Goal: Task Accomplishment & Management: Use online tool/utility

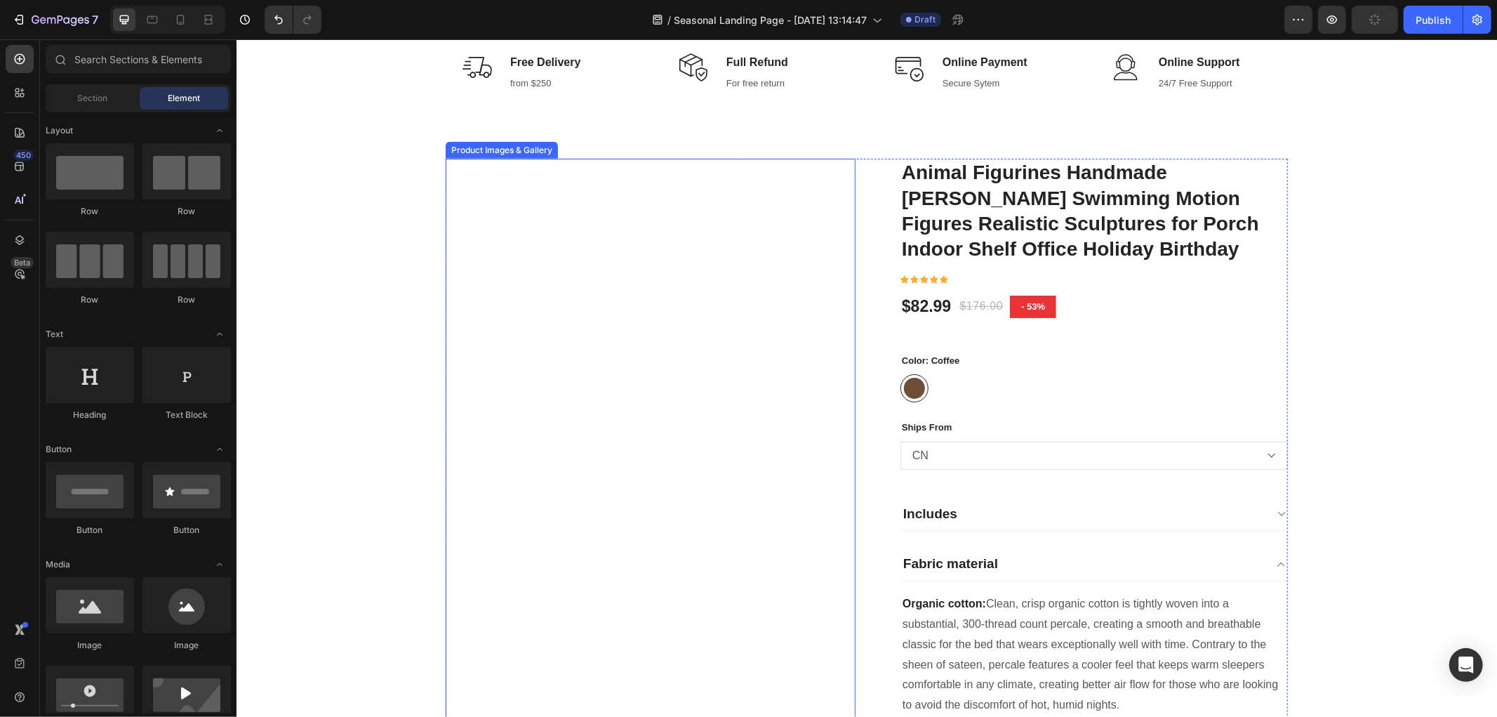
scroll to position [545, 0]
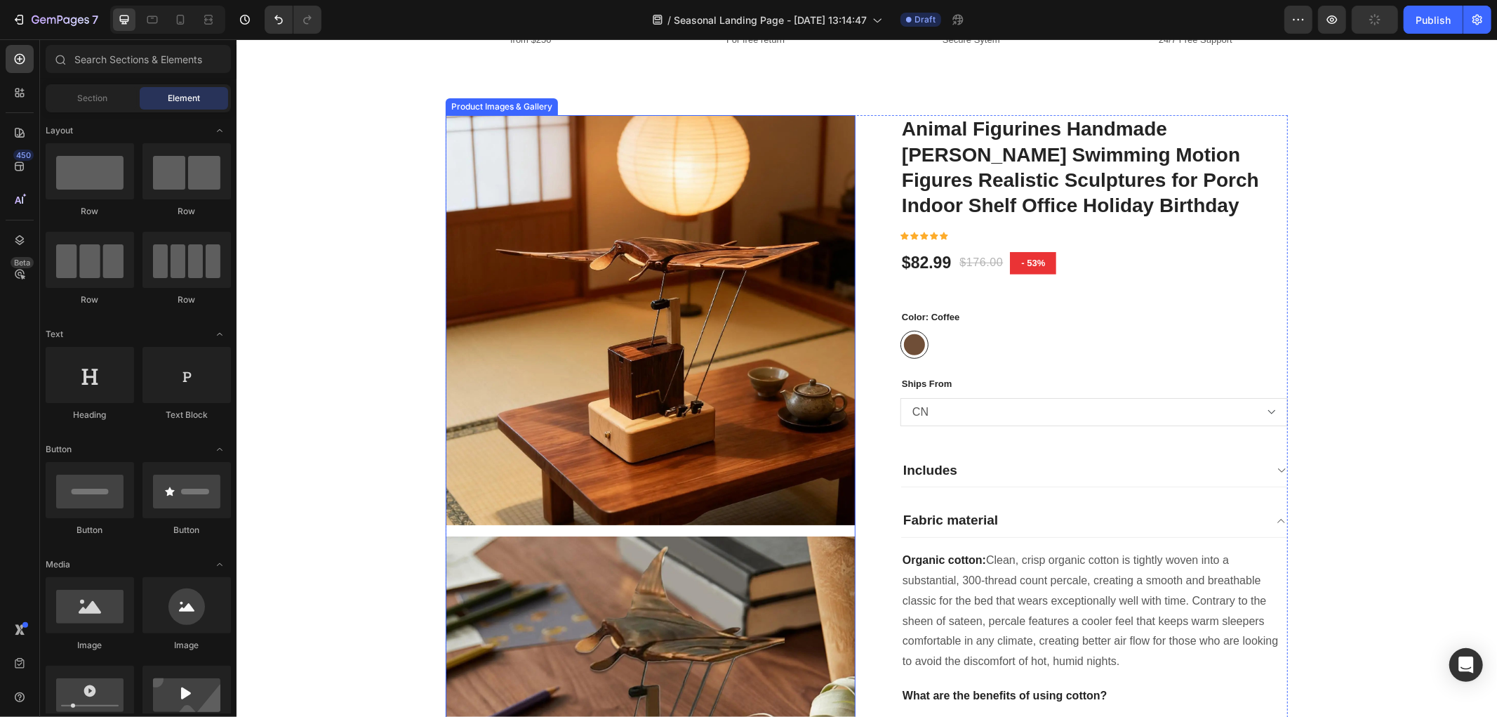
click at [648, 258] on img at bounding box center [650, 319] width 410 height 410
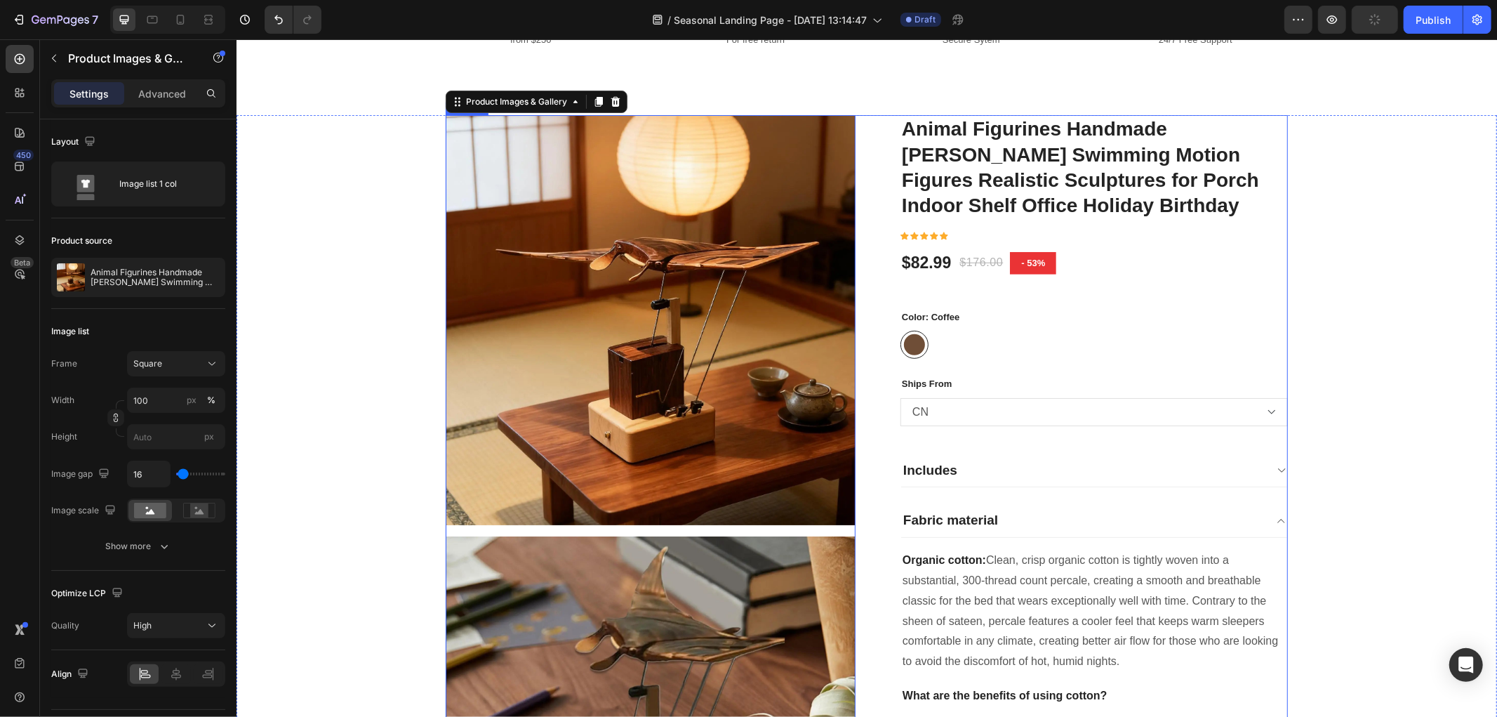
radio input "true"
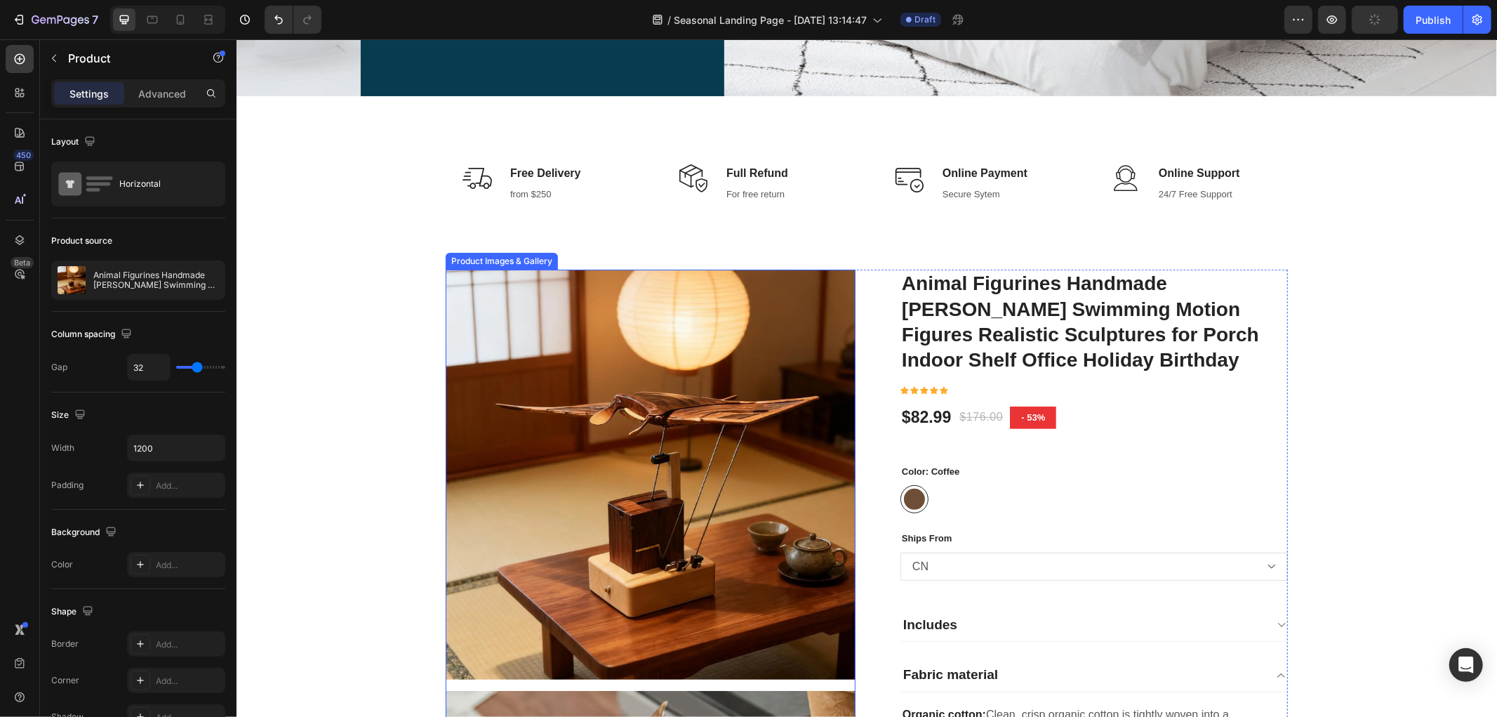
scroll to position [390, 0]
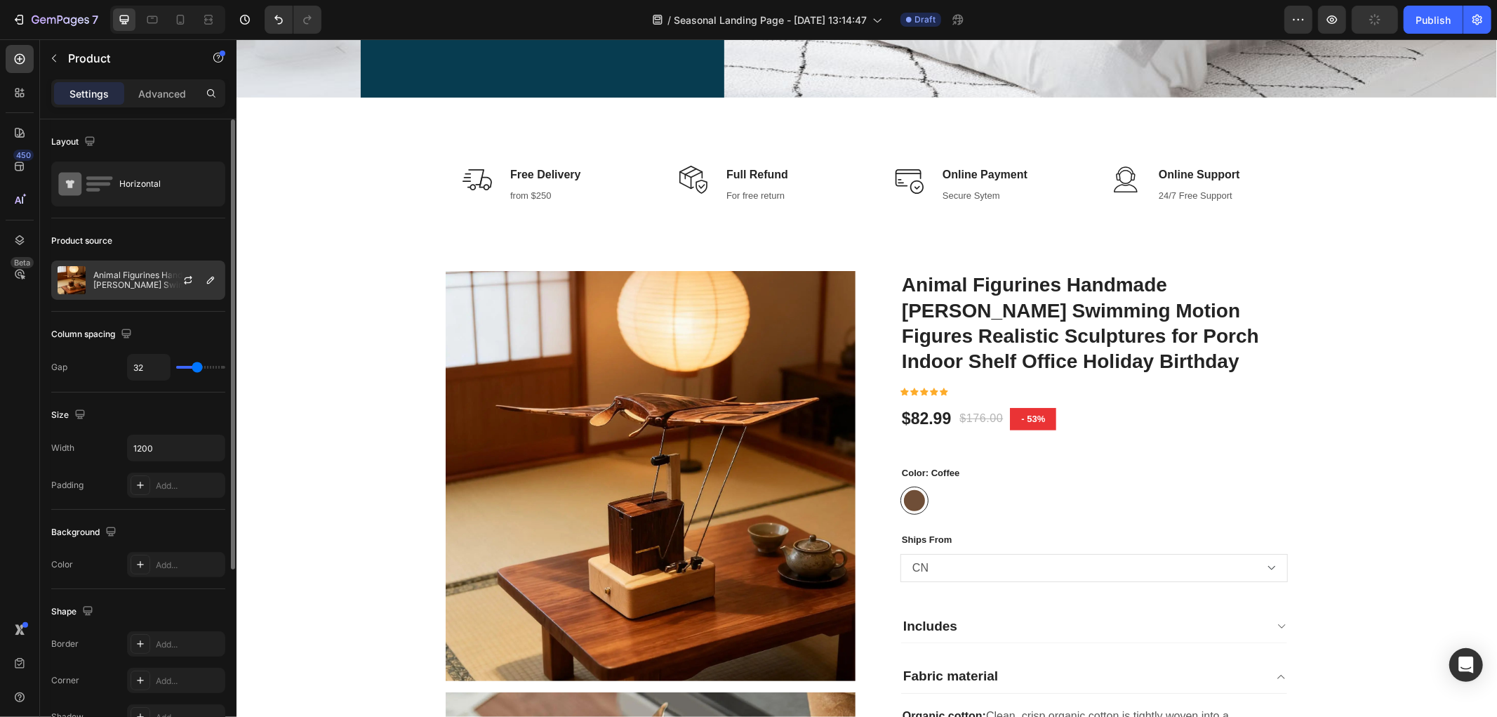
click at [166, 281] on div at bounding box center [194, 280] width 62 height 38
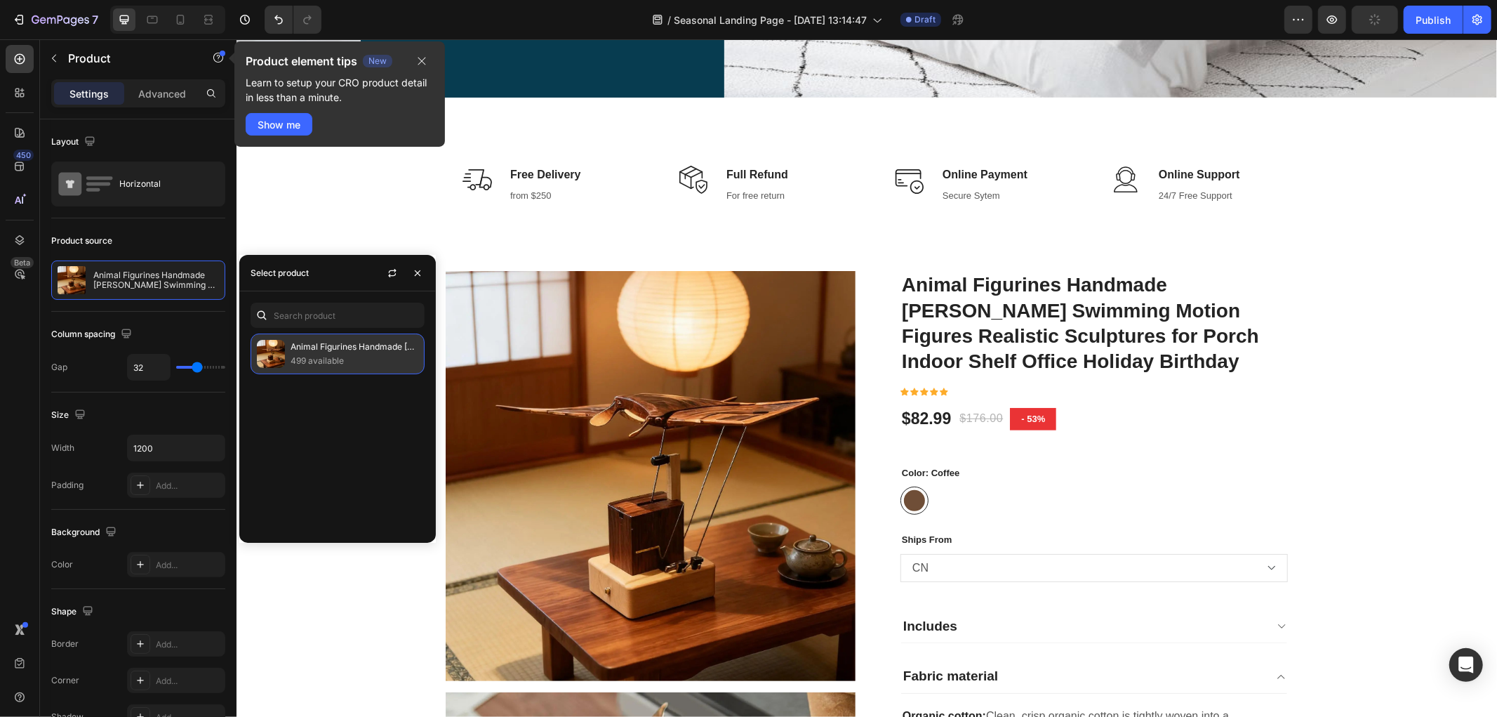
click at [340, 352] on p "Animal Figurines Handmade [PERSON_NAME] Swimming Motion Figures Realistic Sculp…" at bounding box center [355, 347] width 128 height 14
click at [1299, 16] on icon "button" at bounding box center [1298, 20] width 14 height 14
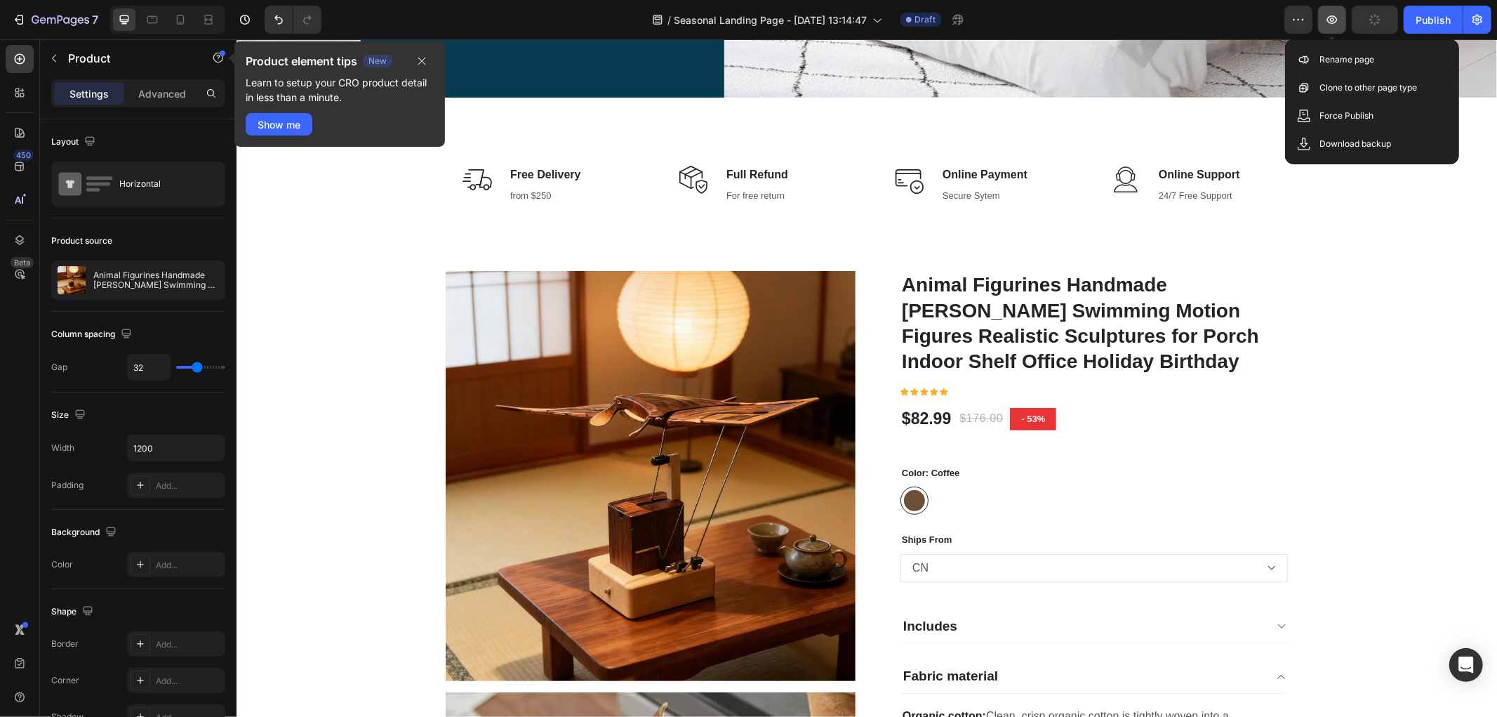
click at [1341, 24] on button "button" at bounding box center [1332, 20] width 28 height 28
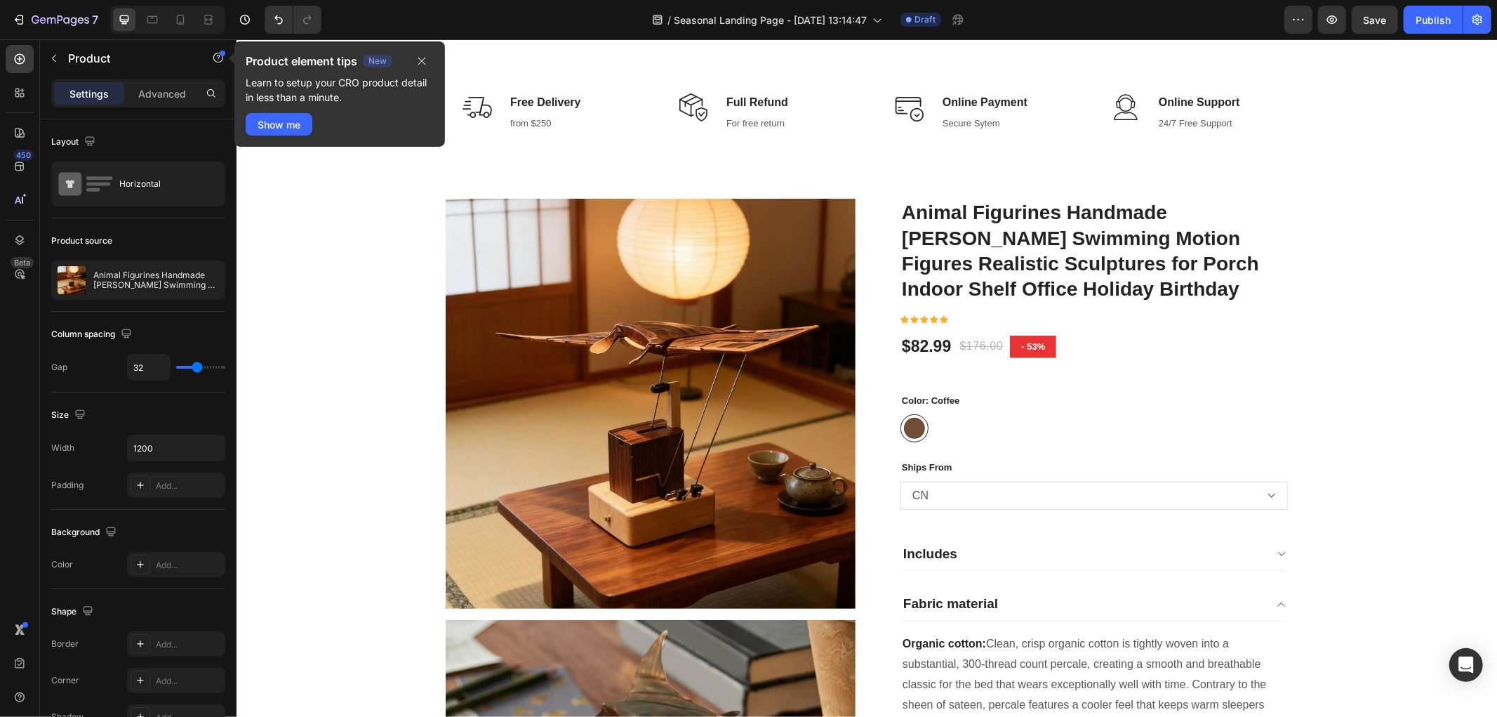
scroll to position [467, 0]
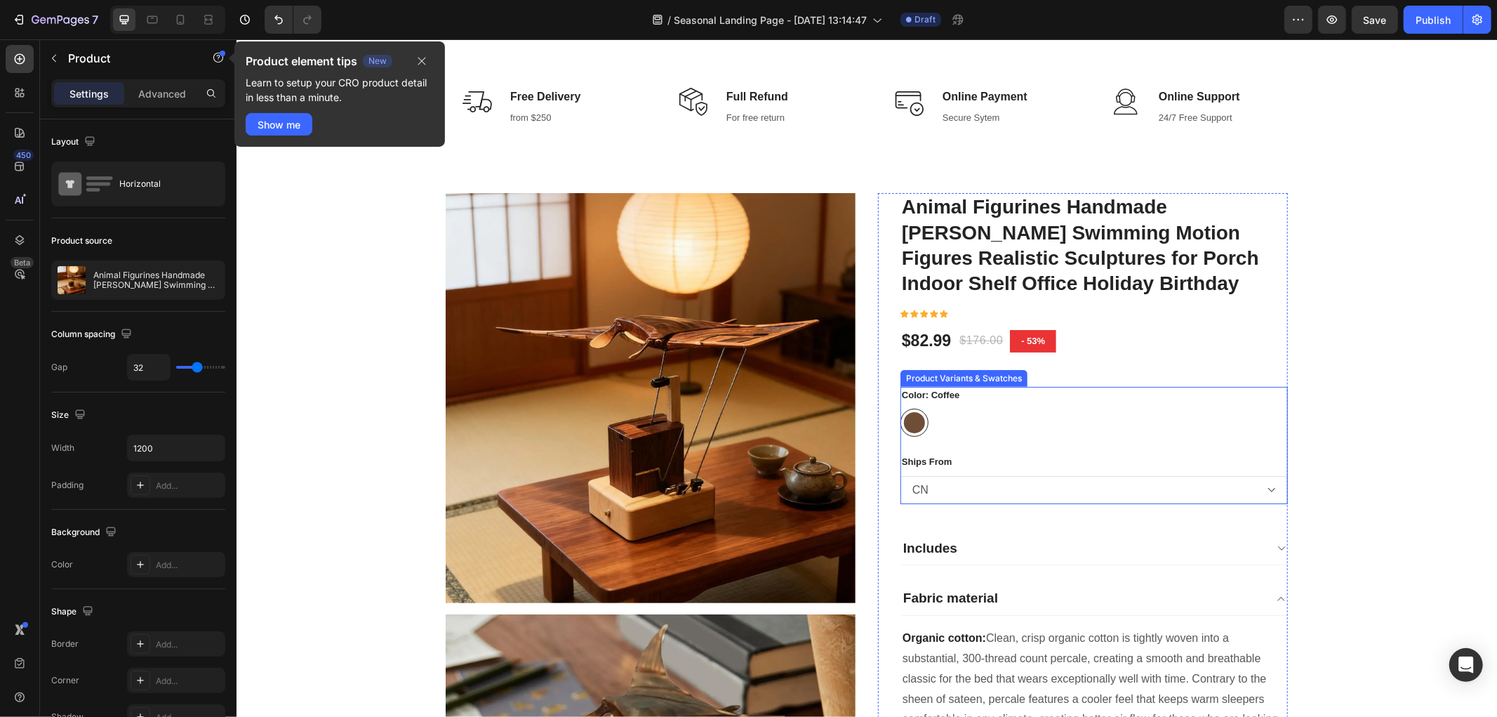
click at [1043, 433] on div "Coffee Coffee" at bounding box center [1093, 422] width 387 height 28
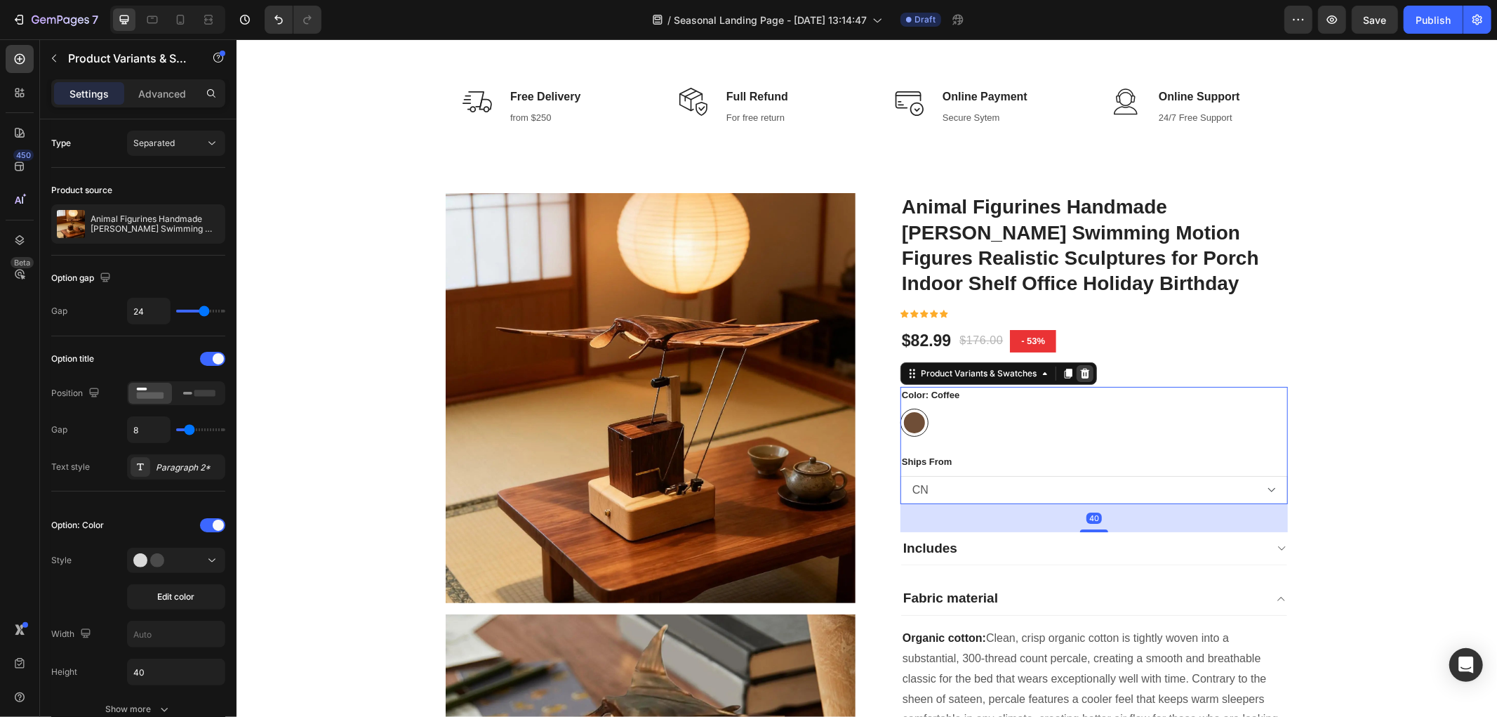
click at [1082, 369] on icon at bounding box center [1084, 373] width 9 height 10
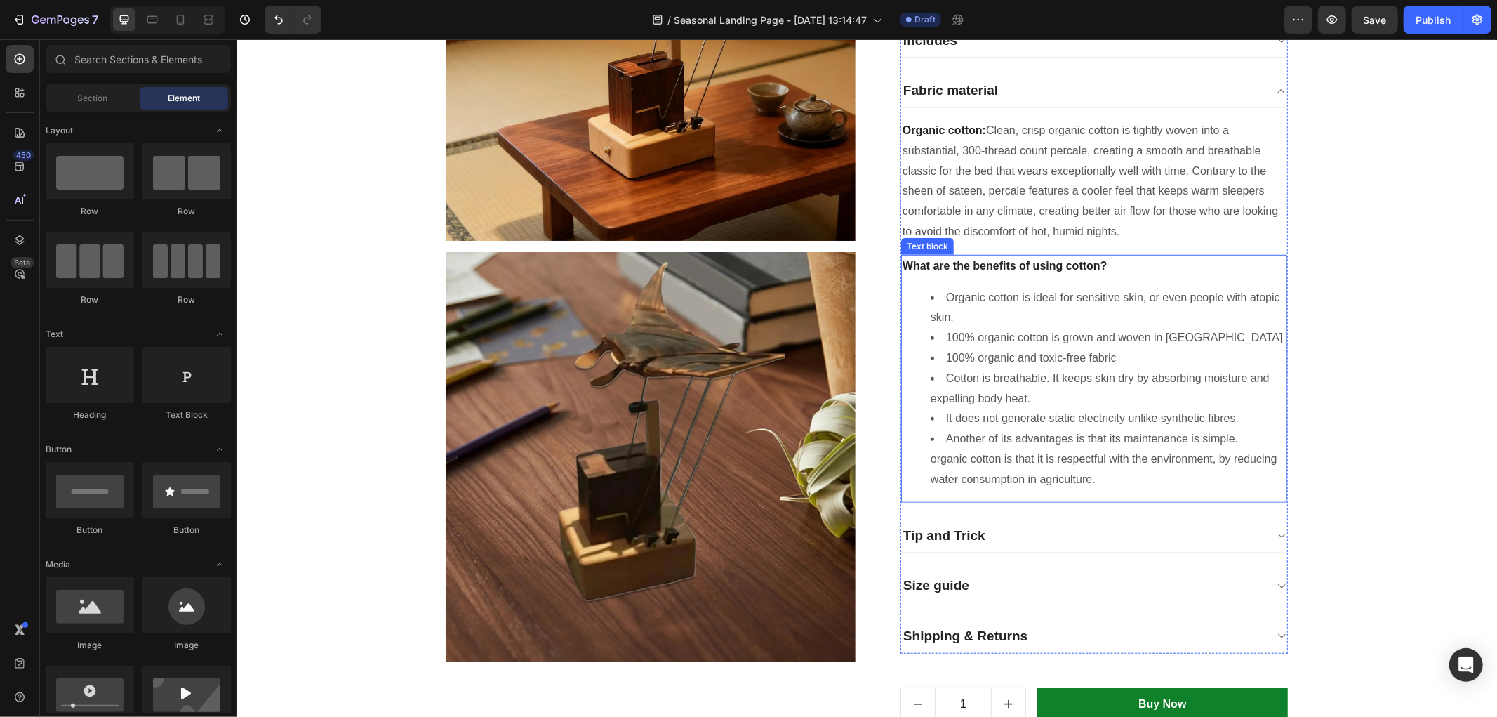
scroll to position [858, 0]
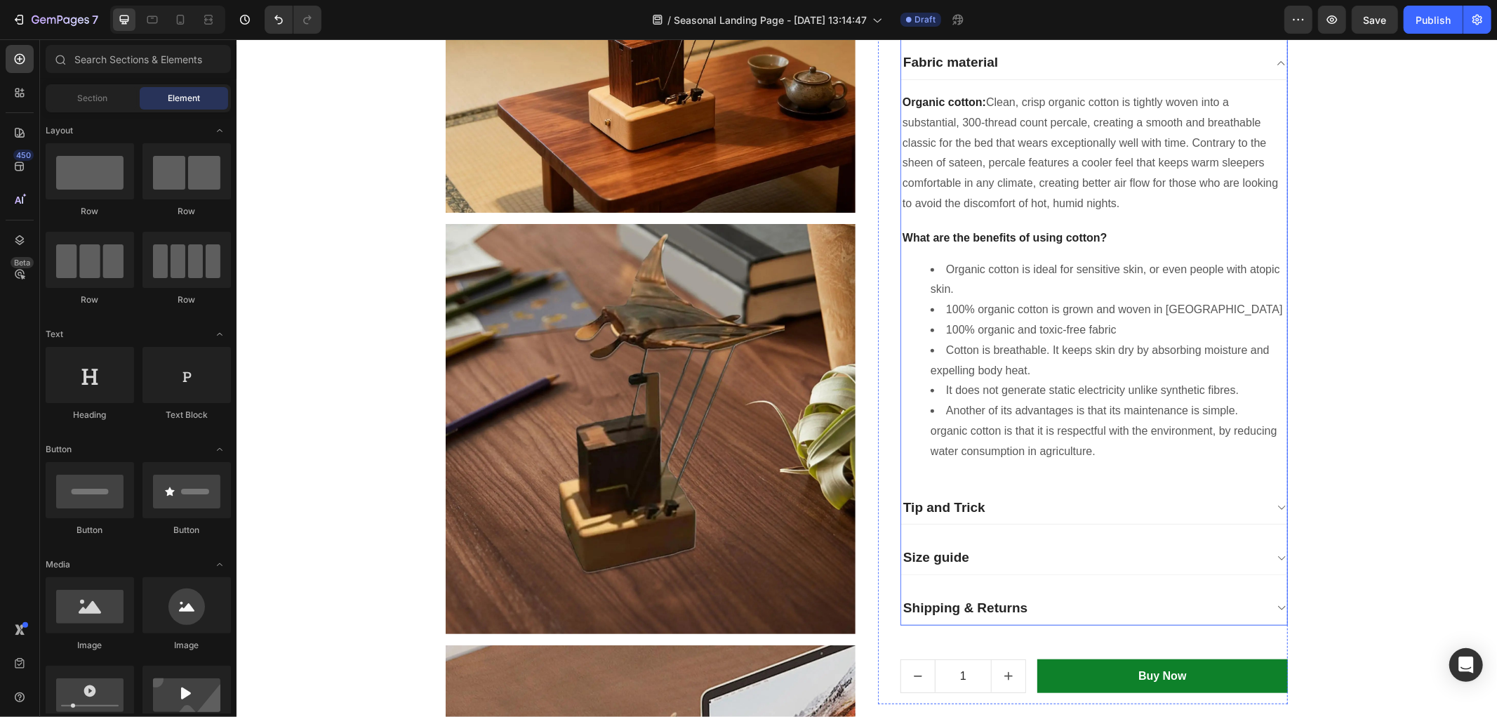
click at [982, 502] on div "Tip and Trick" at bounding box center [1083, 507] width 364 height 22
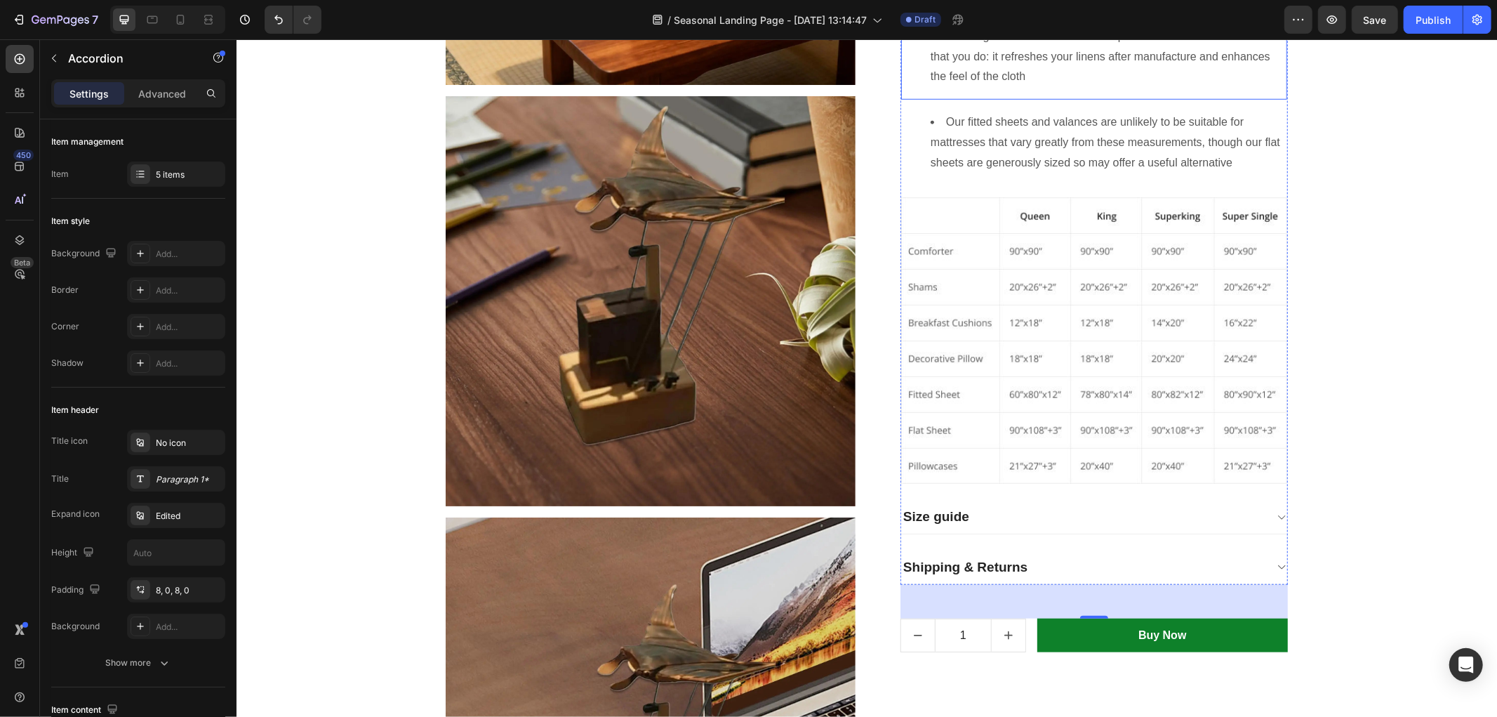
scroll to position [1014, 0]
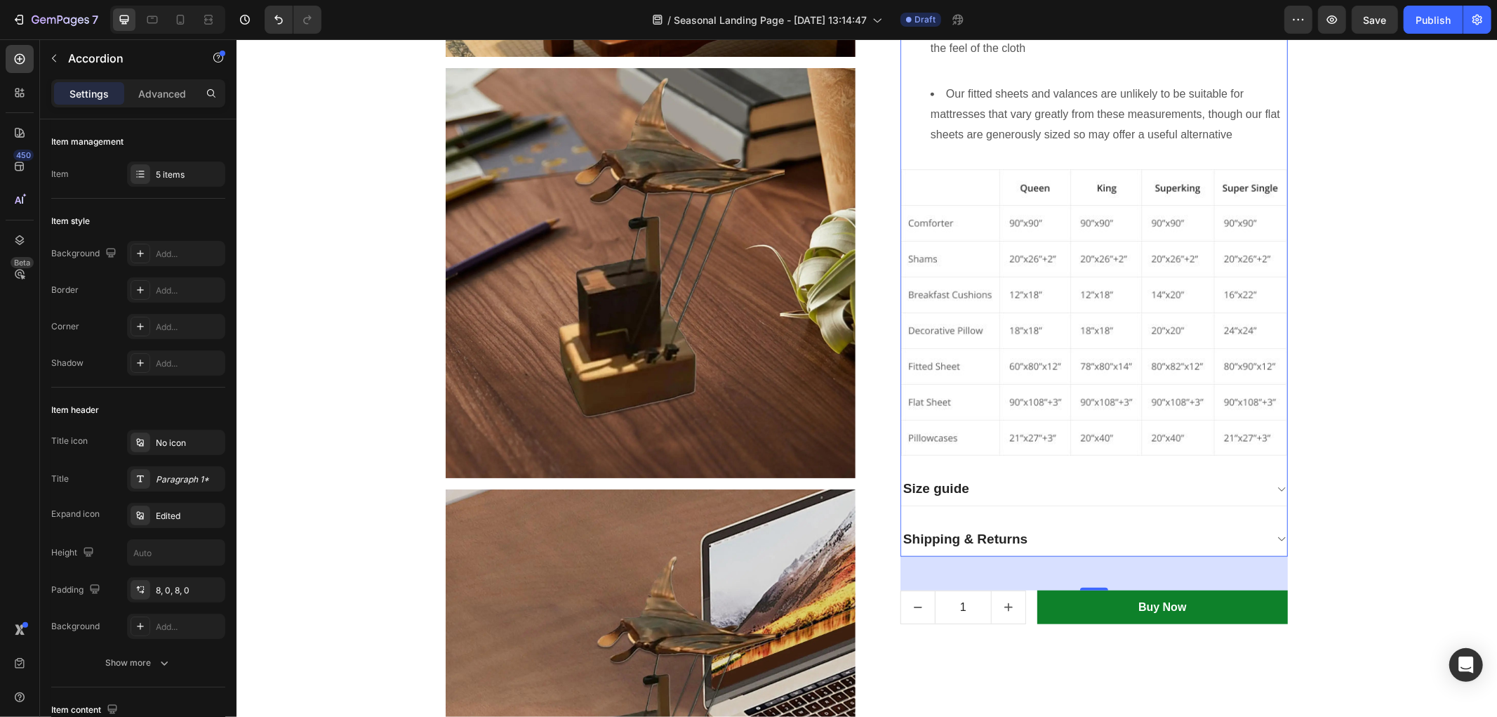
click at [995, 485] on div "Size guide" at bounding box center [1083, 488] width 364 height 22
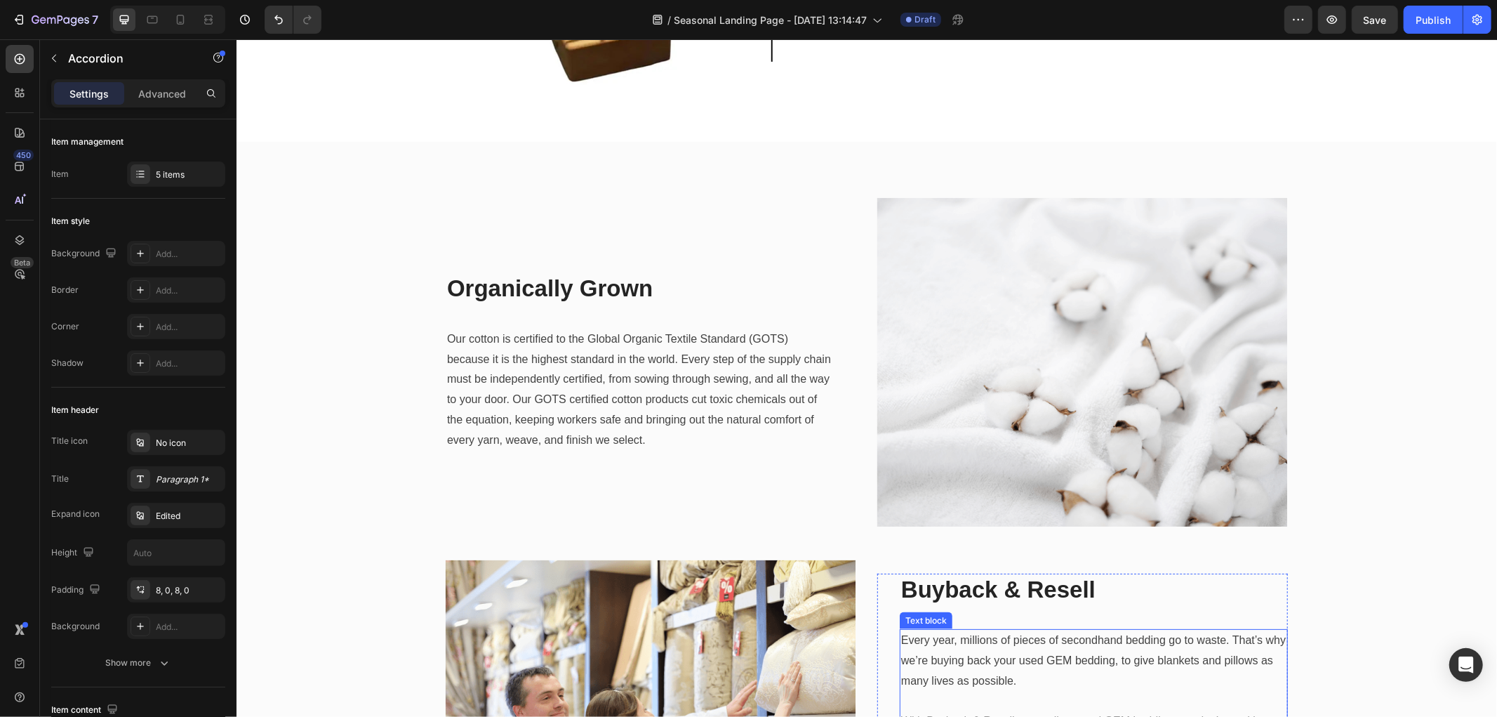
scroll to position [6317, 0]
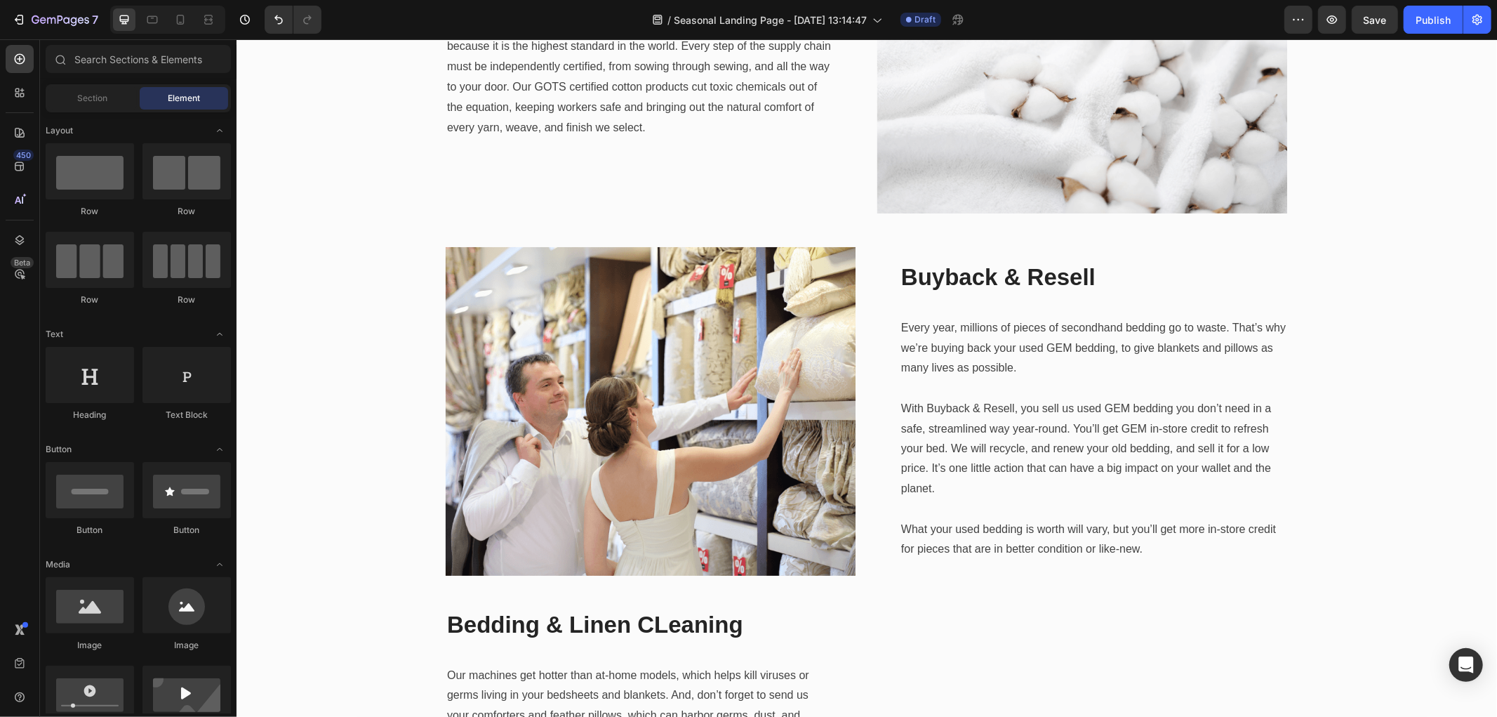
drag, startPoint x: 1496, startPoint y: 475, endPoint x: 1496, endPoint y: 498, distance: 23.2
drag, startPoint x: 1496, startPoint y: 484, endPoint x: 1492, endPoint y: 522, distance: 38.1
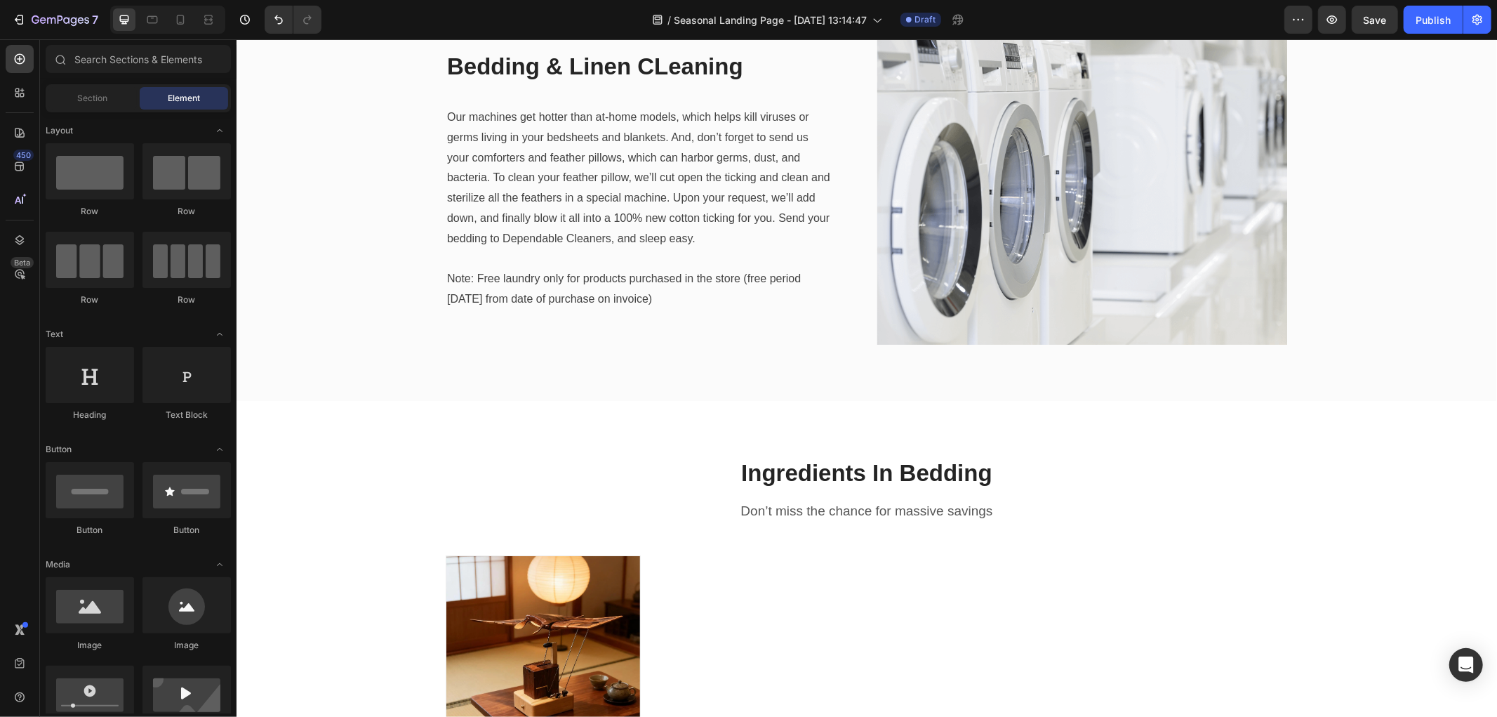
drag, startPoint x: 1496, startPoint y: 536, endPoint x: 1496, endPoint y: 571, distance: 35.1
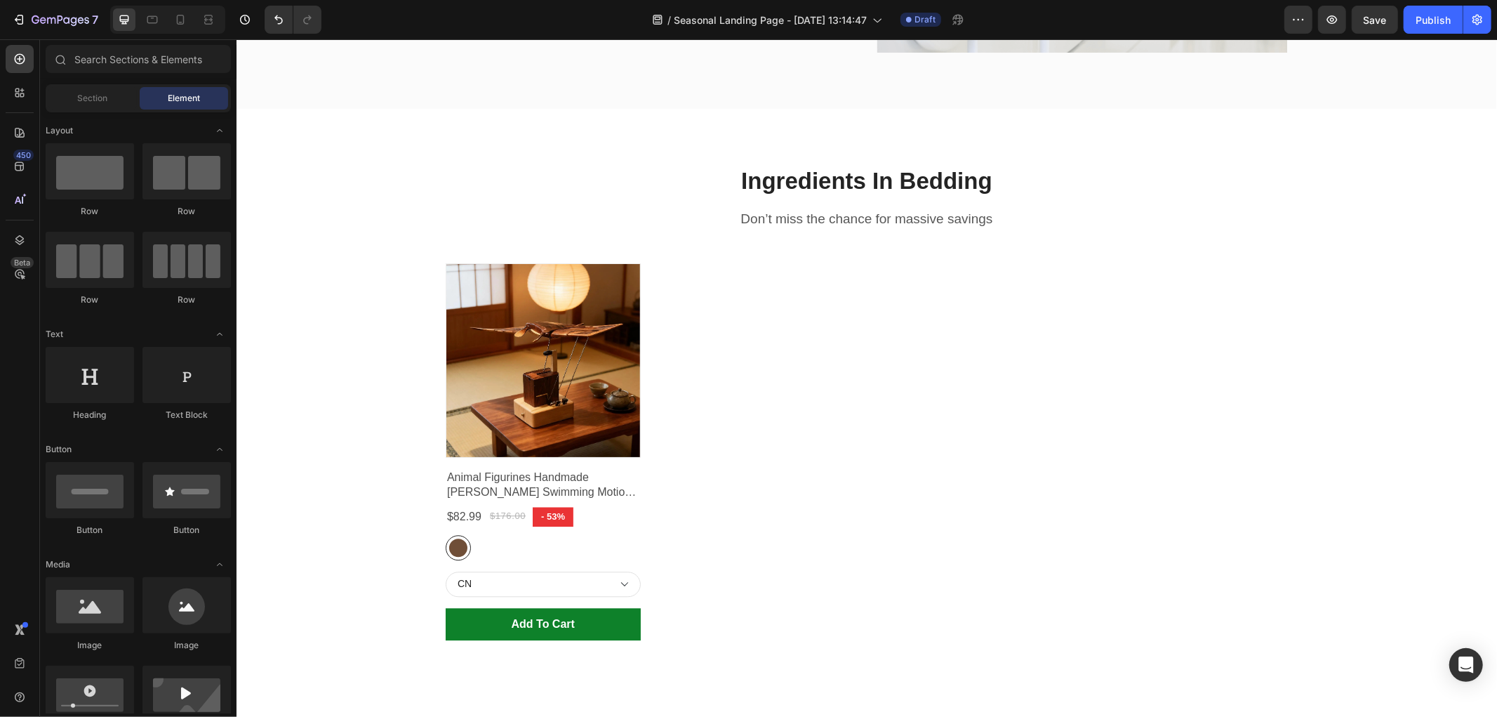
scroll to position [7249, 0]
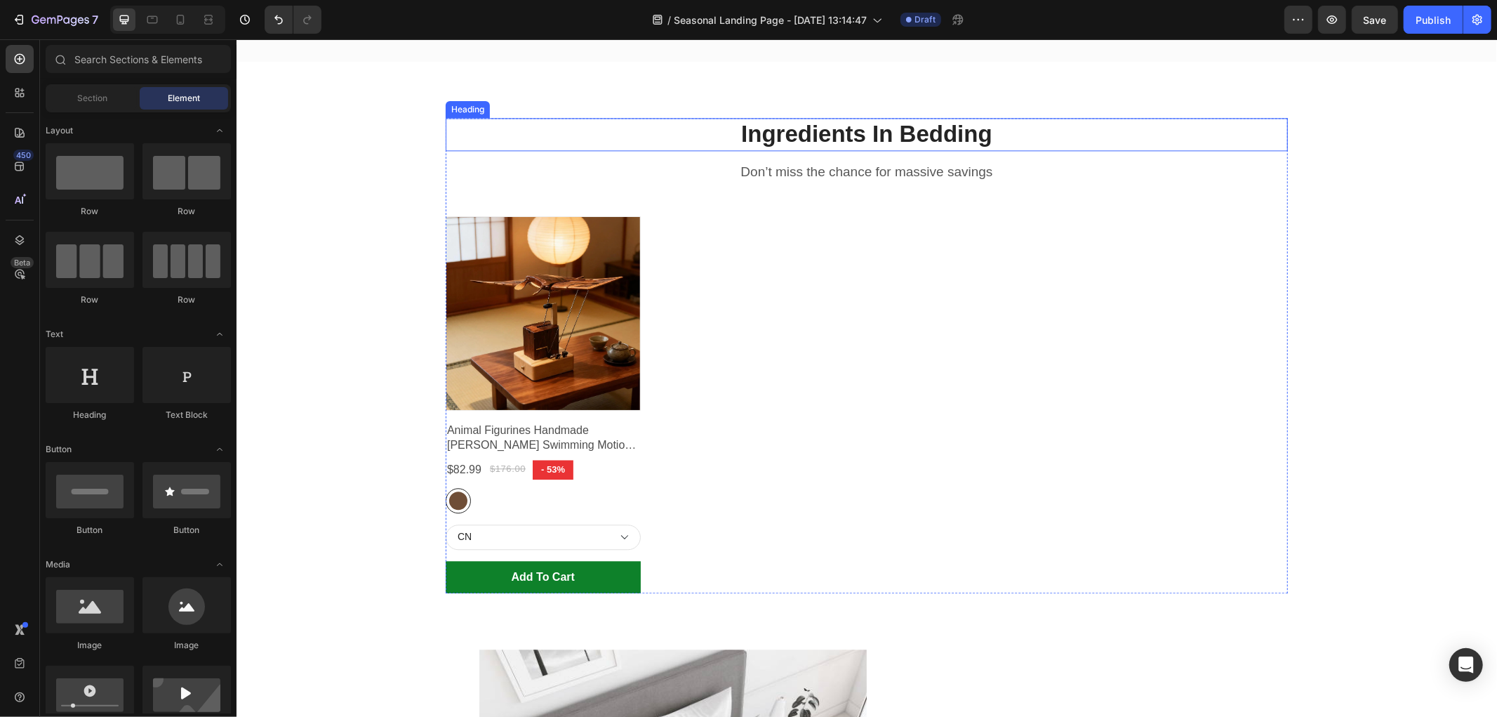
click at [543, 128] on p "Ingredients In Bedding" at bounding box center [865, 134] width 839 height 30
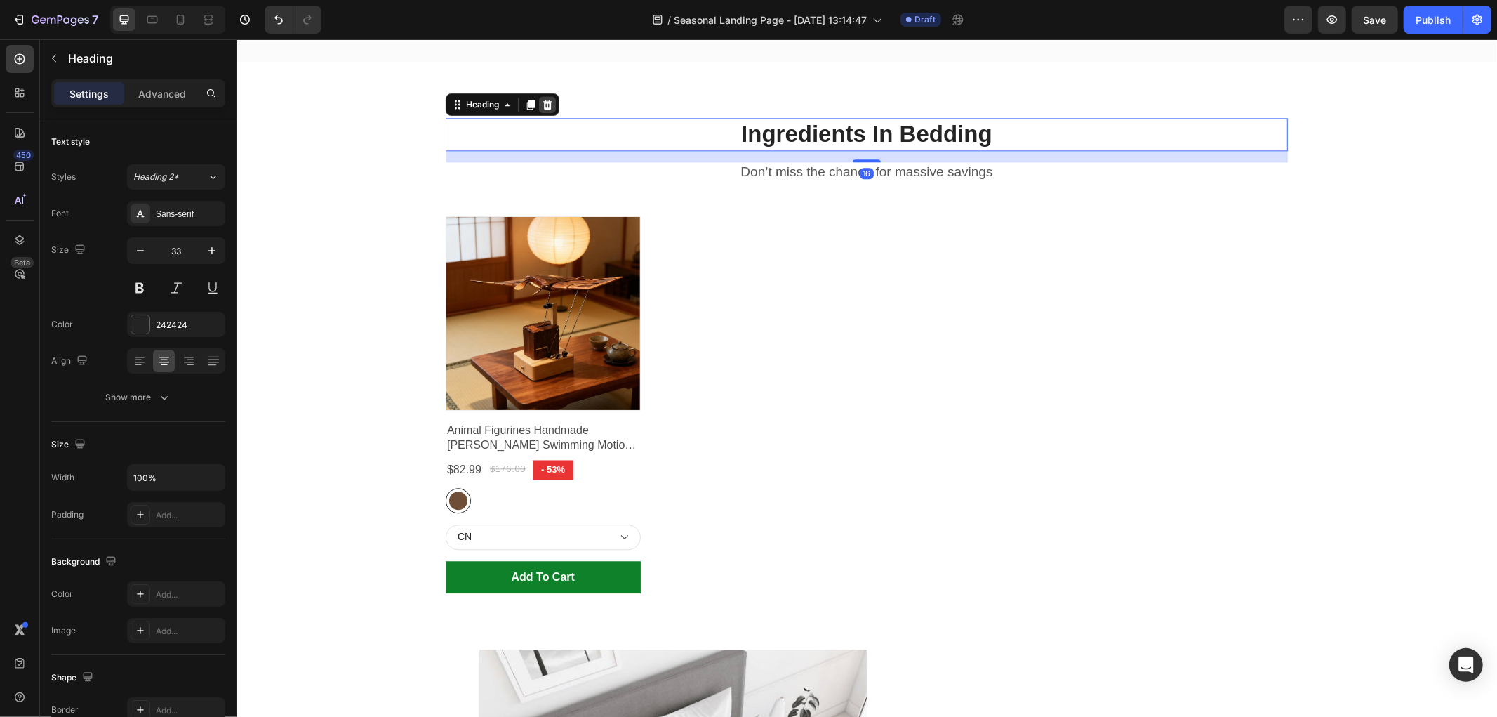
click at [543, 105] on icon at bounding box center [546, 103] width 11 height 11
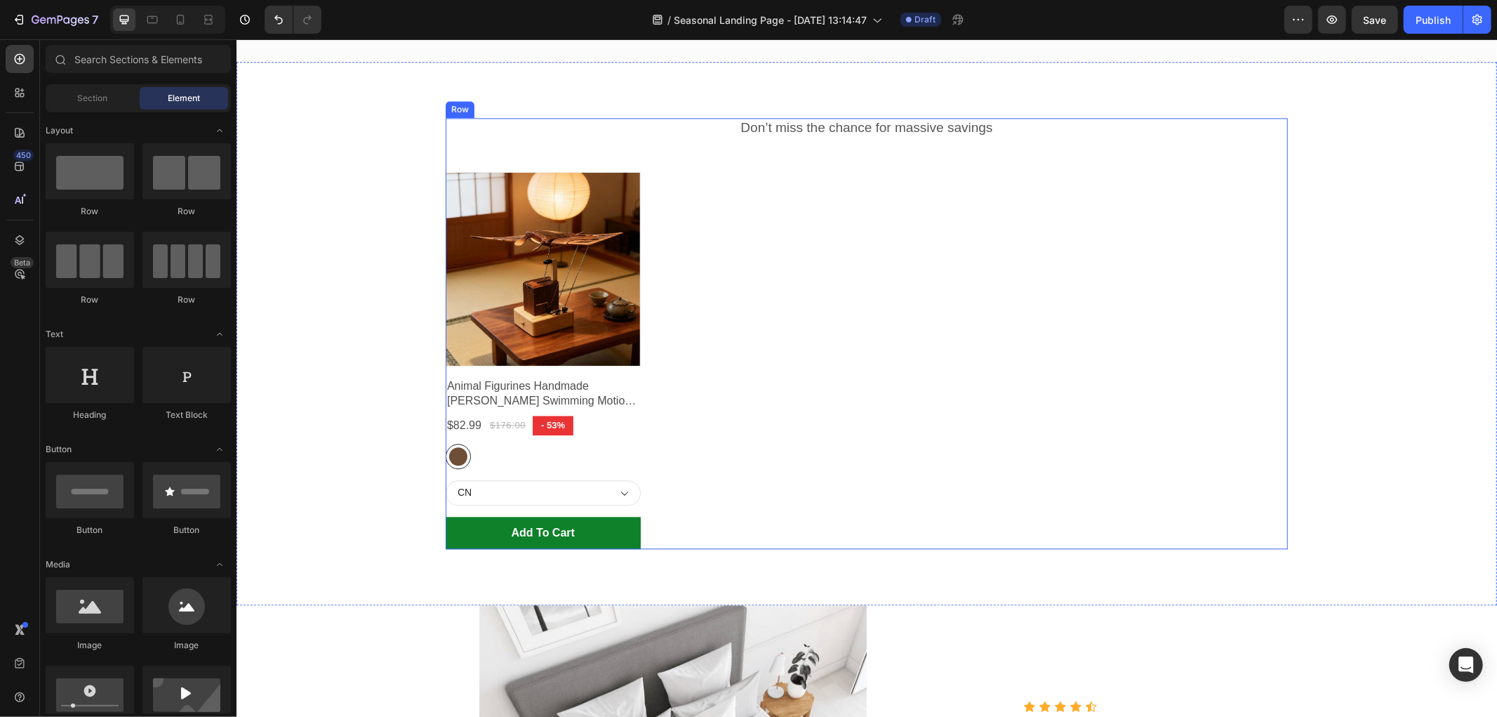
click at [547, 137] on div "Don’t miss the chance for massive savings Text block Product Images Animal Figu…" at bounding box center [866, 332] width 842 height 431
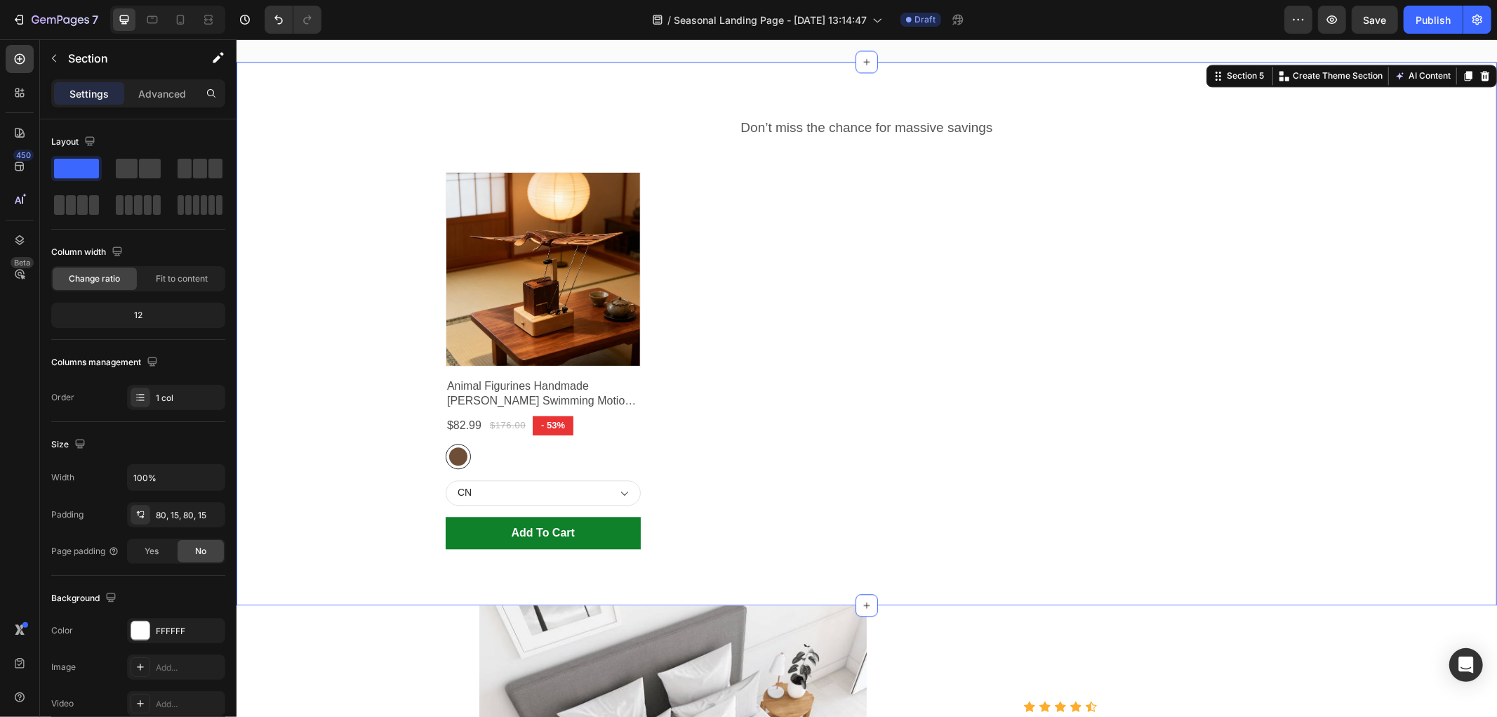
click at [324, 113] on div "Don’t miss the chance for massive savings Text block Product Images Animal Figu…" at bounding box center [866, 332] width 1261 height 543
click at [1480, 73] on icon at bounding box center [1484, 75] width 9 height 10
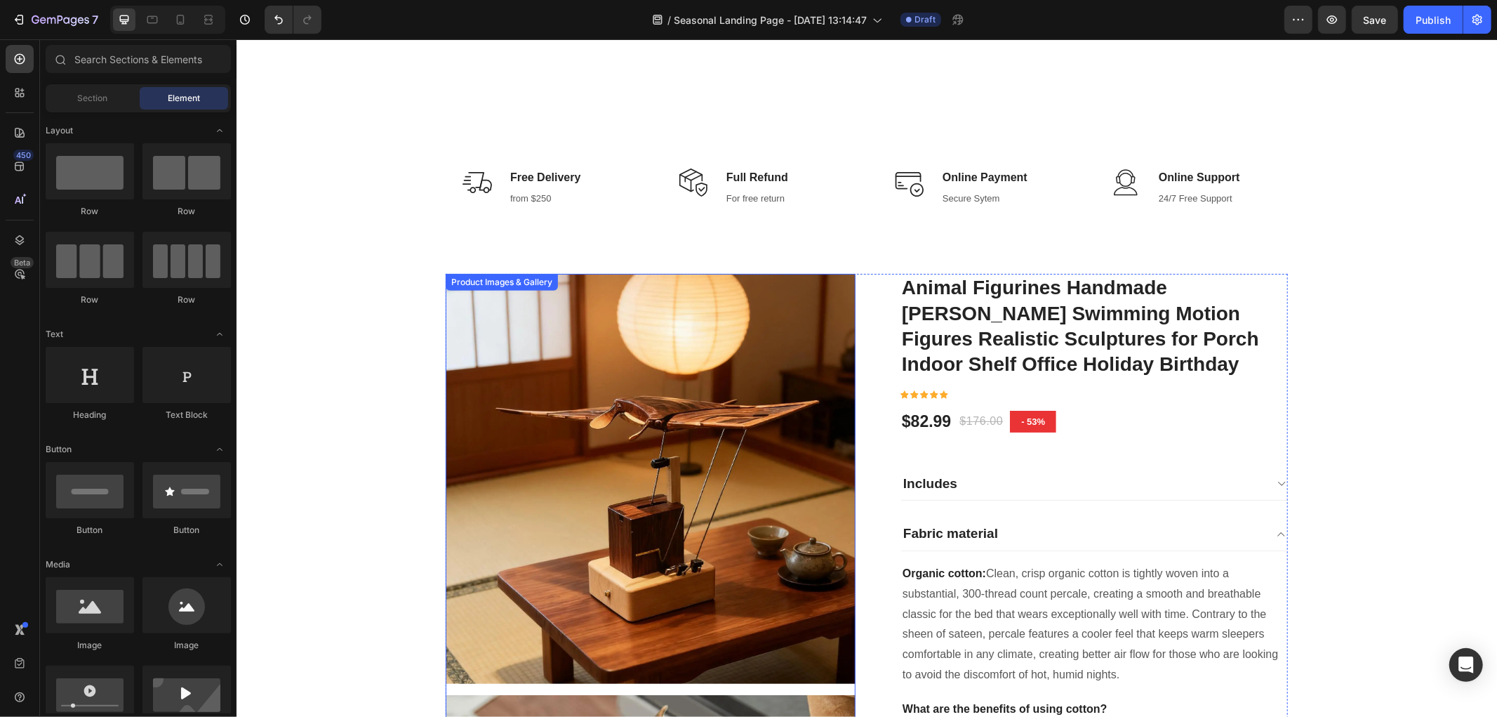
scroll to position [386, 0]
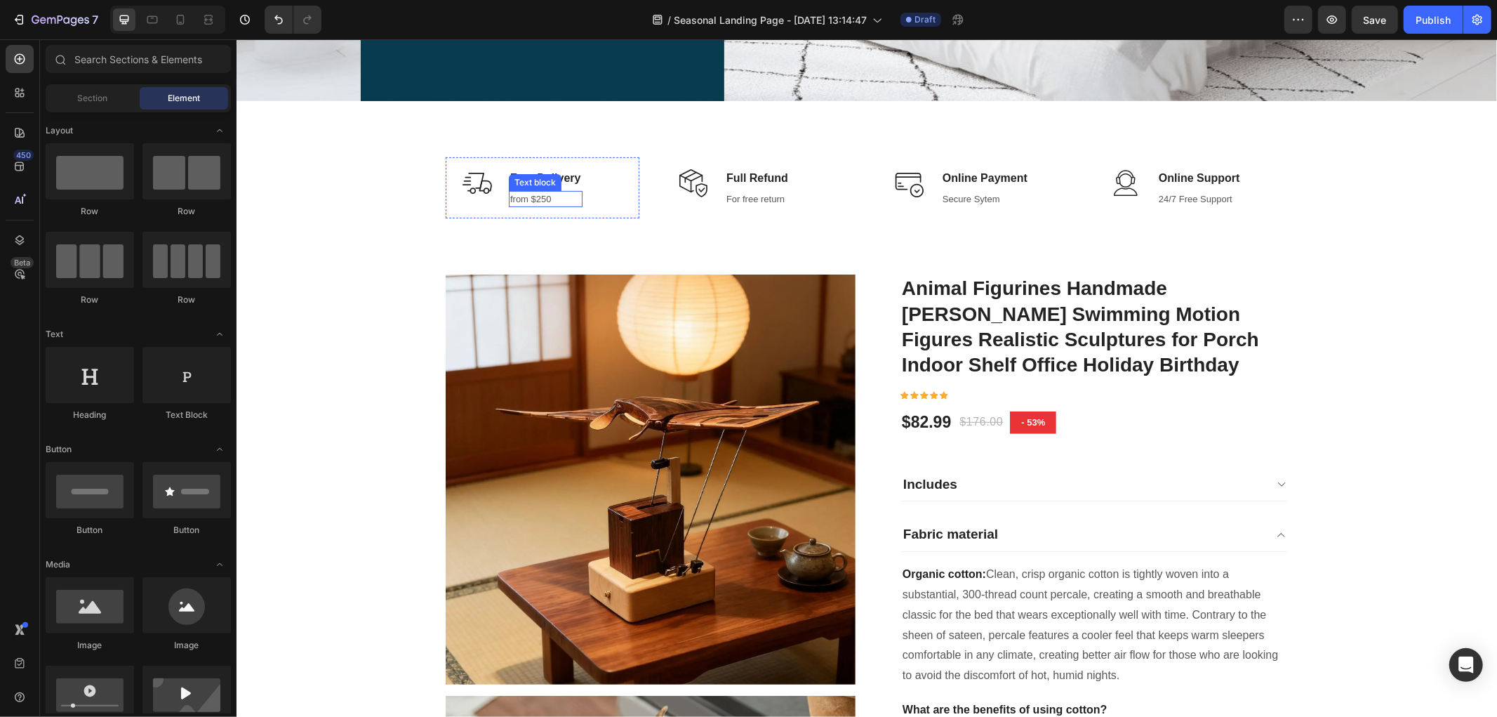
click at [544, 199] on p "from $250" at bounding box center [545, 199] width 71 height 14
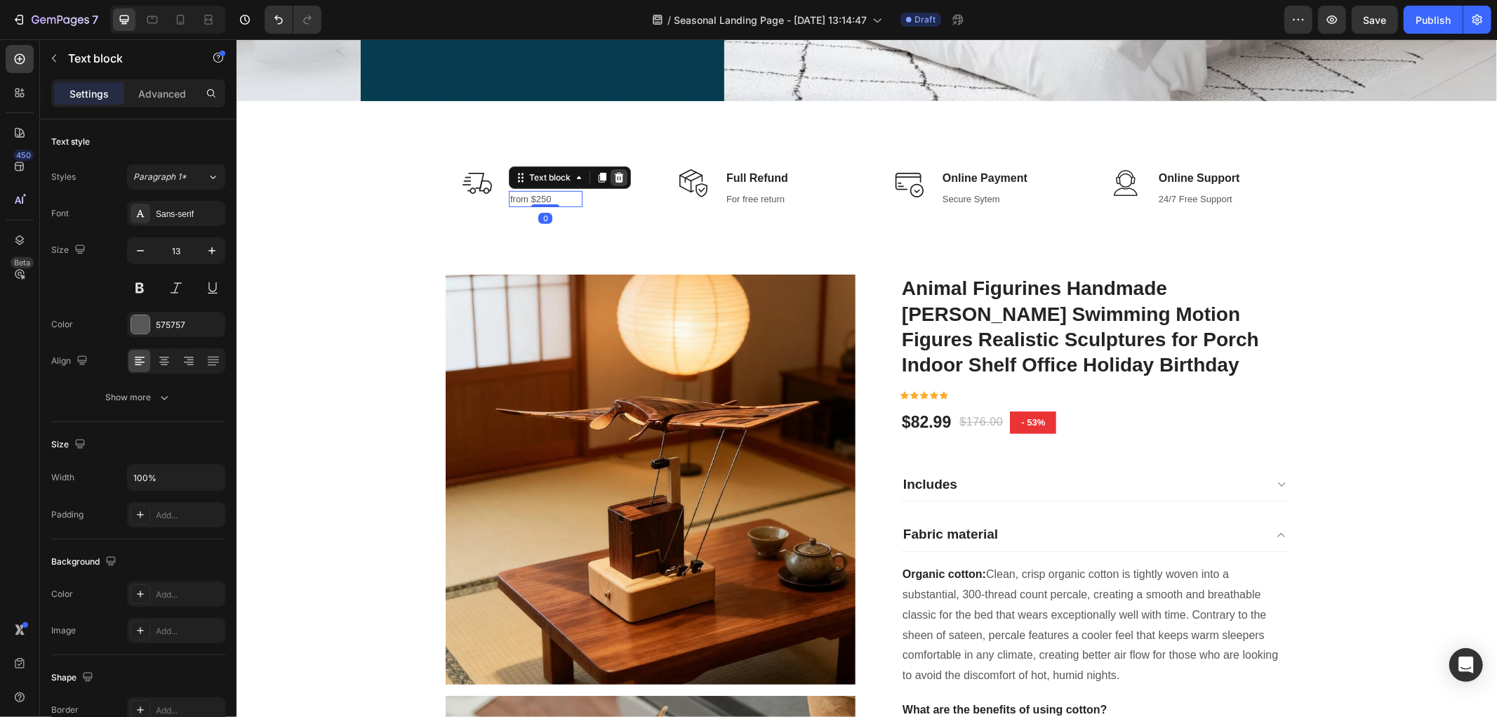
click at [614, 175] on icon at bounding box center [618, 177] width 9 height 10
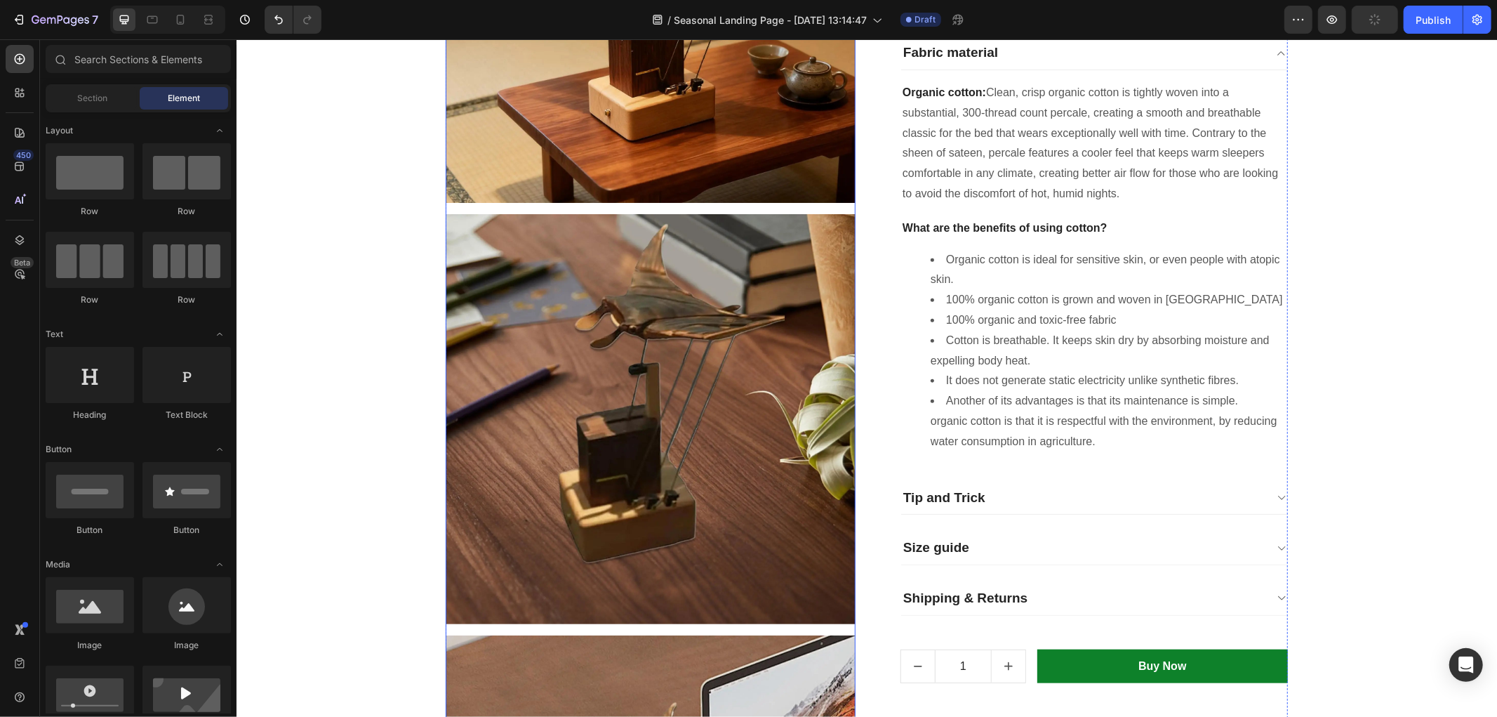
scroll to position [1166, 0]
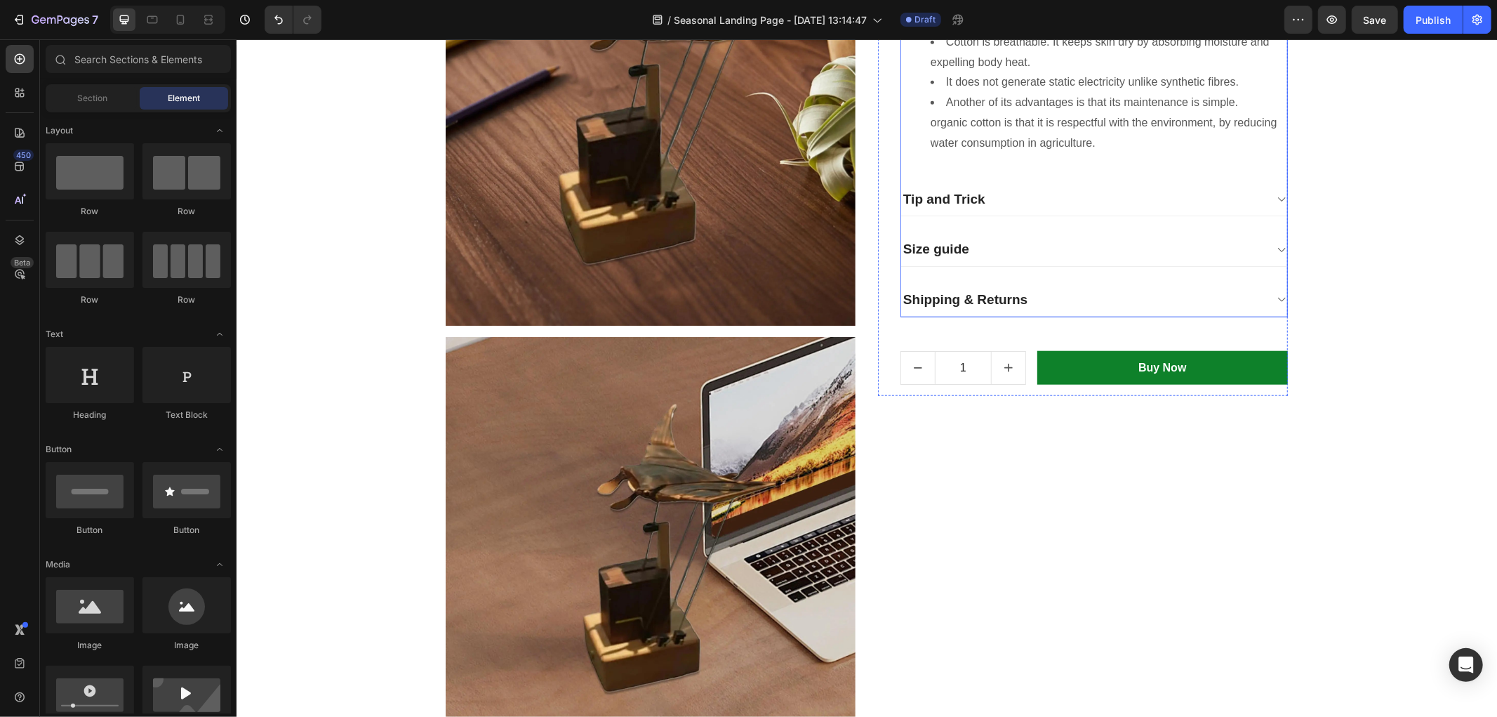
click at [1255, 299] on div "Shipping & Returns" at bounding box center [1083, 299] width 364 height 22
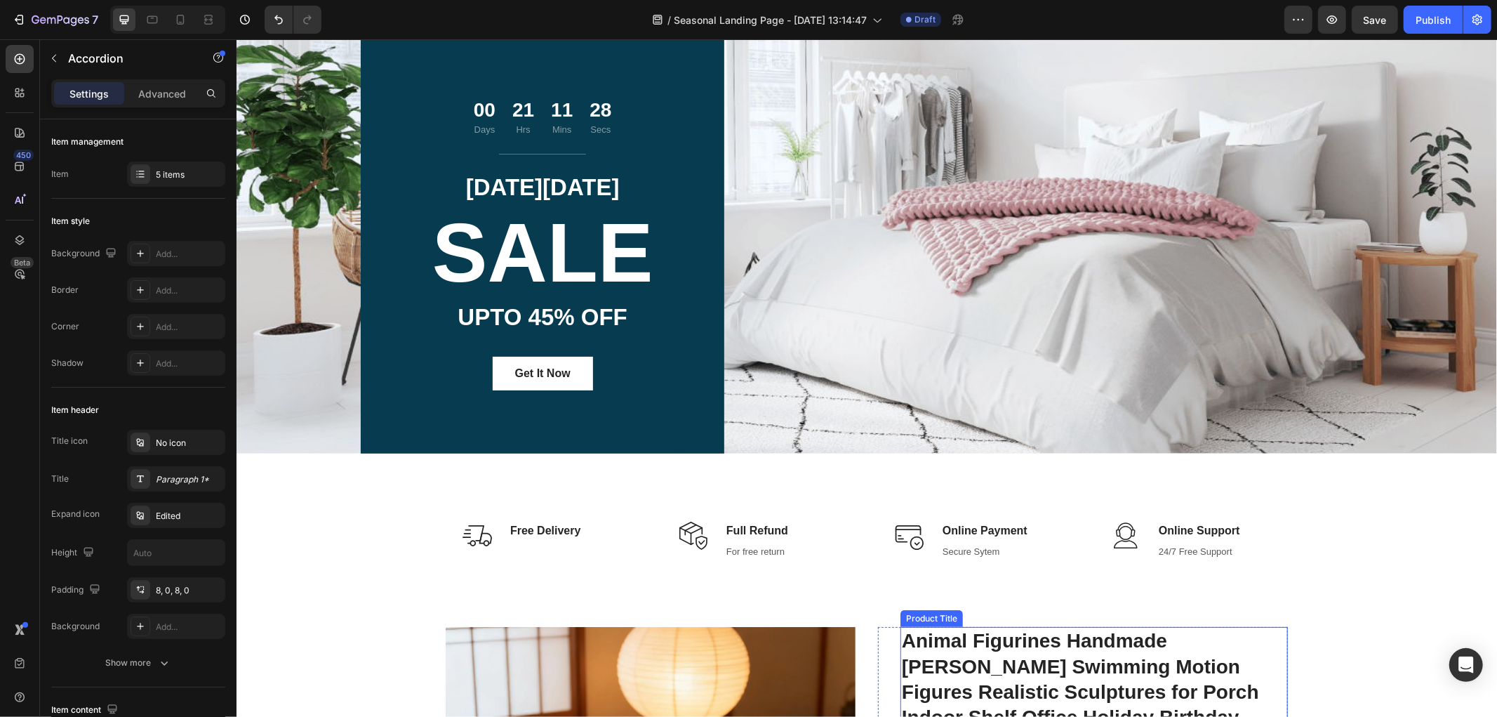
scroll to position [0, 0]
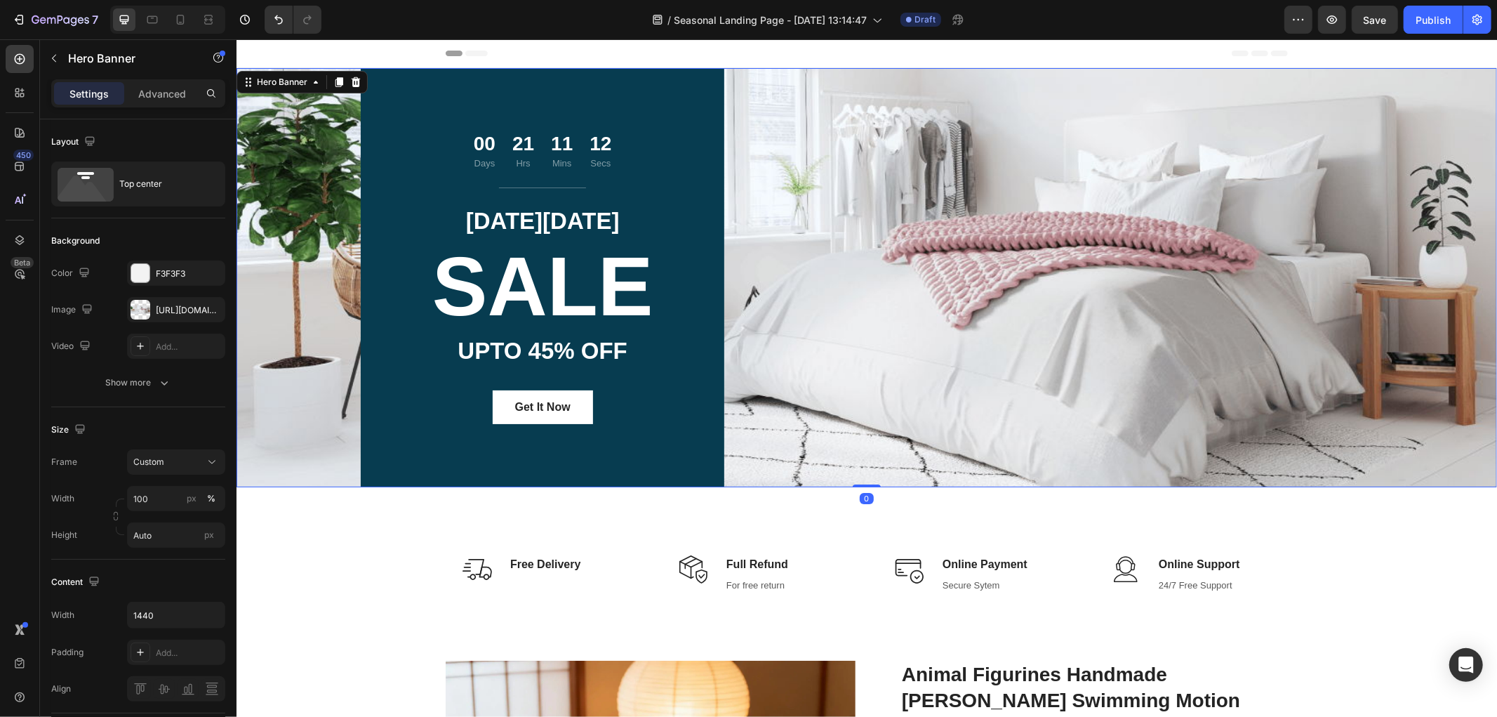
click at [880, 140] on div "00 Days 21 Hrs 11 Mins 12 Secs Countdown Timer Title Line CYBER MONDAY Text blo…" at bounding box center [866, 276] width 1011 height 419
click at [53, 66] on button "button" at bounding box center [54, 58] width 22 height 22
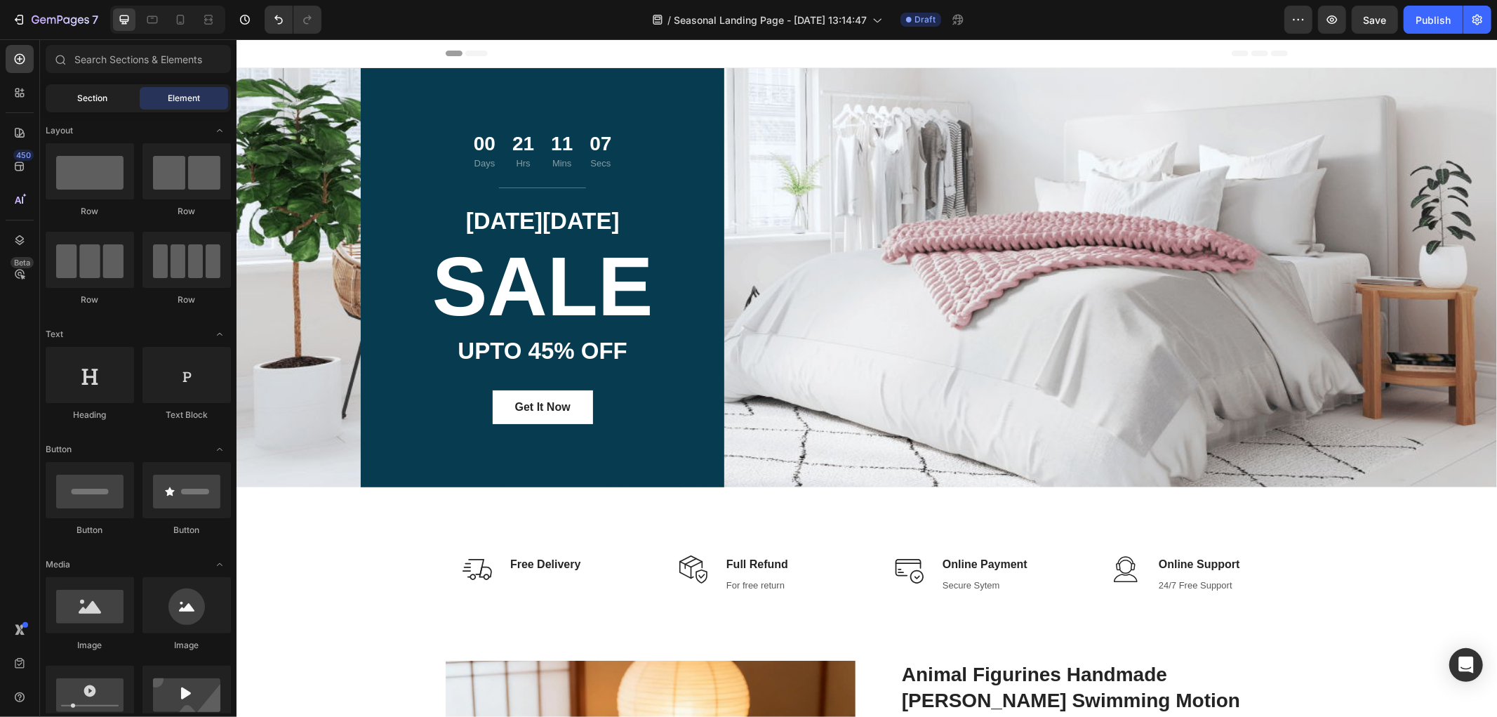
click at [79, 92] on span "Section" at bounding box center [93, 98] width 30 height 13
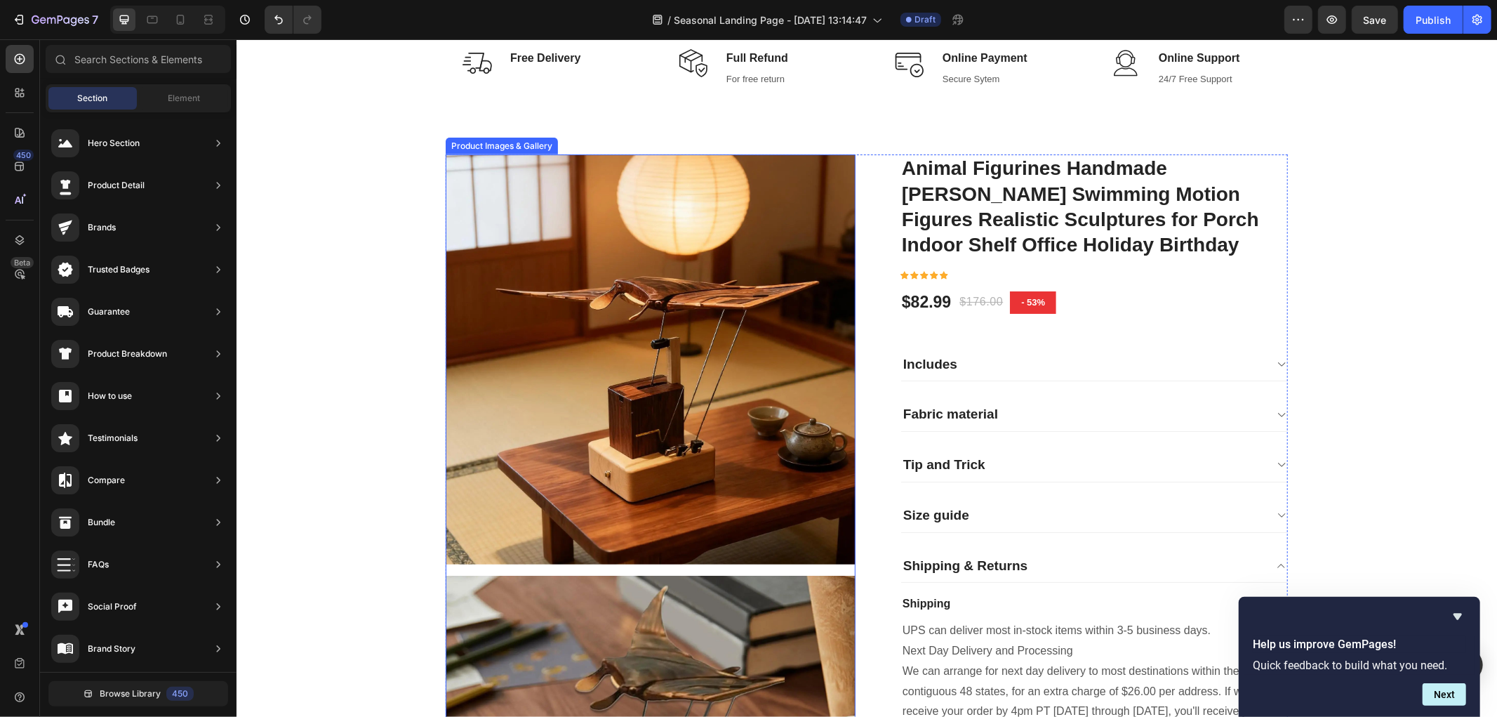
scroll to position [702, 0]
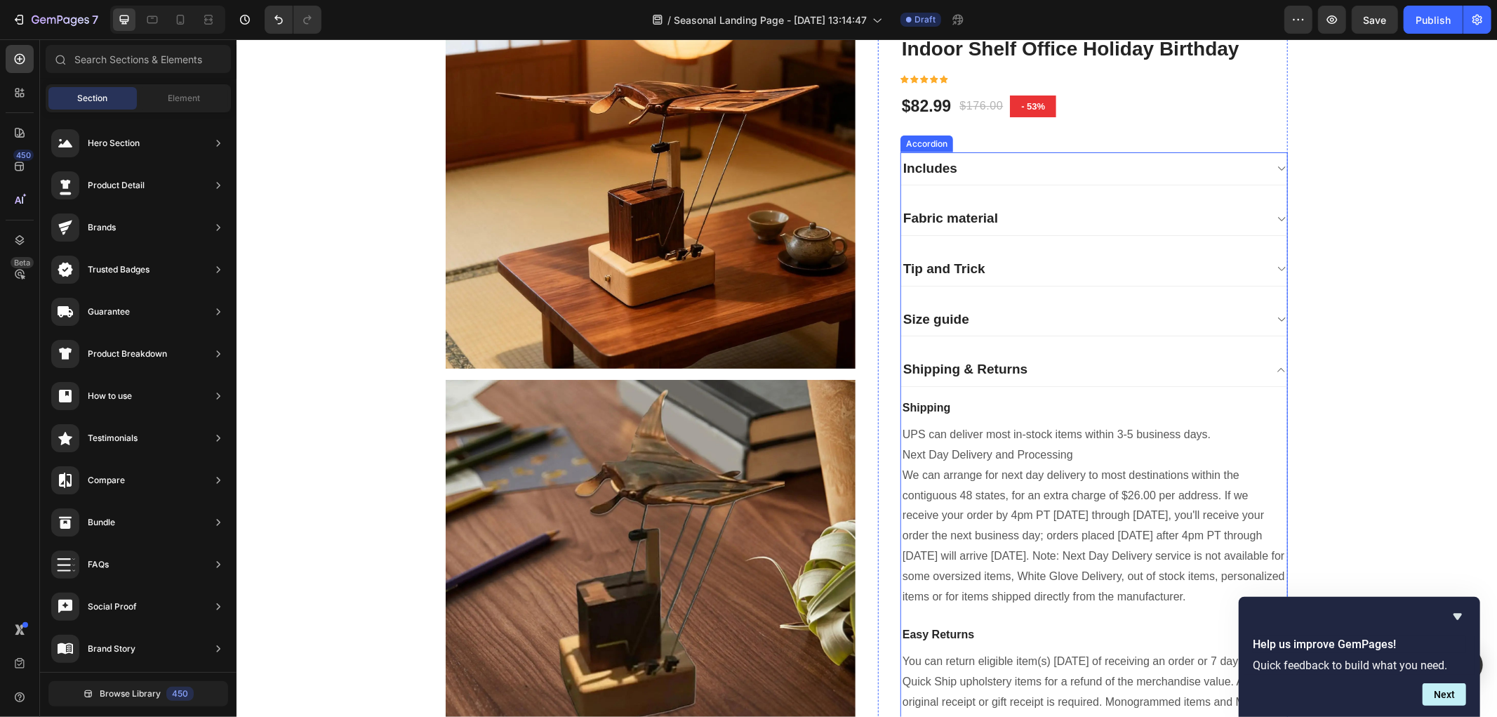
click at [1101, 374] on div "Shipping & Returns" at bounding box center [1083, 369] width 364 height 22
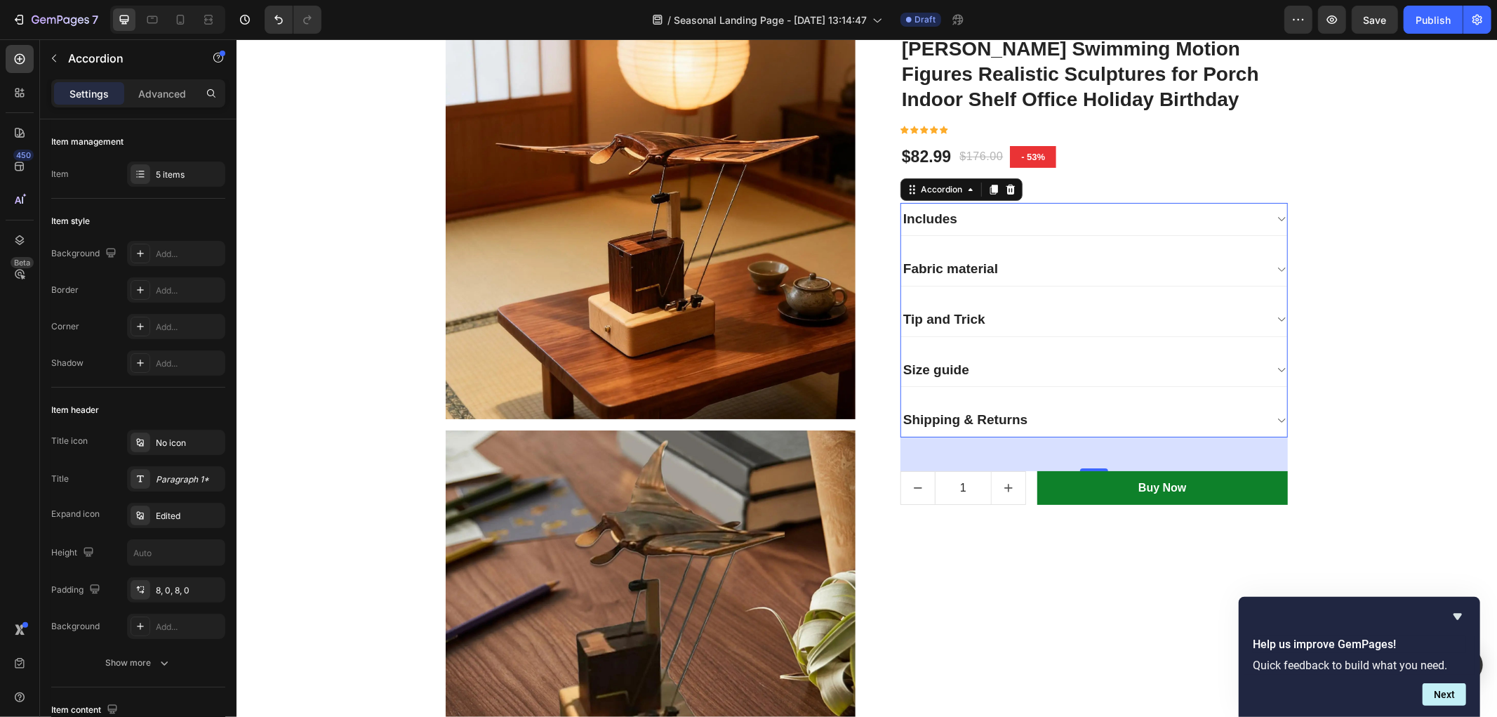
scroll to position [623, 0]
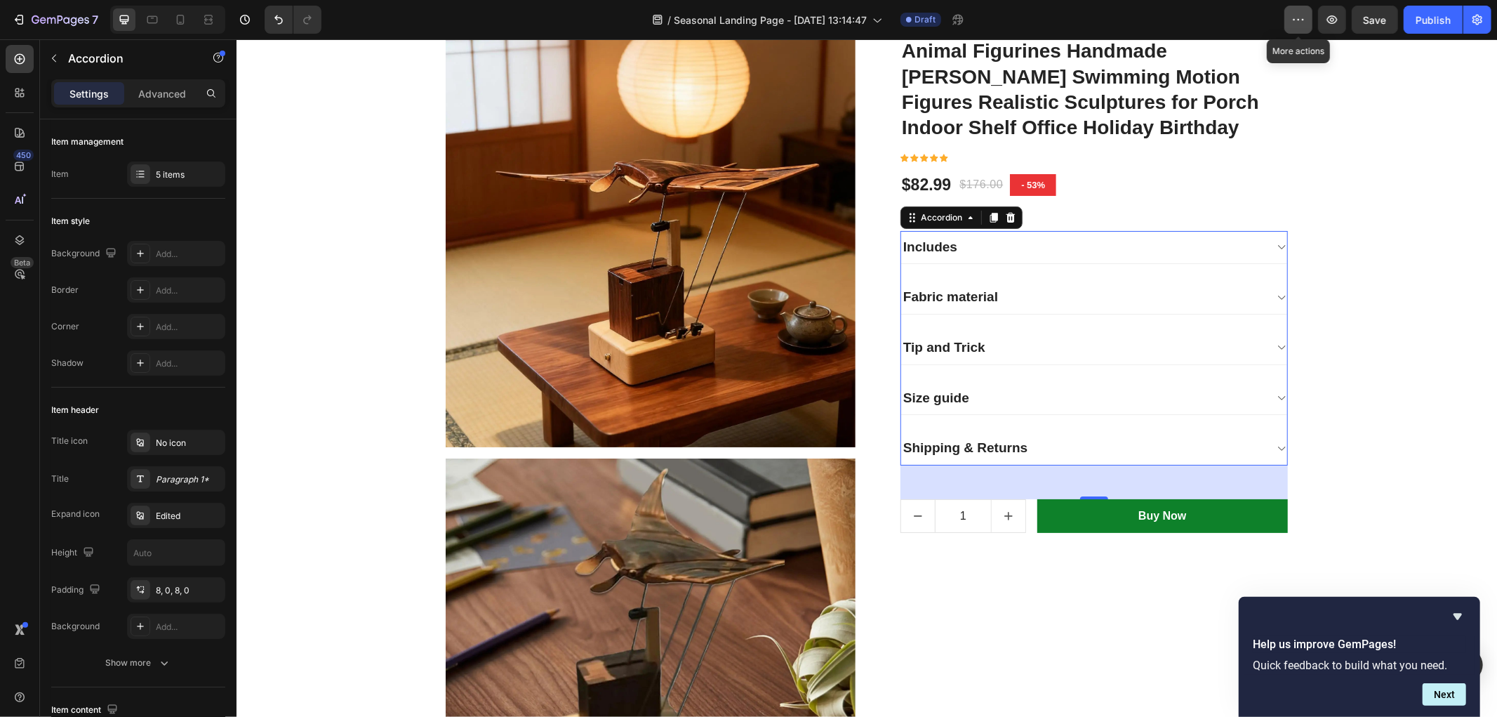
click at [1307, 28] on button "button" at bounding box center [1298, 20] width 28 height 28
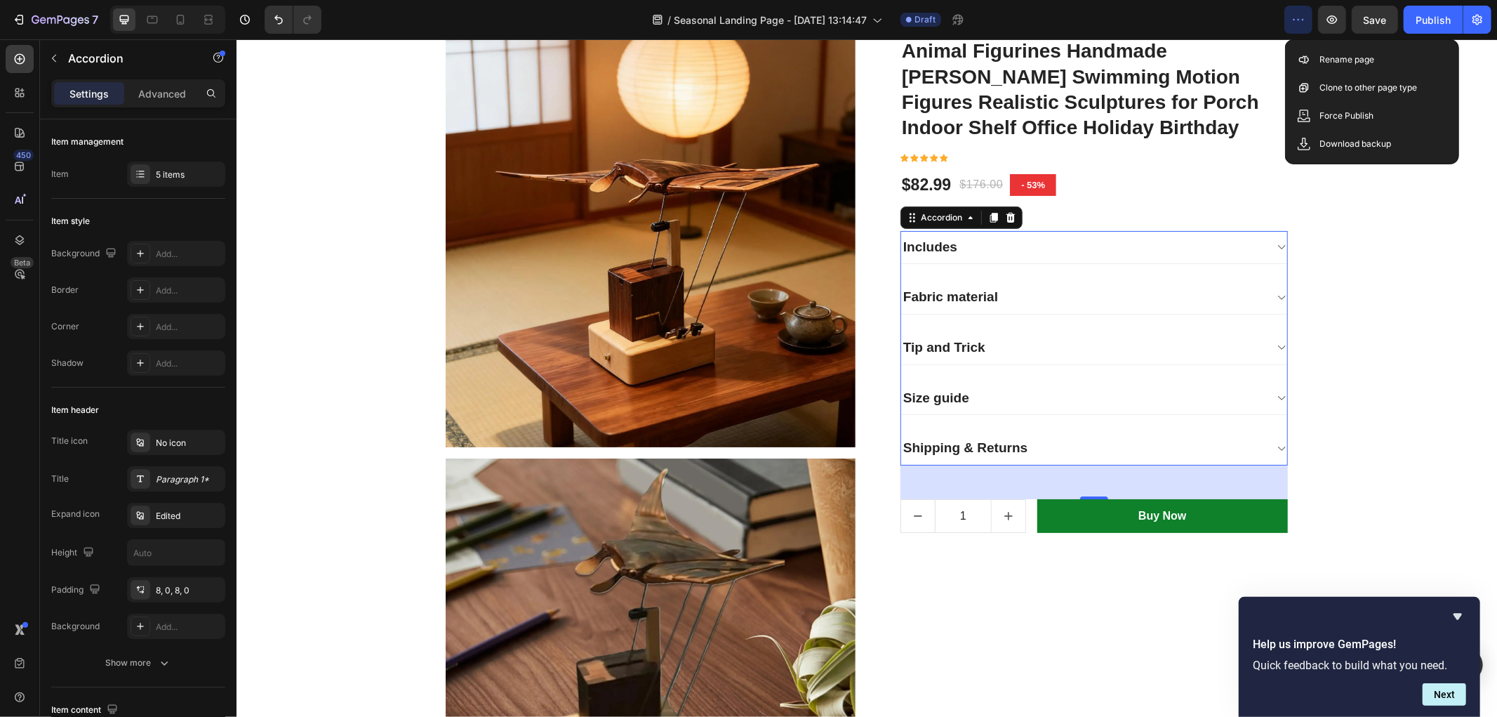
click at [1310, 26] on button "button" at bounding box center [1298, 20] width 28 height 28
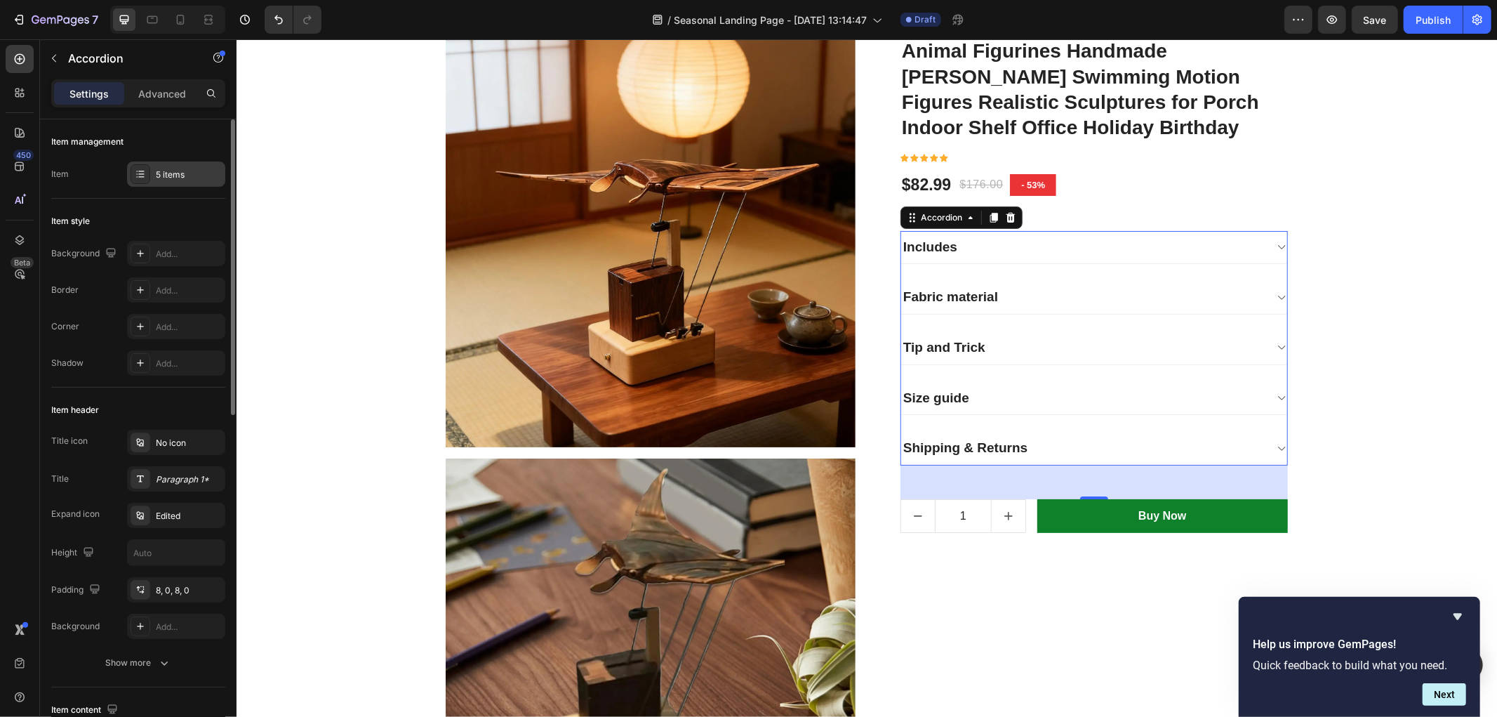
click at [143, 180] on div at bounding box center [141, 174] width 20 height 20
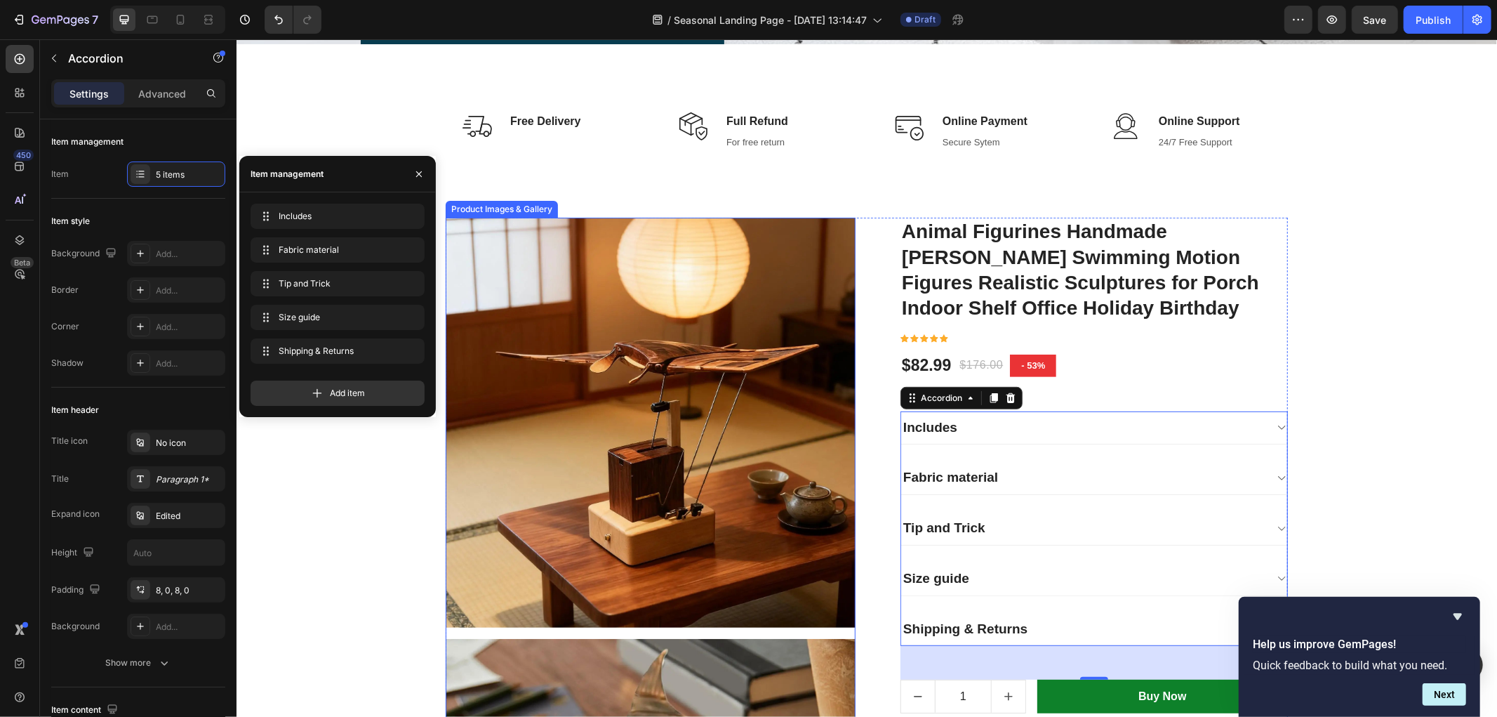
scroll to position [545, 0]
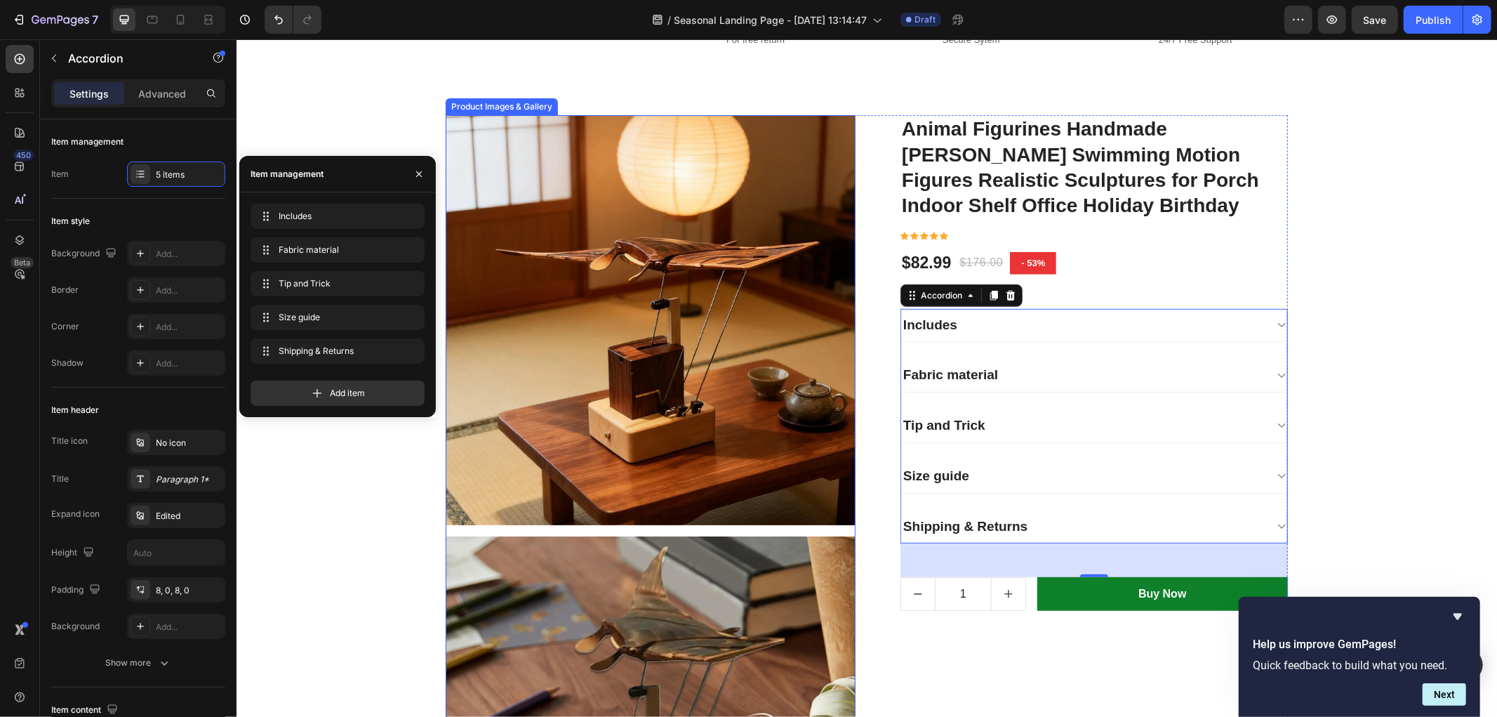
click at [595, 154] on img at bounding box center [650, 319] width 410 height 410
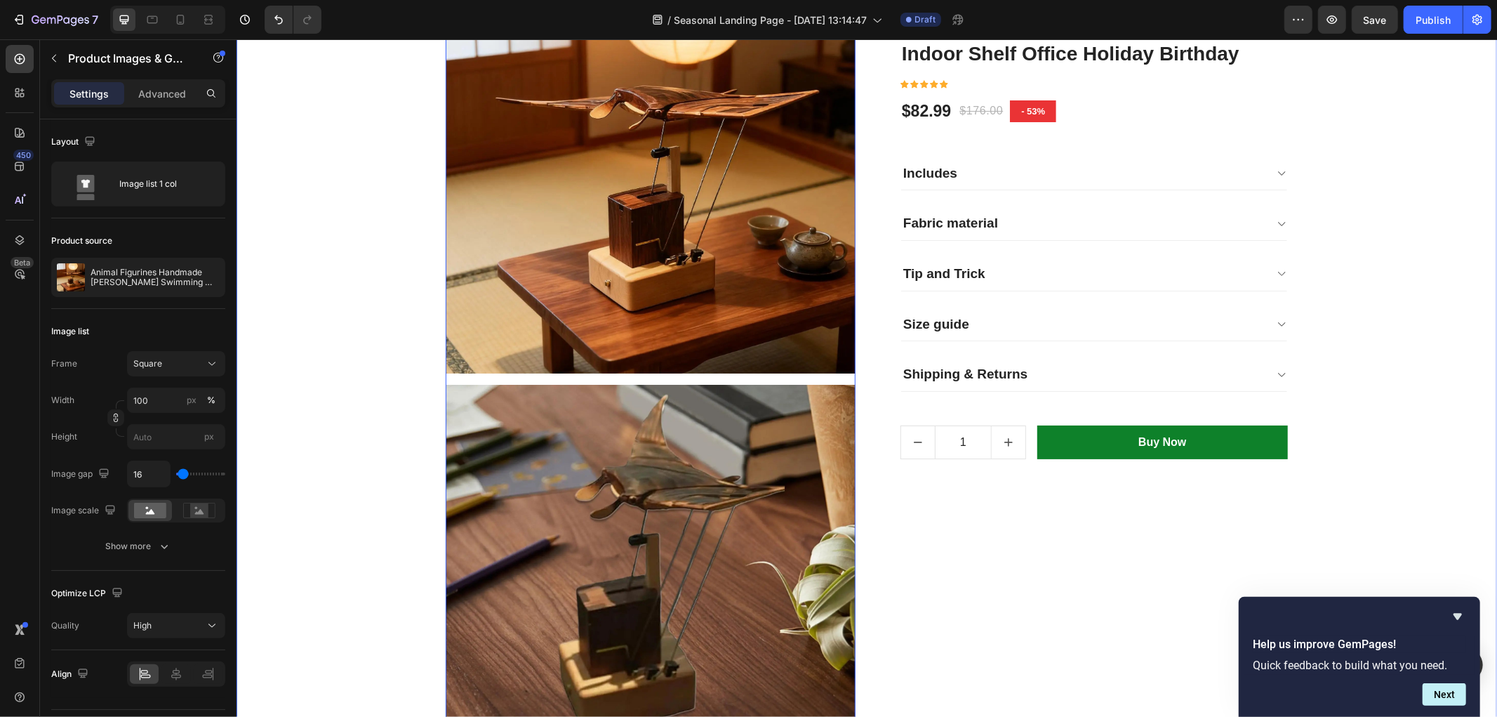
scroll to position [702, 0]
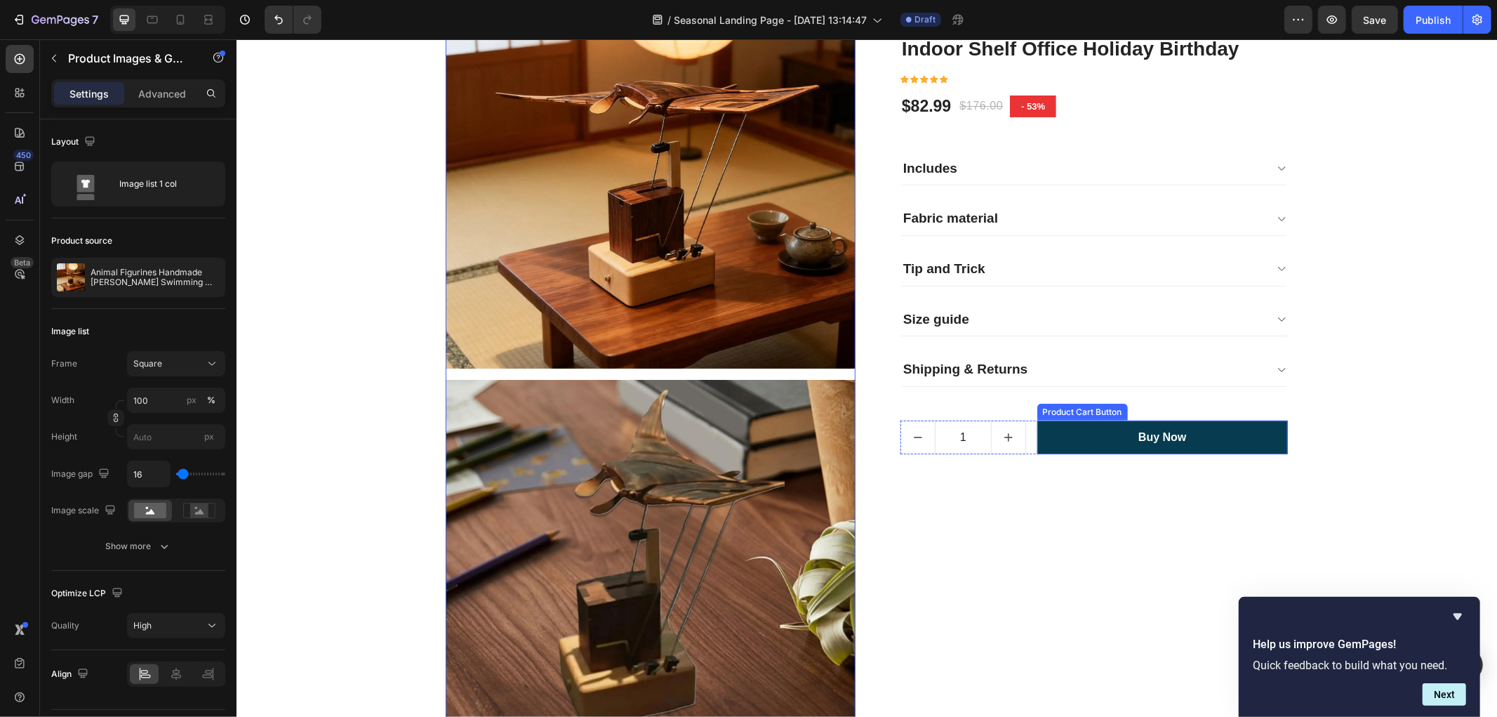
click at [1228, 440] on button "Buy Now" at bounding box center [1162, 437] width 251 height 34
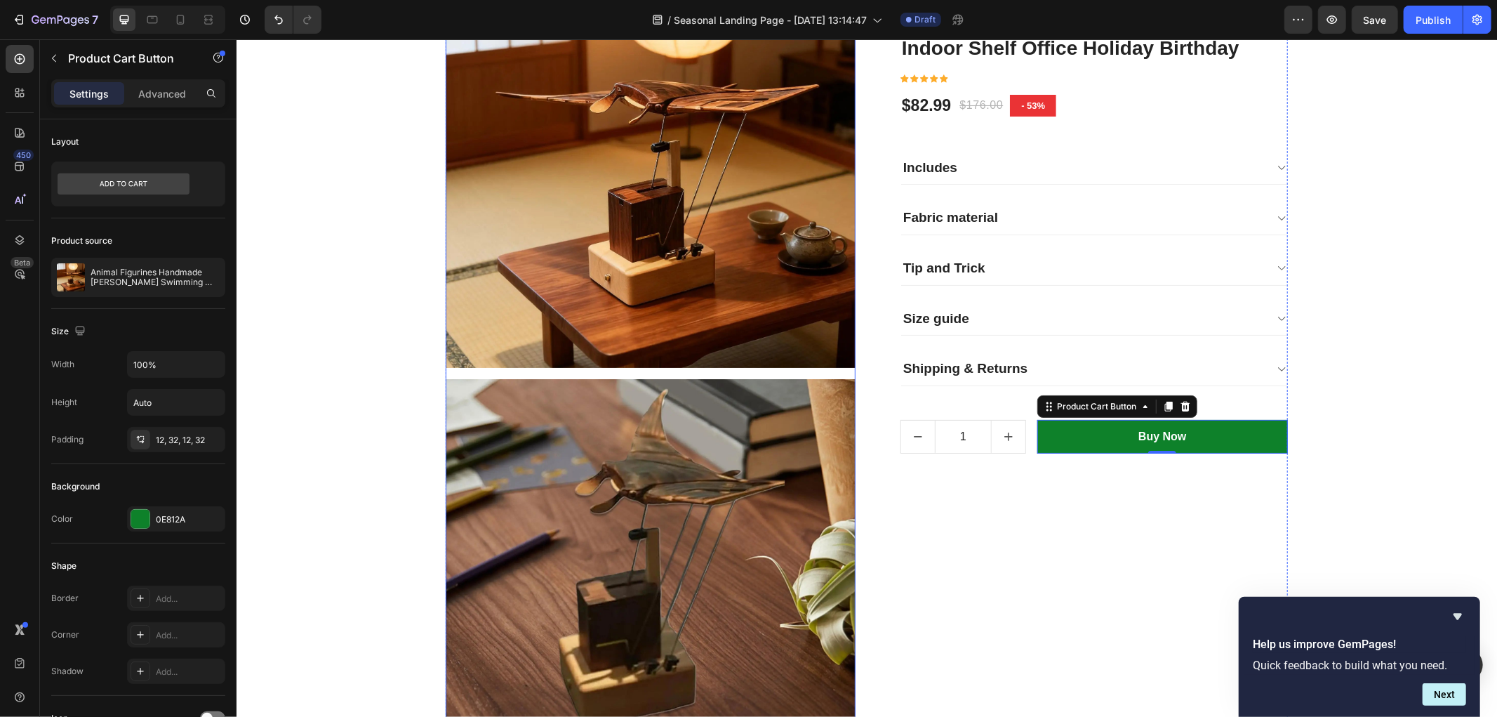
scroll to position [545, 0]
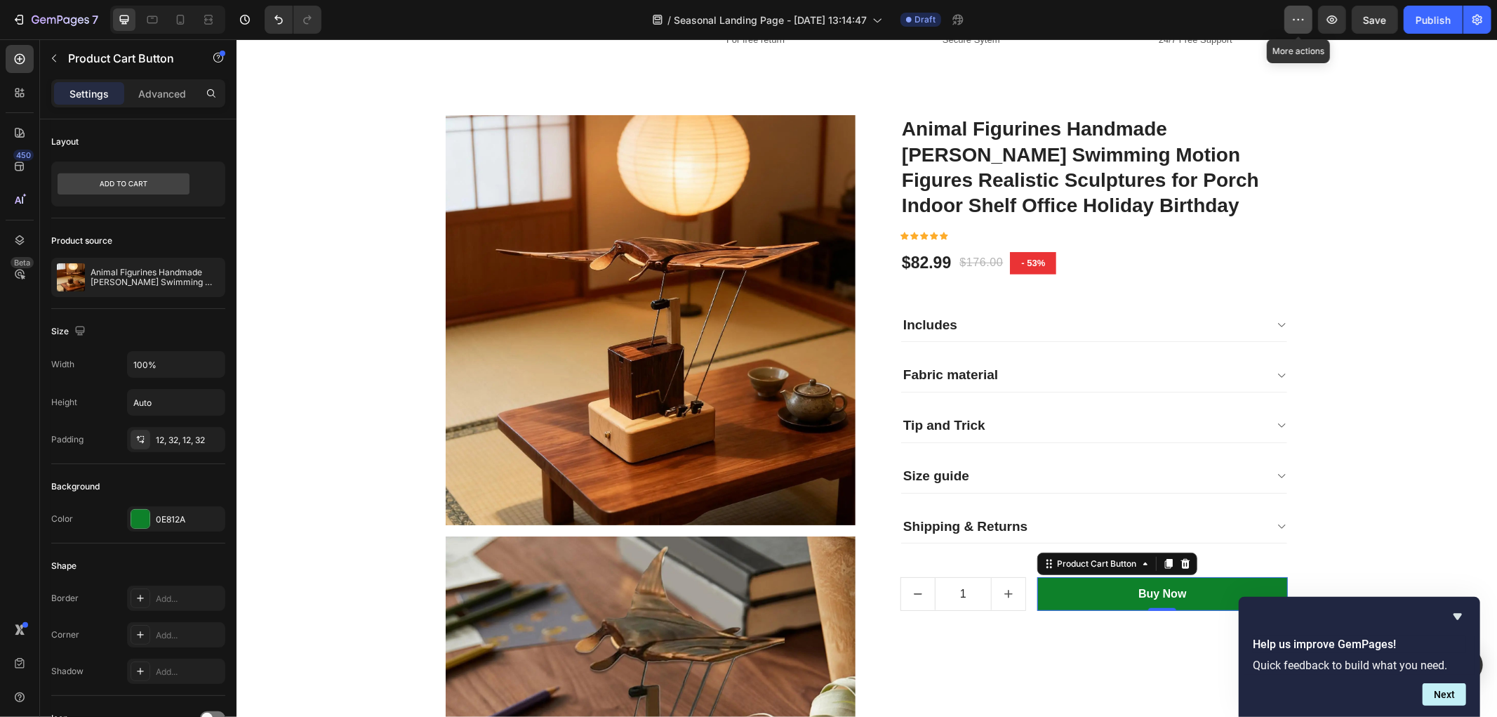
click at [1292, 22] on icon "button" at bounding box center [1298, 20] width 14 height 14
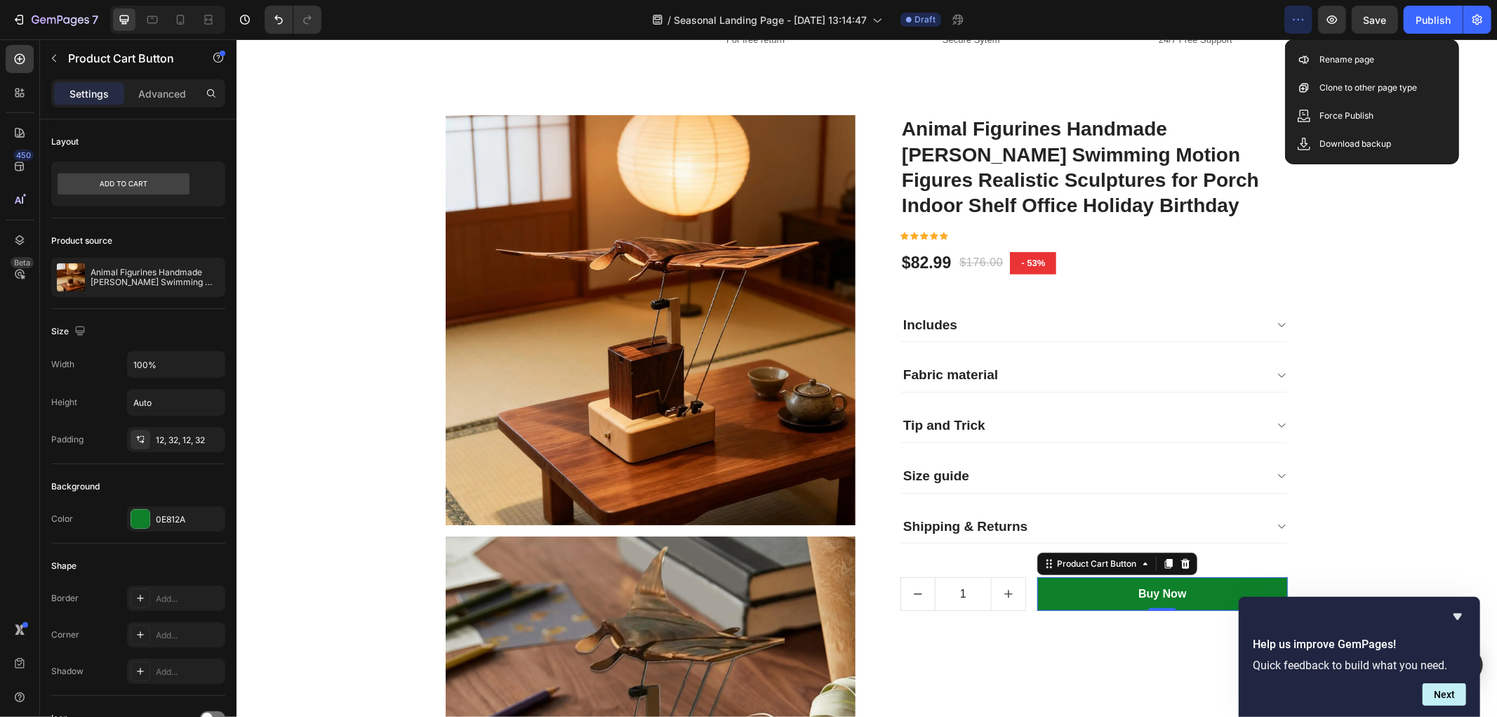
click at [1292, 22] on icon "button" at bounding box center [1298, 20] width 14 height 14
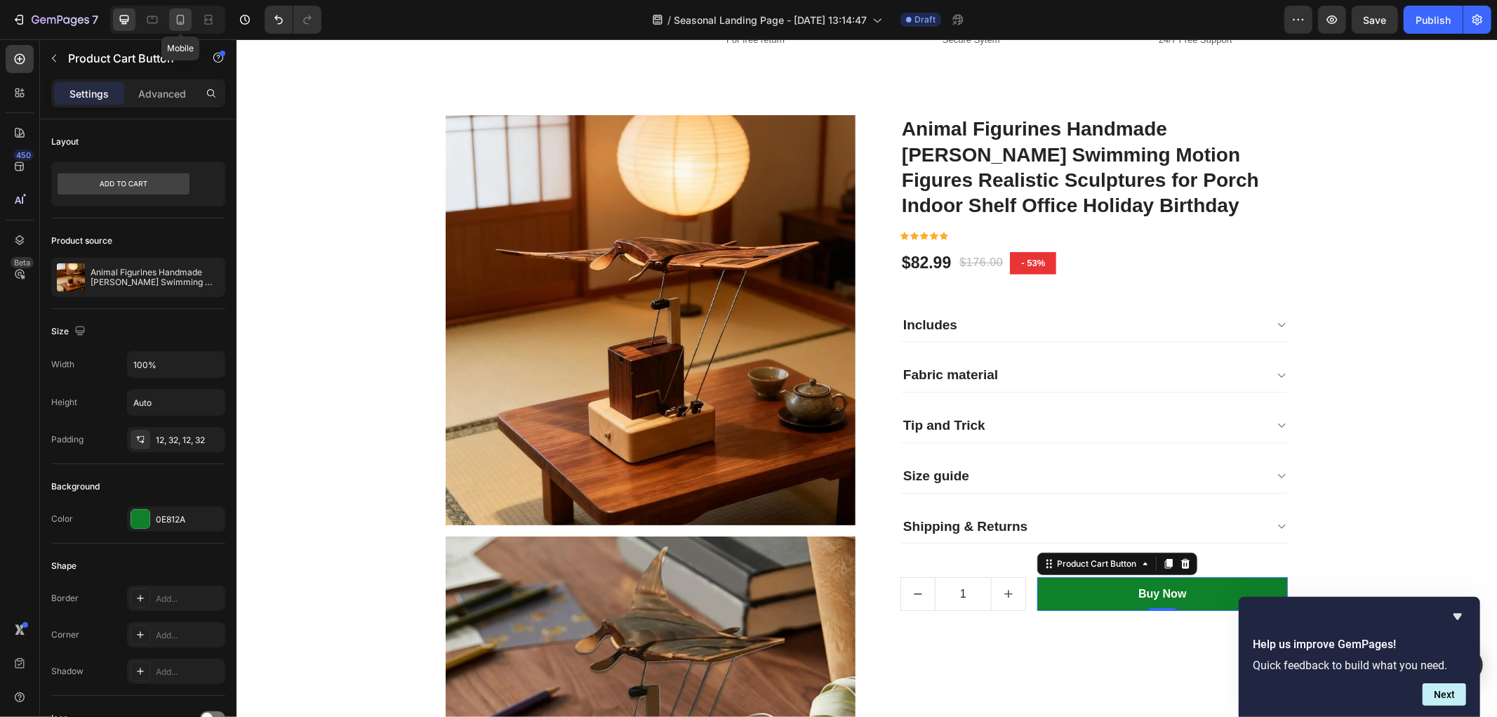
click at [185, 20] on icon at bounding box center [180, 20] width 14 height 14
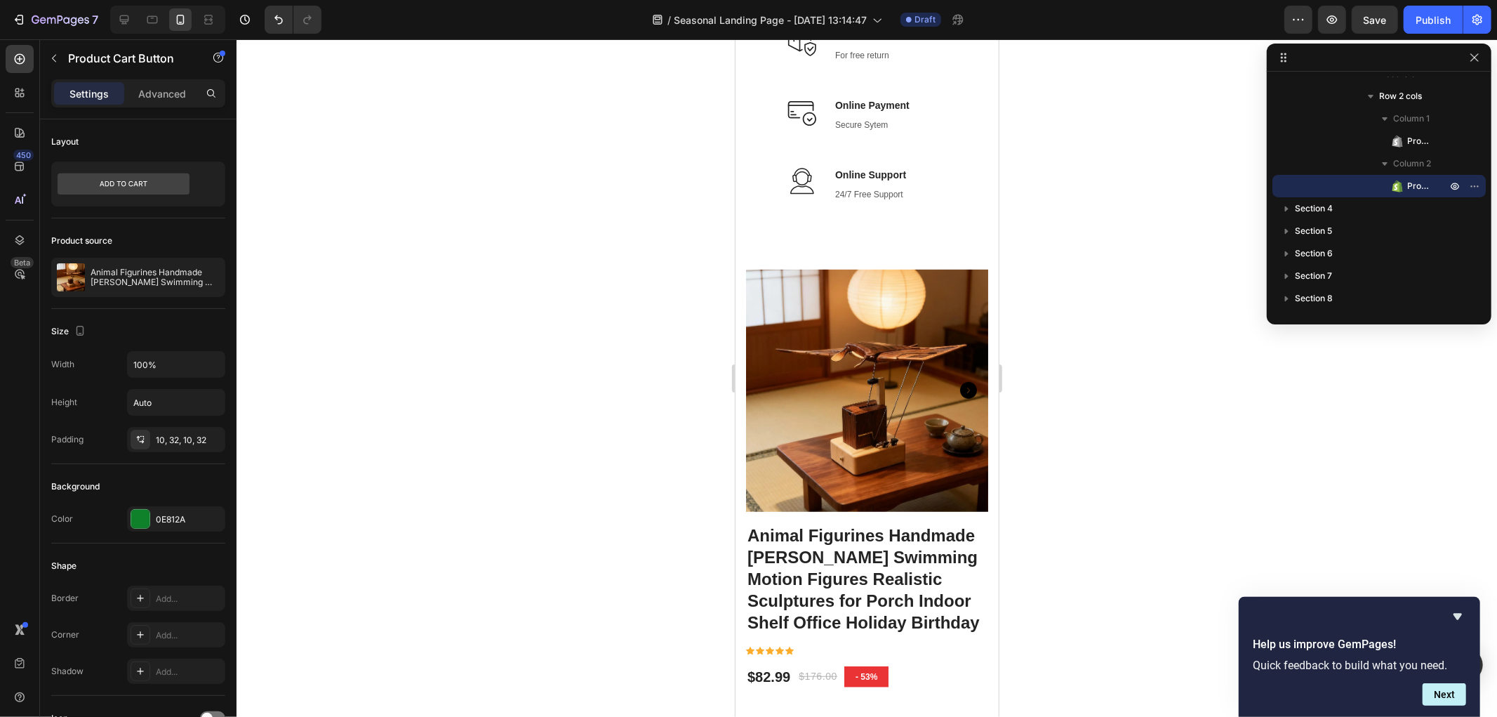
scroll to position [552, 0]
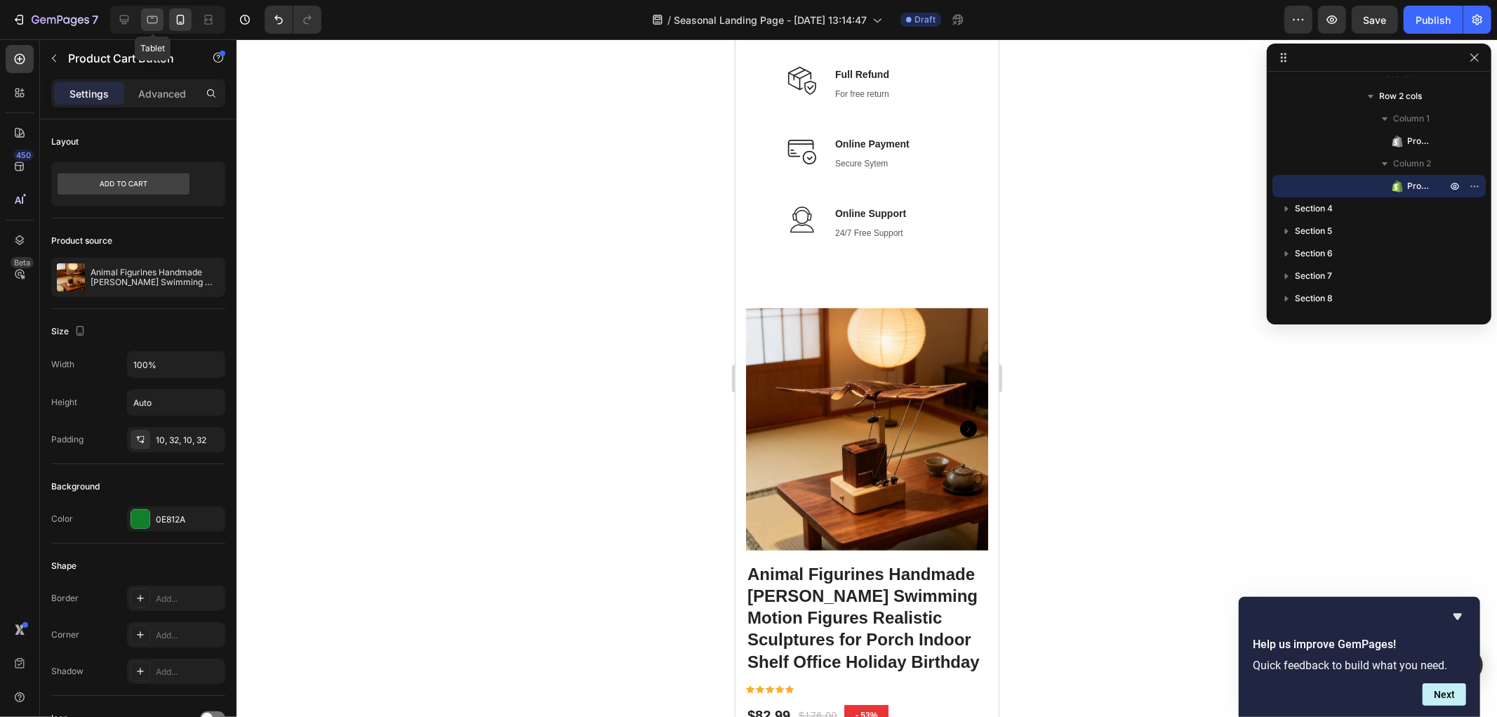
click at [152, 22] on icon at bounding box center [152, 20] width 14 height 14
type input "16"
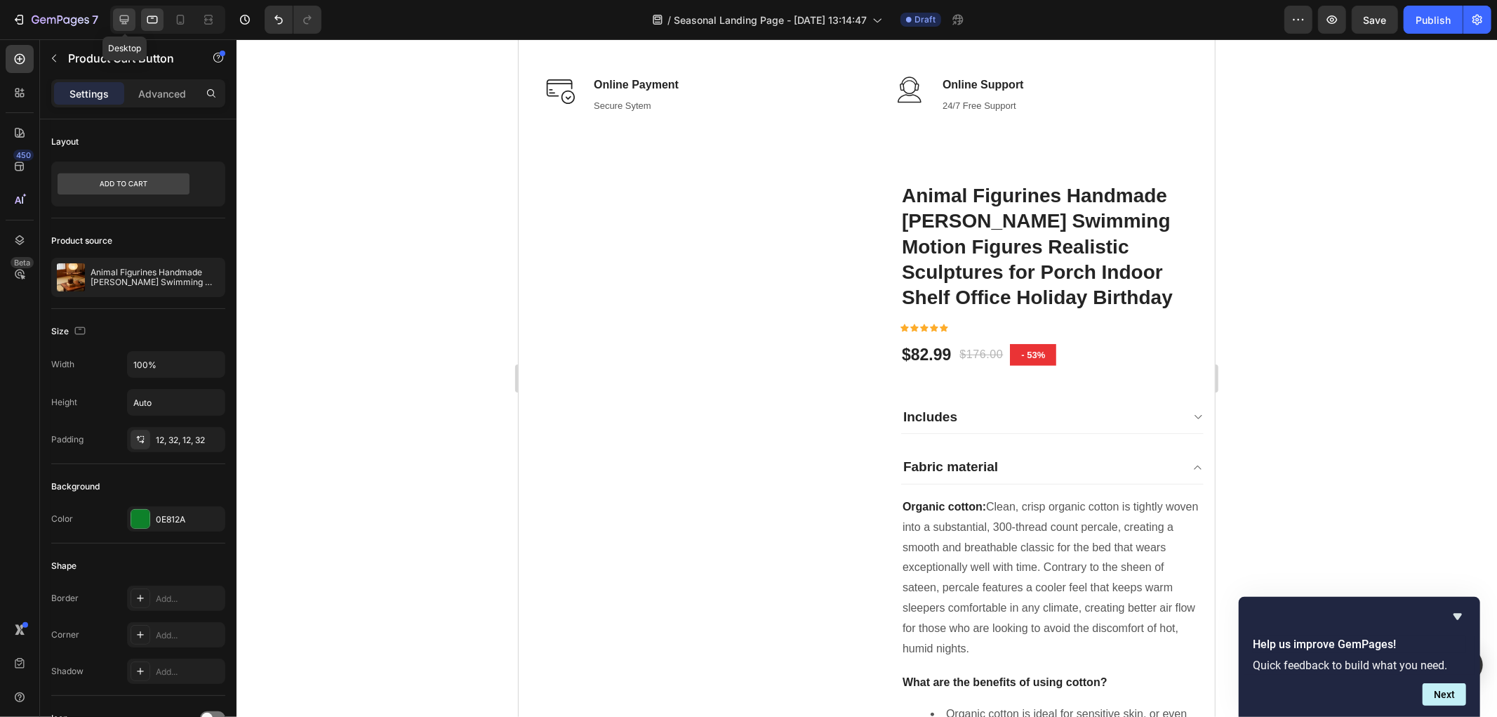
click at [130, 22] on icon at bounding box center [124, 20] width 14 height 14
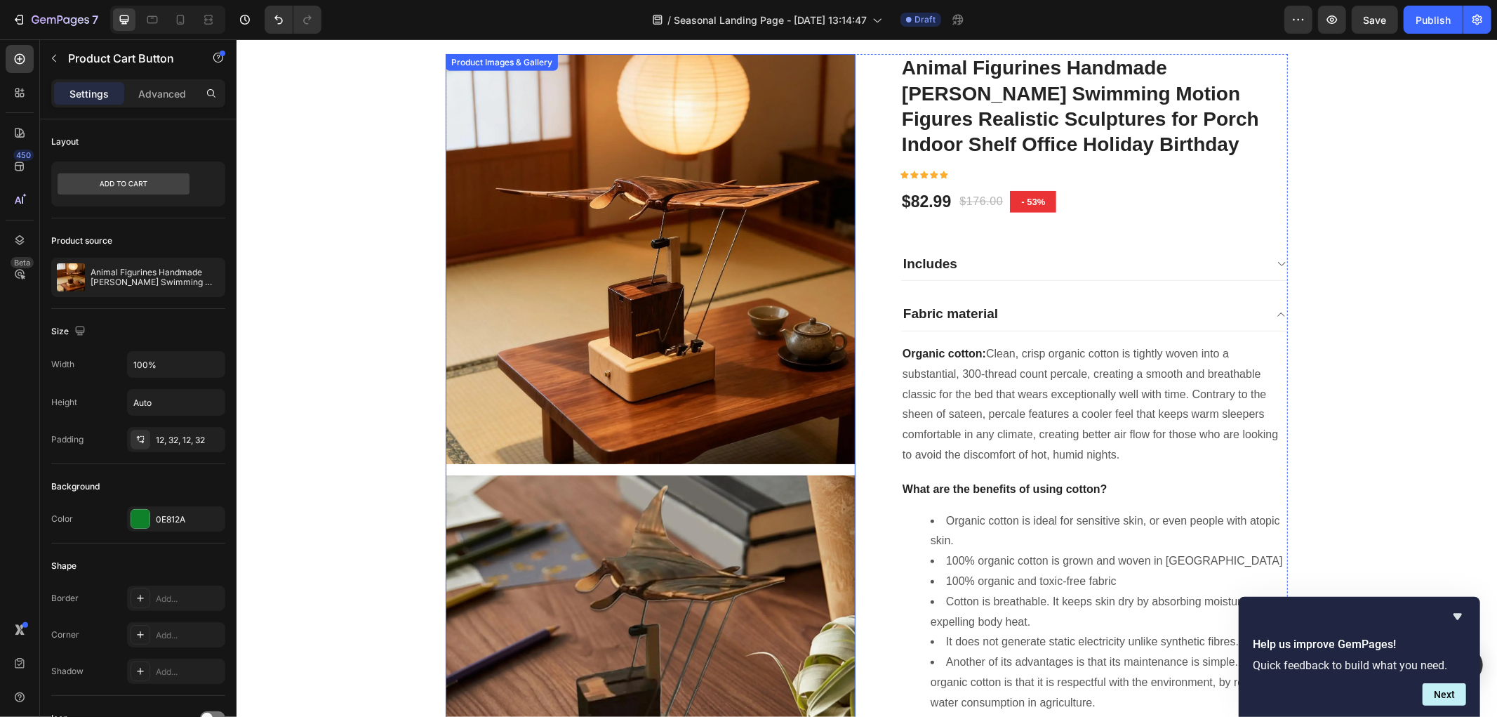
scroll to position [571, 0]
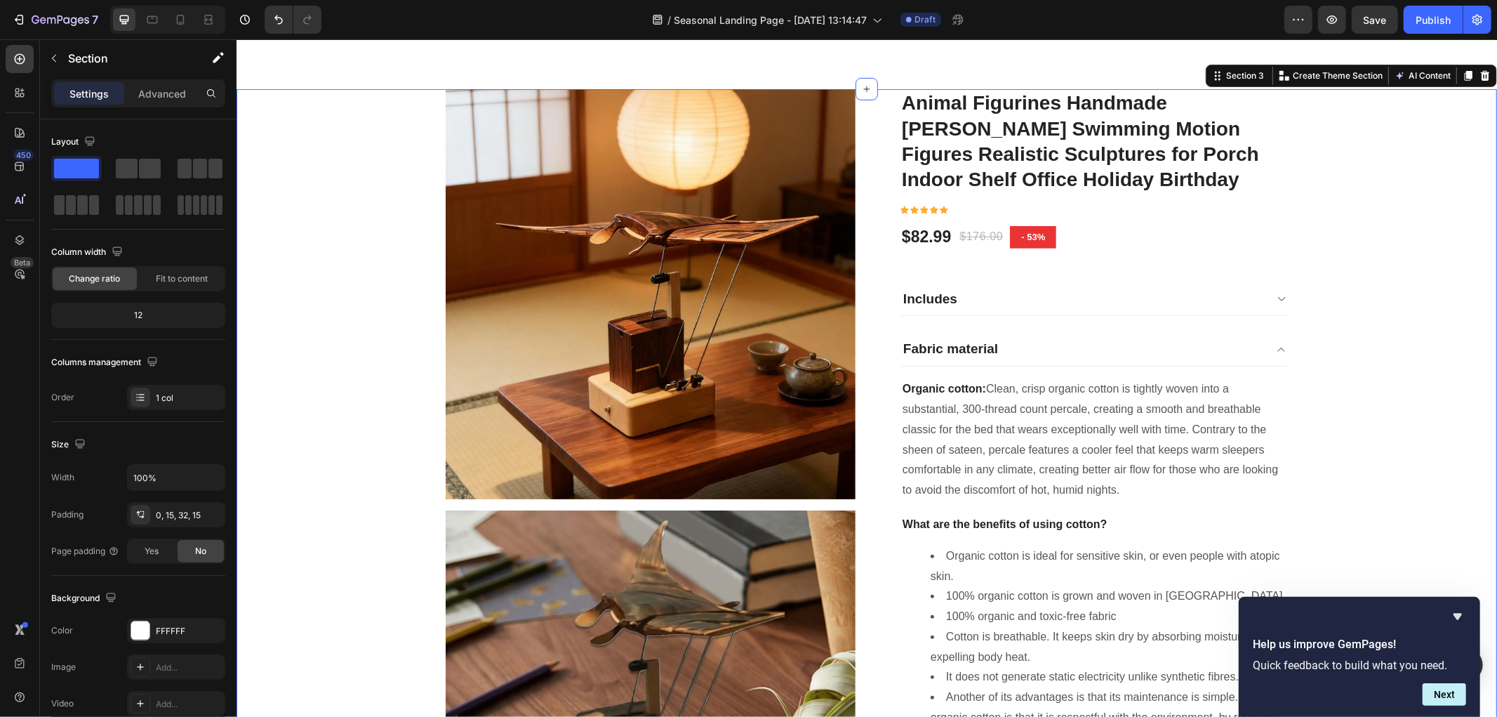
click at [1480, 74] on icon at bounding box center [1484, 75] width 9 height 10
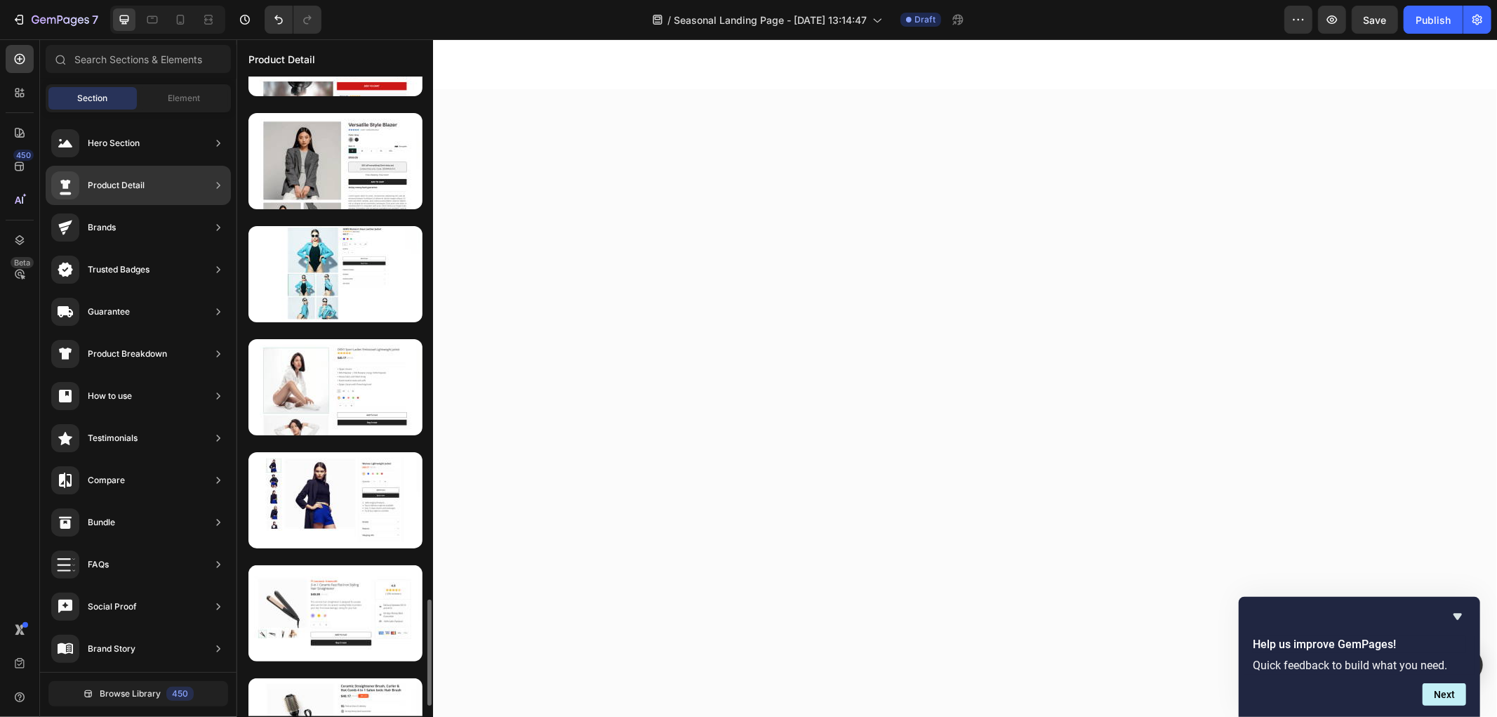
scroll to position [3194, 0]
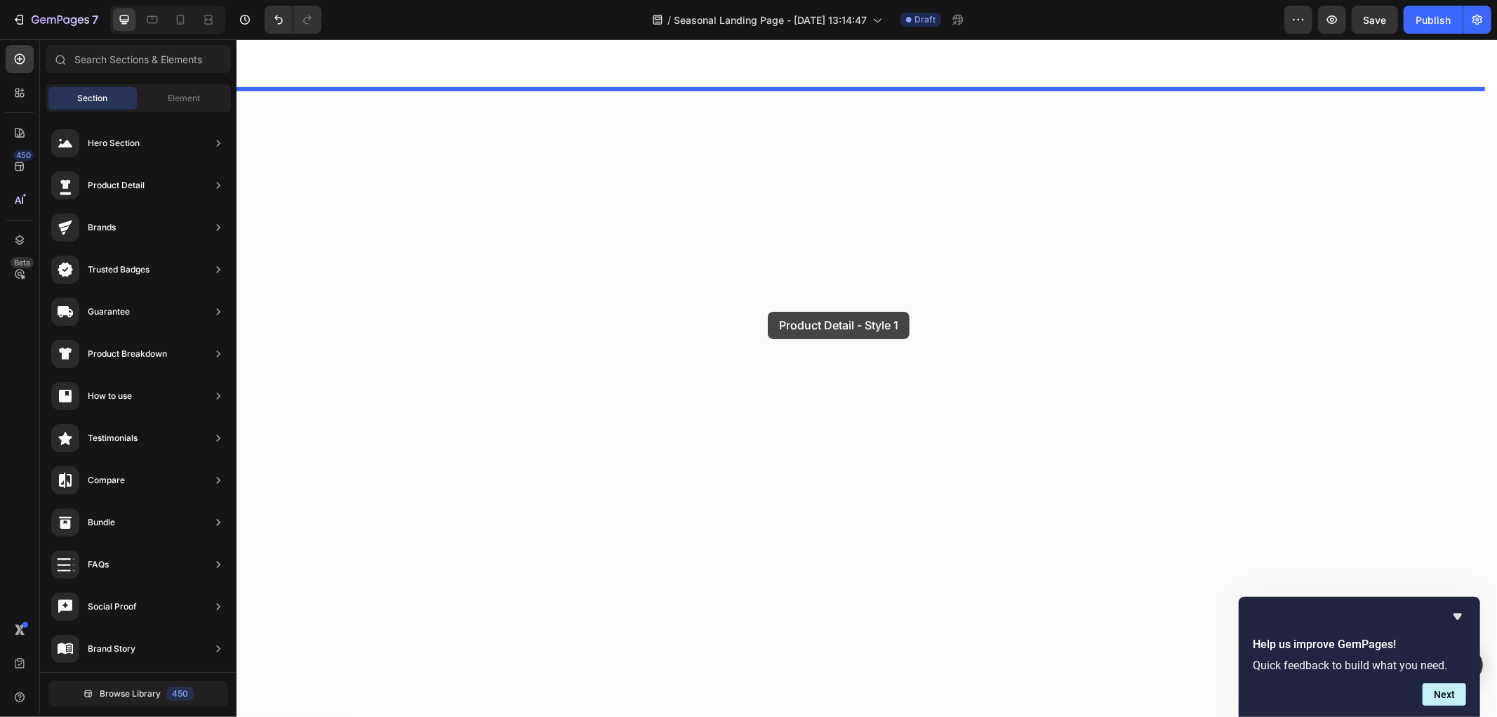
drag, startPoint x: 560, startPoint y: 584, endPoint x: 803, endPoint y: 284, distance: 385.8
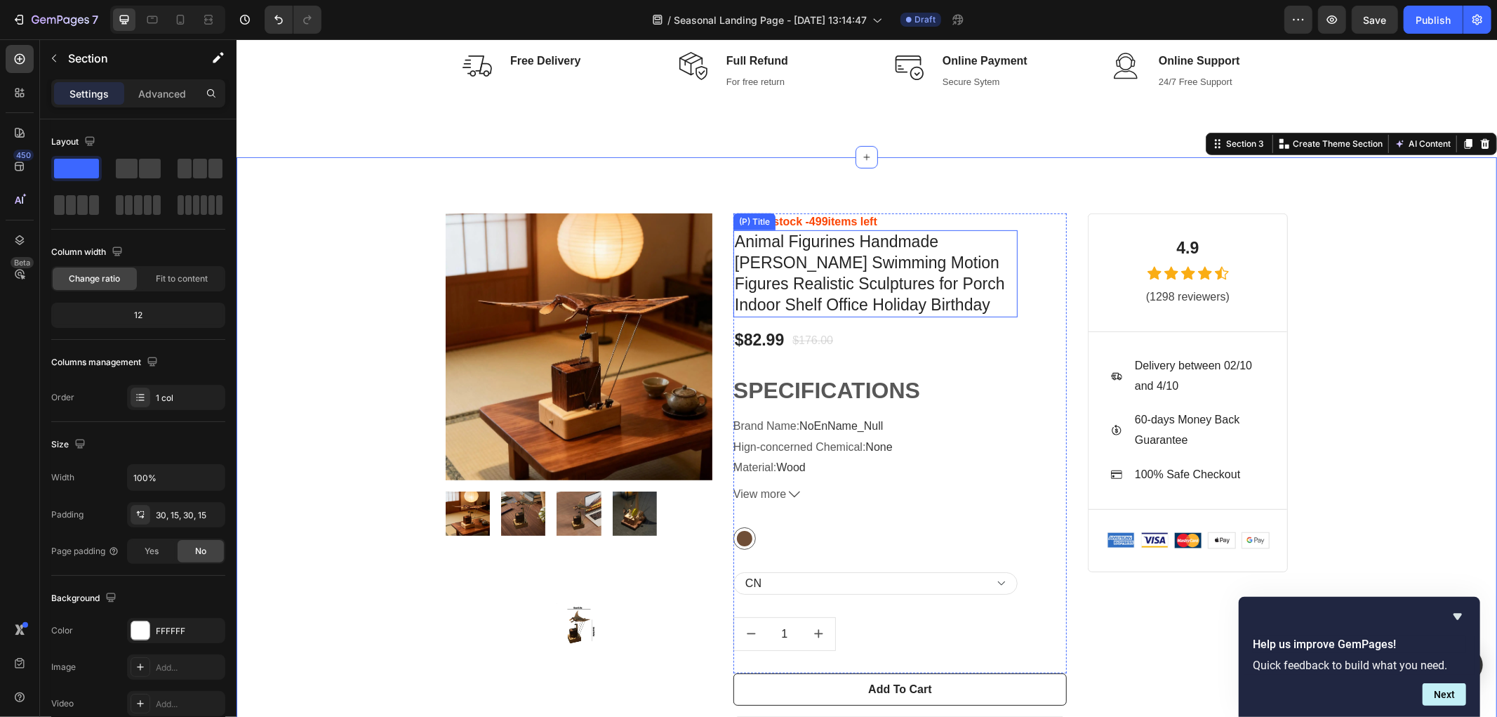
scroll to position [572, 0]
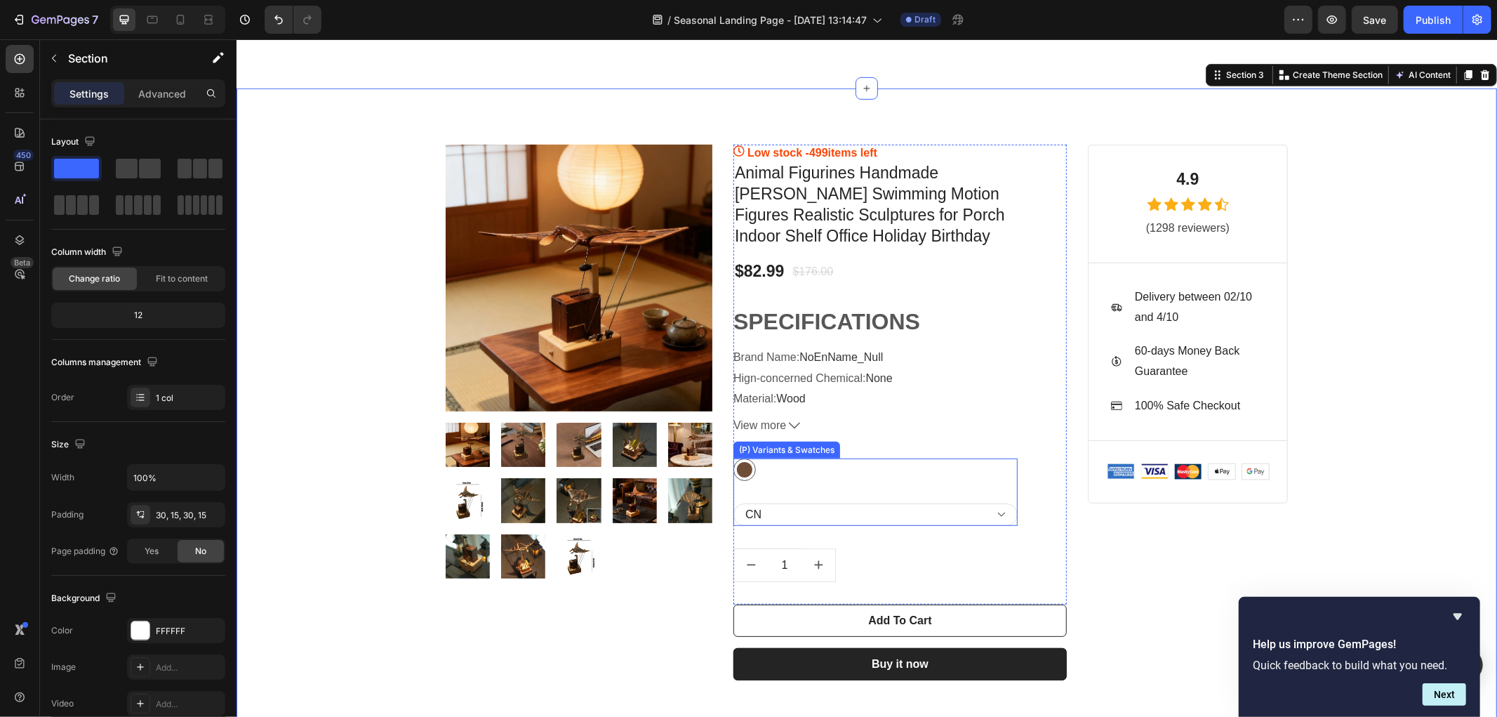
click at [906, 487] on div "Coffee Coffee CN" at bounding box center [875, 491] width 284 height 67
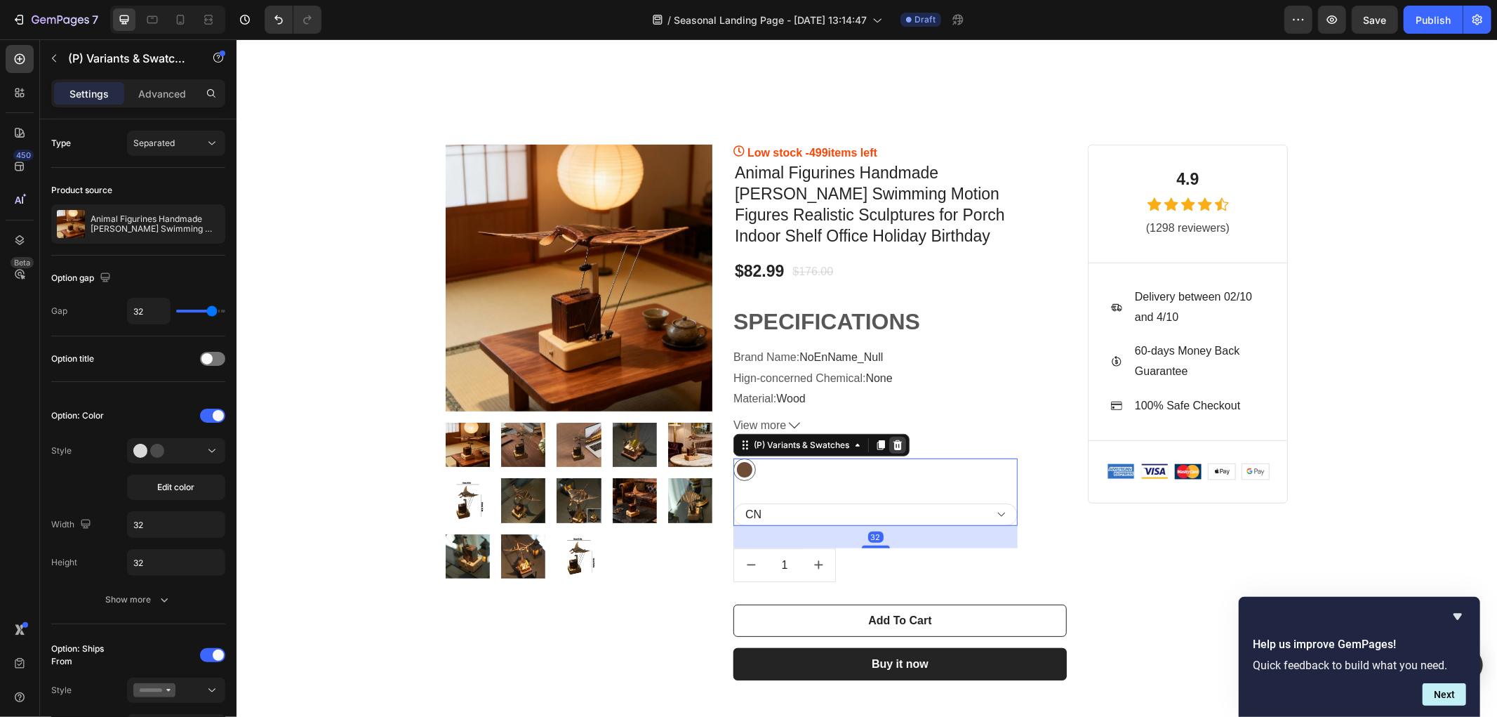
click at [891, 439] on icon at bounding box center [896, 444] width 11 height 11
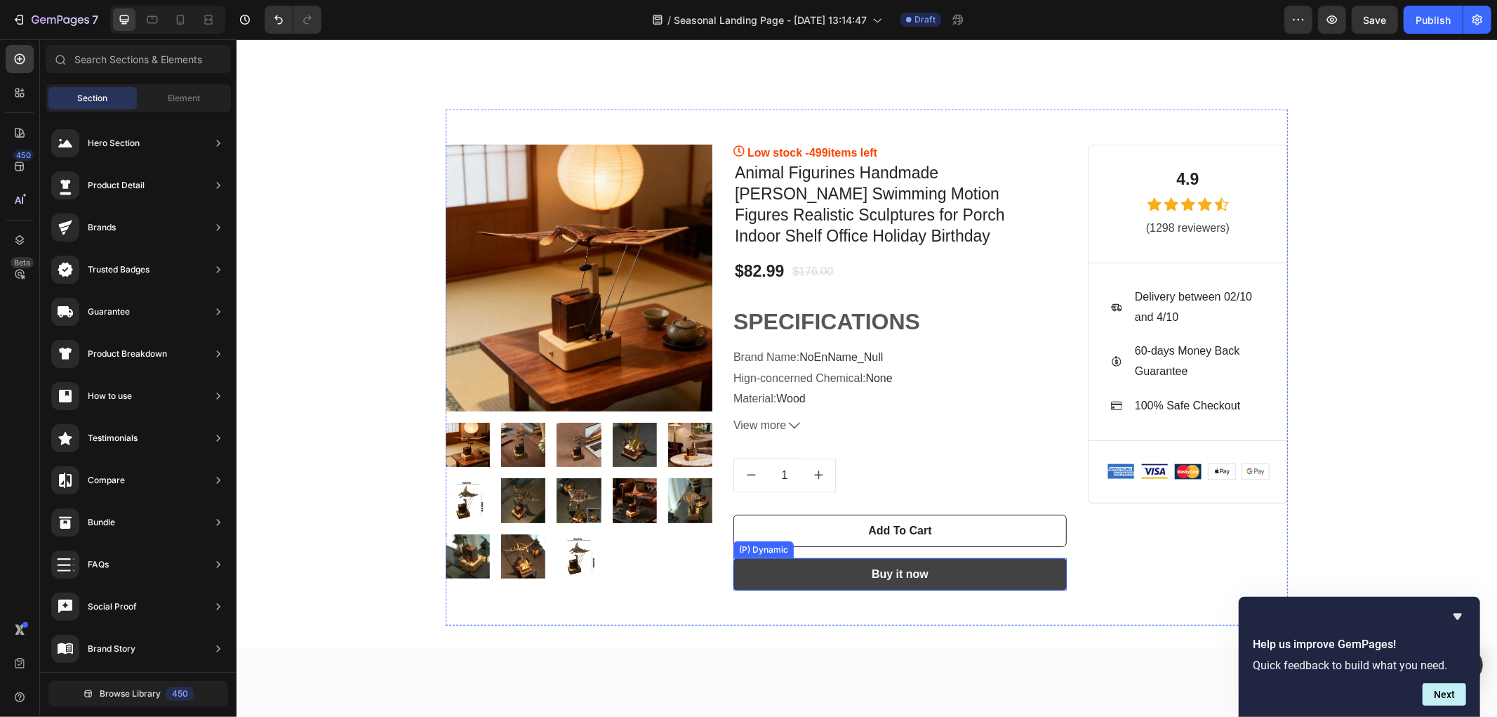
click at [857, 569] on button "Buy it now" at bounding box center [899, 573] width 333 height 32
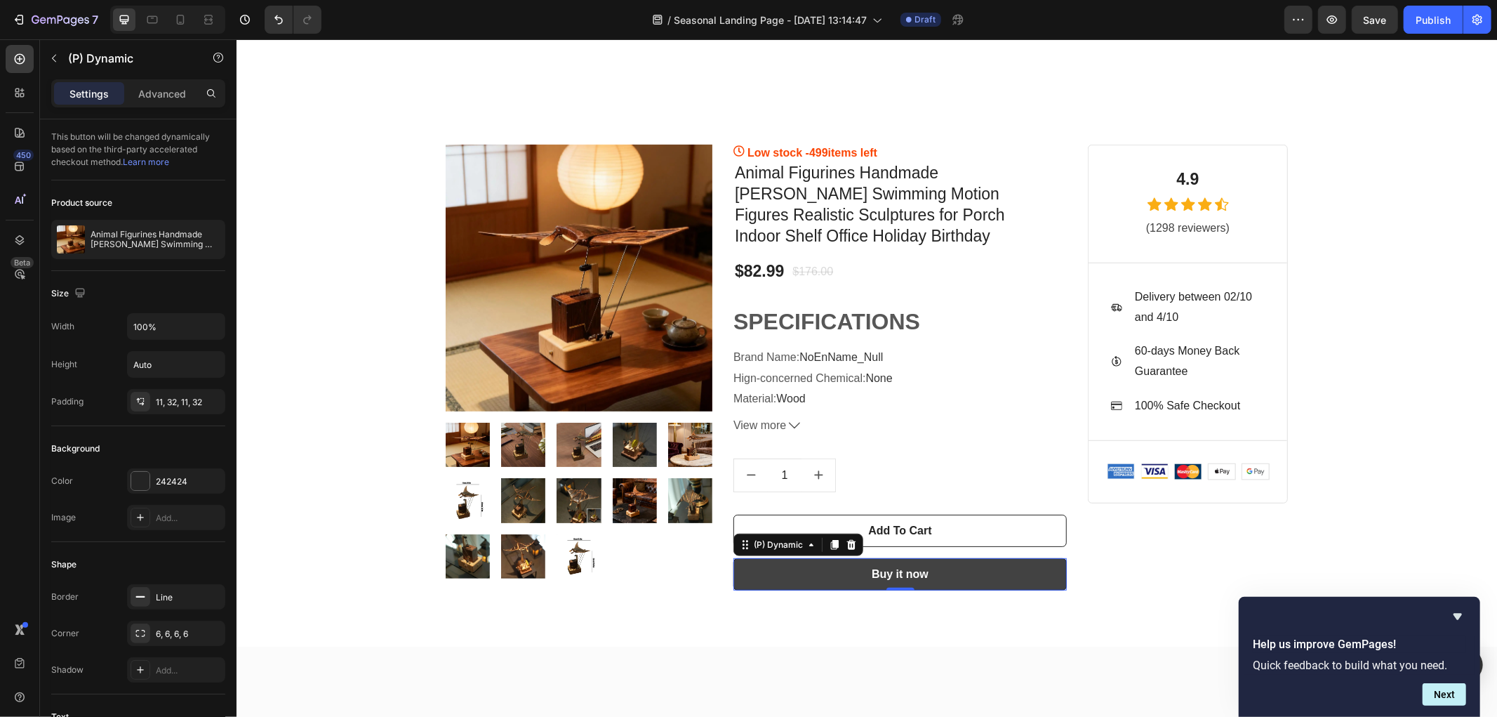
click at [855, 569] on button "Buy it now" at bounding box center [899, 573] width 333 height 32
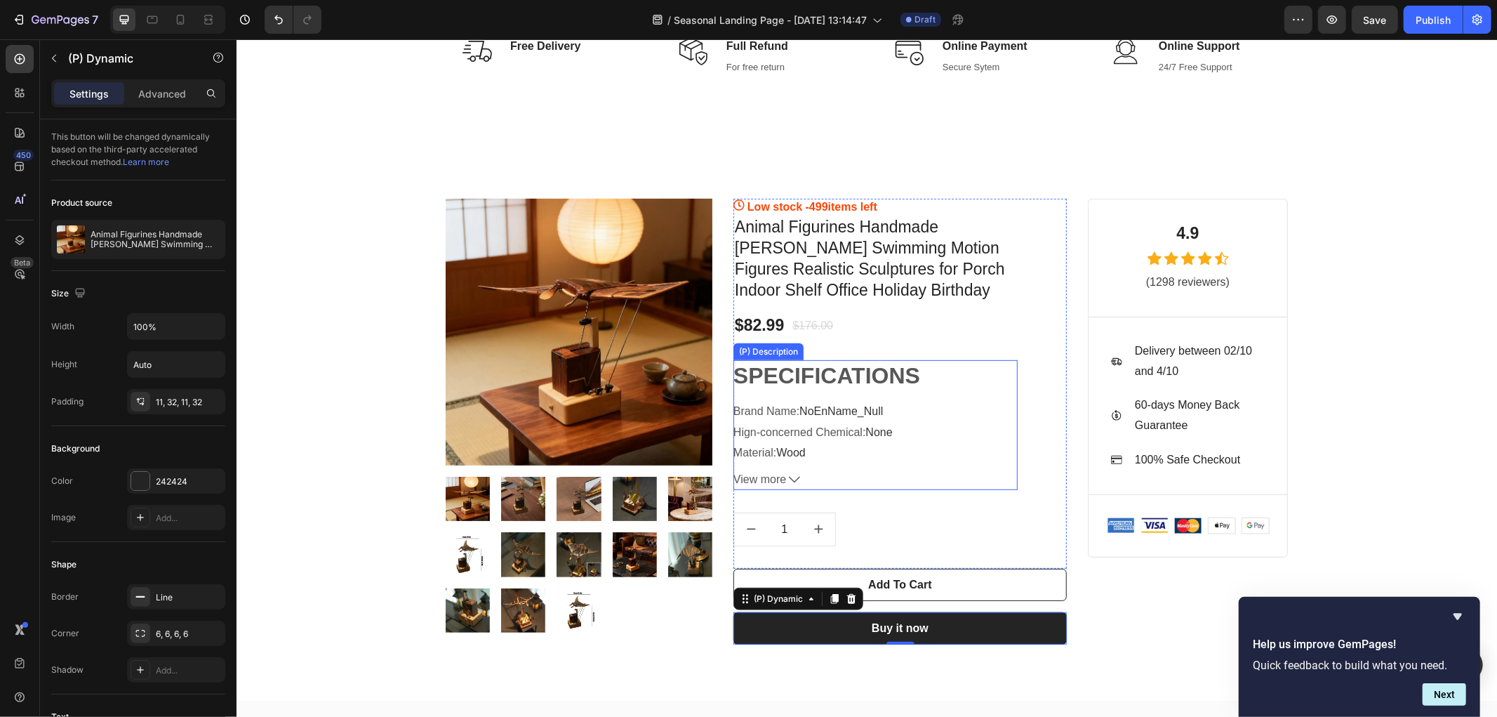
scroll to position [416, 0]
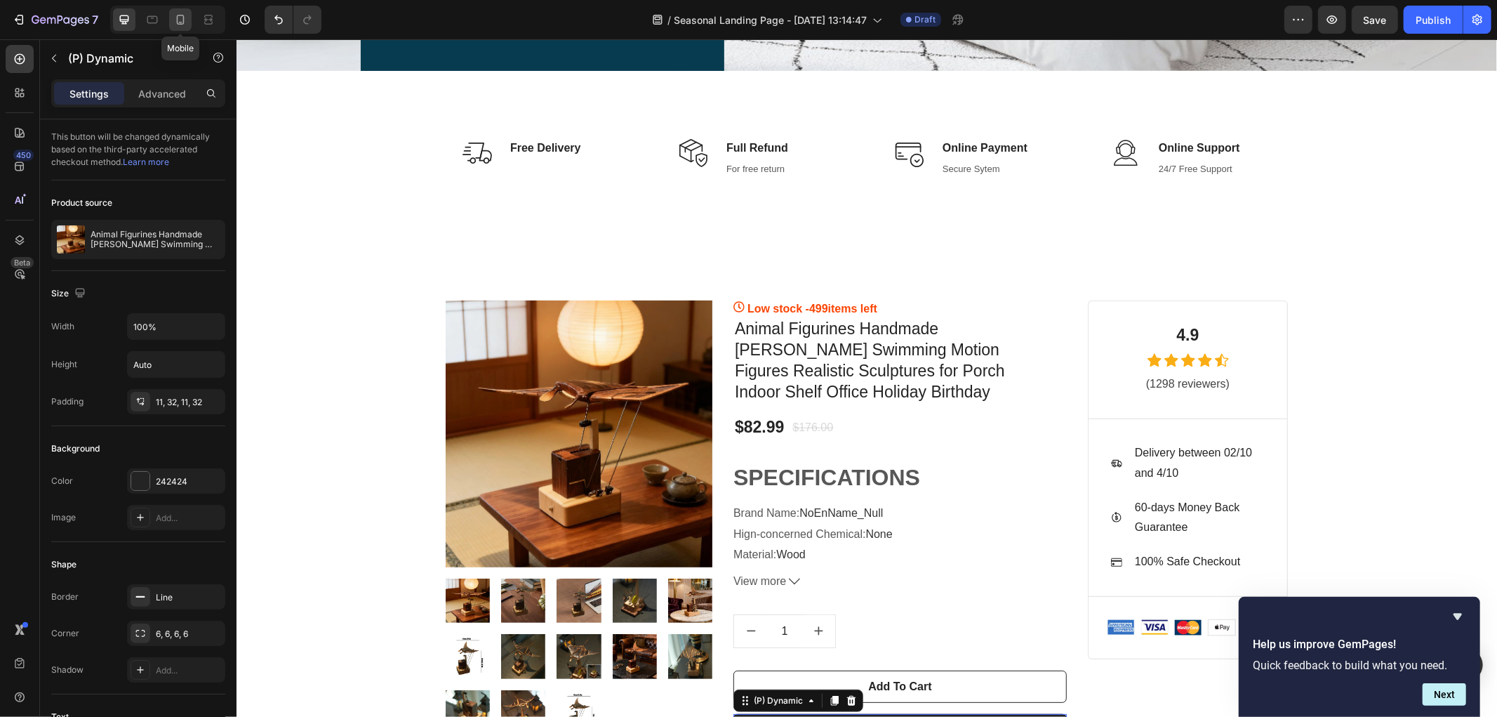
click at [180, 18] on icon at bounding box center [180, 20] width 14 height 14
type input "14"
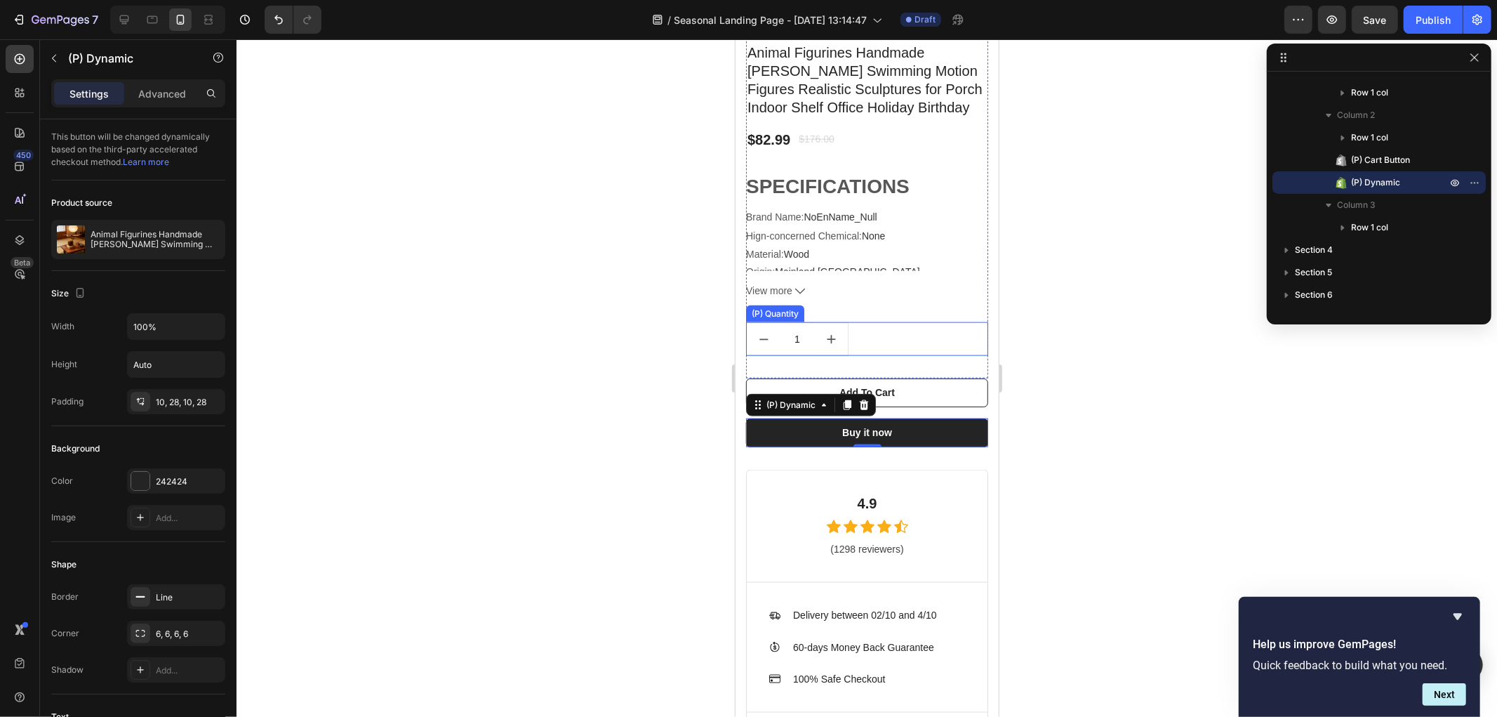
scroll to position [1802, 0]
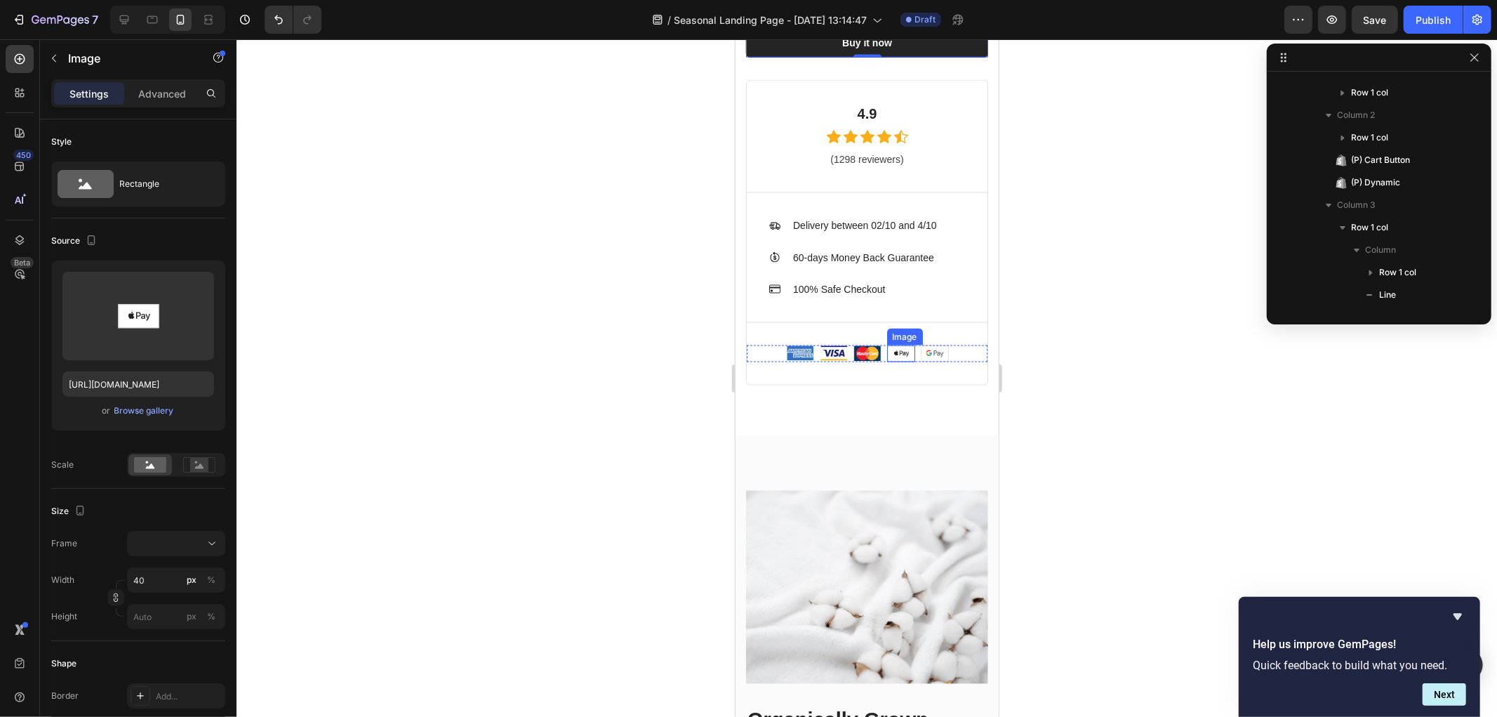
click at [903, 345] on img at bounding box center [901, 353] width 28 height 17
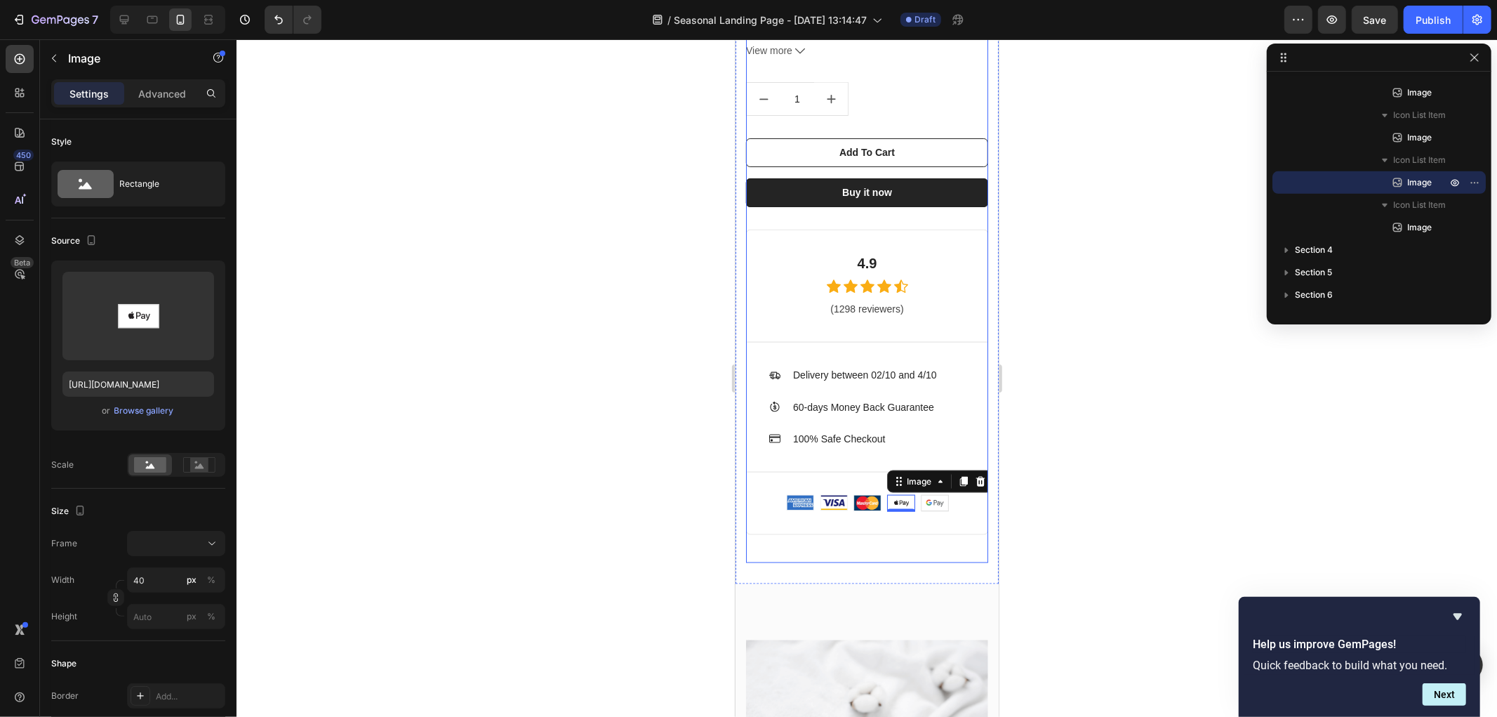
scroll to position [1647, 0]
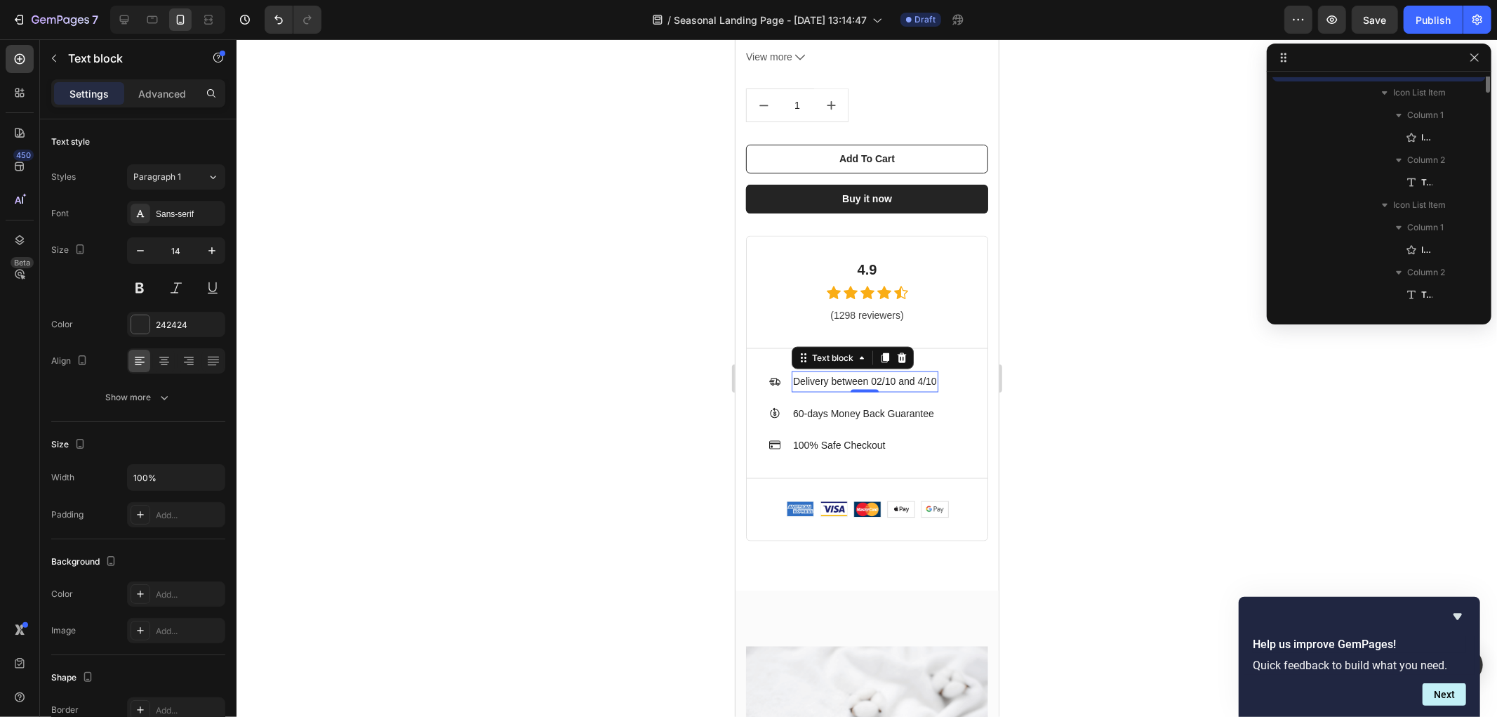
click at [843, 372] on p "Delivery between 02/10 and 4/10" at bounding box center [864, 381] width 144 height 18
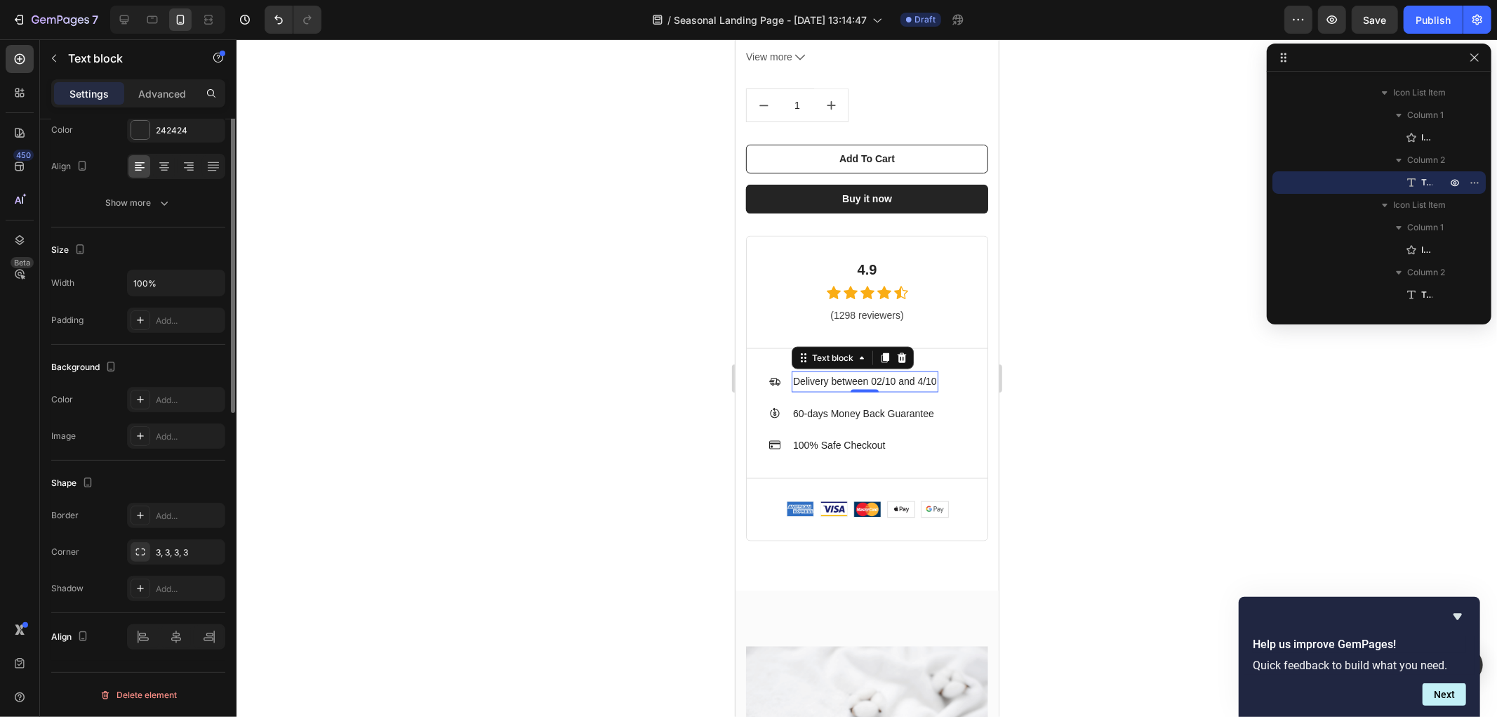
scroll to position [0, 0]
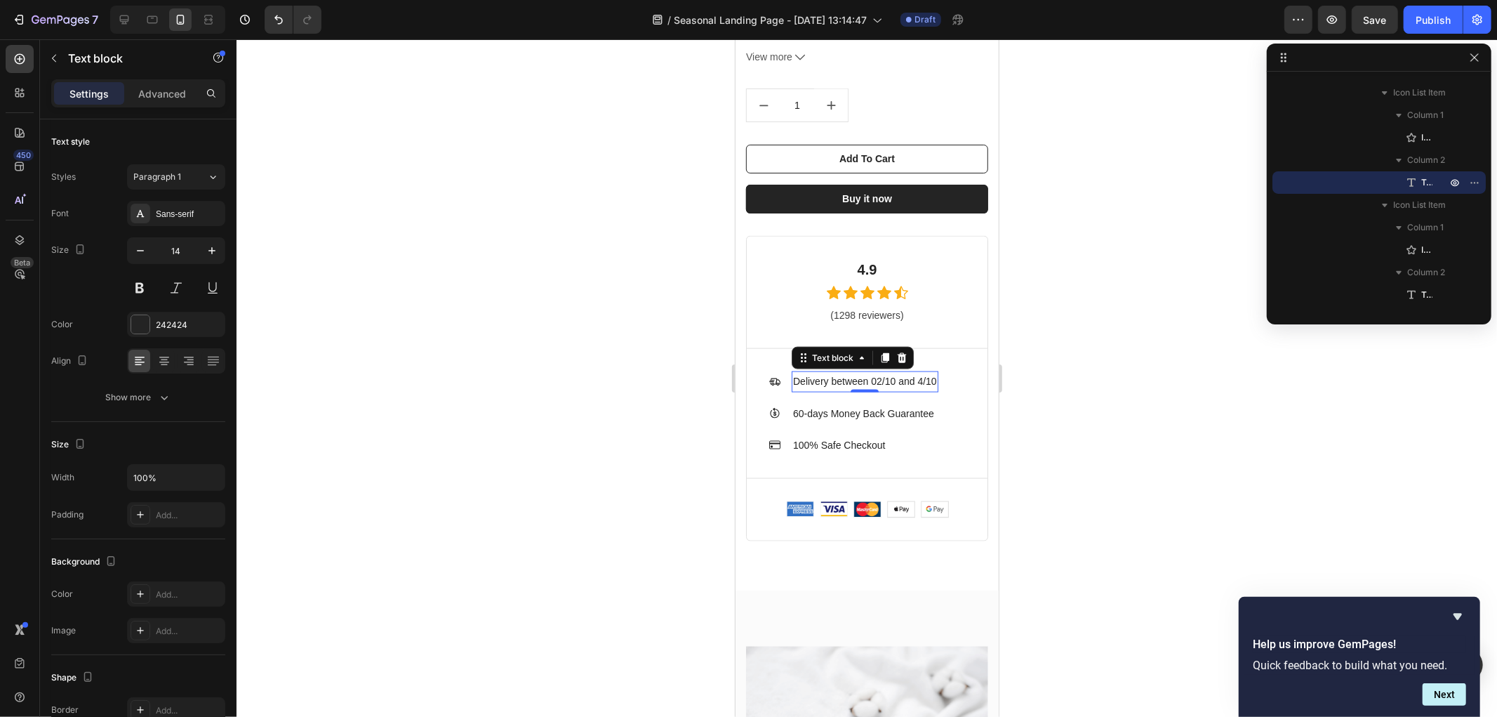
click at [850, 372] on p "Delivery between 02/10 and 4/10" at bounding box center [864, 381] width 144 height 18
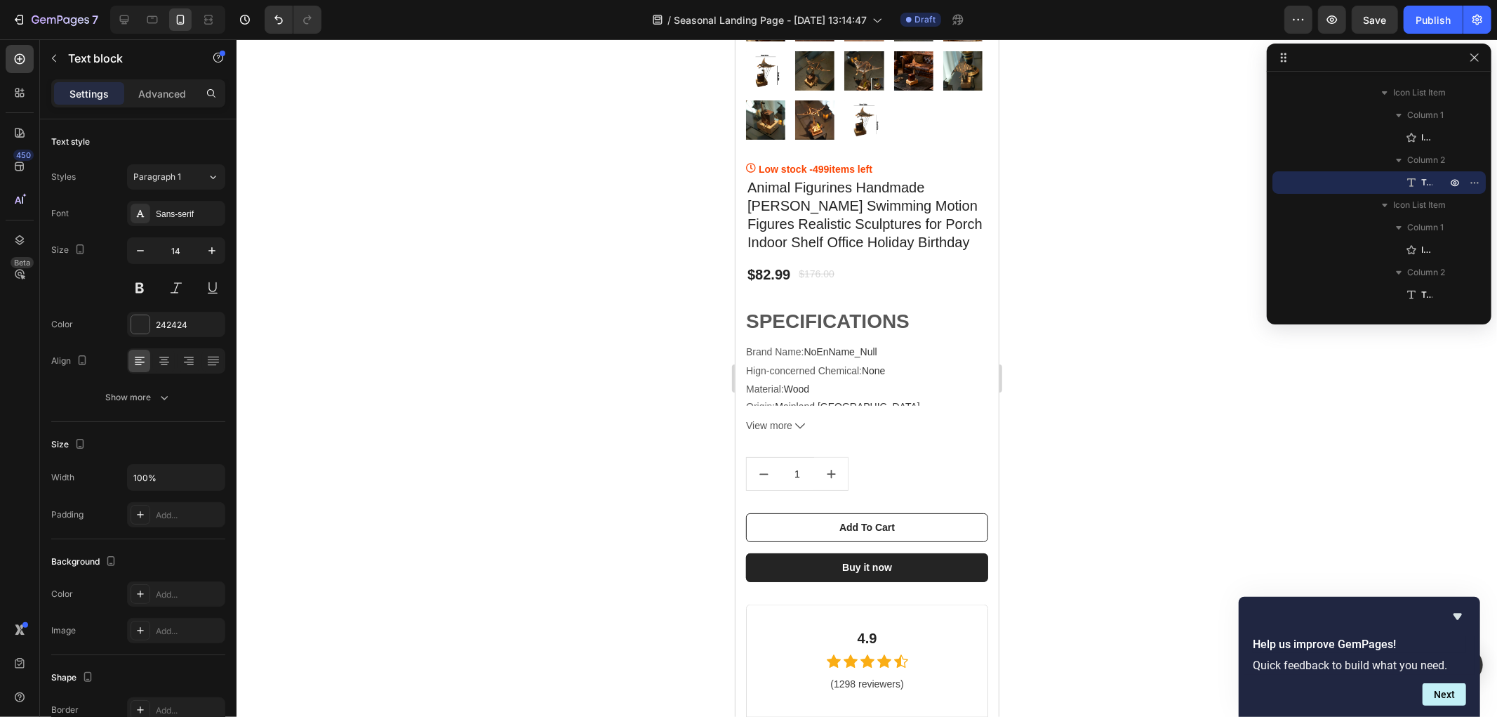
scroll to position [1491, 0]
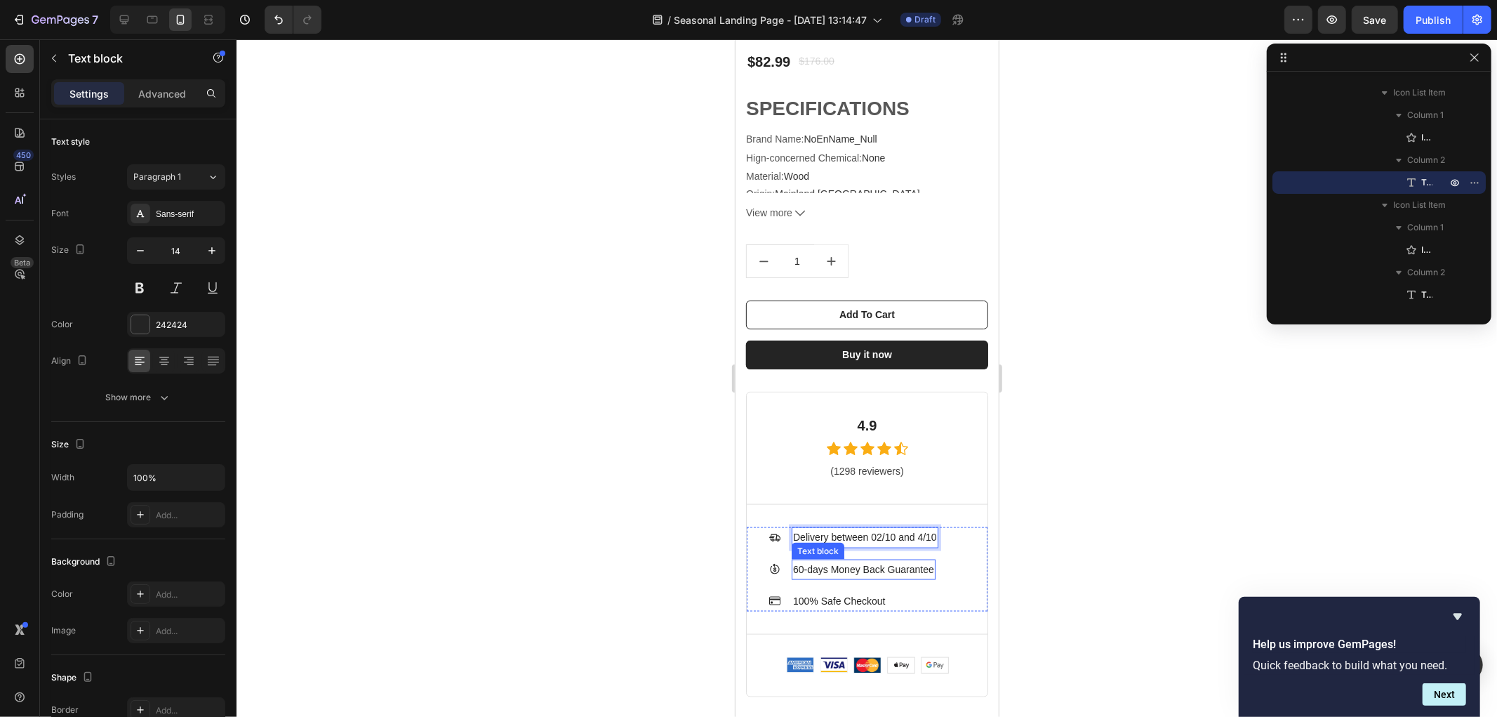
click at [844, 560] on p "60-days Money Back Guarantee" at bounding box center [862, 569] width 141 height 18
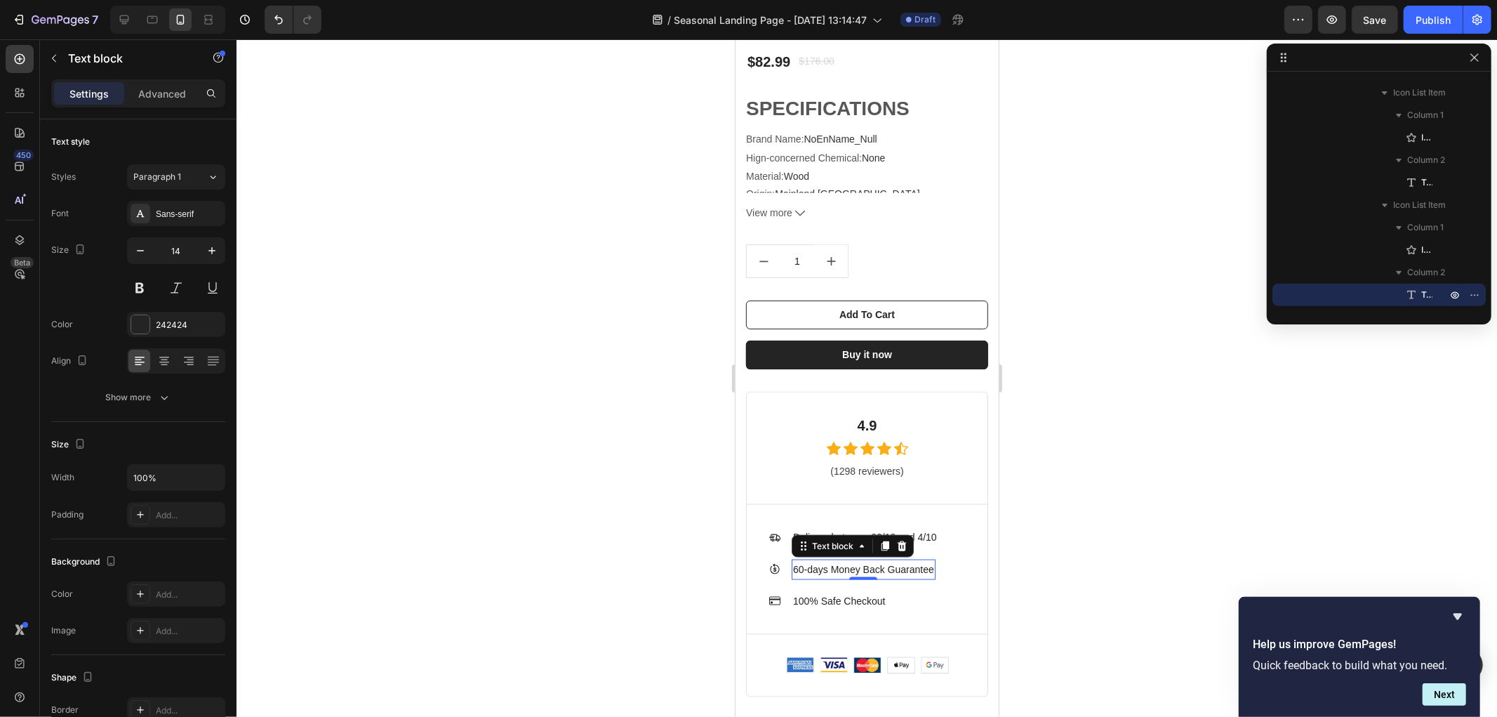
click at [842, 560] on p "60-days Money Back Guarantee" at bounding box center [862, 569] width 141 height 18
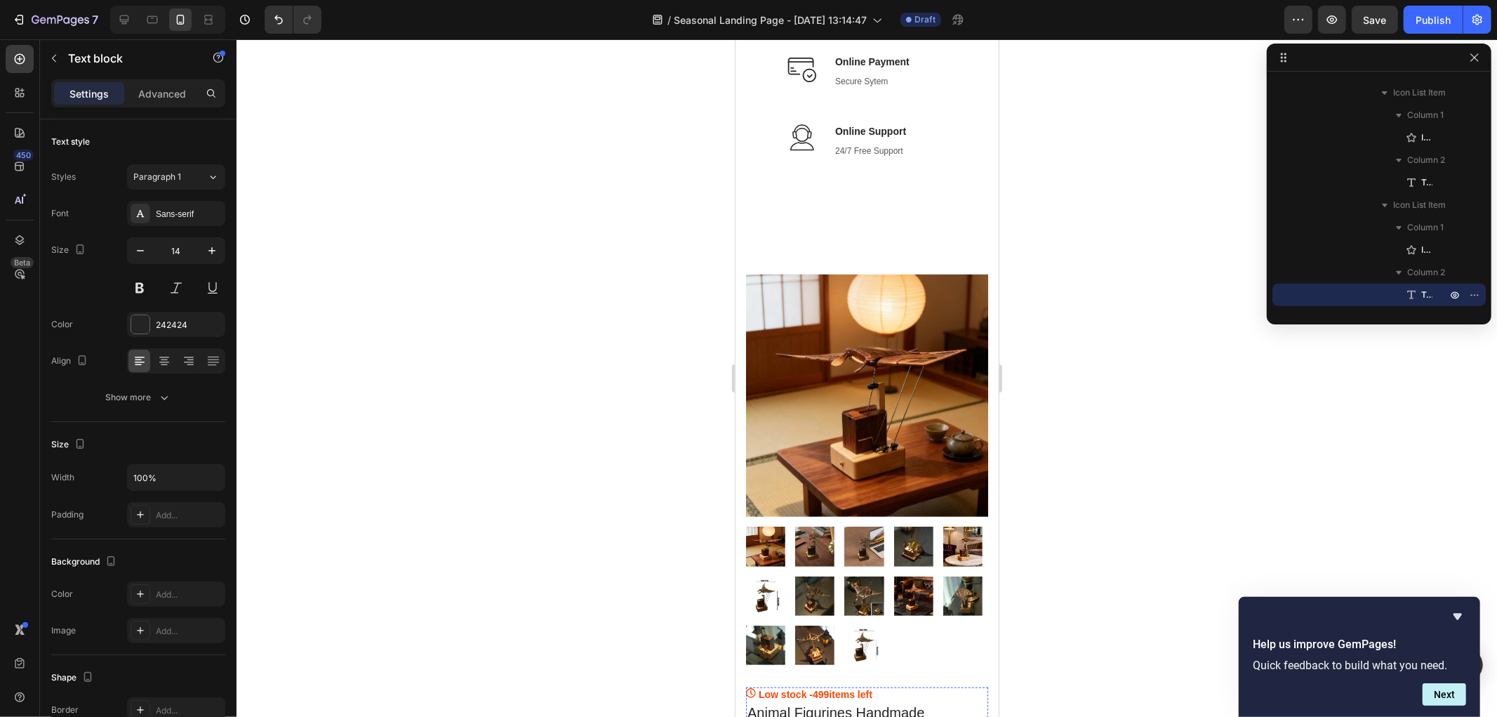
scroll to position [564, 0]
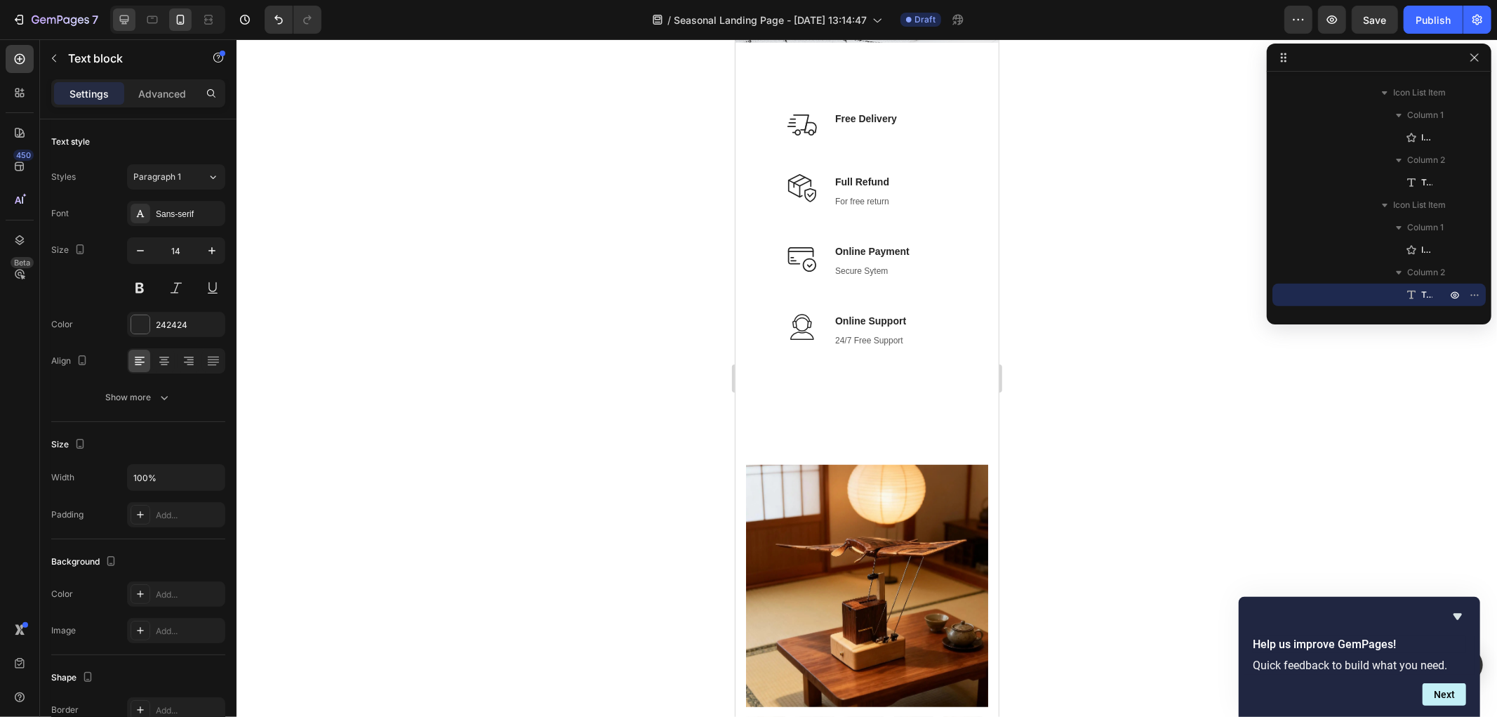
click at [129, 23] on icon at bounding box center [124, 20] width 14 height 14
type input "16"
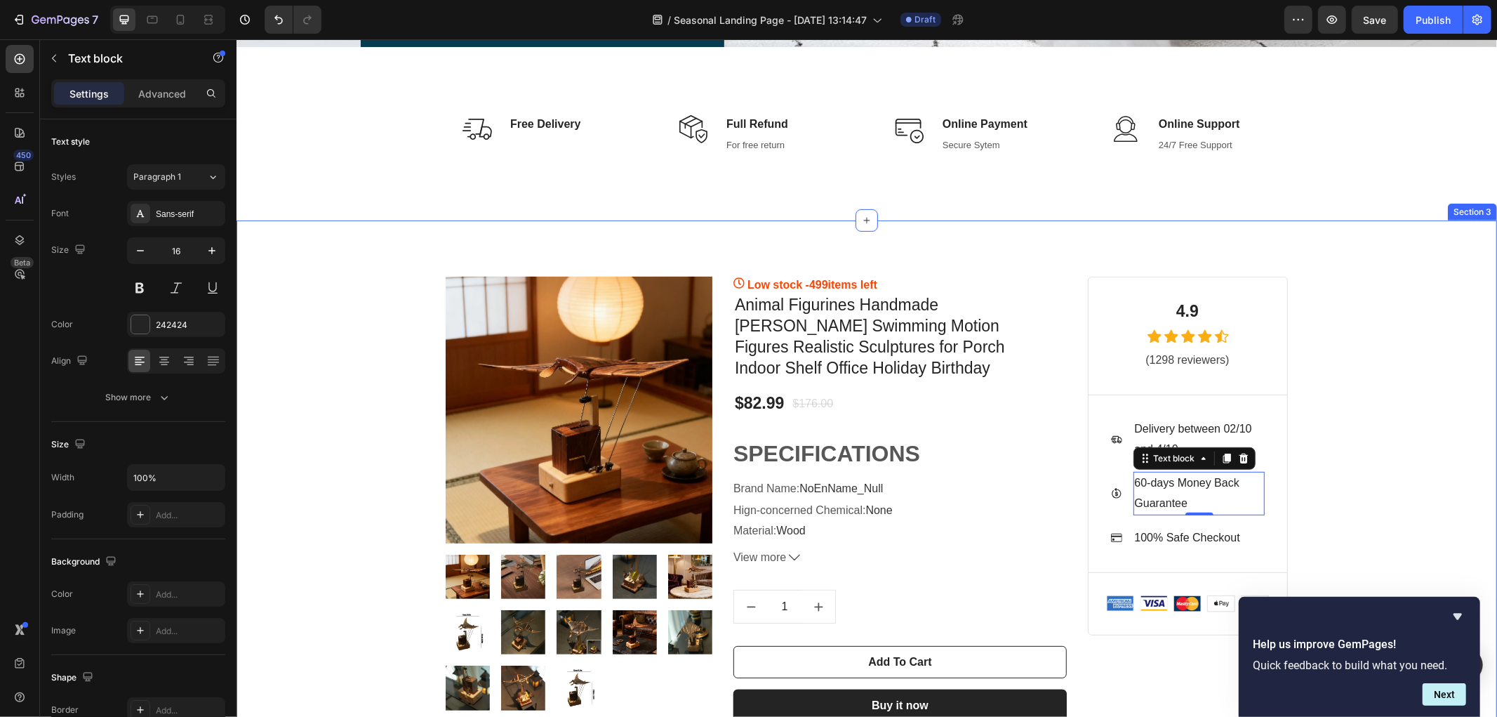
scroll to position [433, 0]
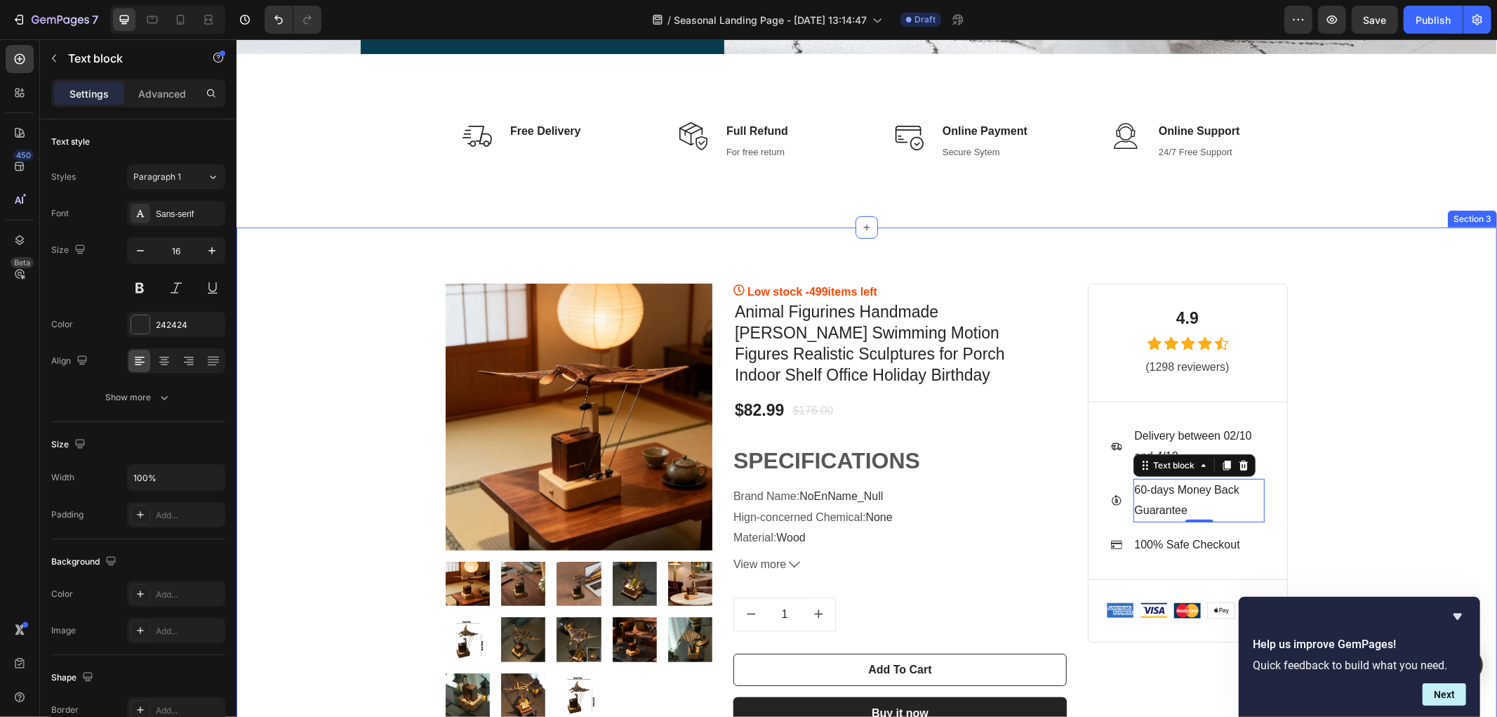
click at [394, 255] on div "Product Images & Gallery Row Low stock - 499 items left (P) Stock Counter Anima…" at bounding box center [866, 505] width 1240 height 515
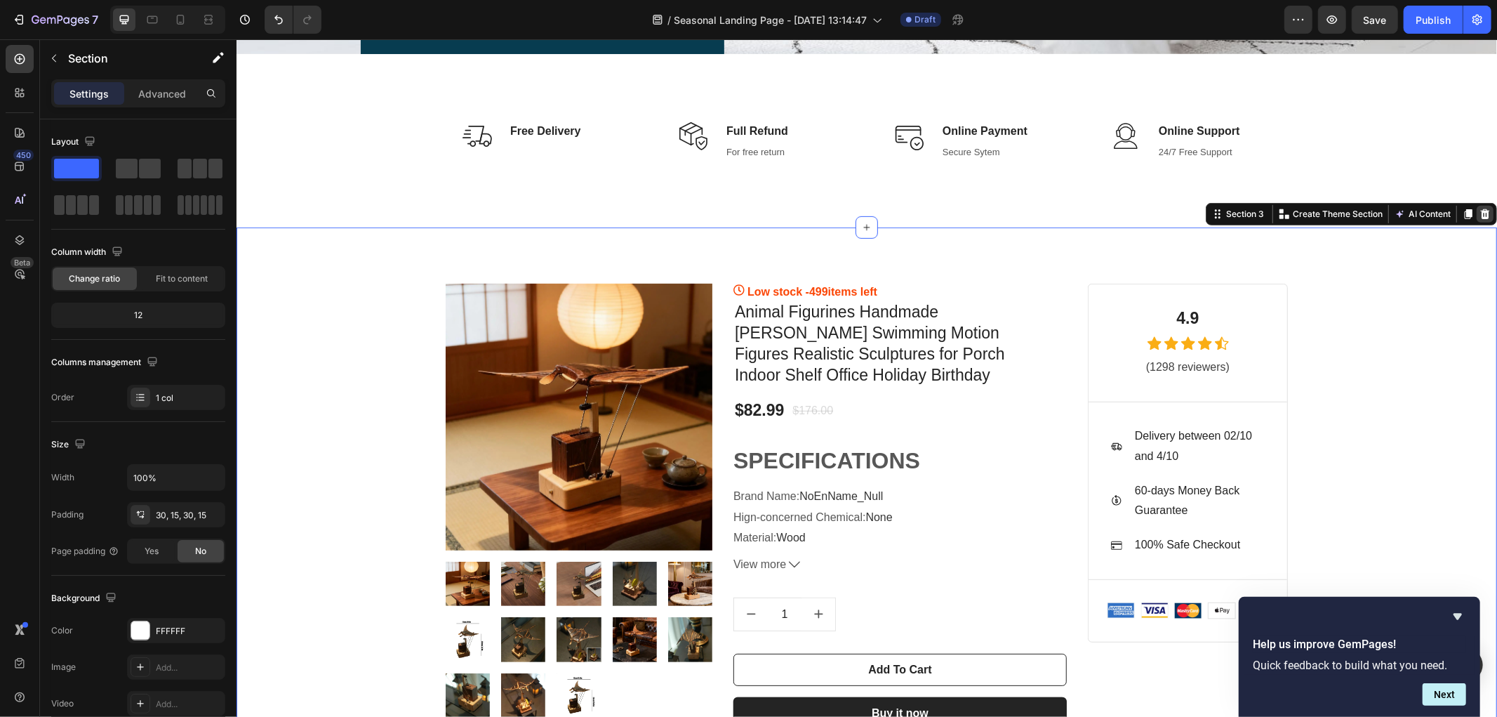
click at [1480, 208] on div at bounding box center [1484, 213] width 17 height 17
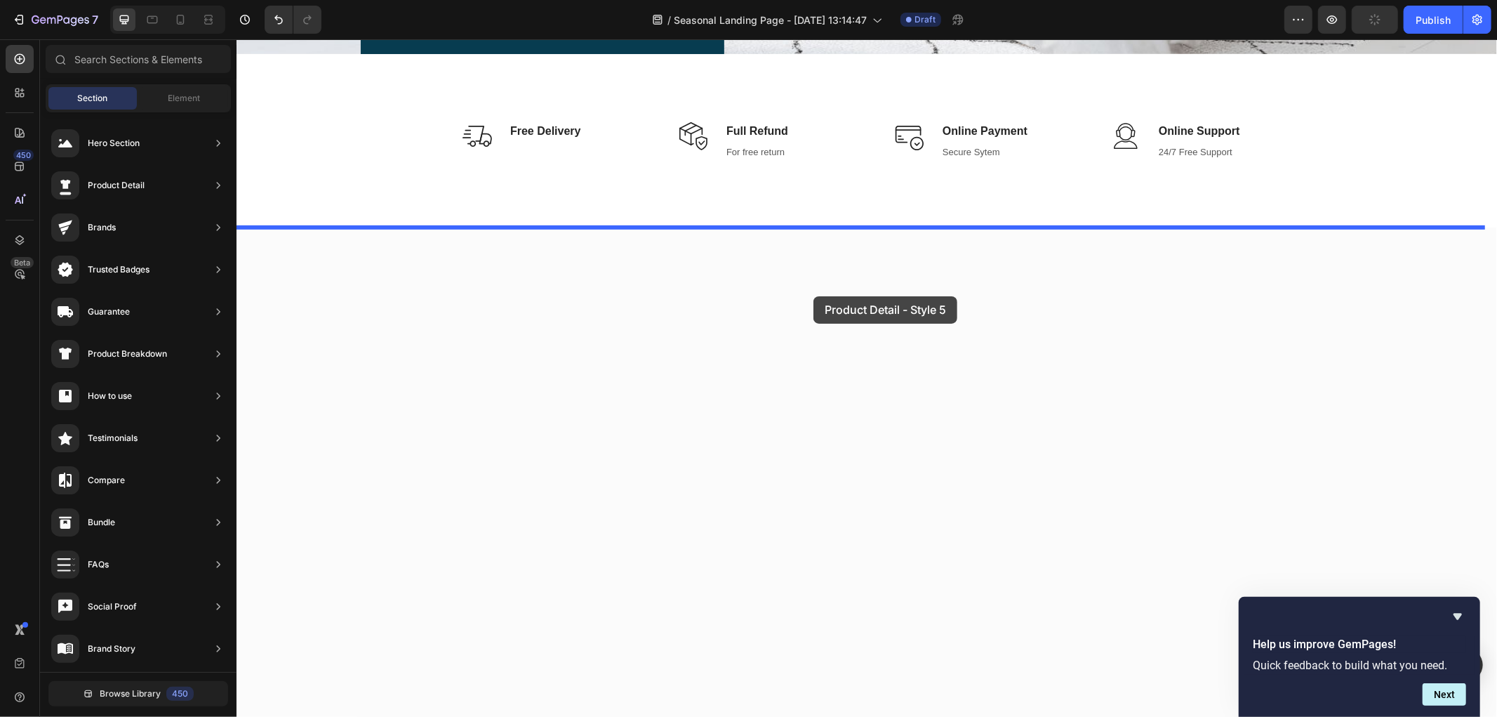
drag, startPoint x: 545, startPoint y: 380, endPoint x: 813, endPoint y: 296, distance: 281.3
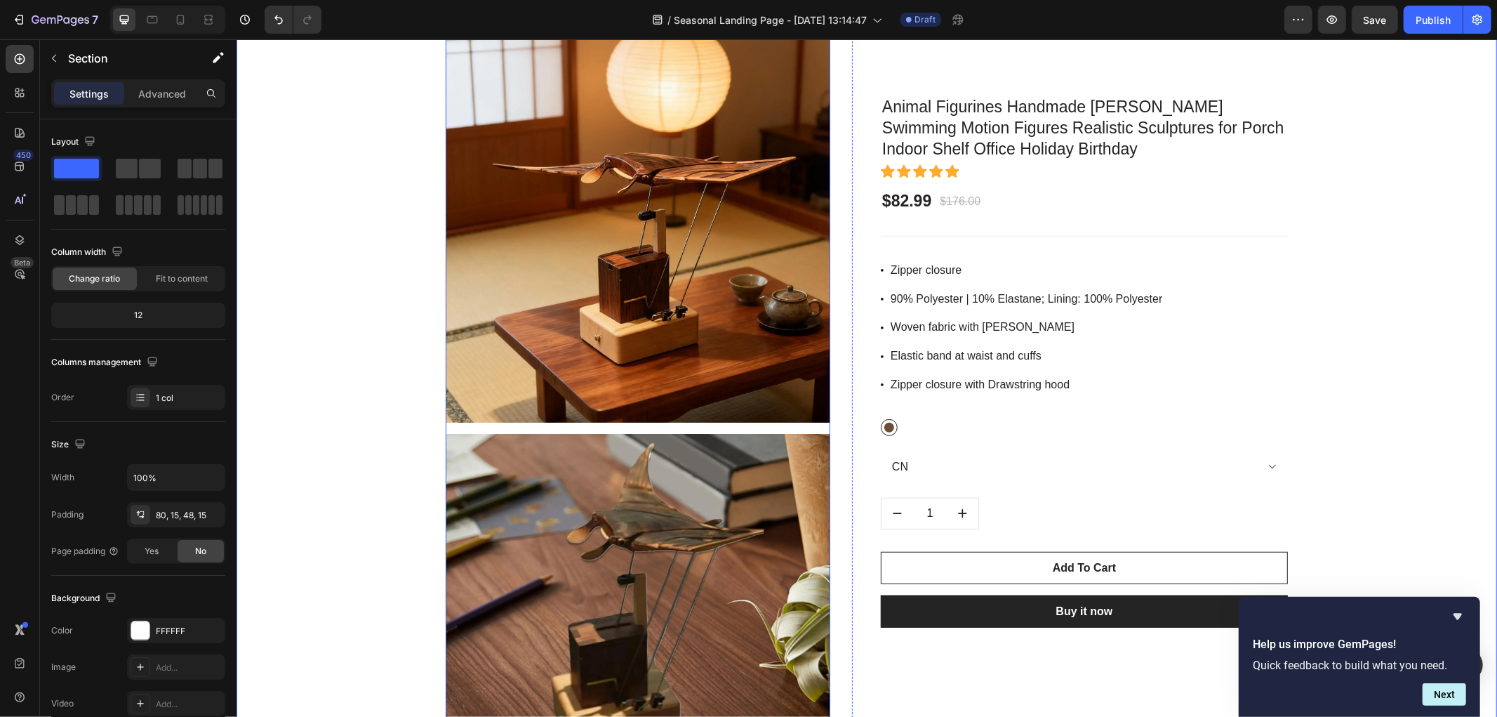
scroll to position [884, 0]
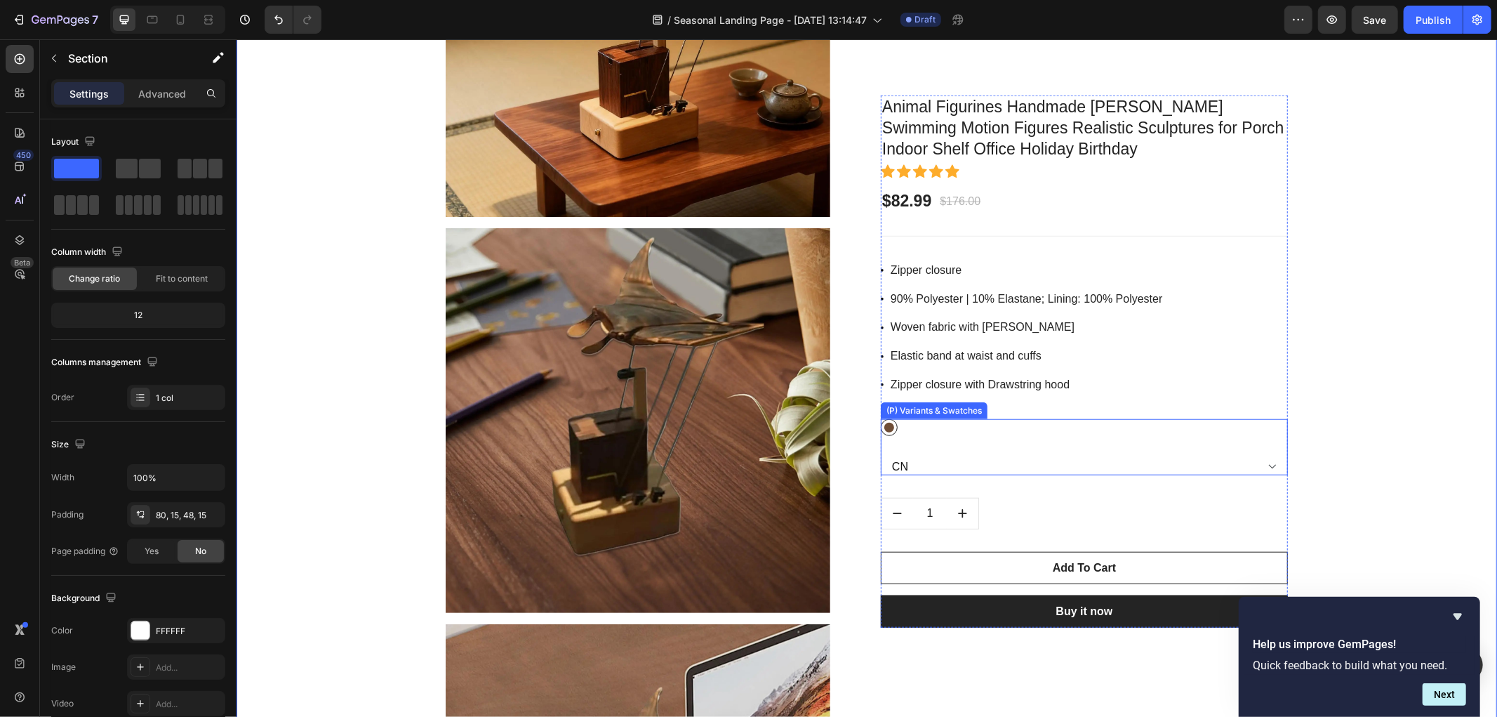
click at [980, 460] on select "CN" at bounding box center [1083, 466] width 407 height 17
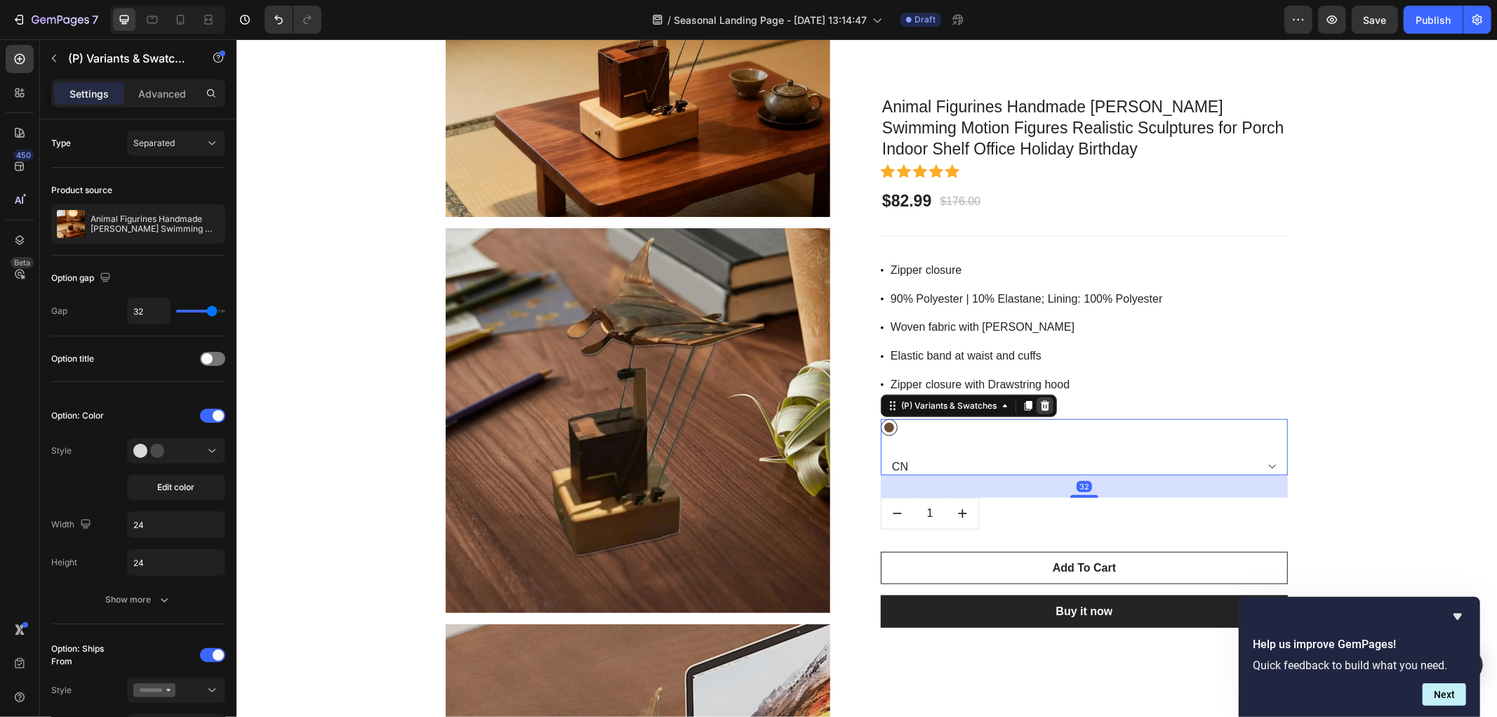
click at [1039, 399] on icon at bounding box center [1044, 404] width 11 height 11
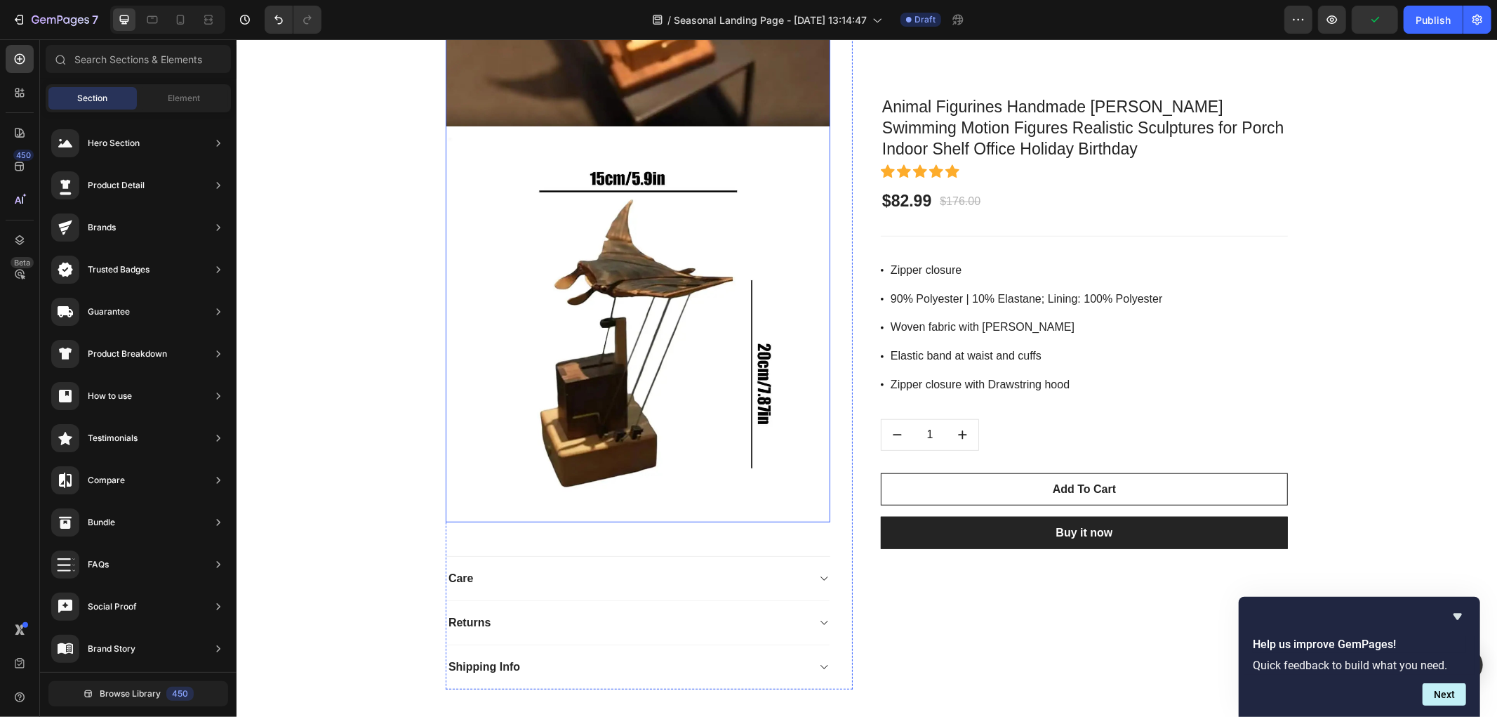
scroll to position [5641, 0]
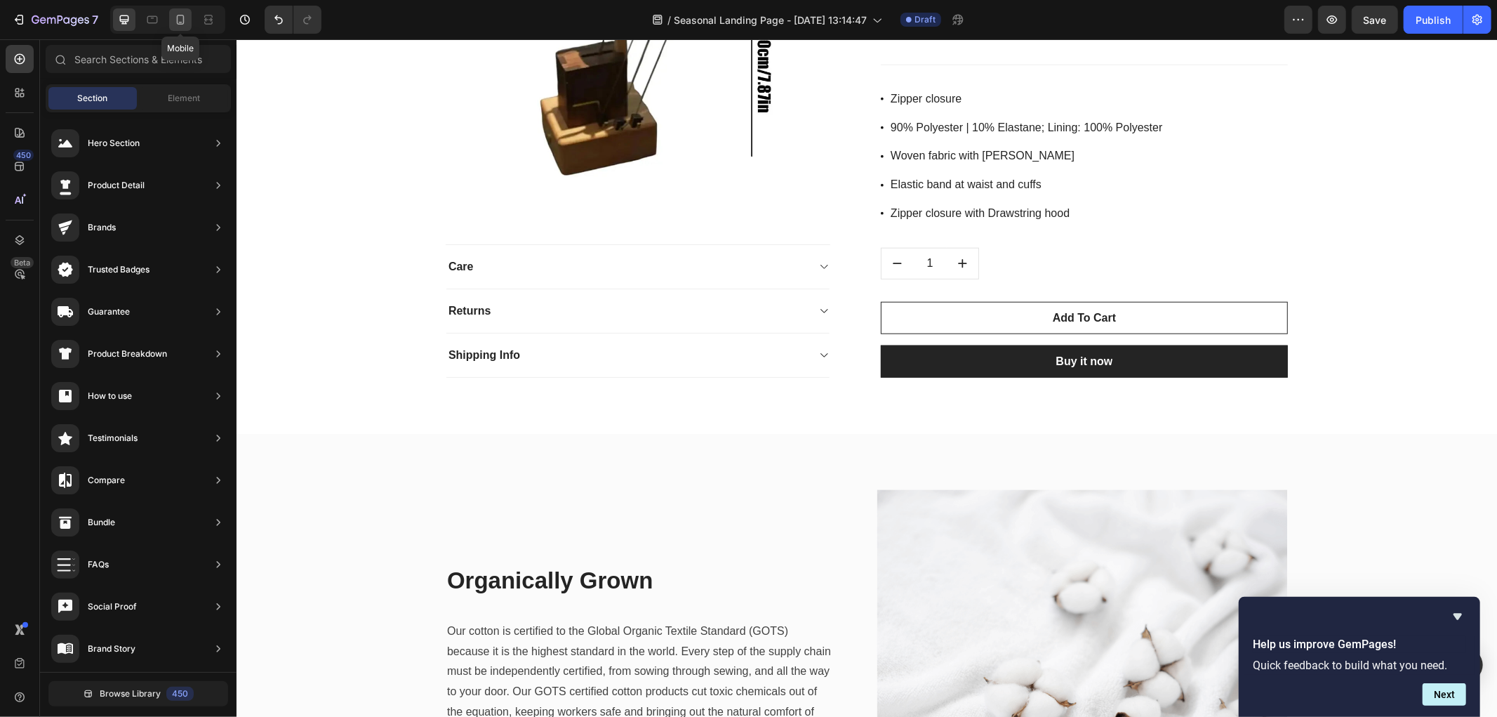
click at [185, 15] on icon at bounding box center [180, 20] width 14 height 14
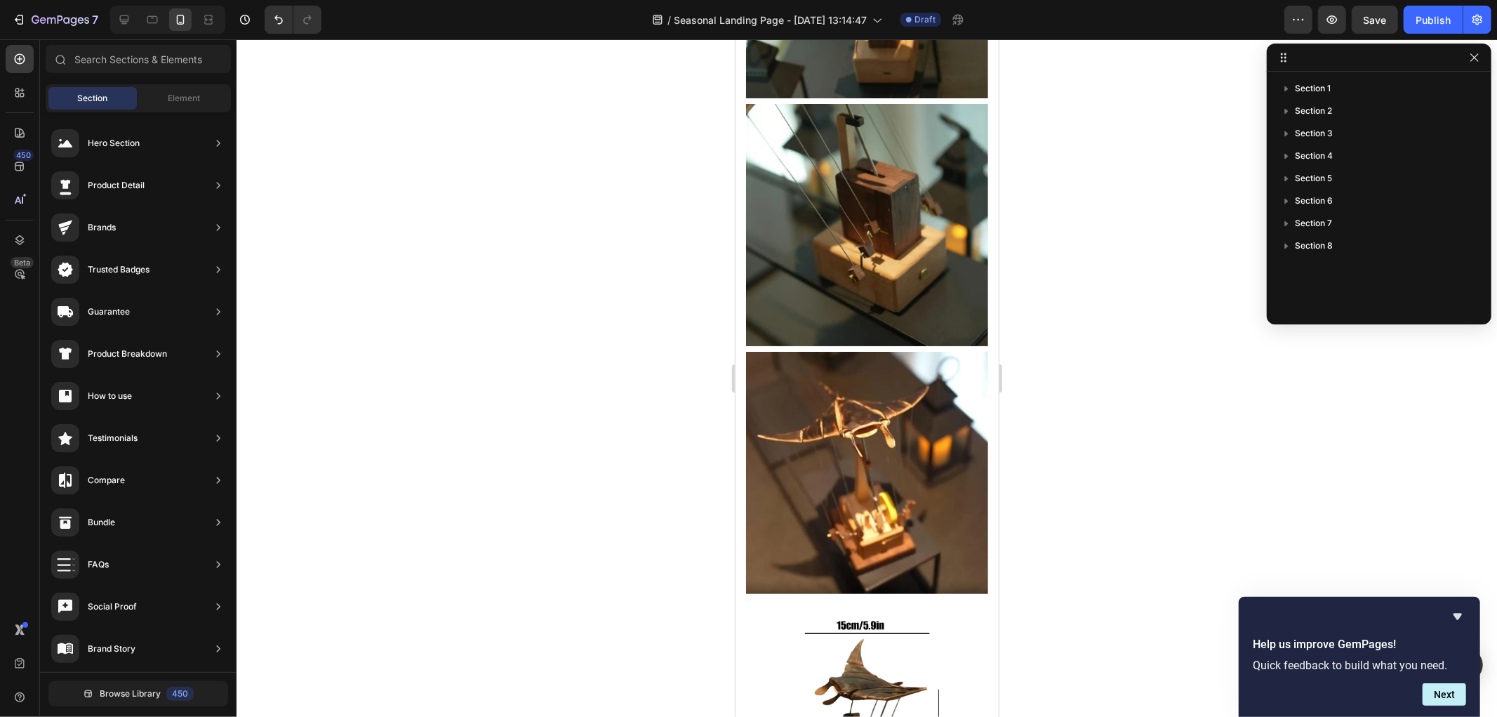
scroll to position [3585, 0]
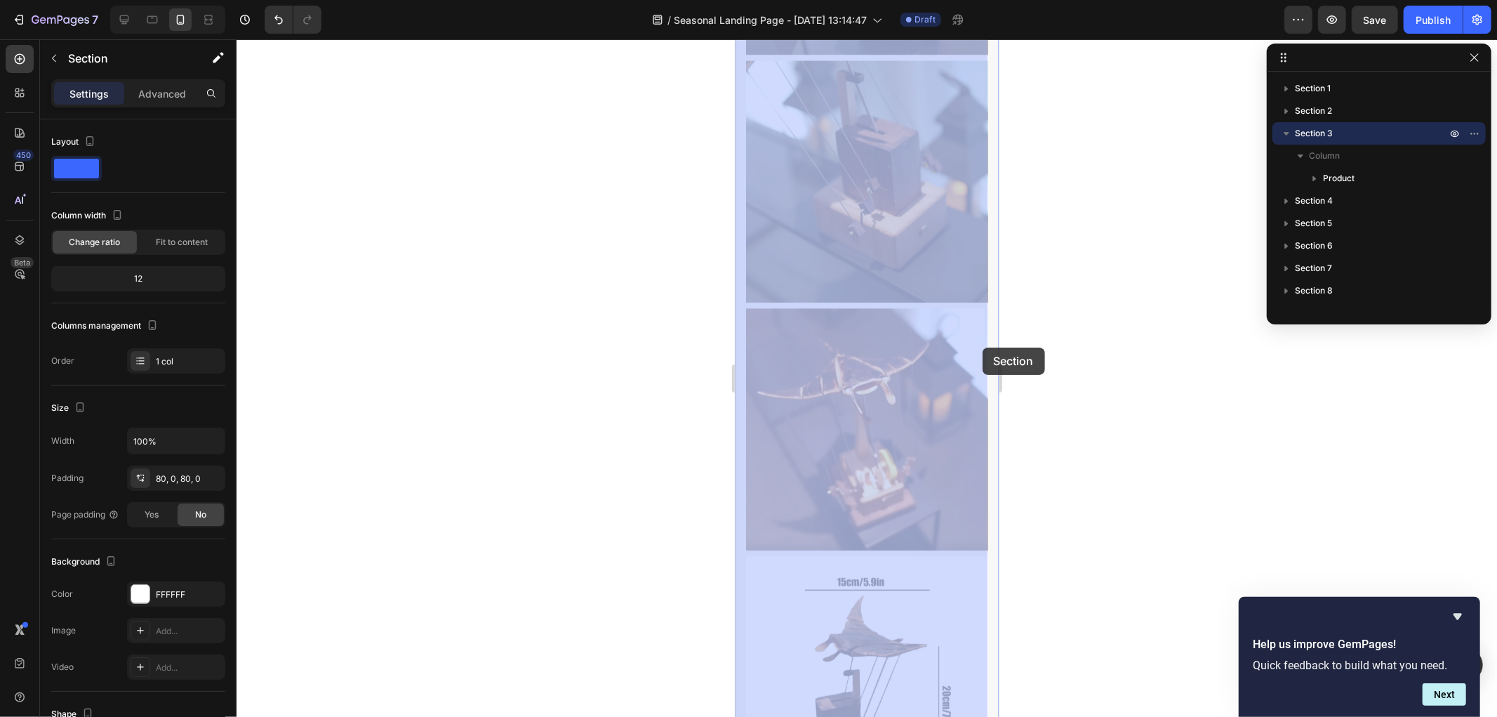
drag, startPoint x: 982, startPoint y: 331, endPoint x: 981, endPoint y: 344, distance: 13.4
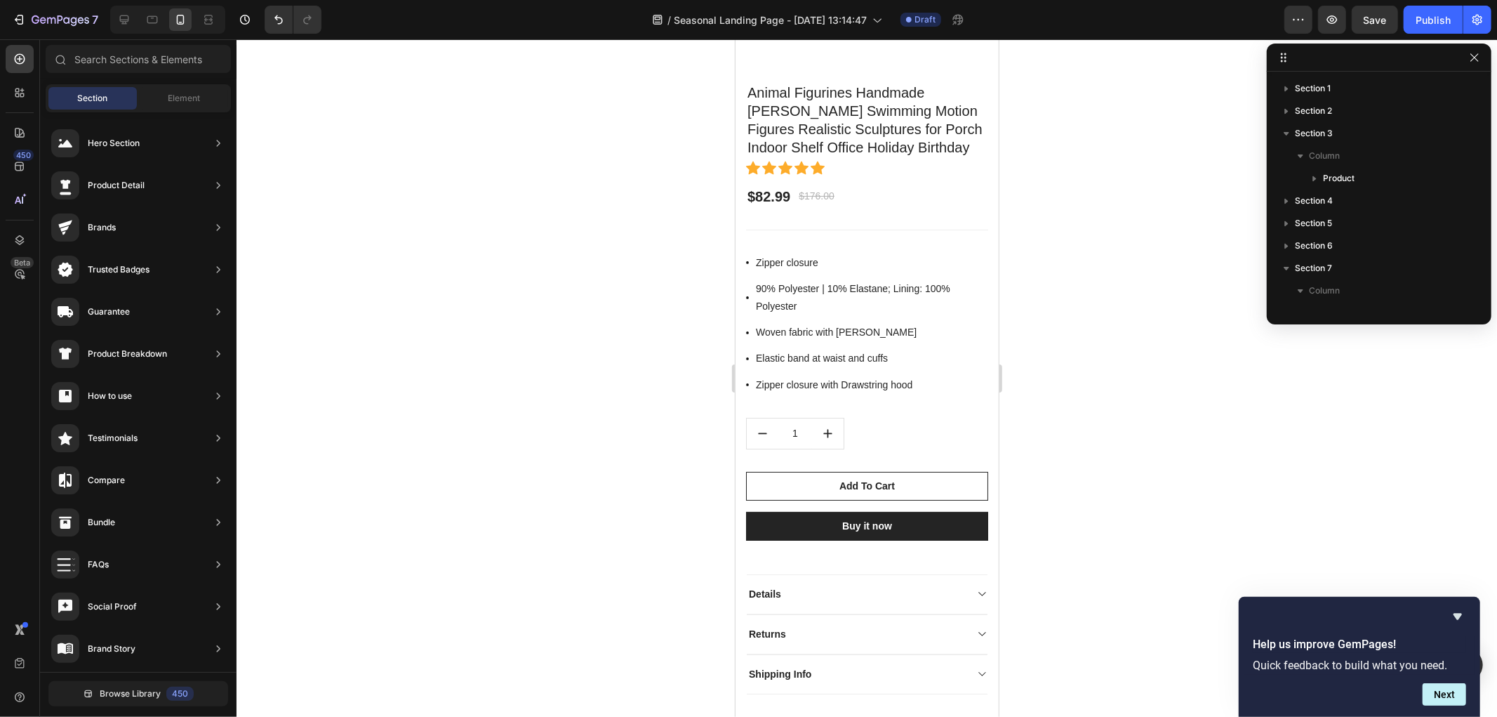
scroll to position [4487, 0]
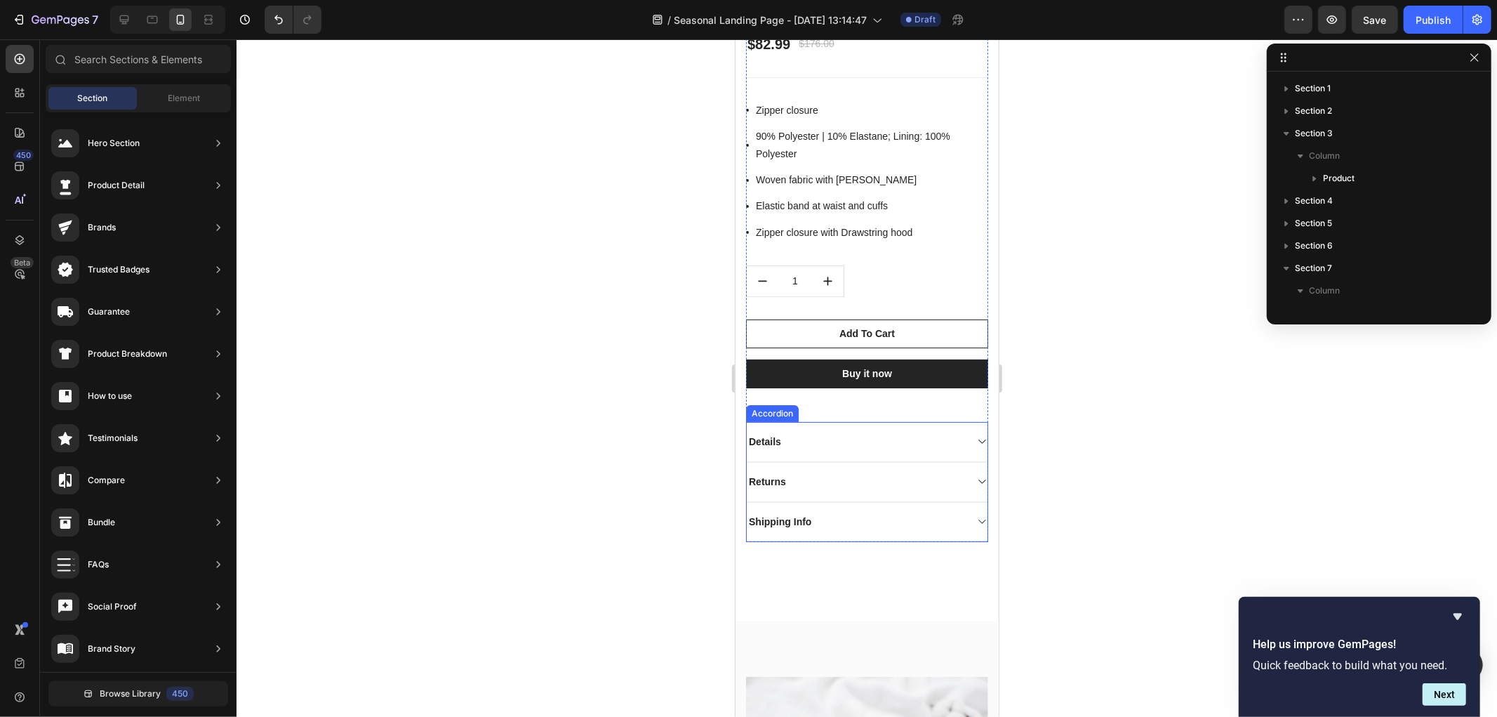
click at [856, 432] on div "Details" at bounding box center [855, 441] width 218 height 19
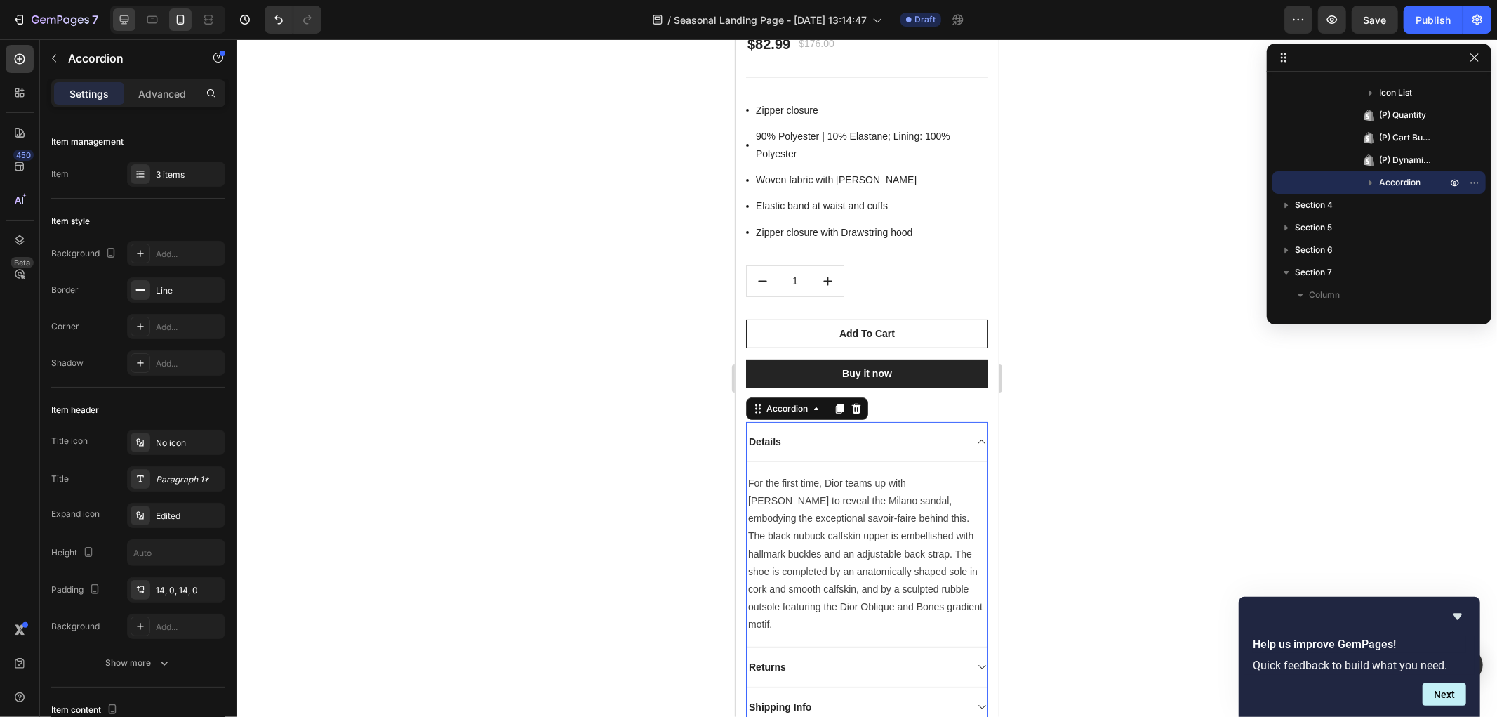
click at [131, 22] on div at bounding box center [124, 19] width 22 height 22
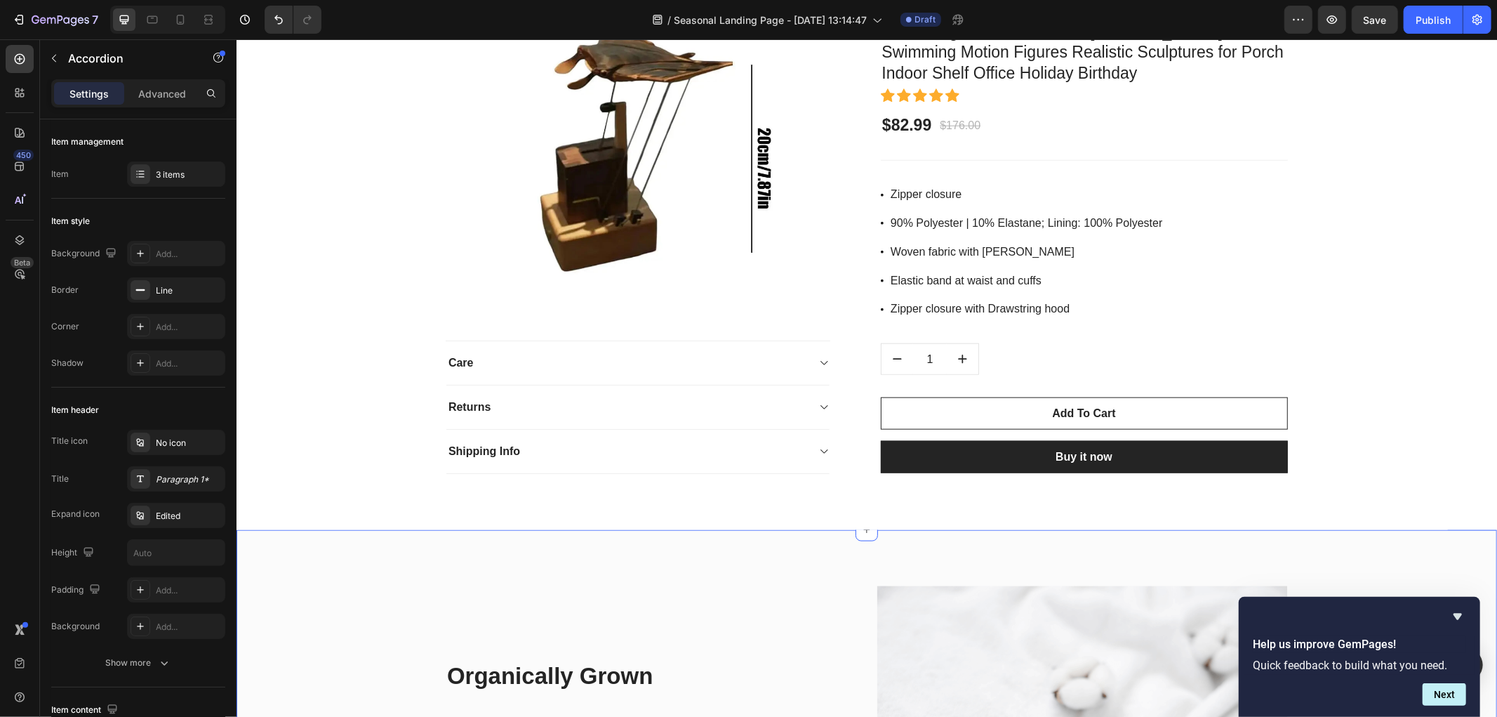
scroll to position [5695, 0]
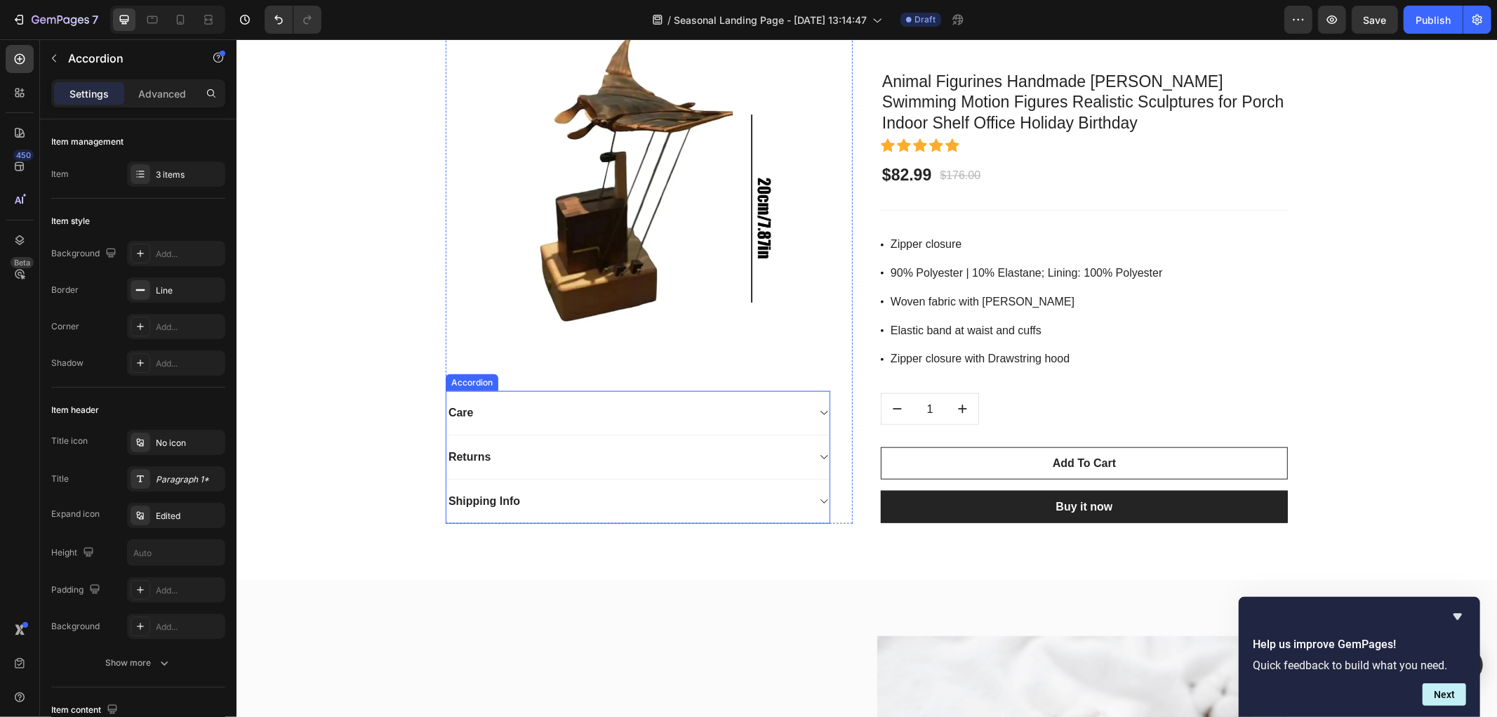
click at [606, 413] on div "Care" at bounding box center [626, 411] width 361 height 21
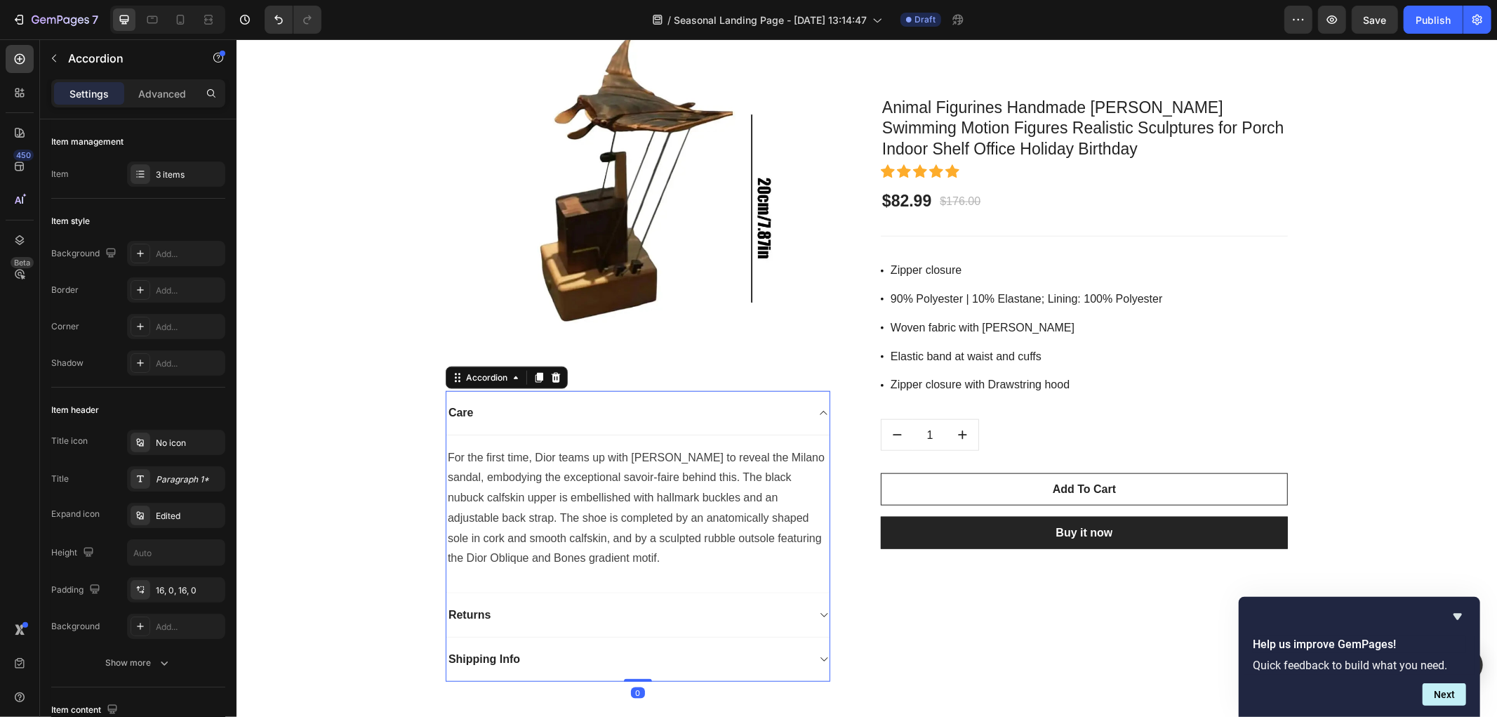
click at [588, 413] on div "Care" at bounding box center [626, 411] width 361 height 21
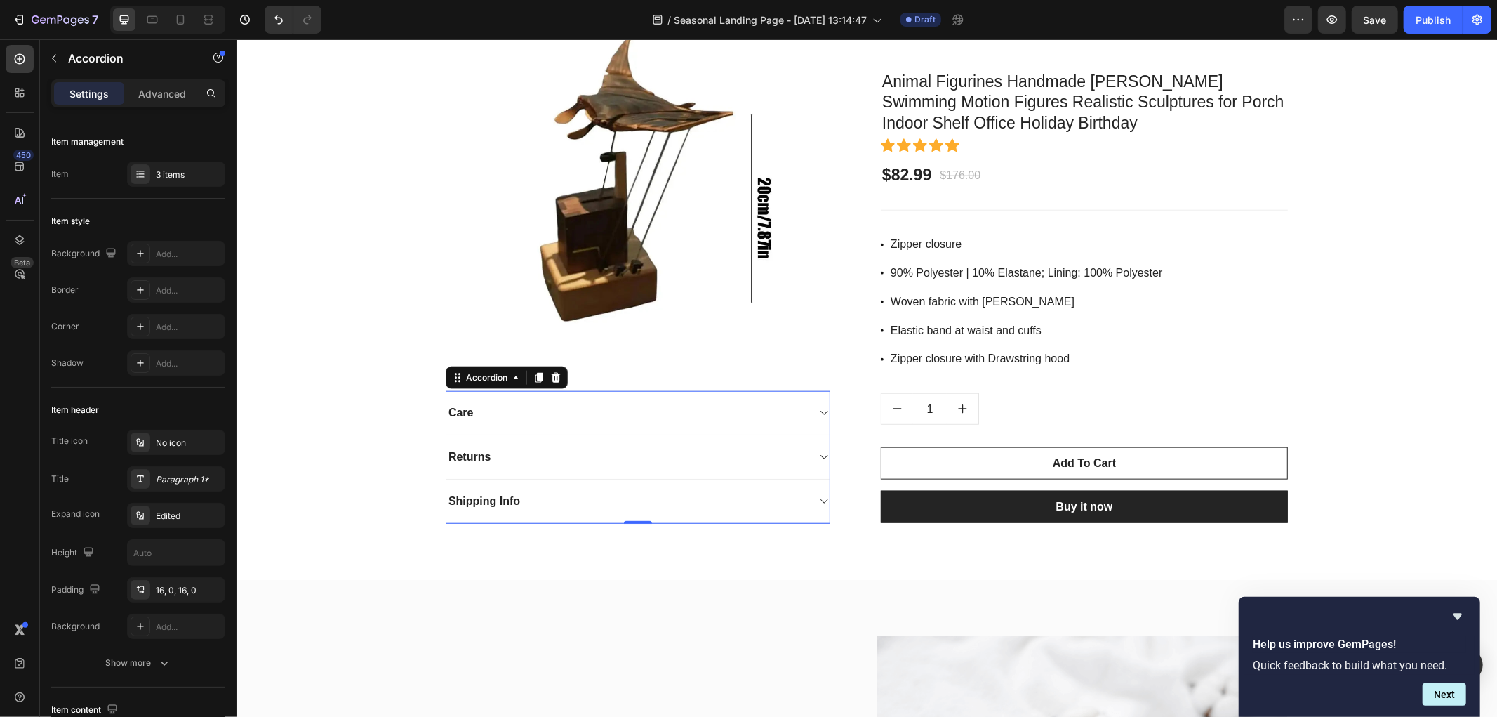
click at [588, 413] on div "Care" at bounding box center [626, 411] width 361 height 21
click at [467, 412] on div "Care" at bounding box center [460, 411] width 29 height 21
click at [465, 411] on p "Care" at bounding box center [460, 412] width 25 height 17
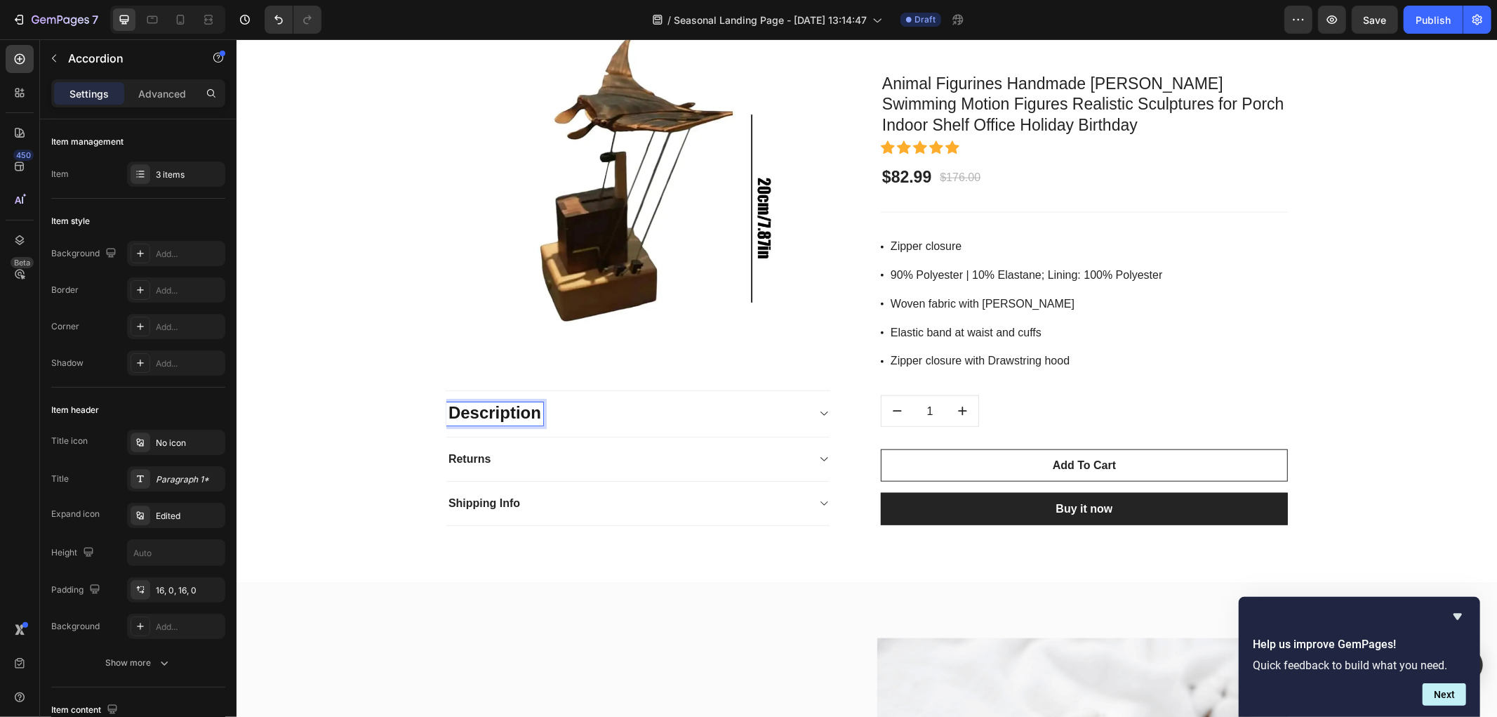
click at [470, 458] on p "Returns" at bounding box center [469, 458] width 42 height 17
click at [468, 458] on p "Returns" at bounding box center [469, 458] width 42 height 17
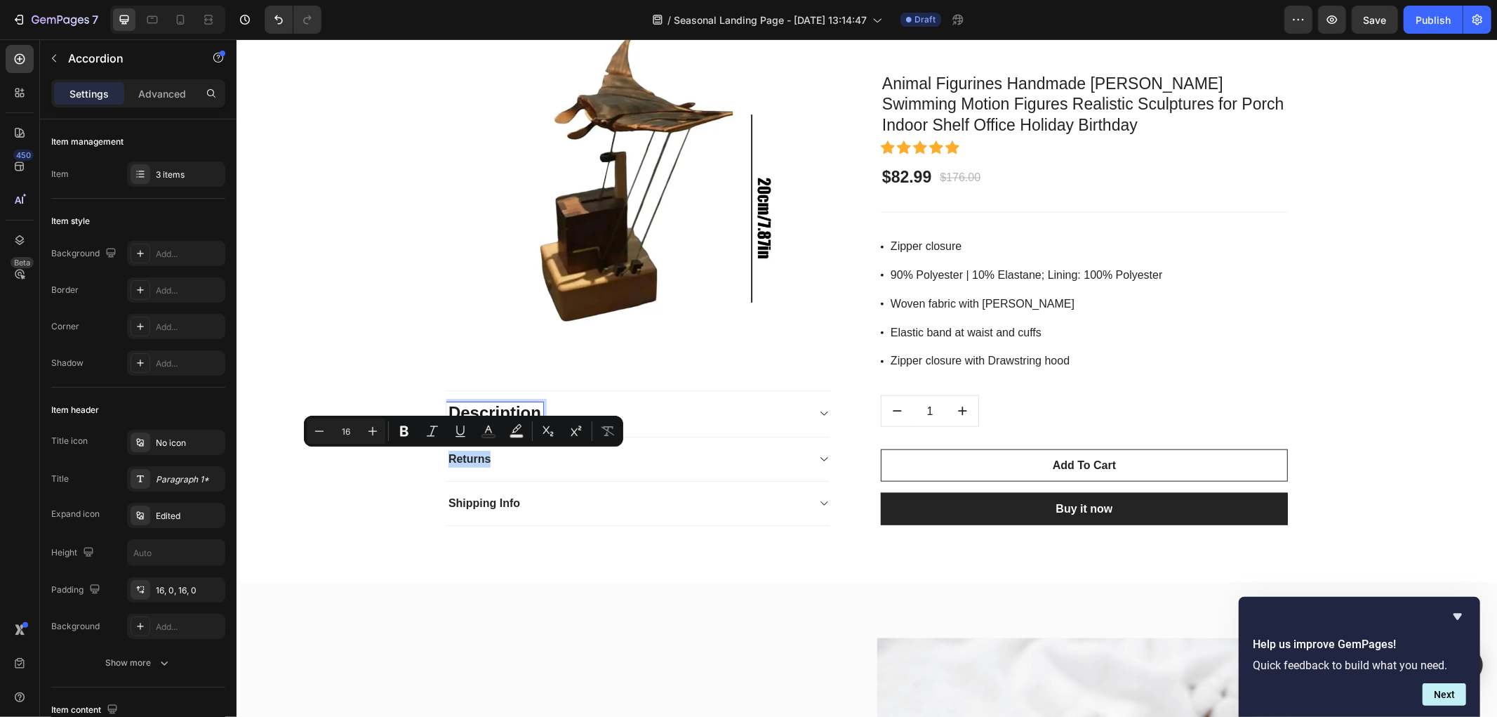
type input "24"
click at [474, 402] on strong "Description" at bounding box center [494, 411] width 93 height 19
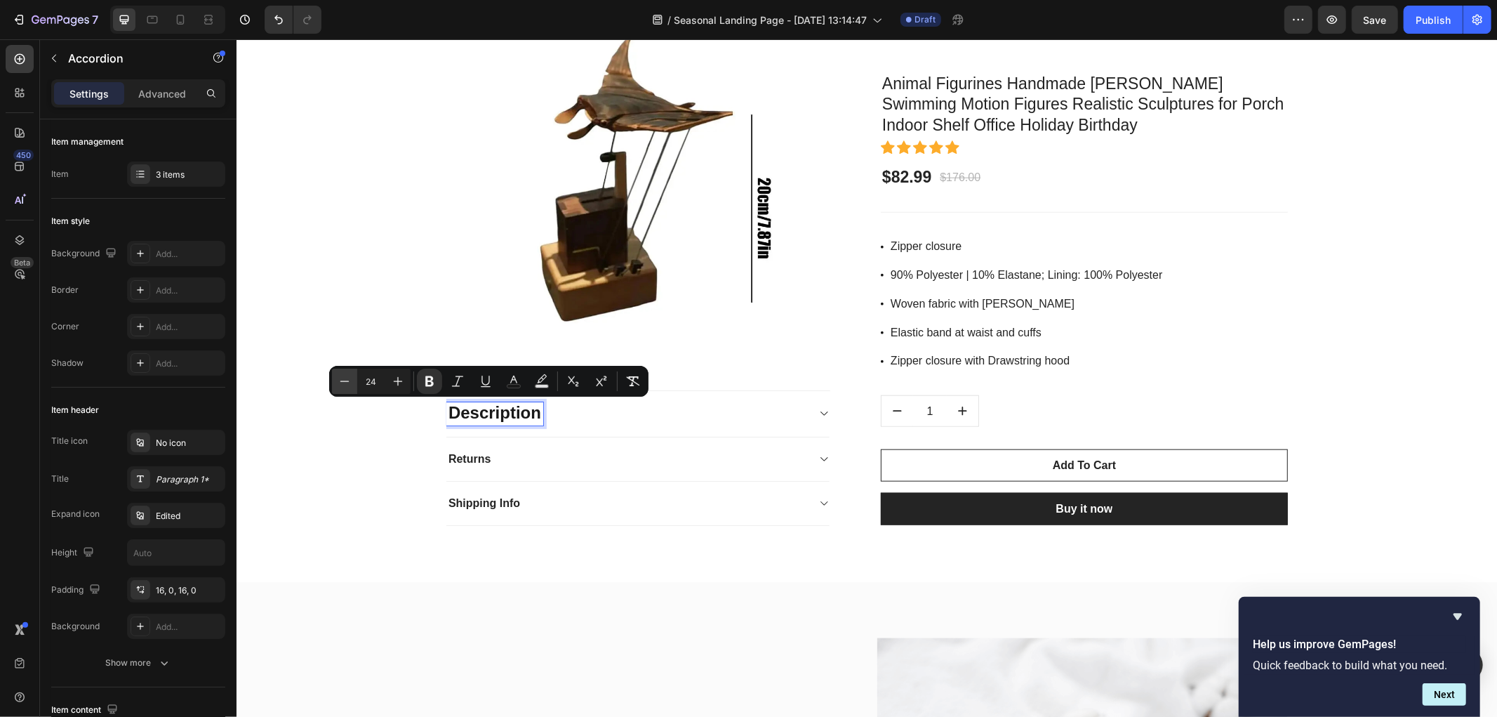
click at [347, 380] on icon "Editor contextual toolbar" at bounding box center [345, 381] width 14 height 14
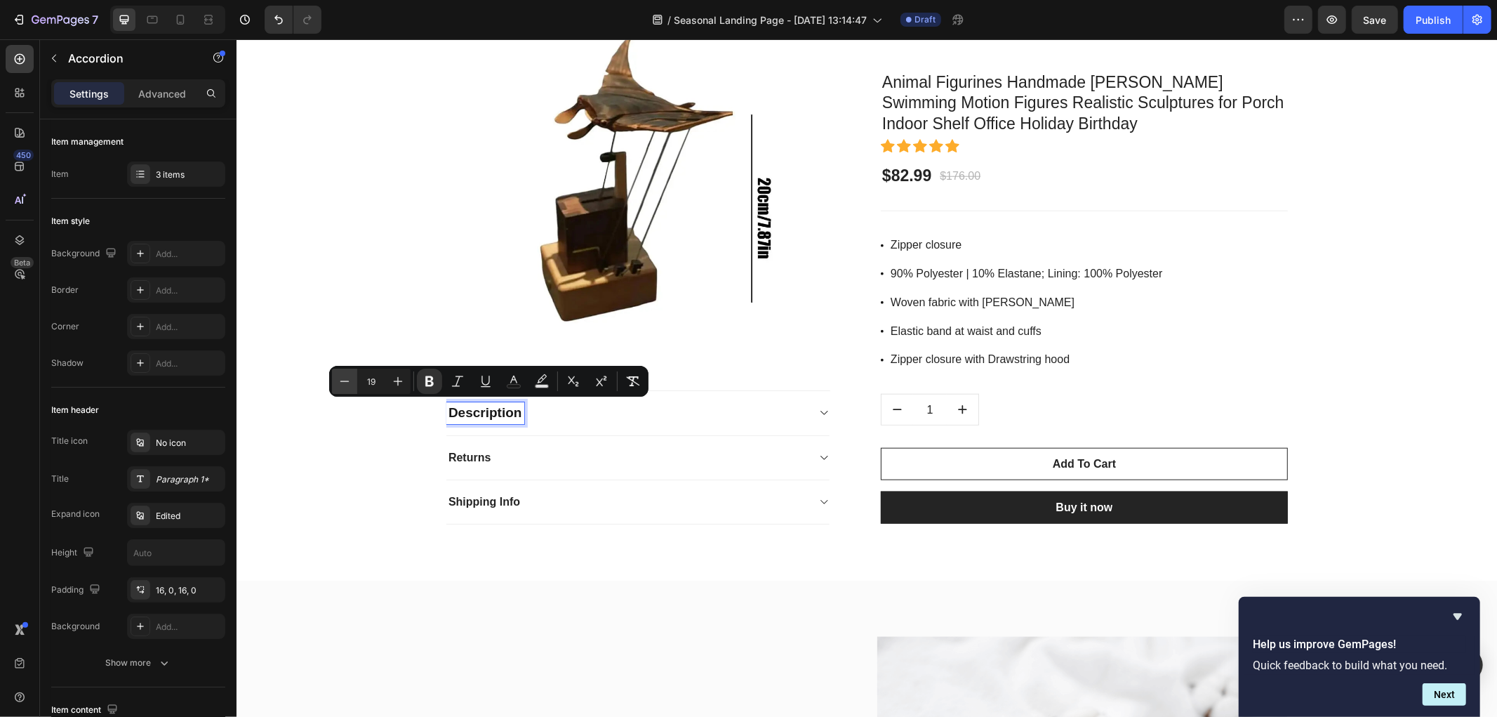
click at [347, 380] on icon "Editor contextual toolbar" at bounding box center [345, 381] width 14 height 14
type input "16"
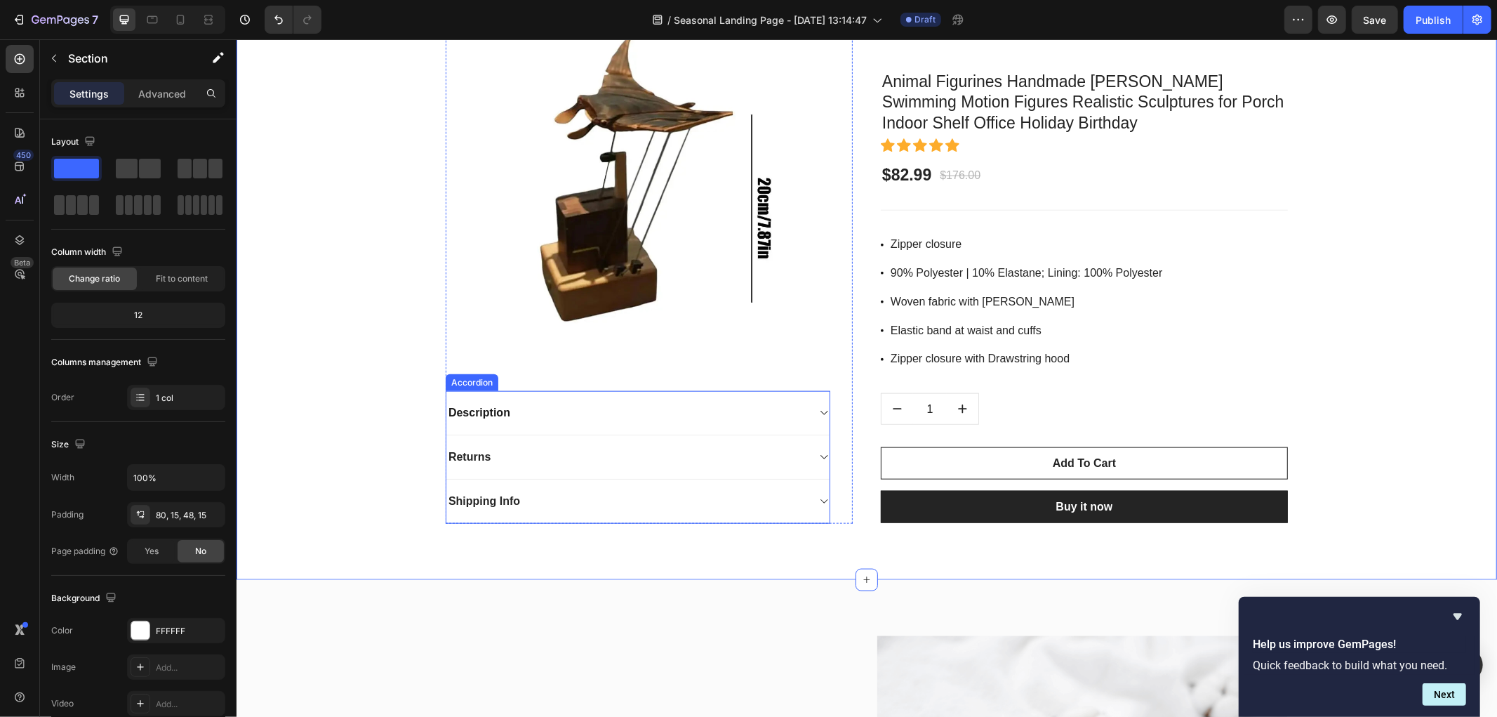
click at [792, 411] on div "Description" at bounding box center [626, 411] width 361 height 21
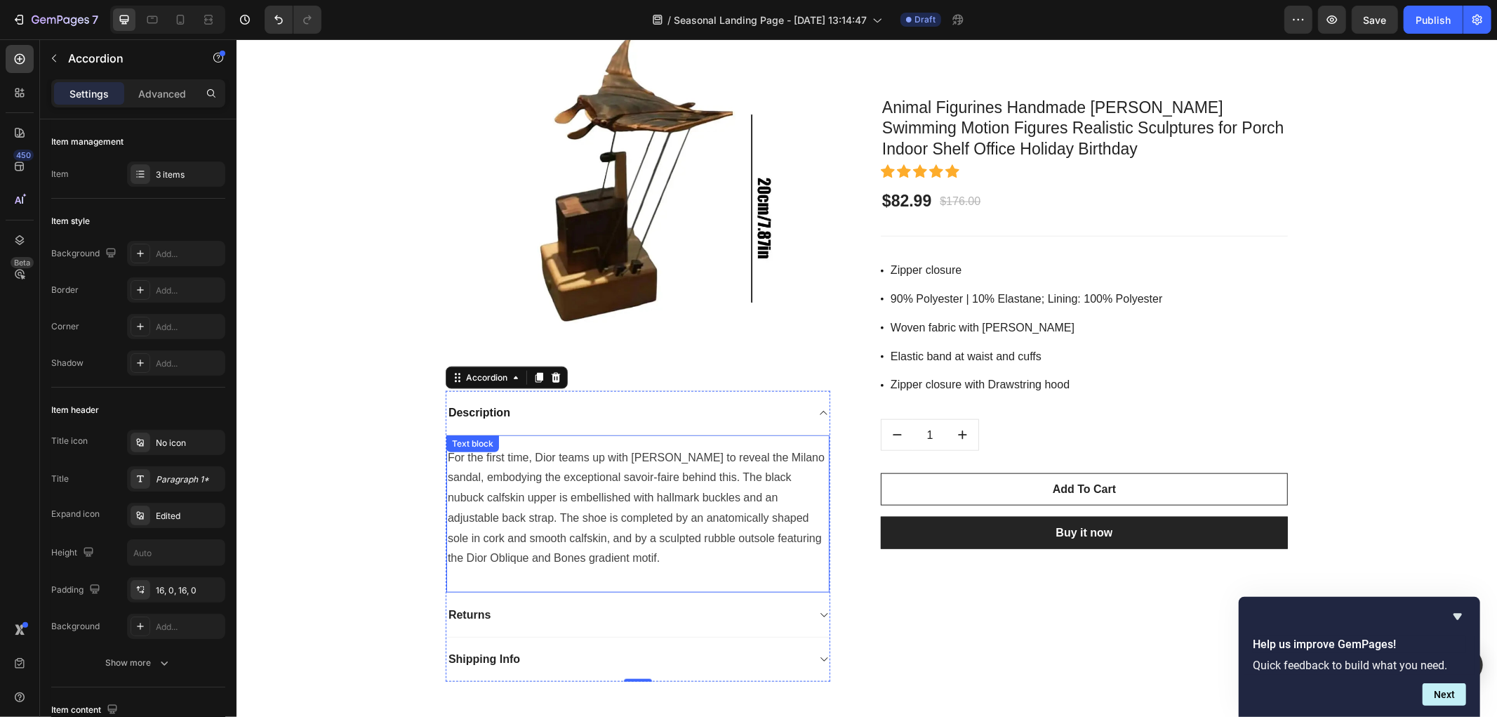
click at [511, 503] on p "For the first time, Dior teams up with Birkenstock to reveal the Milano sandal,…" at bounding box center [637, 507] width 380 height 121
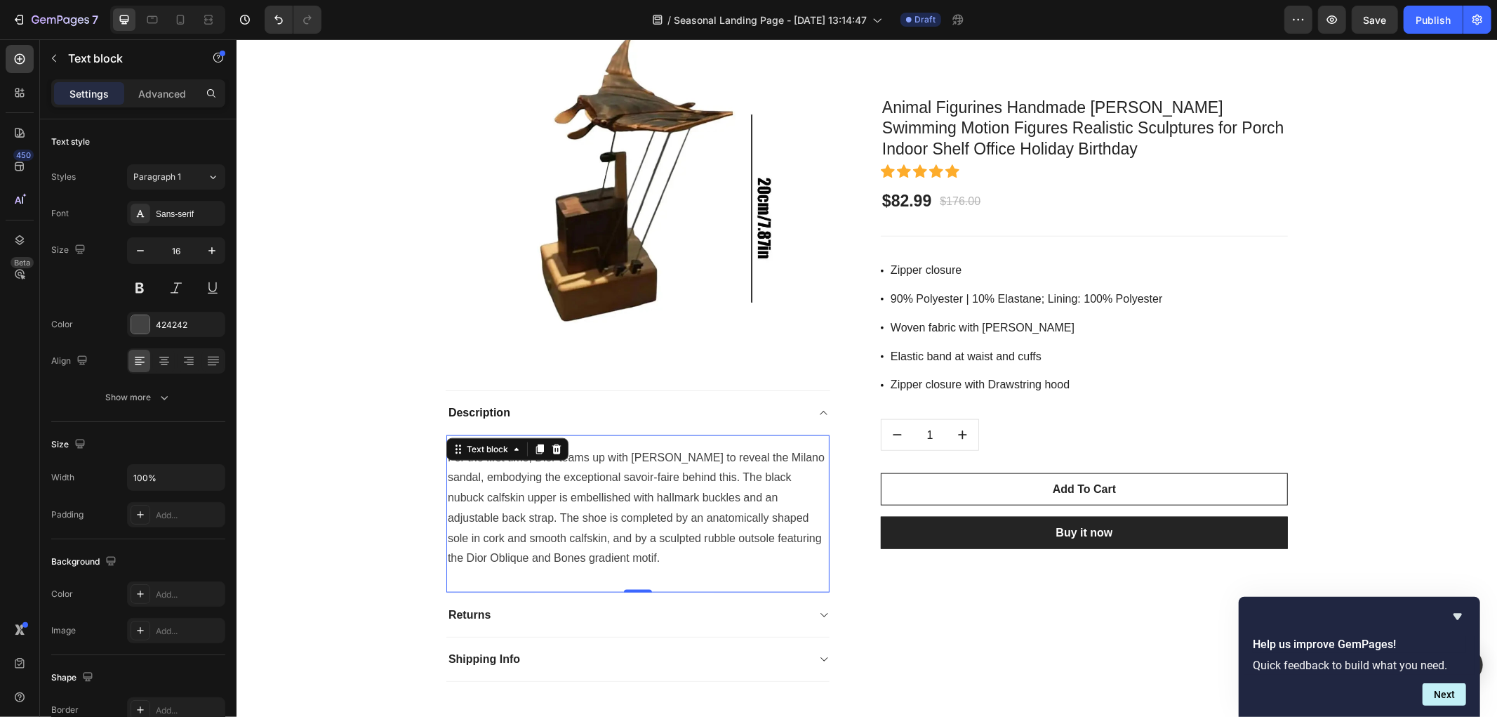
click at [512, 503] on p "For the first time, Dior teams up with Birkenstock to reveal the Milano sandal,…" at bounding box center [637, 507] width 380 height 121
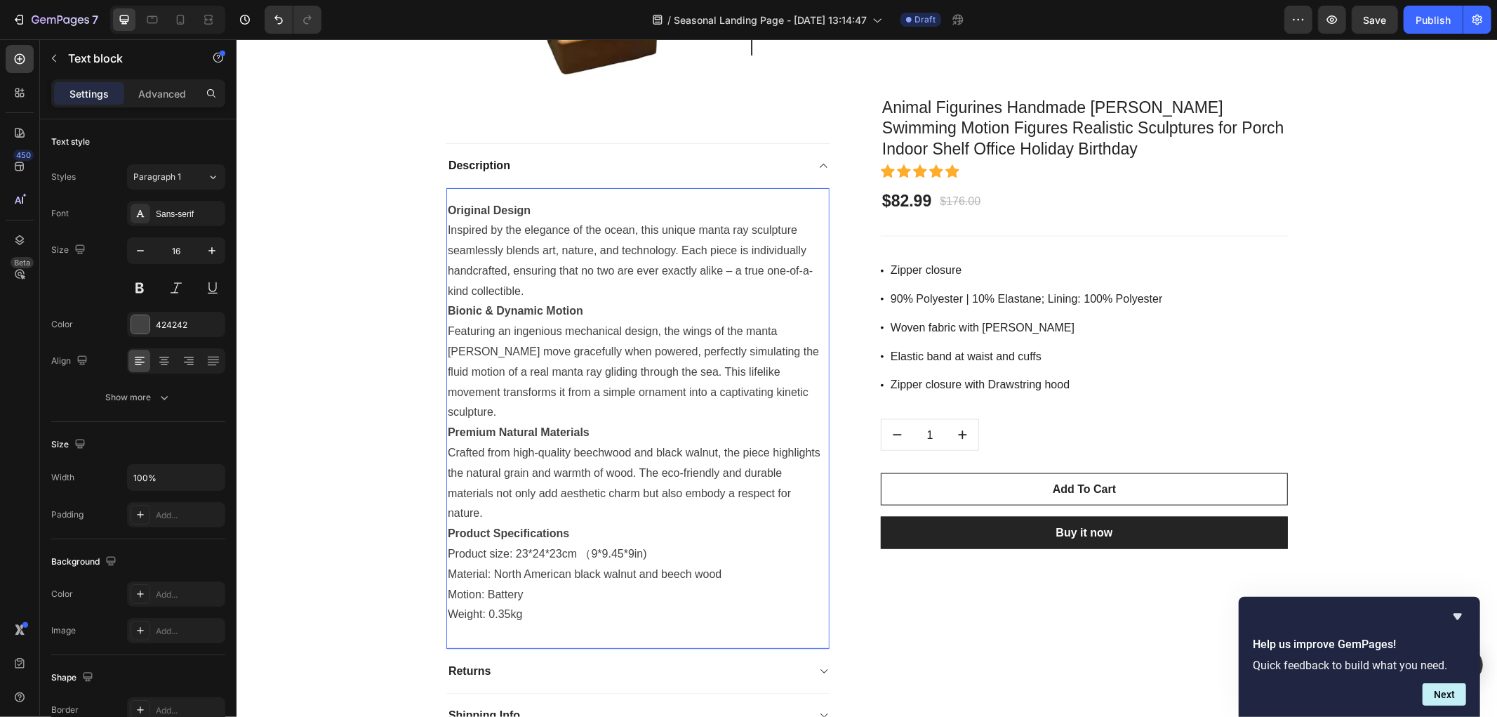
scroll to position [6073, 0]
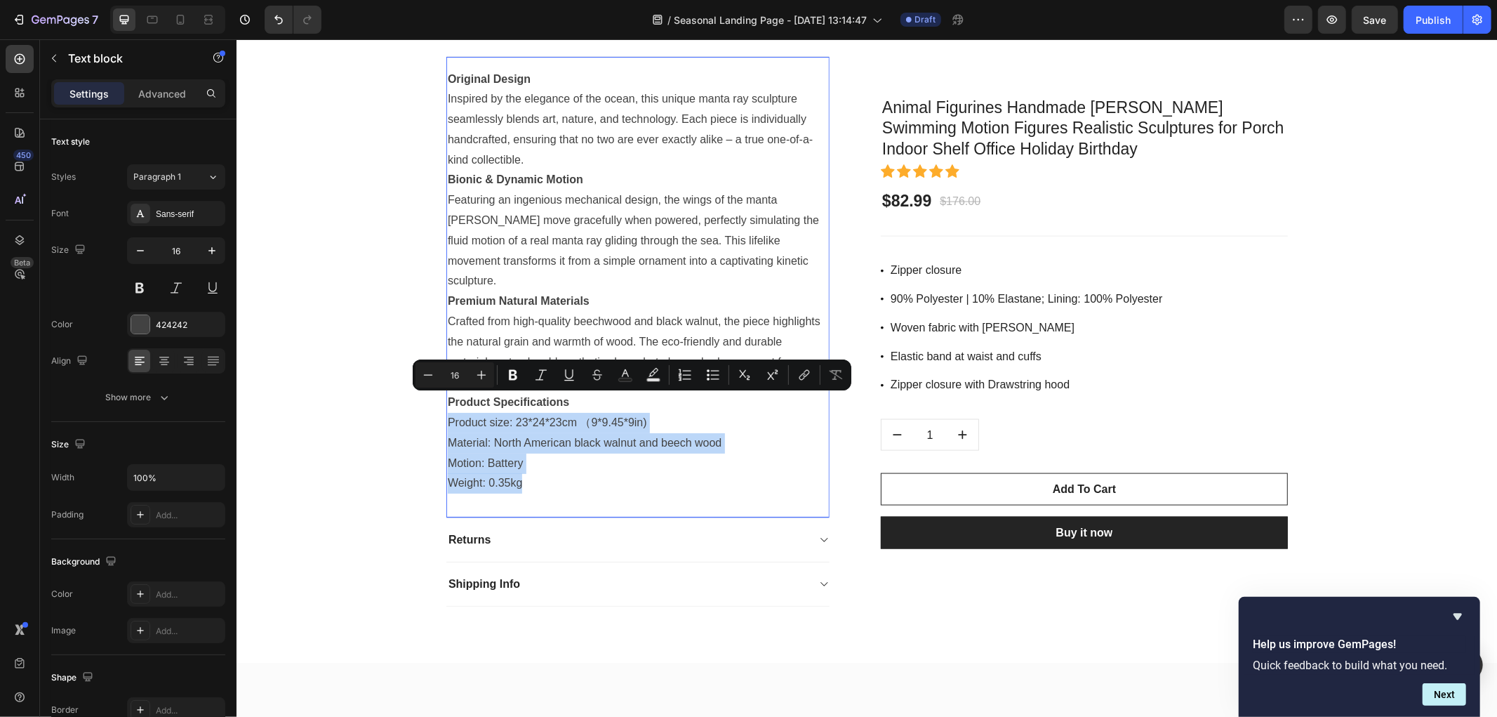
drag, startPoint x: 524, startPoint y: 463, endPoint x: 443, endPoint y: 401, distance: 101.8
click at [446, 401] on div "Original Design Inspired by the elegance of the ocean, this unique manta ray sc…" at bounding box center [637, 280] width 383 height 427
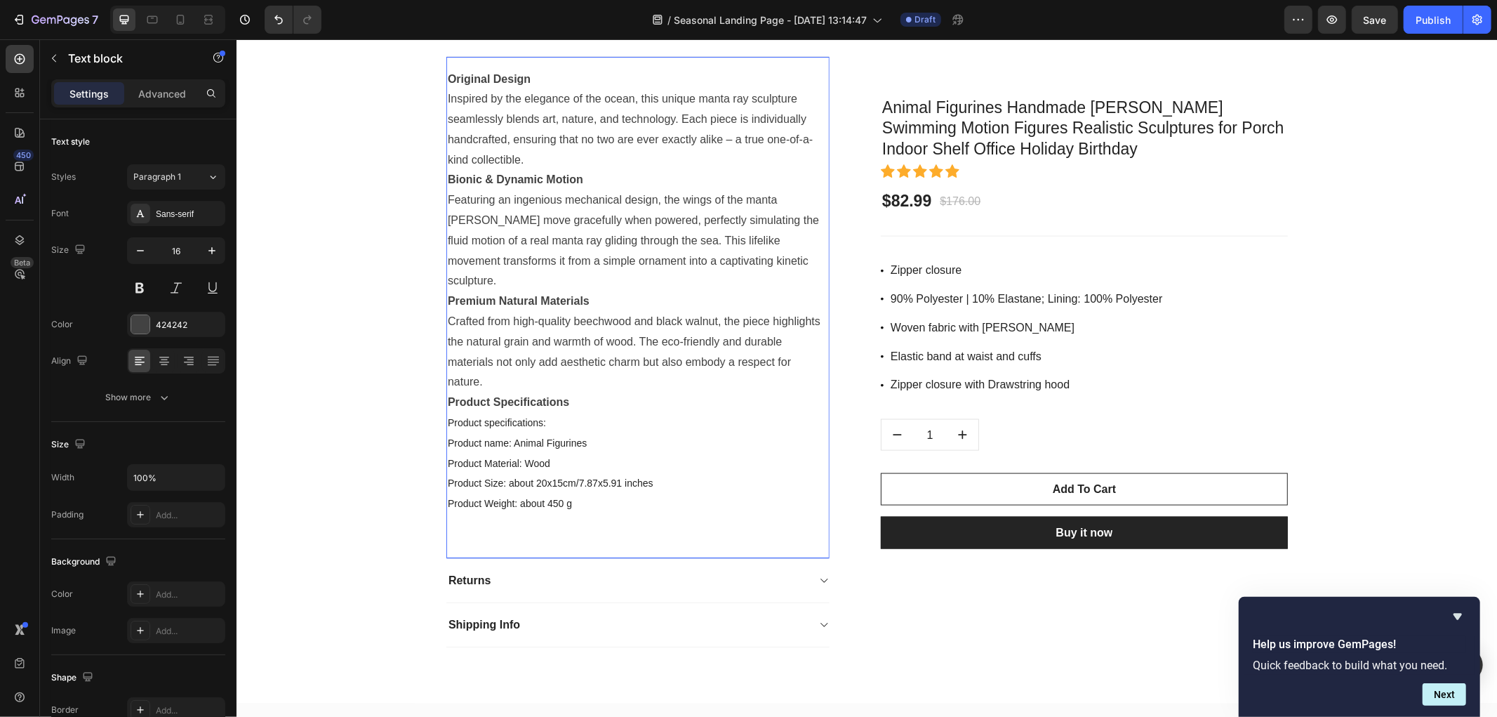
click at [559, 412] on p "Product specifications: Product name: Animal Figurines Product Material: Wood P…" at bounding box center [637, 472] width 380 height 121
click at [281, 19] on icon "Undo/Redo" at bounding box center [279, 20] width 14 height 14
click at [279, 18] on icon "Undo/Redo" at bounding box center [279, 20] width 14 height 14
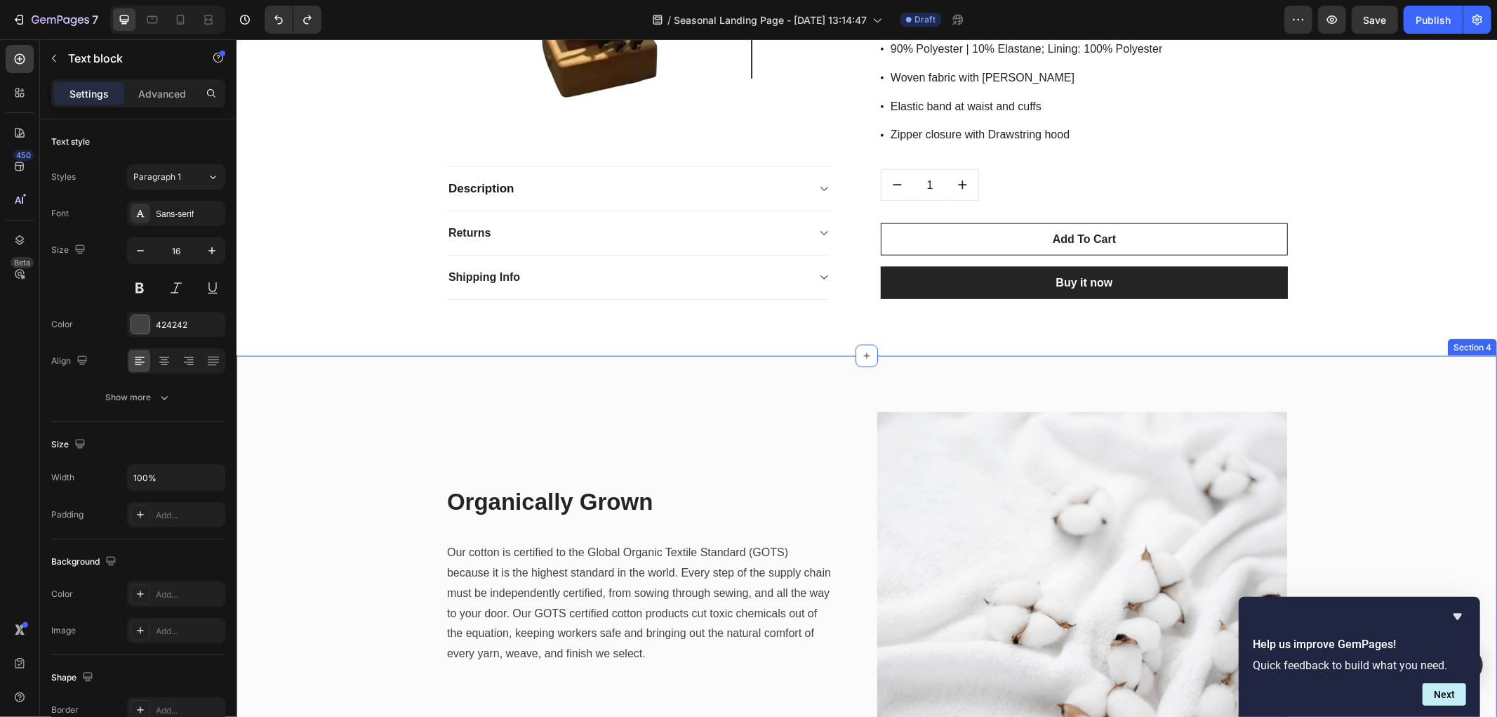
scroll to position [5917, 0]
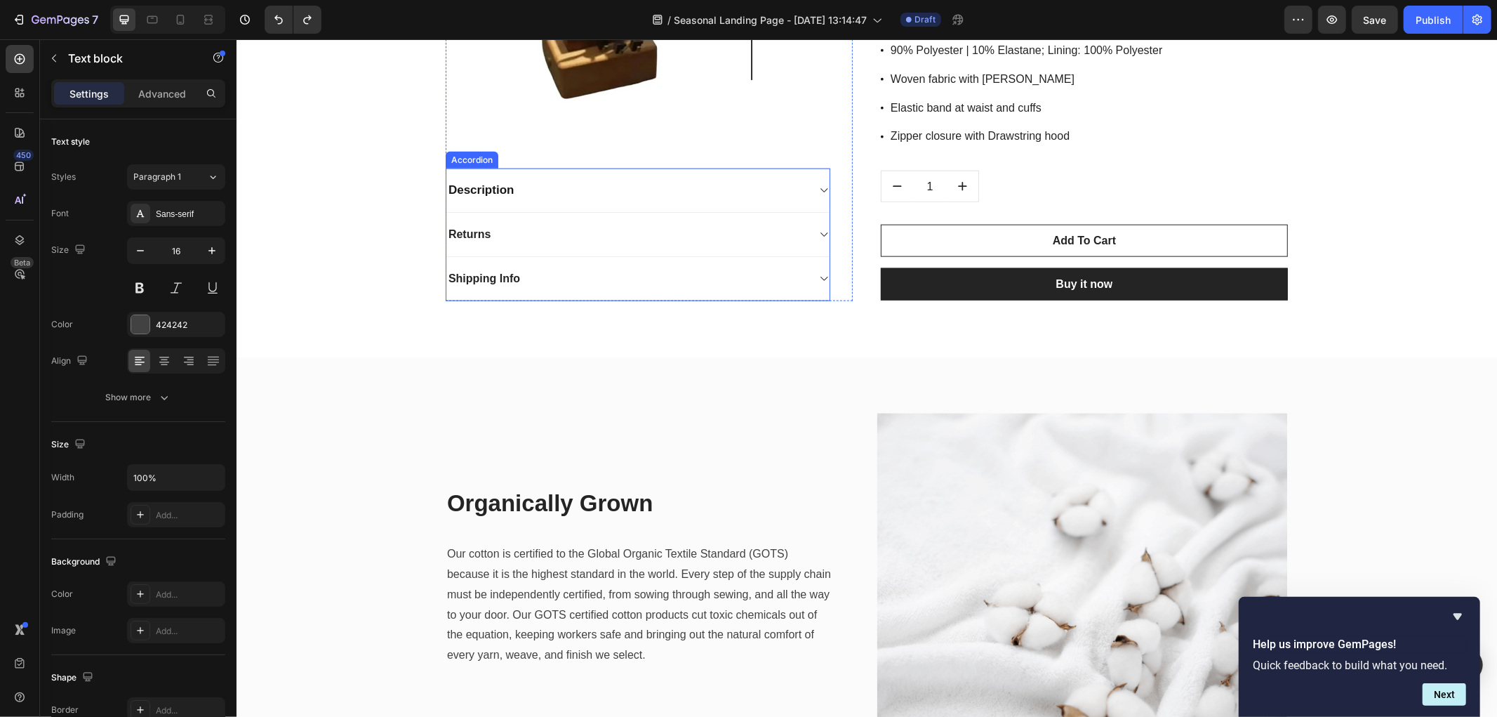
click at [557, 186] on div "Description" at bounding box center [626, 189] width 361 height 21
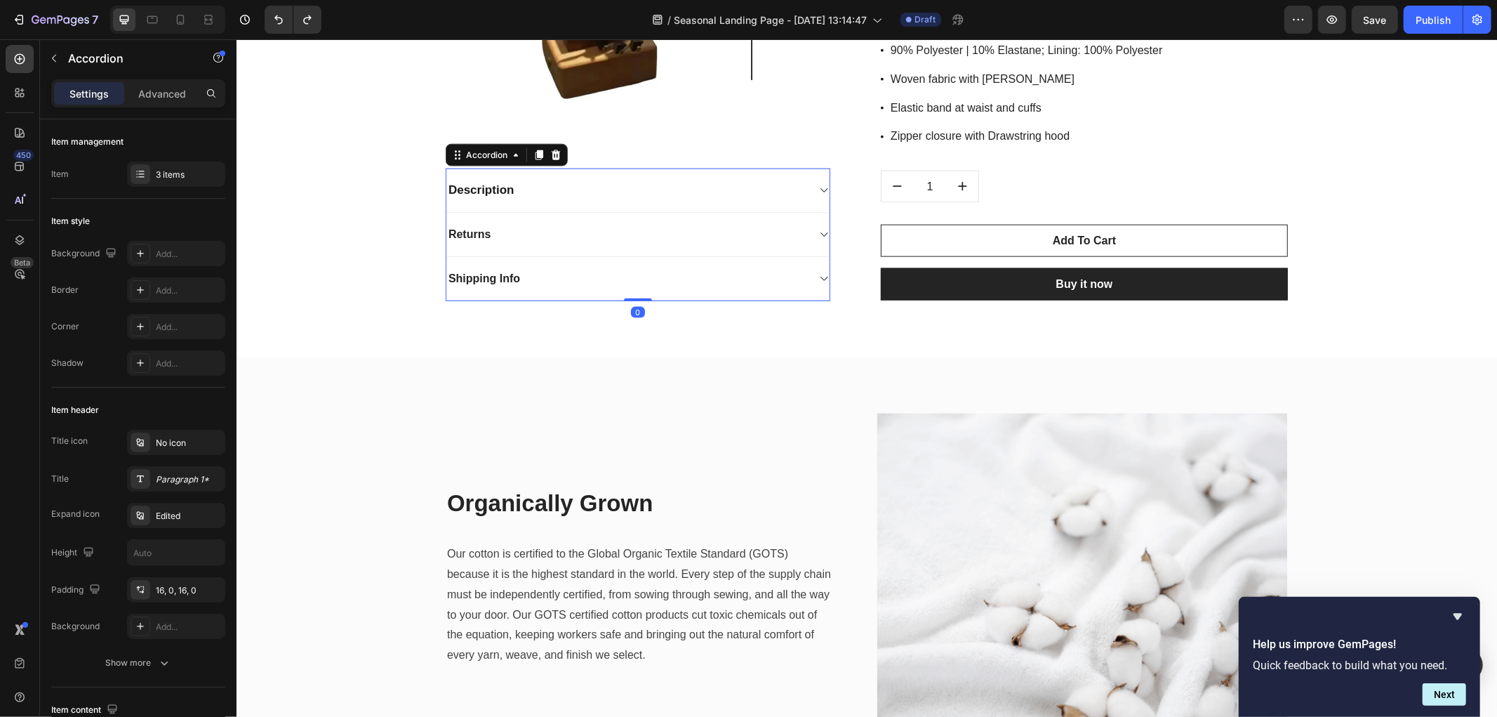
click at [557, 186] on div "Description" at bounding box center [626, 189] width 361 height 21
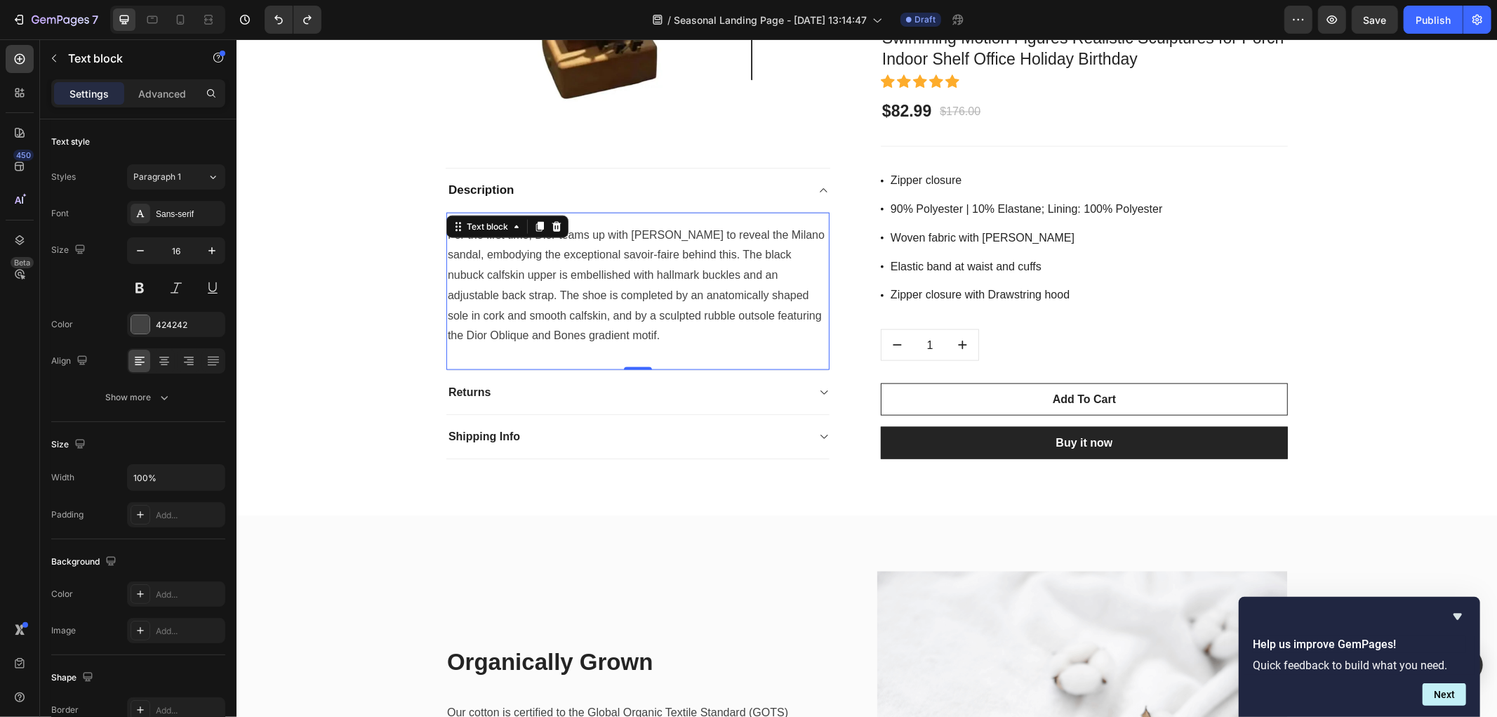
click at [528, 312] on p "For the first time, Dior teams up with Birkenstock to reveal the Milano sandal,…" at bounding box center [637, 285] width 380 height 121
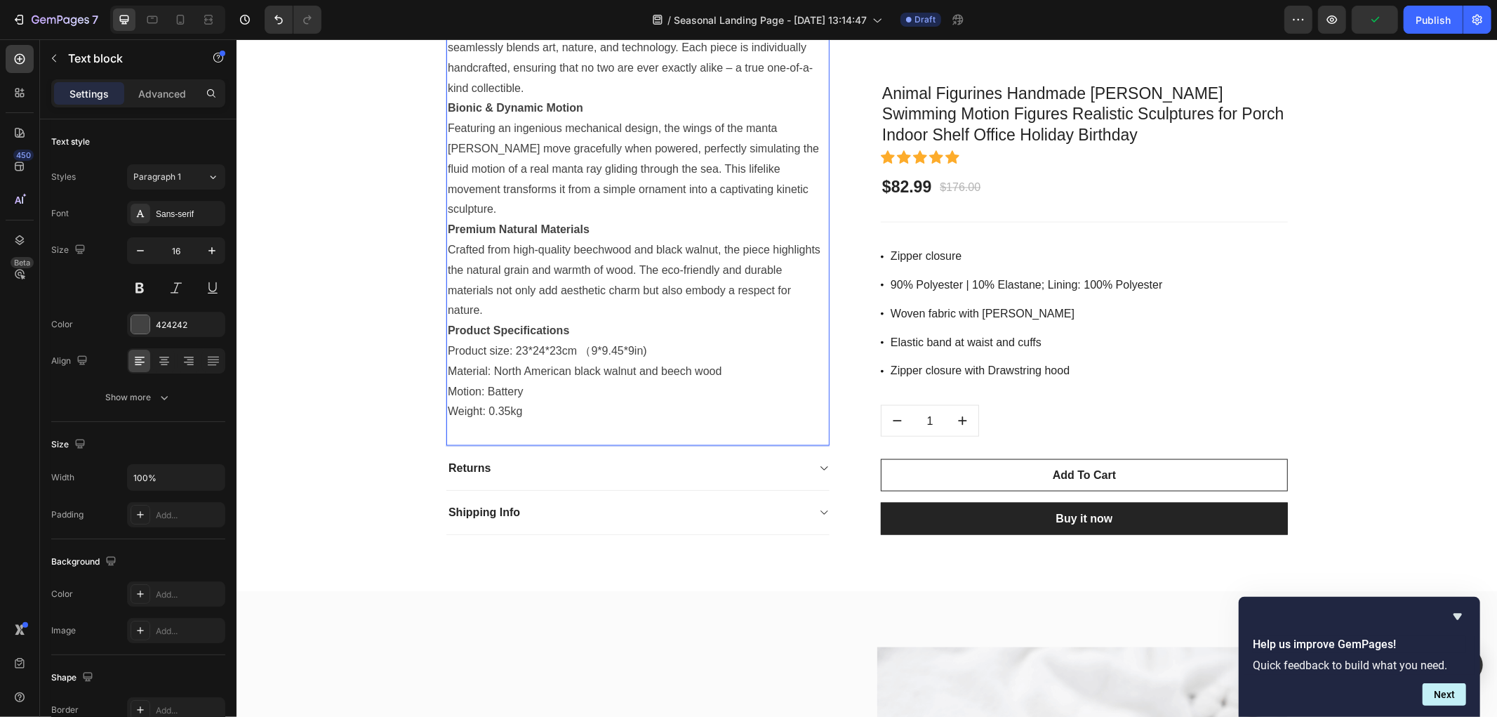
scroll to position [6151, 0]
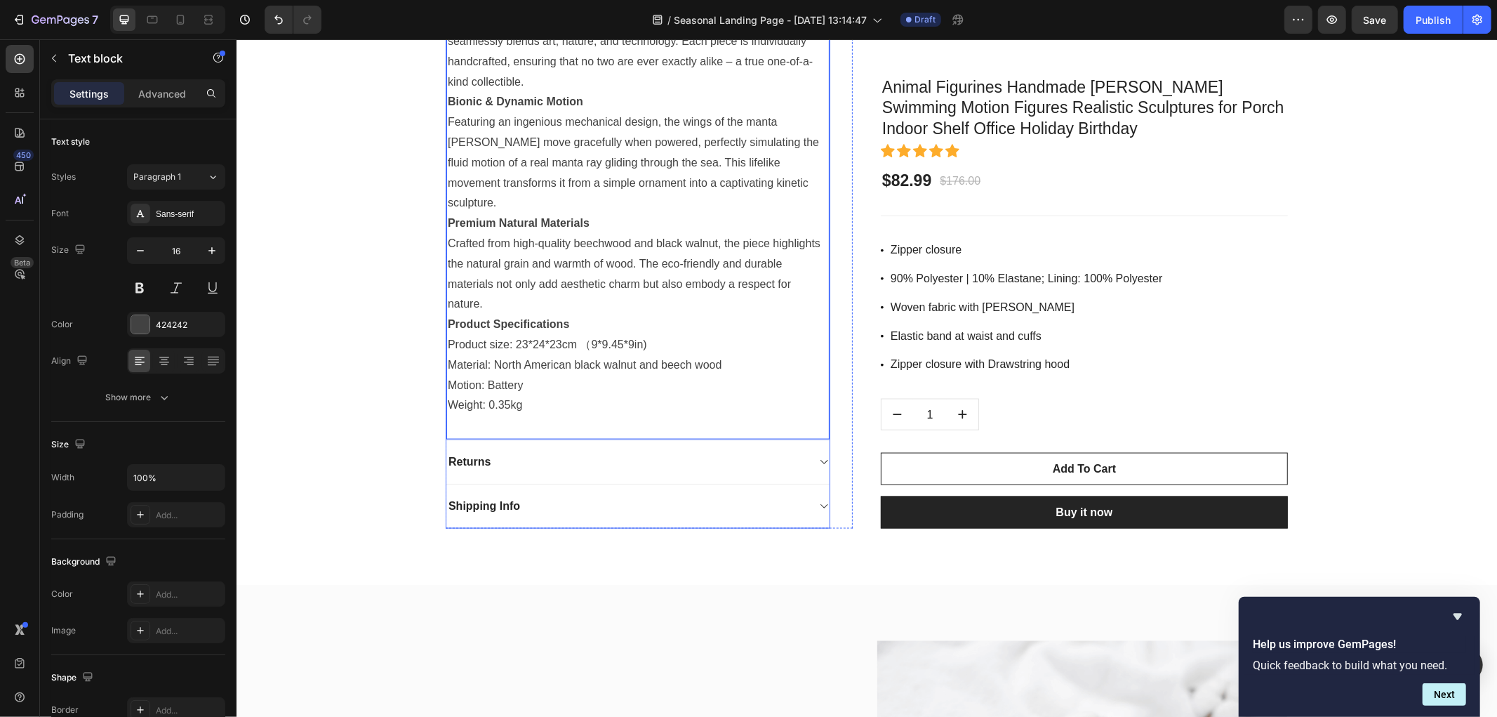
click at [531, 451] on div "Returns" at bounding box center [626, 461] width 361 height 21
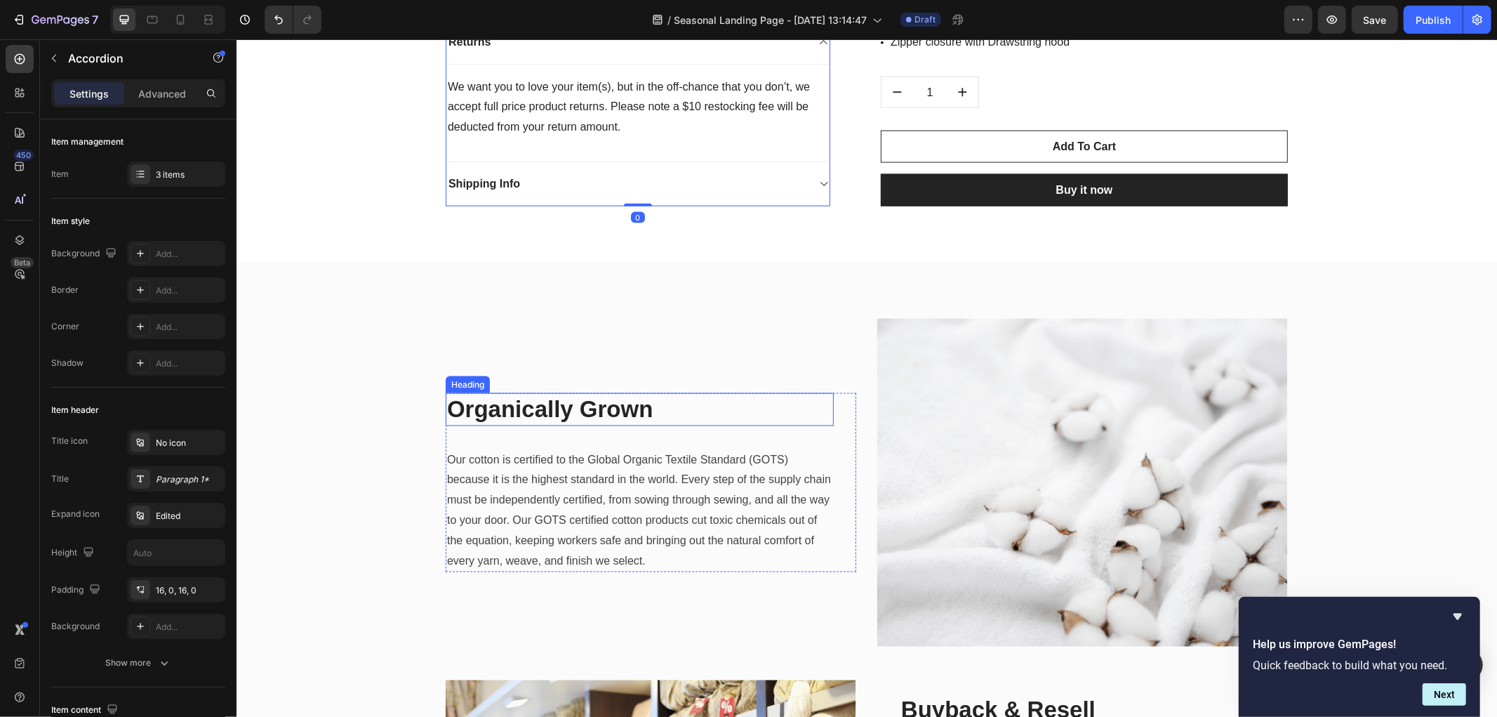
scroll to position [5994, 0]
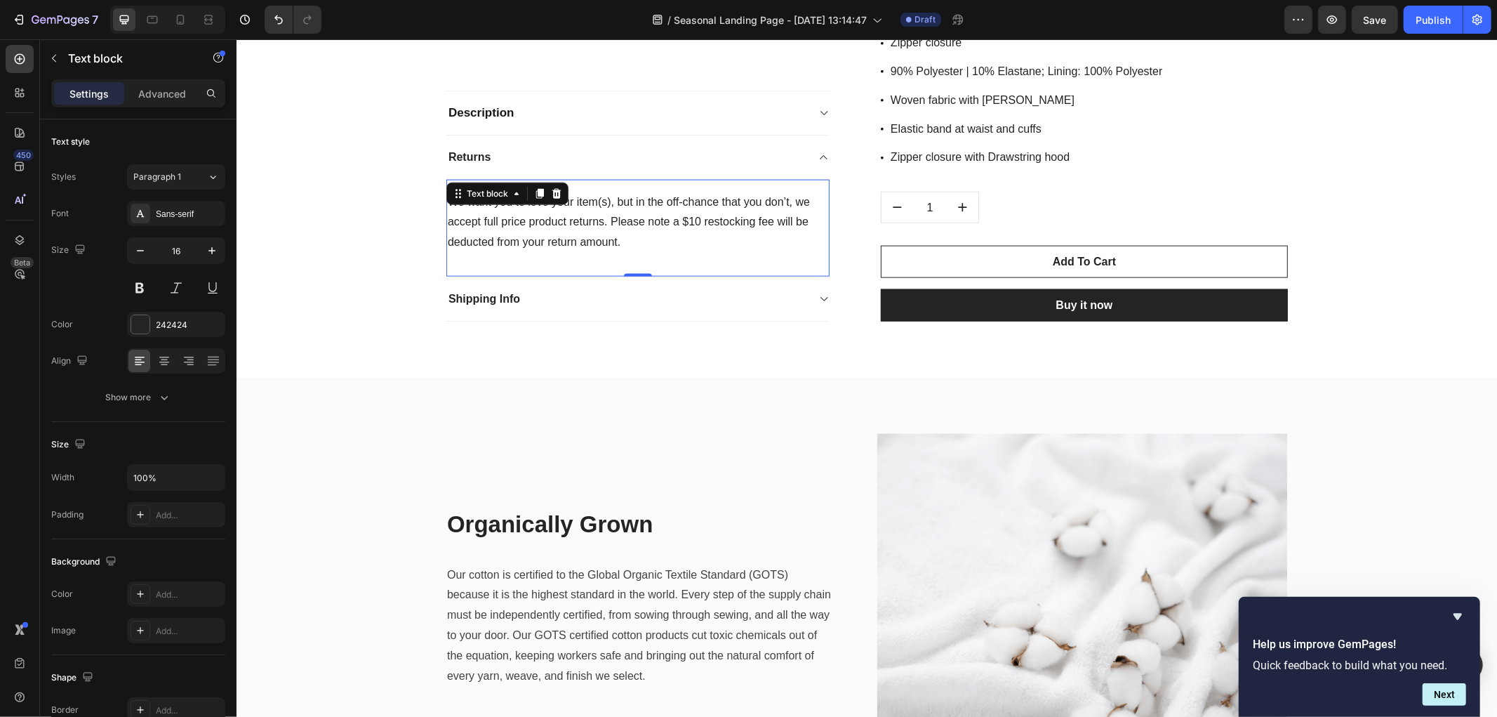
click at [549, 231] on p "We want you to love your item(s), but in the off-chance that you don’t, we acce…" at bounding box center [637, 222] width 380 height 60
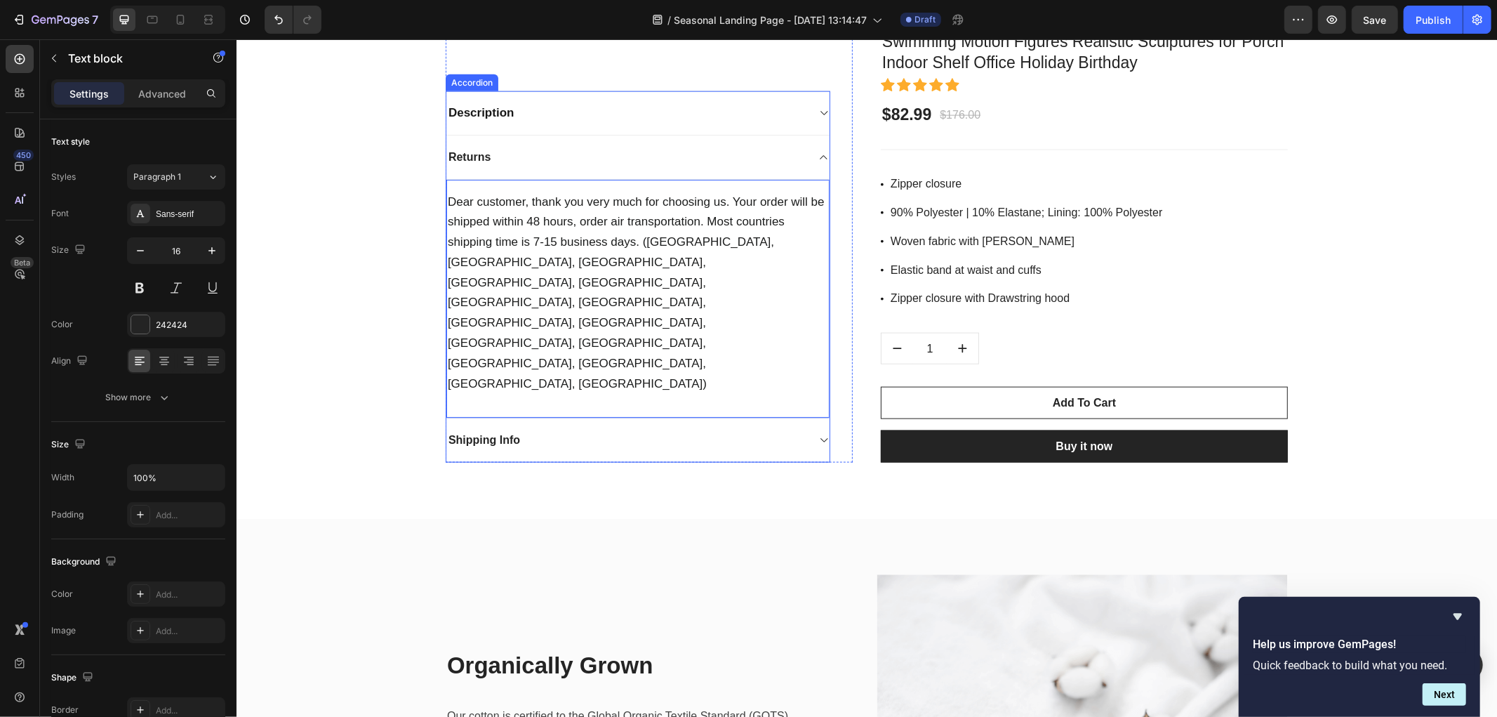
click at [618, 429] on div "Shipping Info" at bounding box center [626, 439] width 361 height 21
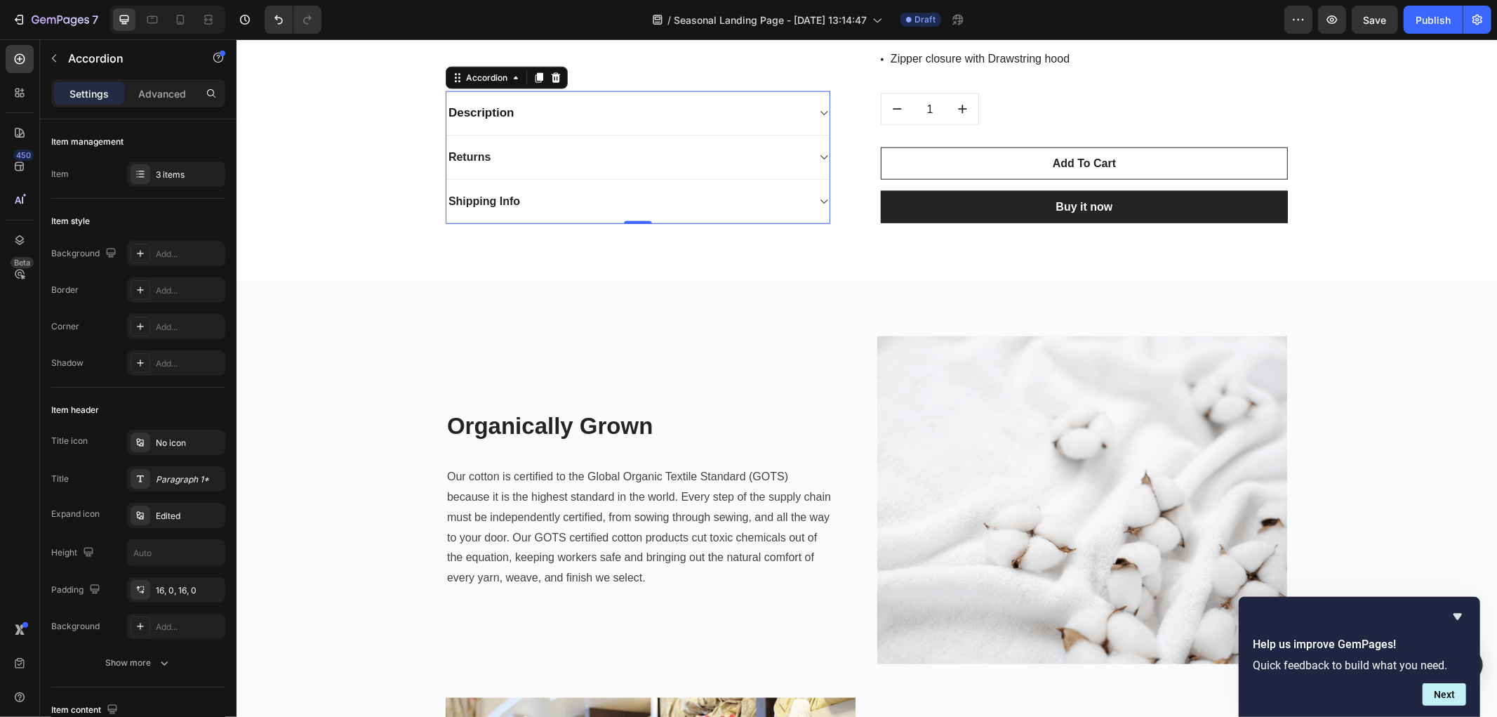
click at [642, 201] on div "Shipping Info" at bounding box center [626, 200] width 361 height 21
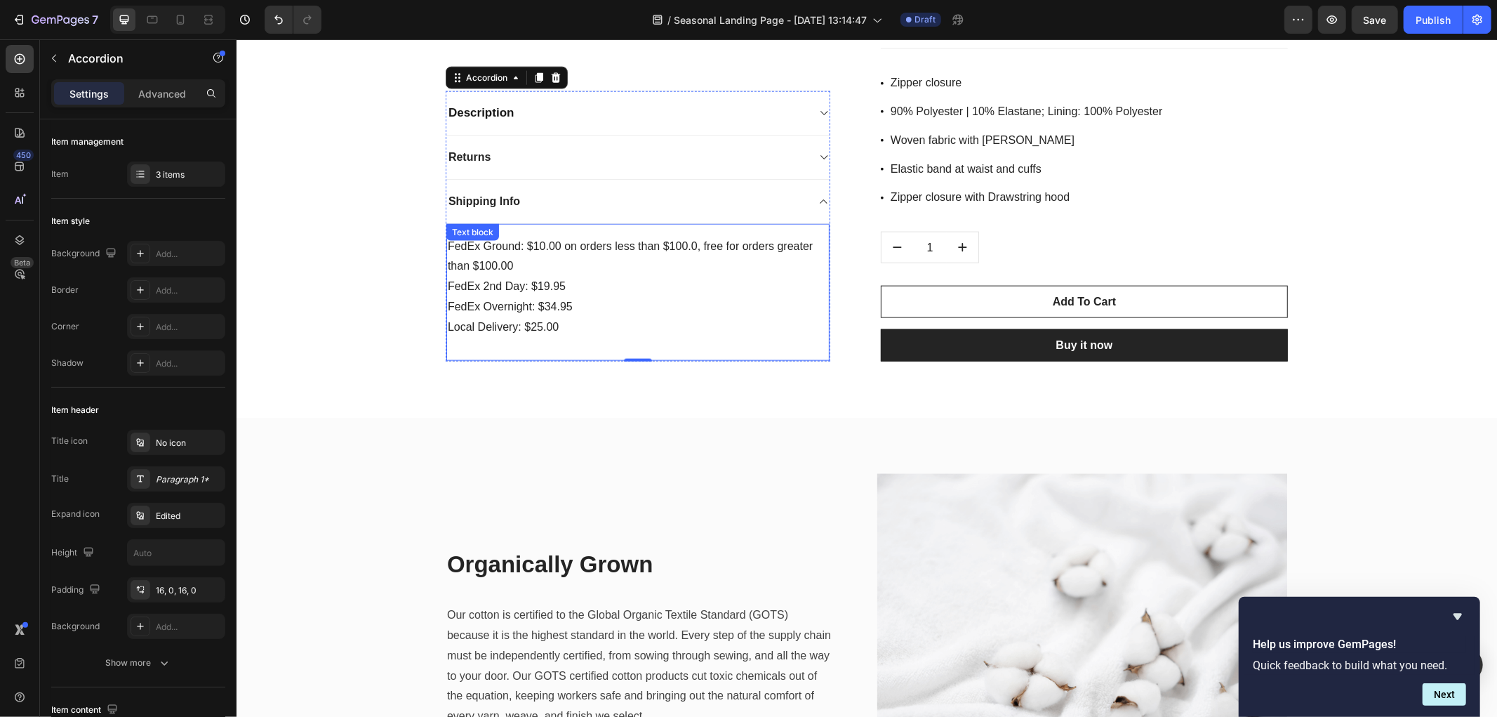
click at [576, 279] on p "FedEx Ground: $10.00 on orders less than $100.0, free for orders greater than $…" at bounding box center [637, 286] width 380 height 101
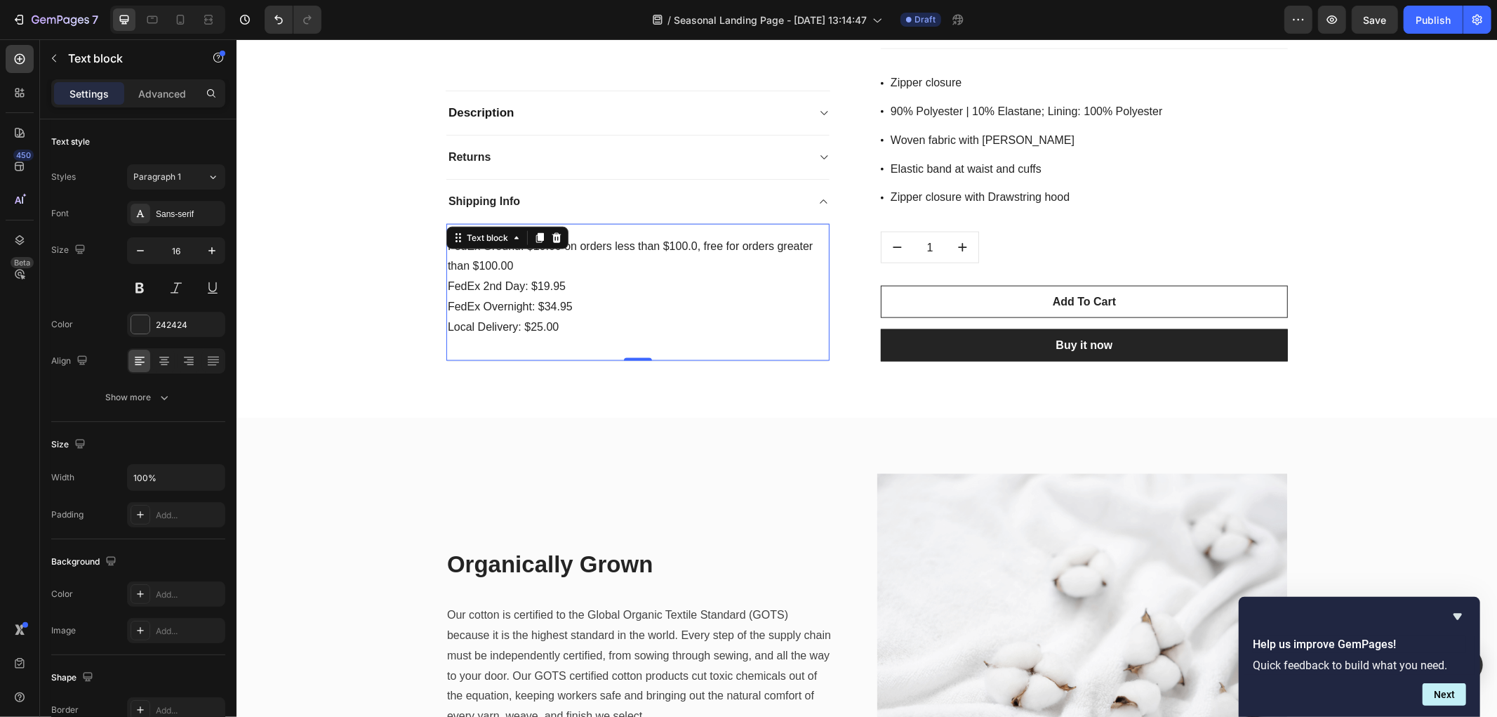
click at [567, 303] on p "FedEx Ground: $10.00 on orders less than $100.0, free for orders greater than $…" at bounding box center [637, 286] width 380 height 101
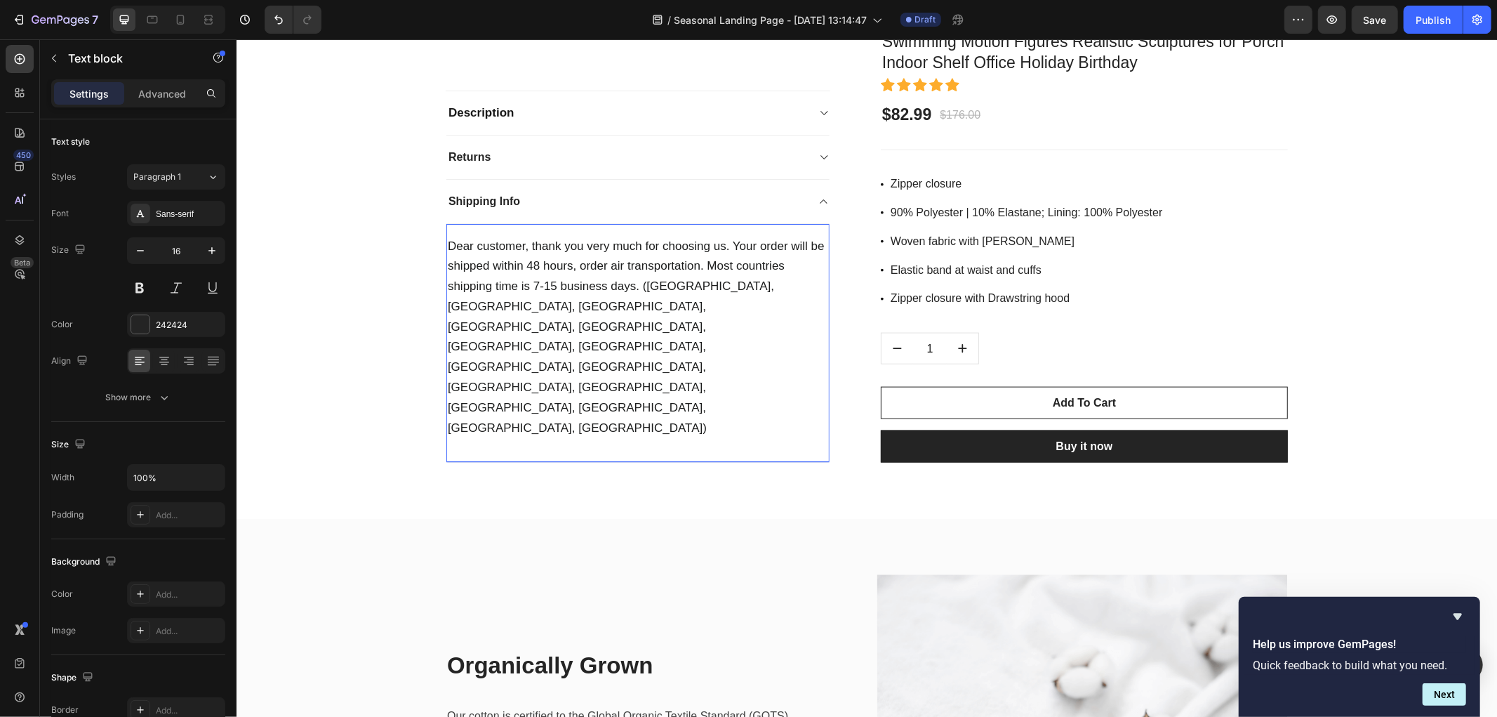
click at [580, 336] on span "Dear customer, thank you very much for choosing us. Your order will be shipped …" at bounding box center [635, 336] width 377 height 195
click at [621, 303] on span "Dear customer, thank you very much for choosing us. Your order will be shipped …" at bounding box center [635, 336] width 377 height 195
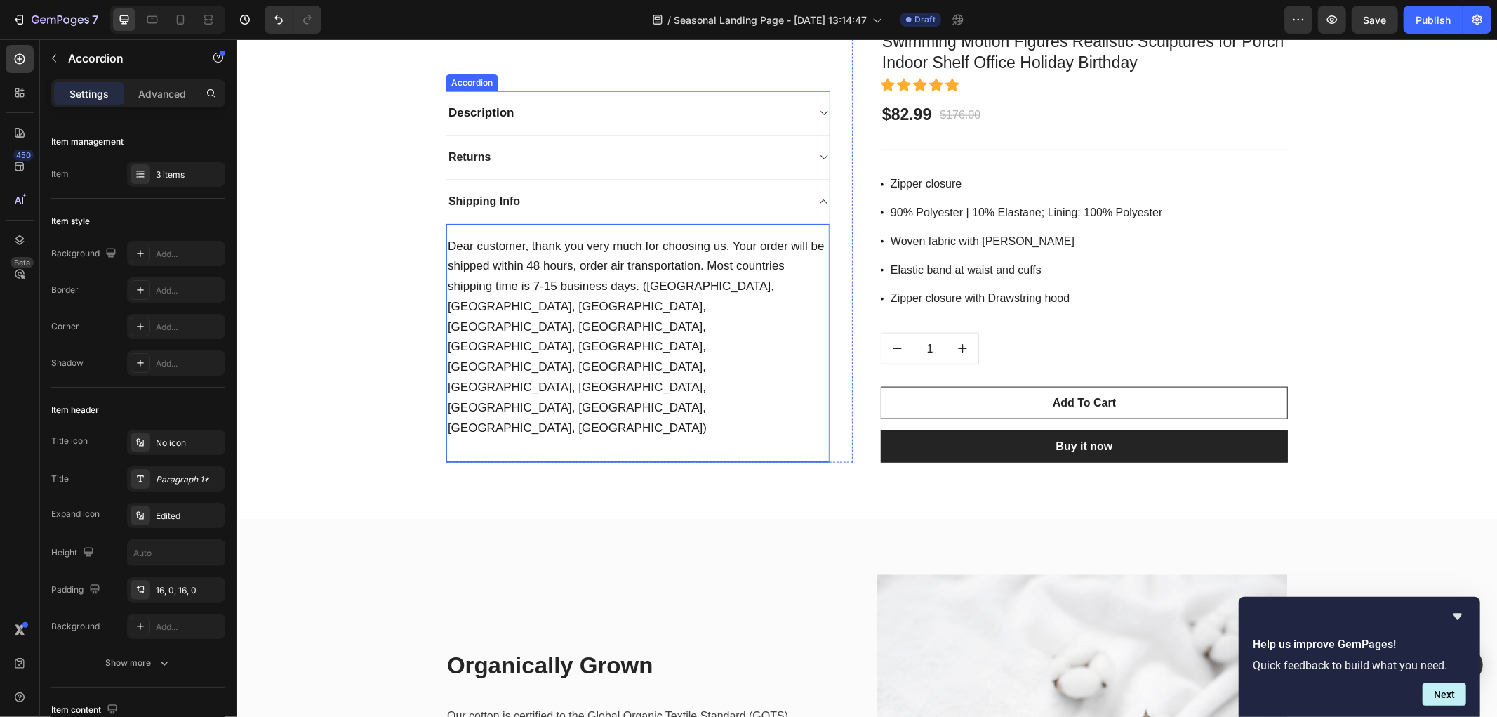
click at [557, 159] on div "Returns" at bounding box center [626, 156] width 361 height 21
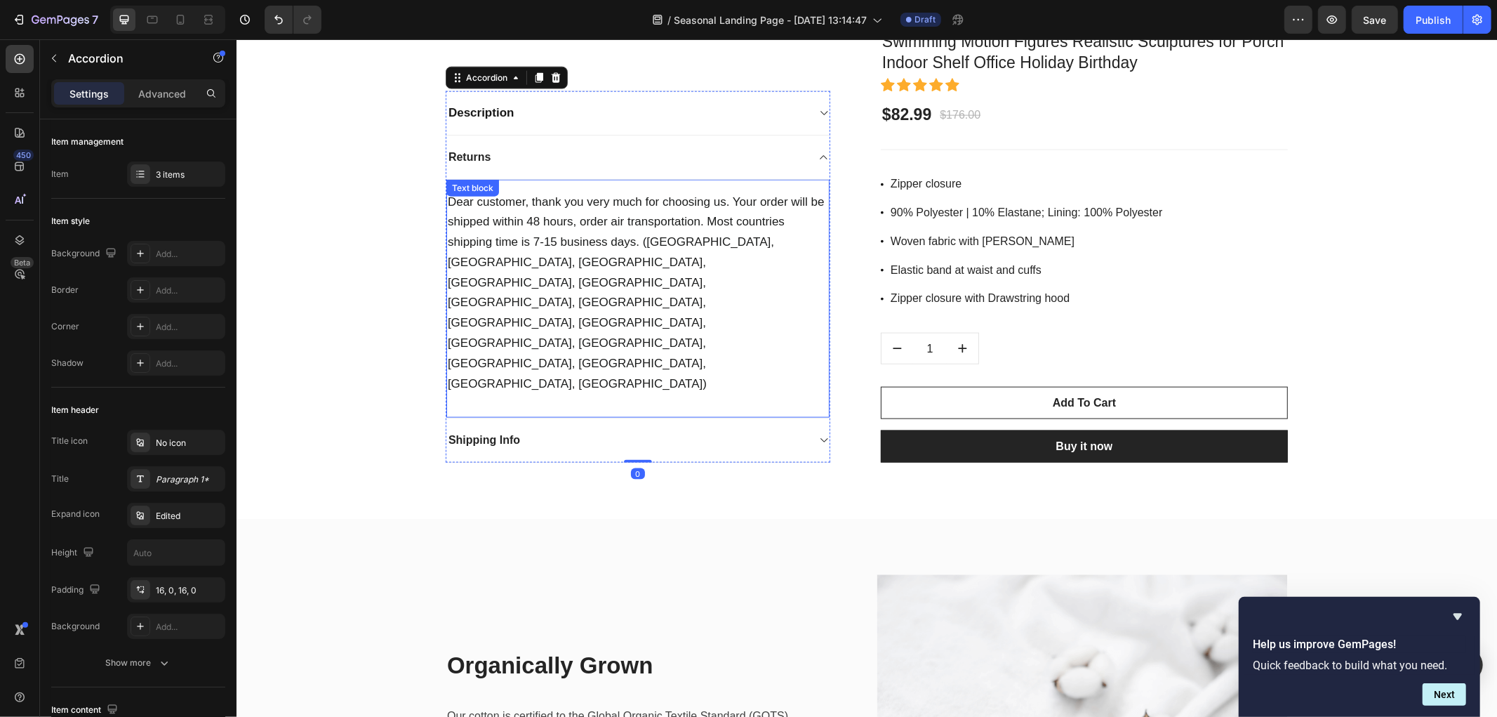
click at [527, 239] on span "Dear customer, thank you very much for choosing us. Your order will be shipped …" at bounding box center [635, 291] width 377 height 195
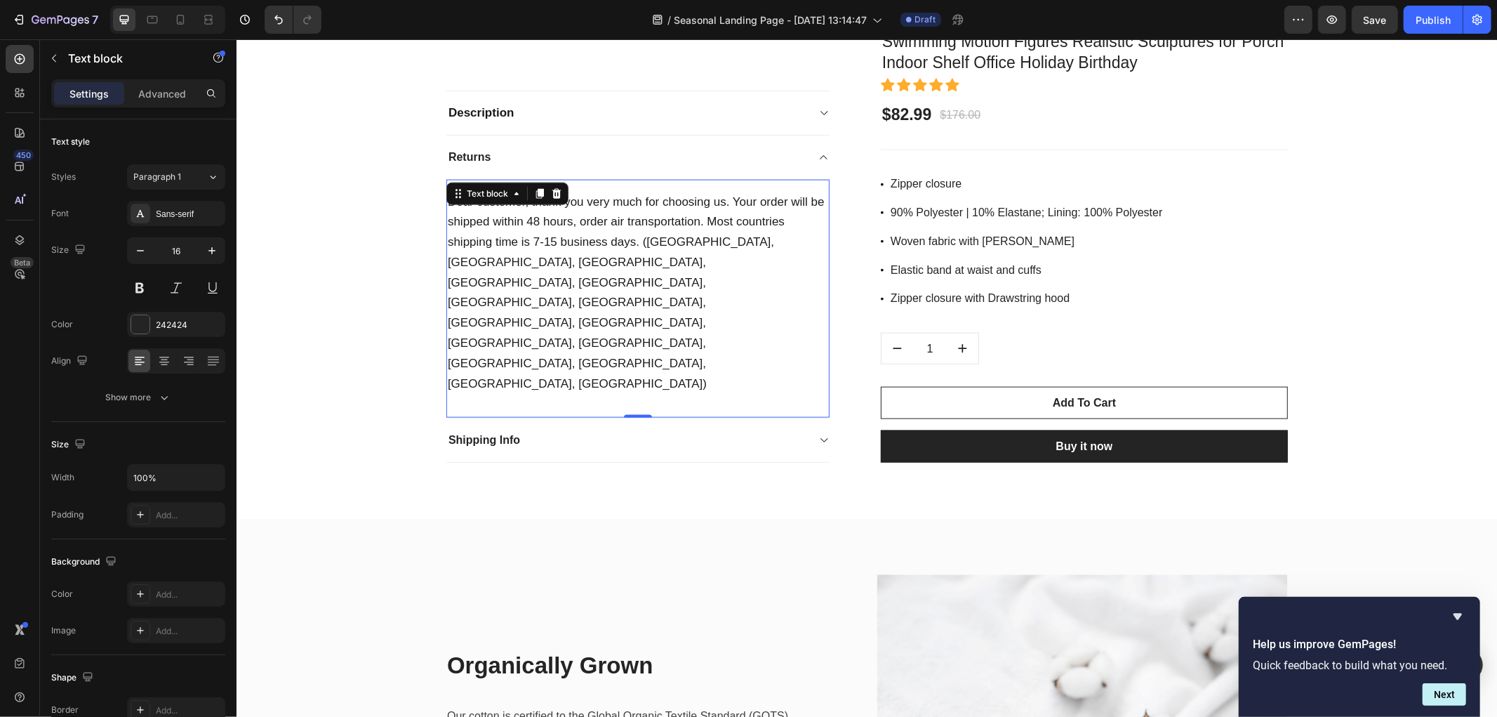
click at [527, 239] on span "Dear customer, thank you very much for choosing us. Your order will be shipped …" at bounding box center [635, 291] width 377 height 195
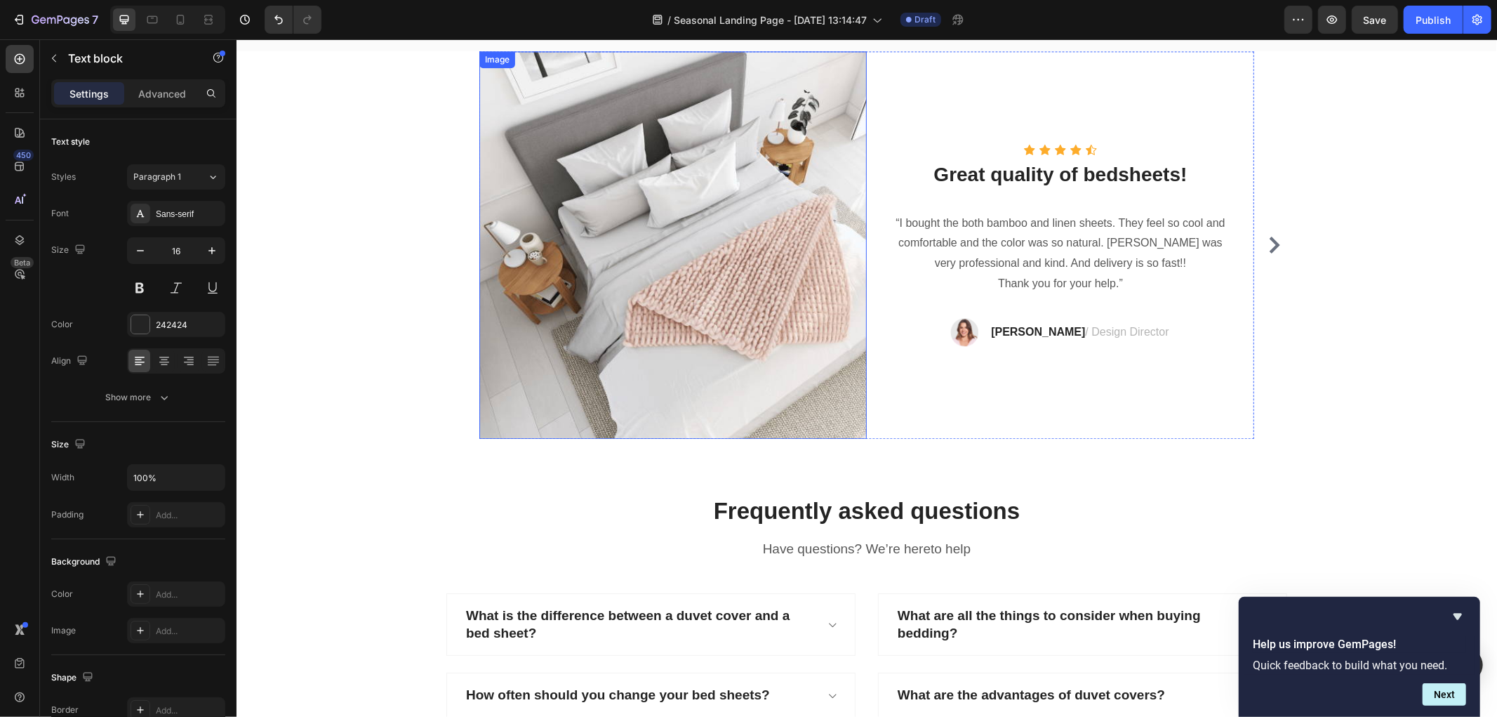
scroll to position [7164, 0]
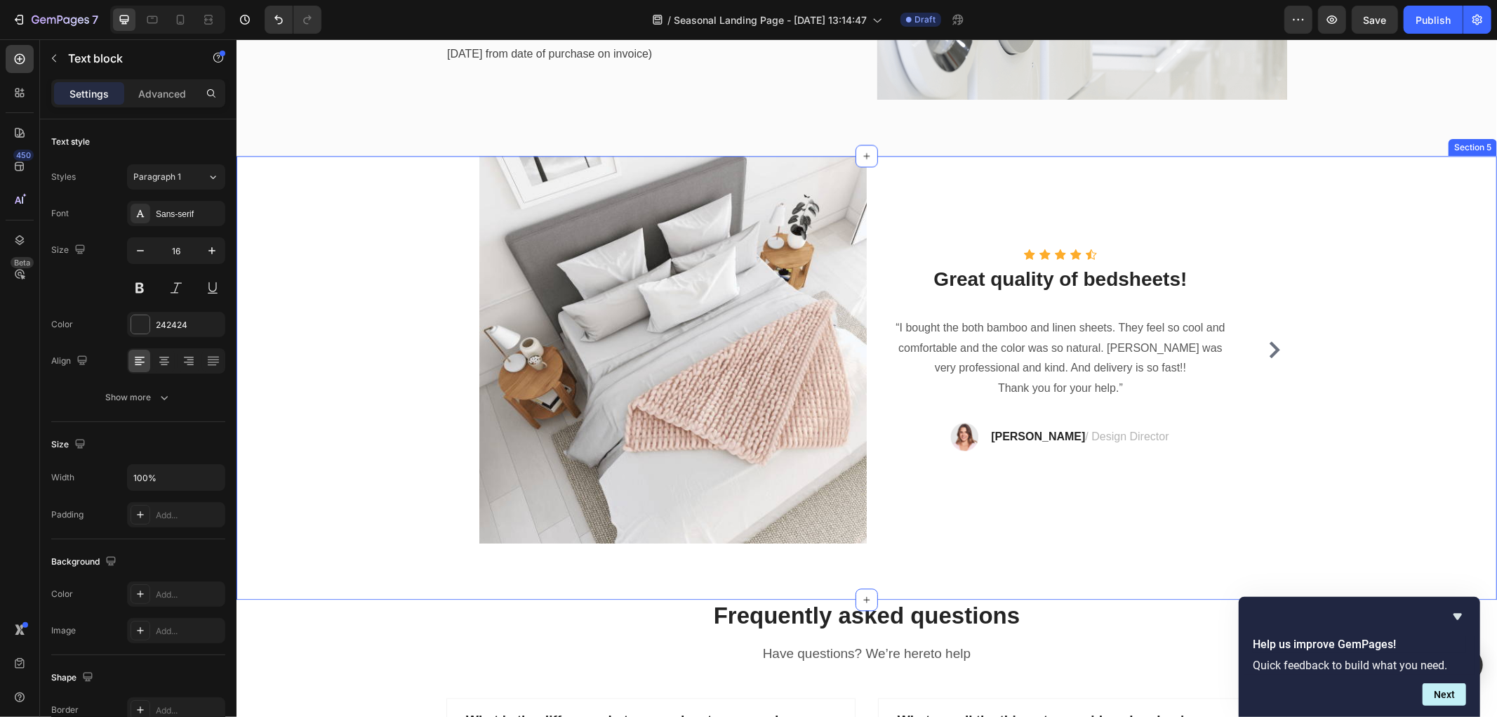
click at [354, 211] on div "Image Icon Icon Icon Icon Icon Icon List Hoz Great quality of bedsheets! Headin…" at bounding box center [866, 348] width 1240 height 387
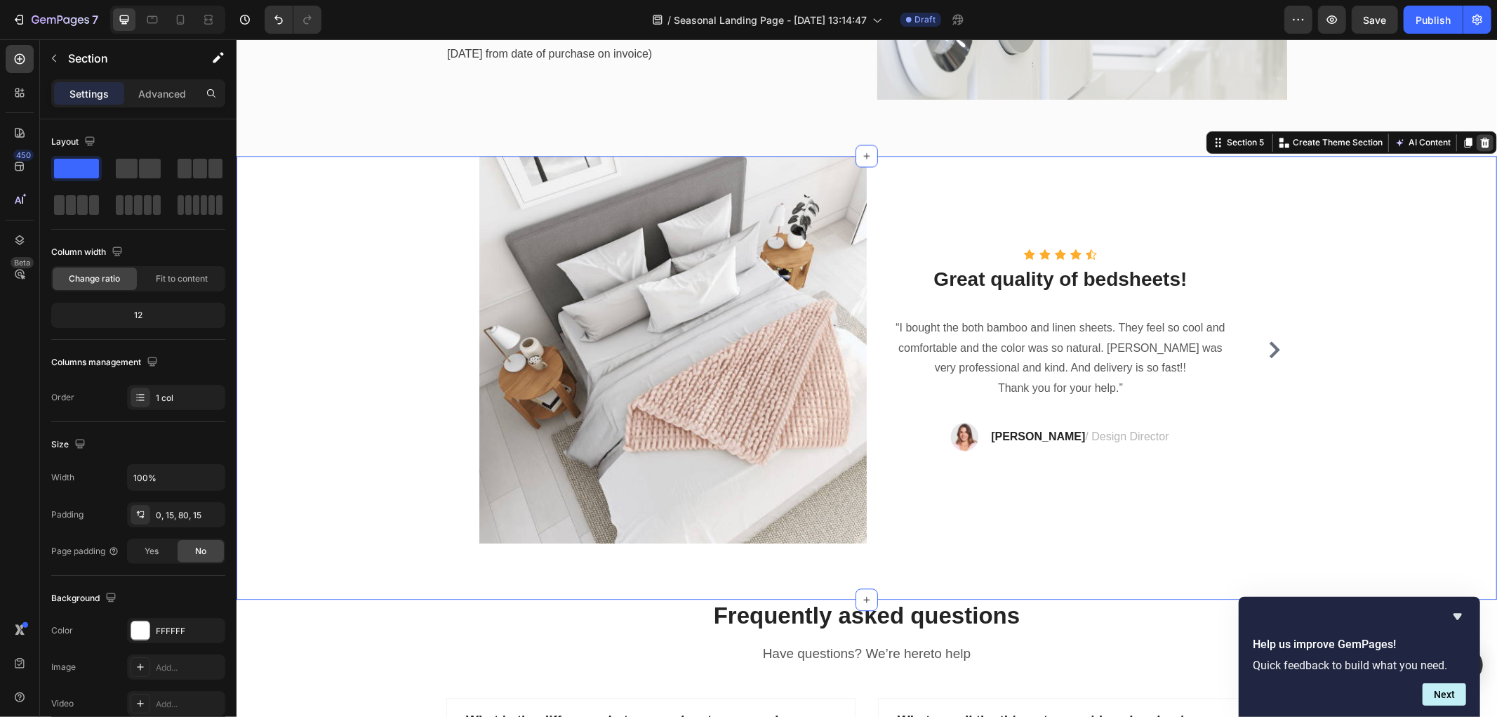
click at [1480, 140] on icon at bounding box center [1484, 142] width 9 height 10
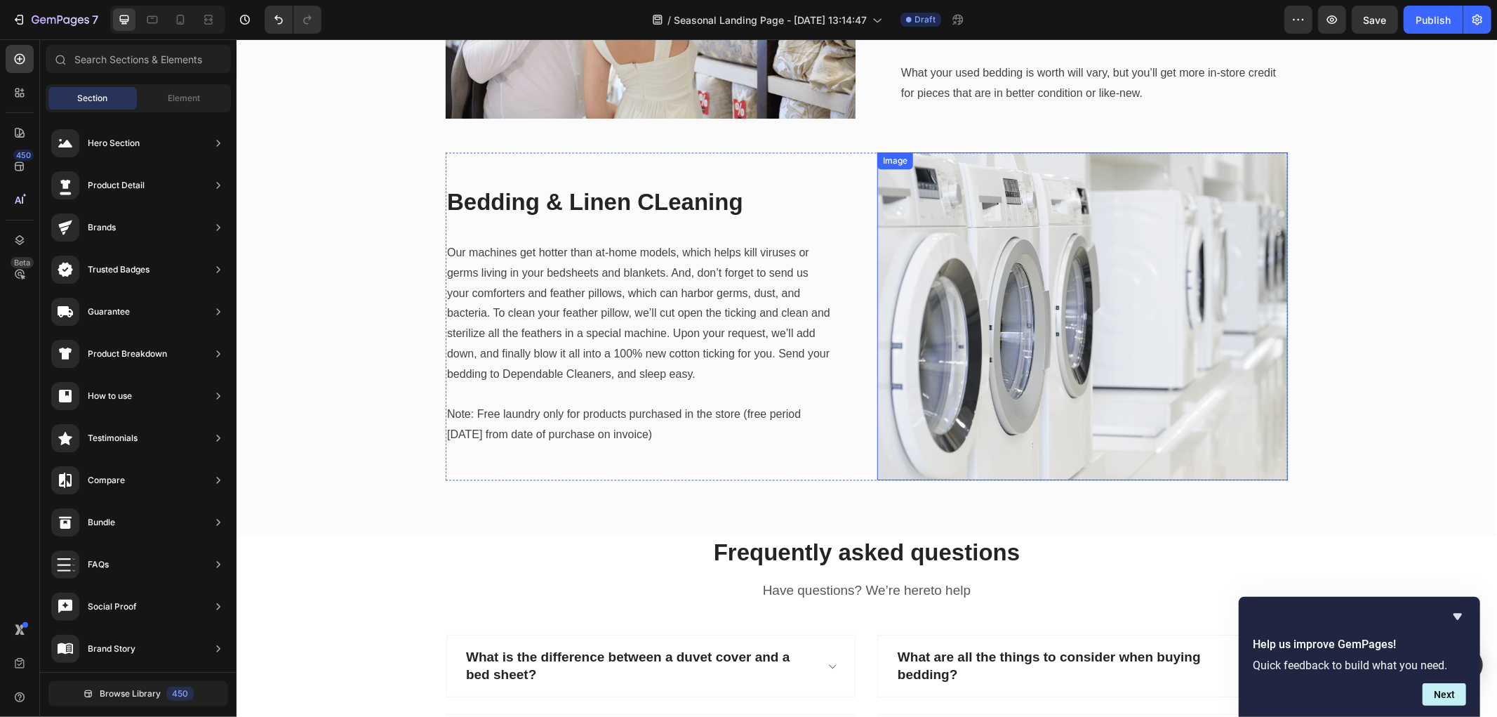
scroll to position [6774, 0]
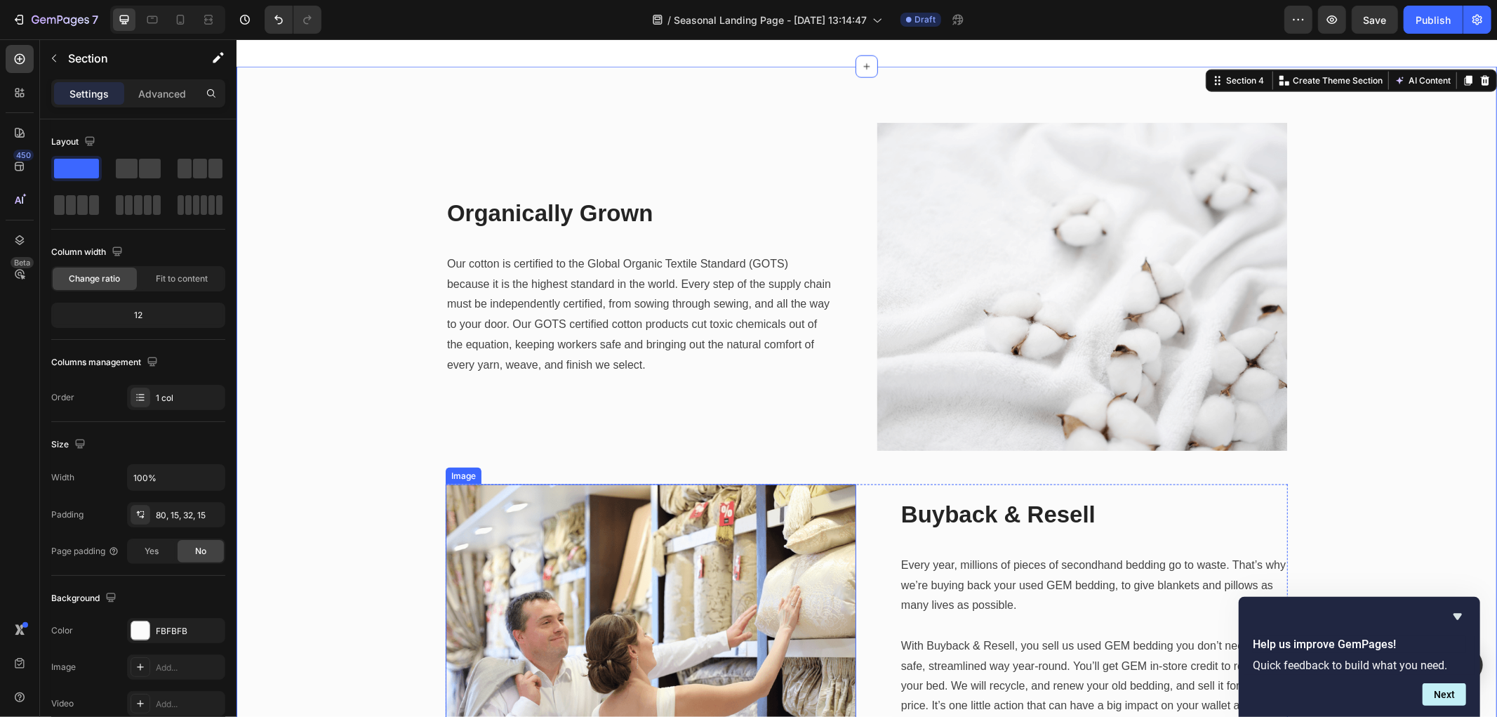
scroll to position [5994, 0]
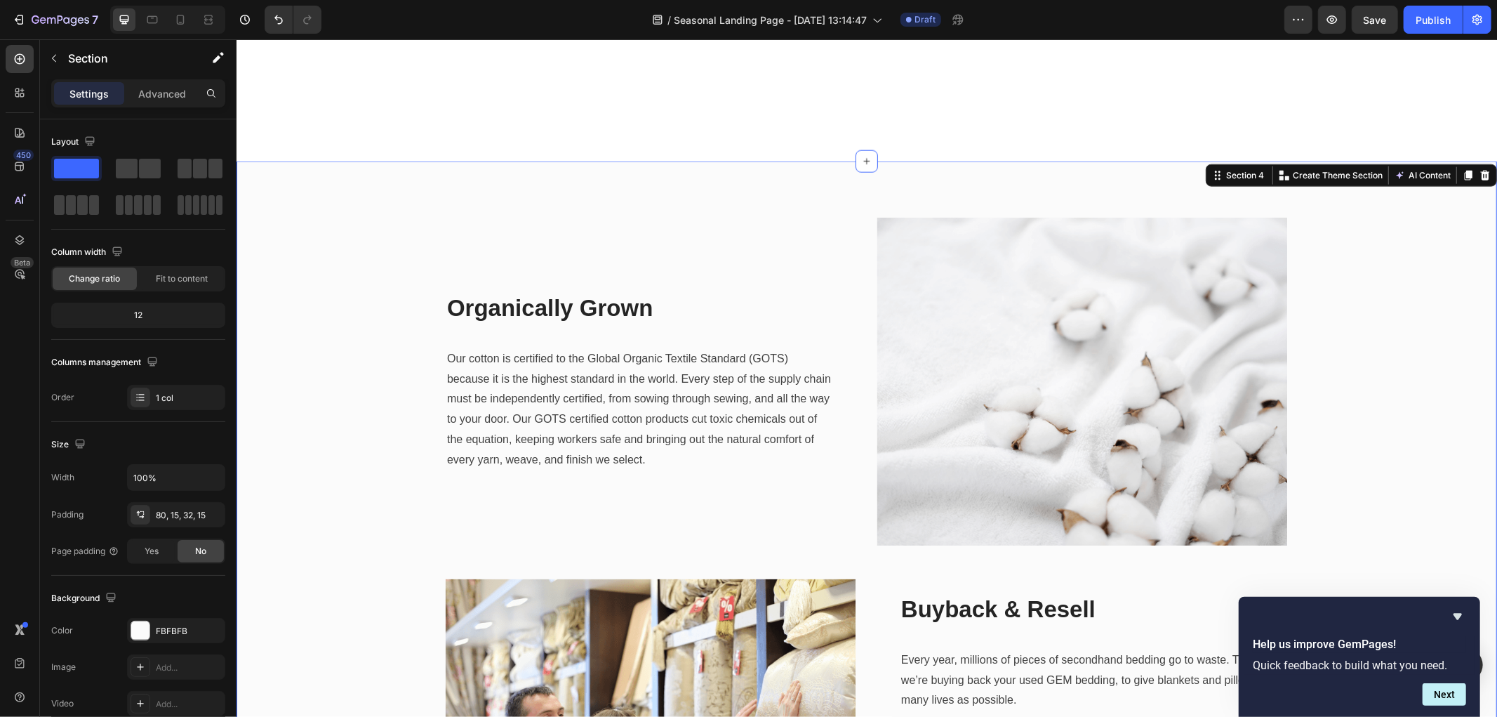
click at [1480, 177] on icon at bounding box center [1484, 175] width 9 height 10
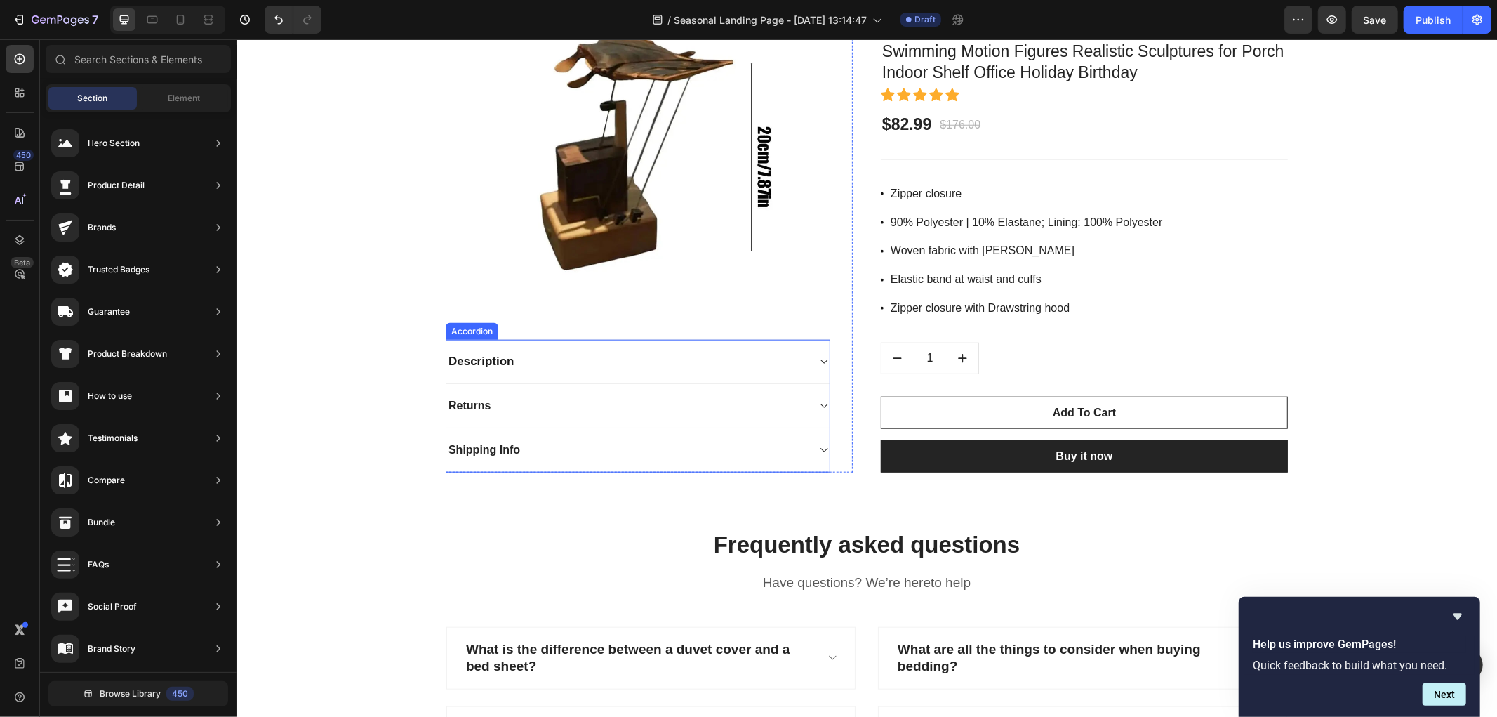
scroll to position [5448, 0]
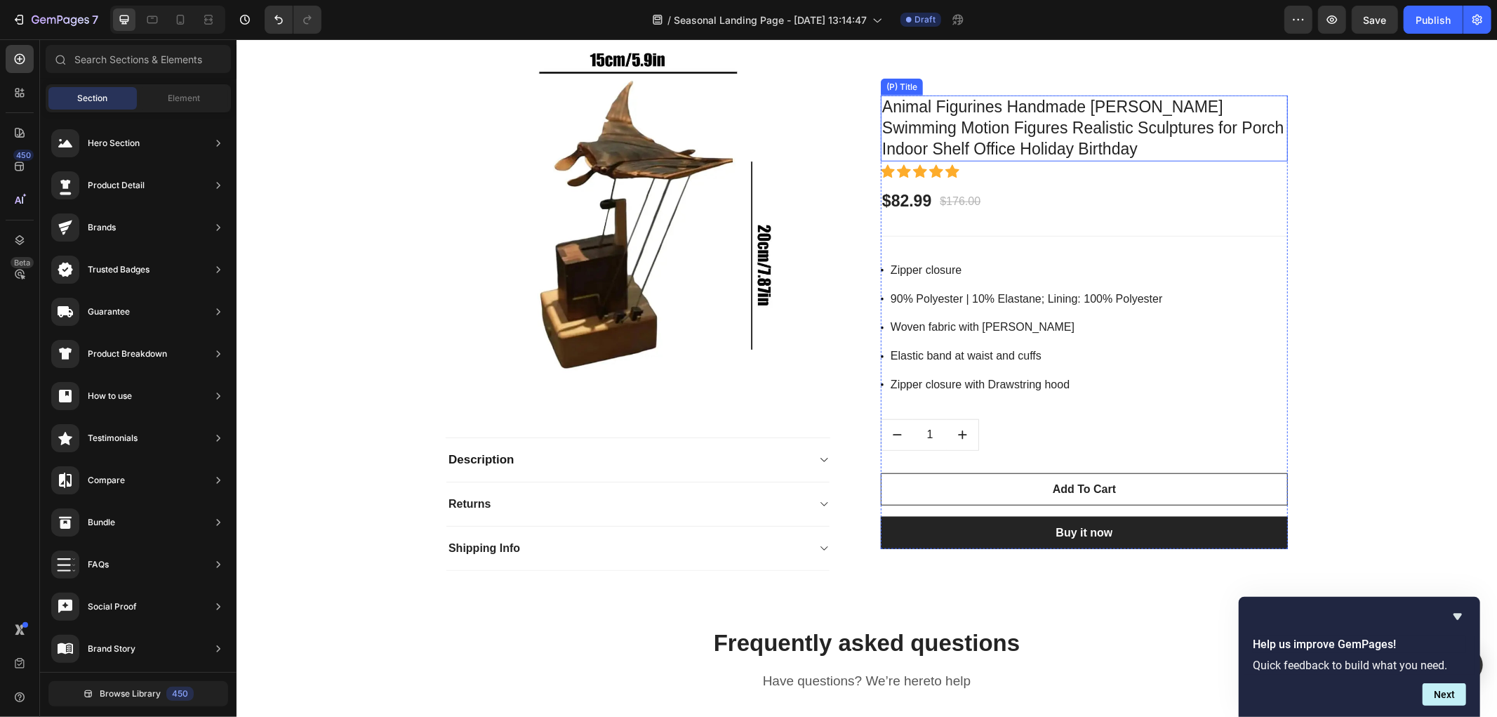
click at [925, 120] on h1 "Animal Figurines Handmade Manta Ray Swimming Motion Figures Realistic Sculpture…" at bounding box center [1083, 128] width 407 height 66
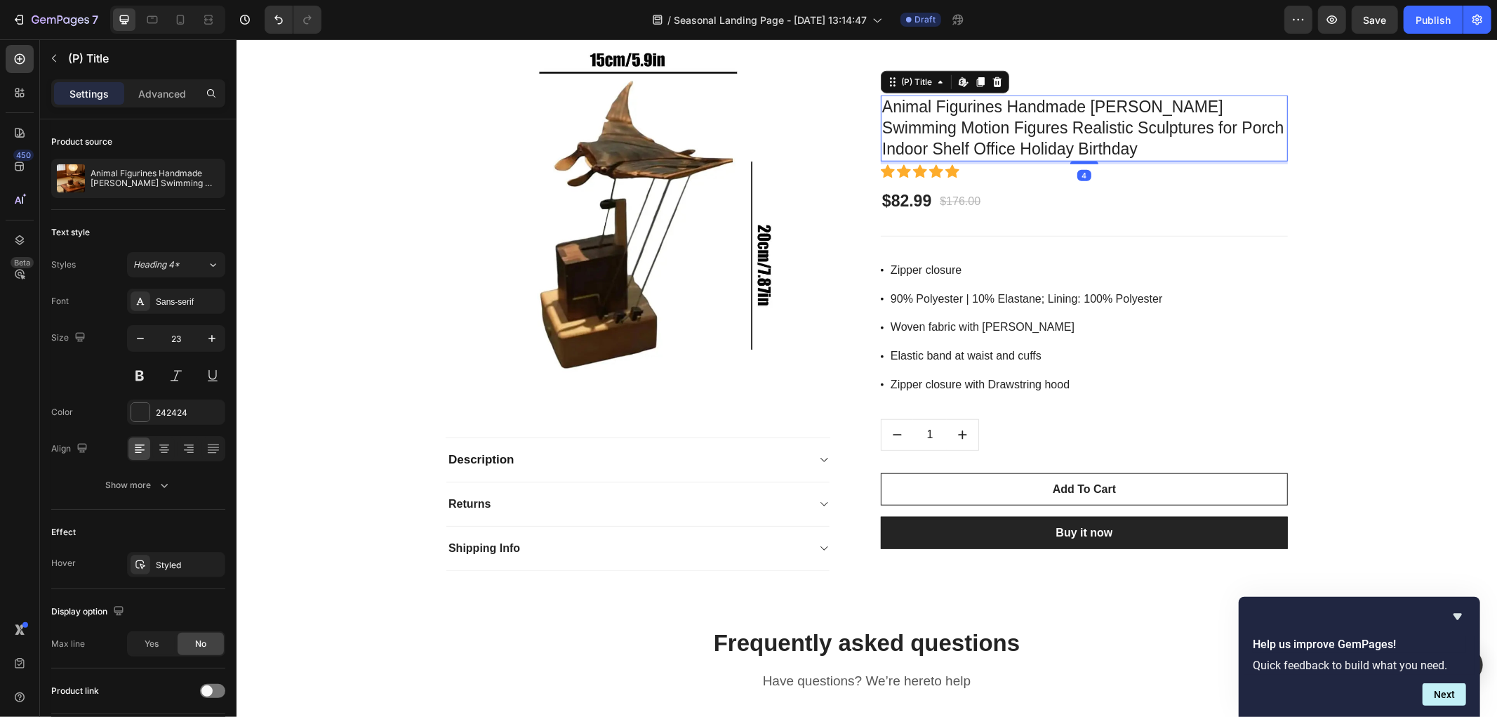
click at [925, 120] on h1 "Animal Figurines Handmade Manta Ray Swimming Motion Figures Realistic Sculpture…" at bounding box center [1083, 128] width 407 height 66
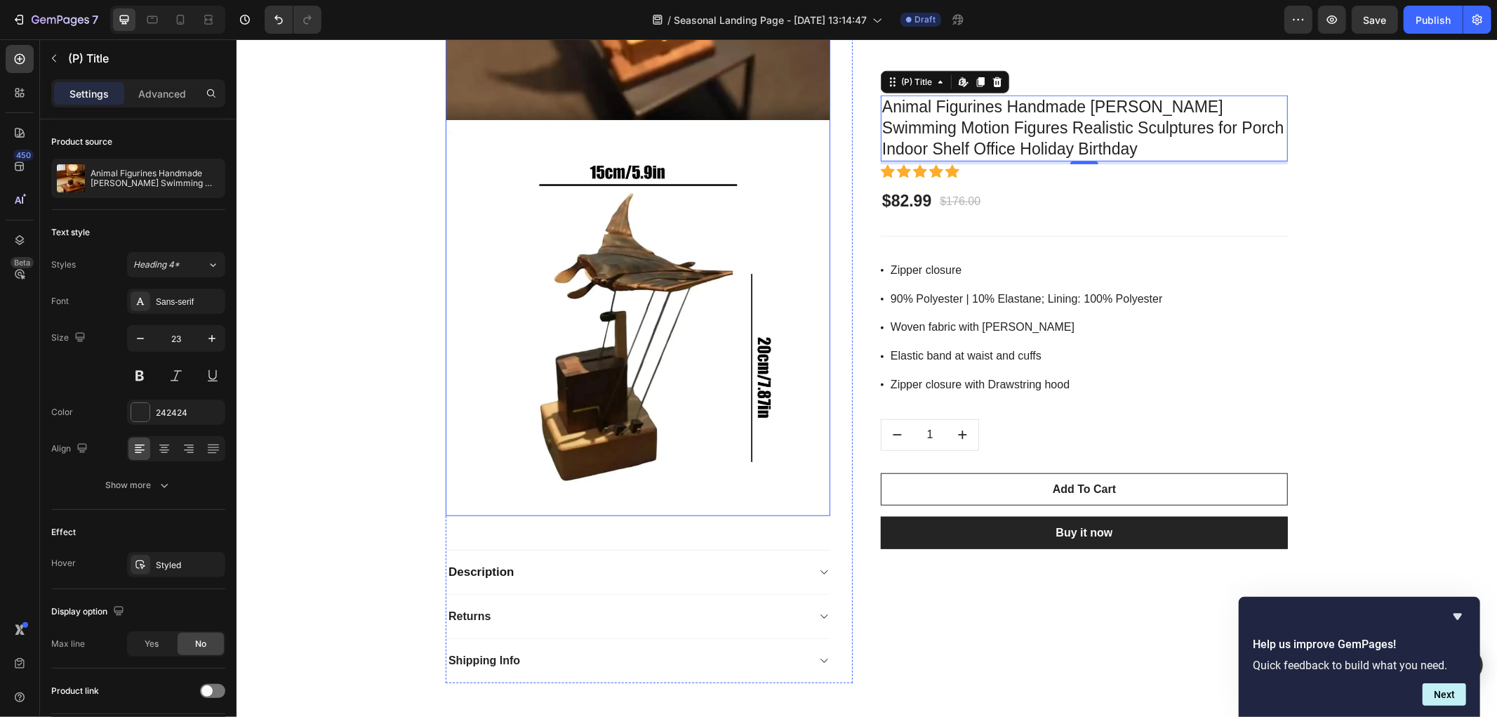
scroll to position [5214, 0]
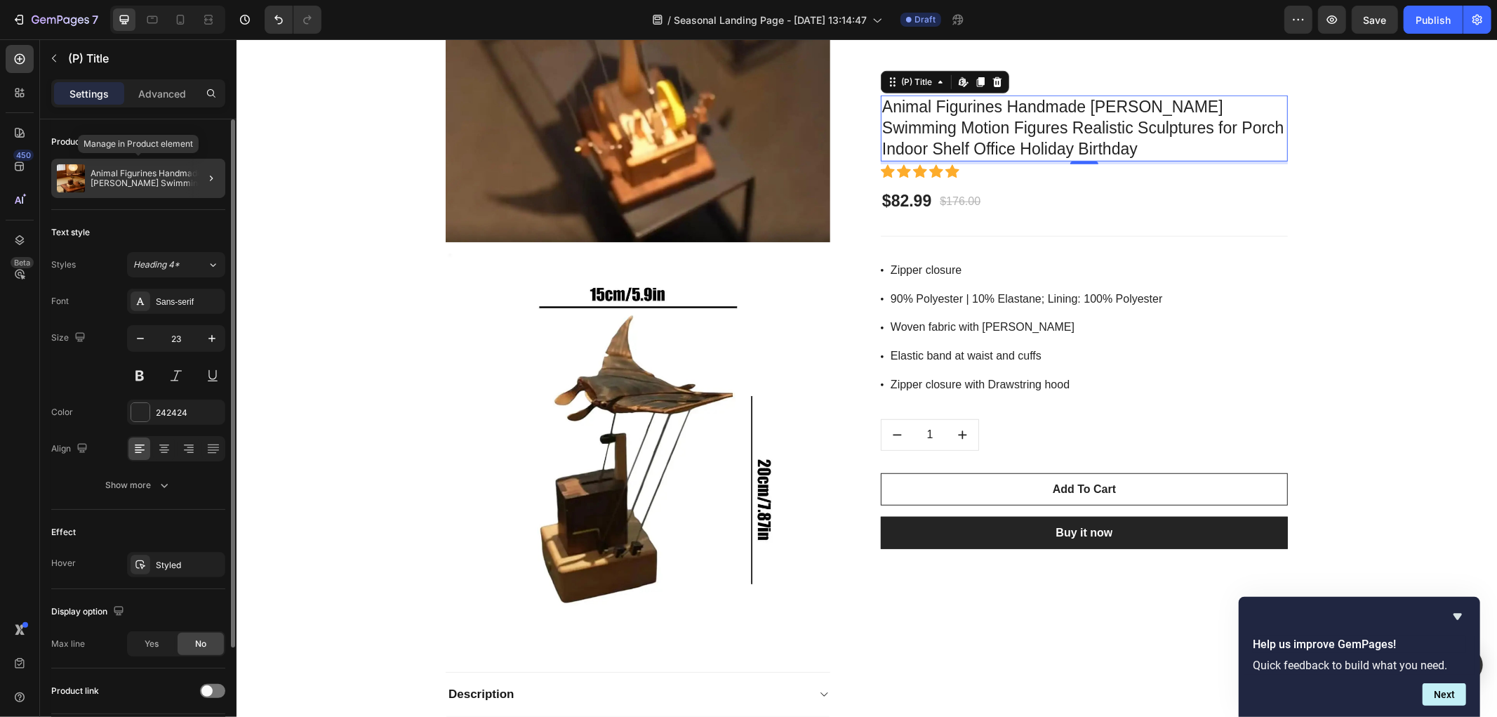
click at [171, 184] on p "Animal Figurines Handmade Manta Ray Swimming Motion Figures Realistic Sculpture…" at bounding box center [155, 178] width 129 height 20
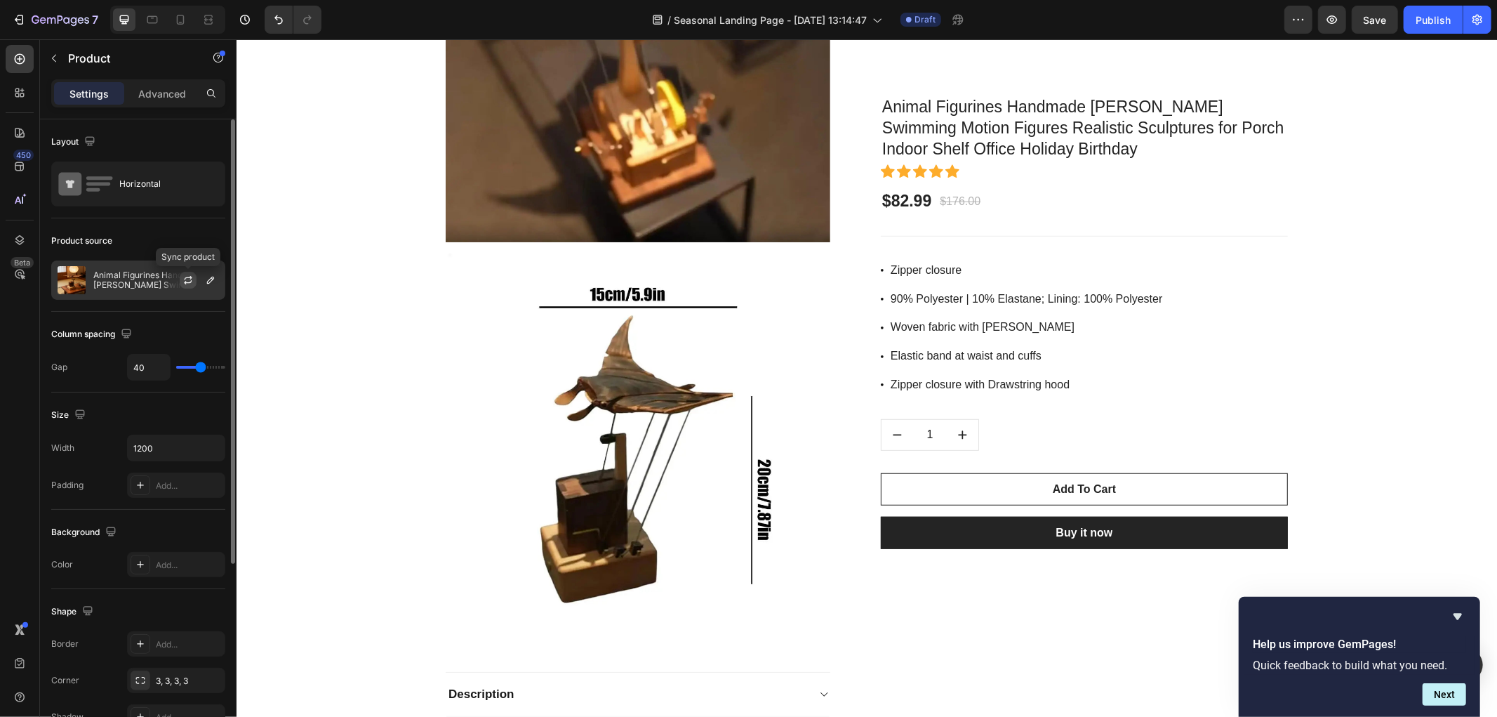
click at [186, 284] on icon "button" at bounding box center [187, 279] width 11 height 11
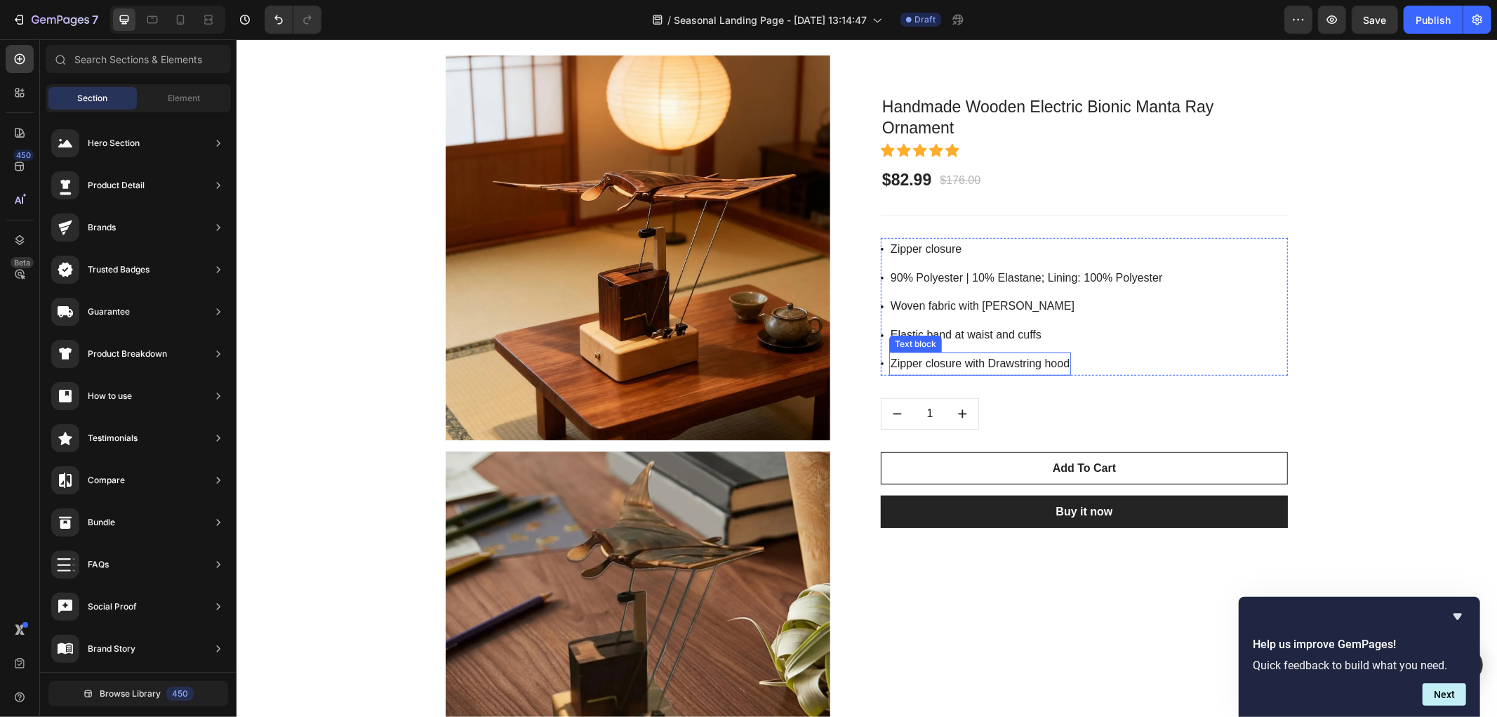
scroll to position [858, 0]
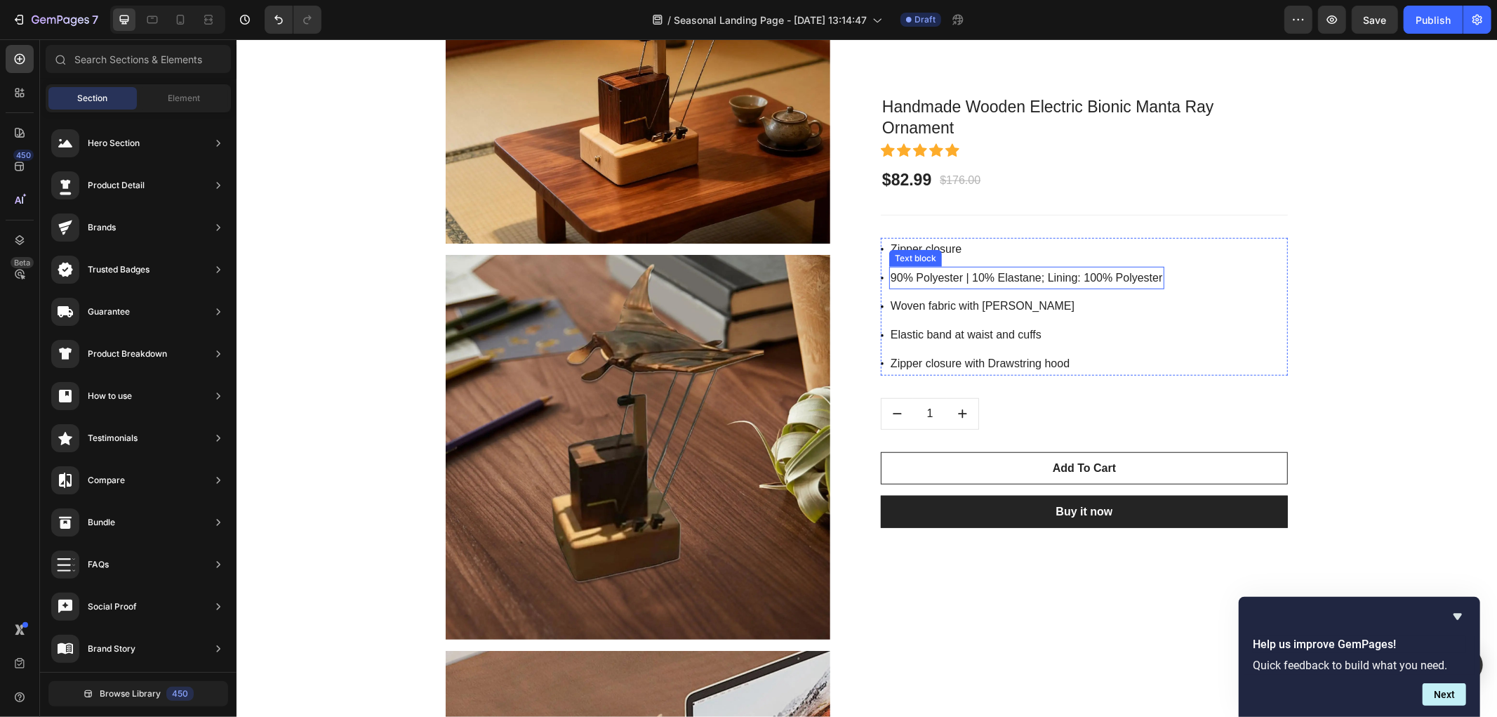
click at [941, 283] on p "90% Polyester | 10% Elastane; Lining: 100% Polyester" at bounding box center [1026, 277] width 272 height 20
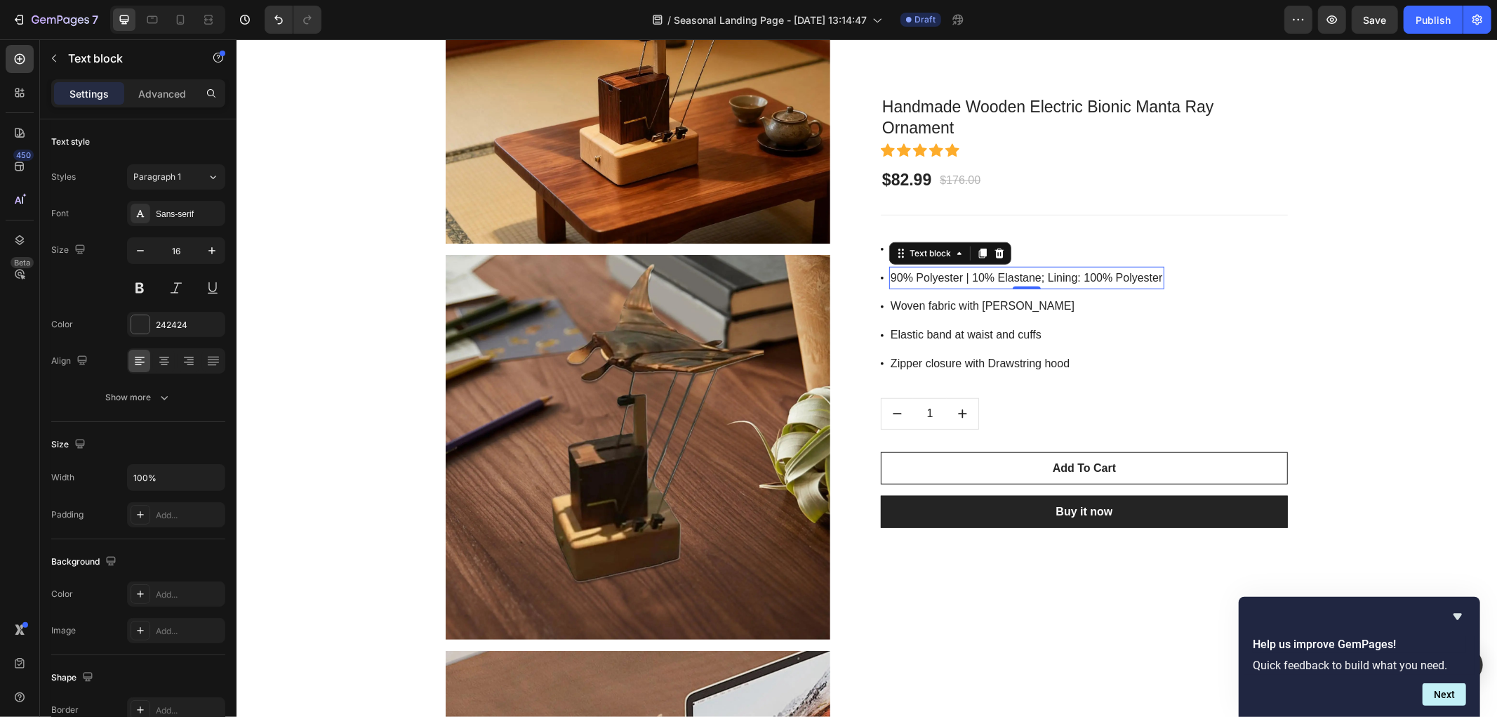
click at [1071, 255] on li "Icon Zipper closure Text block" at bounding box center [1019, 248] width 289 height 23
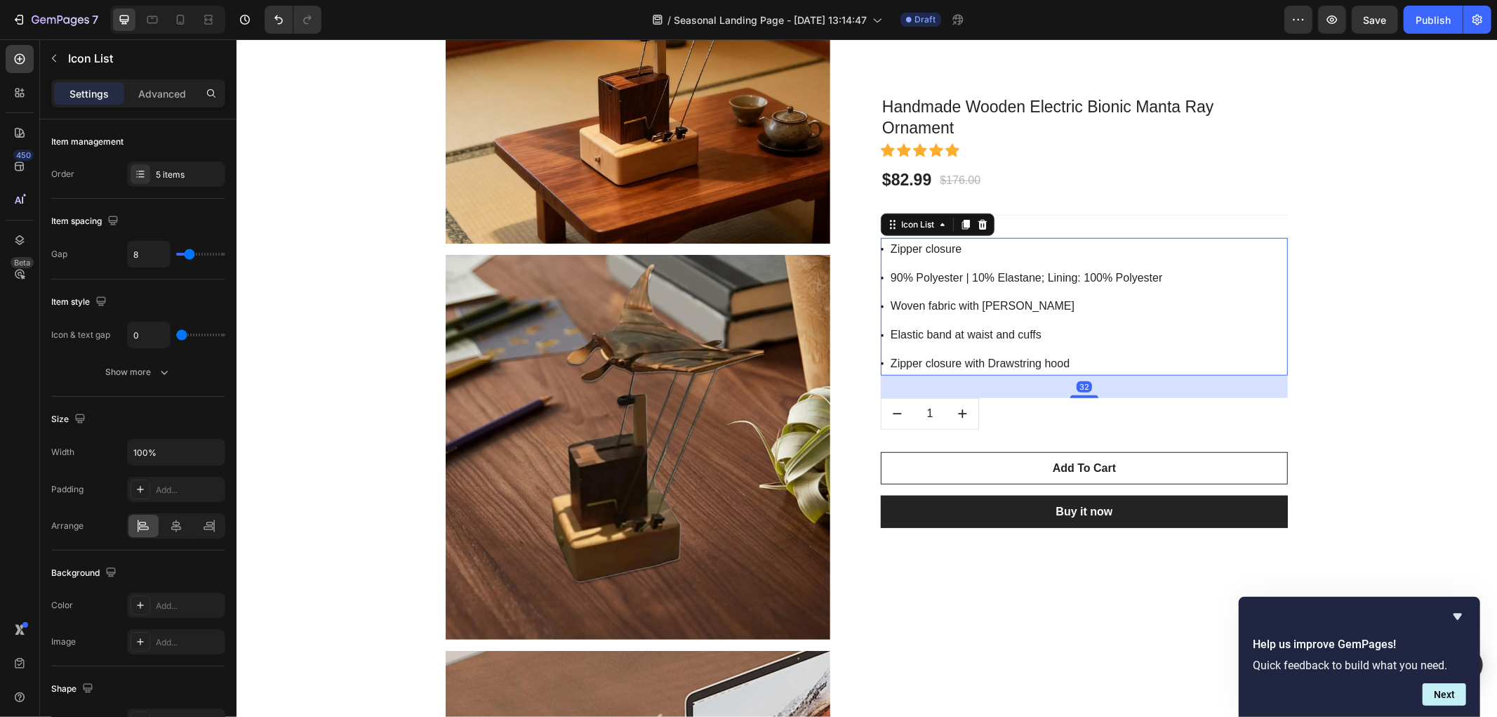
click at [1063, 255] on li "Icon Zipper closure Text block" at bounding box center [1019, 248] width 289 height 23
click at [925, 252] on p "Zipper closure" at bounding box center [925, 249] width 71 height 20
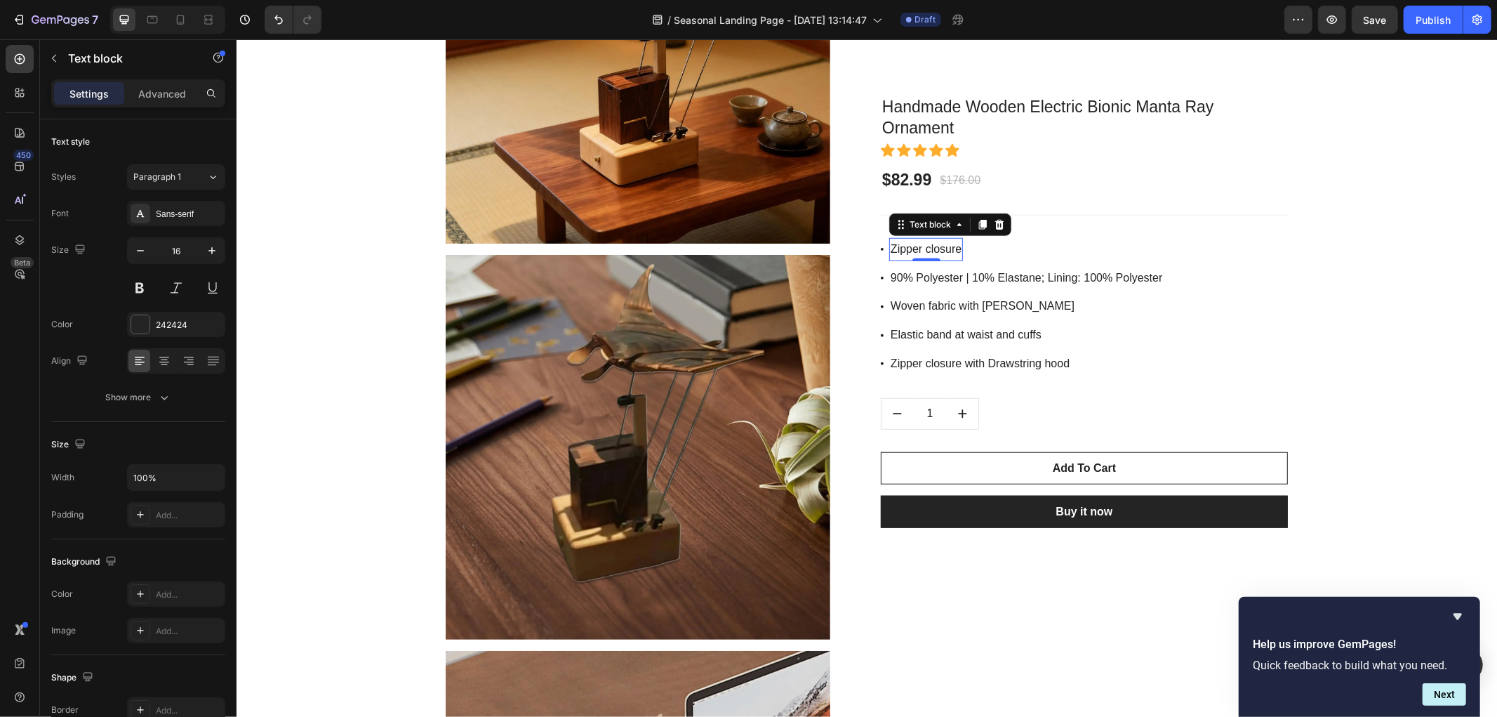
click at [932, 247] on p "Zipper closure" at bounding box center [925, 249] width 71 height 20
click at [906, 249] on p "Zipper closure" at bounding box center [925, 249] width 71 height 20
click at [925, 252] on p "Zipper closure" at bounding box center [925, 249] width 71 height 20
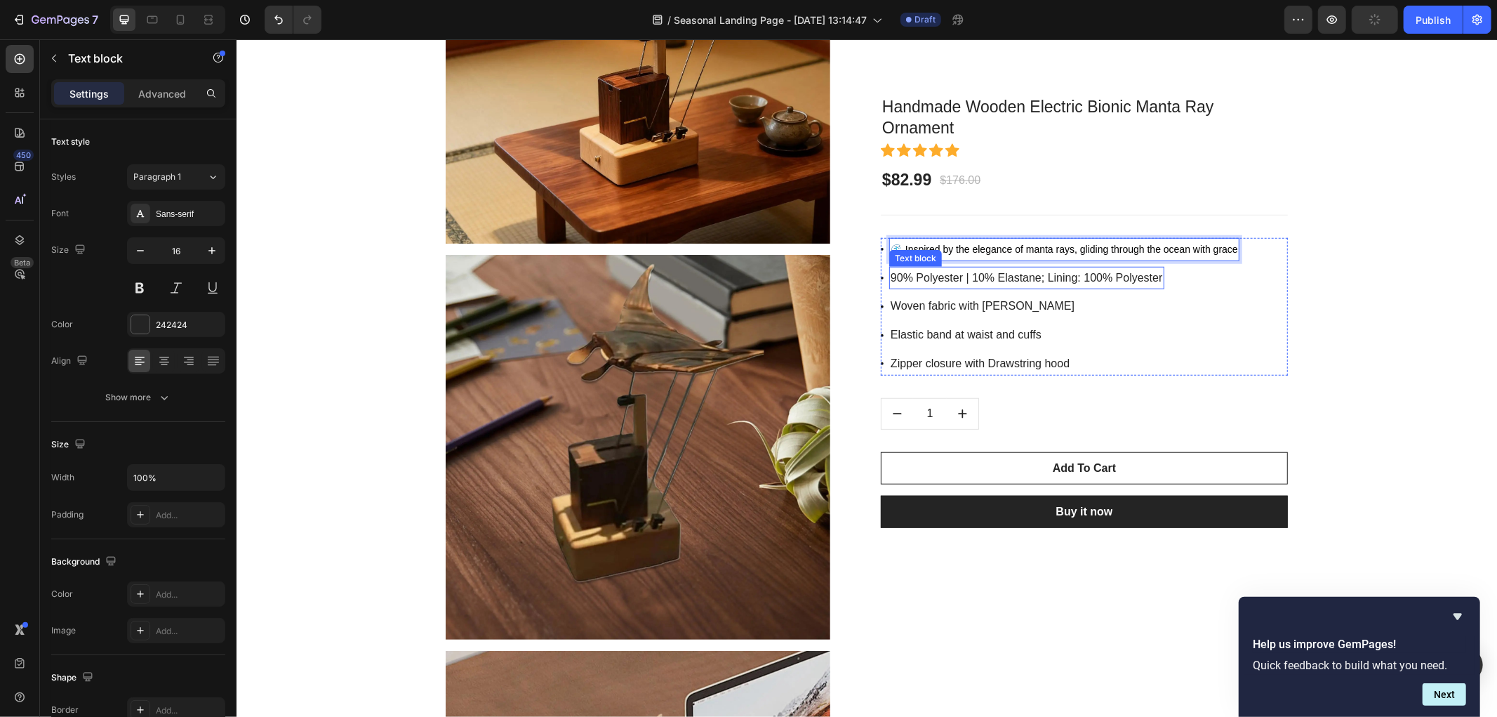
click at [921, 274] on p "90% Polyester | 10% Elastane; Lining: 100% Polyester" at bounding box center [1026, 277] width 272 height 20
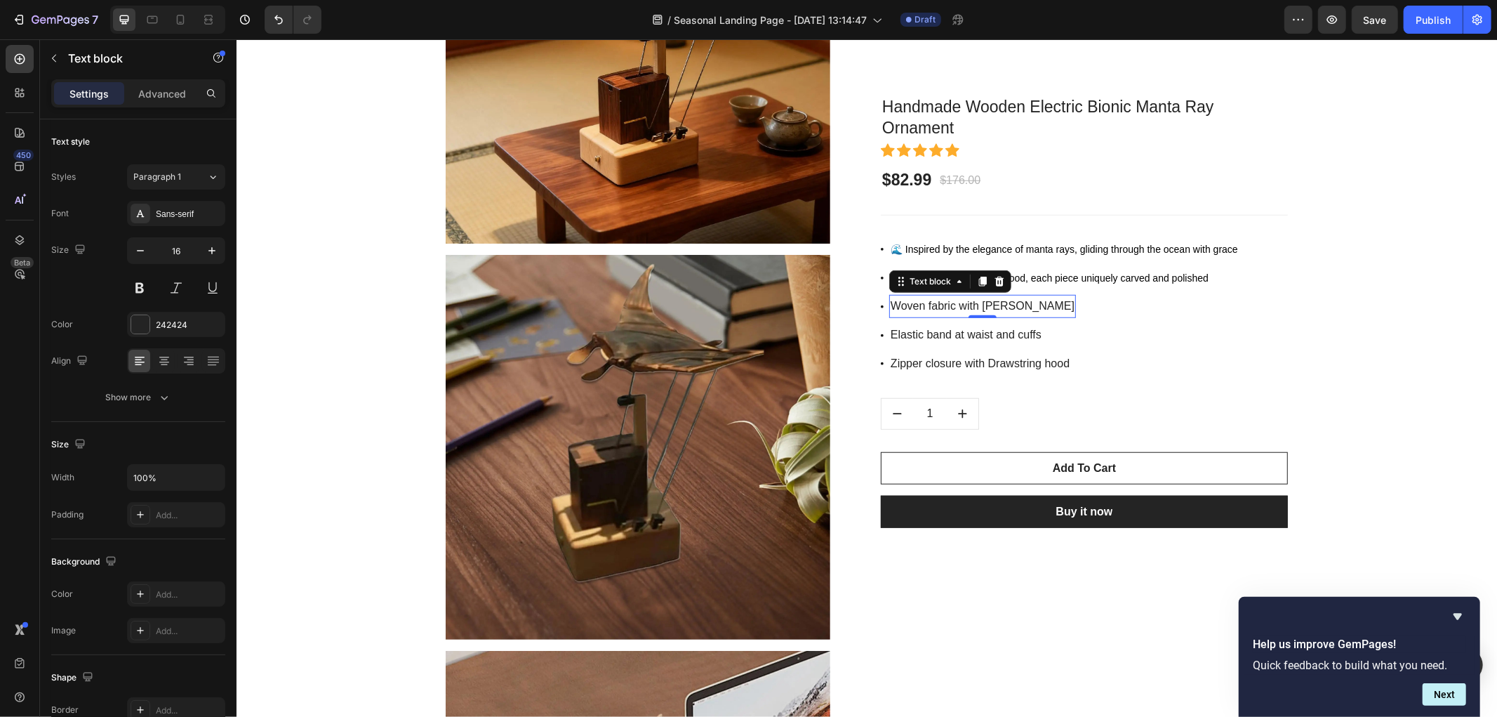
click at [931, 308] on p "Woven fabric with Mesh lining" at bounding box center [982, 306] width 184 height 20
click at [185, 24] on icon at bounding box center [180, 20] width 14 height 14
type input "14"
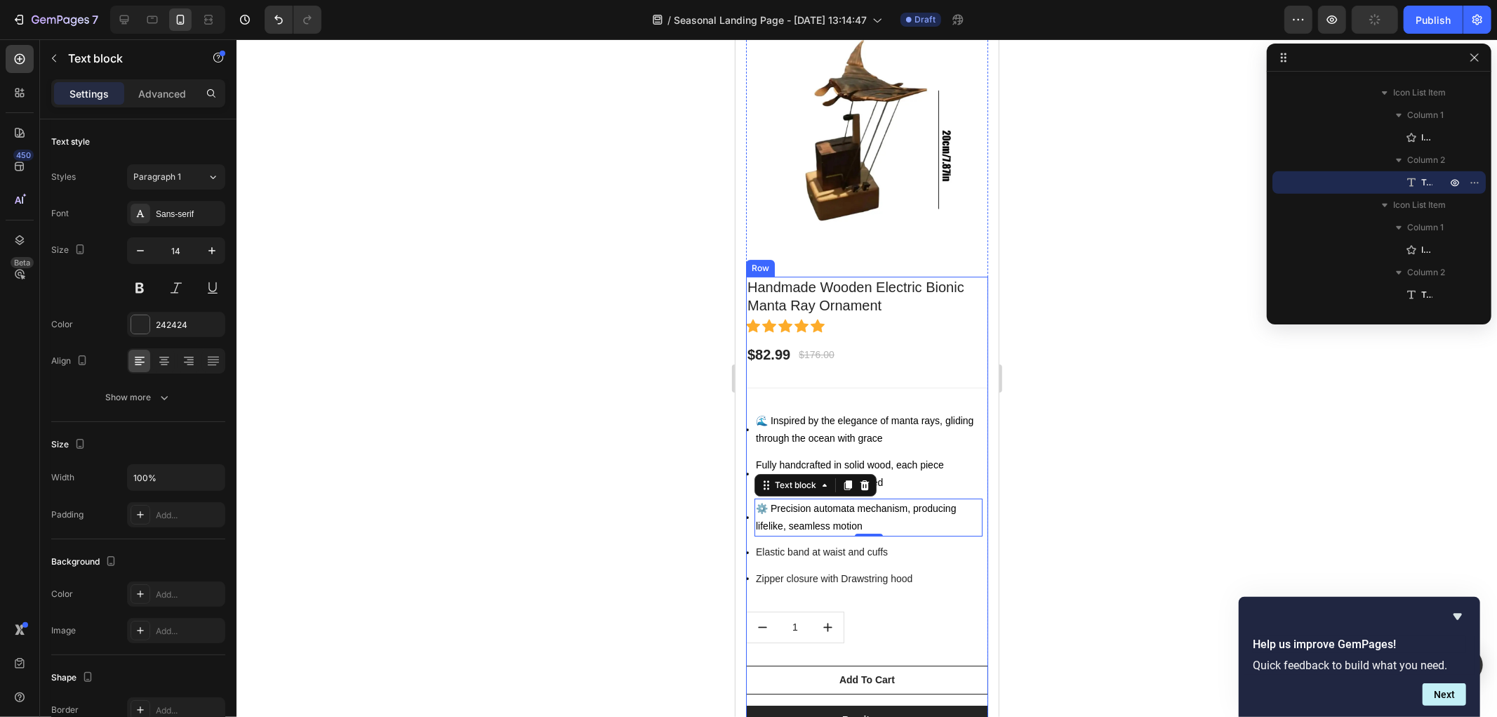
scroll to position [3952, 0]
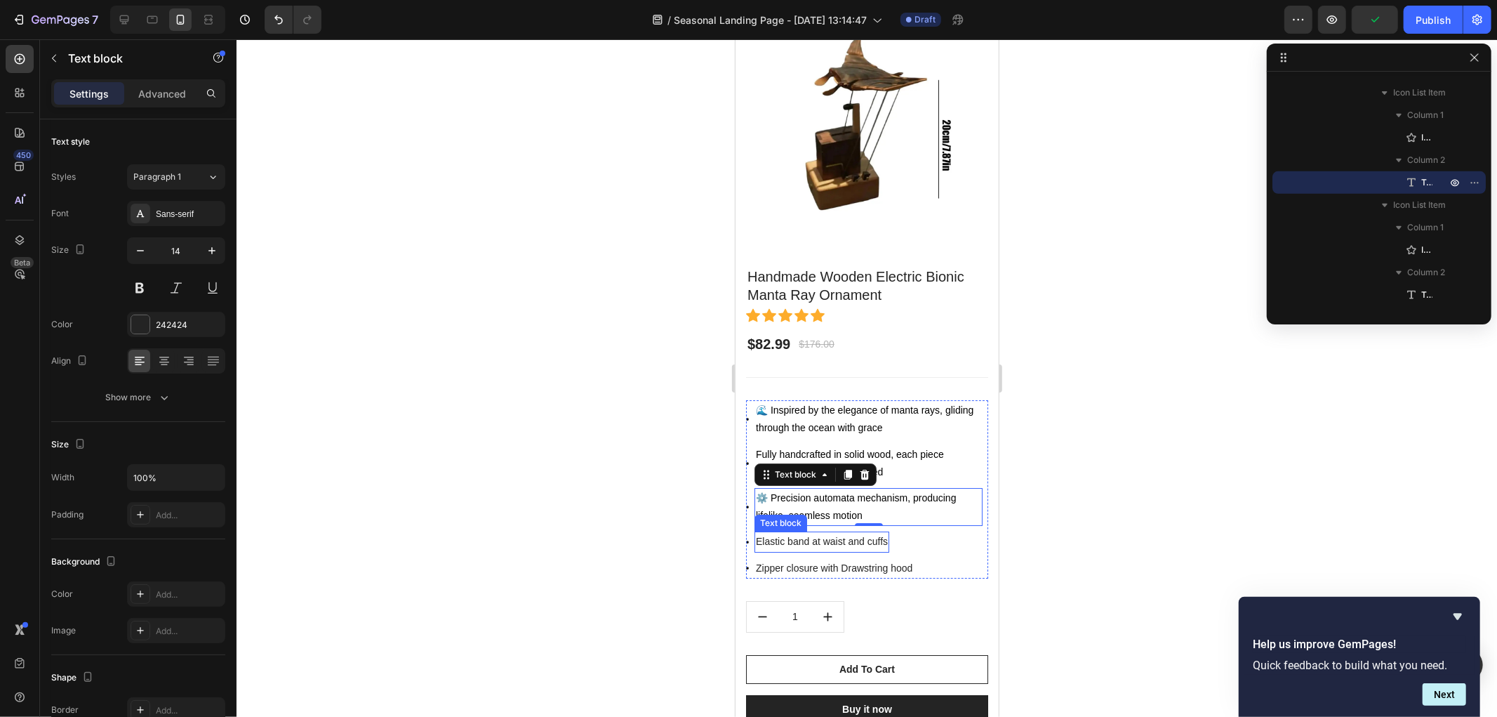
click at [802, 532] on p "Elastic band at waist and cuffs" at bounding box center [821, 541] width 132 height 18
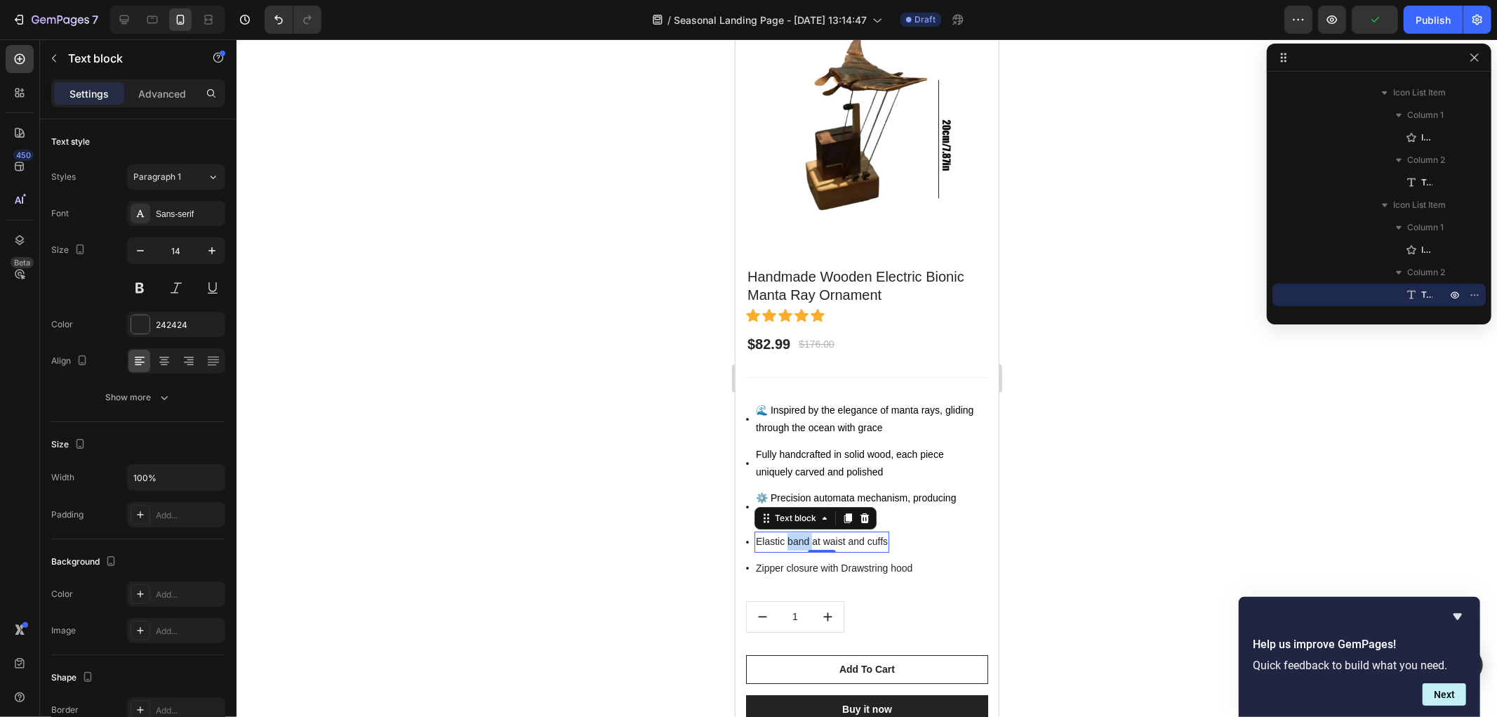
click at [802, 532] on p "Elastic band at waist and cuffs" at bounding box center [821, 541] width 132 height 18
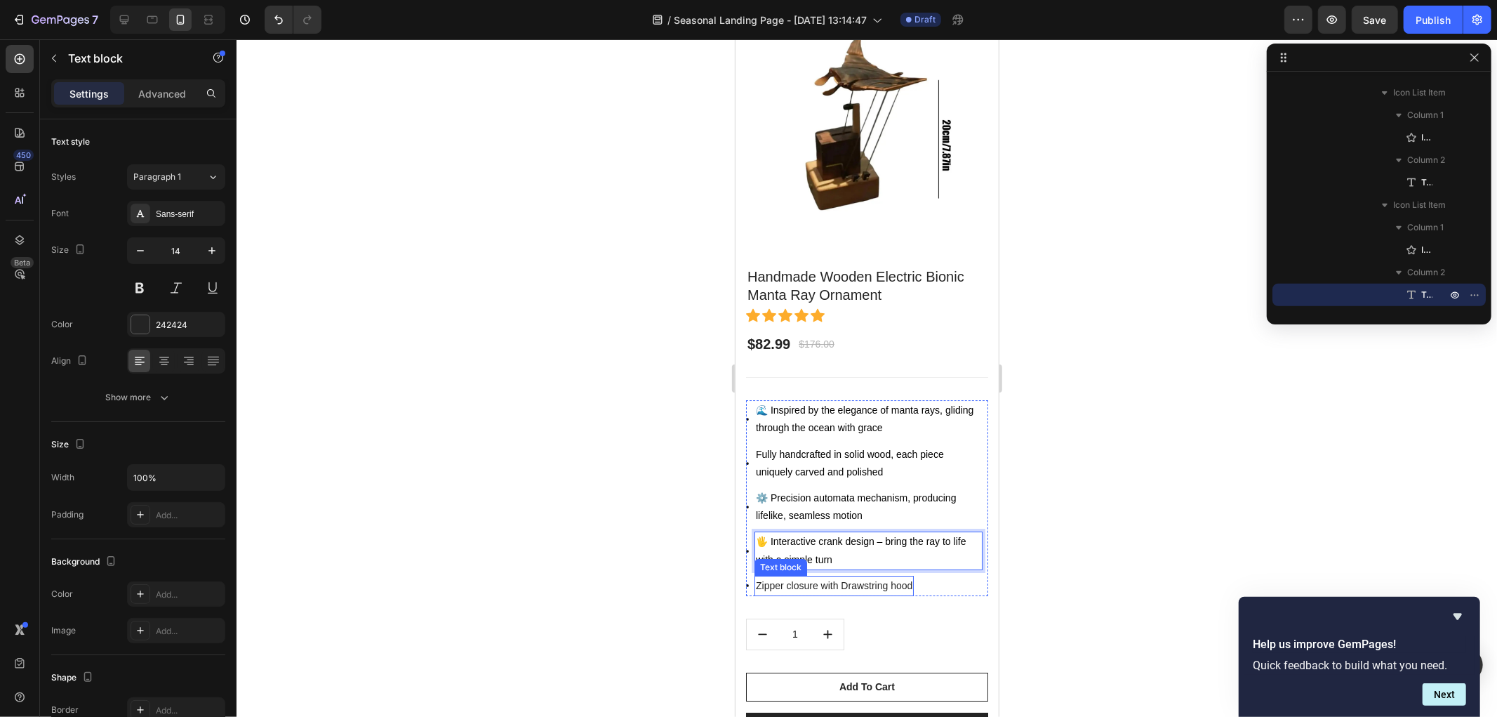
click at [825, 576] on p "Zipper closure with Drawstring hood" at bounding box center [833, 585] width 157 height 18
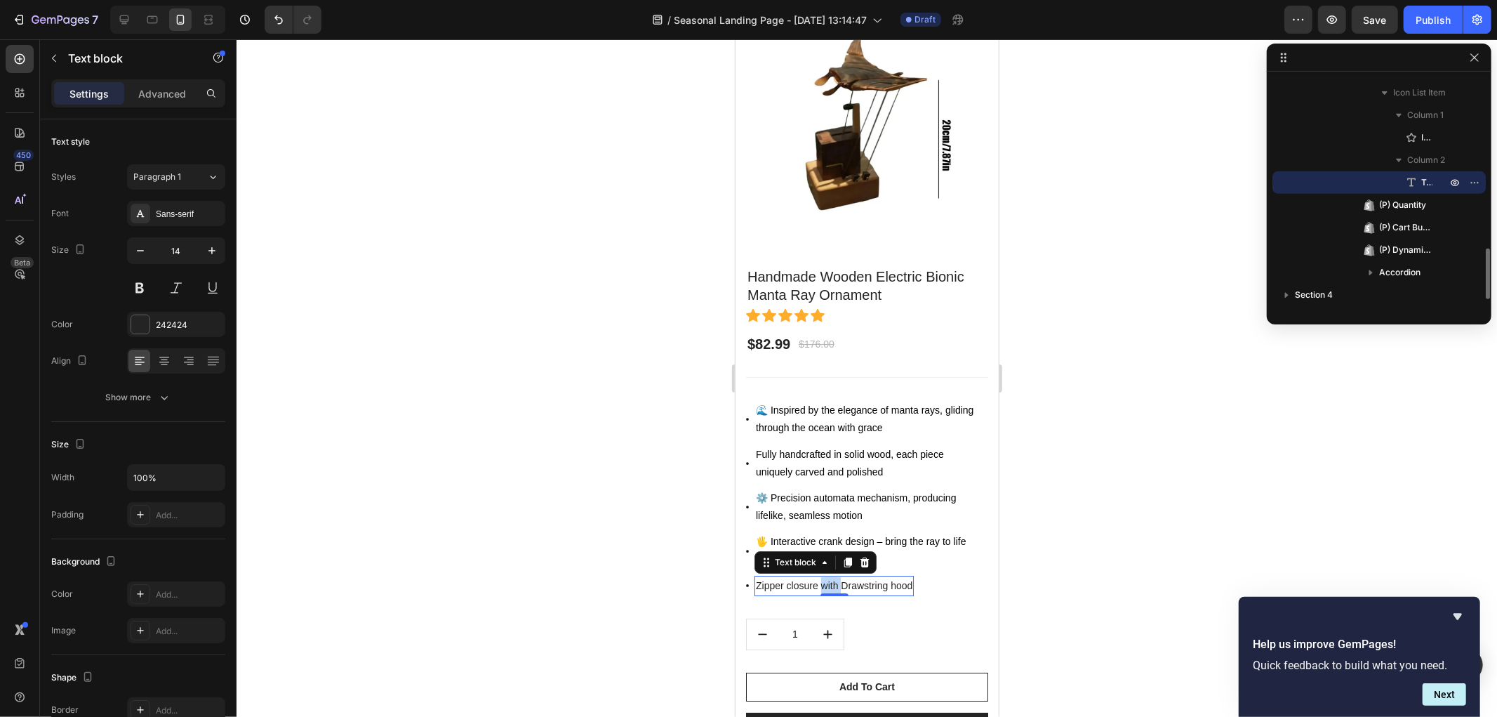
click at [825, 576] on p "Zipper closure with Drawstring hood" at bounding box center [833, 585] width 157 height 18
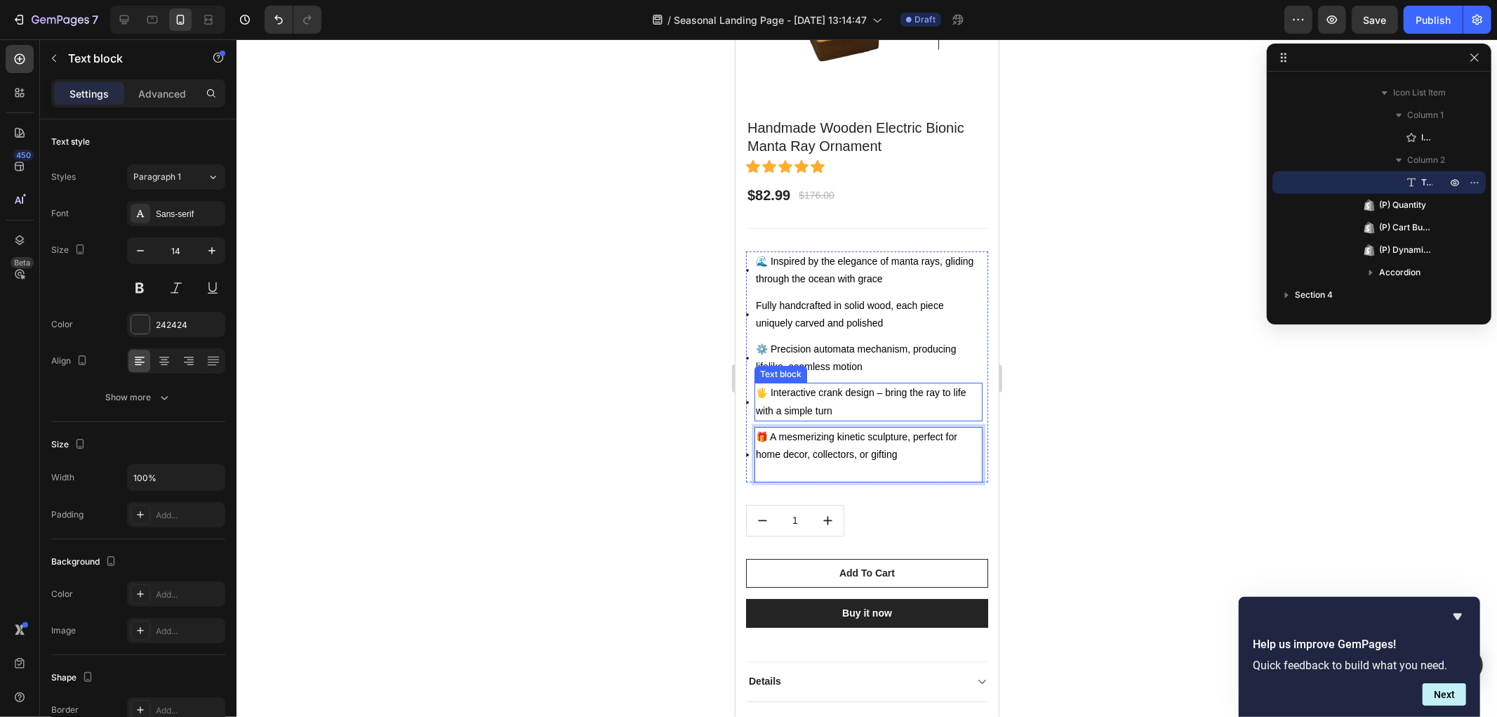
scroll to position [4108, 0]
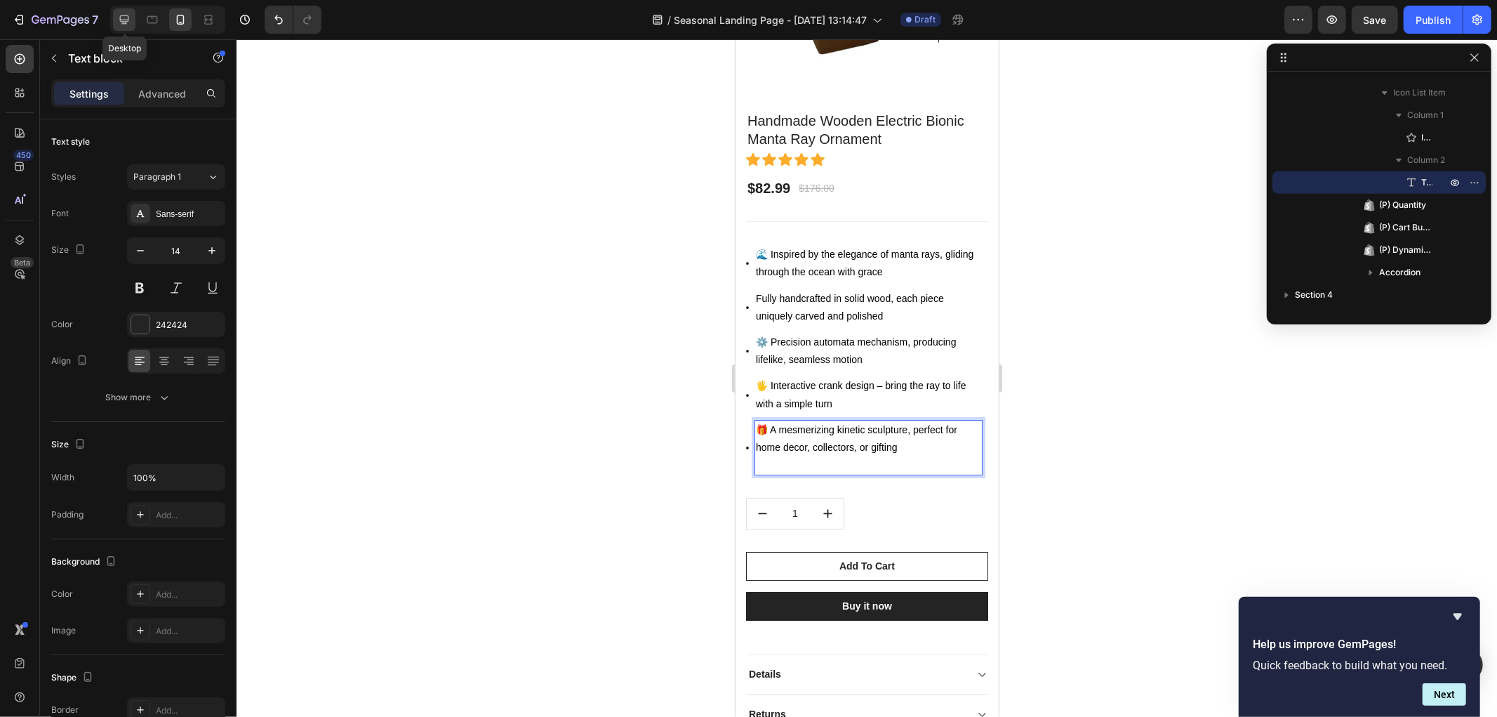
click at [117, 15] on icon at bounding box center [124, 20] width 14 height 14
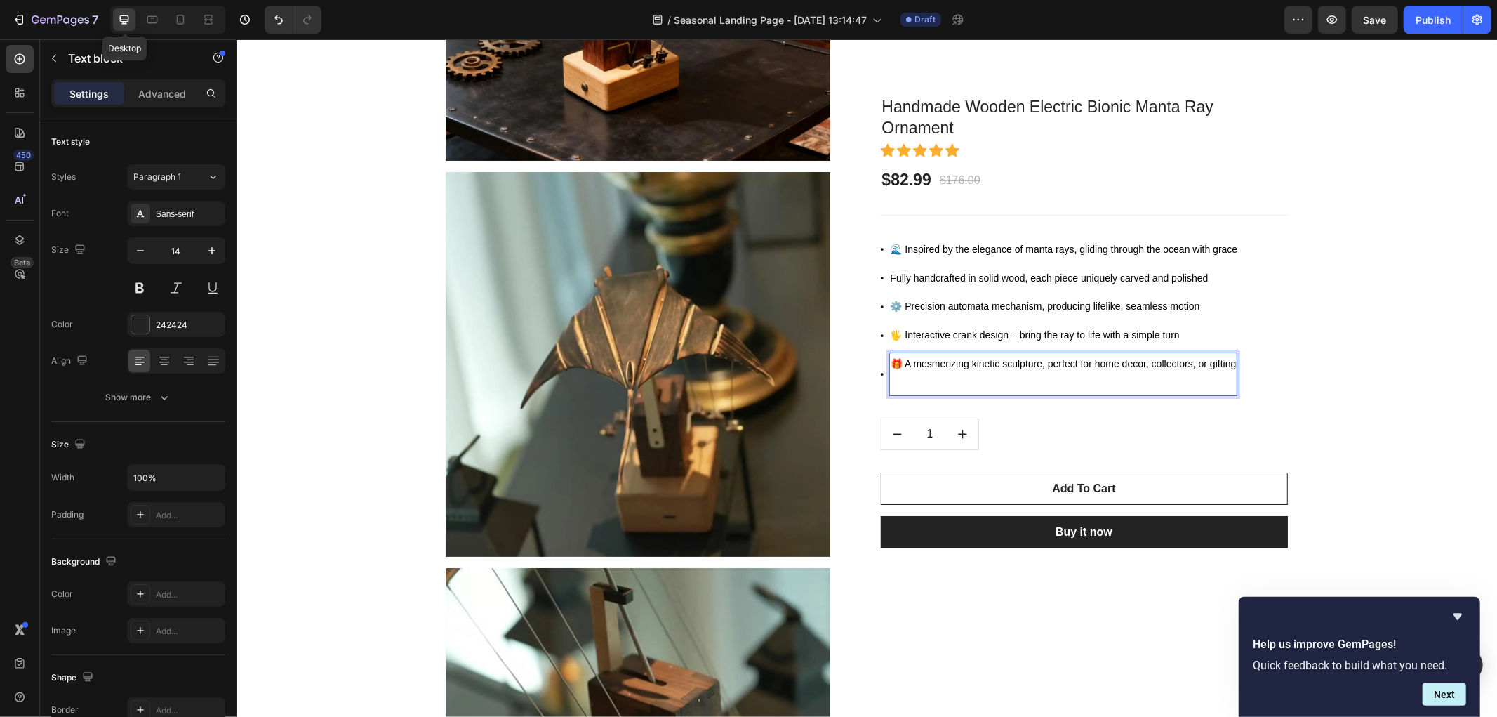
type input "16"
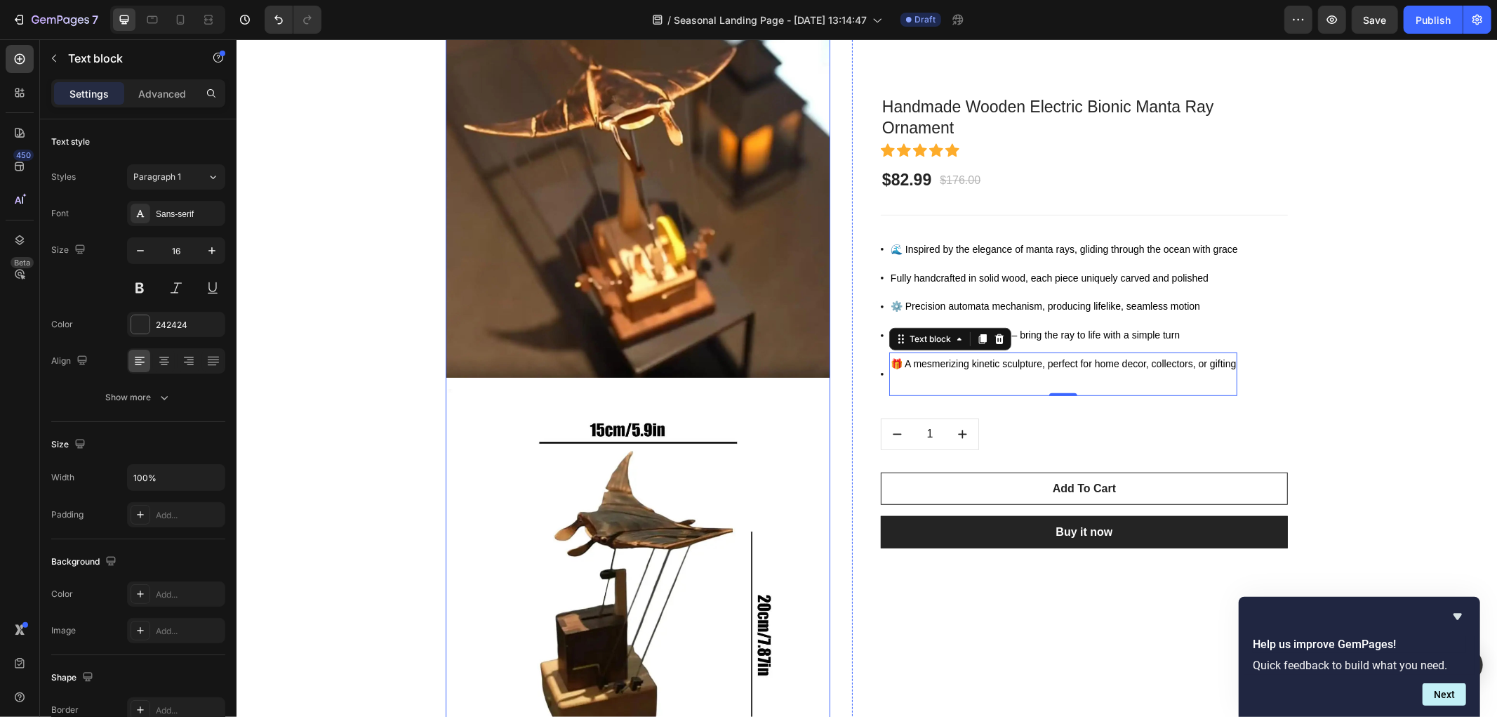
scroll to position [4842, 0]
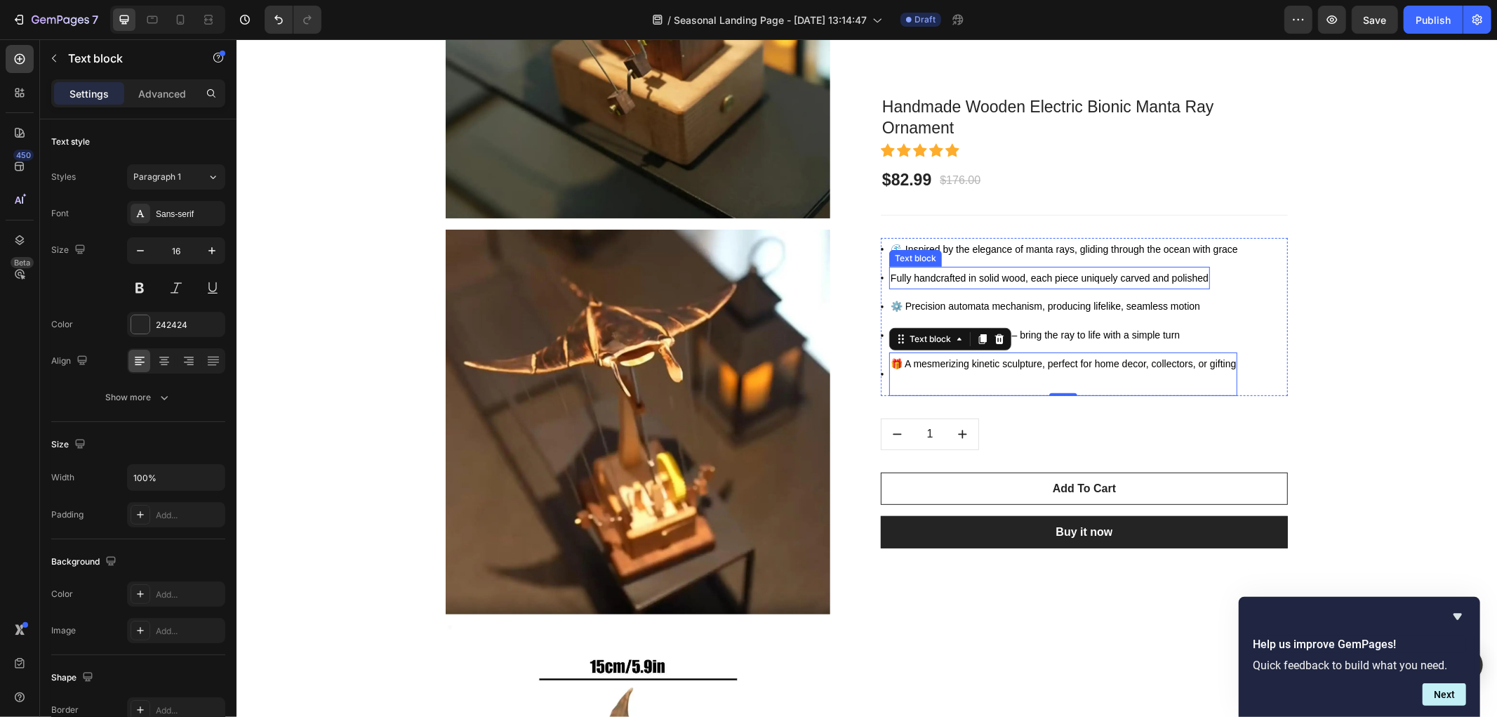
click at [890, 282] on span "Fully handcrafted in solid wood, each piece uniquely carved and polished" at bounding box center [1049, 277] width 318 height 11
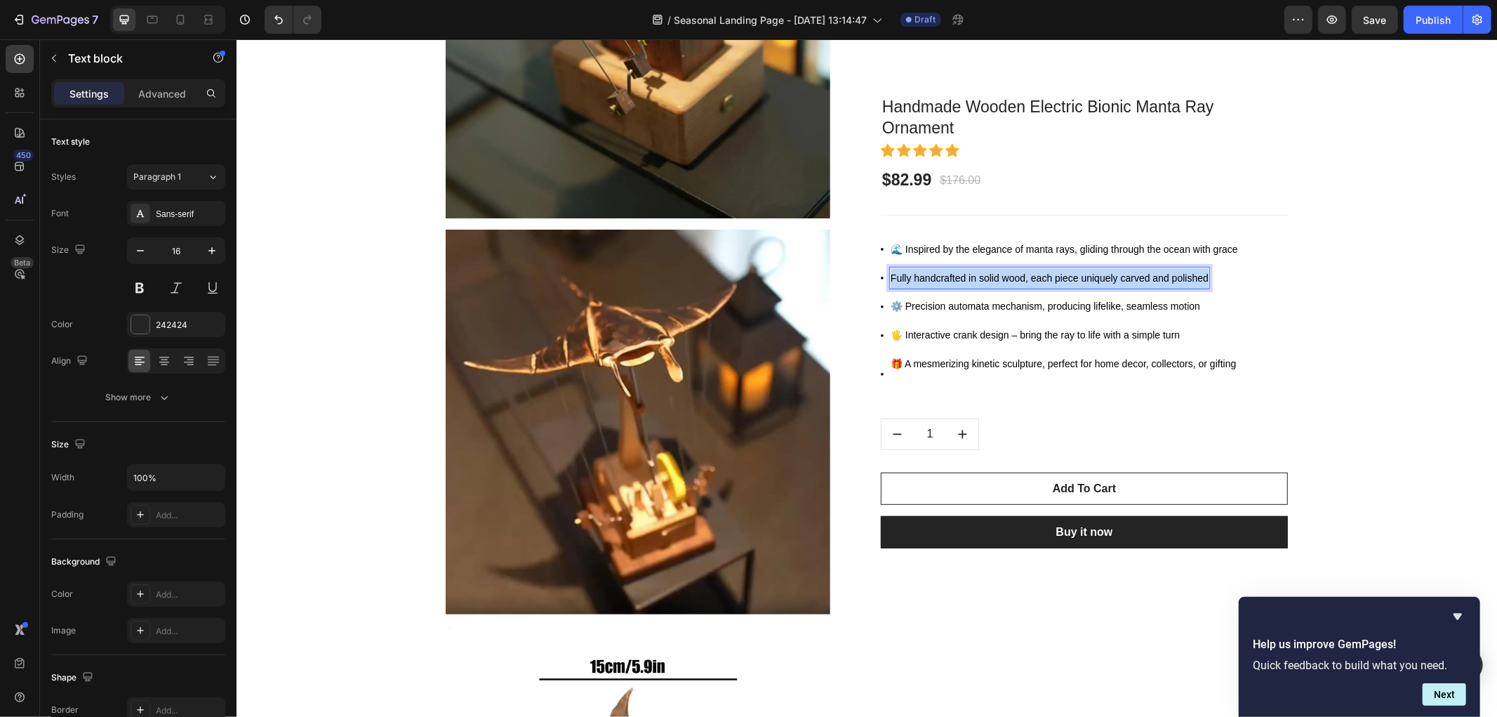
drag, startPoint x: 883, startPoint y: 281, endPoint x: 1201, endPoint y: 278, distance: 318.0
click at [1201, 278] on span "Fully handcrafted in solid wood, each piece uniquely carved and polished" at bounding box center [1049, 277] width 318 height 11
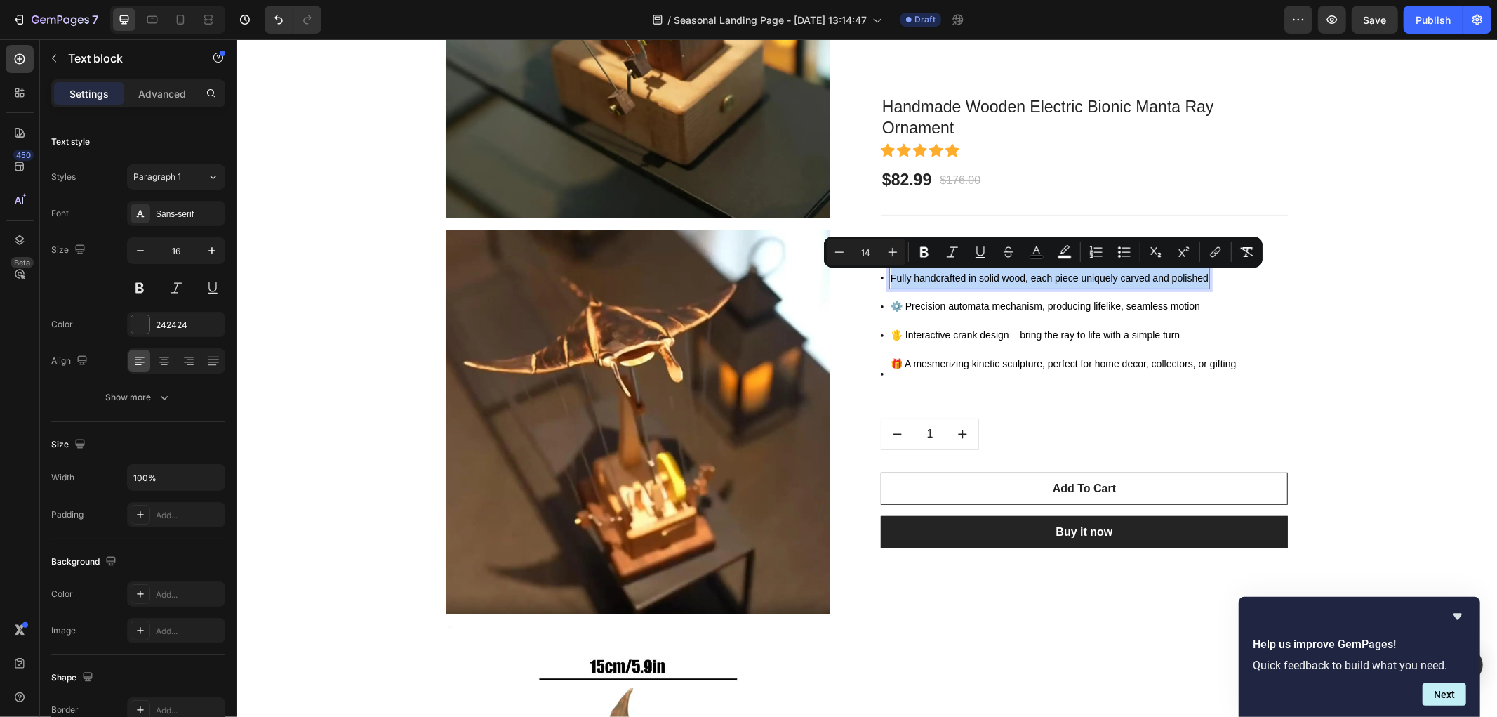
copy span "Fully handcrafted in solid wood, each piece uniquely carved and polished"
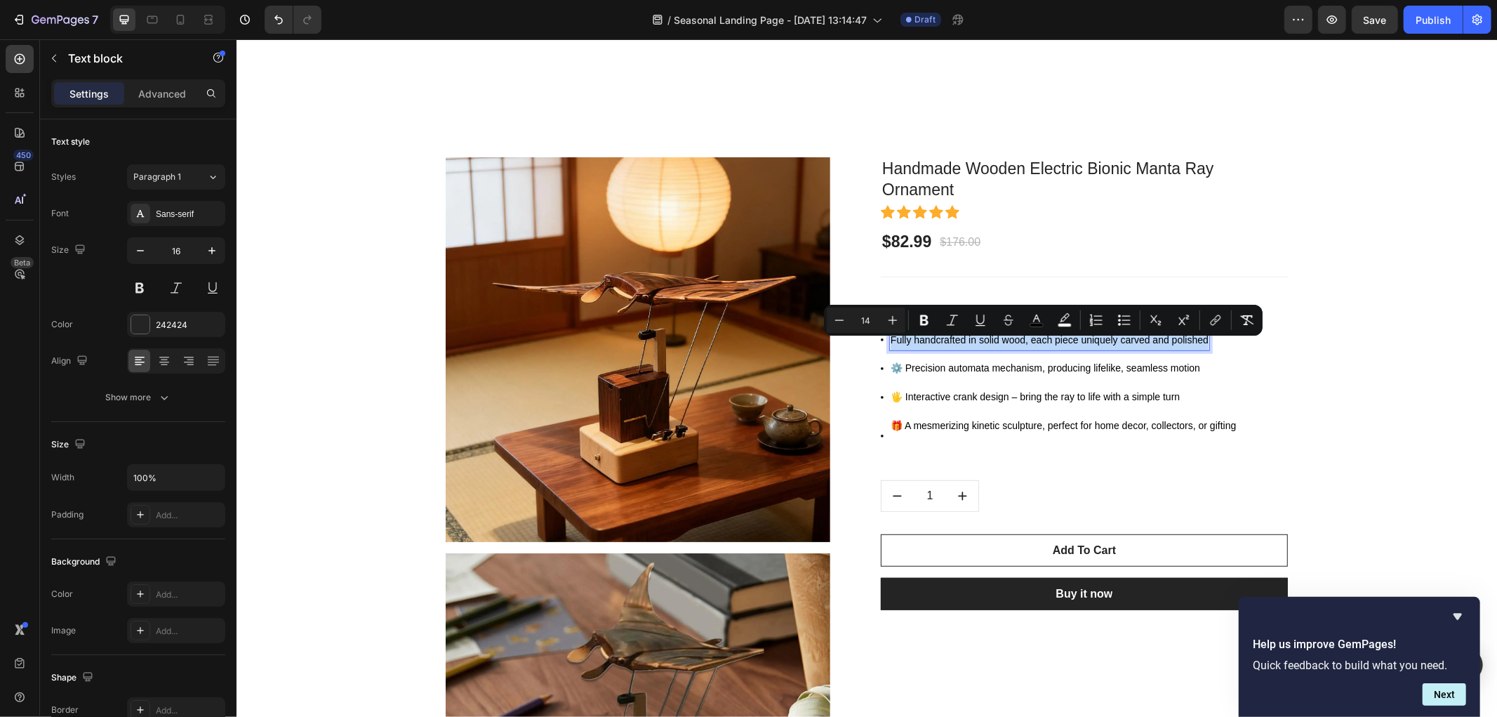
scroll to position [552, 0]
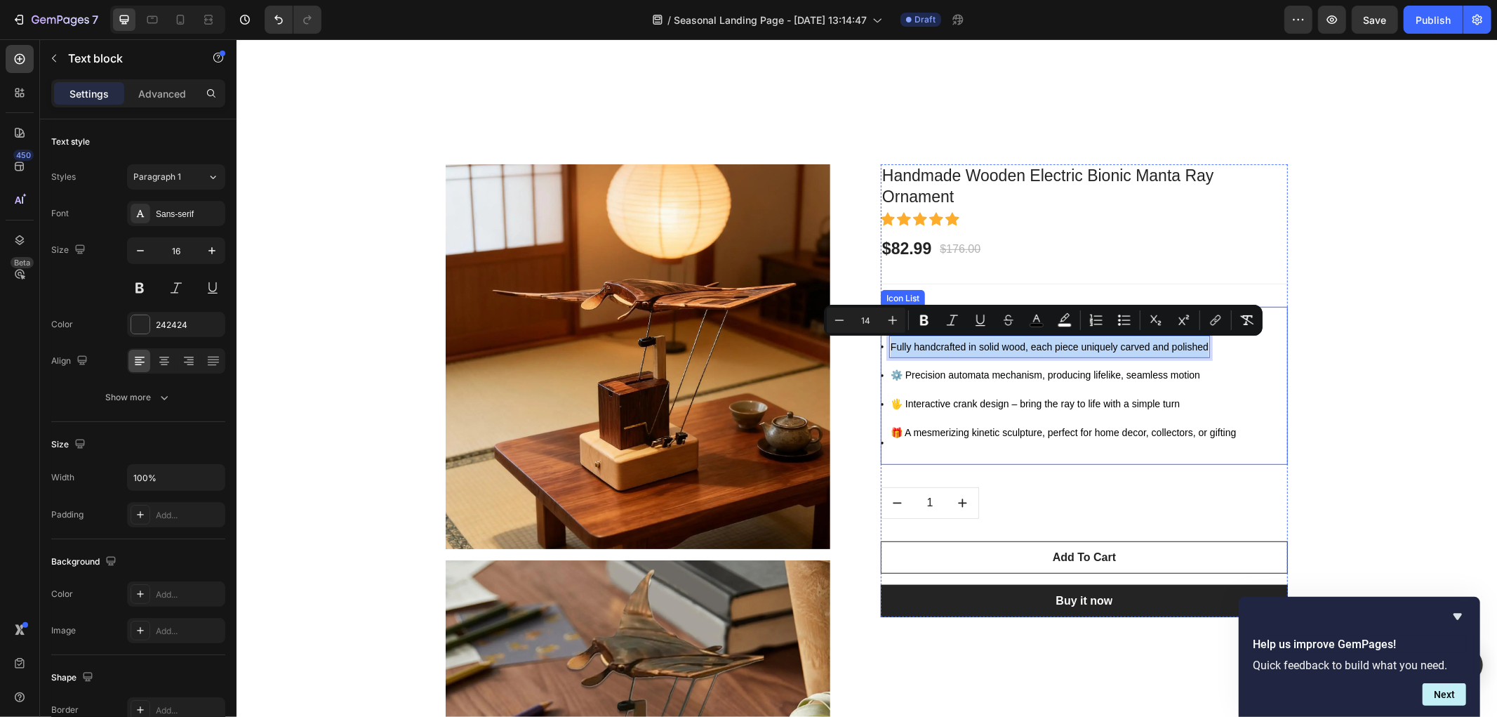
click at [927, 368] on p "⚙️ Precision automata mechanism, producing lifelike, seamless motion" at bounding box center [1045, 374] width 310 height 20
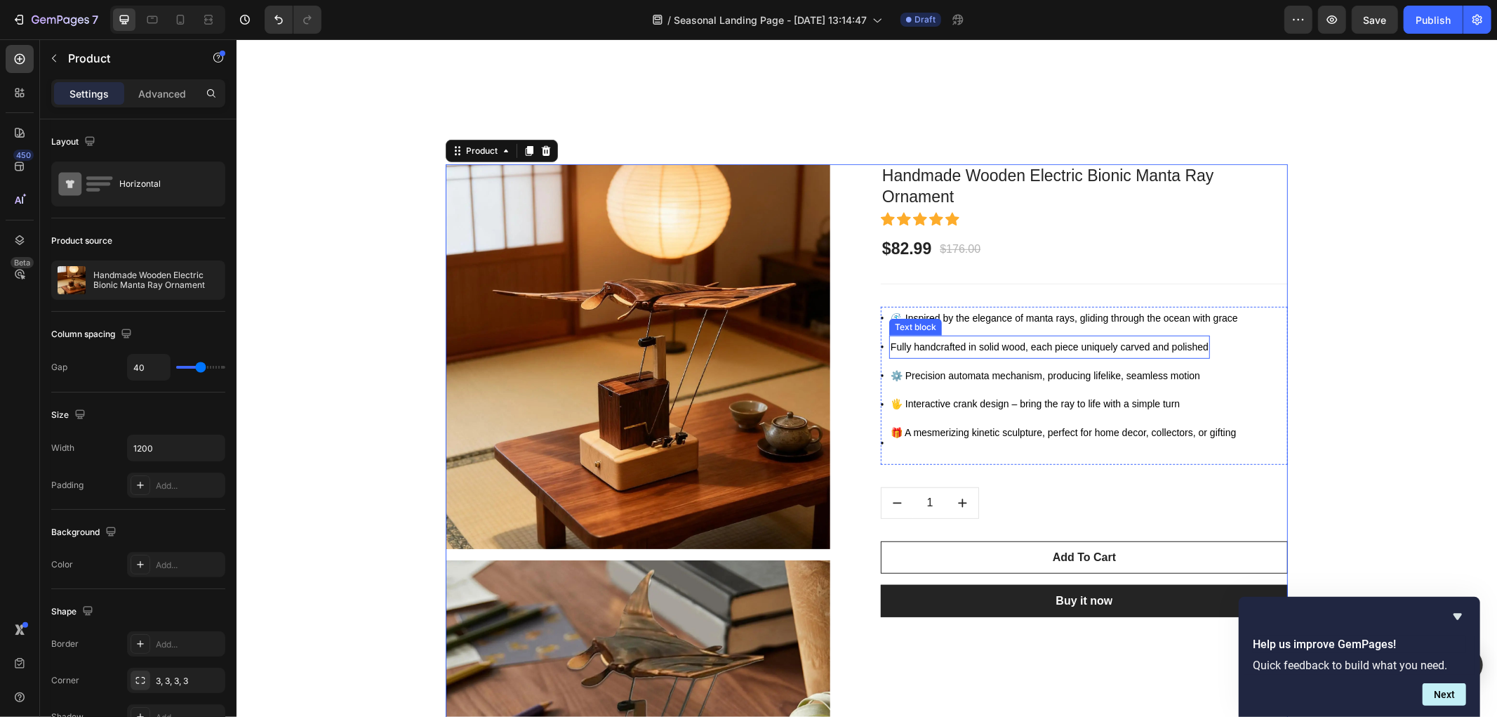
click at [890, 349] on span "Fully handcrafted in solid wood, each piece uniquely carved and polished" at bounding box center [1049, 345] width 318 height 11
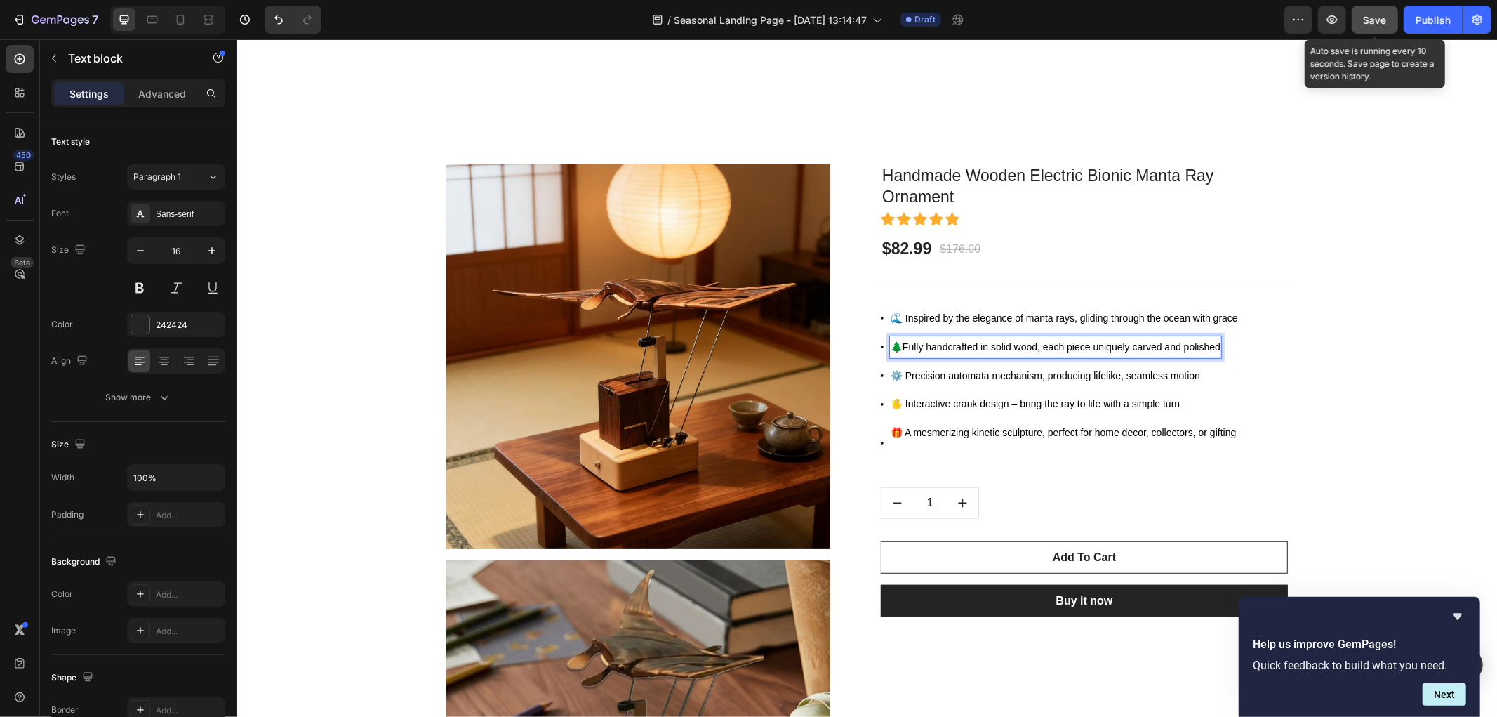
click at [1369, 18] on span "Save" at bounding box center [1375, 20] width 23 height 12
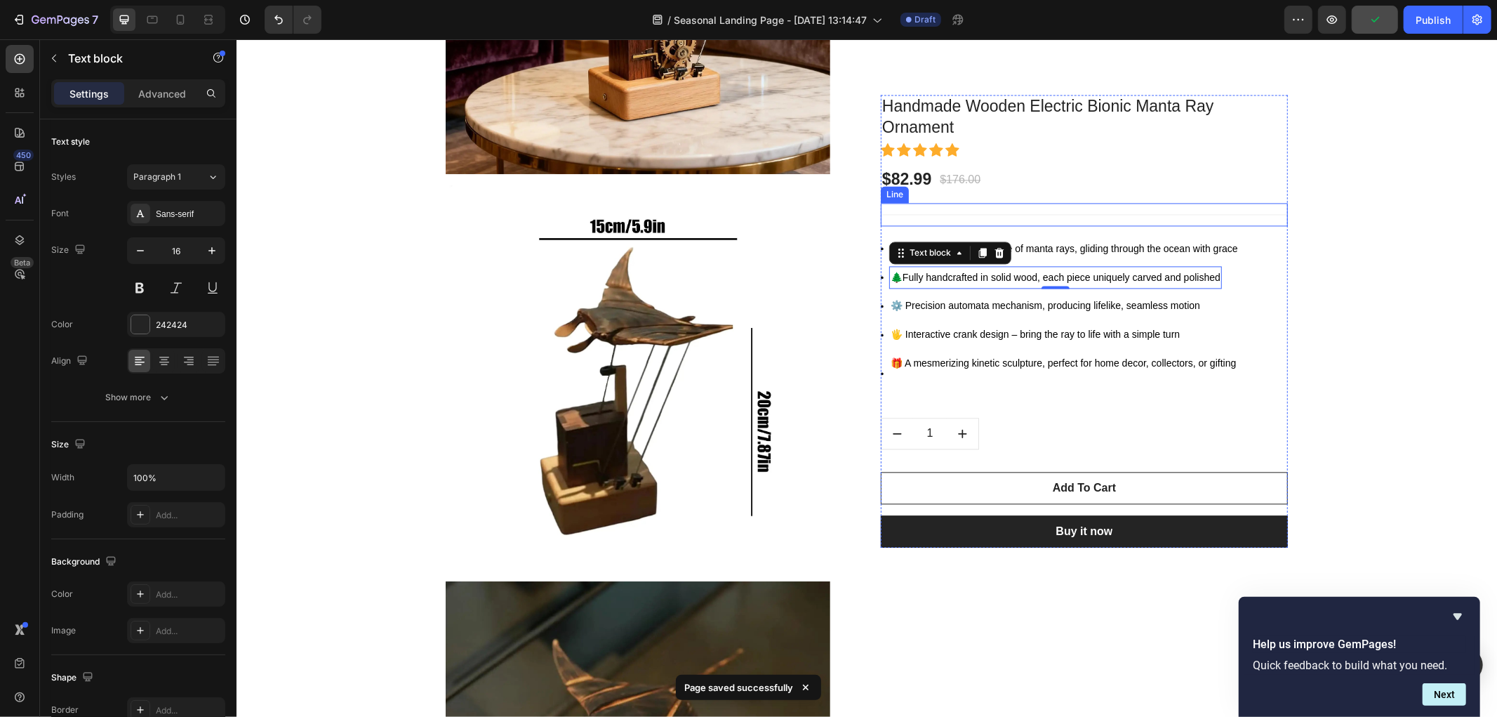
scroll to position [2502, 0]
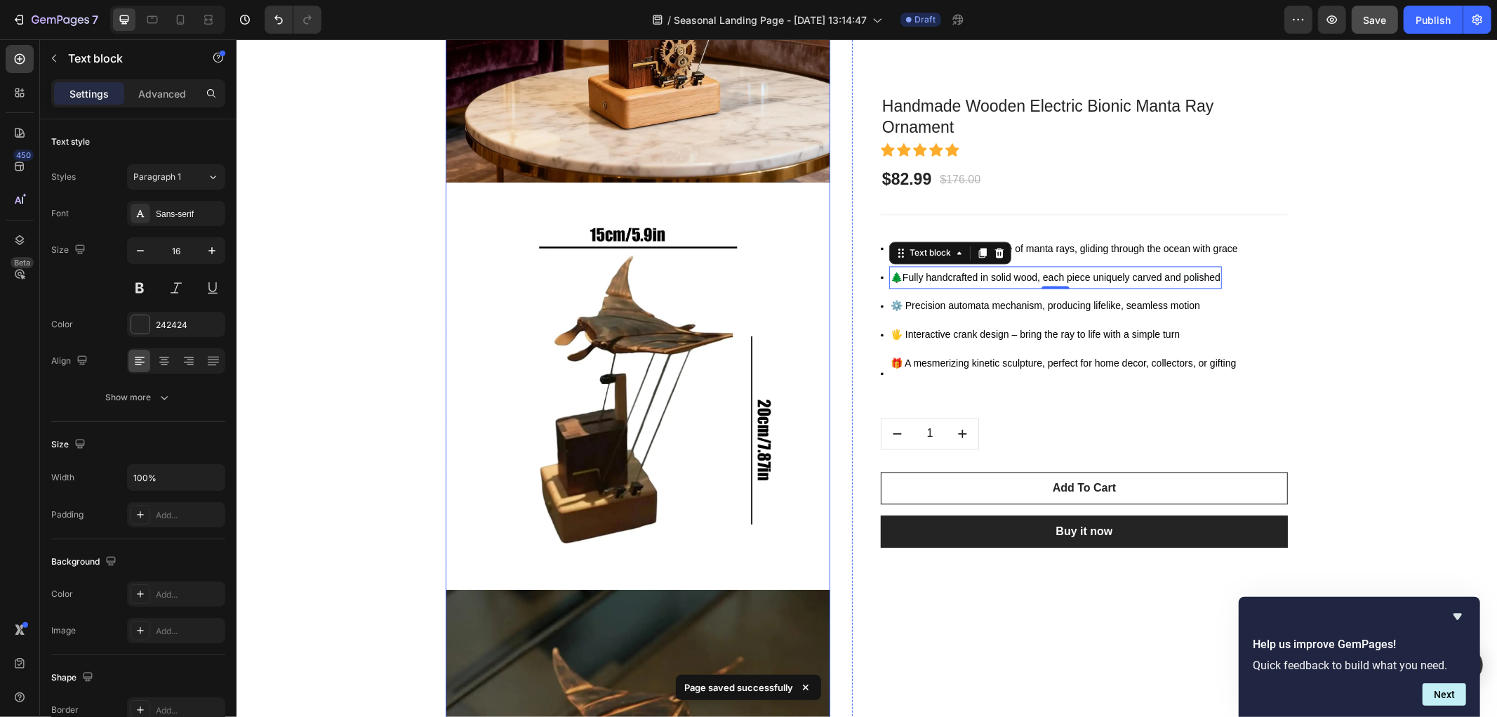
click at [665, 310] on img at bounding box center [637, 385] width 385 height 385
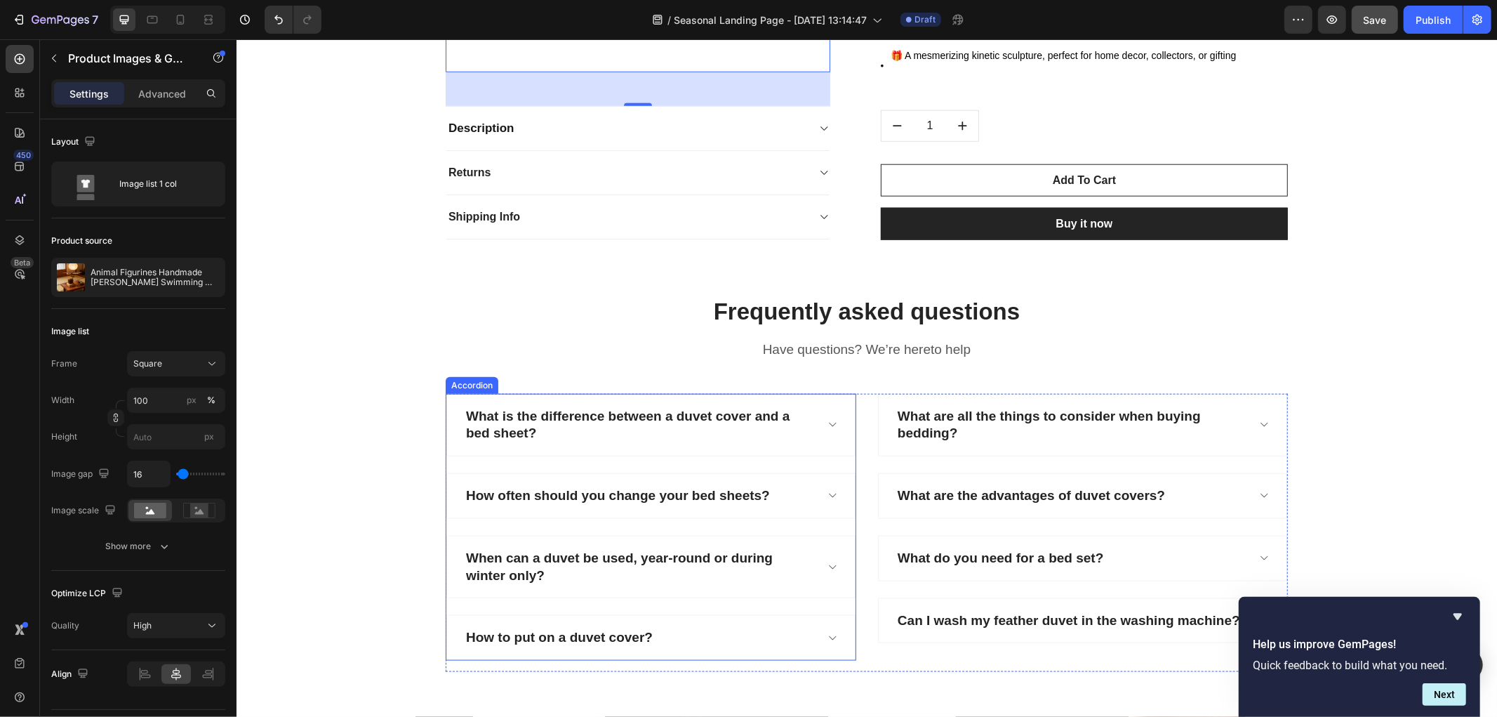
scroll to position [5778, 0]
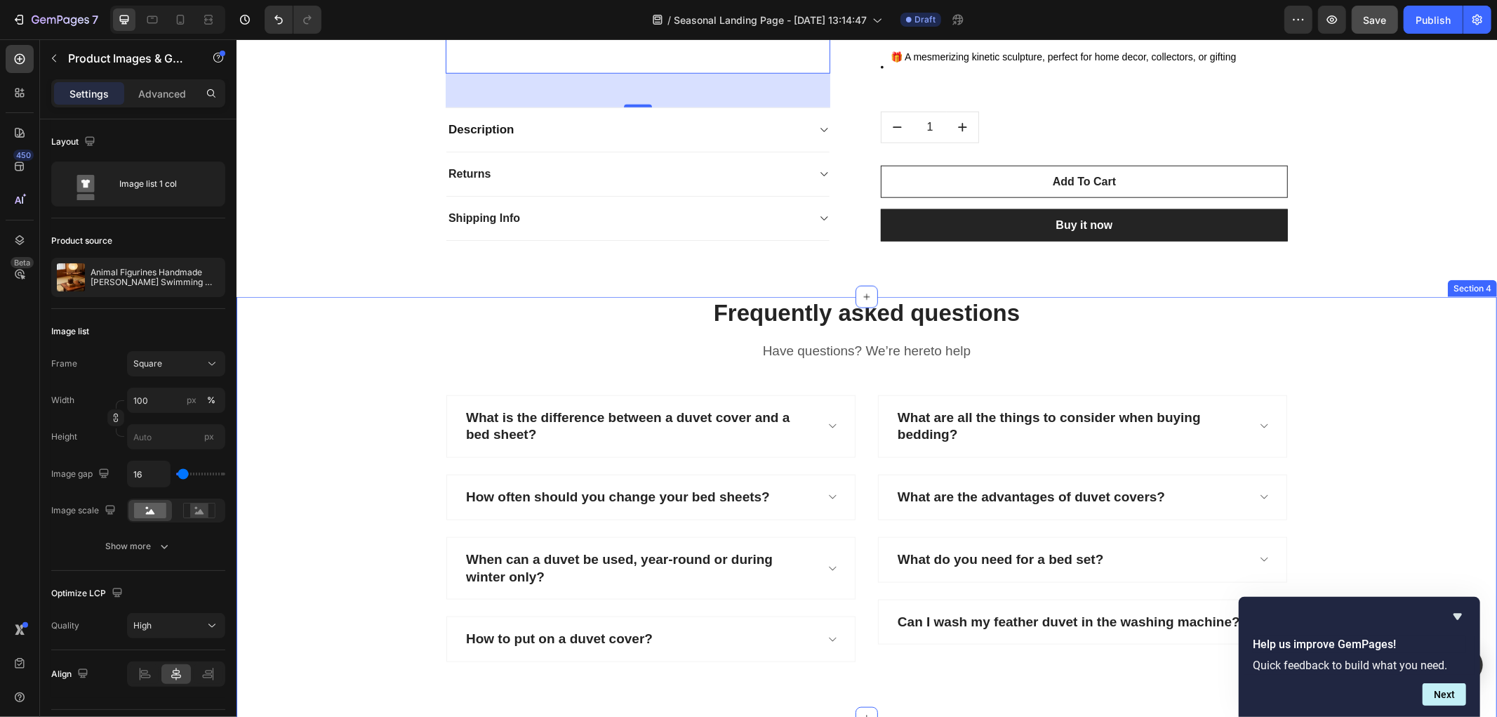
click at [303, 311] on div "Frequently asked questions Heading Have questions? We’re hereto help Text block…" at bounding box center [866, 489] width 1240 height 387
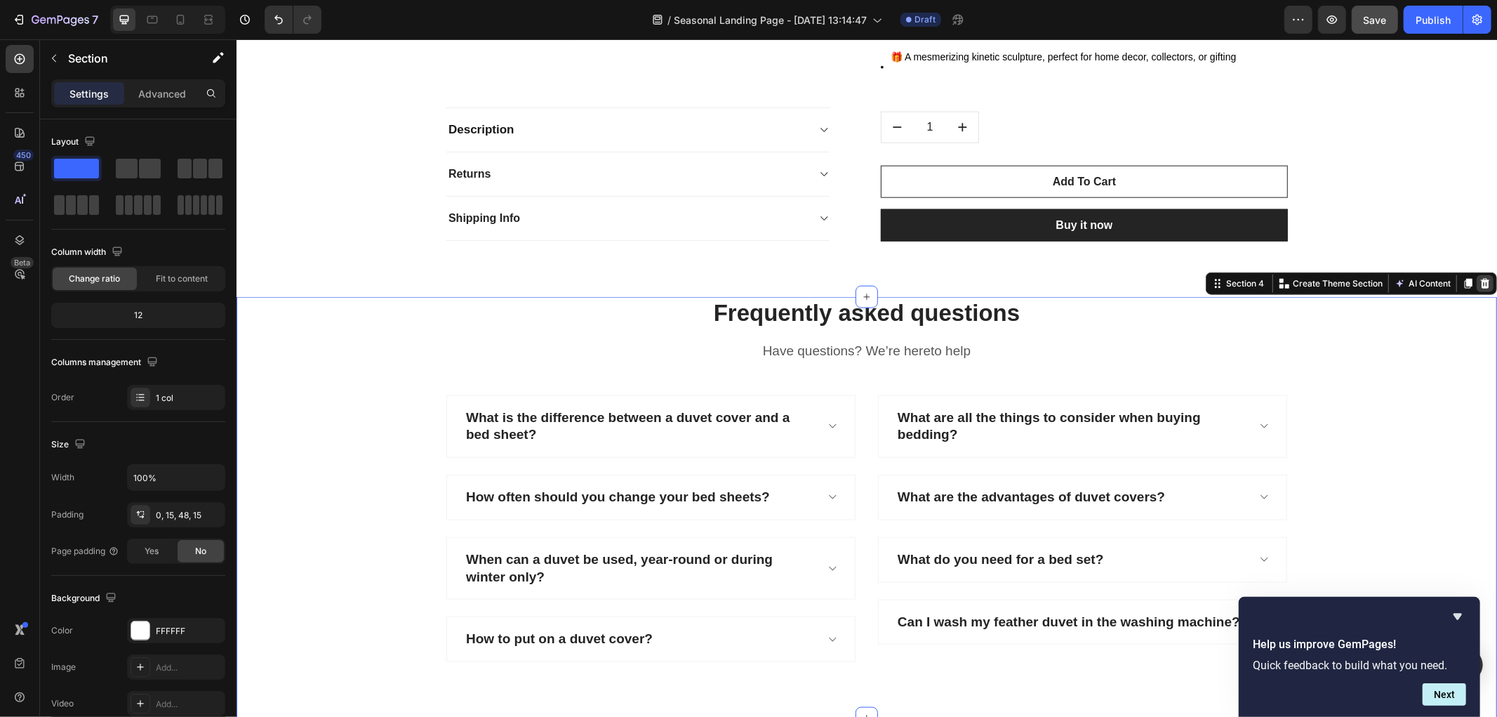
click at [1480, 285] on icon at bounding box center [1484, 283] width 9 height 10
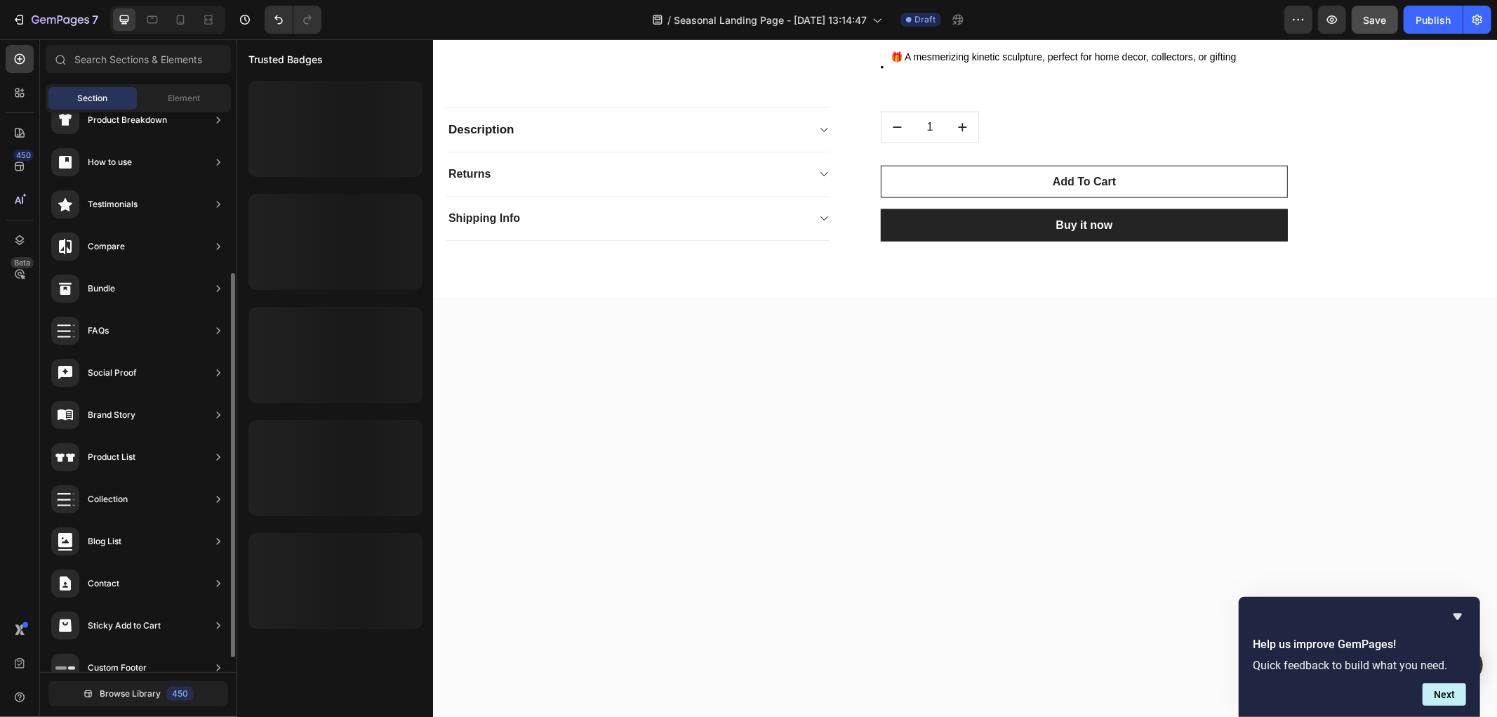
scroll to position [255, 0]
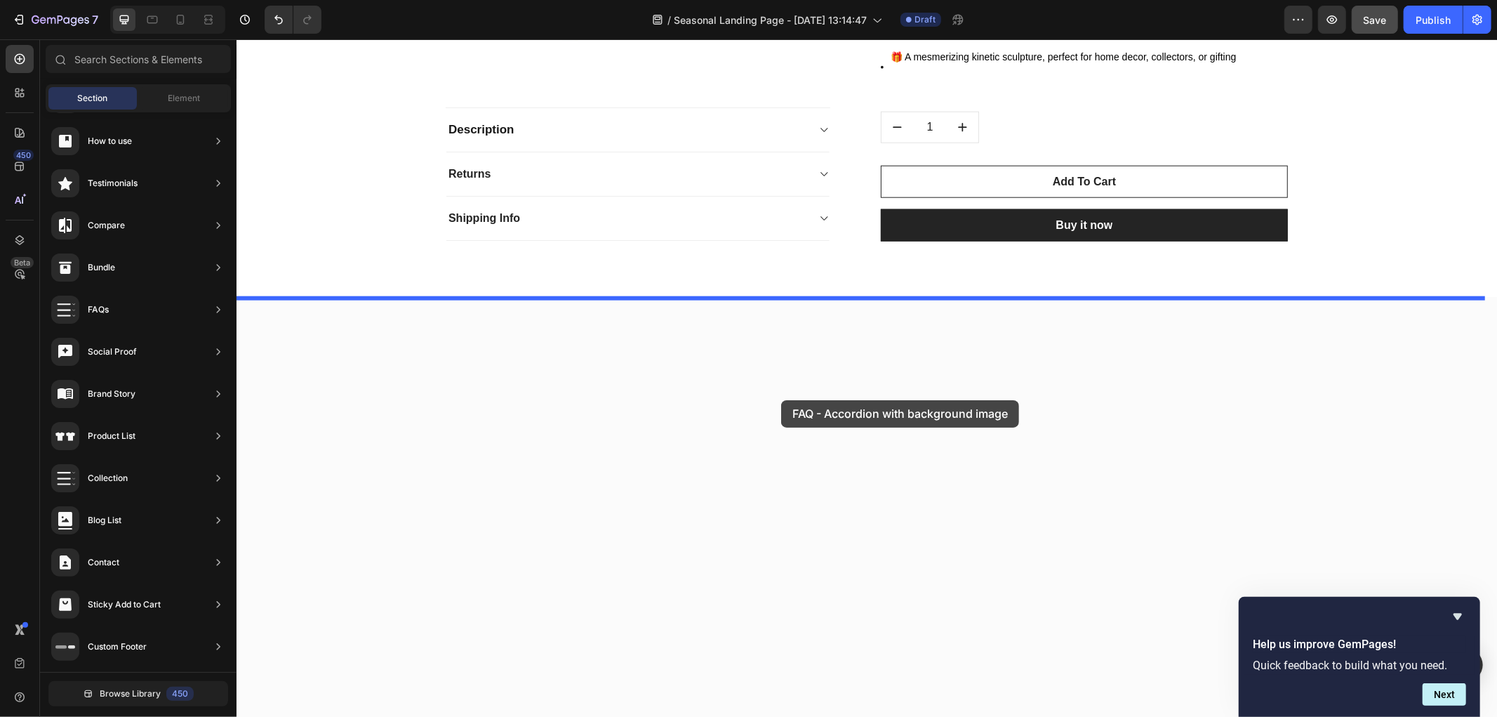
drag, startPoint x: 548, startPoint y: 400, endPoint x: 781, endPoint y: 396, distance: 232.4
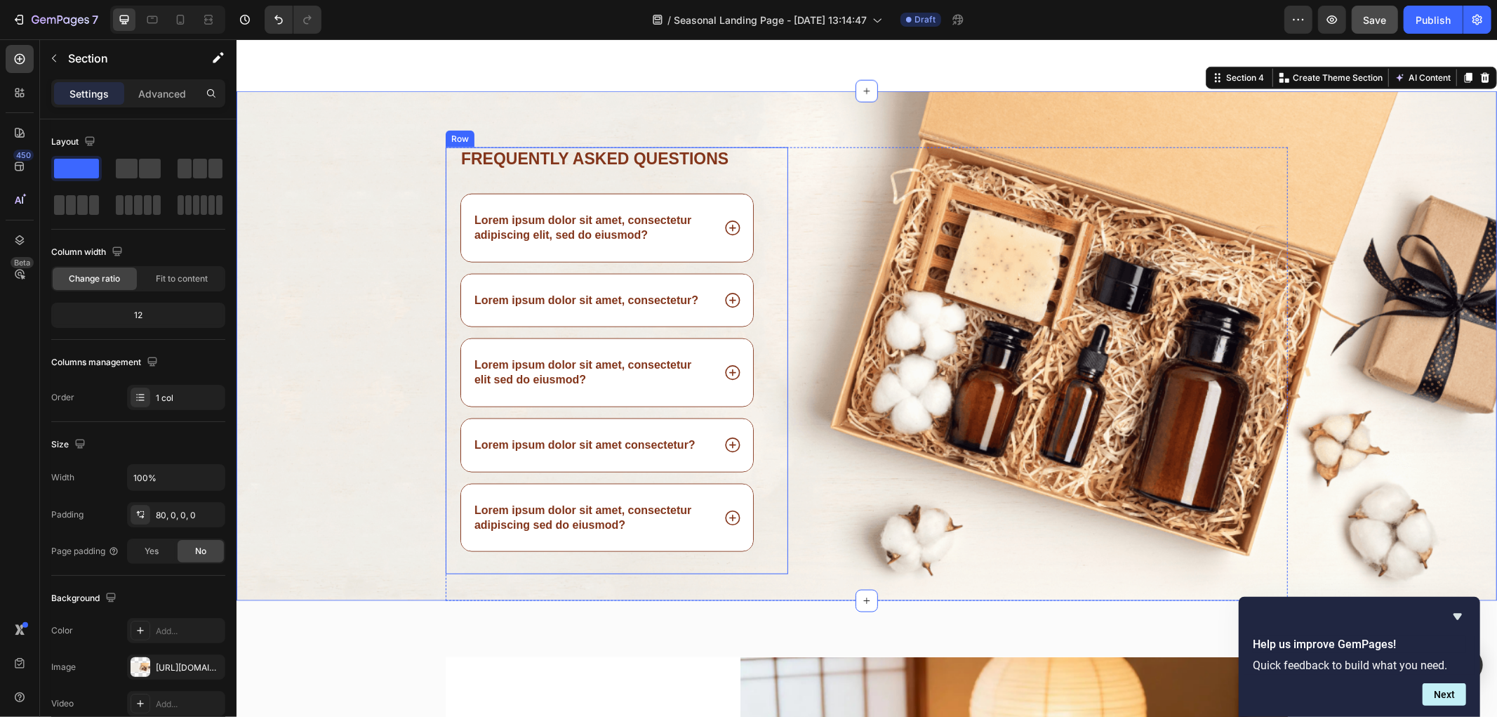
scroll to position [6012, 0]
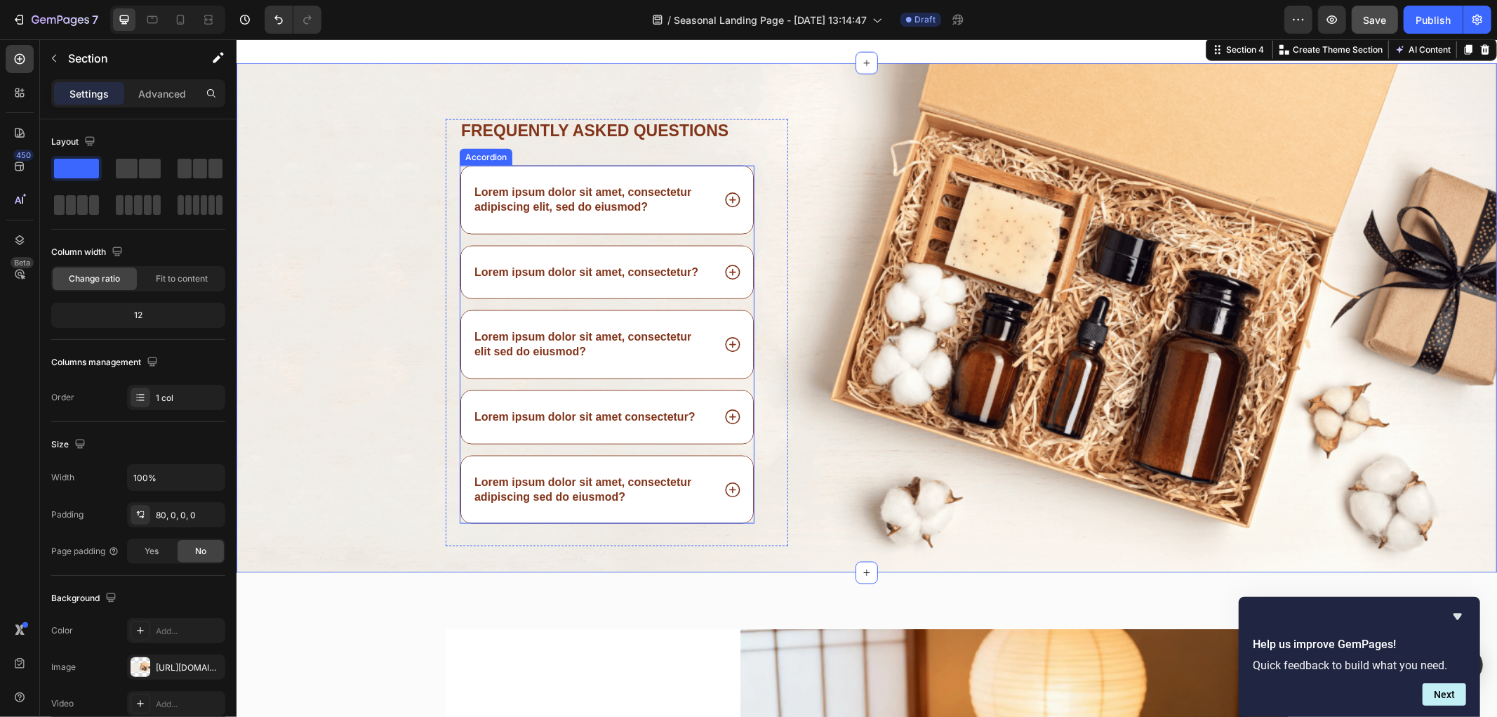
click at [545, 194] on p "Lorem ipsum dolor sit amet, consectetur adipiscing elit, sed do eiusmod?" at bounding box center [592, 199] width 236 height 29
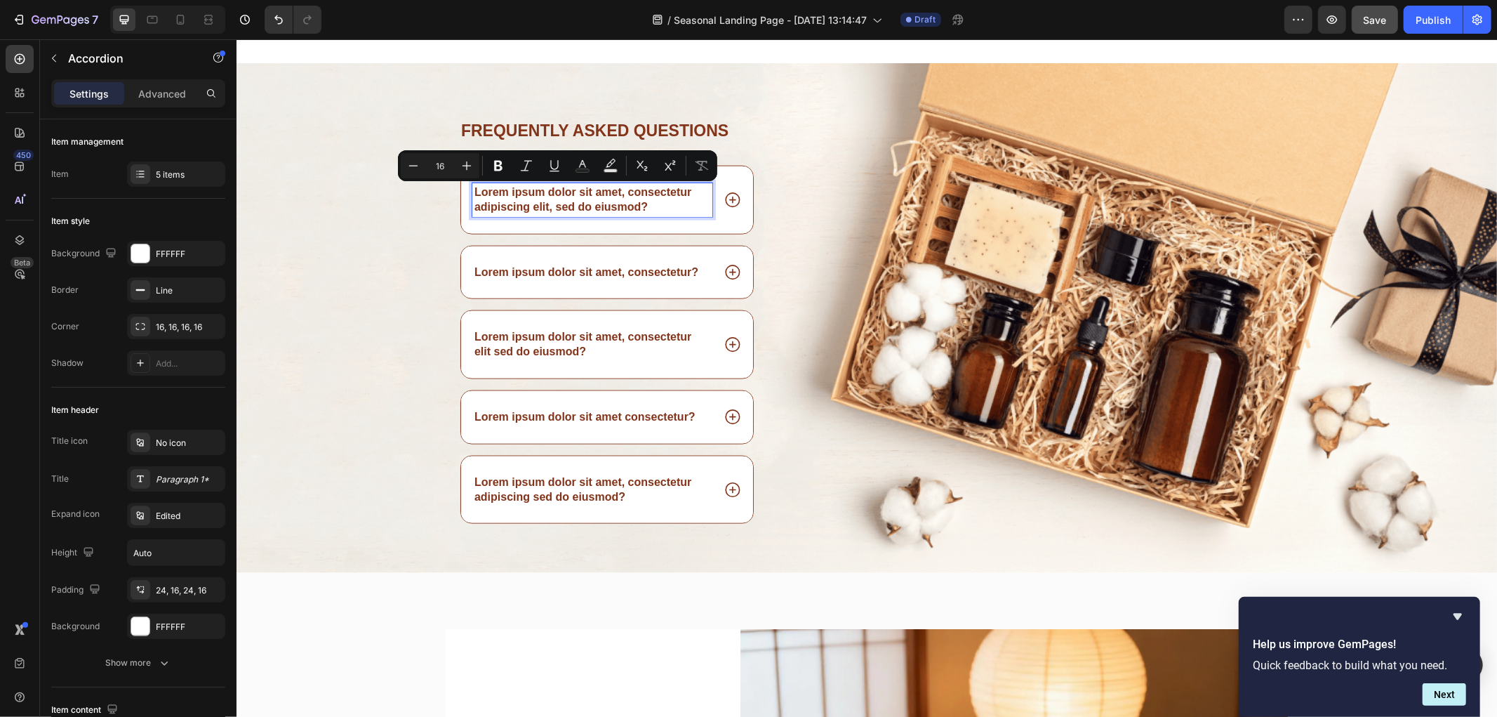
click at [589, 204] on p "Lorem ipsum dolor sit amet, consectetur adipiscing elit, sed do eiusmod?" at bounding box center [592, 199] width 236 height 29
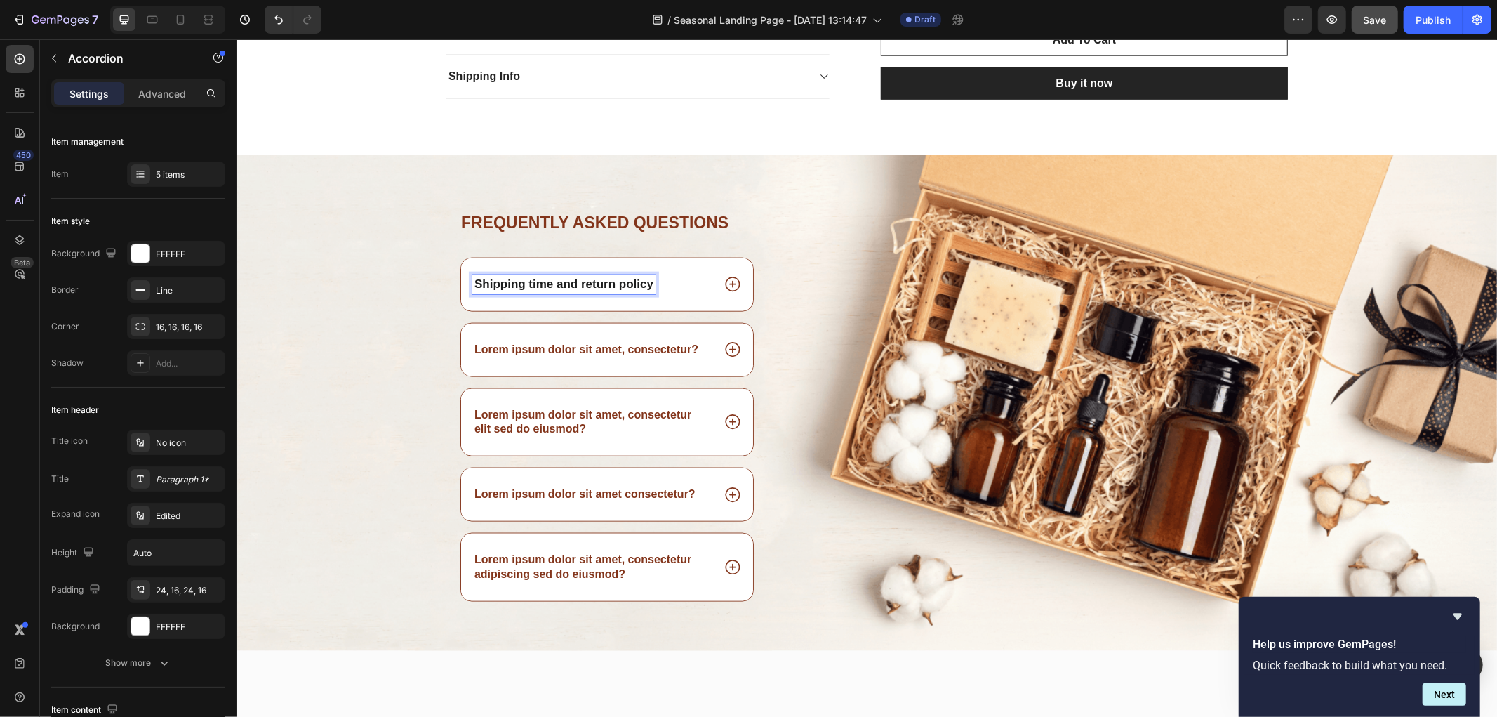
scroll to position [5778, 0]
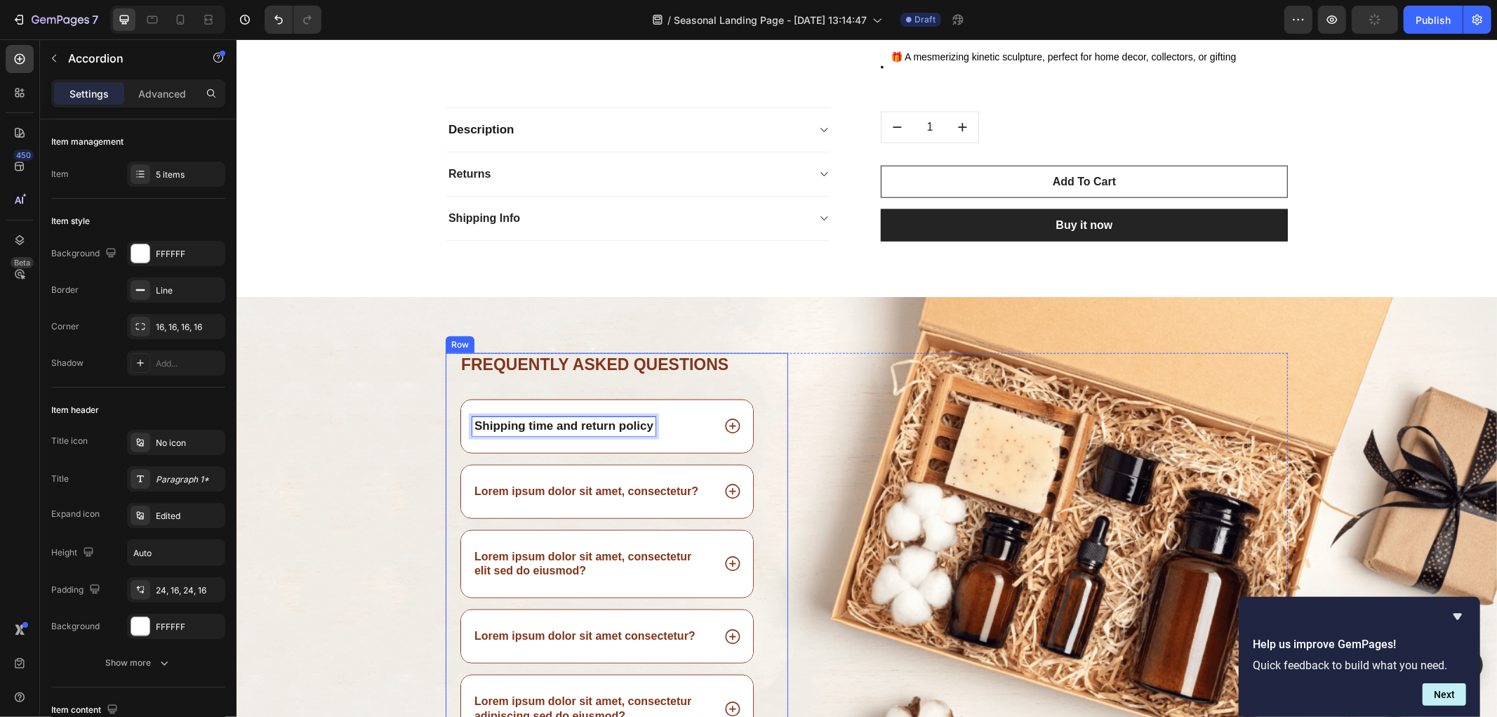
click at [445, 384] on div "Frequently asked questions Heading Shipping time and return policy Lorem ipsum …" at bounding box center [616, 558] width 343 height 412
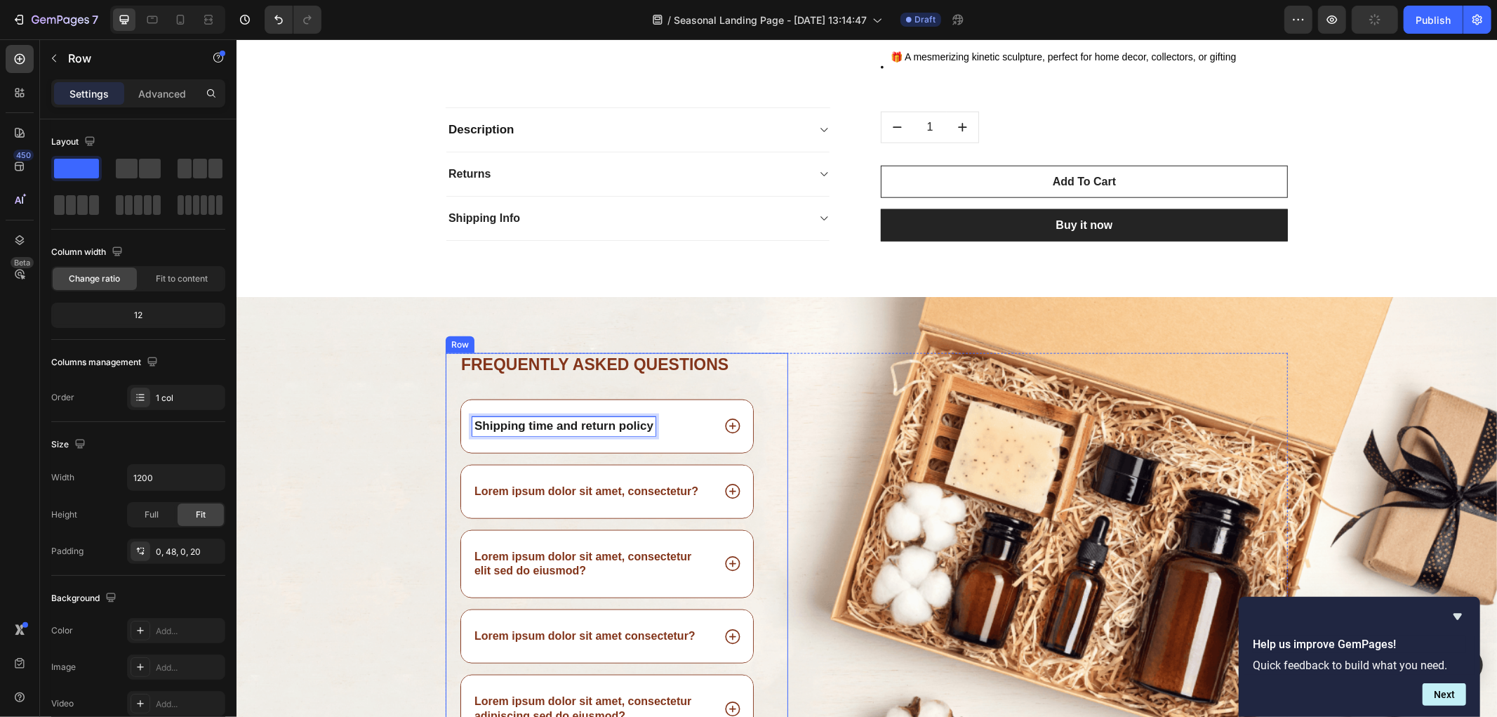
click at [445, 384] on div "Frequently asked questions Heading Shipping time and return policy Lorem ipsum …" at bounding box center [616, 558] width 343 height 412
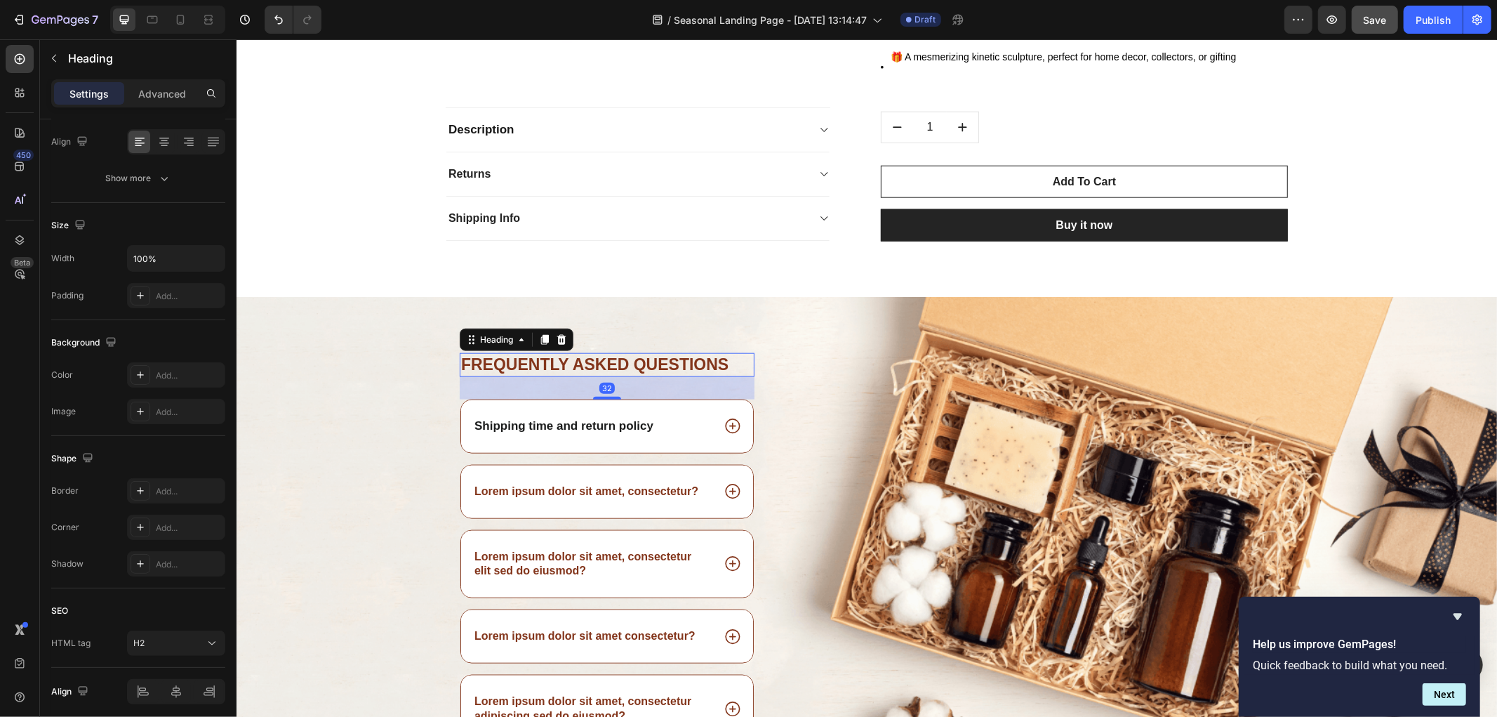
click at [578, 361] on h2 "Frequently asked questions" at bounding box center [606, 364] width 295 height 24
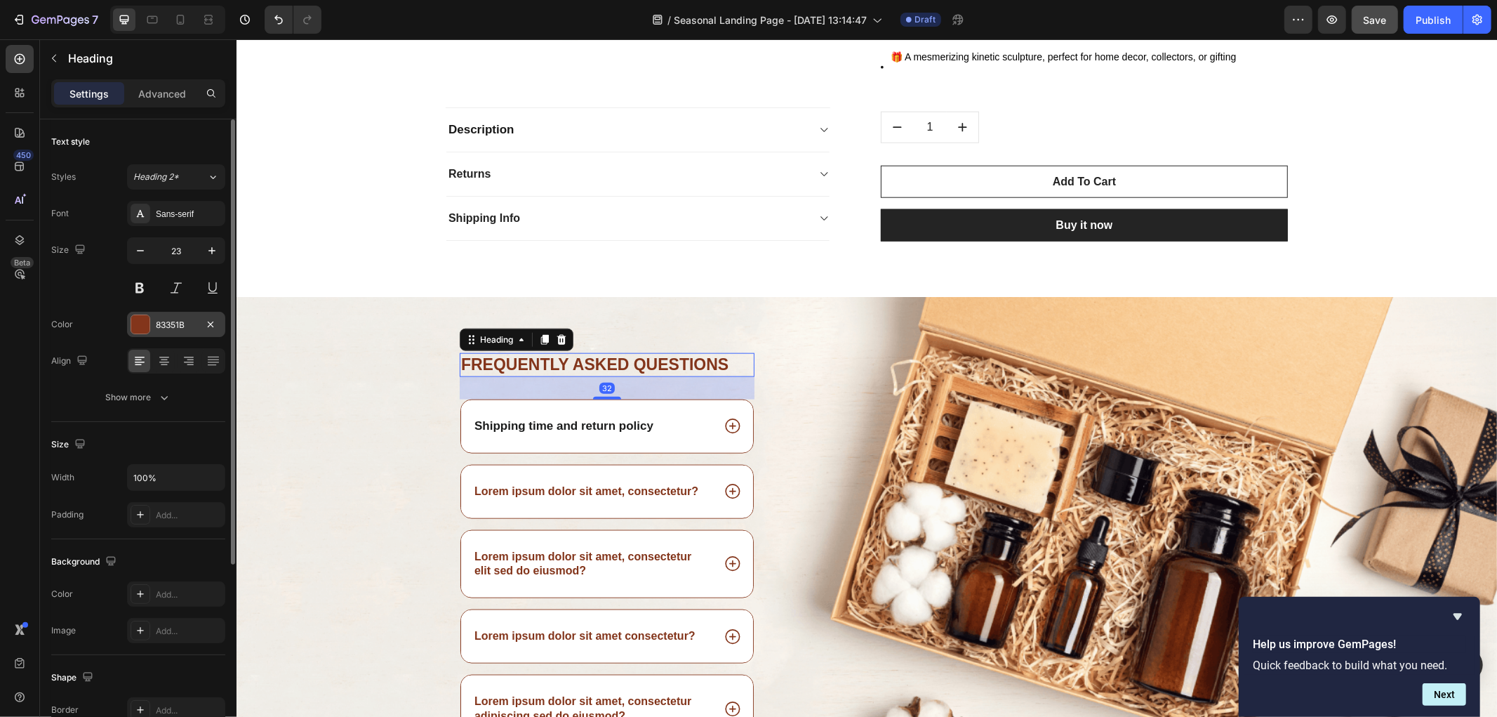
click at [143, 321] on div at bounding box center [140, 324] width 18 height 18
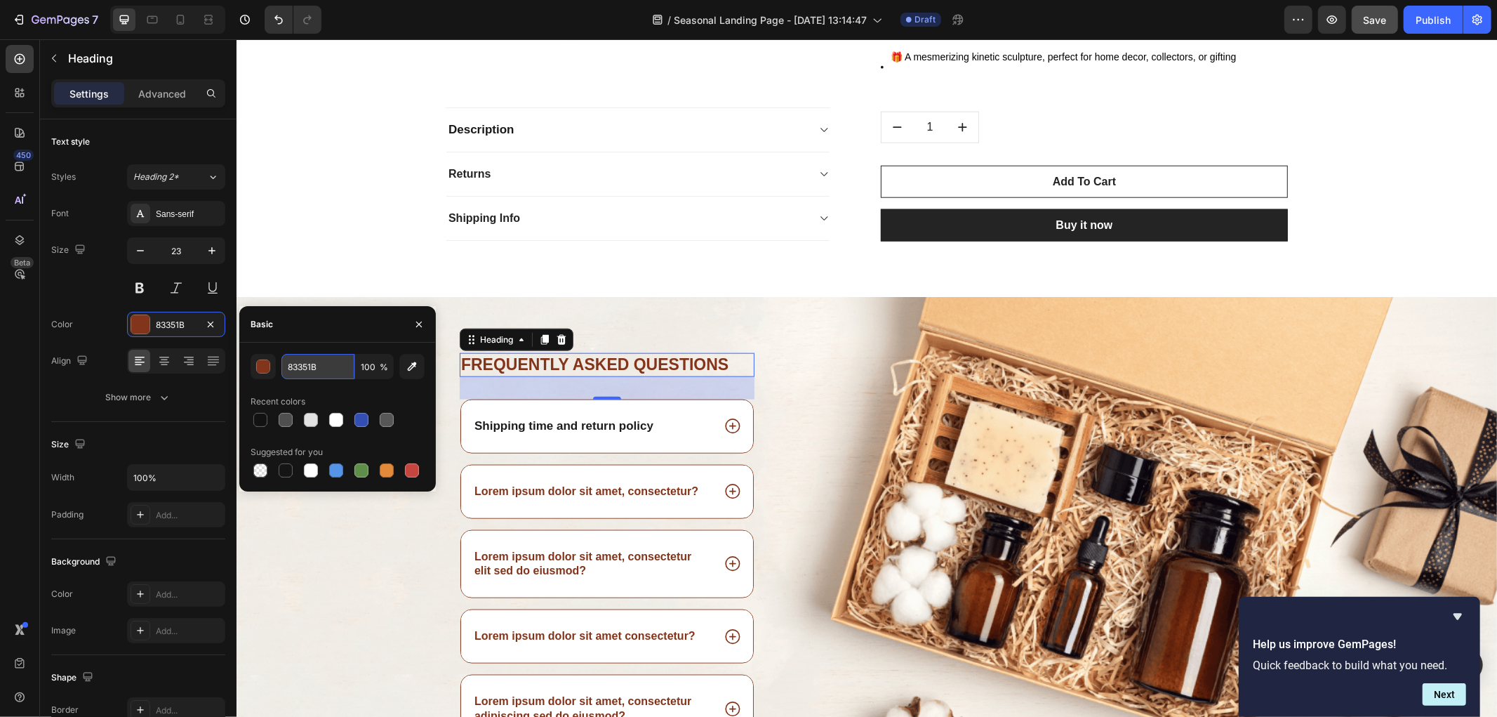
click at [311, 366] on input "83351B" at bounding box center [317, 366] width 73 height 25
click at [538, 423] on strong "Shipping time and return policy" at bounding box center [563, 424] width 179 height 13
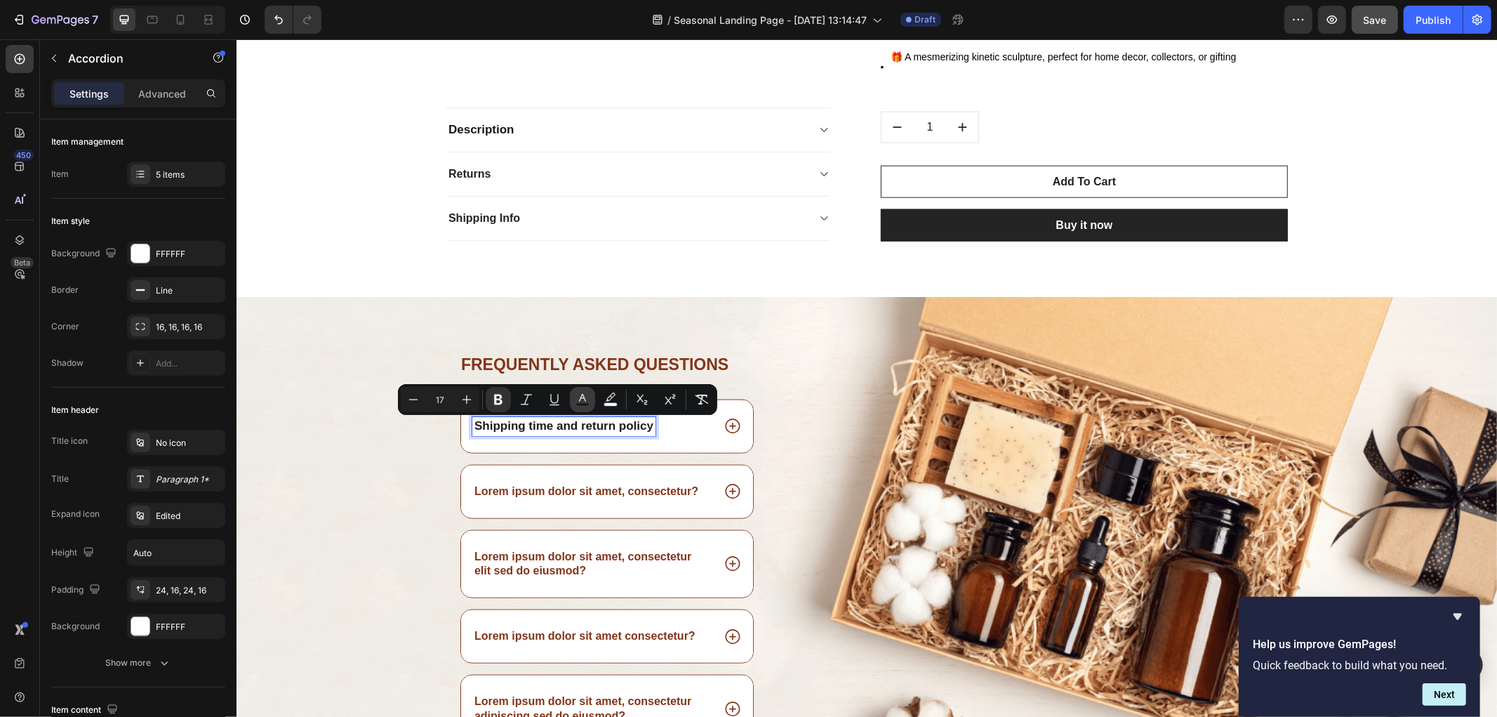
click at [580, 397] on icon "Editor contextual toolbar" at bounding box center [582, 398] width 7 height 8
type input "1C1D1D"
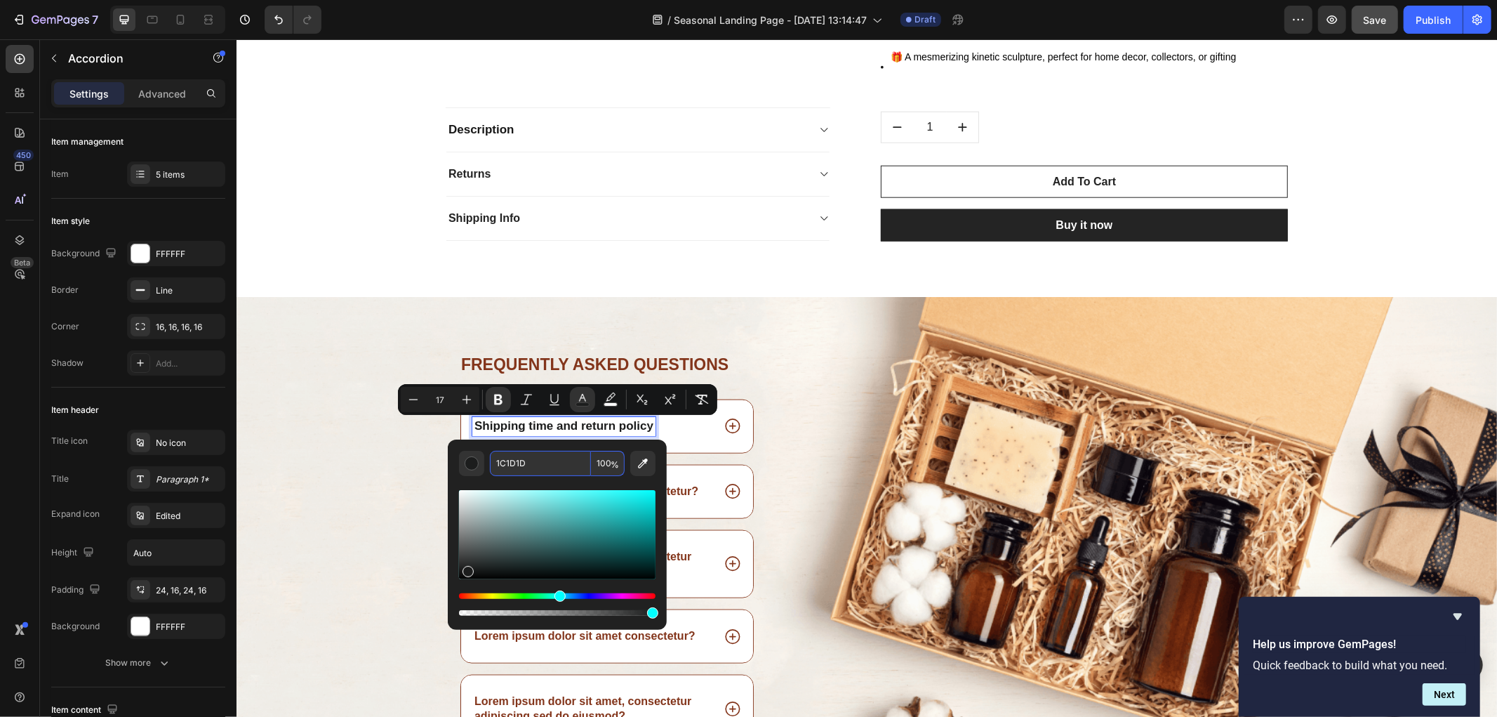
click at [545, 466] on input "1C1D1D" at bounding box center [540, 463] width 101 height 25
paste input "83351B"
type input "83351B"
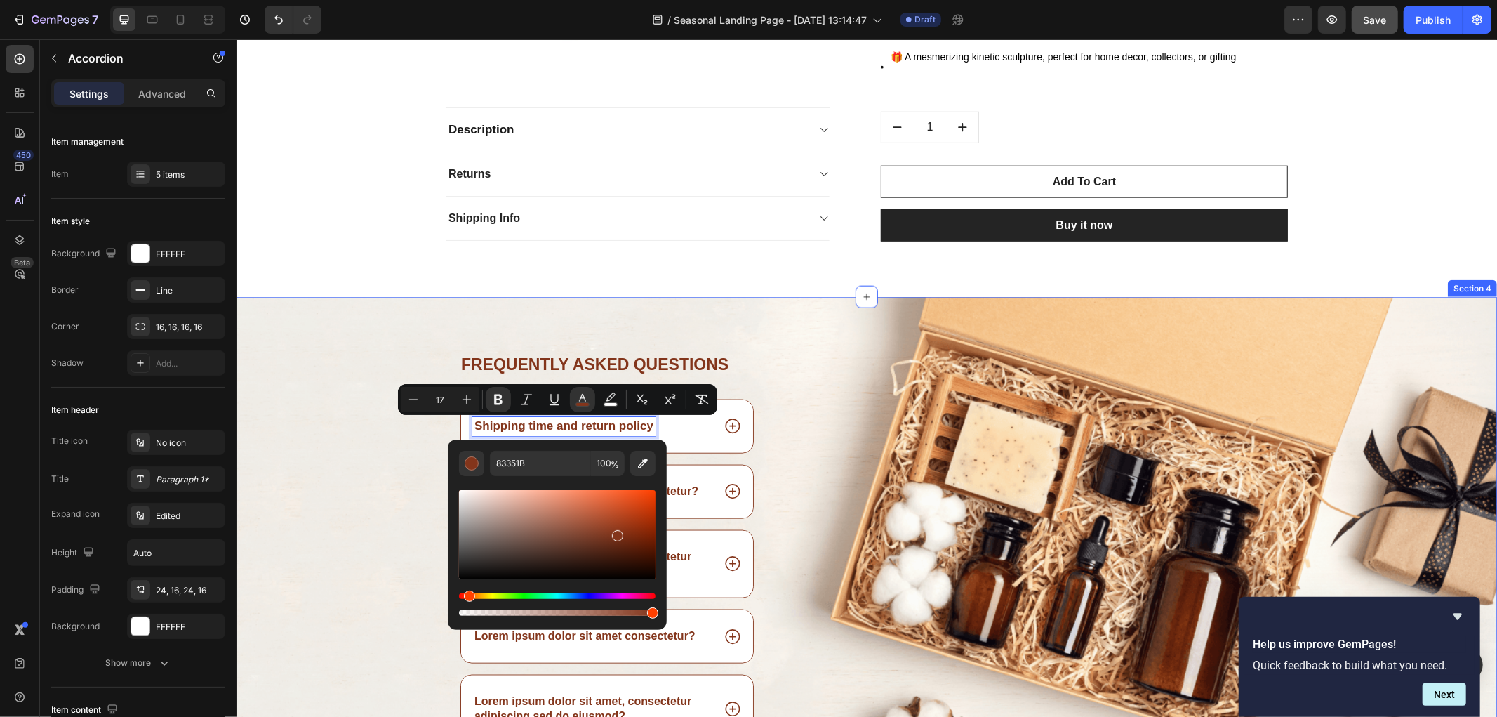
click at [738, 335] on div "Frequently asked questions Heading Shipping time and return policy Lorem ipsum …" at bounding box center [866, 543] width 1261 height 495
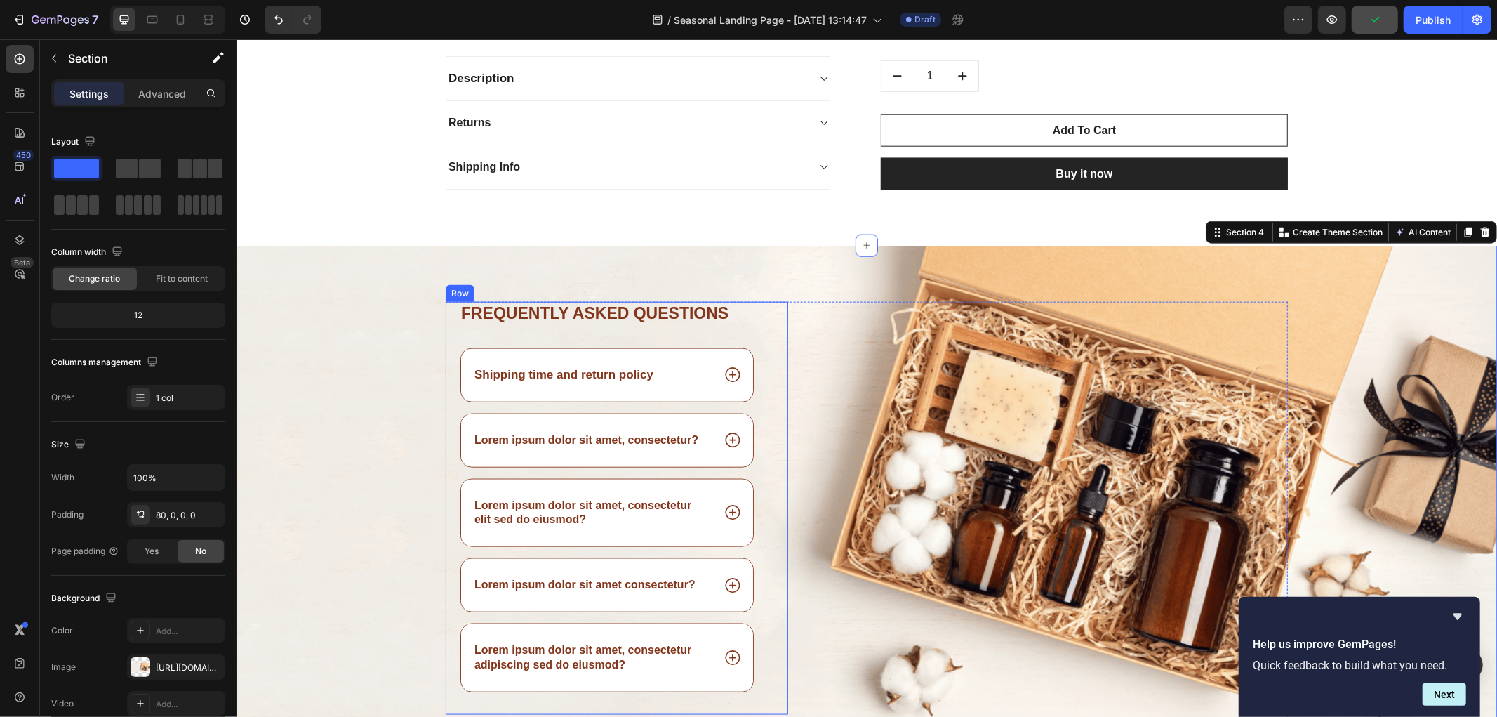
scroll to position [6012, 0]
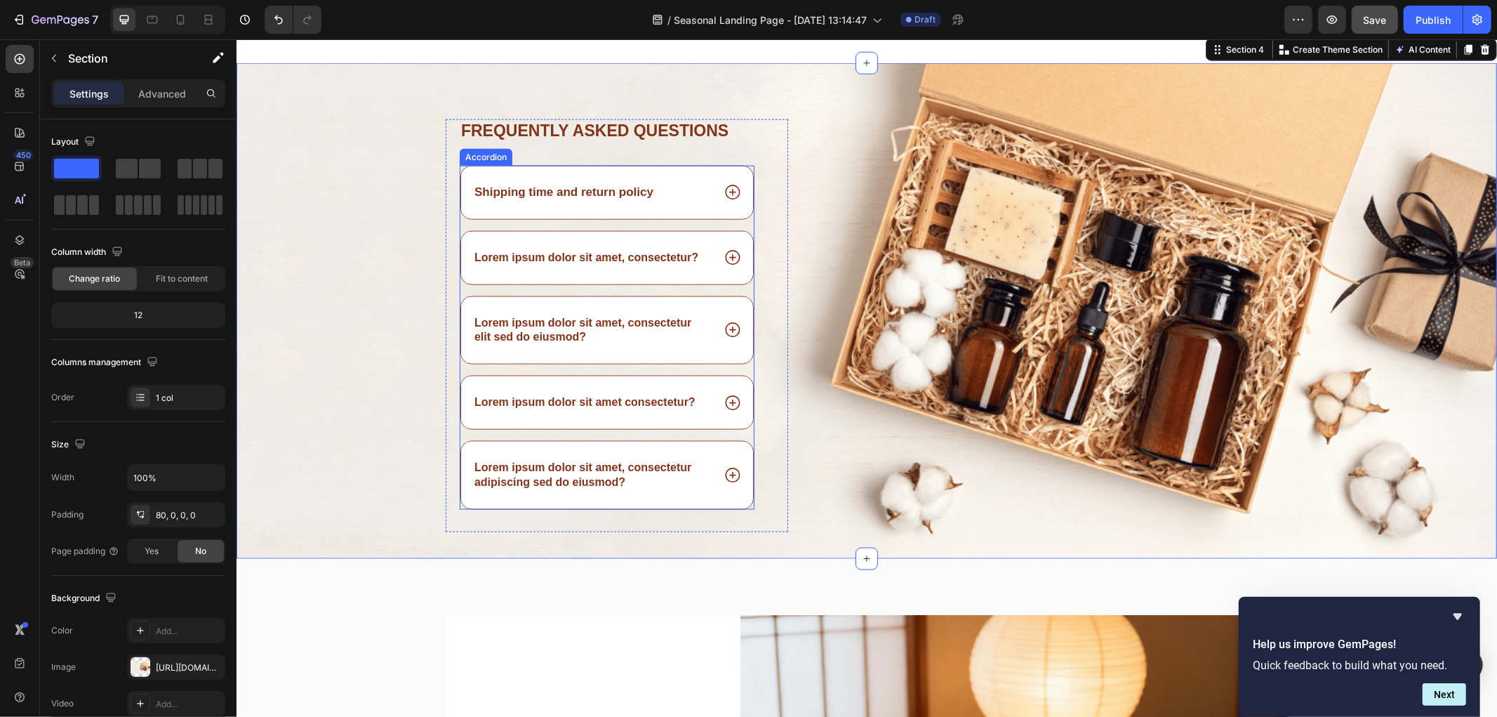
click at [729, 192] on icon at bounding box center [732, 191] width 18 height 18
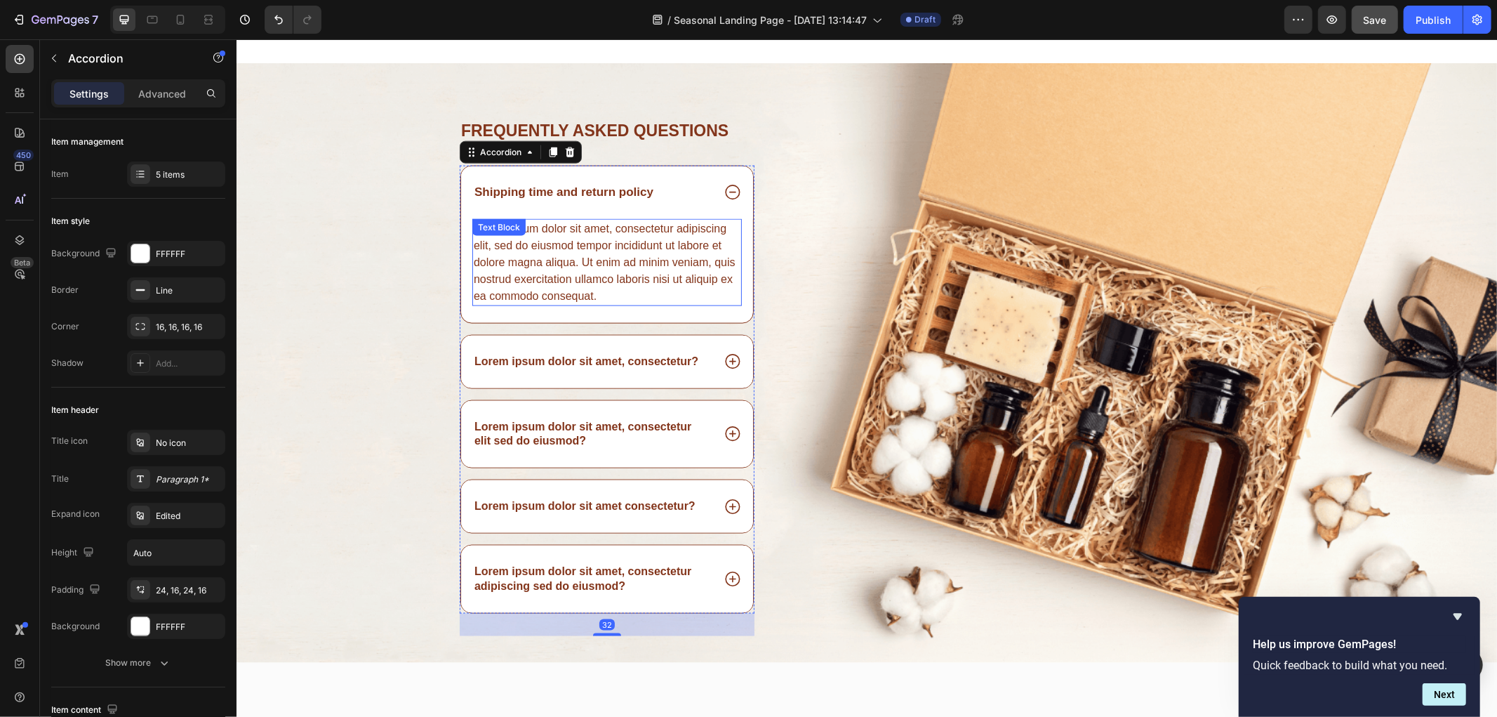
click at [603, 255] on div "Lorem ipsum dolor sit amet, consectetur adipiscing elit, sed do eiusmod tempor …" at bounding box center [607, 261] width 270 height 87
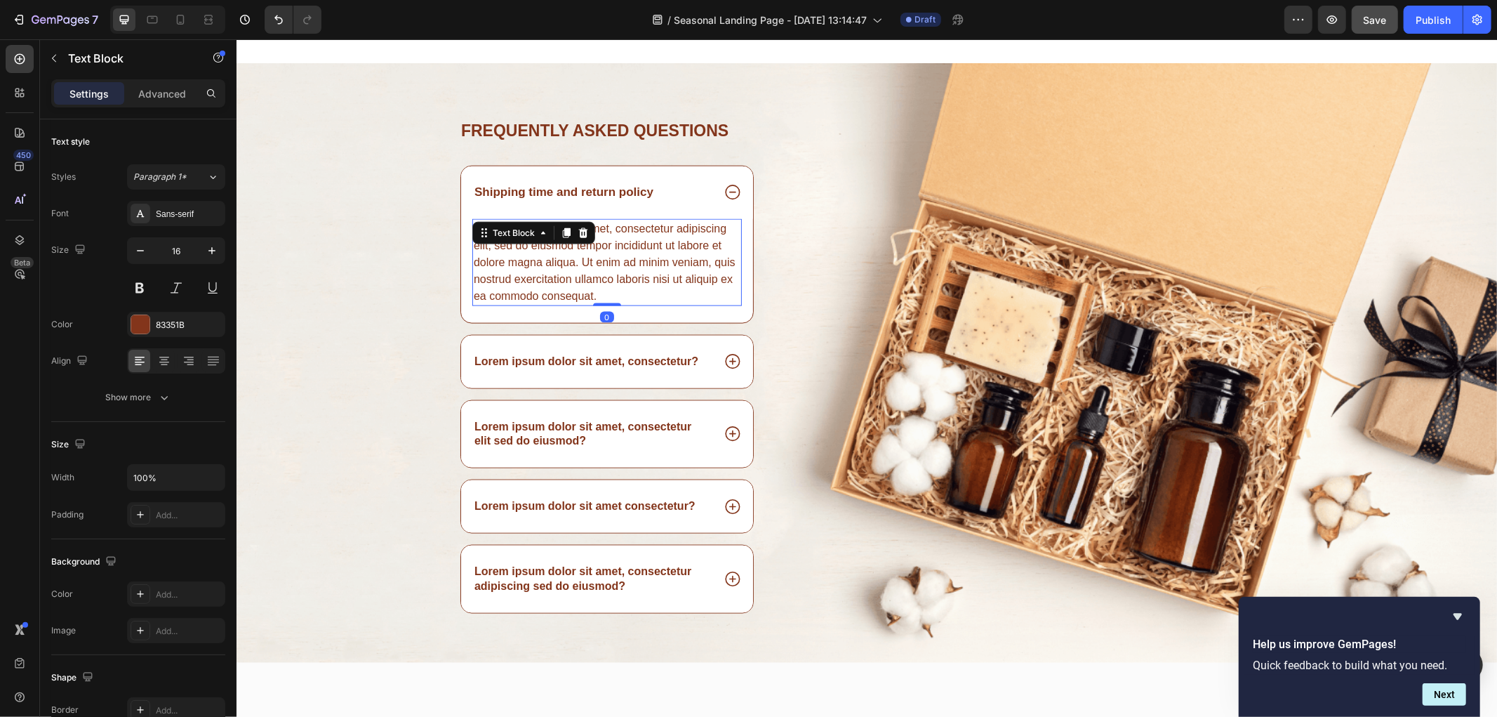
click at [603, 255] on div "Lorem ipsum dolor sit amet, consectetur adipiscing elit, sed do eiusmod tempor …" at bounding box center [607, 261] width 270 height 87
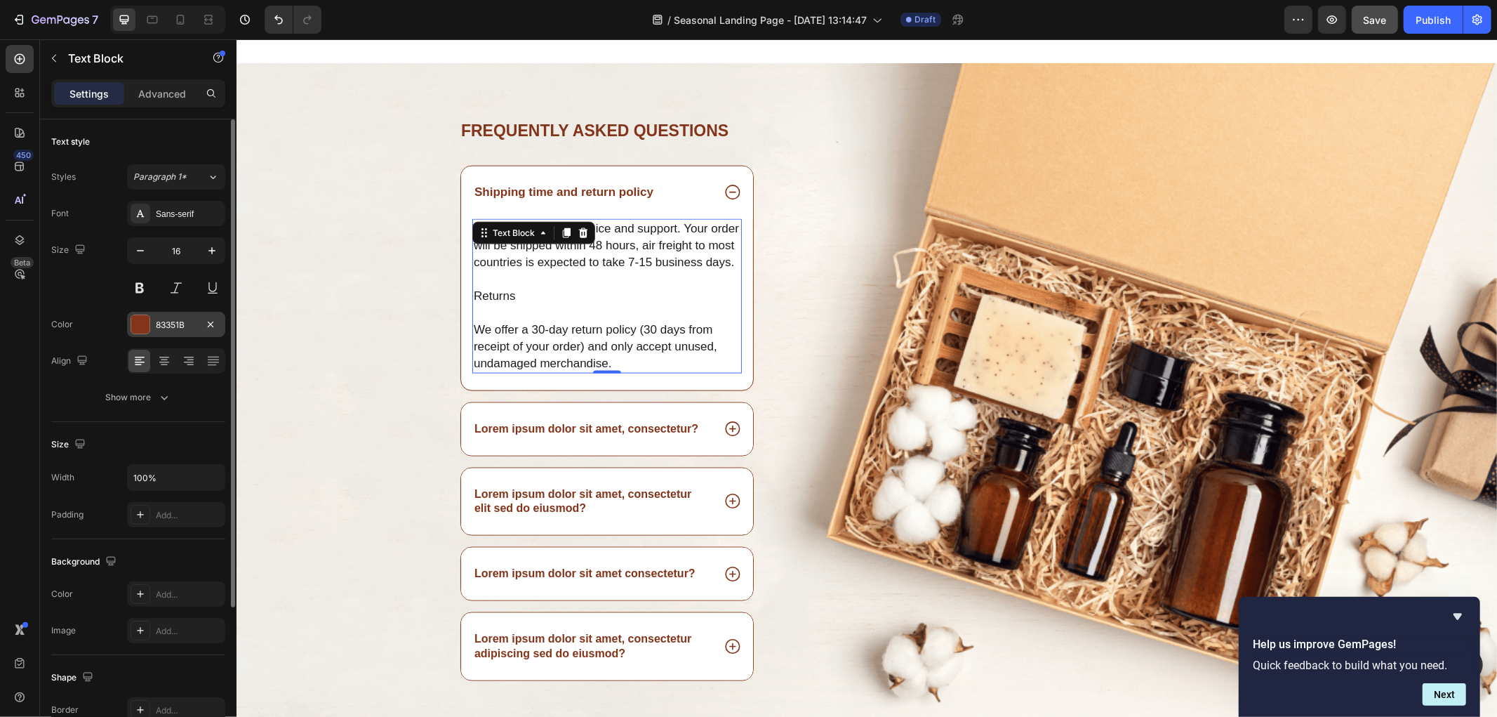
click at [160, 328] on div "83351B" at bounding box center [176, 325] width 41 height 13
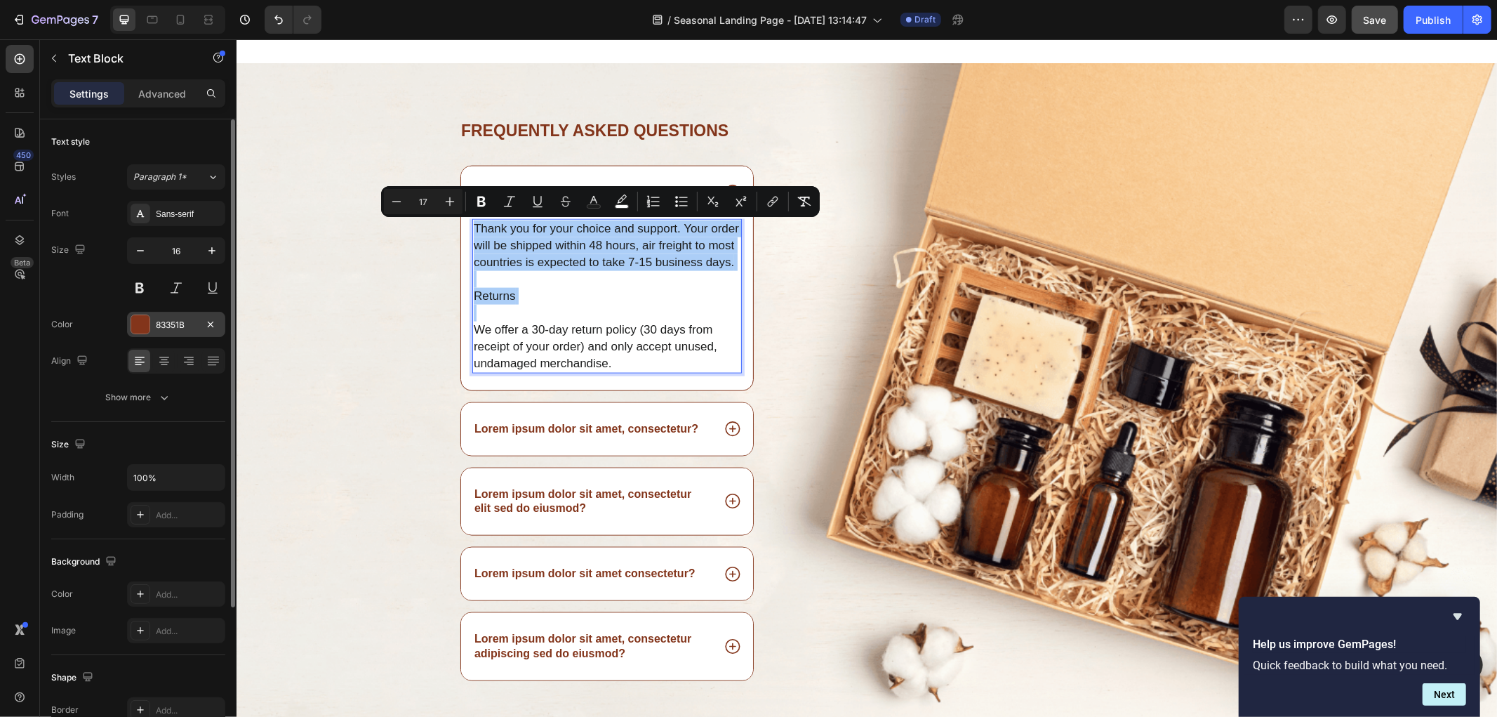
click at [165, 325] on div "83351B" at bounding box center [176, 325] width 41 height 13
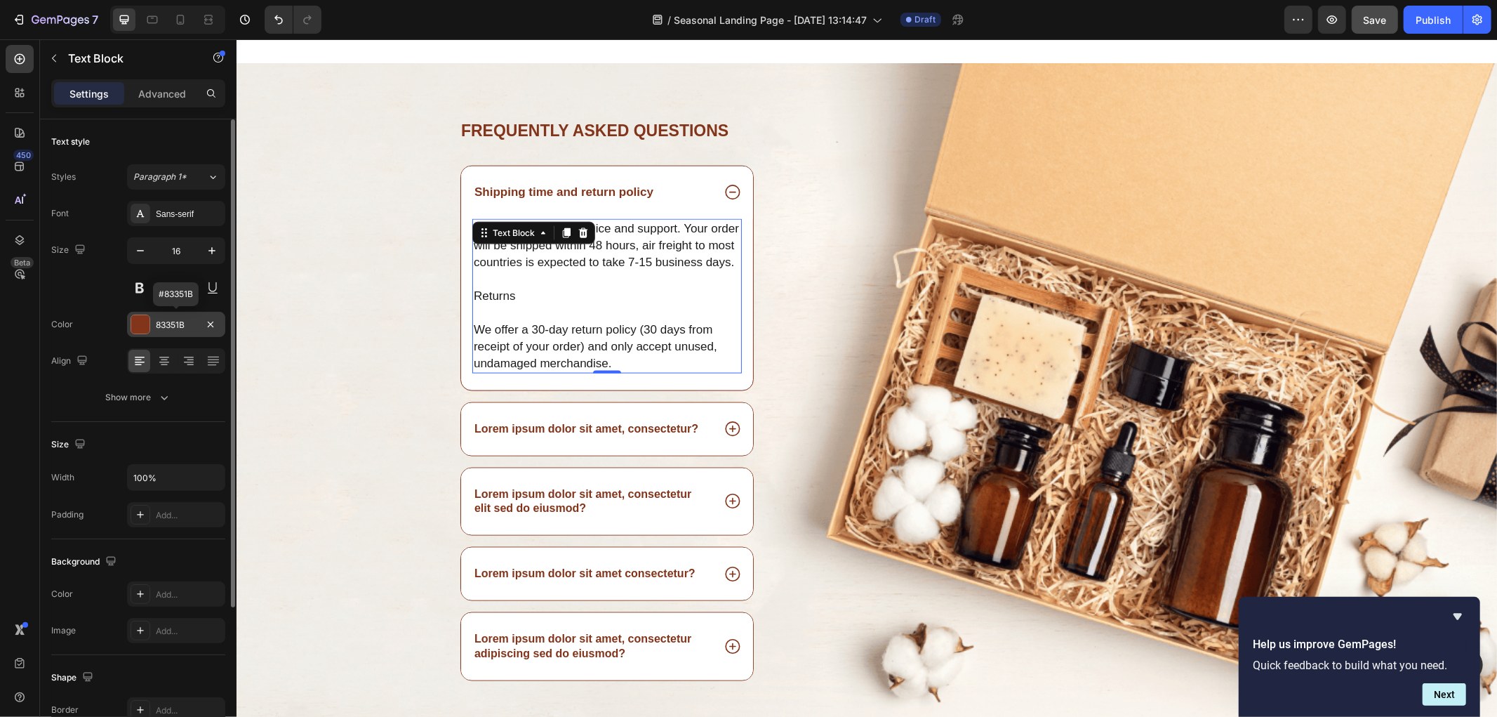
click at [169, 323] on div "83351B" at bounding box center [176, 325] width 41 height 13
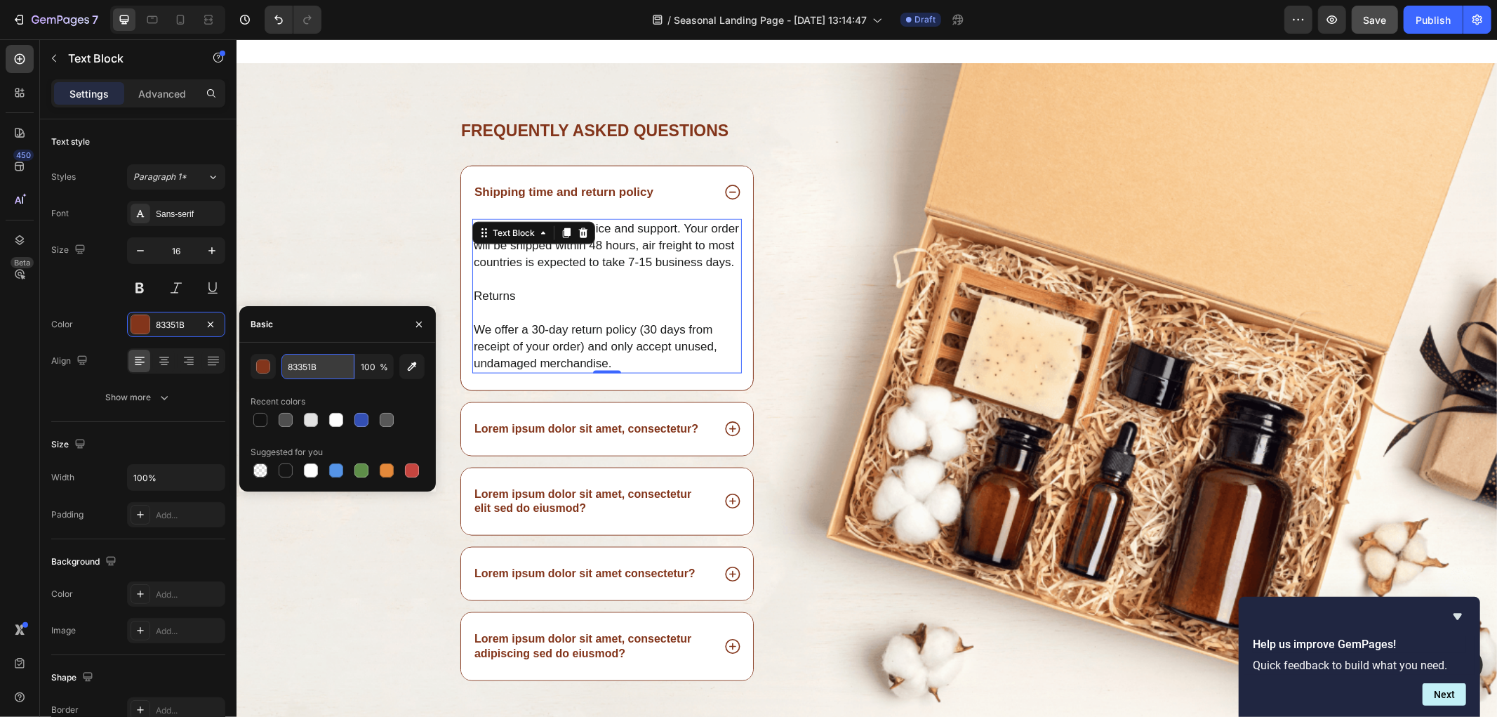
click at [339, 371] on input "83351B" at bounding box center [317, 366] width 73 height 25
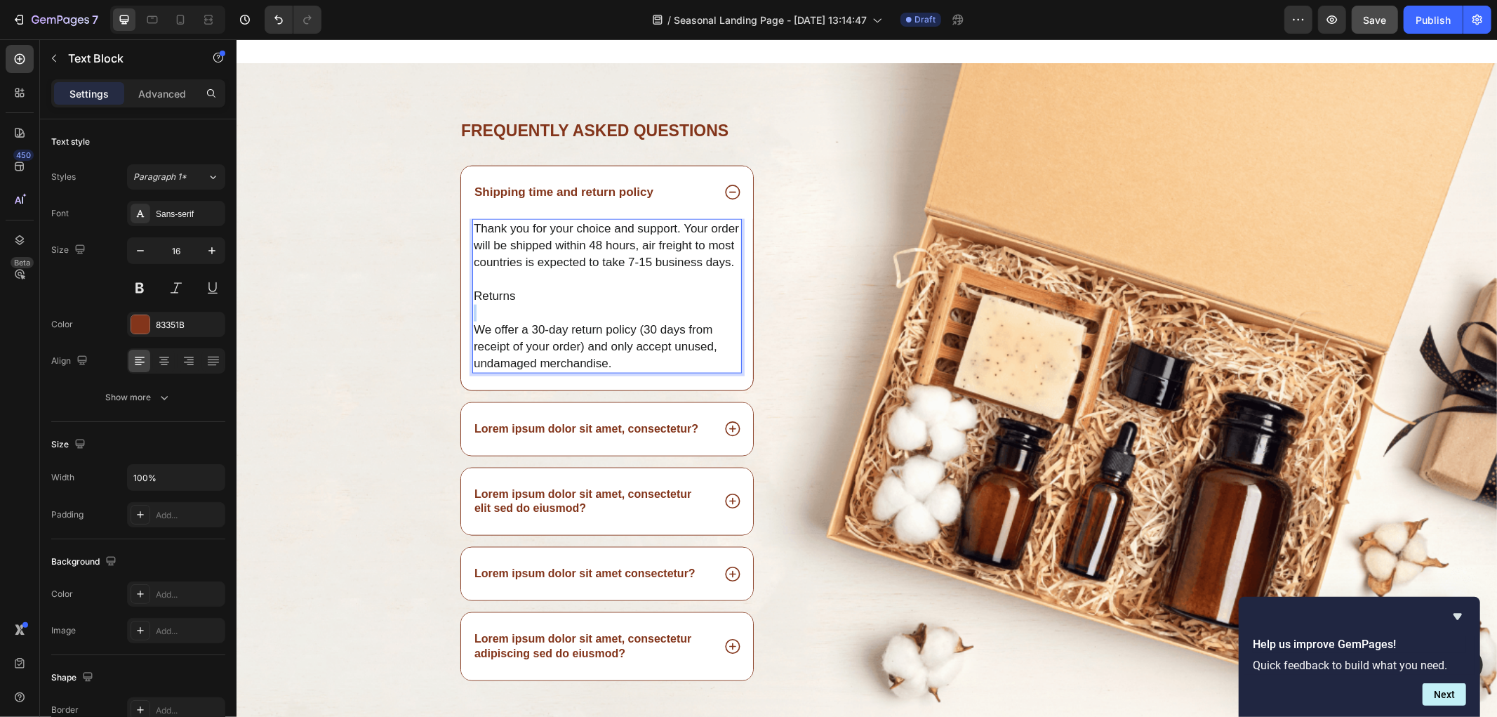
click at [599, 320] on p "Thank you for your choice and support. Your order will be shipped within 48 hou…" at bounding box center [606, 296] width 267 height 152
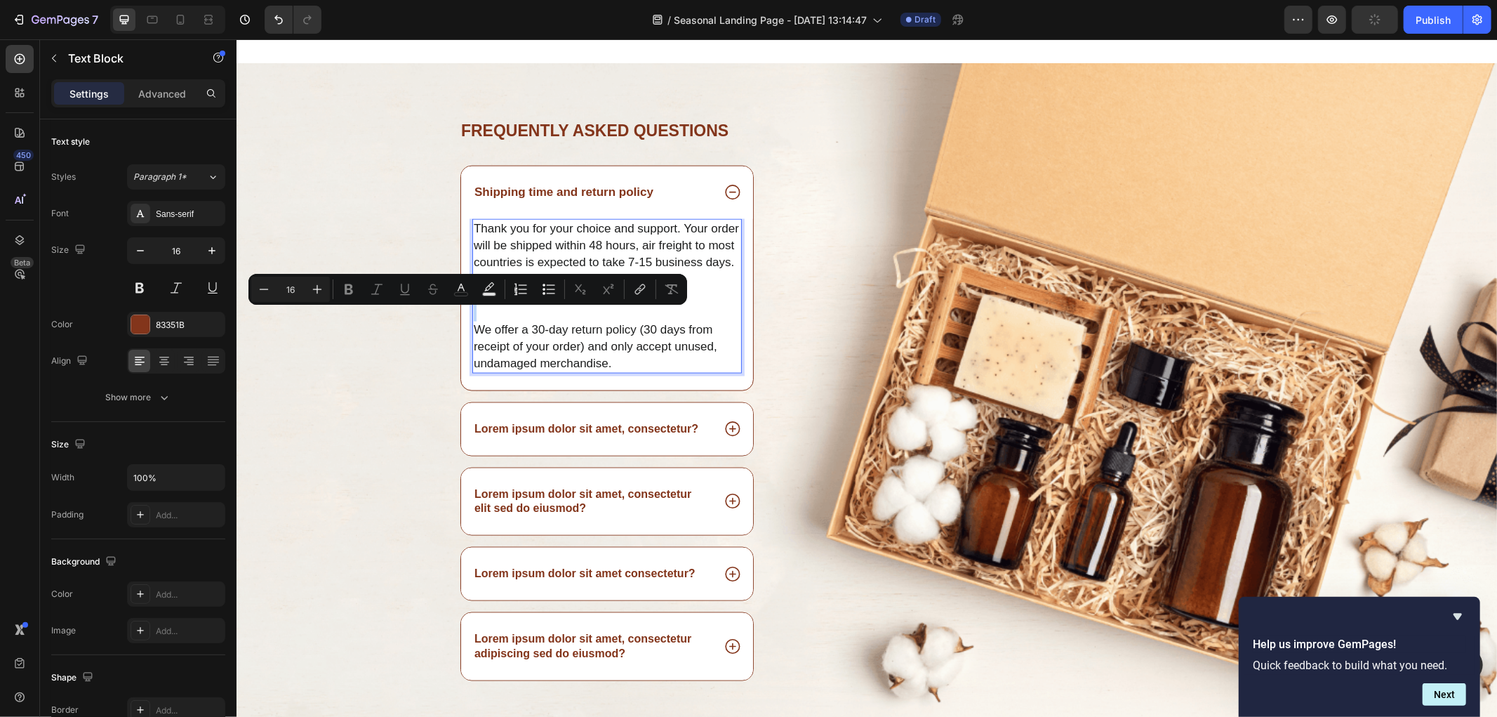
type input "17"
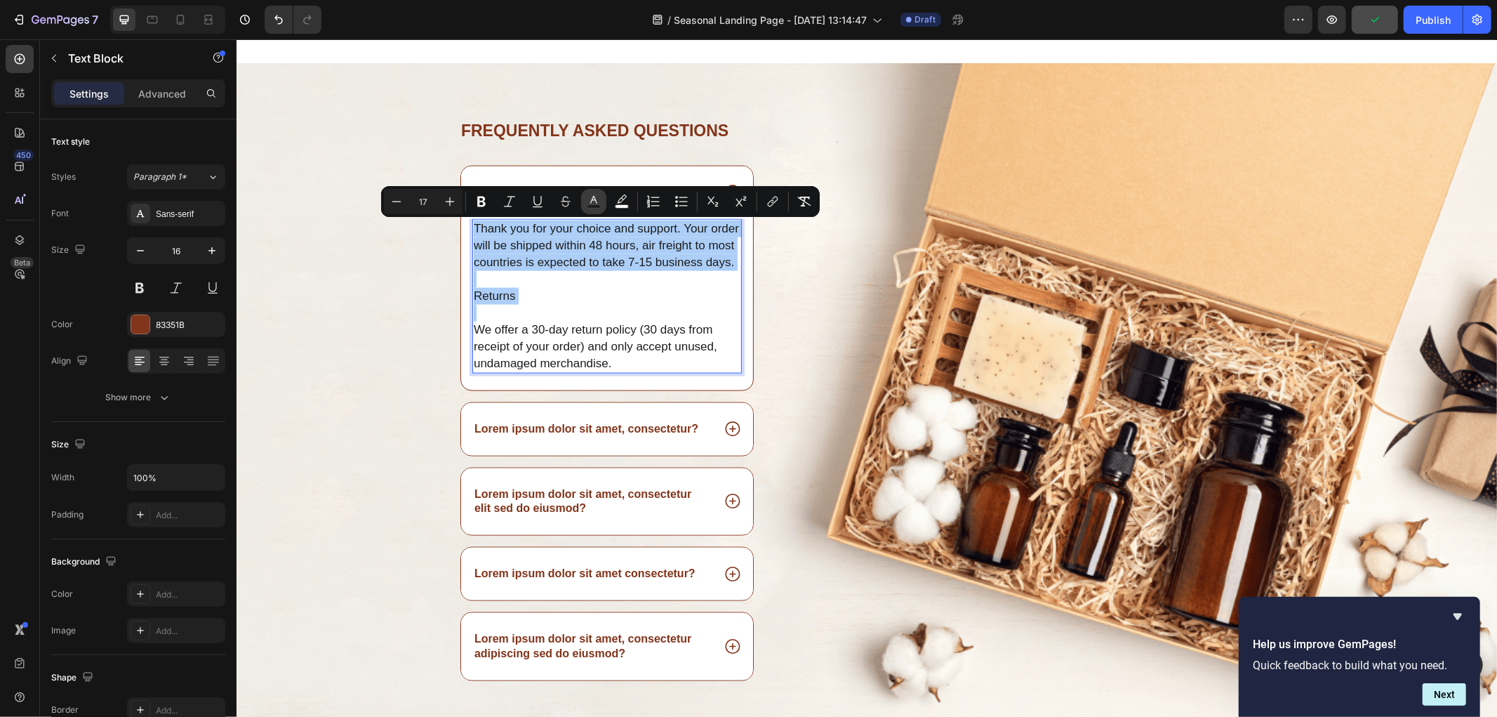
click at [590, 201] on icon "Editor contextual toolbar" at bounding box center [593, 200] width 7 height 8
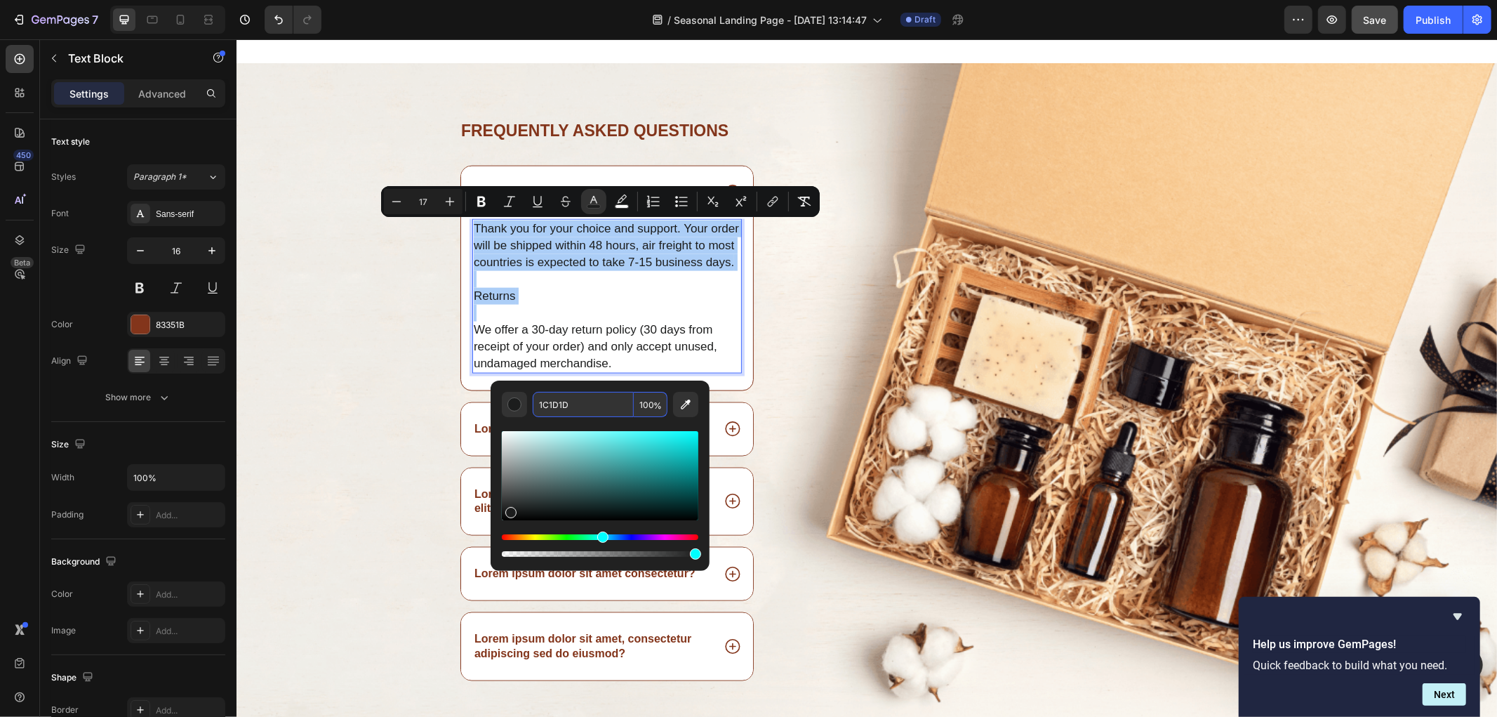
click at [578, 410] on input "1C1D1D" at bounding box center [583, 404] width 101 height 25
paste input "83351B"
type input "83351B"
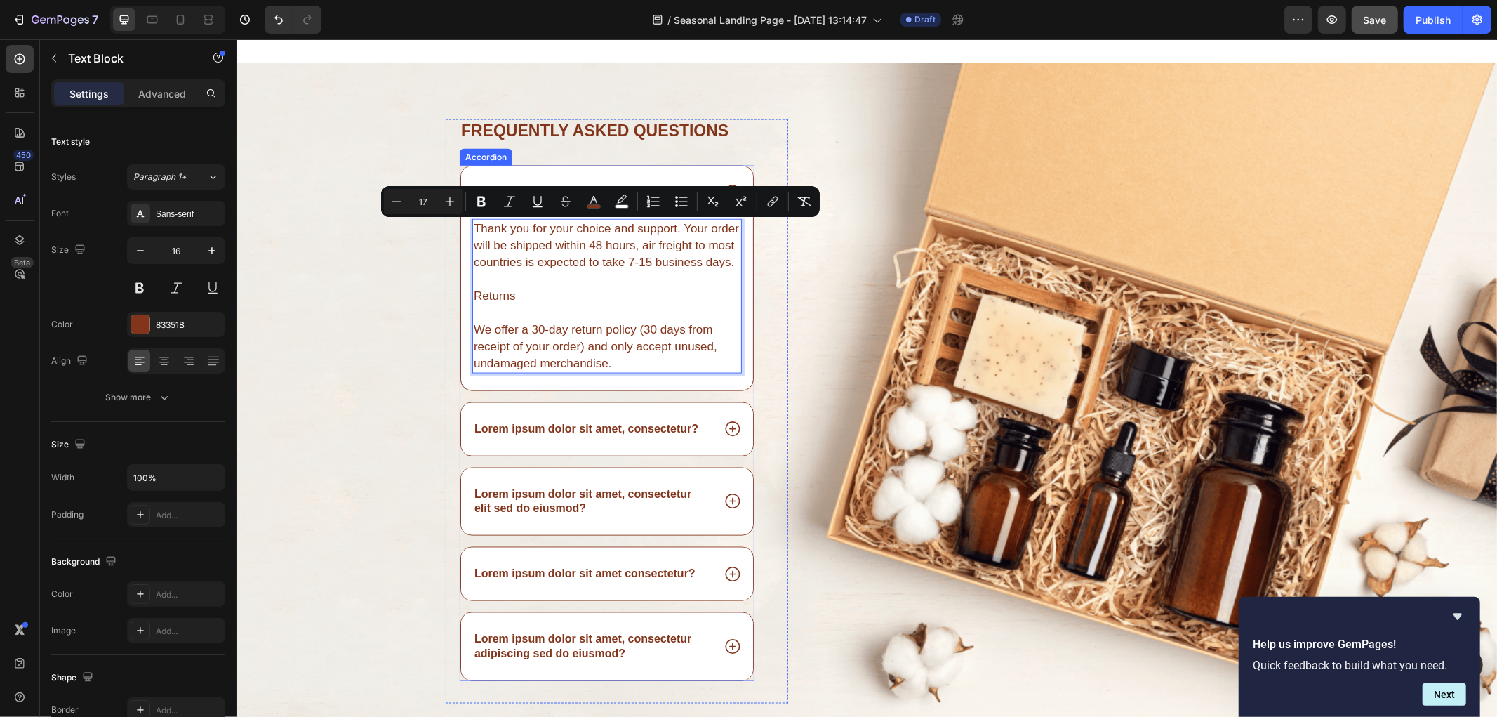
click at [602, 435] on p "Lorem ipsum dolor sit amet, consectetur?" at bounding box center [586, 428] width 224 height 15
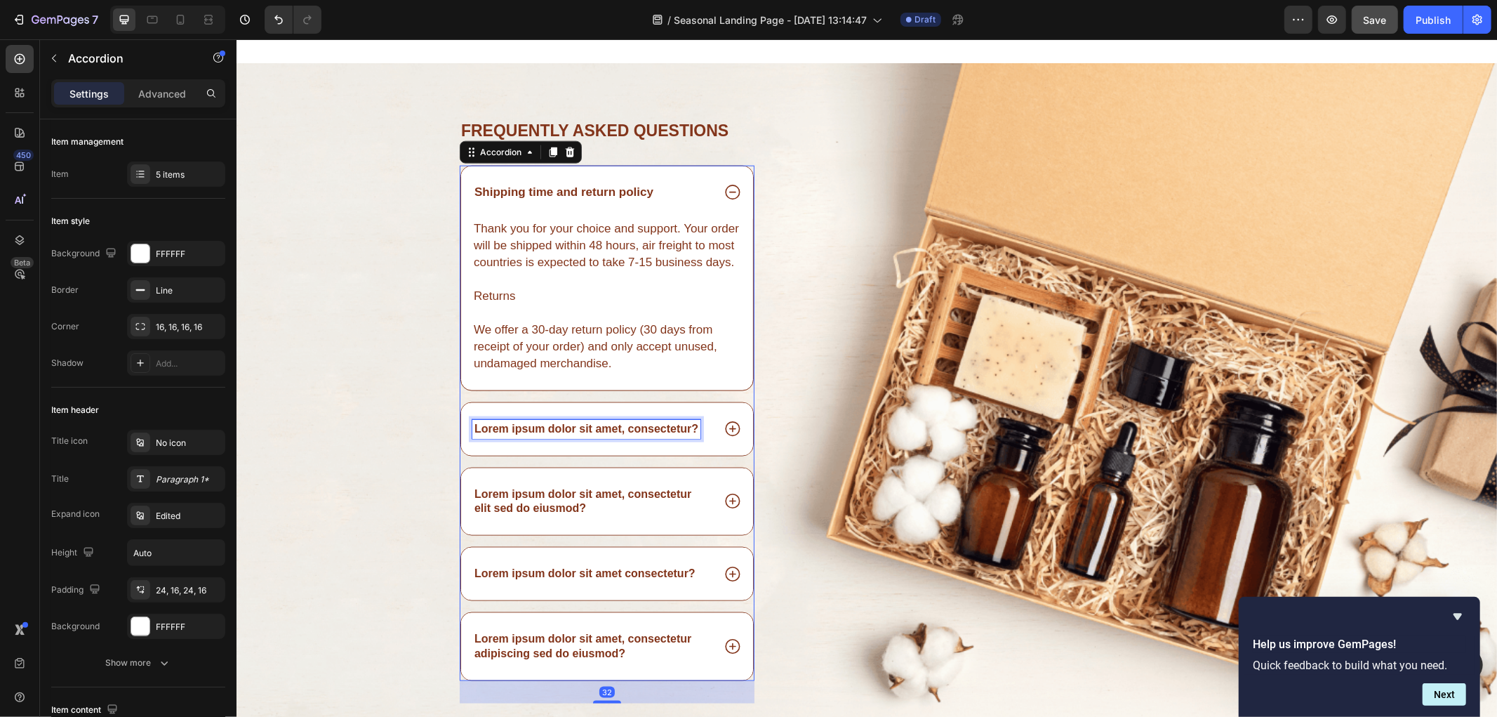
click at [600, 435] on p "Lorem ipsum dolor sit amet, consectetur?" at bounding box center [586, 428] width 224 height 15
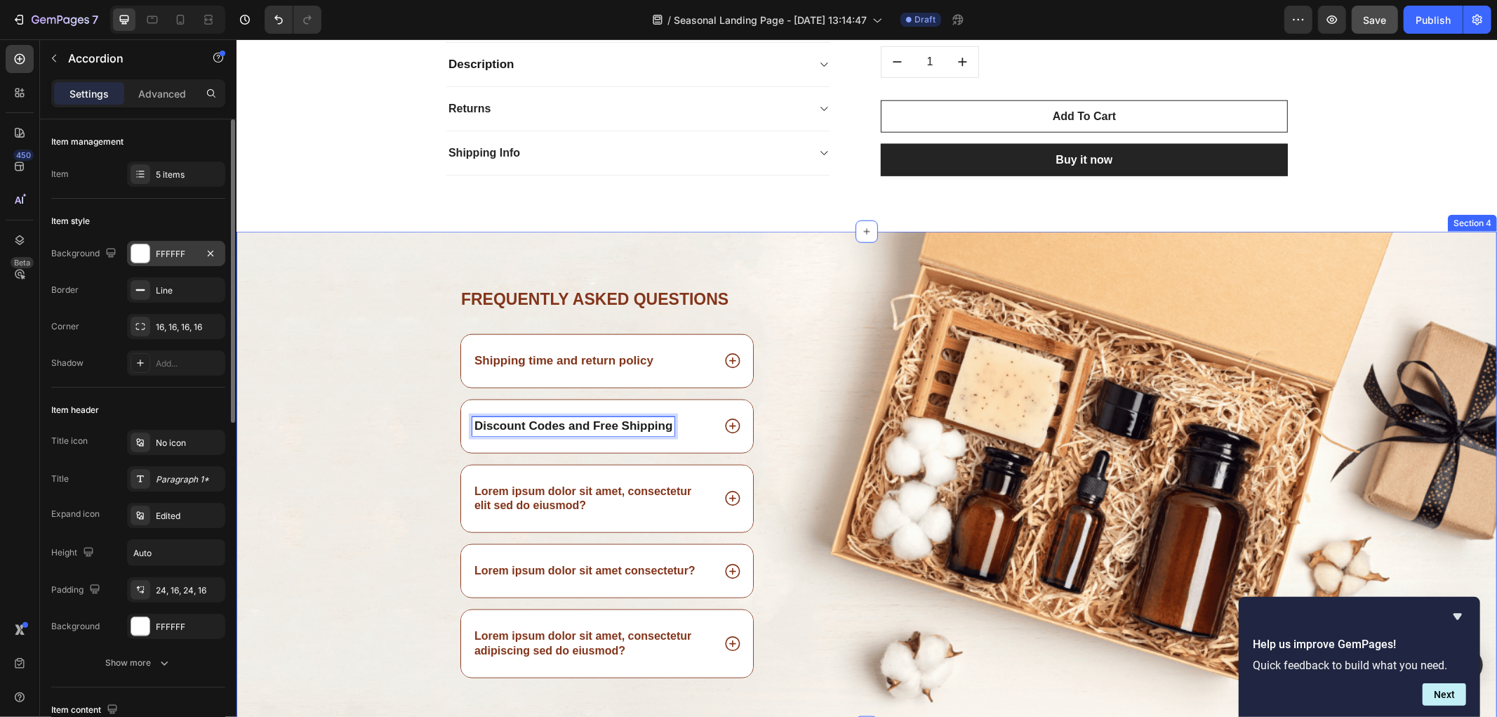
scroll to position [5836, 0]
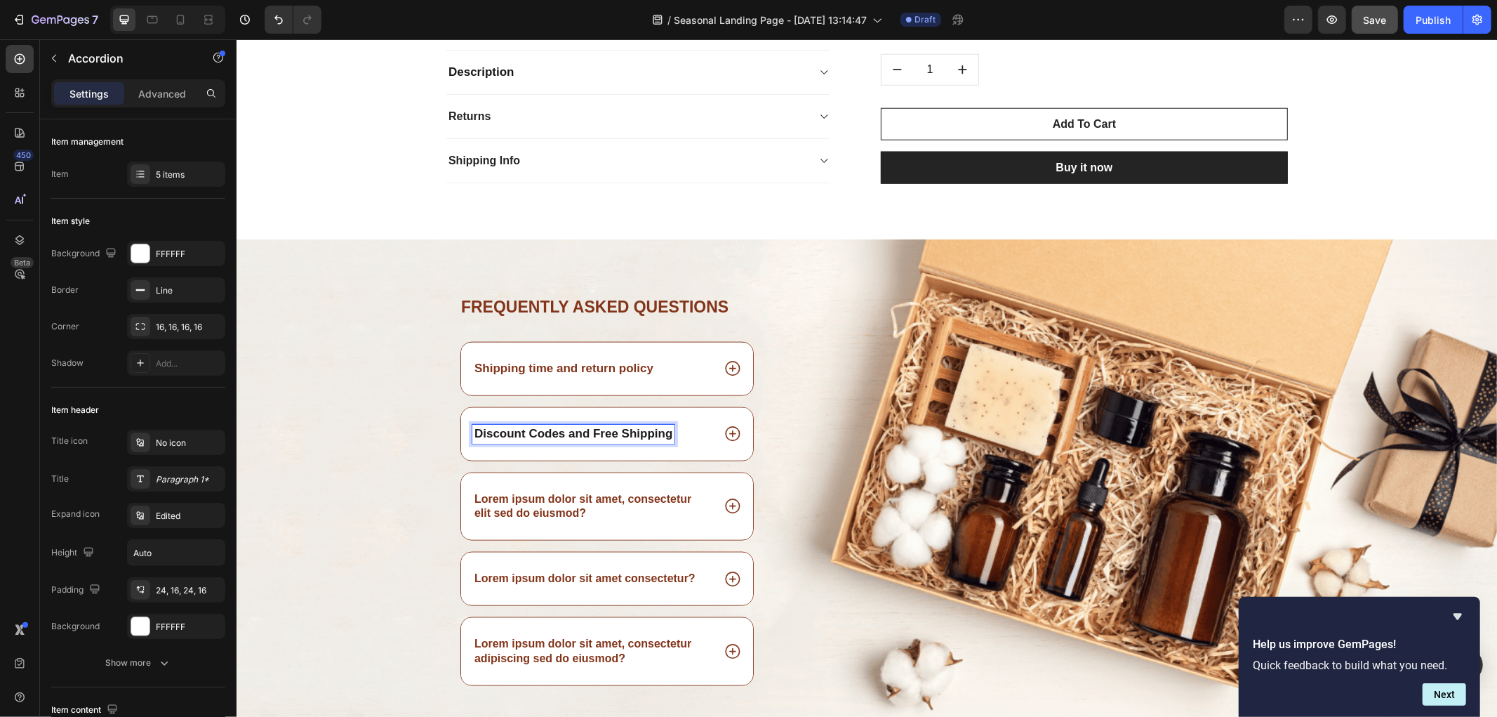
click at [574, 370] on strong "Shipping time and return policy" at bounding box center [563, 367] width 179 height 13
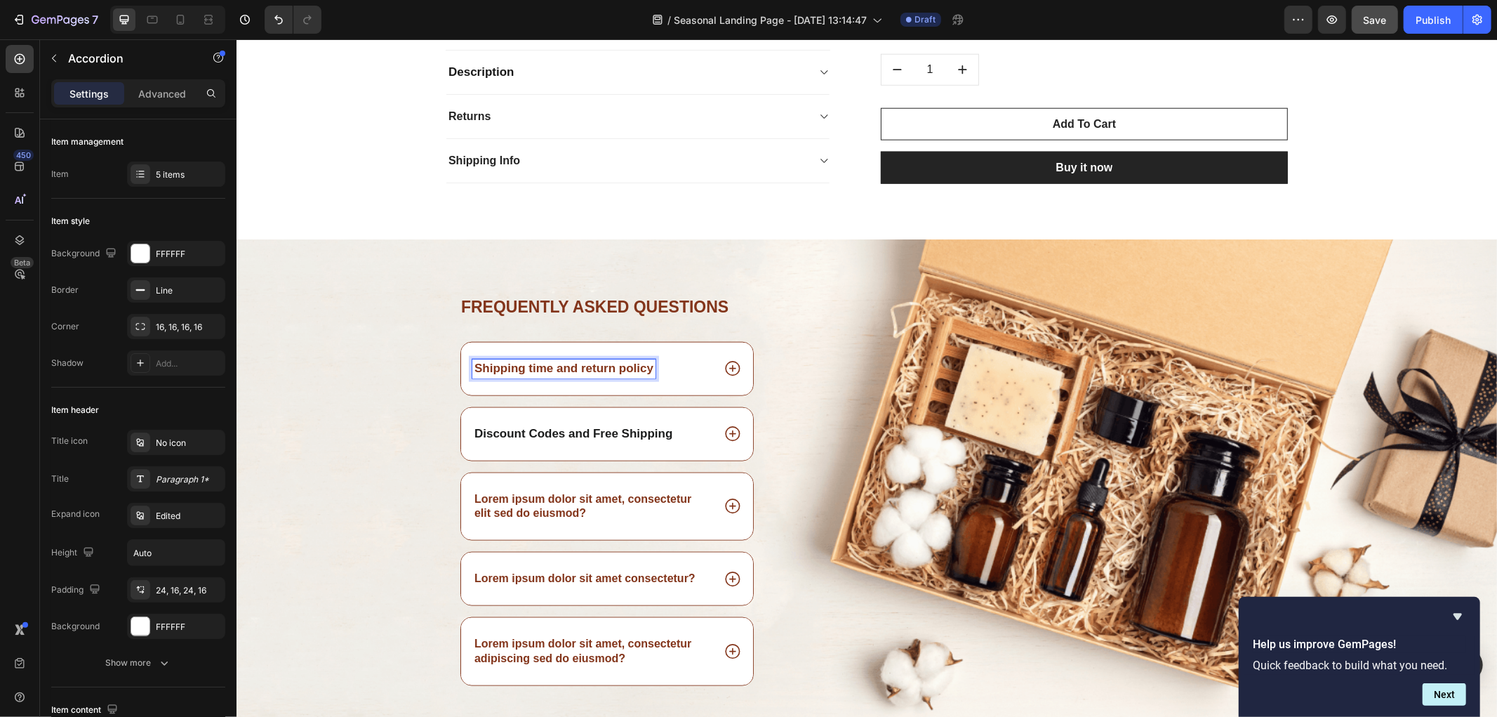
click at [537, 363] on strong "Shipping time and return policy" at bounding box center [563, 367] width 179 height 13
click at [536, 363] on strong "Shipping time and return policy" at bounding box center [563, 367] width 179 height 13
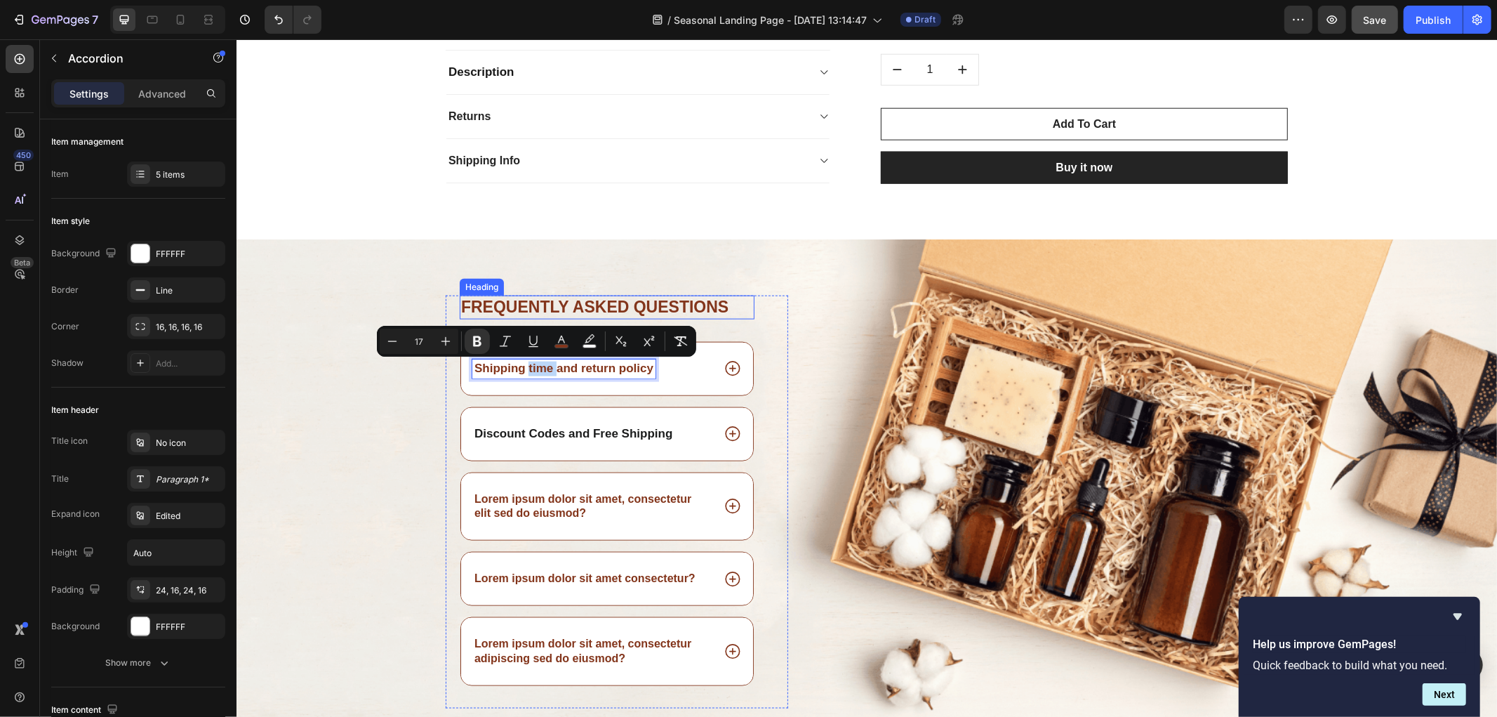
click at [704, 300] on h2 "Frequently asked questions" at bounding box center [606, 307] width 295 height 24
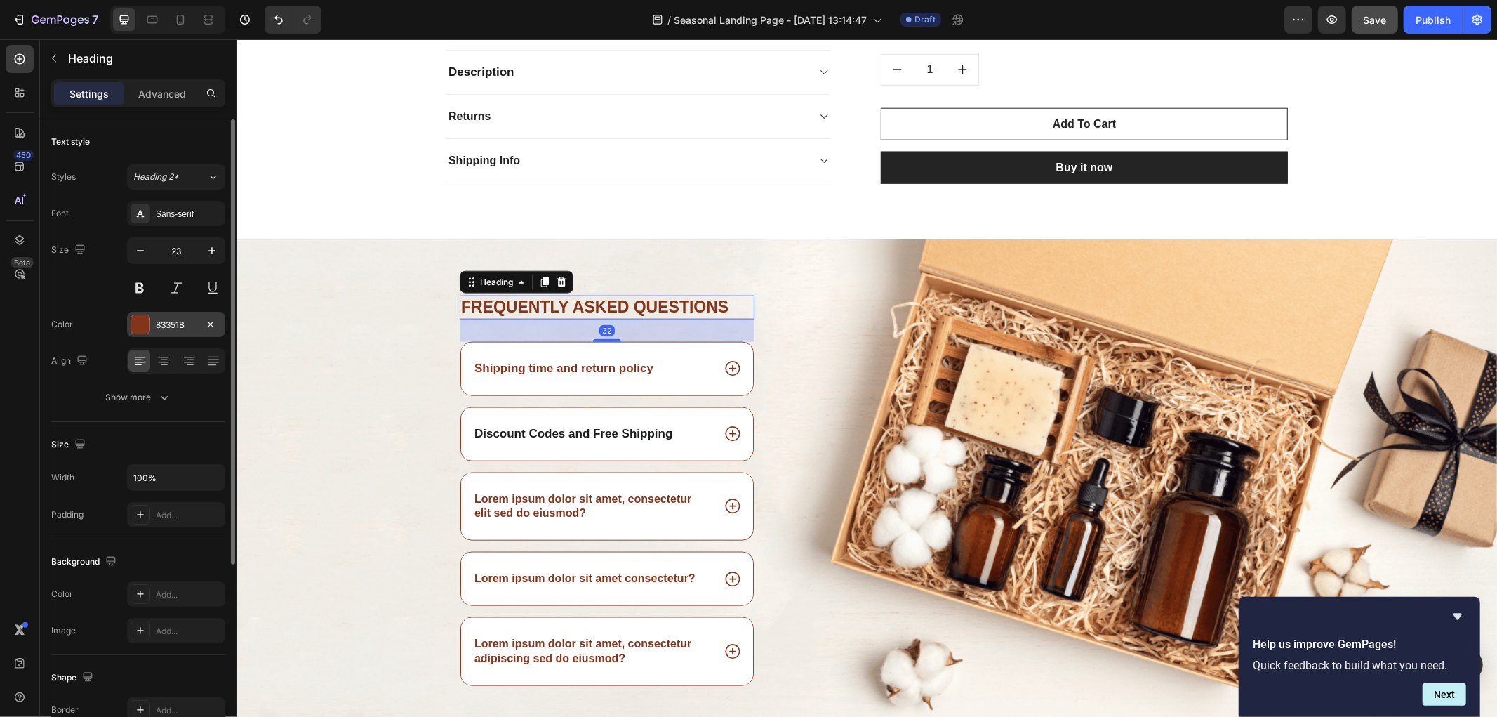
click at [173, 320] on div "83351B" at bounding box center [176, 325] width 41 height 13
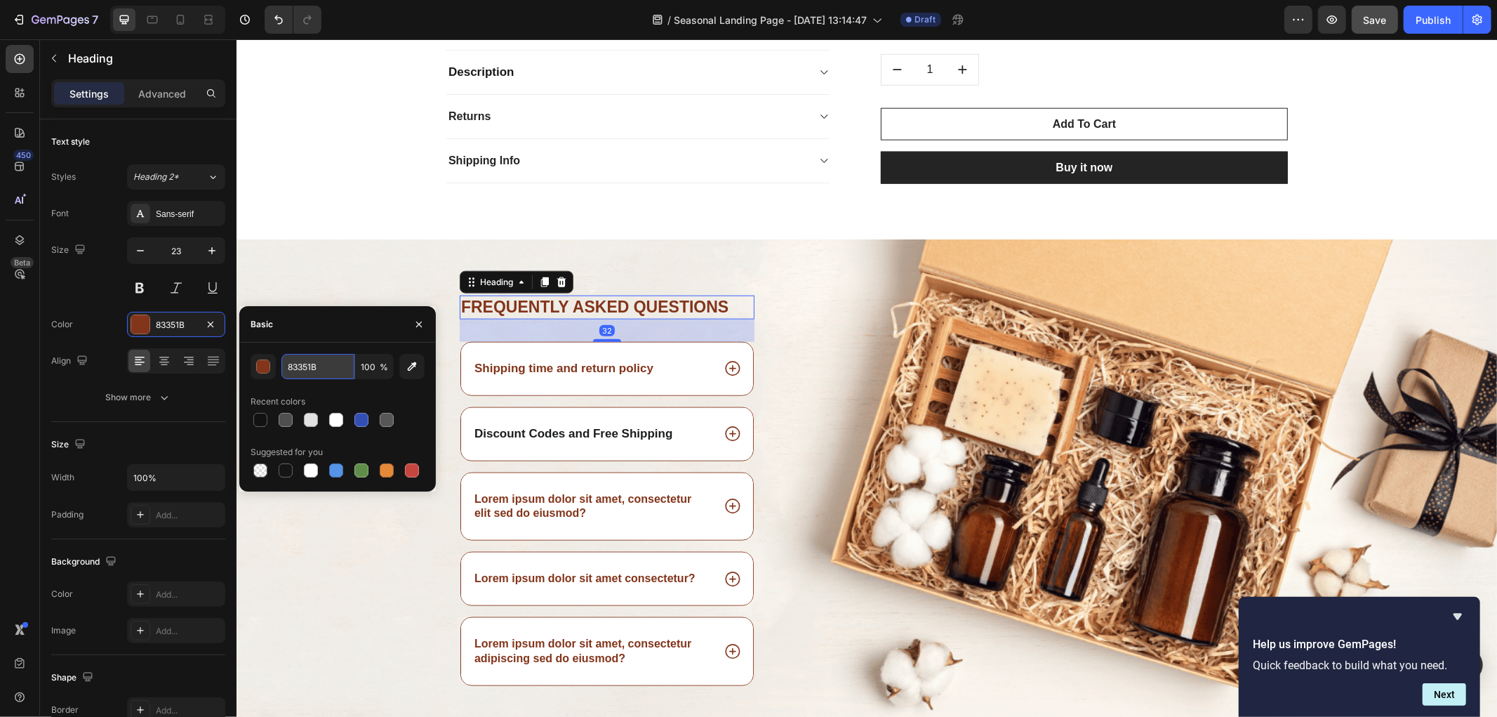
click at [317, 360] on input "83351B" at bounding box center [317, 366] width 73 height 25
click at [599, 432] on strong "Discount Codes and Free Shipping" at bounding box center [573, 432] width 198 height 13
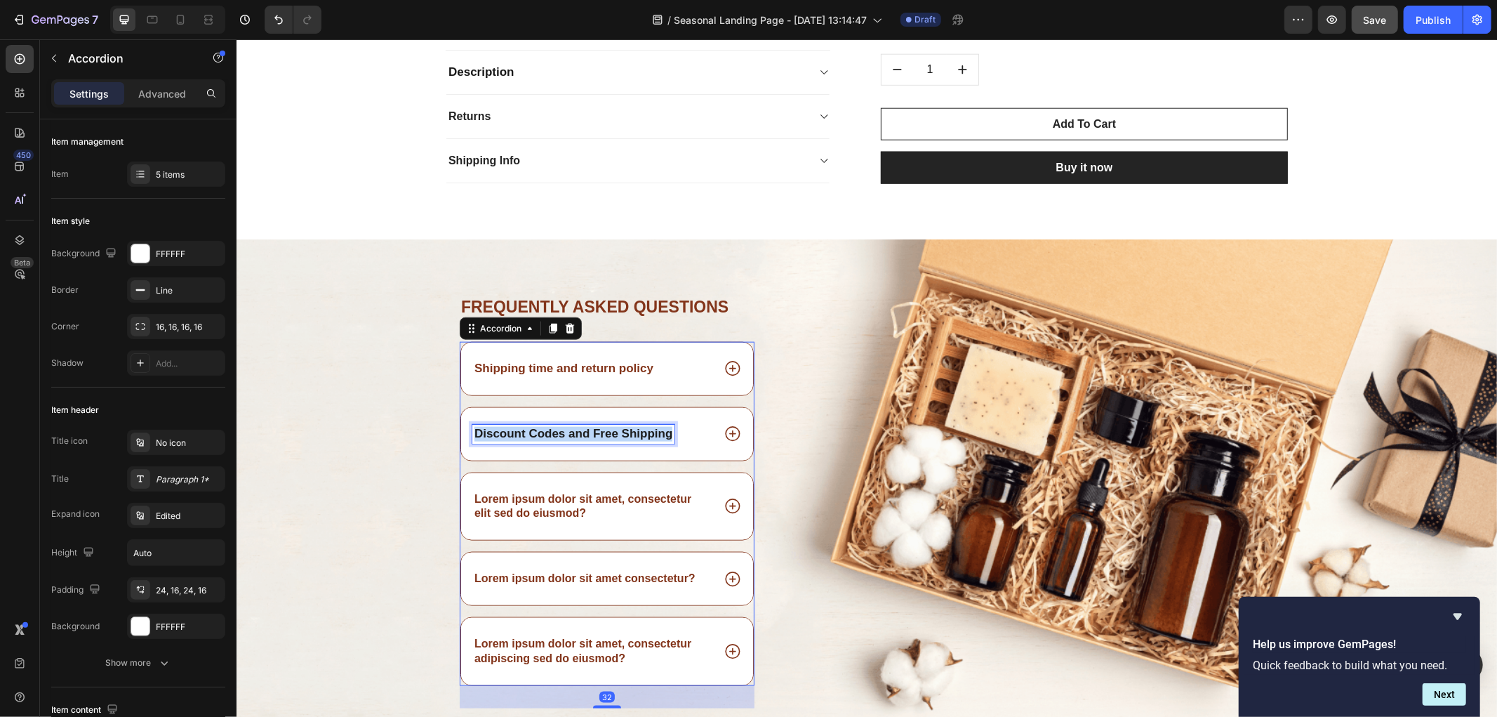
click at [599, 432] on strong "Discount Codes and Free Shipping" at bounding box center [573, 432] width 198 height 13
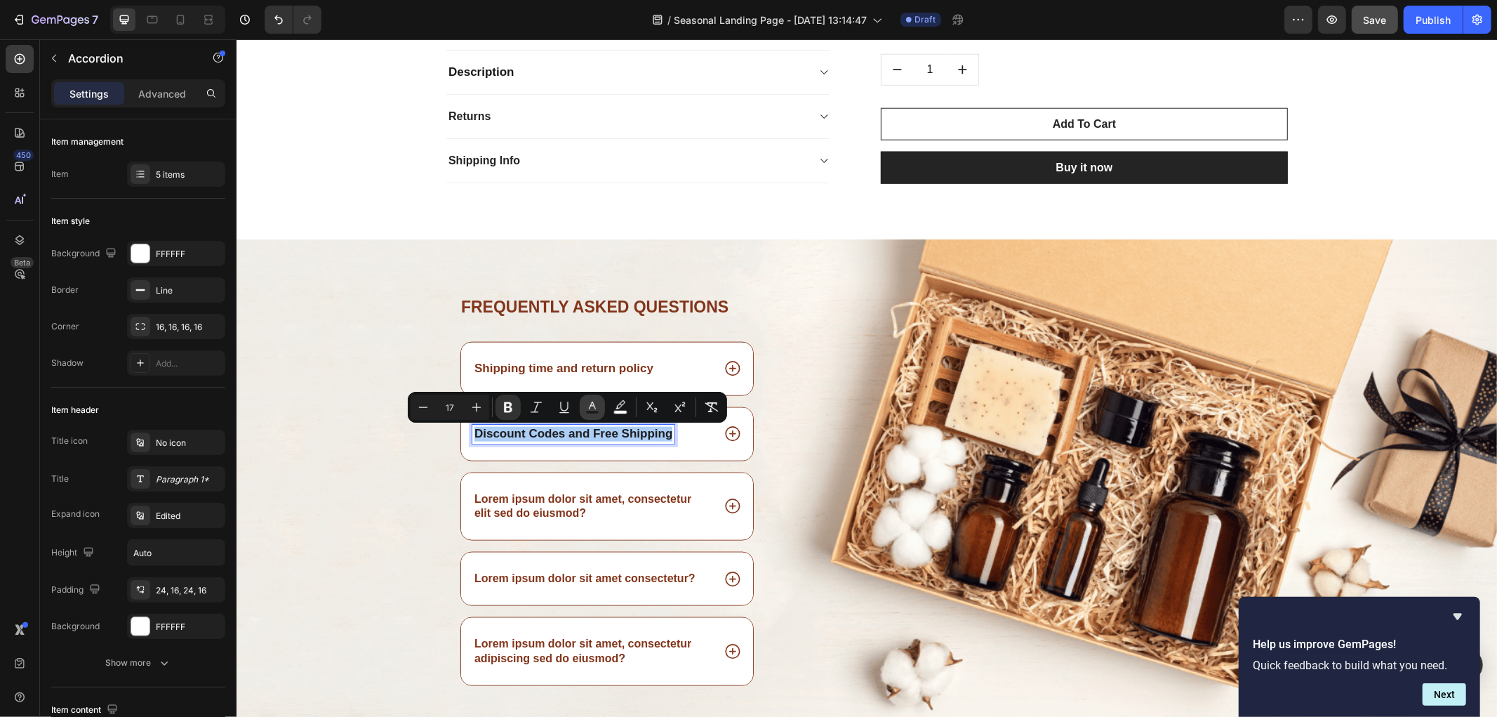
click at [580, 404] on button "color" at bounding box center [592, 406] width 25 height 25
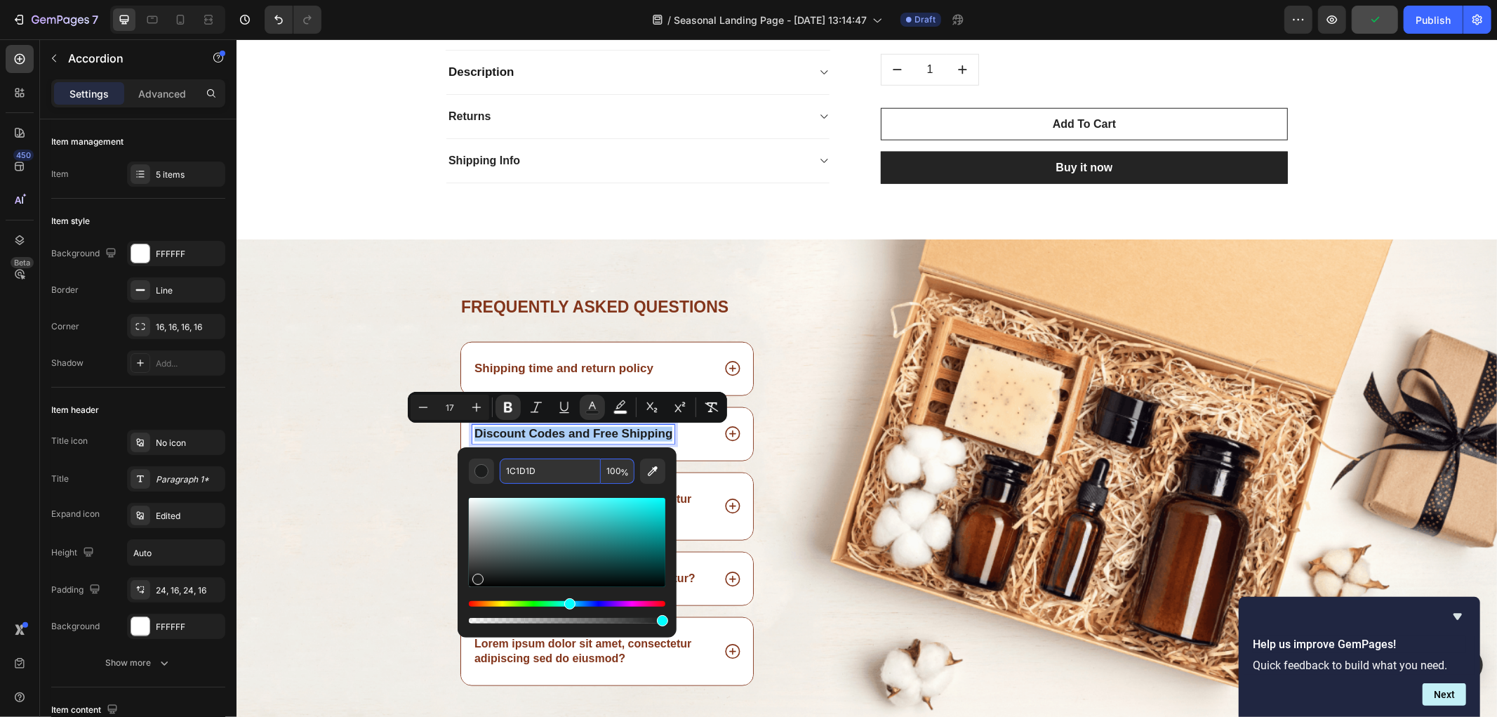
click at [563, 474] on input "1C1D1D" at bounding box center [550, 470] width 101 height 25
paste input "83351B"
type input "83351B"
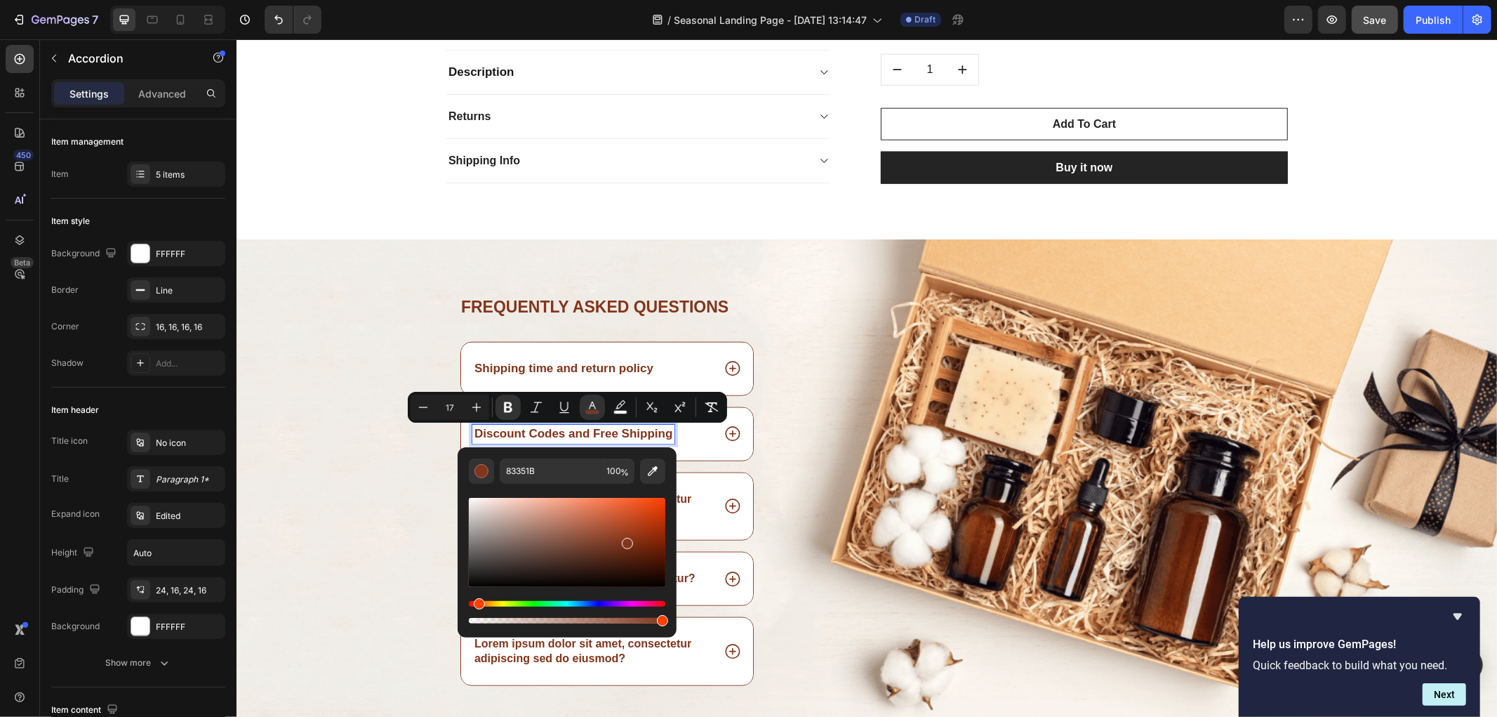
click at [727, 435] on icon at bounding box center [731, 433] width 15 height 15
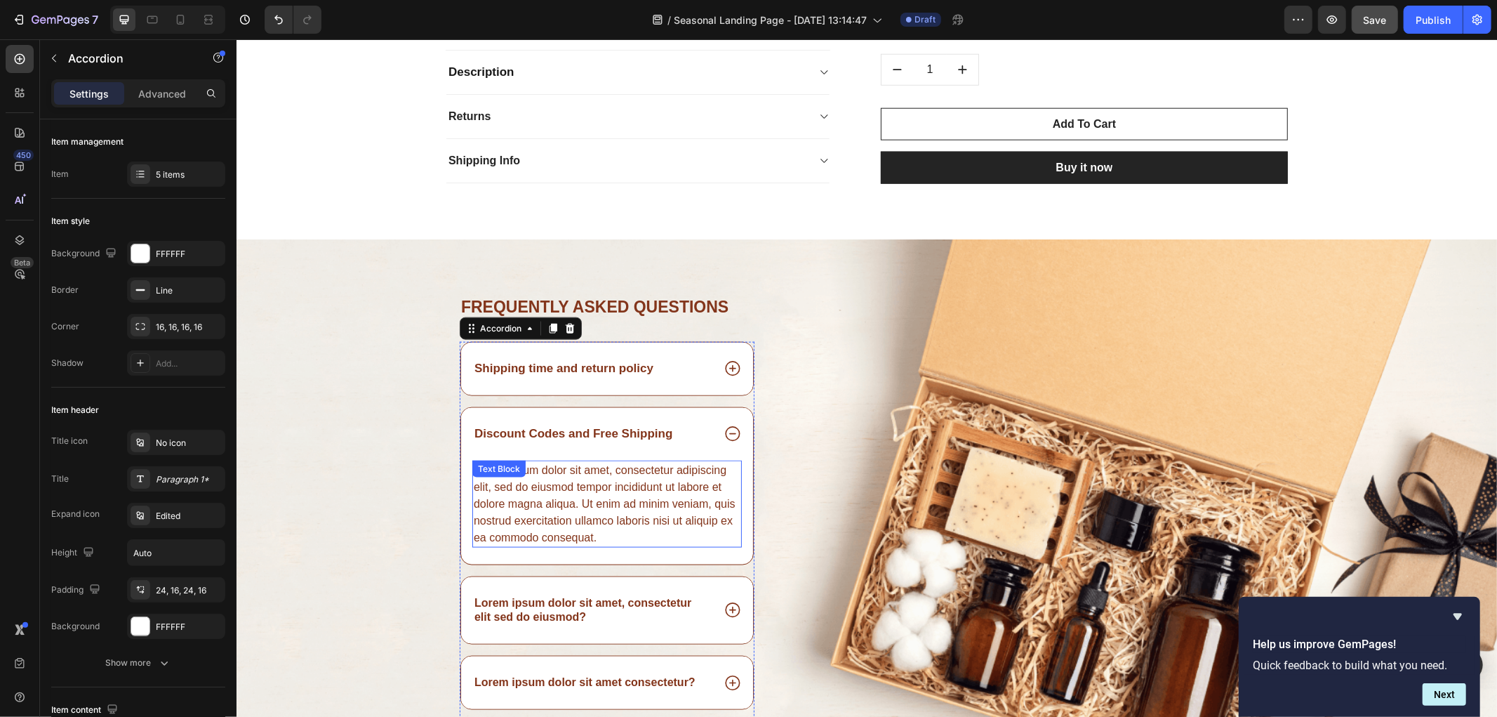
click at [625, 474] on div "Lorem ipsum dolor sit amet, consectetur adipiscing elit, sed do eiusmod tempor …" at bounding box center [607, 503] width 270 height 87
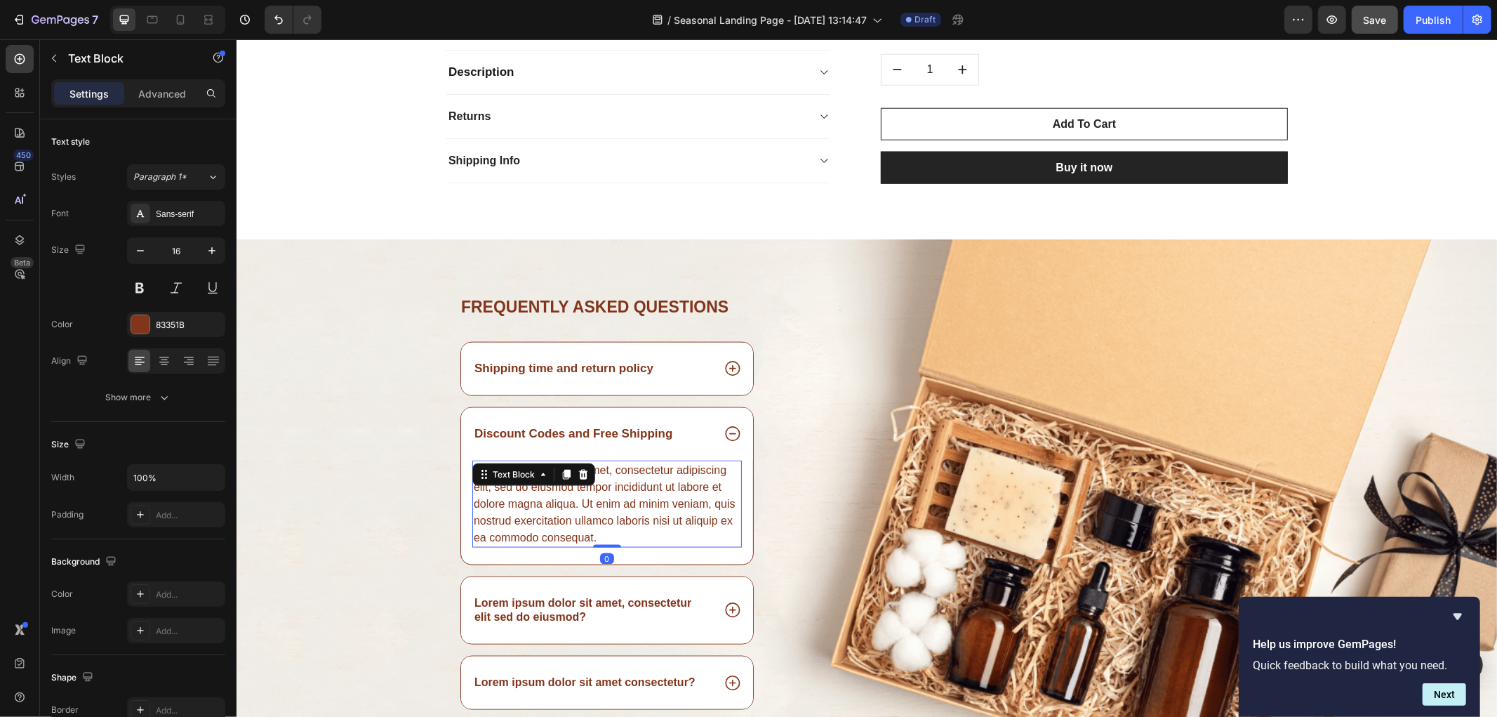
click at [625, 474] on div "Lorem ipsum dolor sit amet, consectetur adipiscing elit, sed do eiusmod tempor …" at bounding box center [607, 503] width 270 height 87
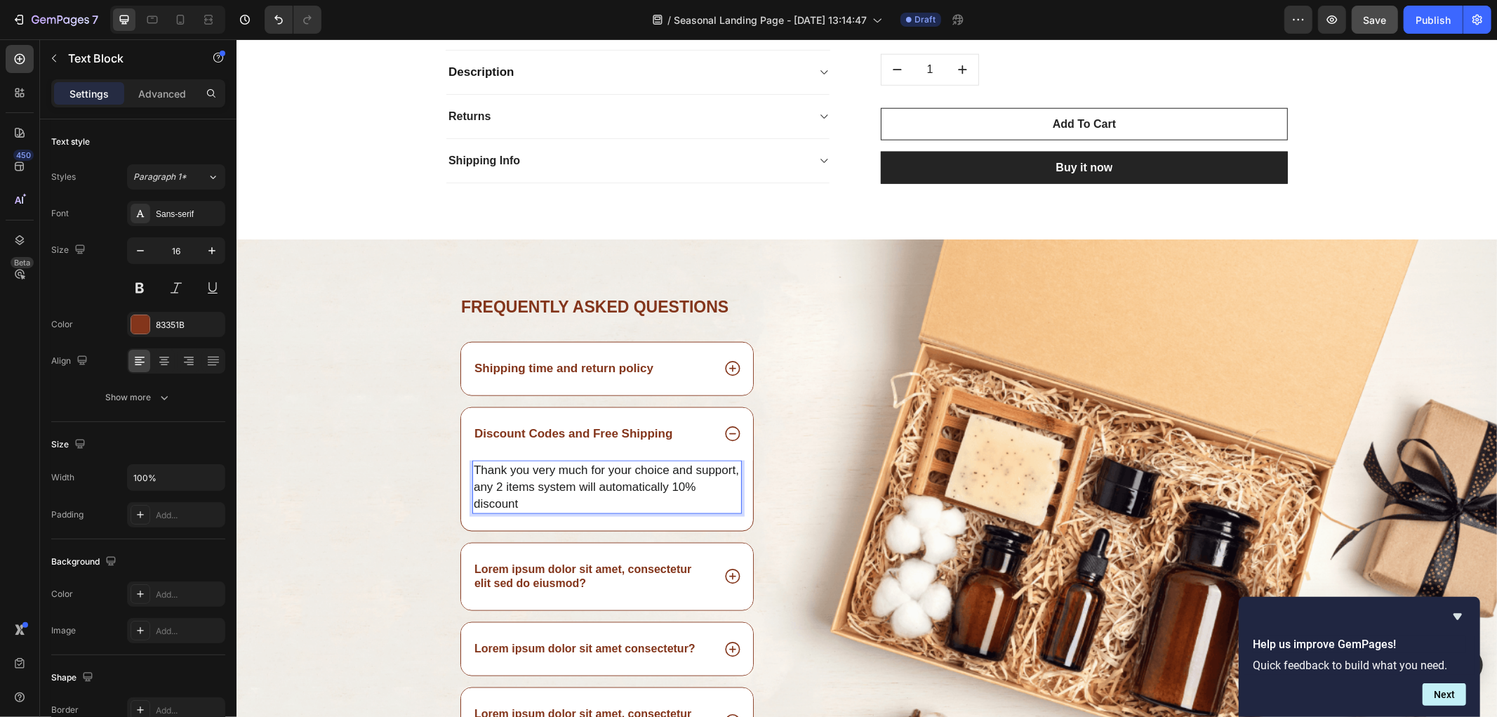
click at [543, 487] on span "Thank you very much for your choice and support, any 2 items system will automa…" at bounding box center [605, 486] width 265 height 47
click at [532, 503] on p "Thank you very much for your choice and support, any 2 items system will automa…" at bounding box center [606, 486] width 267 height 51
click at [558, 503] on p "Thank you very much for your choice and support, any 2 items system will automa…" at bounding box center [606, 486] width 267 height 51
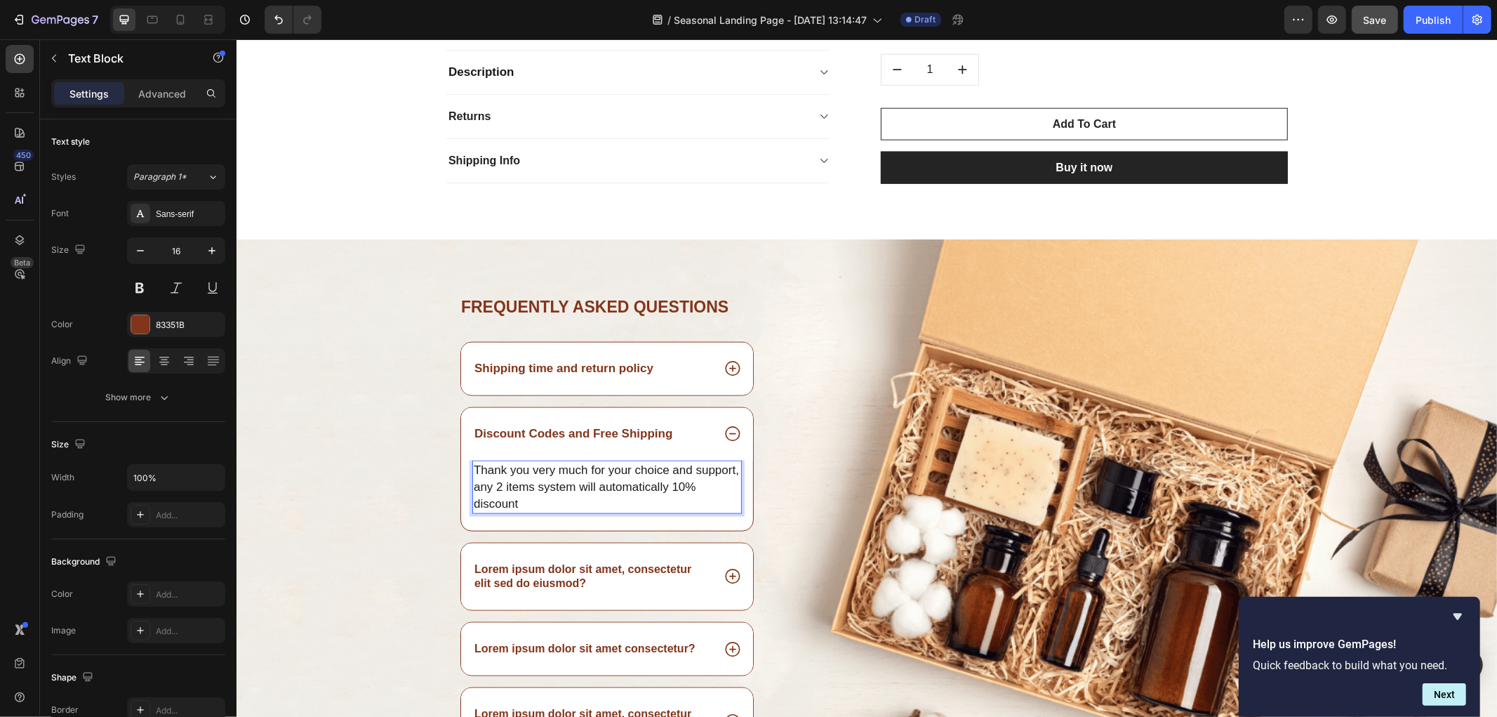
click at [527, 502] on p "Thank you very much for your choice and support, any 2 items system will automa…" at bounding box center [606, 486] width 267 height 51
click at [514, 507] on span "Thank you very much for your choice and support, any 2 items system will automa…" at bounding box center [605, 486] width 265 height 47
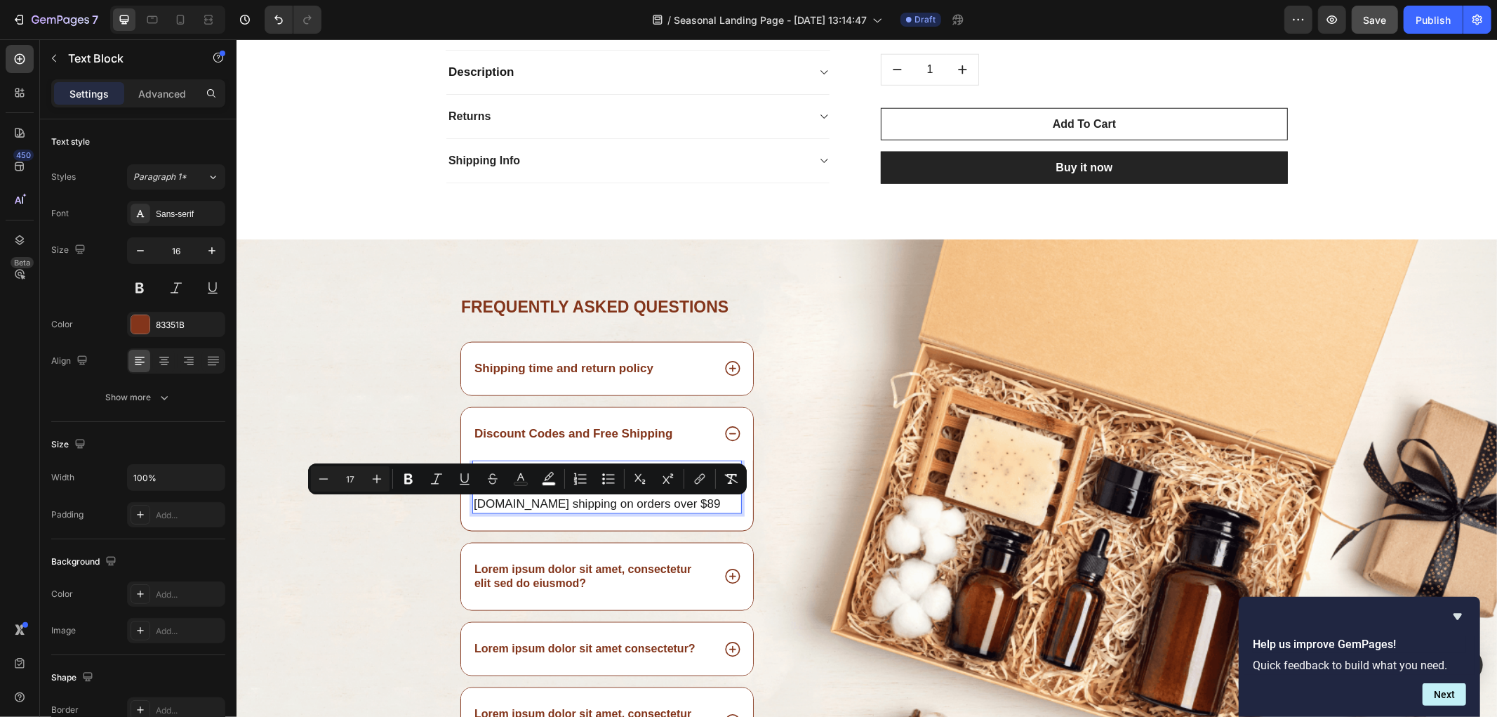
click at [511, 506] on span "Thank you very much for your choice and support, any 2 items system will automa…" at bounding box center [605, 486] width 265 height 47
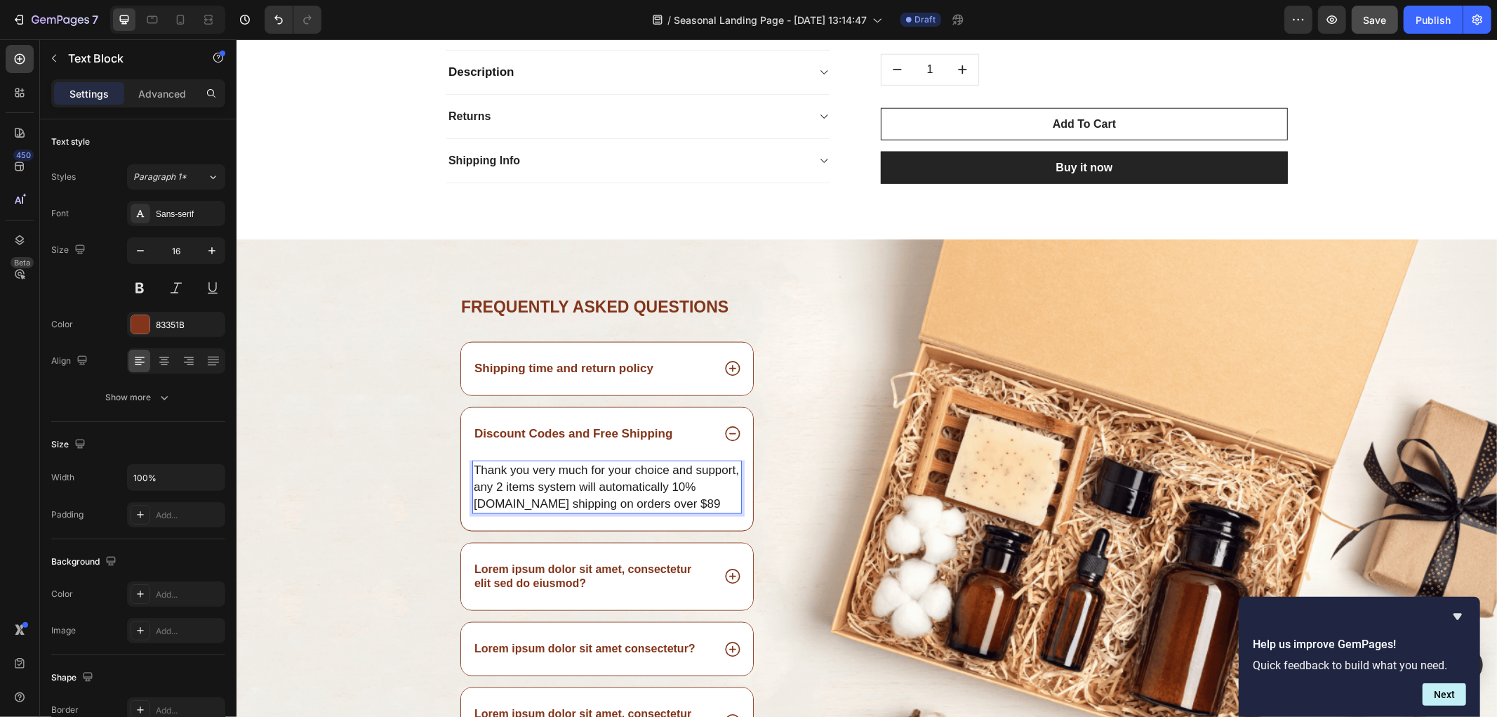
click at [514, 509] on span "Thank you very much for your choice and support, any 2 items system will automa…" at bounding box center [605, 486] width 265 height 47
drag, startPoint x: 677, startPoint y: 507, endPoint x: 693, endPoint y: 510, distance: 17.1
click at [693, 510] on p "Thank you very much for your choice and support, any 2 items system will automa…" at bounding box center [606, 486] width 267 height 51
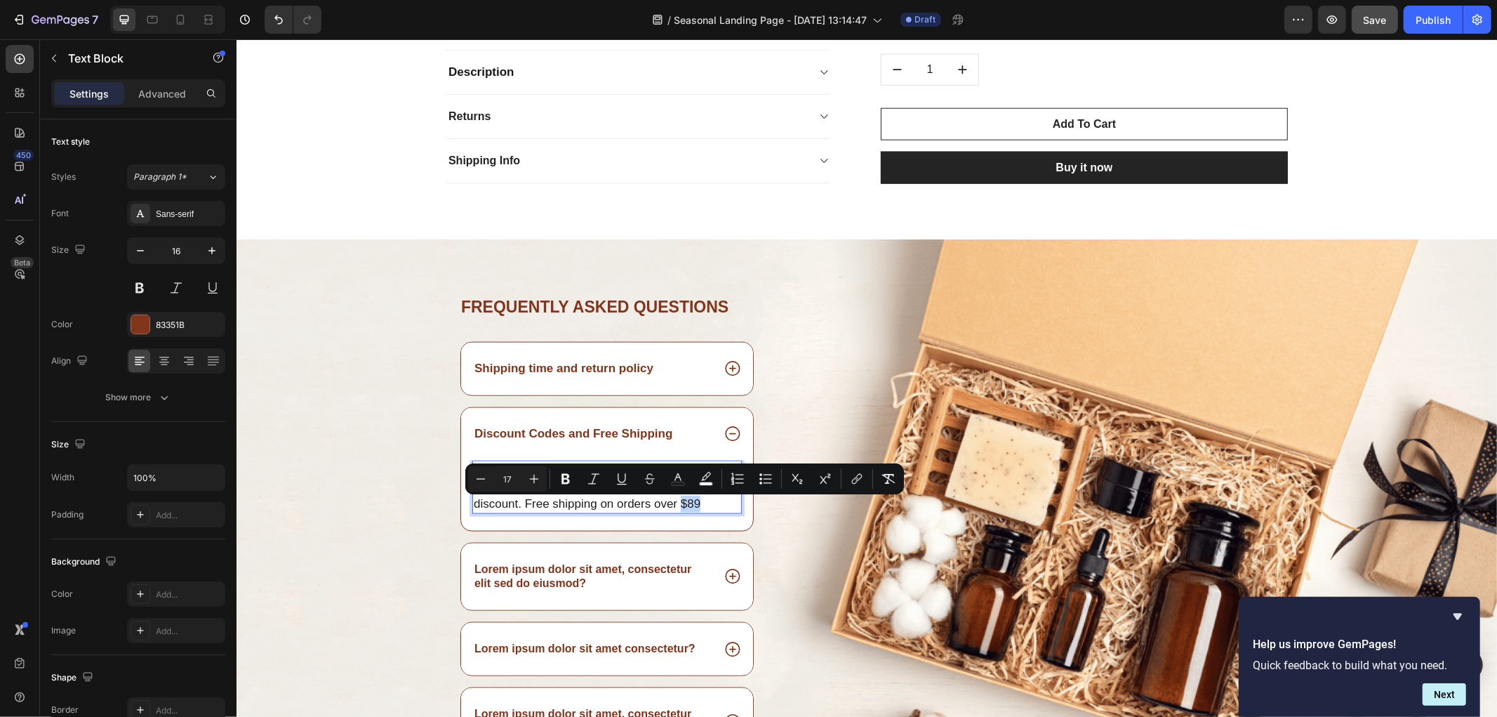
click at [694, 510] on p "Thank you very much for your choice and support, any 2 items system will automa…" at bounding box center [606, 486] width 267 height 51
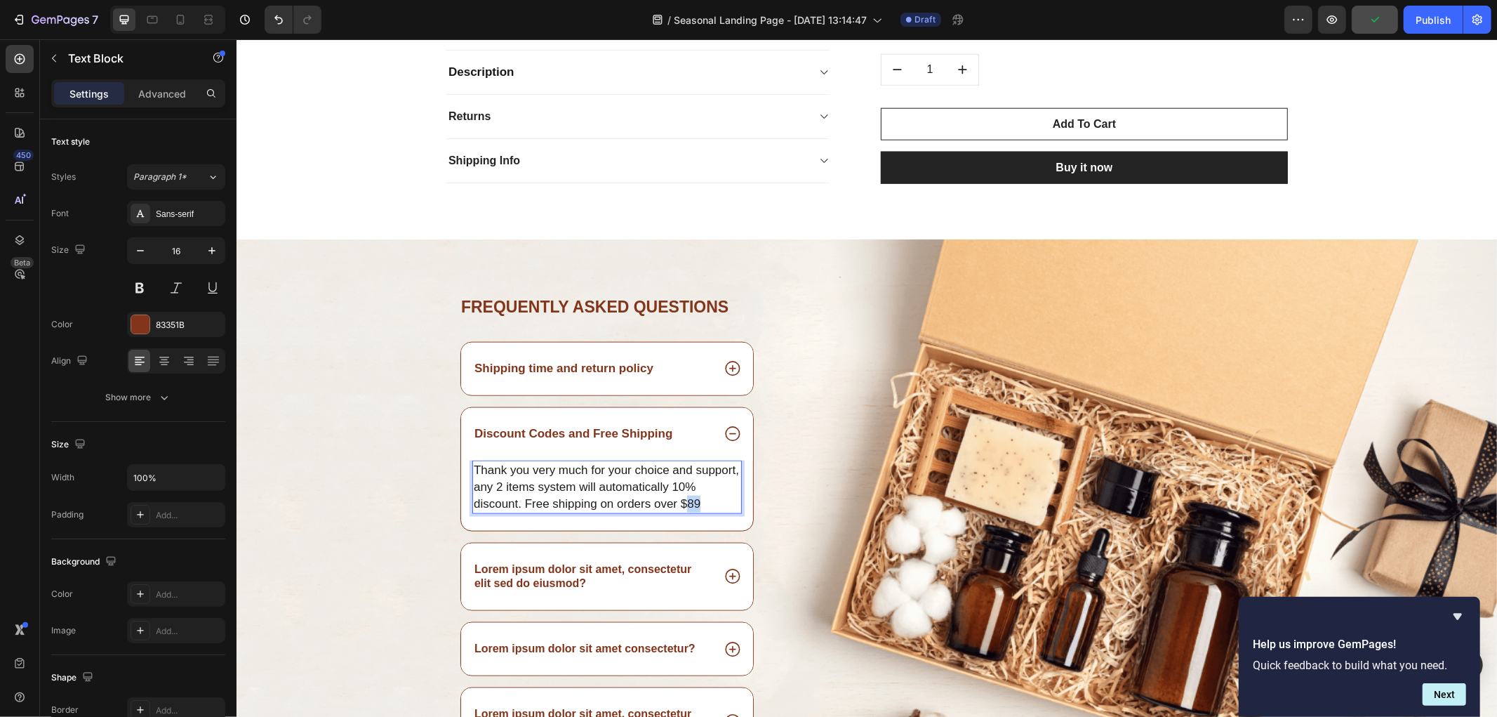
drag, startPoint x: 680, startPoint y: 508, endPoint x: 693, endPoint y: 508, distance: 12.6
click at [693, 508] on span "Thank you very much for your choice and support, any 2 items system will automa…" at bounding box center [605, 486] width 265 height 47
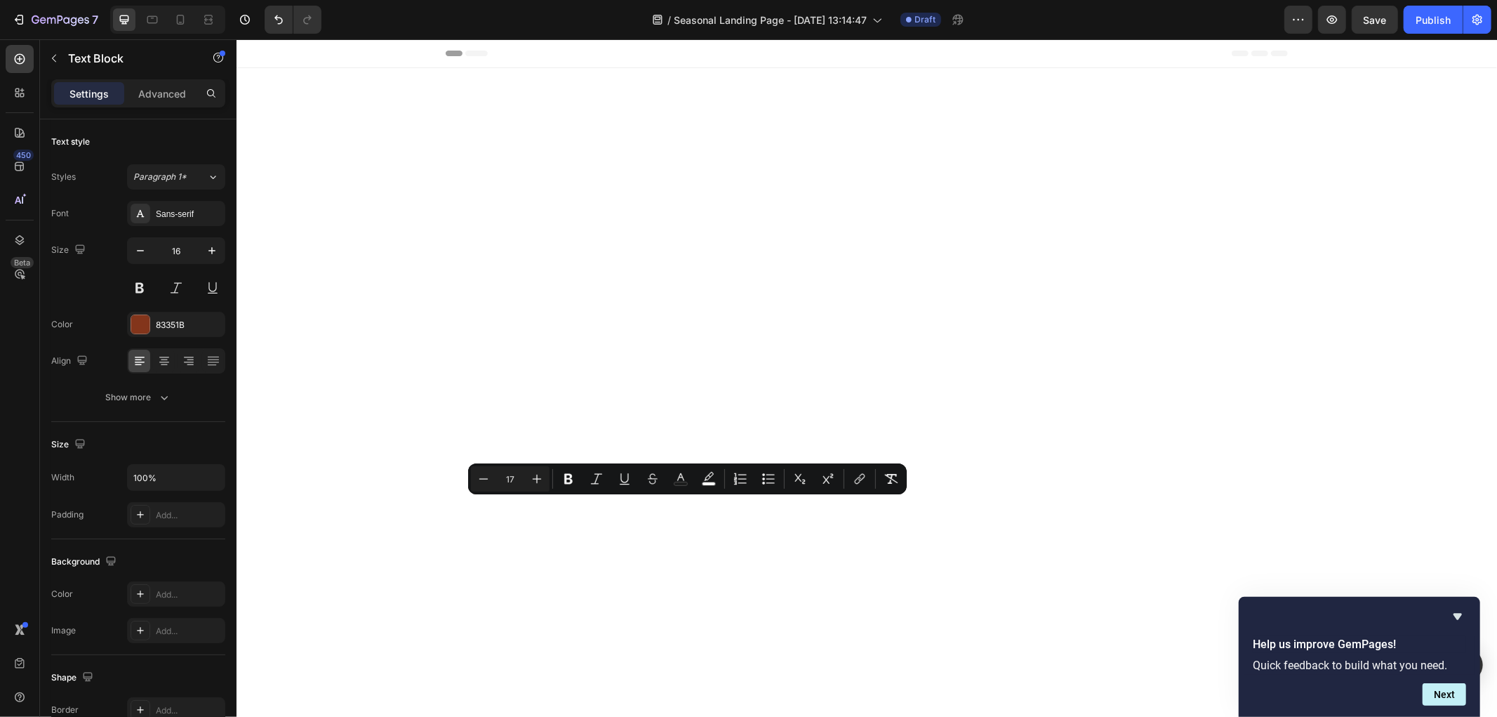
scroll to position [5836, 0]
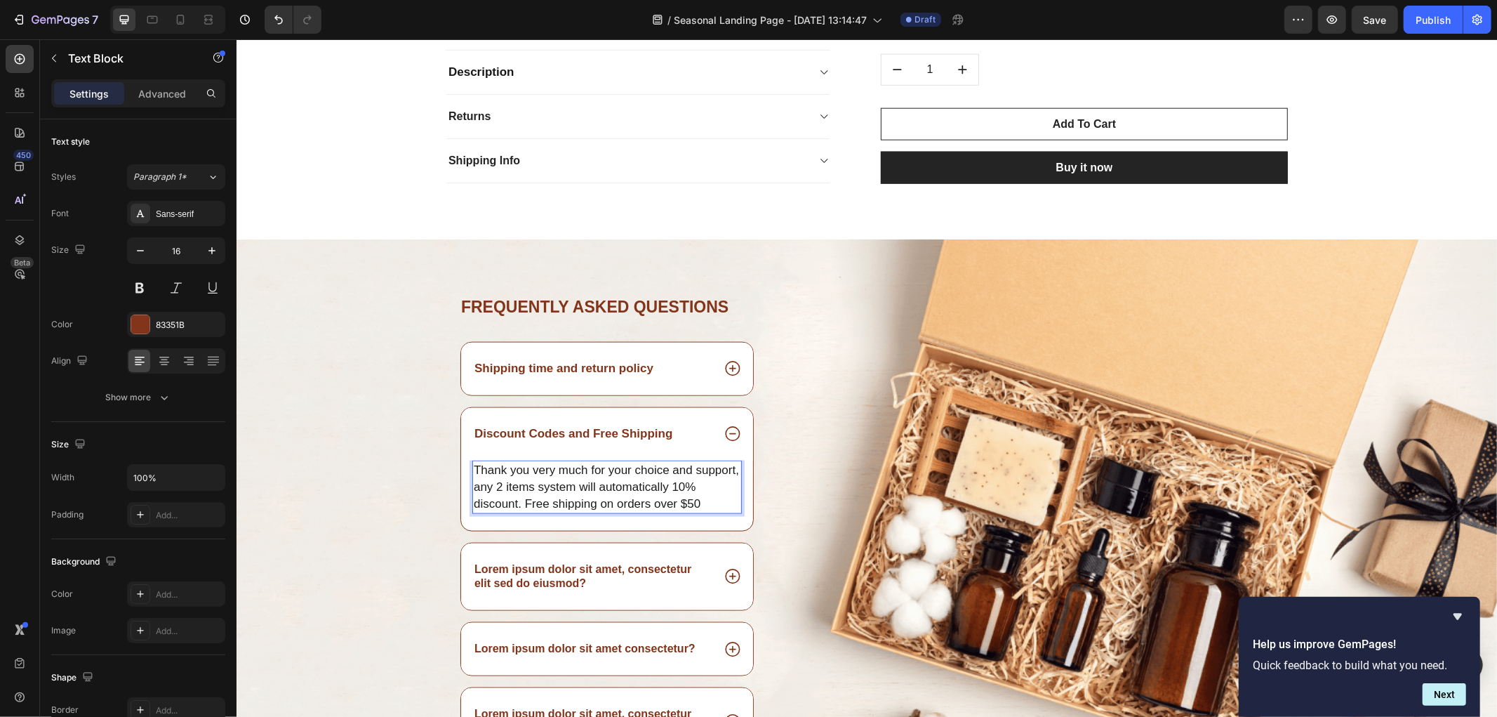
click at [535, 486] on span "Thank you very much for your choice and support, any 2 items system will automa…" at bounding box center [605, 486] width 265 height 47
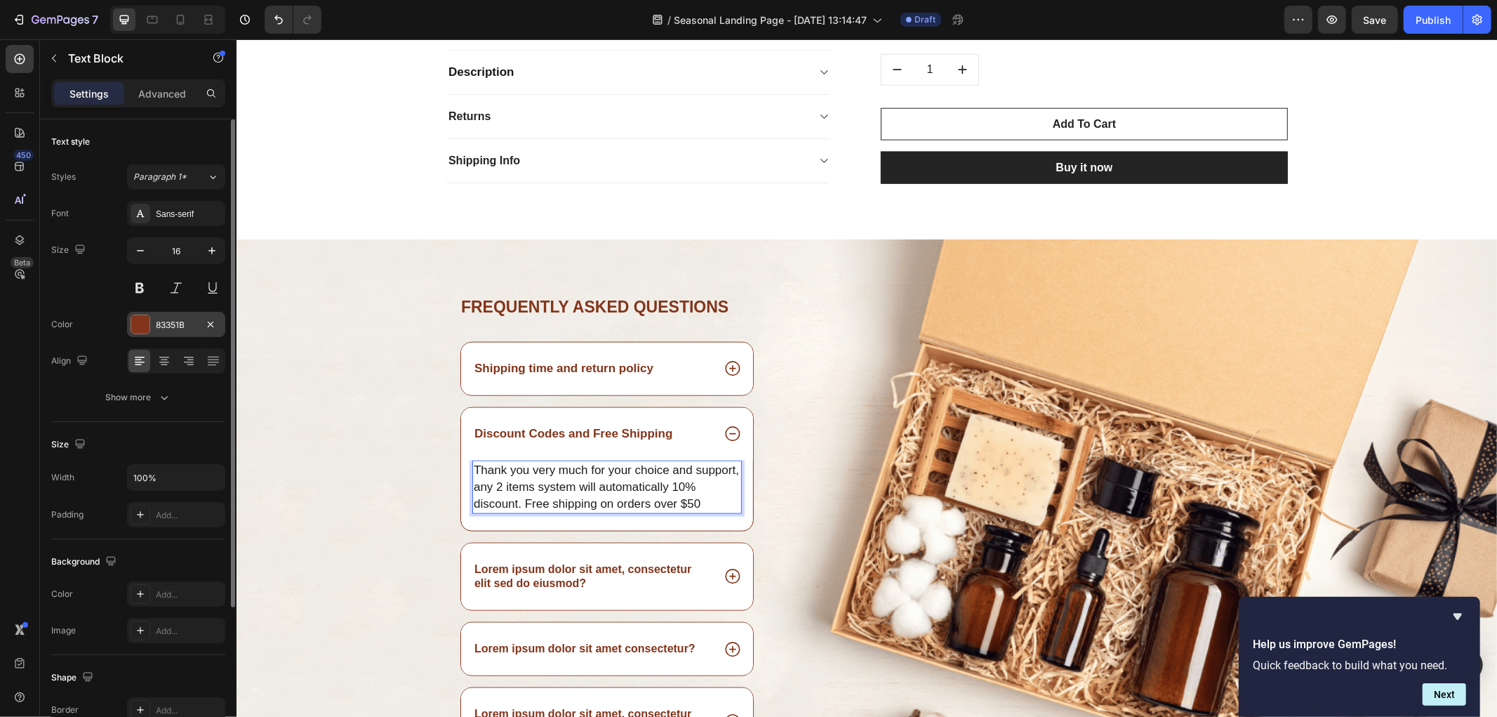
click at [167, 321] on div "83351B" at bounding box center [176, 325] width 41 height 13
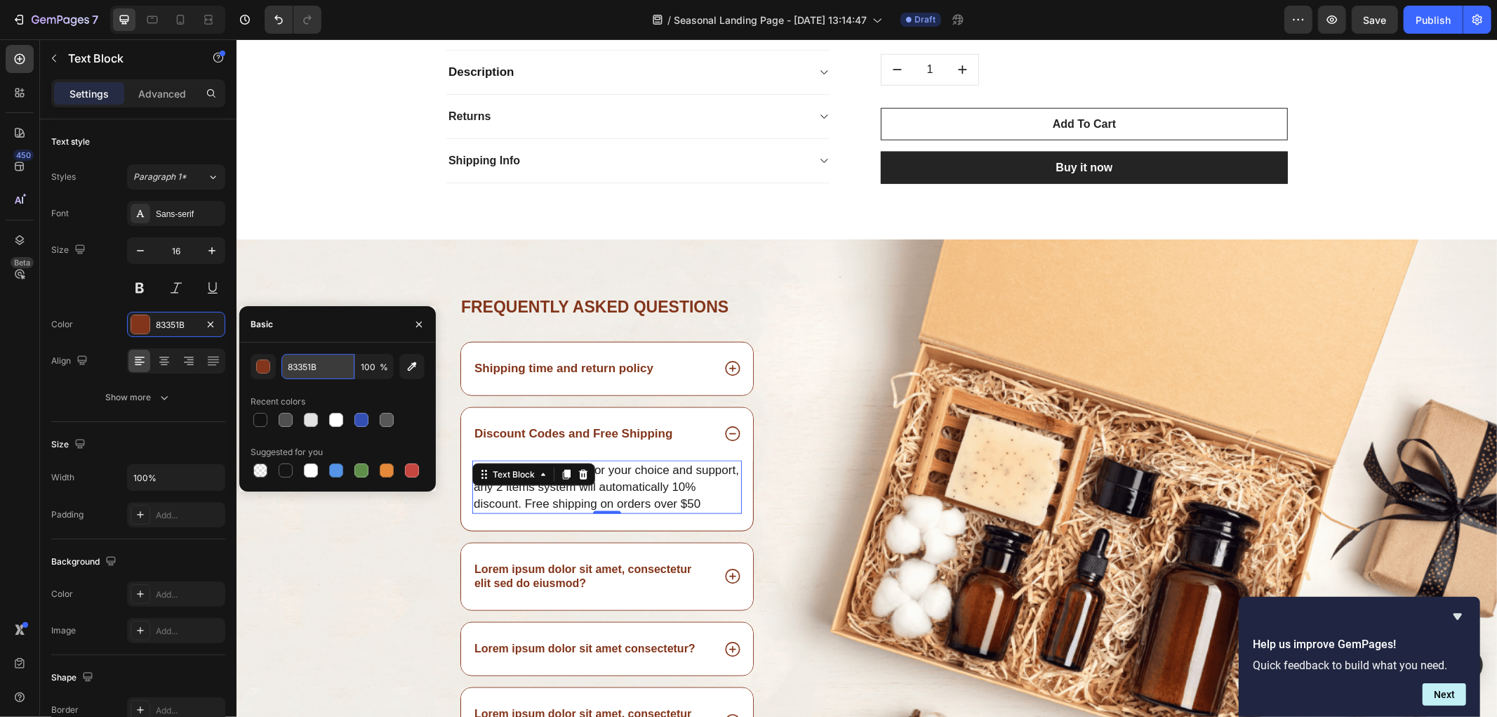
click at [312, 361] on input "83351B" at bounding box center [317, 366] width 73 height 25
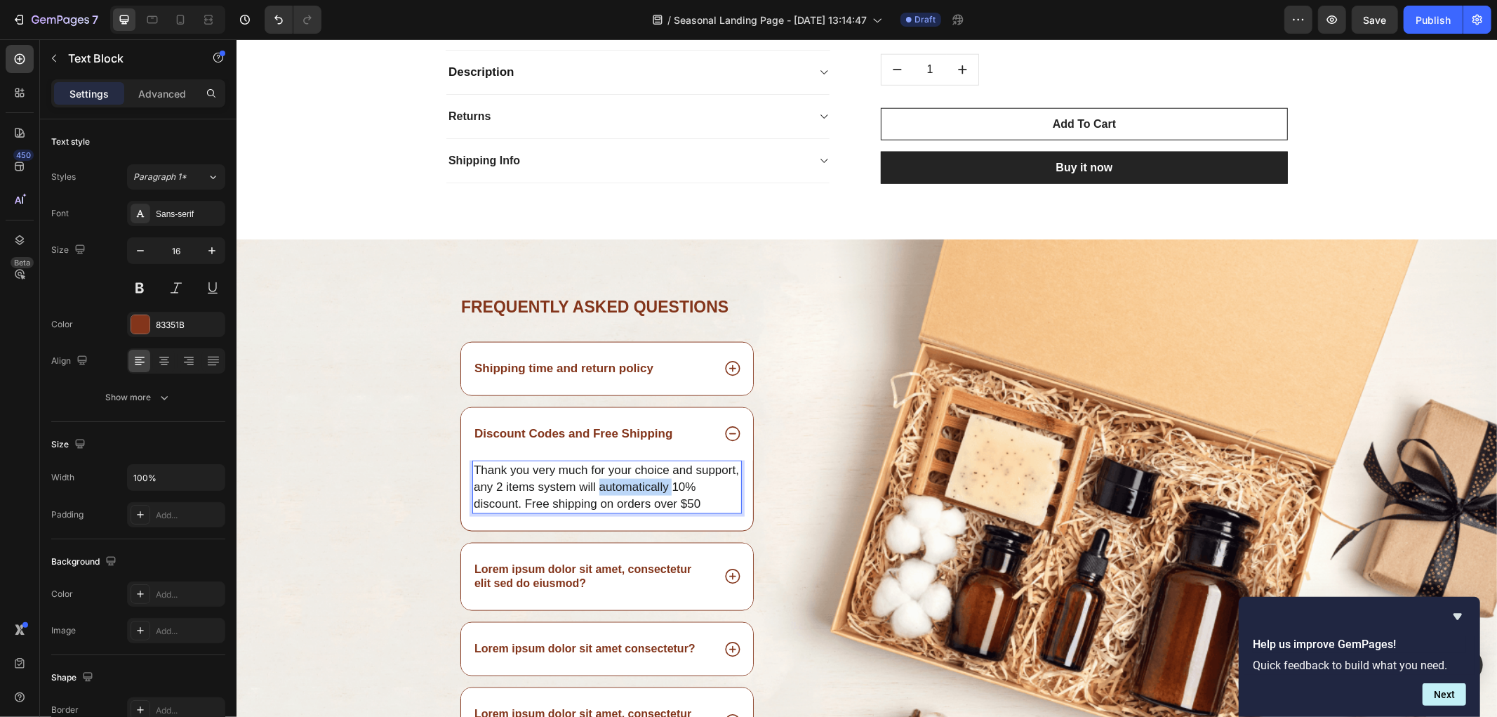
click at [629, 492] on span "Thank you very much for your choice and support, any 2 items system will automa…" at bounding box center [605, 486] width 265 height 47
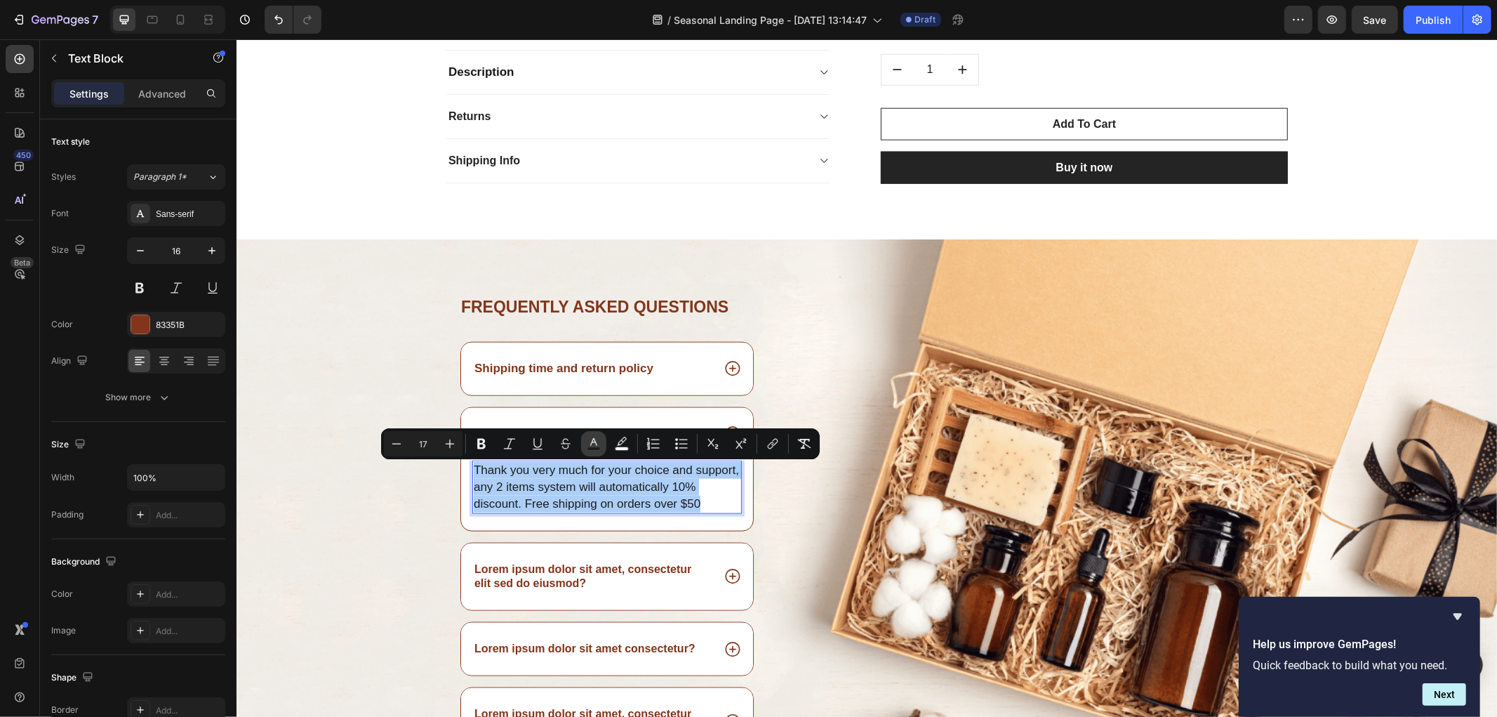
click at [592, 445] on icon "Editor contextual toolbar" at bounding box center [594, 444] width 14 height 14
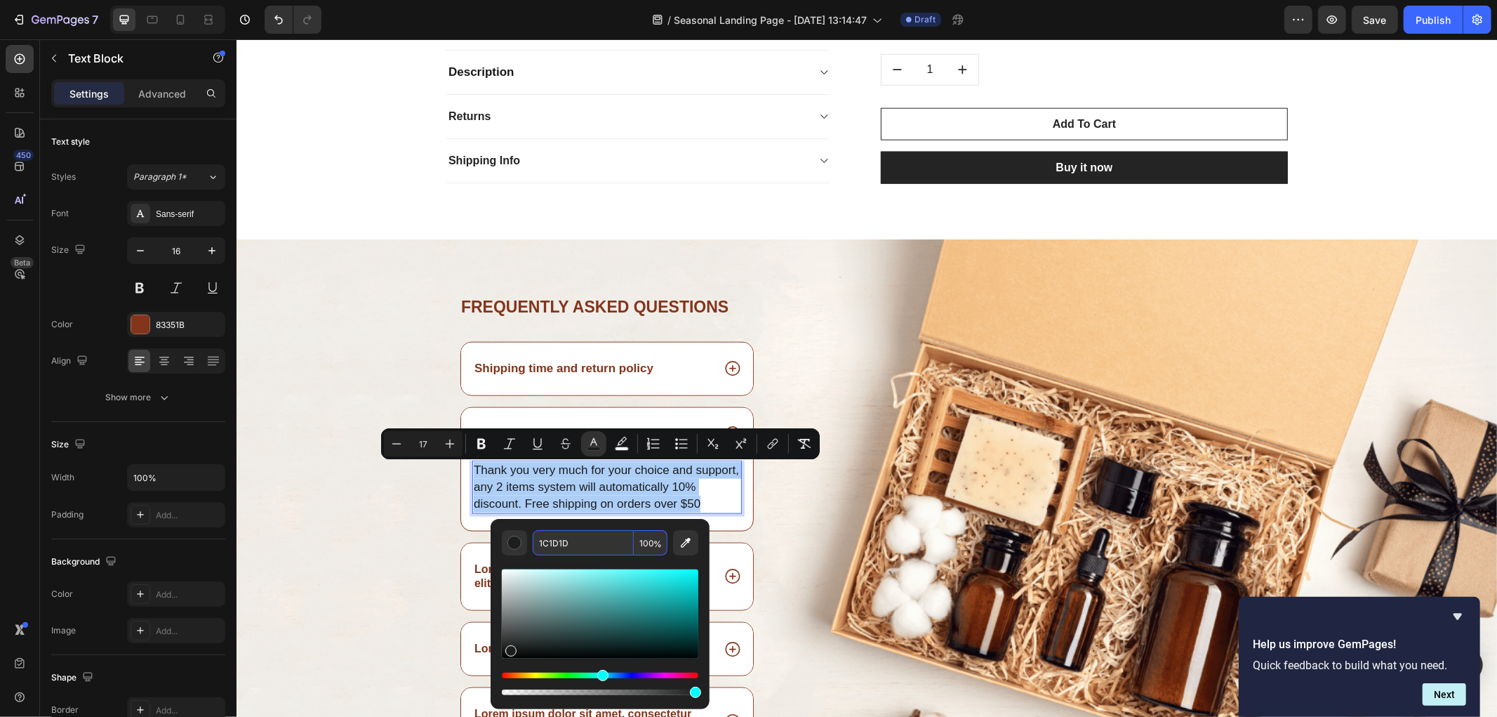
click at [576, 539] on input "1C1D1D" at bounding box center [583, 542] width 101 height 25
paste input "83351B"
type input "83351B"
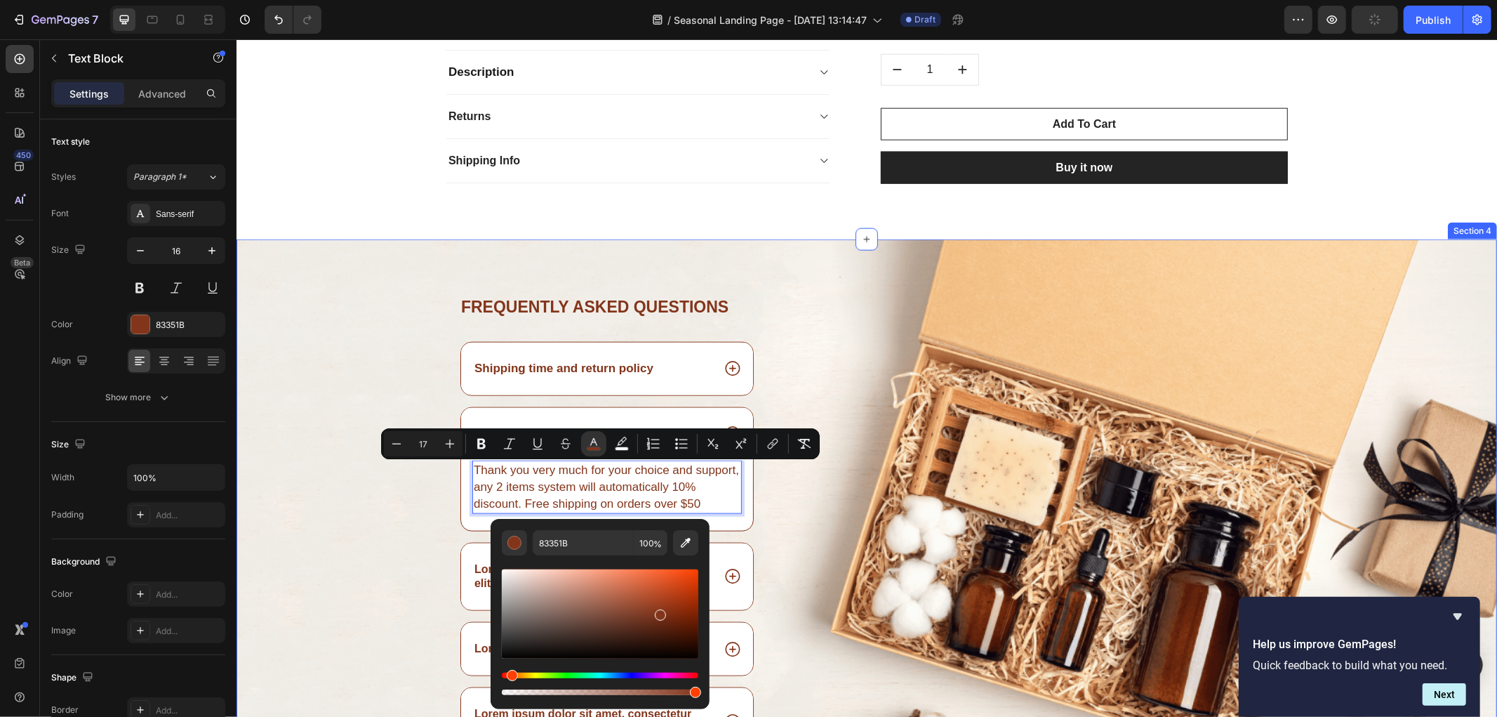
click at [333, 317] on div "Frequently asked questions Heading Shipping time and return policy Discount Cod…" at bounding box center [866, 549] width 1261 height 509
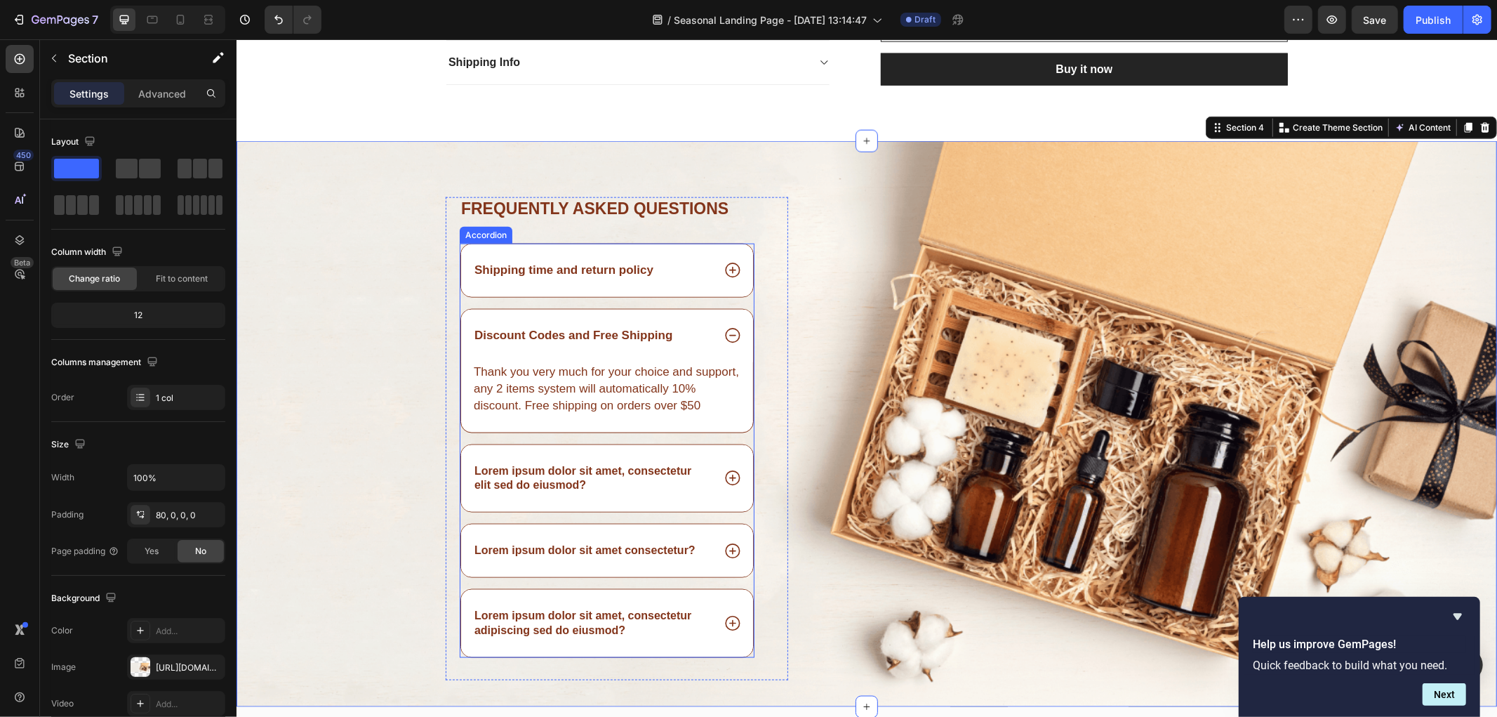
scroll to position [6069, 0]
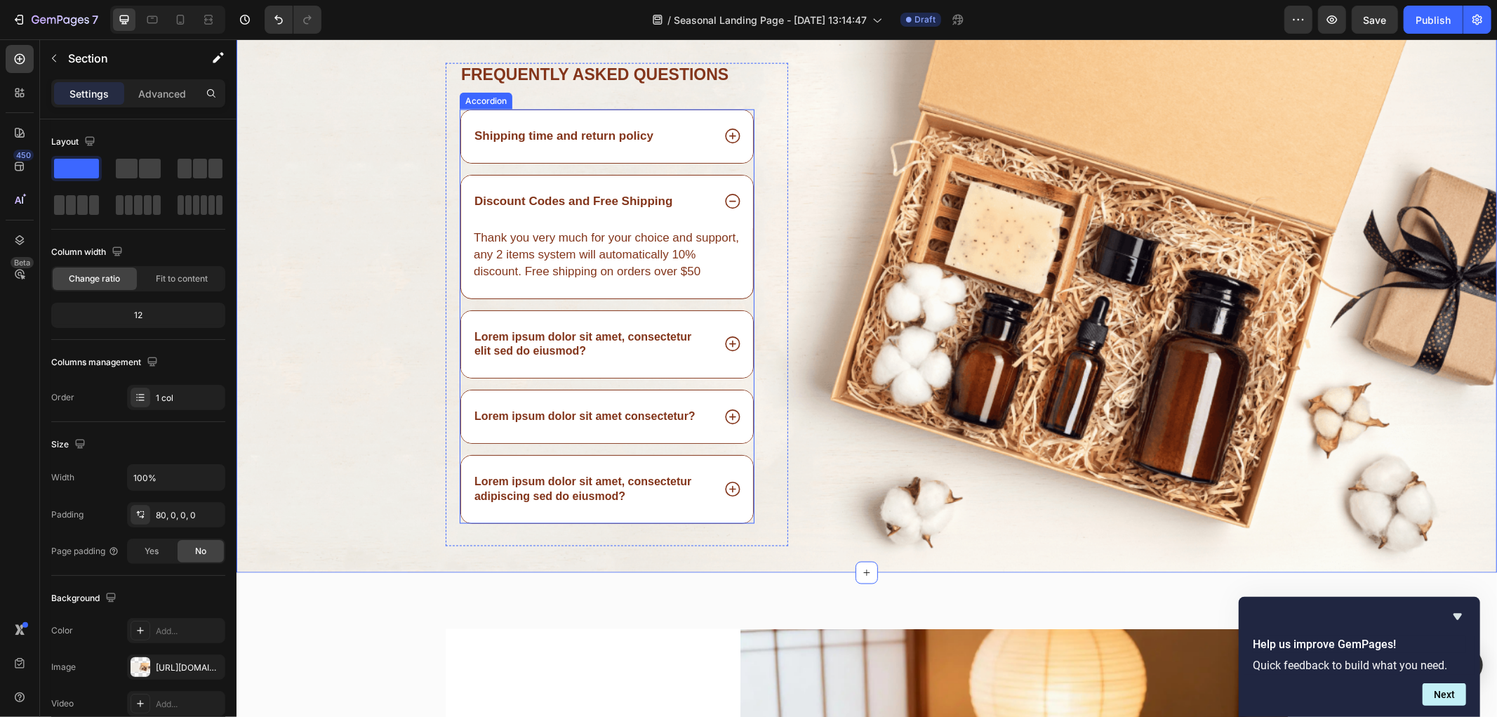
click at [595, 344] on p "Lorem ipsum dolor sit amet, consectetur elit sed do eiusmod?" at bounding box center [592, 343] width 236 height 29
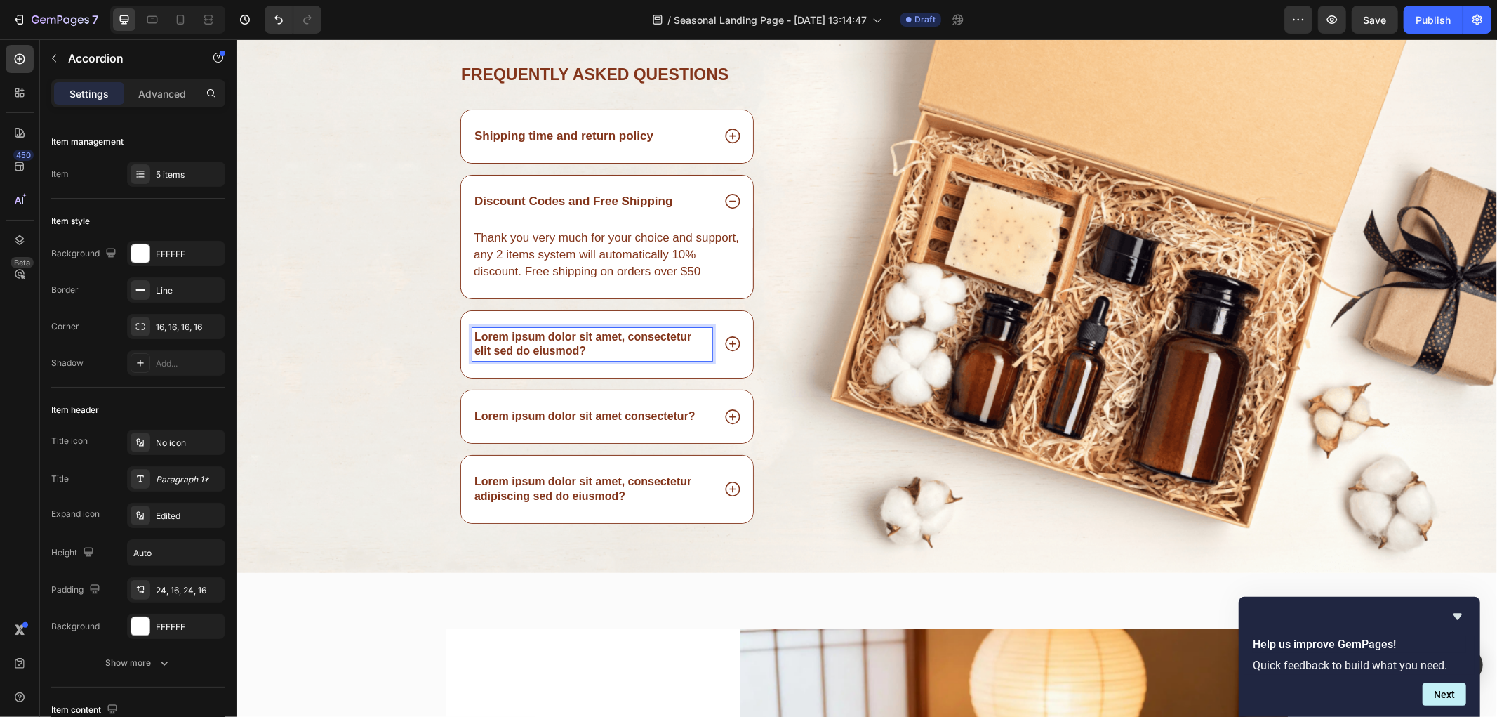
click at [595, 344] on p "Lorem ipsum dolor sit amet, consectetur elit sed do eiusmod?" at bounding box center [592, 343] width 236 height 29
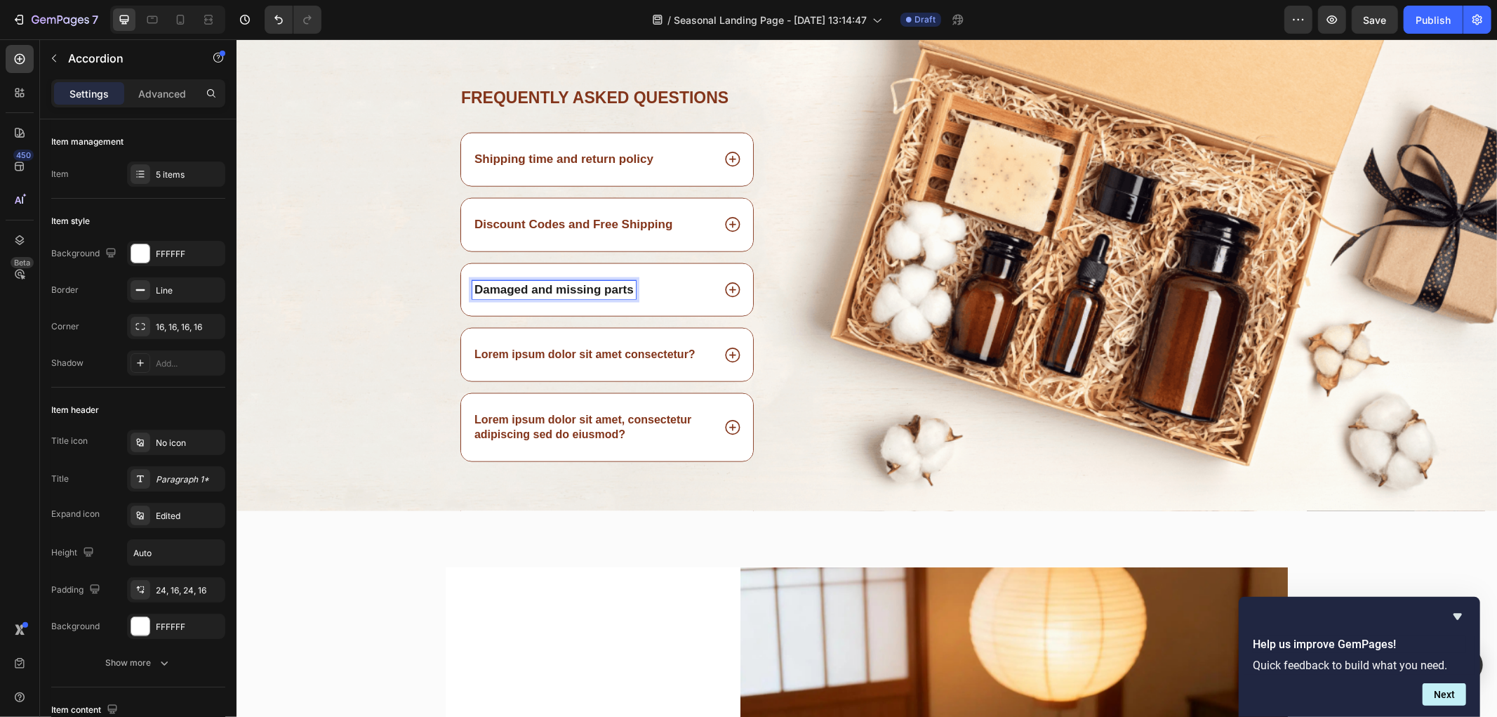
scroll to position [5997, 0]
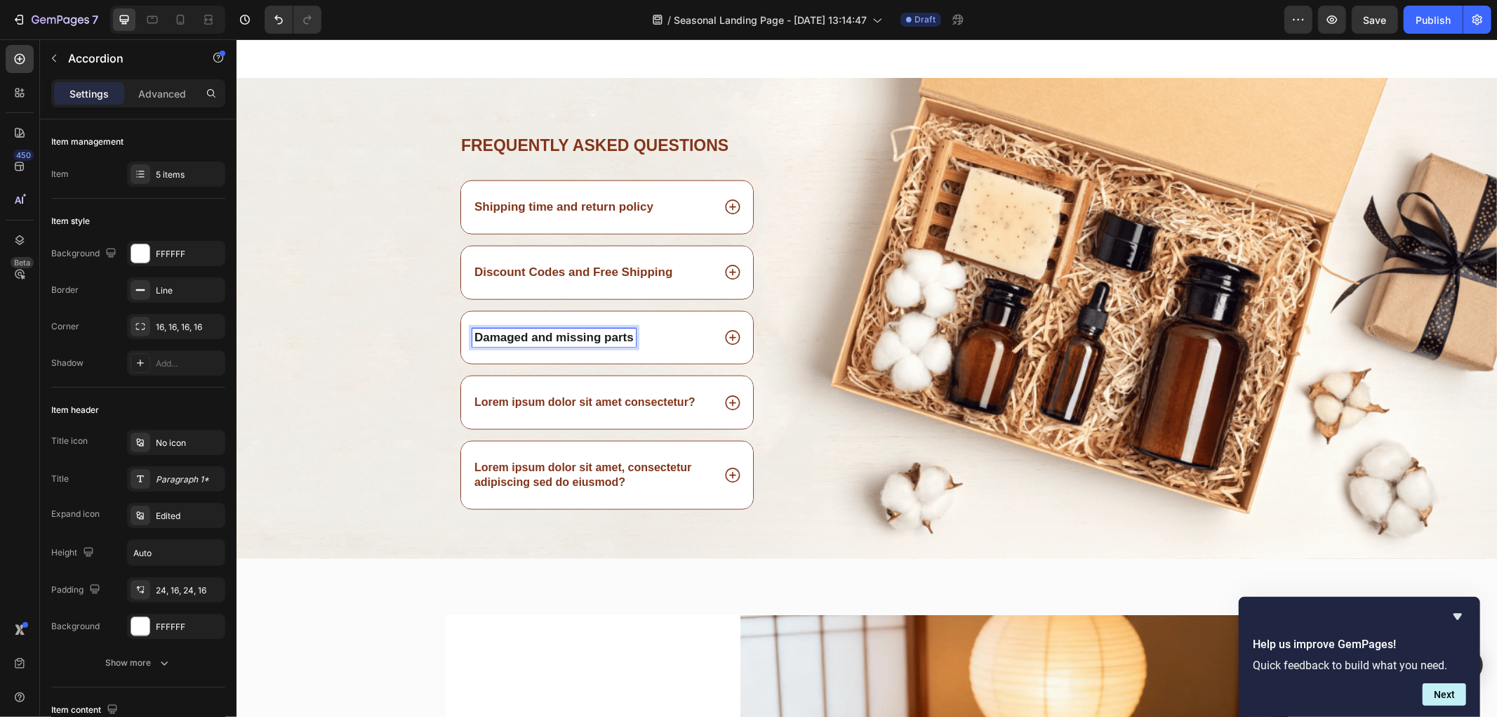
click at [726, 342] on icon at bounding box center [732, 337] width 18 height 18
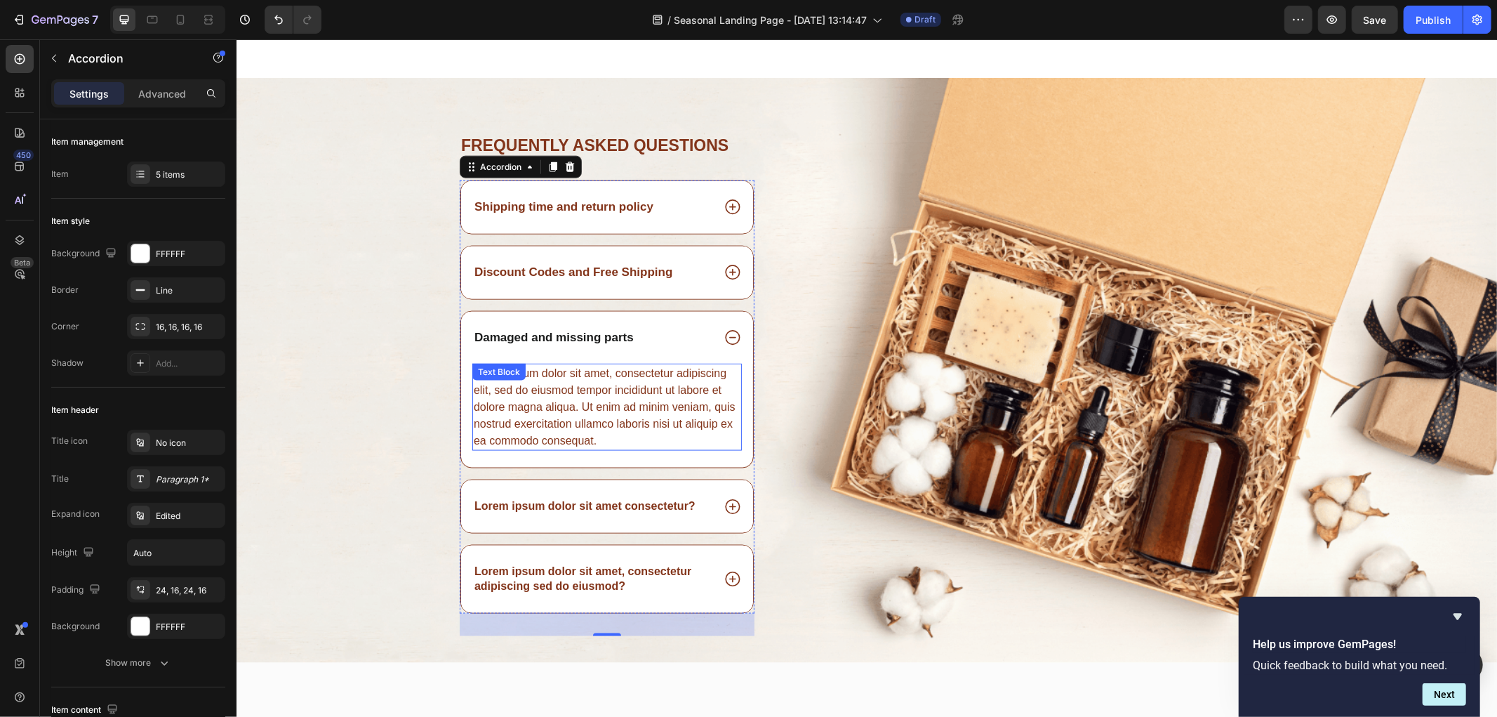
click at [586, 383] on div "Lorem ipsum dolor sit amet, consectetur adipiscing elit, sed do eiusmod tempor …" at bounding box center [607, 406] width 270 height 87
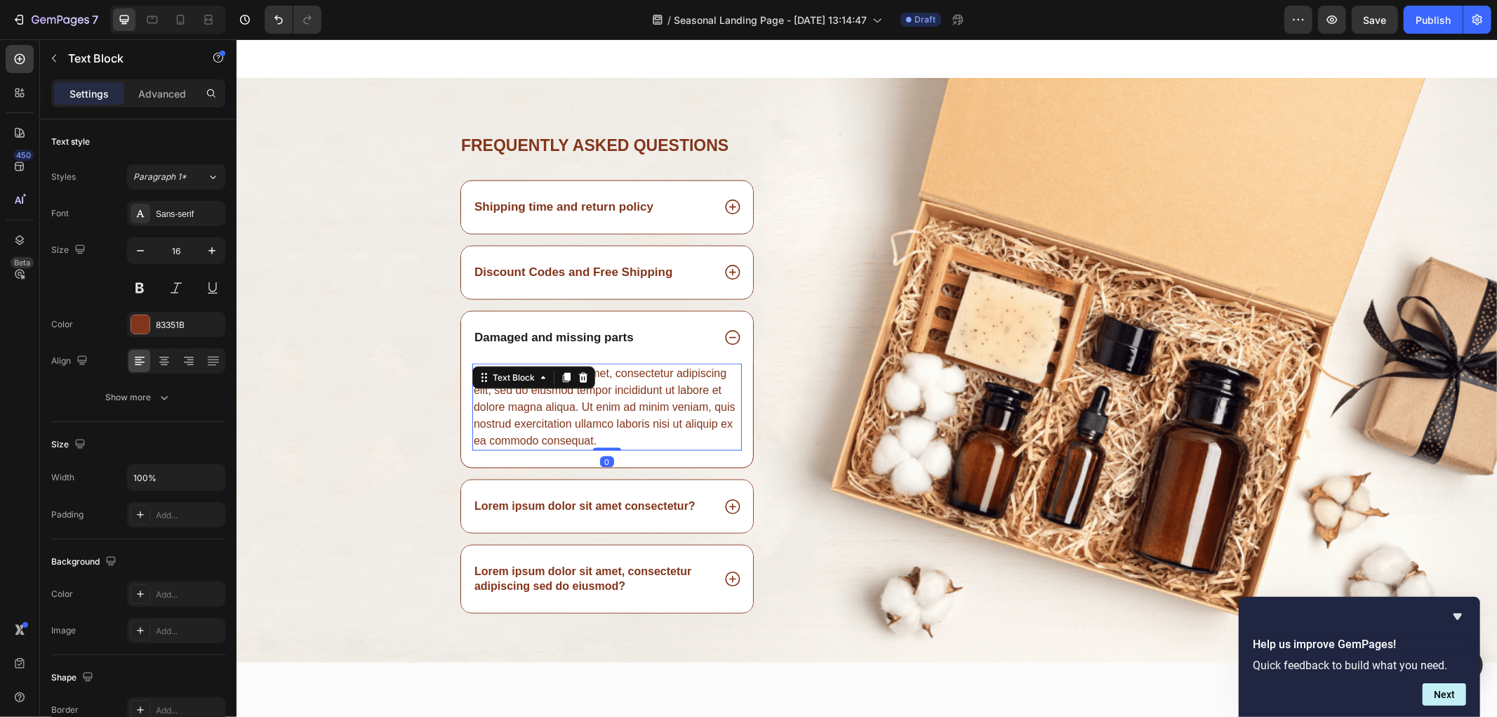
click at [586, 384] on div "Text Block" at bounding box center [533, 377] width 123 height 22
click at [614, 397] on div "Lorem ipsum dolor sit amet, consectetur adipiscing elit, sed do eiusmod tempor …" at bounding box center [607, 406] width 270 height 87
click at [614, 397] on p "Lorem ipsum dolor sit amet, consectetur adipiscing elit, sed do eiusmod tempor …" at bounding box center [606, 406] width 267 height 84
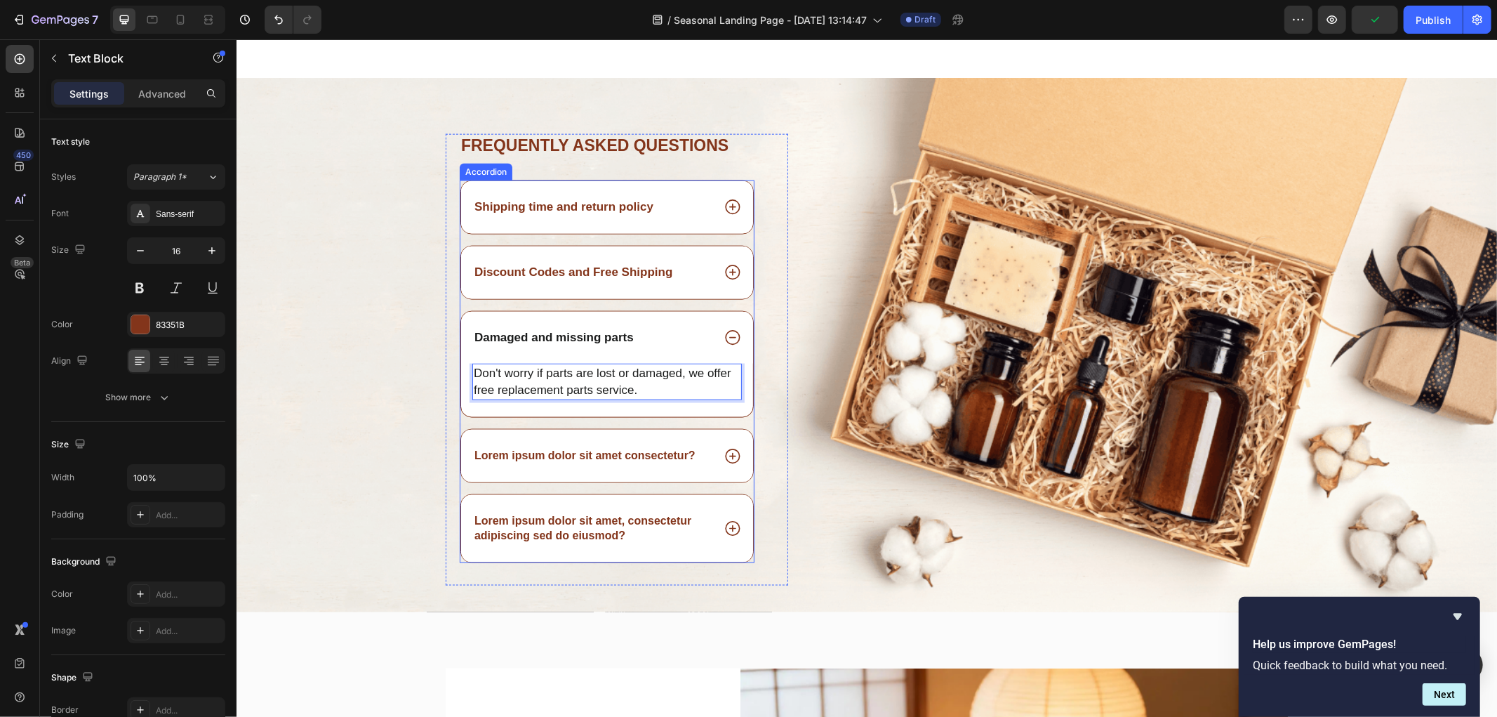
click at [598, 453] on p "Lorem ipsum dolor sit amet consectetur?" at bounding box center [584, 455] width 221 height 15
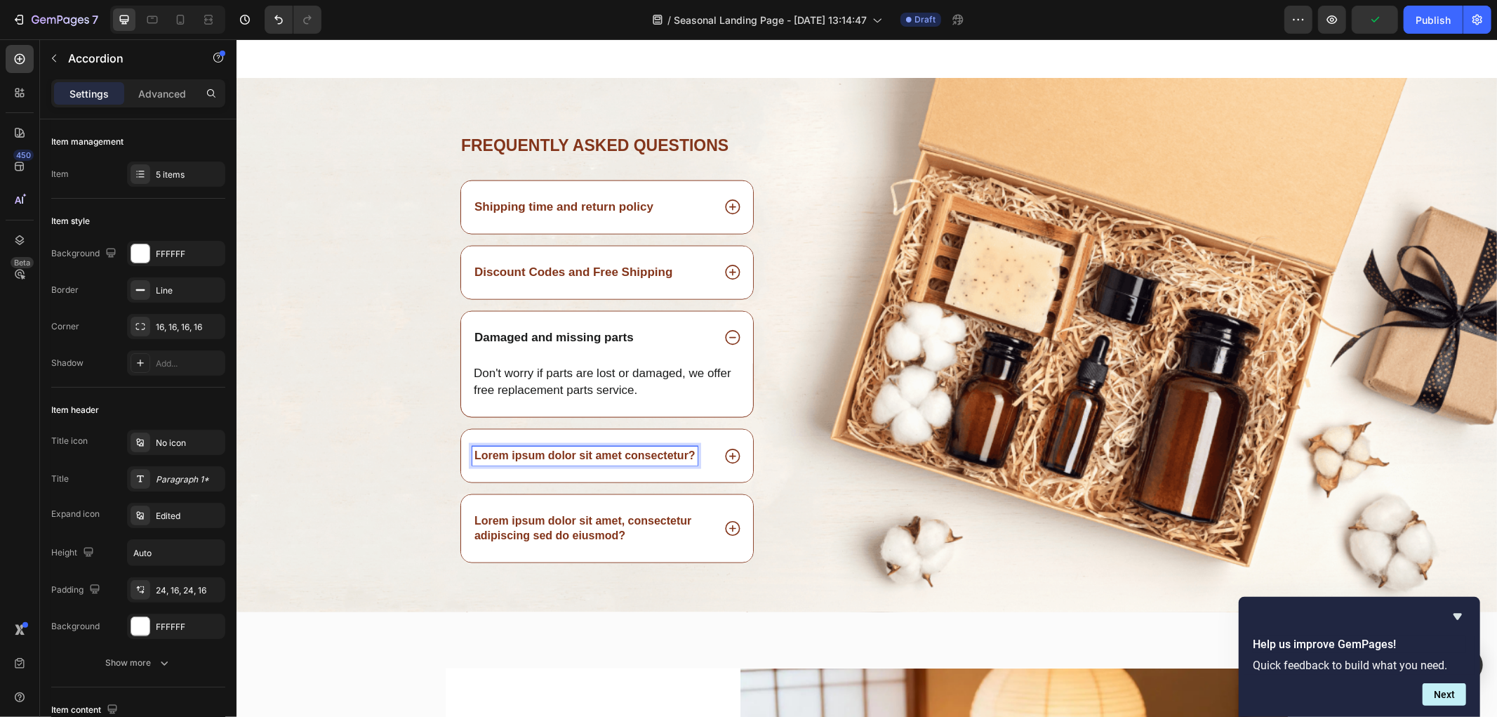
click at [726, 456] on icon at bounding box center [732, 455] width 18 height 18
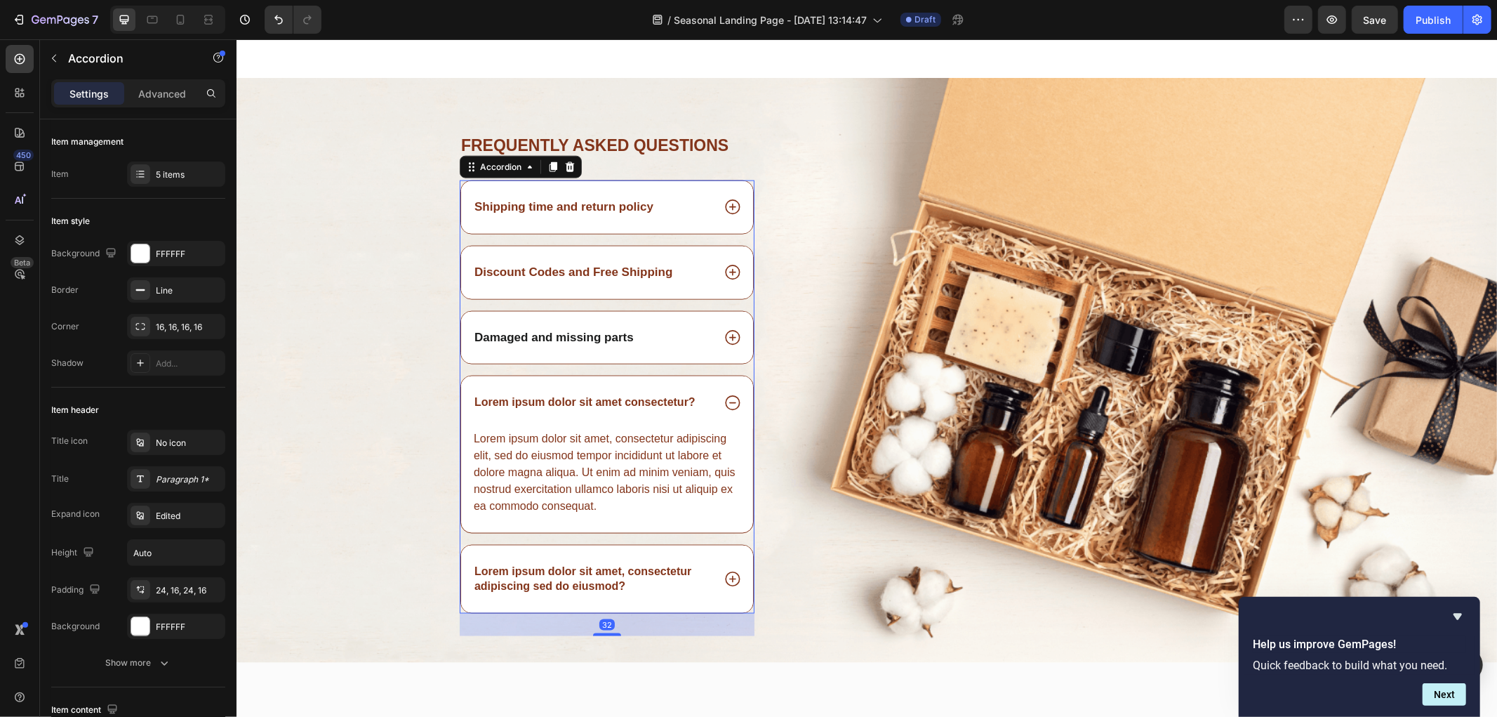
click at [599, 398] on p "Lorem ipsum dolor sit amet consectetur?" at bounding box center [584, 401] width 221 height 15
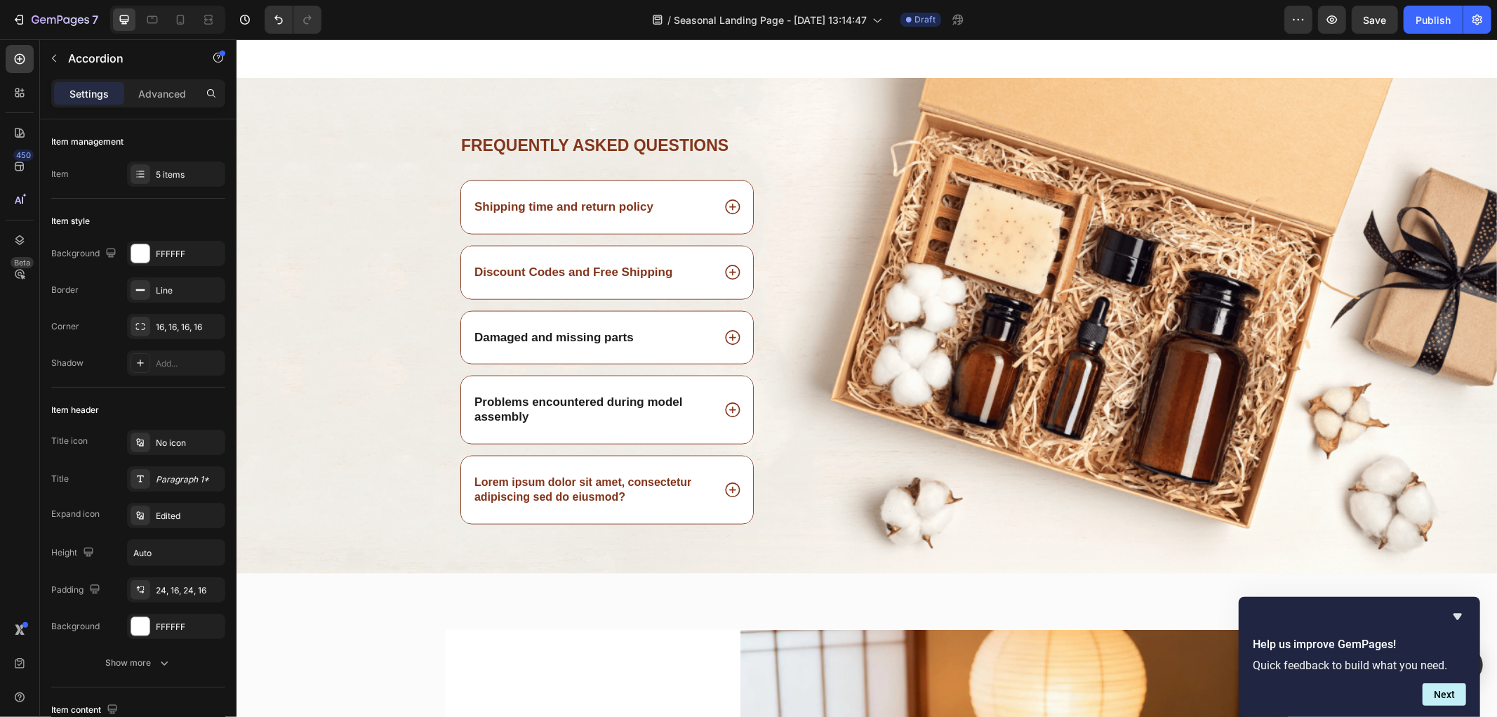
click at [723, 418] on icon at bounding box center [732, 409] width 18 height 18
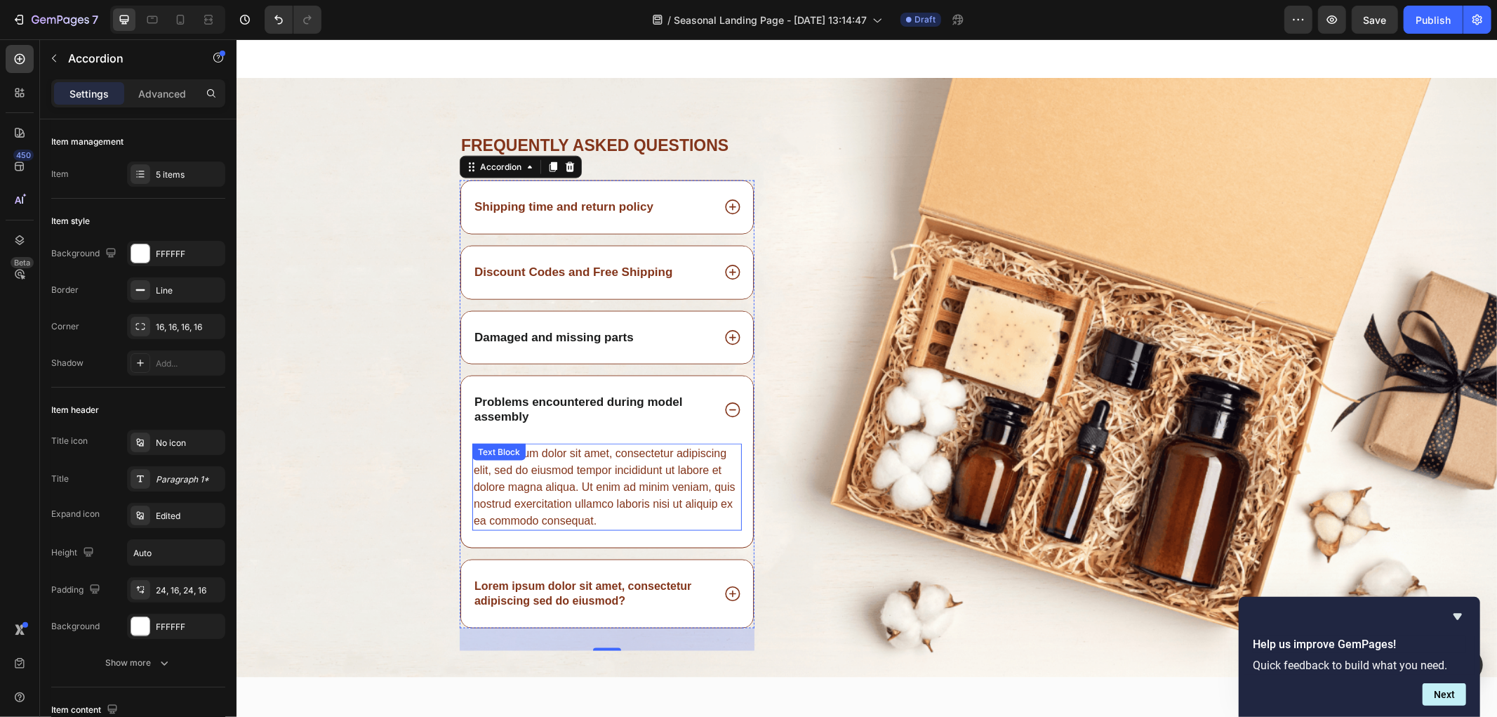
click at [586, 463] on div "Lorem ipsum dolor sit amet, consectetur adipiscing elit, sed do eiusmod tempor …" at bounding box center [607, 486] width 270 height 87
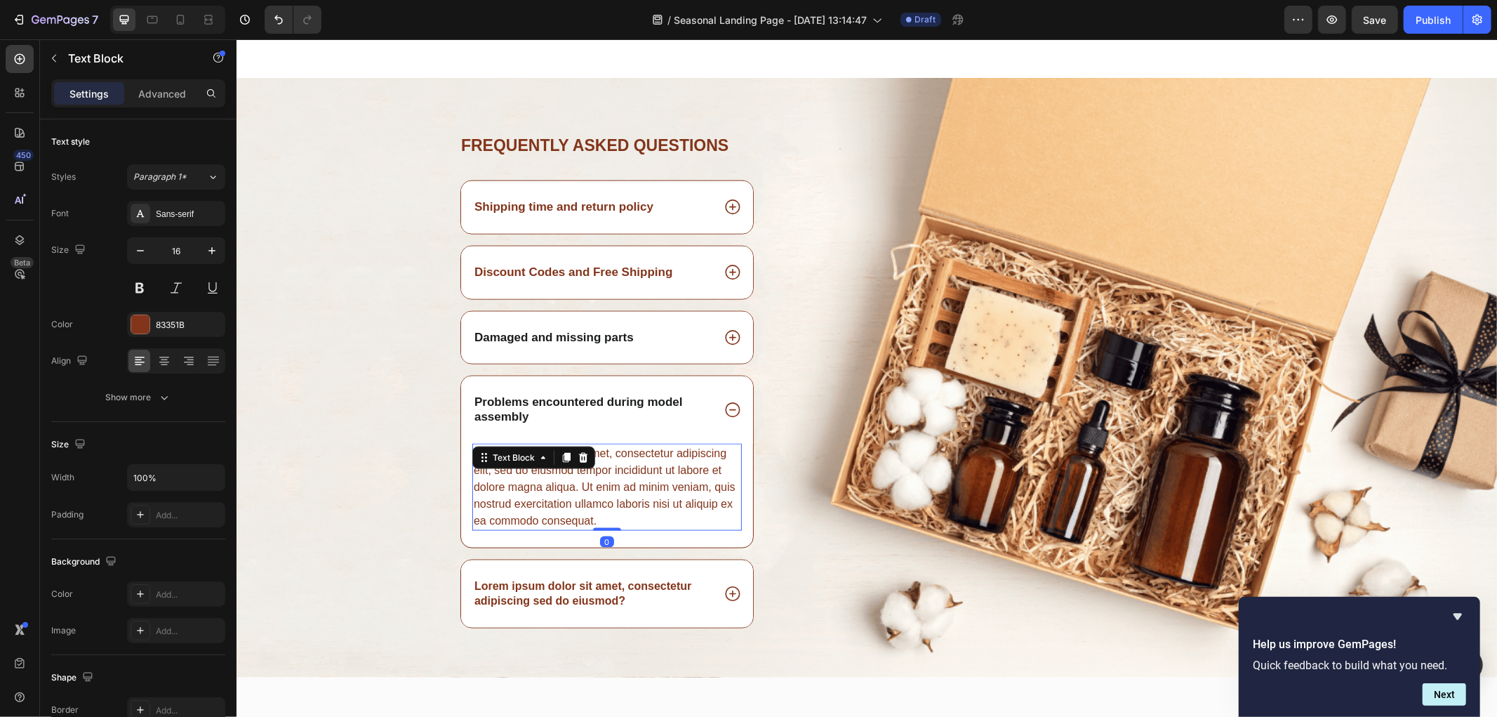
click at [586, 463] on div "Text Block" at bounding box center [533, 457] width 123 height 22
click at [641, 471] on div "Lorem ipsum dolor sit amet, consectetur adipiscing elit, sed do eiusmod tempor …" at bounding box center [607, 486] width 270 height 87
click at [641, 471] on p "Lorem ipsum dolor sit amet, consectetur adipiscing elit, sed do eiusmod tempor …" at bounding box center [606, 486] width 267 height 84
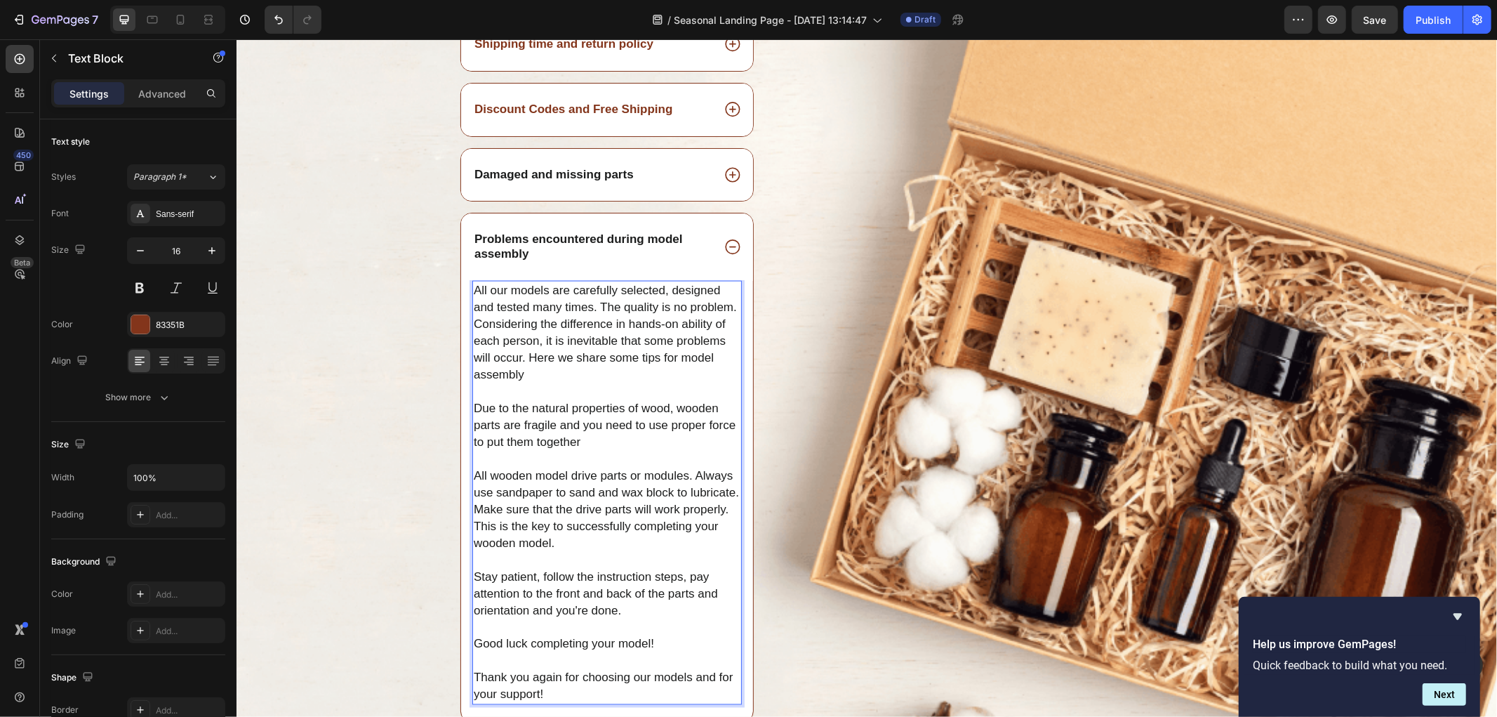
scroll to position [6175, 0]
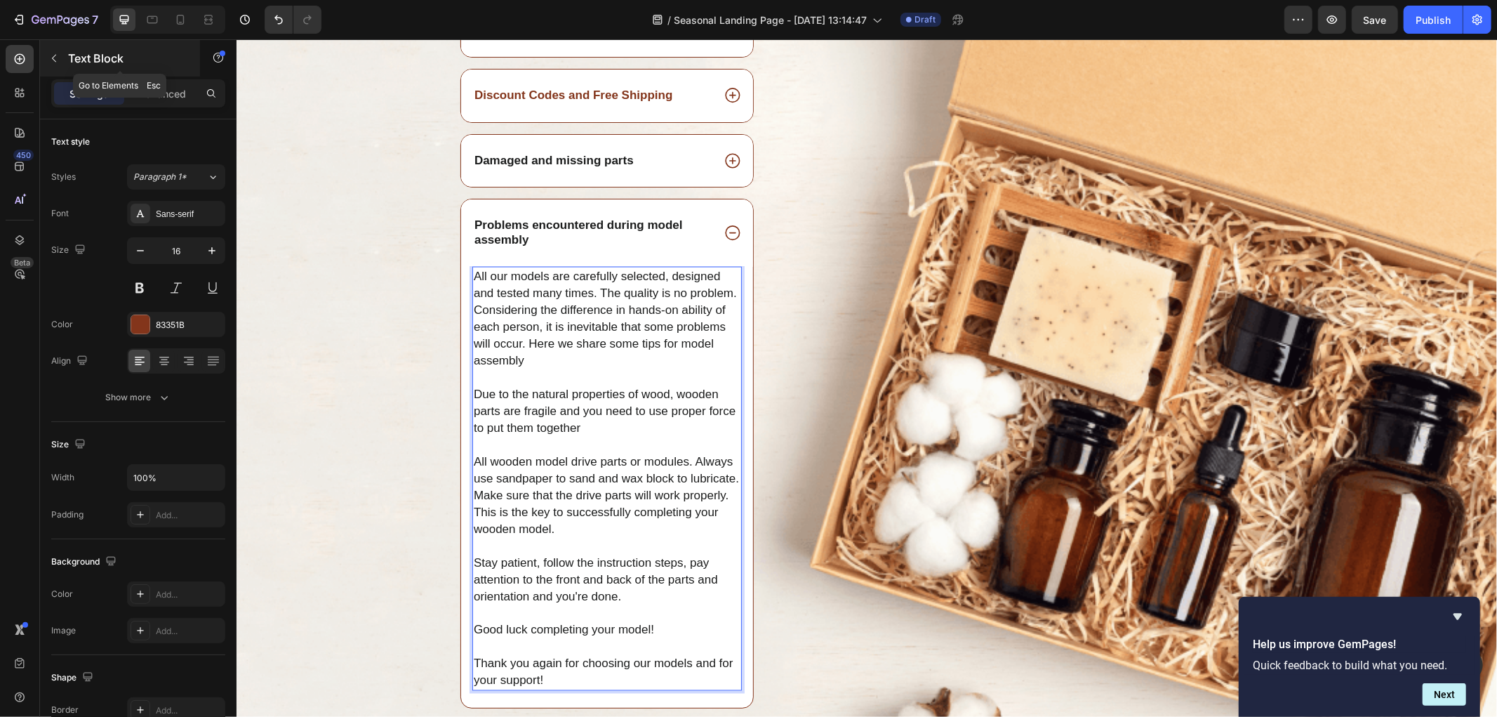
click at [55, 61] on icon "button" at bounding box center [54, 59] width 4 height 8
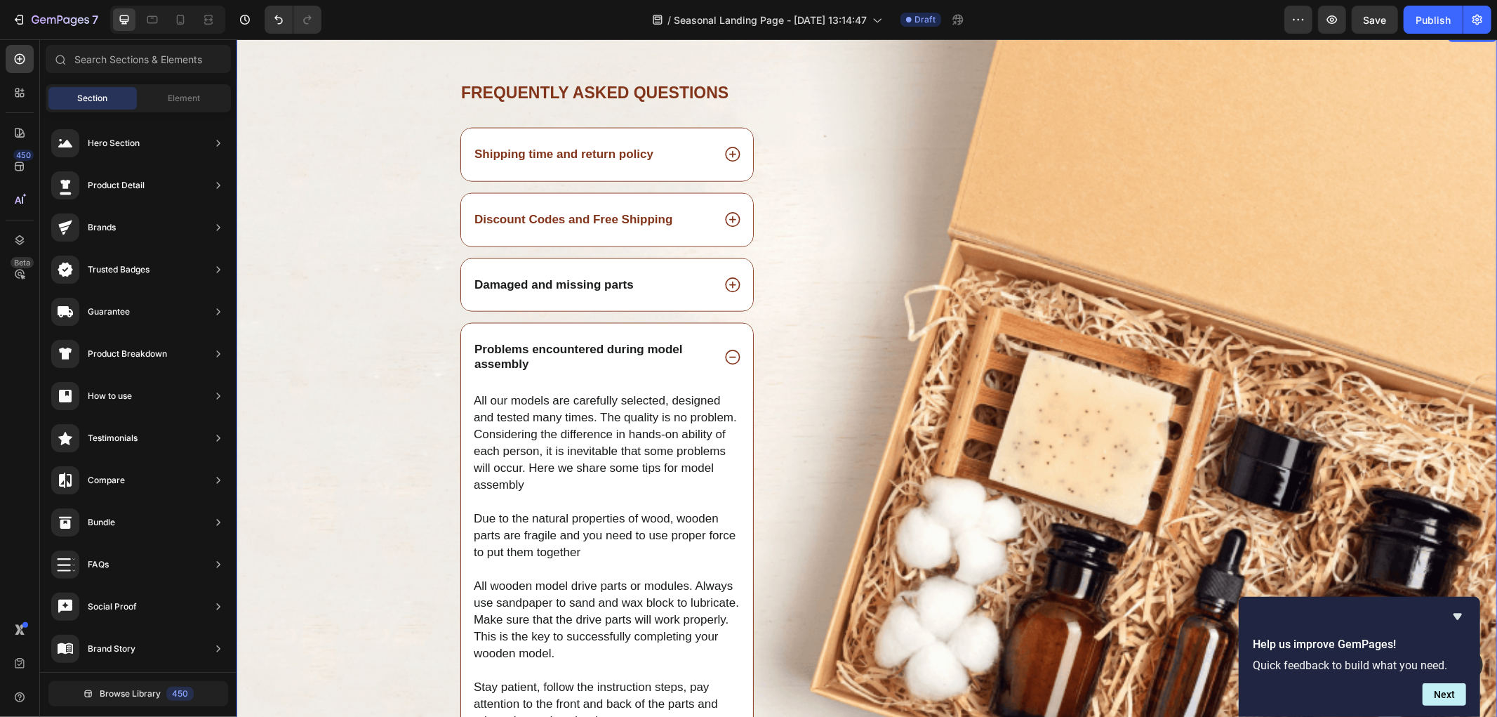
scroll to position [5864, 0]
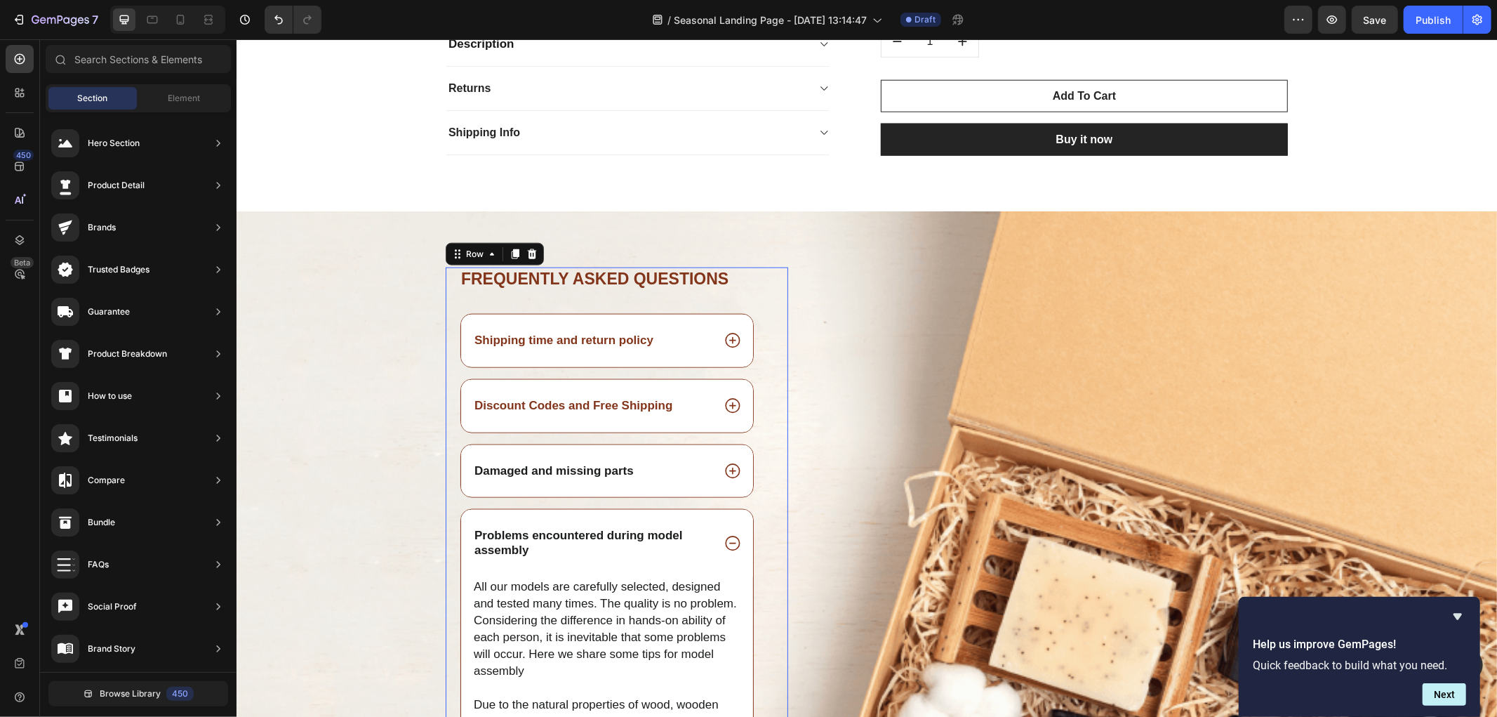
click at [465, 295] on div "Frequently asked questions Heading Shipping time and return policy Discount Cod…" at bounding box center [606, 693] width 295 height 853
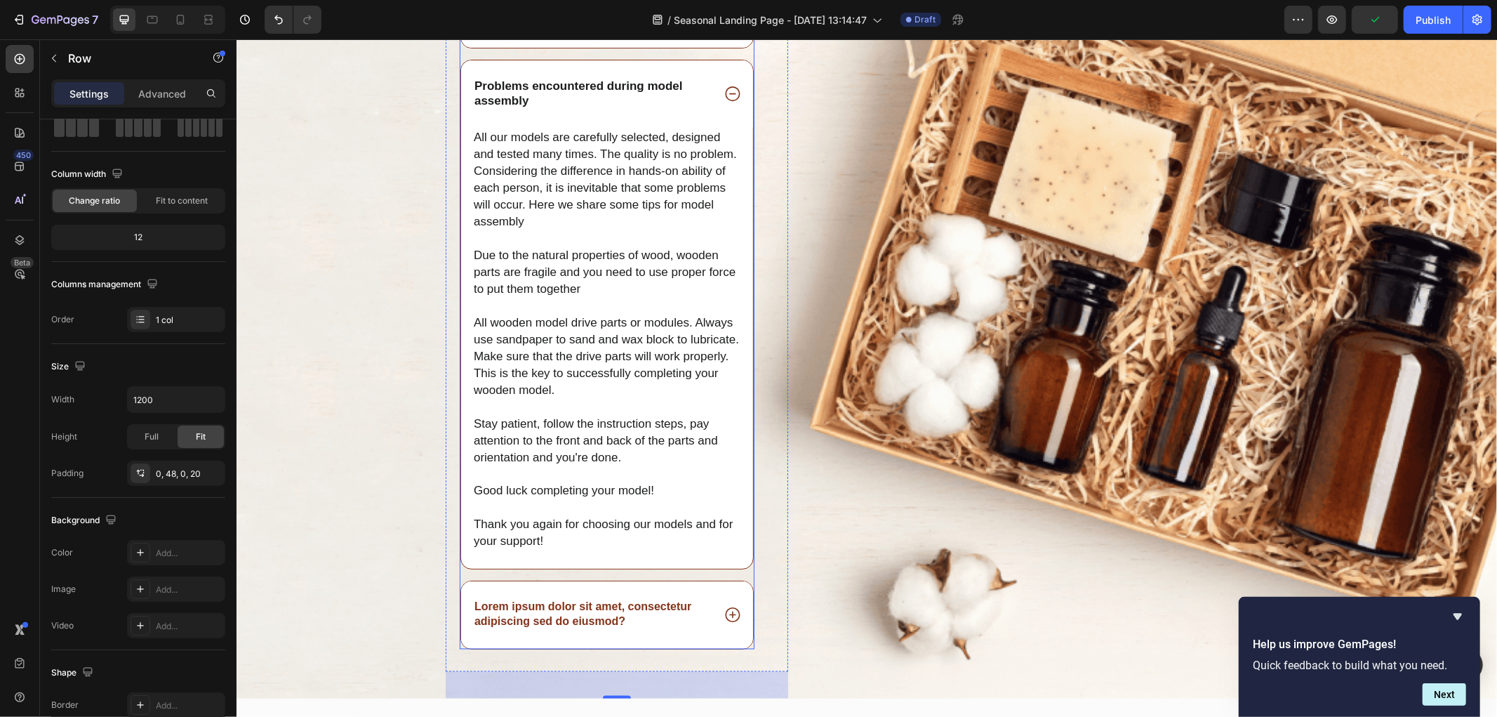
scroll to position [6488, 0]
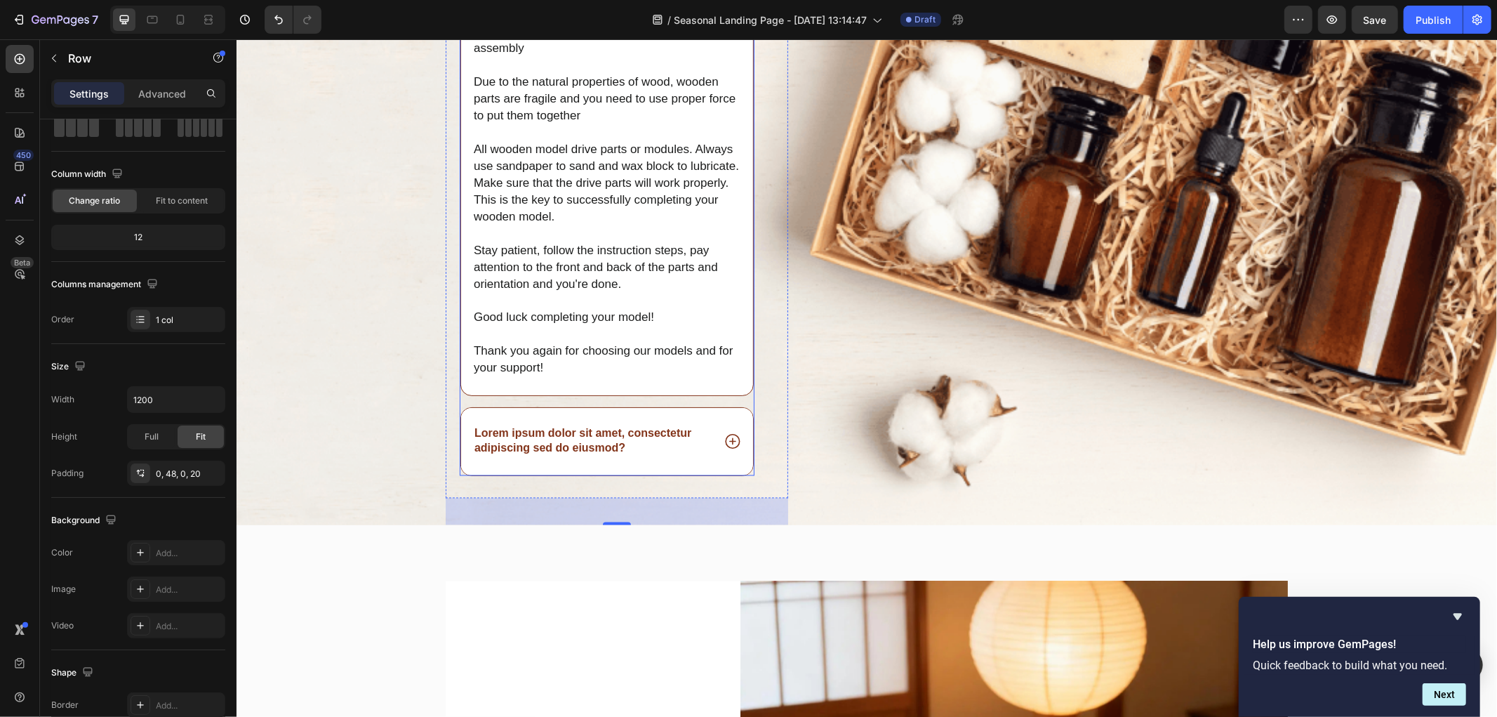
click at [474, 425] on div "Lorem ipsum dolor sit amet, consectetur adipiscing sed do eiusmod?" at bounding box center [606, 440] width 292 height 67
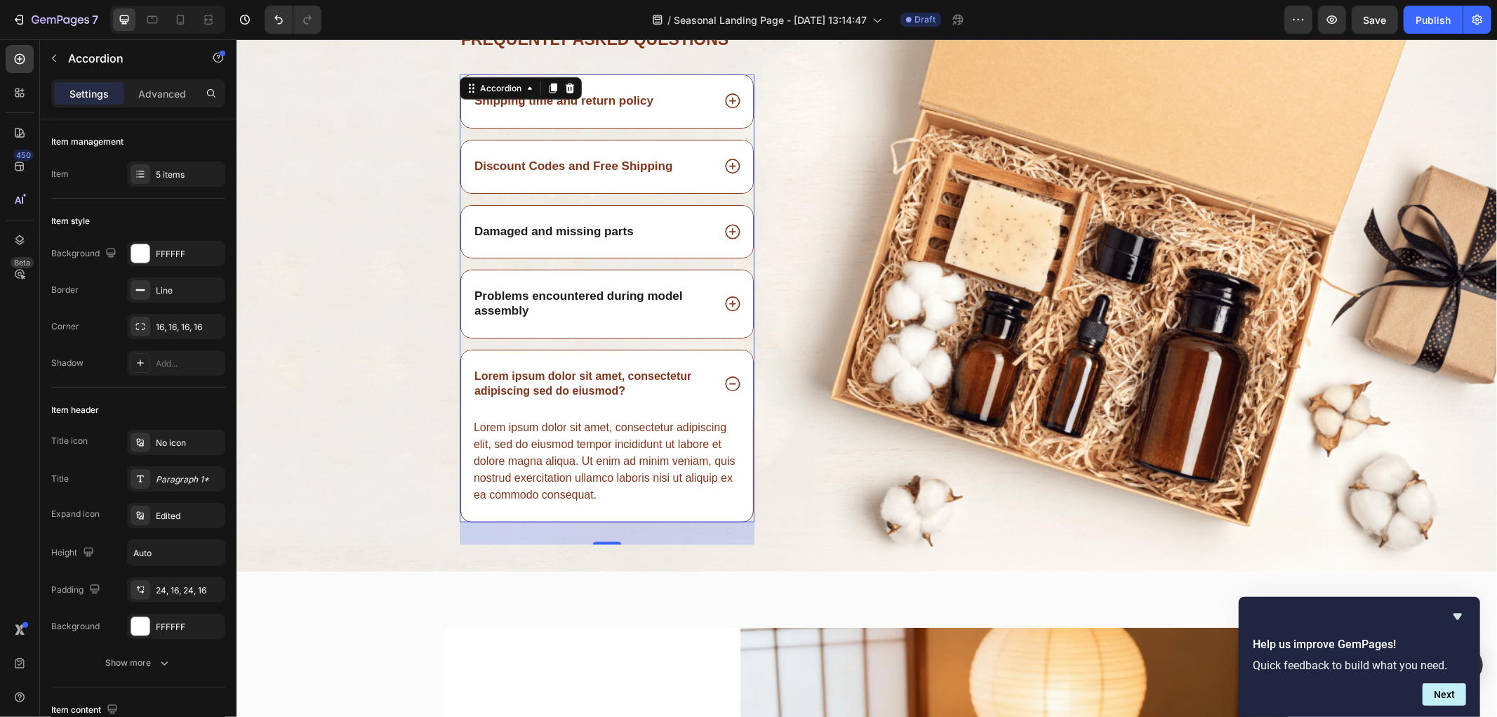
scroll to position [6097, 0]
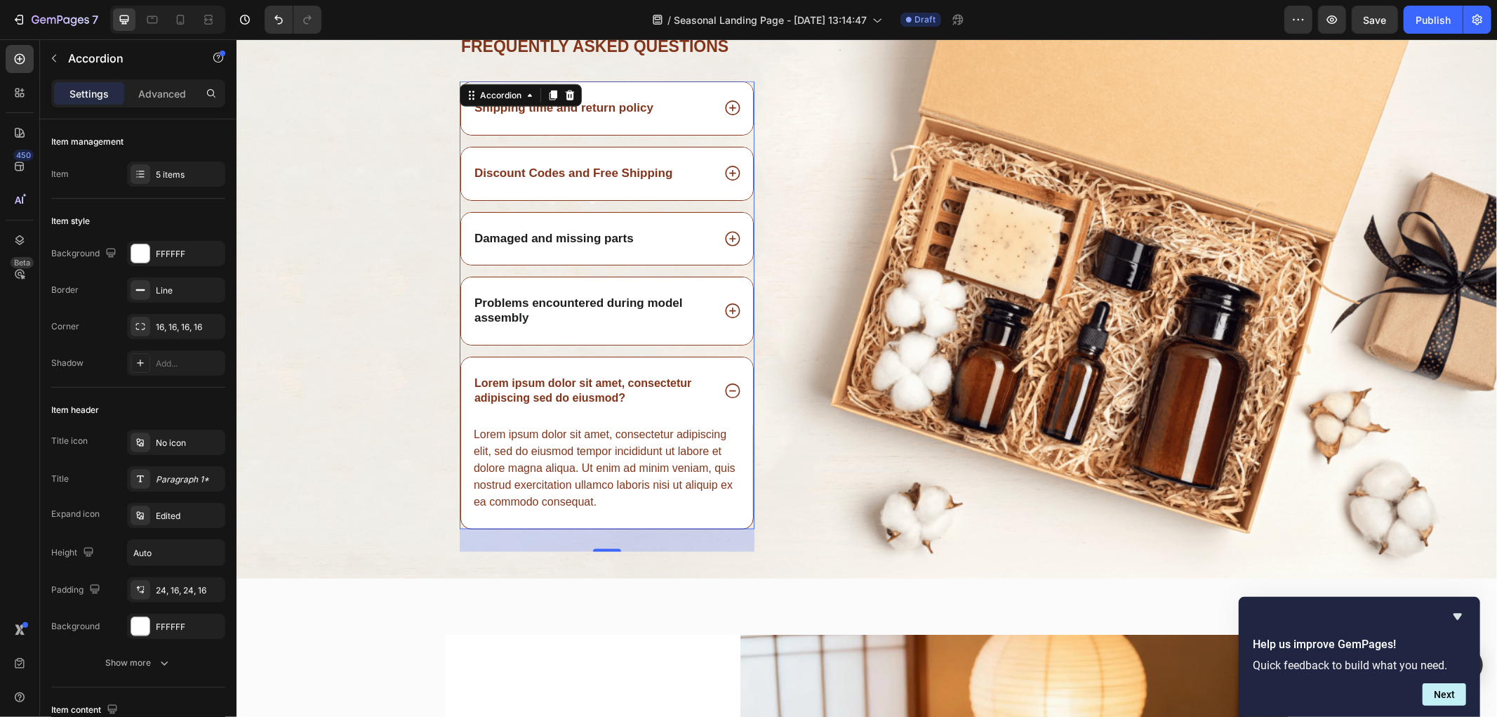
click at [611, 366] on div "Lorem ipsum dolor sit amet, consectetur adipiscing sed do eiusmod?" at bounding box center [606, 390] width 292 height 67
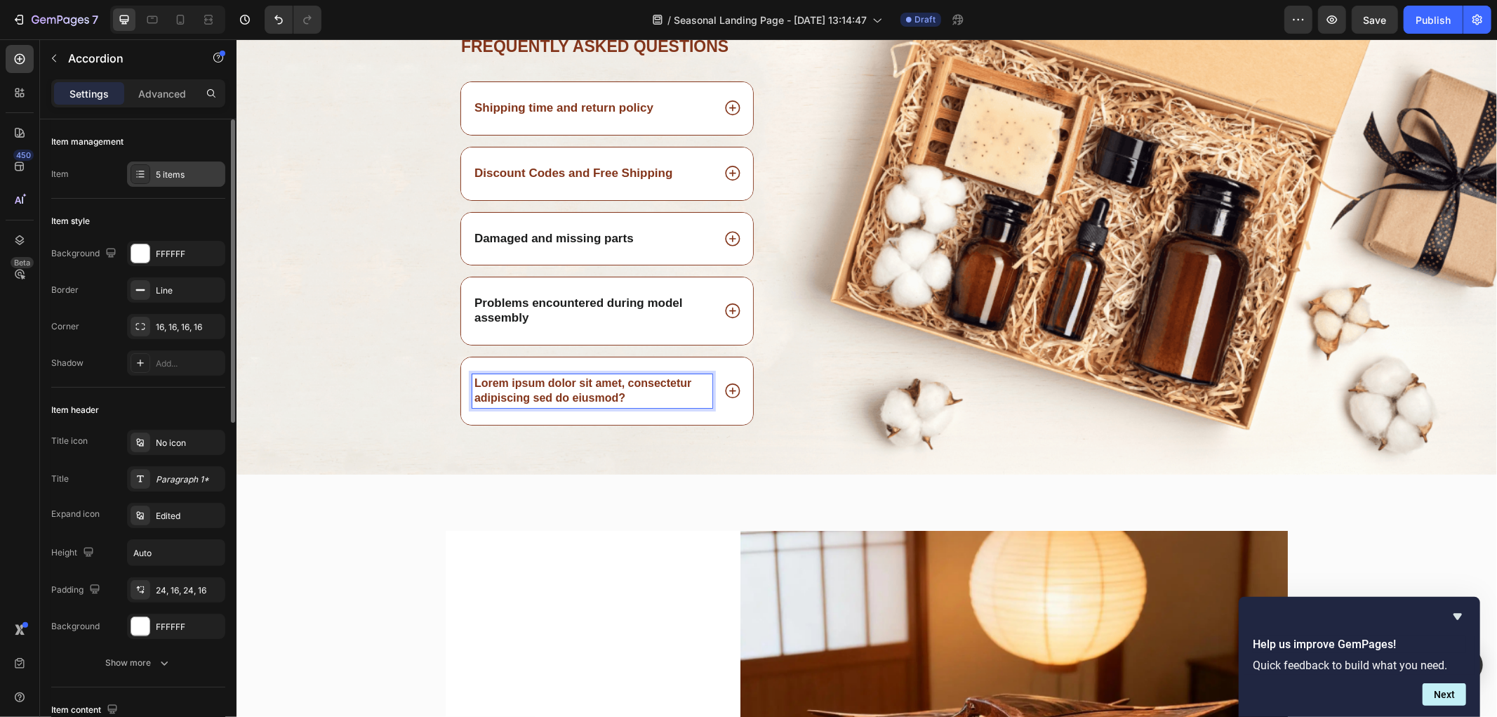
click at [168, 181] on div "5 items" at bounding box center [176, 173] width 98 height 25
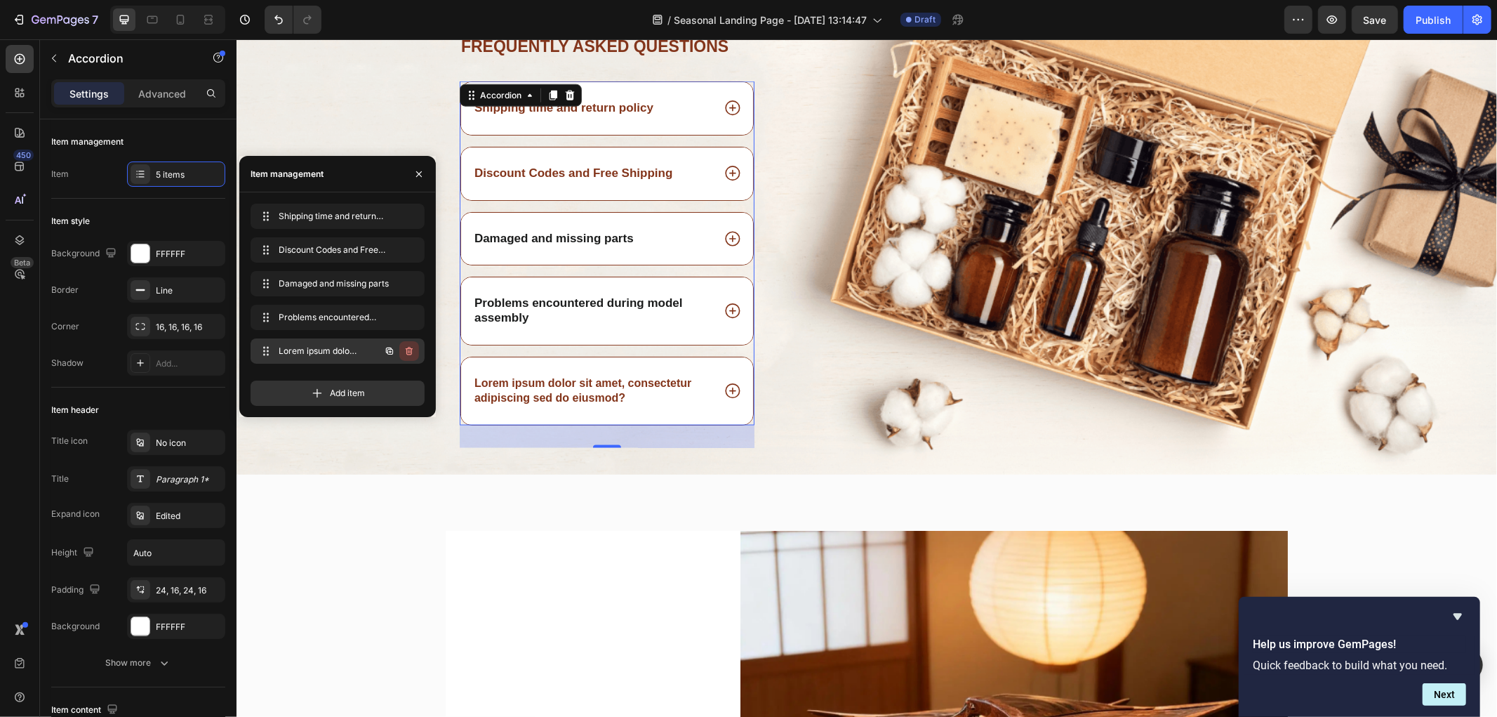
click at [410, 349] on icon "button" at bounding box center [409, 350] width 11 height 11
click at [399, 348] on div "Delete" at bounding box center [400, 351] width 26 height 13
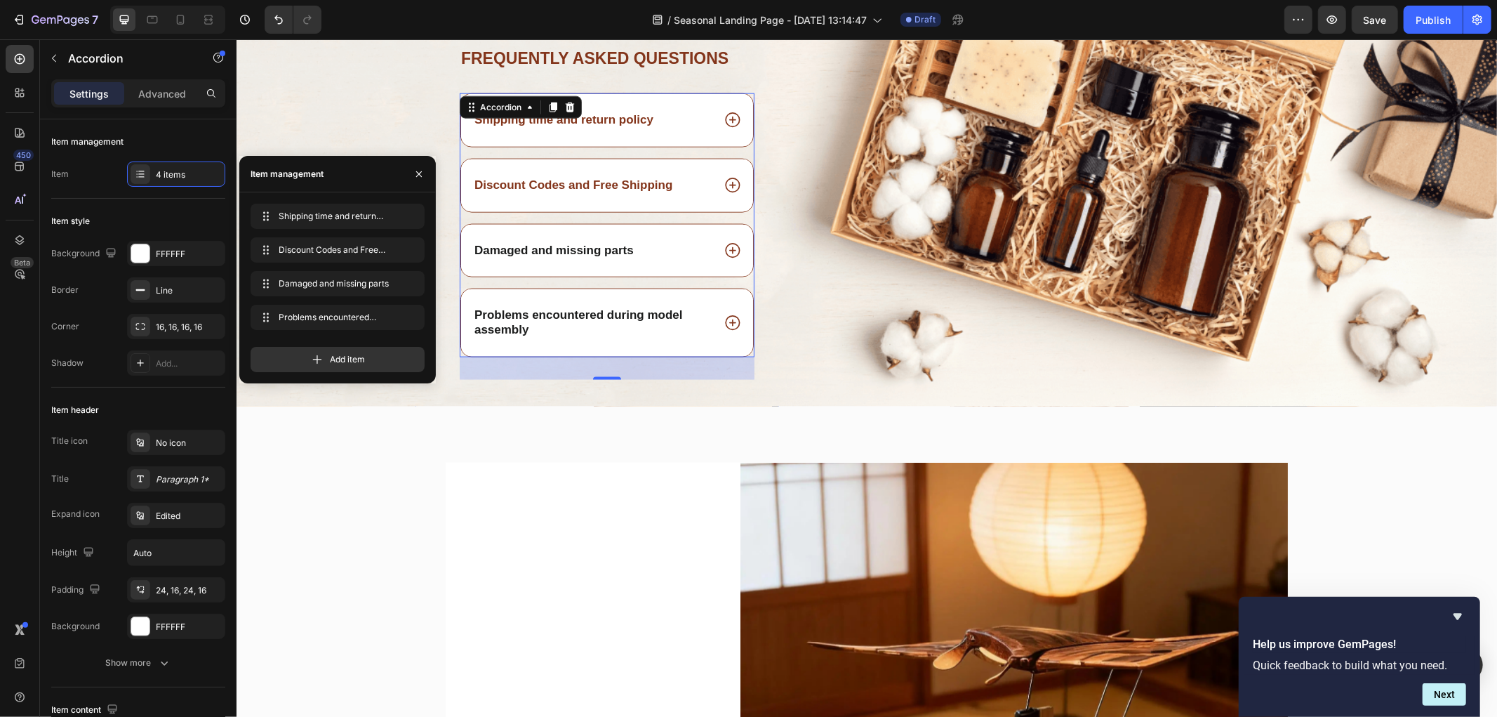
scroll to position [5864, 0]
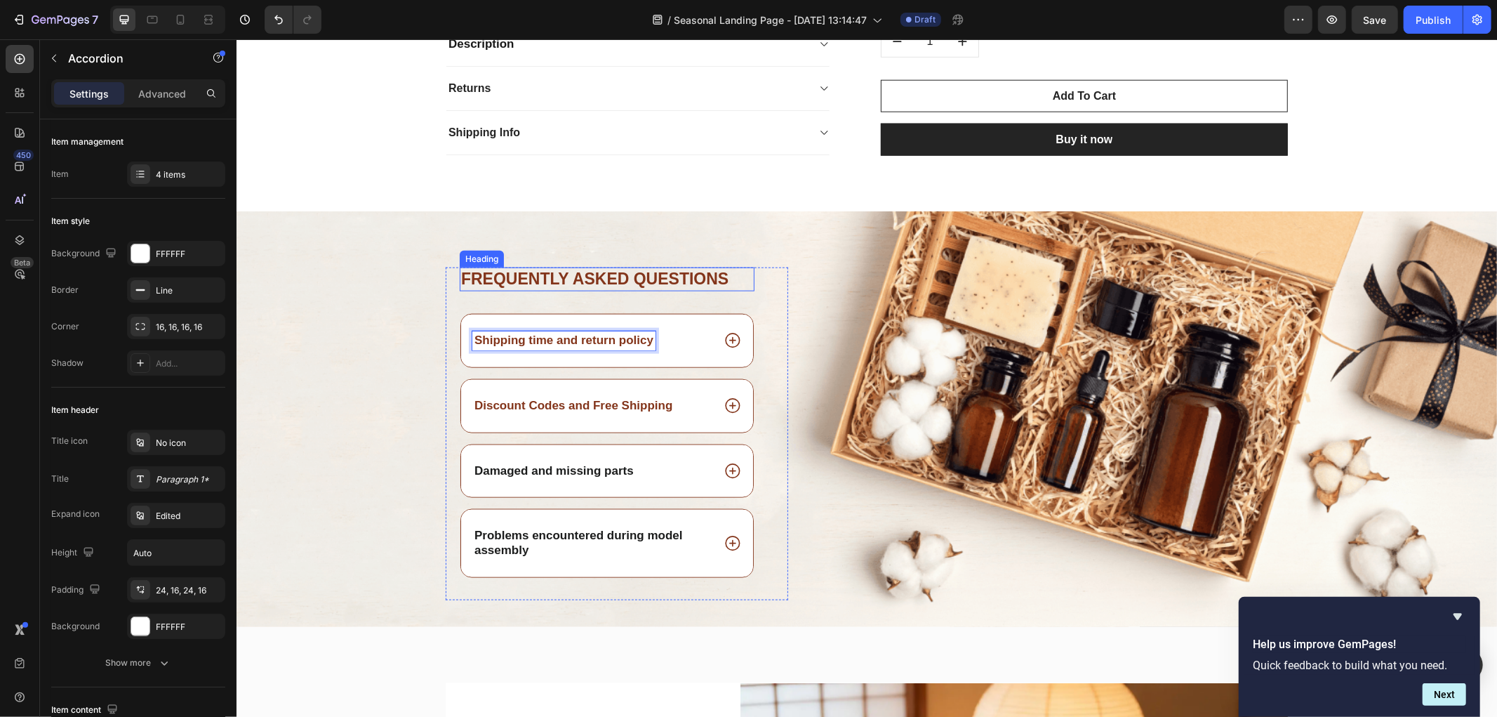
click at [538, 286] on h2 "Frequently asked questions" at bounding box center [606, 279] width 295 height 24
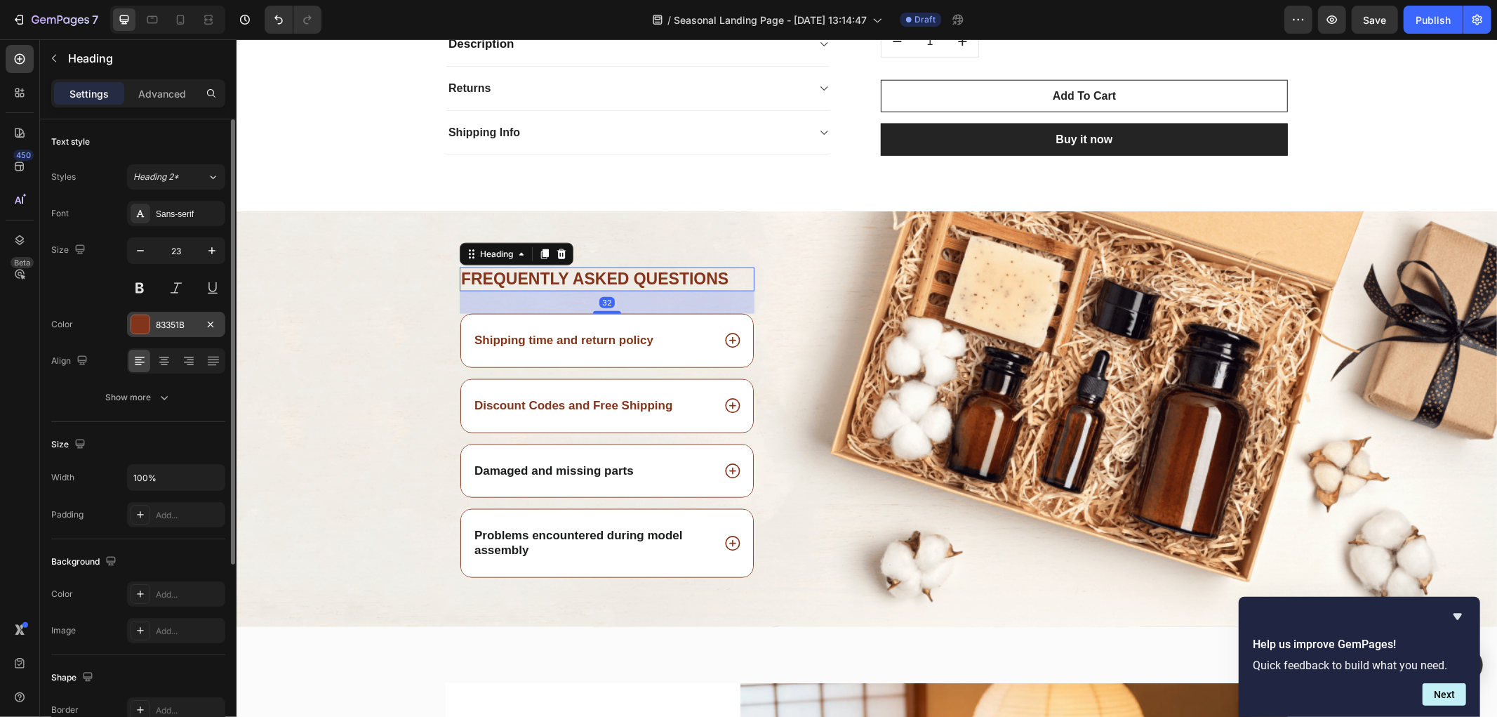
click at [157, 328] on div "83351B" at bounding box center [176, 325] width 41 height 13
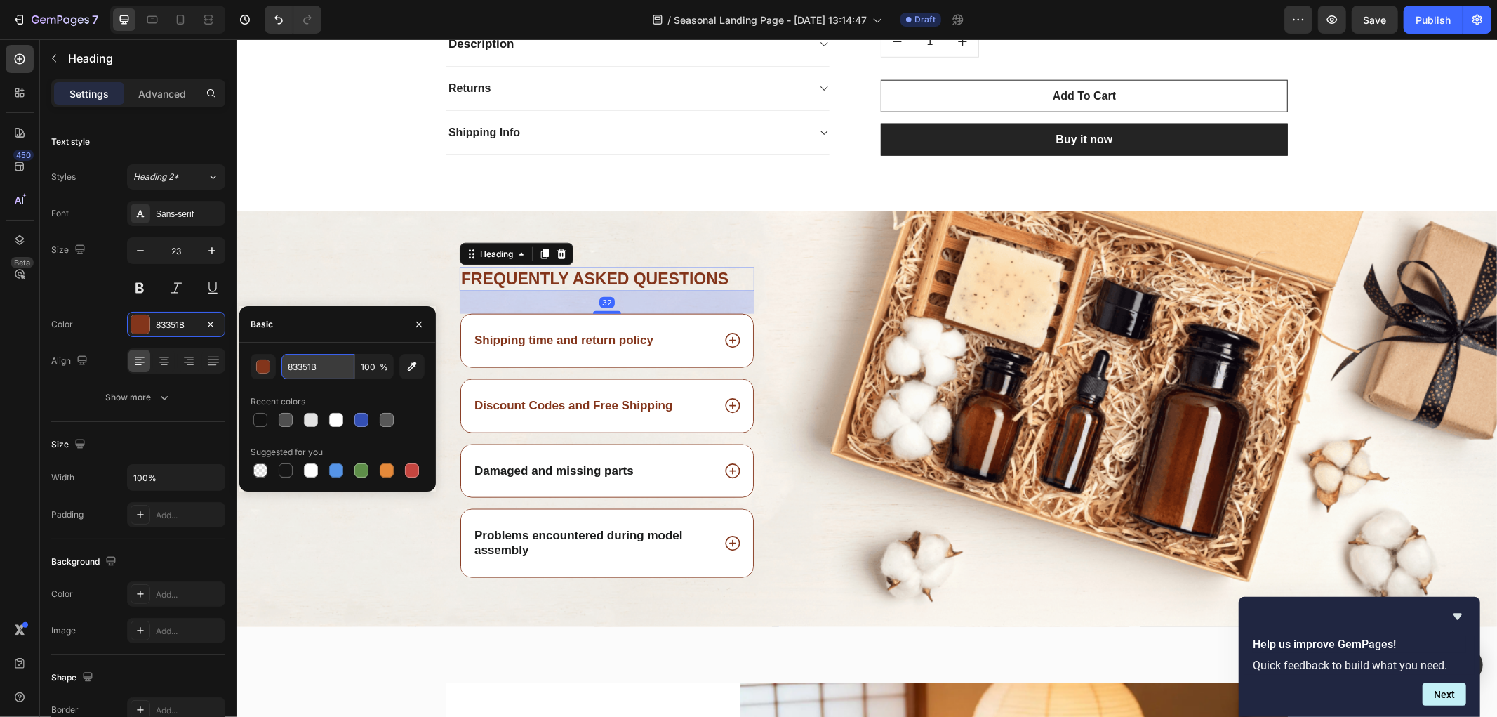
click at [335, 362] on input "83351B" at bounding box center [317, 366] width 73 height 25
click at [598, 470] on strong "Damaged and missing parts" at bounding box center [553, 469] width 159 height 13
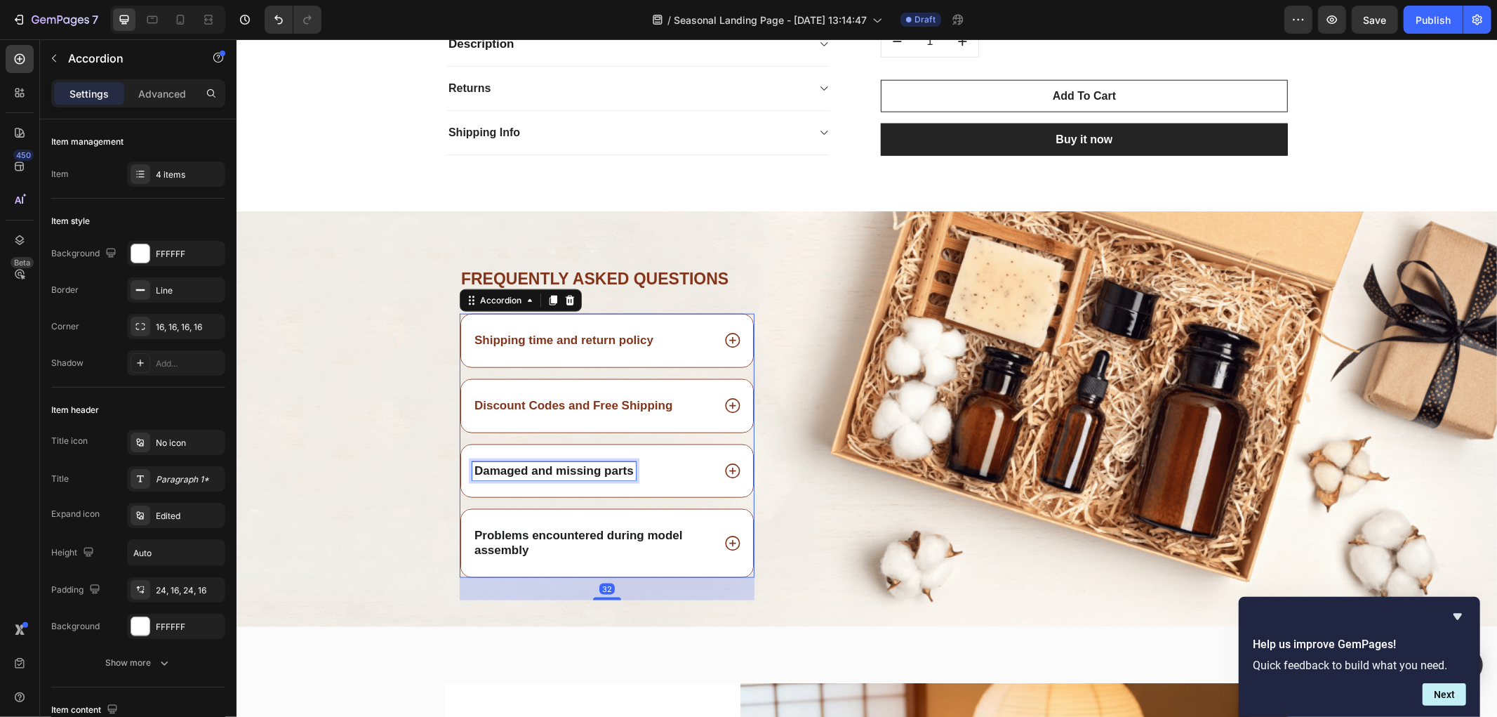
click at [595, 470] on strong "Damaged and missing parts" at bounding box center [553, 469] width 159 height 13
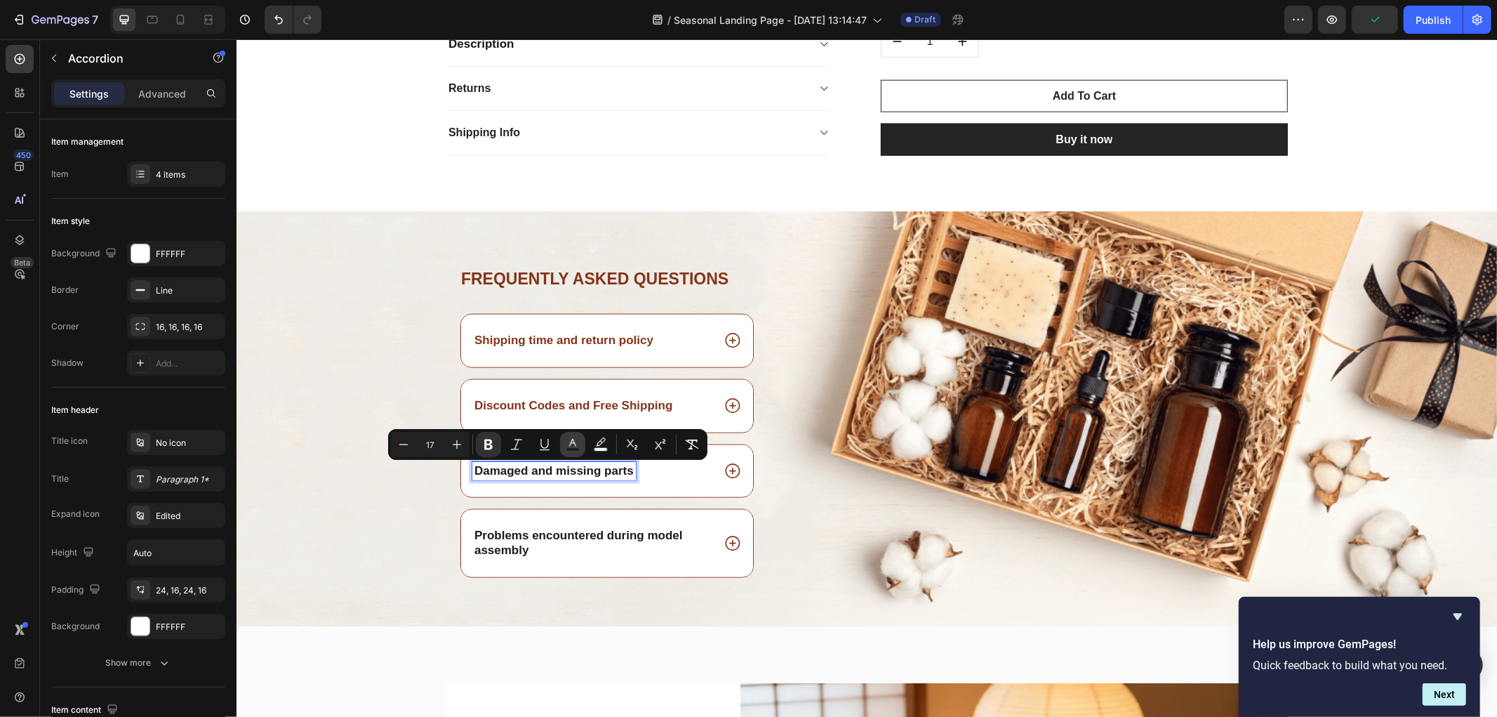
click at [569, 446] on icon "Editor contextual toolbar" at bounding box center [573, 444] width 14 height 14
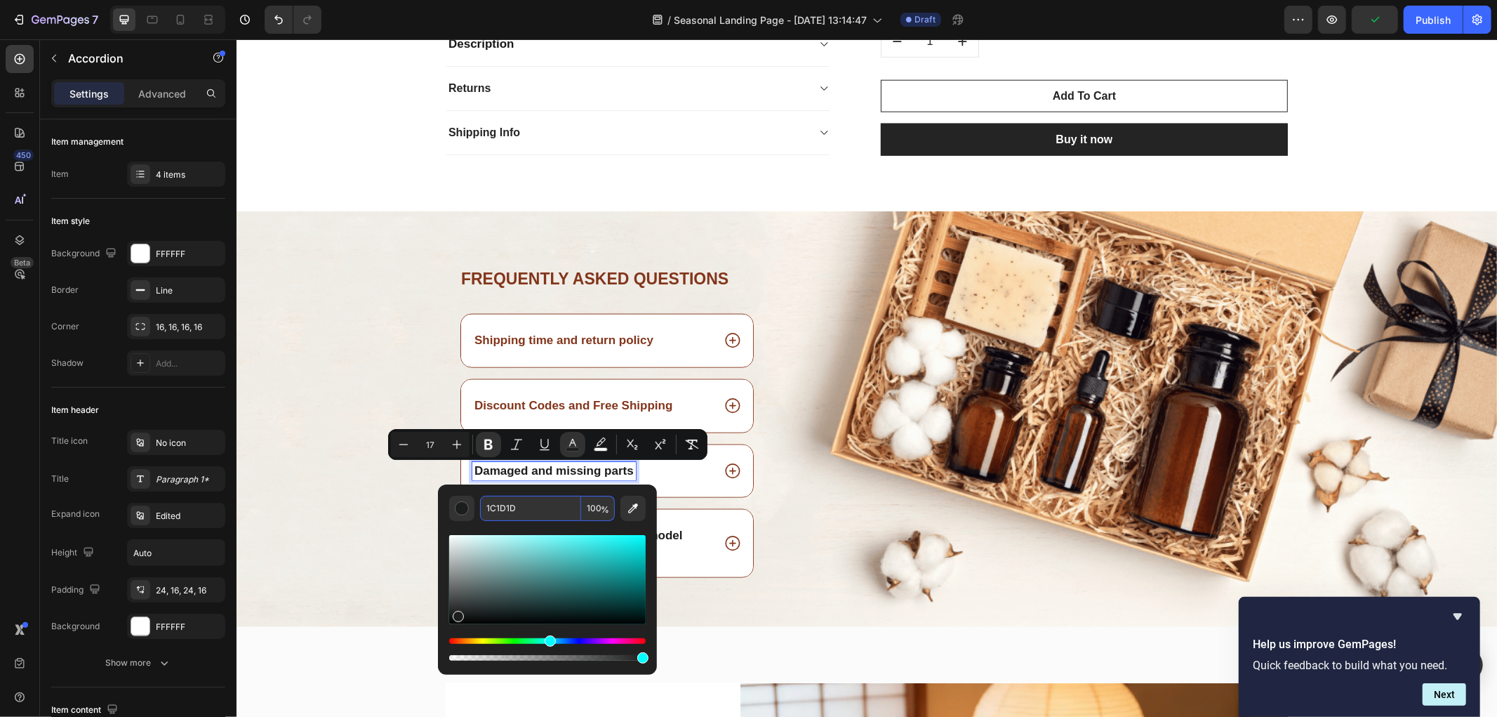
click at [531, 503] on input "1C1D1D" at bounding box center [530, 508] width 101 height 25
paste input "83351B"
type input "83351B"
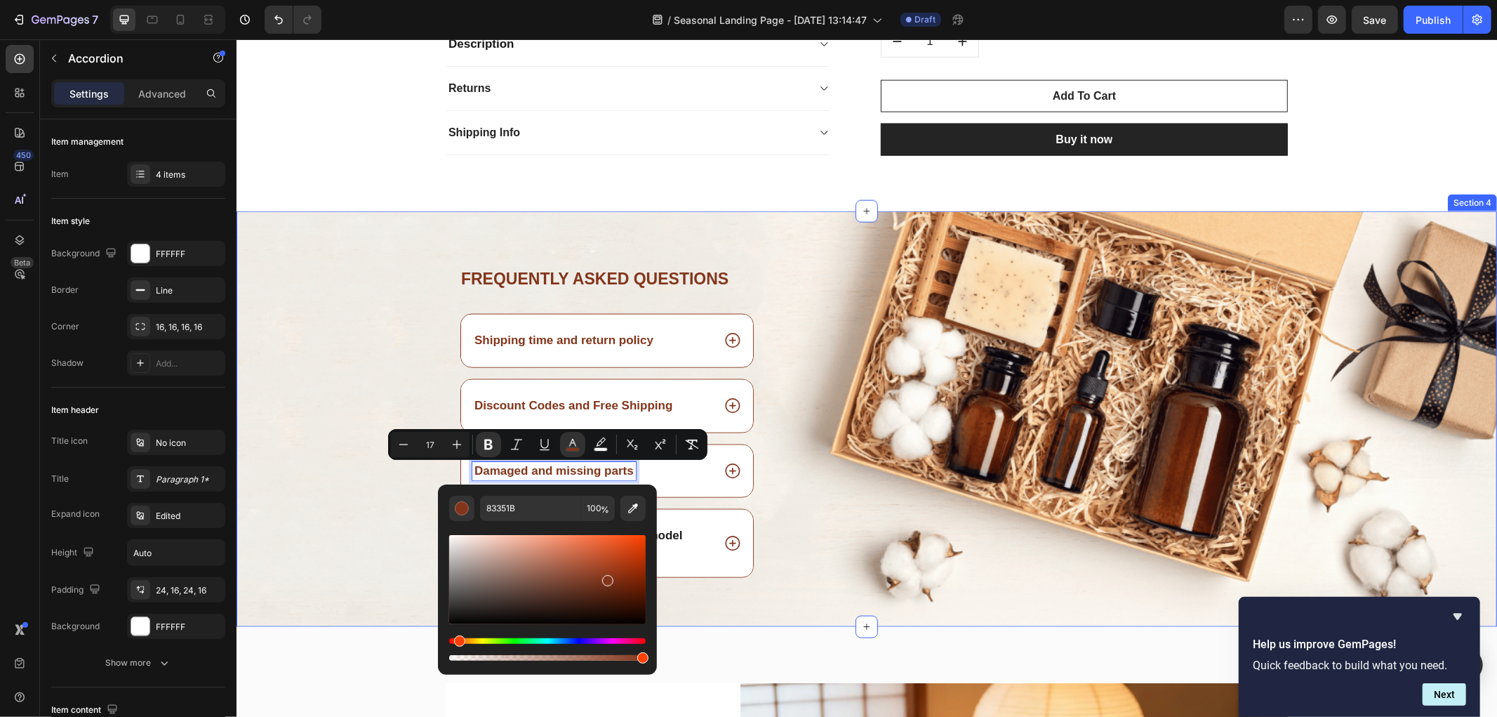
click at [299, 512] on div "Frequently asked questions Heading Shipping time and return policy Discount Cod…" at bounding box center [866, 446] width 1261 height 359
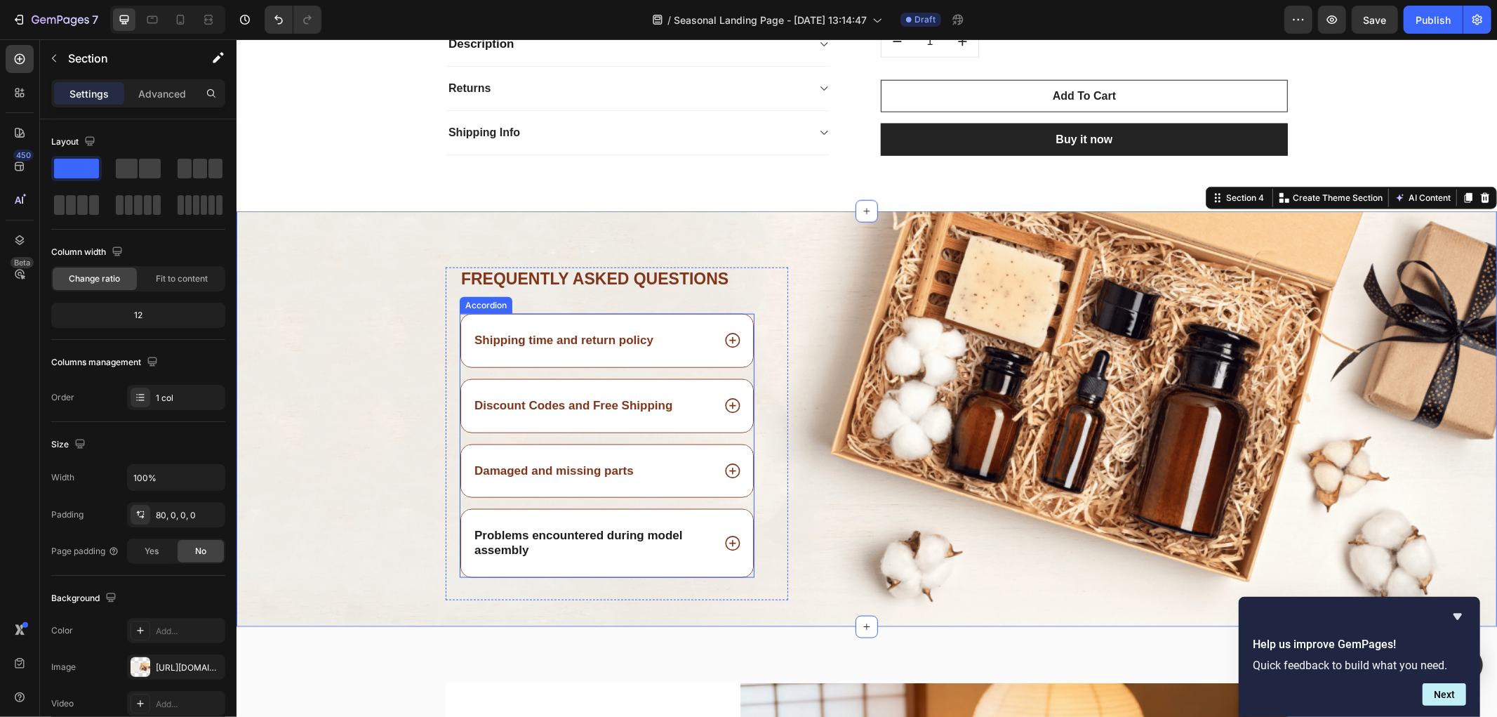
click at [739, 479] on div "Damaged and missing parts" at bounding box center [606, 470] width 292 height 53
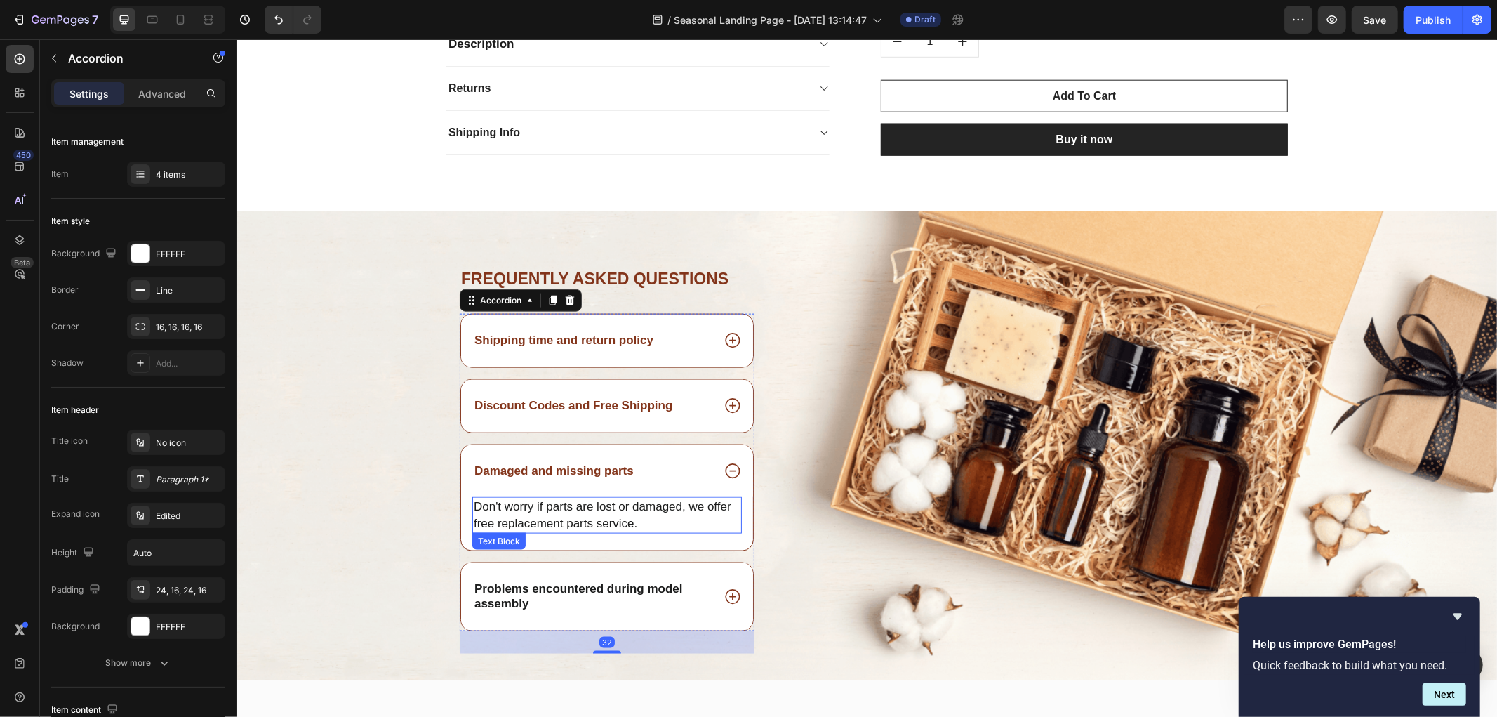
click at [578, 517] on p "Don't worry if parts are lost or damaged, we offer free replacement parts servi…" at bounding box center [606, 515] width 267 height 34
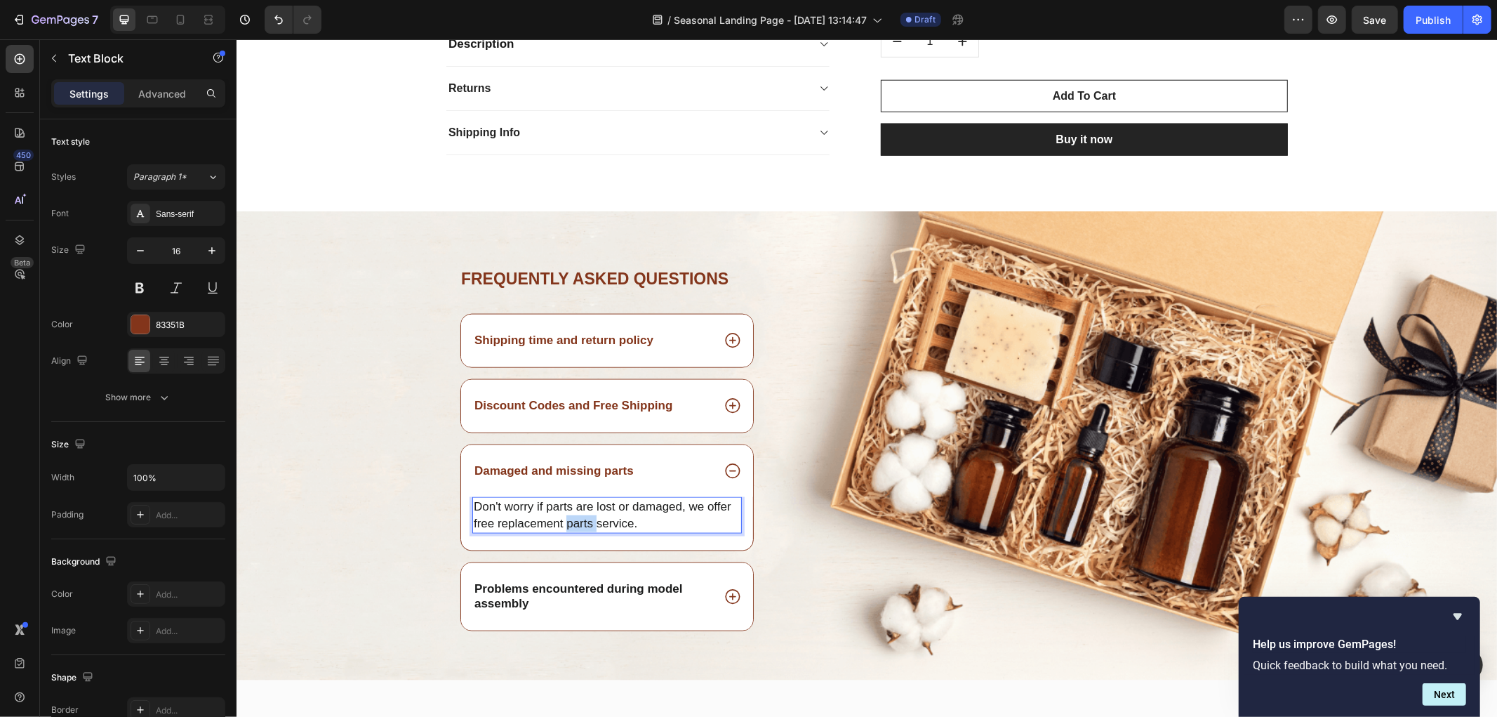
click at [578, 517] on p "Don't worry if parts are lost or damaged, we offer free replacement parts servi…" at bounding box center [606, 515] width 267 height 34
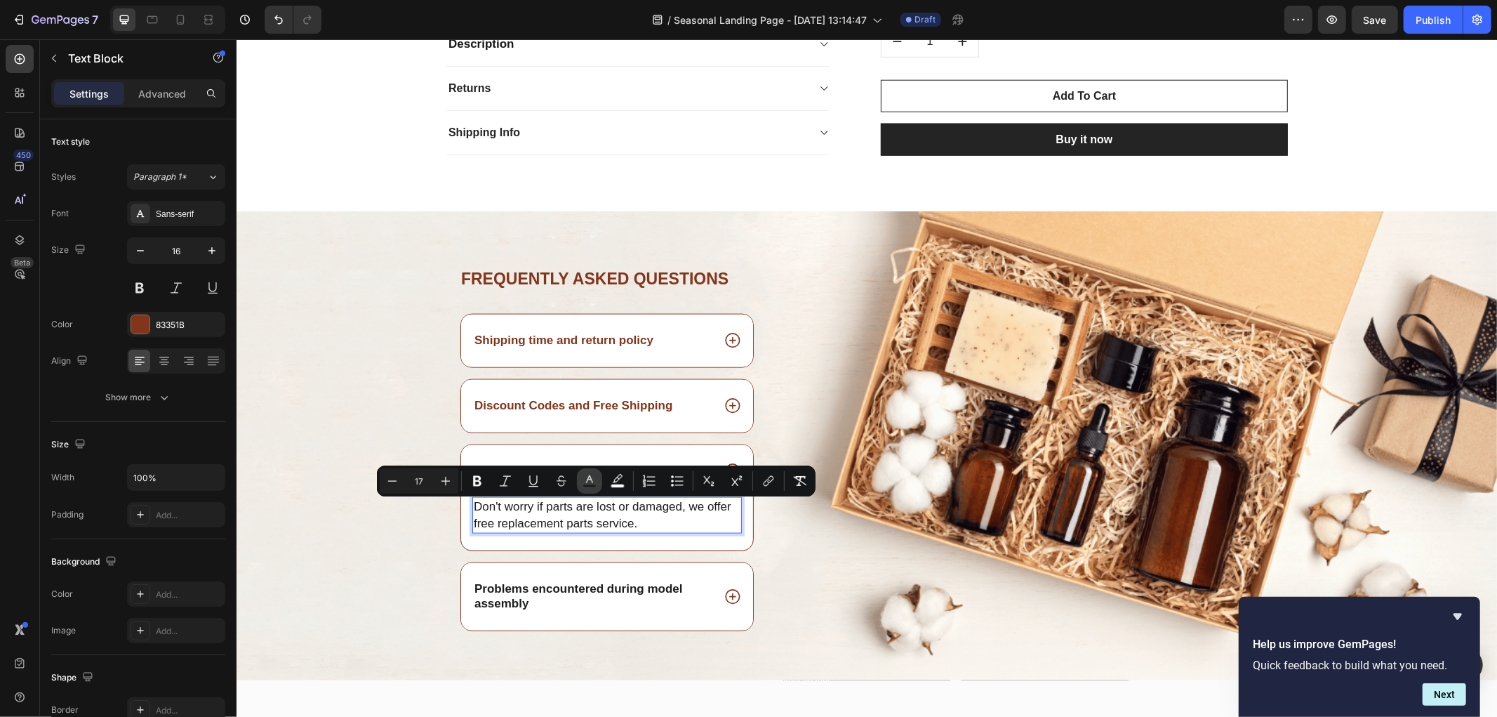
click at [583, 482] on icon "Editor contextual toolbar" at bounding box center [590, 481] width 14 height 14
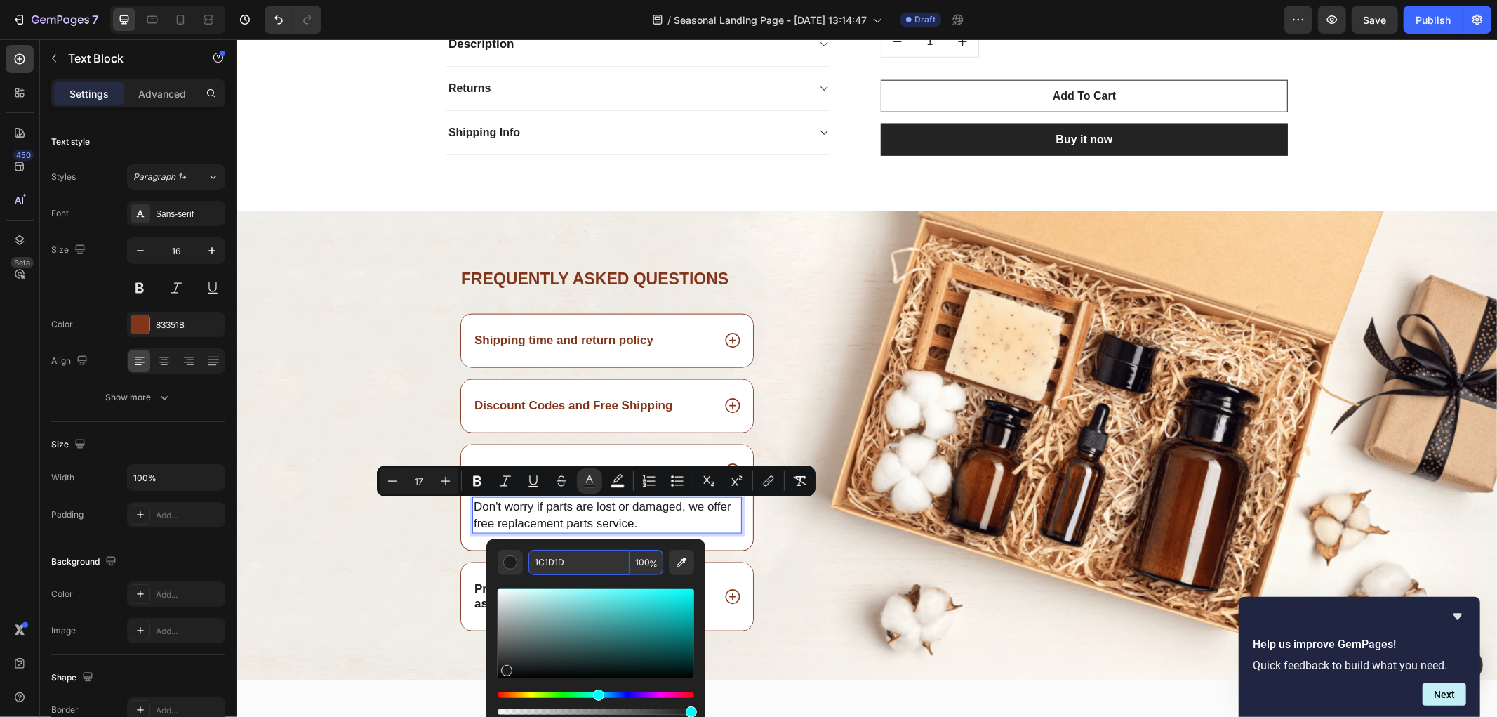
click at [563, 559] on input "1C1D1D" at bounding box center [579, 562] width 101 height 25
paste input "83351B"
type input "83351B"
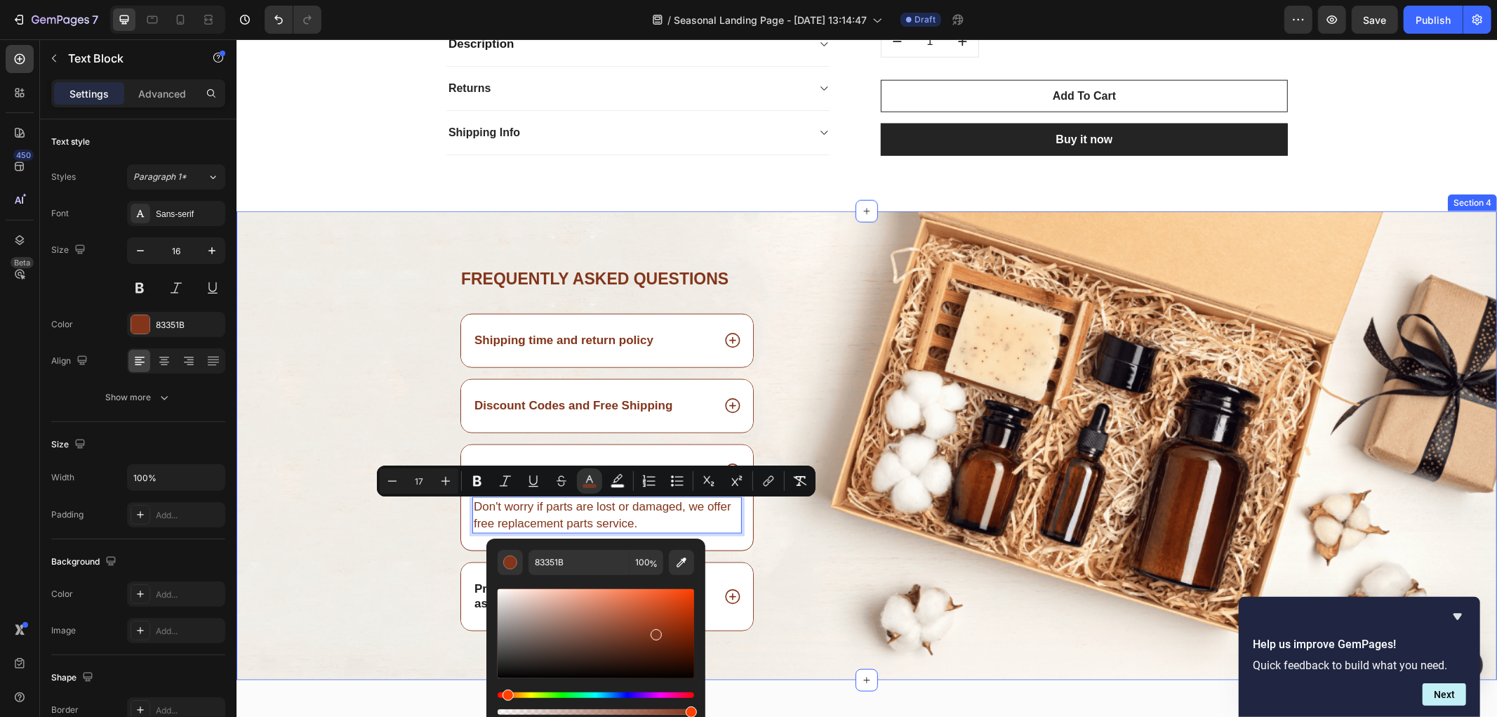
click at [292, 540] on div "Frequently asked questions Heading Shipping time and return policy Discount Cod…" at bounding box center [866, 473] width 1261 height 413
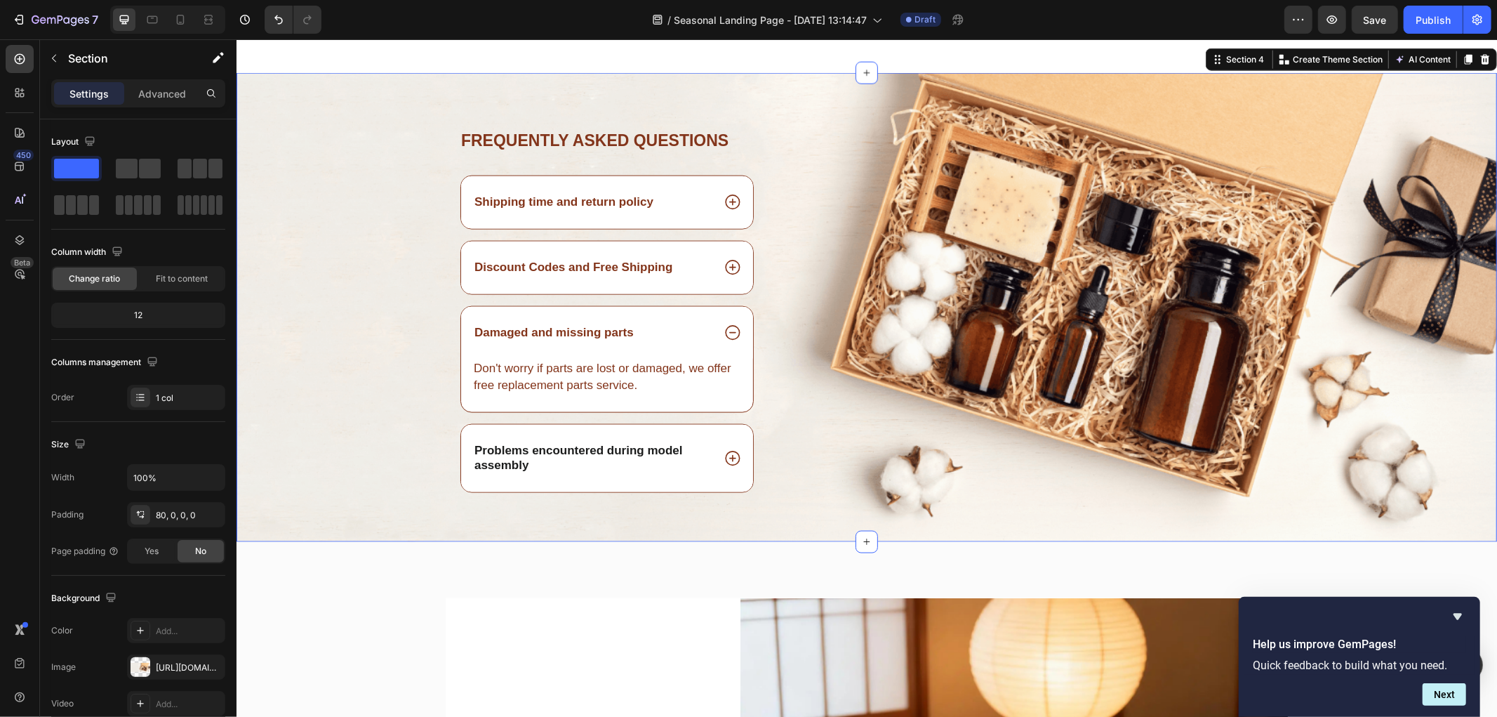
scroll to position [6019, 0]
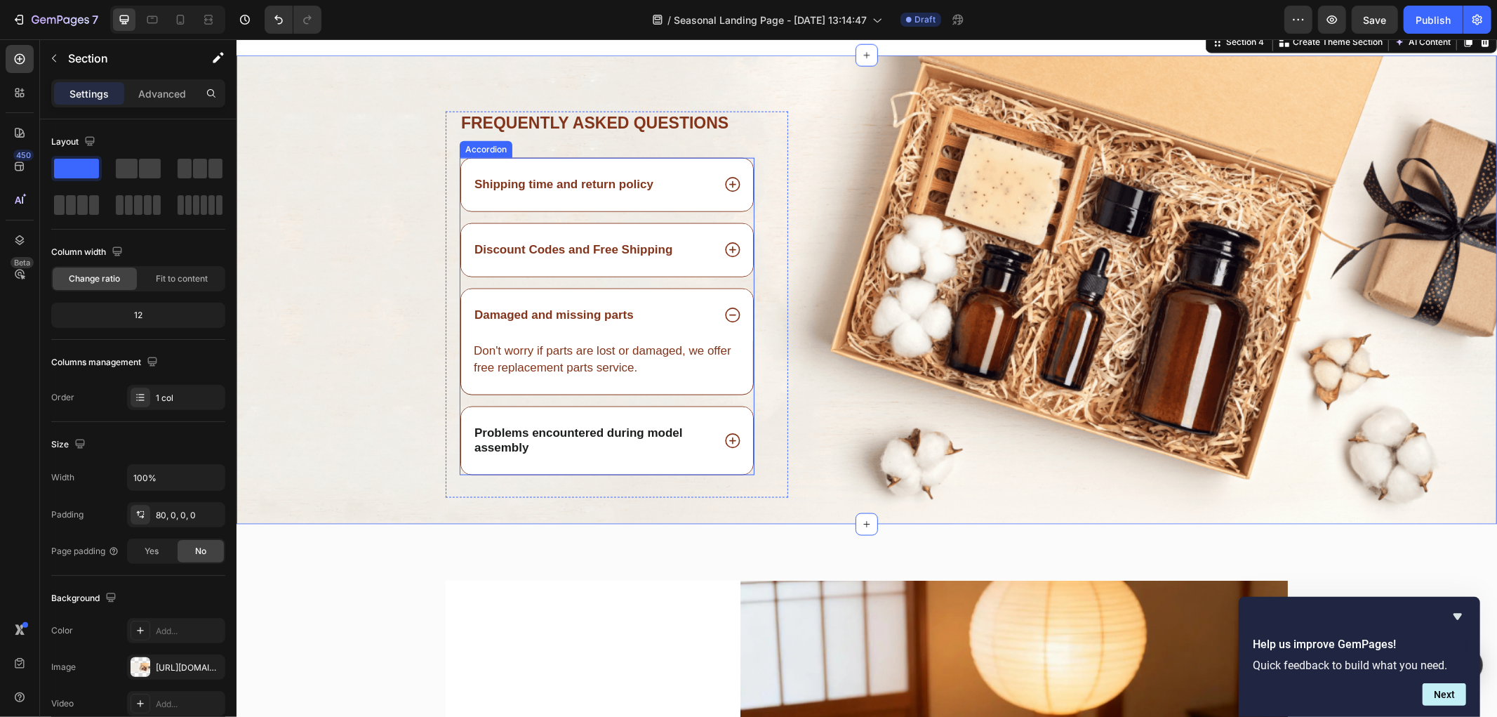
click at [533, 433] on strong "Problems encountered during model assembly" at bounding box center [578, 439] width 208 height 28
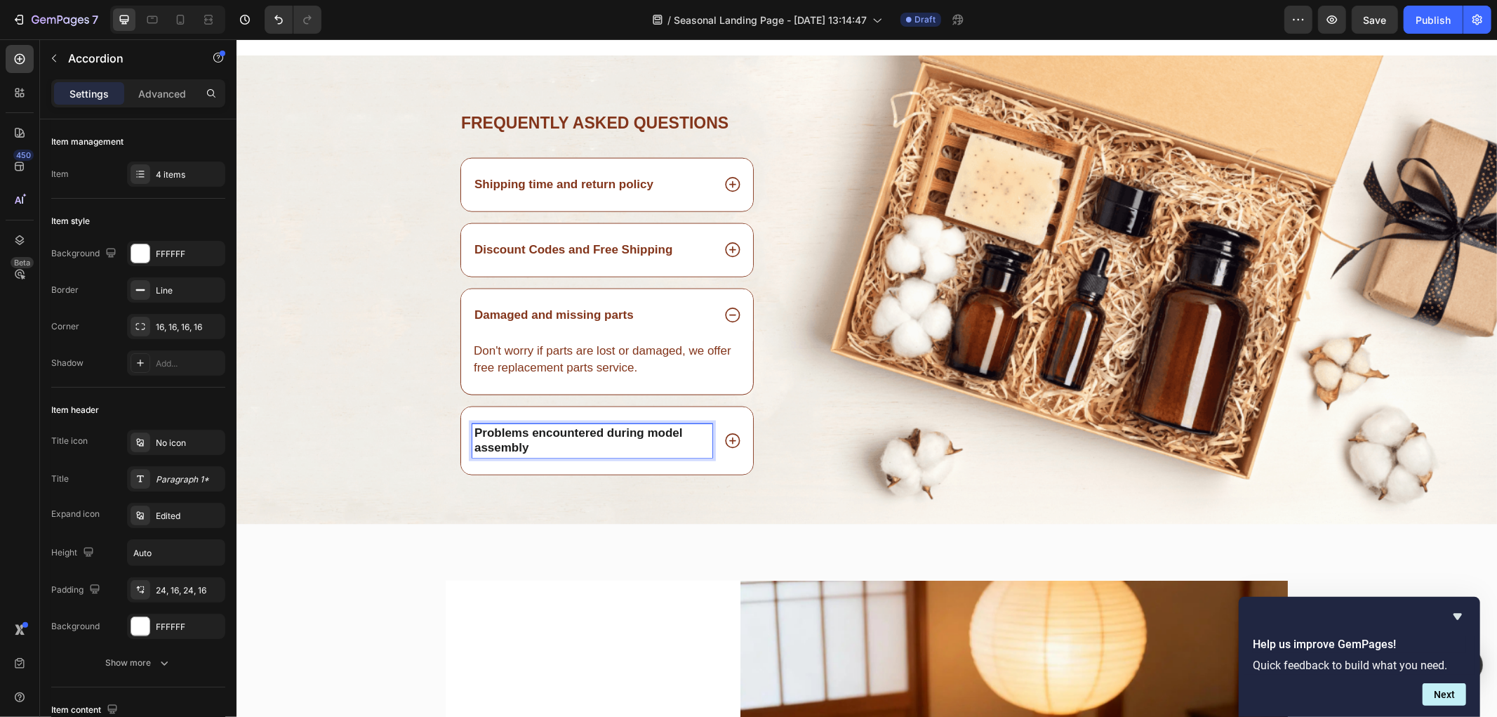
click at [531, 437] on strong "Problems encountered during model assembly" at bounding box center [578, 439] width 208 height 28
click at [530, 437] on strong "Problems encountered during model assembly" at bounding box center [578, 439] width 208 height 28
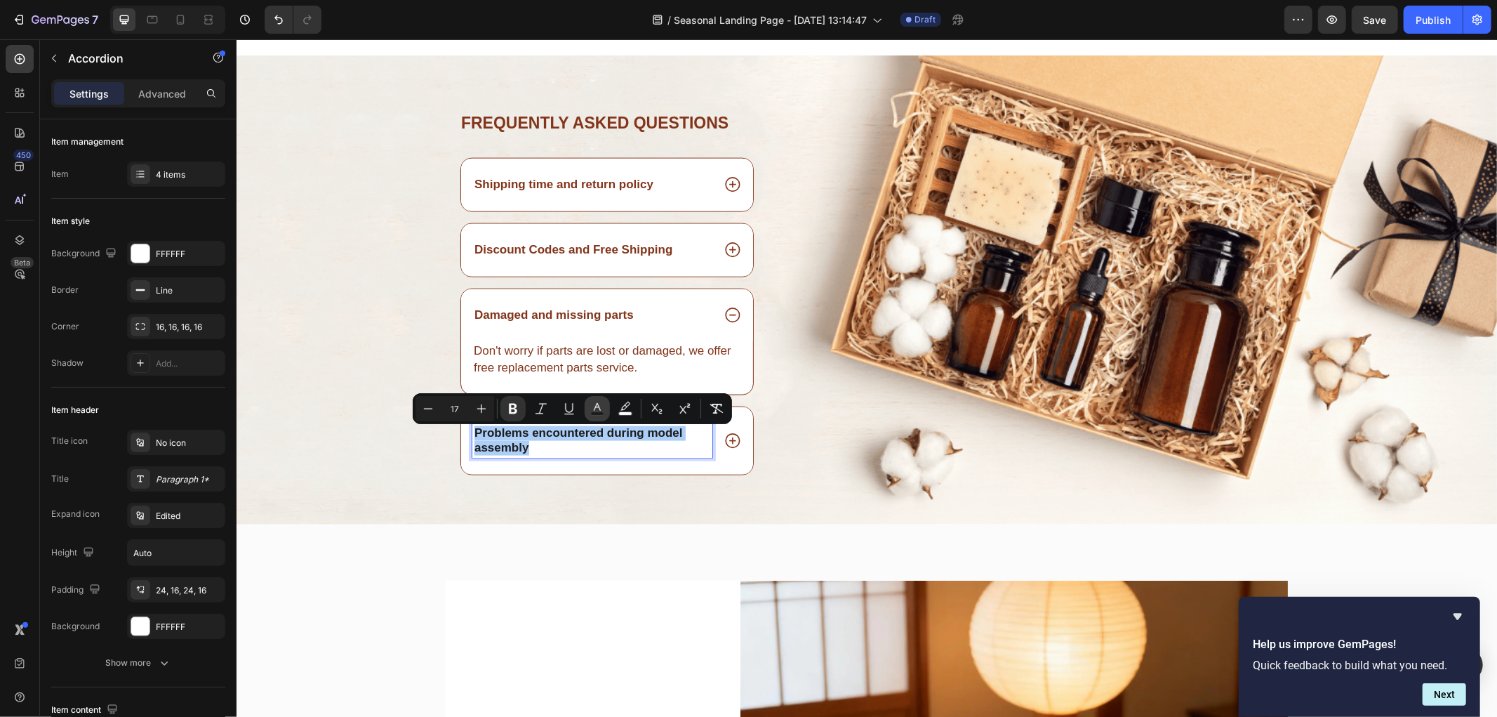
click at [606, 409] on button "color" at bounding box center [597, 408] width 25 height 25
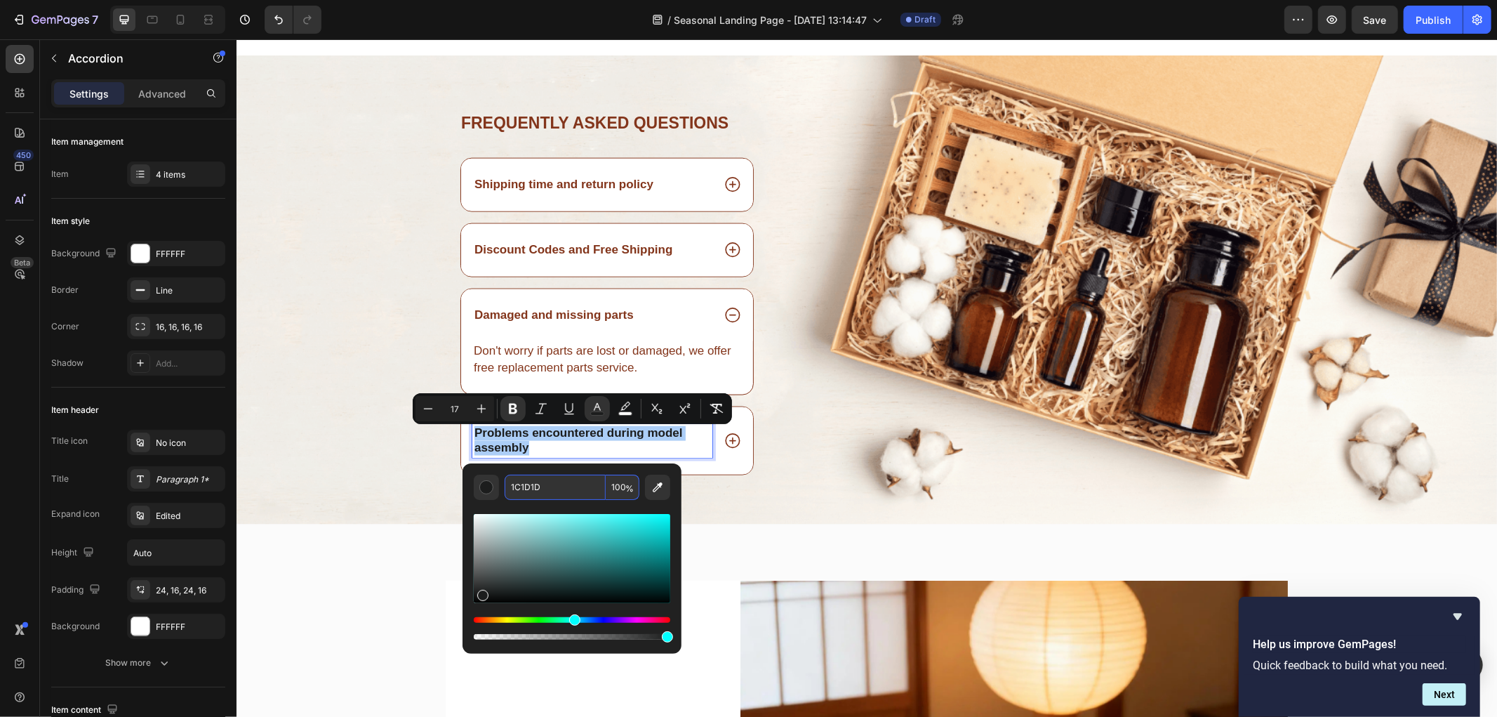
click at [559, 497] on input "1C1D1D" at bounding box center [555, 486] width 101 height 25
paste input "83351B"
type input "83351B"
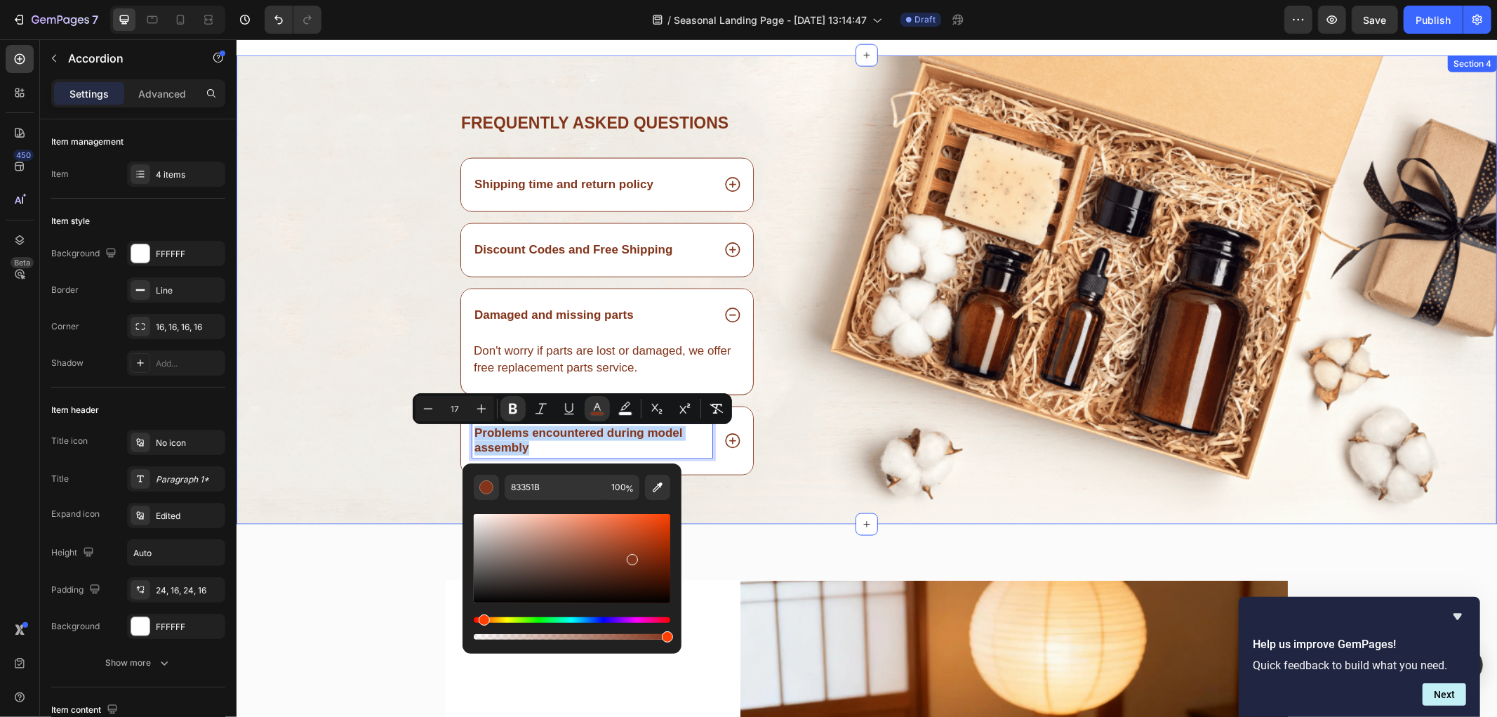
click at [364, 454] on div "Frequently asked questions Heading Shipping time and return policy Discount Cod…" at bounding box center [866, 317] width 1261 height 413
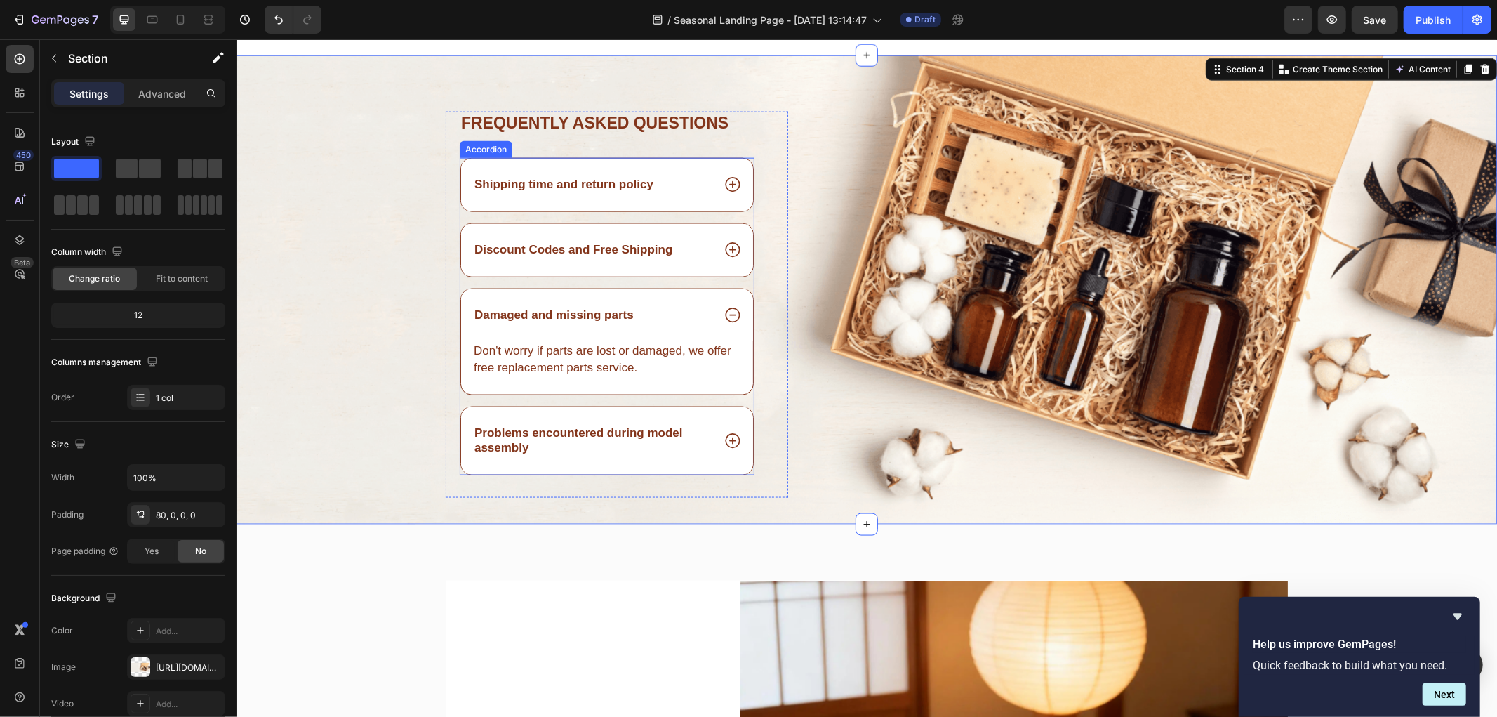
click at [723, 435] on icon at bounding box center [732, 440] width 18 height 18
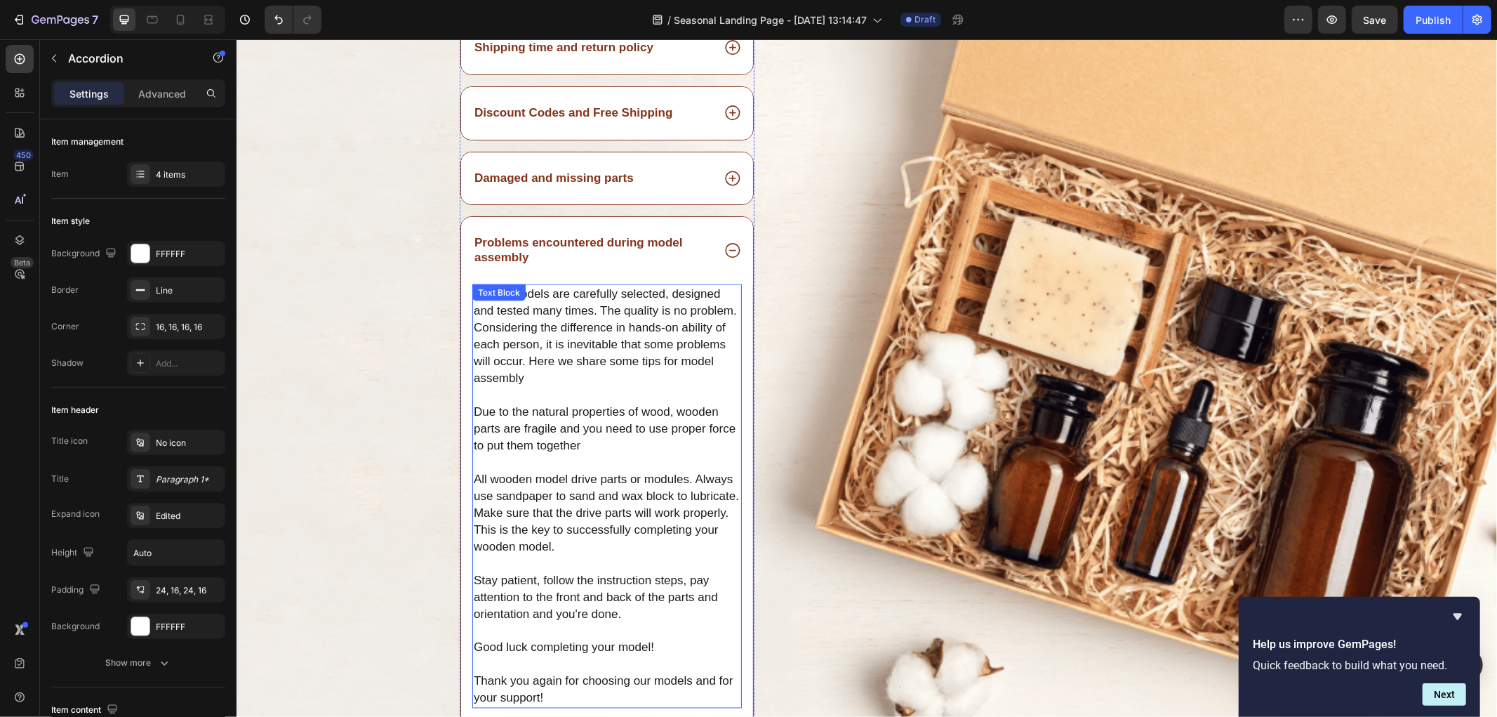
scroll to position [6175, 0]
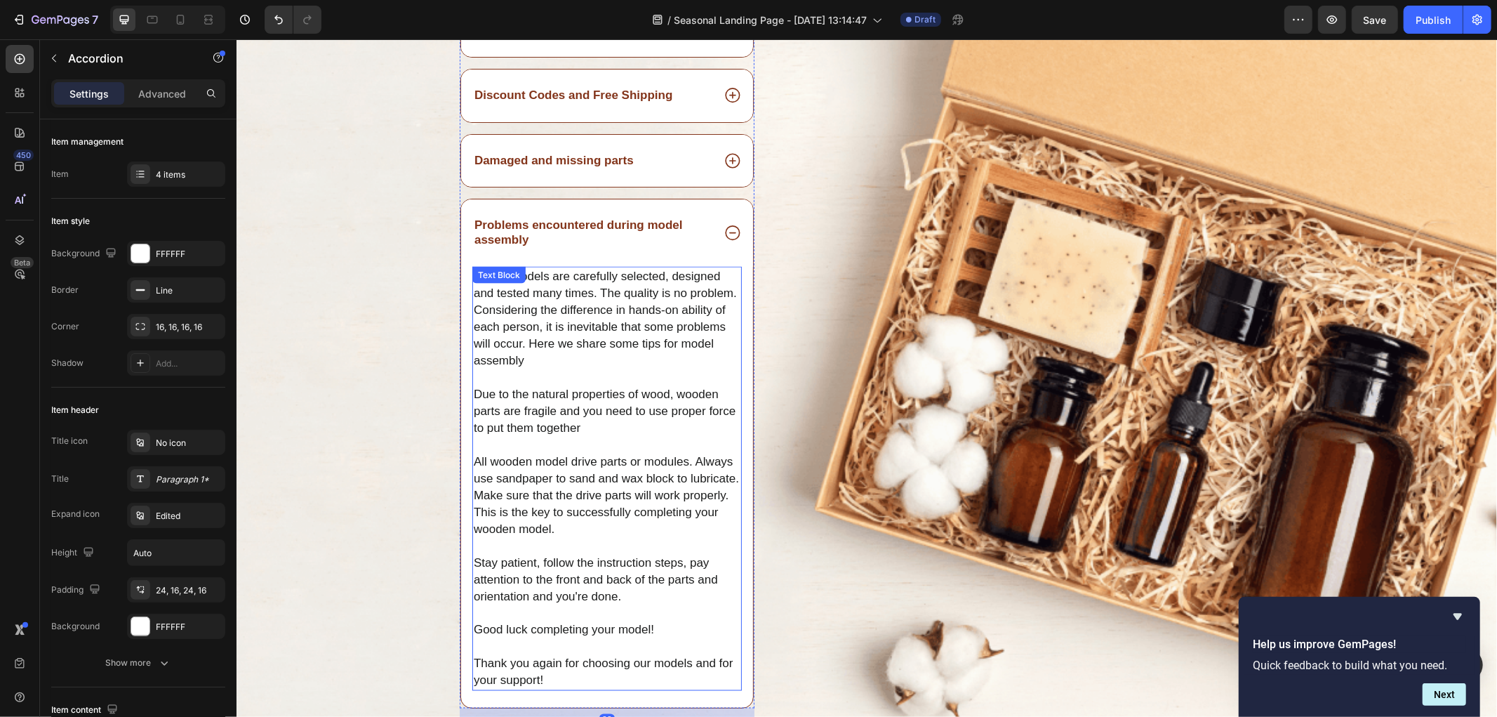
click at [580, 414] on span "Due to the natural properties of wood, wooden parts are fragile and you need to…" at bounding box center [604, 410] width 262 height 47
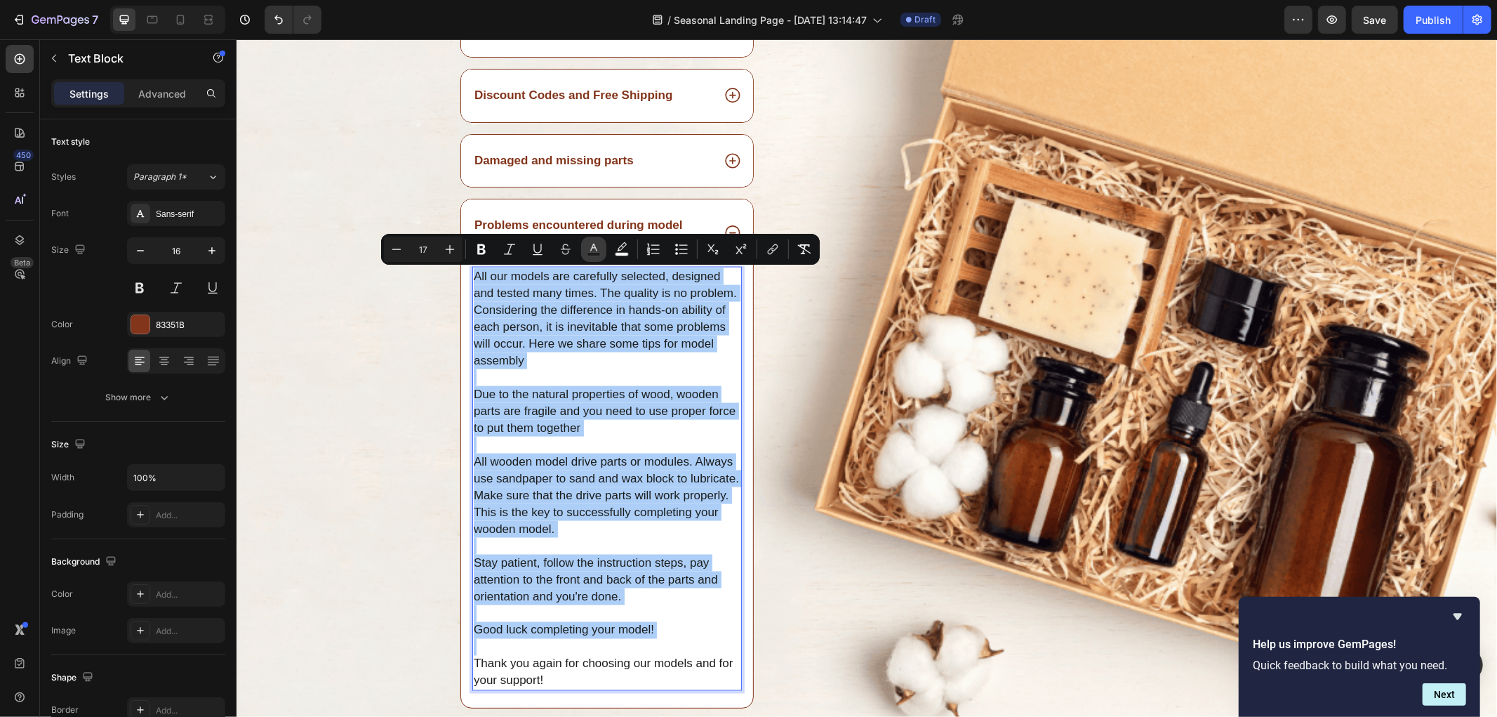
click at [593, 253] on rect "Editor contextual toolbar" at bounding box center [593, 255] width 13 height 4
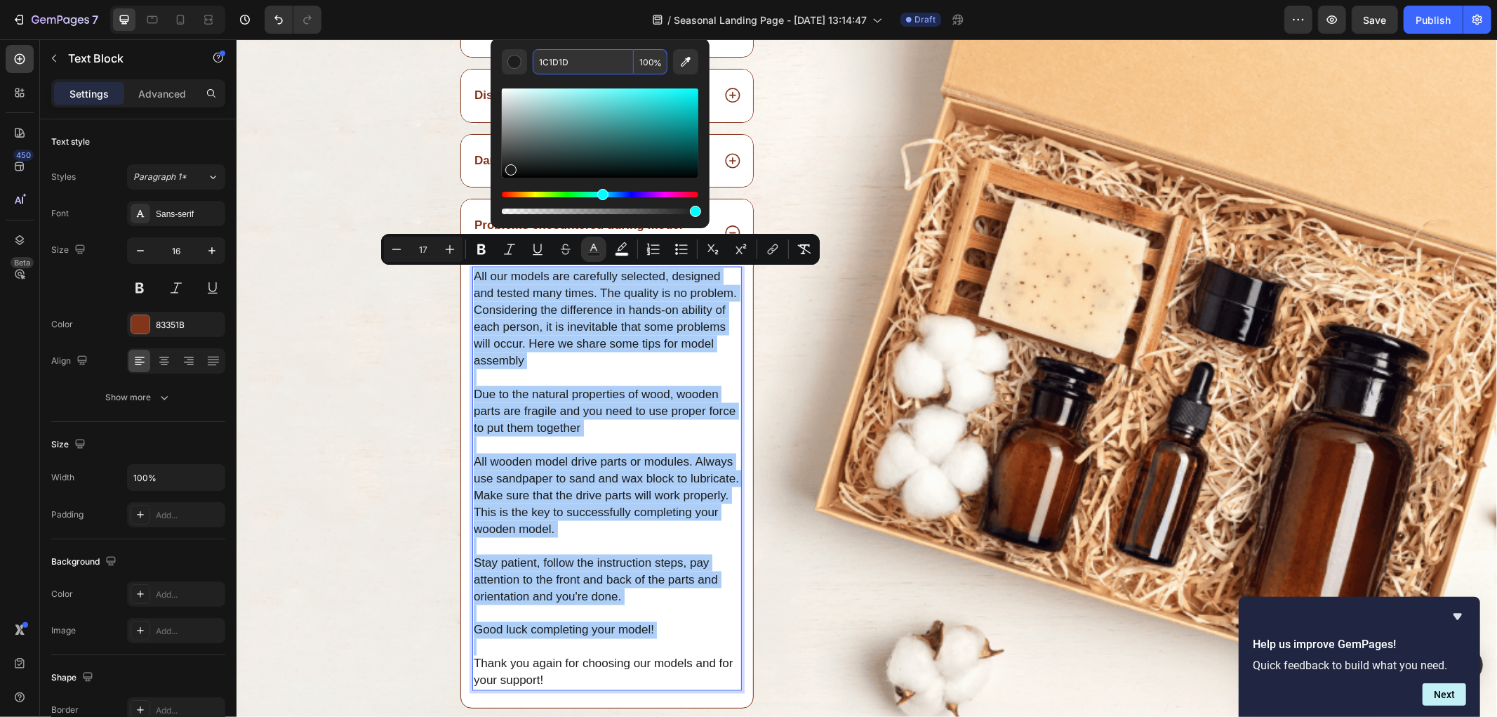
click at [585, 65] on input "1C1D1D" at bounding box center [583, 61] width 101 height 25
paste input "83351B"
type input "83351B"
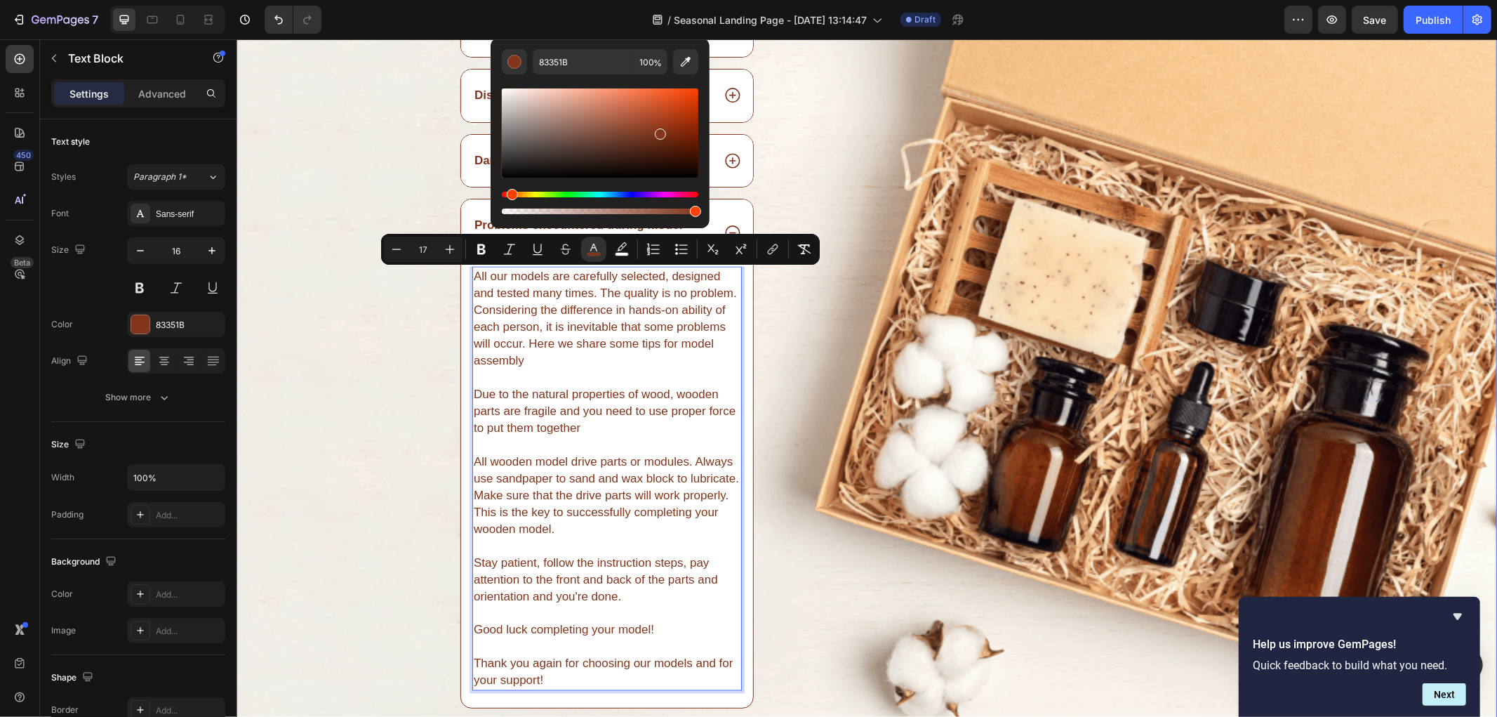
click at [322, 421] on div "Frequently asked questions Heading Shipping time and return policy Discount Cod…" at bounding box center [866, 356] width 1261 height 800
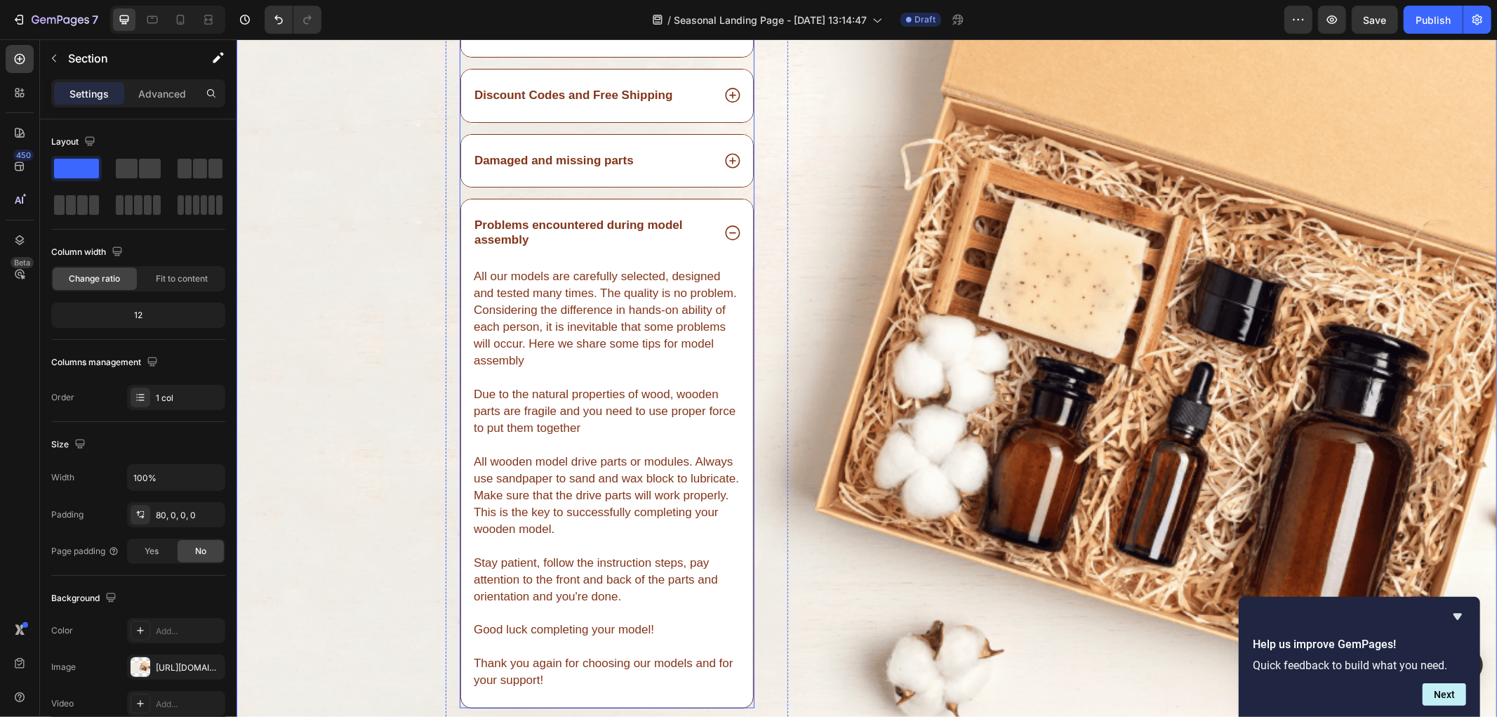
click at [723, 234] on icon at bounding box center [732, 232] width 18 height 18
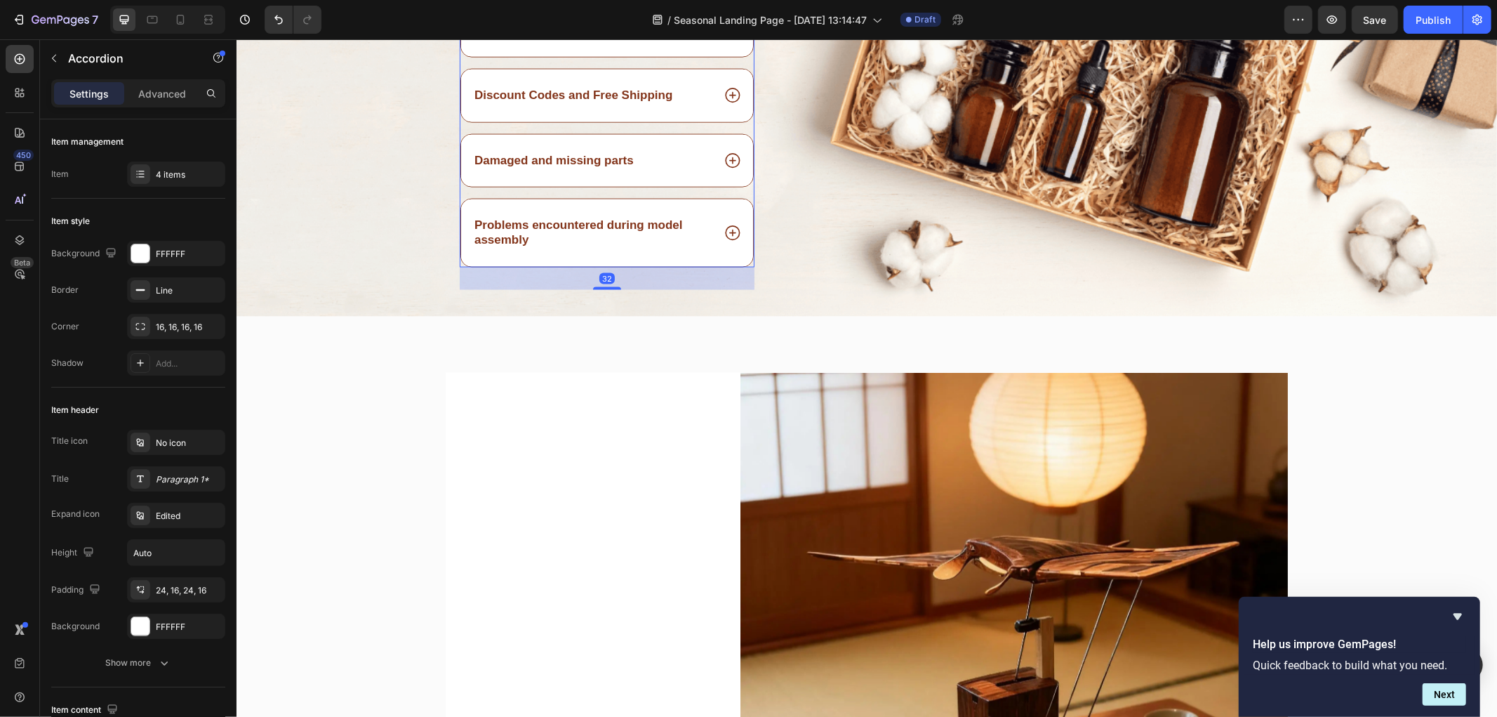
scroll to position [5864, 0]
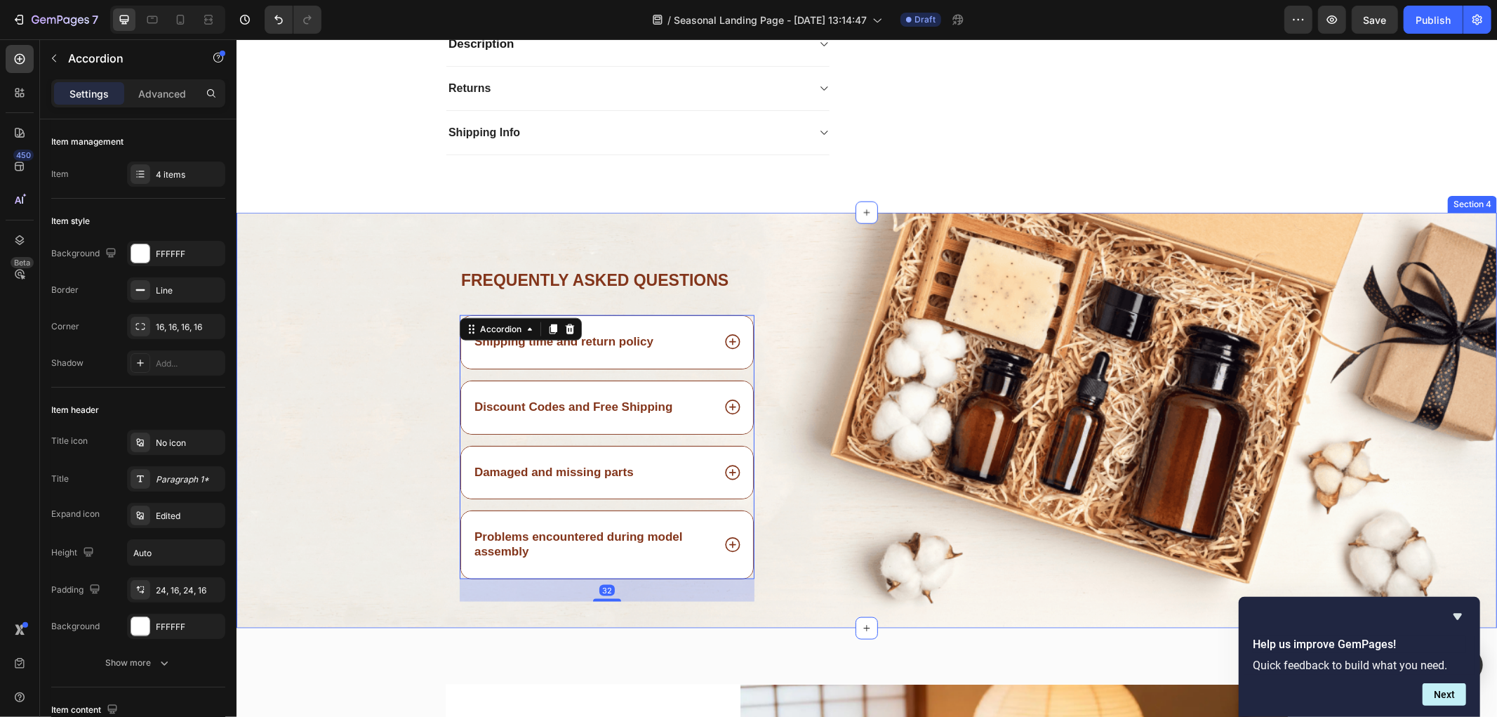
click at [301, 260] on div "Frequently asked questions Heading Shipping time and return policy Discount Cod…" at bounding box center [866, 420] width 1261 height 416
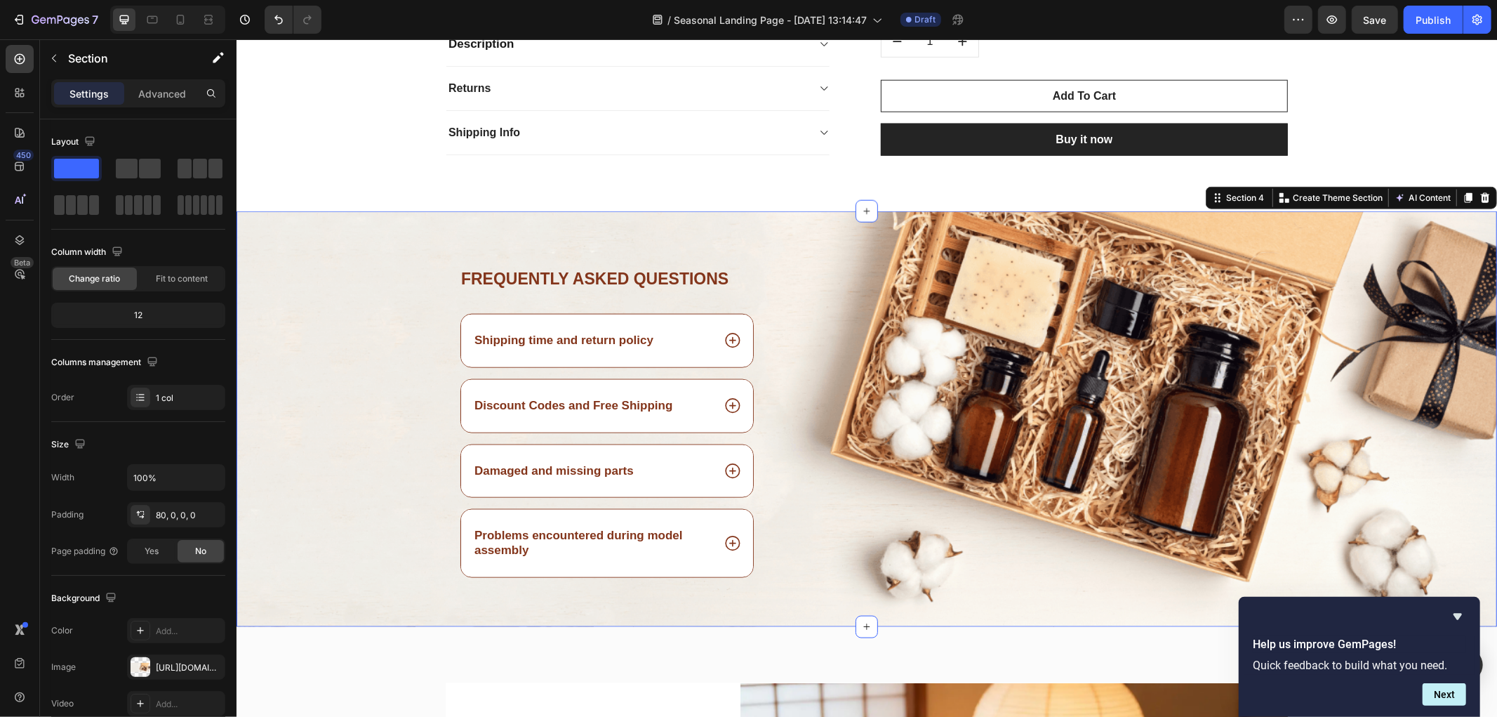
click at [760, 238] on div "Frequently asked questions Heading Shipping time and return policy Discount Cod…" at bounding box center [866, 419] width 1261 height 416
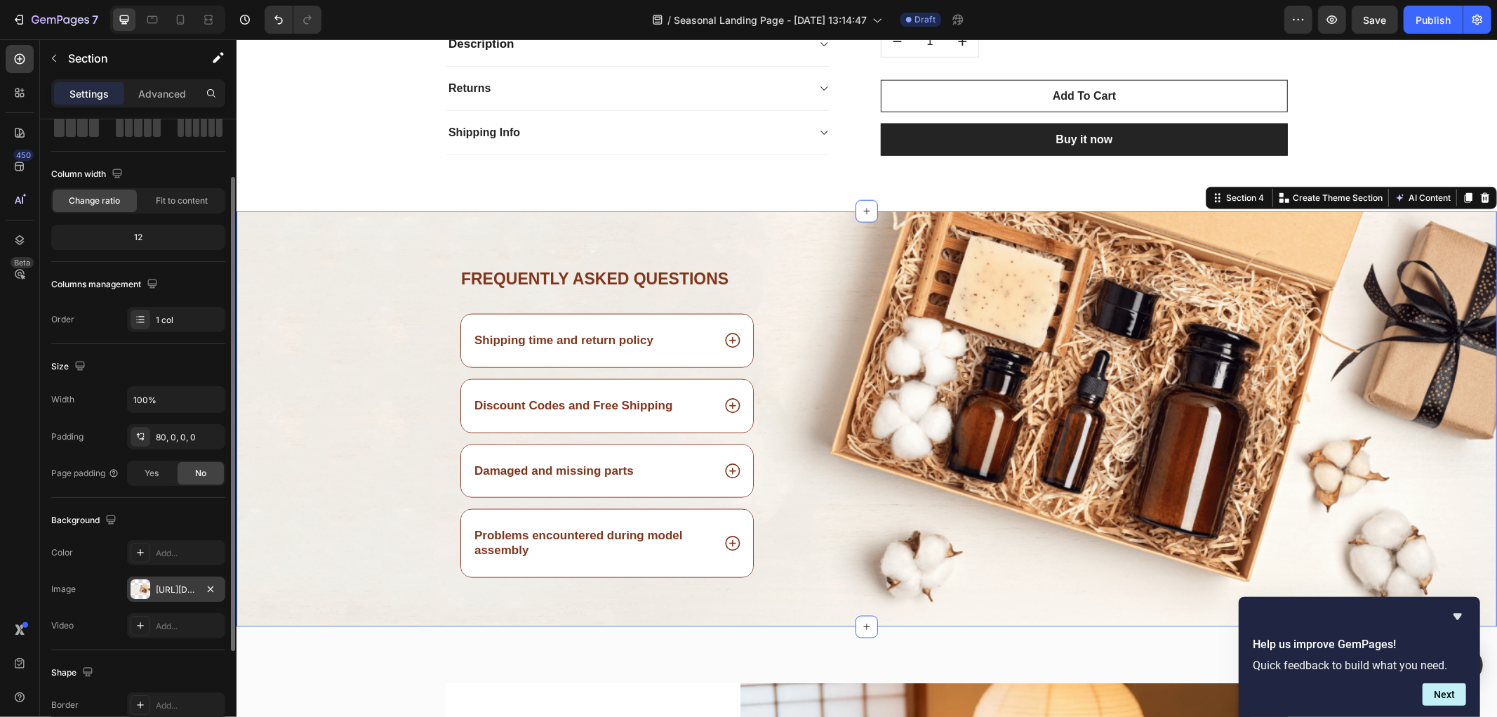
click at [185, 592] on div "https://cdn.shopify.com/s/files/1/0785/4286/4596/files/gempages_585952588839518…" at bounding box center [176, 589] width 41 height 13
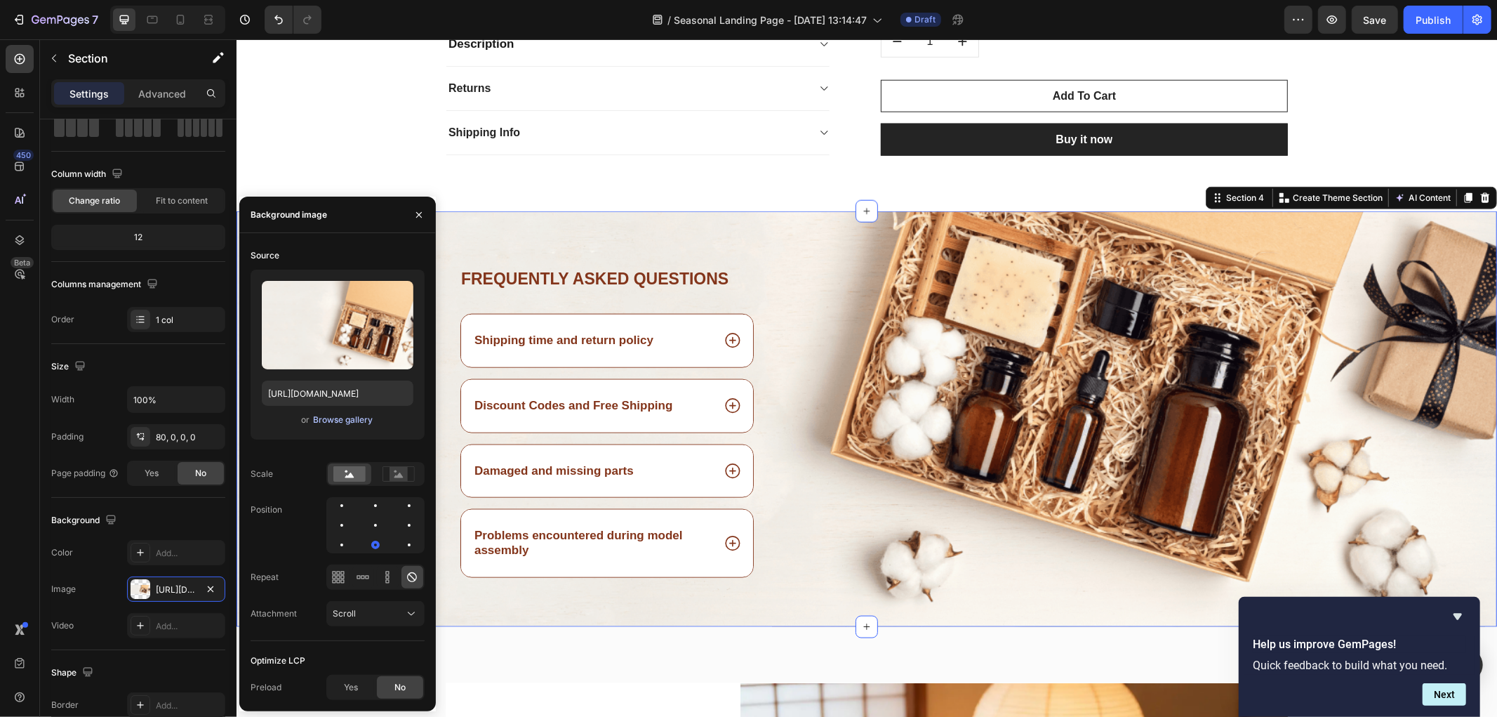
click at [334, 417] on div "Browse gallery" at bounding box center [343, 419] width 60 height 13
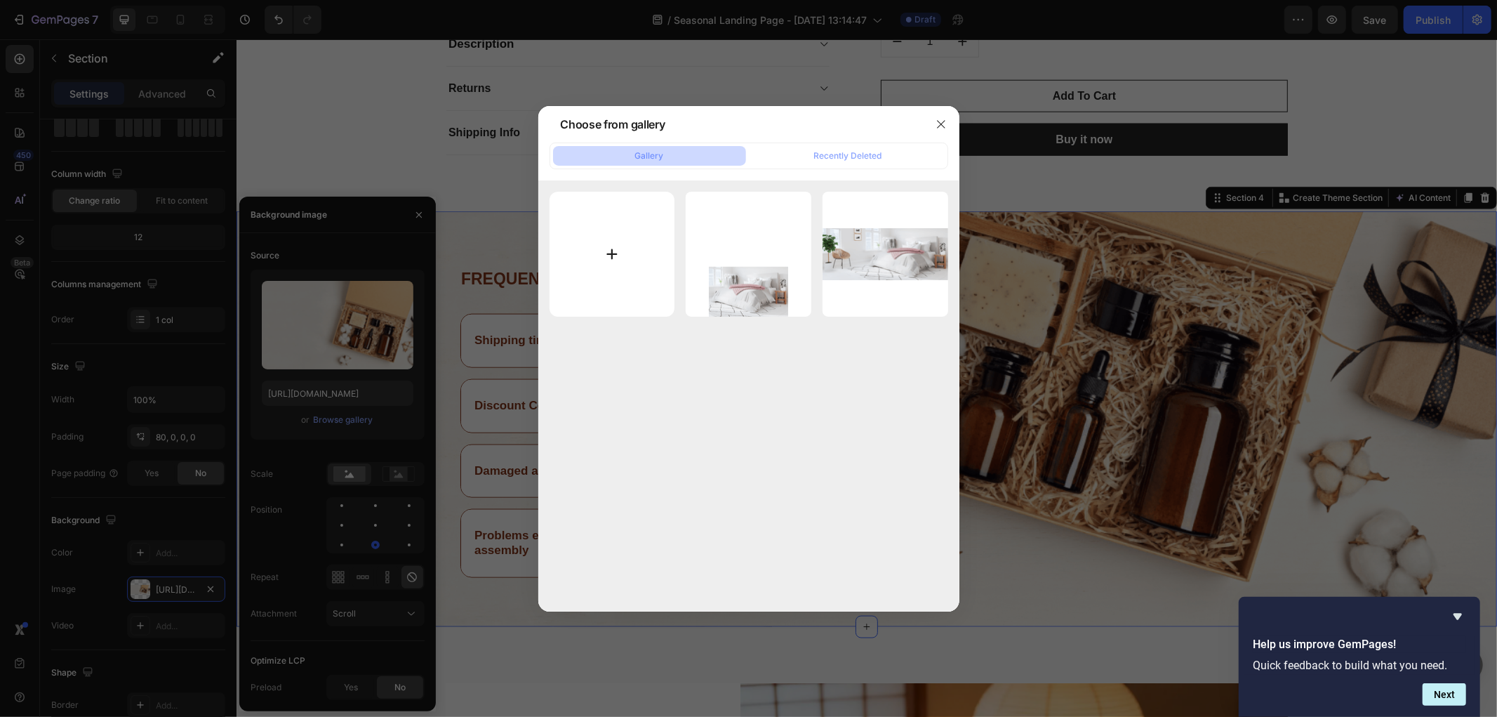
click at [618, 254] on input "file" at bounding box center [613, 255] width 126 height 126
type input "C:\fakepath\vn-11134207-820l4-mee9tglxrg8x6e.jfif"
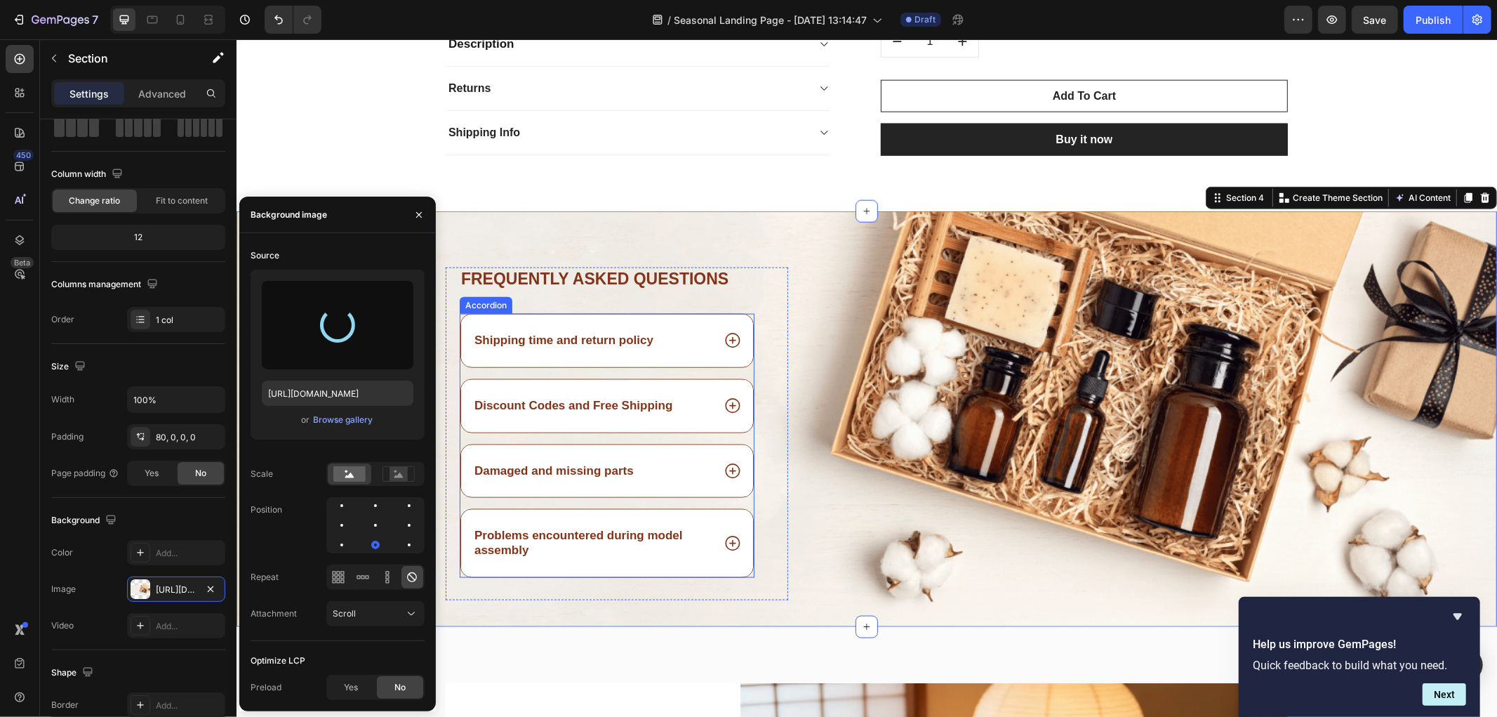
type input "https://cdn.shopify.com/s/files/1/0785/4286/4596/files/gempages_585952588839518…"
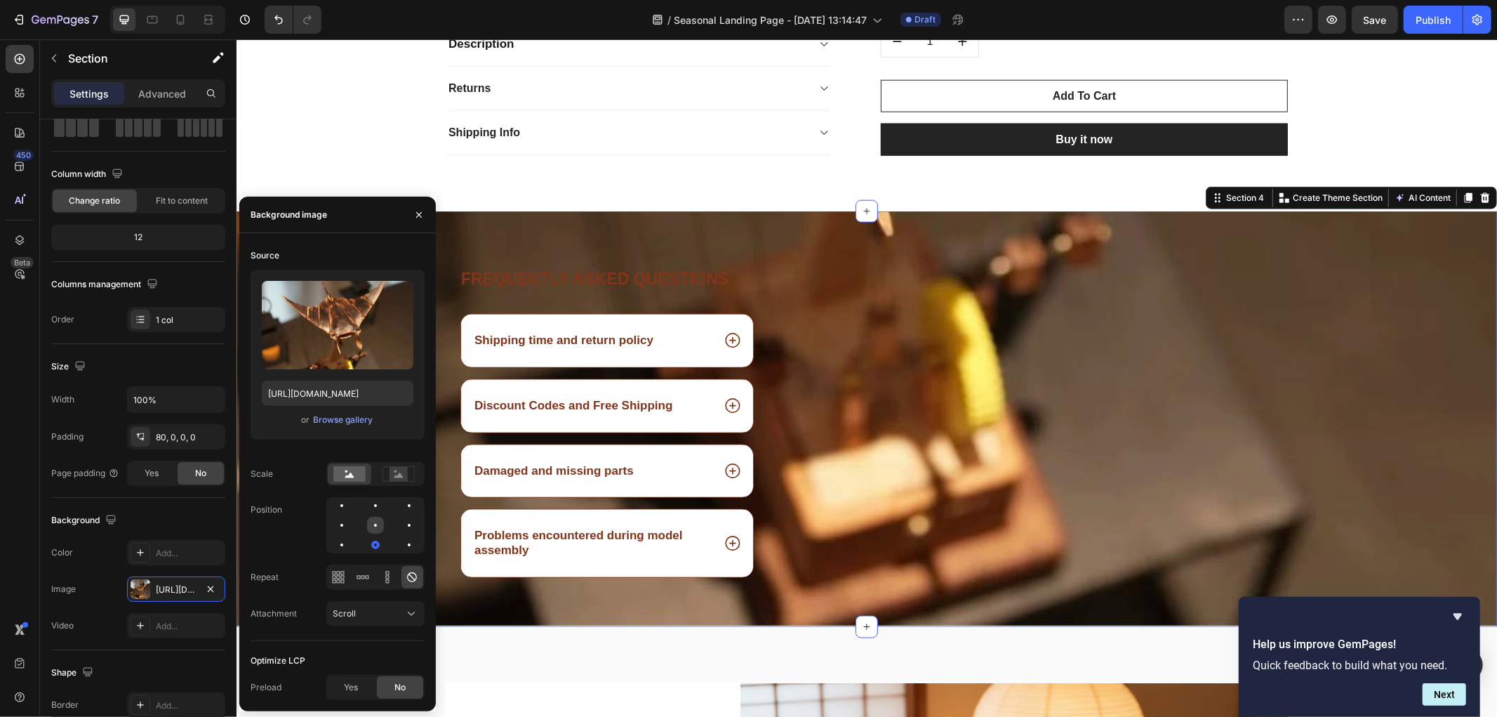
click at [373, 528] on div at bounding box center [375, 525] width 17 height 17
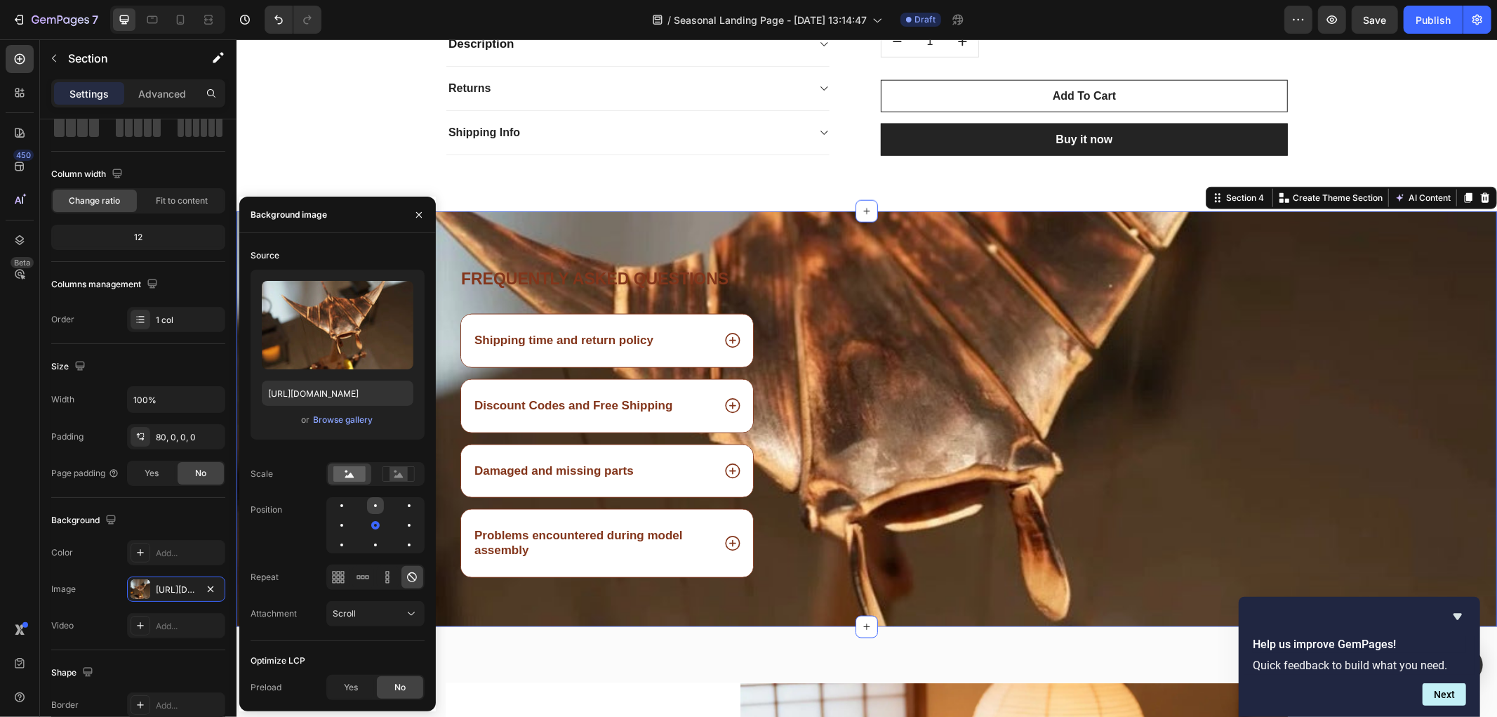
click at [369, 507] on div at bounding box center [375, 505] width 17 height 17
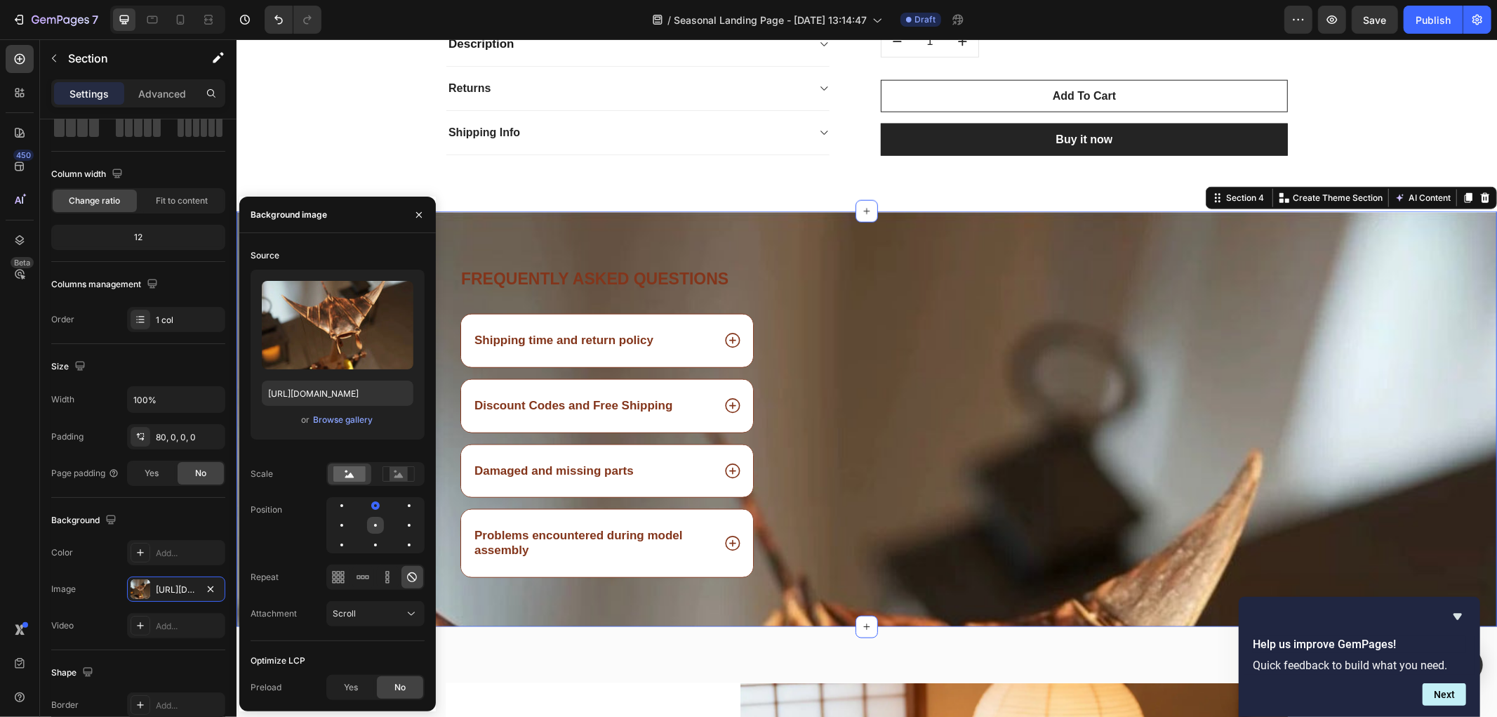
click at [373, 522] on div at bounding box center [375, 525] width 17 height 17
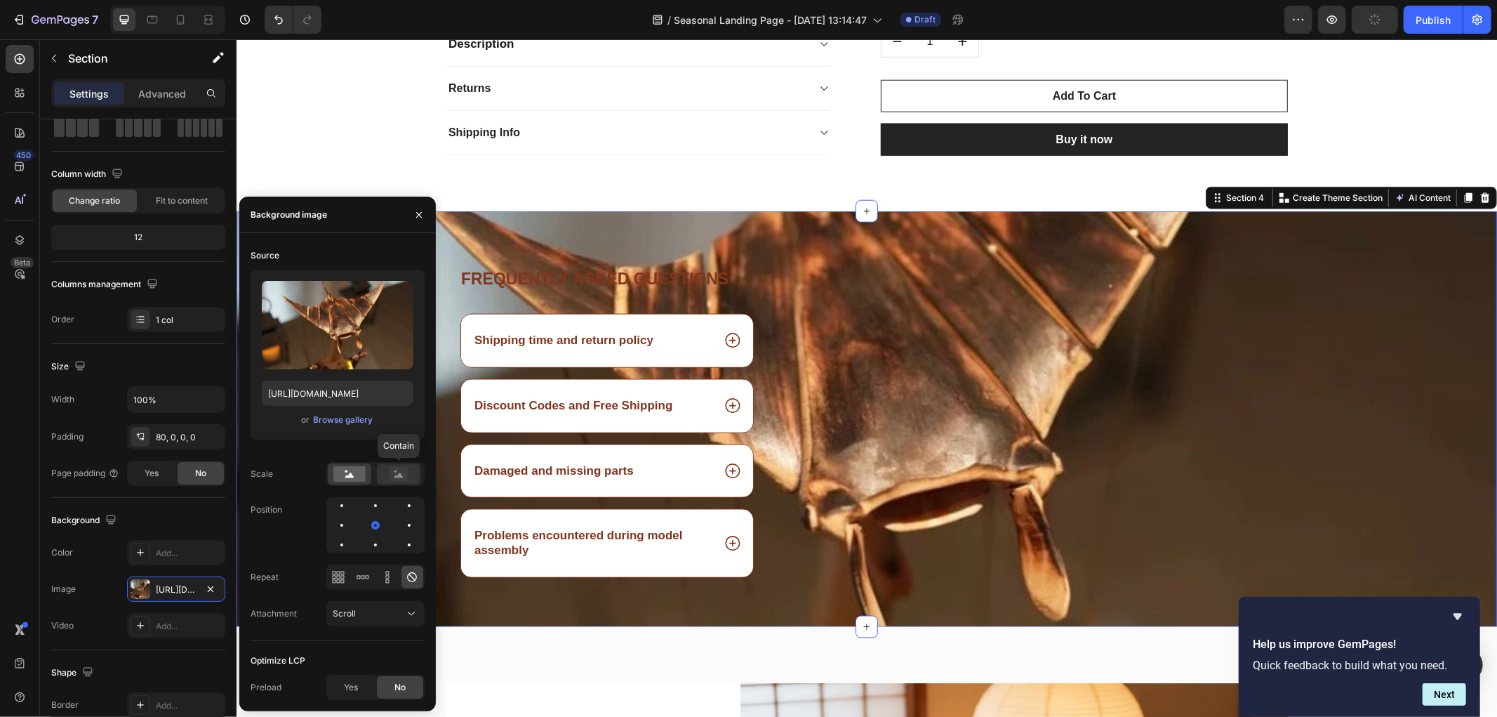
click at [401, 474] on icon at bounding box center [398, 474] width 9 height 5
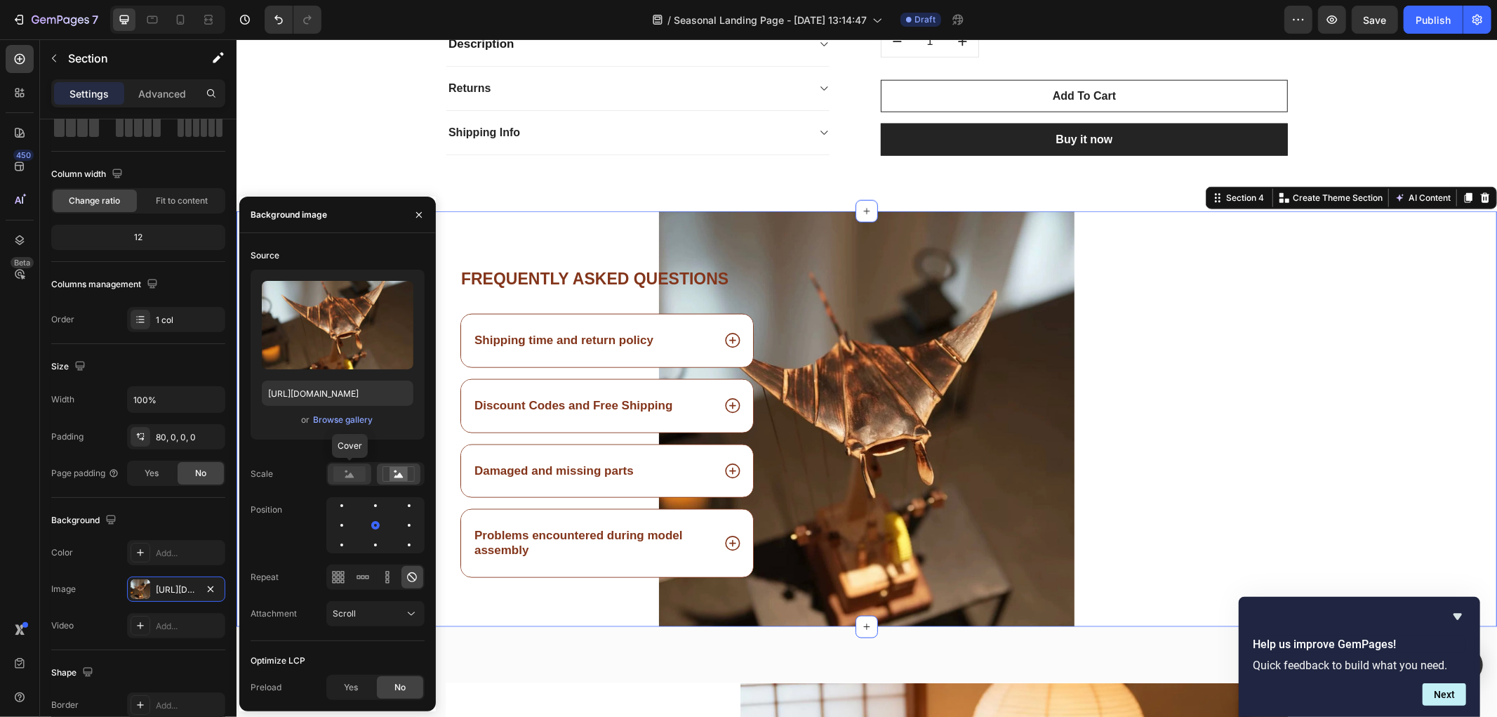
click at [357, 472] on rect at bounding box center [349, 473] width 32 height 15
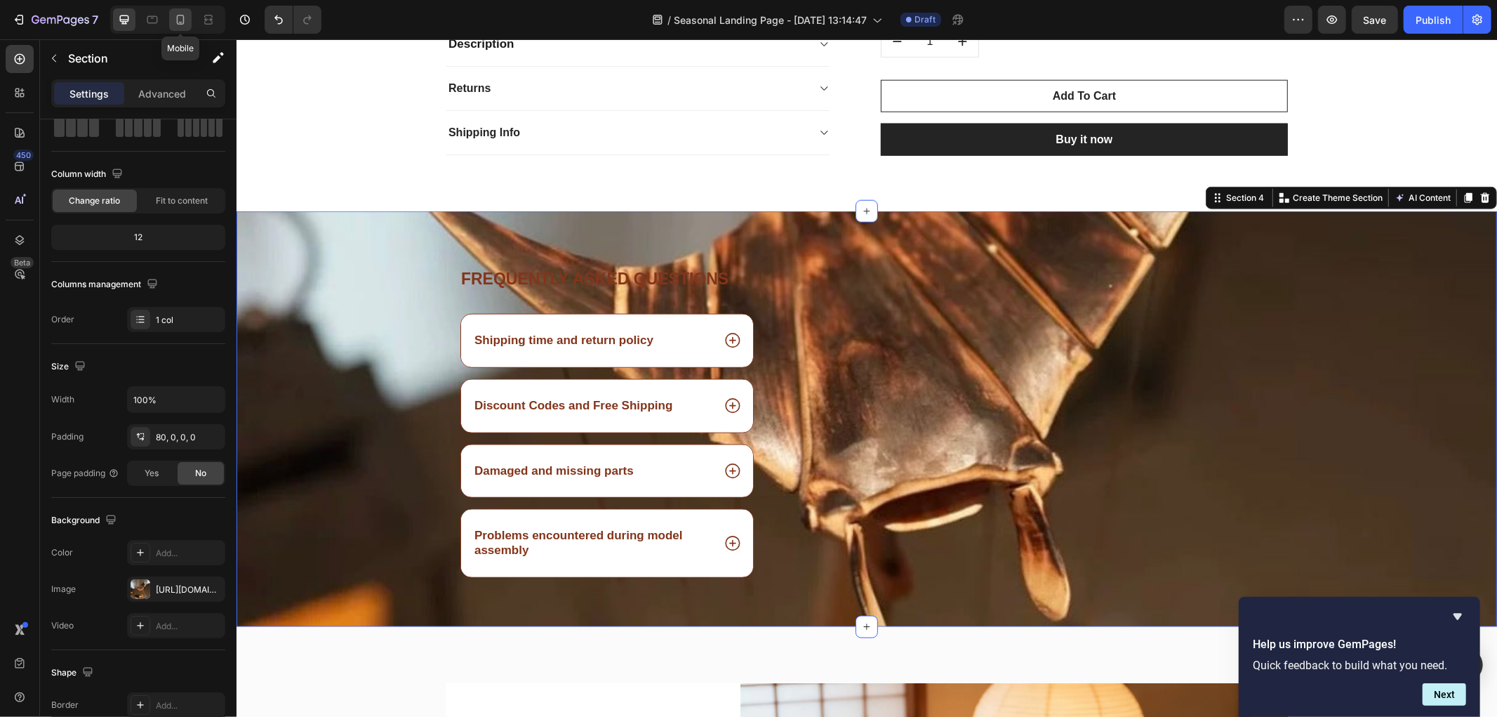
click at [176, 26] on icon at bounding box center [180, 20] width 14 height 14
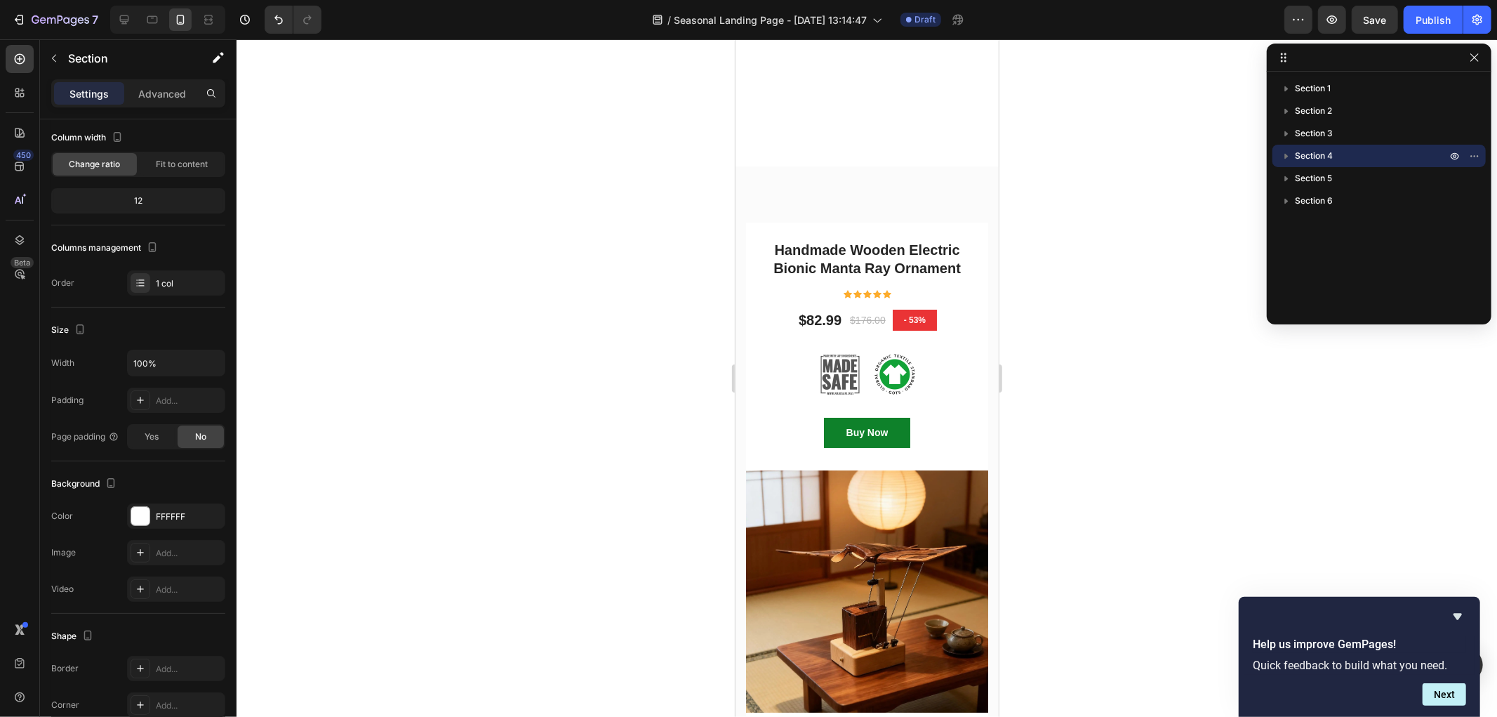
scroll to position [4069, 0]
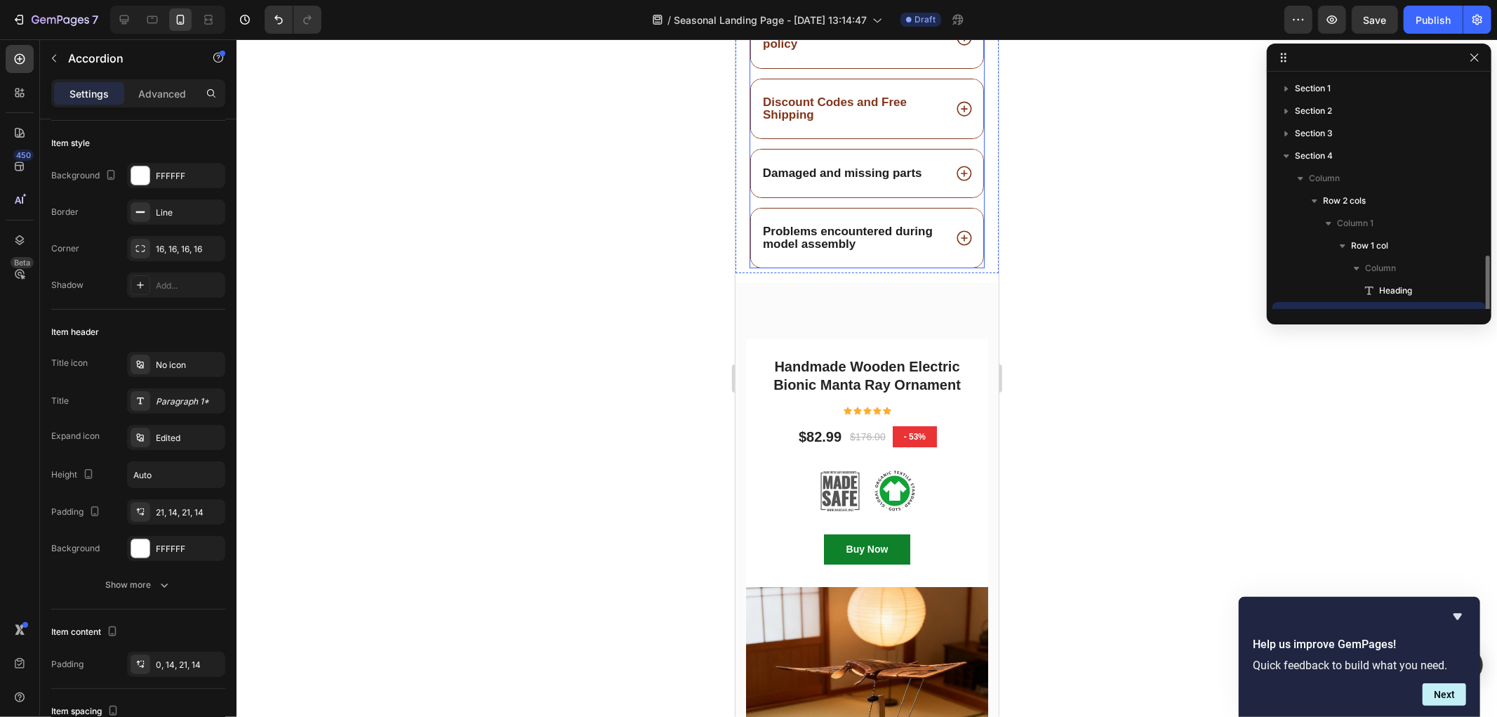
click at [863, 179] on strong "Damaged and missing parts" at bounding box center [841, 172] width 159 height 13
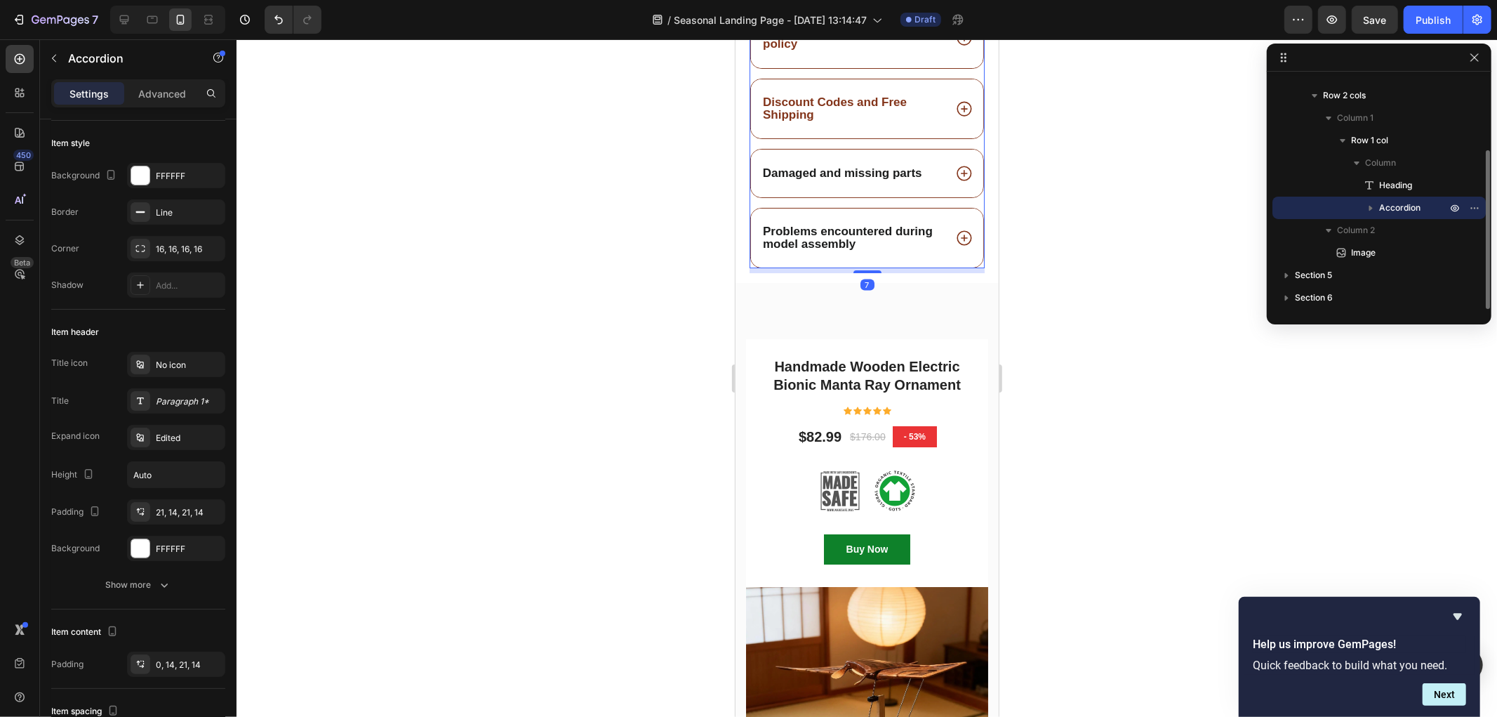
scroll to position [0, 0]
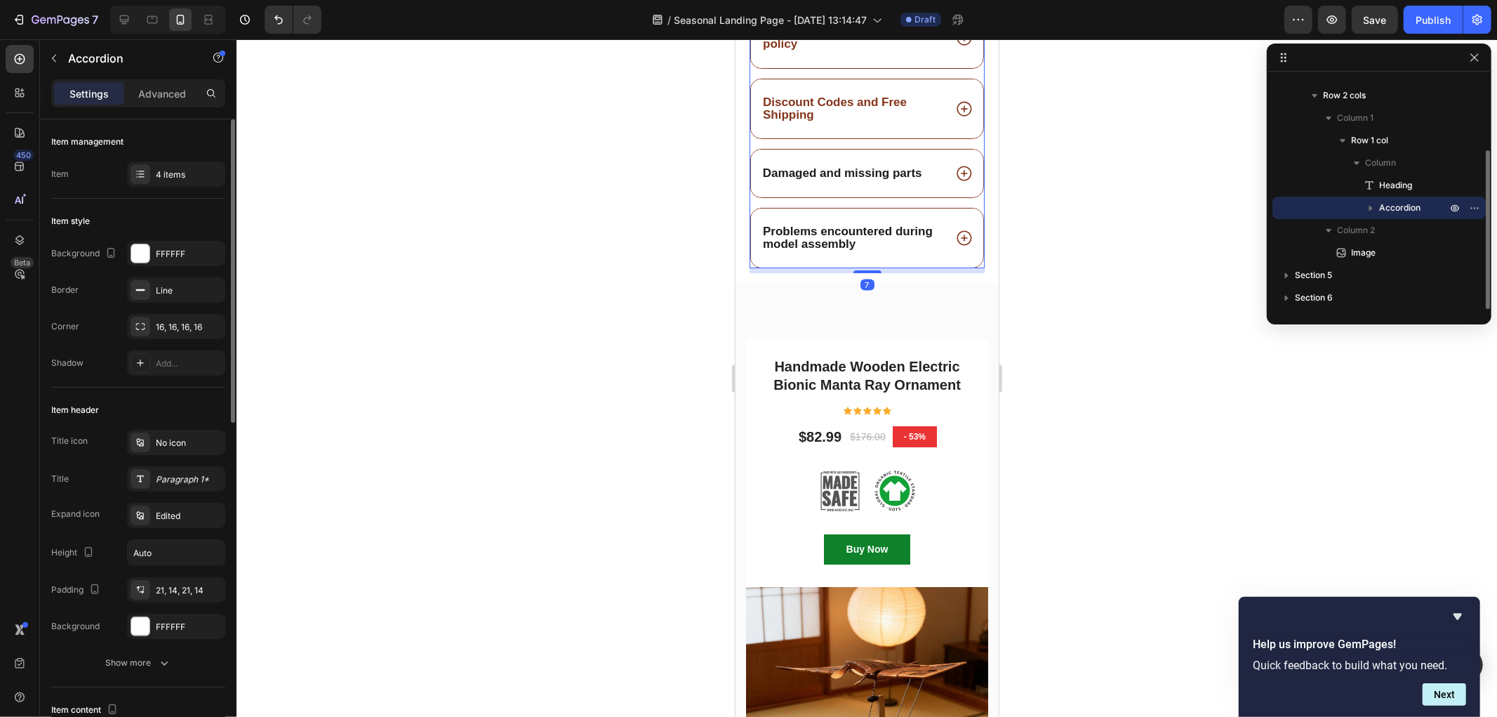
click at [863, 179] on strong "Damaged and missing parts" at bounding box center [841, 172] width 159 height 13
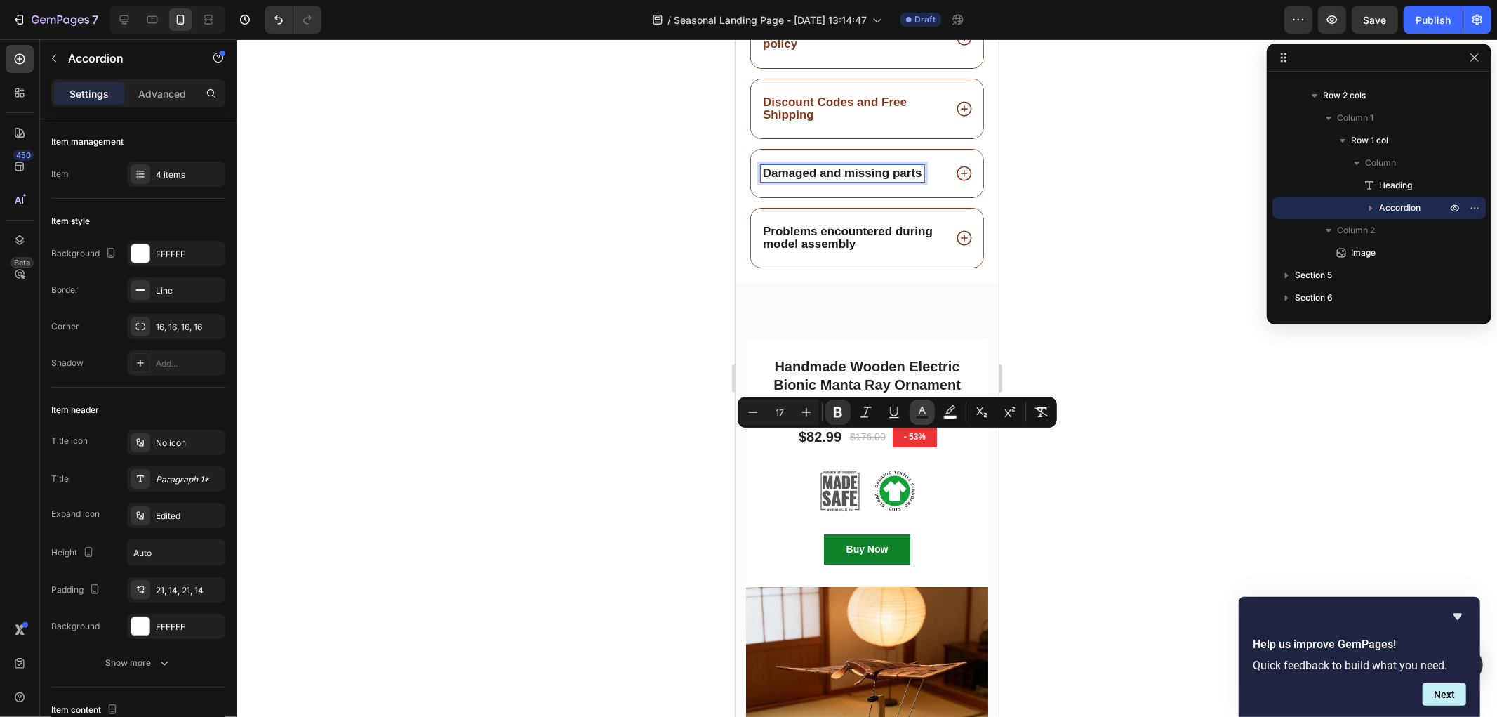
click at [927, 411] on icon "Editor contextual toolbar" at bounding box center [922, 412] width 14 height 14
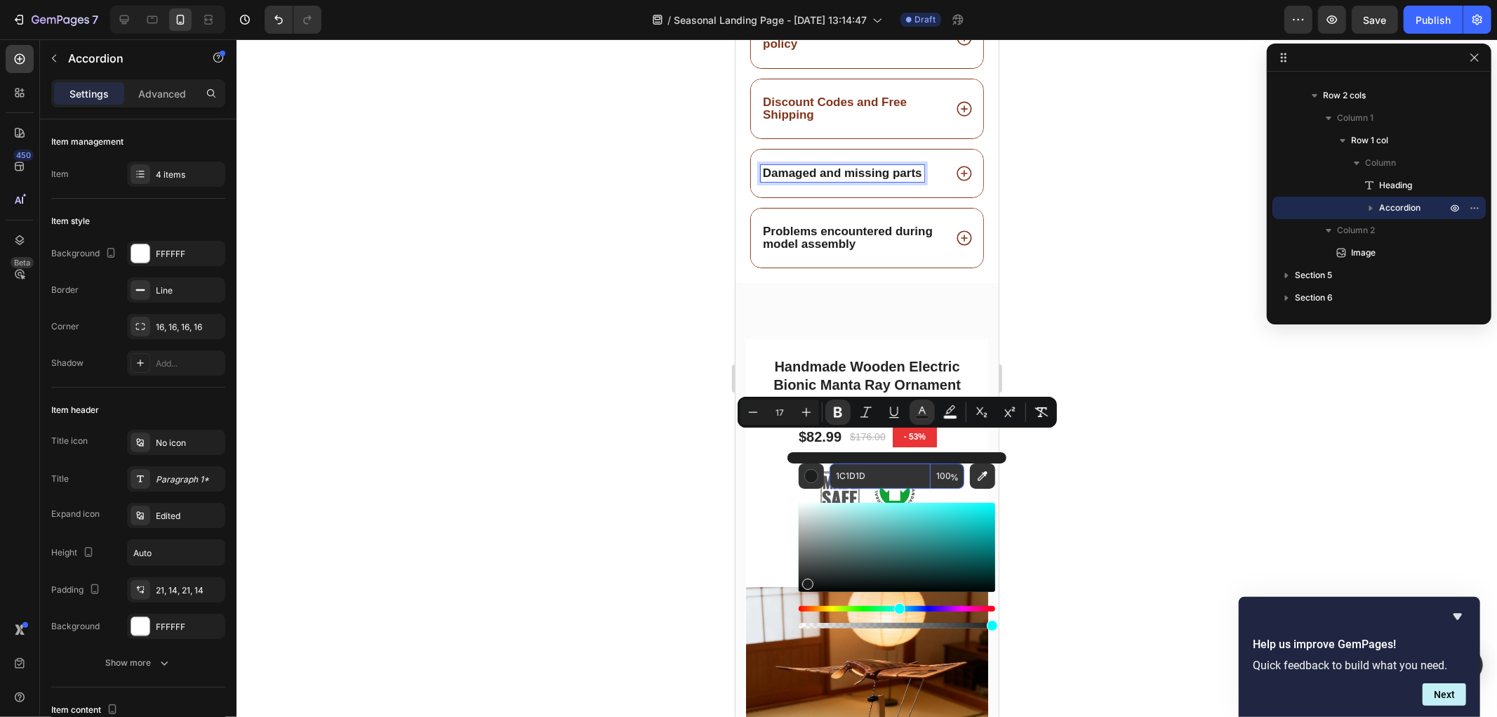
click at [889, 472] on input "1C1D1D" at bounding box center [880, 475] width 101 height 25
paste input "83351B"
type input "83351B"
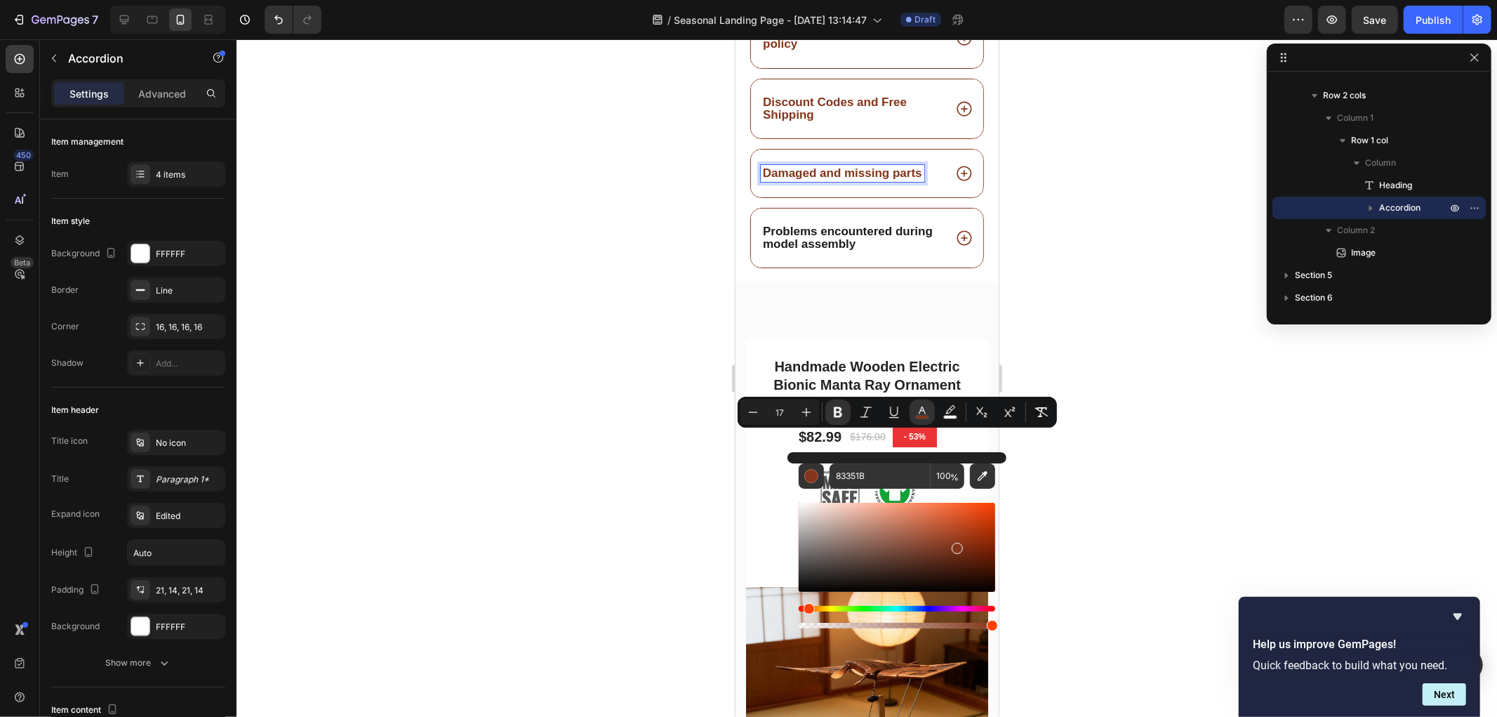
click at [656, 510] on div at bounding box center [867, 377] width 1261 height 677
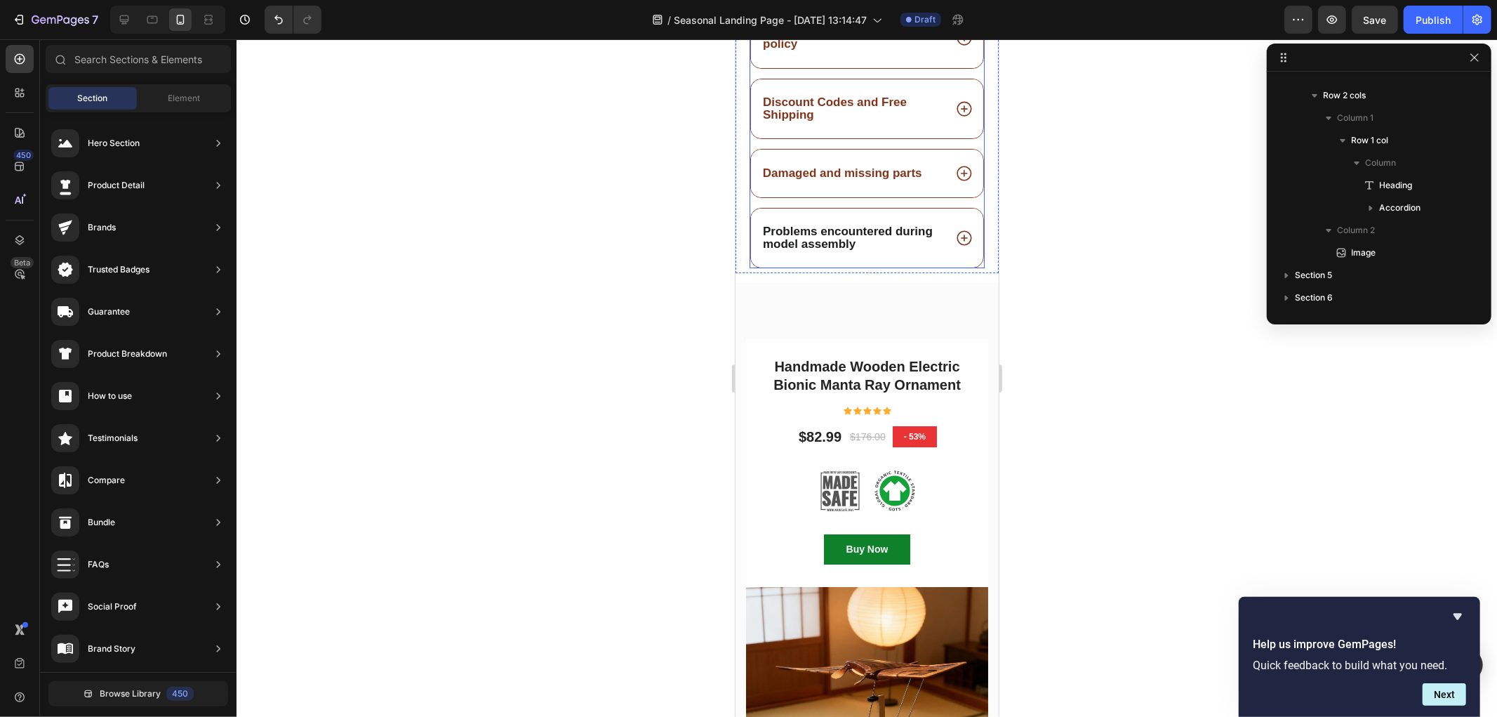
click at [955, 182] on icon at bounding box center [964, 173] width 18 height 18
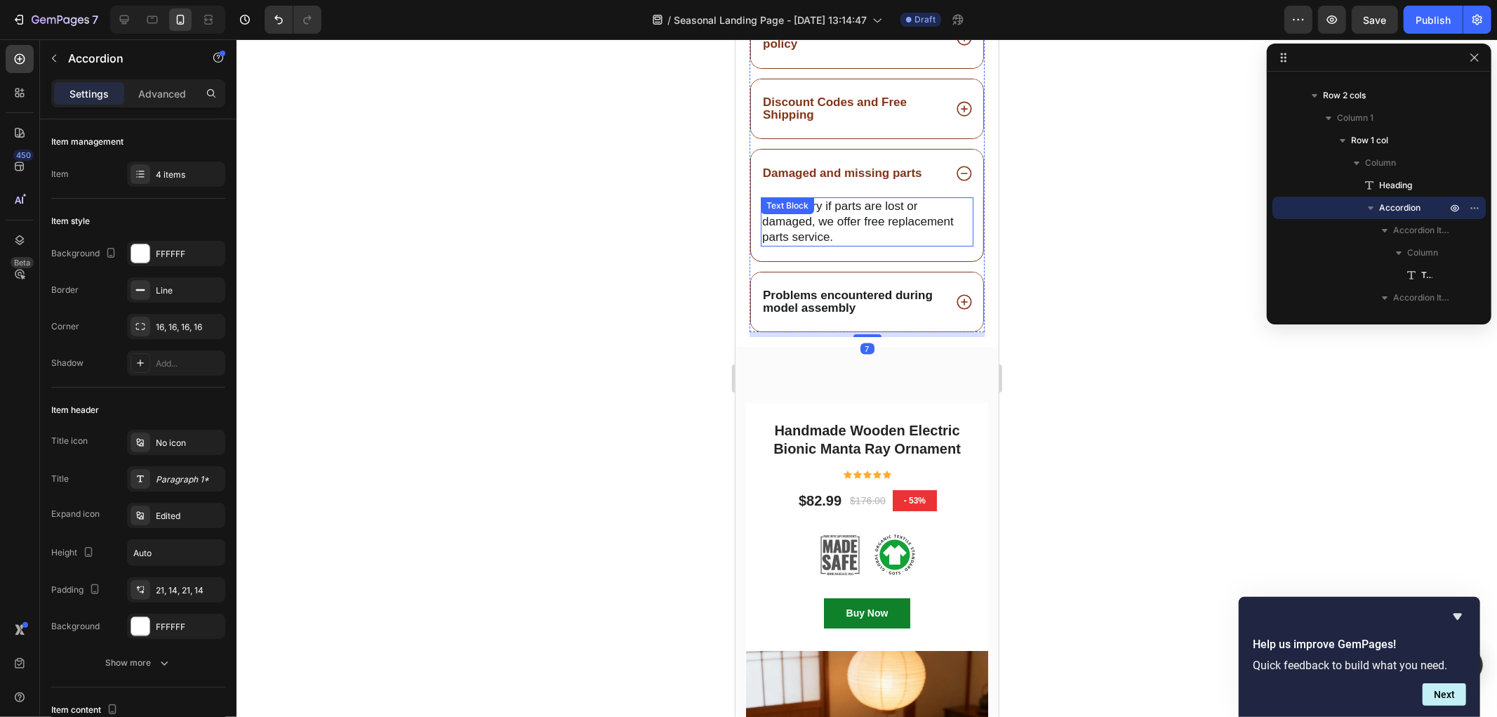
click at [872, 243] on span "Don't worry if parts are lost or damaged, we offer free replacement parts servi…" at bounding box center [858, 221] width 192 height 44
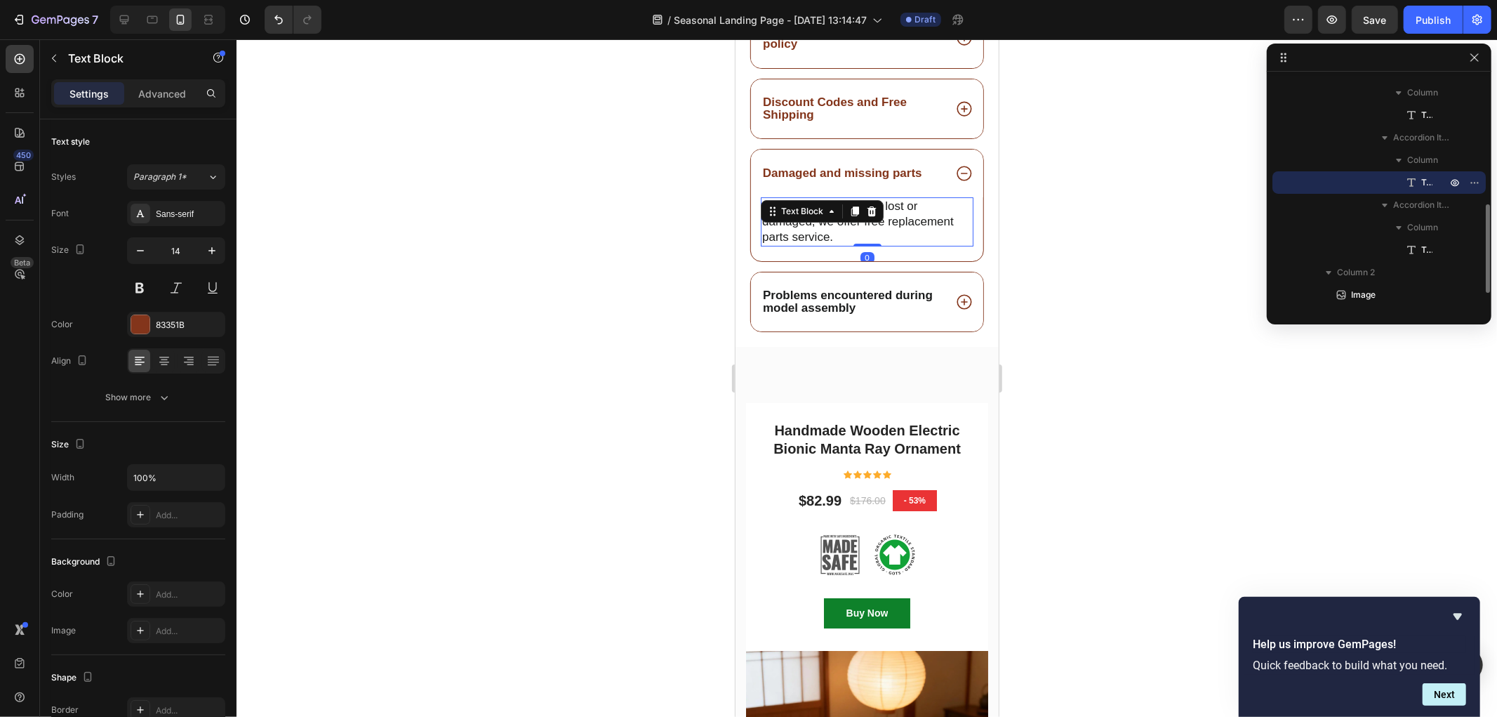
click at [872, 243] on span "Don't worry if parts are lost or damaged, we offer free replacement parts servi…" at bounding box center [858, 221] width 192 height 44
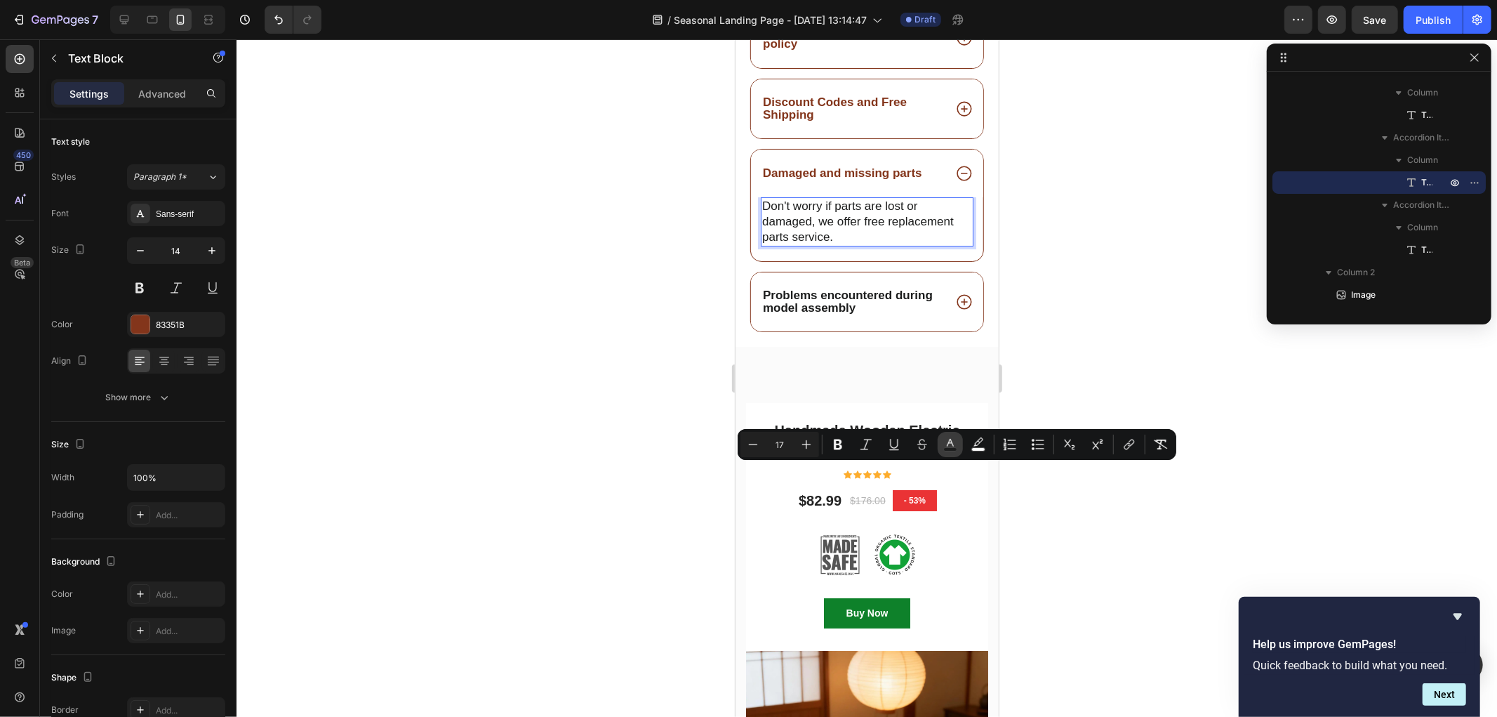
click at [941, 448] on button "color" at bounding box center [950, 444] width 25 height 25
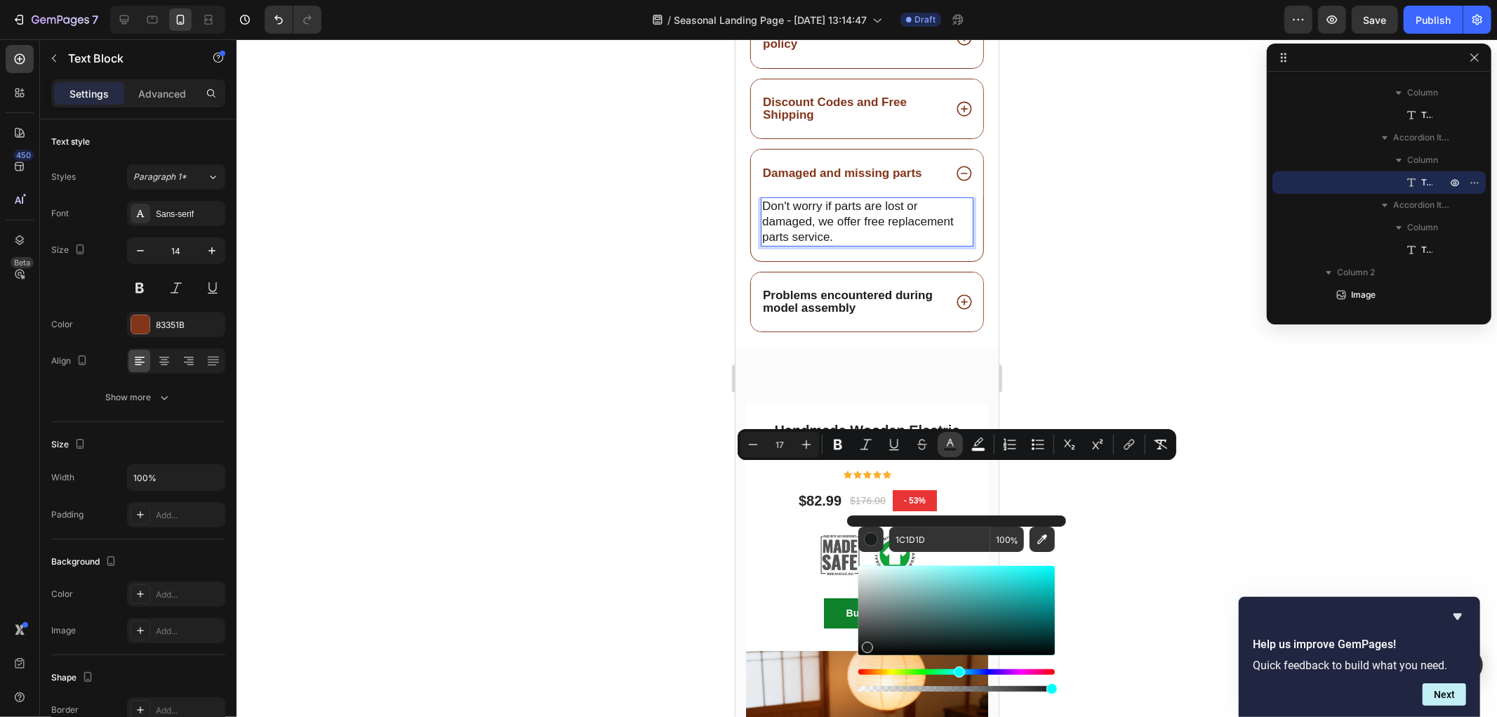
click at [948, 444] on icon "Editor contextual toolbar" at bounding box center [950, 443] width 7 height 8
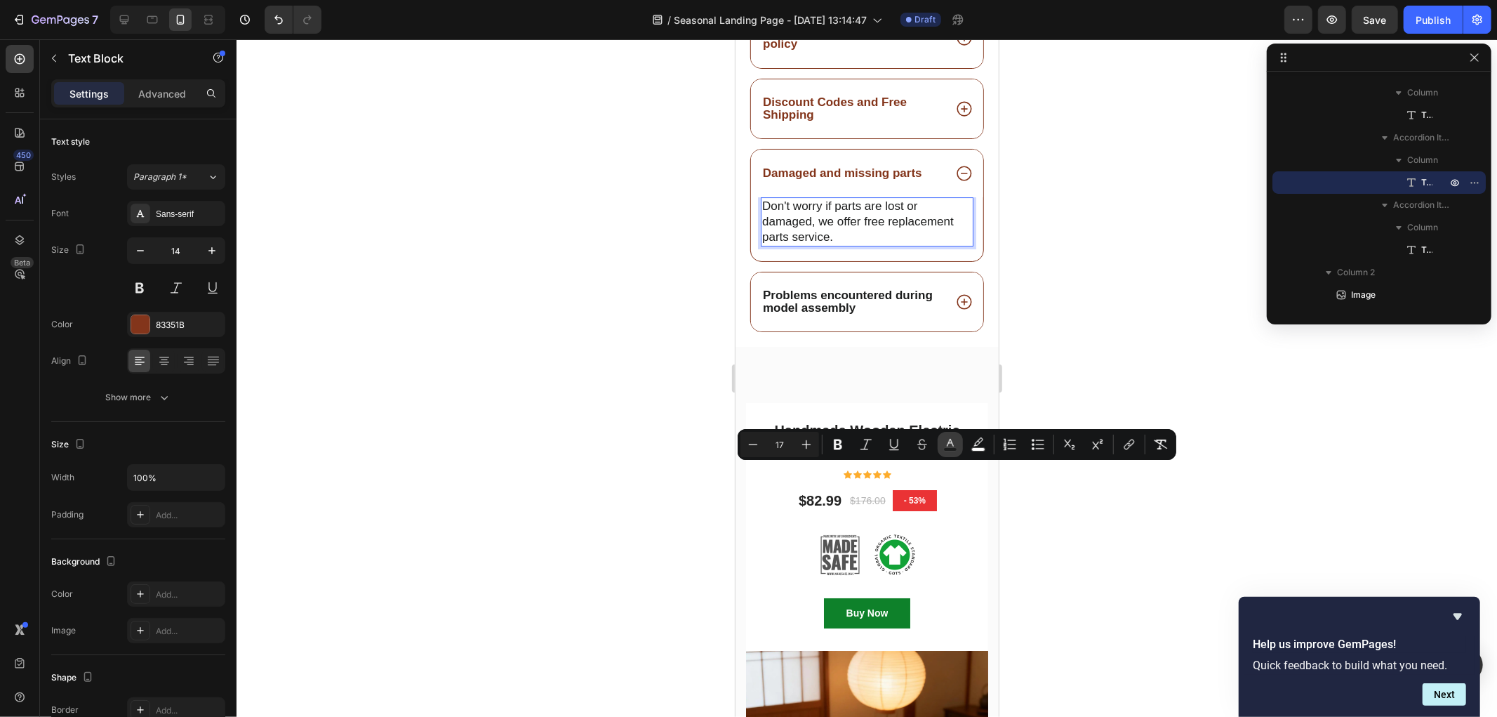
click at [953, 437] on icon "Editor contextual toolbar" at bounding box center [950, 444] width 14 height 14
click at [953, 439] on icon "Editor contextual toolbar" at bounding box center [950, 444] width 14 height 14
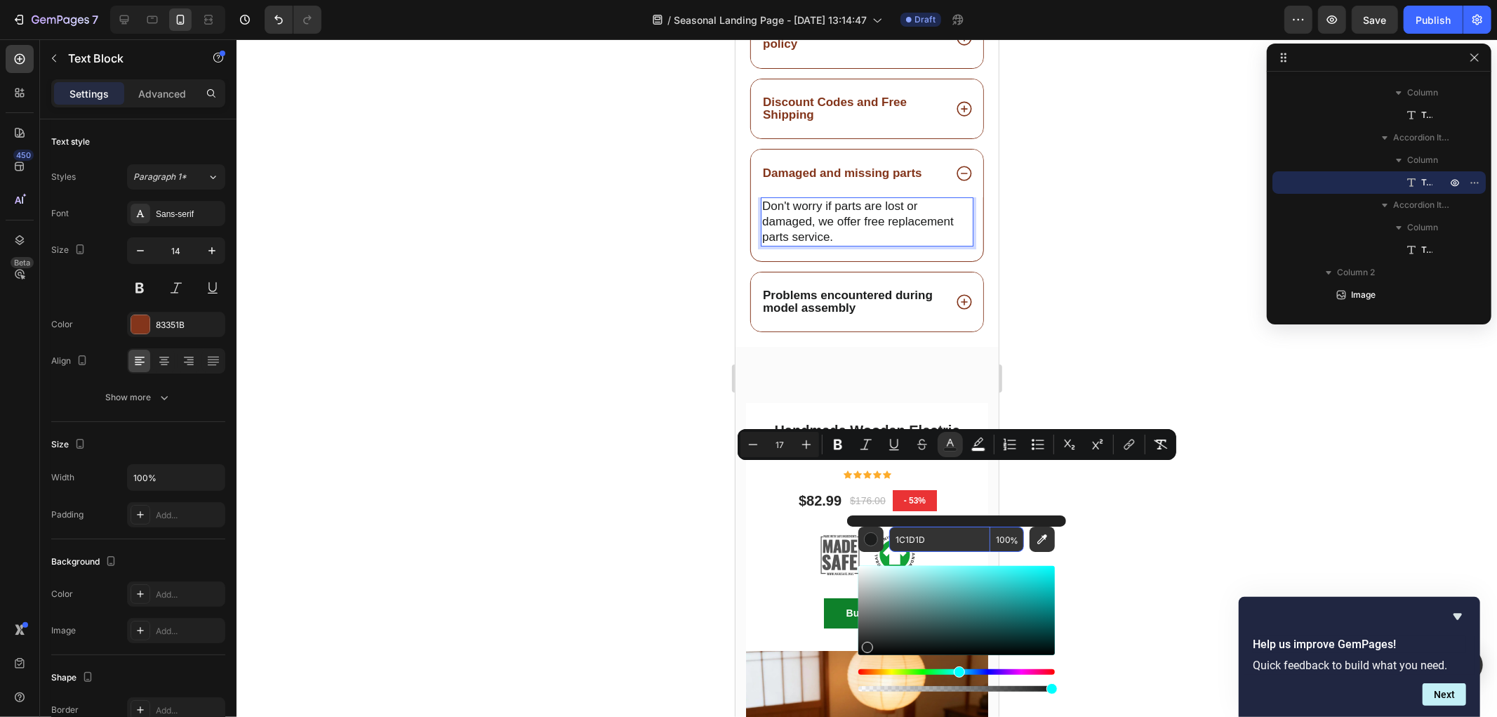
click at [924, 538] on input "1C1D1D" at bounding box center [939, 538] width 101 height 25
paste input "83351B"
type input "83351B"
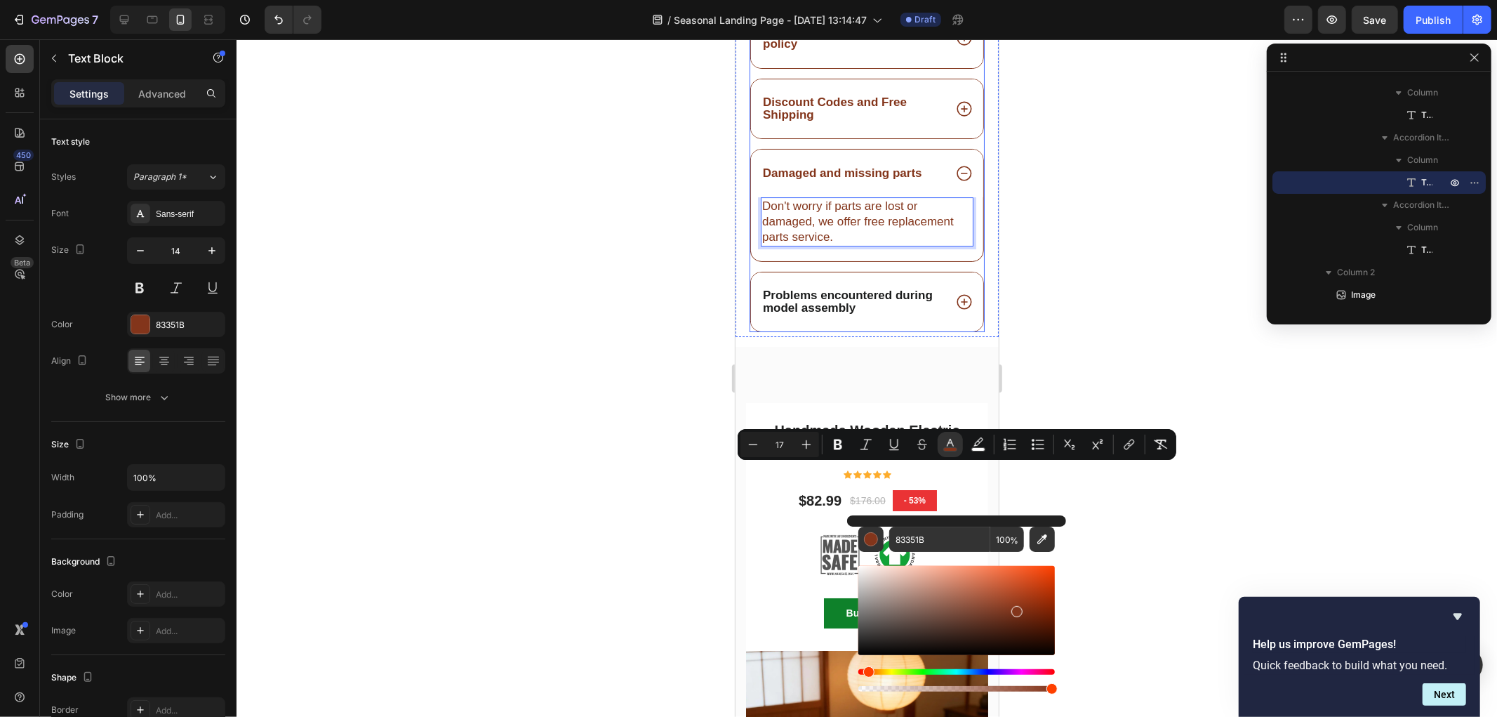
click at [792, 314] on strong "Problems encountered during model assembly" at bounding box center [847, 301] width 170 height 26
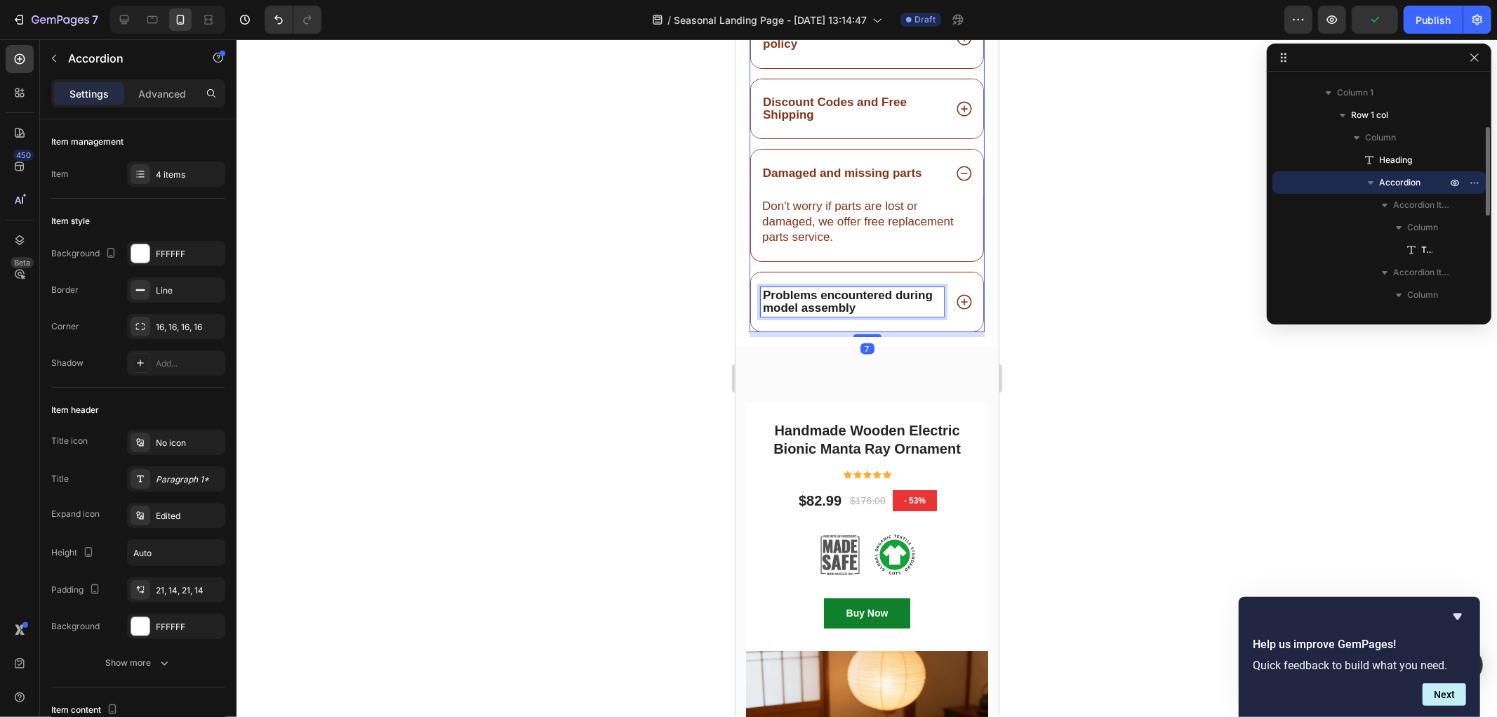
click at [845, 314] on strong "Problems encountered during model assembly" at bounding box center [847, 301] width 170 height 26
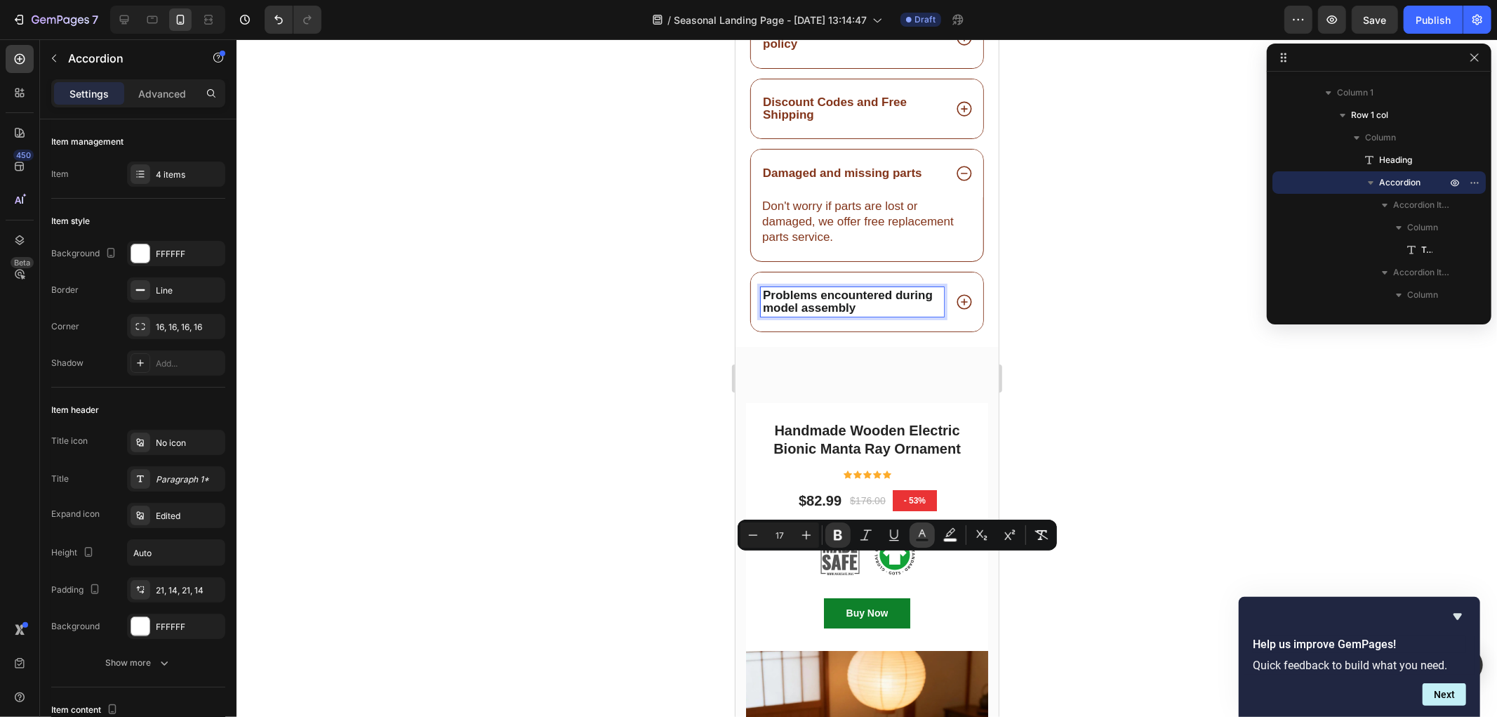
click at [910, 535] on button "color" at bounding box center [922, 534] width 25 height 25
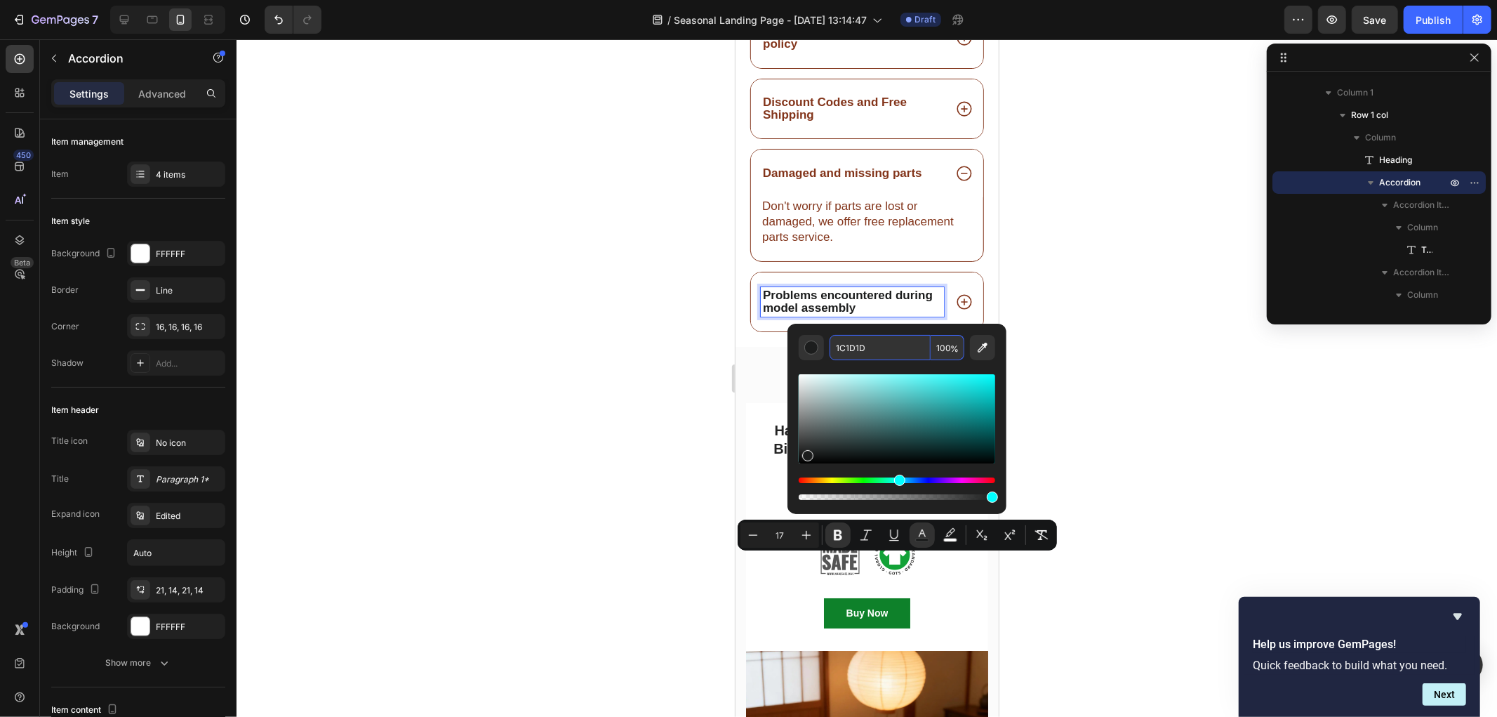
click at [884, 346] on input "1C1D1D" at bounding box center [880, 347] width 101 height 25
paste input "83351B"
type input "83351B"
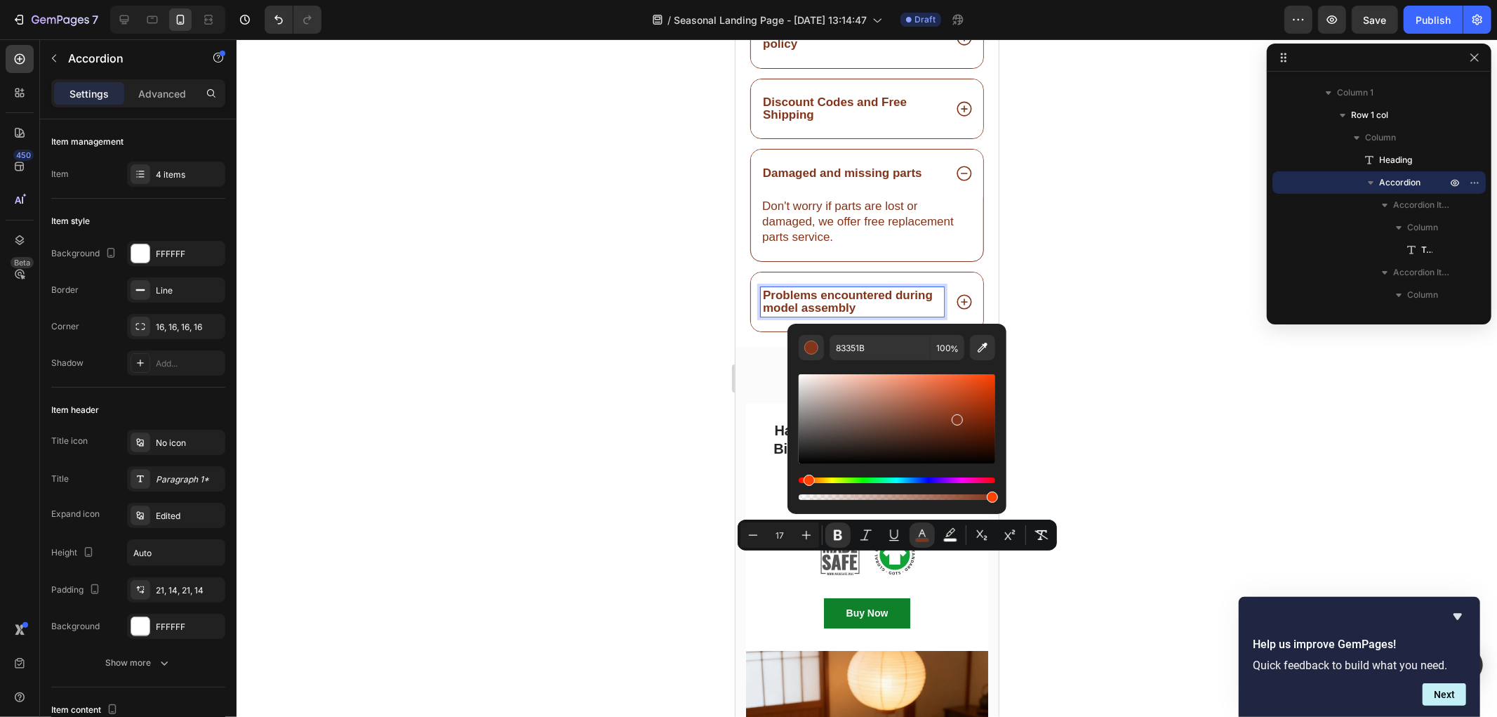
click at [956, 309] on icon at bounding box center [963, 301] width 15 height 15
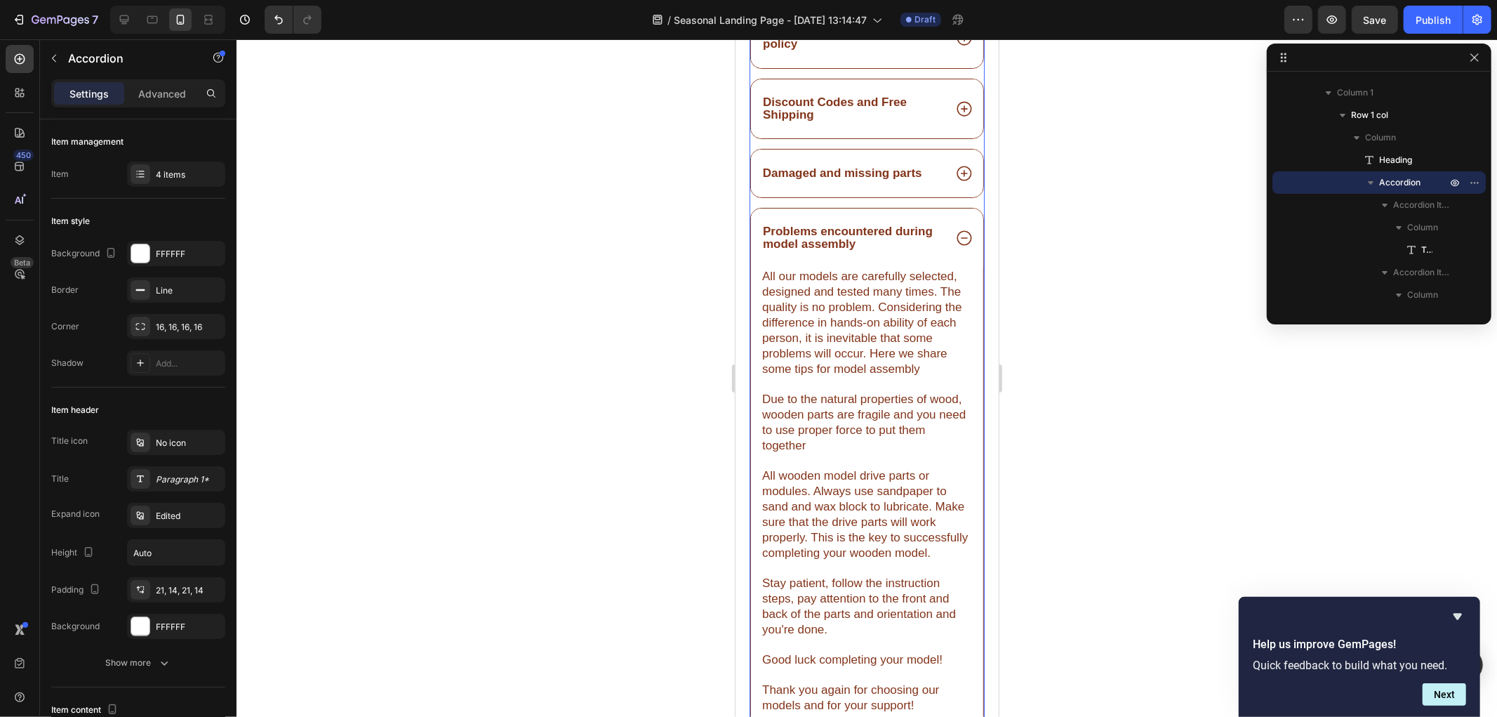
click at [609, 437] on div at bounding box center [867, 377] width 1261 height 677
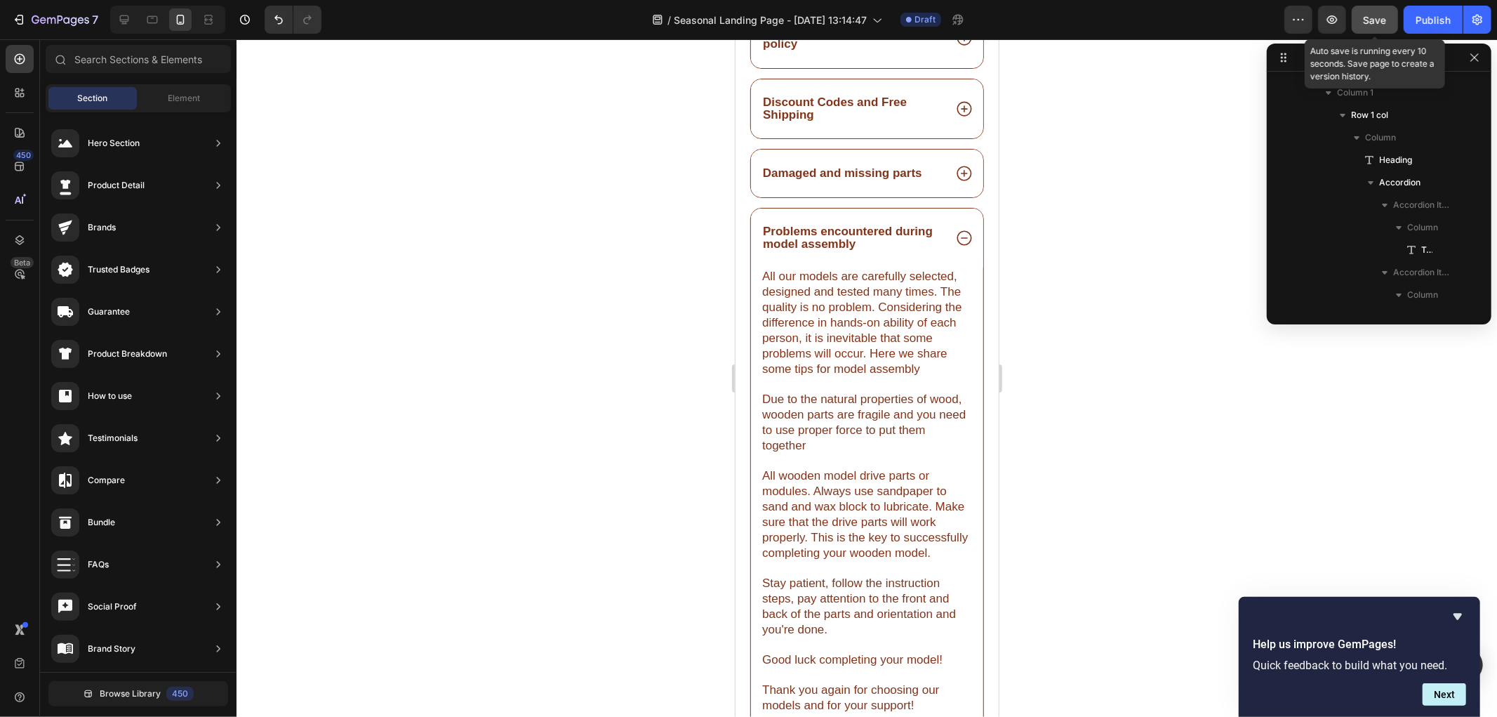
click at [1356, 28] on button "Save" at bounding box center [1375, 20] width 46 height 28
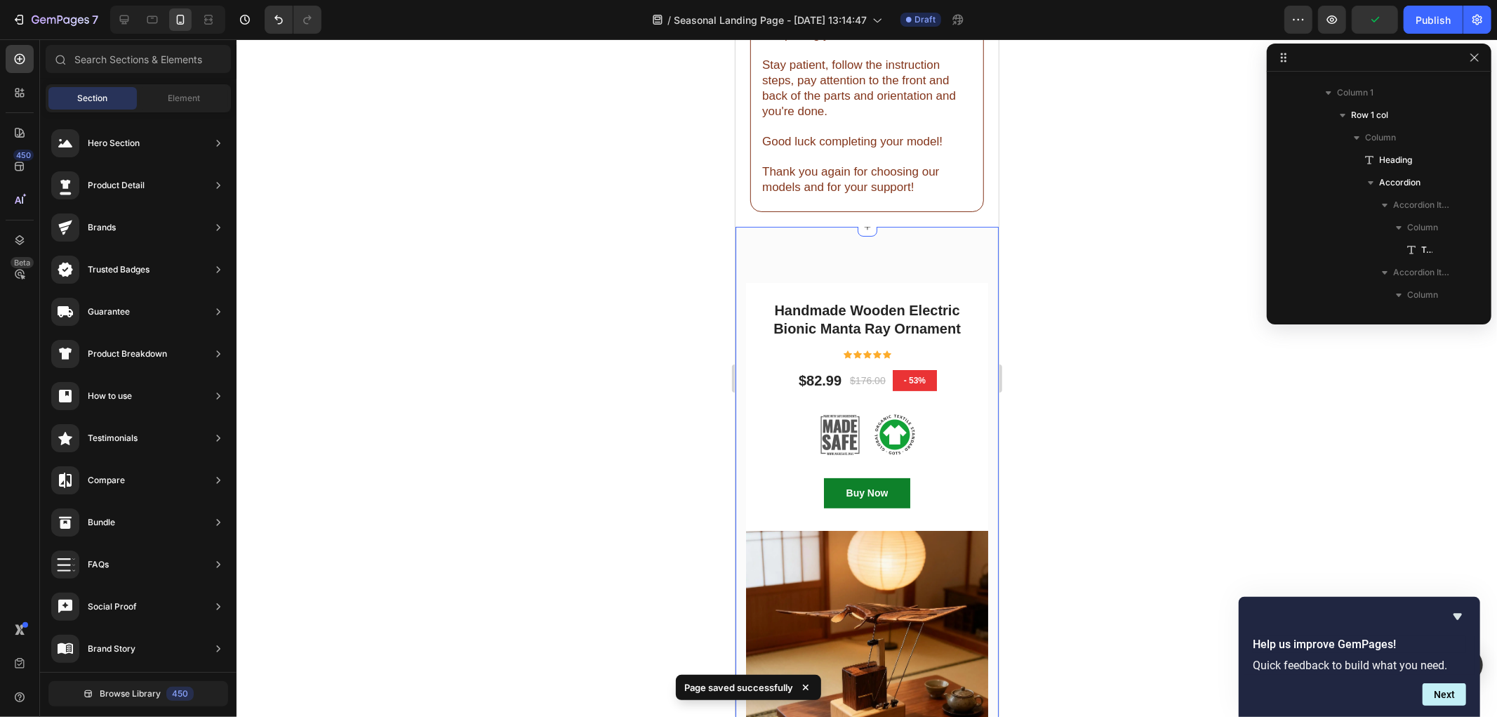
scroll to position [4381, 0]
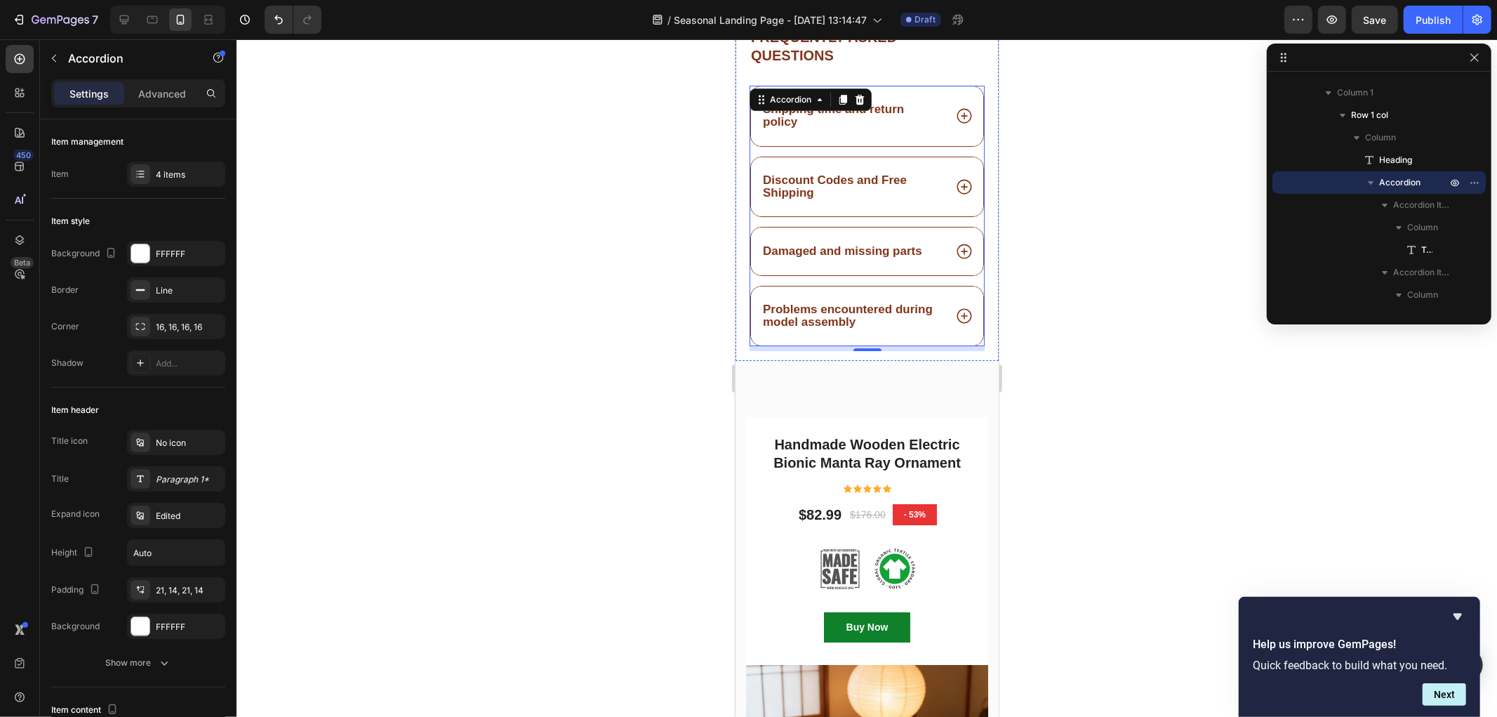
scroll to position [3757, 0]
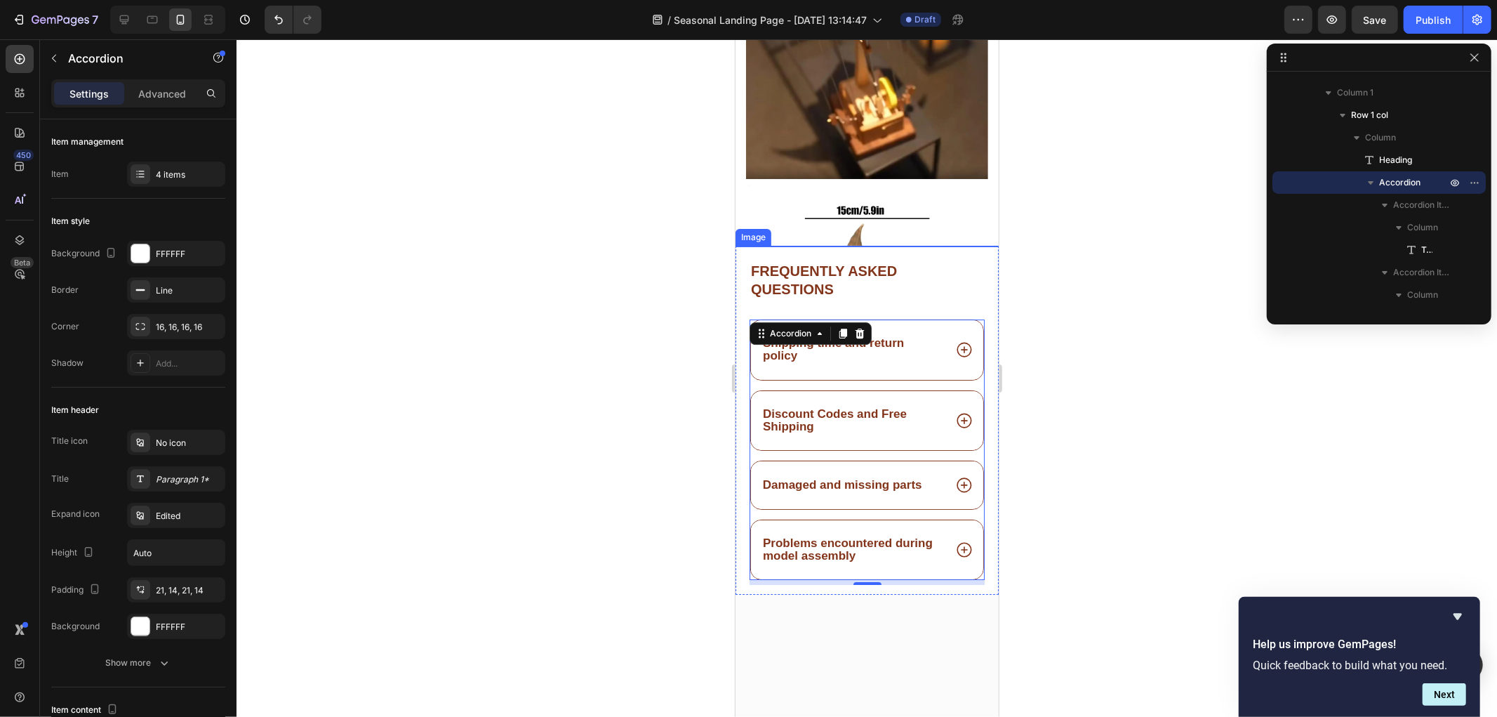
click at [879, 376] on img at bounding box center [866, 383] width 263 height 276
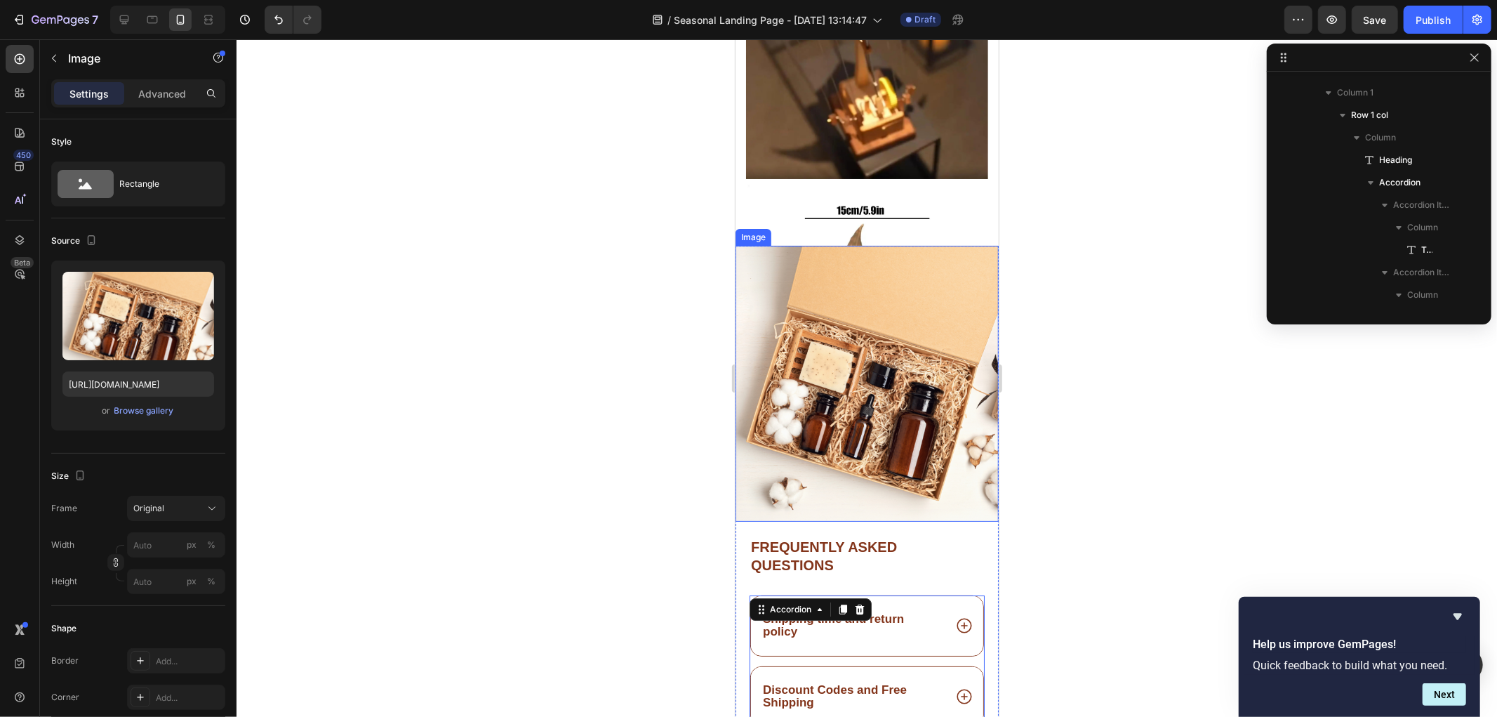
scroll to position [375, 0]
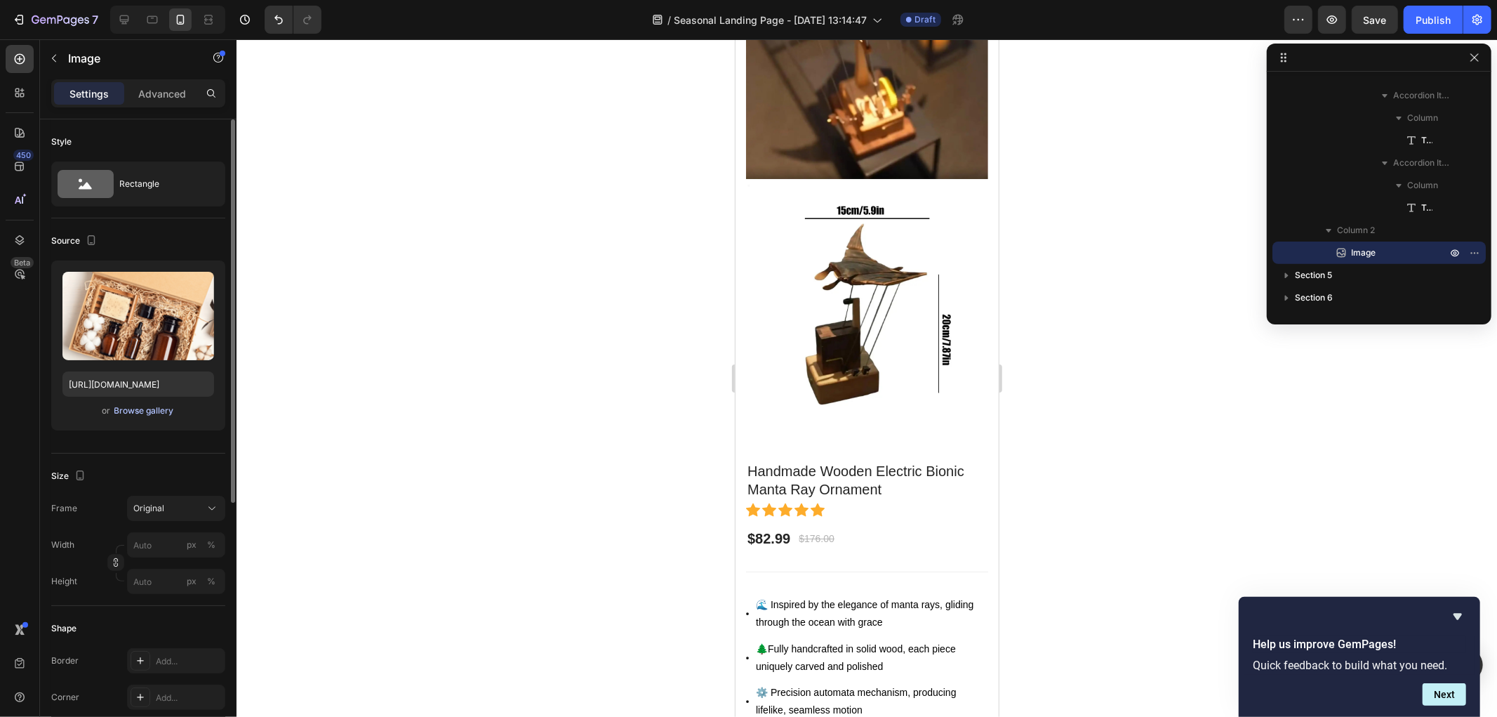
click at [146, 408] on div "Browse gallery" at bounding box center [144, 410] width 60 height 13
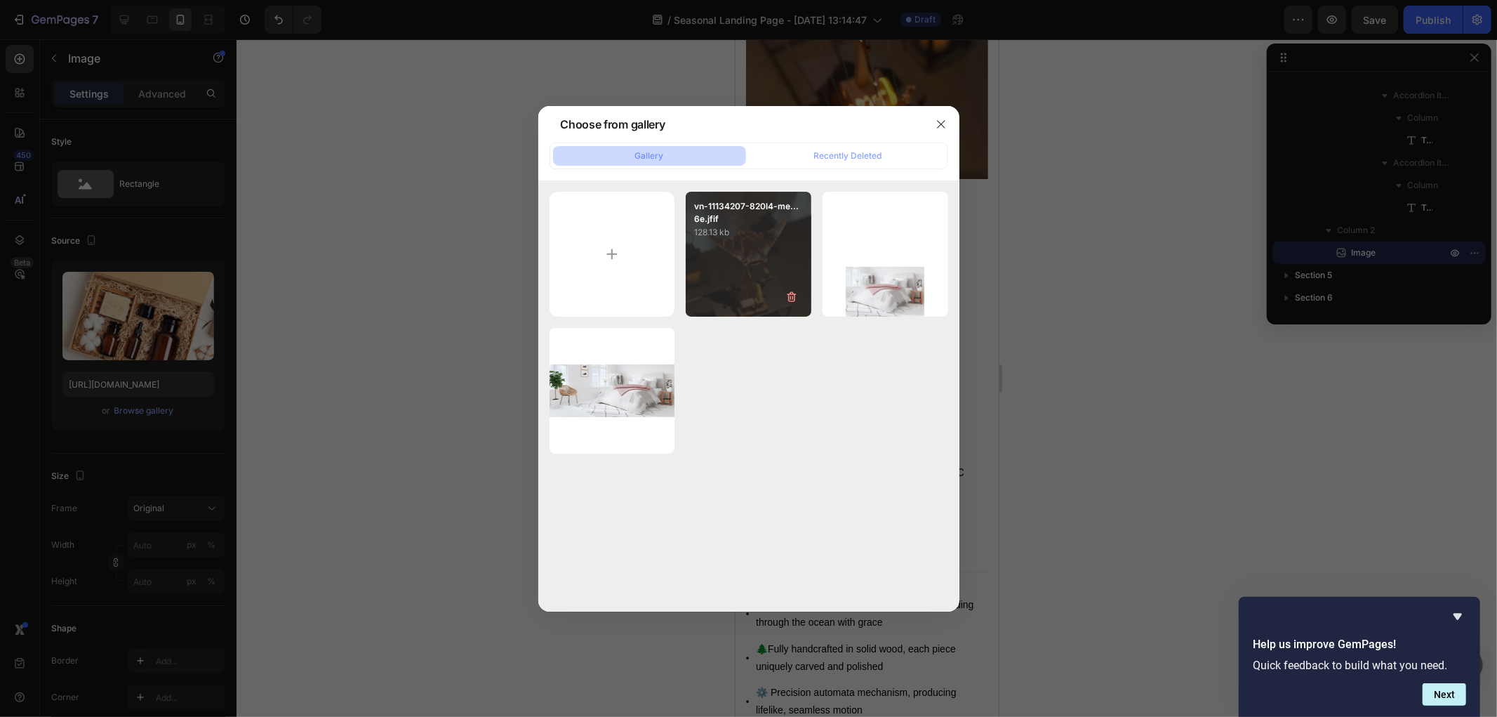
click at [733, 260] on div "vn-11134207-820l4-me...6e.jfif 128.13 kb" at bounding box center [749, 255] width 126 height 126
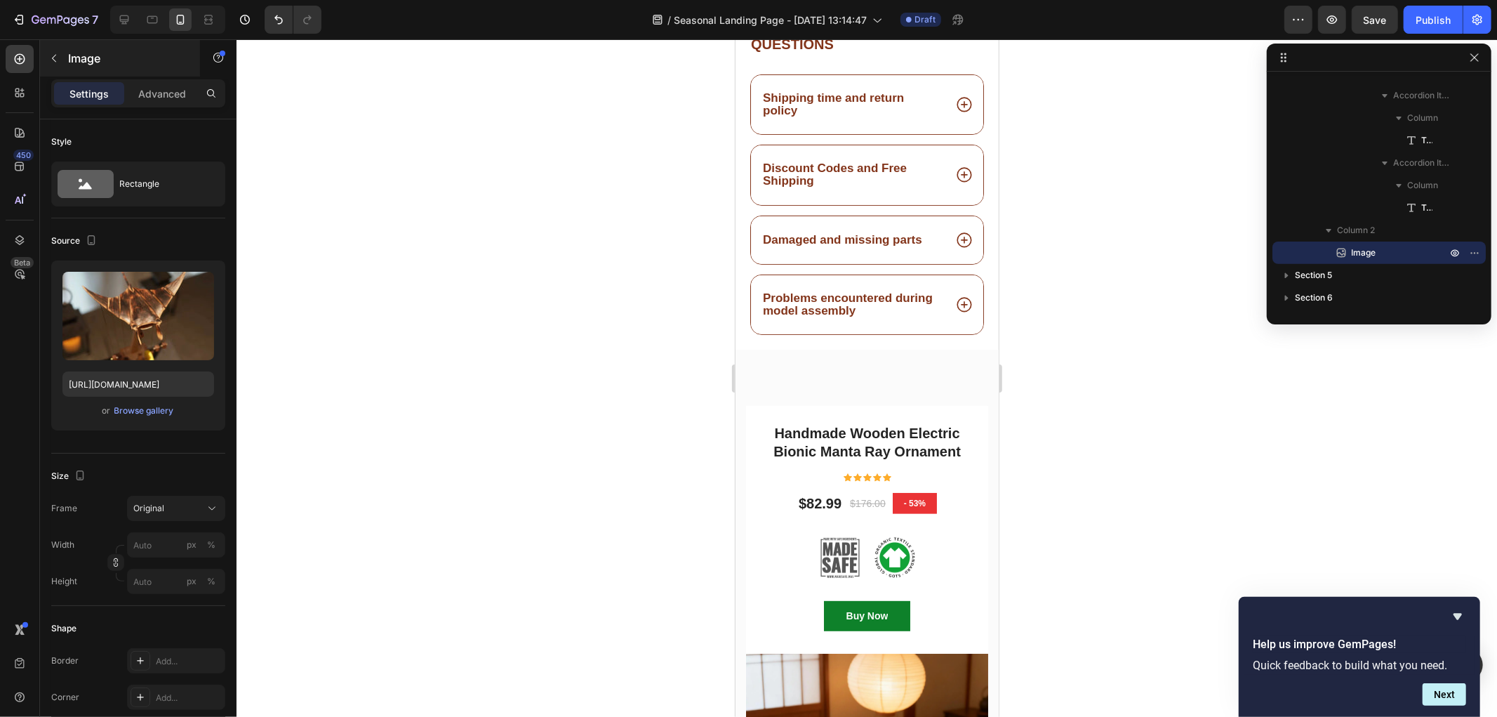
scroll to position [4303, 0]
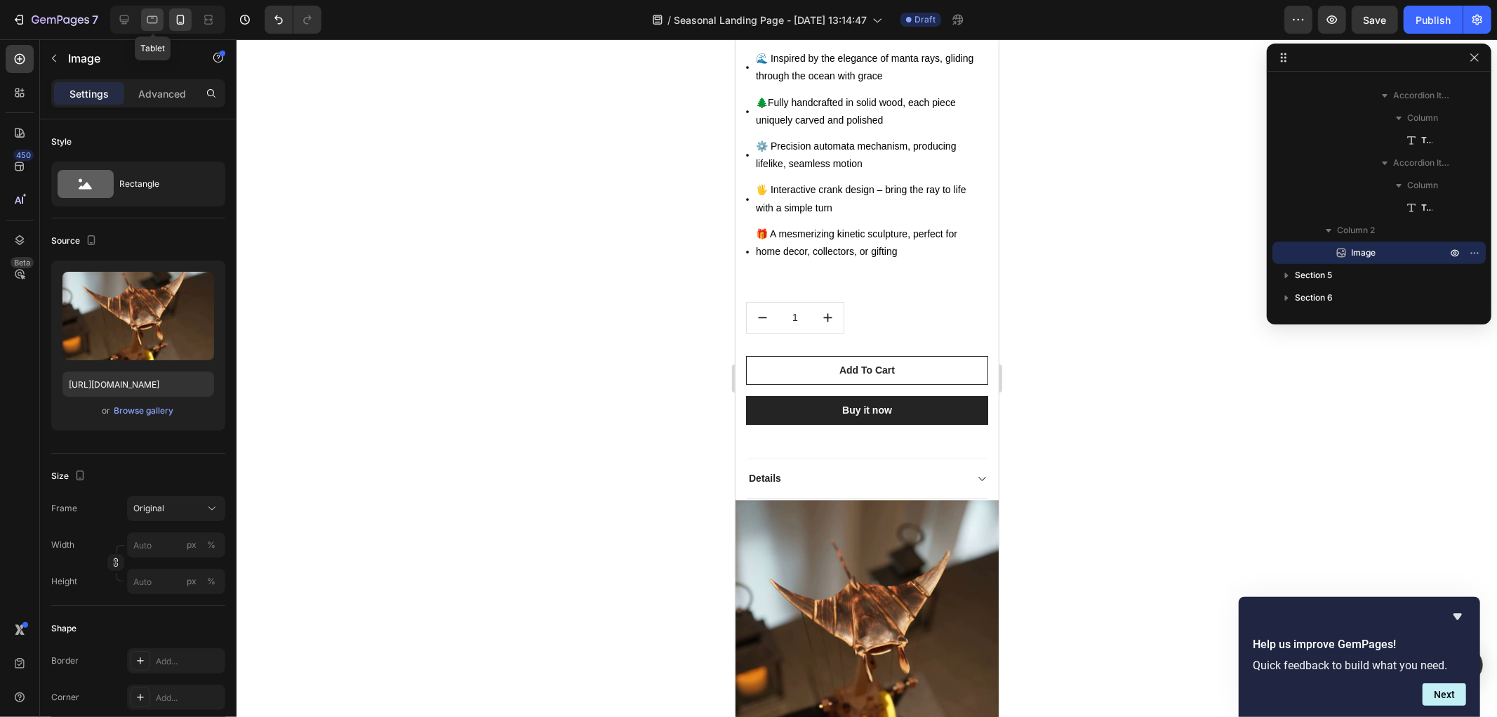
click at [161, 23] on div at bounding box center [152, 19] width 22 height 22
type input "https://cdn.shopify.com/s/files/1/0785/4286/4596/files/gempages_585952588839518…"
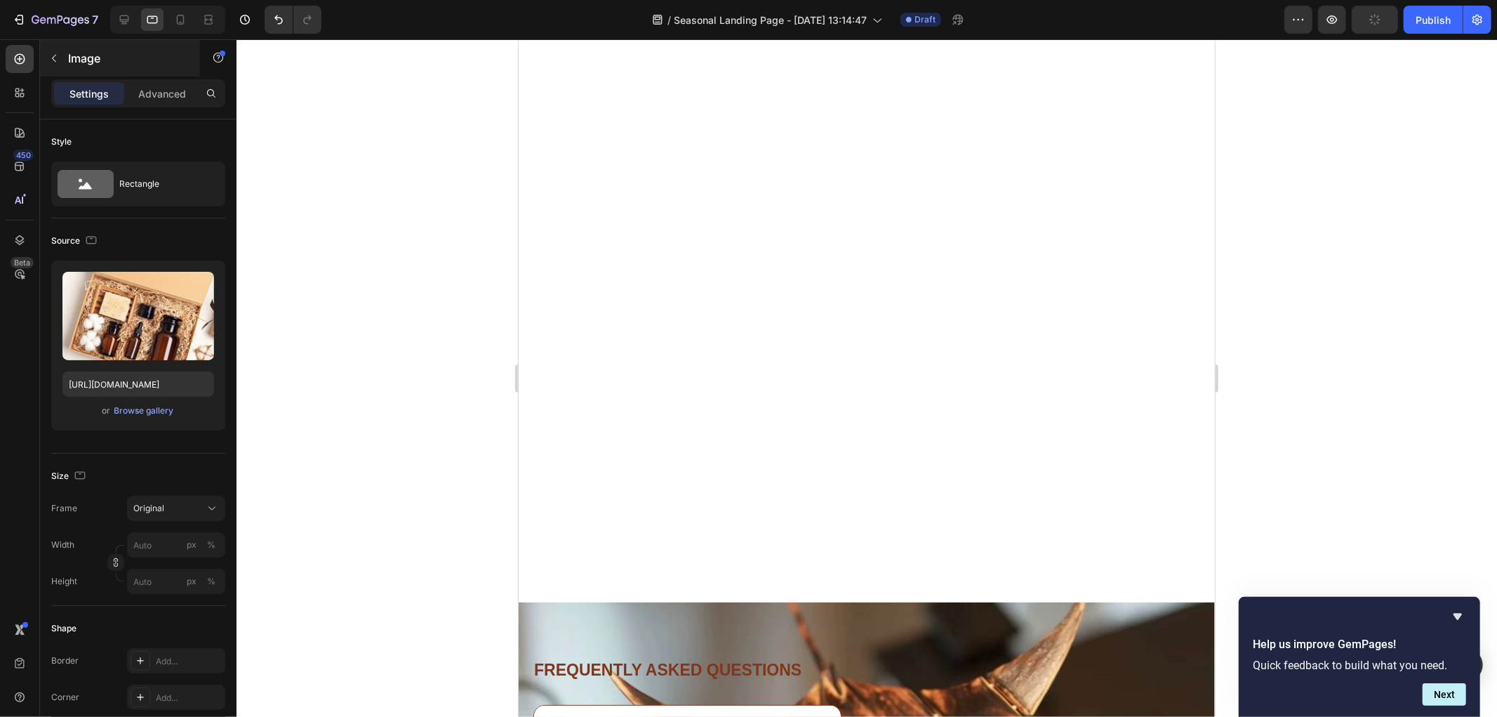
scroll to position [5030, 0]
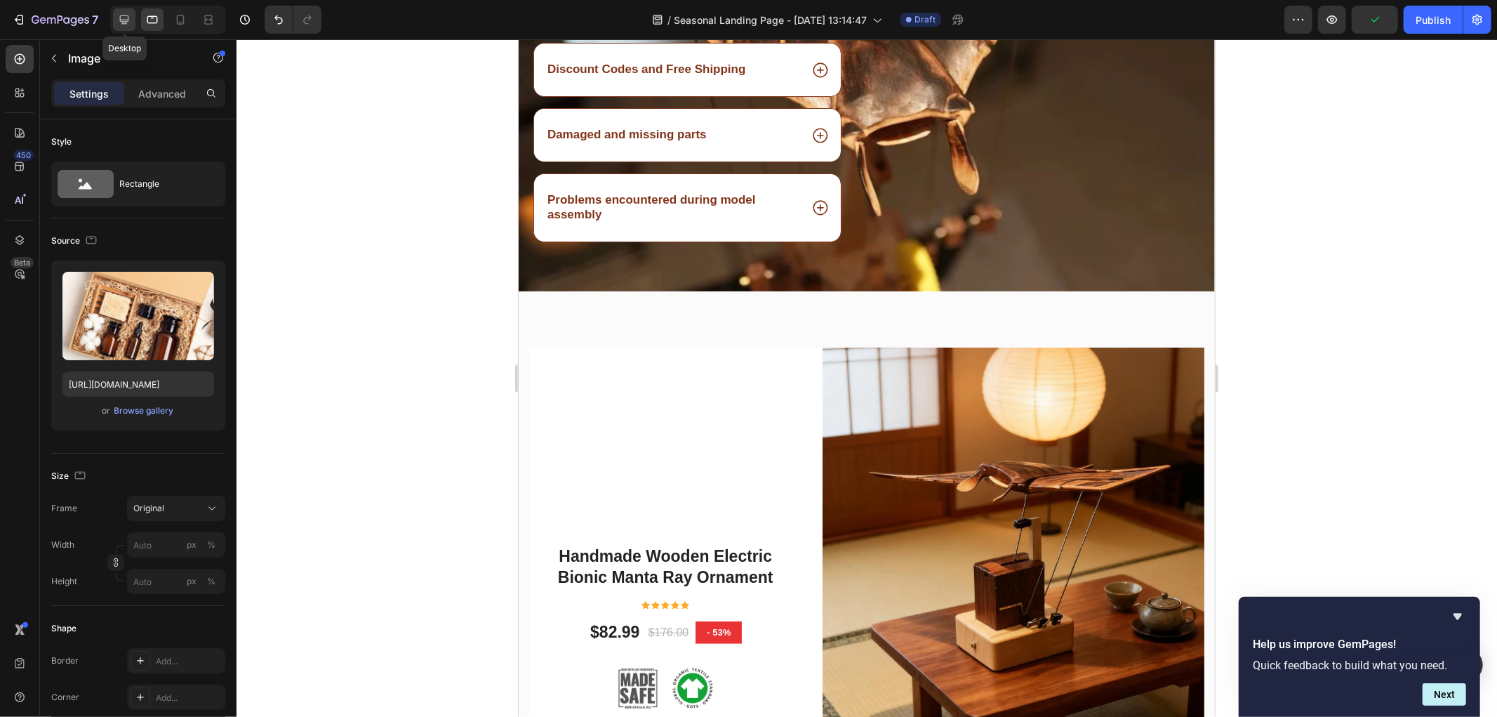
click at [125, 15] on icon at bounding box center [124, 19] width 9 height 9
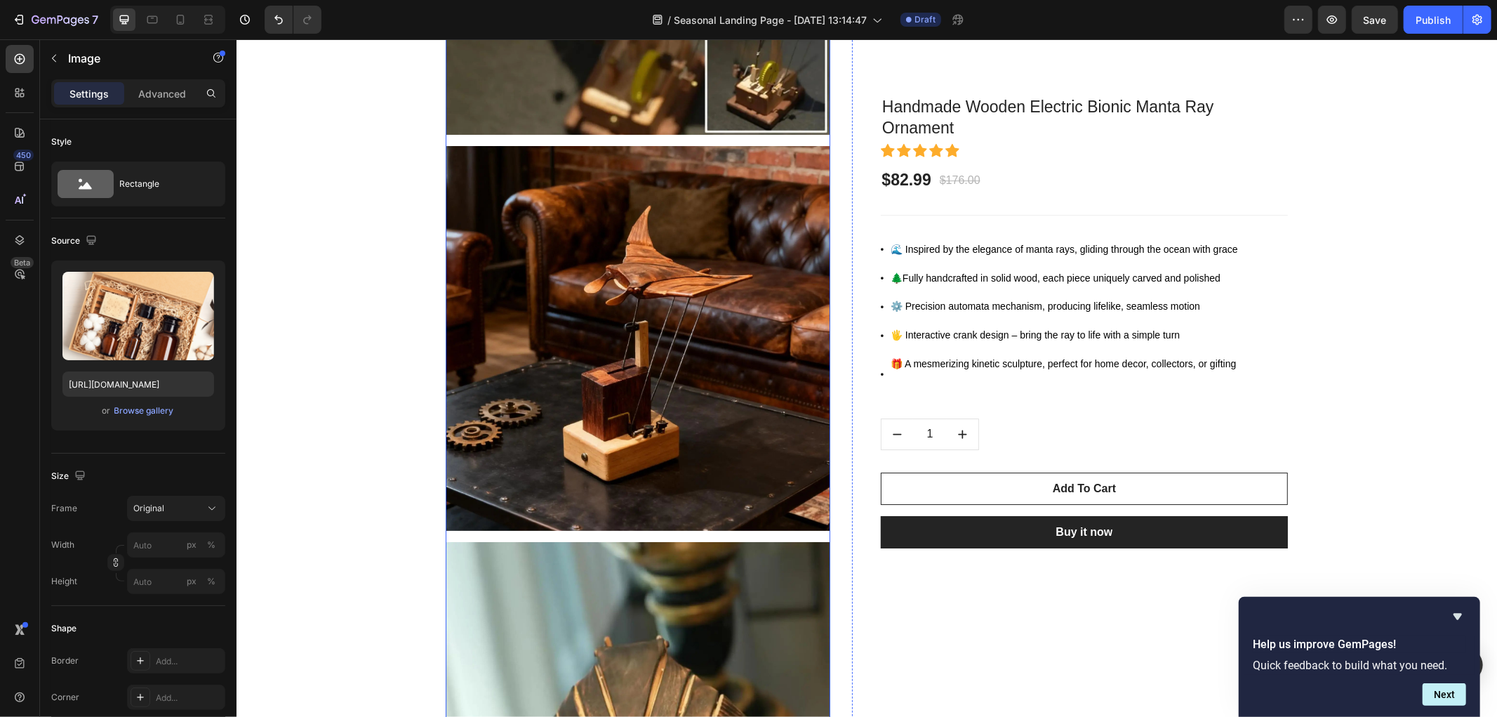
scroll to position [3733, 0]
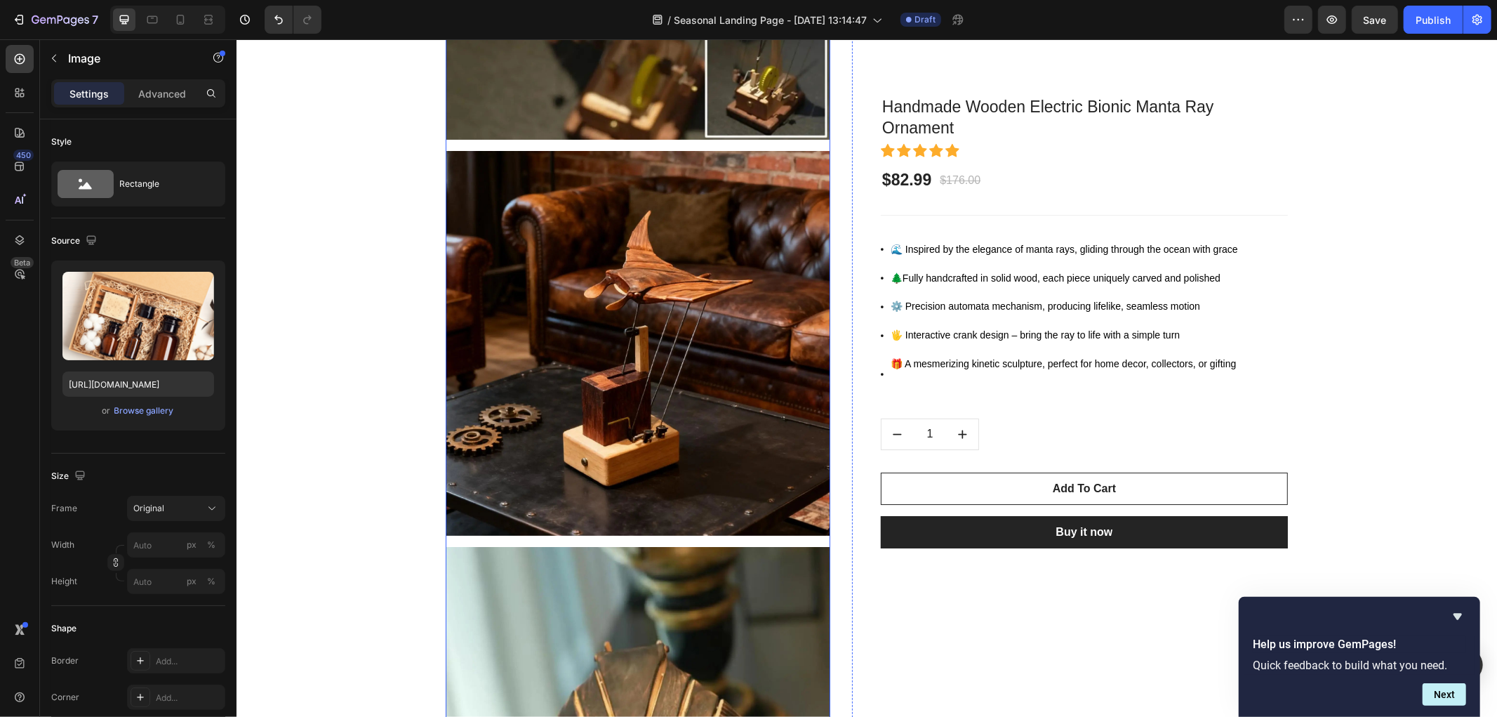
click at [583, 343] on img at bounding box center [637, 342] width 385 height 385
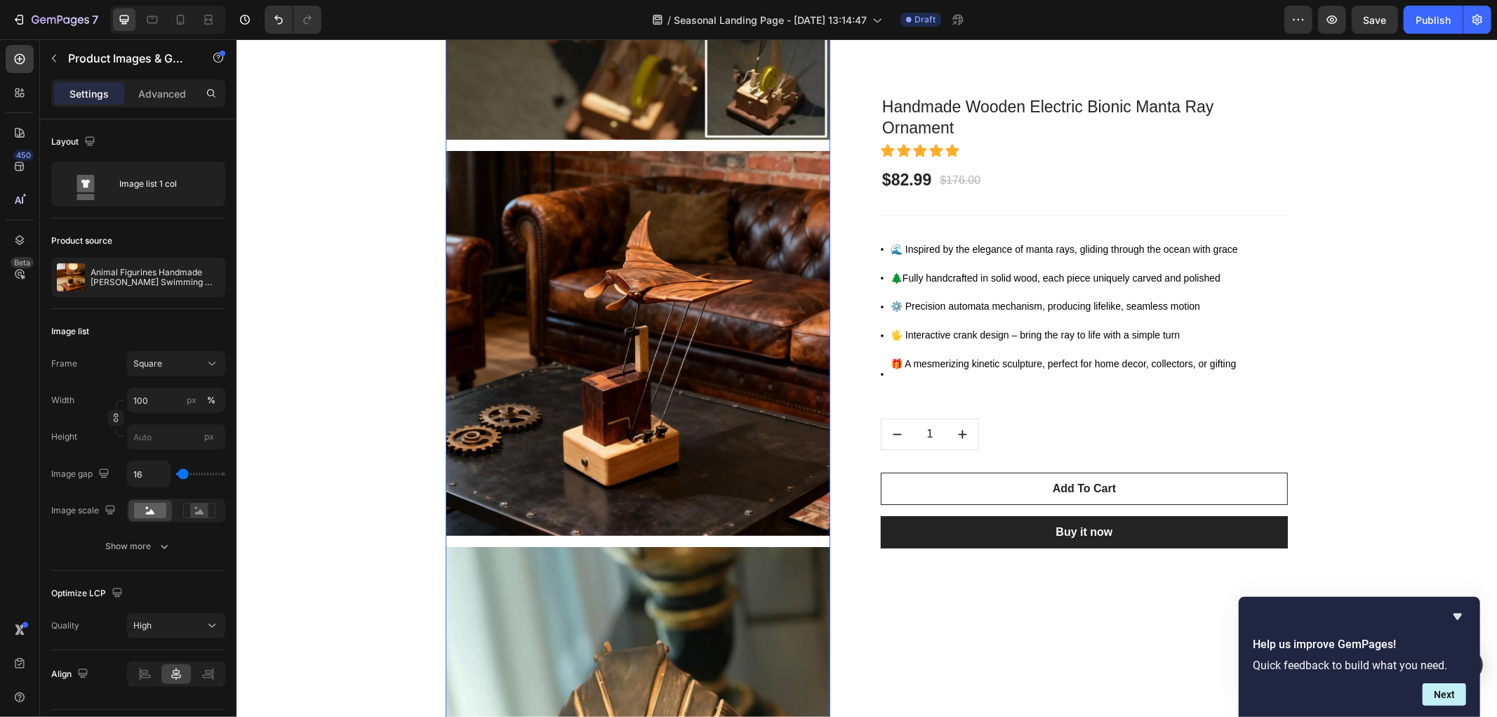
click at [614, 319] on img at bounding box center [637, 342] width 385 height 385
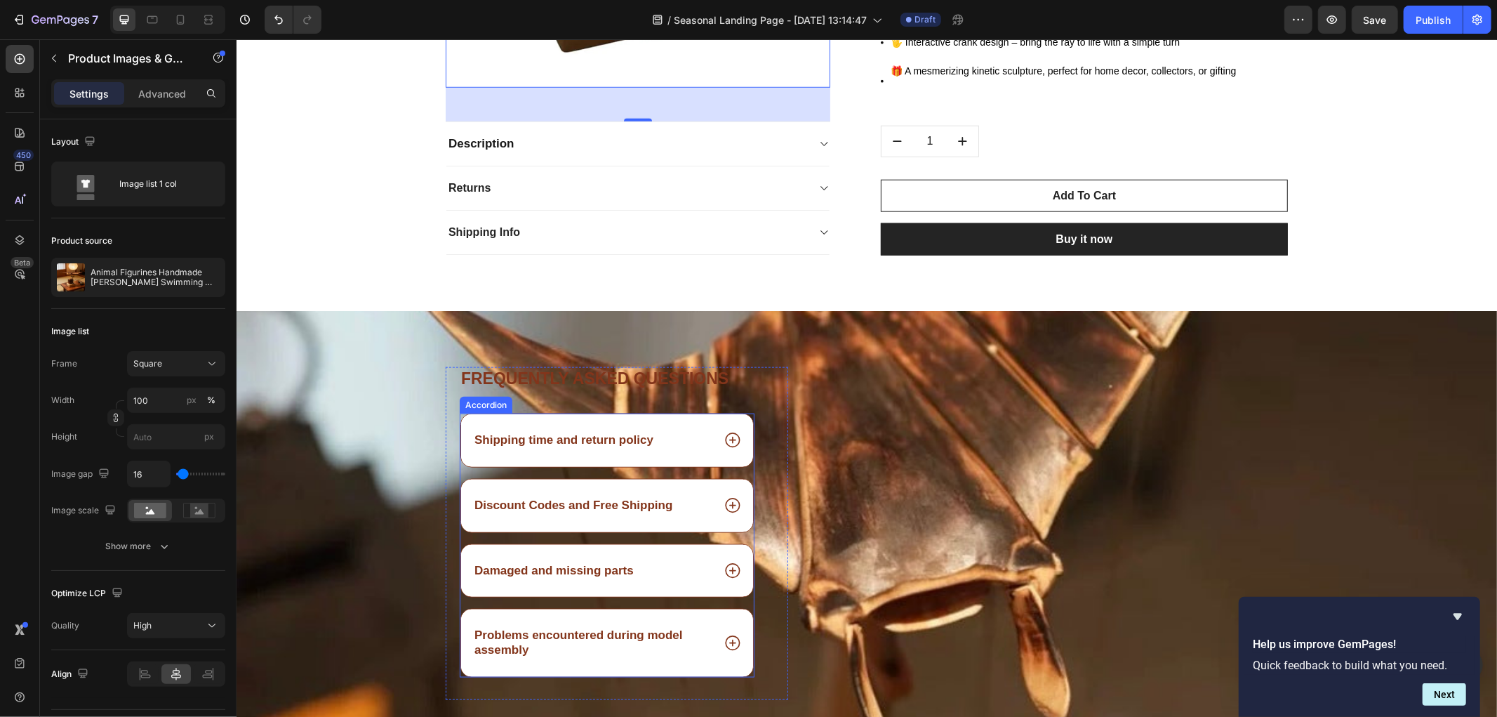
scroll to position [5995, 0]
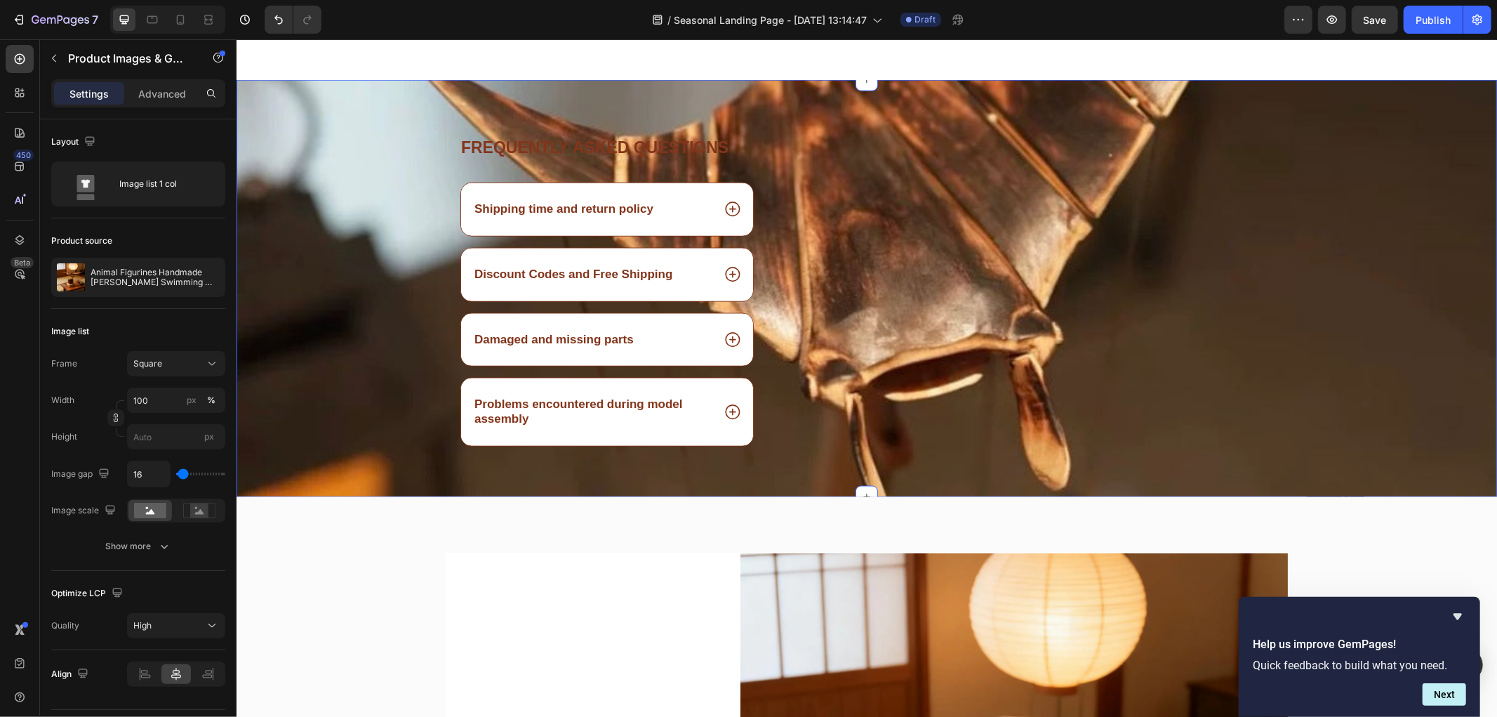
click at [305, 240] on div "Frequently asked questions Heading Shipping time and return policy Discount Cod…" at bounding box center [866, 315] width 1261 height 361
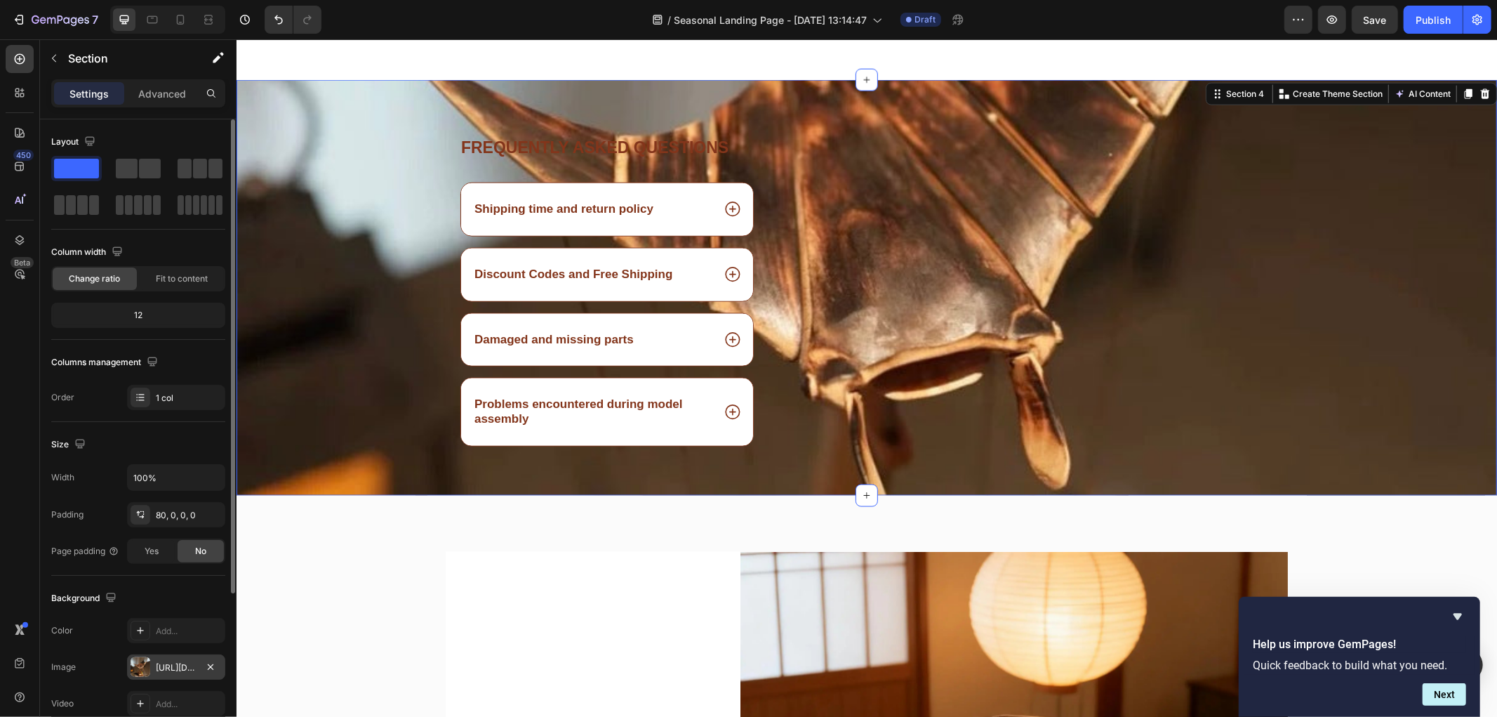
click at [171, 663] on div "https://cdn.shopify.com/s/files/1/0785/4286/4596/files/gempages_585952588839518…" at bounding box center [176, 667] width 41 height 13
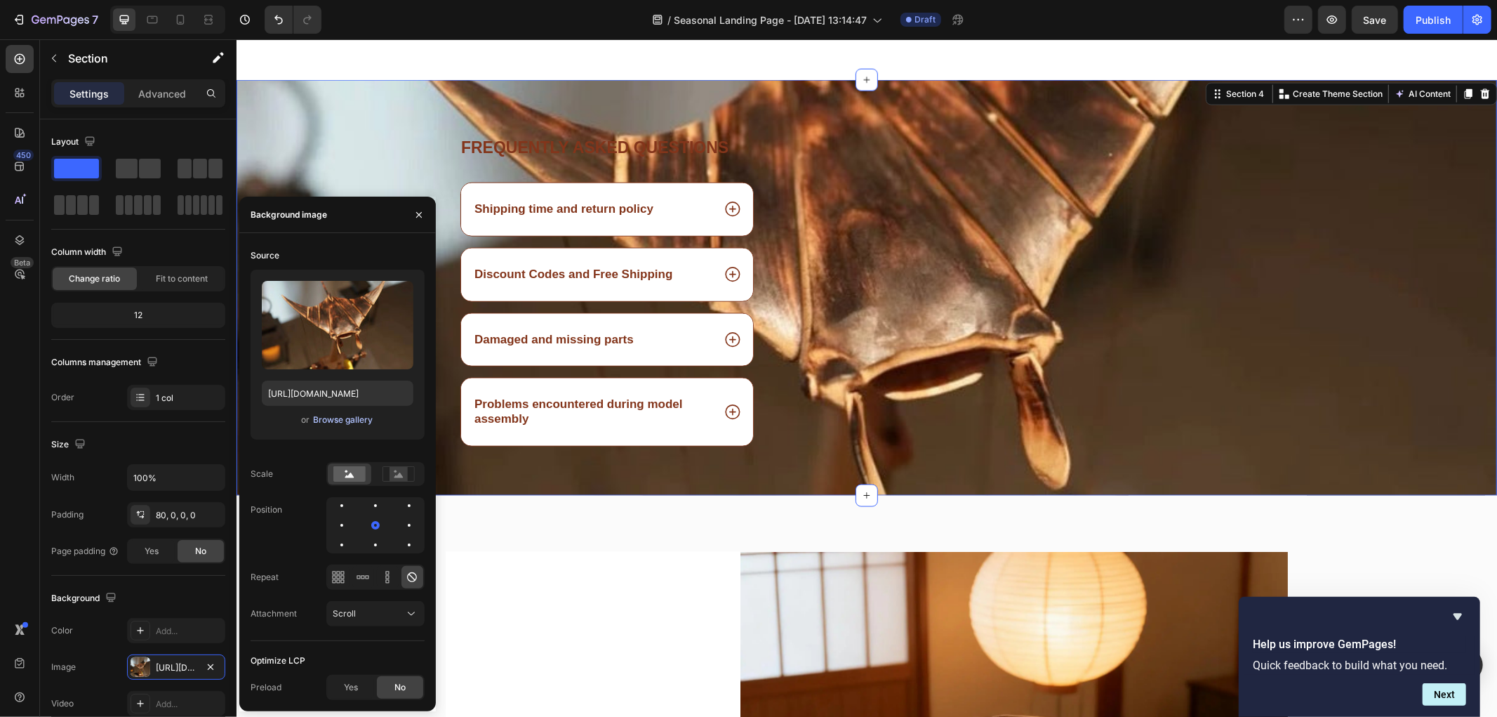
click at [321, 418] on div "Browse gallery" at bounding box center [343, 419] width 60 height 13
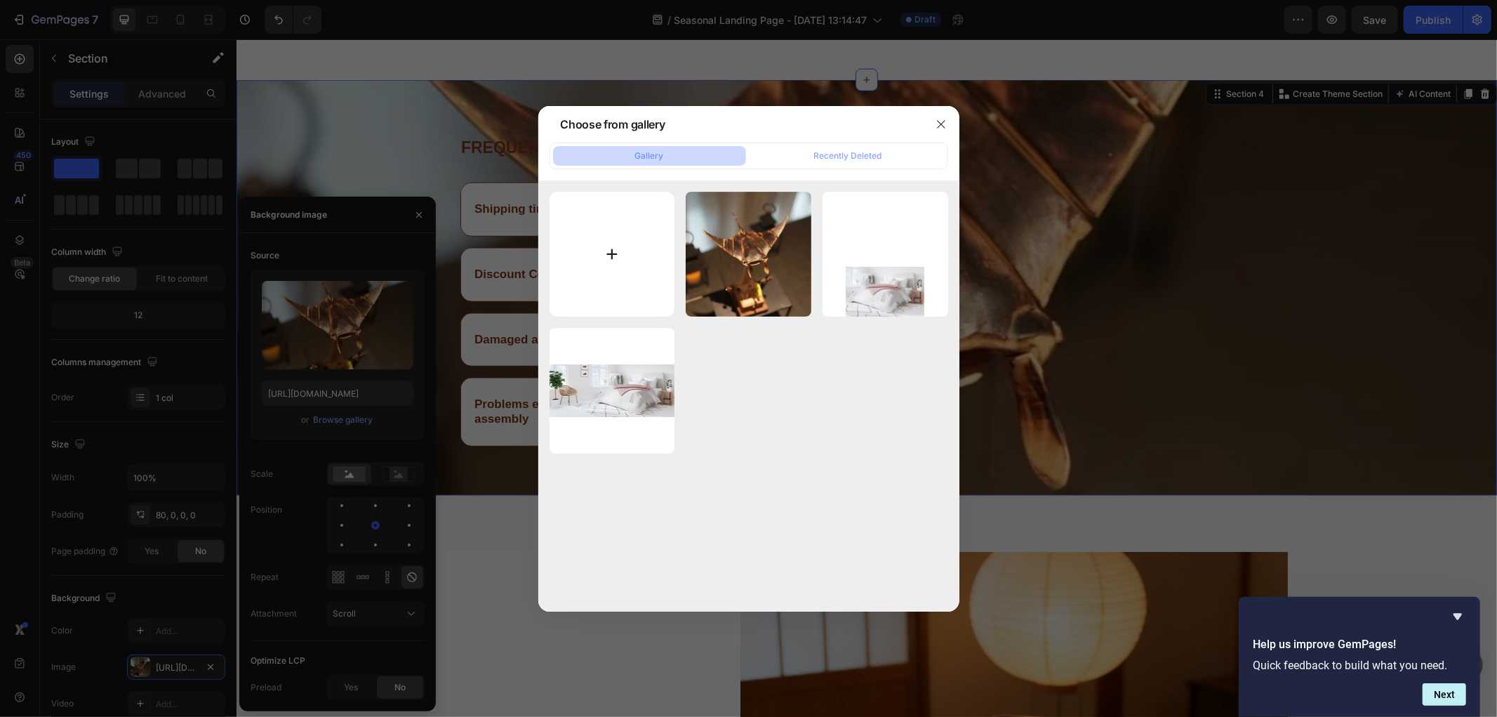
click at [620, 244] on input "file" at bounding box center [613, 255] width 126 height 126
type input "C:\fakepath\S0e2437c17747479182410722babec4279.webp"
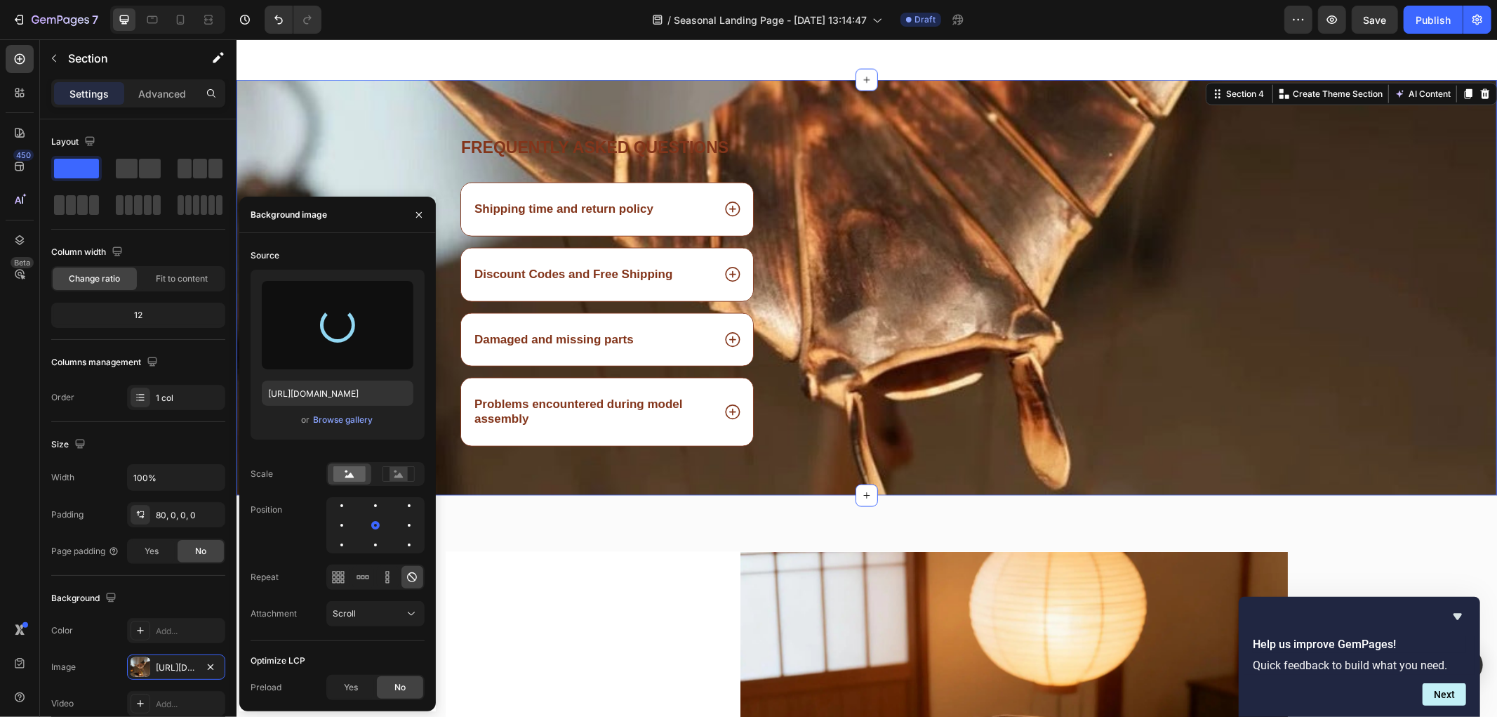
type input "https://cdn.shopify.com/s/files/1/0785/4286/4596/files/gempages_585952588839518…"
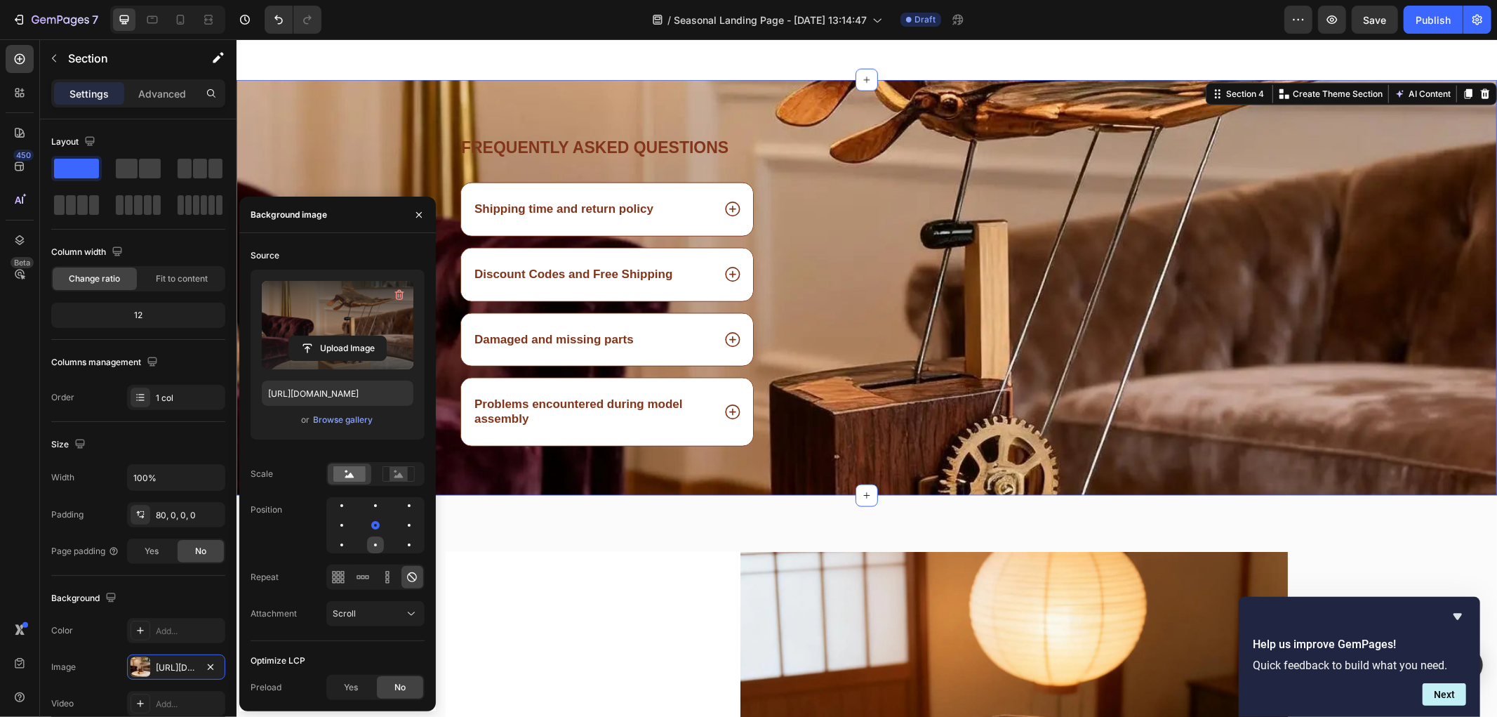
click at [376, 543] on div at bounding box center [375, 544] width 17 height 17
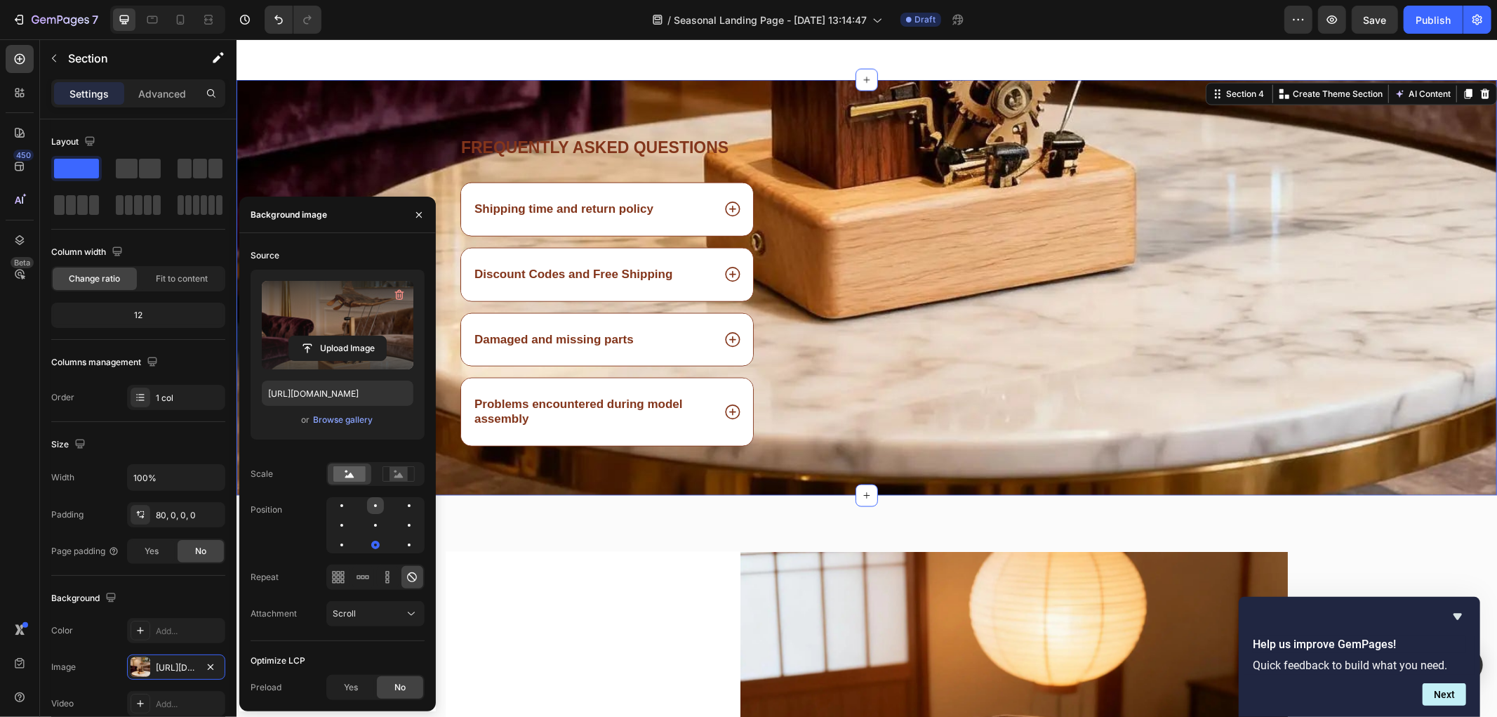
click at [373, 506] on div at bounding box center [375, 505] width 17 height 17
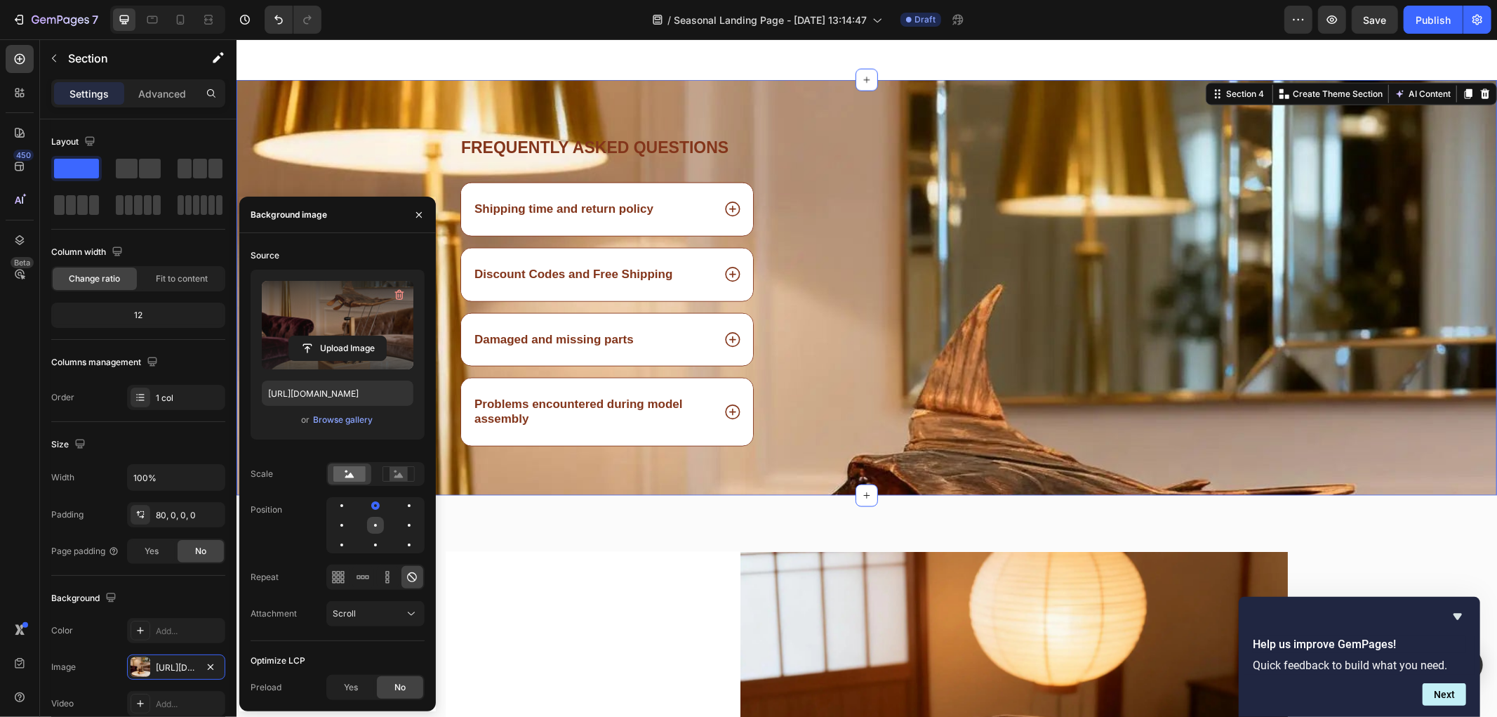
click at [375, 530] on div at bounding box center [375, 525] width 17 height 17
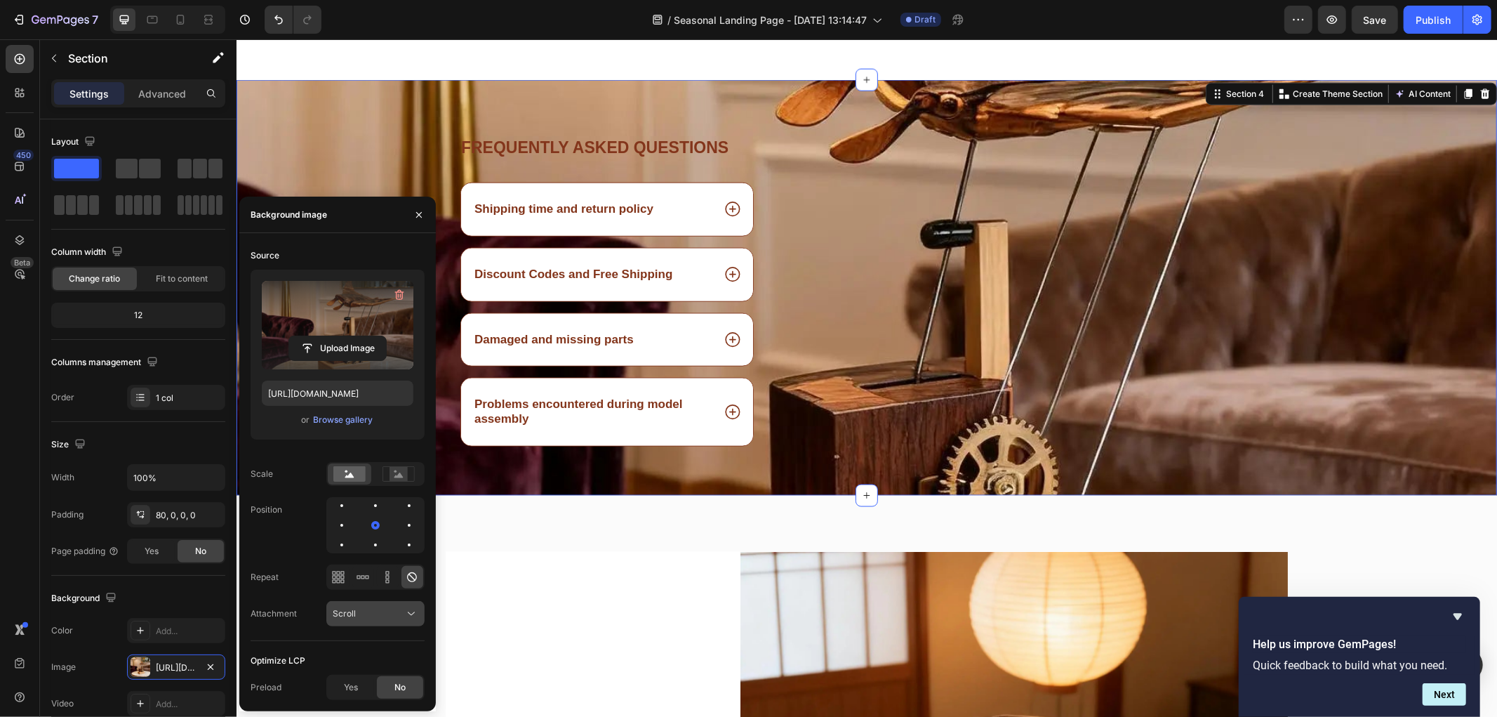
click at [362, 616] on div "Scroll" at bounding box center [369, 613] width 72 height 13
click at [345, 551] on span "Fixed" at bounding box center [344, 551] width 22 height 13
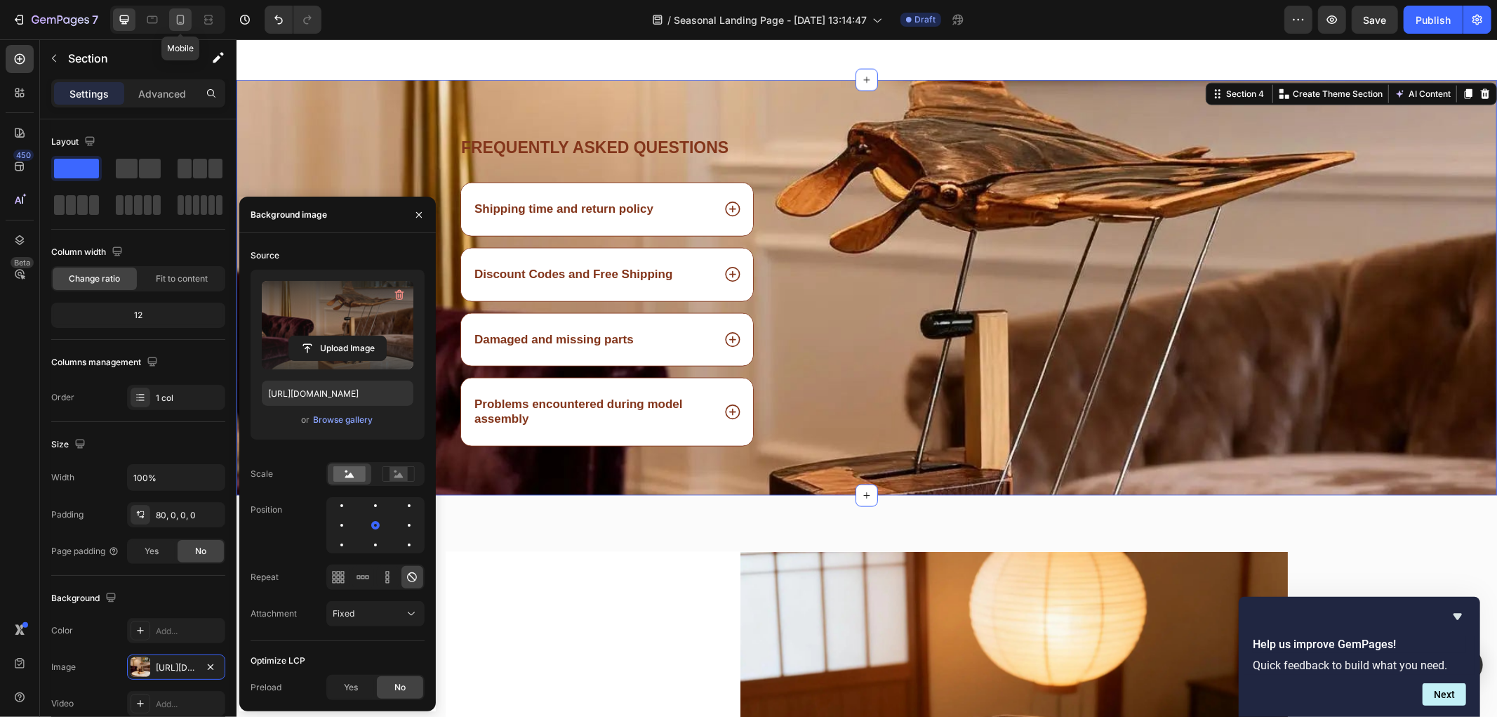
click at [172, 19] on div at bounding box center [180, 19] width 22 height 22
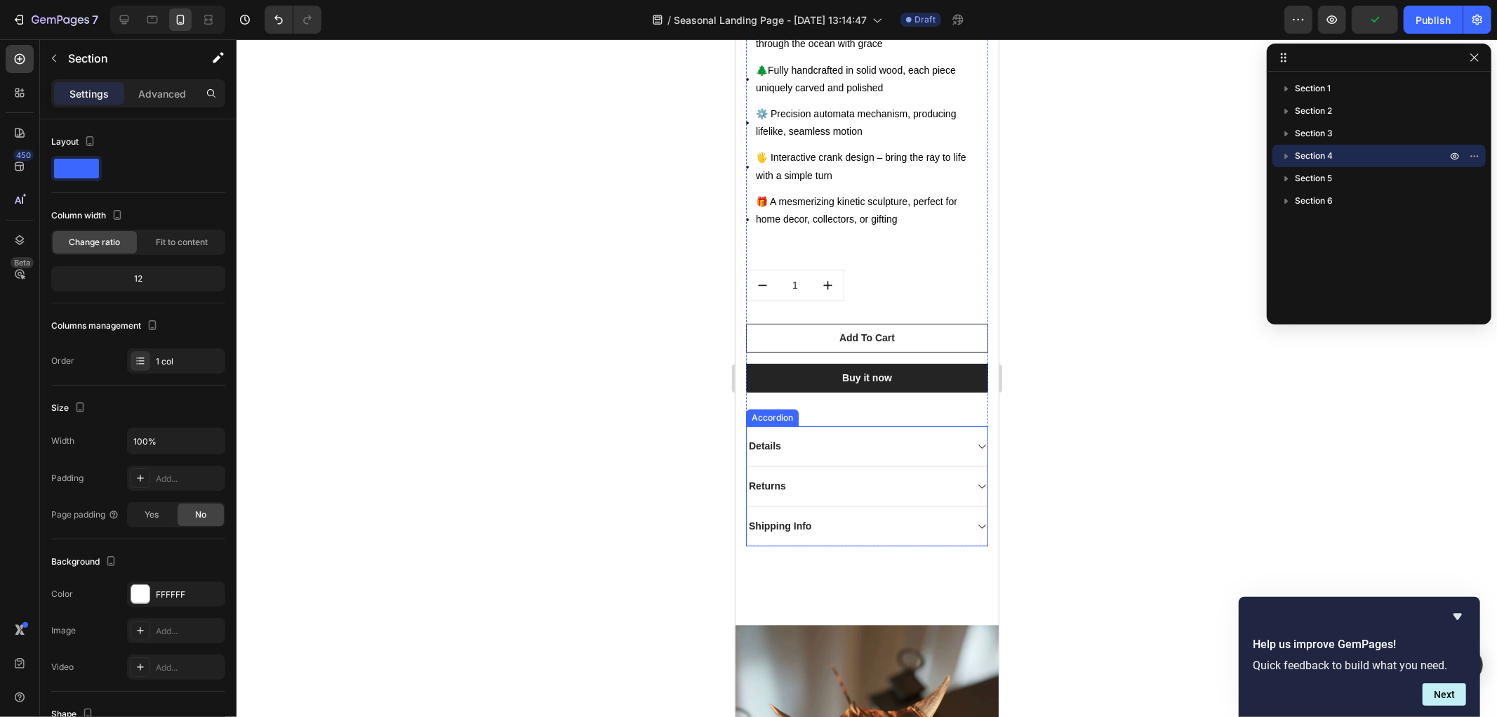
scroll to position [4383, 0]
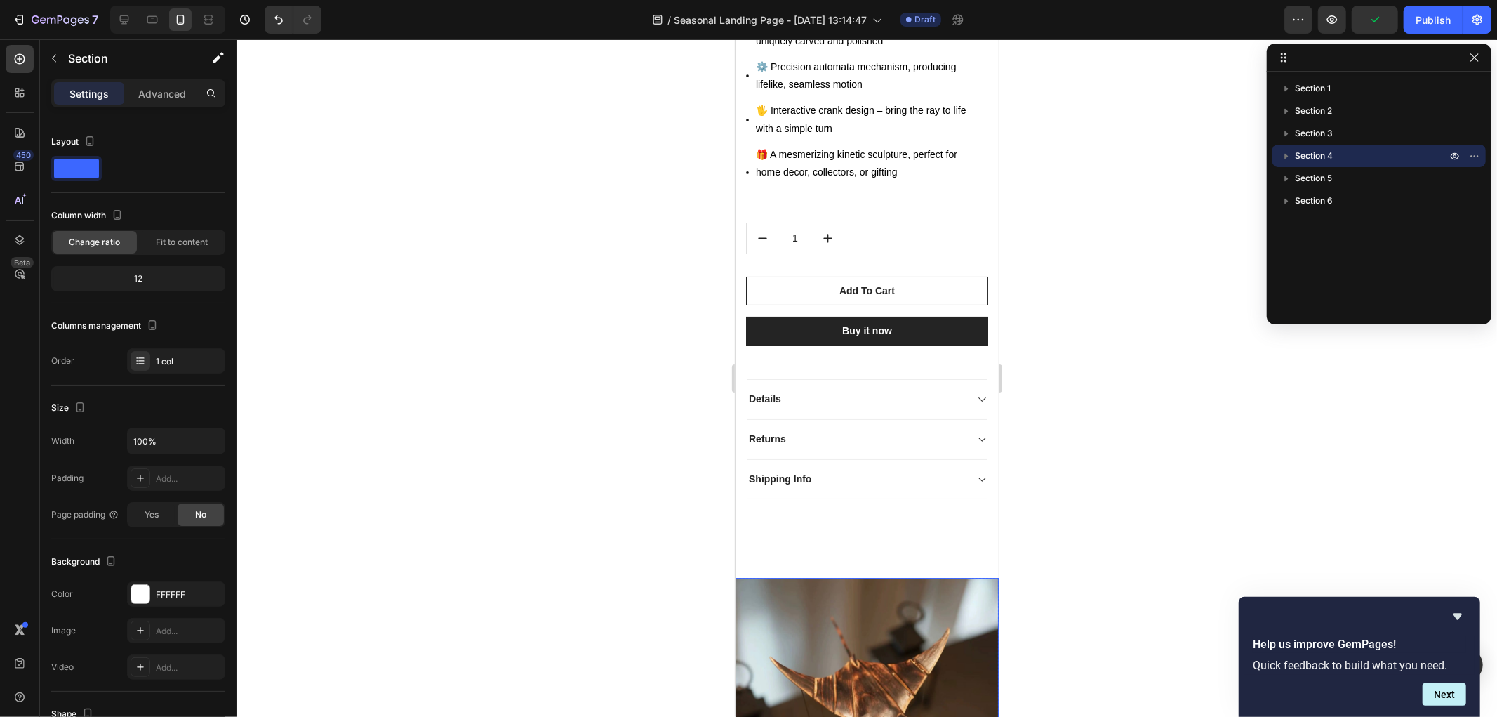
click at [842, 577] on img at bounding box center [866, 708] width 263 height 263
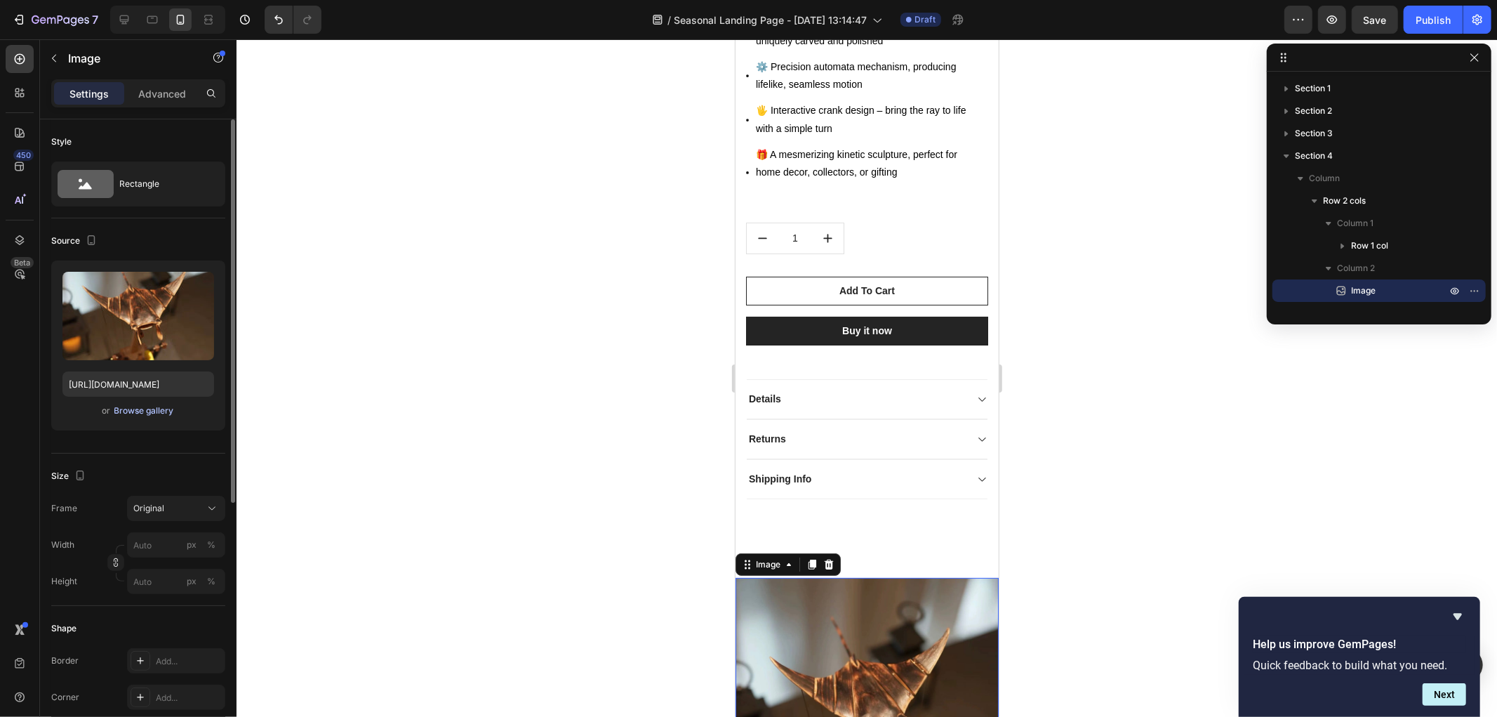
click at [130, 406] on div "Browse gallery" at bounding box center [144, 410] width 60 height 13
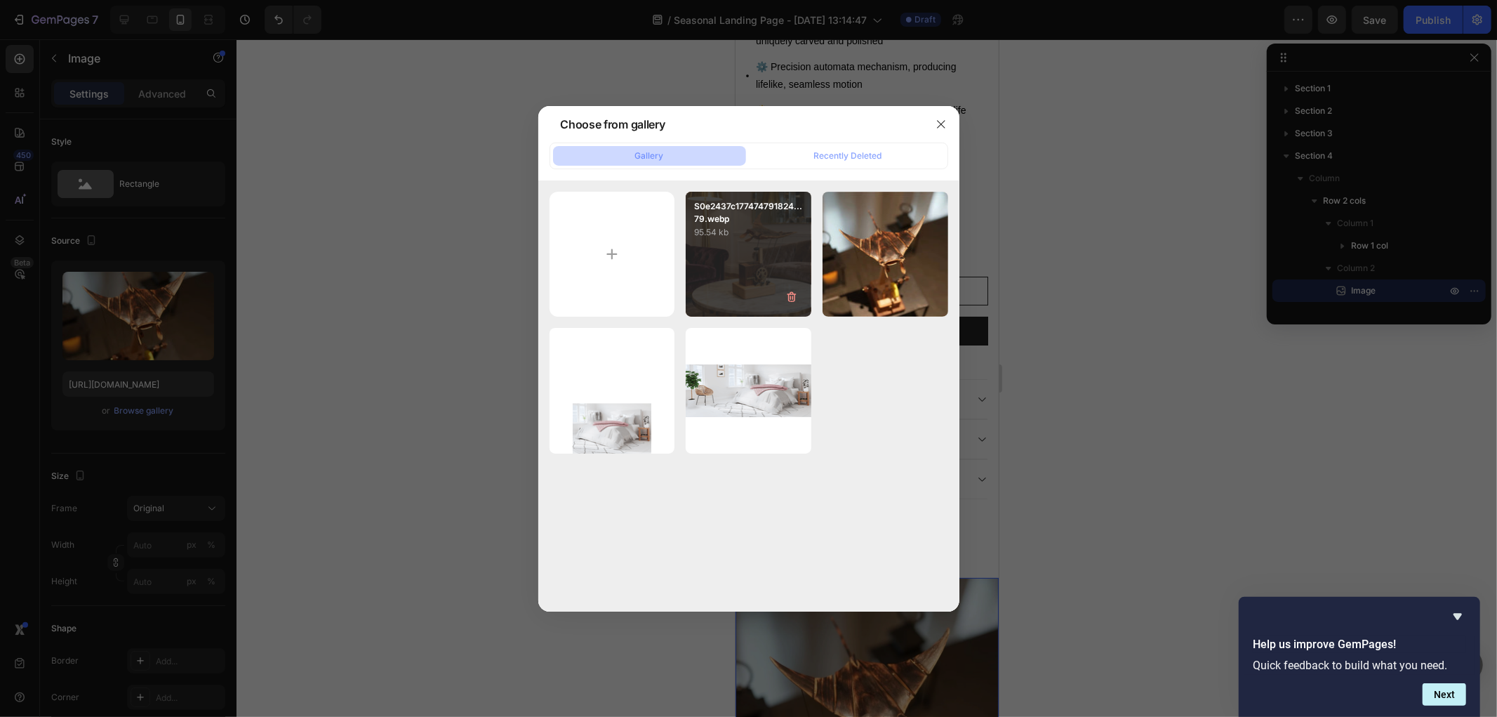
click at [727, 279] on div "S0e2437c177474791824...79.webp 95.54 kb" at bounding box center [749, 255] width 126 height 126
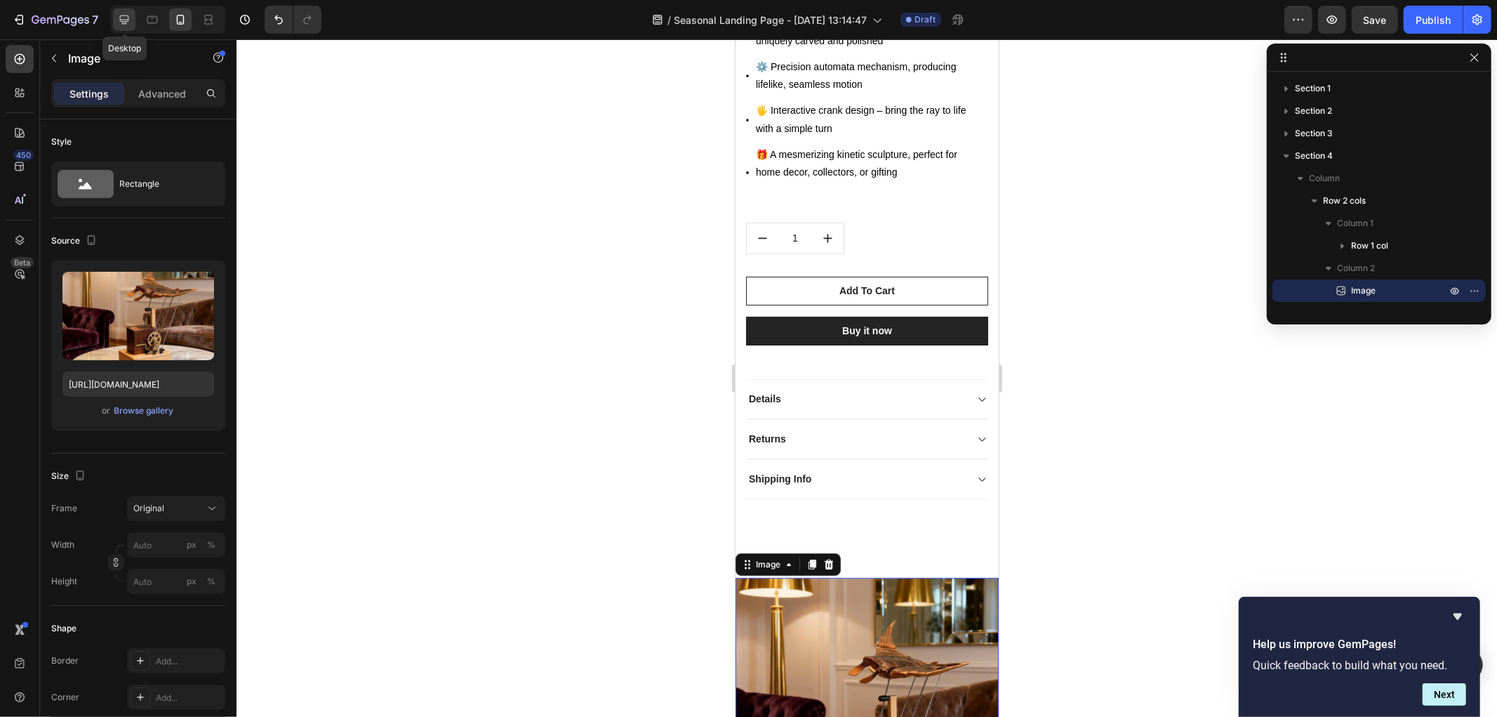
click at [128, 19] on icon at bounding box center [124, 19] width 9 height 9
type input "https://cdn.shopify.com/s/files/1/0785/4286/4596/files/gempages_585952588839518…"
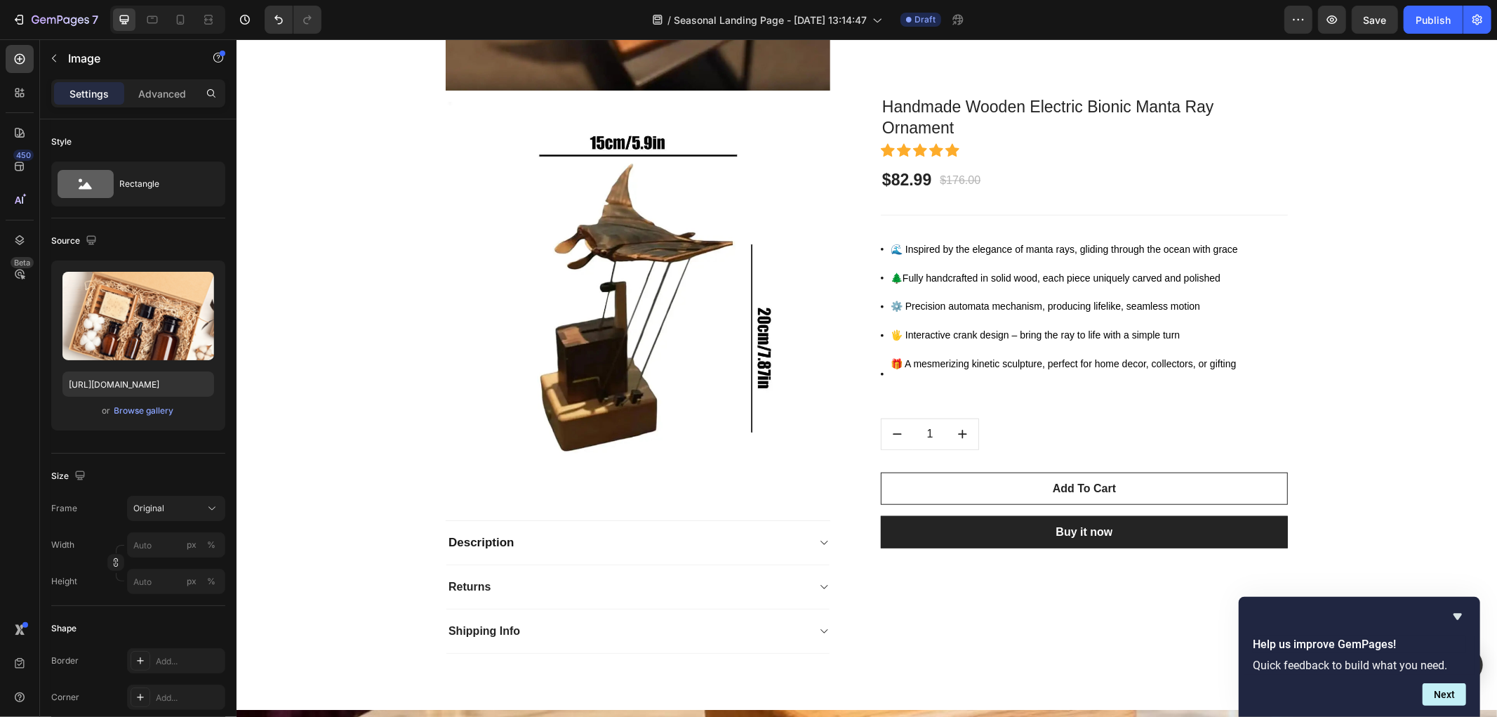
scroll to position [5316, 0]
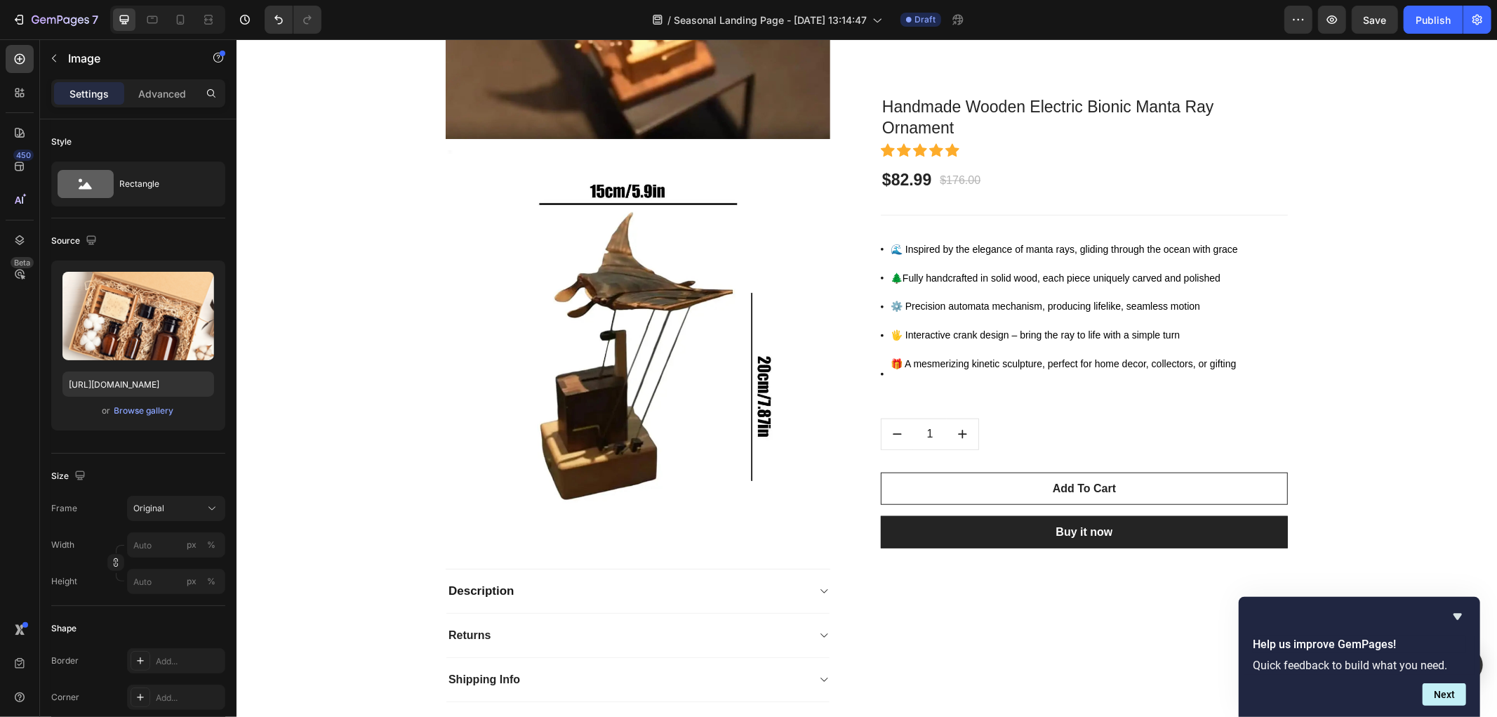
click at [138, 18] on div at bounding box center [167, 20] width 115 height 28
click at [150, 16] on icon at bounding box center [152, 20] width 11 height 8
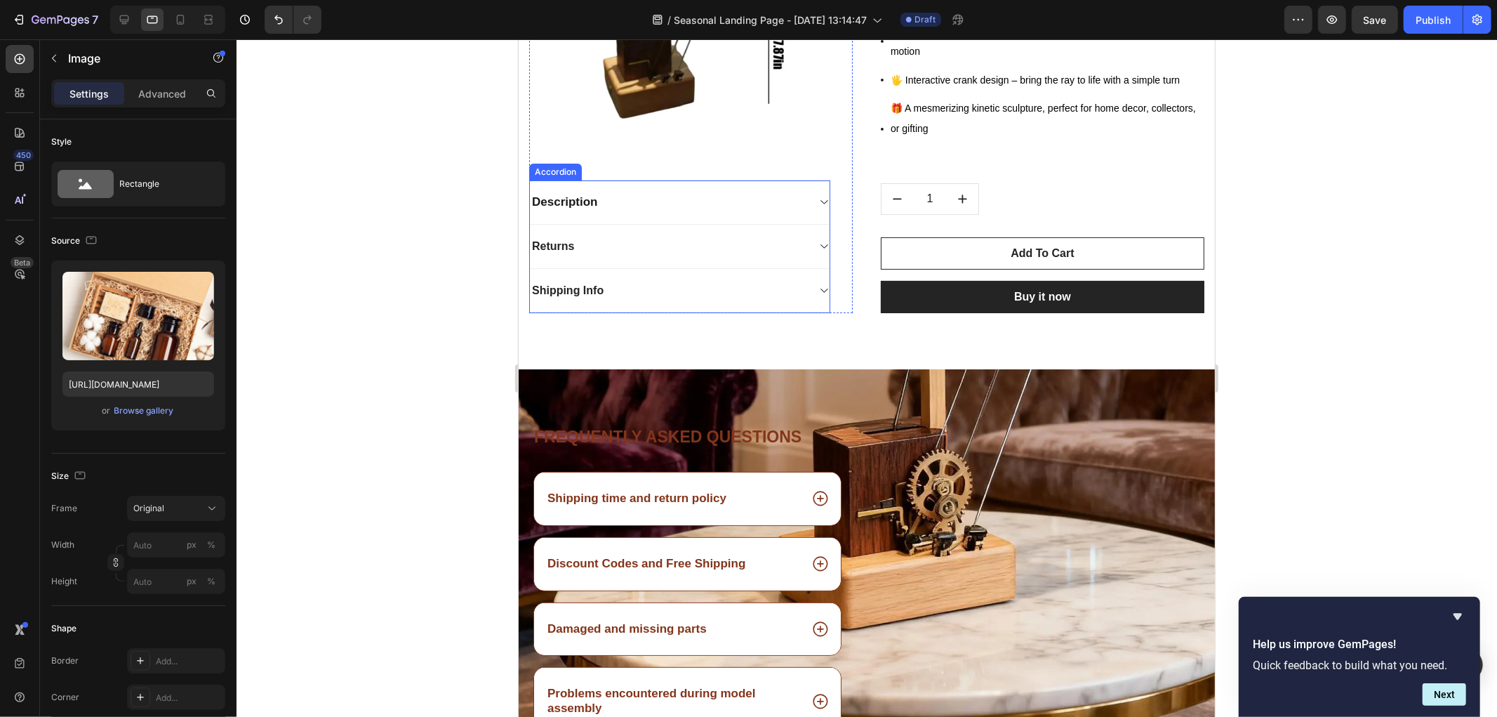
scroll to position [4750, 0]
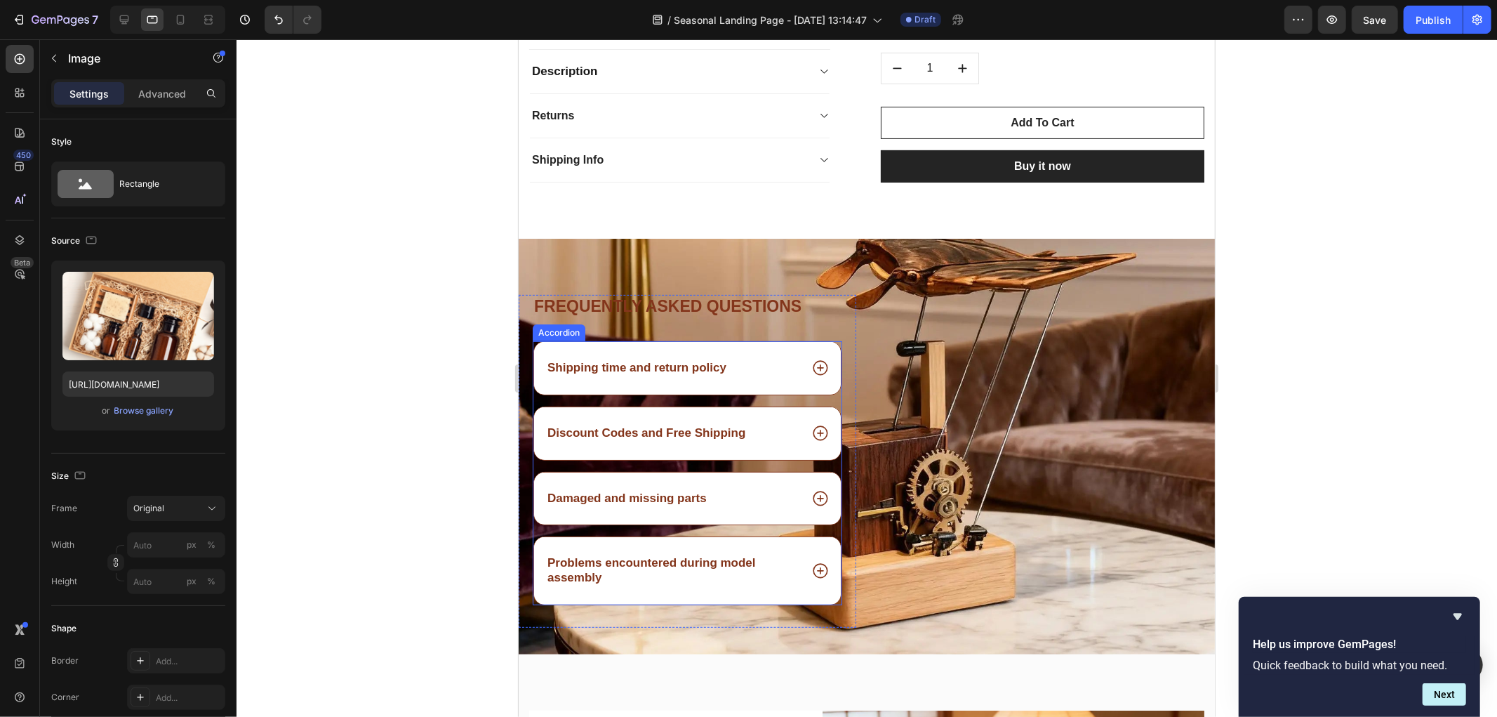
click at [834, 471] on div "Damaged and missing parts" at bounding box center [687, 498] width 308 height 54
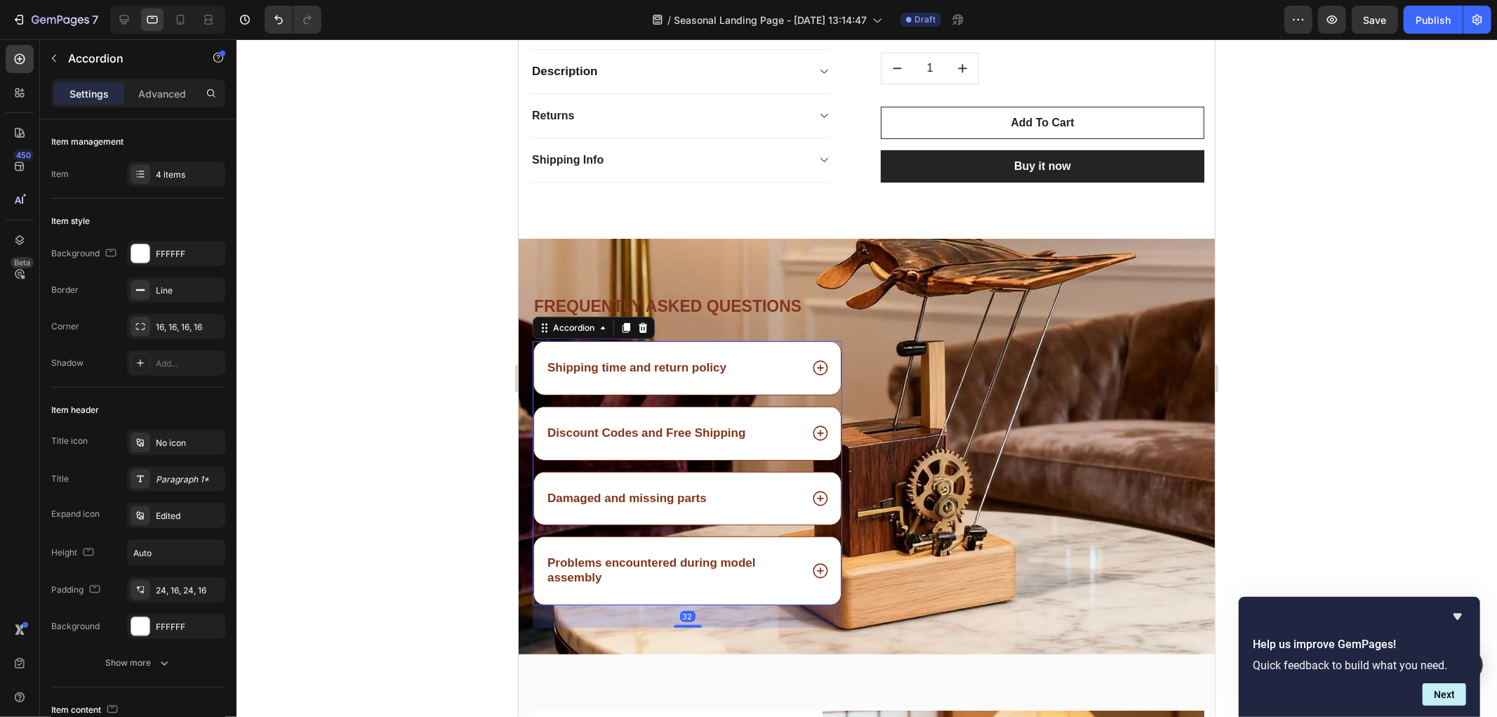
click at [811, 489] on icon at bounding box center [820, 498] width 18 height 18
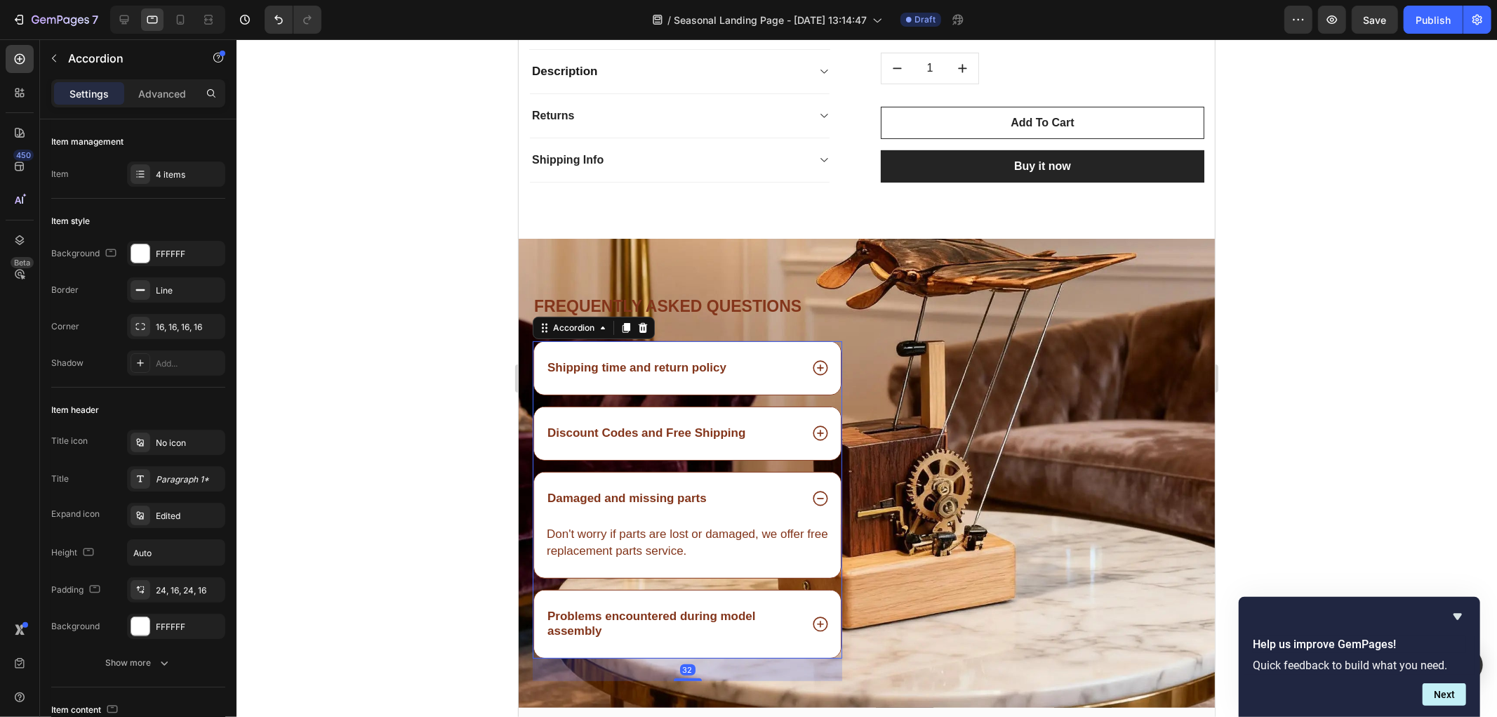
click at [811, 614] on icon at bounding box center [820, 623] width 18 height 18
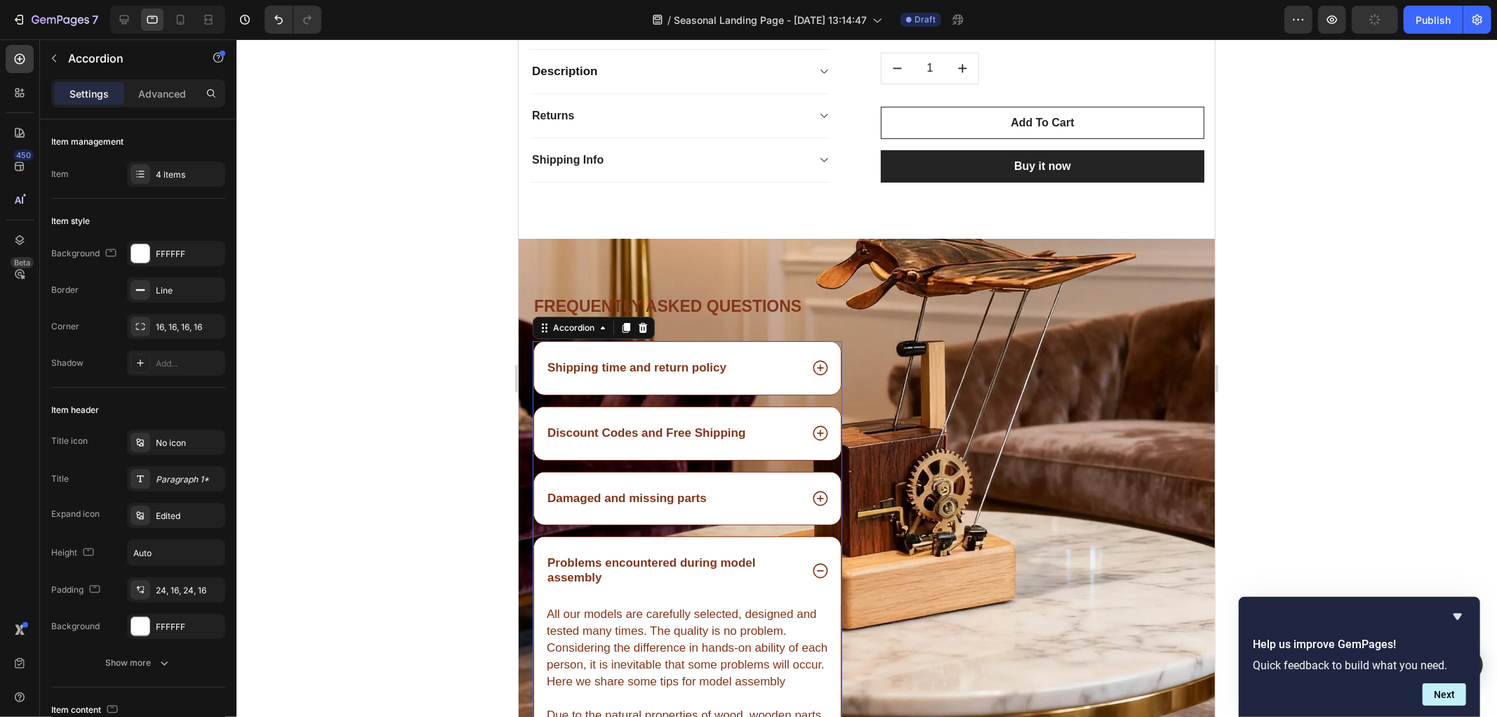
click at [802, 406] on div "Discount Codes and Free Shipping" at bounding box center [686, 432] width 307 height 53
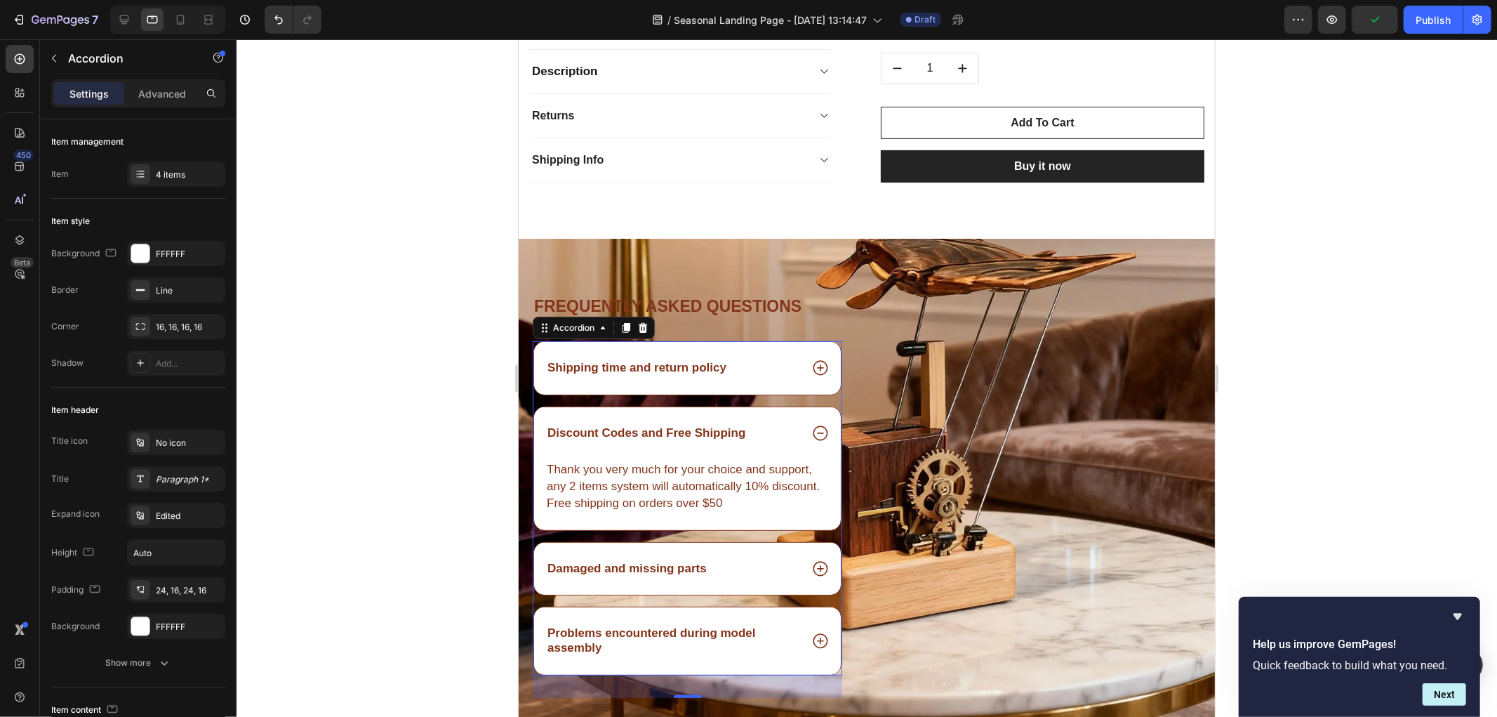
click at [811, 358] on icon at bounding box center [820, 367] width 18 height 18
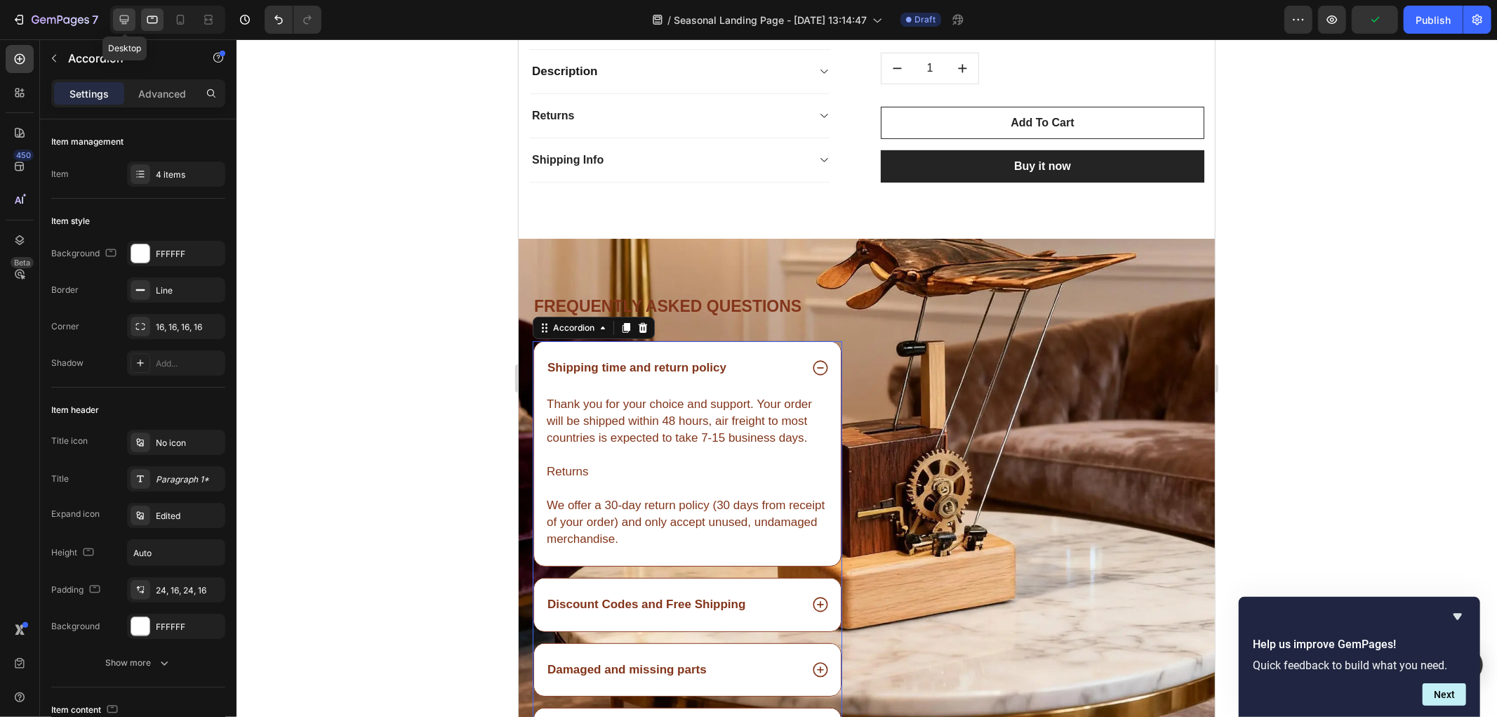
click at [124, 29] on div at bounding box center [124, 19] width 22 height 22
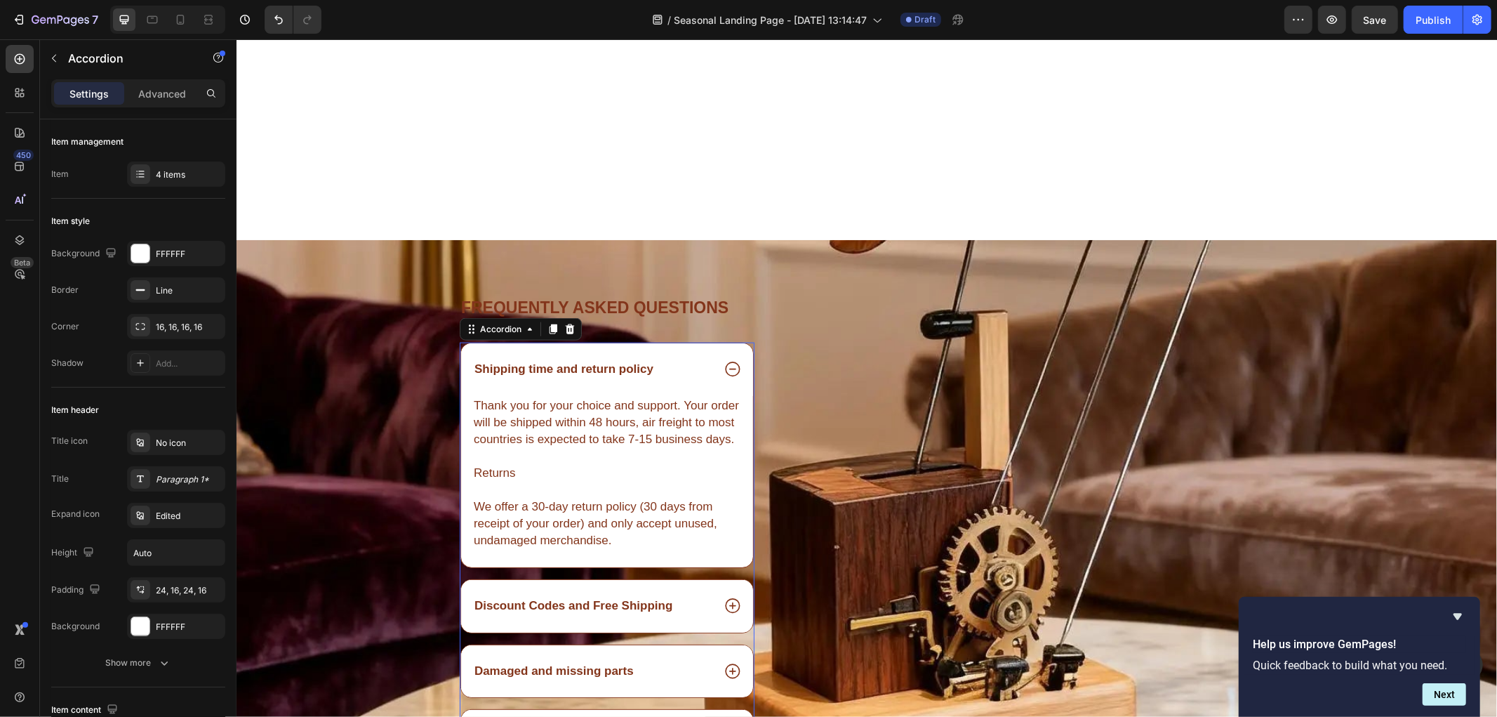
scroll to position [6119, 0]
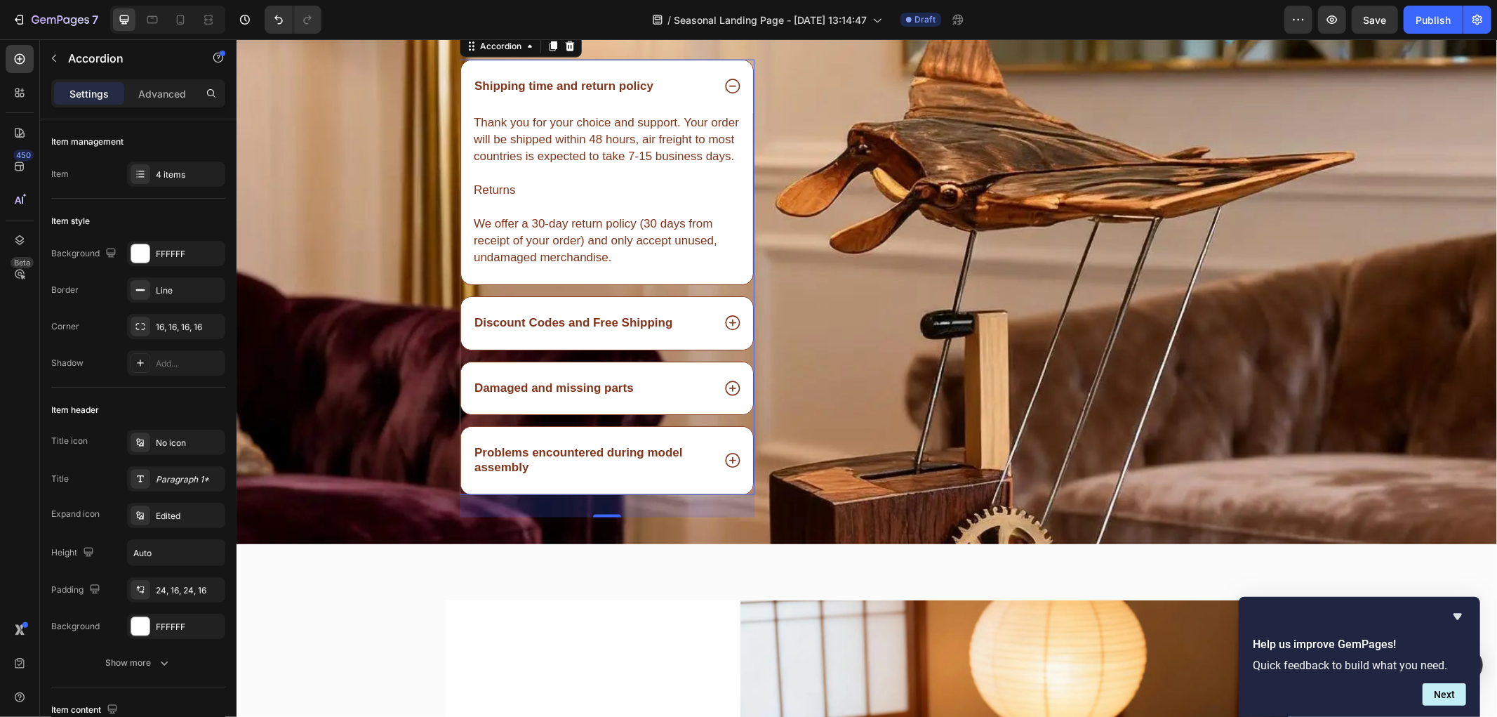
click at [710, 315] on div "Discount Codes and Free Shipping" at bounding box center [606, 322] width 292 height 53
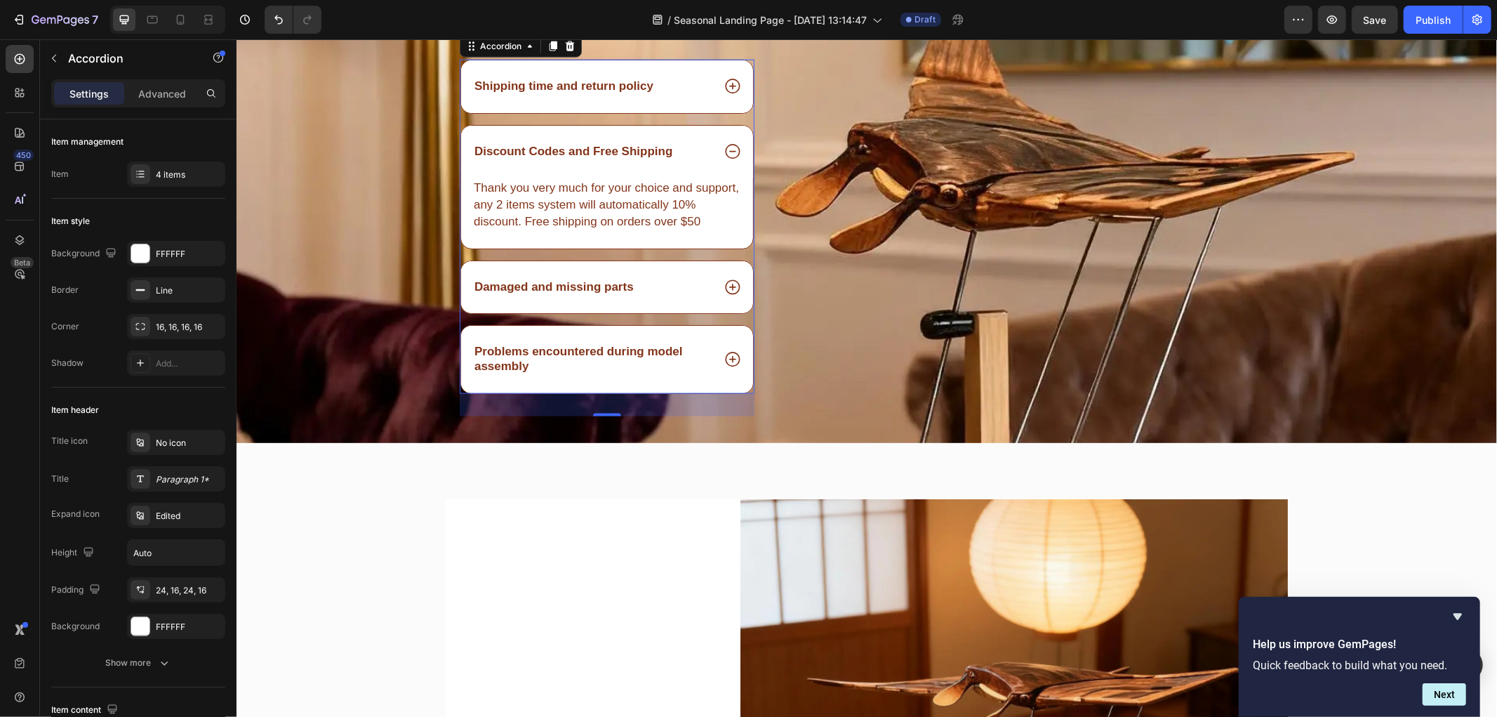
click at [723, 149] on icon at bounding box center [732, 151] width 18 height 18
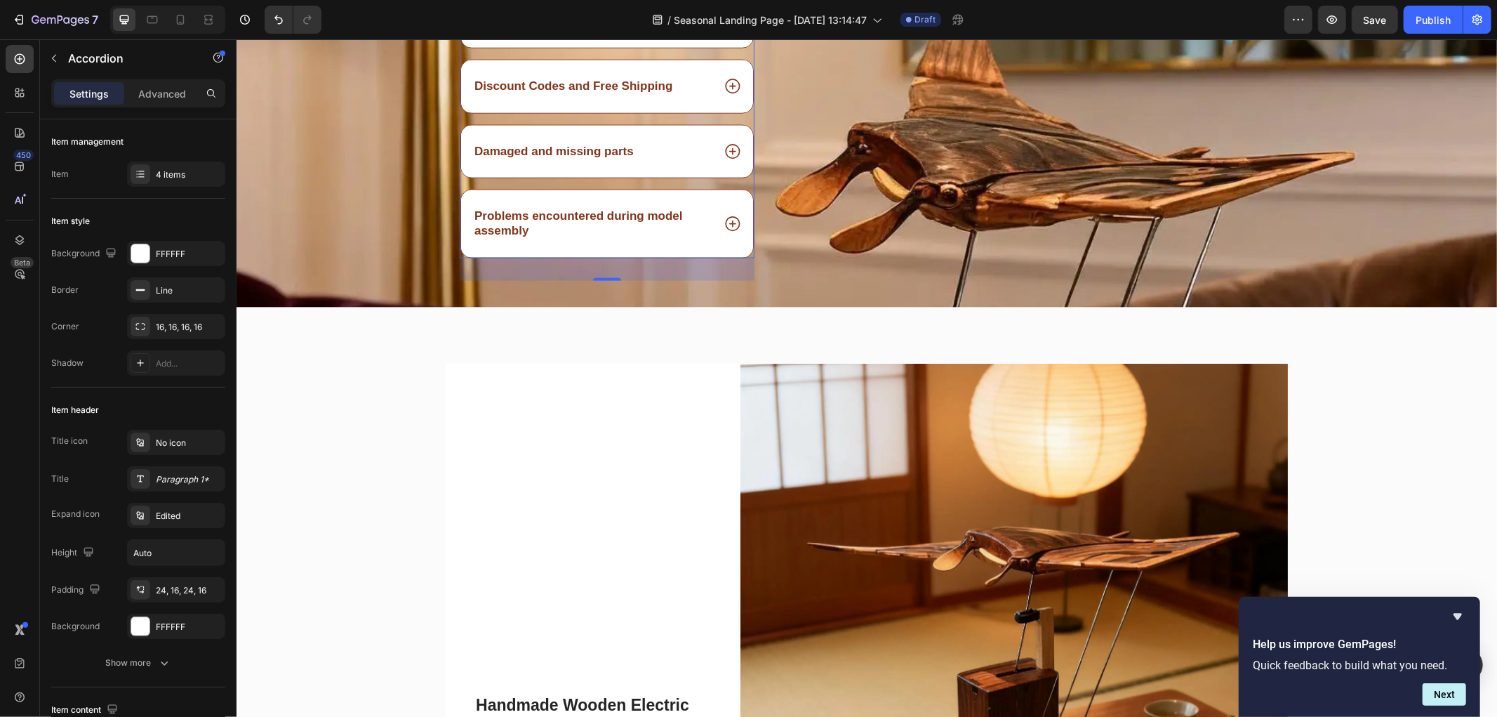
scroll to position [5963, 0]
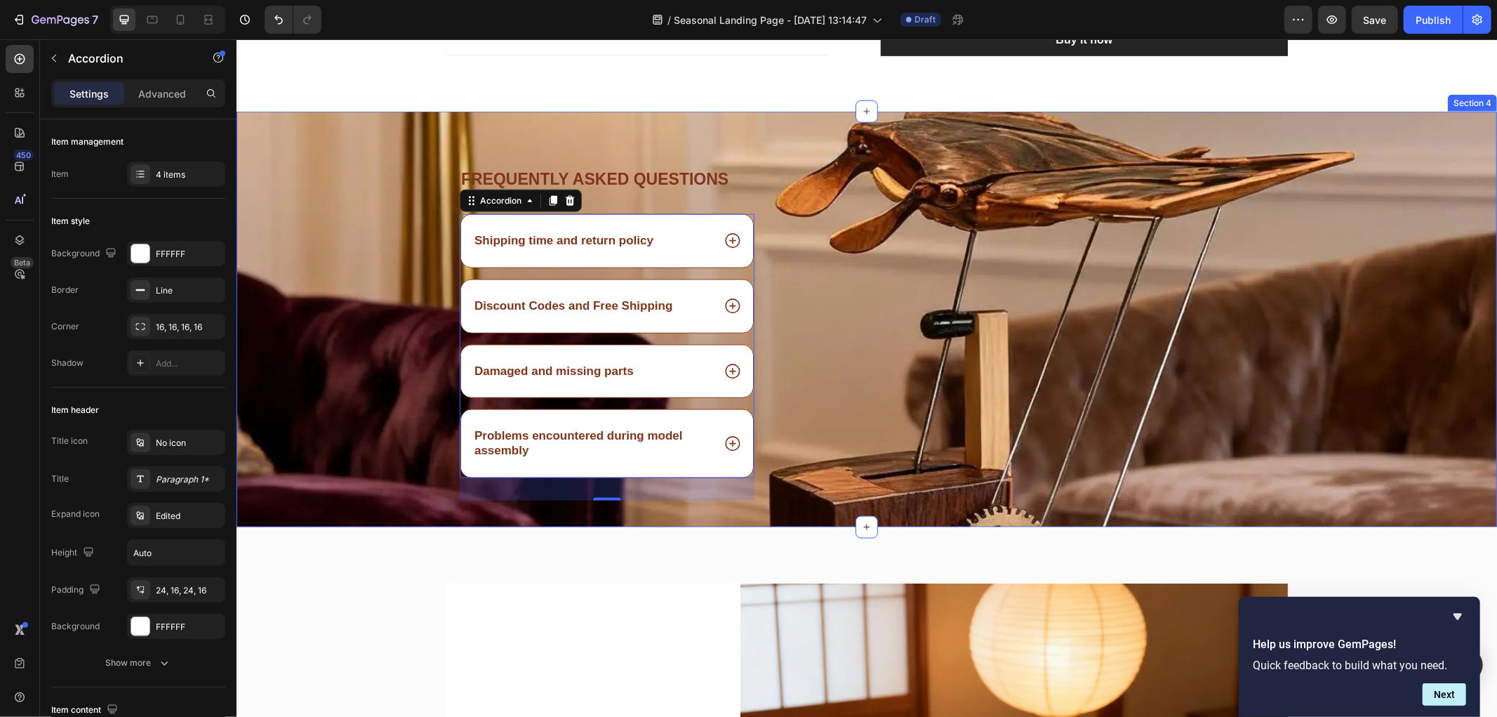
click at [401, 243] on div "Frequently asked questions Heading Shipping time and return policy Discount Cod…" at bounding box center [866, 346] width 1261 height 359
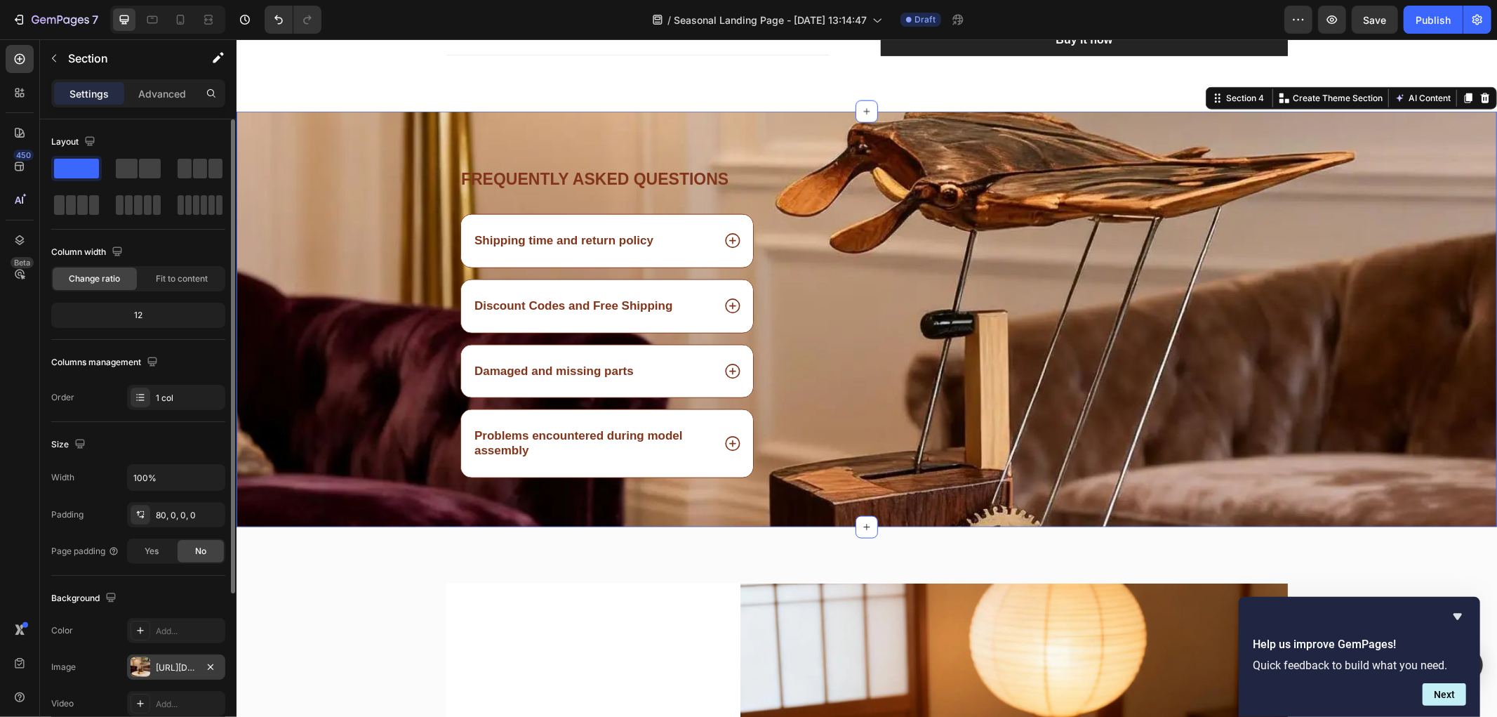
click at [171, 671] on div "https://cdn.shopify.com/s/files/1/0785/4286/4596/files/gempages_585952588839518…" at bounding box center [176, 667] width 41 height 13
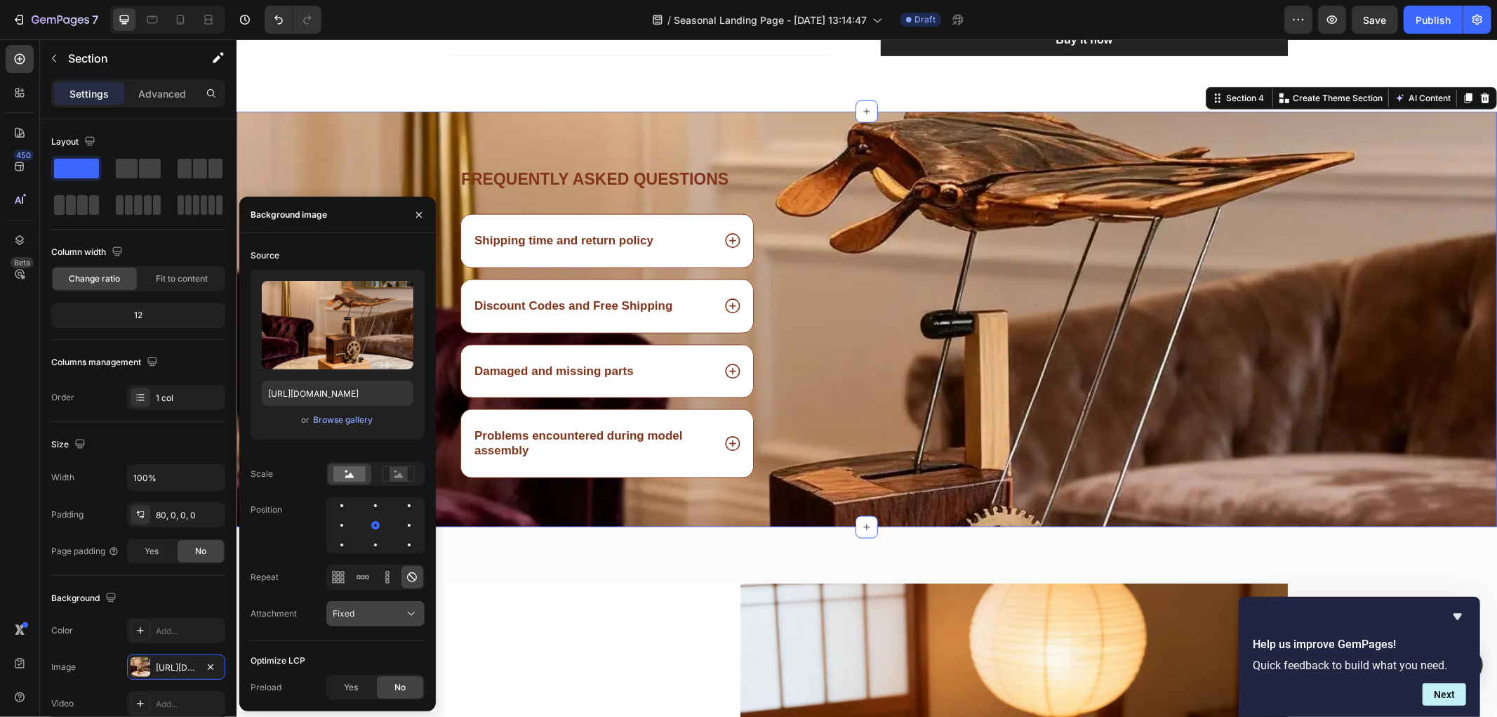
click at [356, 618] on div "Fixed" at bounding box center [369, 613] width 72 height 13
click at [351, 581] on span "Local" at bounding box center [344, 578] width 22 height 13
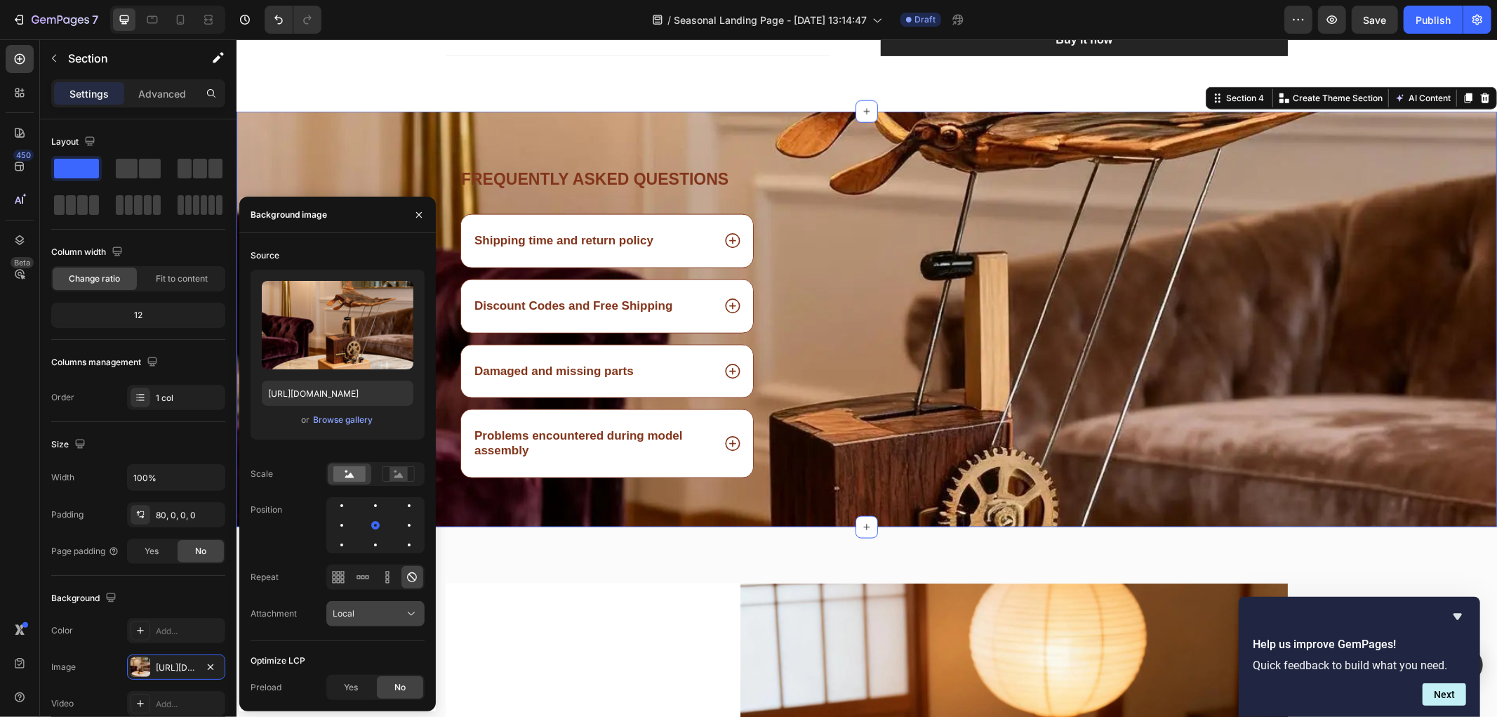
click at [354, 611] on div "Local" at bounding box center [369, 613] width 72 height 13
click at [355, 529] on p "Scroll" at bounding box center [373, 525] width 80 height 13
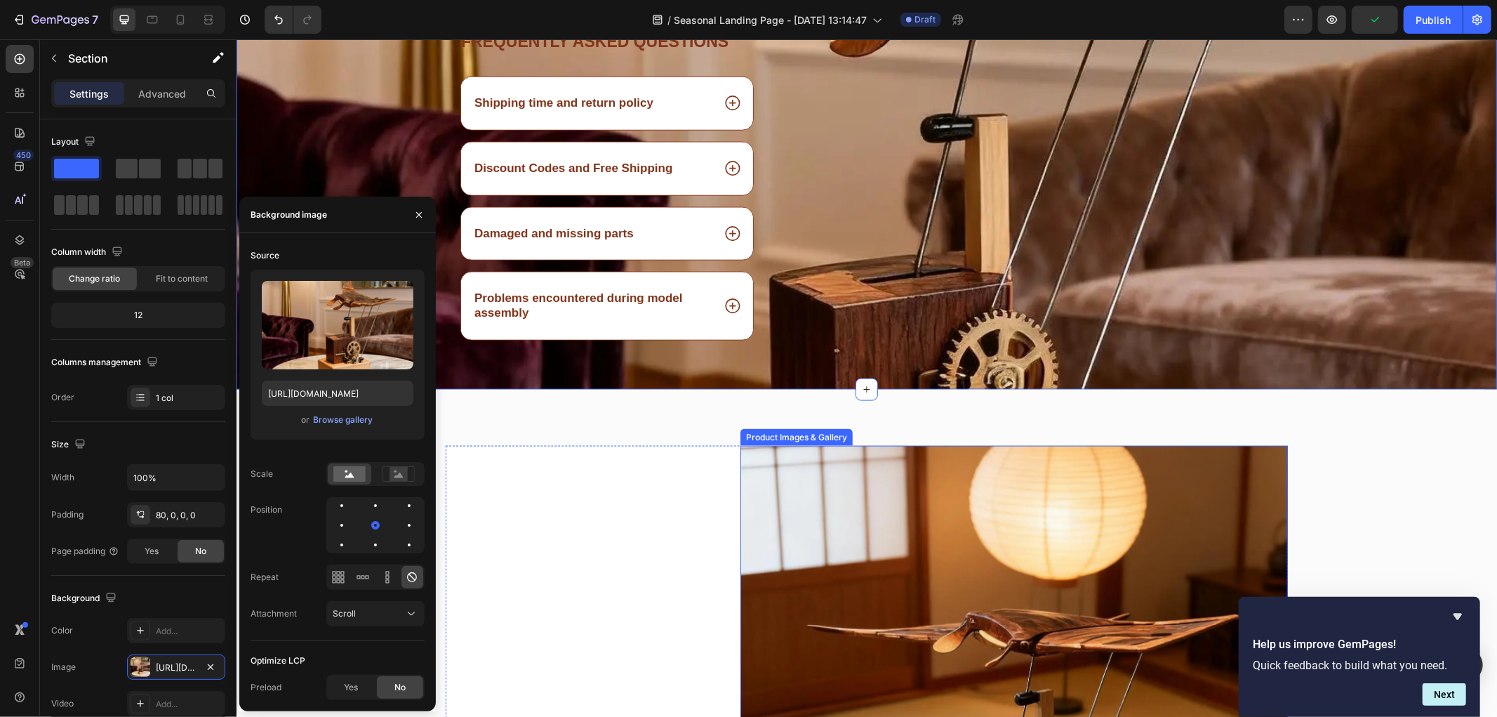
scroll to position [5885, 0]
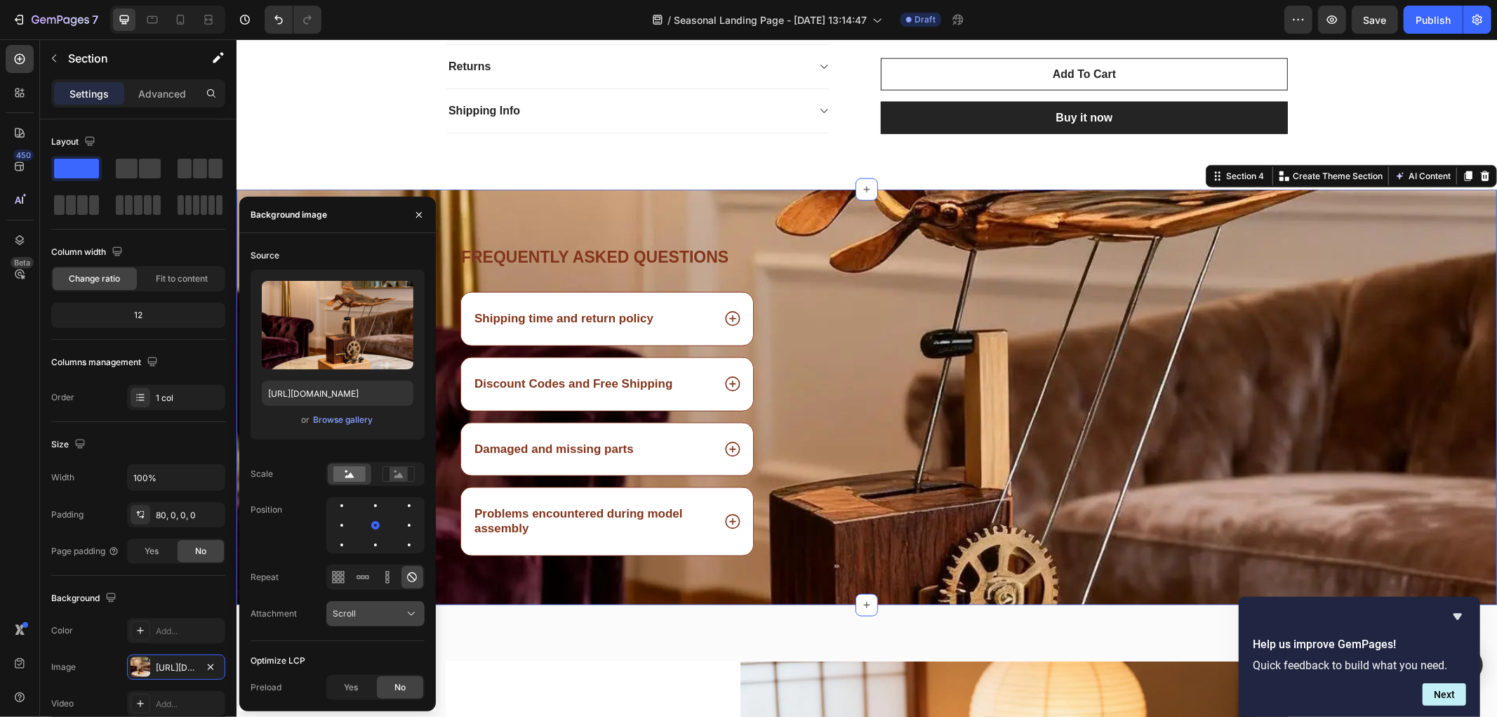
click at [372, 618] on div "Scroll" at bounding box center [369, 613] width 72 height 13
click at [354, 557] on span "Fixed" at bounding box center [344, 551] width 22 height 13
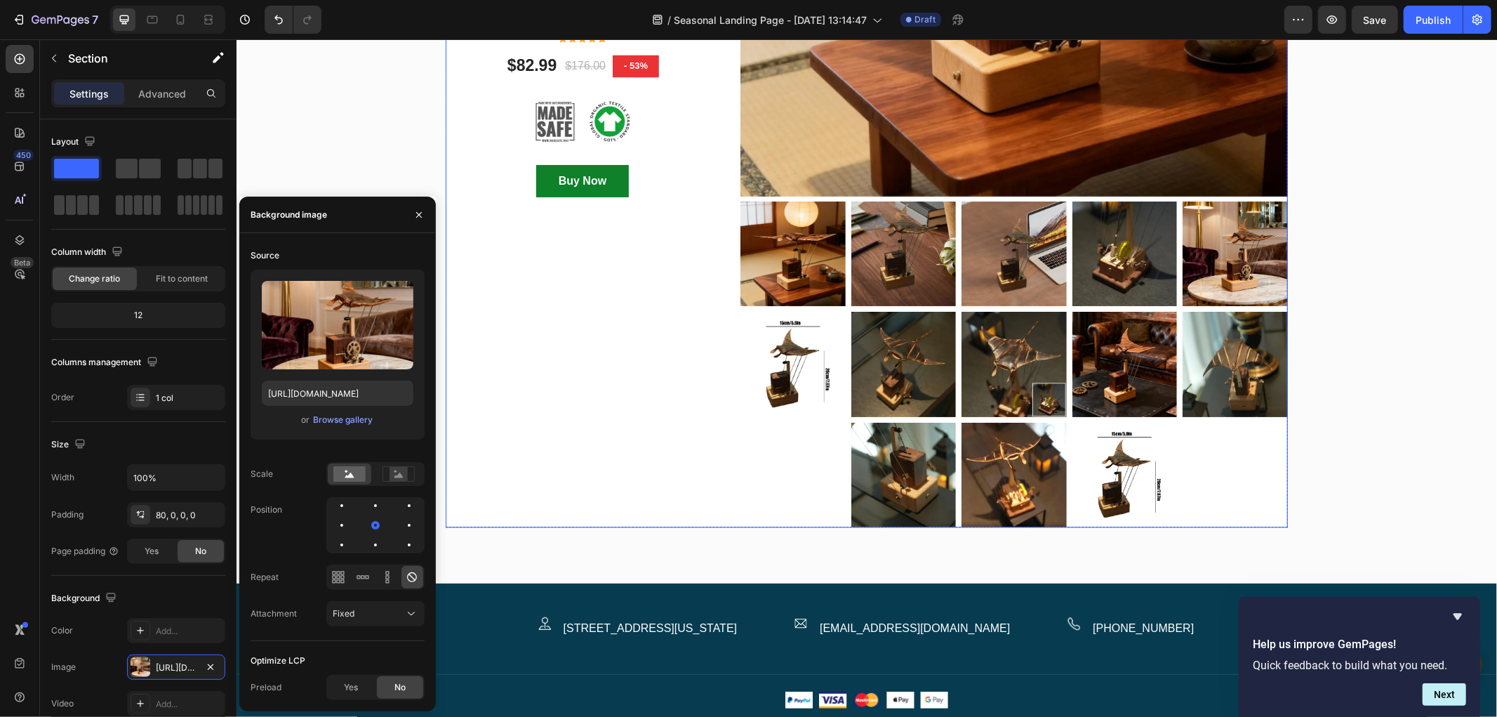
scroll to position [6665, 0]
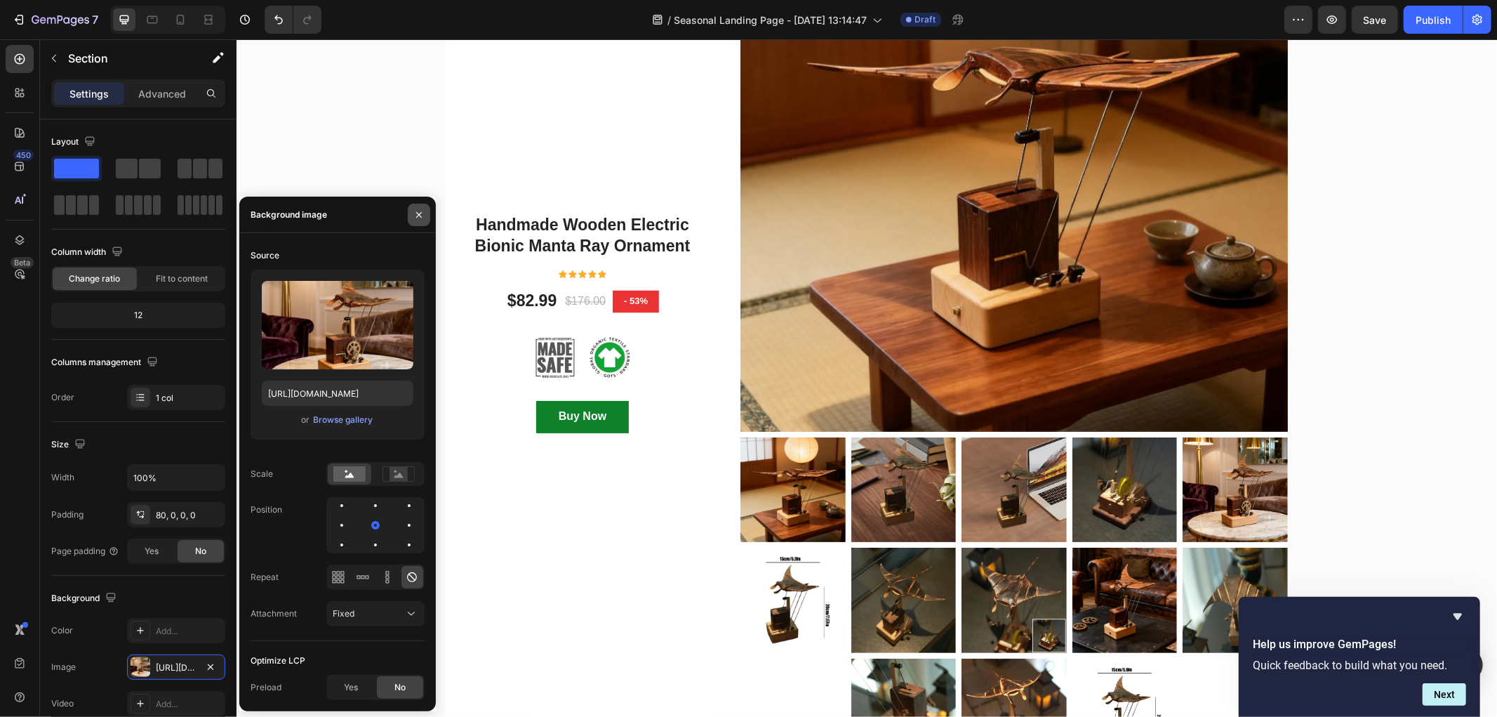
click at [418, 213] on icon "button" at bounding box center [419, 214] width 6 height 6
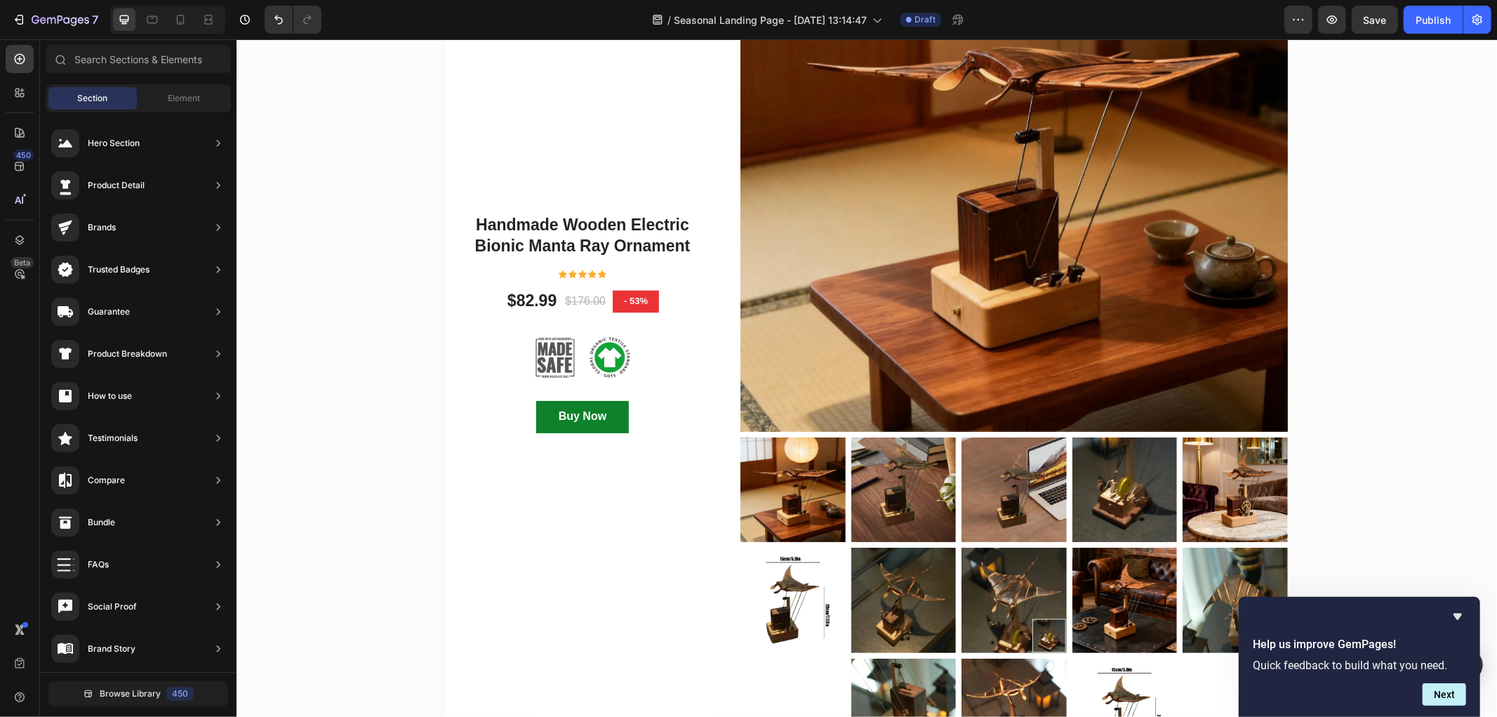
drag, startPoint x: 1496, startPoint y: 627, endPoint x: 1496, endPoint y: 609, distance: 19.0
drag, startPoint x: 1496, startPoint y: 619, endPoint x: 1494, endPoint y: 388, distance: 230.9
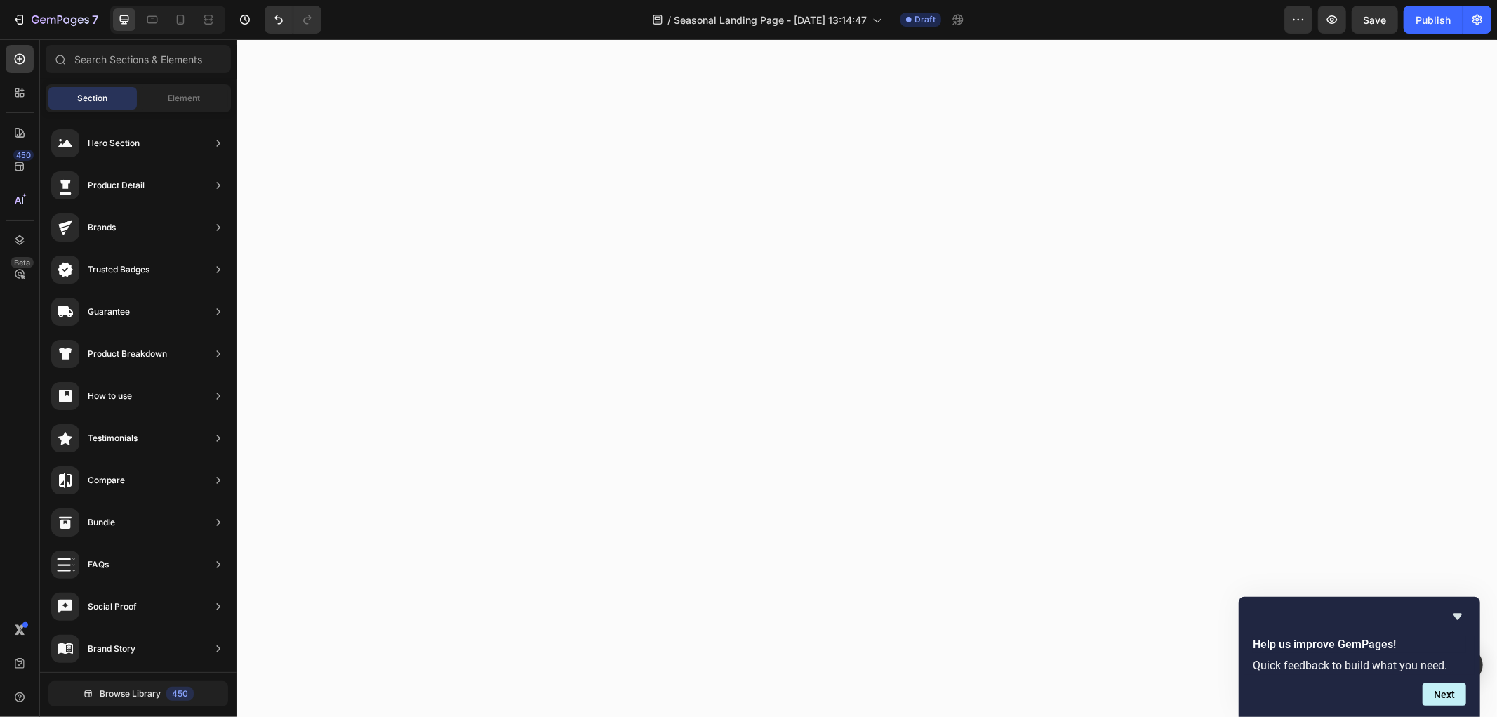
scroll to position [3483, 0]
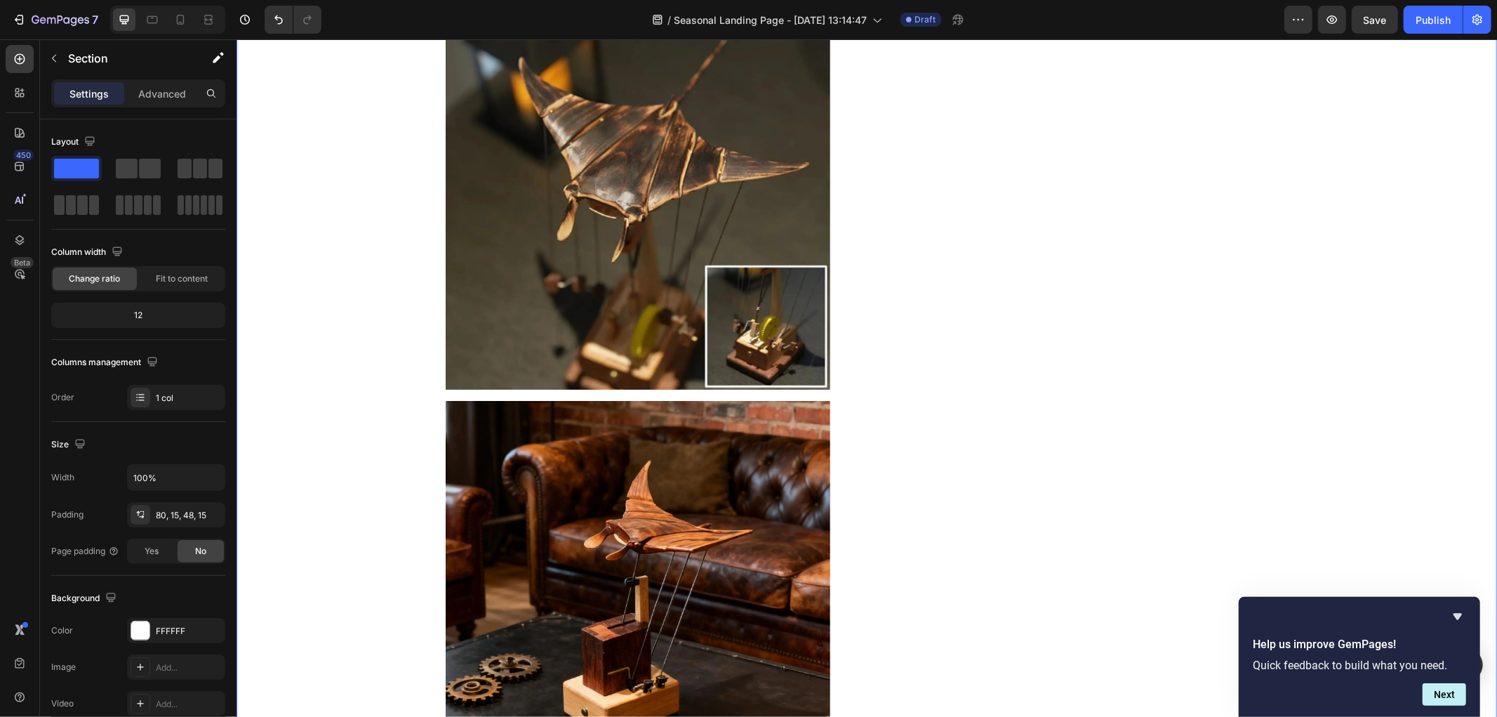
drag, startPoint x: 1465, startPoint y: 354, endPoint x: 1496, endPoint y: 373, distance: 36.6
click at [1496, 272] on html "Header Product Images & Gallery Description Returns Shipping Info Accordion Row…" at bounding box center [866, 486] width 1261 height 7860
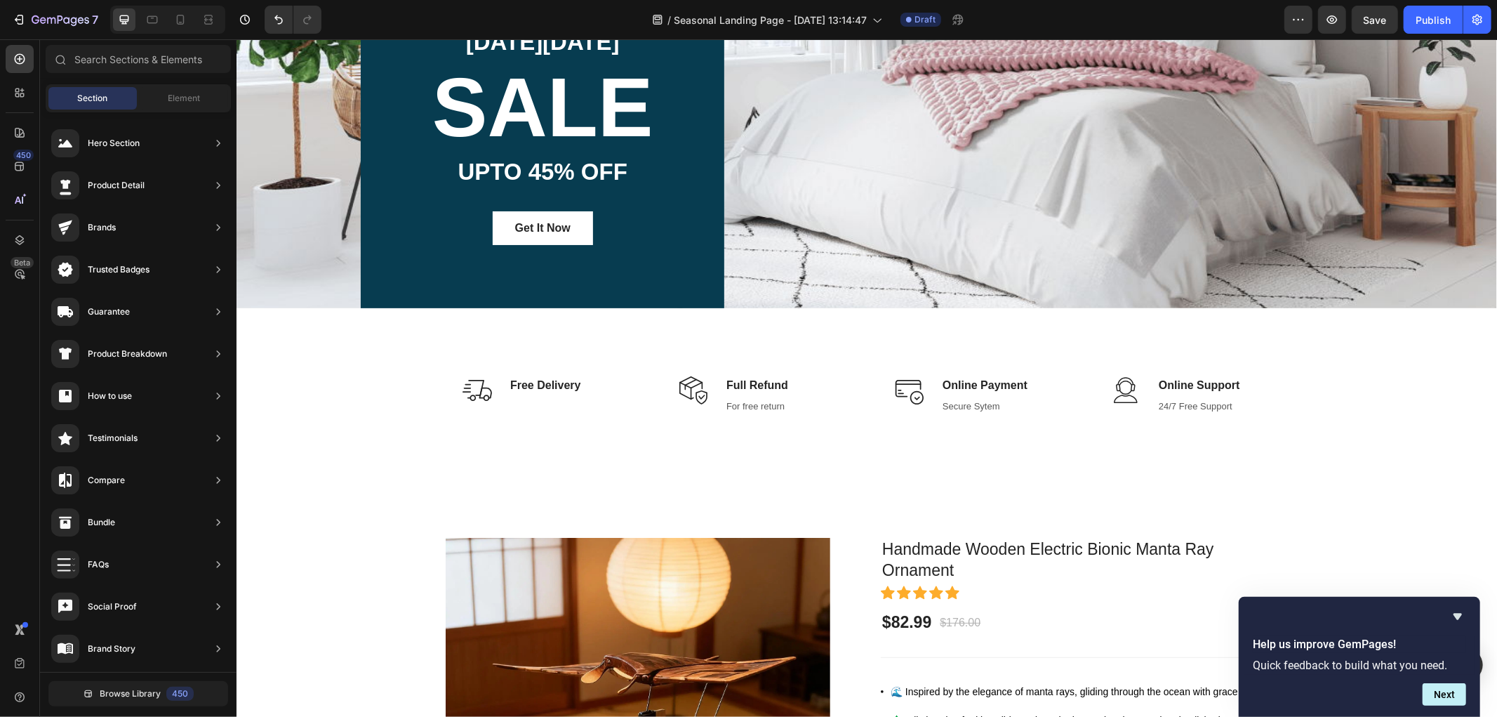
scroll to position [188, 0]
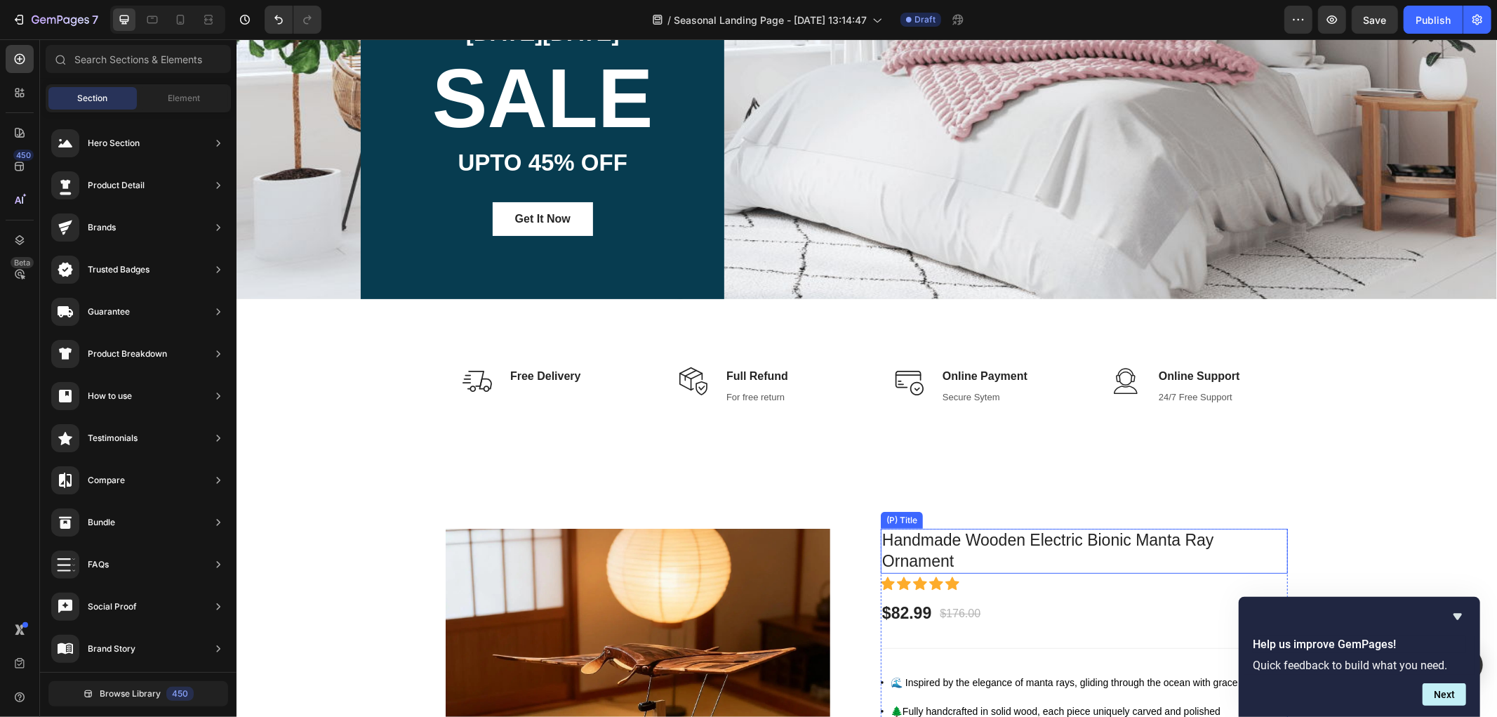
click at [1062, 542] on h1 "Handmade Wooden Electric Bionic Manta Ray Ornament" at bounding box center [1083, 550] width 407 height 45
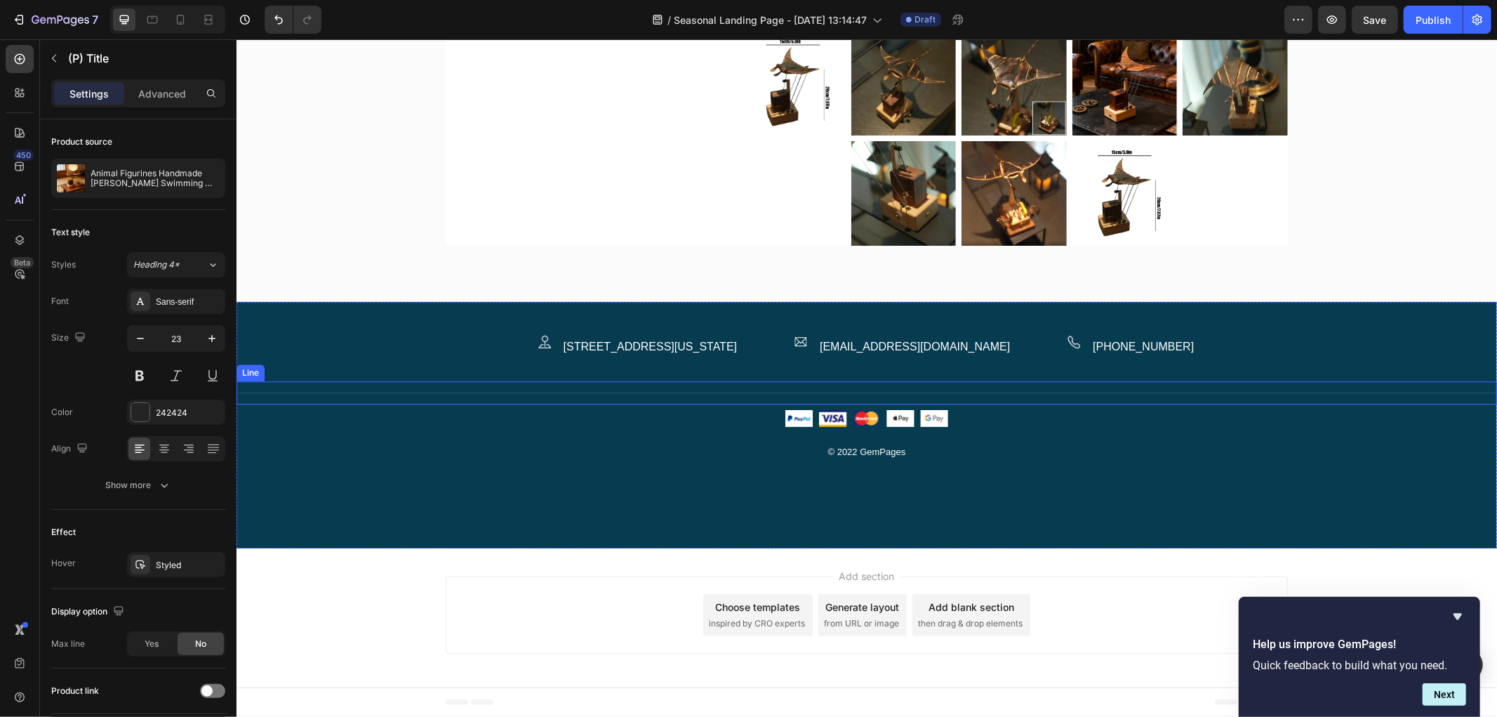
scroll to position [7111, 0]
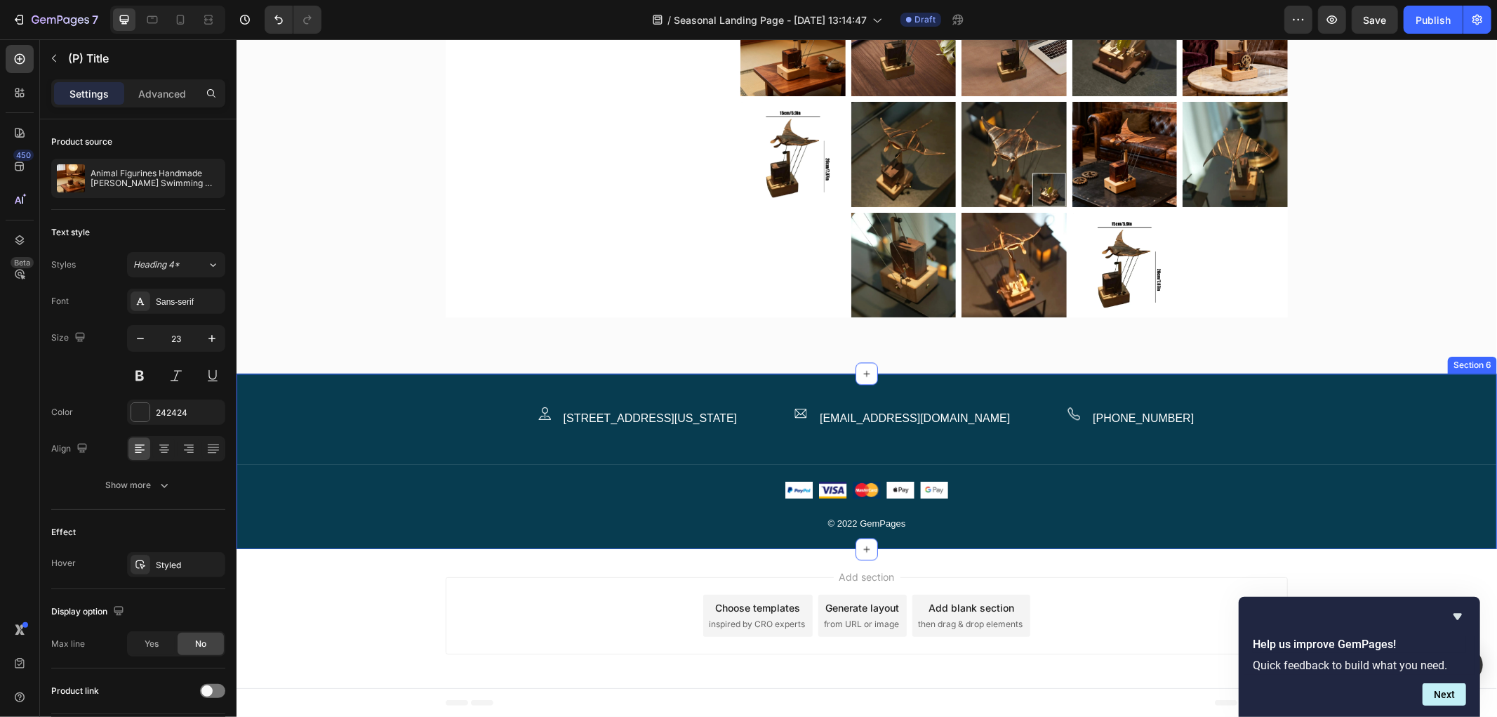
click at [418, 391] on div "Image 2118 Thornridge Cir, Connecticut 35624 Text block Row Image demo.gempages…" at bounding box center [866, 460] width 1261 height 175
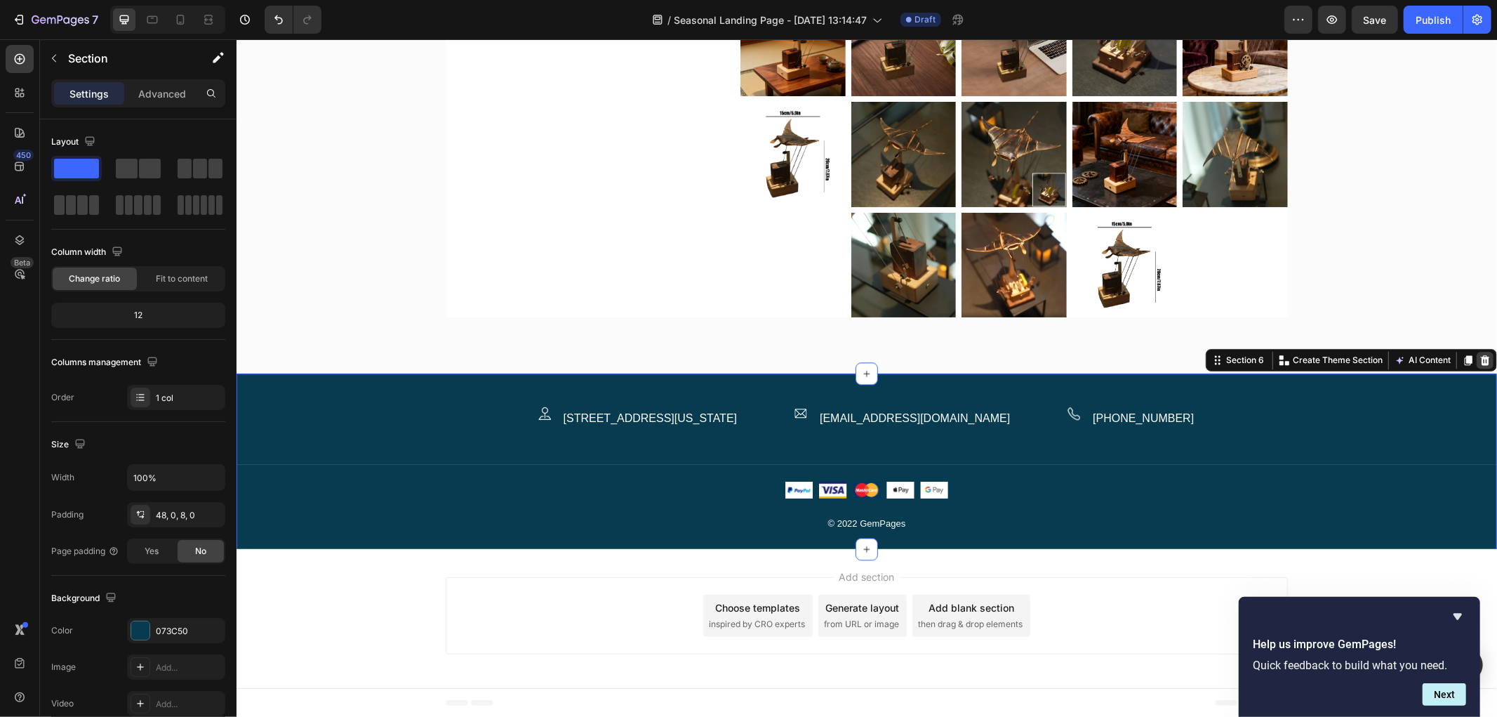
click at [1479, 363] on icon at bounding box center [1484, 359] width 11 height 11
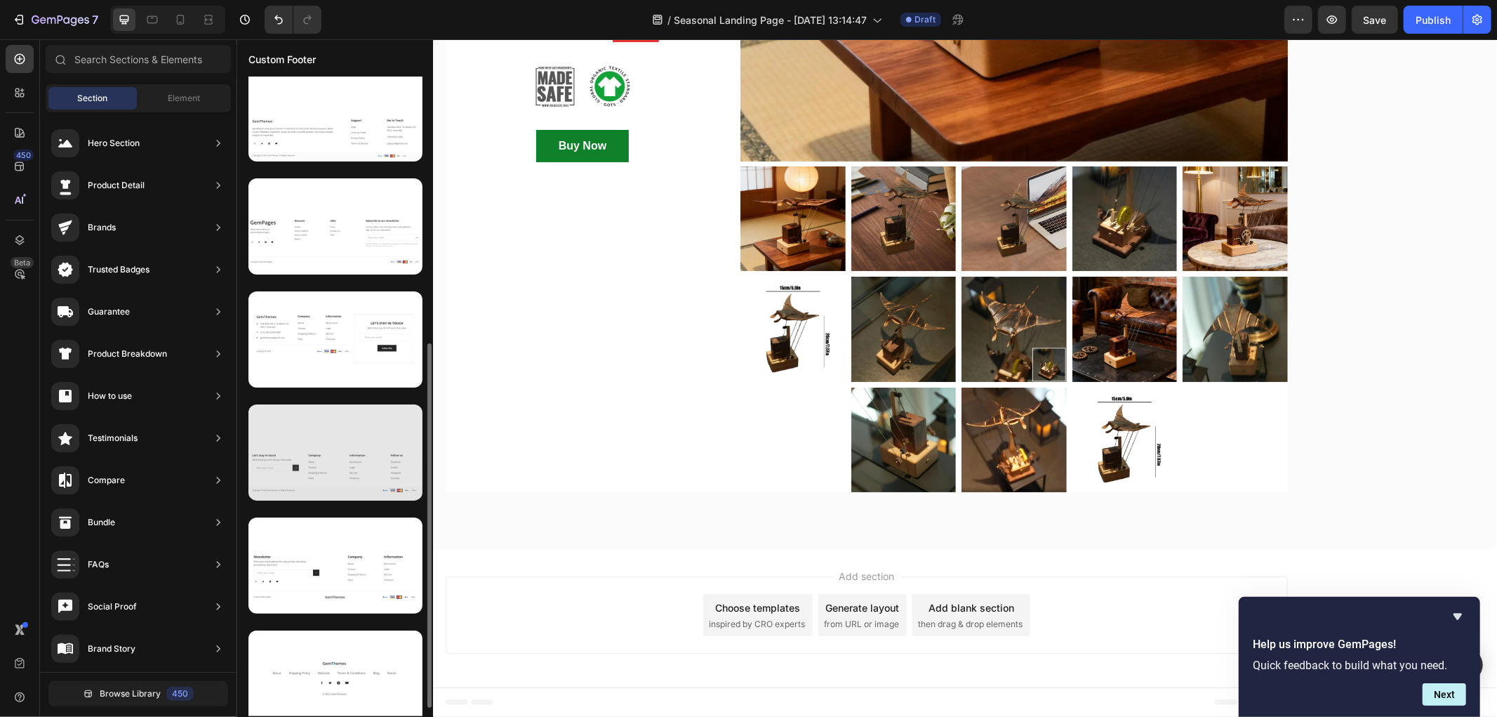
scroll to position [482, 0]
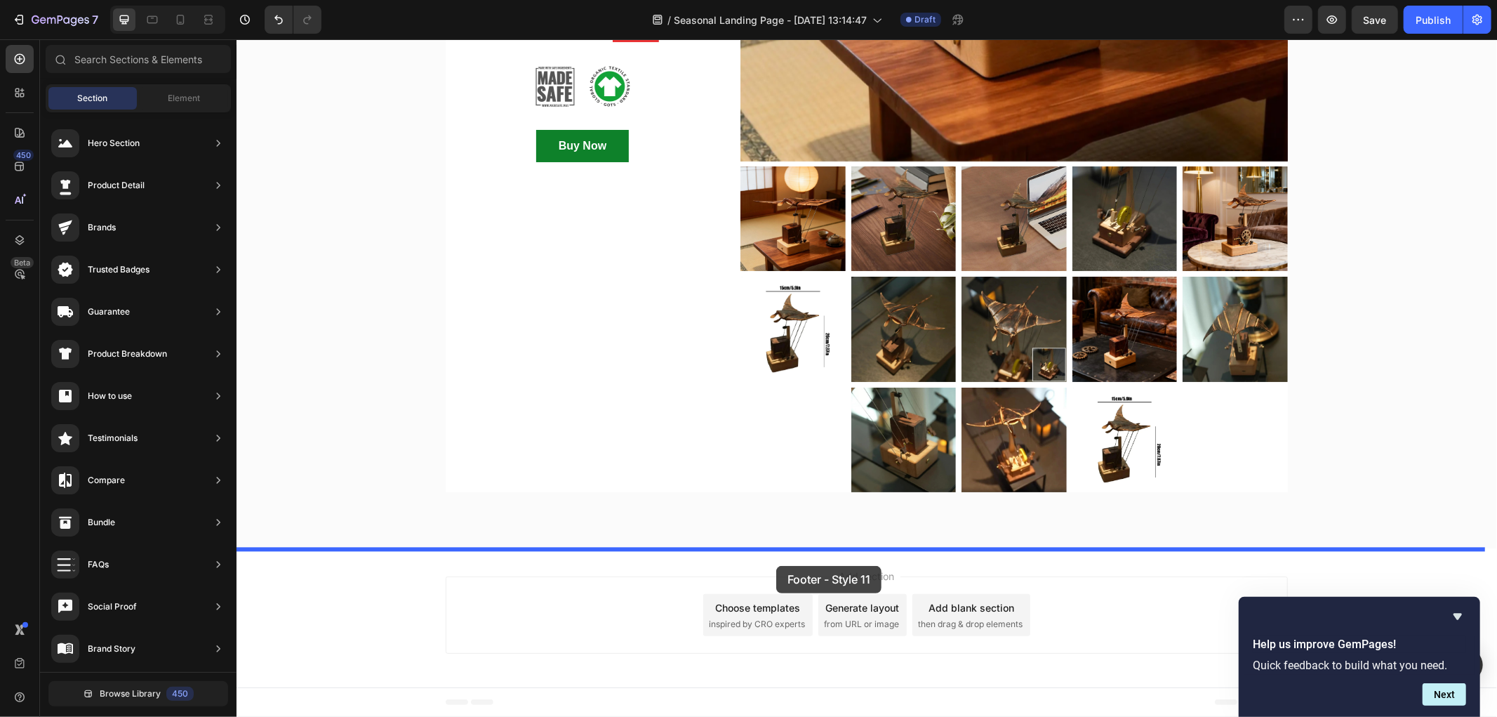
drag, startPoint x: 571, startPoint y: 706, endPoint x: 776, endPoint y: 565, distance: 248.2
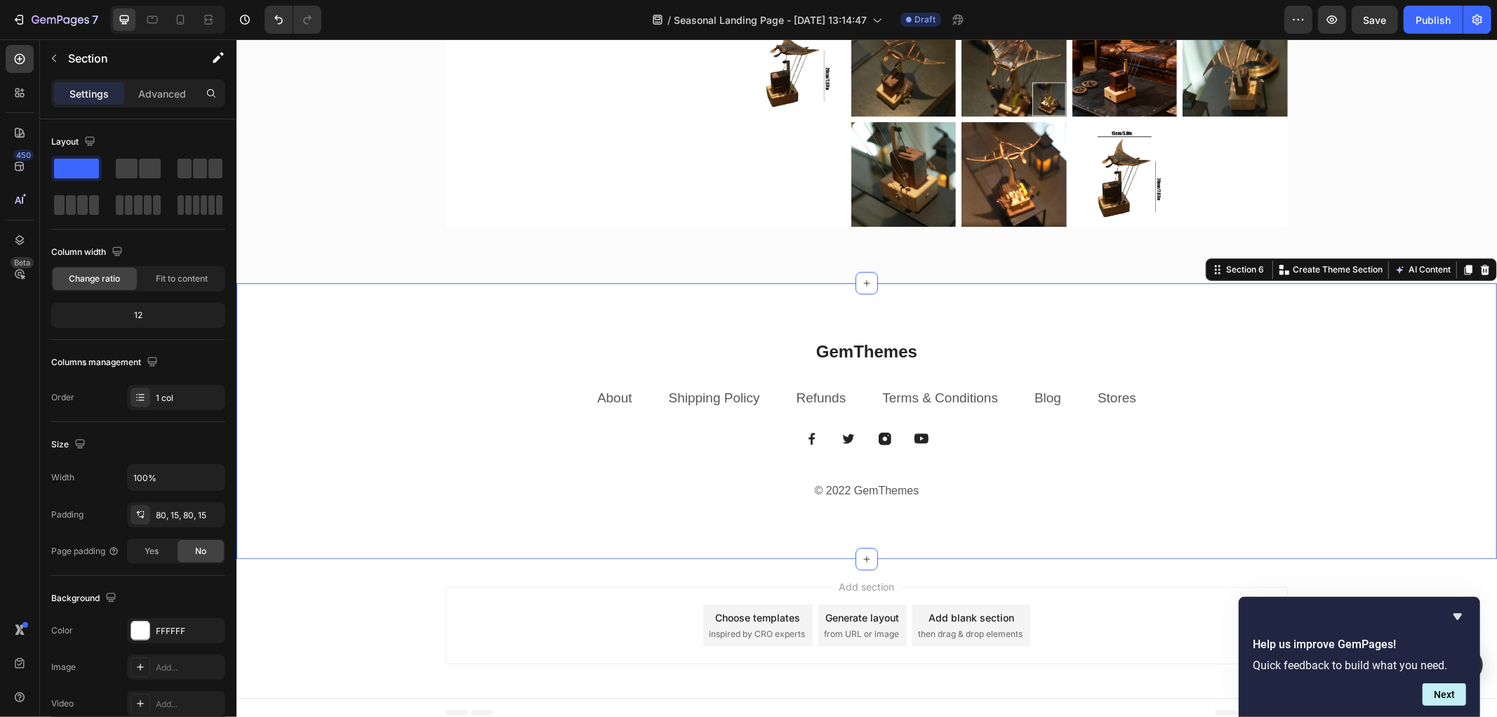
scroll to position [7211, 0]
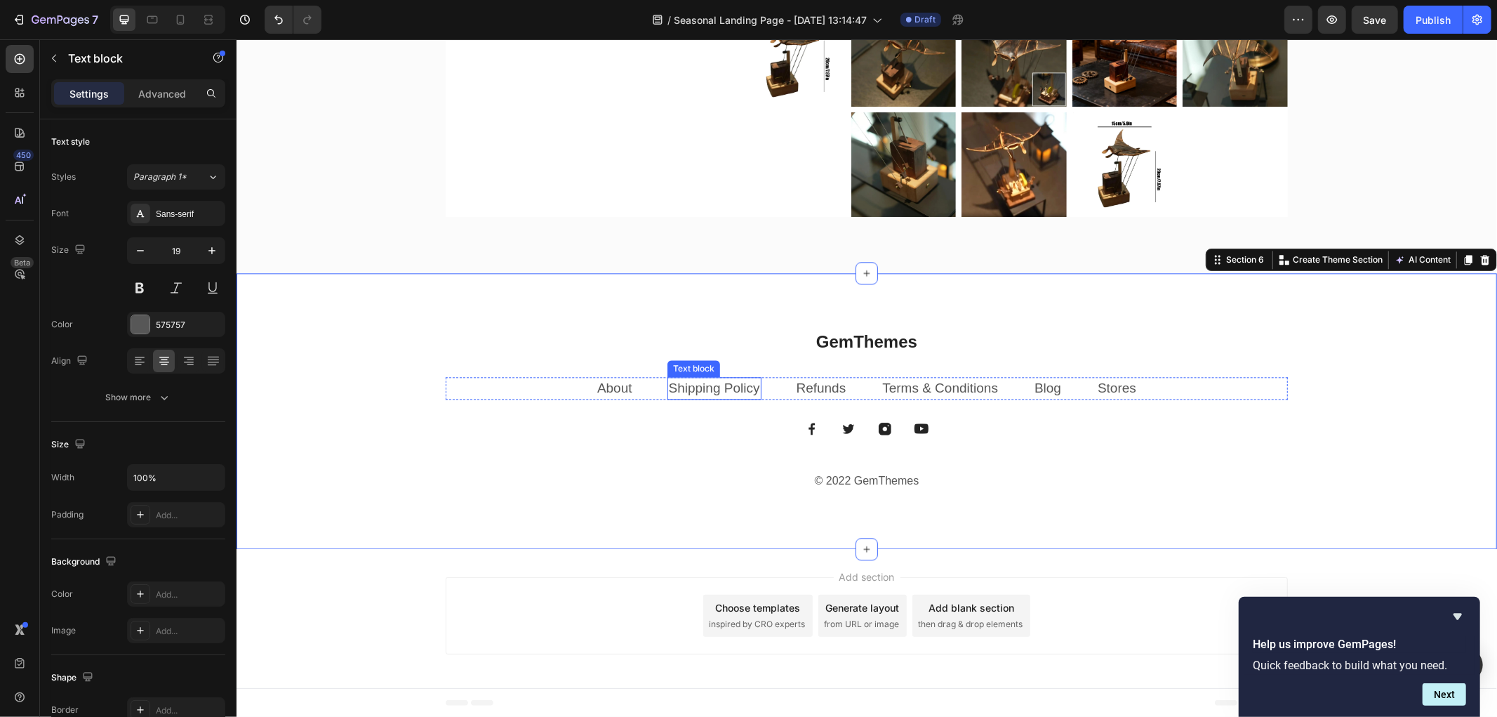
click at [696, 387] on link "Shipping Policy" at bounding box center [713, 387] width 91 height 15
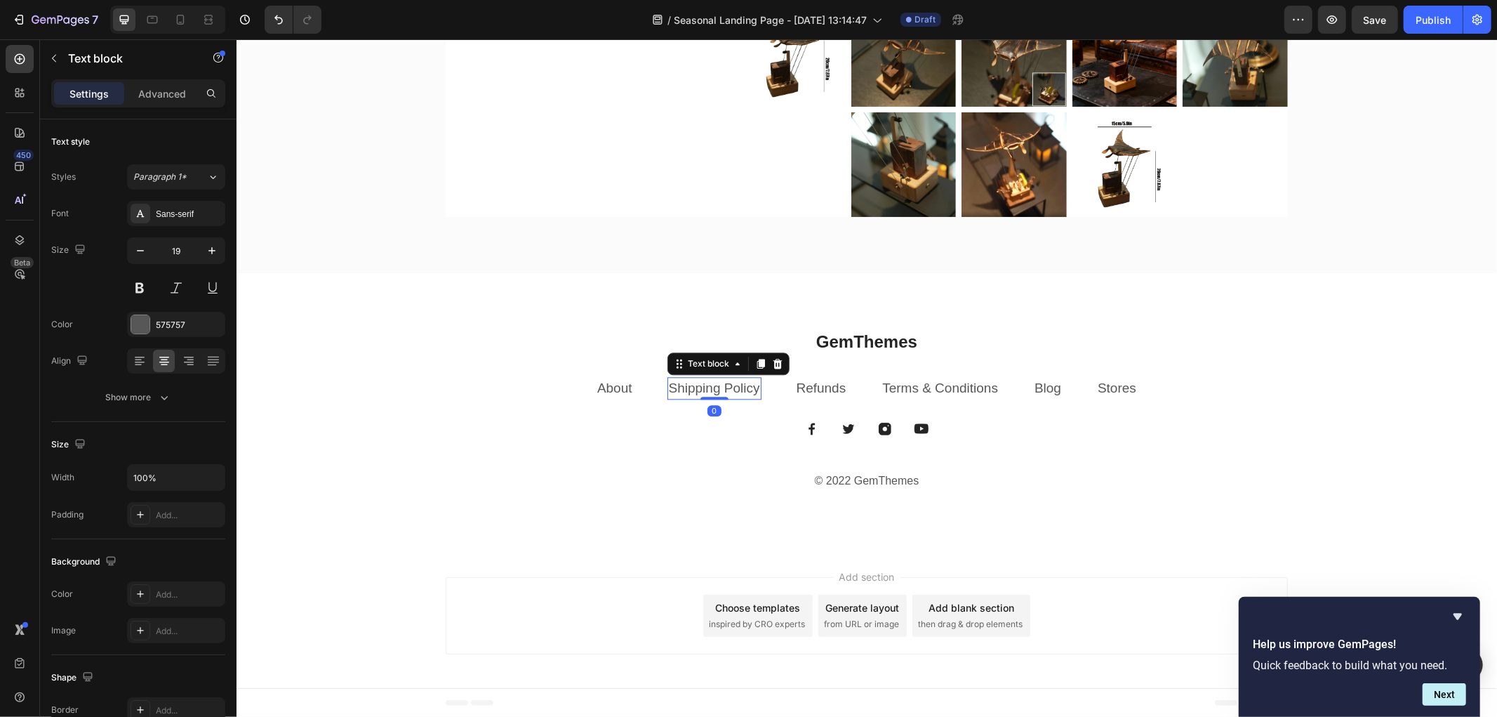
click at [696, 387] on link "Shipping Policy" at bounding box center [713, 387] width 91 height 15
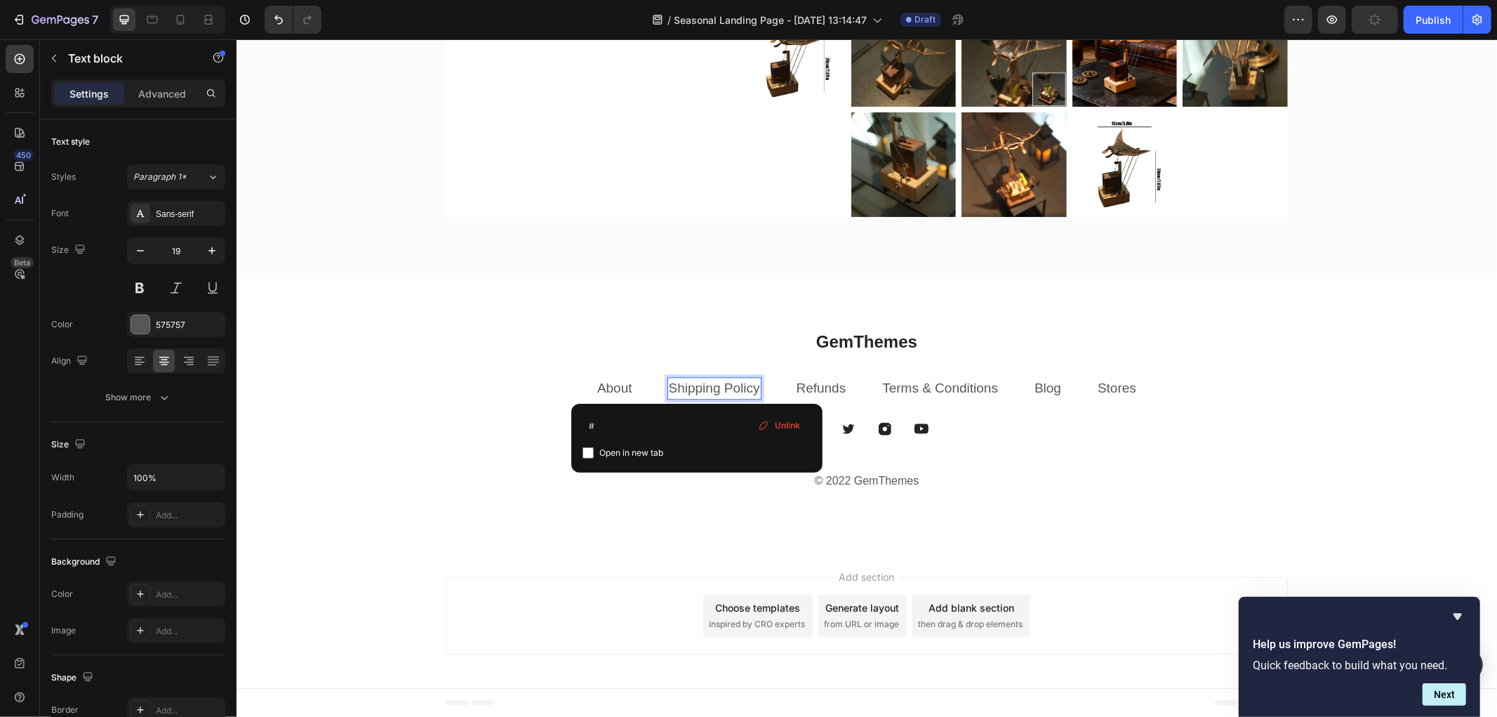
click at [586, 452] on input "checkbox" at bounding box center [588, 452] width 11 height 11
checkbox input "true"
click at [779, 425] on span "Unlink" at bounding box center [787, 425] width 25 height 13
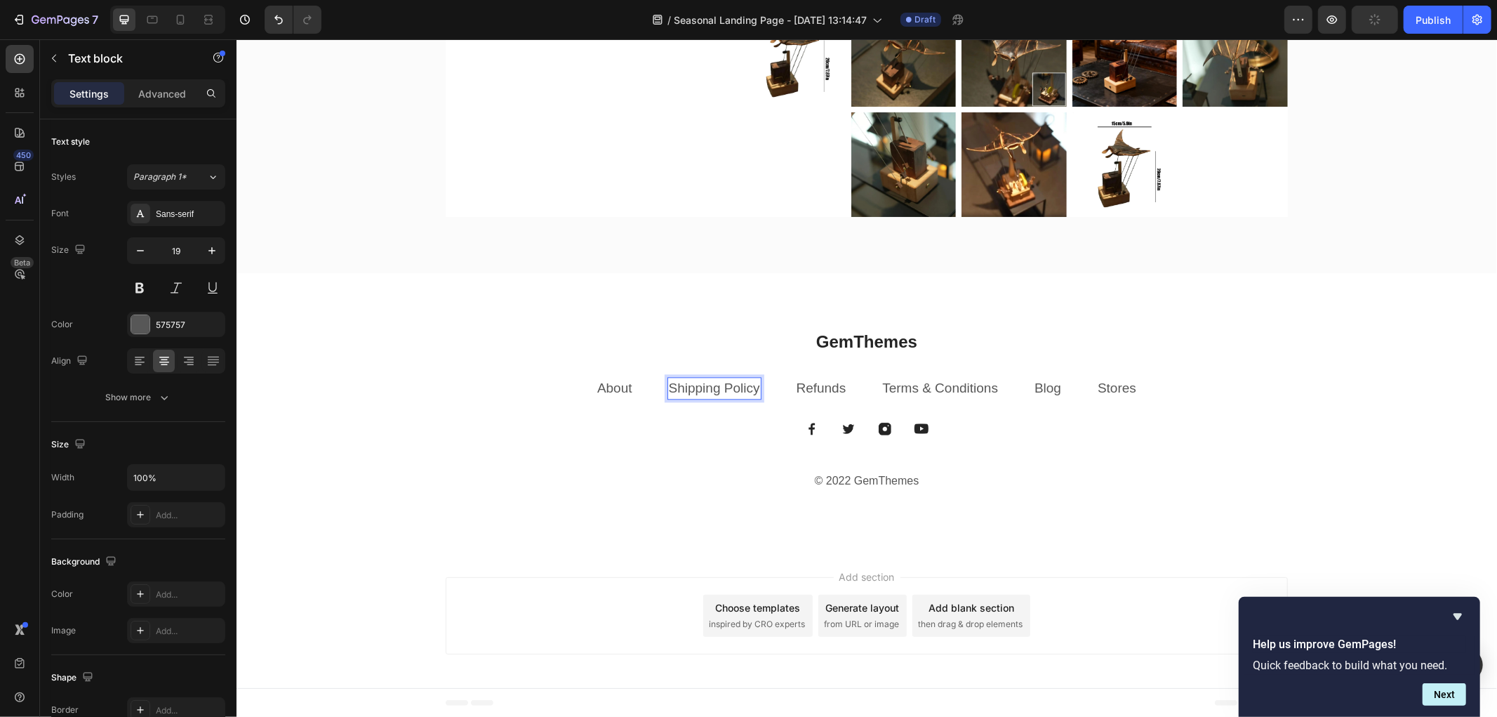
click at [705, 383] on p "Shipping Policy" at bounding box center [713, 388] width 91 height 20
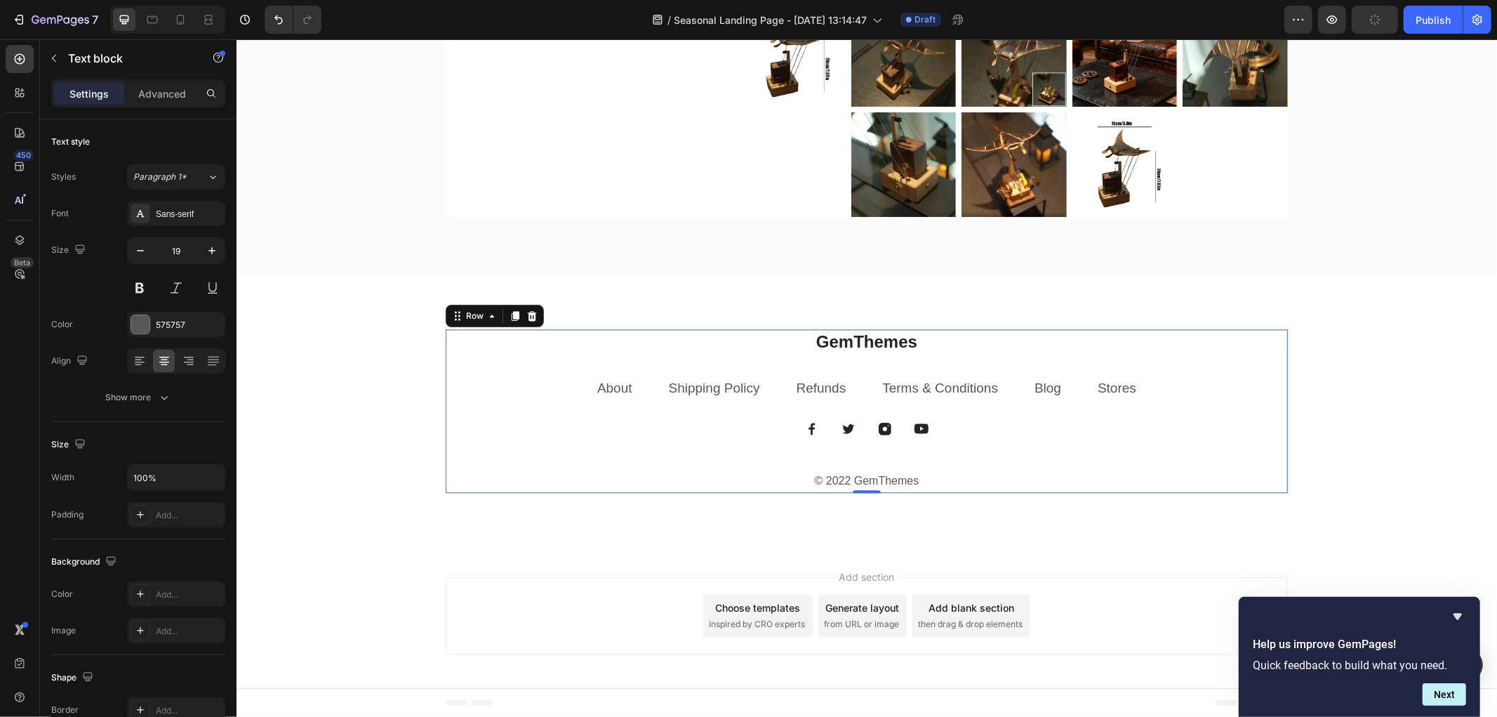
click at [670, 446] on div "GemThemes Heading About Text block Shipping Policy Text block Refunds Text bloc…" at bounding box center [866, 410] width 842 height 164
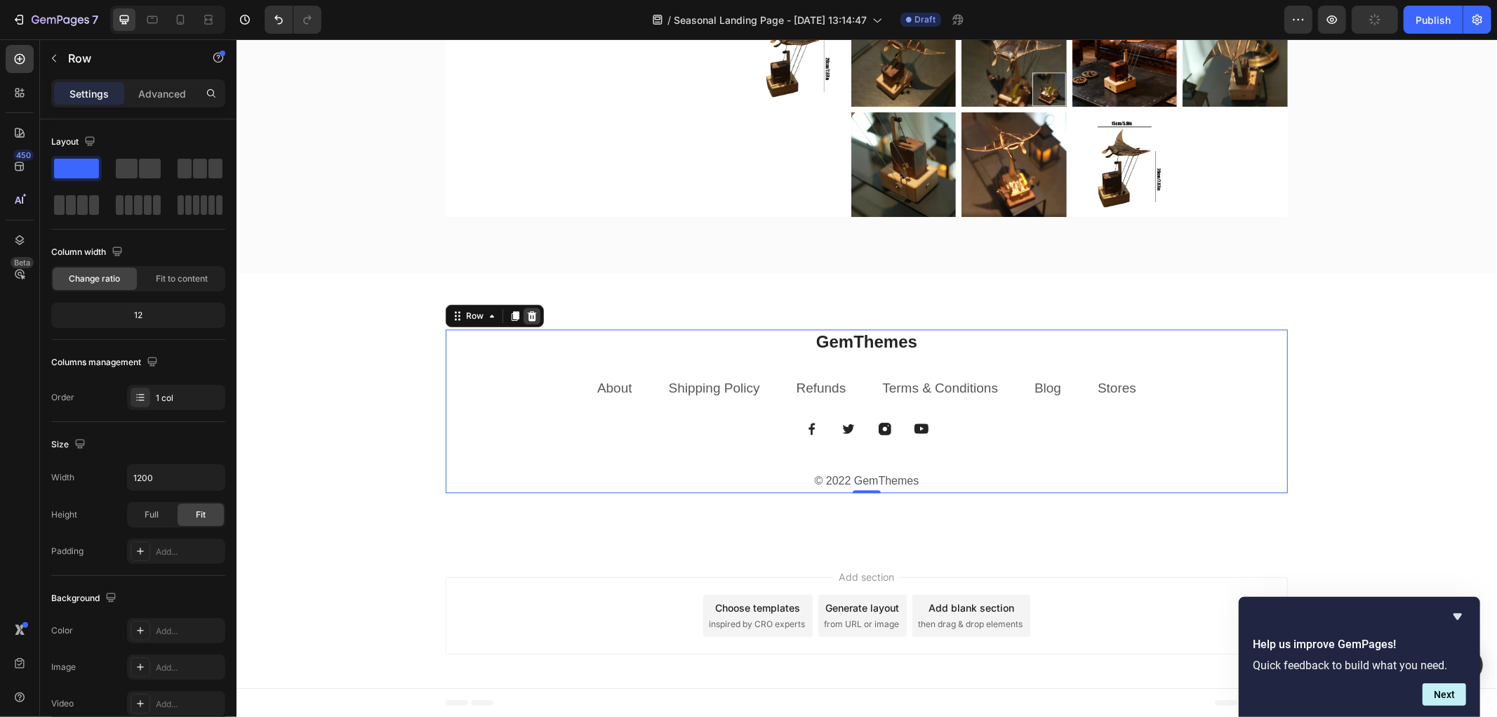
click at [527, 312] on icon at bounding box center [531, 315] width 9 height 10
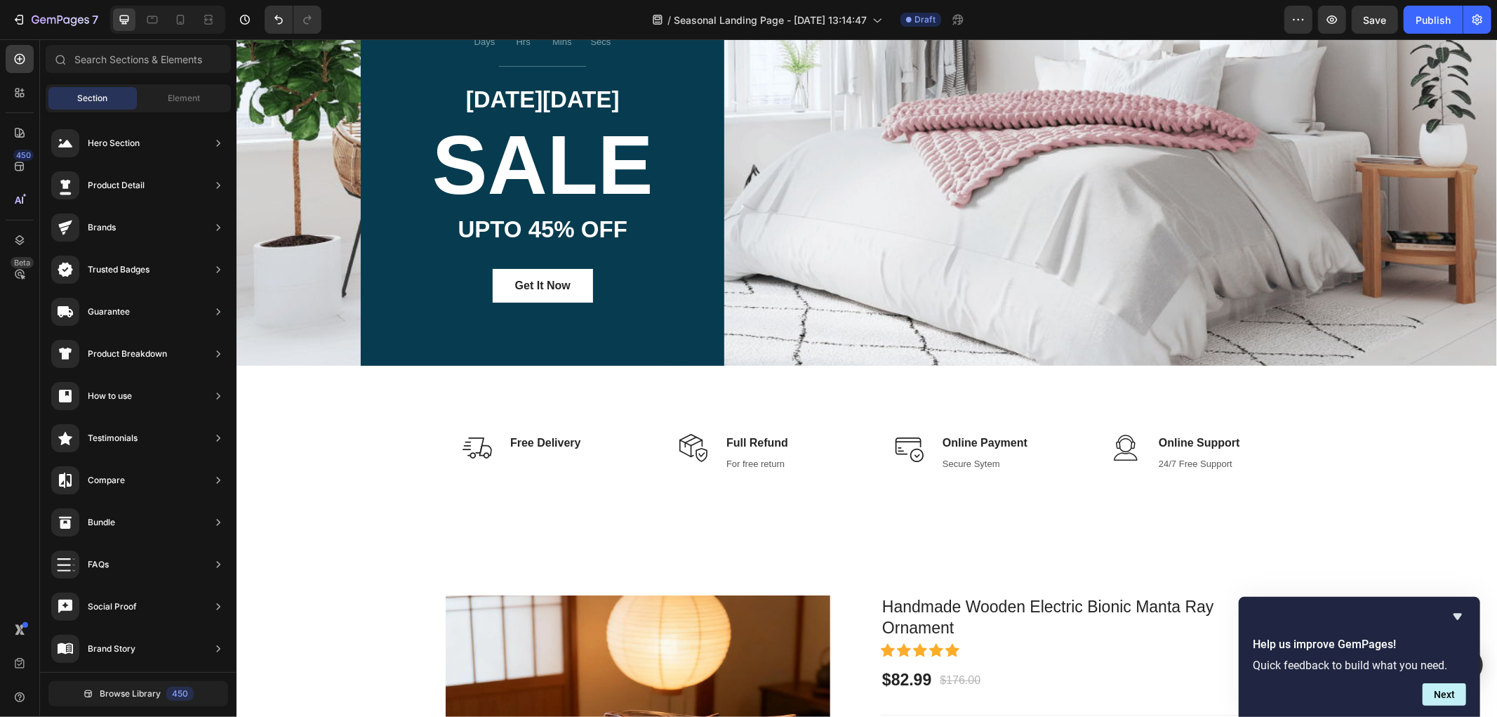
scroll to position [111, 0]
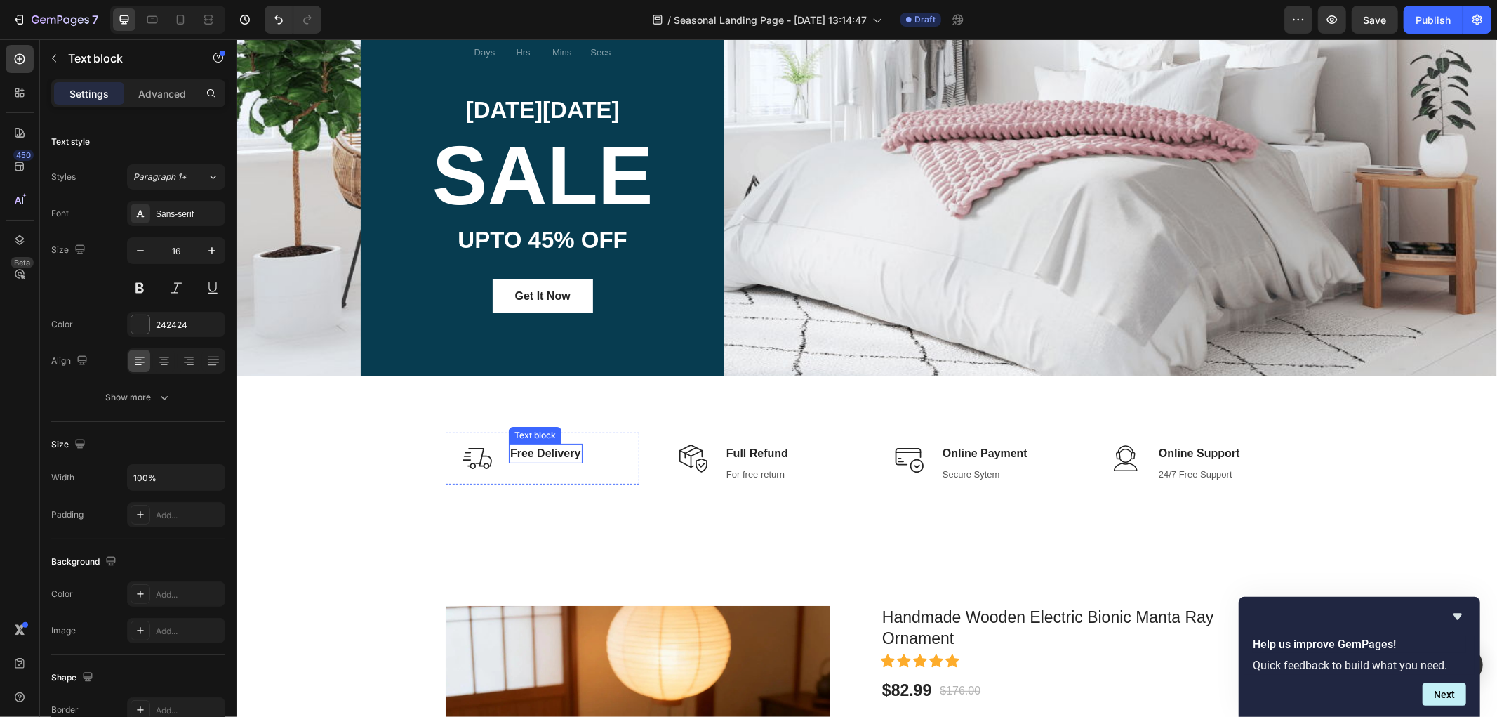
click at [536, 454] on p "Free Delivery" at bounding box center [545, 452] width 71 height 17
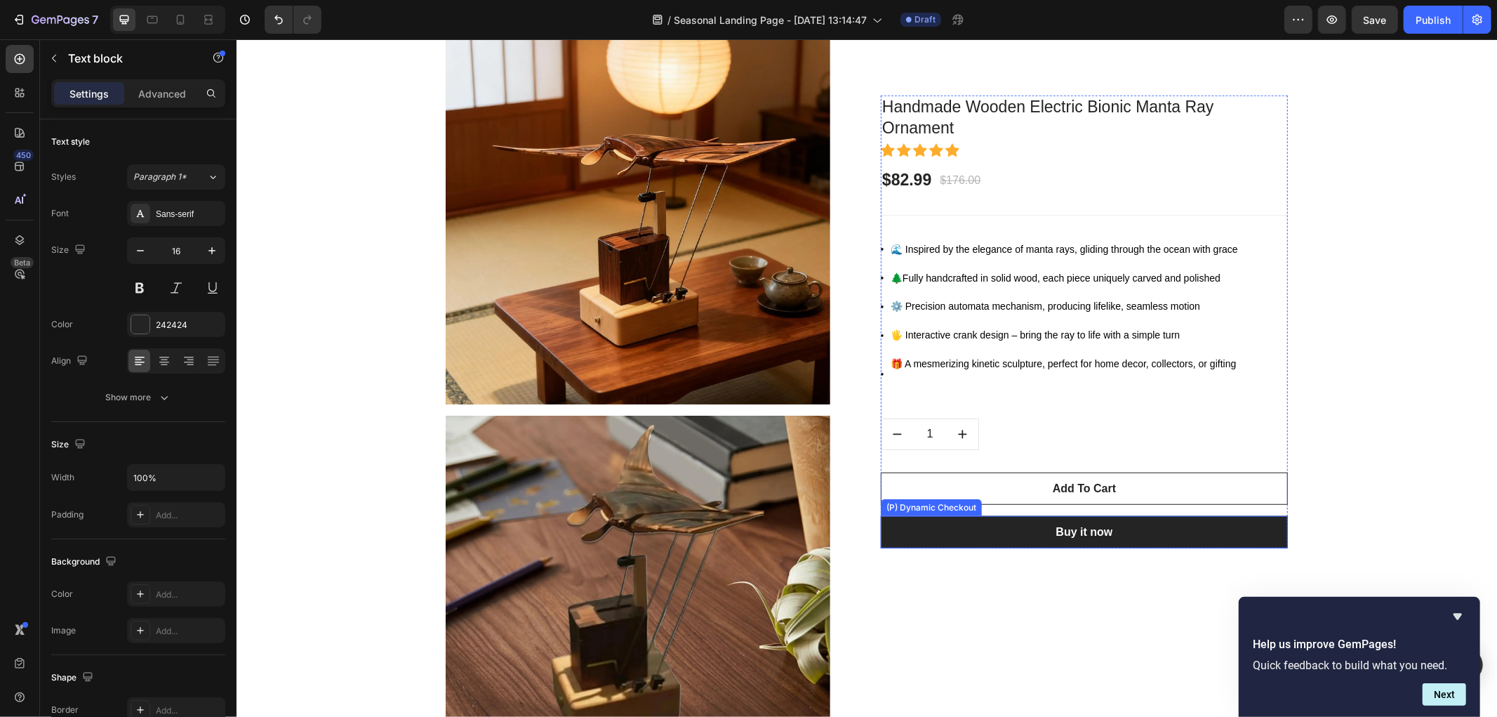
scroll to position [501, 0]
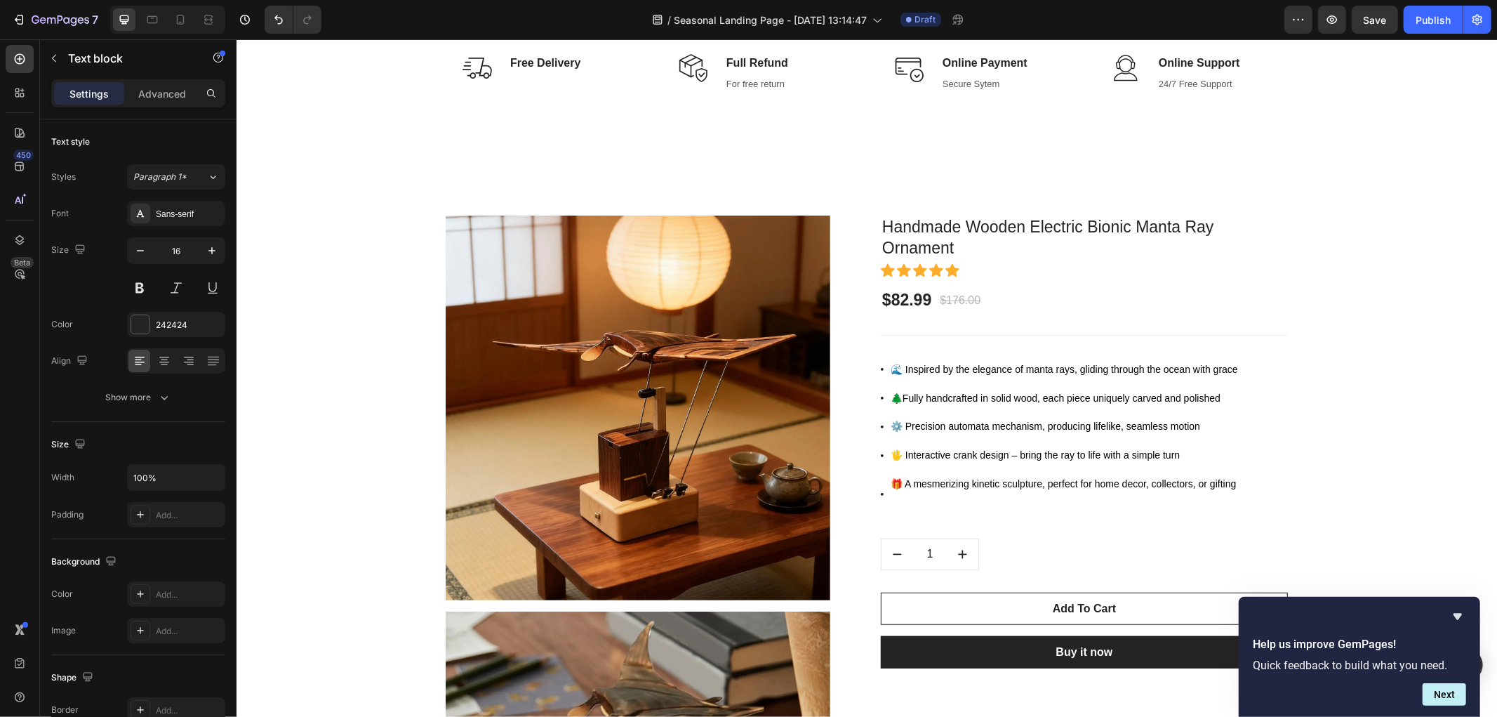
click at [536, 65] on p "Free Delivery" at bounding box center [545, 62] width 71 height 17
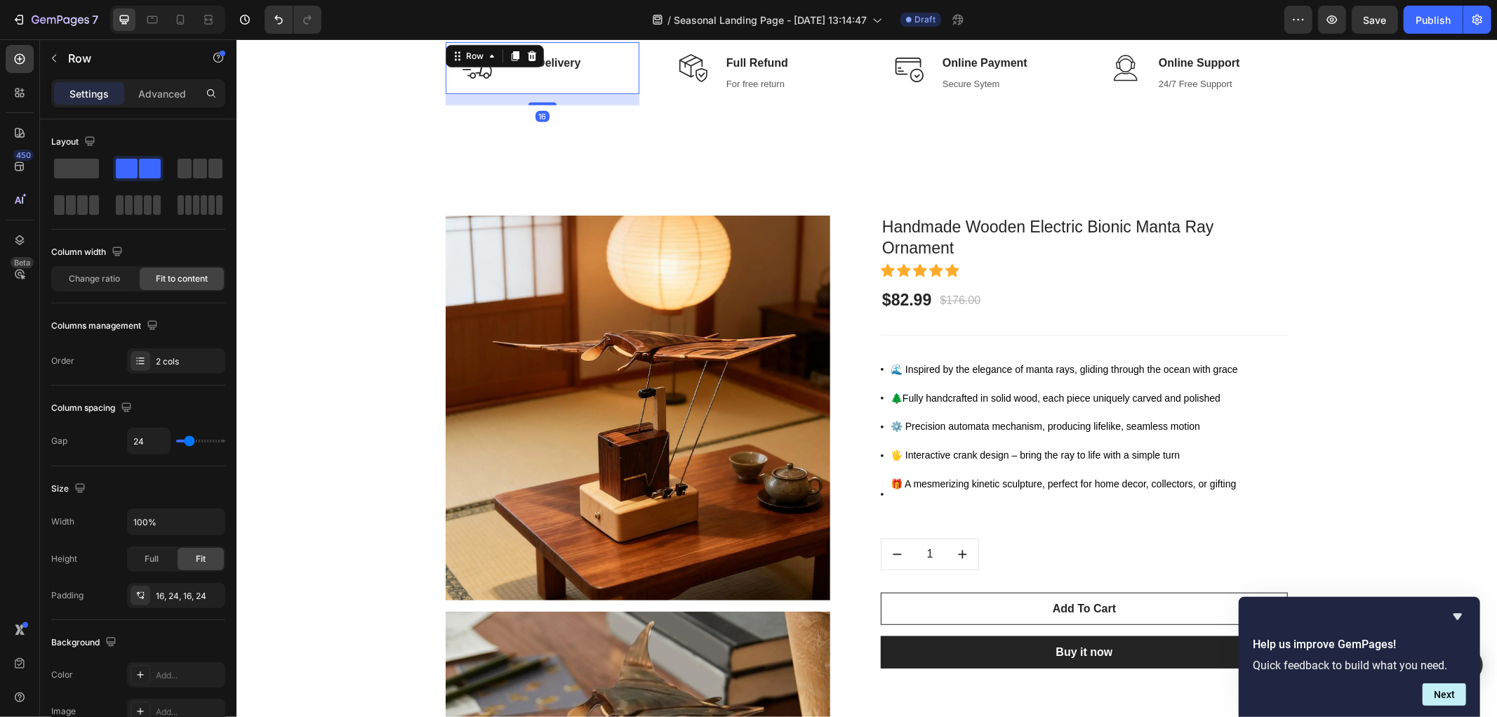
click at [585, 55] on div "Image Free Delivery Text block Row 16" at bounding box center [542, 67] width 194 height 52
click at [185, 357] on div "2 cols" at bounding box center [189, 361] width 66 height 13
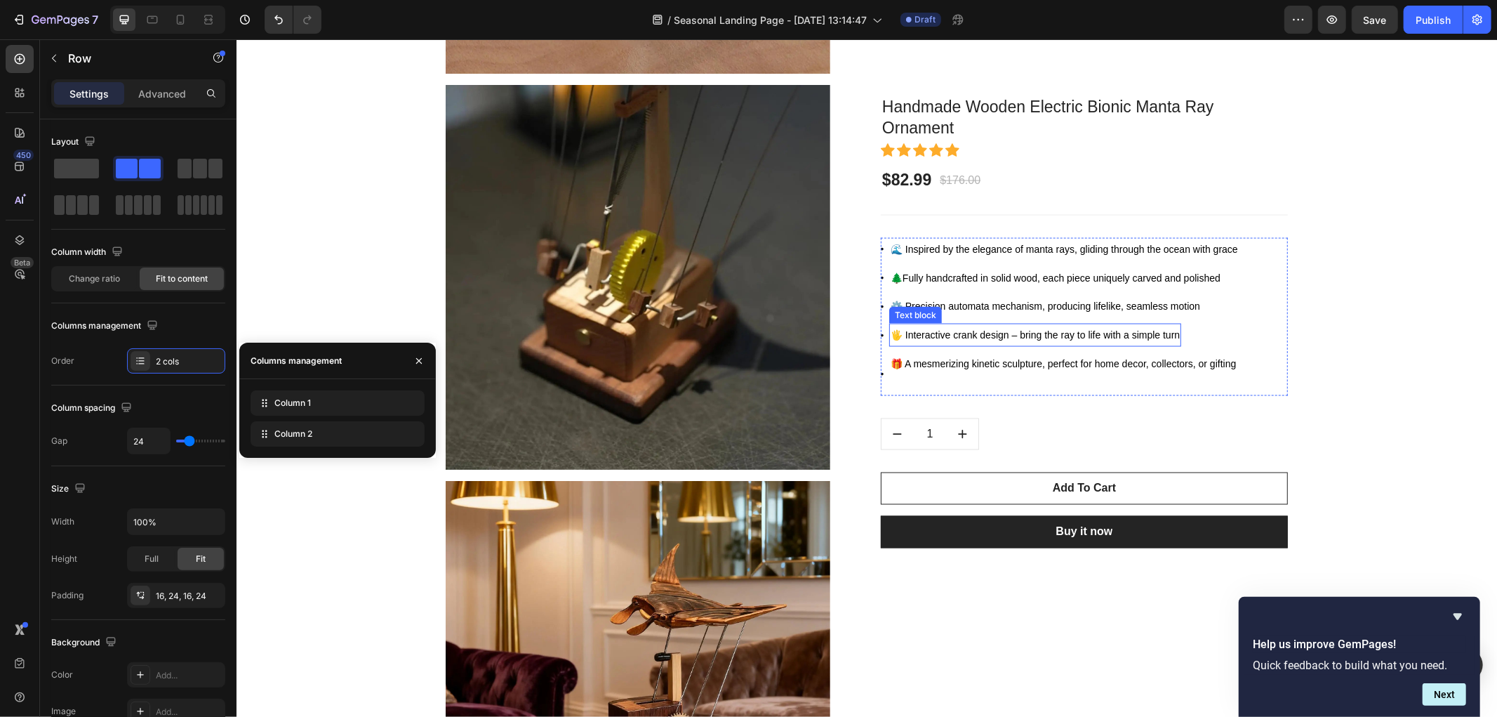
scroll to position [1827, 0]
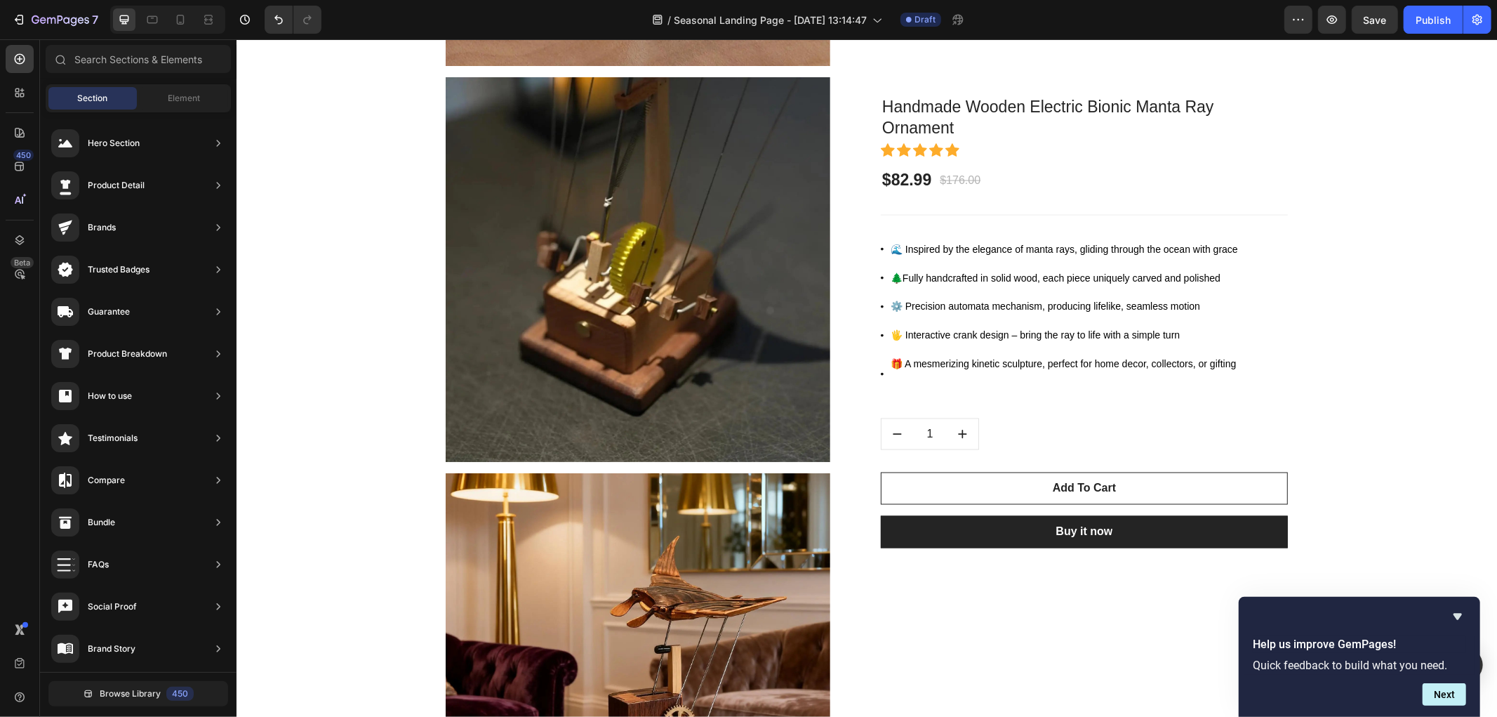
drag, startPoint x: 1496, startPoint y: 244, endPoint x: 1492, endPoint y: 73, distance: 170.6
click at [181, 18] on icon at bounding box center [180, 20] width 14 height 14
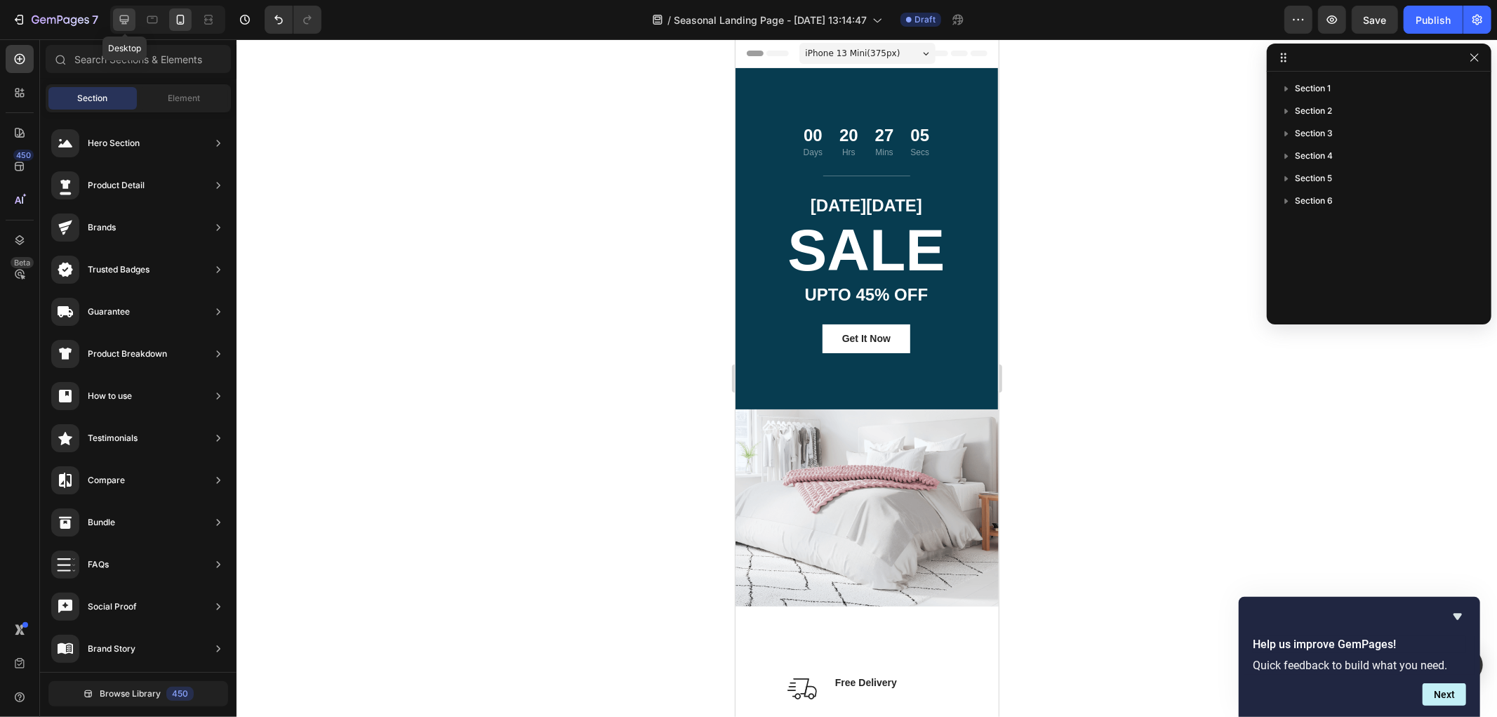
click at [115, 14] on div at bounding box center [124, 19] width 22 height 22
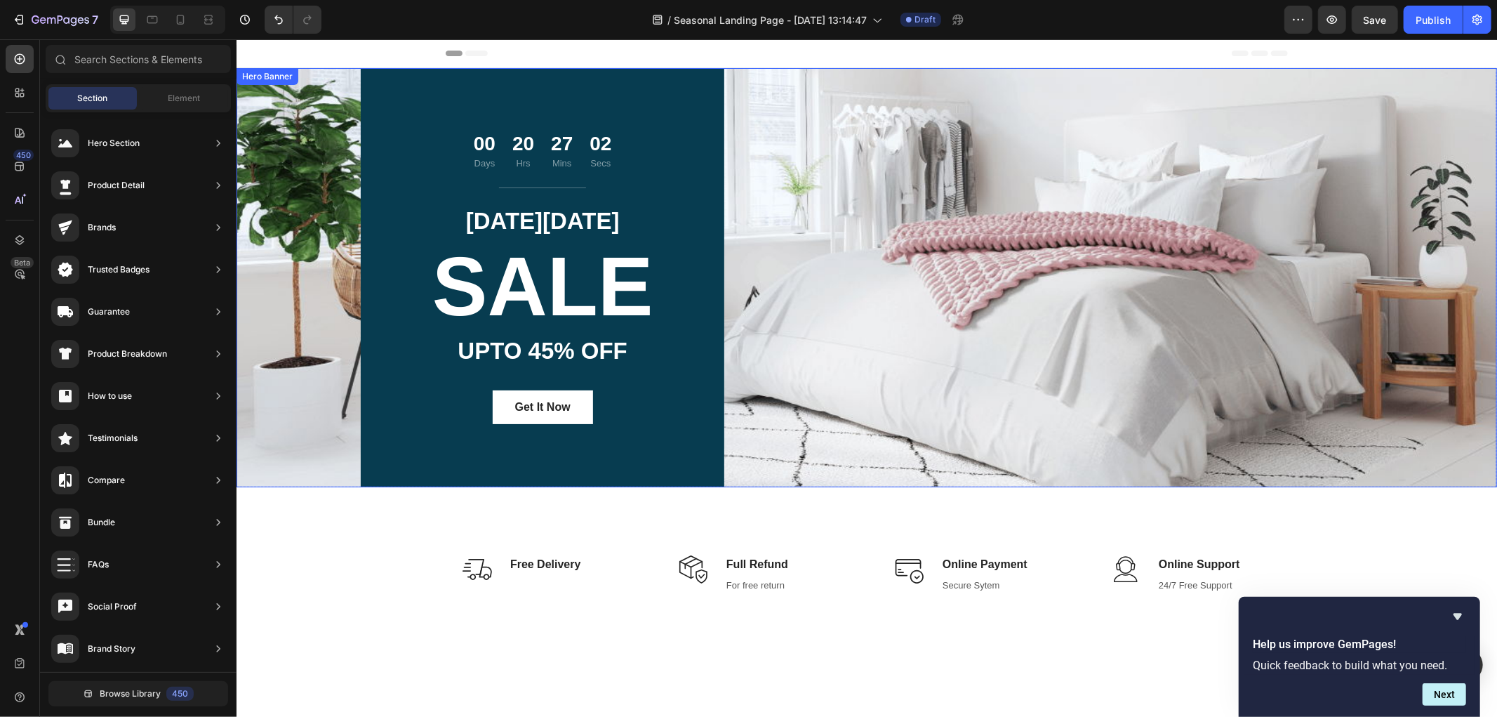
click at [778, 283] on div "00 Days 20 Hrs 27 Mins 02 Secs Countdown Timer Title Line CYBER MONDAY Text blo…" at bounding box center [866, 276] width 1011 height 419
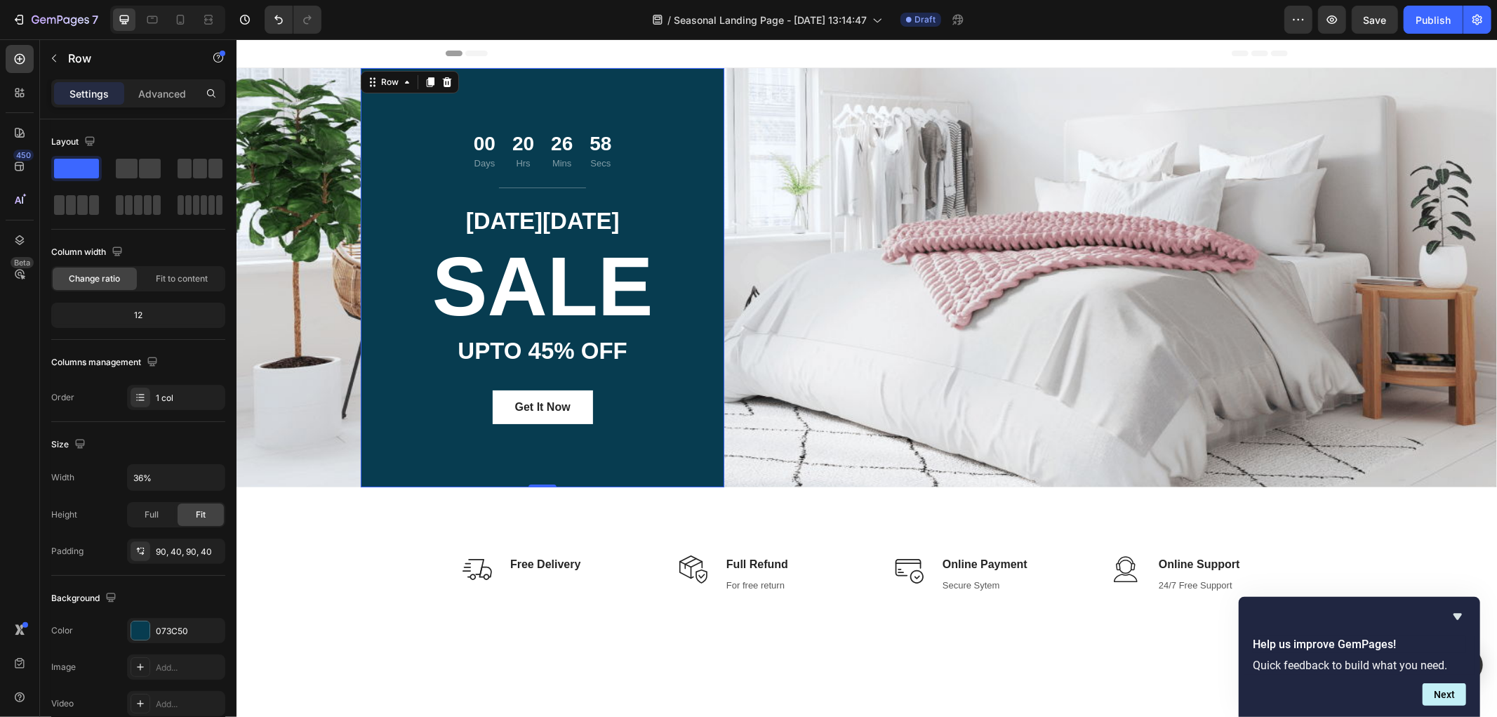
click at [618, 100] on div "00 Days 20 Hrs 26 Mins 58 Secs Countdown Timer Title Line CYBER MONDAY Text blo…" at bounding box center [542, 276] width 364 height 419
click at [442, 81] on icon at bounding box center [446, 82] width 9 height 10
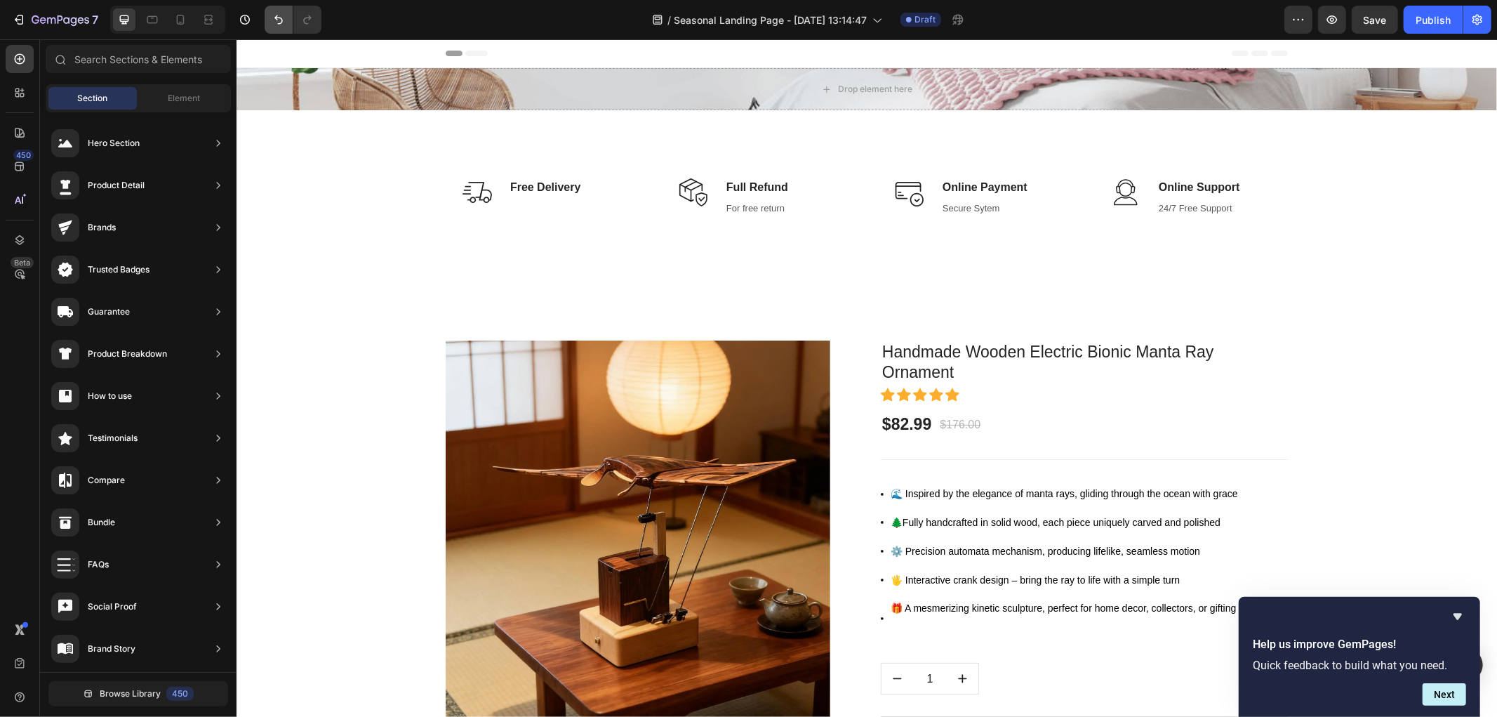
click at [265, 17] on button "Undo/Redo" at bounding box center [279, 20] width 28 height 28
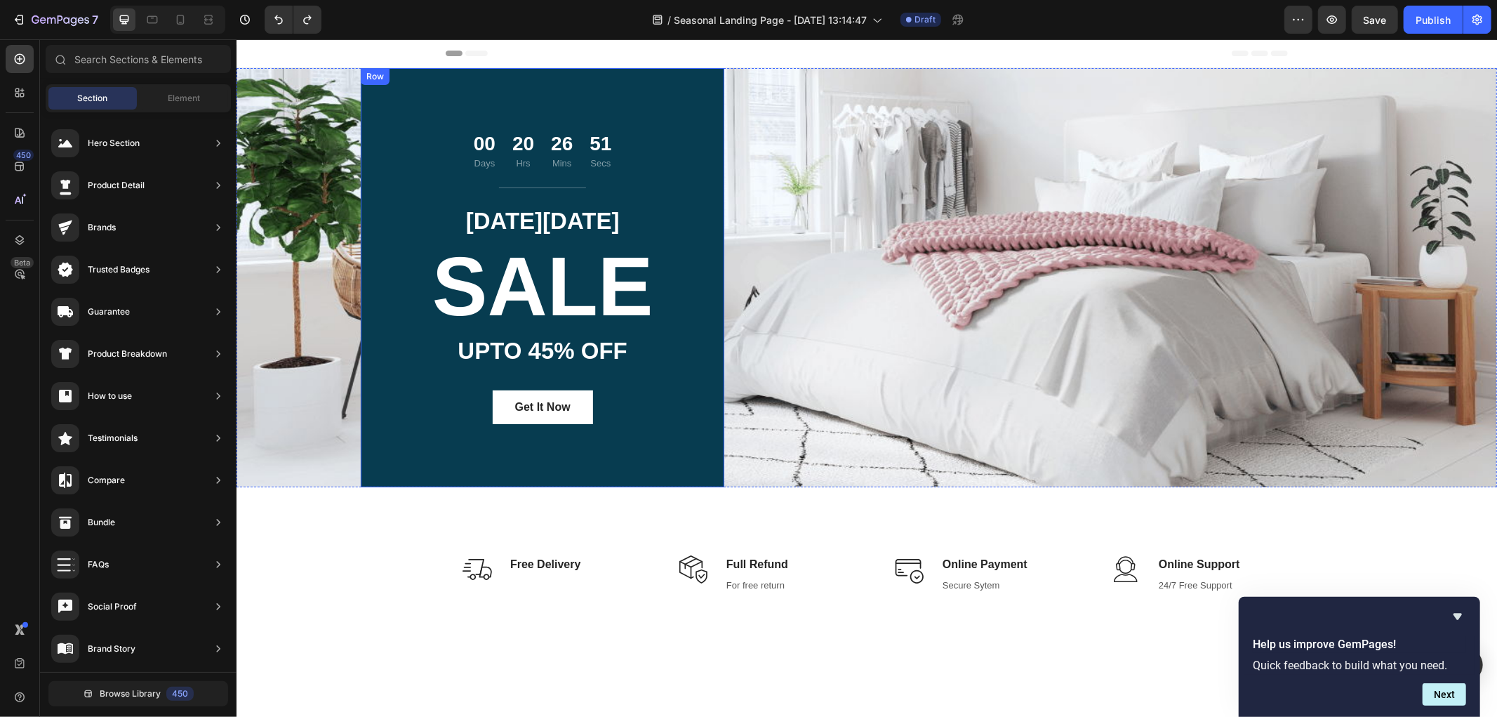
click at [453, 100] on div "00 Days 20 Hrs 26 Mins 51 Secs Countdown Timer Title Line CYBER MONDAY Text blo…" at bounding box center [542, 276] width 364 height 419
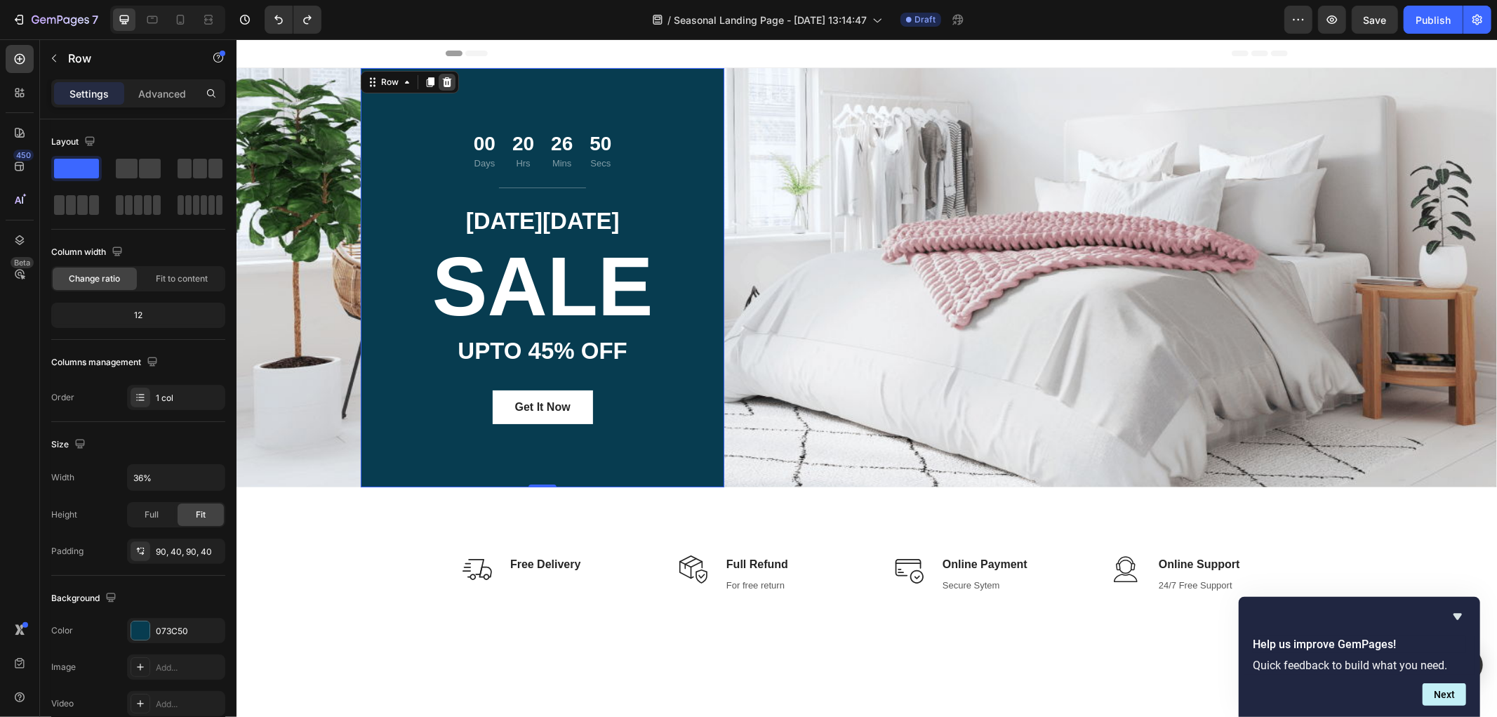
click at [442, 81] on icon at bounding box center [446, 82] width 9 height 10
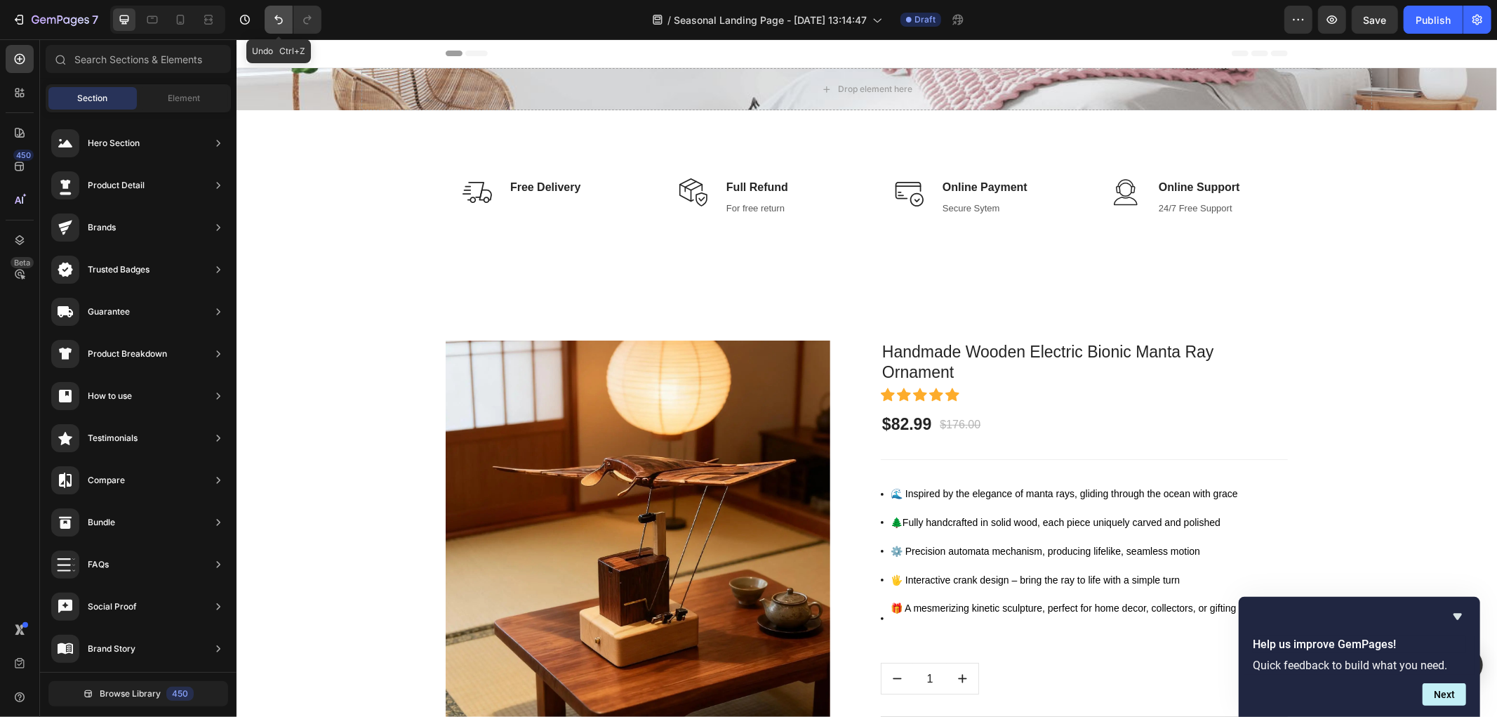
click at [275, 16] on icon "Undo/Redo" at bounding box center [279, 20] width 14 height 14
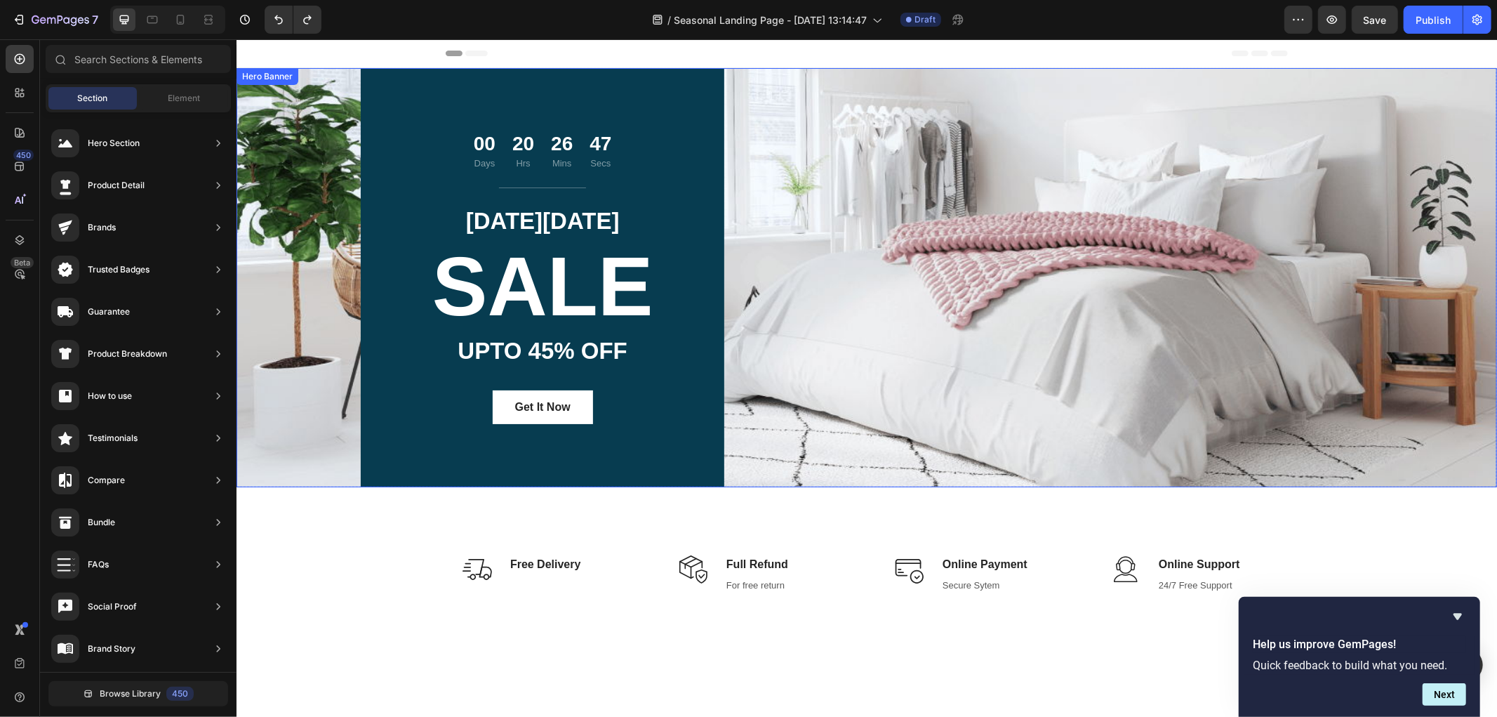
click at [883, 119] on div "00 Days 20 Hrs 26 Mins 47 Secs Countdown Timer Title Line CYBER MONDAY Text blo…" at bounding box center [866, 276] width 1011 height 419
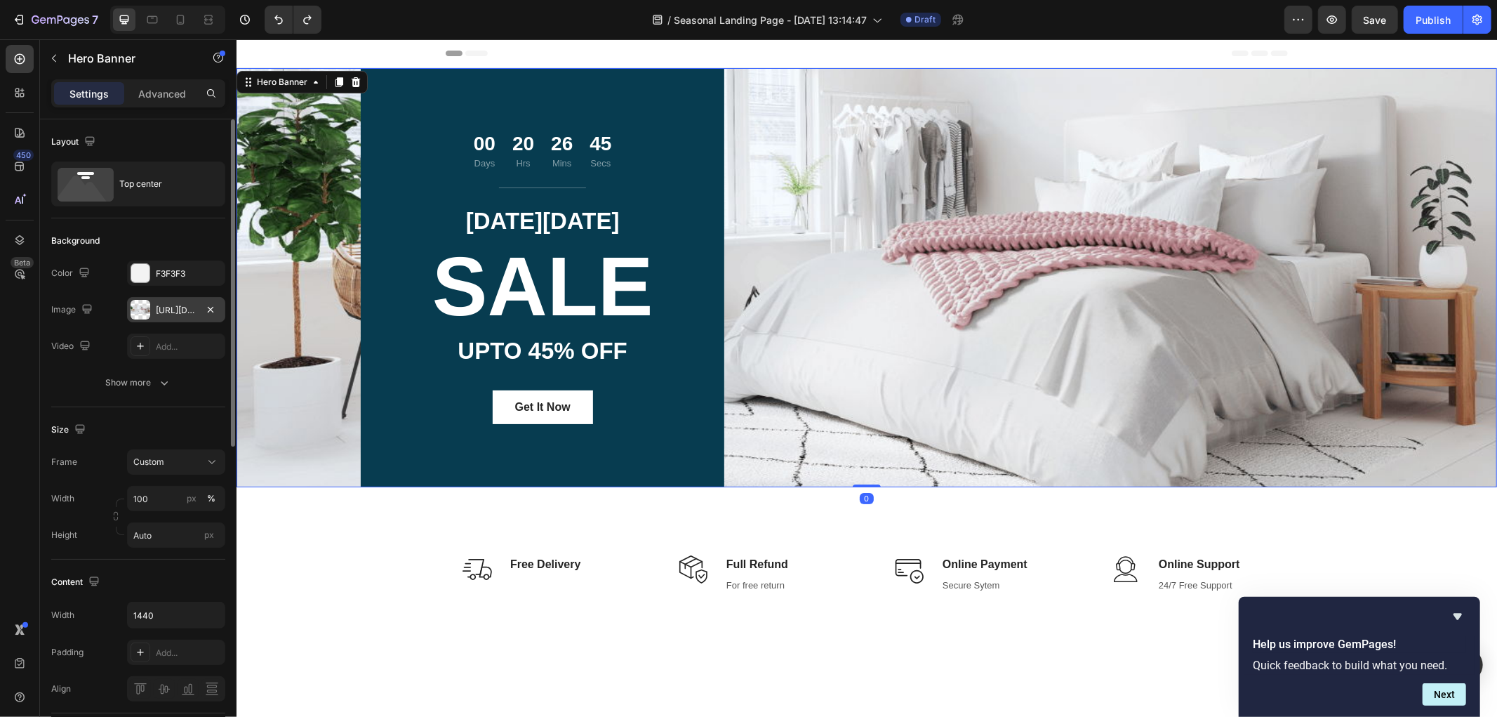
click at [147, 303] on div at bounding box center [141, 310] width 20 height 20
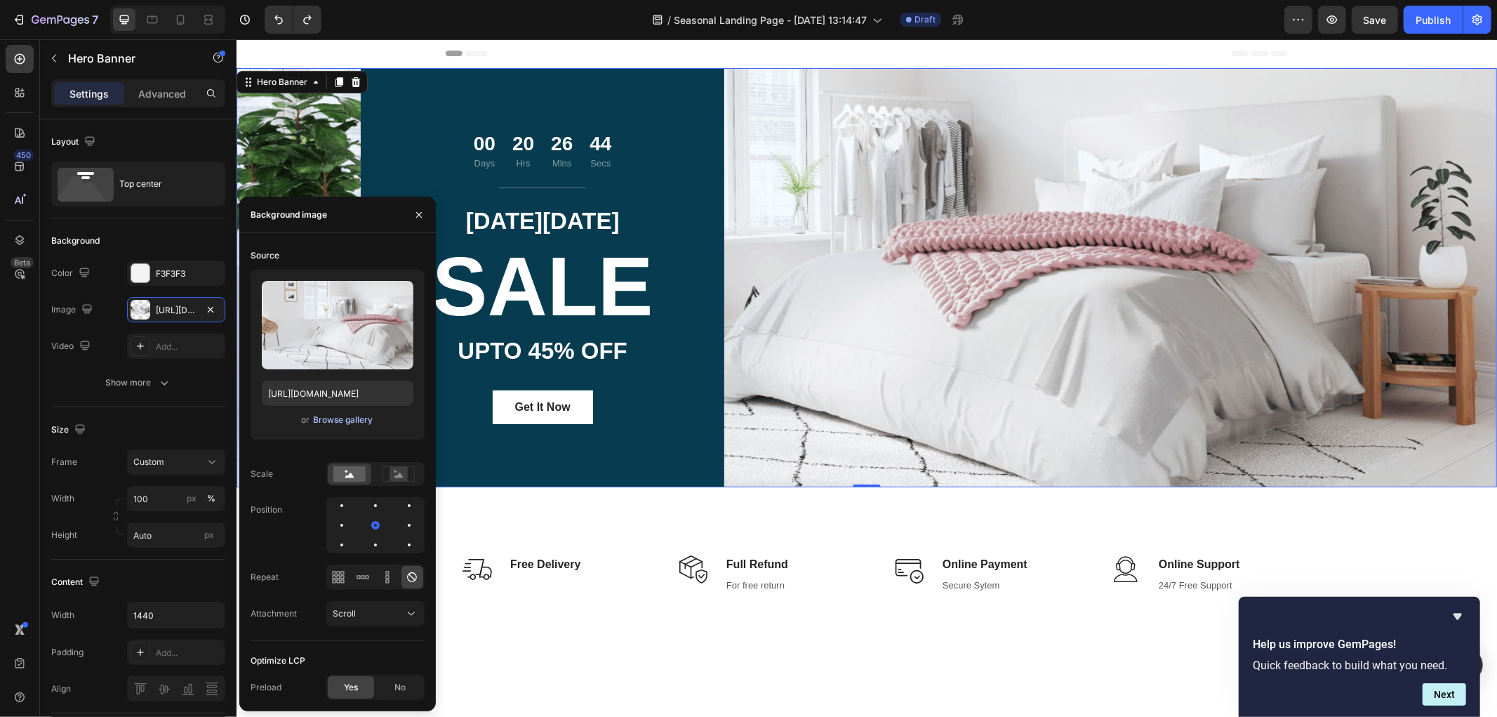
click at [342, 418] on div "Browse gallery" at bounding box center [343, 419] width 60 height 13
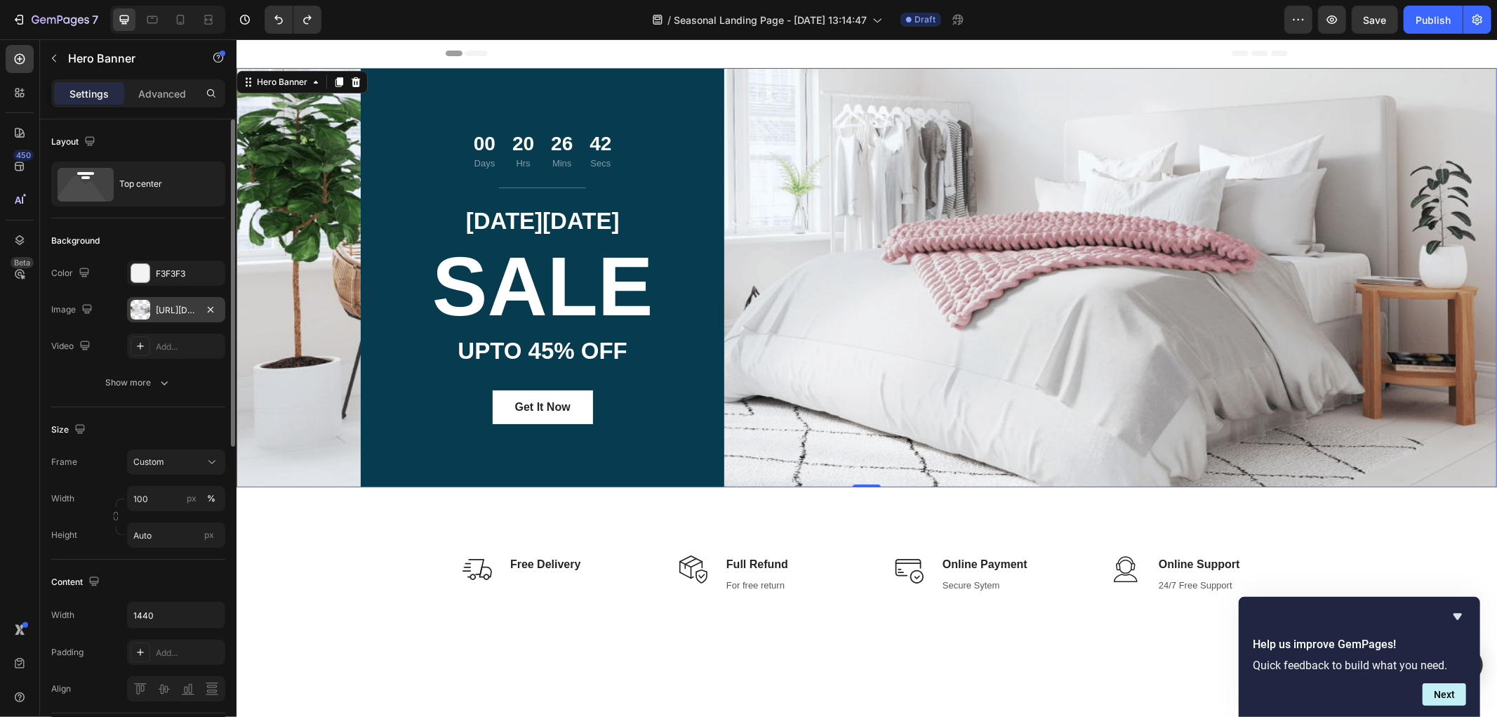
click at [181, 307] on div "https://ucarecdn.com/58764823-516f-490b-a0a8-ca64f86453c5/-/format/auto/" at bounding box center [176, 310] width 41 height 13
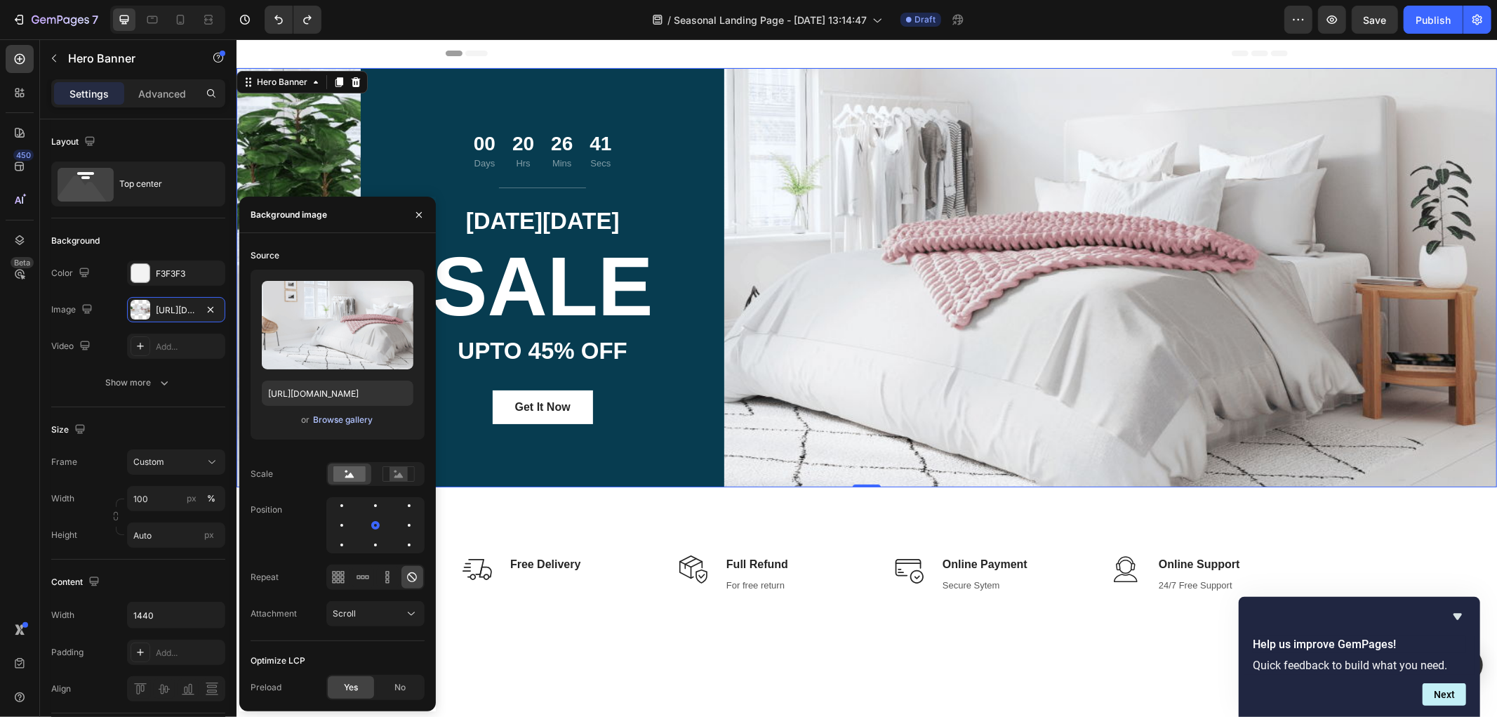
click at [355, 421] on div "Browse gallery" at bounding box center [343, 419] width 60 height 13
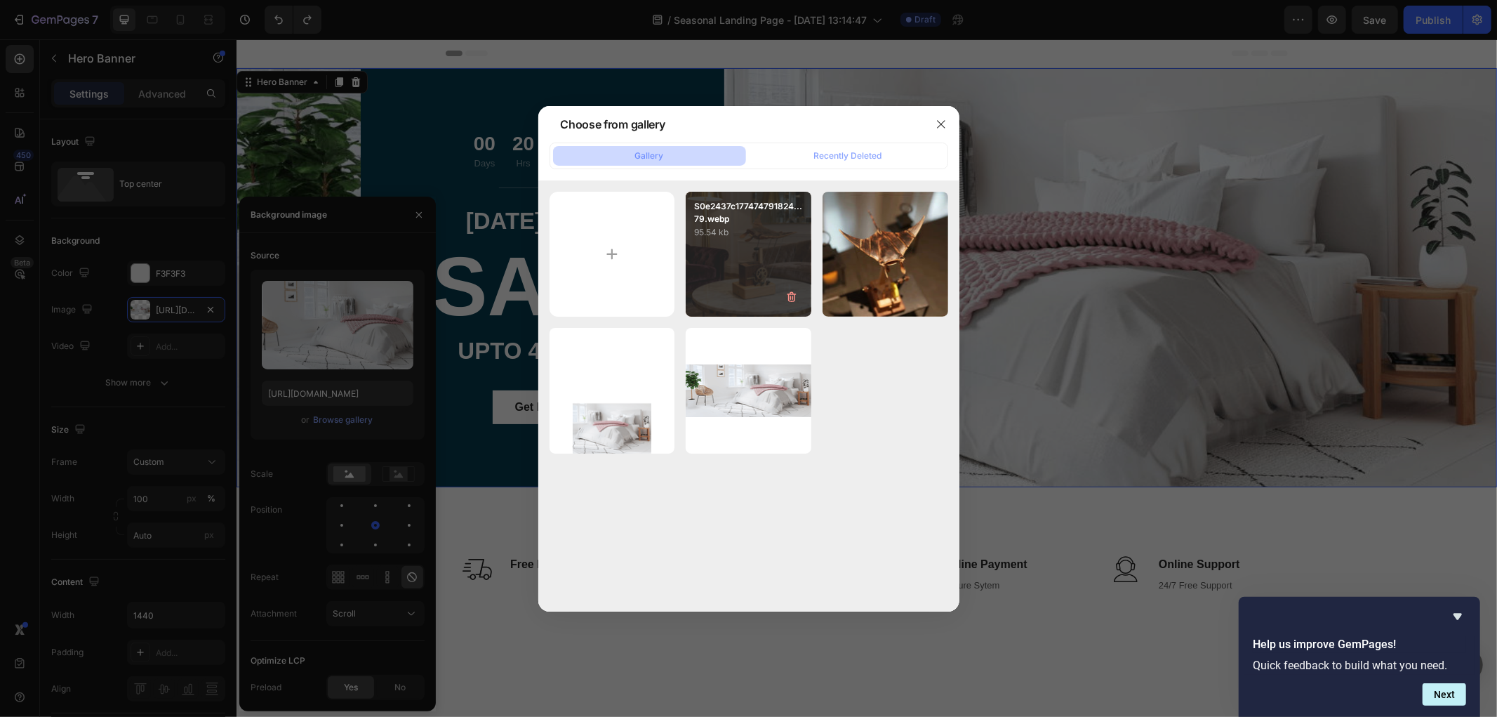
click at [740, 265] on div "S0e2437c177474791824...79.webp 95.54 kb" at bounding box center [749, 255] width 126 height 126
type input "https://cdn.shopify.com/s/files/1/0785/4286/4596/files/gempages_585952588839518…"
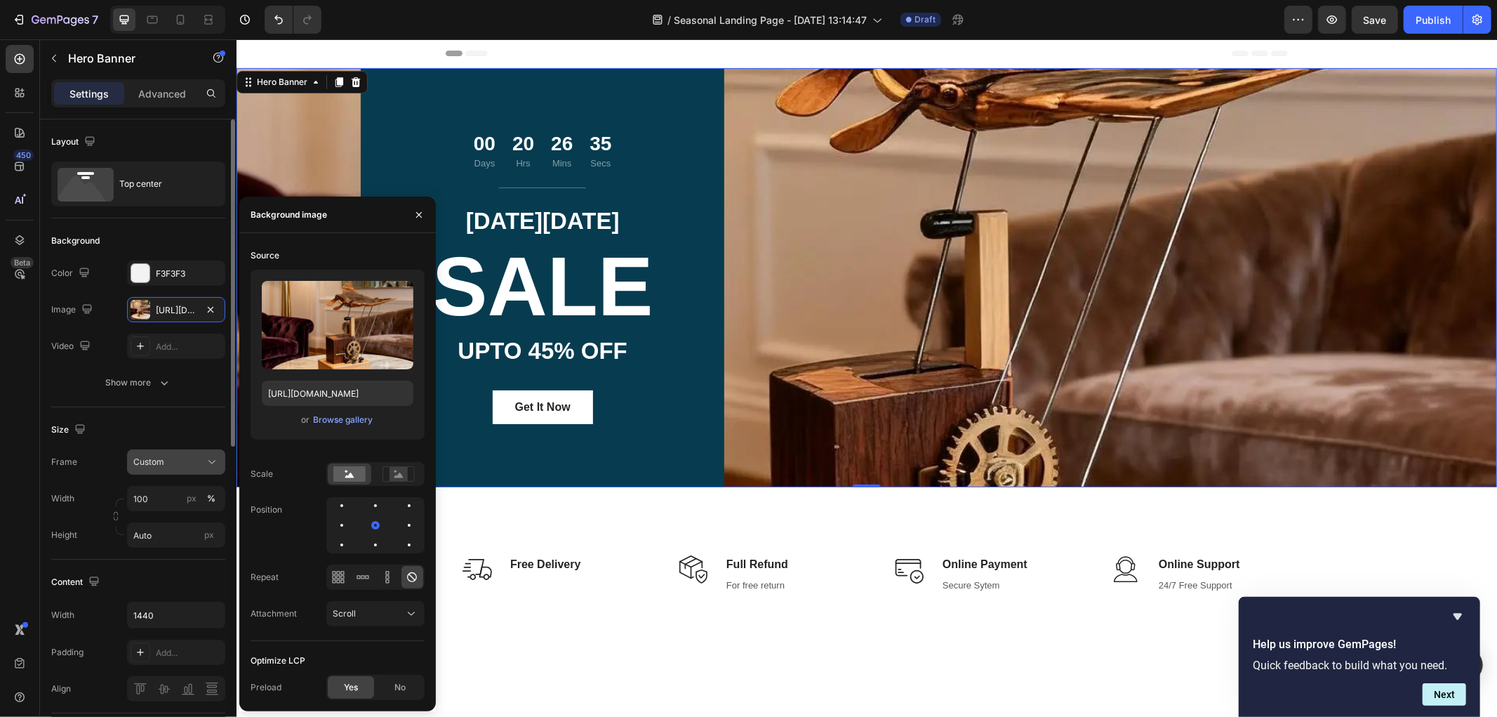
click at [187, 459] on div "Custom" at bounding box center [167, 462] width 69 height 13
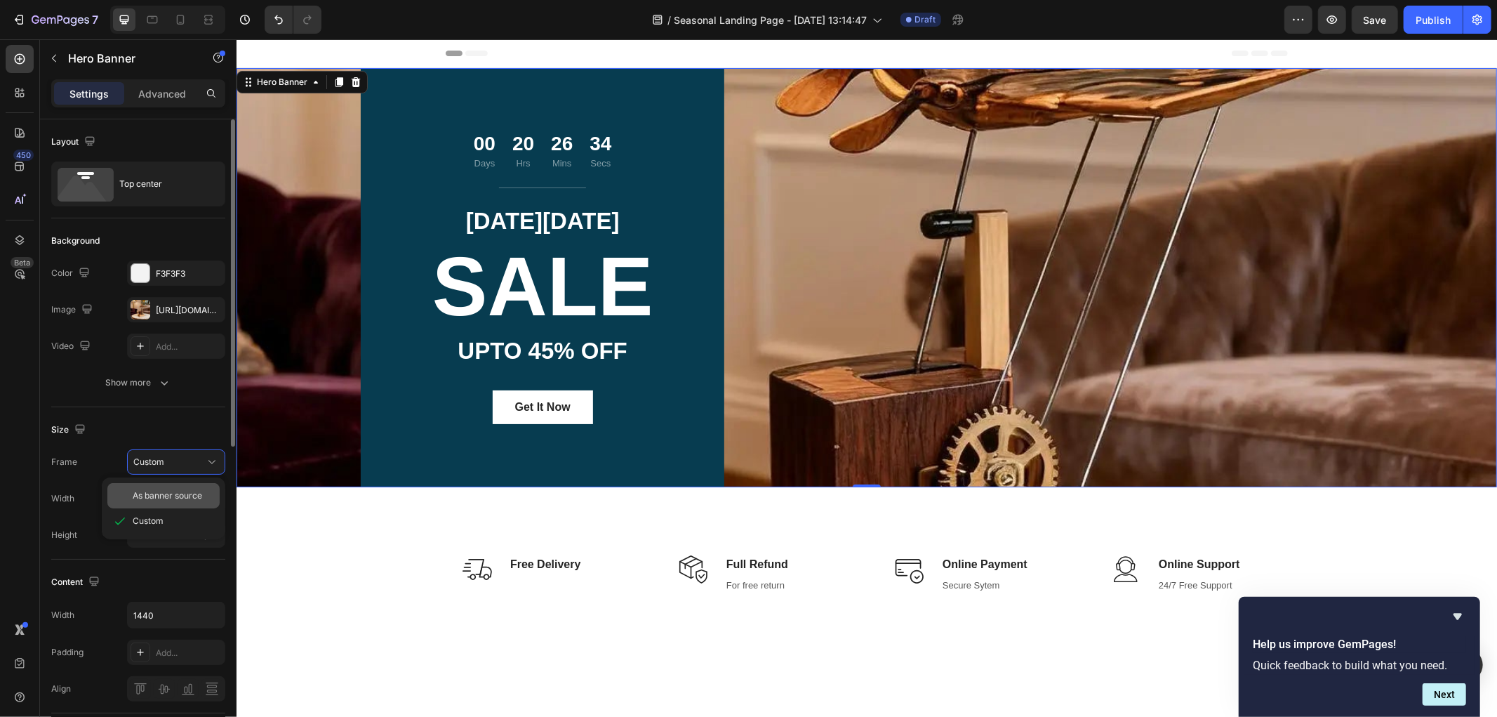
click at [171, 489] on span "As banner source" at bounding box center [167, 495] width 69 height 13
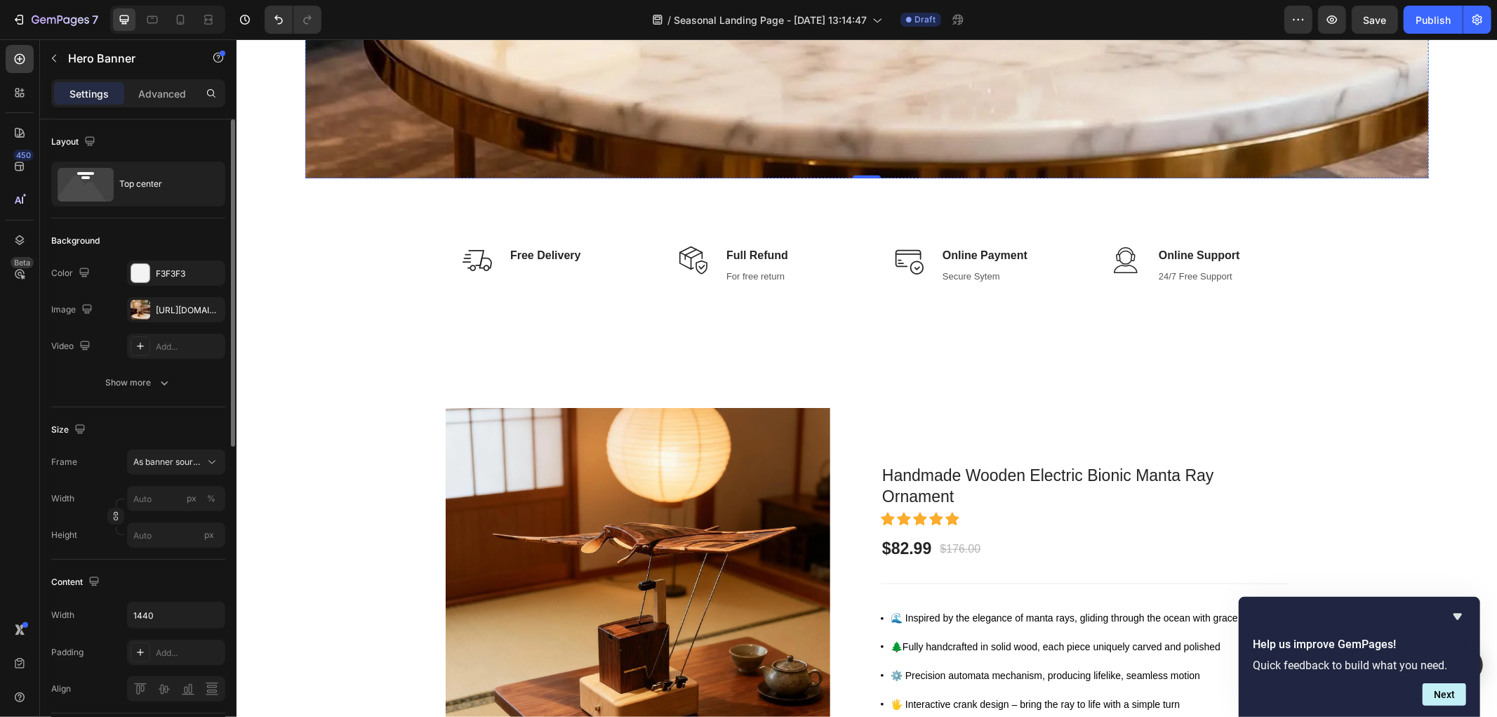
scroll to position [702, 0]
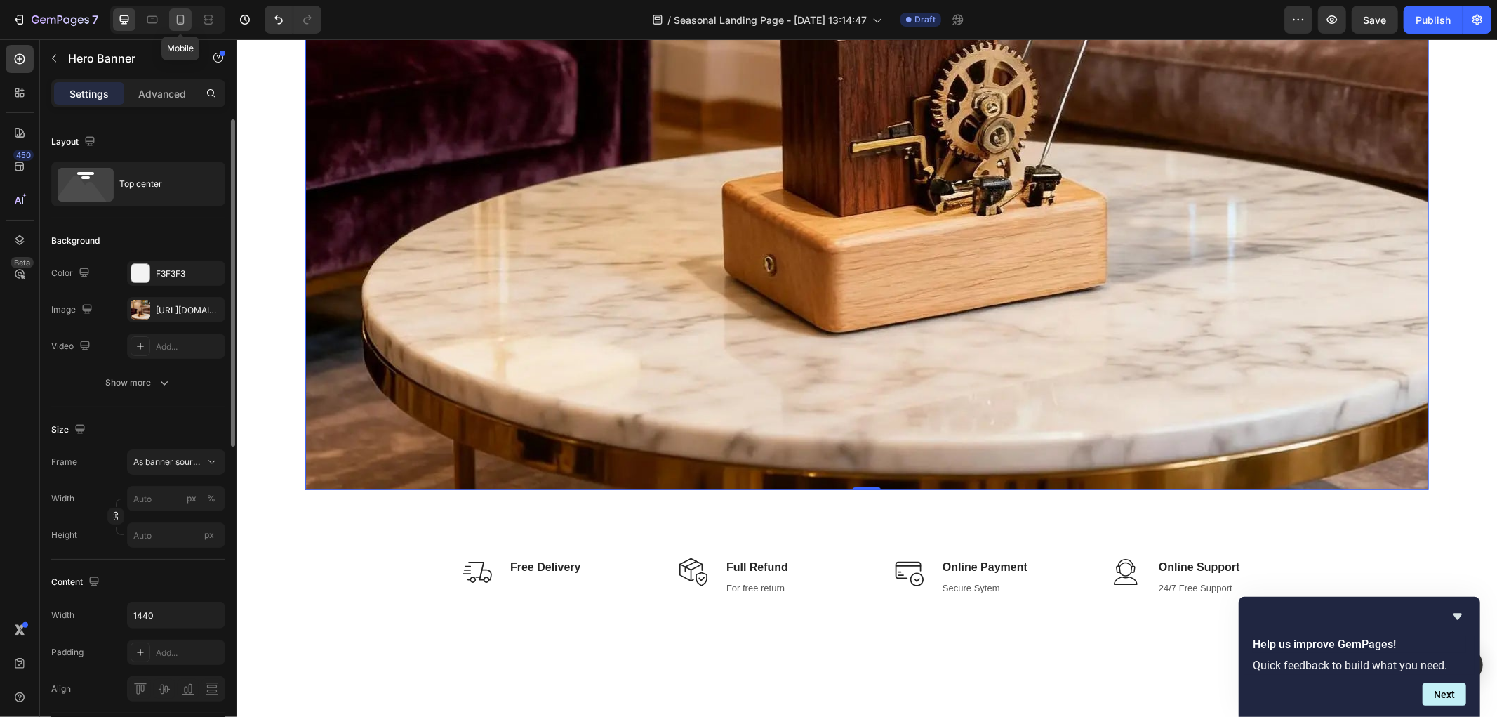
click at [174, 22] on icon at bounding box center [180, 20] width 14 height 14
type input "100"
type input "Auto"
type input "100%"
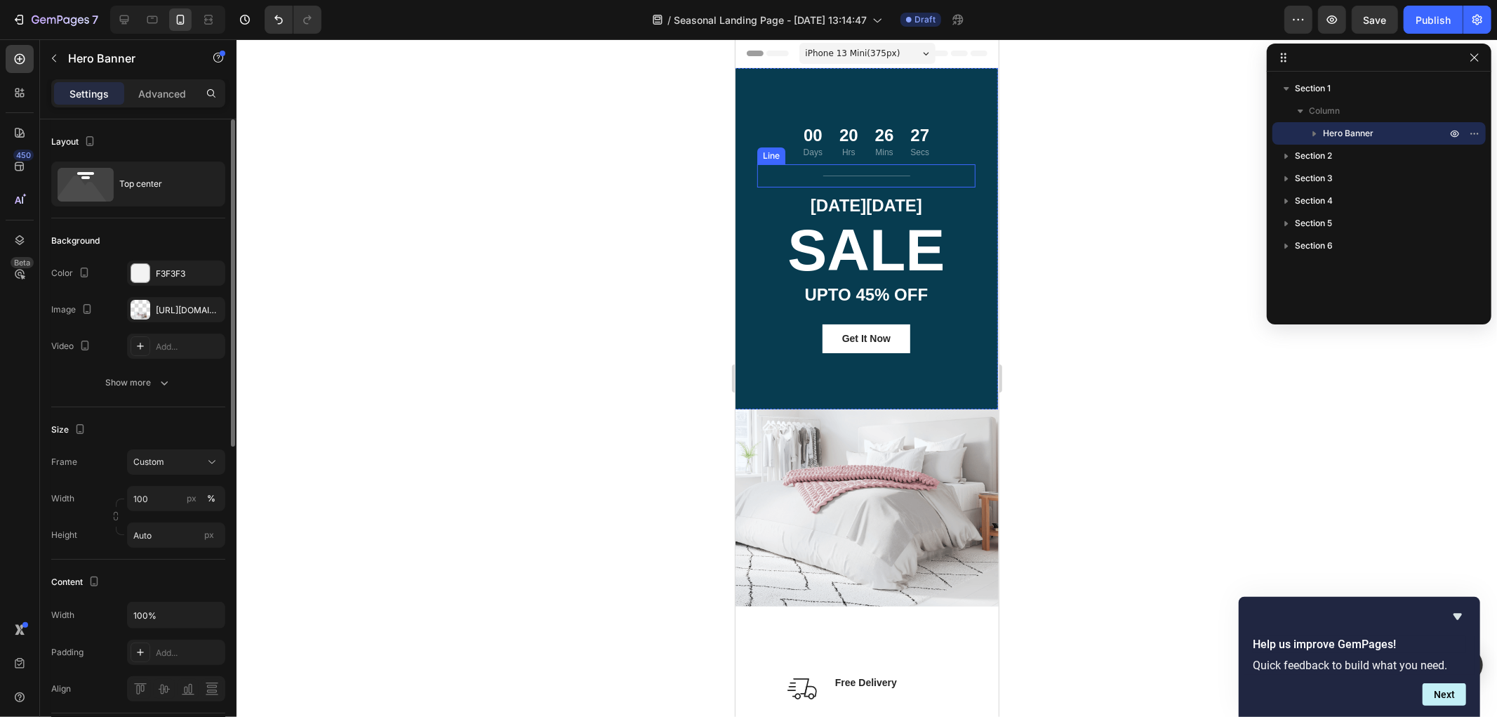
scroll to position [78, 0]
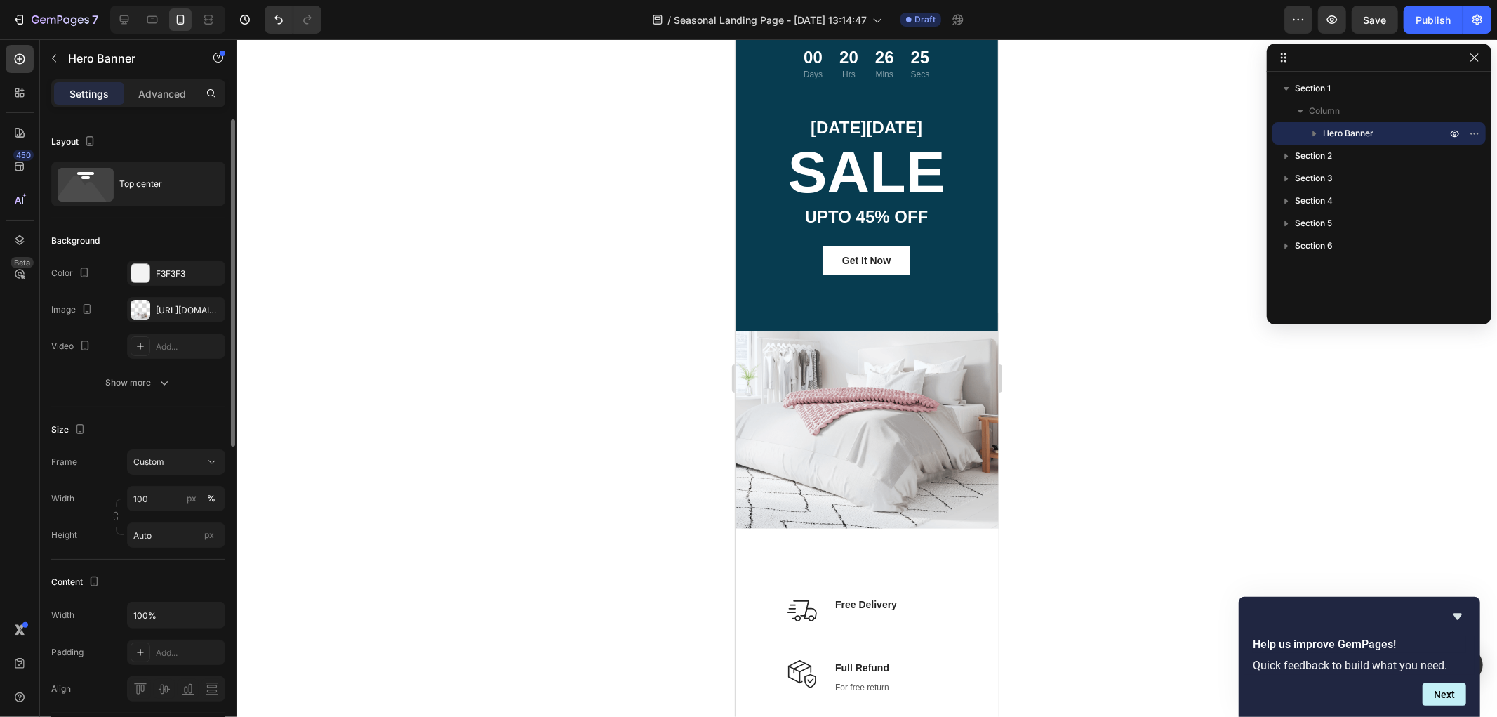
click at [828, 415] on div "00 Days 20 Hrs 26 Mins 25 Secs Countdown Timer Title Line CYBER MONDAY Text blo…" at bounding box center [866, 258] width 263 height 538
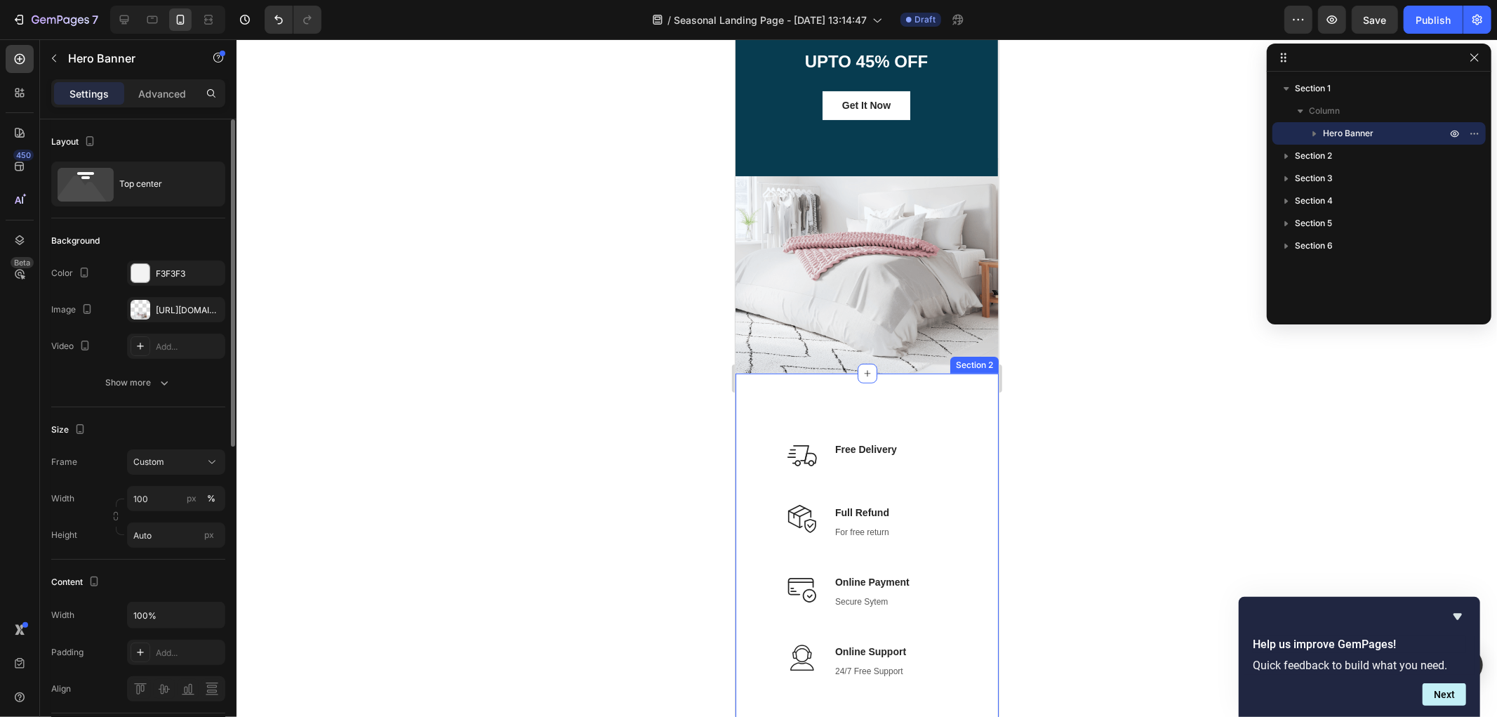
scroll to position [234, 0]
click at [848, 284] on div "00 Days 20 Hrs 26 Mins 24 Secs Countdown Timer Title Line CYBER MONDAY Text blo…" at bounding box center [866, 103] width 263 height 538
click at [169, 307] on div "https://ucarecdn.com/6fa2235c-2ea5-4abc-94a6-b666b6150b27/-/format/auto/" at bounding box center [176, 310] width 41 height 13
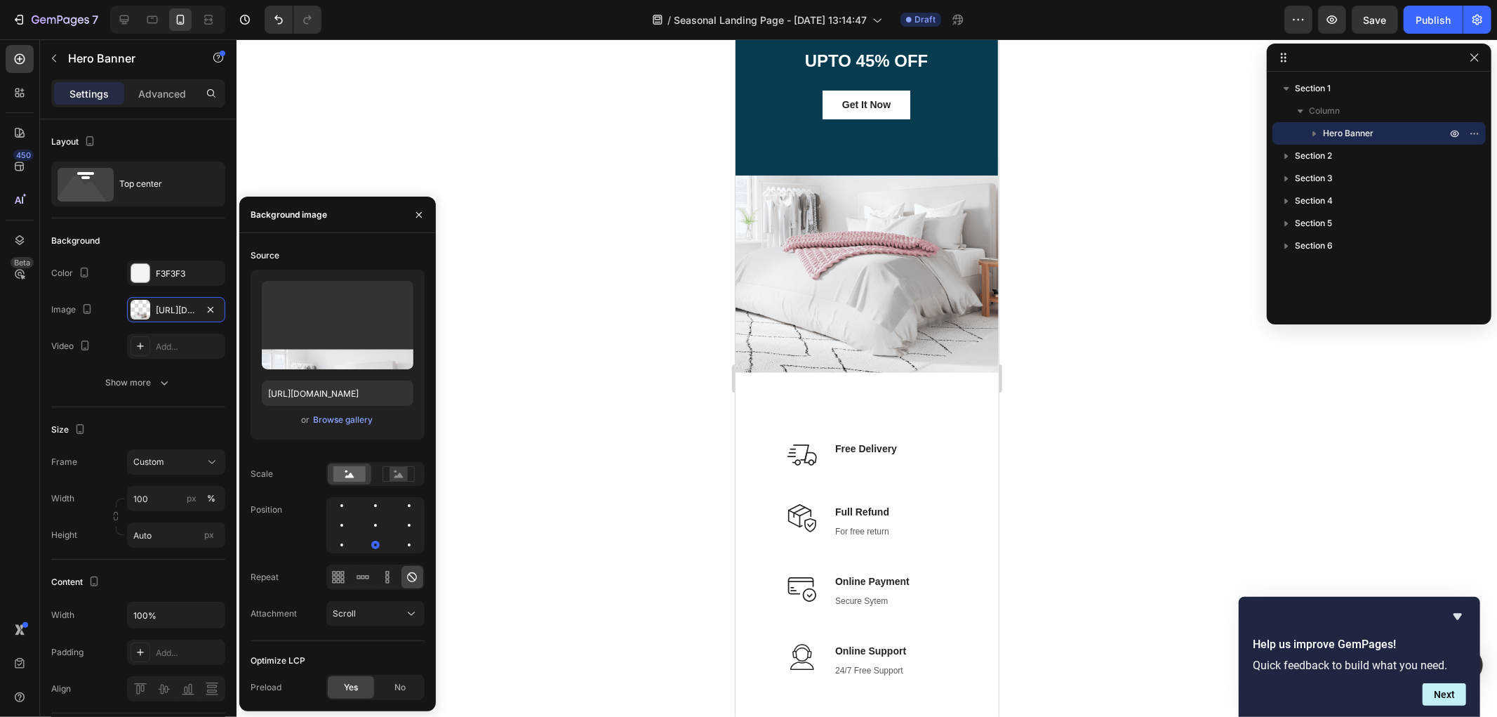
click at [898, 258] on div "00 Days 20 Hrs 26 Mins 21 Secs Countdown Timer Title Line CYBER MONDAY Text blo…" at bounding box center [866, 103] width 263 height 538
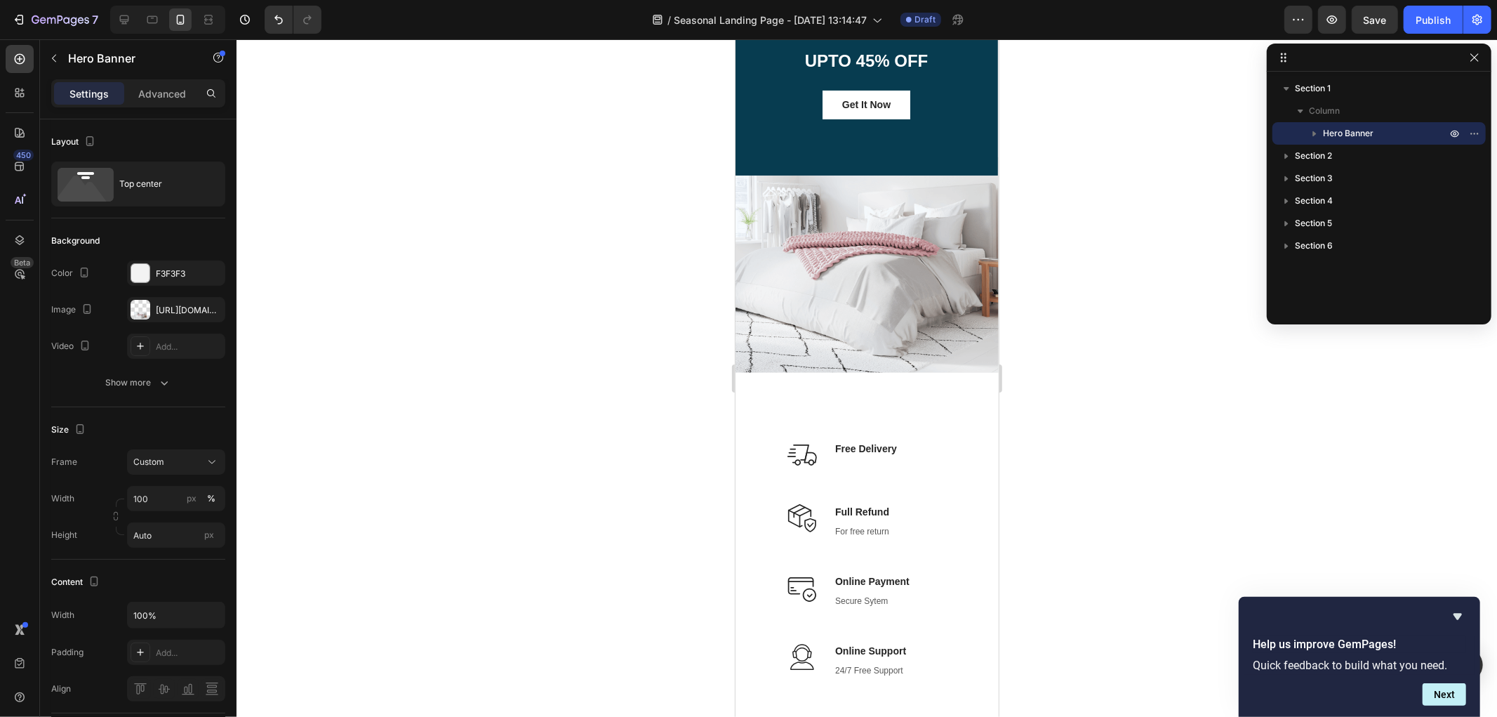
click at [898, 258] on div "00 Days 20 Hrs 26 Mins 20 Secs Countdown Timer Title Line CYBER MONDAY Text blo…" at bounding box center [866, 103] width 263 height 538
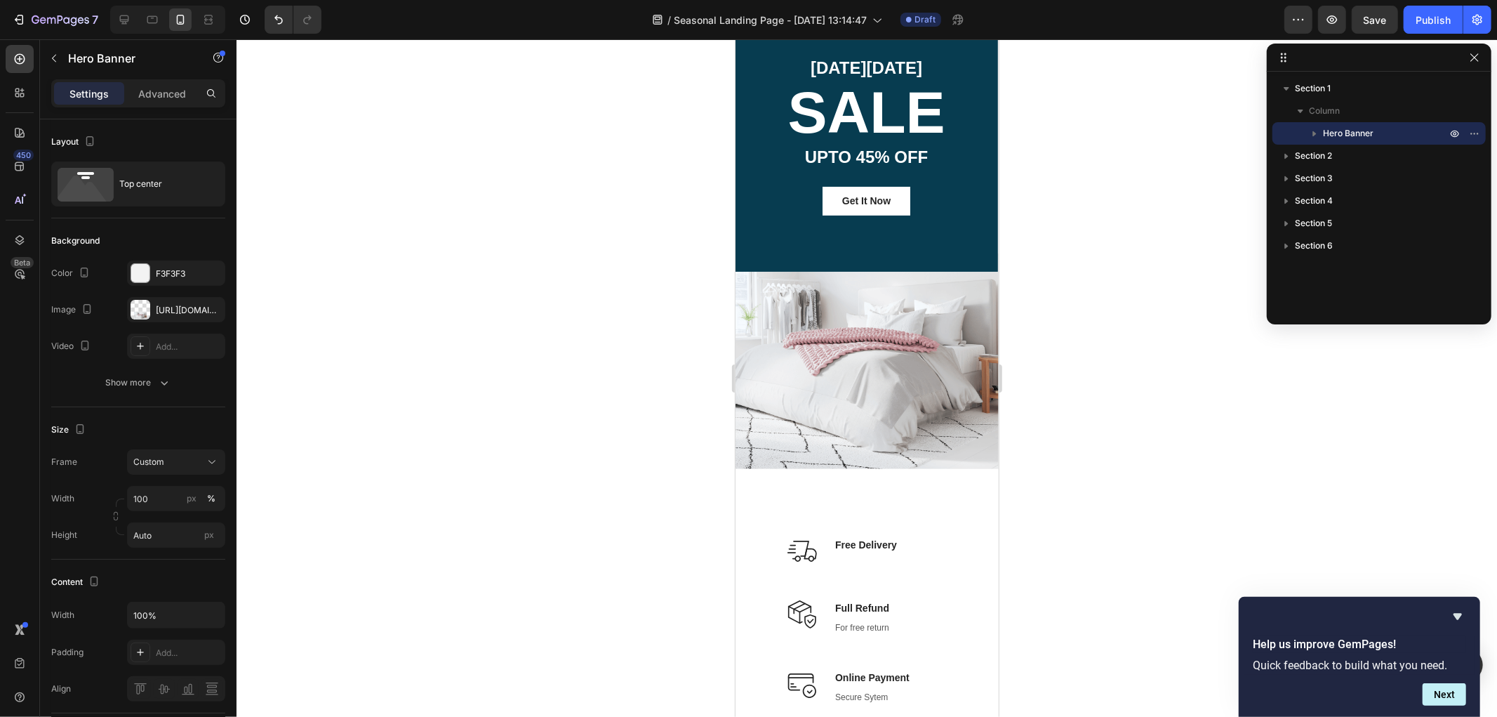
scroll to position [156, 0]
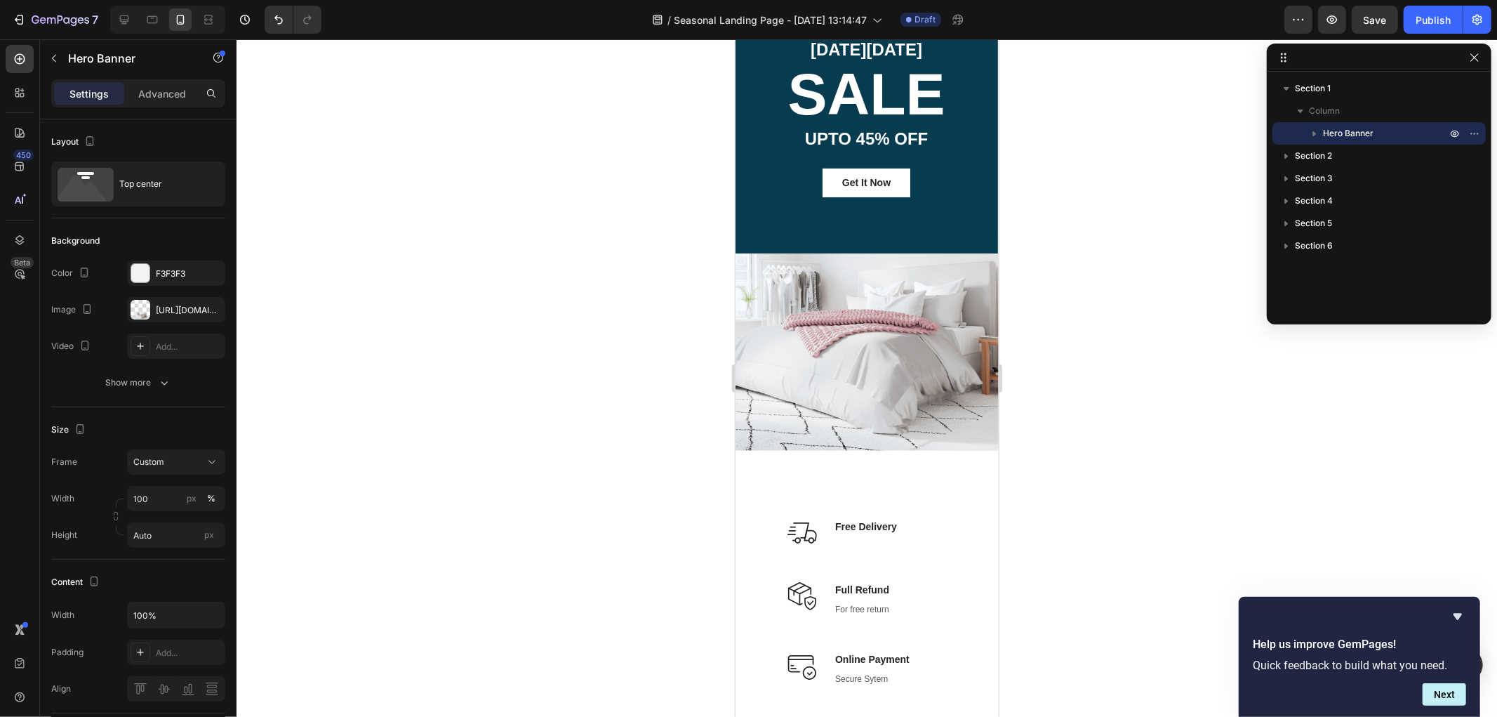
click at [846, 371] on div "00 Days 20 Hrs 26 Mins 19 Secs Countdown Timer Title Line CYBER MONDAY Text blo…" at bounding box center [866, 181] width 263 height 538
click at [174, 305] on div "https://ucarecdn.com/6fa2235c-2ea5-4abc-94a6-b666b6150b27/-/format/auto/" at bounding box center [176, 310] width 41 height 13
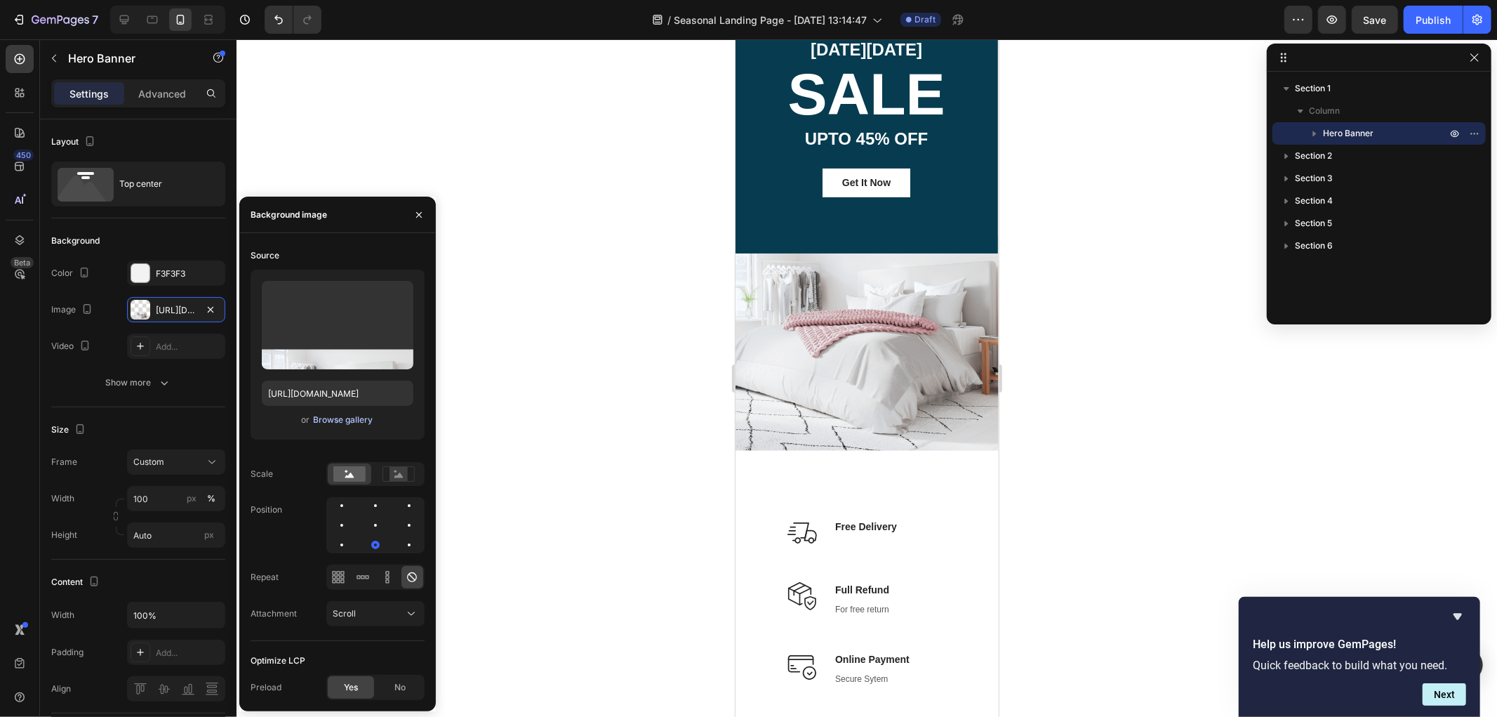
click at [331, 419] on div "Browse gallery" at bounding box center [343, 419] width 60 height 13
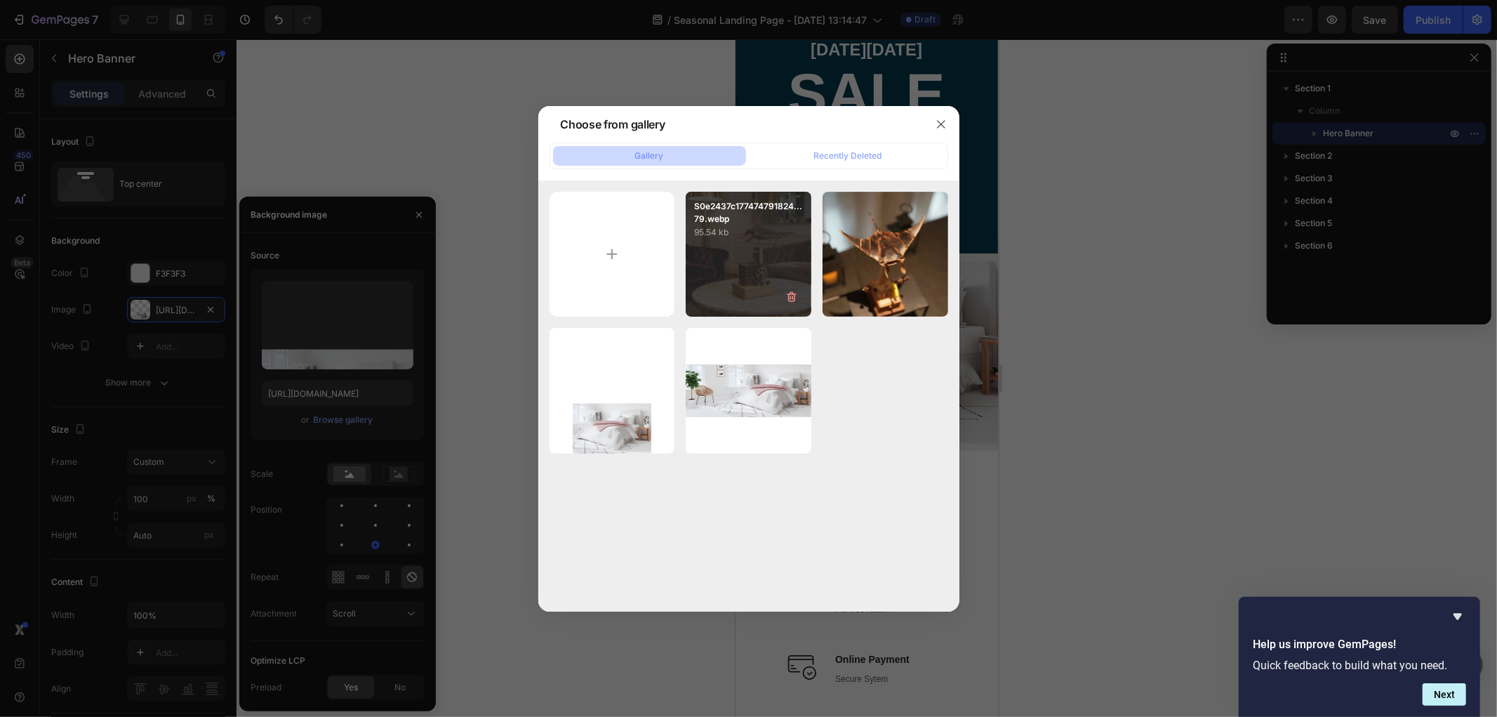
click at [751, 272] on div "S0e2437c177474791824...79.webp 95.54 kb" at bounding box center [749, 255] width 126 height 126
type input "https://cdn.shopify.com/s/files/1/0785/4286/4596/files/gempages_585952588839518…"
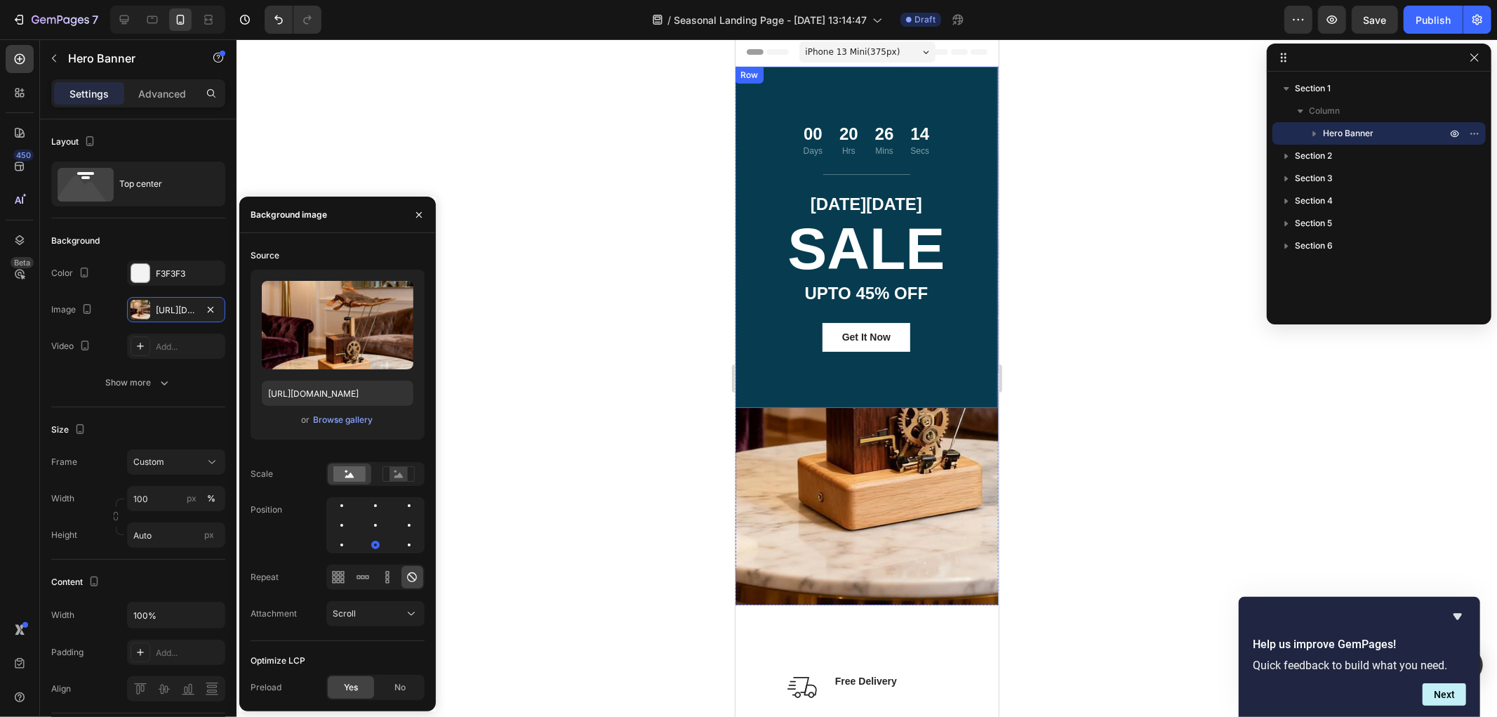
scroll to position [0, 0]
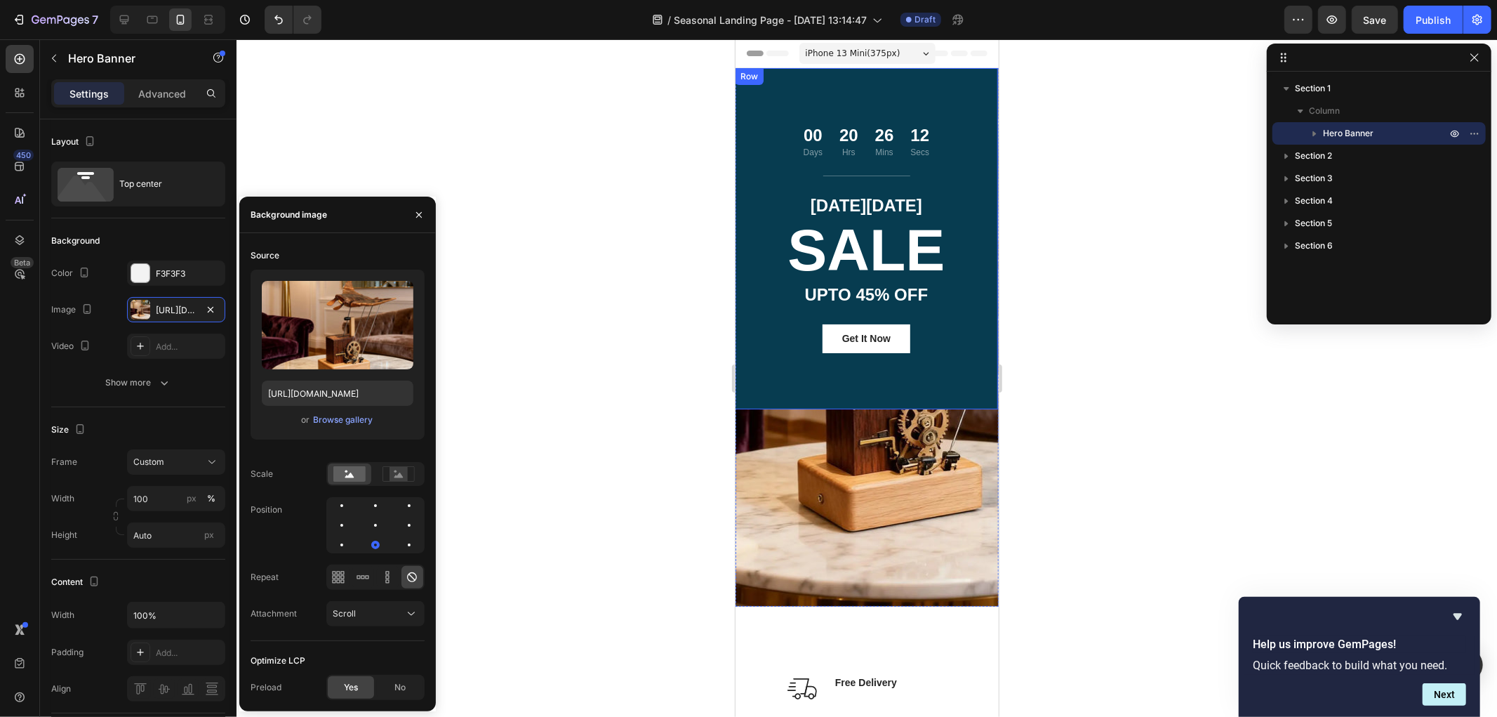
click at [749, 87] on div "00 Days 20 Hrs 26 Mins 12 Secs Countdown Timer Title Line CYBER MONDAY Text blo…" at bounding box center [865, 237] width 263 height 341
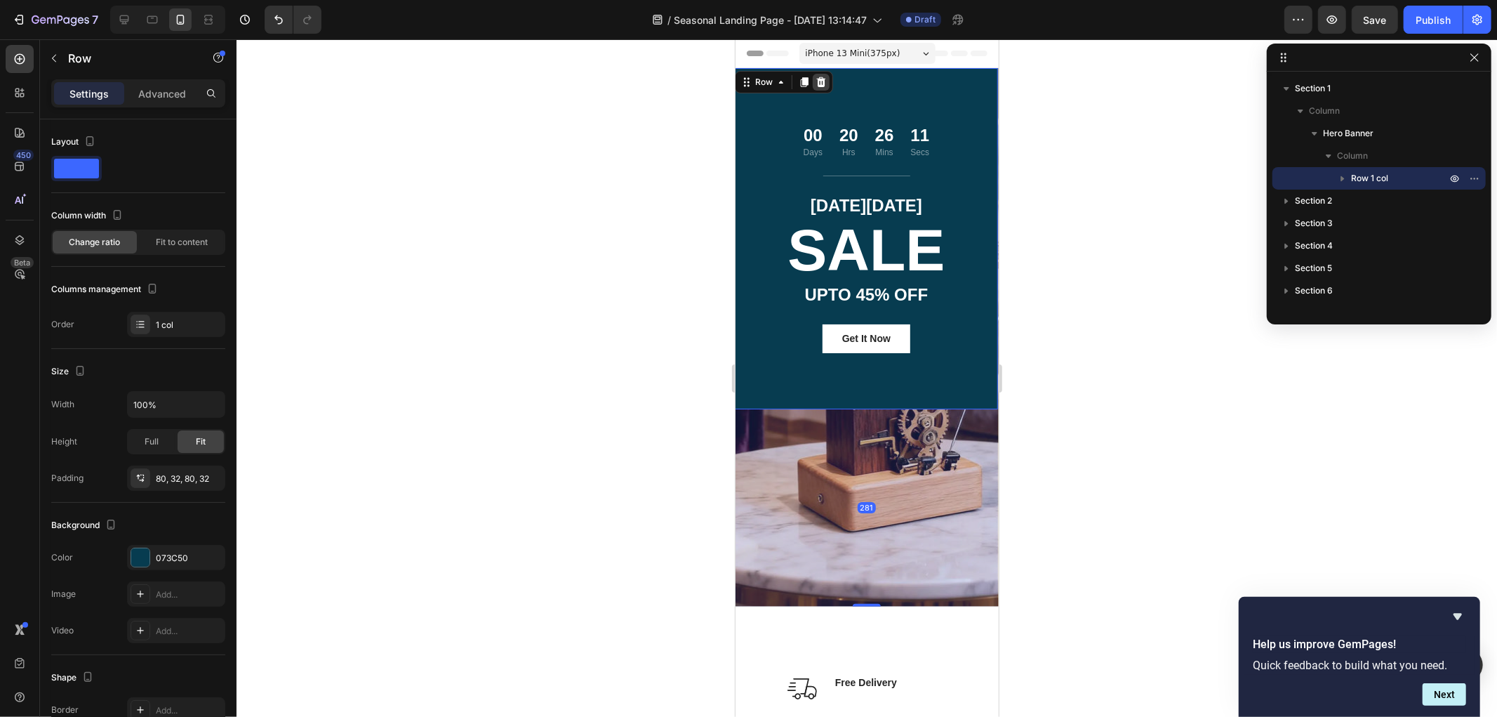
click at [824, 84] on icon at bounding box center [820, 81] width 11 height 11
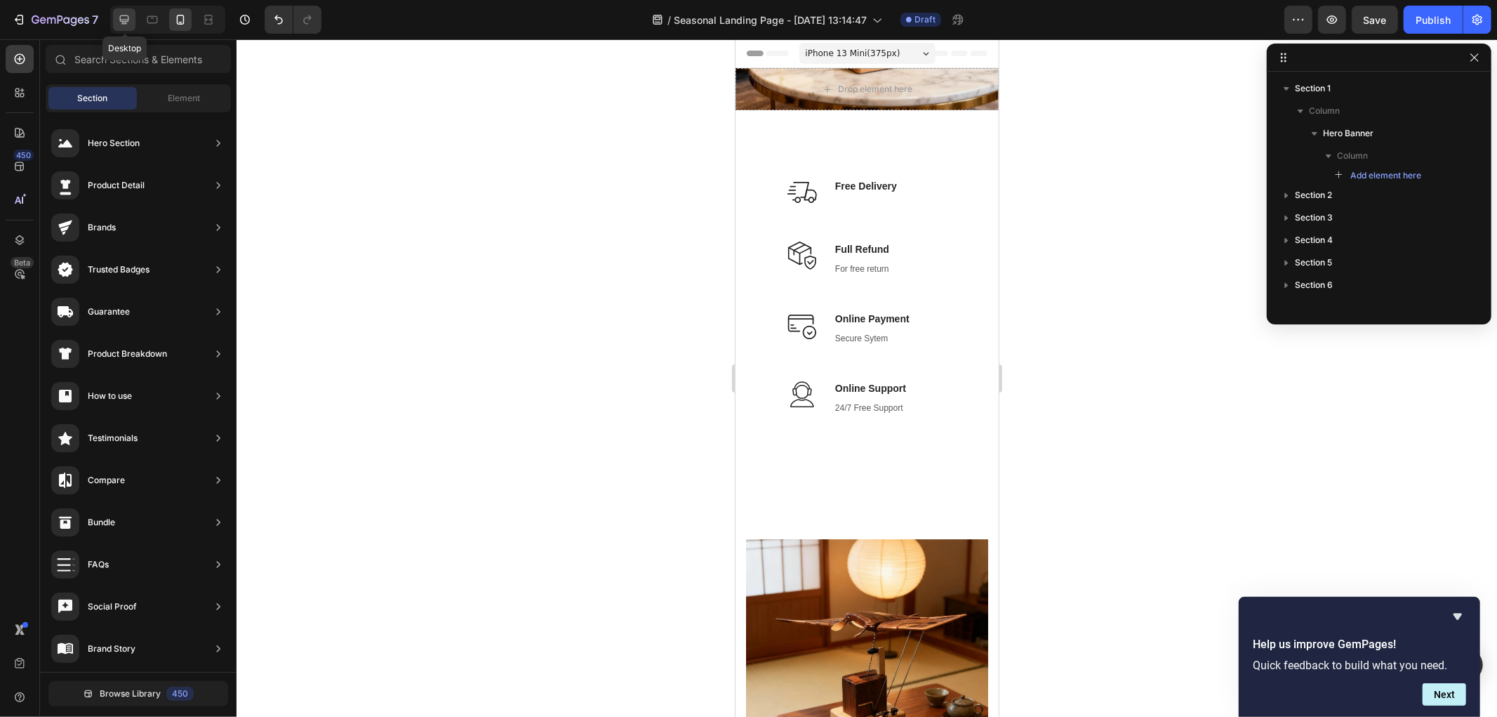
click at [127, 22] on icon at bounding box center [124, 19] width 9 height 9
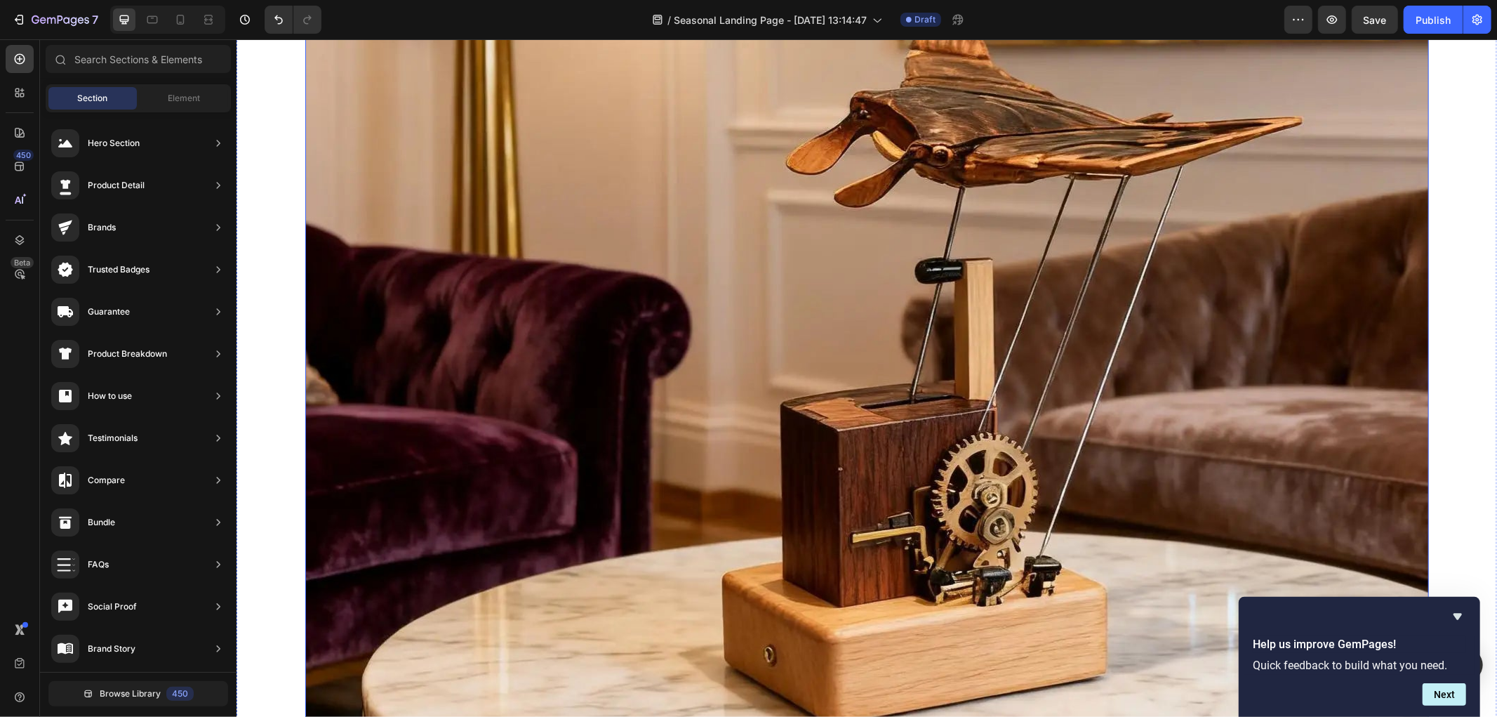
click at [571, 187] on div "Overlay" at bounding box center [867, 318] width 1124 height 1124
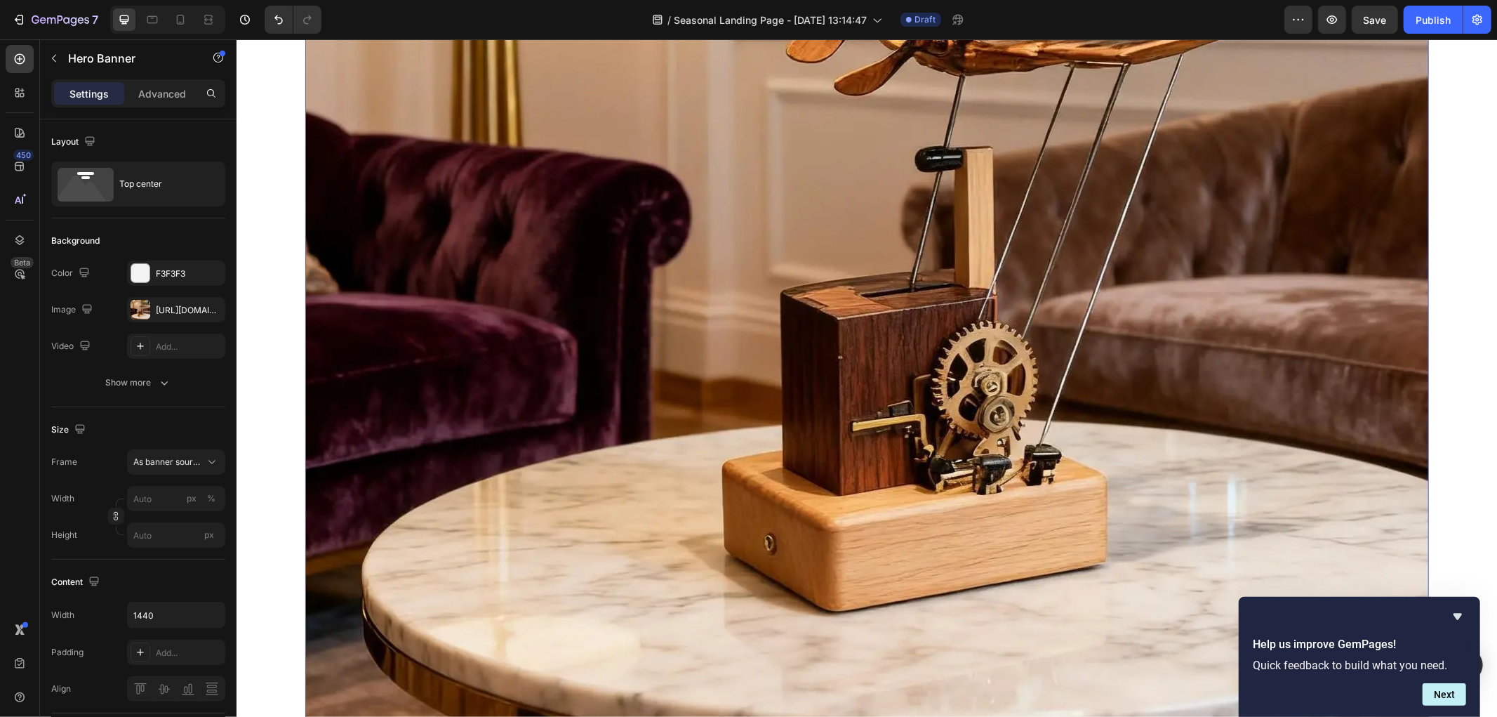
scroll to position [780, 0]
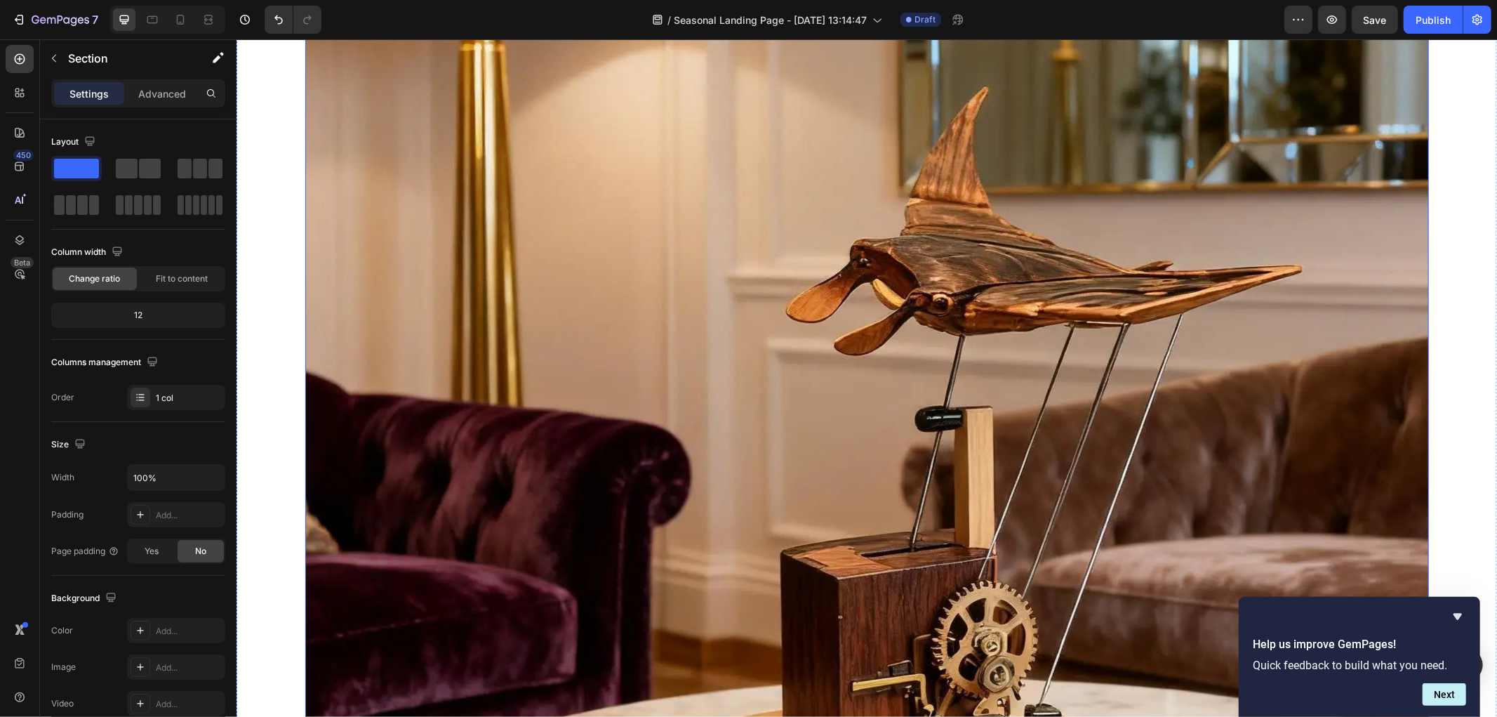
scroll to position [0, 0]
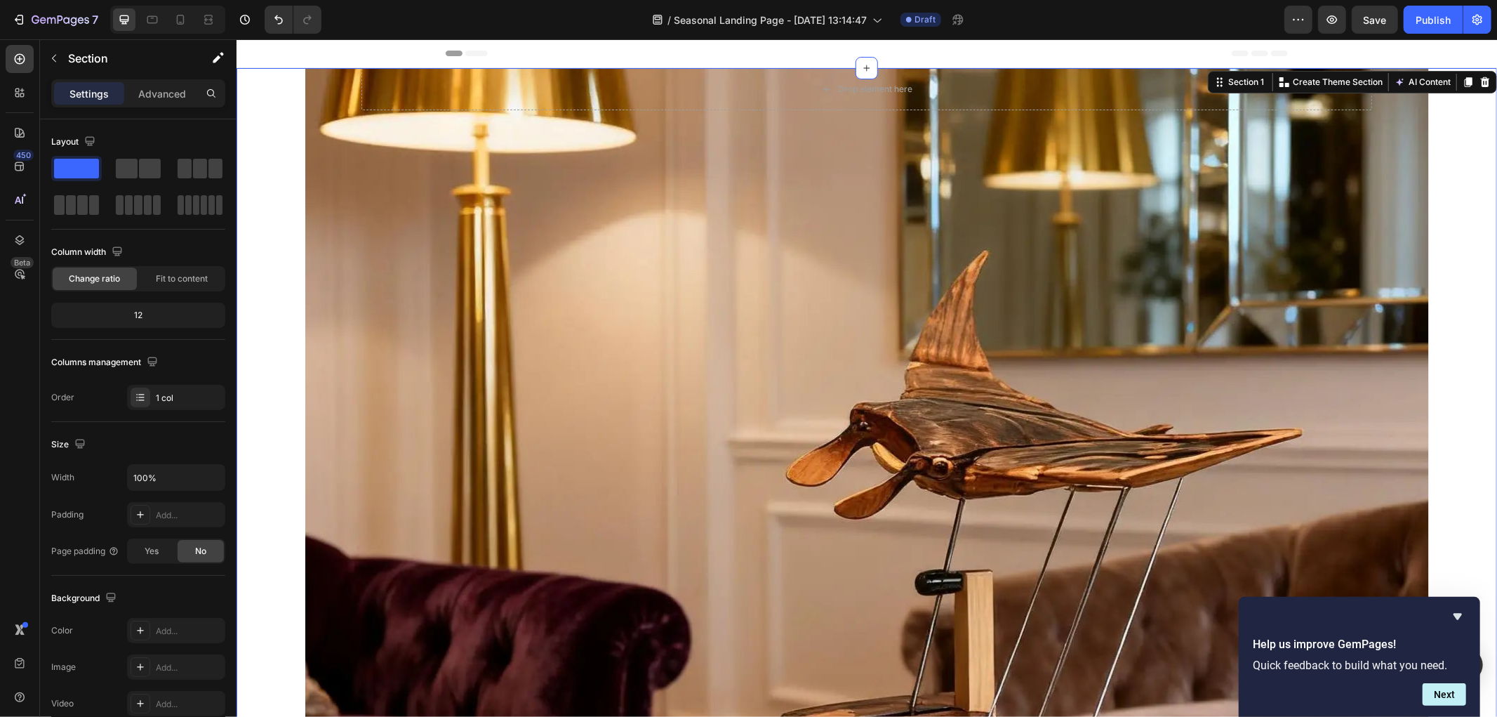
click at [1479, 82] on icon at bounding box center [1484, 81] width 11 height 11
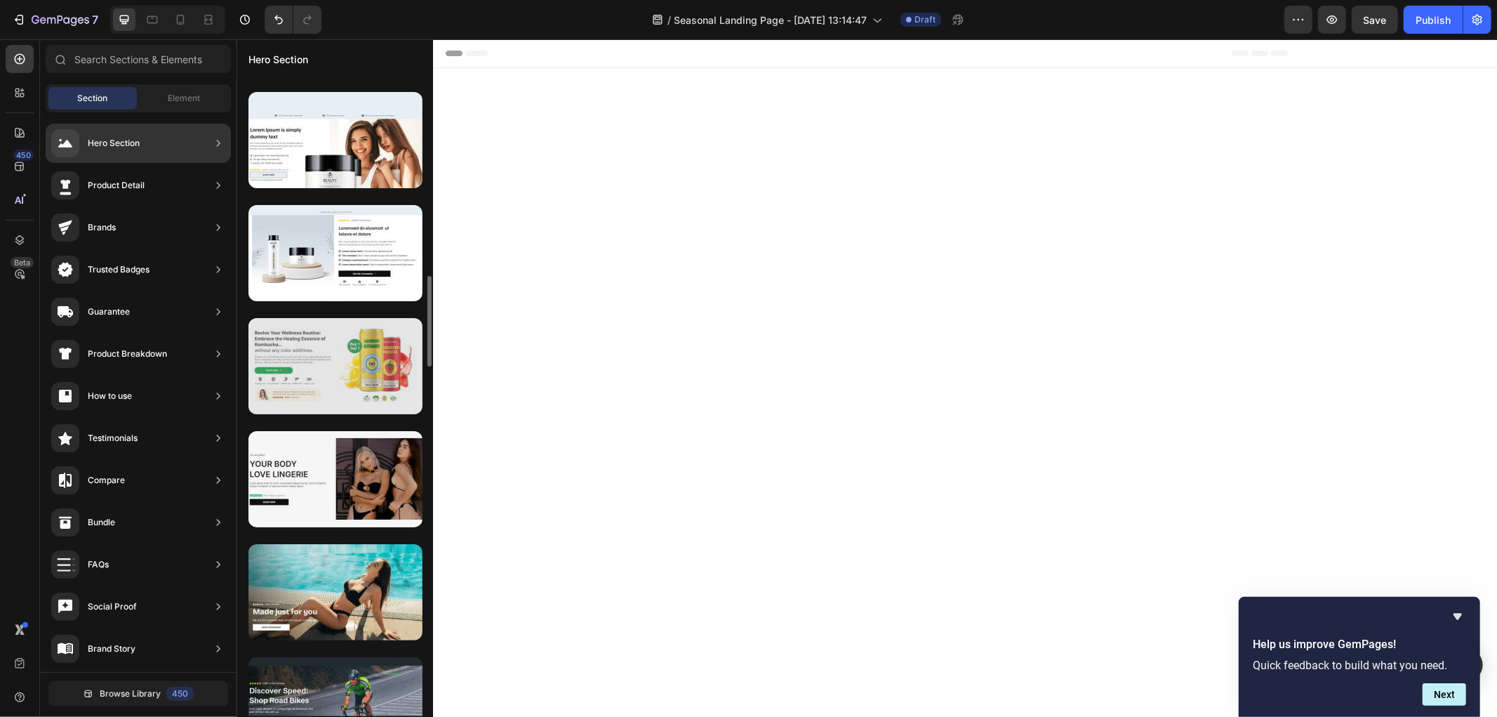
scroll to position [858, 0]
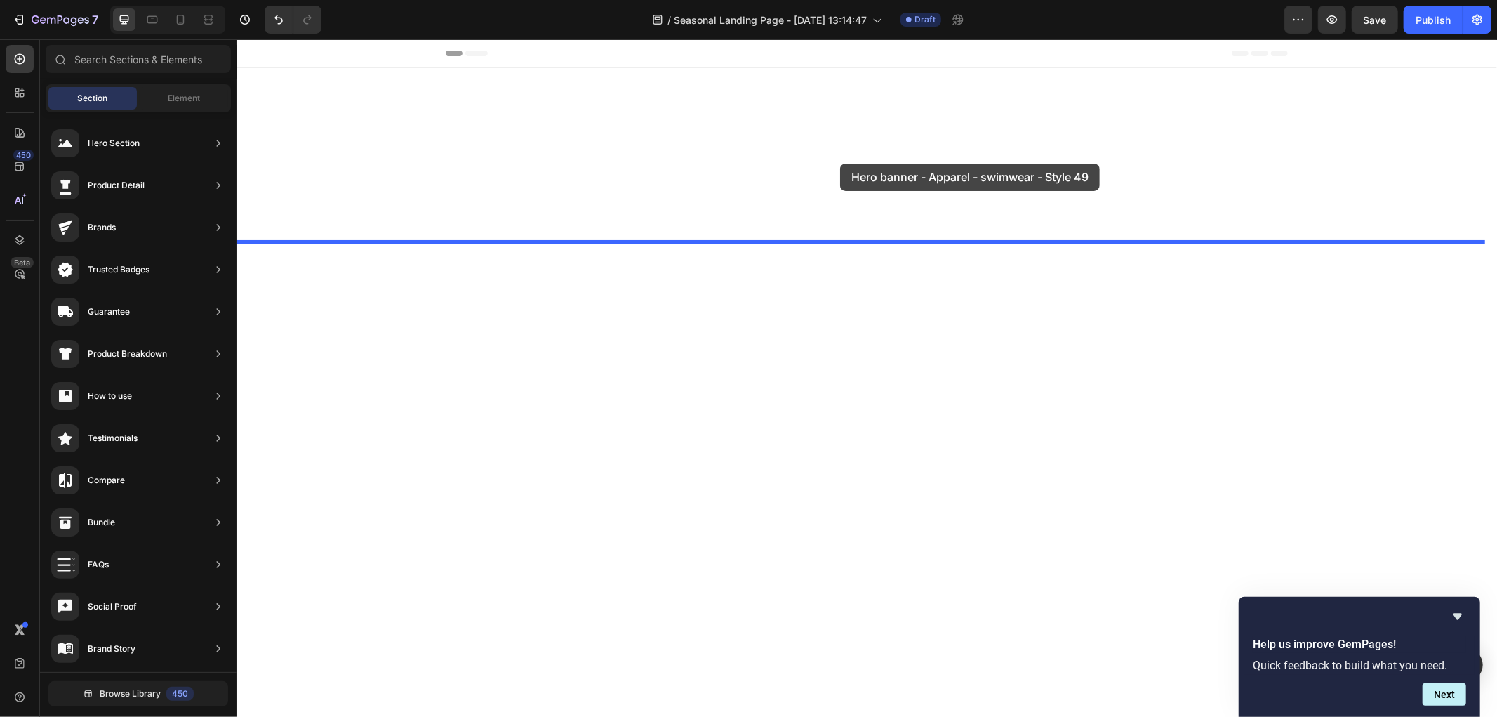
drag, startPoint x: 580, startPoint y: 540, endPoint x: 840, endPoint y: 155, distance: 464.1
click at [840, 155] on div at bounding box center [866, 153] width 1261 height 173
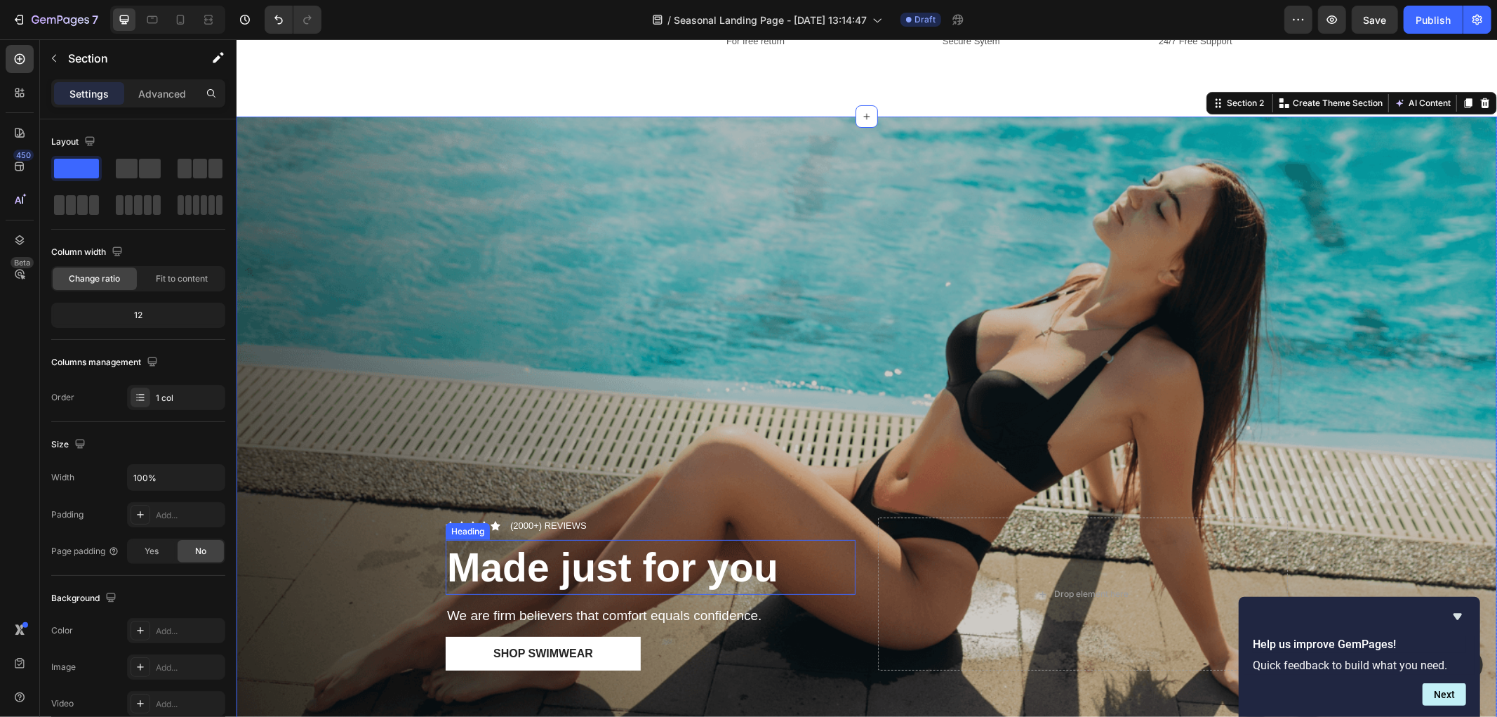
scroll to position [0, 0]
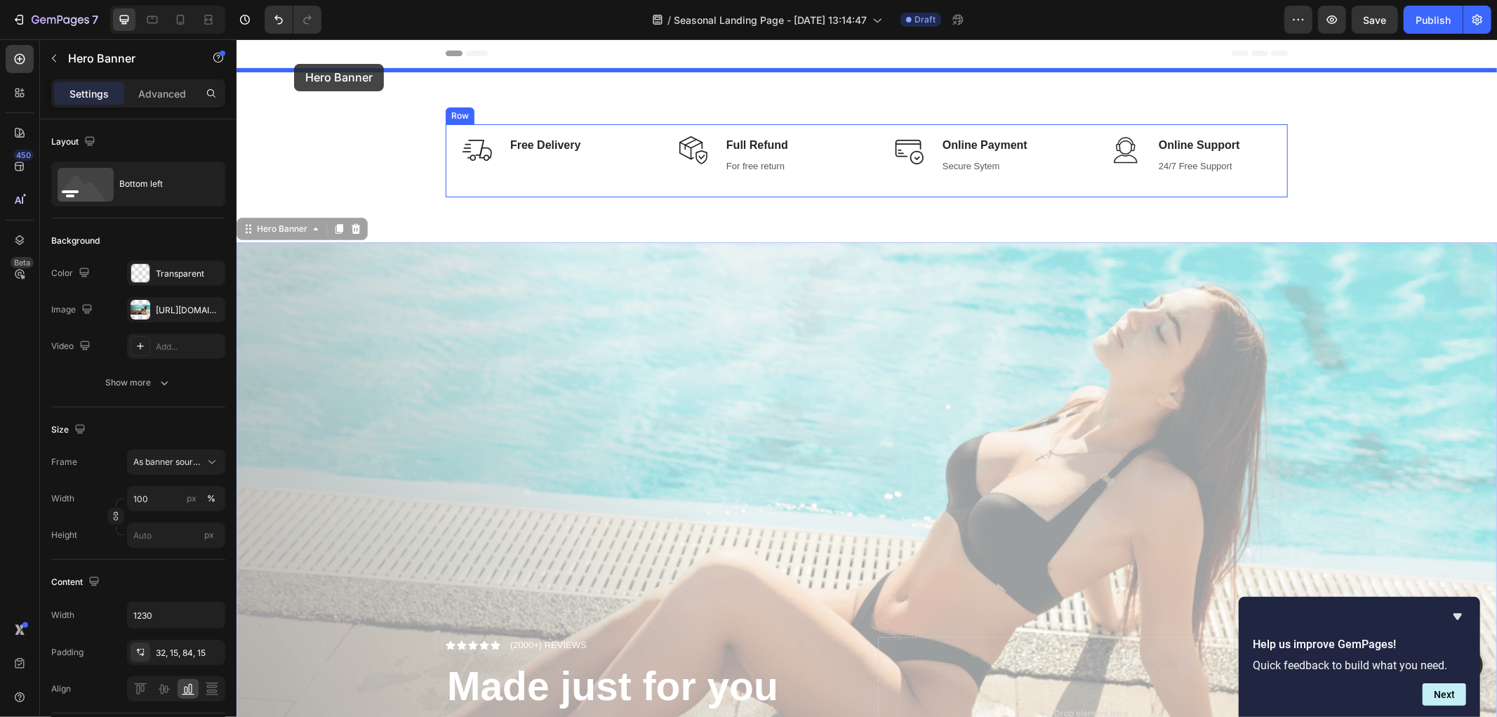
drag, startPoint x: 263, startPoint y: 236, endPoint x: 293, endPoint y: 63, distance: 175.3
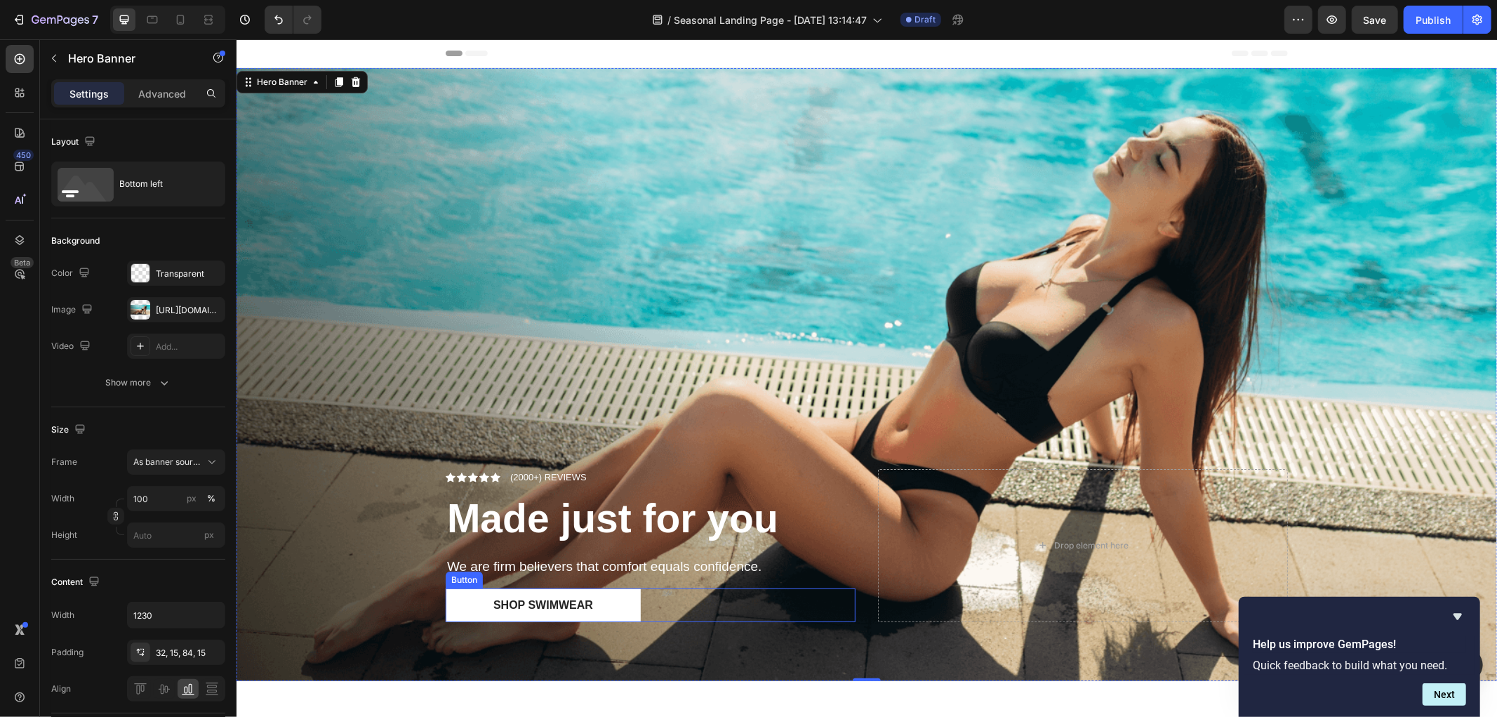
click at [686, 591] on div "Shop Swimwear Button" at bounding box center [650, 604] width 410 height 34
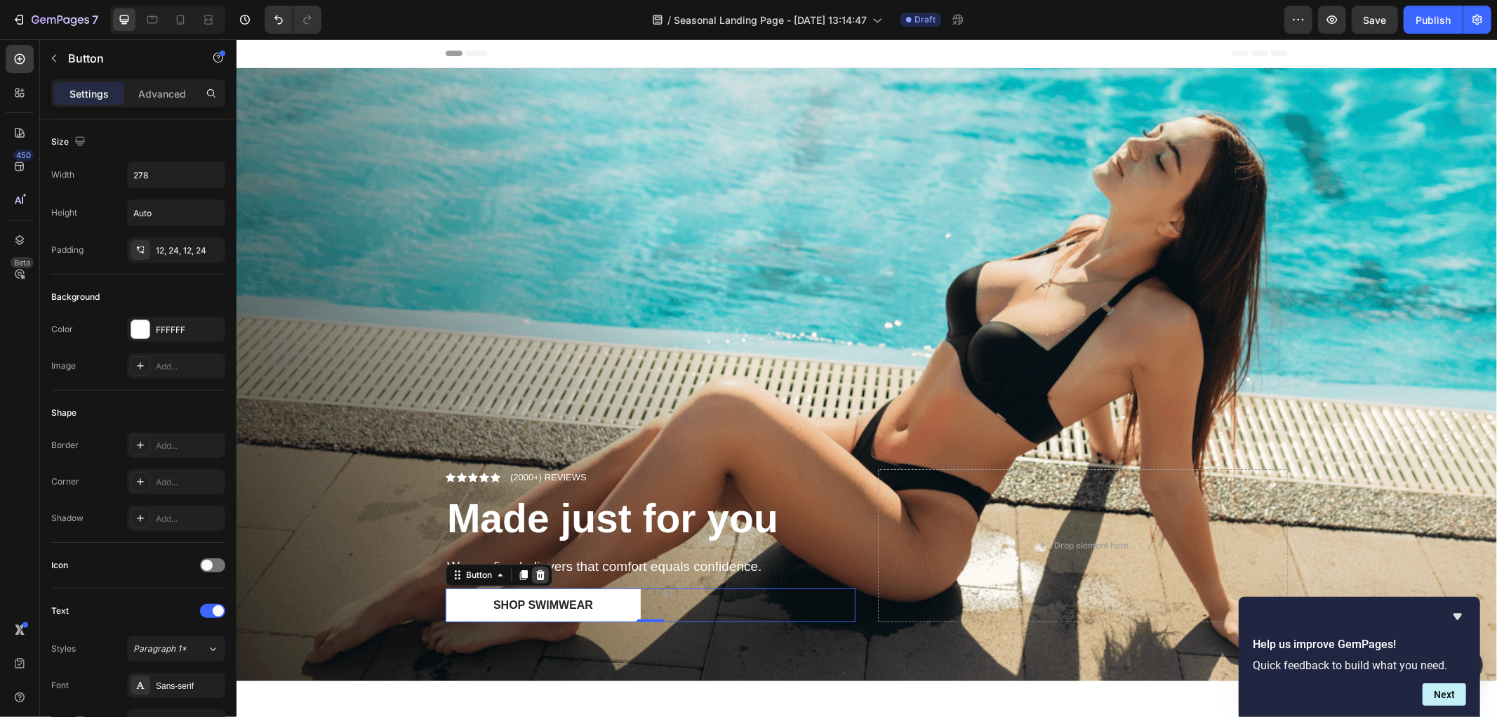
click at [538, 570] on icon at bounding box center [539, 574] width 11 height 11
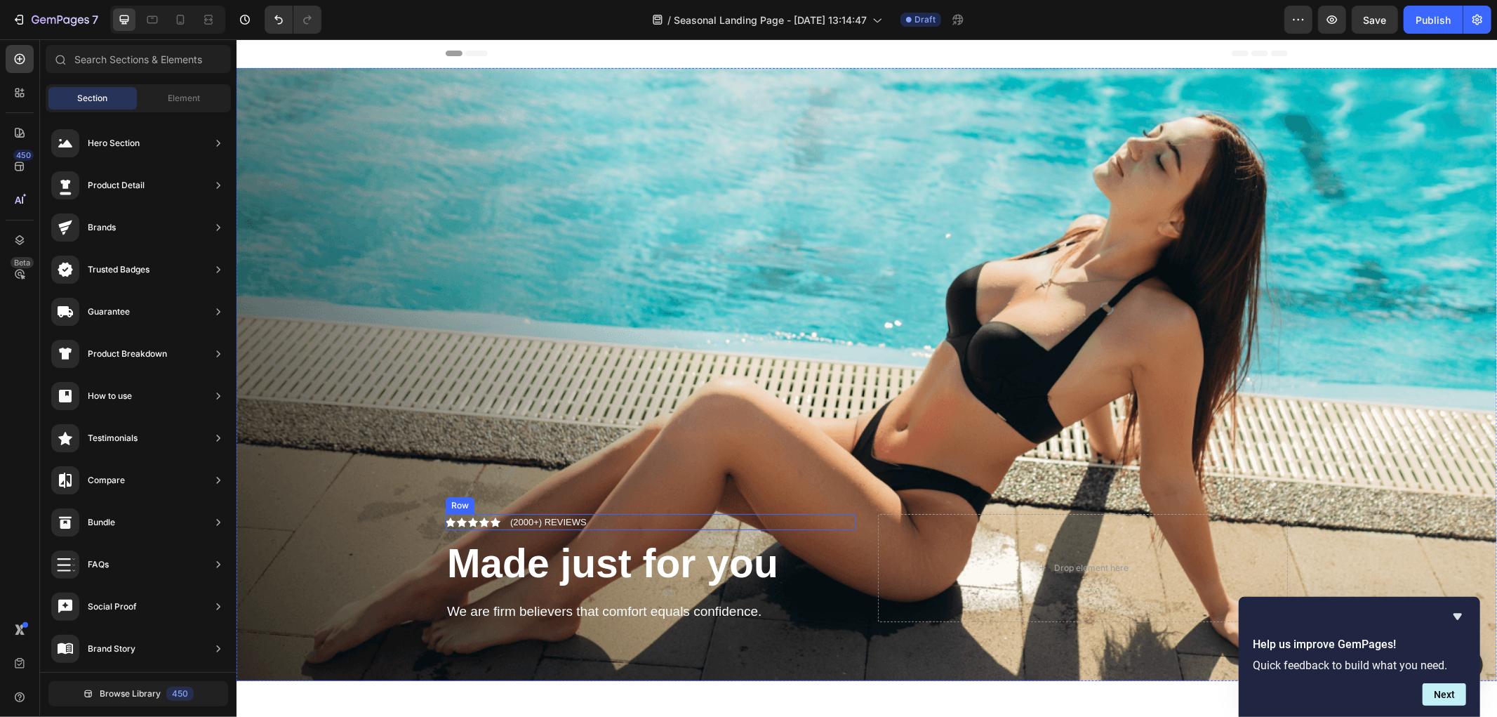
click at [607, 513] on div "Icon Icon Icon Icon Icon Icon List (2000+) REVIEWS Text Block Row" at bounding box center [650, 521] width 410 height 17
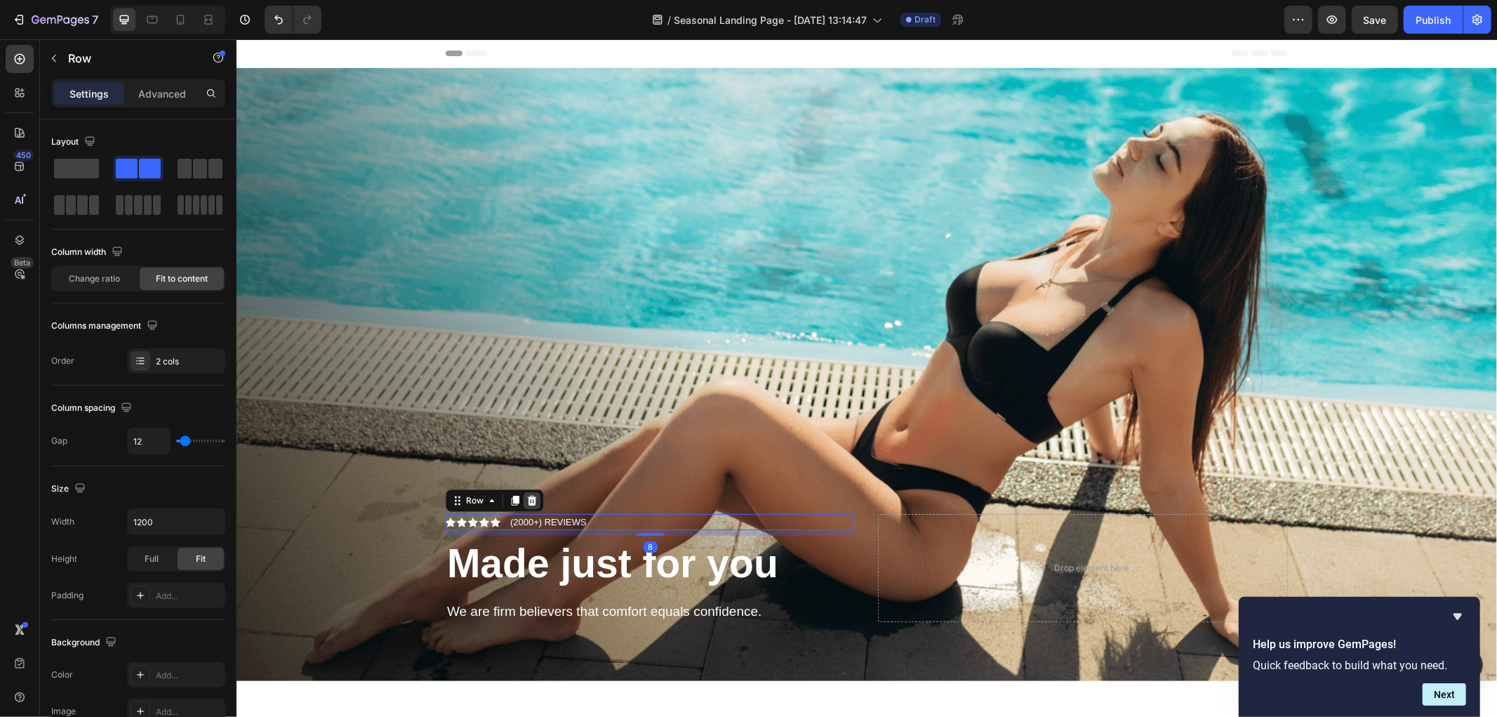
click at [529, 494] on icon at bounding box center [531, 499] width 11 height 11
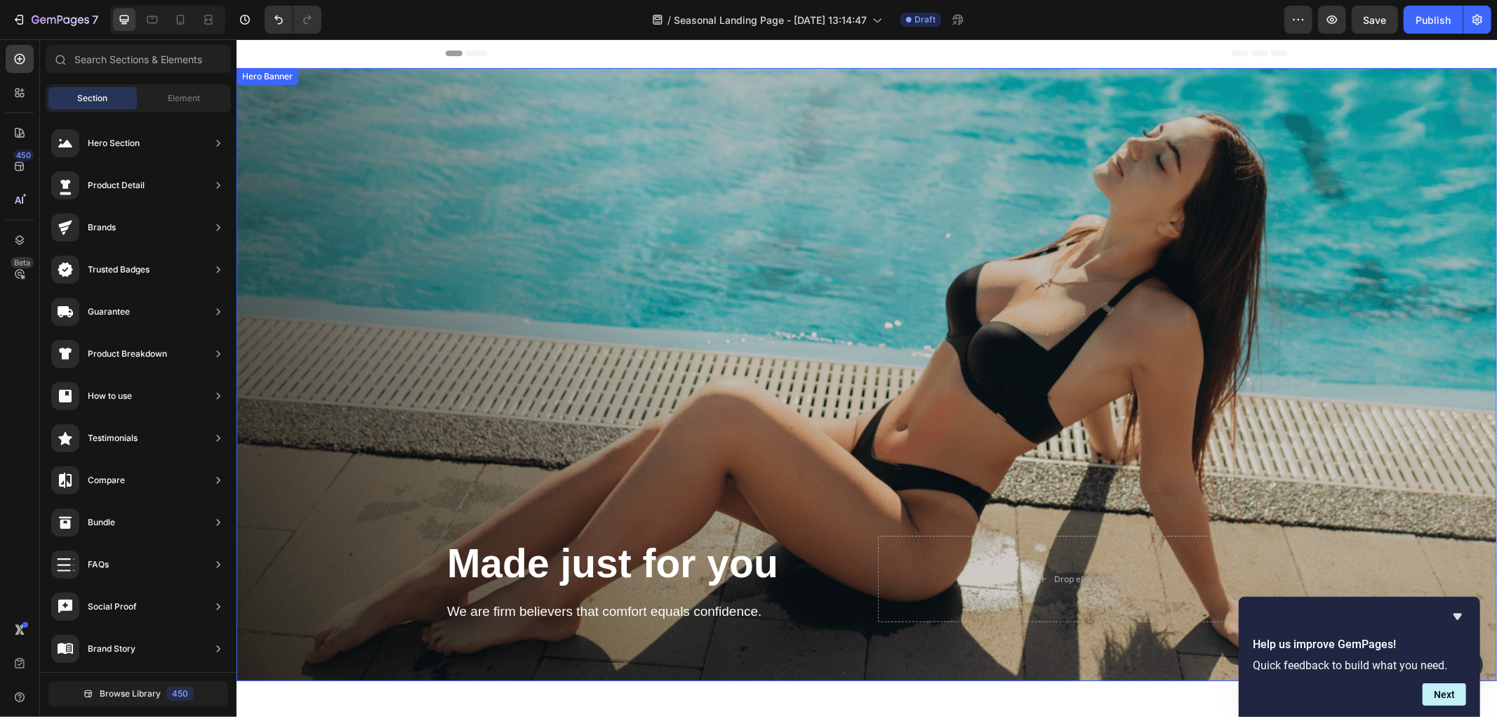
click at [471, 155] on div "Overlay" at bounding box center [866, 373] width 1261 height 613
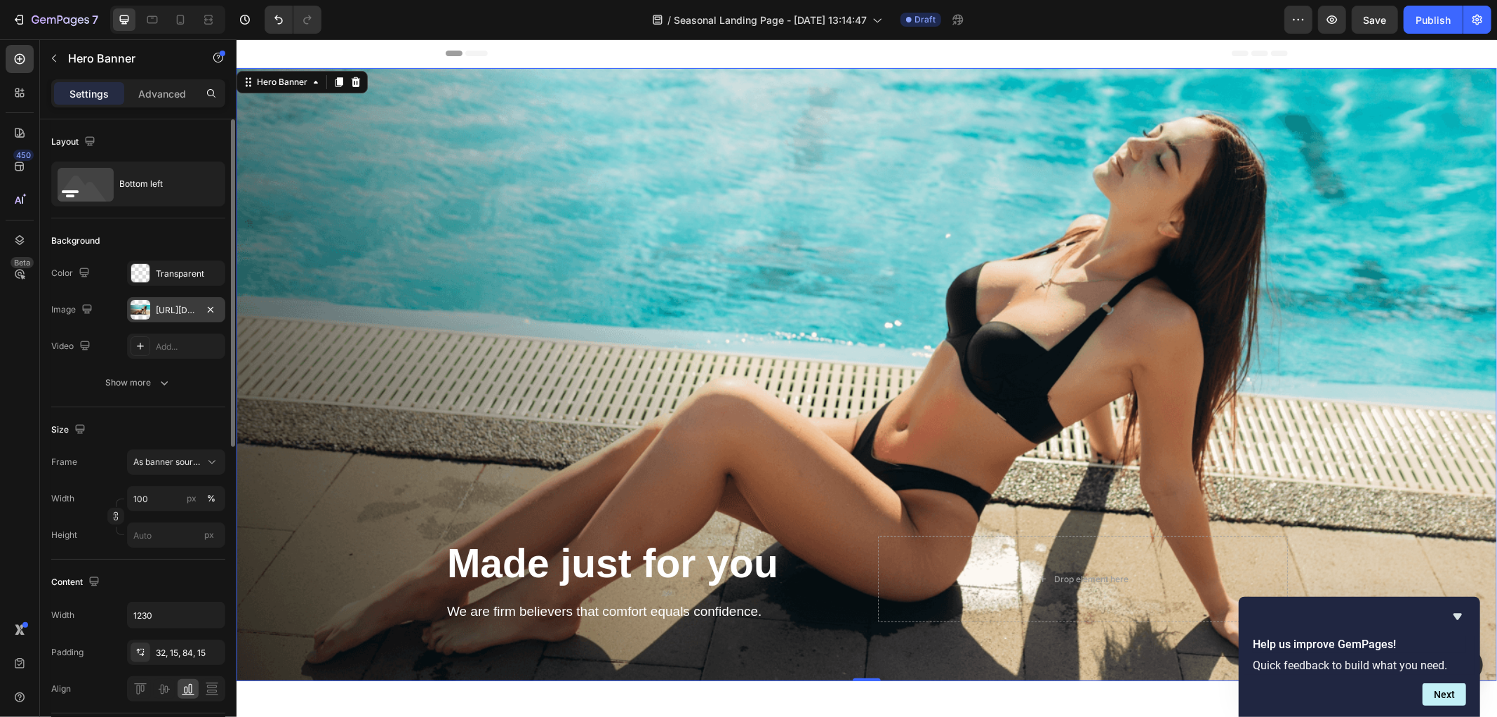
click at [156, 314] on div "https://cdn.shopify.com/s/files/1/2005/9307/files/gempages_432750572815254551-1…" at bounding box center [176, 310] width 41 height 13
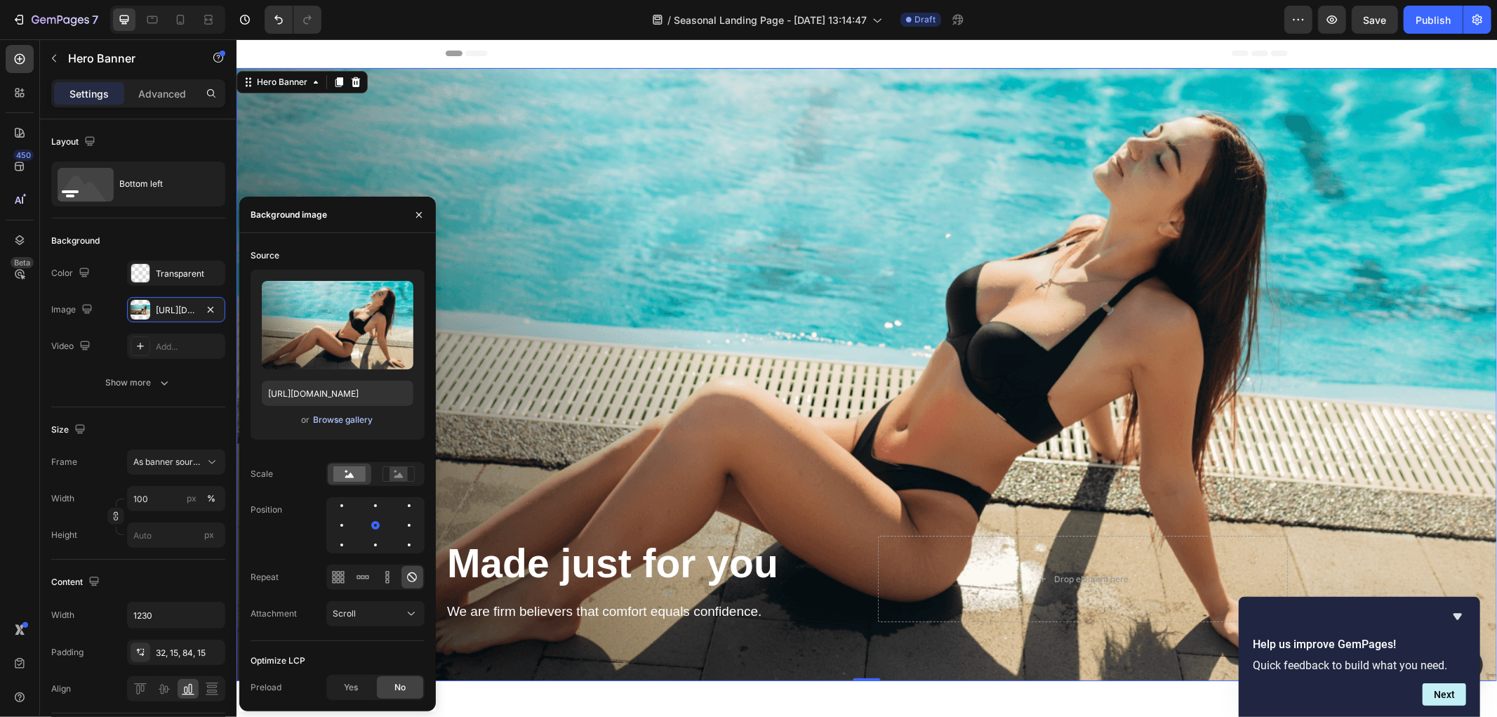
click at [326, 425] on div "Browse gallery" at bounding box center [343, 419] width 60 height 13
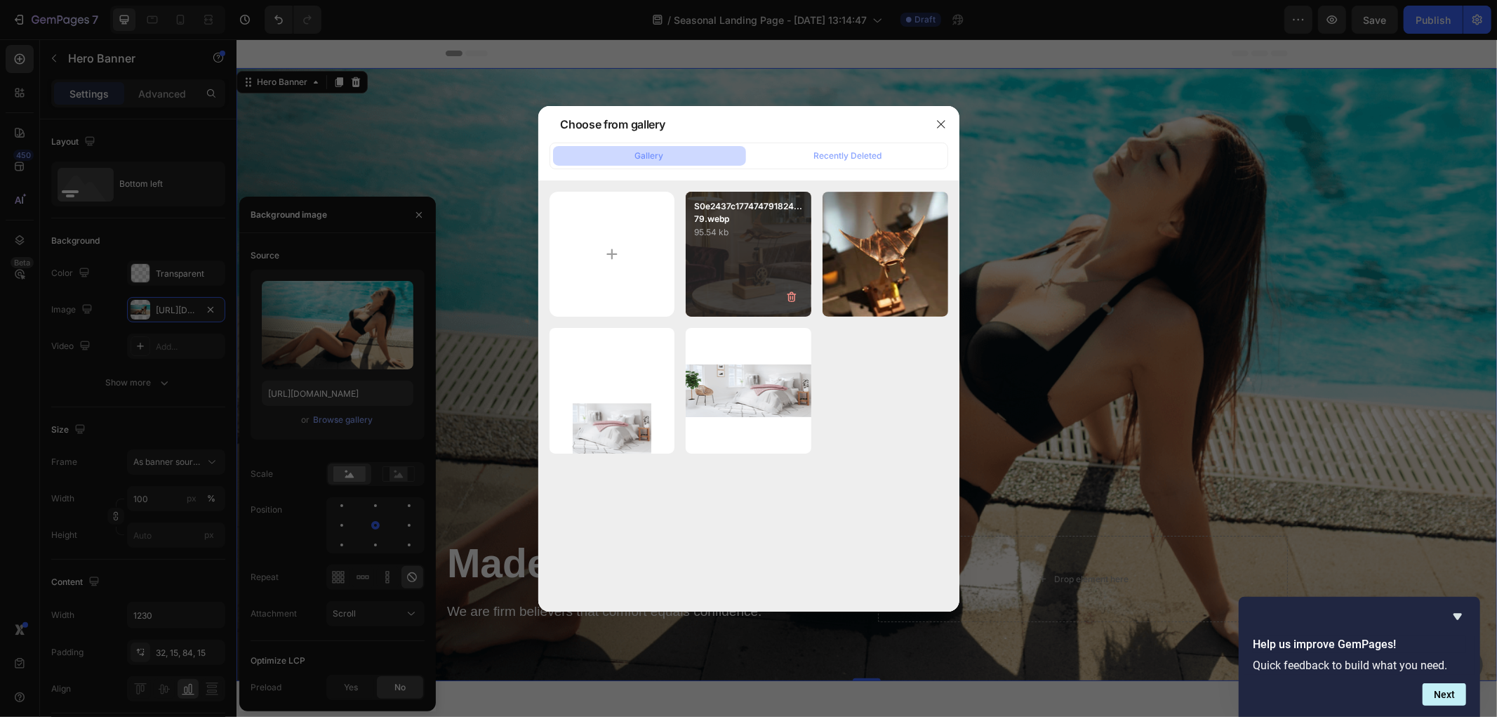
click at [764, 260] on div "S0e2437c177474791824...79.webp 95.54 kb" at bounding box center [749, 255] width 126 height 126
type input "https://cdn.shopify.com/s/files/1/0785/4286/4596/files/gempages_585952588839518…"
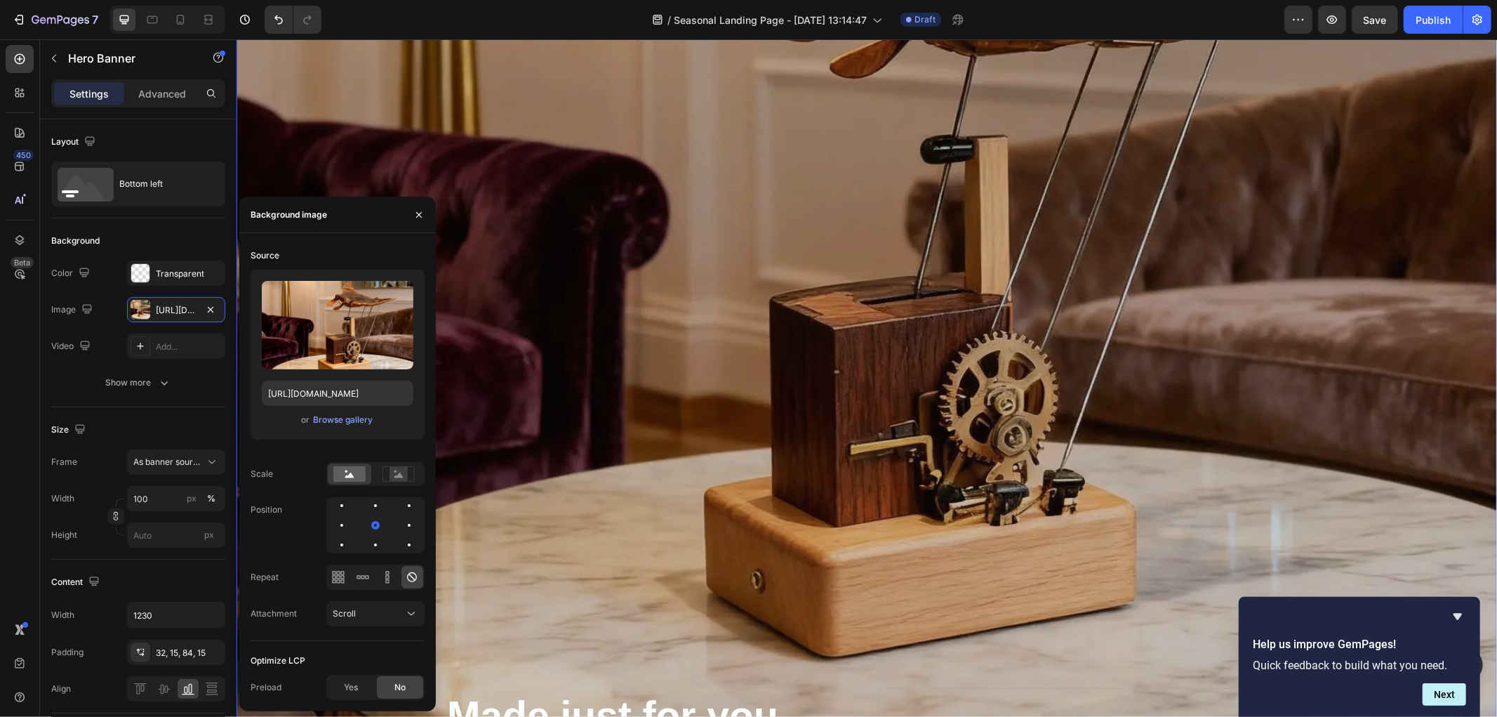
scroll to position [623, 0]
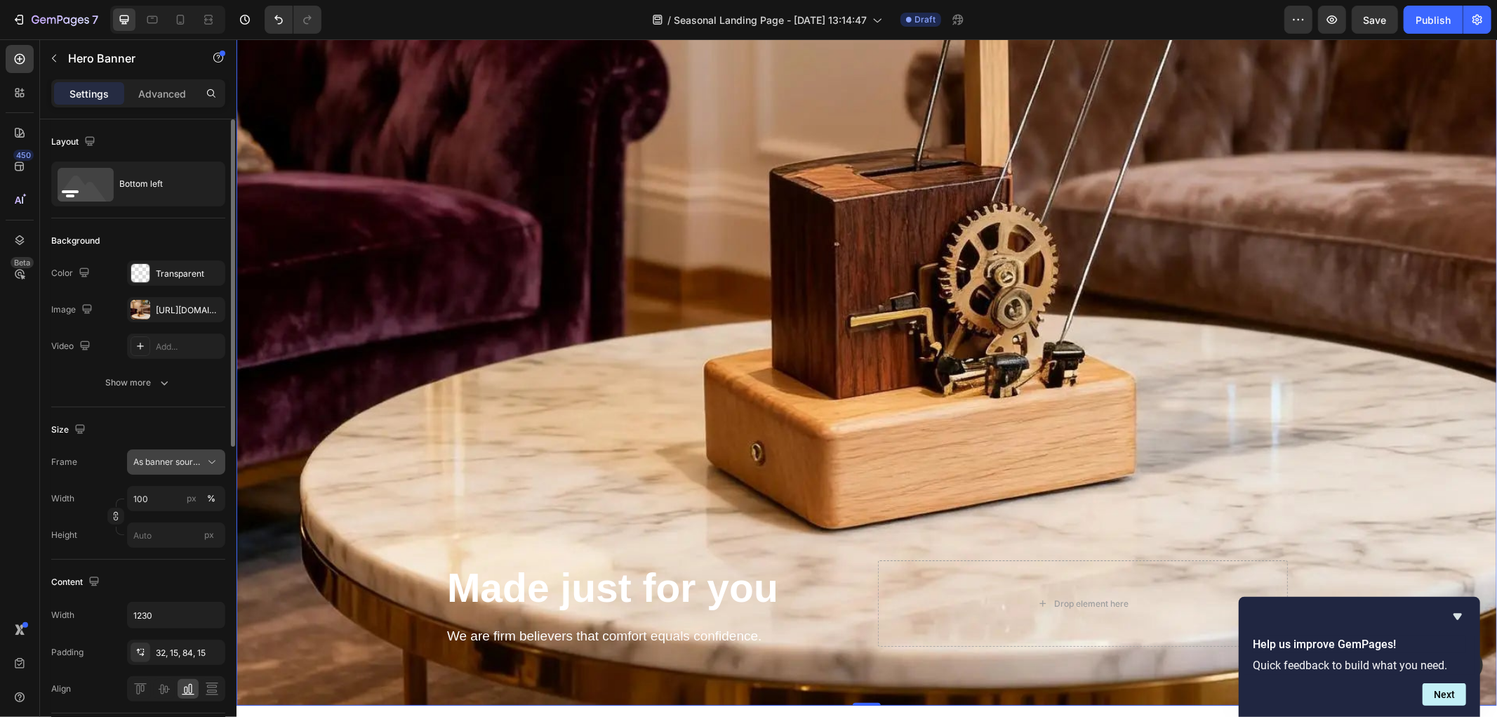
click at [190, 463] on span "As banner source" at bounding box center [167, 462] width 69 height 13
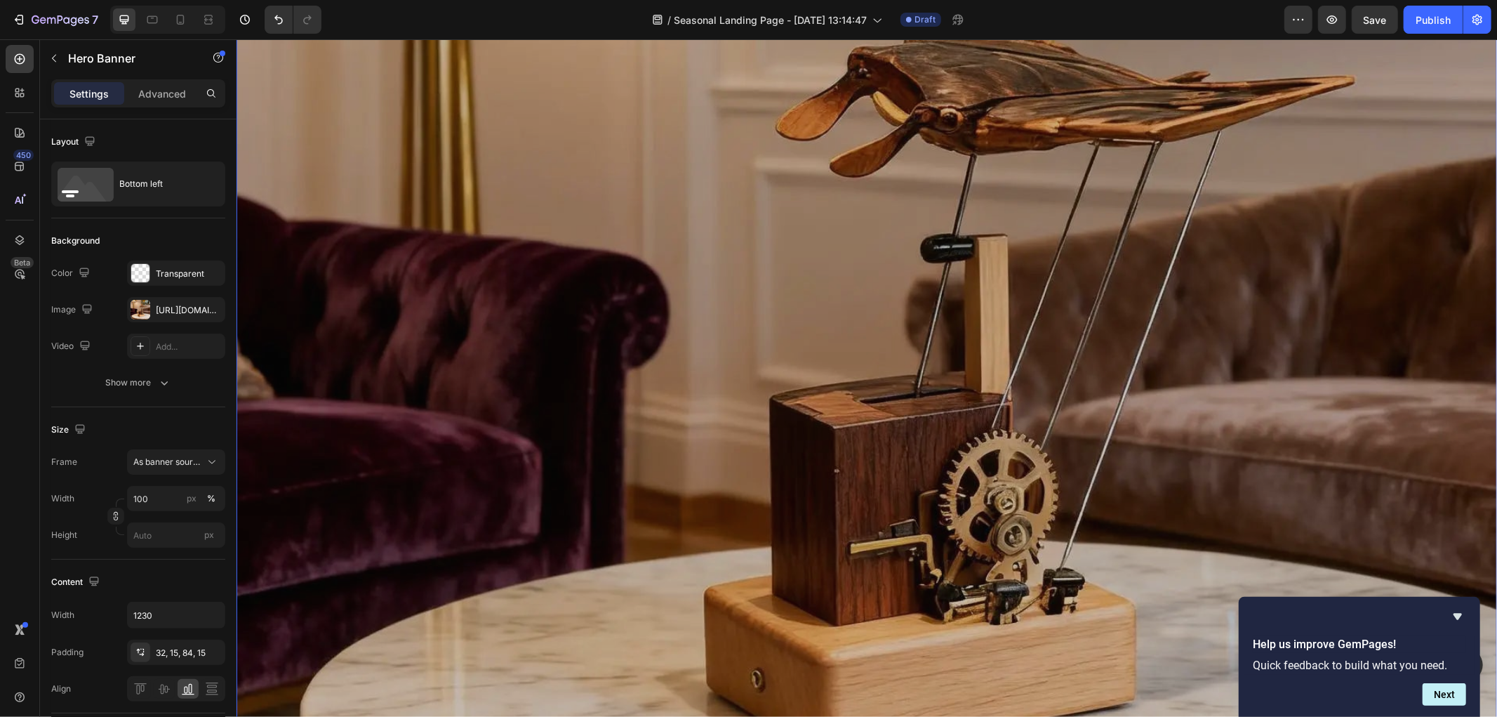
scroll to position [156, 0]
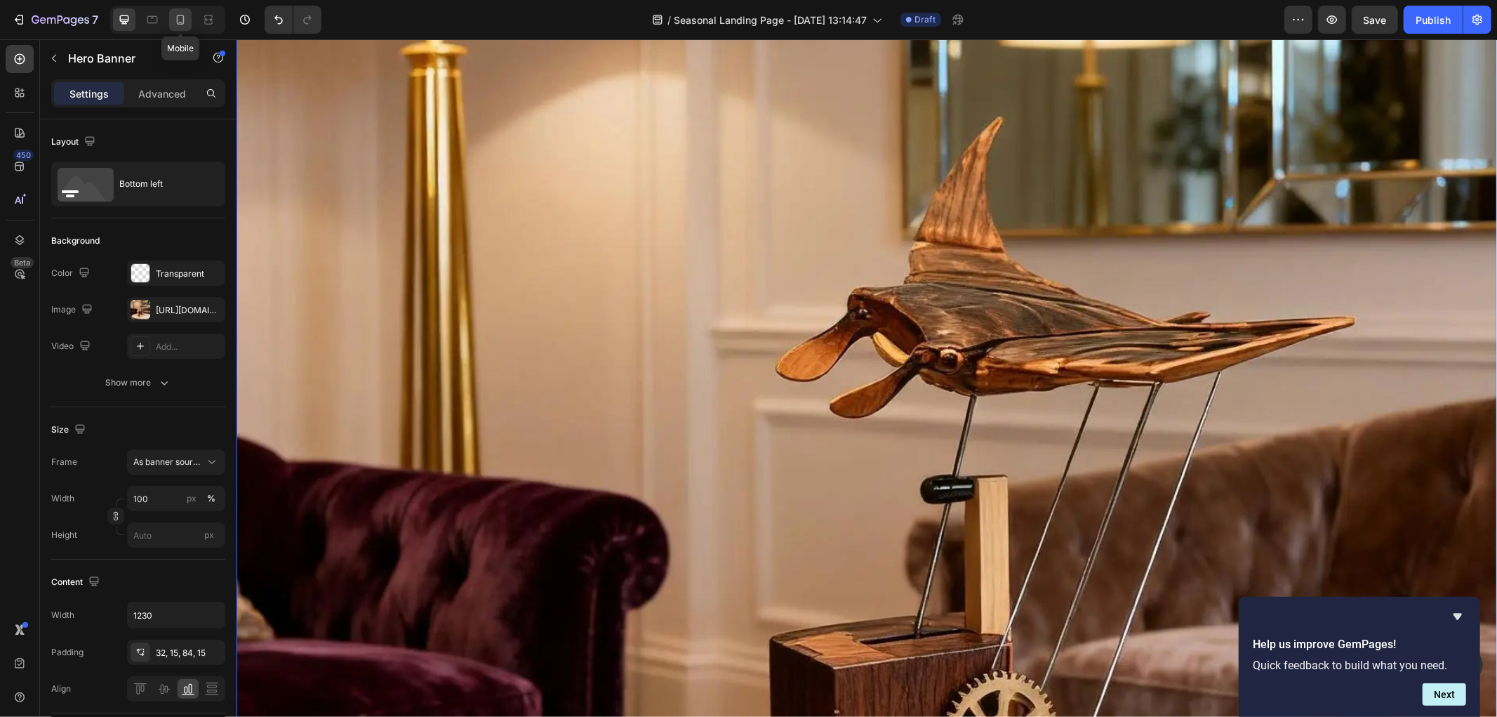
click at [185, 23] on icon at bounding box center [180, 20] width 14 height 14
type input "100%"
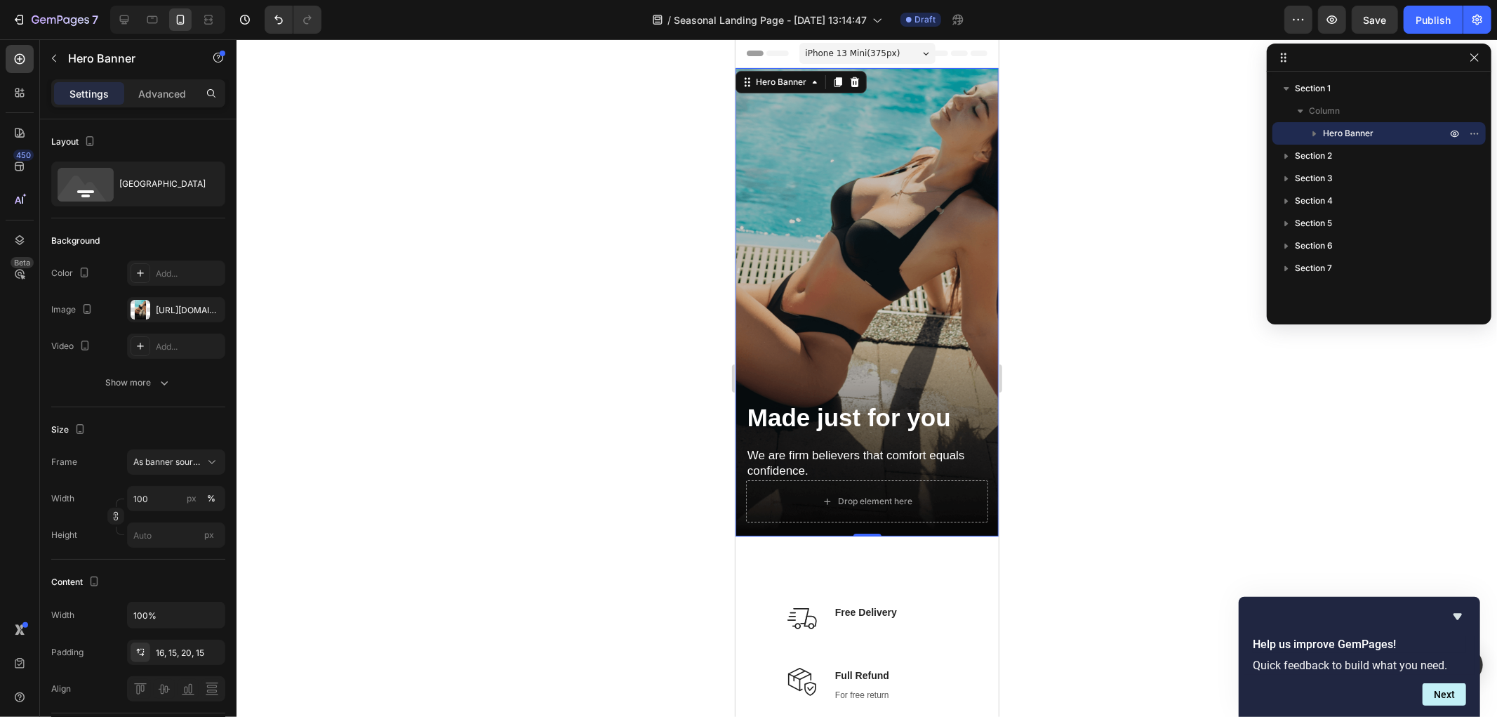
click at [832, 230] on div "Overlay" at bounding box center [866, 301] width 263 height 468
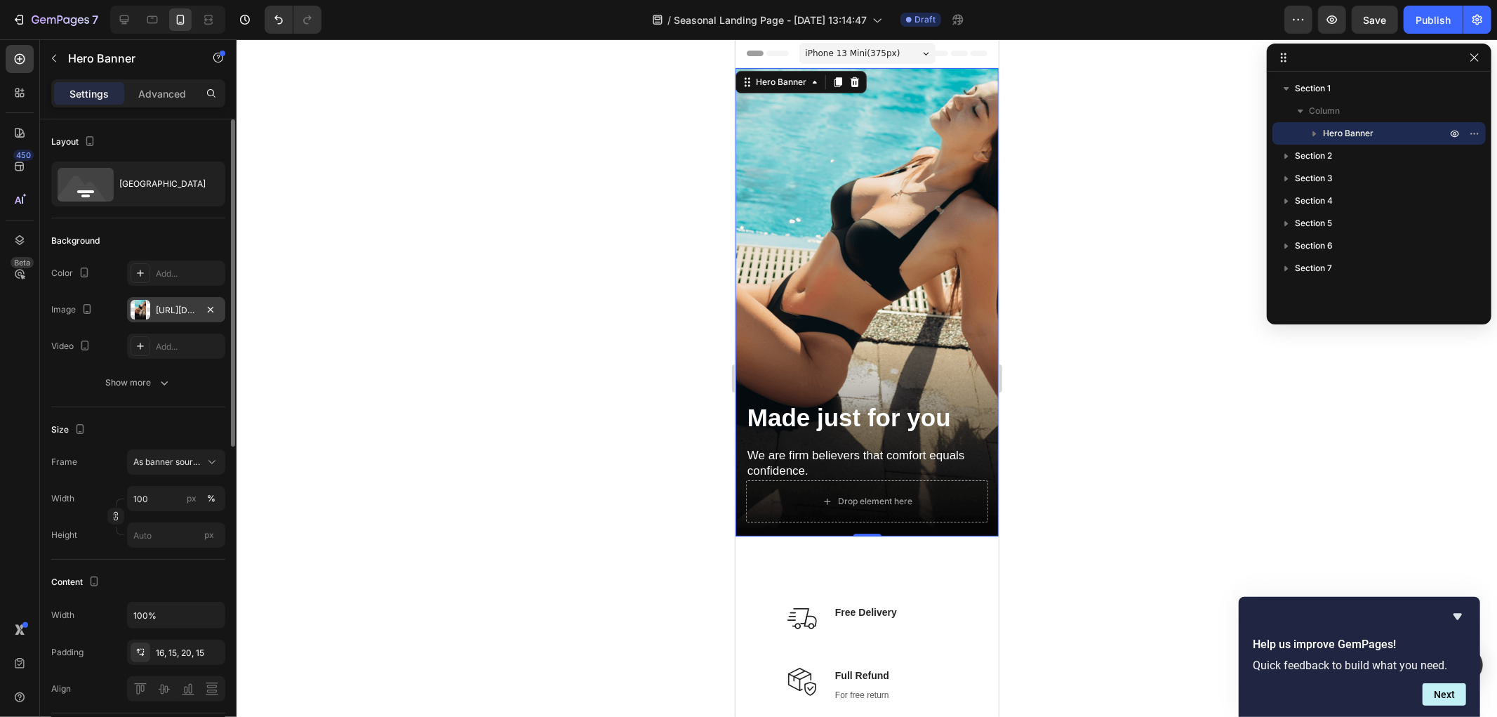
click at [167, 305] on div "https://cdn.shopify.com/s/files/1/2005/9307/files/gempages_432750572815254551-6…" at bounding box center [176, 310] width 41 height 13
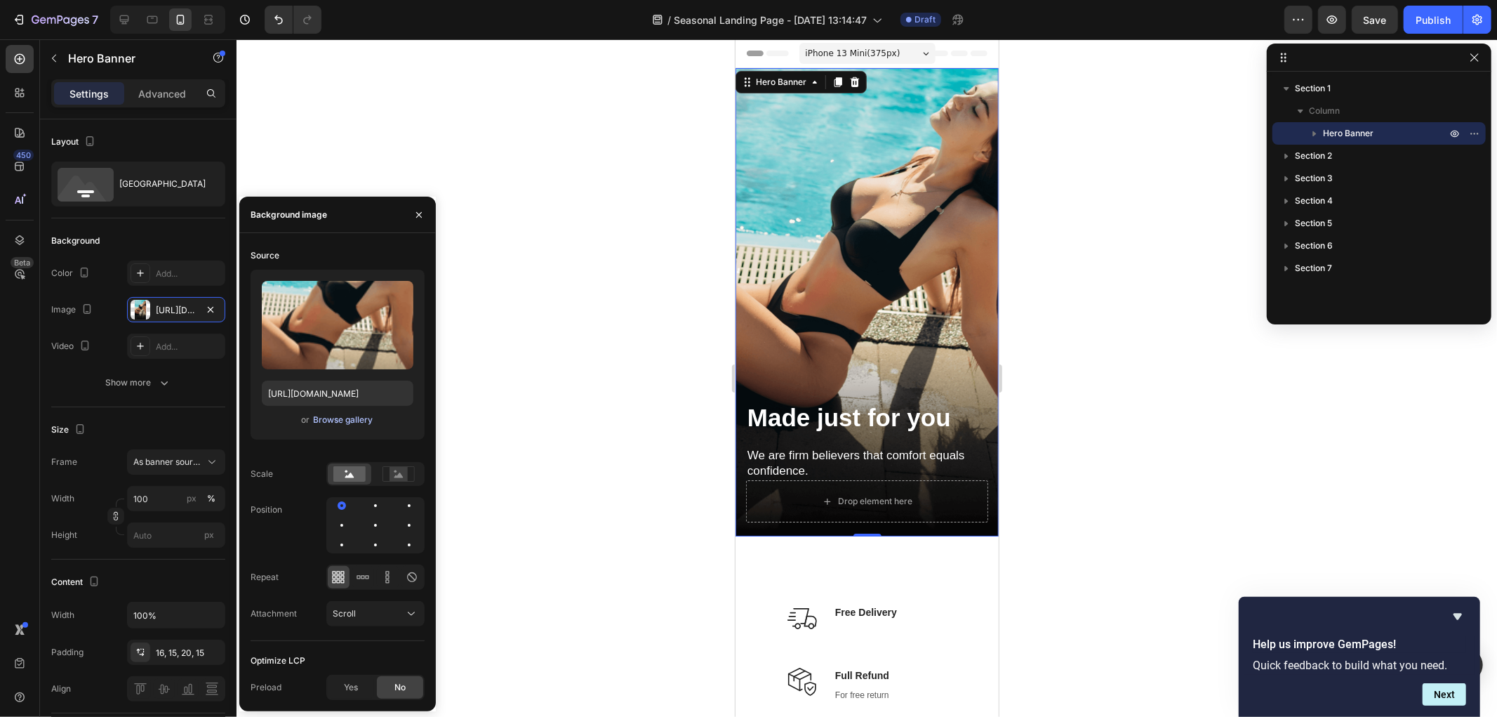
click at [331, 420] on div "Browse gallery" at bounding box center [343, 419] width 60 height 13
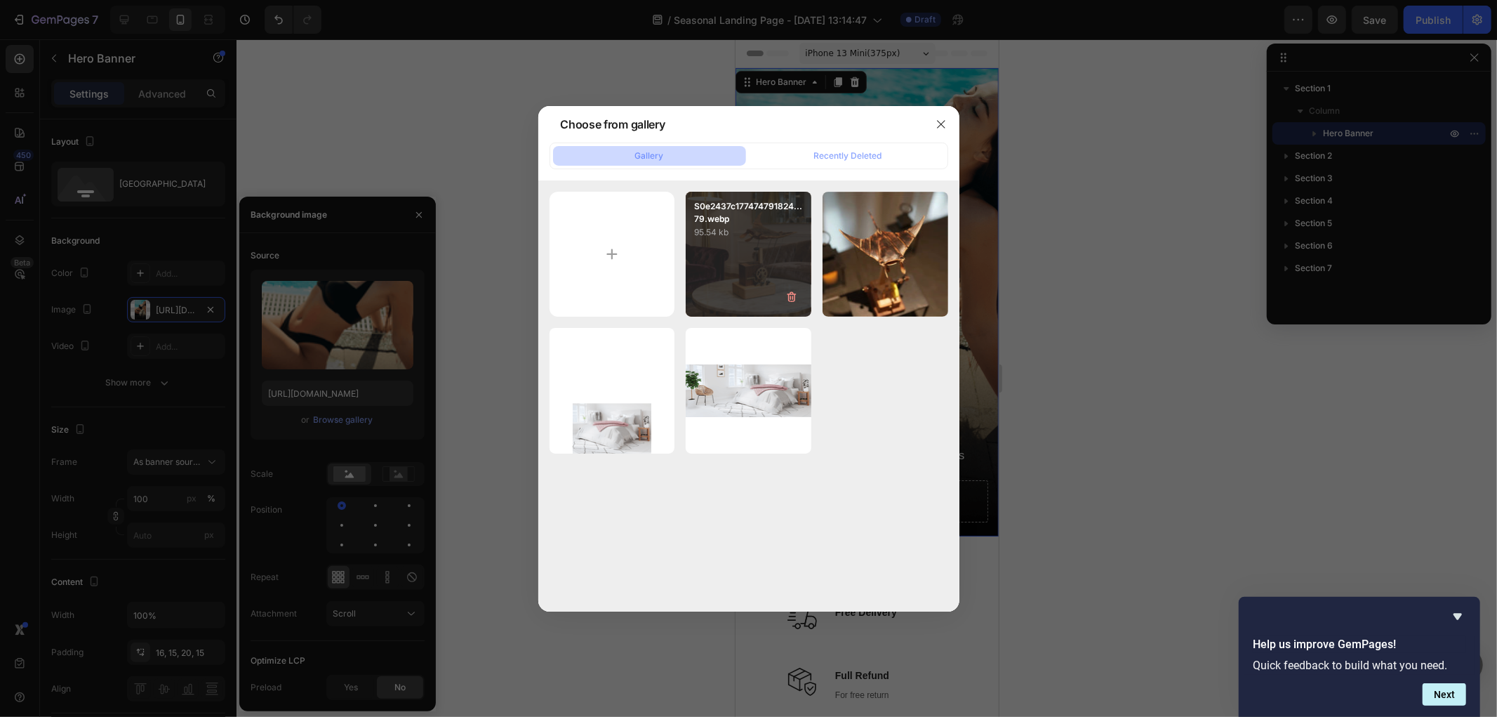
click at [748, 276] on div "S0e2437c177474791824...79.webp 95.54 kb" at bounding box center [749, 255] width 126 height 126
type input "https://cdn.shopify.com/s/files/1/0785/4286/4596/files/gempages_585952588839518…"
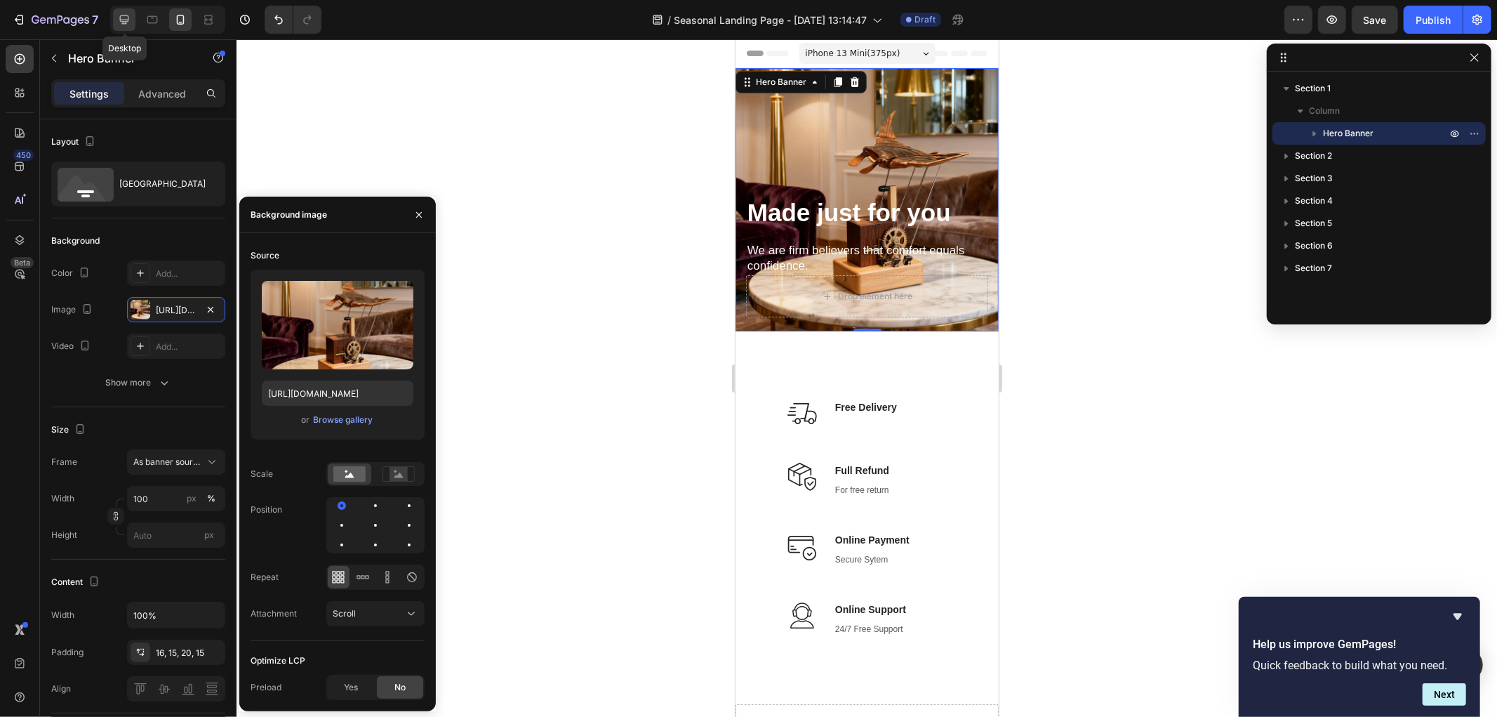
click at [115, 15] on div at bounding box center [124, 19] width 22 height 22
type input "1230"
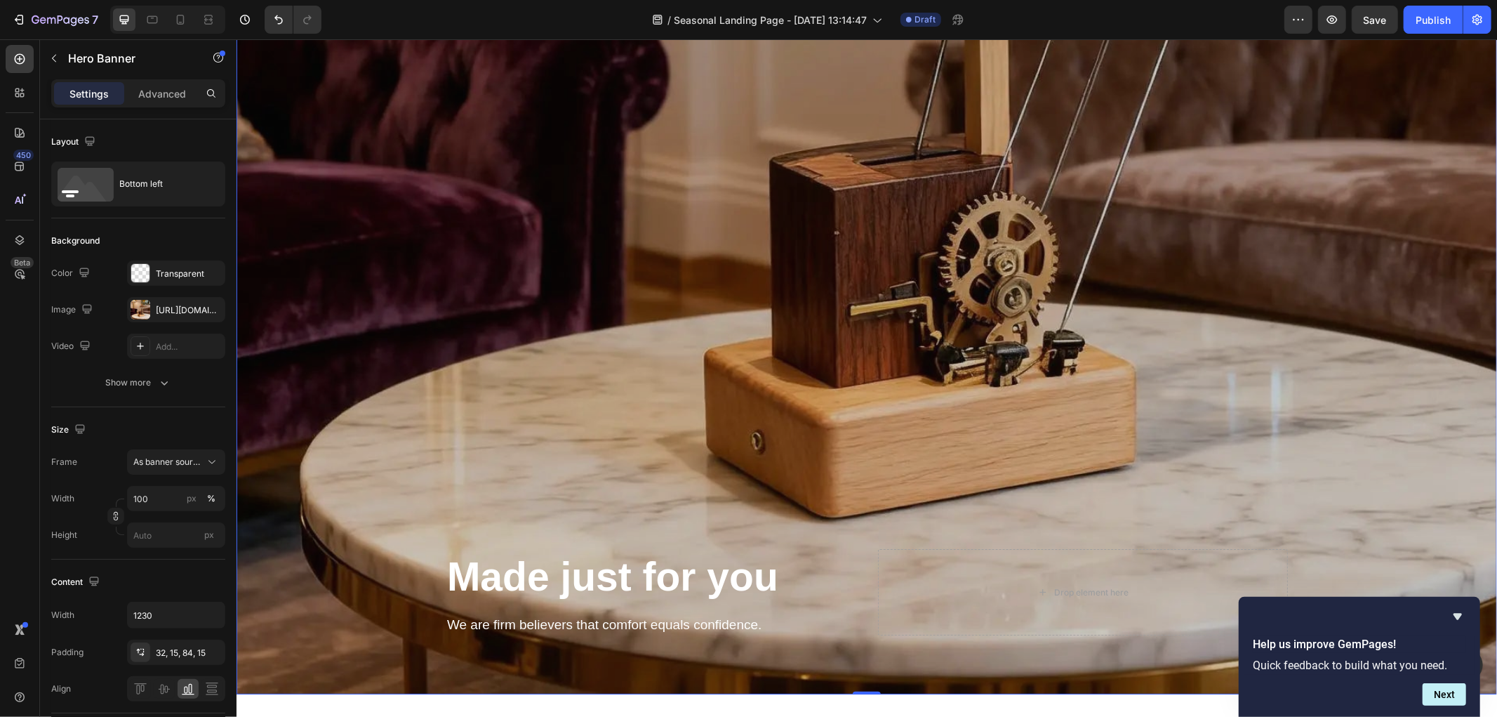
scroll to position [1169, 0]
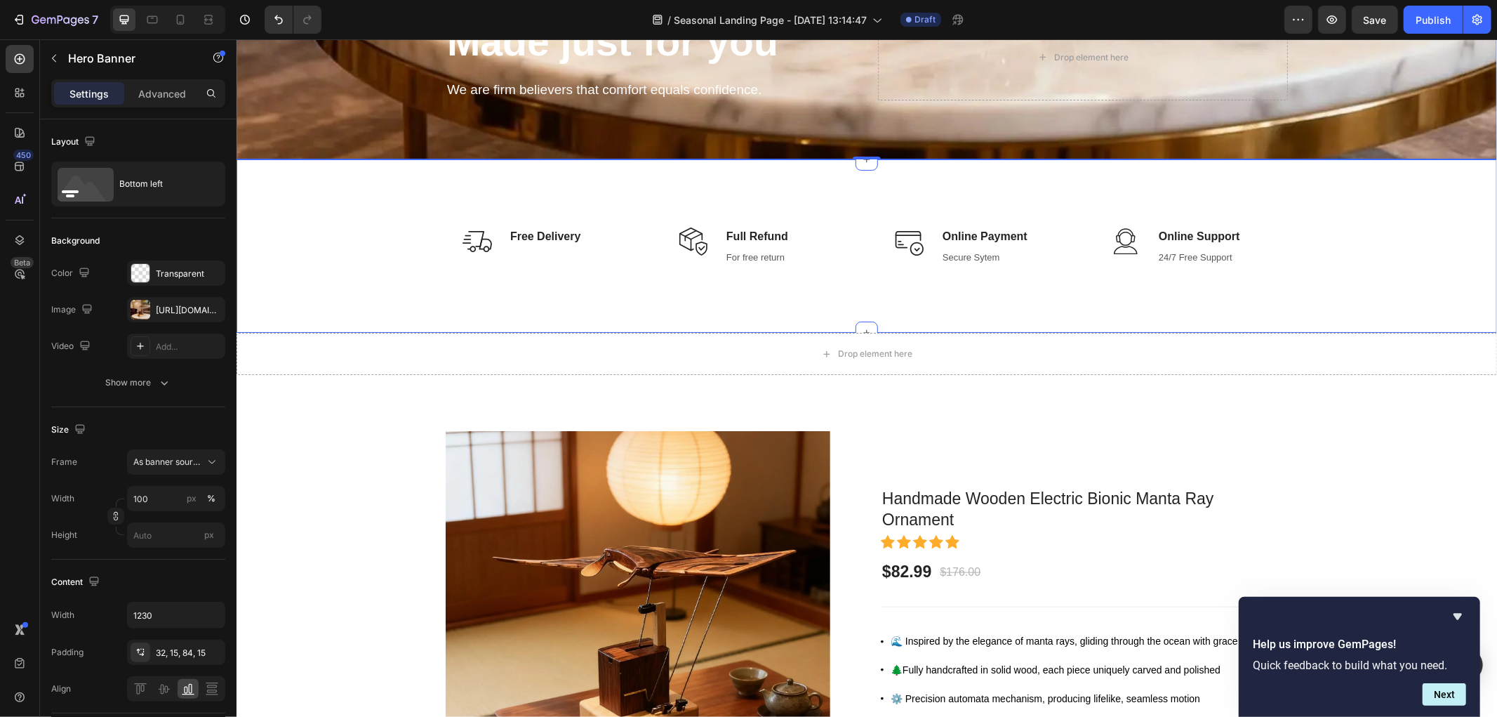
click at [396, 215] on div "Image Free Delivery Text block Row Image Full Refund Text block For free return…" at bounding box center [866, 257] width 1240 height 84
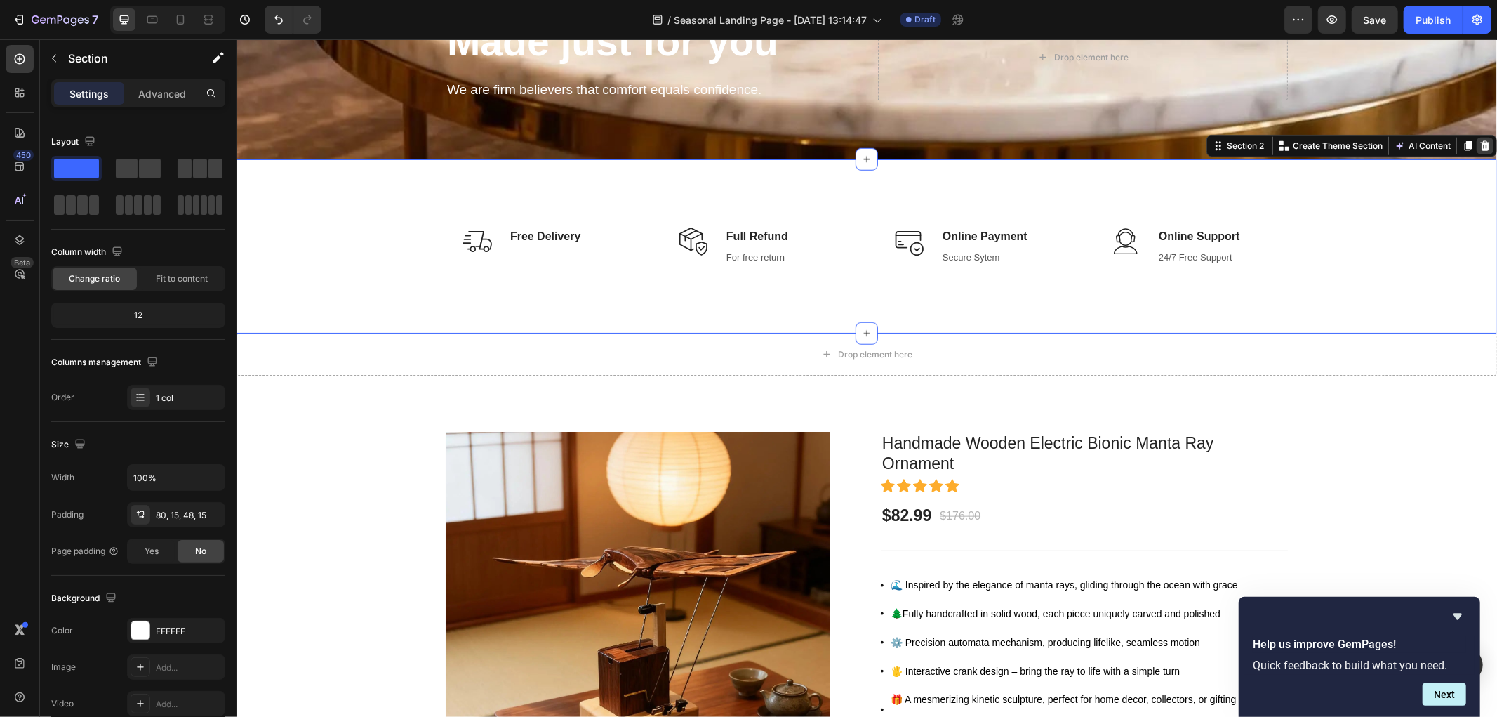
click at [1480, 140] on icon at bounding box center [1484, 145] width 9 height 10
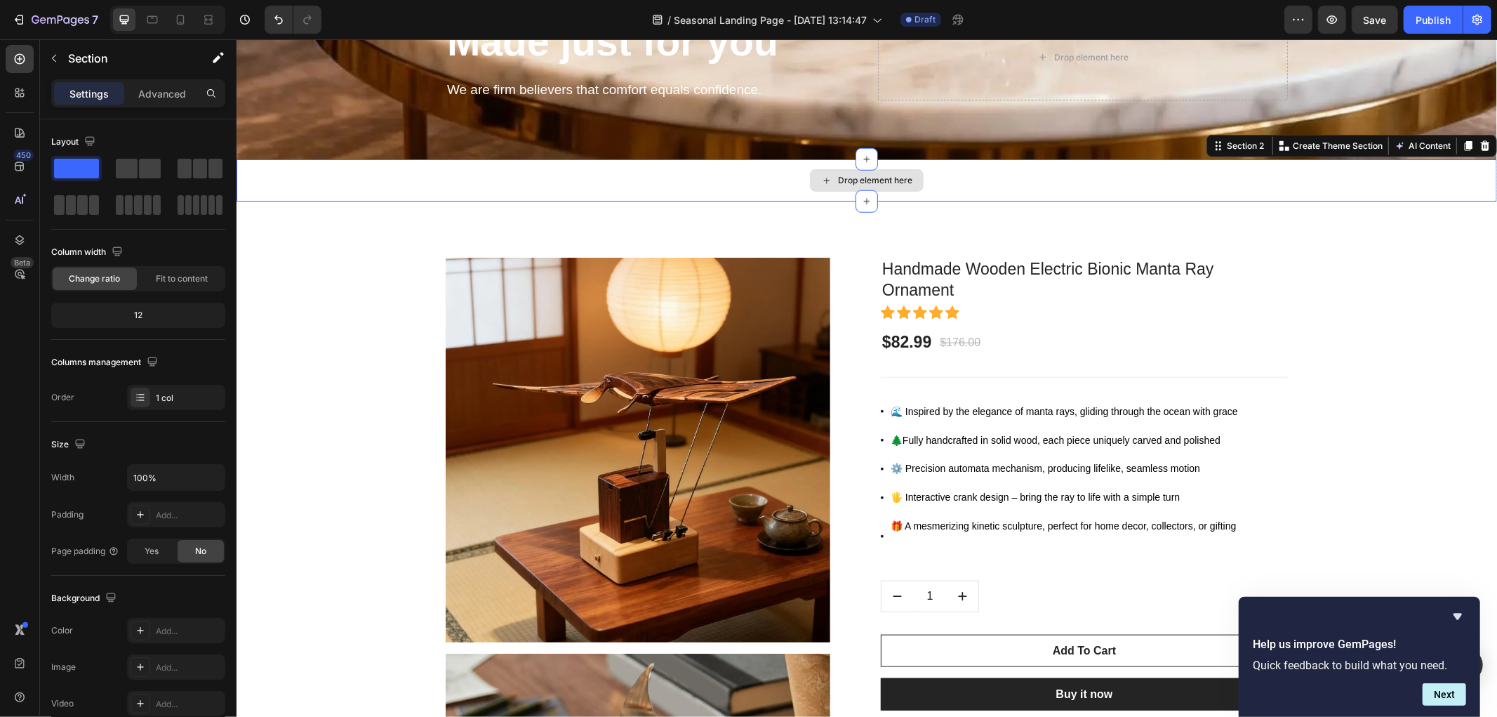
click at [453, 168] on div "Drop element here" at bounding box center [866, 180] width 1261 height 42
click at [1479, 140] on icon at bounding box center [1484, 145] width 11 height 11
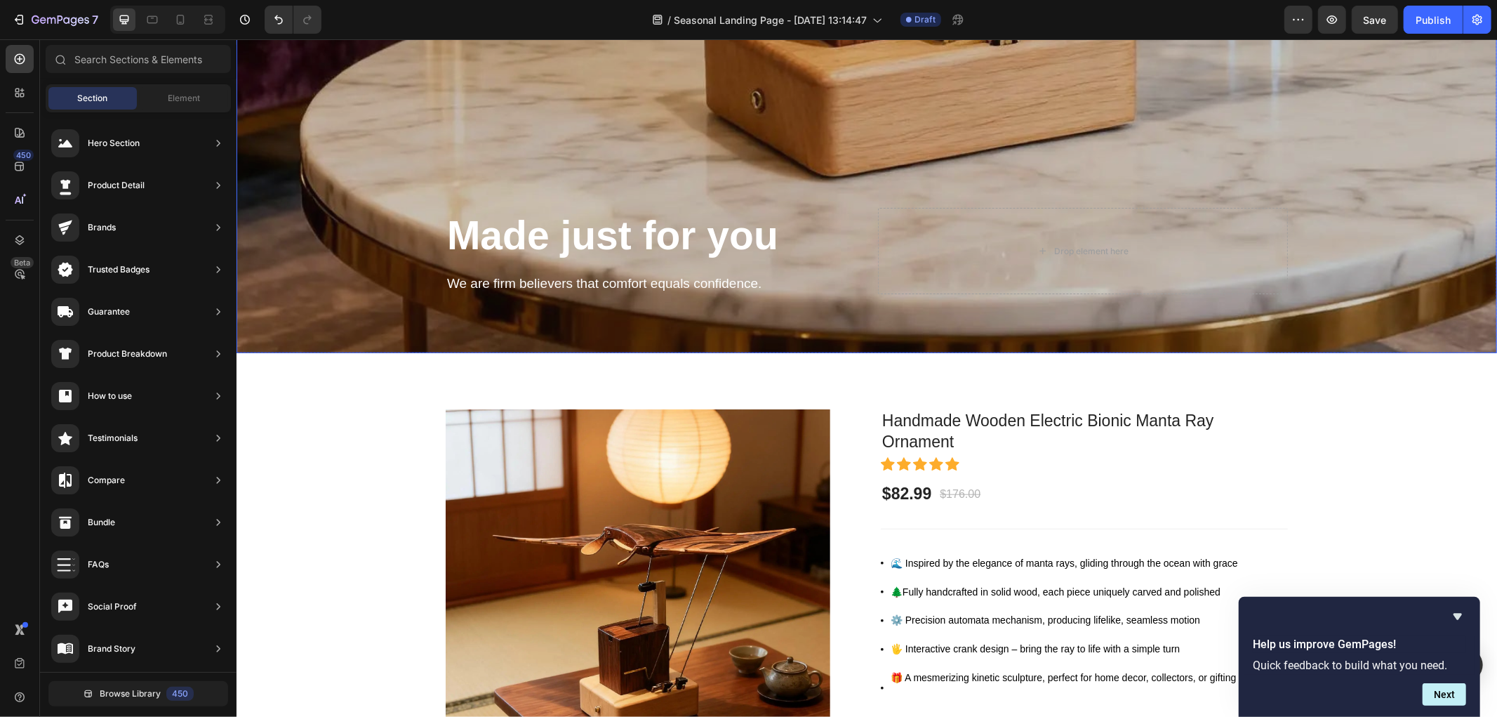
scroll to position [936, 0]
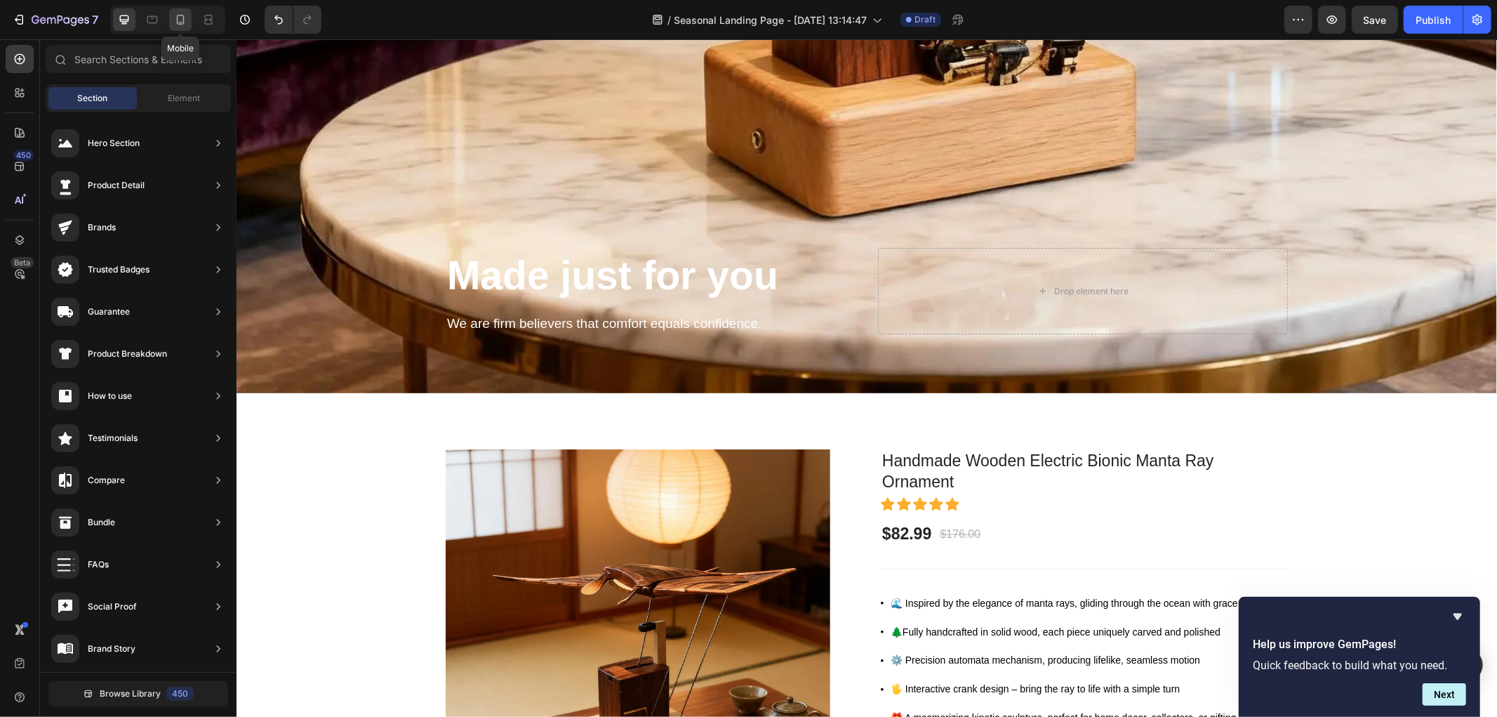
click at [181, 20] on icon at bounding box center [180, 20] width 14 height 14
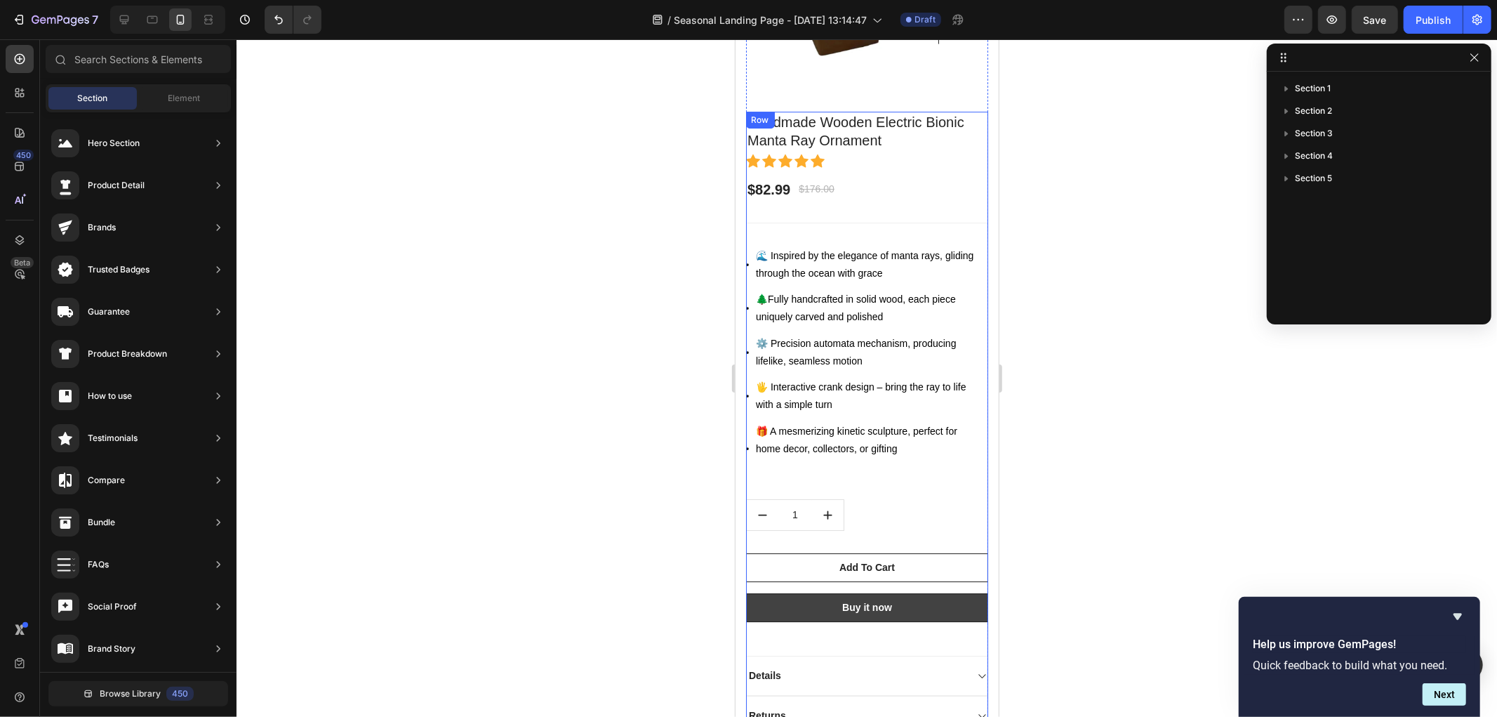
scroll to position [3821, 0]
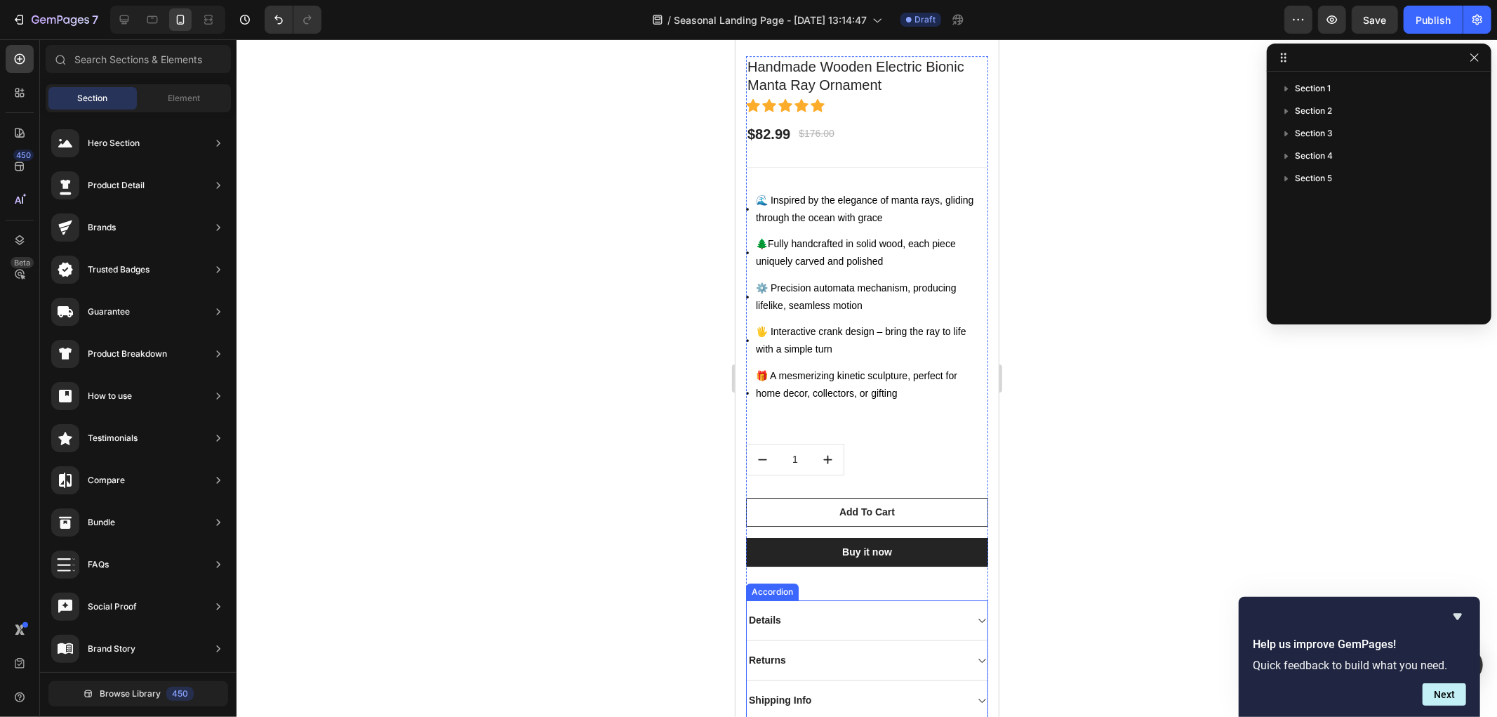
click at [830, 610] on div "Details" at bounding box center [855, 619] width 218 height 19
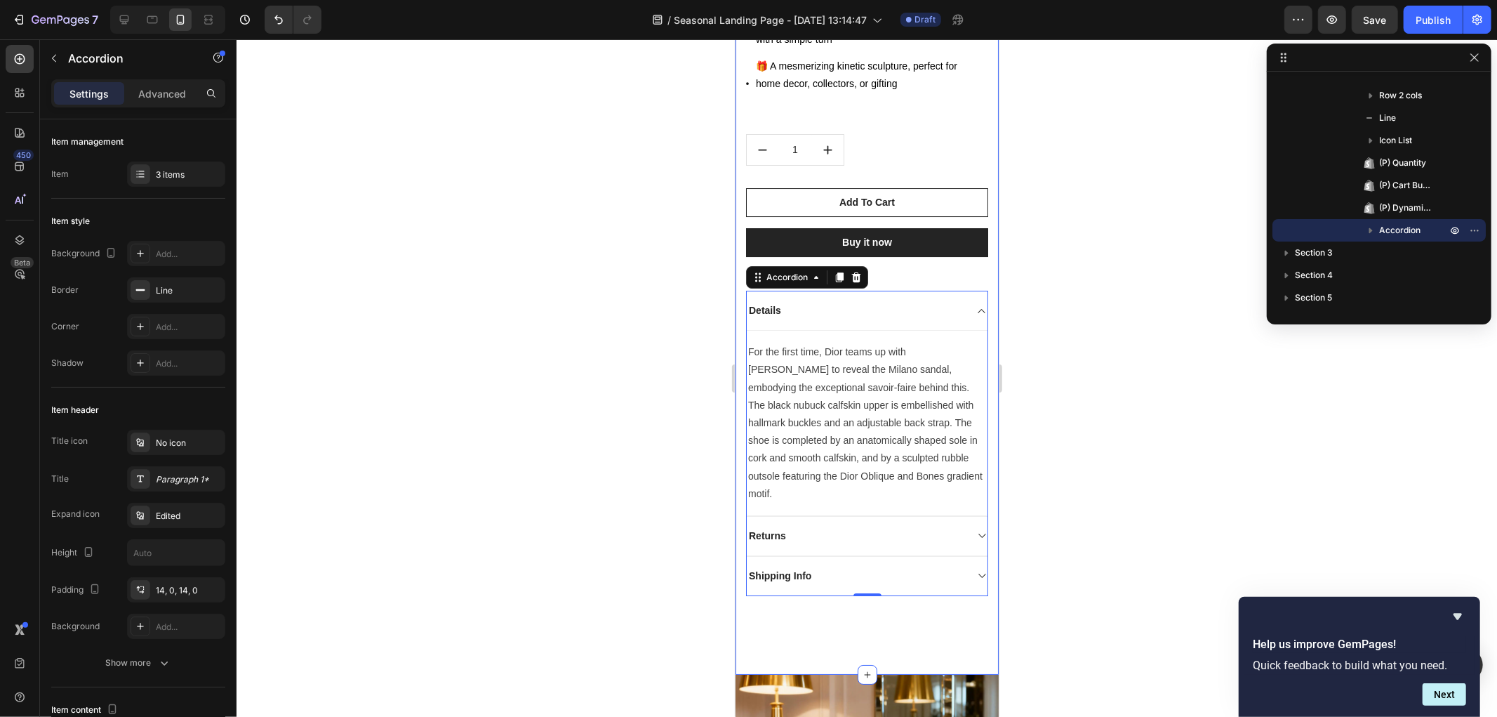
scroll to position [4133, 0]
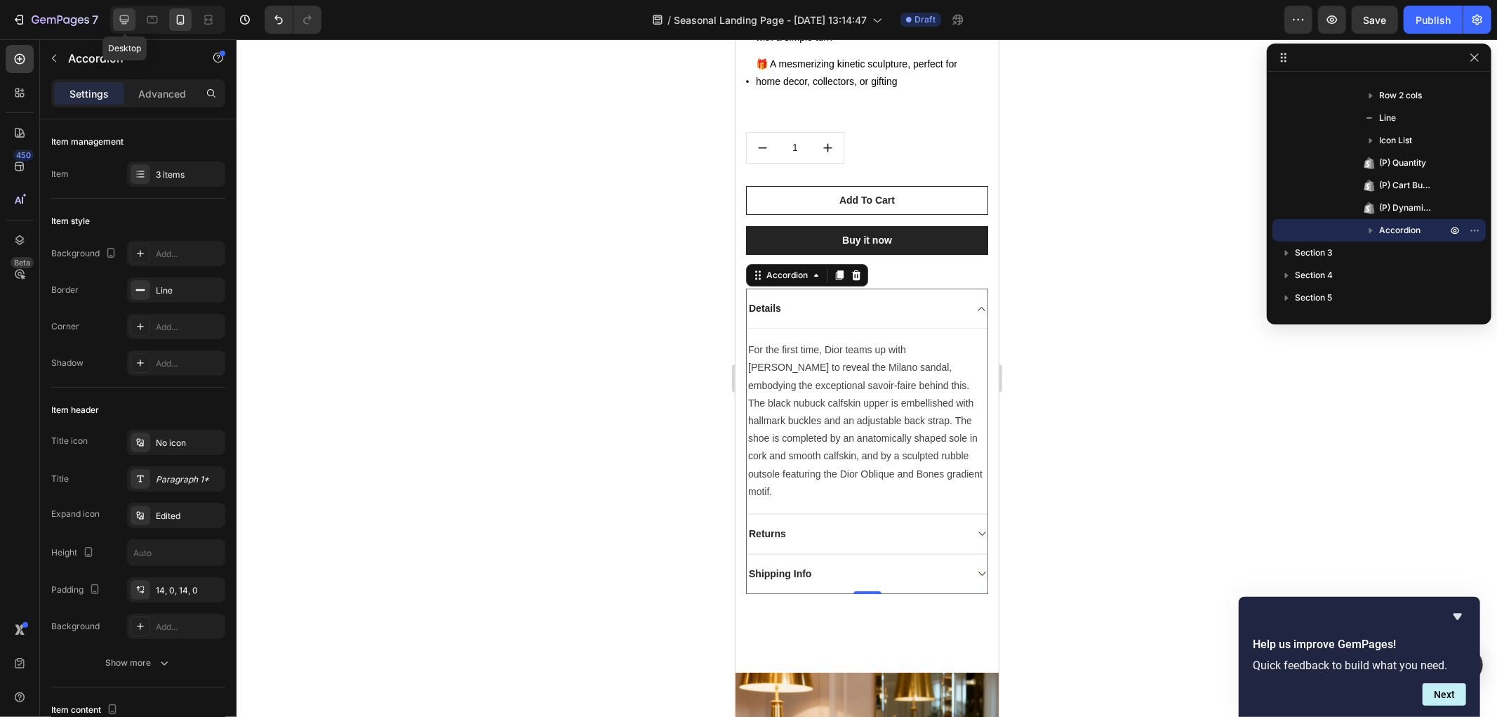
click at [117, 25] on icon at bounding box center [124, 20] width 14 height 14
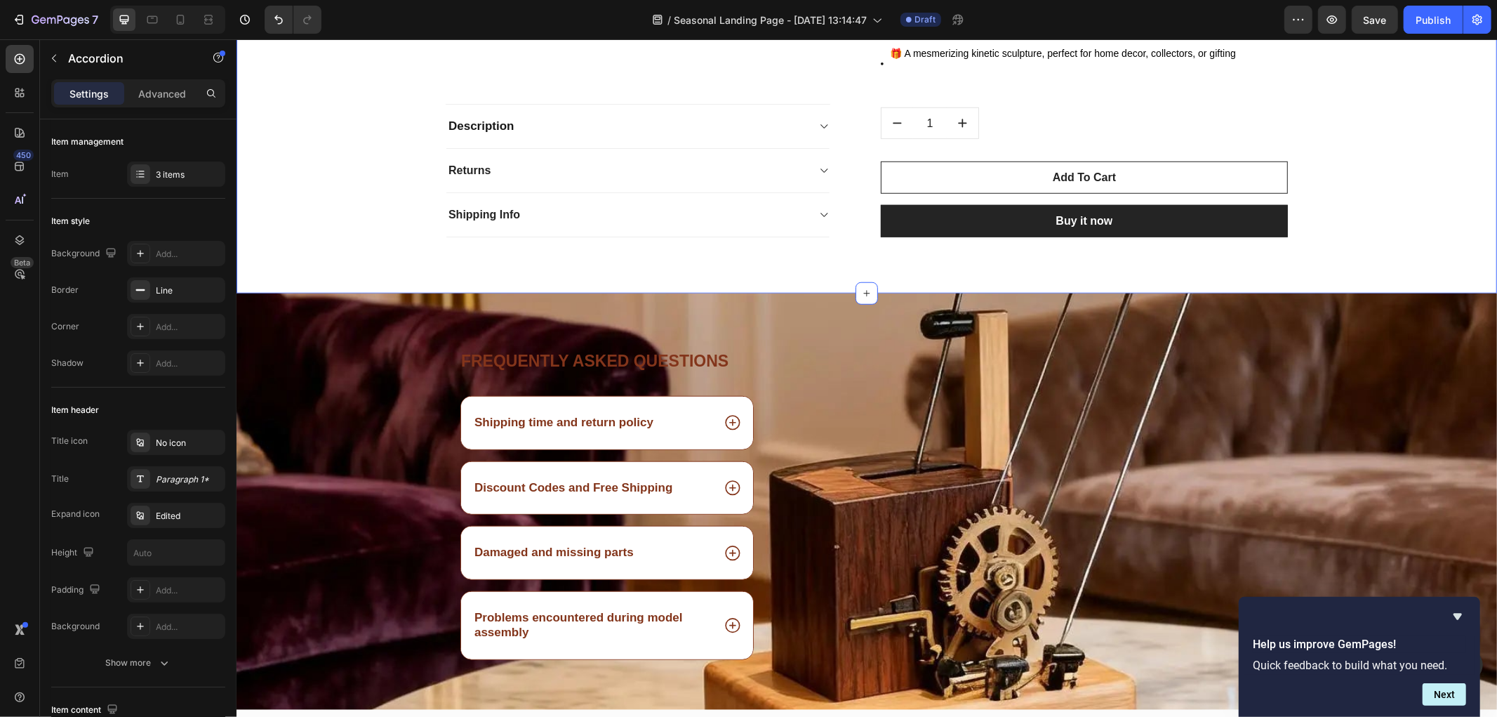
scroll to position [5359, 0]
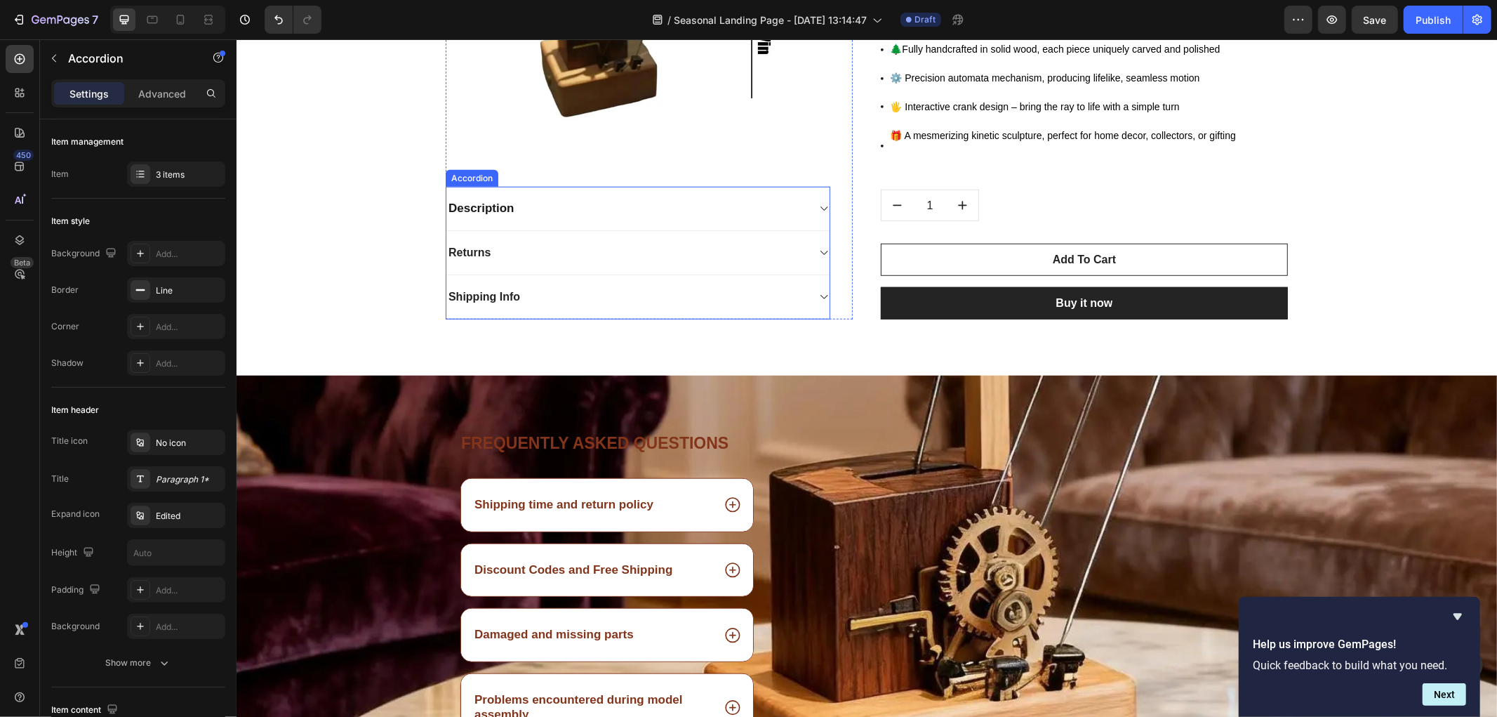
click at [497, 204] on strong "Description" at bounding box center [481, 207] width 66 height 13
click at [496, 204] on strong "Description" at bounding box center [481, 207] width 66 height 13
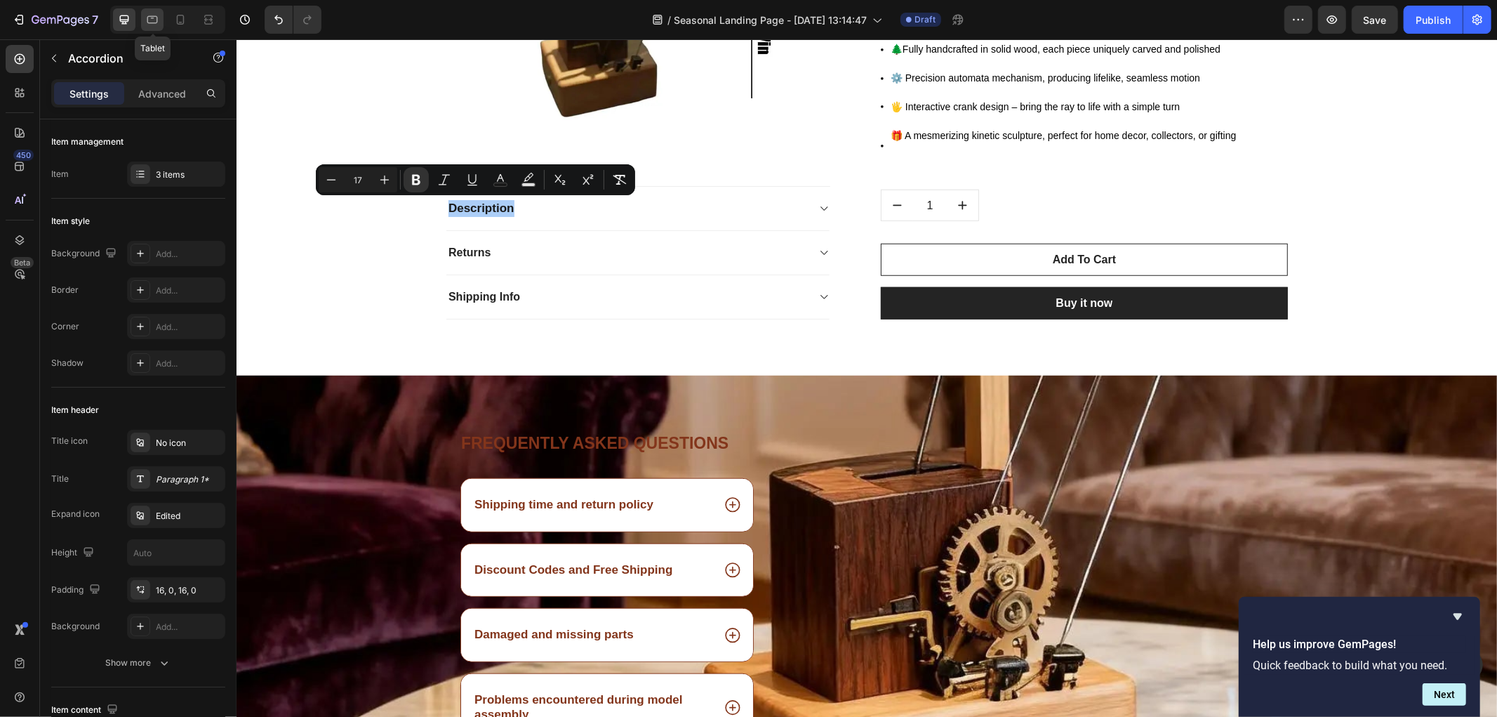
click at [159, 15] on div at bounding box center [152, 19] width 22 height 22
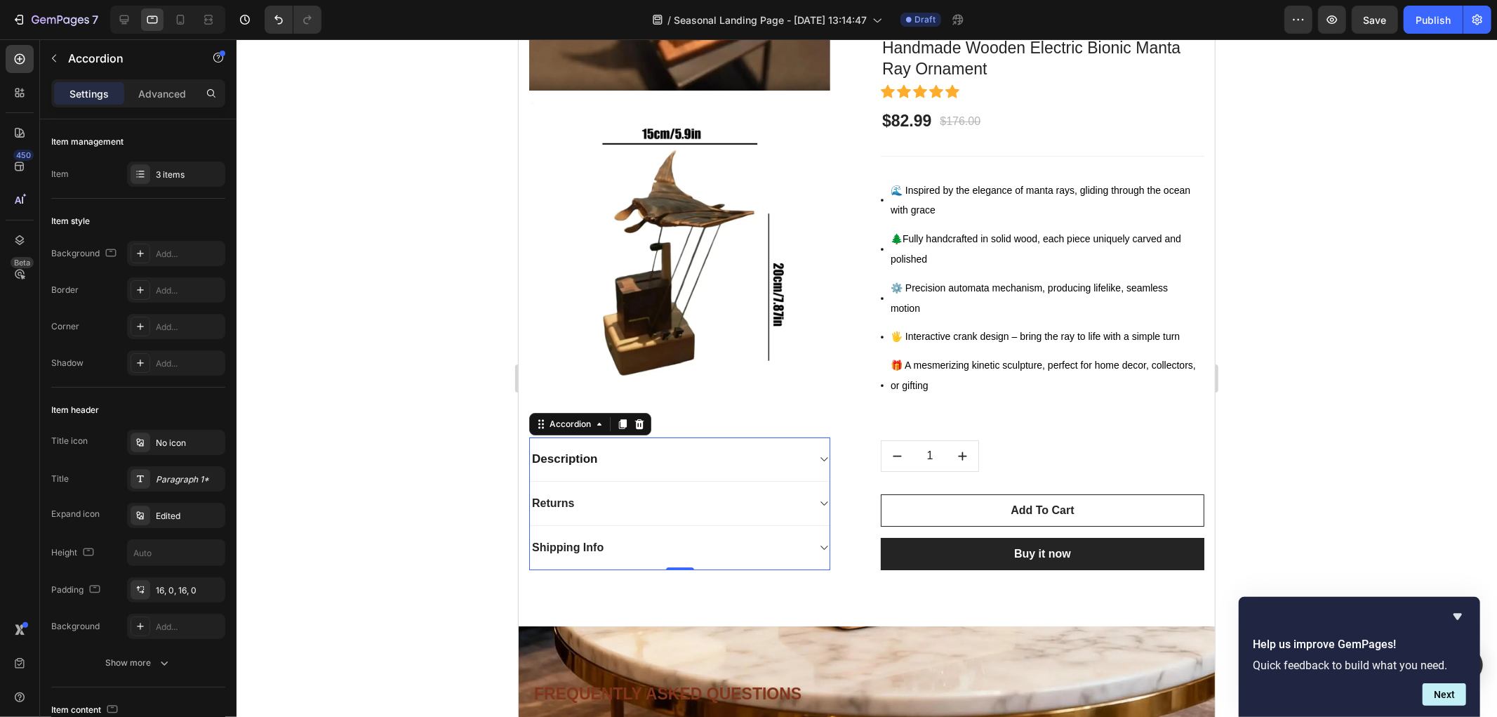
scroll to position [3905, 0]
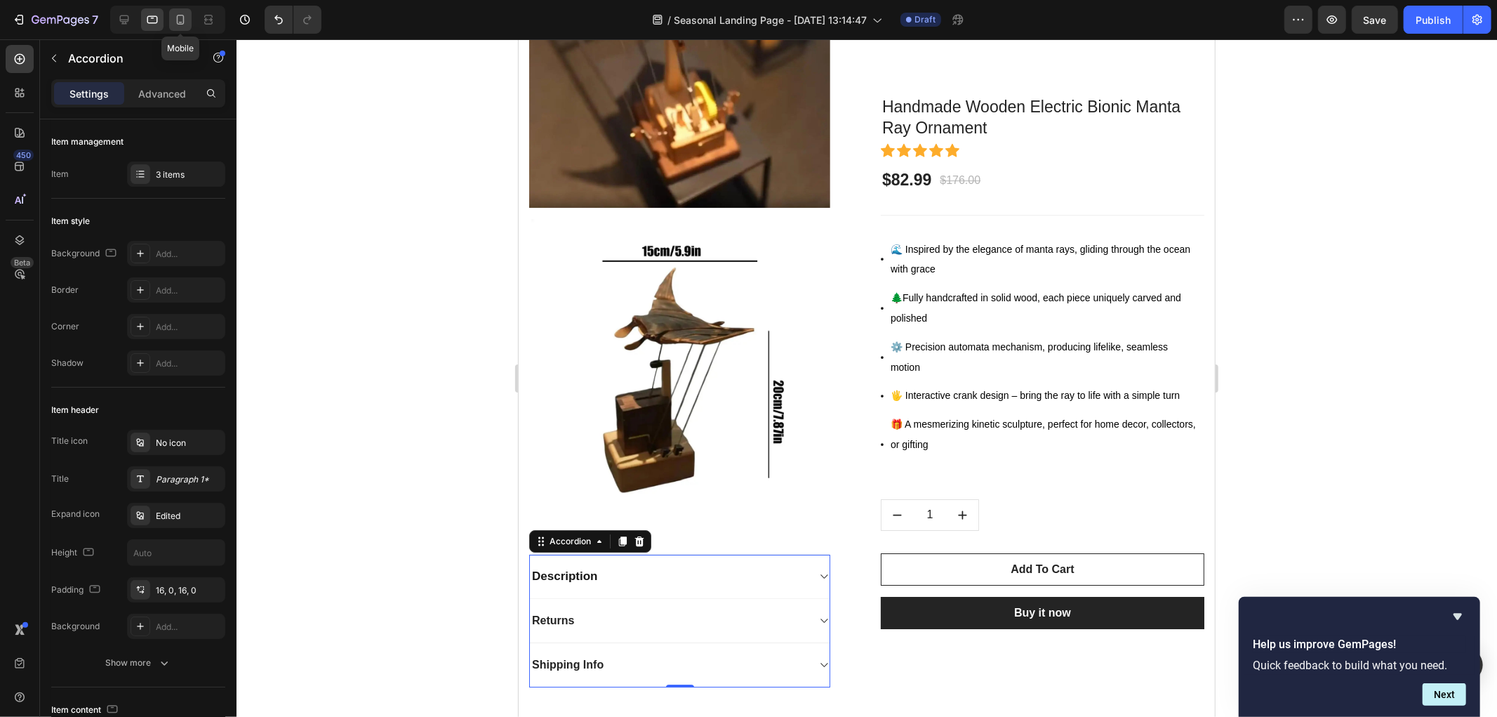
click at [177, 18] on icon at bounding box center [181, 20] width 8 height 10
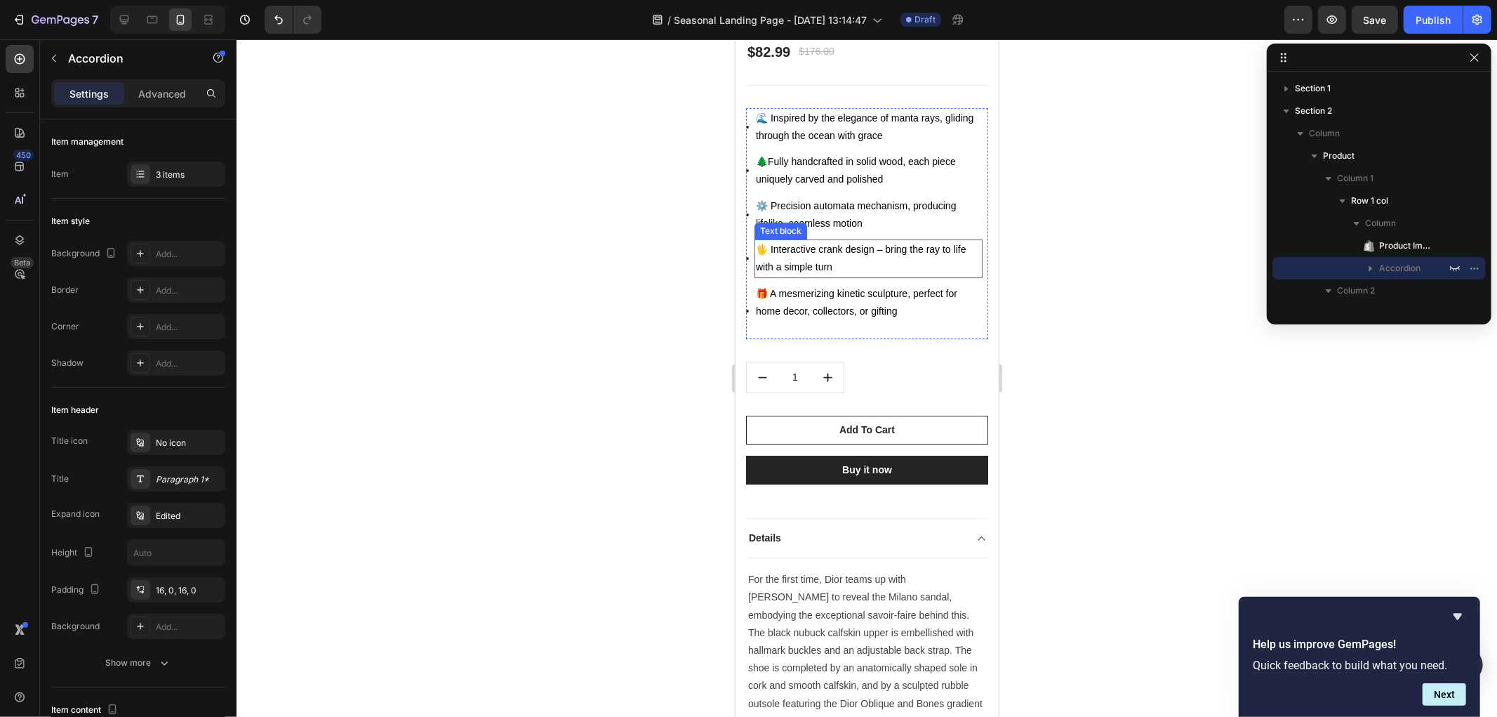
scroll to position [4023, 0]
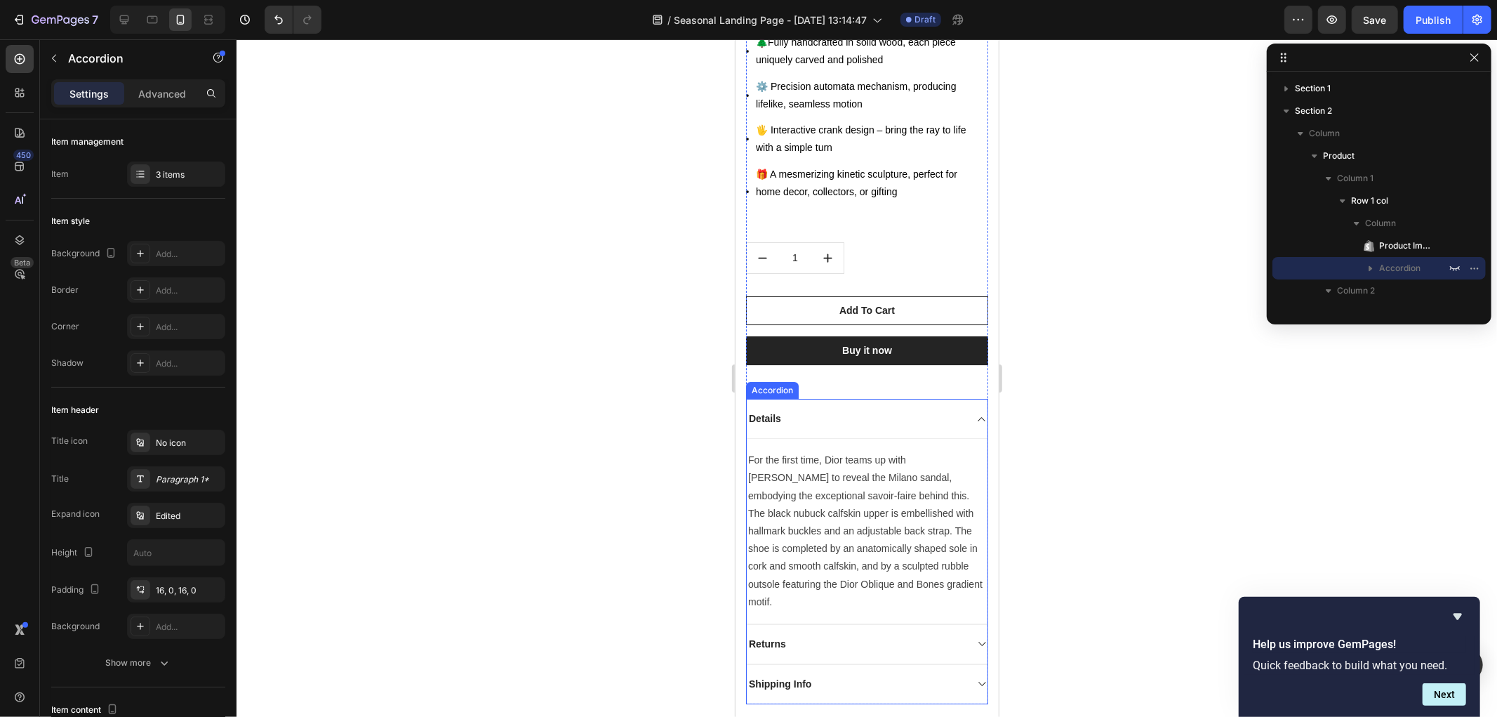
click at [778, 409] on div "Details" at bounding box center [764, 418] width 36 height 19
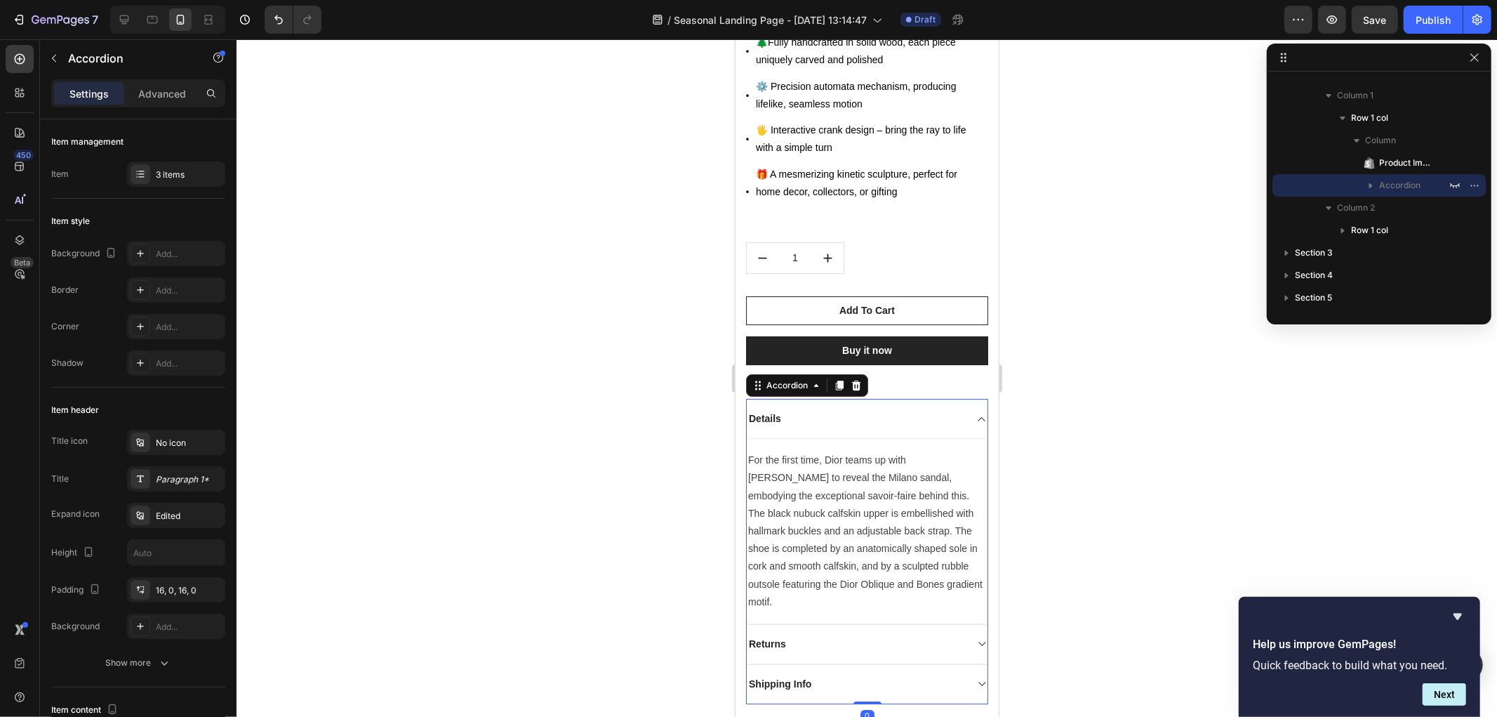
click at [778, 409] on div "Details" at bounding box center [764, 418] width 36 height 19
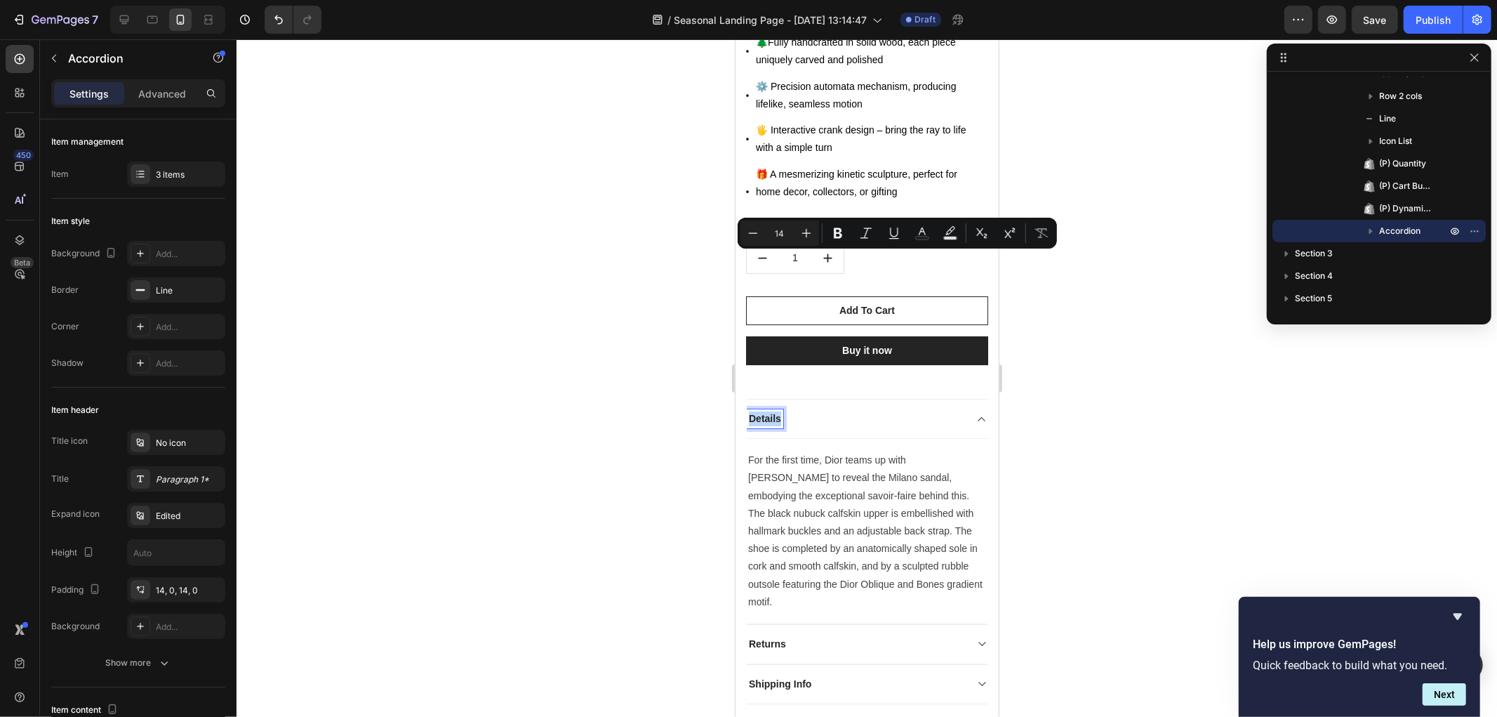
type input "17"
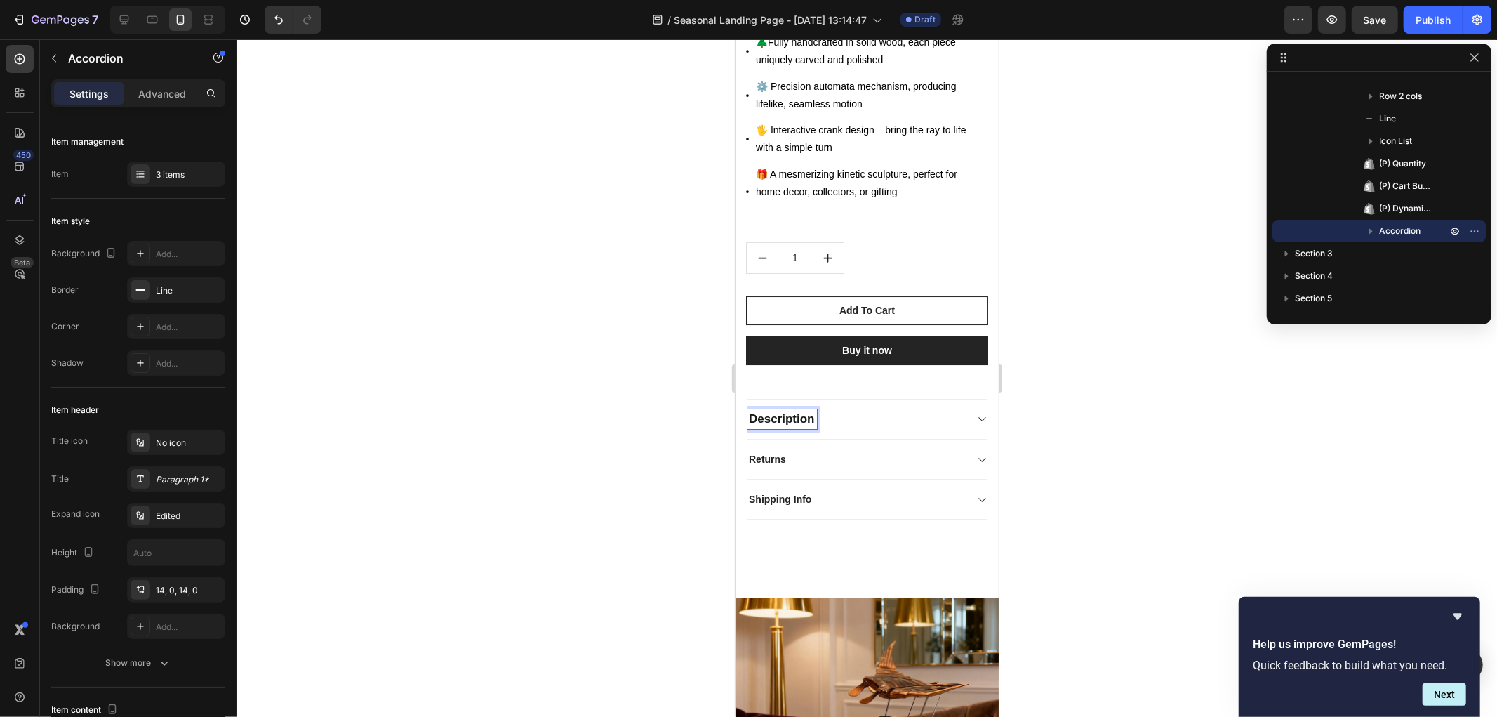
click at [803, 411] on strong "Description" at bounding box center [781, 417] width 66 height 13
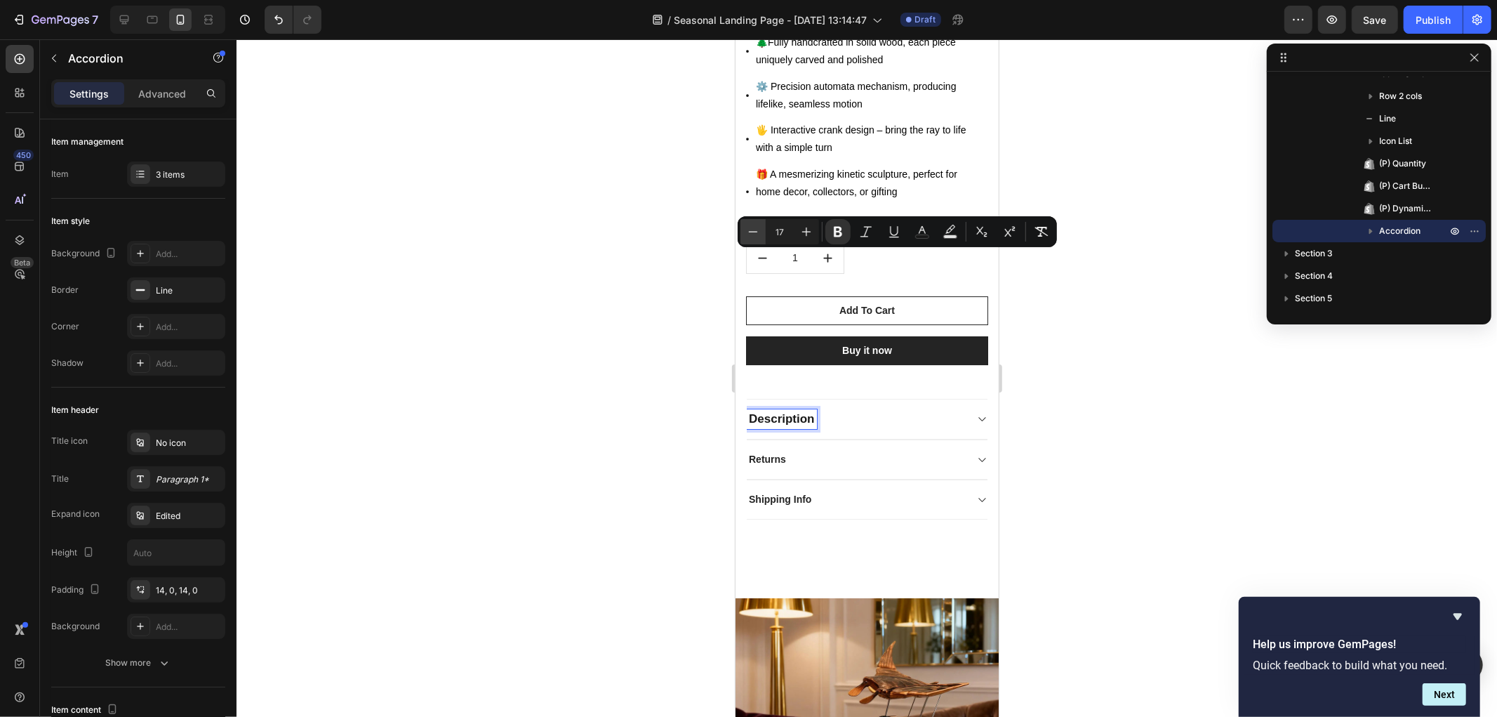
click at [757, 234] on icon "Editor contextual toolbar" at bounding box center [753, 232] width 14 height 14
type input "16"
click at [772, 451] on p "Returns" at bounding box center [766, 458] width 37 height 15
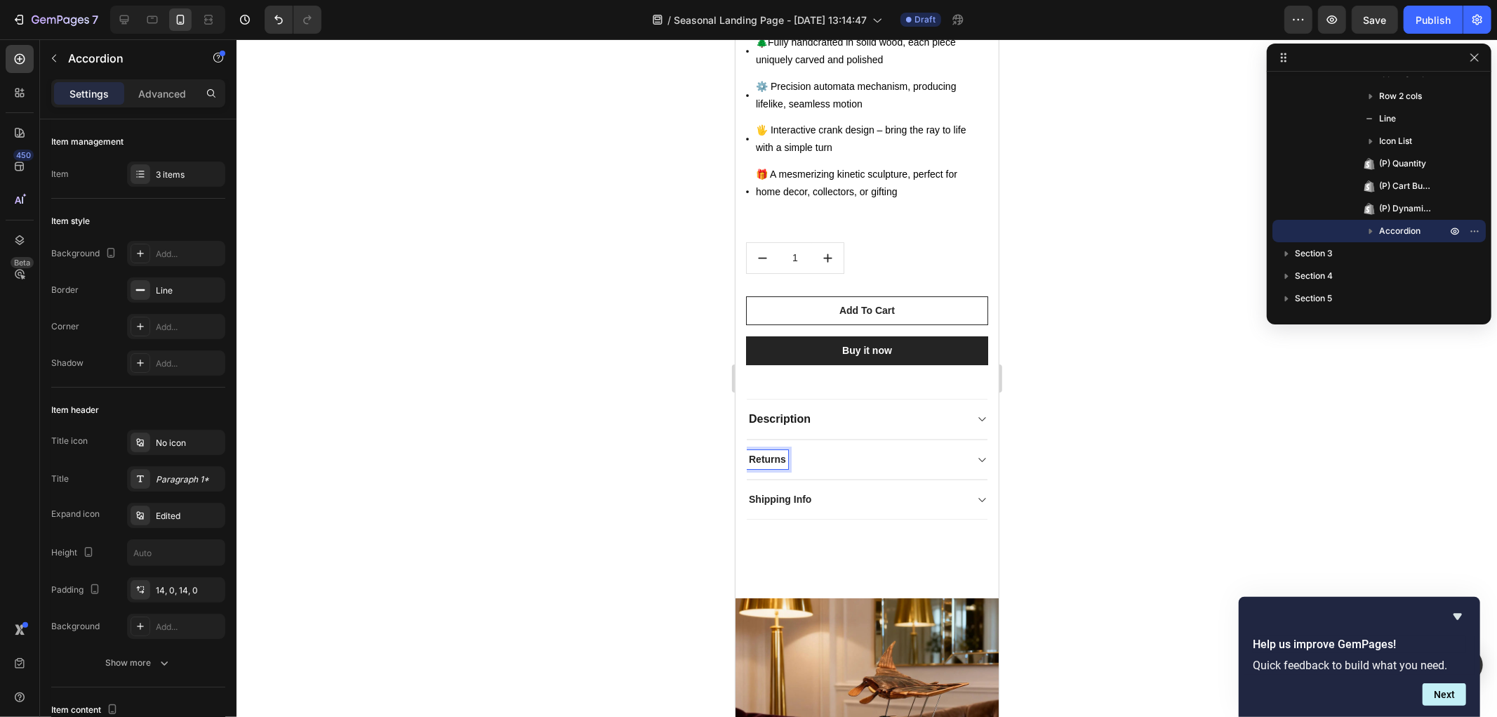
click at [760, 451] on p "Returns" at bounding box center [766, 458] width 37 height 15
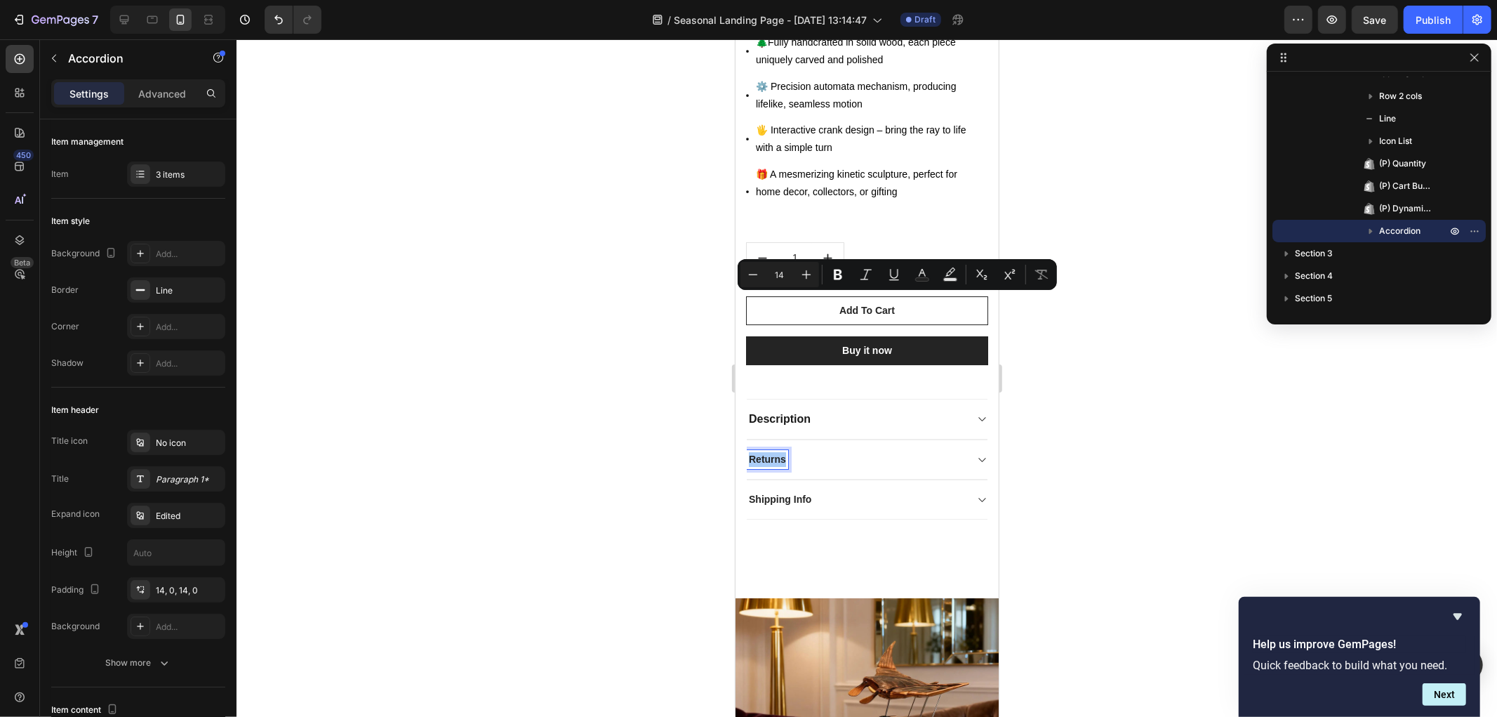
click at [612, 254] on div at bounding box center [867, 377] width 1261 height 677
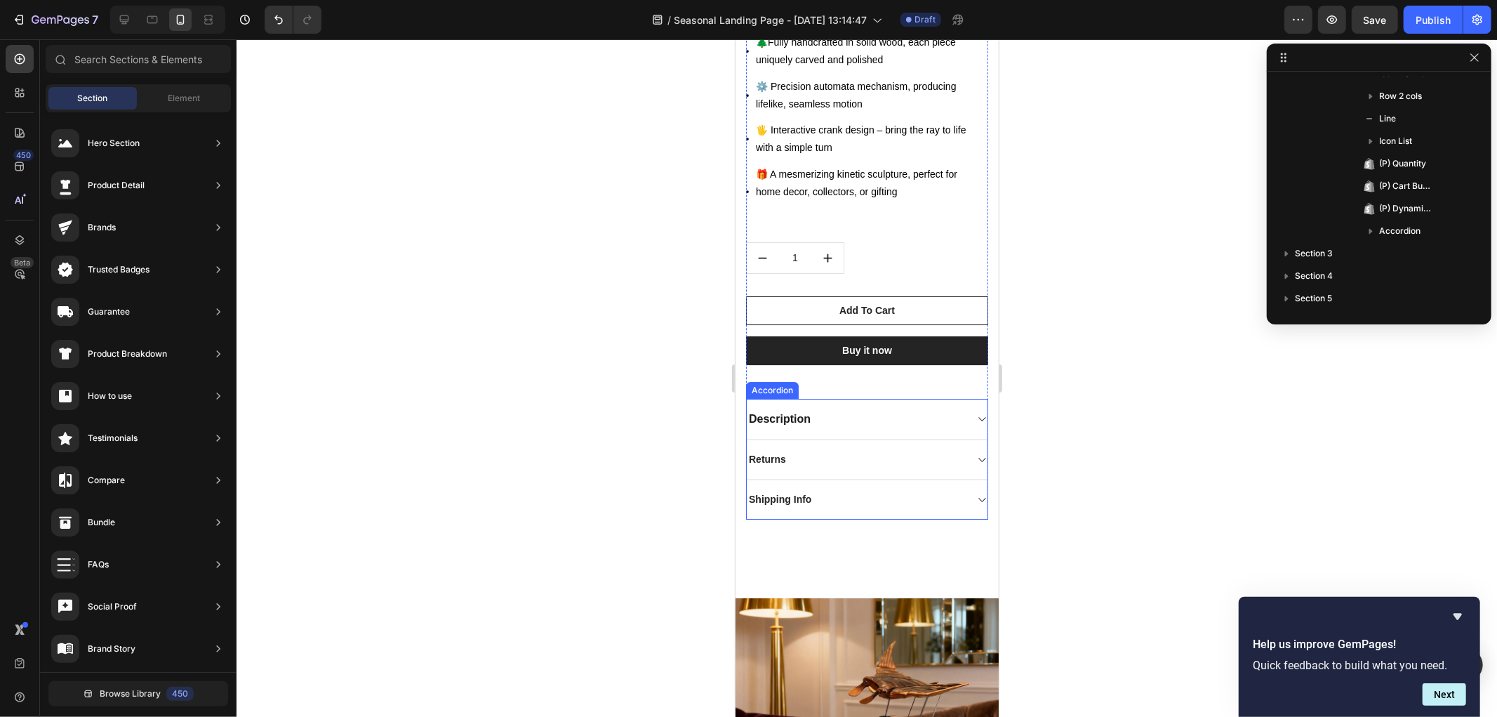
click at [774, 411] on p "Description" at bounding box center [779, 418] width 62 height 15
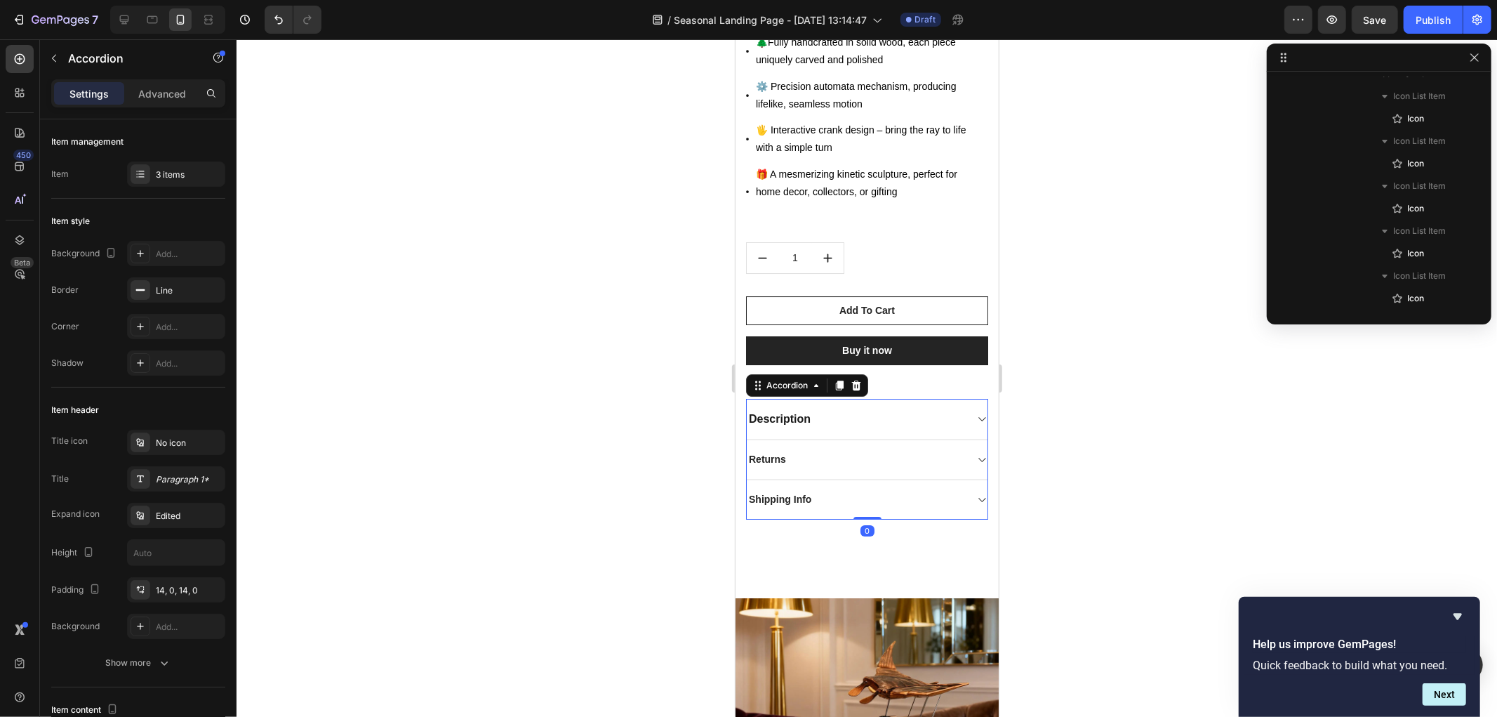
scroll to position [1231, 0]
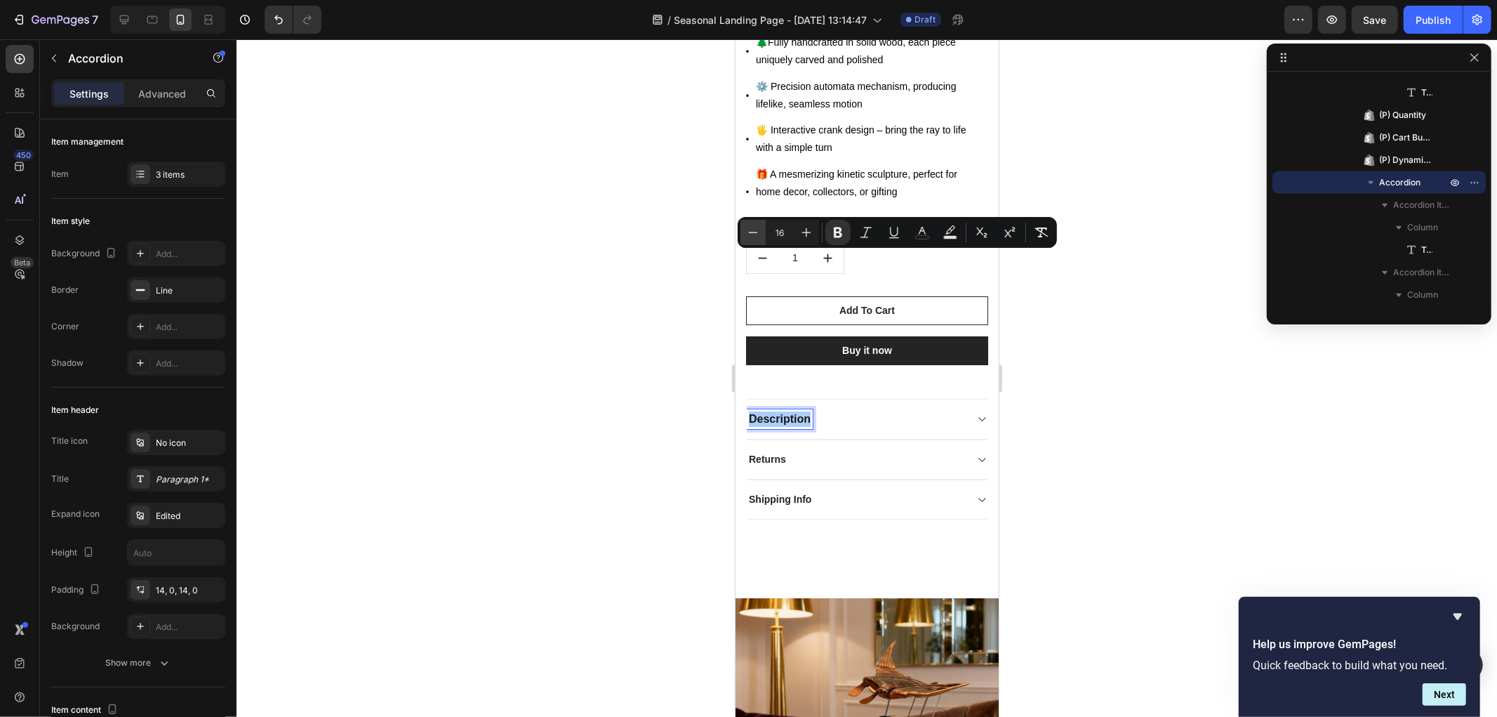
click at [745, 232] on button "Minus" at bounding box center [753, 232] width 25 height 25
click at [752, 234] on icon "Editor contextual toolbar" at bounding box center [753, 232] width 14 height 14
type input "14"
click at [650, 319] on div at bounding box center [867, 377] width 1261 height 677
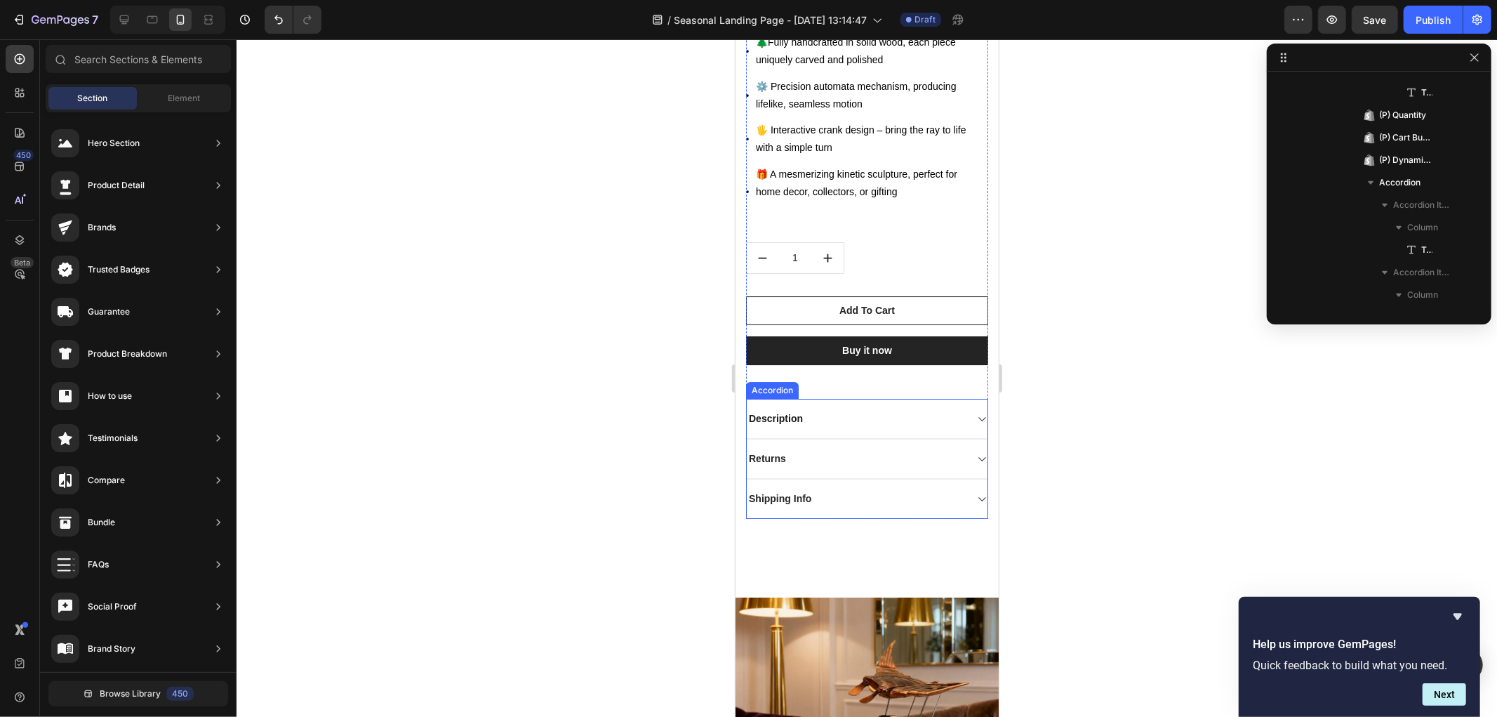
click at [813, 399] on div "Description" at bounding box center [866, 418] width 241 height 39
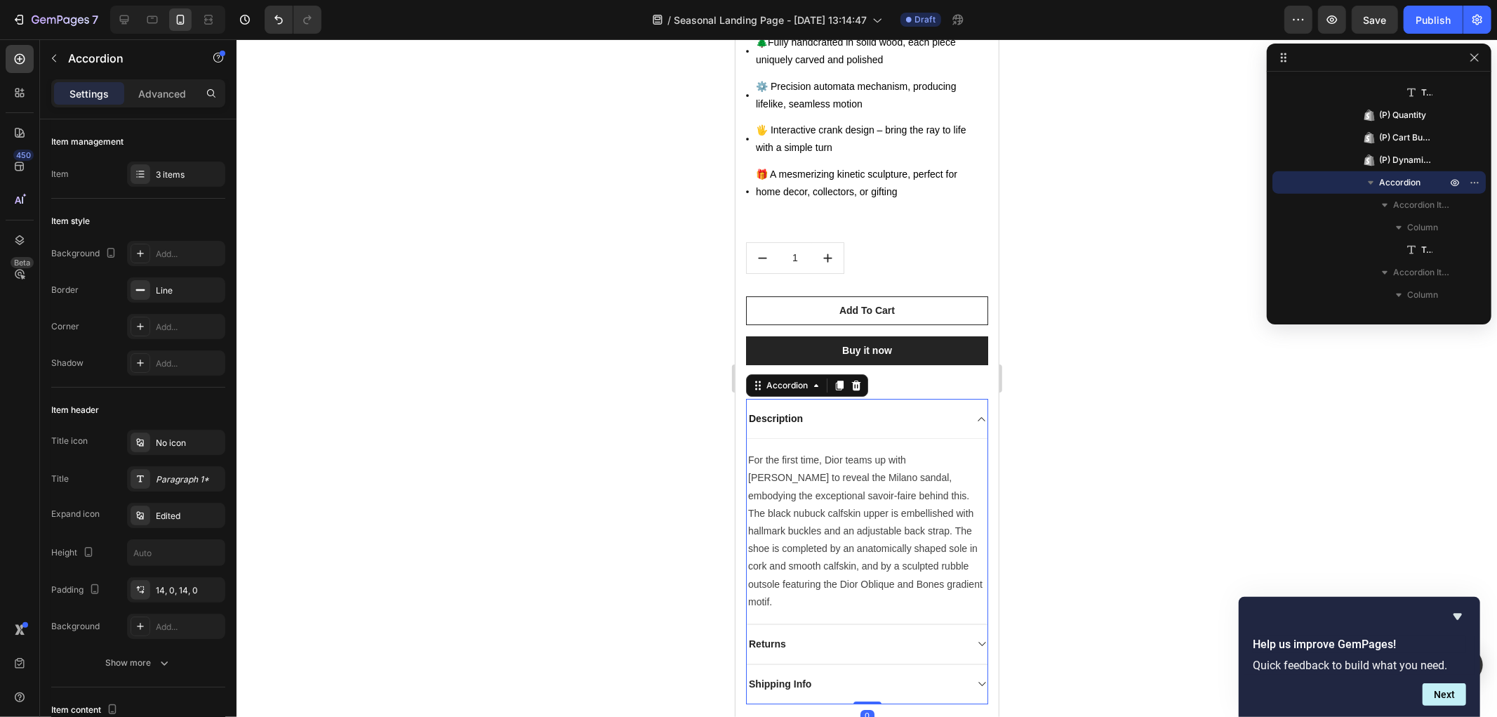
click at [815, 451] on p "For the first time, Dior teams up with Birkenstock to reveal the Milano sandal,…" at bounding box center [867, 530] width 238 height 159
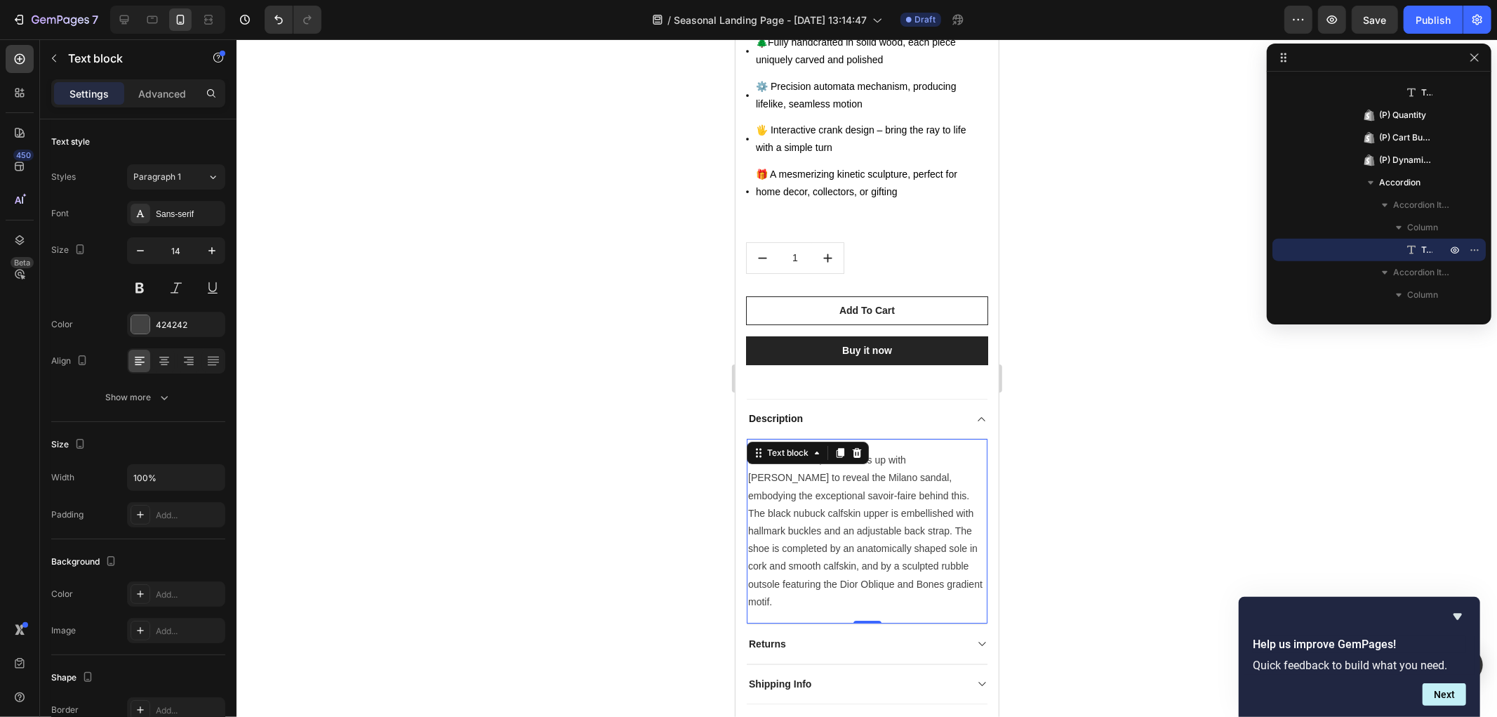
click at [815, 451] on p "For the first time, Dior teams up with Birkenstock to reveal the Milano sandal,…" at bounding box center [867, 530] width 238 height 159
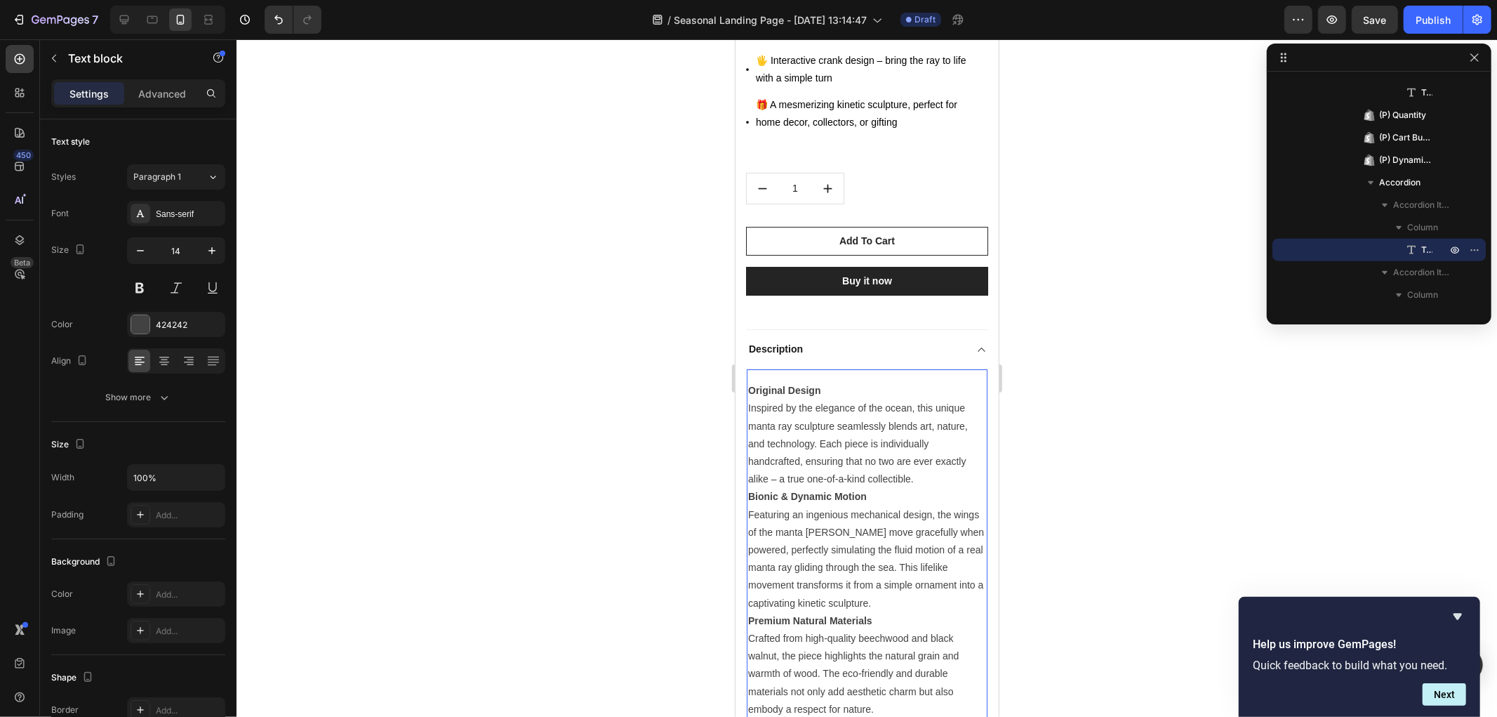
scroll to position [4052, 0]
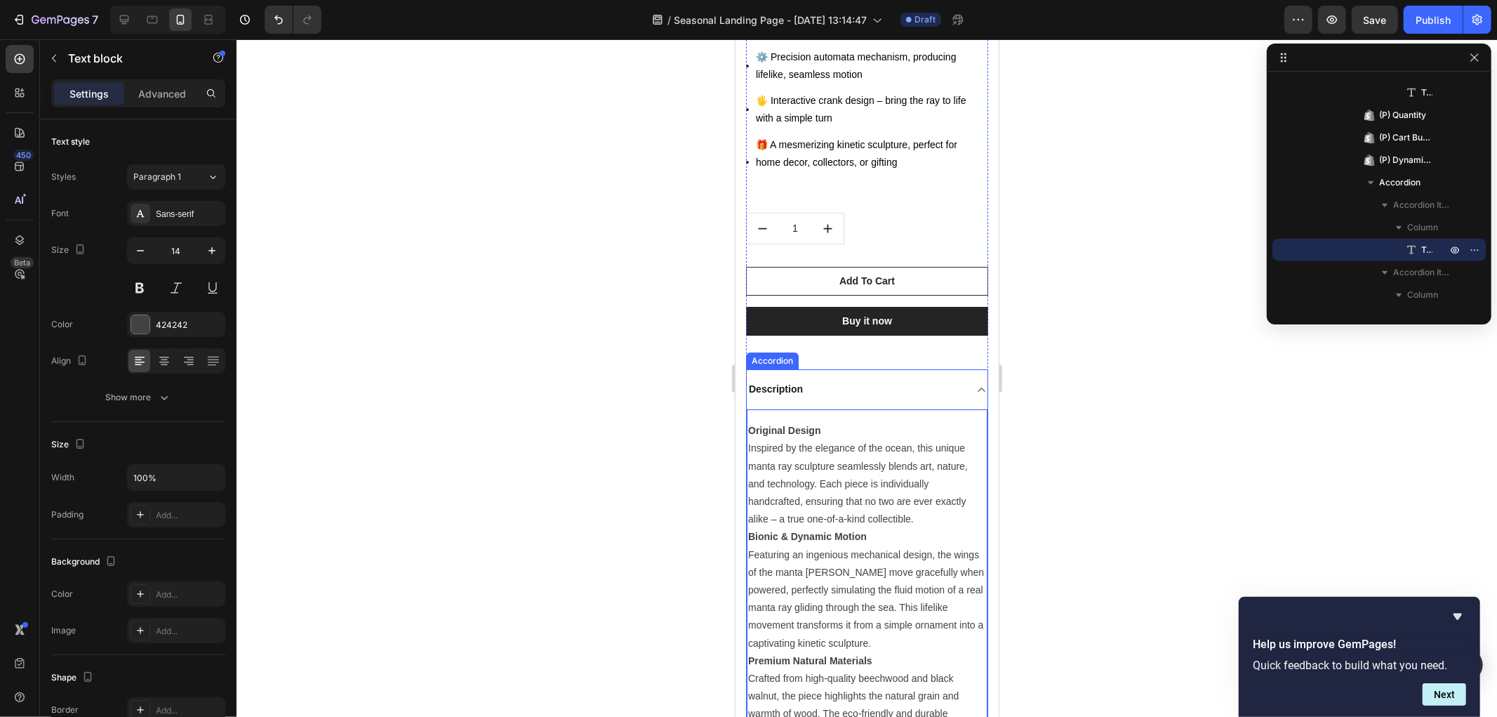
click at [959, 369] on div "Description" at bounding box center [866, 388] width 241 height 39
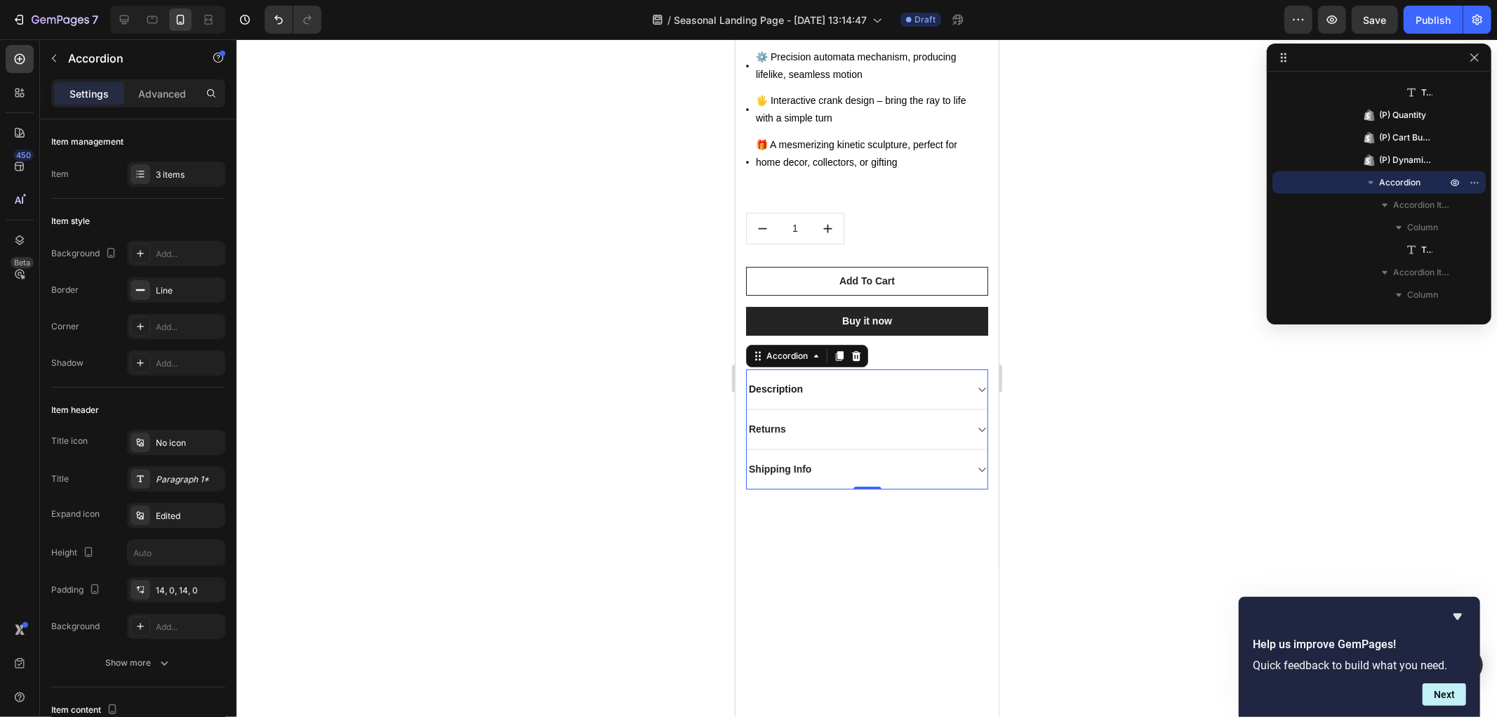
click at [787, 419] on div "Returns" at bounding box center [766, 428] width 41 height 19
click at [920, 419] on div "Returns" at bounding box center [855, 428] width 218 height 19
click at [976, 423] on icon at bounding box center [981, 428] width 11 height 11
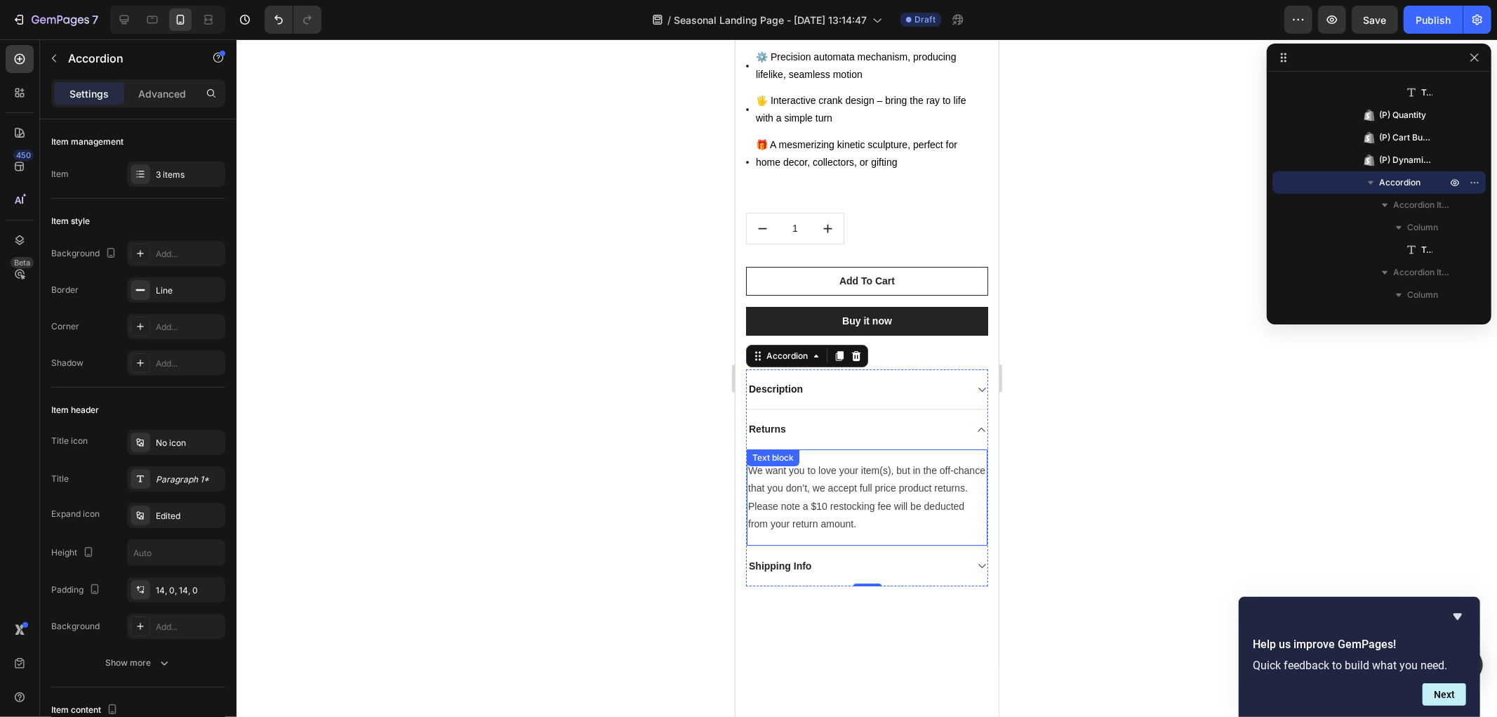
click at [844, 461] on p "We want you to love your item(s), but in the off-chance that you don’t, we acce…" at bounding box center [867, 496] width 238 height 71
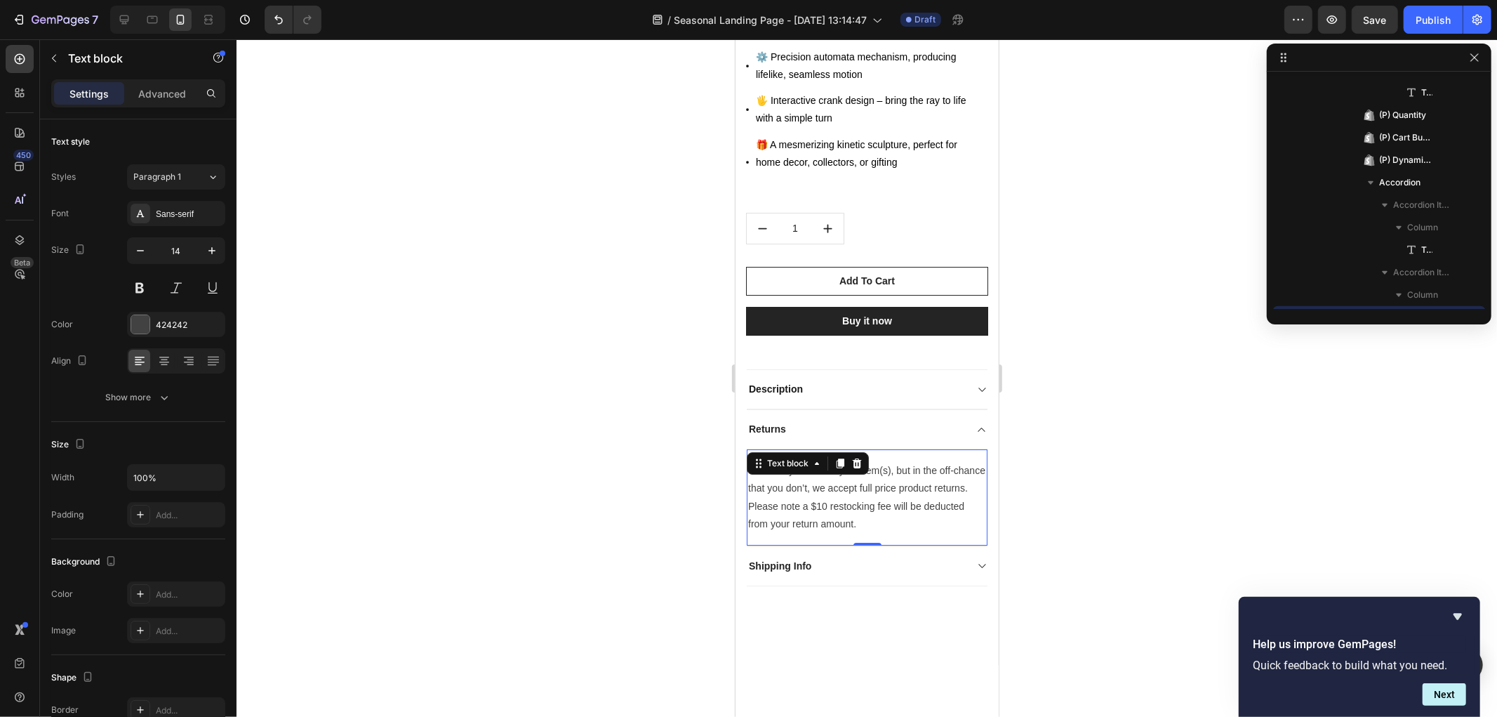
scroll to position [1366, 0]
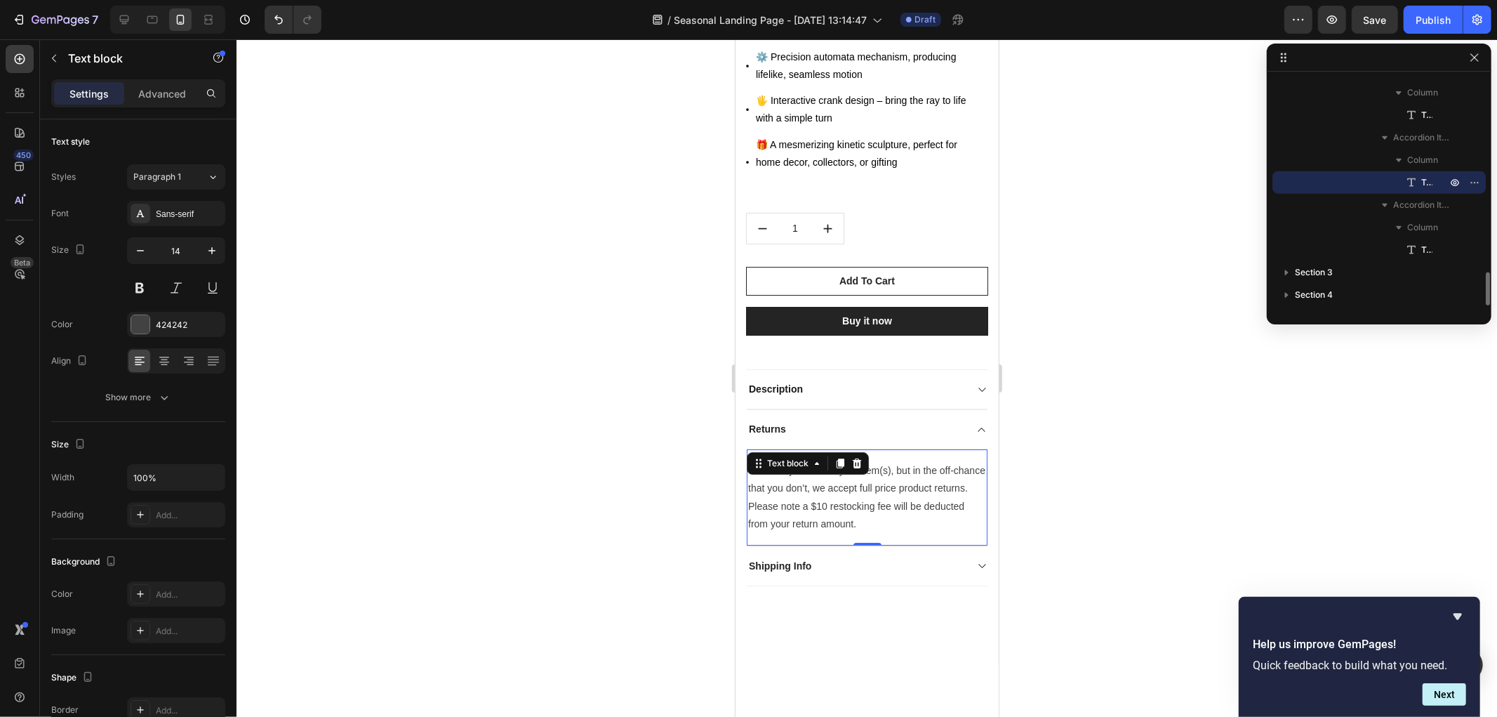
click at [838, 461] on p "We want you to love your item(s), but in the off-chance that you don’t, we acce…" at bounding box center [867, 496] width 238 height 71
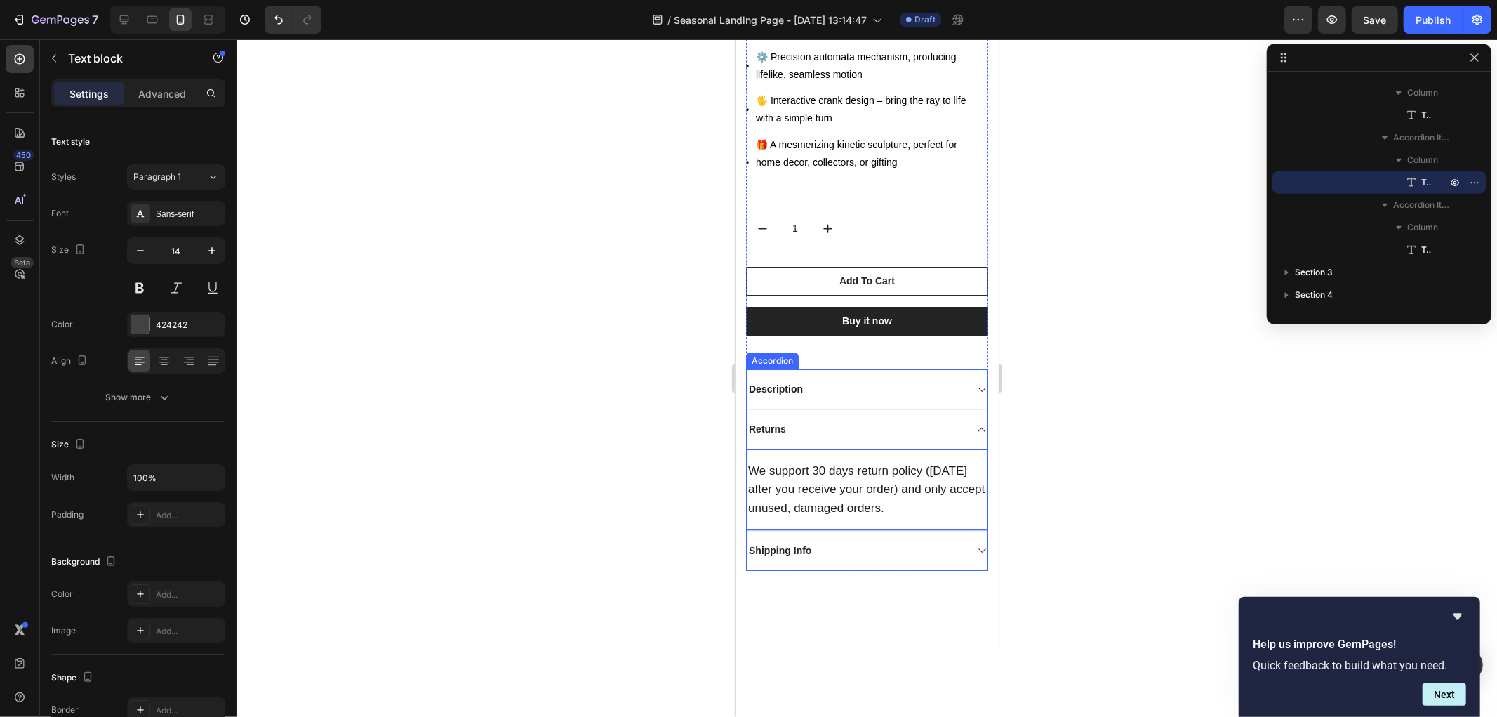
click at [820, 540] on div "Shipping Info" at bounding box center [855, 549] width 218 height 19
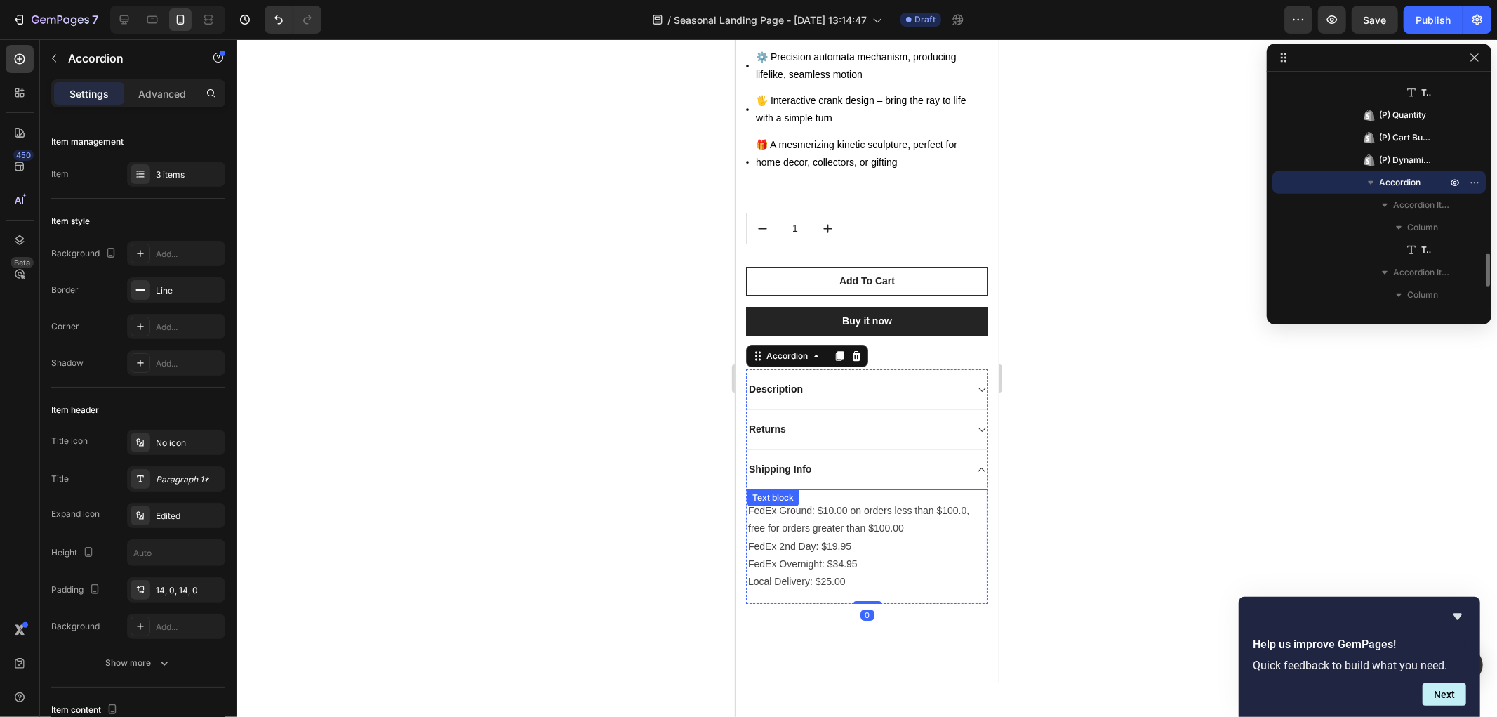
click at [819, 501] on p "FedEx Ground: $10.00 on orders less than $100.0, free for orders greater than $…" at bounding box center [867, 545] width 238 height 88
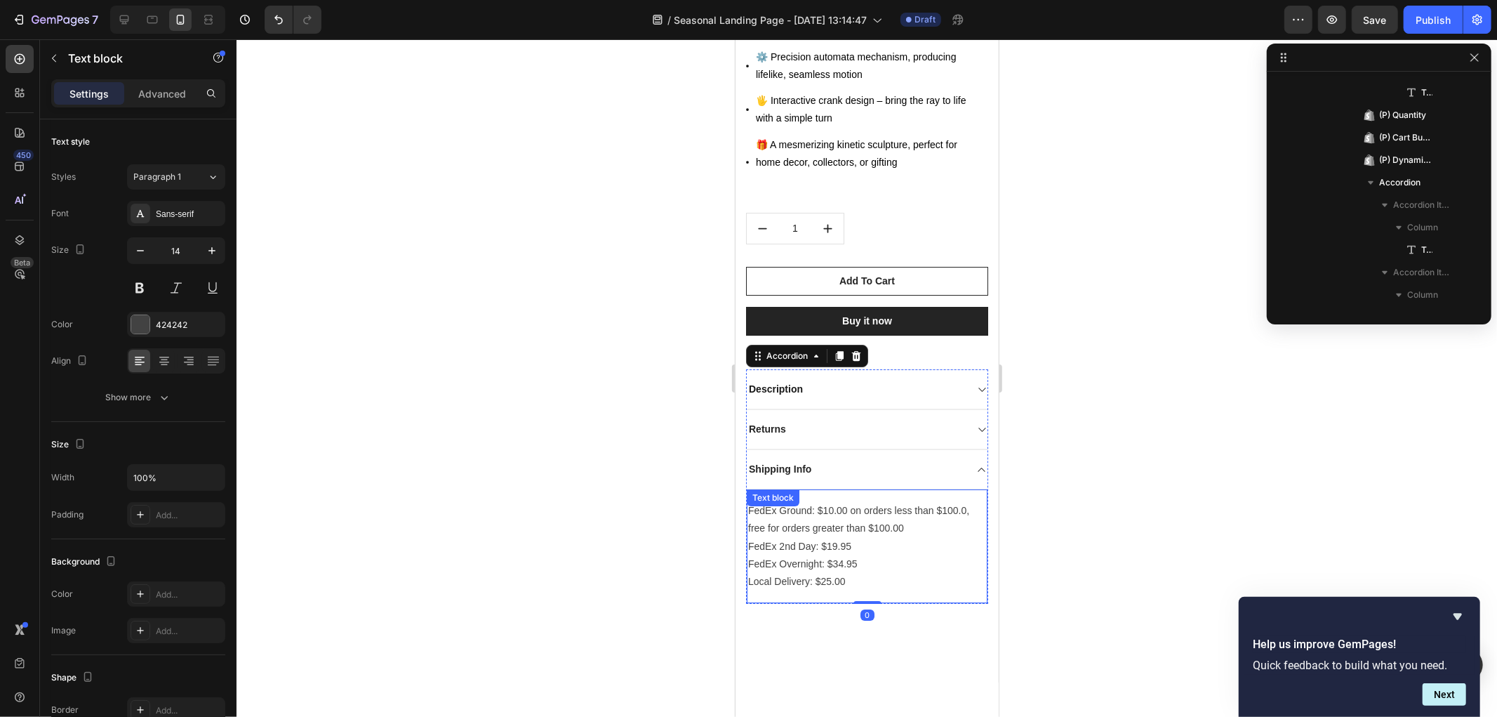
scroll to position [1385, 0]
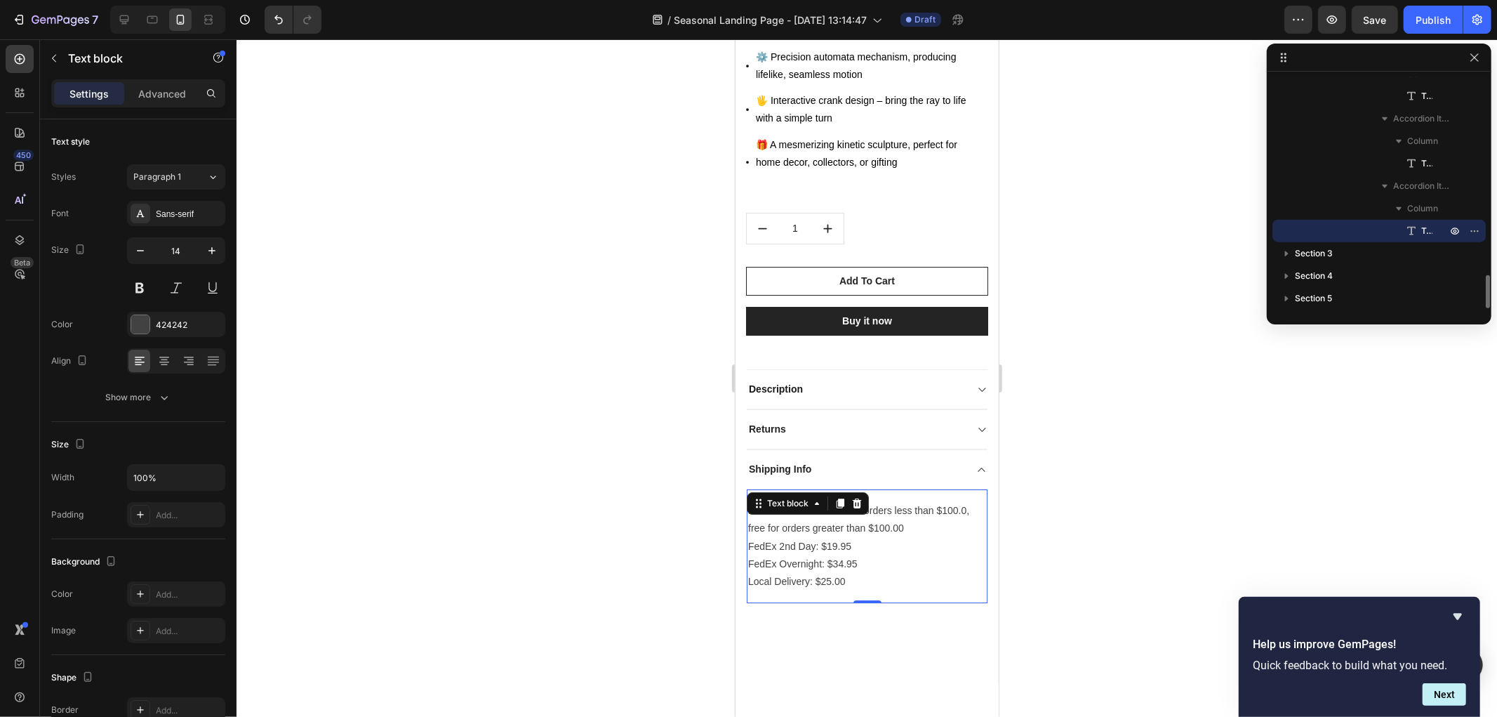
click at [819, 501] on p "FedEx Ground: $10.00 on orders less than $100.0, free for orders greater than $…" at bounding box center [867, 545] width 238 height 88
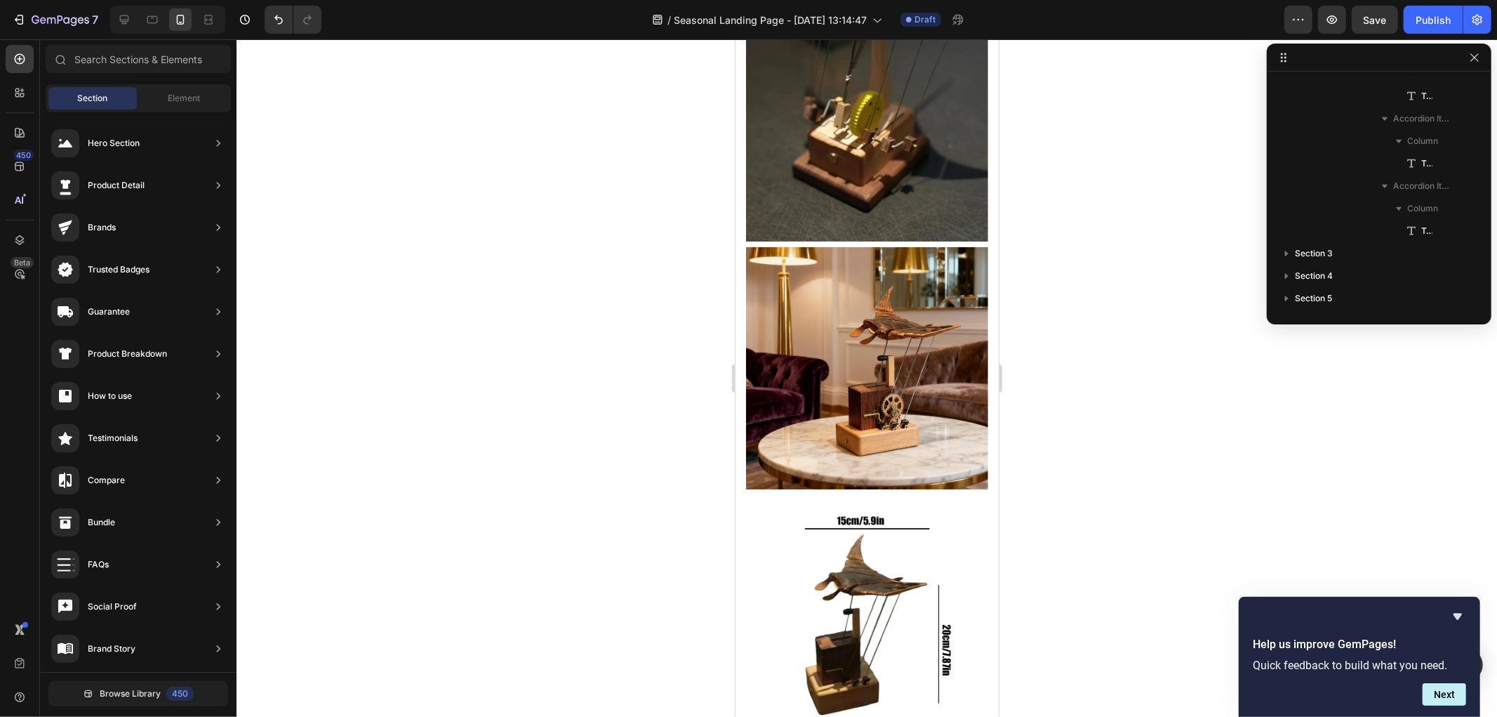
scroll to position [903, 0]
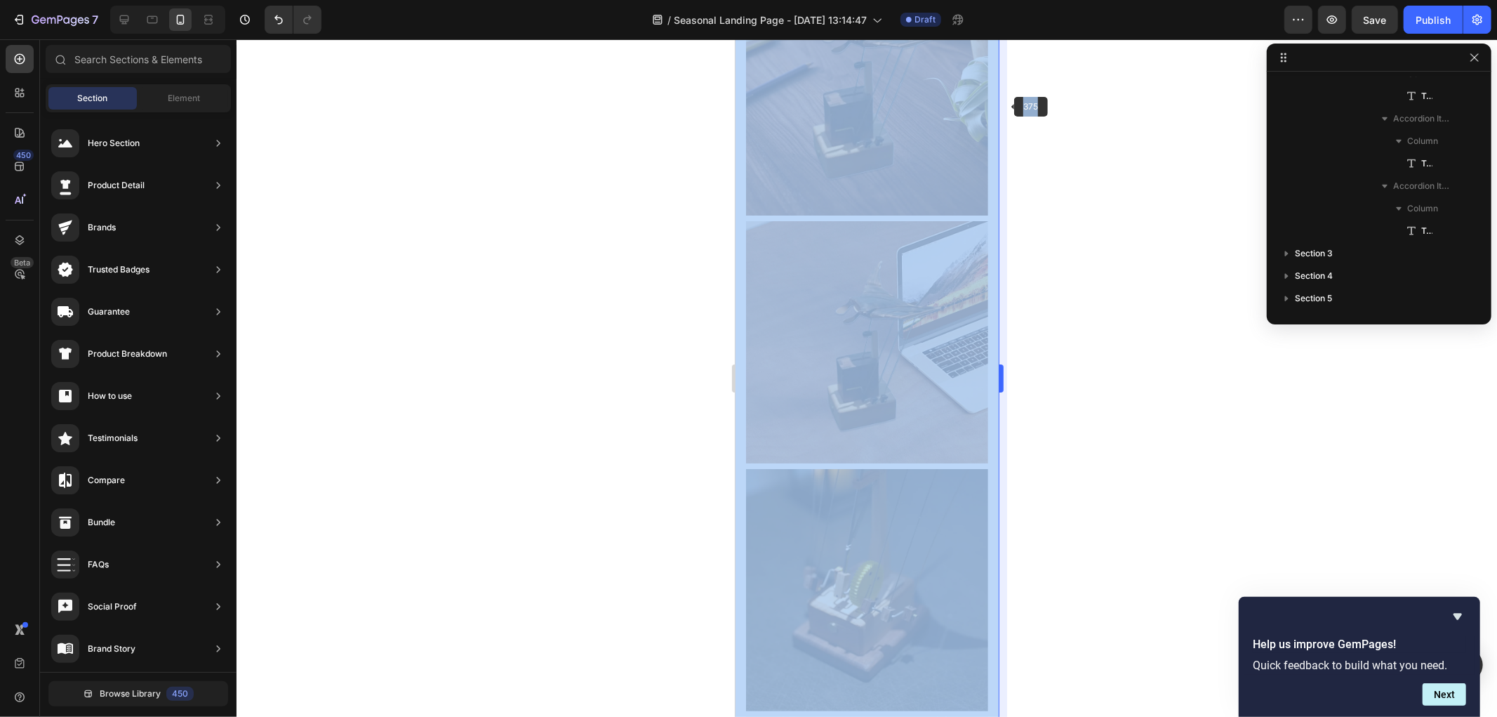
click at [999, 102] on div "375 Section 1 Section 2 Column Product Column 1 Row 1 col Column Product Images…" at bounding box center [867, 377] width 1261 height 677
click at [1035, 201] on div at bounding box center [867, 377] width 1261 height 677
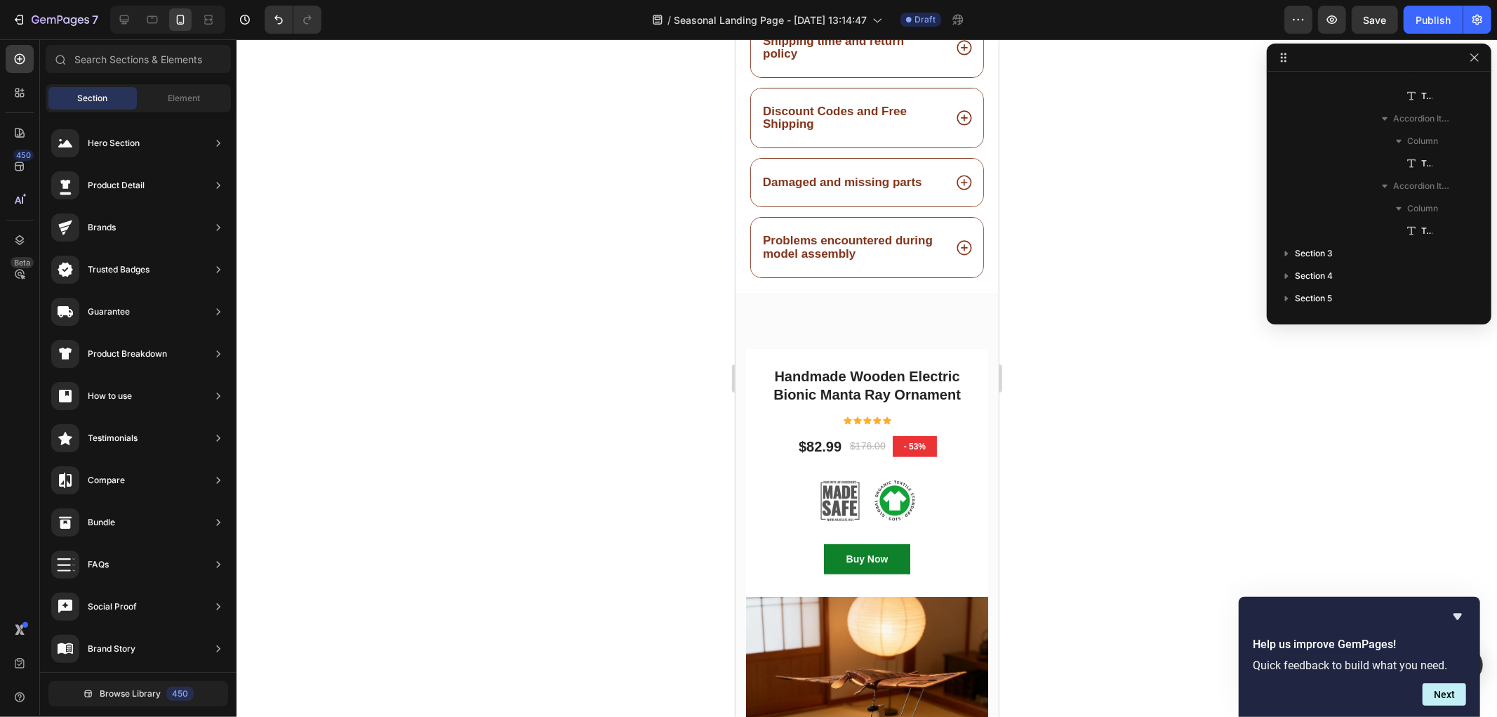
scroll to position [4878, 0]
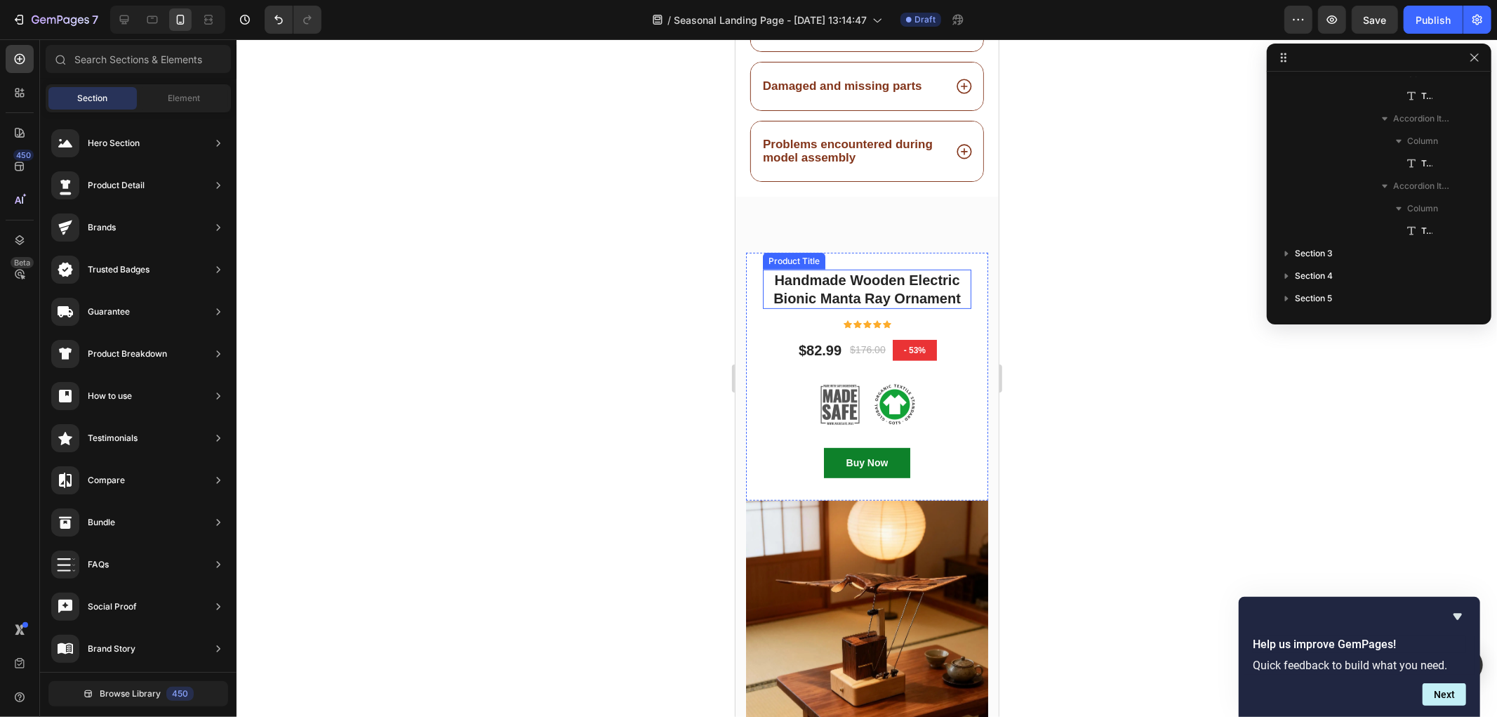
click at [855, 269] on h1 "Handmade Wooden Electric Bionic Manta Ray Ornament" at bounding box center [866, 288] width 208 height 39
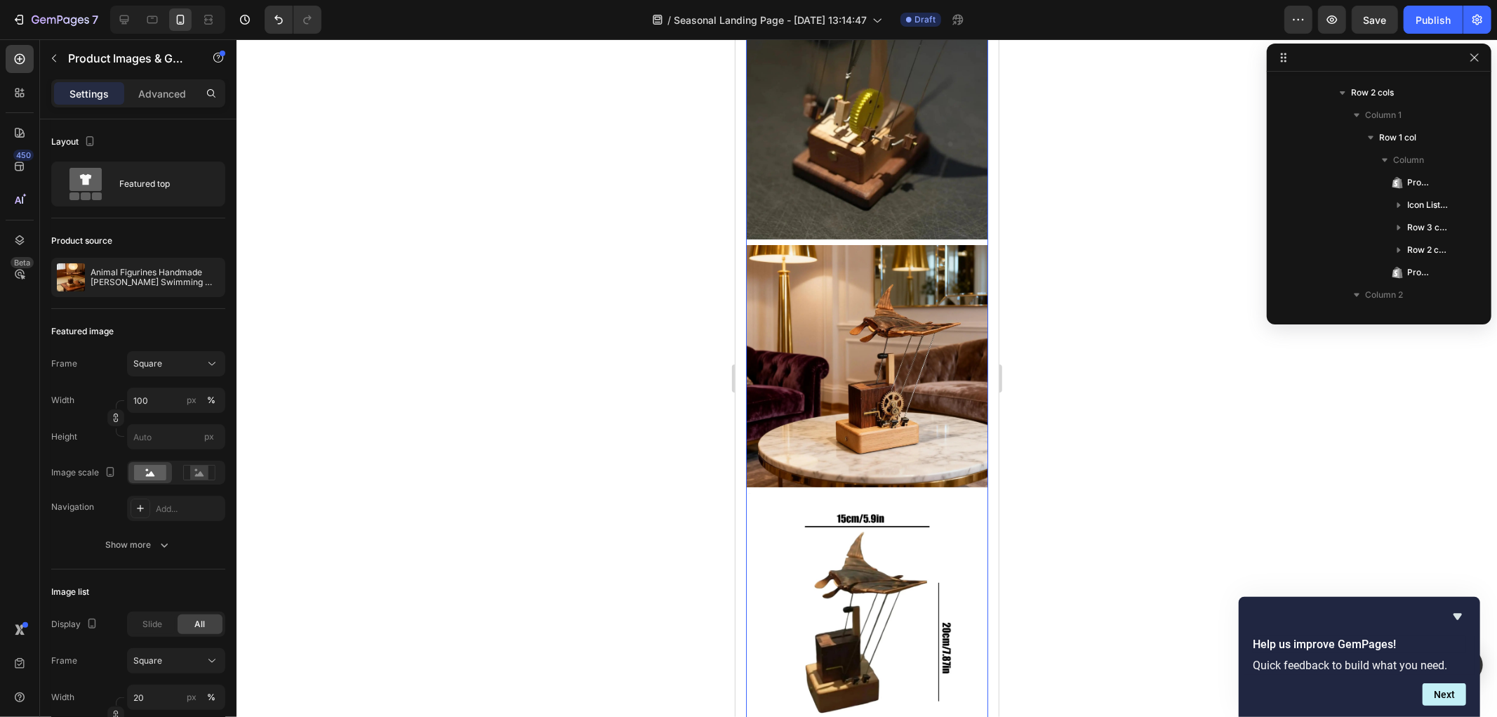
scroll to position [64, 0]
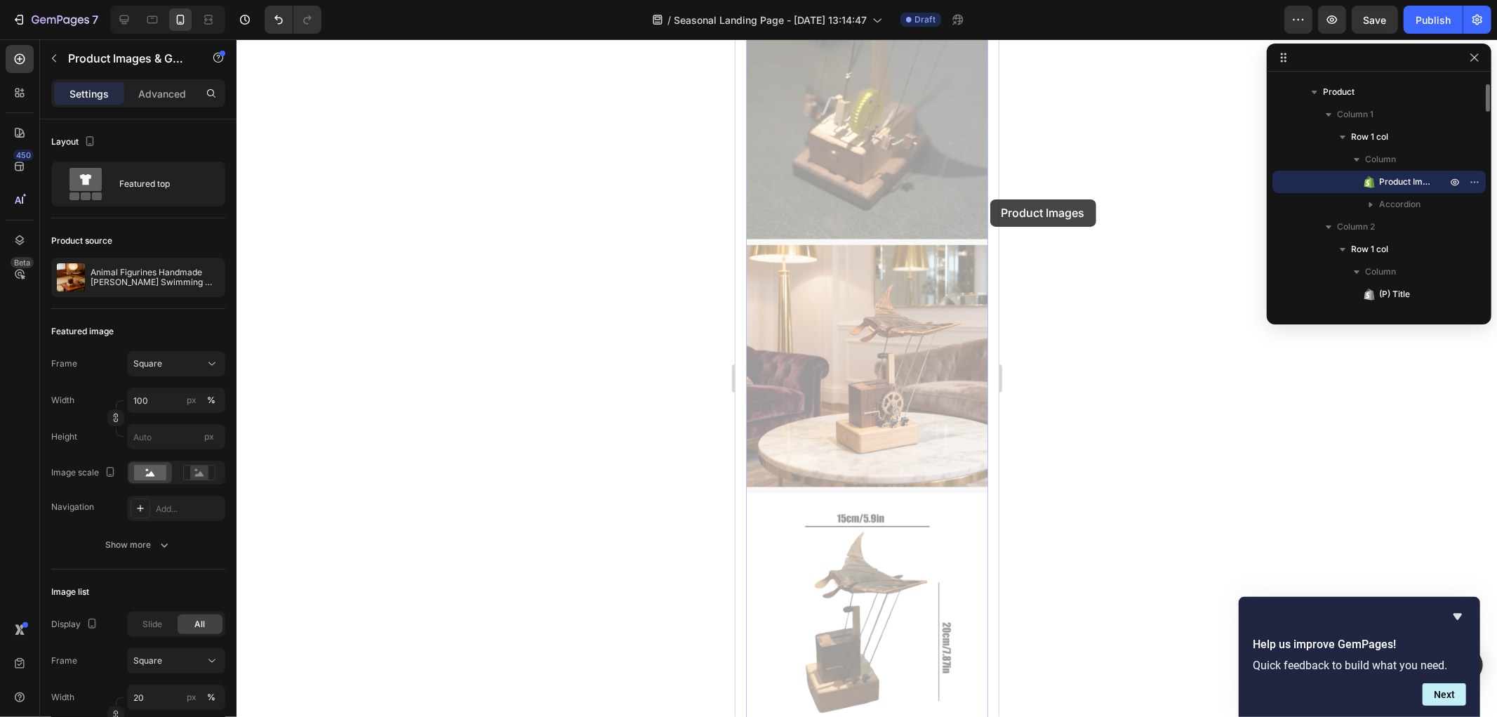
click at [1094, 190] on div at bounding box center [867, 377] width 1261 height 677
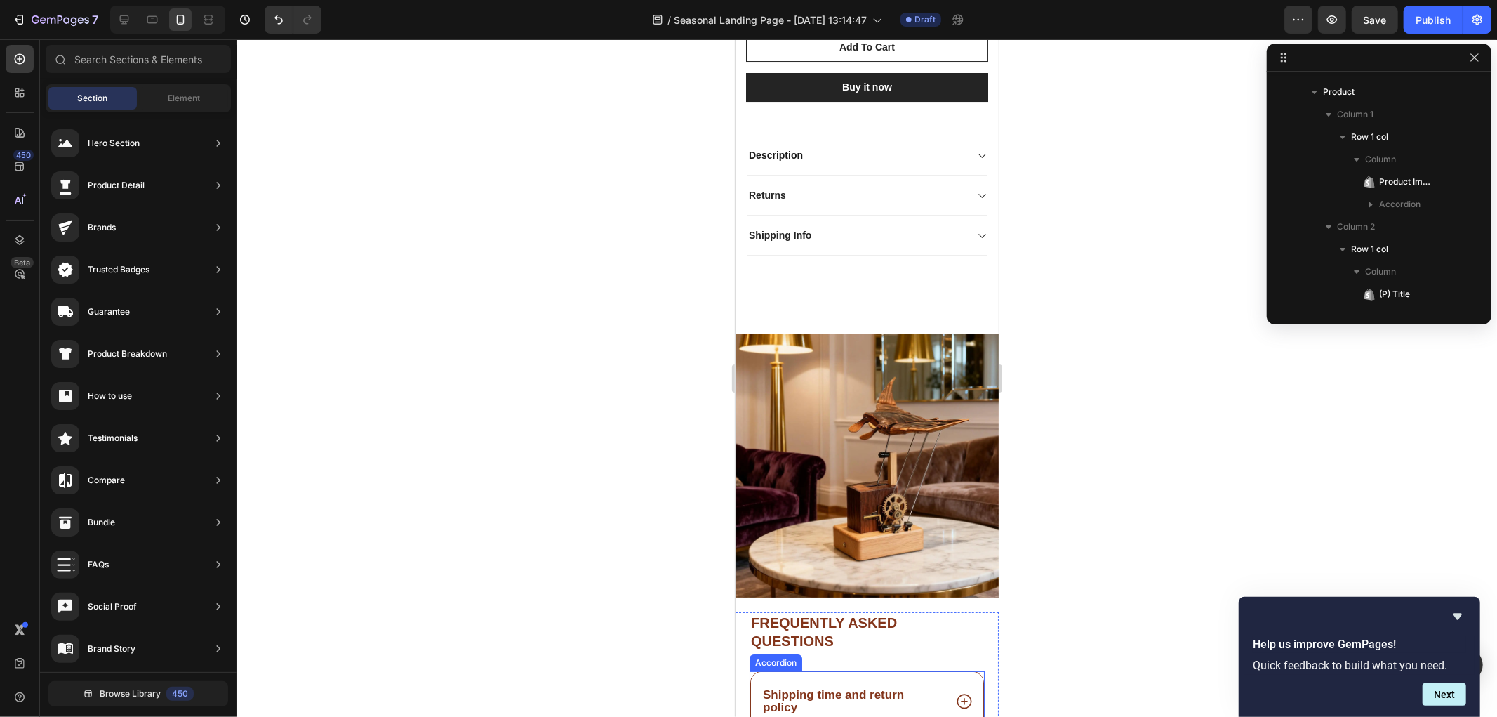
scroll to position [4418, 0]
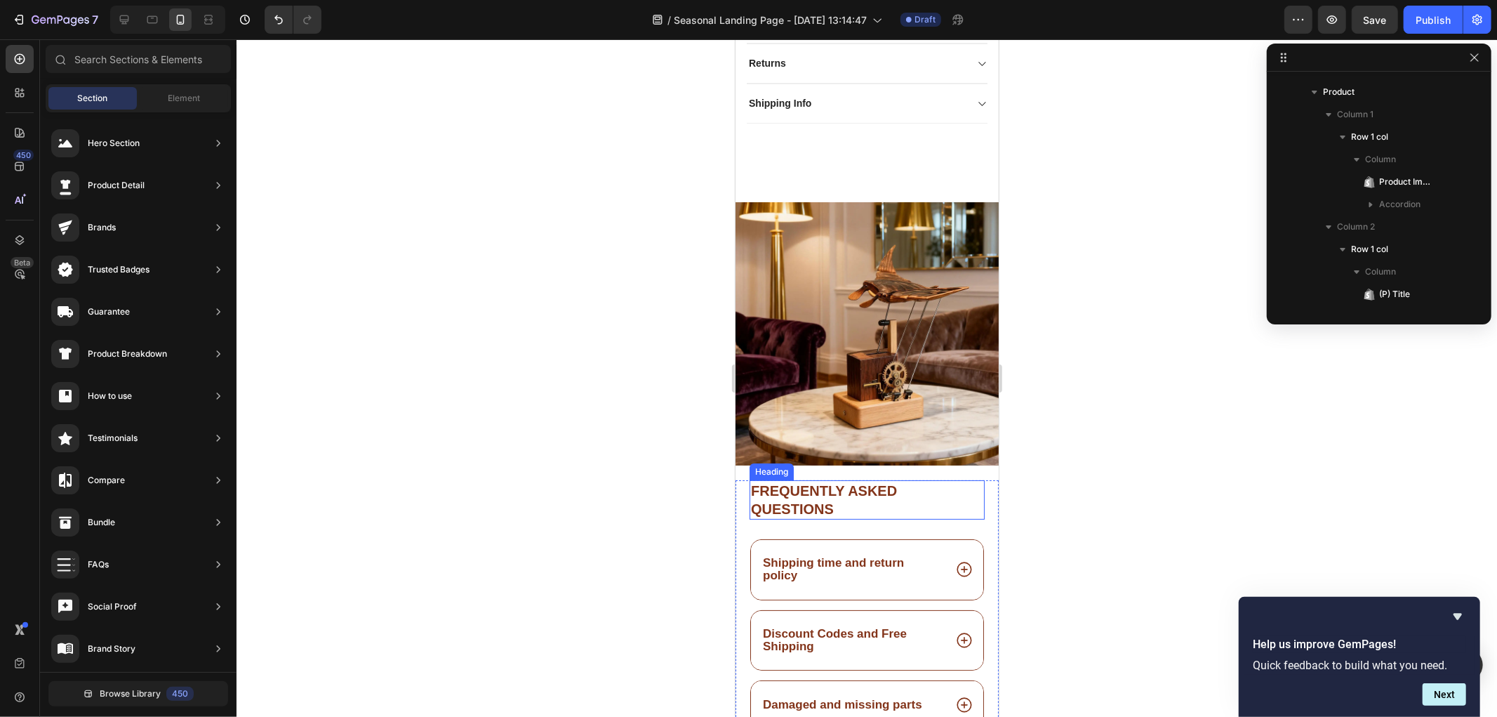
click at [819, 479] on h2 "Frequently asked questions" at bounding box center [866, 498] width 235 height 39
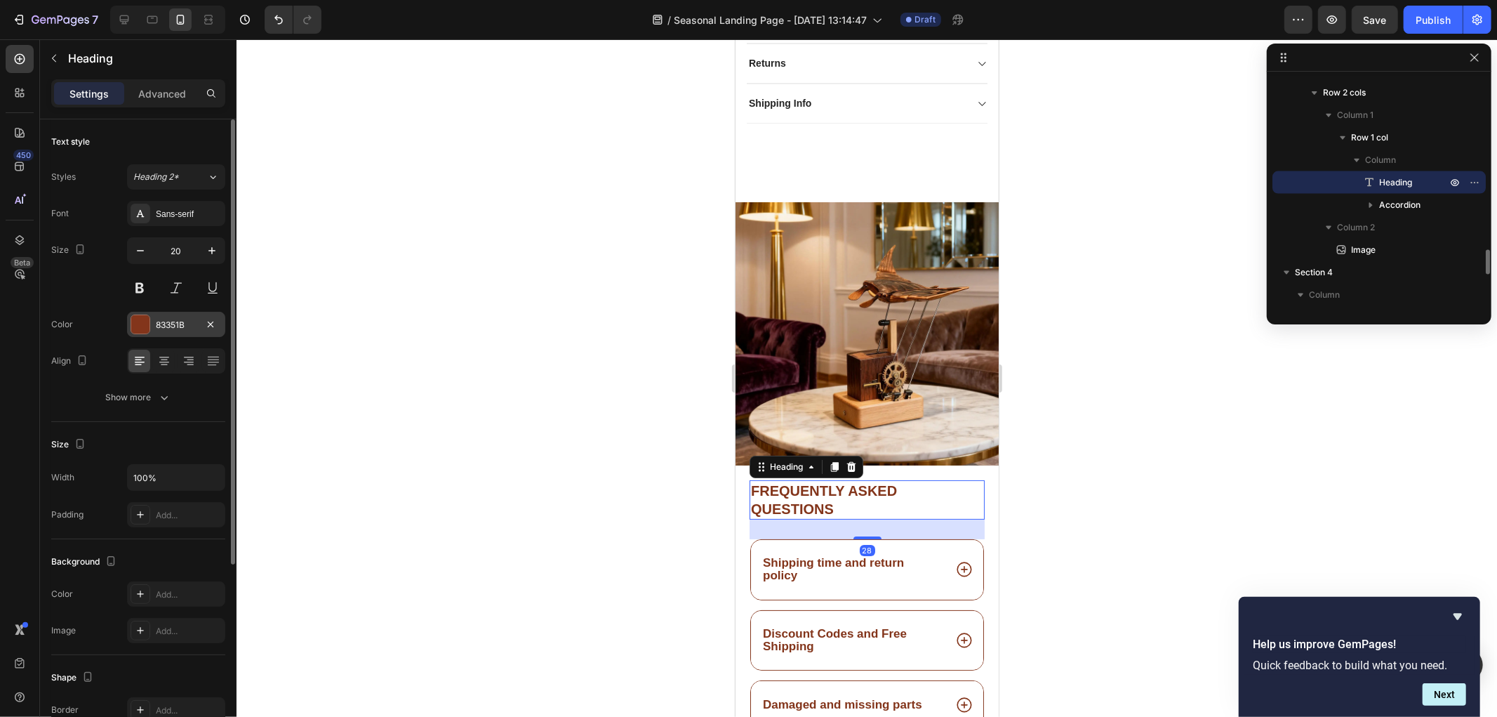
click at [173, 321] on div "83351B" at bounding box center [176, 325] width 41 height 13
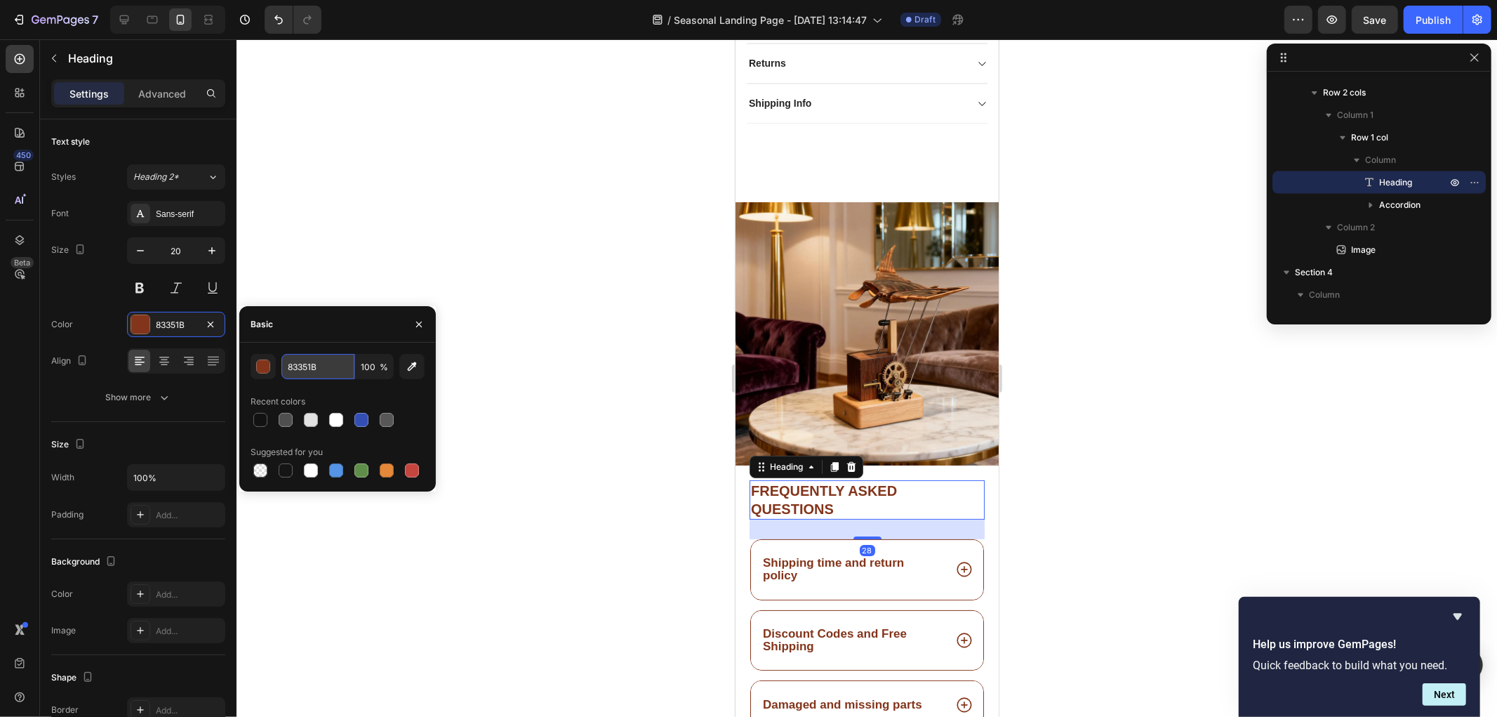
click at [332, 364] on input "83351B" at bounding box center [317, 366] width 73 height 25
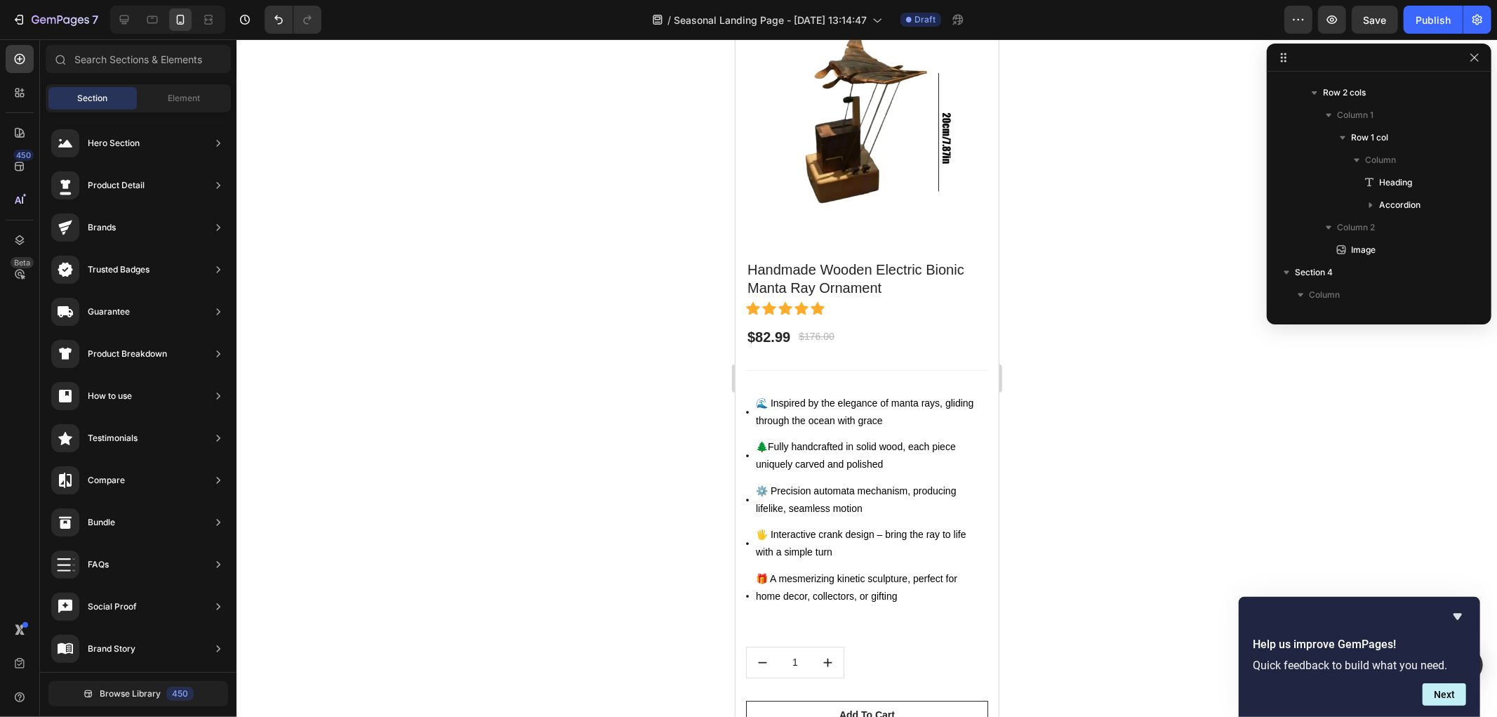
scroll to position [3625, 0]
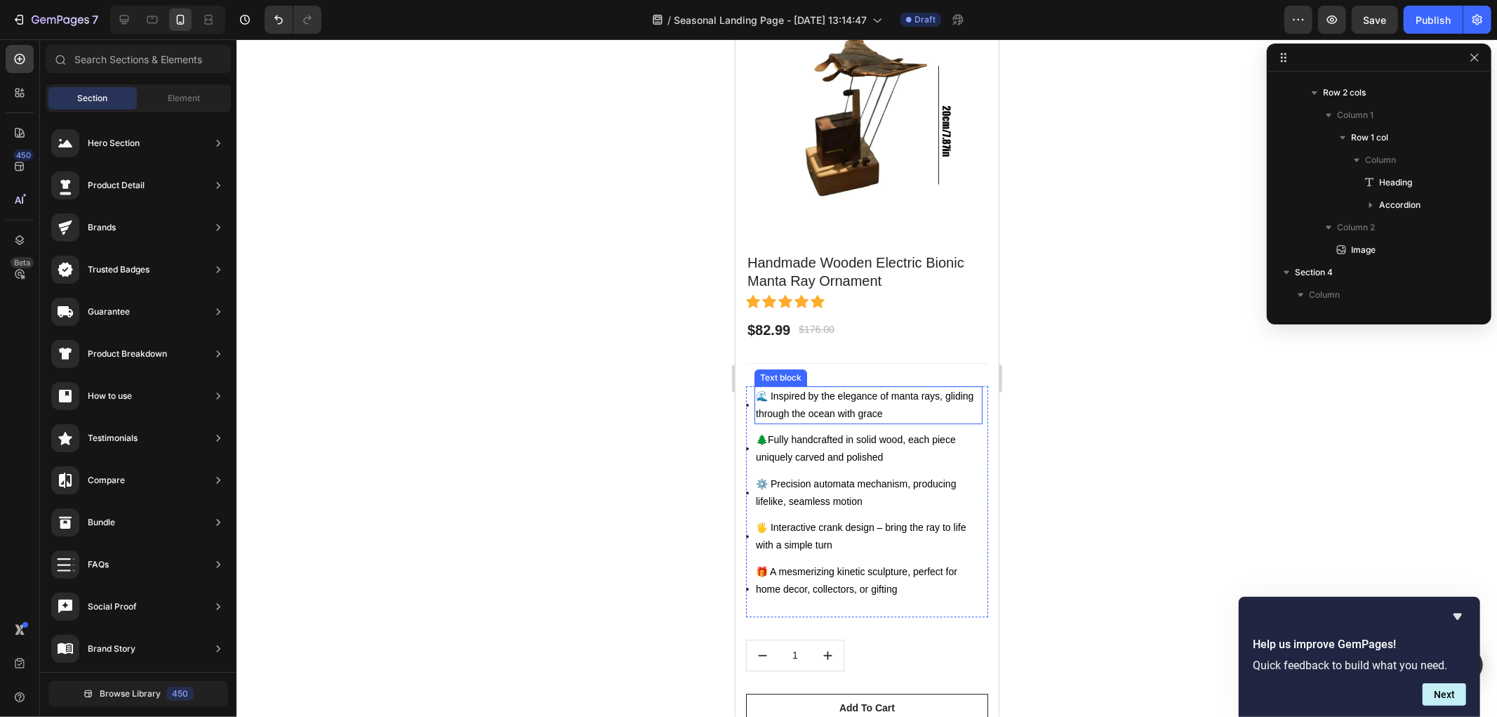
click at [828, 390] on span "🌊 Inspired by the elegance of manta rays, gliding through the ocean with grace" at bounding box center [864, 404] width 218 height 29
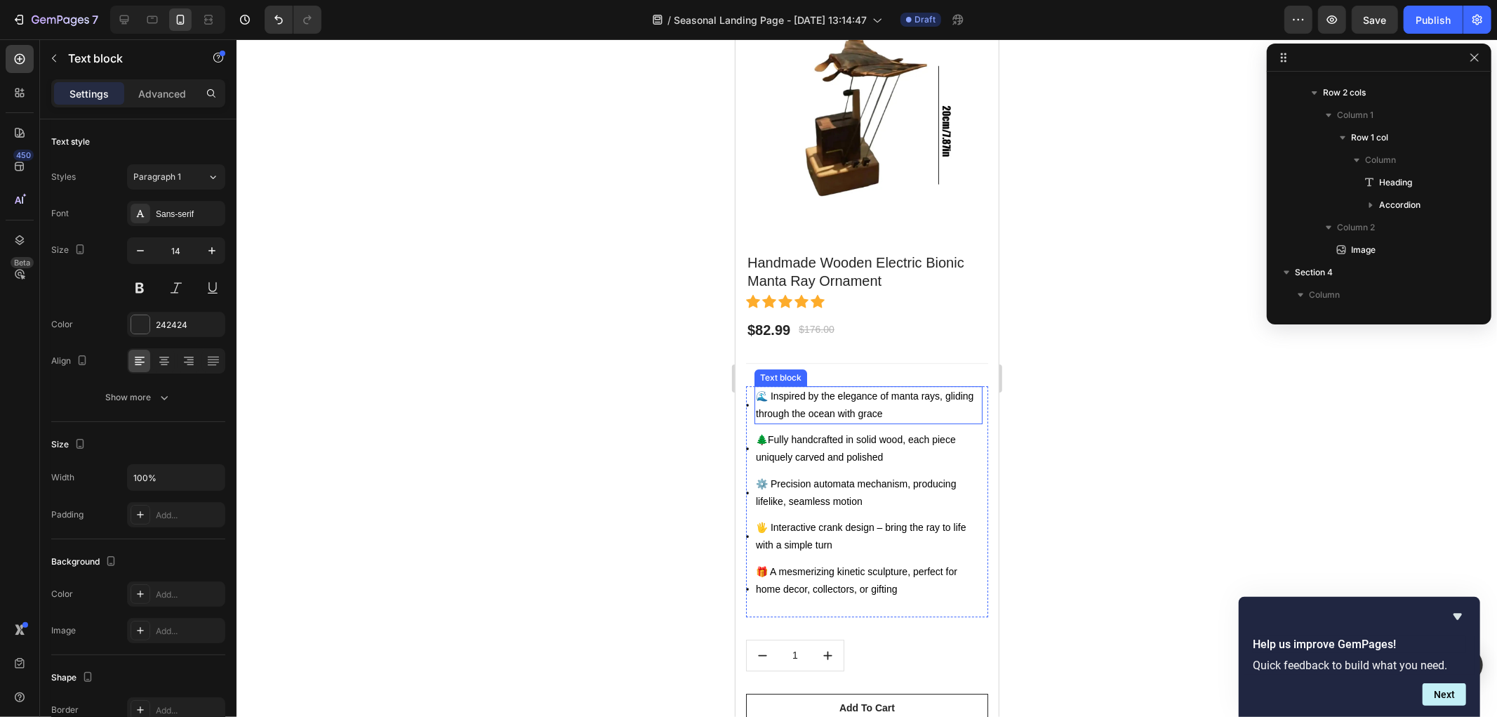
scroll to position [692, 0]
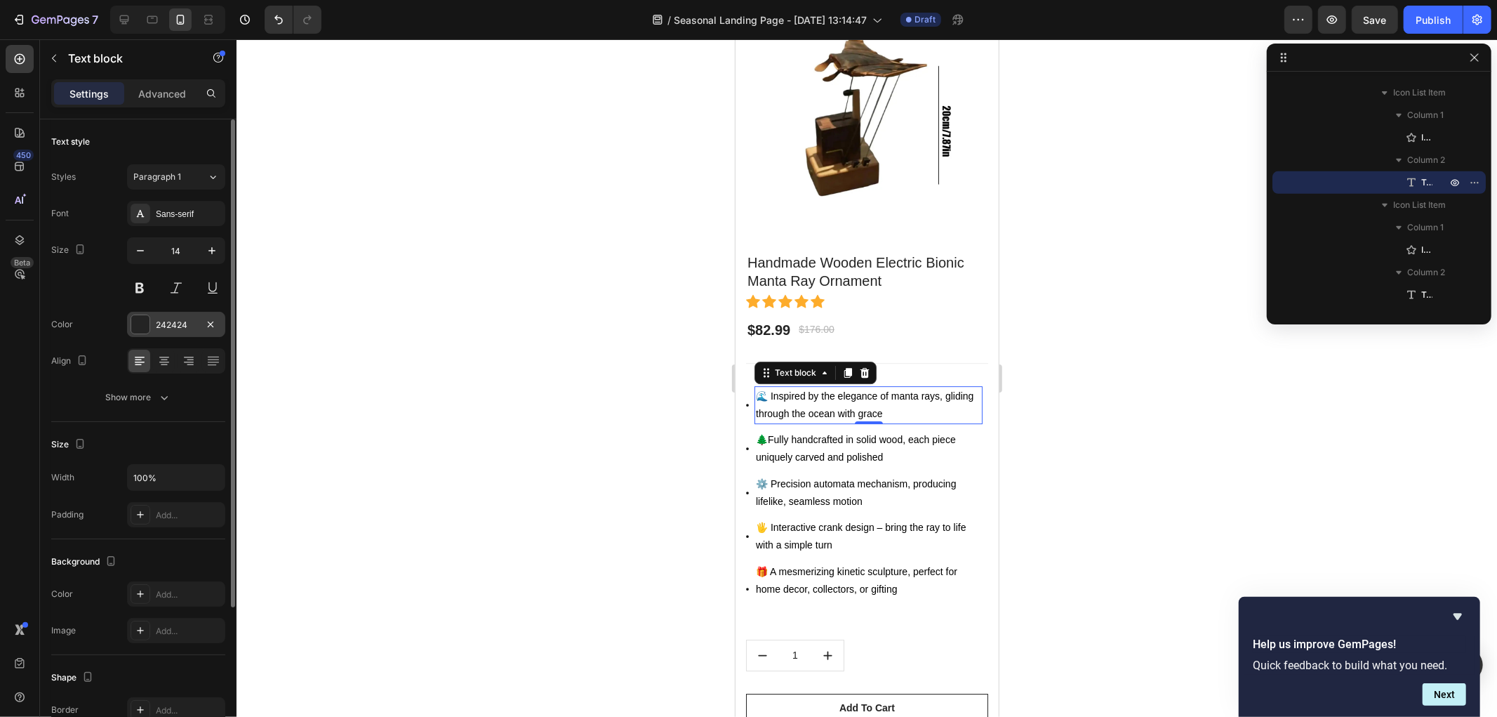
click at [178, 313] on div "242424" at bounding box center [176, 324] width 98 height 25
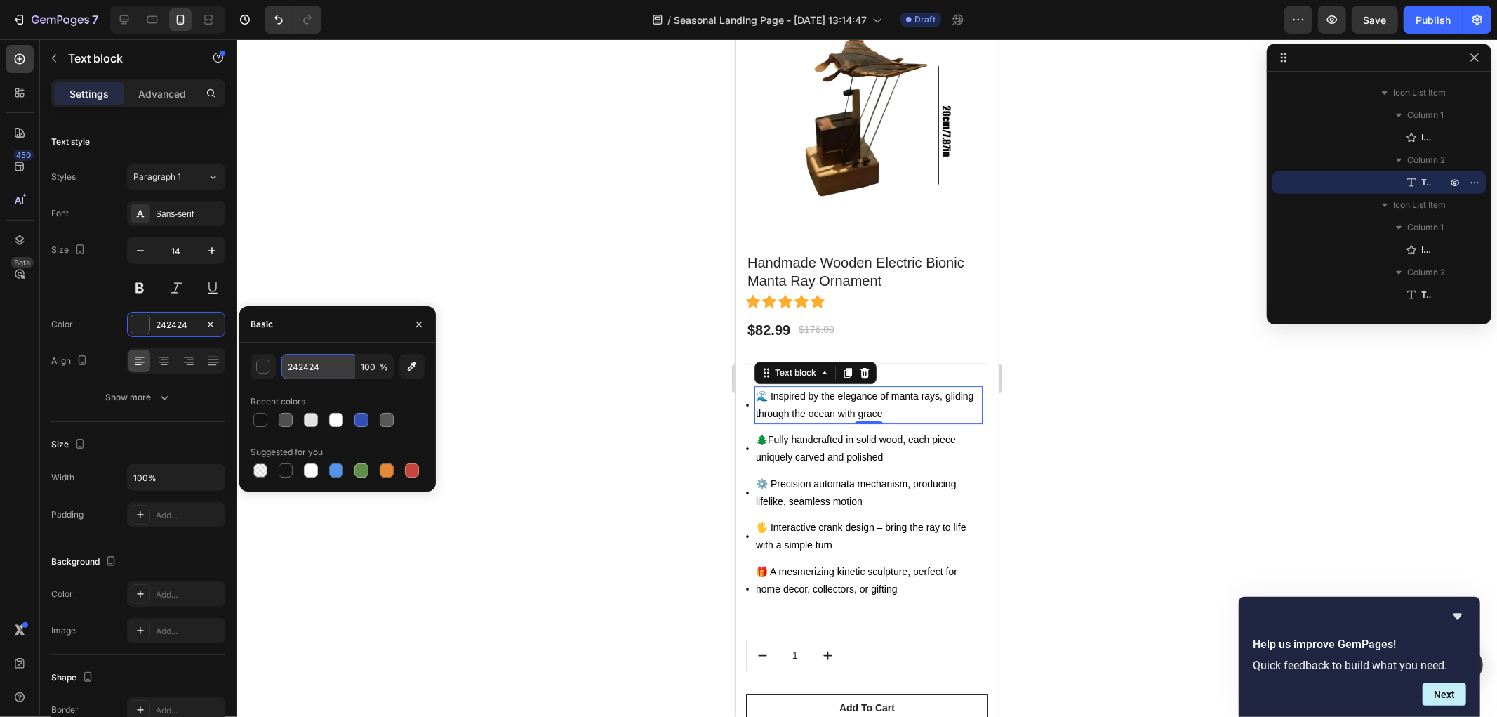
click at [324, 368] on input "242424" at bounding box center [317, 366] width 73 height 25
paste input "83351B"
type input "83351B"
click at [640, 352] on div at bounding box center [867, 377] width 1261 height 677
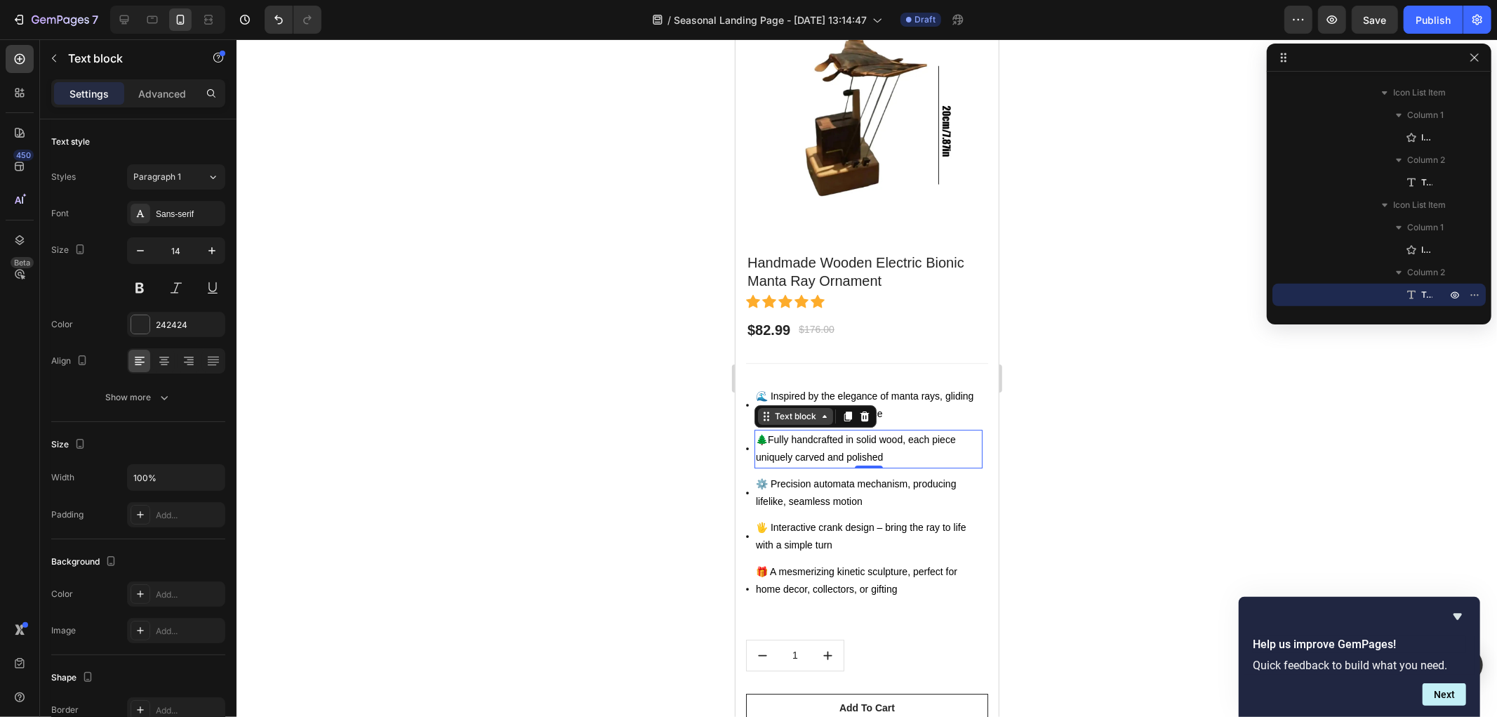
click at [788, 409] on div "Text block" at bounding box center [794, 415] width 47 height 13
click at [934, 390] on span "🌊 Inspired by the elegance of manta rays, gliding through the ocean with grace" at bounding box center [864, 404] width 218 height 29
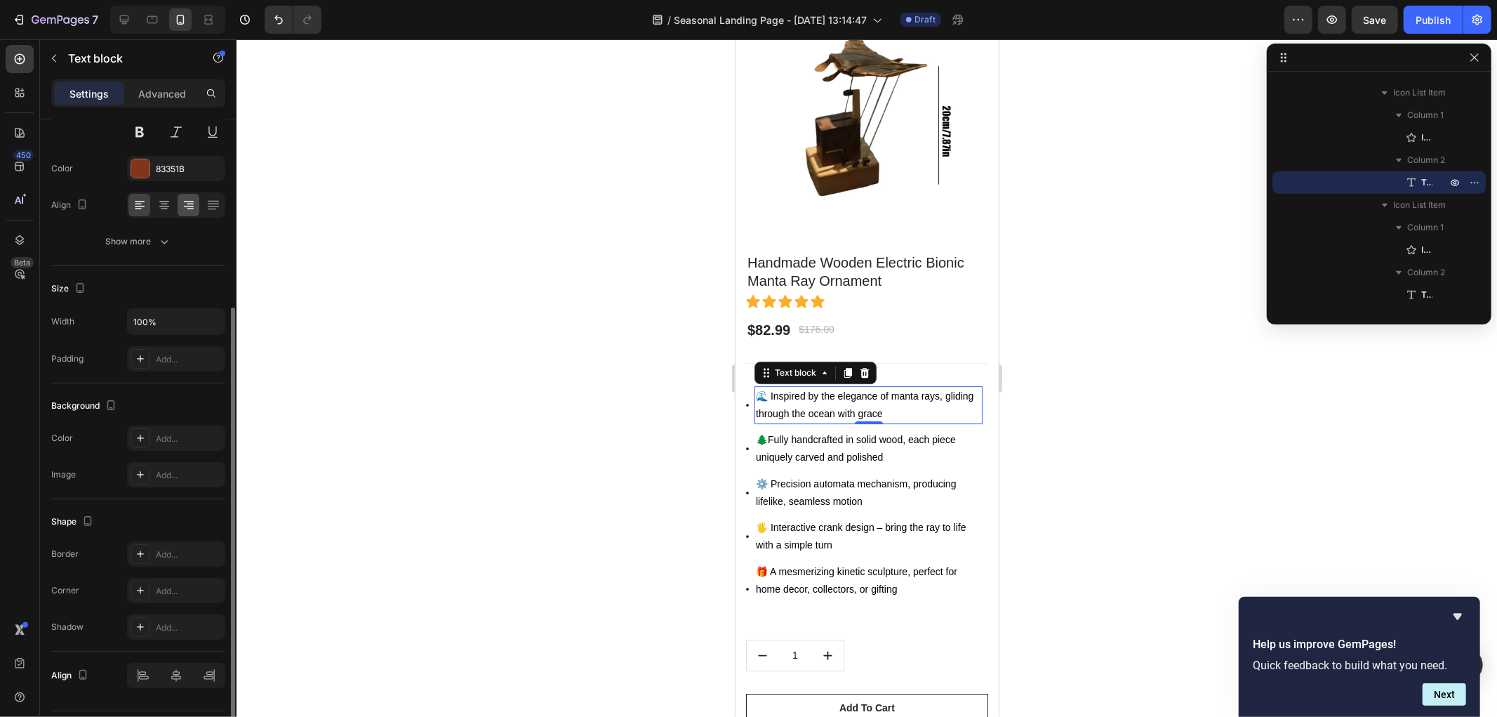
scroll to position [194, 0]
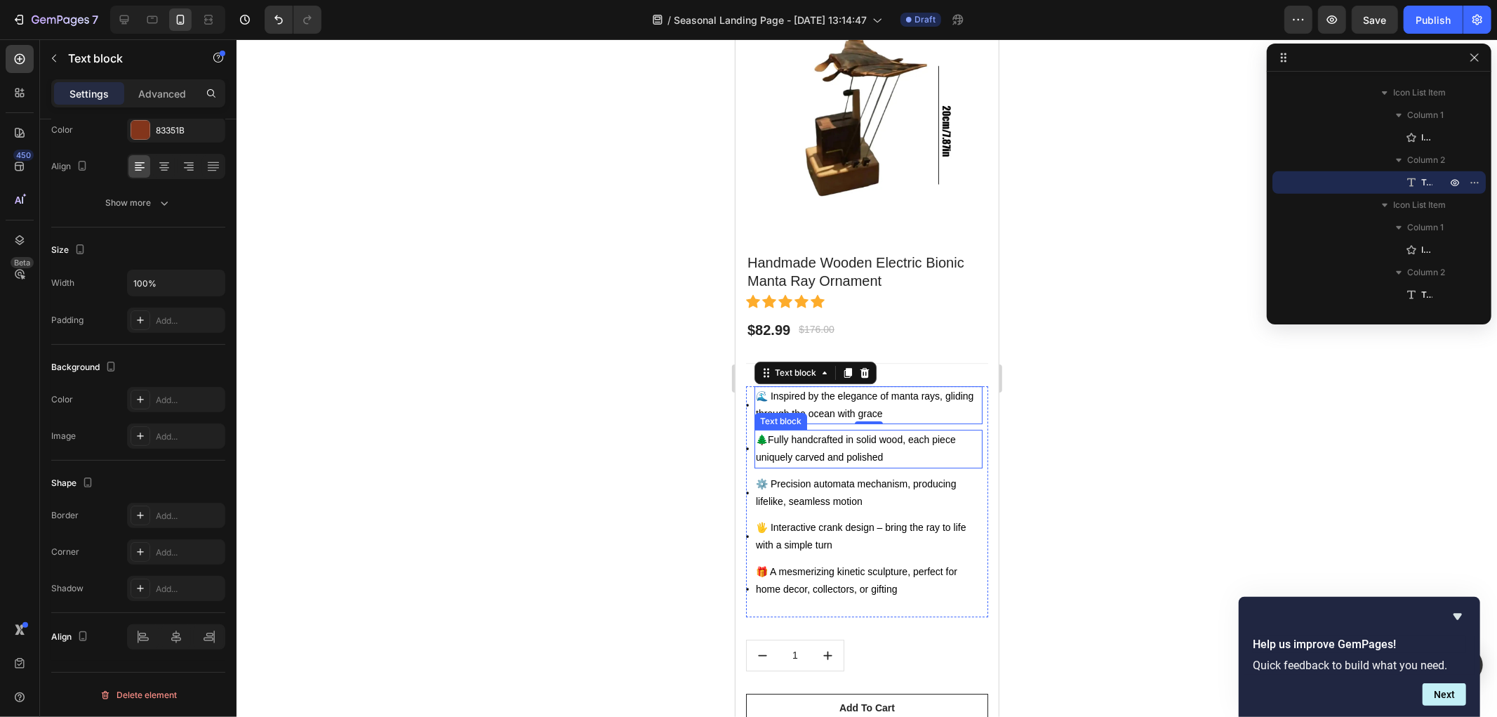
click at [802, 433] on span "🌲Fully handcrafted in solid wood, each piece uniquely carved and polished" at bounding box center [855, 447] width 200 height 29
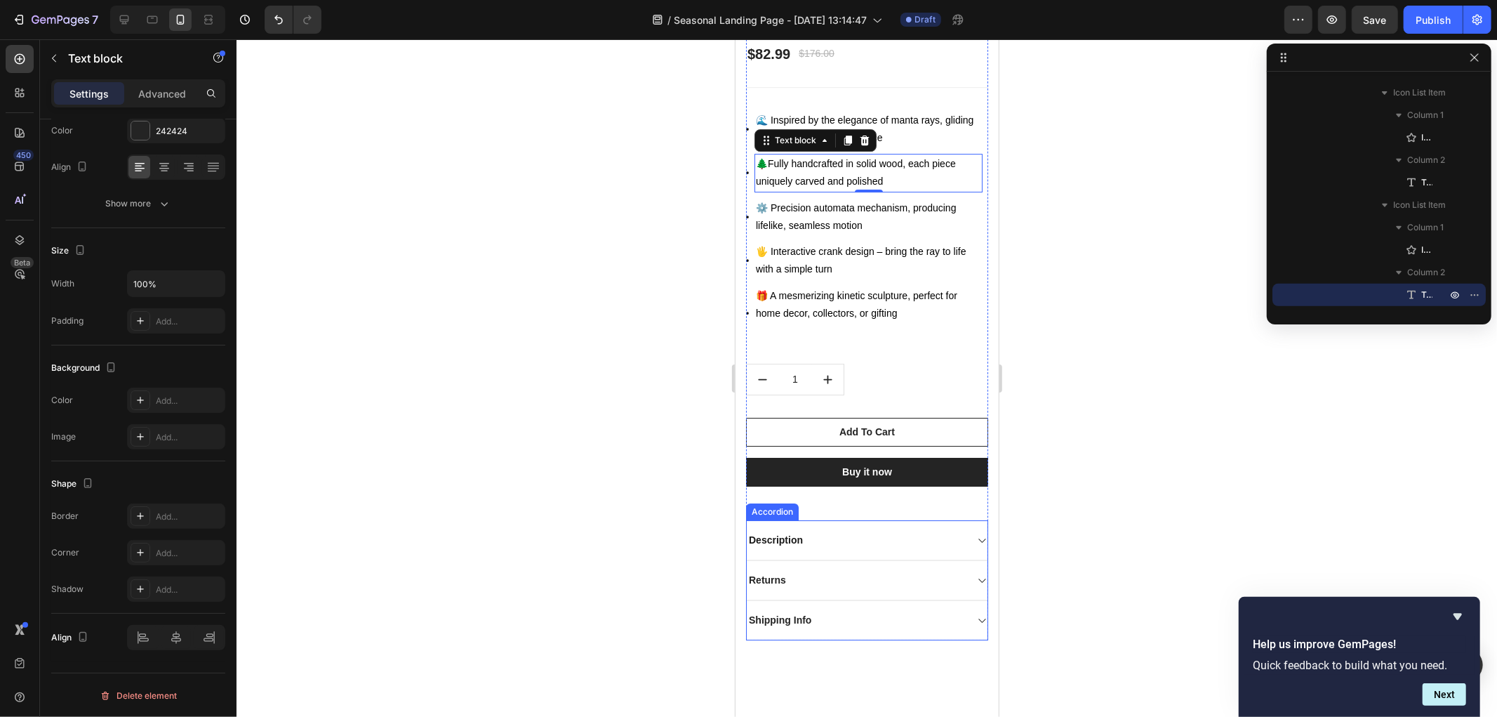
scroll to position [3938, 0]
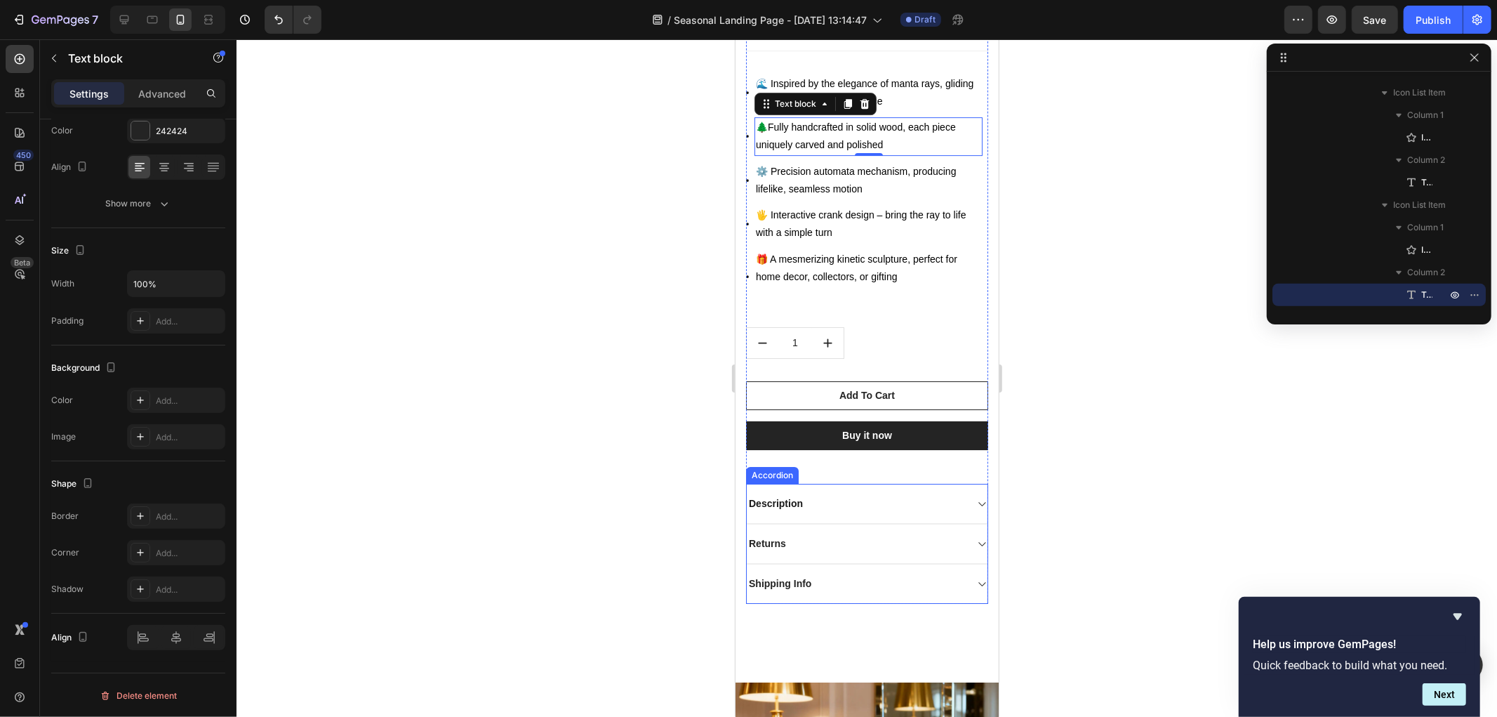
click at [795, 497] on strong "Description" at bounding box center [775, 502] width 54 height 11
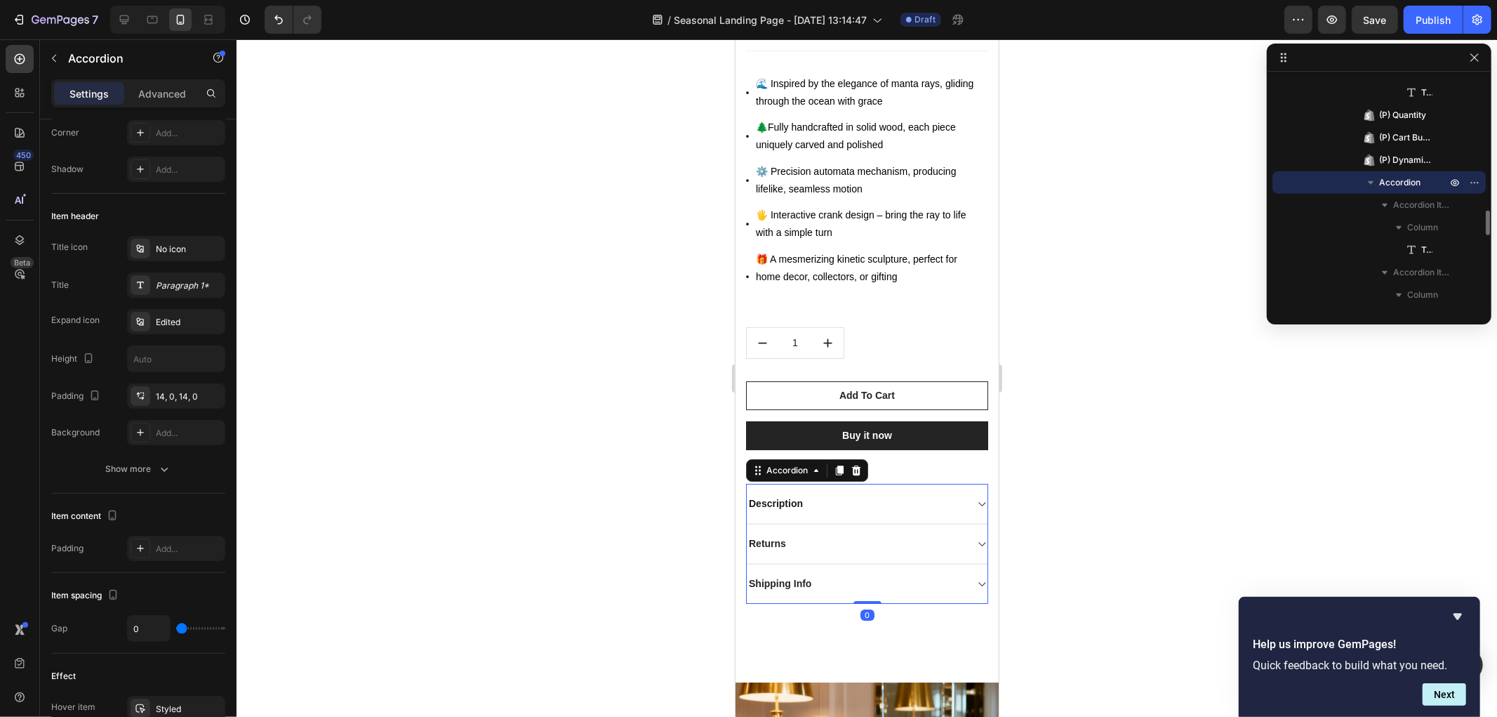
scroll to position [0, 0]
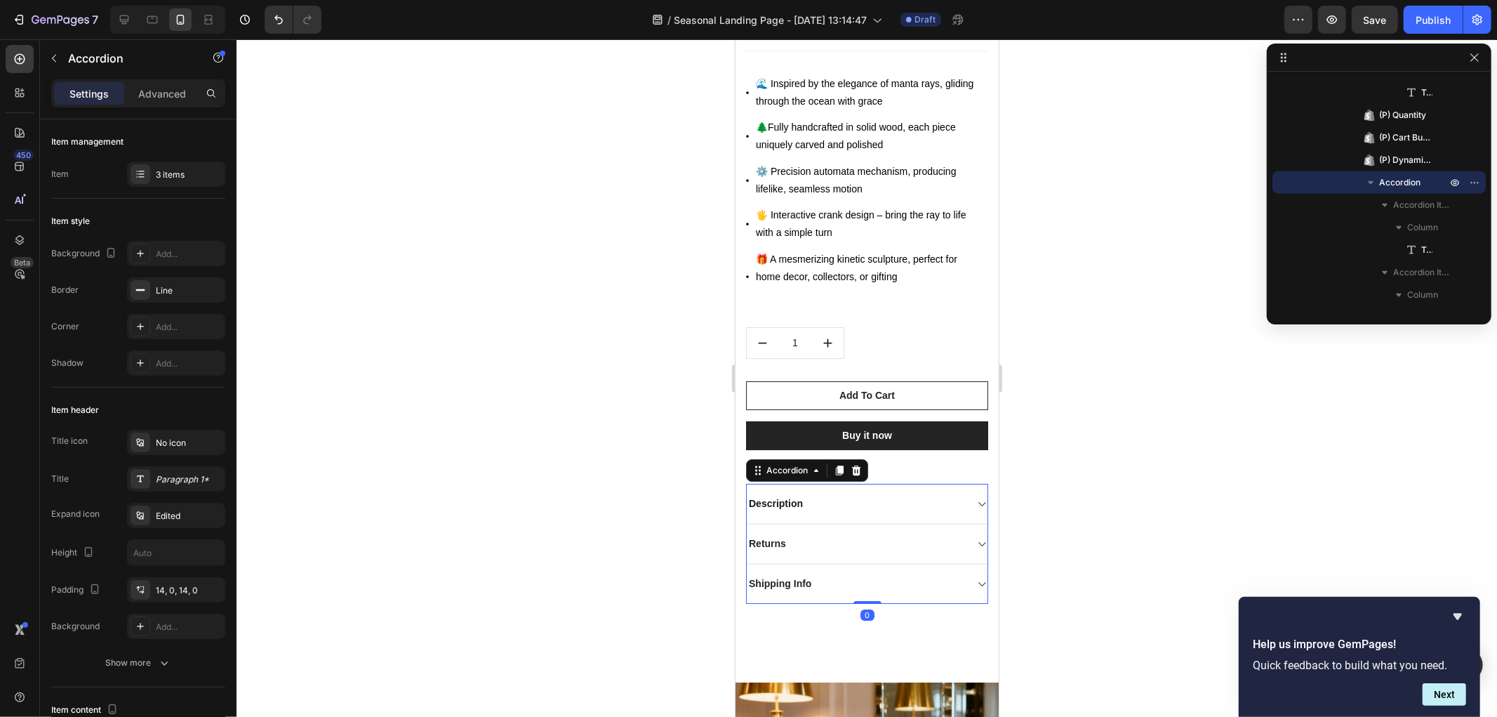
click at [788, 497] on strong "Description" at bounding box center [775, 502] width 54 height 11
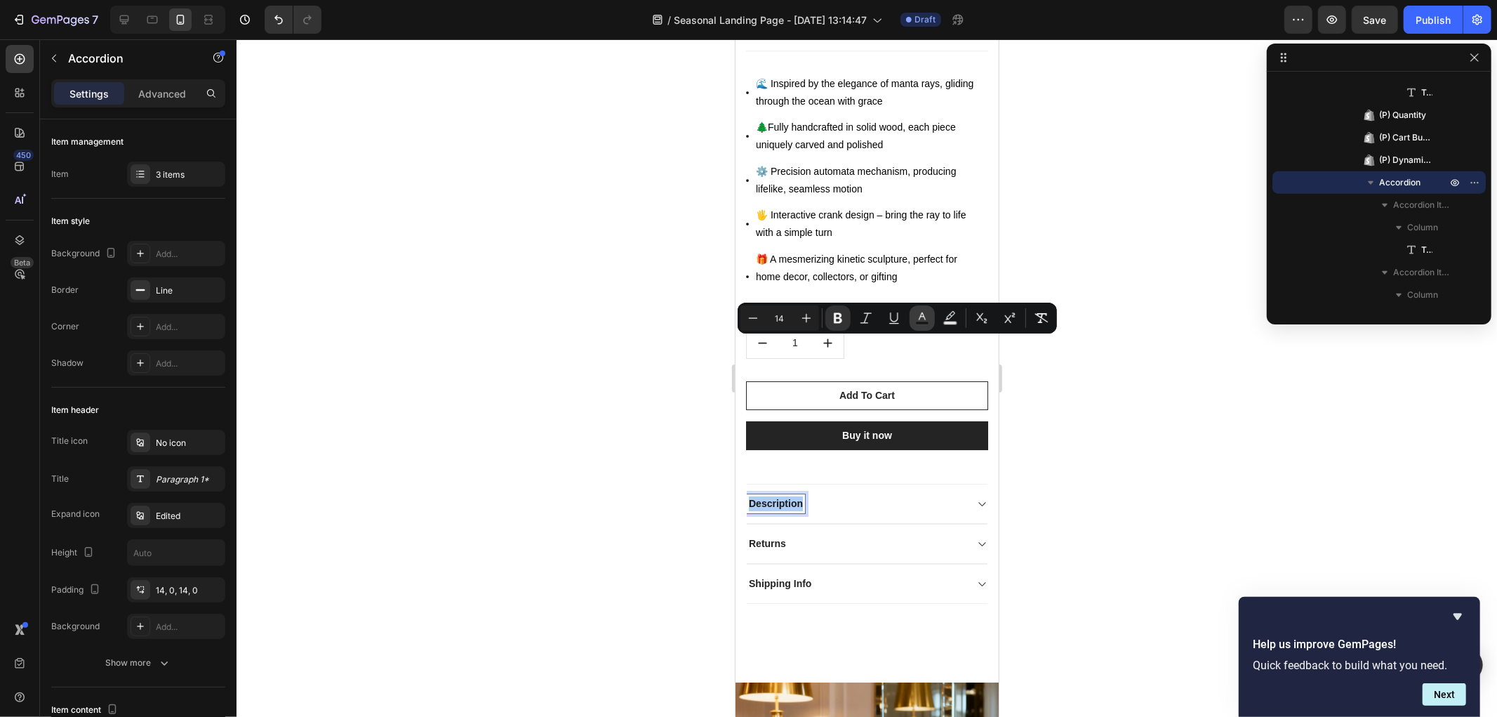
click at [922, 323] on rect "Editor contextual toolbar" at bounding box center [922, 323] width 13 height 4
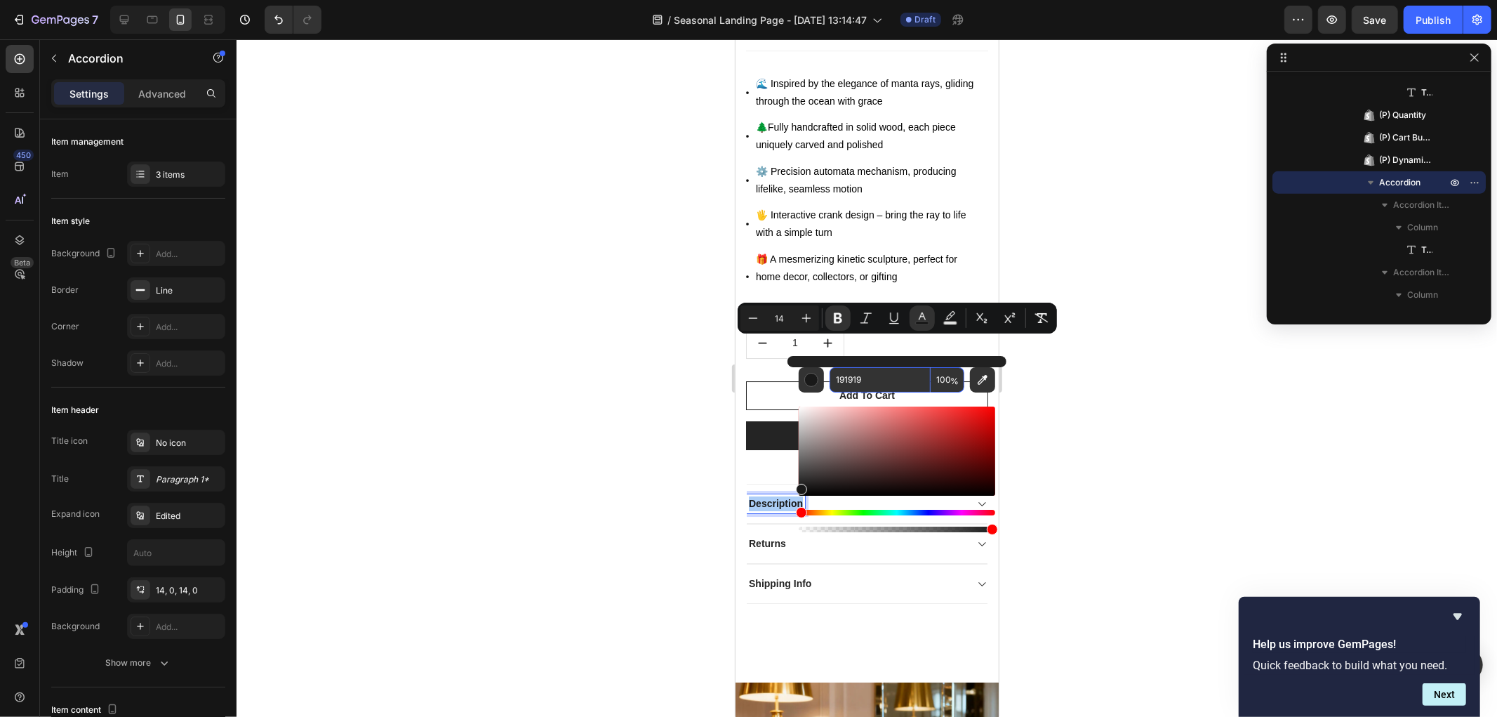
click at [879, 382] on input "191919" at bounding box center [880, 379] width 101 height 25
paste input "83351B"
type input "83351B"
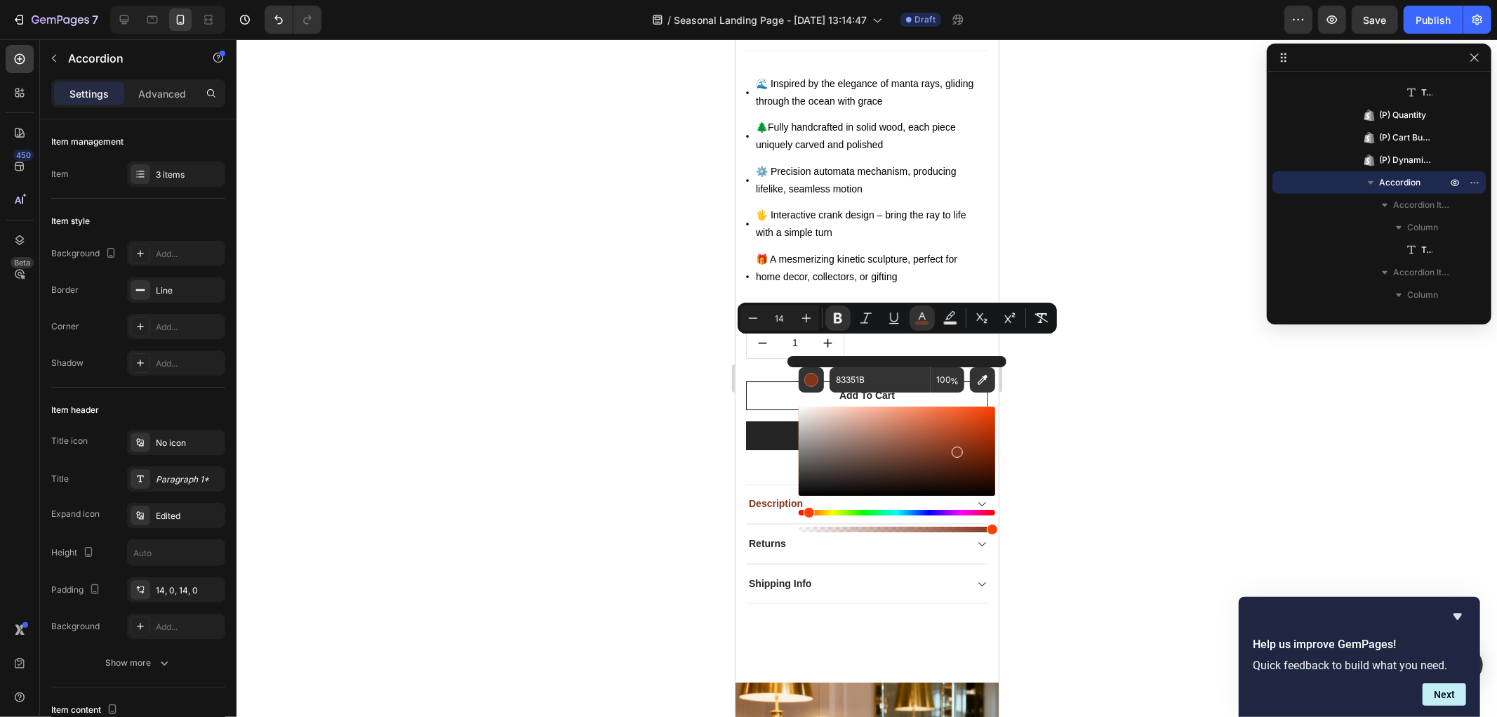
click at [588, 441] on div at bounding box center [867, 377] width 1261 height 677
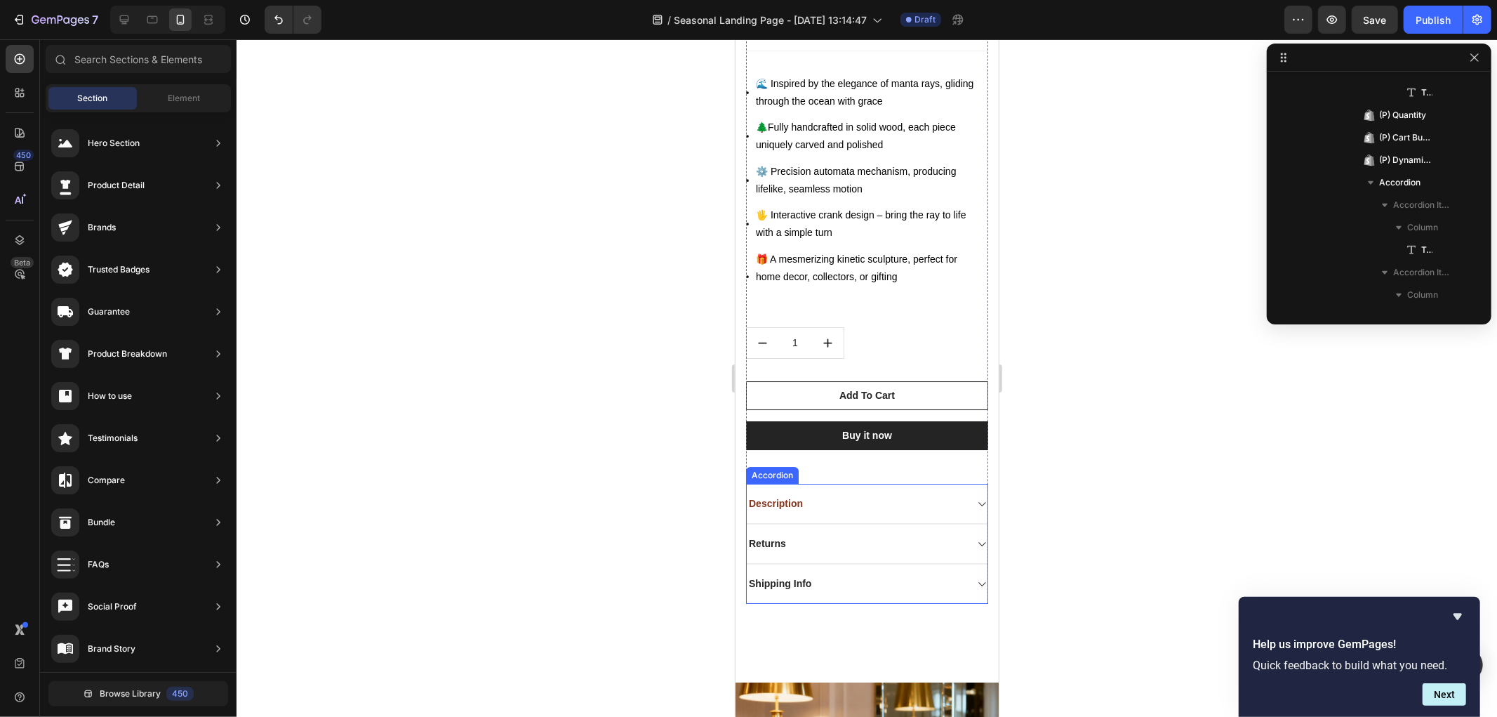
click at [772, 536] on p "Returns" at bounding box center [766, 543] width 37 height 15
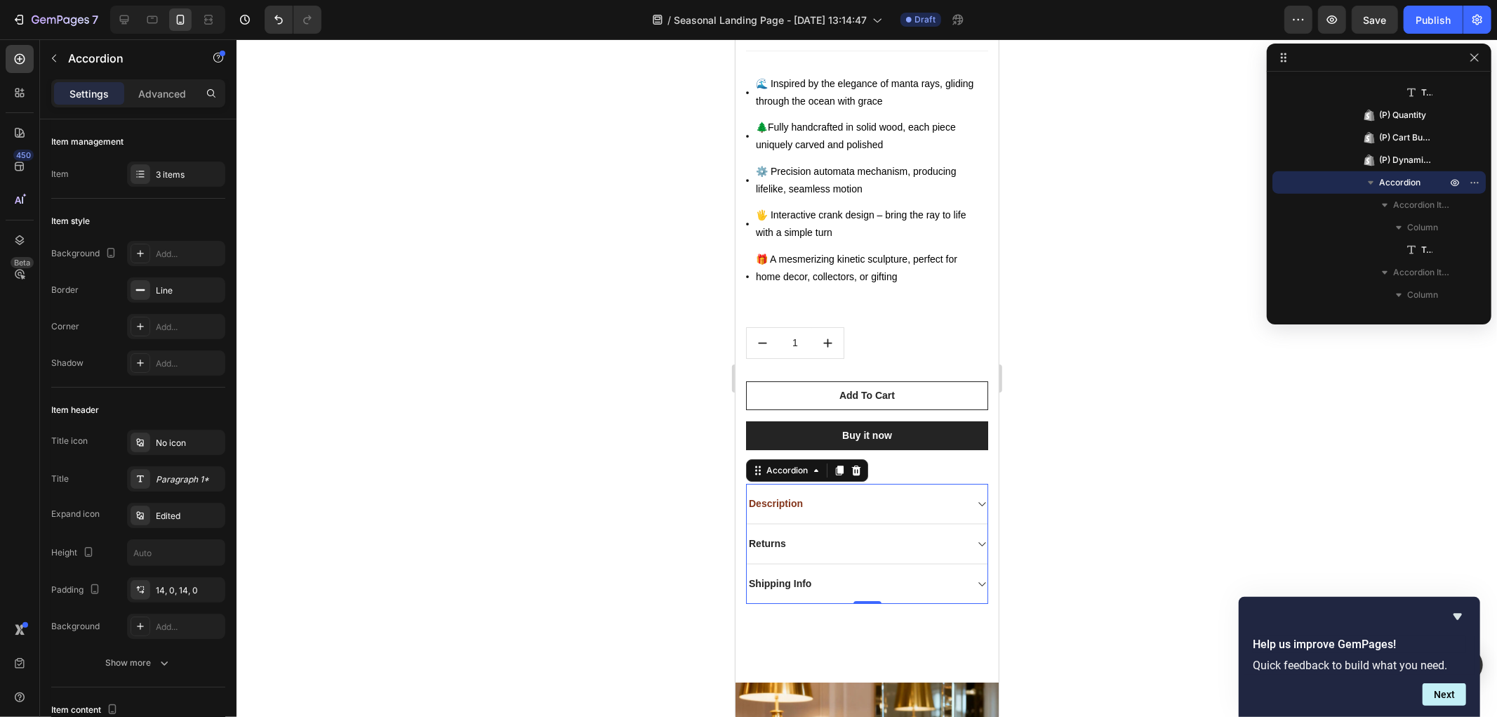
click at [862, 493] on div "Description" at bounding box center [855, 502] width 218 height 19
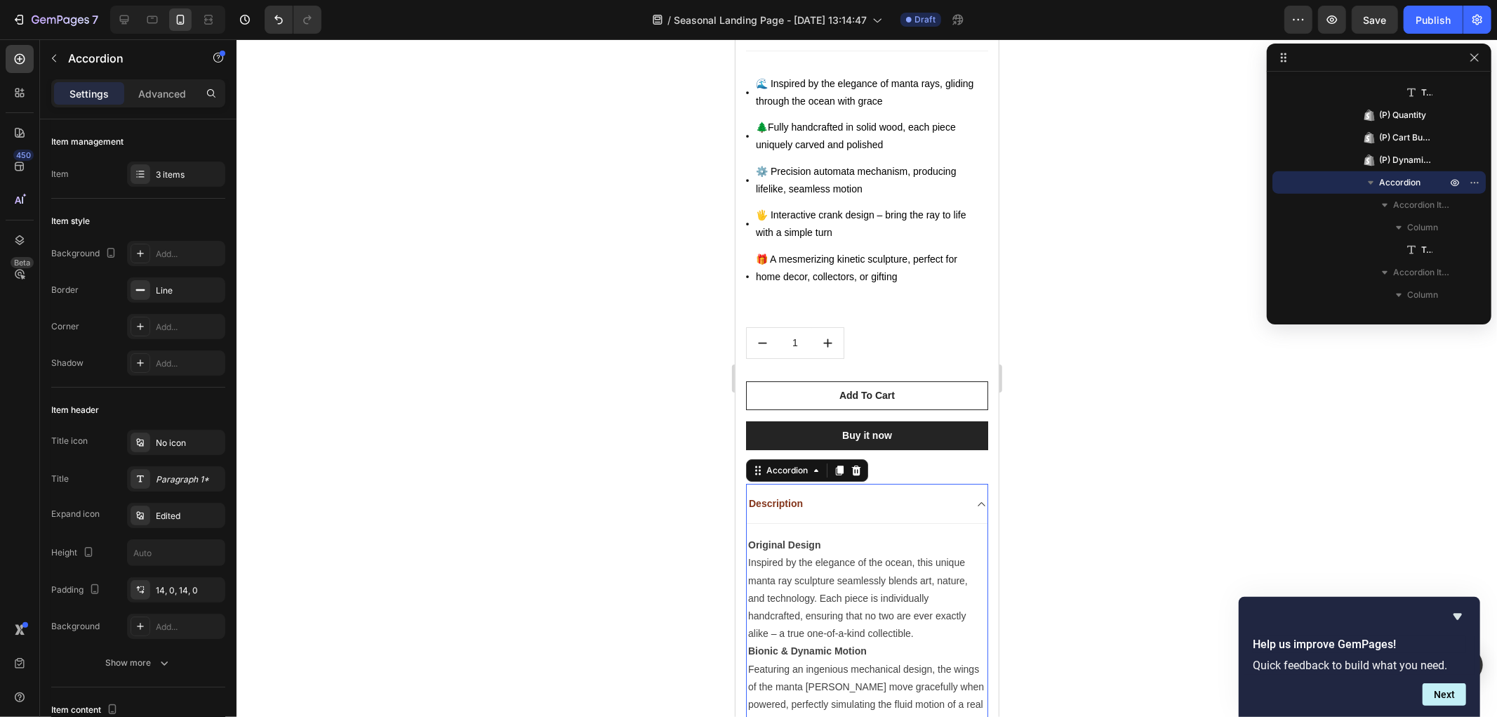
click at [840, 493] on div "Description" at bounding box center [855, 502] width 218 height 19
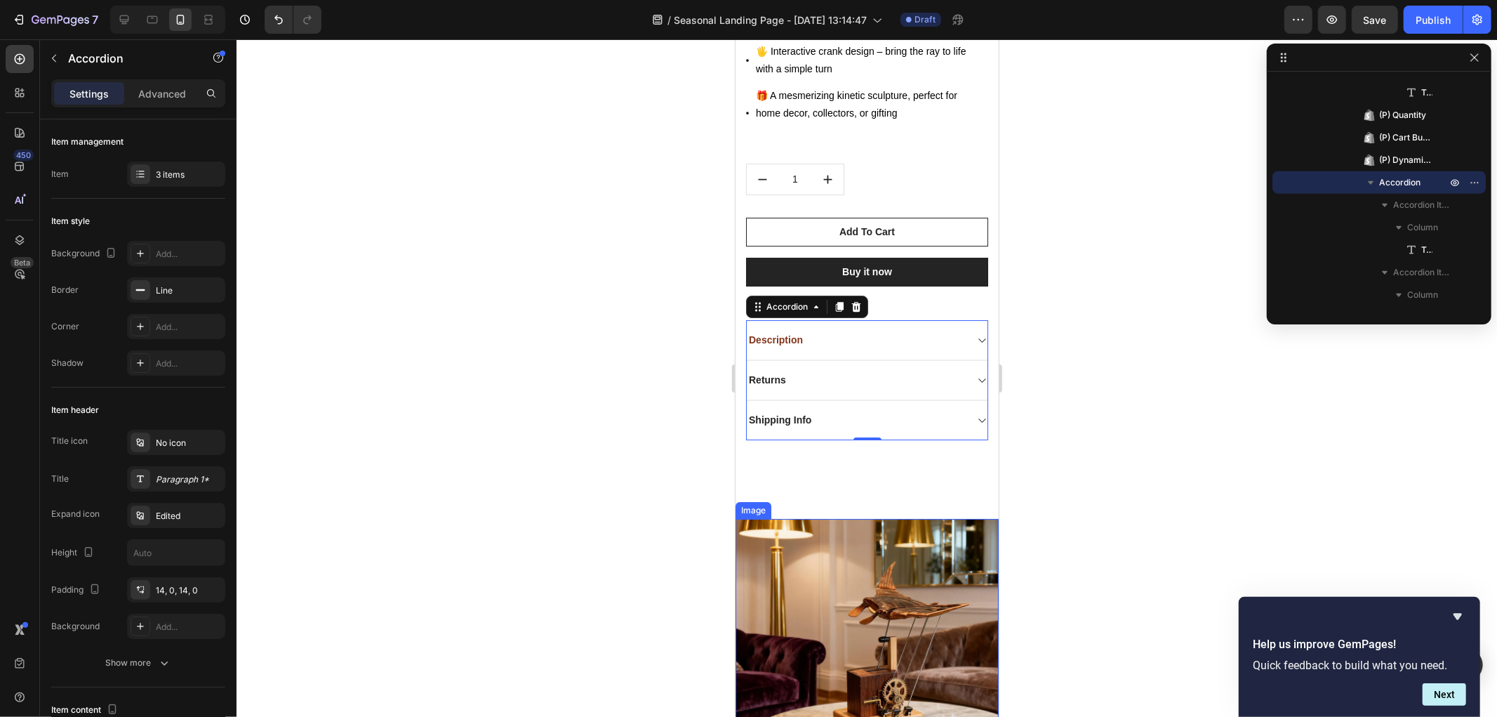
scroll to position [4016, 0]
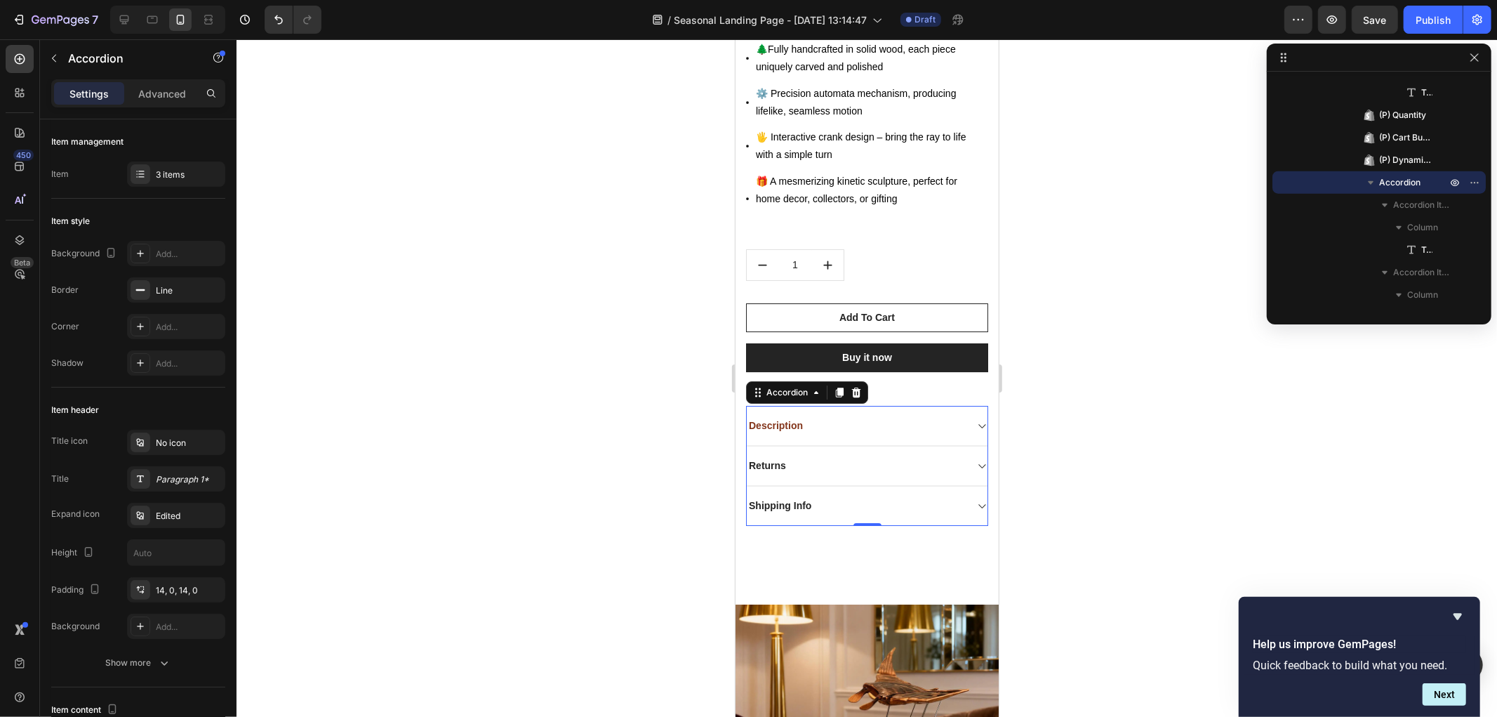
click at [822, 416] on div "Description" at bounding box center [855, 425] width 218 height 19
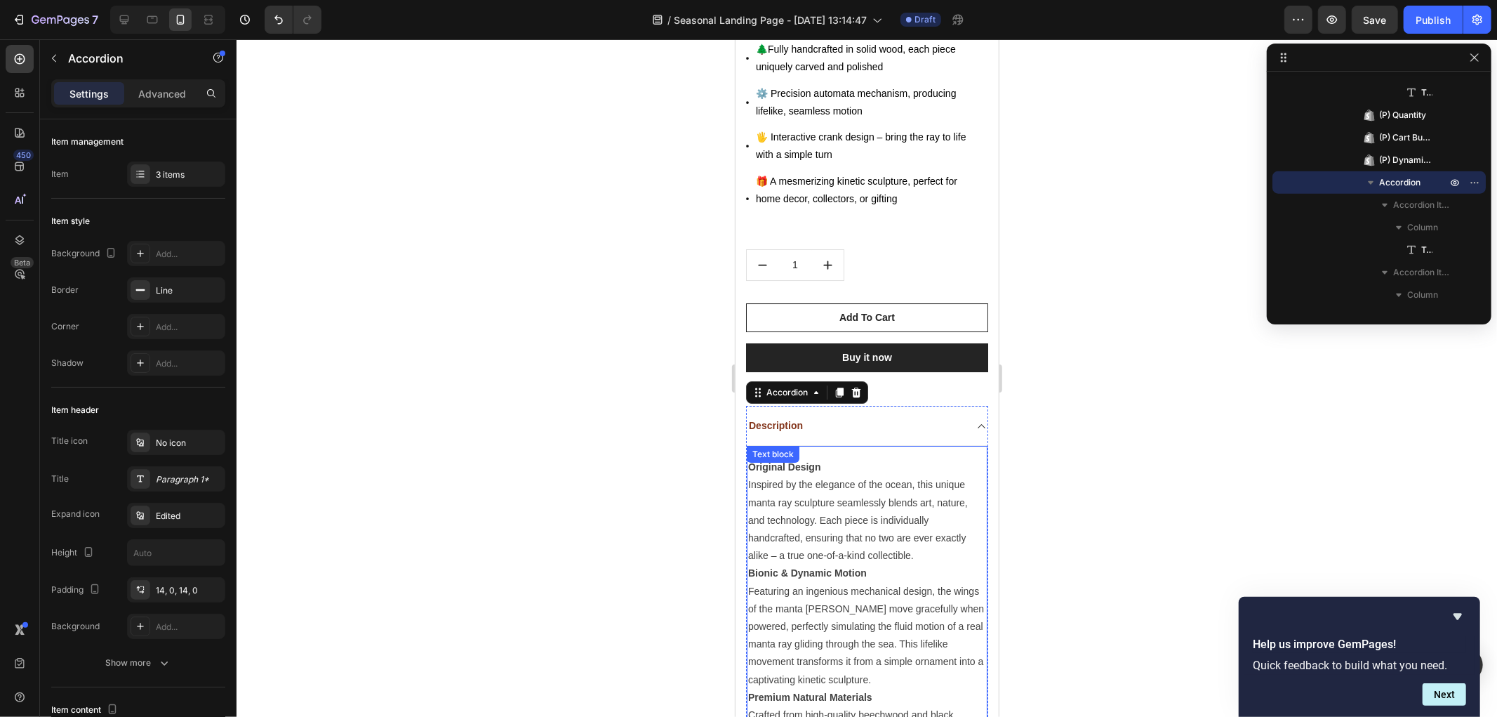
click at [833, 458] on p "Original Design" at bounding box center [867, 467] width 238 height 18
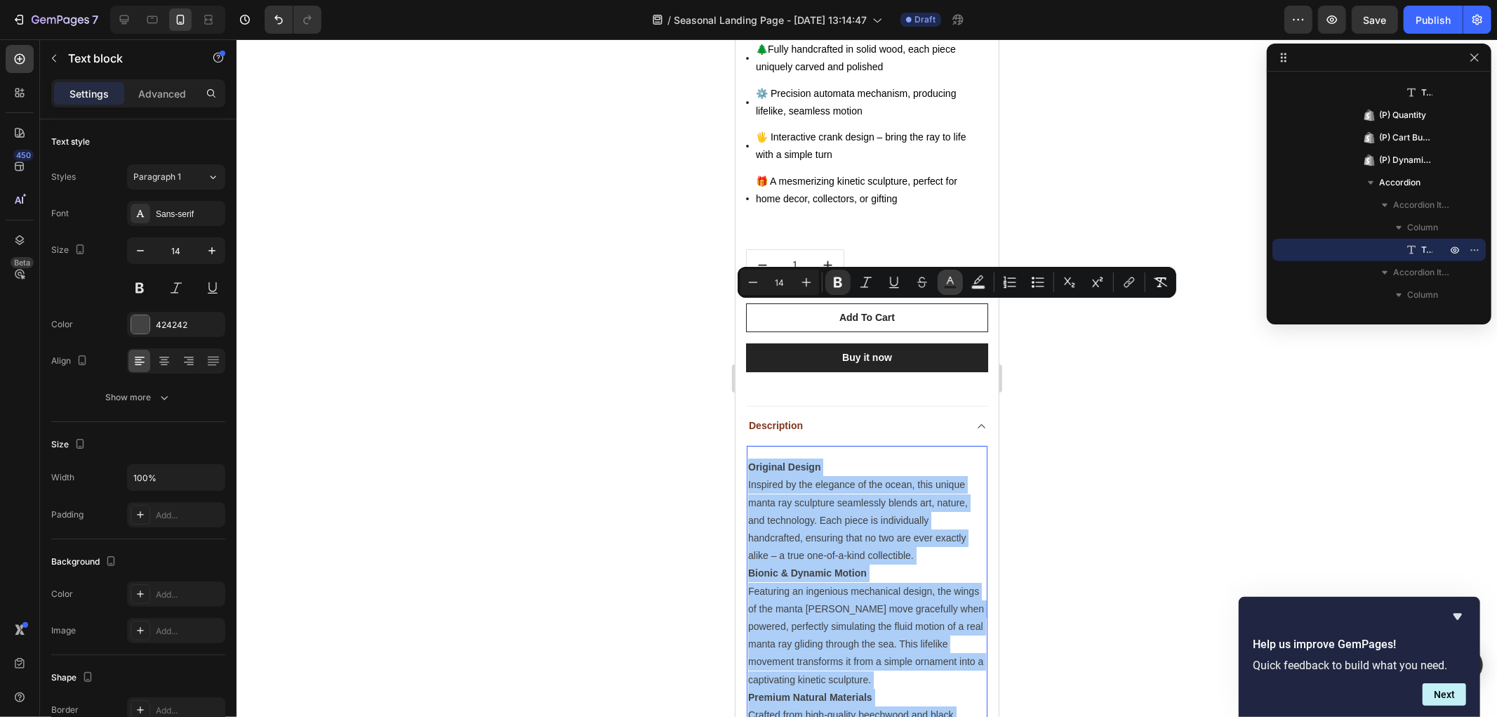
click at [948, 291] on button "Text Color" at bounding box center [950, 282] width 25 height 25
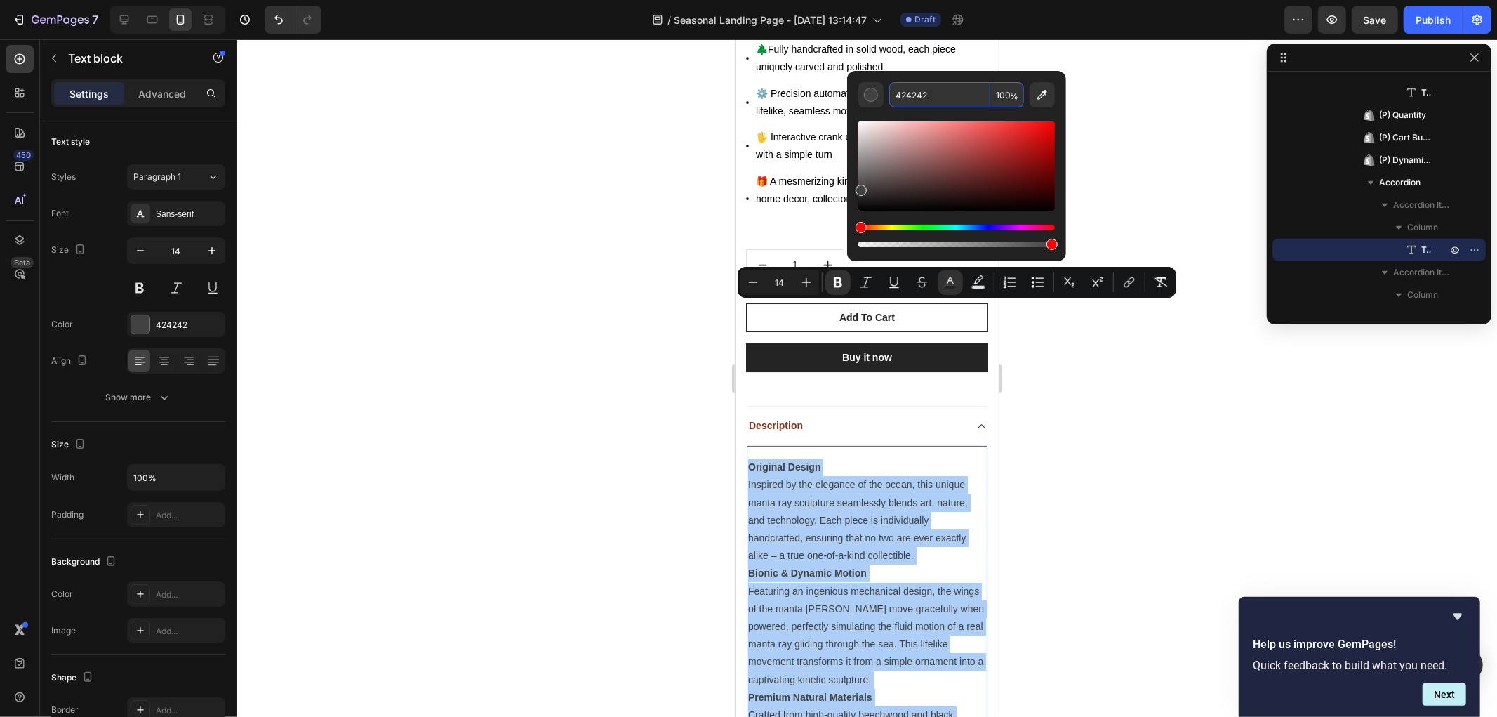
click at [936, 104] on input "424242" at bounding box center [939, 94] width 101 height 25
paste input "83351B"
type input "83351B"
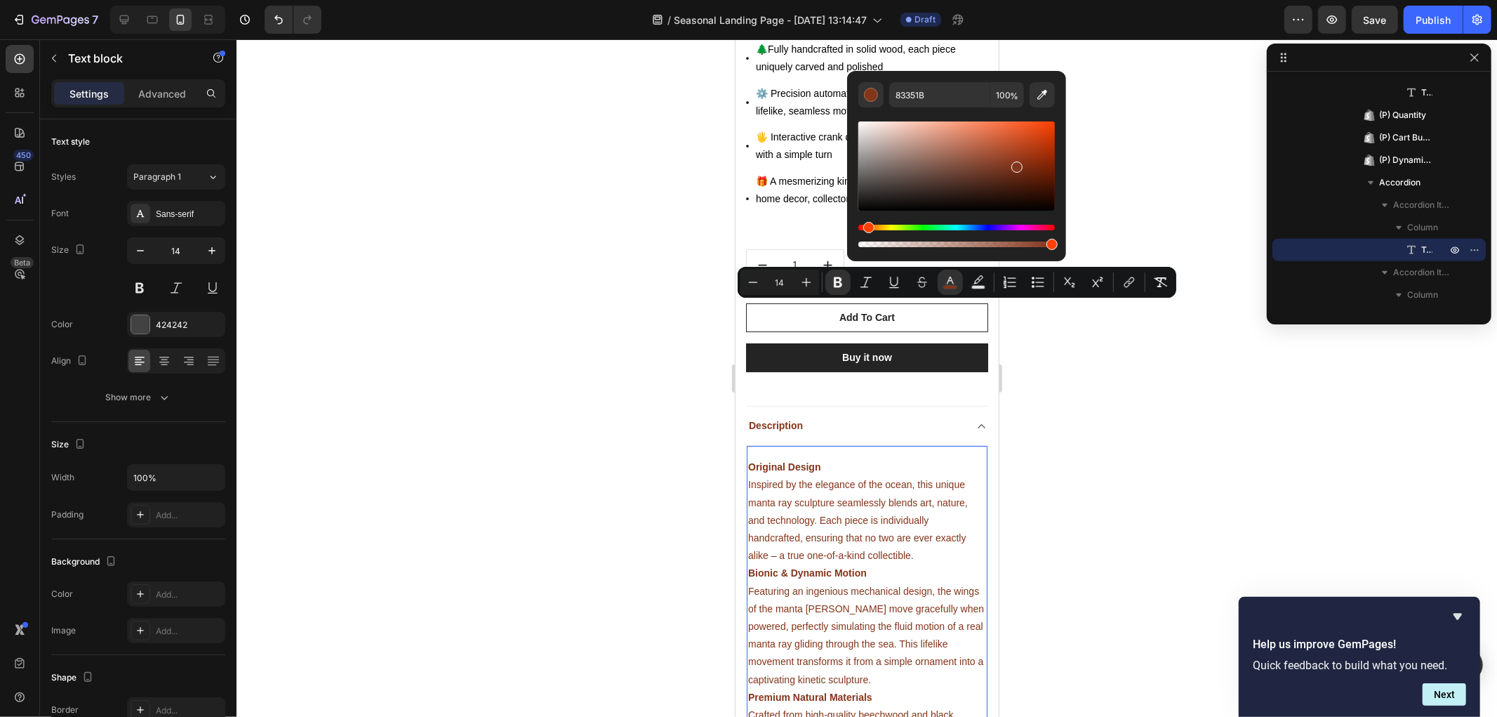
click at [609, 448] on div at bounding box center [867, 377] width 1261 height 677
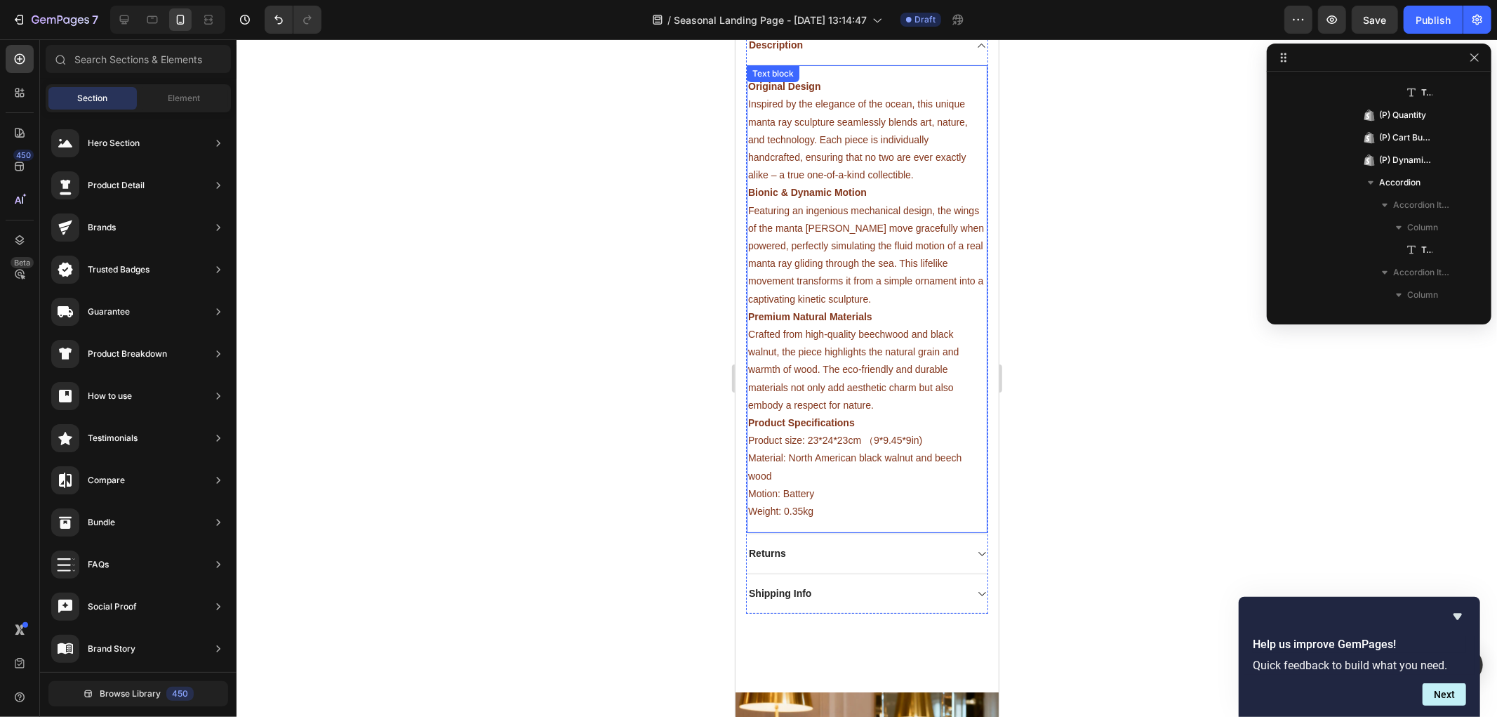
scroll to position [4405, 0]
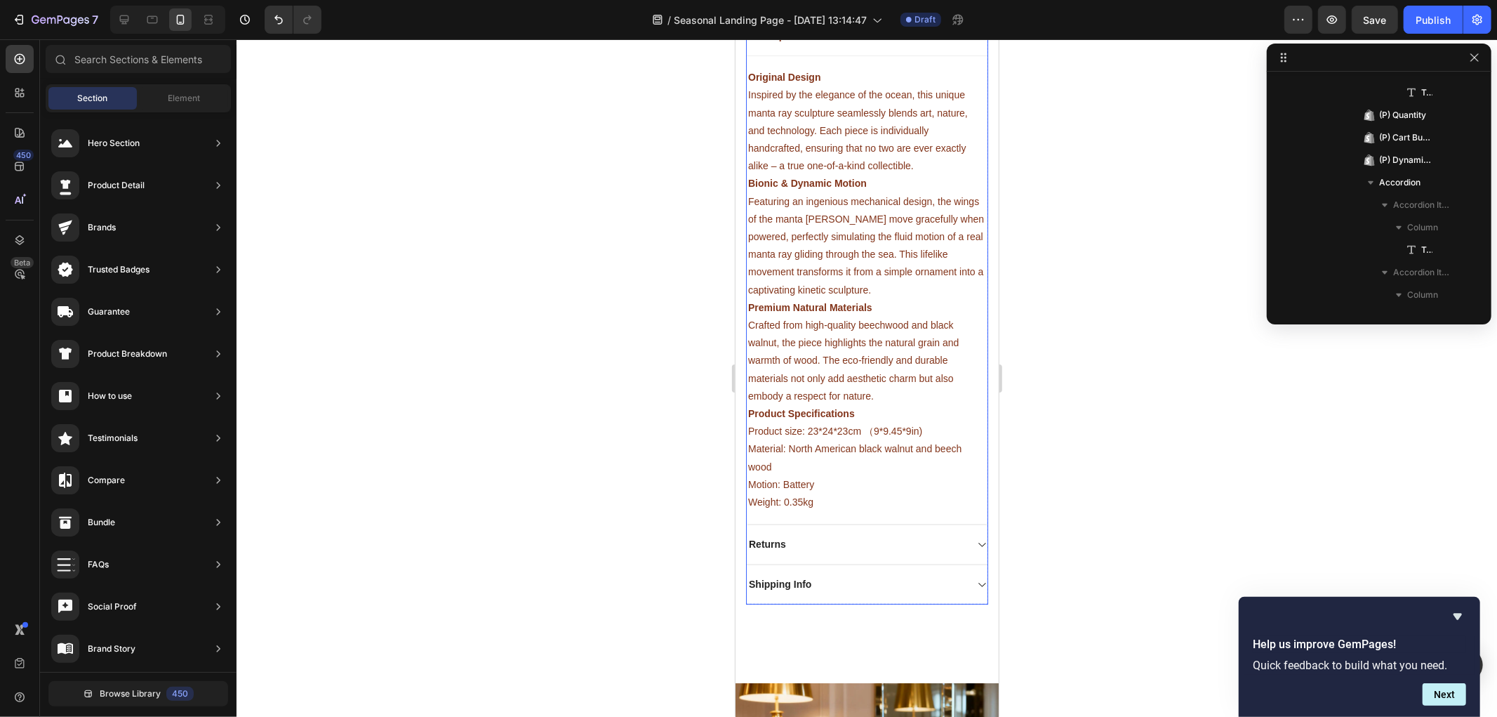
click at [792, 534] on div "Returns" at bounding box center [855, 543] width 218 height 19
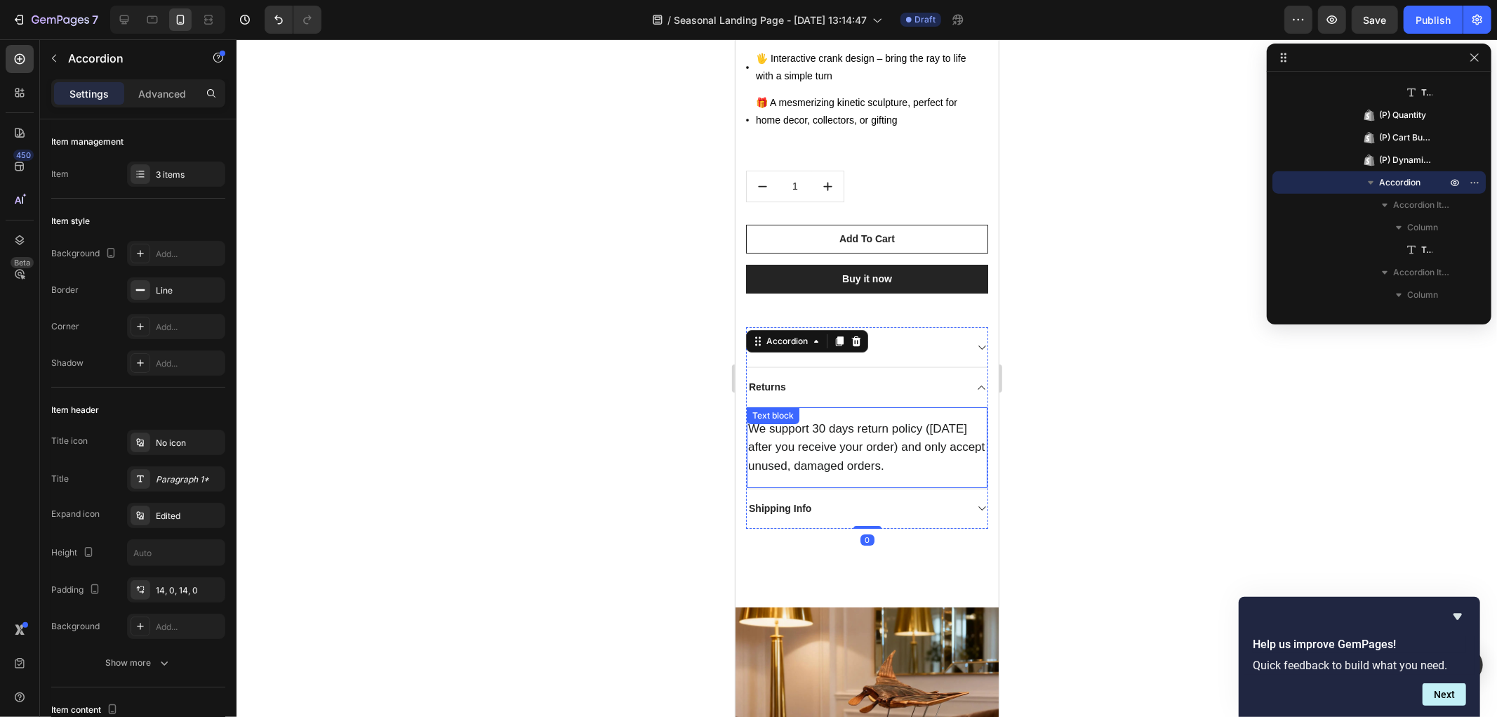
scroll to position [4093, 0]
drag, startPoint x: 1, startPoint y: 305, endPoint x: 658, endPoint y: 331, distance: 657.5
click at [620, 340] on div at bounding box center [867, 377] width 1261 height 677
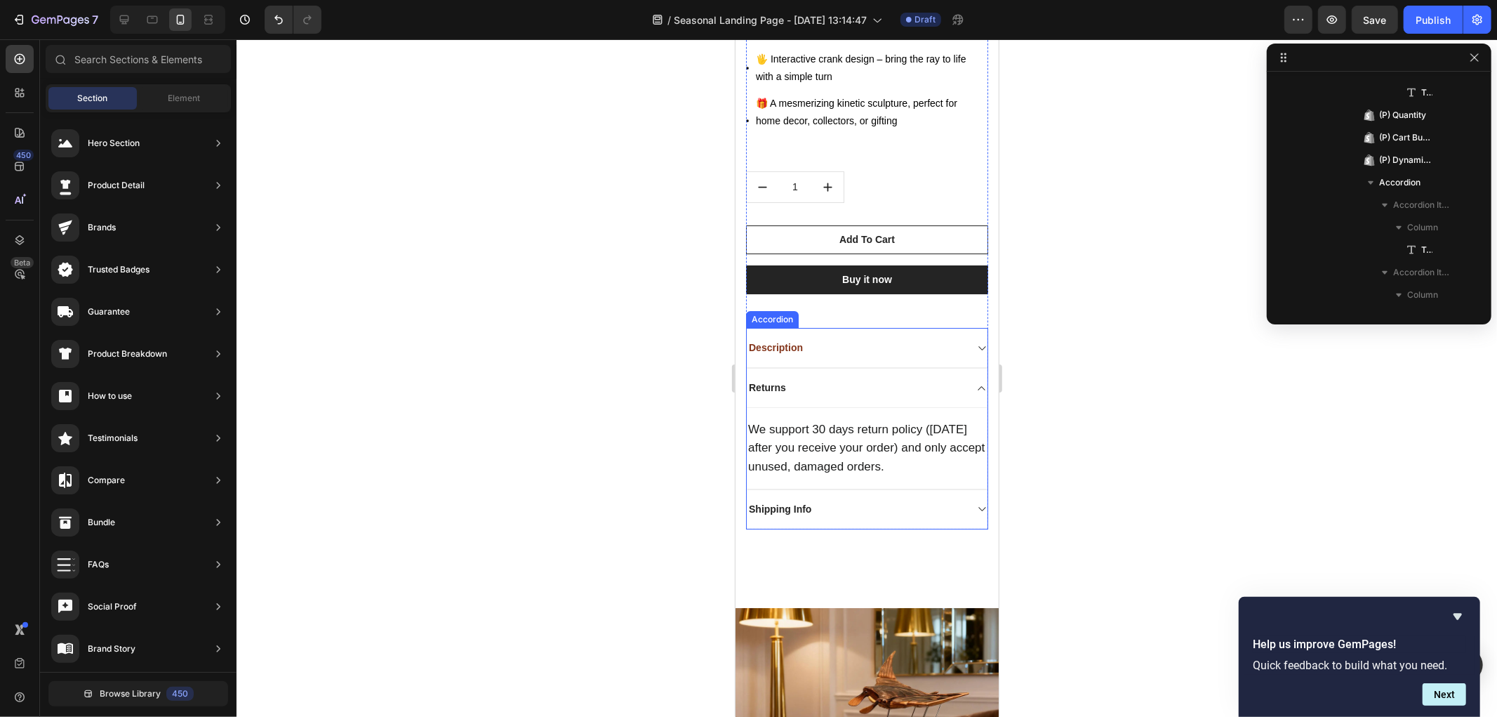
click at [778, 380] on p "Returns" at bounding box center [766, 387] width 37 height 15
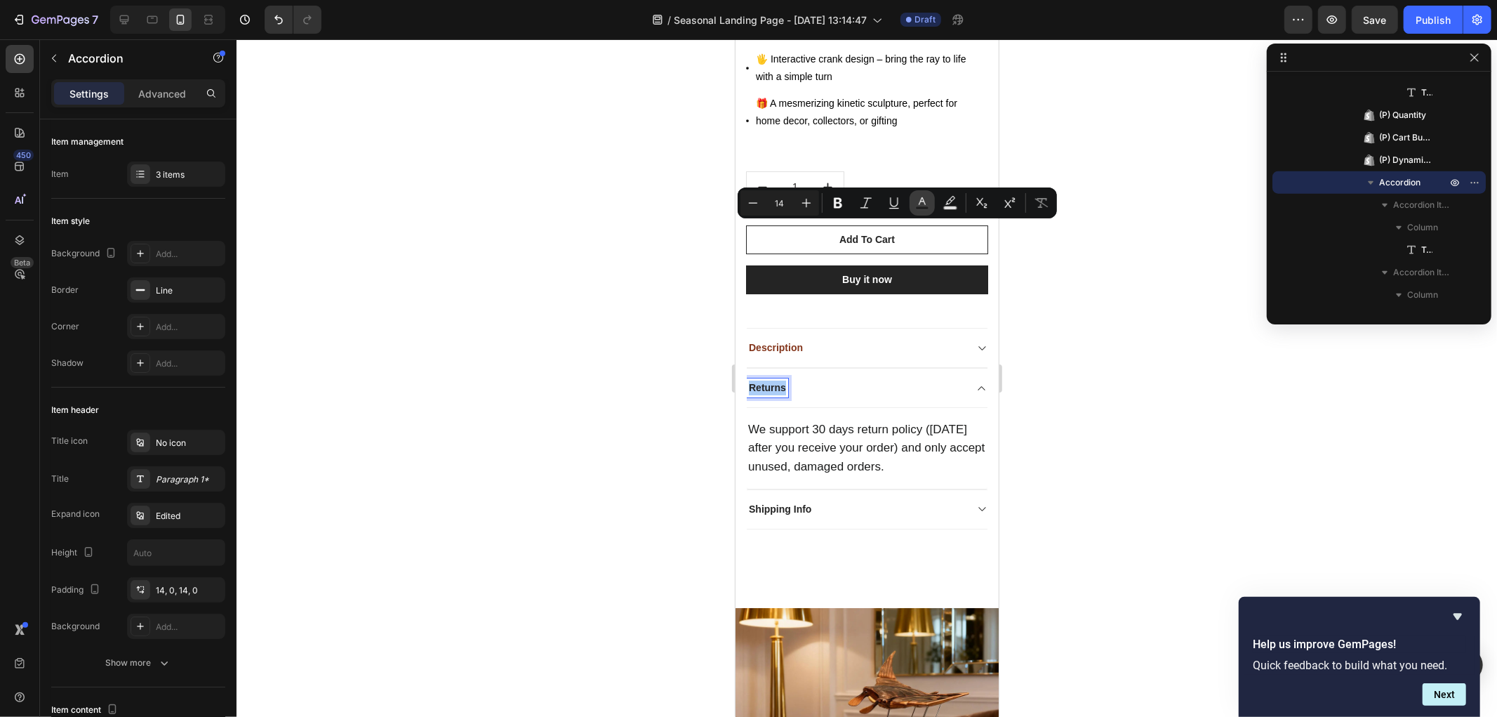
click at [927, 208] on rect "Editor contextual toolbar" at bounding box center [922, 208] width 13 height 4
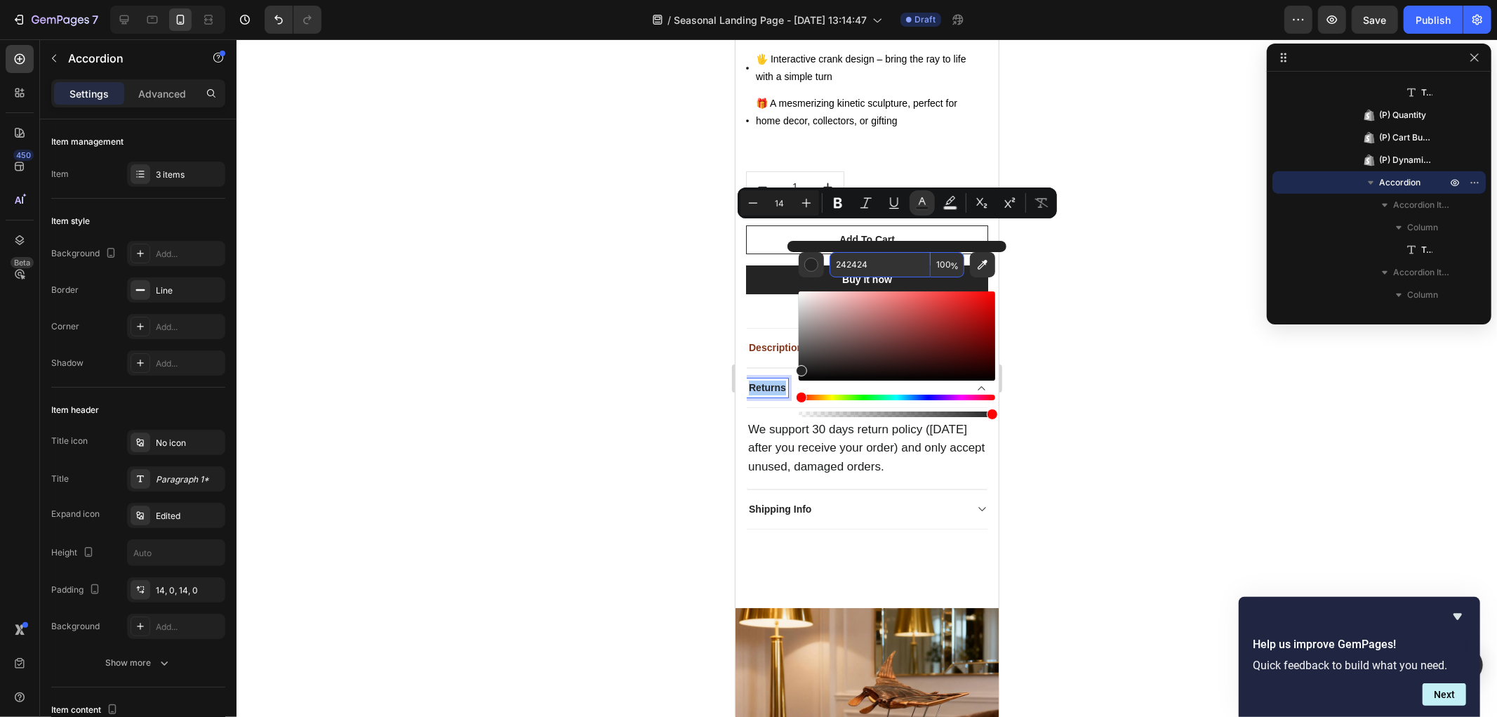
click at [872, 267] on input "242424" at bounding box center [880, 264] width 101 height 25
paste input "83351B"
type input "83351B"
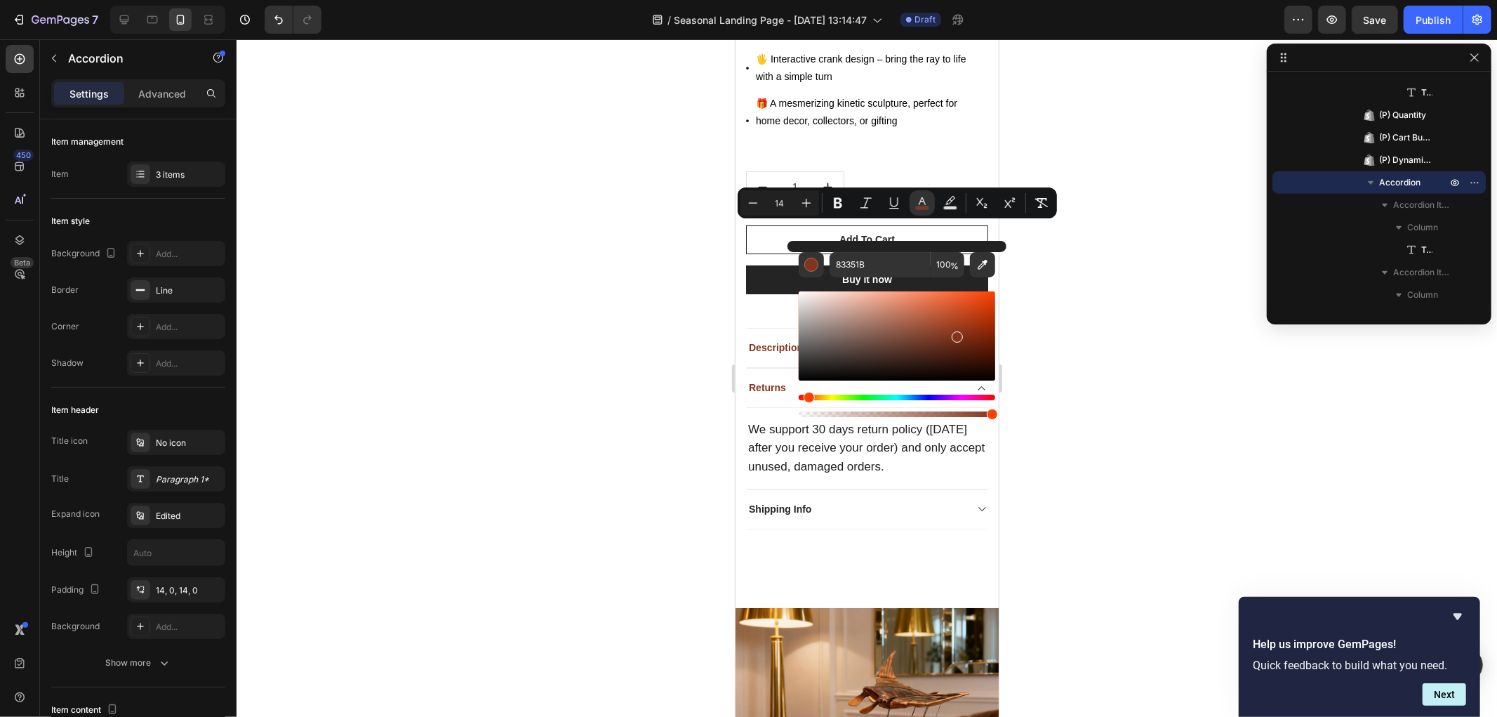
click at [593, 367] on div at bounding box center [867, 377] width 1261 height 677
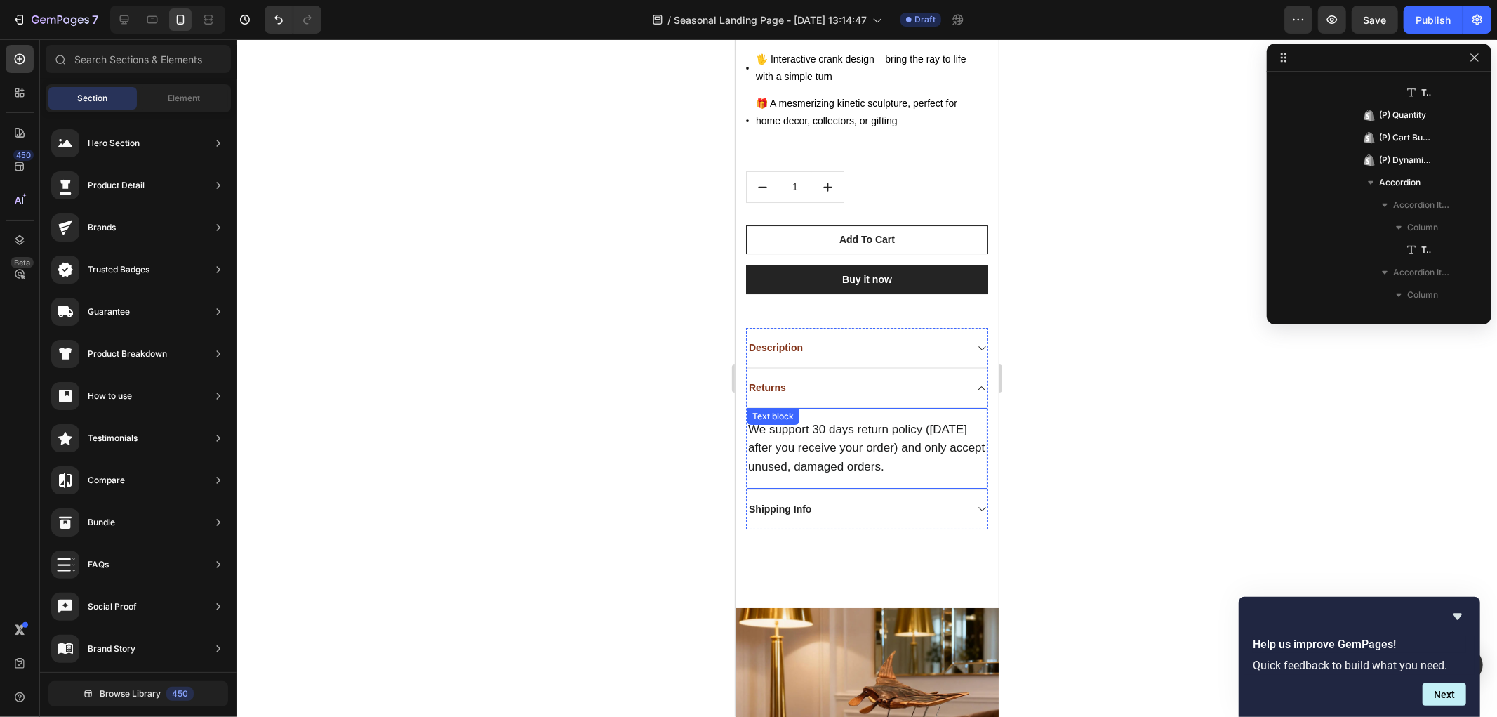
click at [830, 422] on span "We support 30 days return policy (within 30 days after you receive your order) …" at bounding box center [866, 447] width 237 height 50
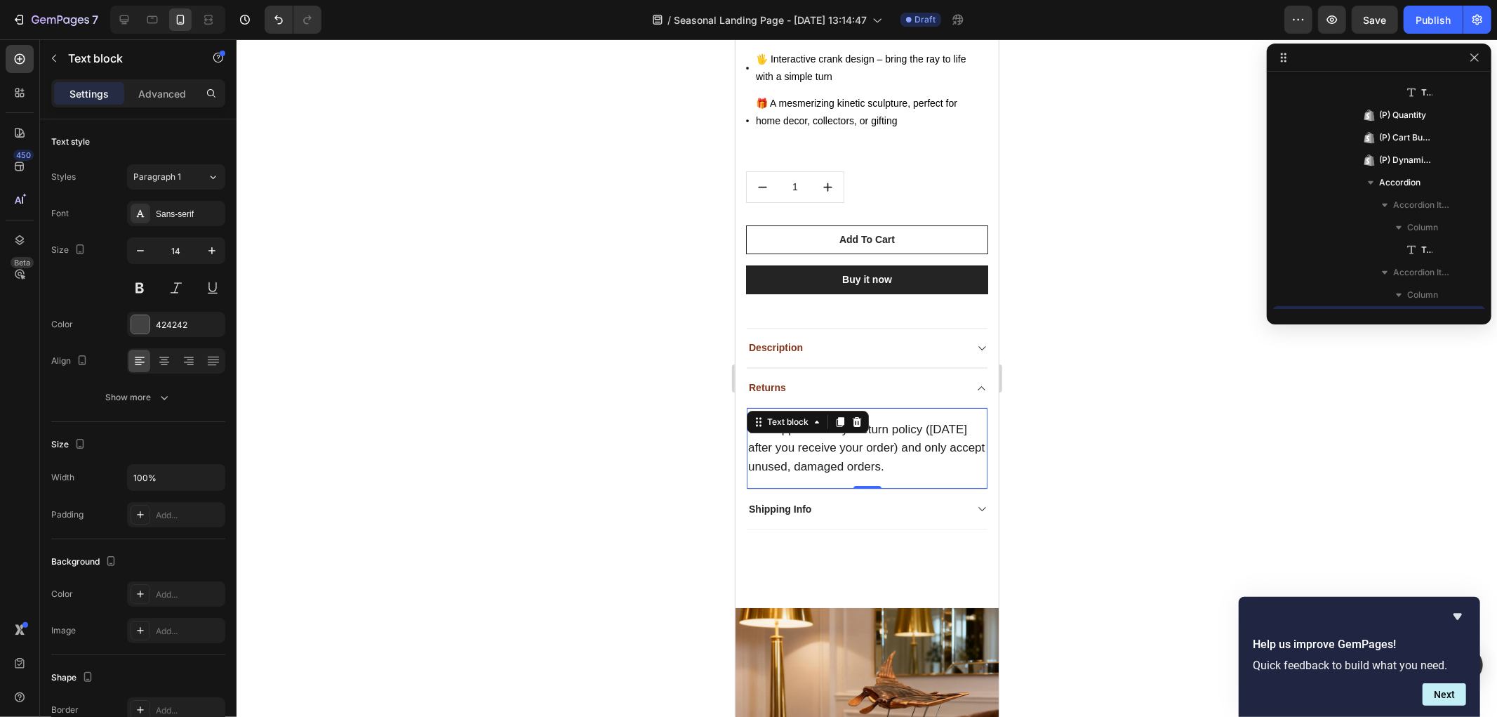
scroll to position [1366, 0]
click at [830, 422] on span "We support 30 days return policy (within 30 days after you receive your order) …" at bounding box center [866, 447] width 237 height 50
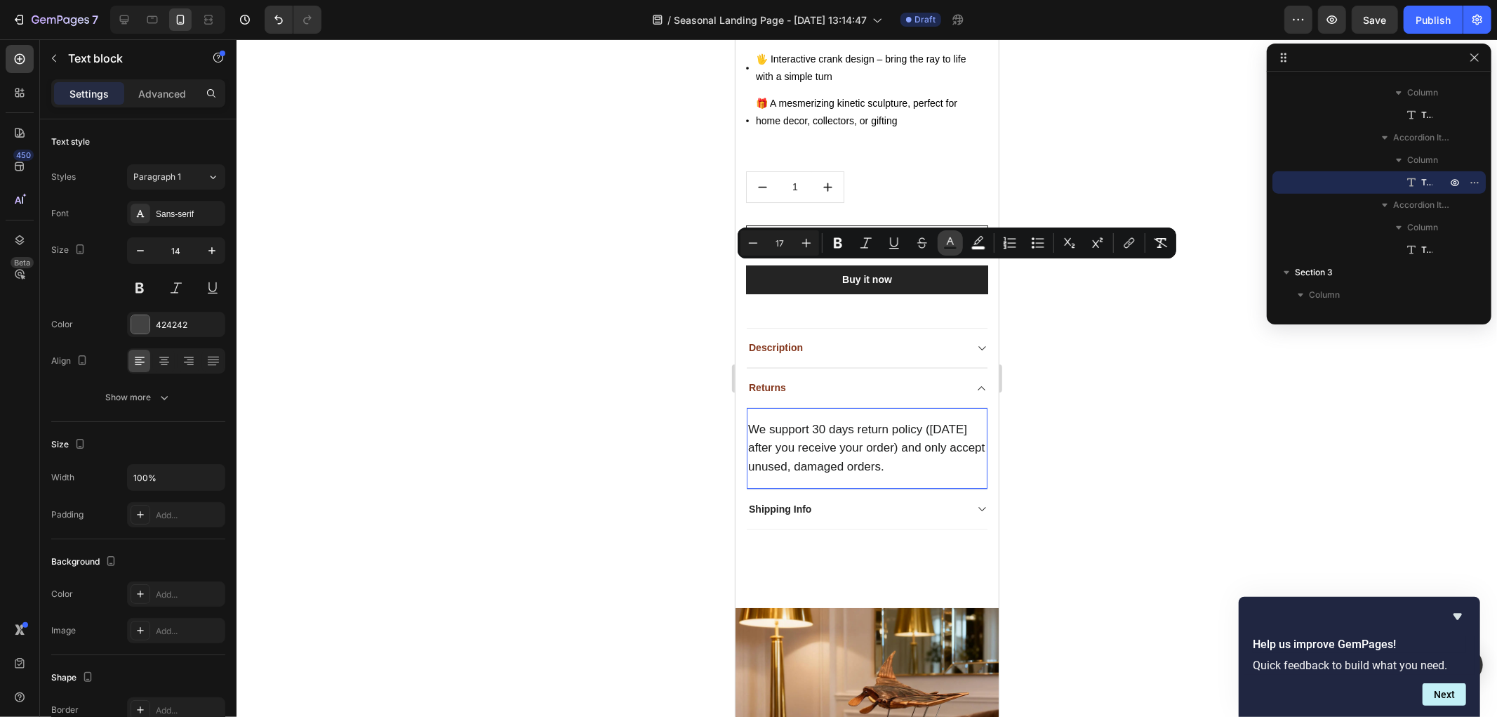
click at [942, 241] on button "color" at bounding box center [950, 242] width 25 height 25
click at [949, 239] on icon "Editor contextual toolbar" at bounding box center [950, 241] width 7 height 8
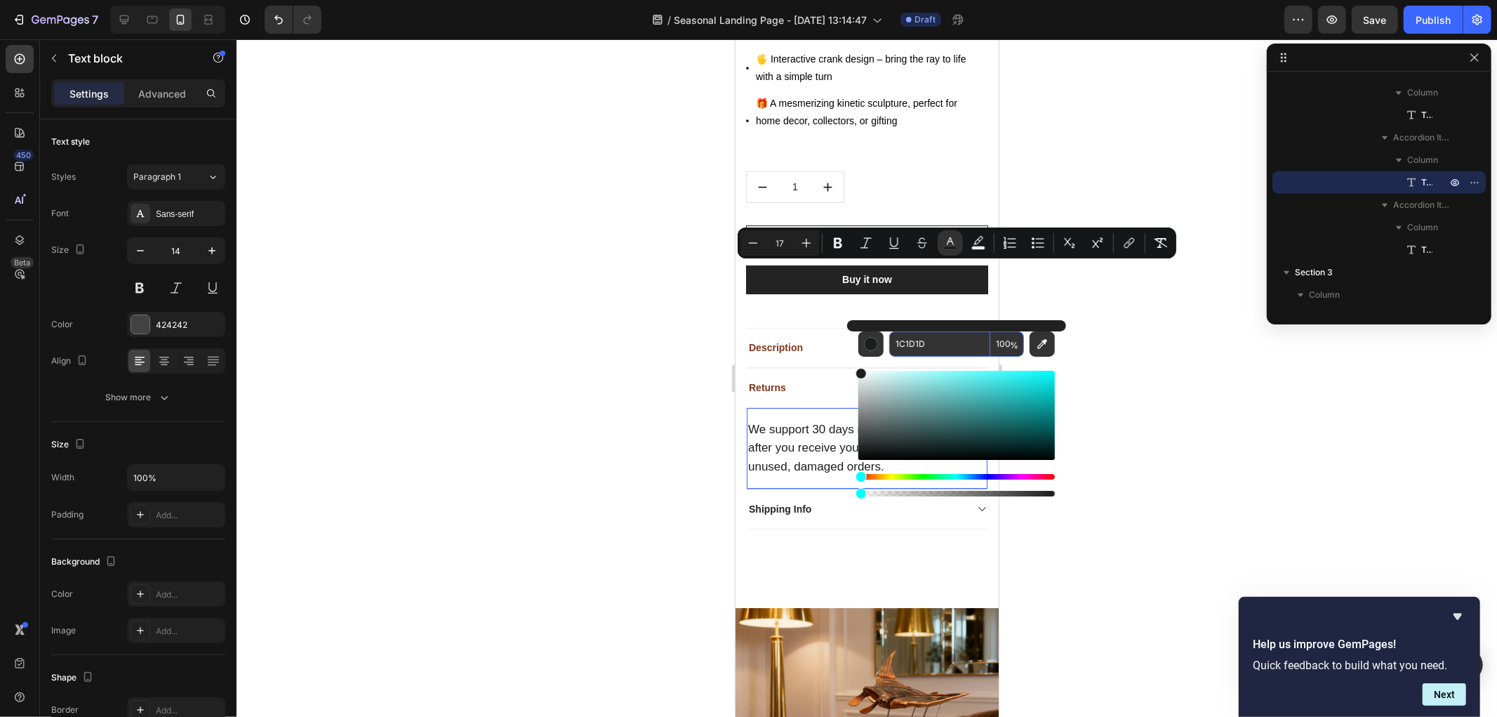
click at [924, 344] on input "1C1D1D" at bounding box center [939, 343] width 101 height 25
paste input "83351B"
type input "83351B"
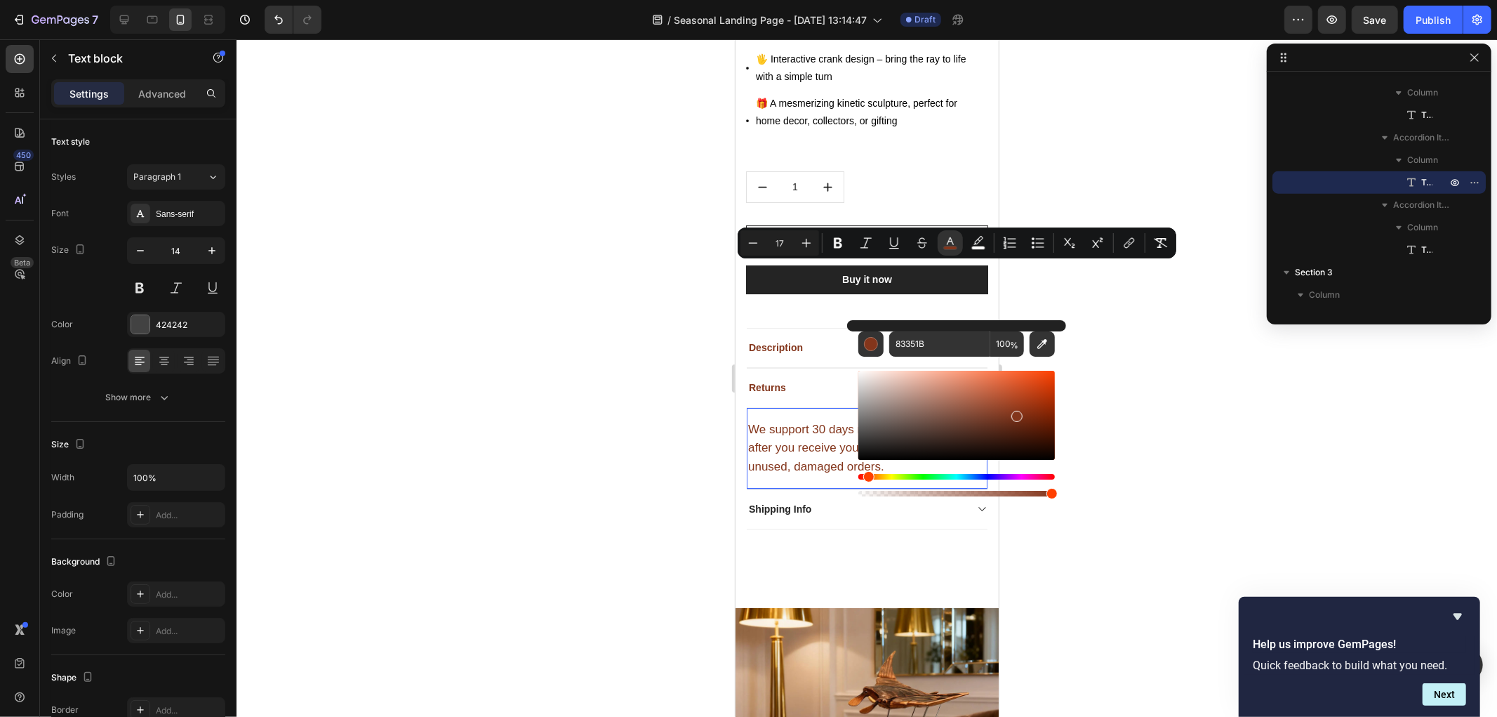
click at [602, 418] on div at bounding box center [867, 377] width 1261 height 677
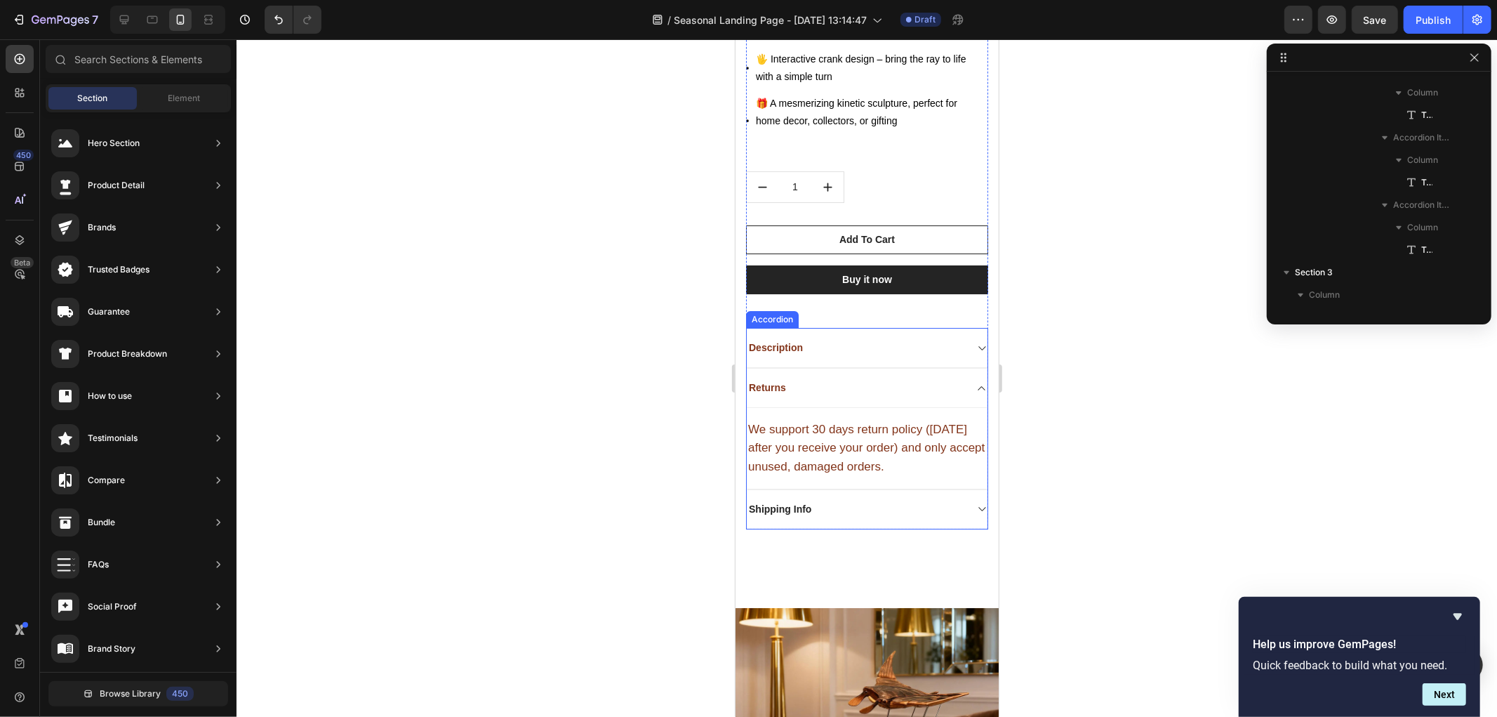
click at [804, 501] on p "Shipping Info" at bounding box center [779, 508] width 62 height 15
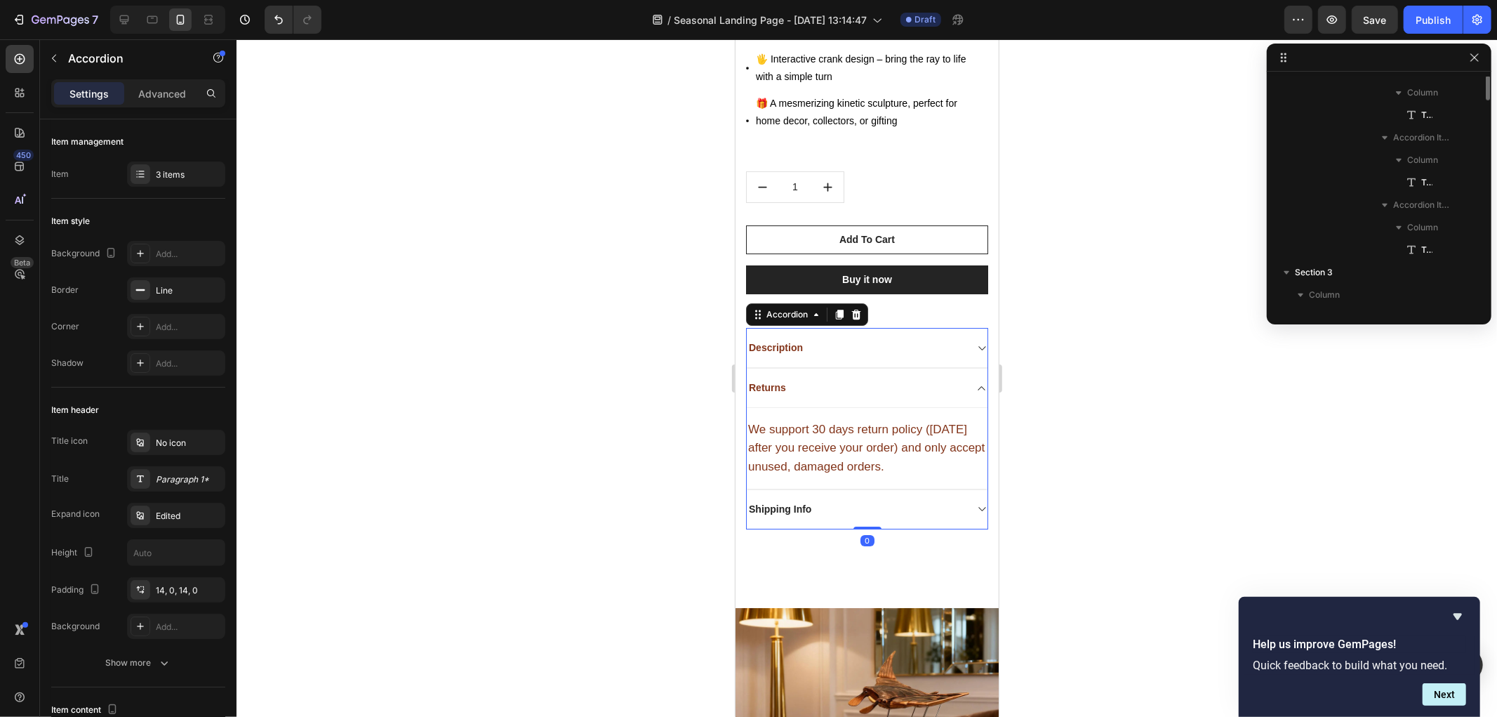
scroll to position [1231, 0]
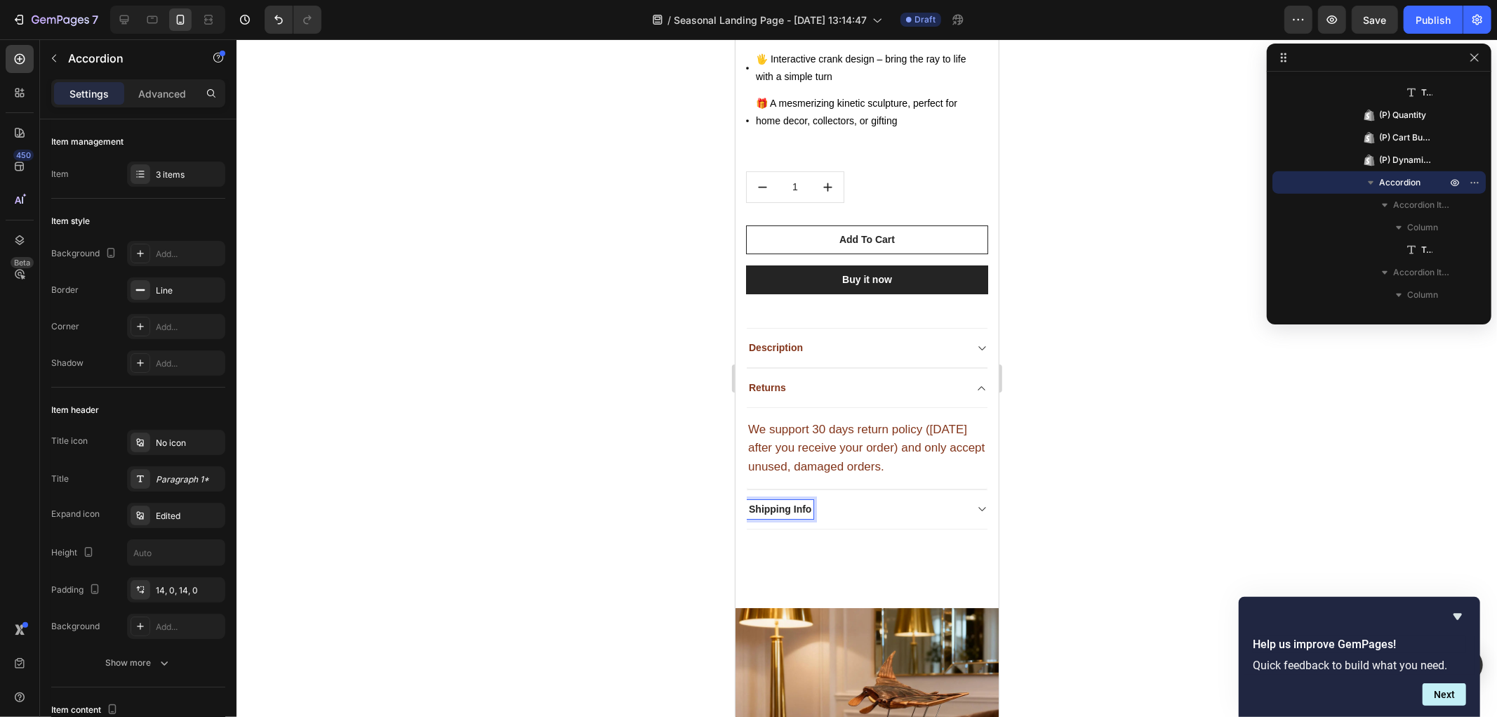
click at [795, 501] on p "Shipping Info" at bounding box center [779, 508] width 62 height 15
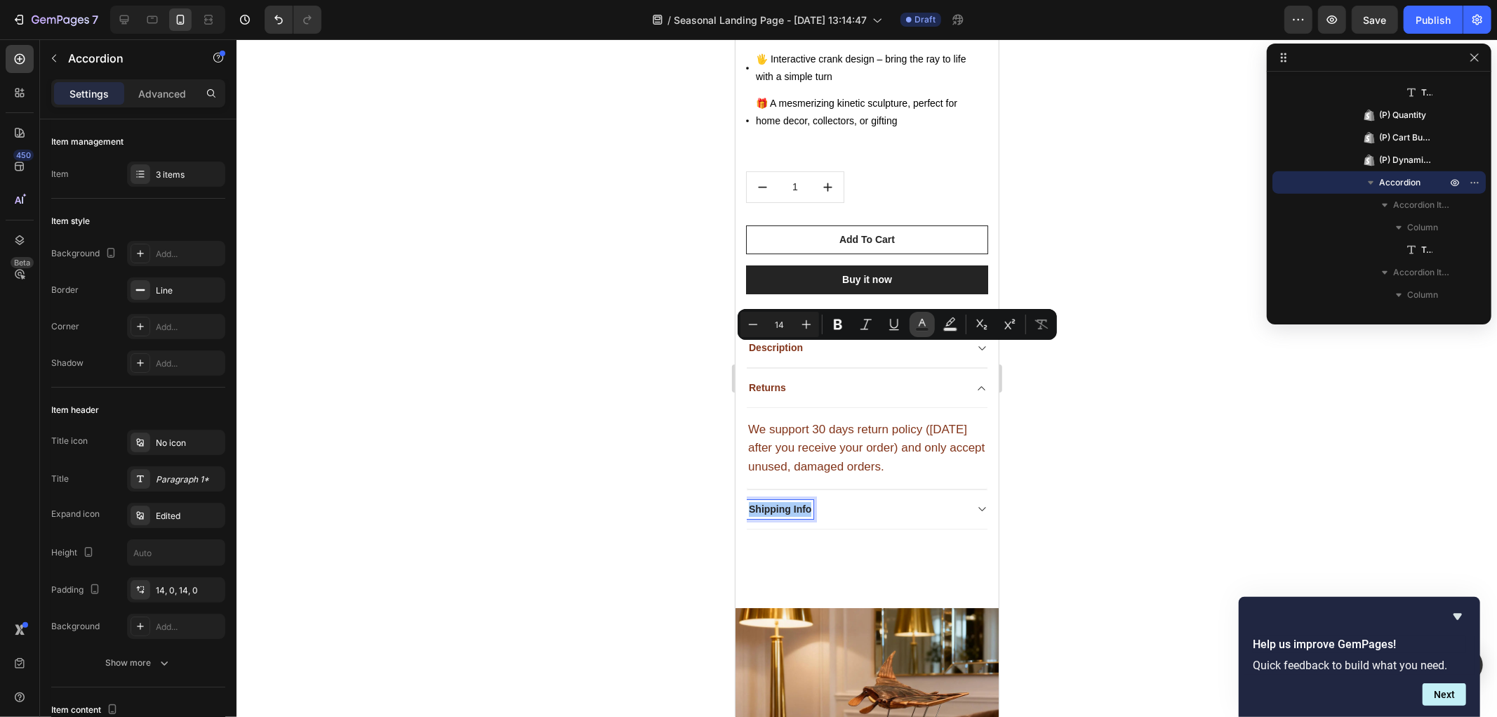
click at [920, 321] on icon "Editor contextual toolbar" at bounding box center [922, 323] width 7 height 8
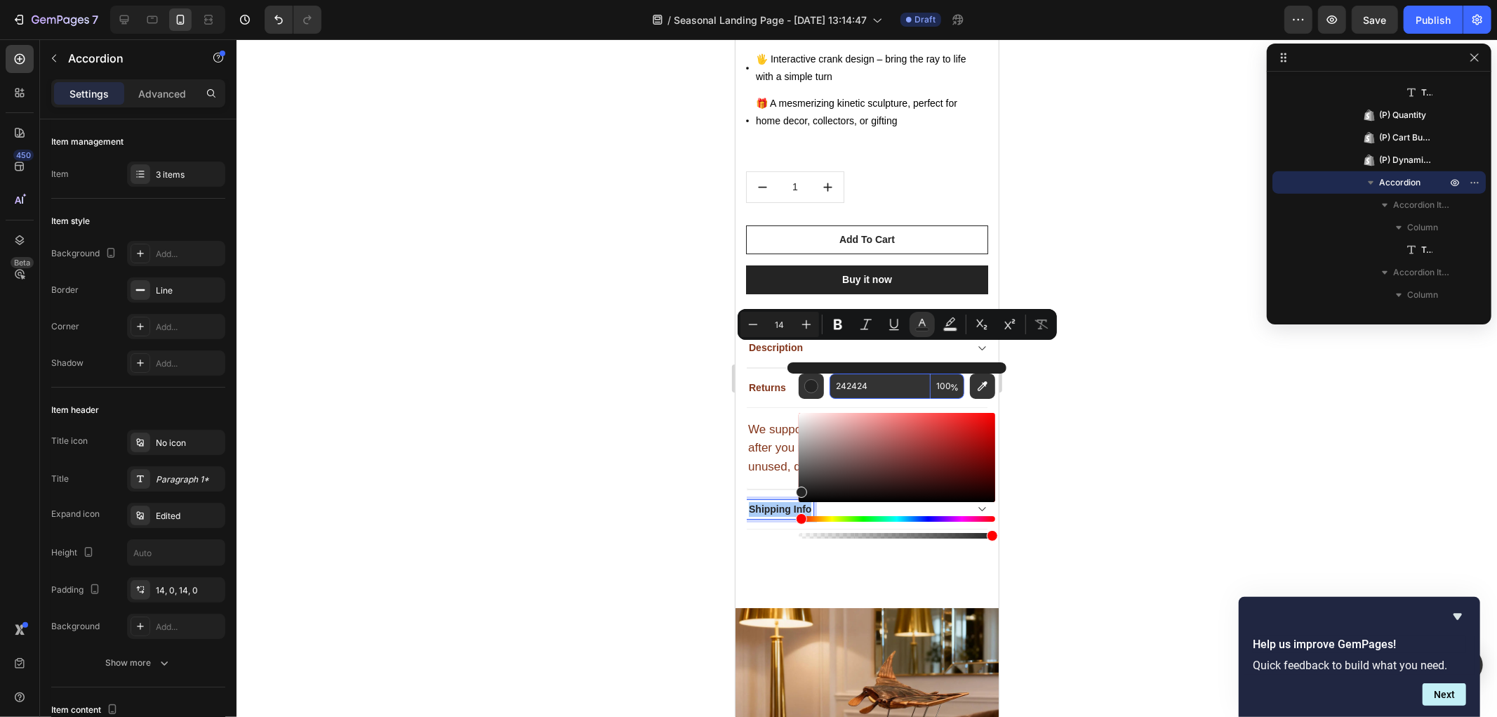
click at [867, 387] on input "242424" at bounding box center [880, 385] width 101 height 25
paste input "83351B"
type input "83351B"
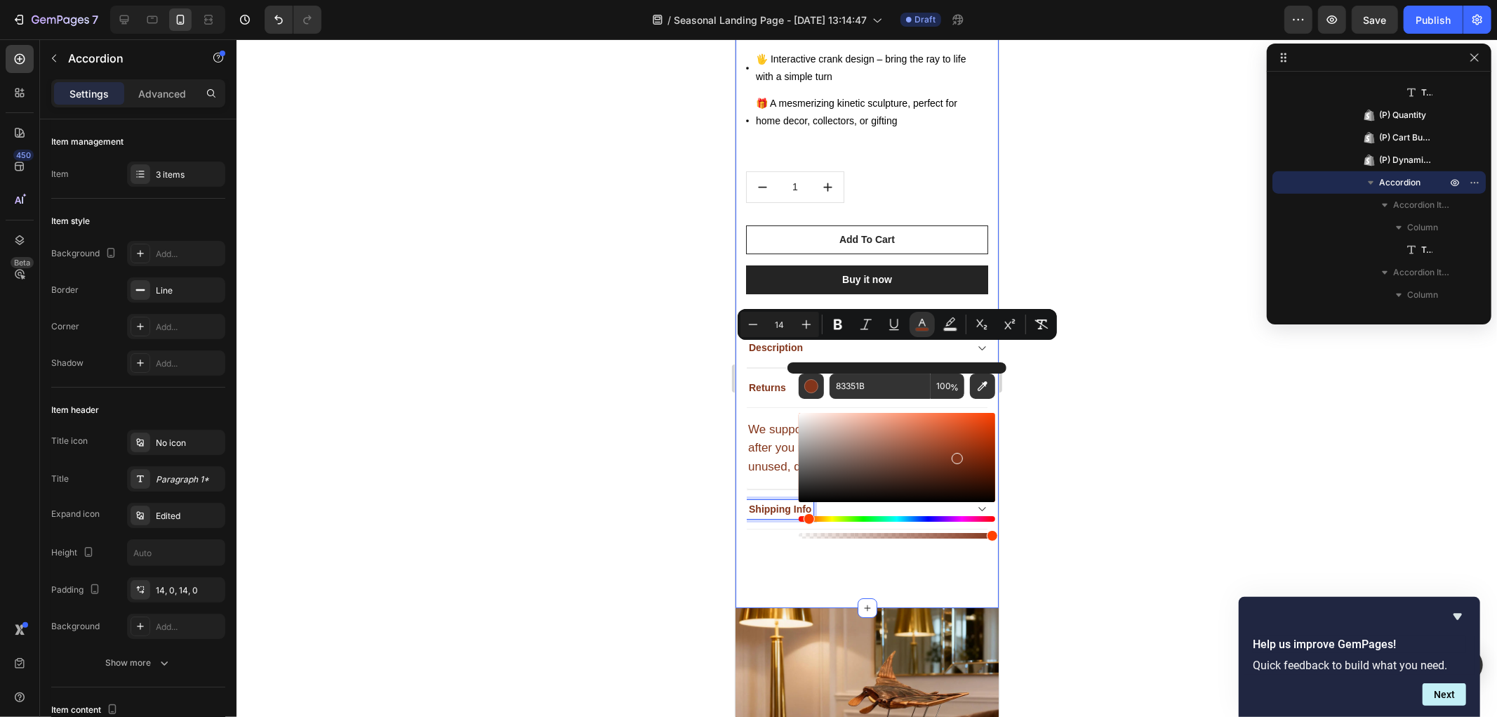
click at [609, 424] on div at bounding box center [867, 377] width 1261 height 677
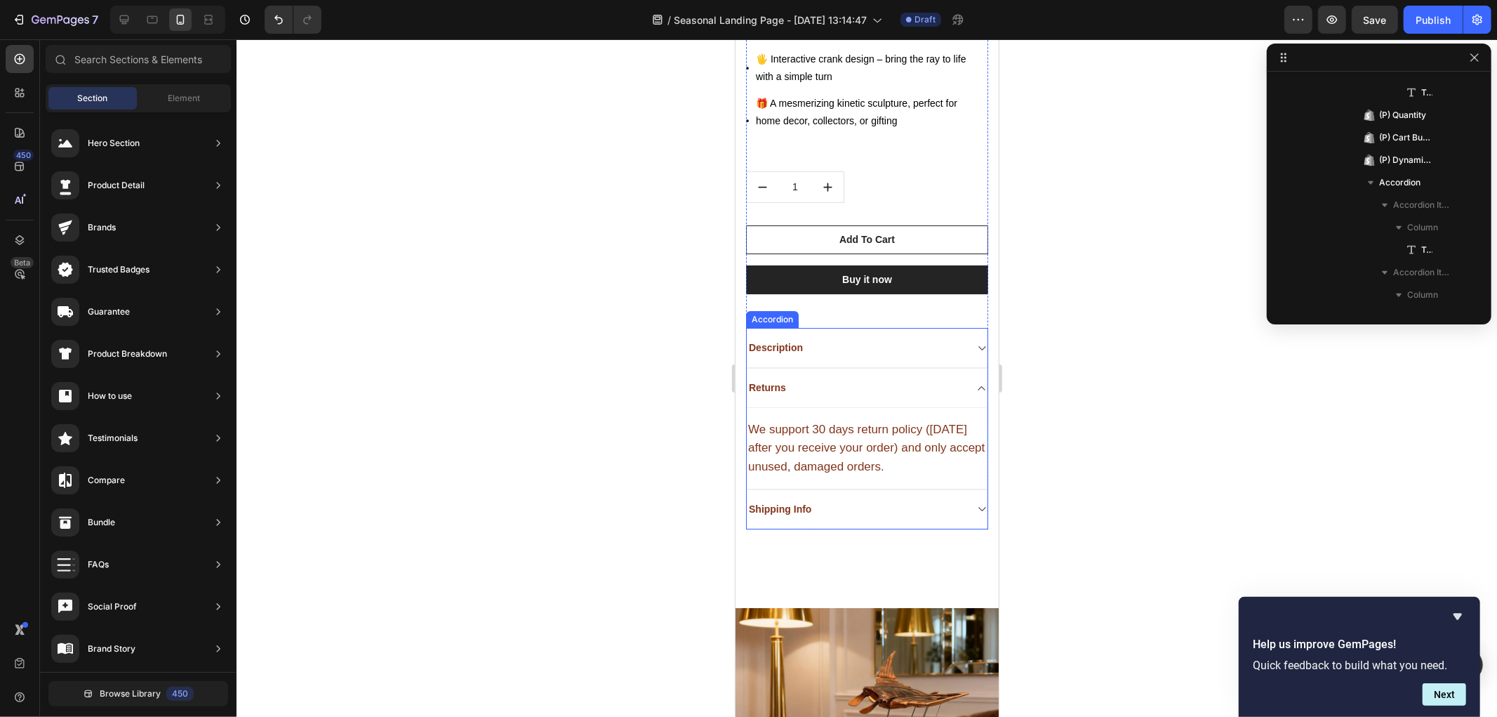
click at [830, 499] on div "Shipping Info" at bounding box center [855, 508] width 218 height 19
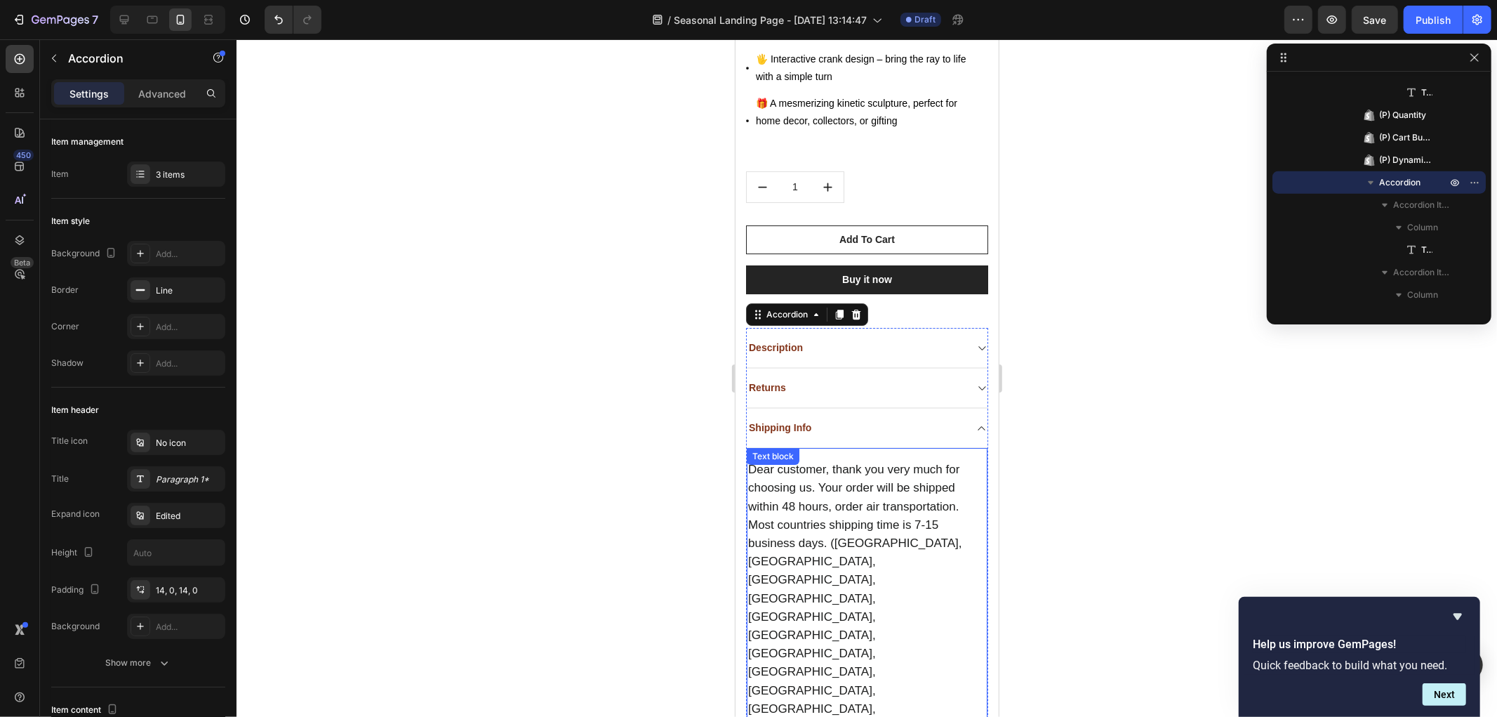
click at [845, 462] on span "Dear customer, thank you very much for choosing us. Your order will be shipped …" at bounding box center [855, 634] width 214 height 345
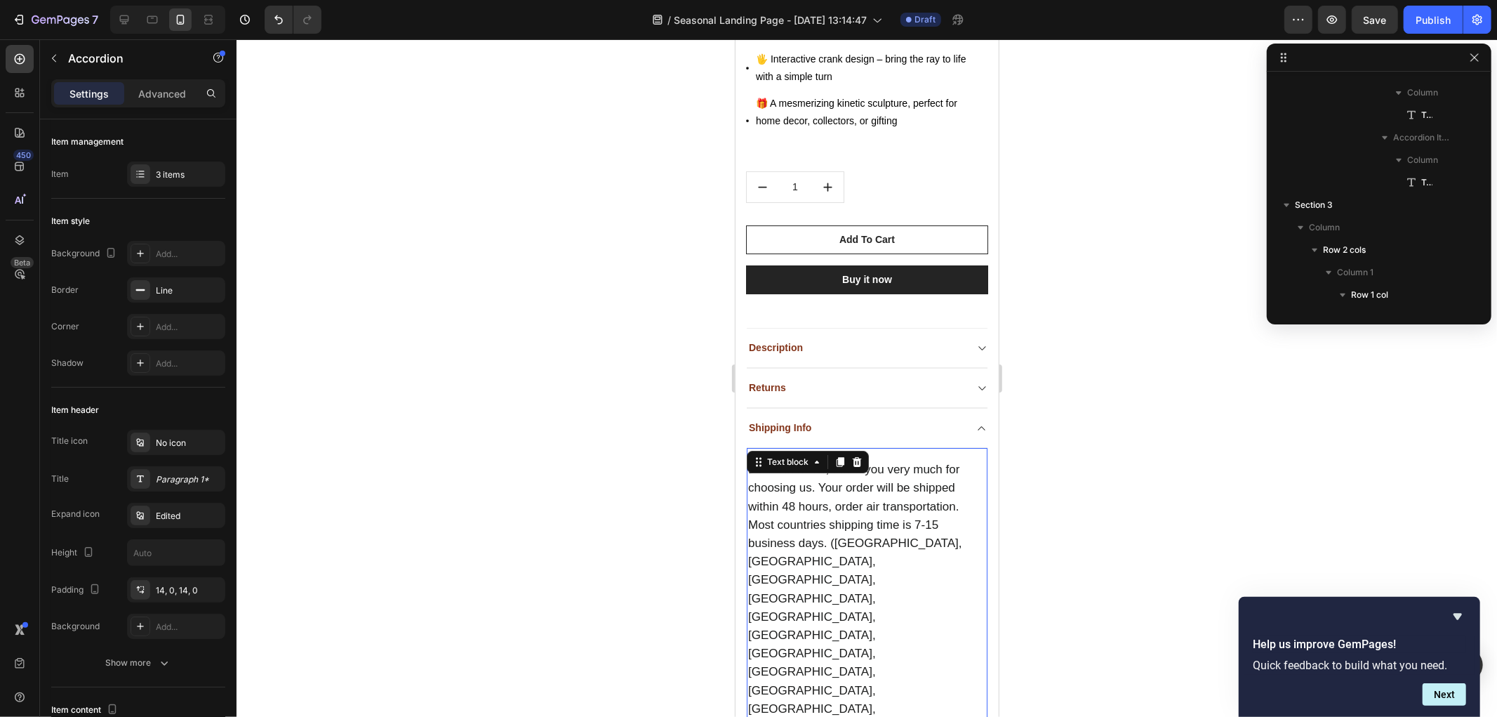
click at [845, 462] on span "Dear customer, thank you very much for choosing us. Your order will be shipped …" at bounding box center [855, 634] width 214 height 345
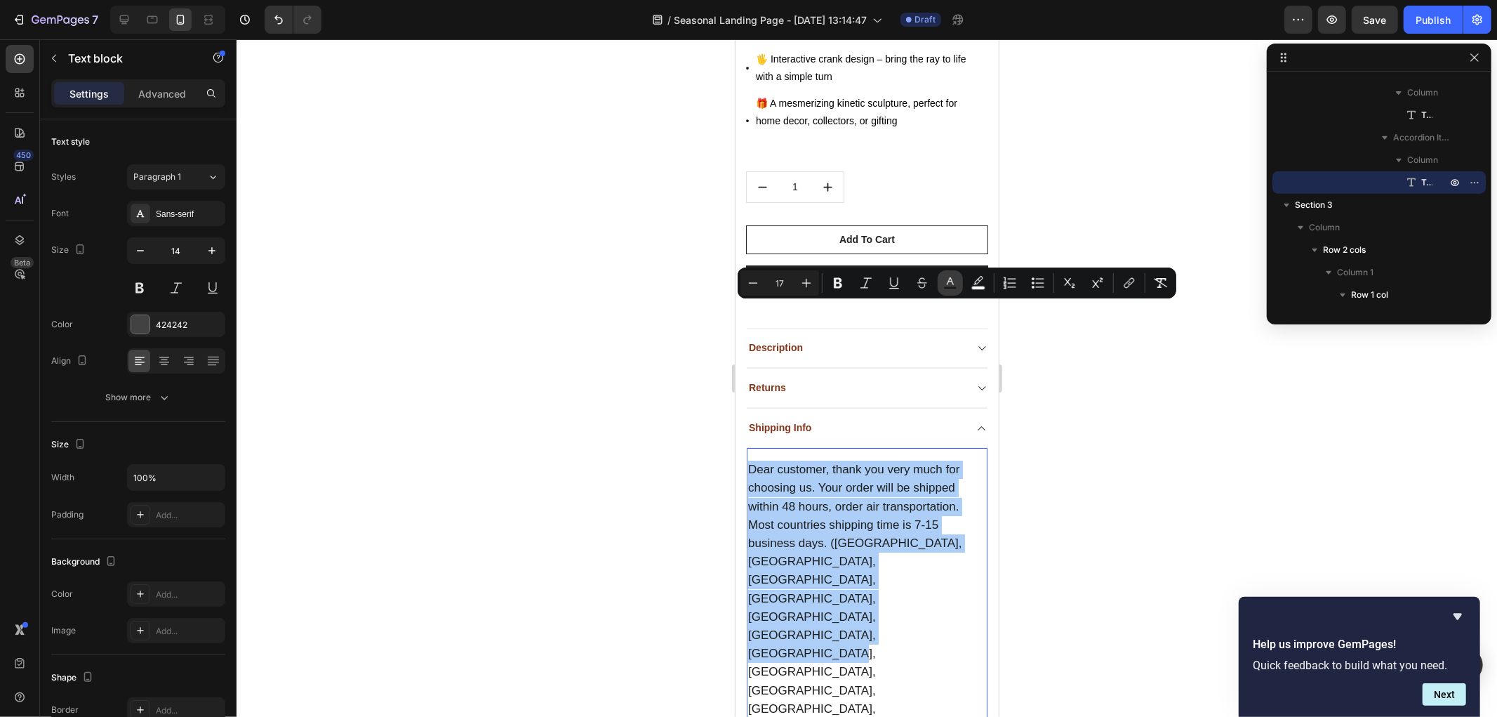
click at [950, 286] on rect "Editor contextual toolbar" at bounding box center [950, 288] width 13 height 4
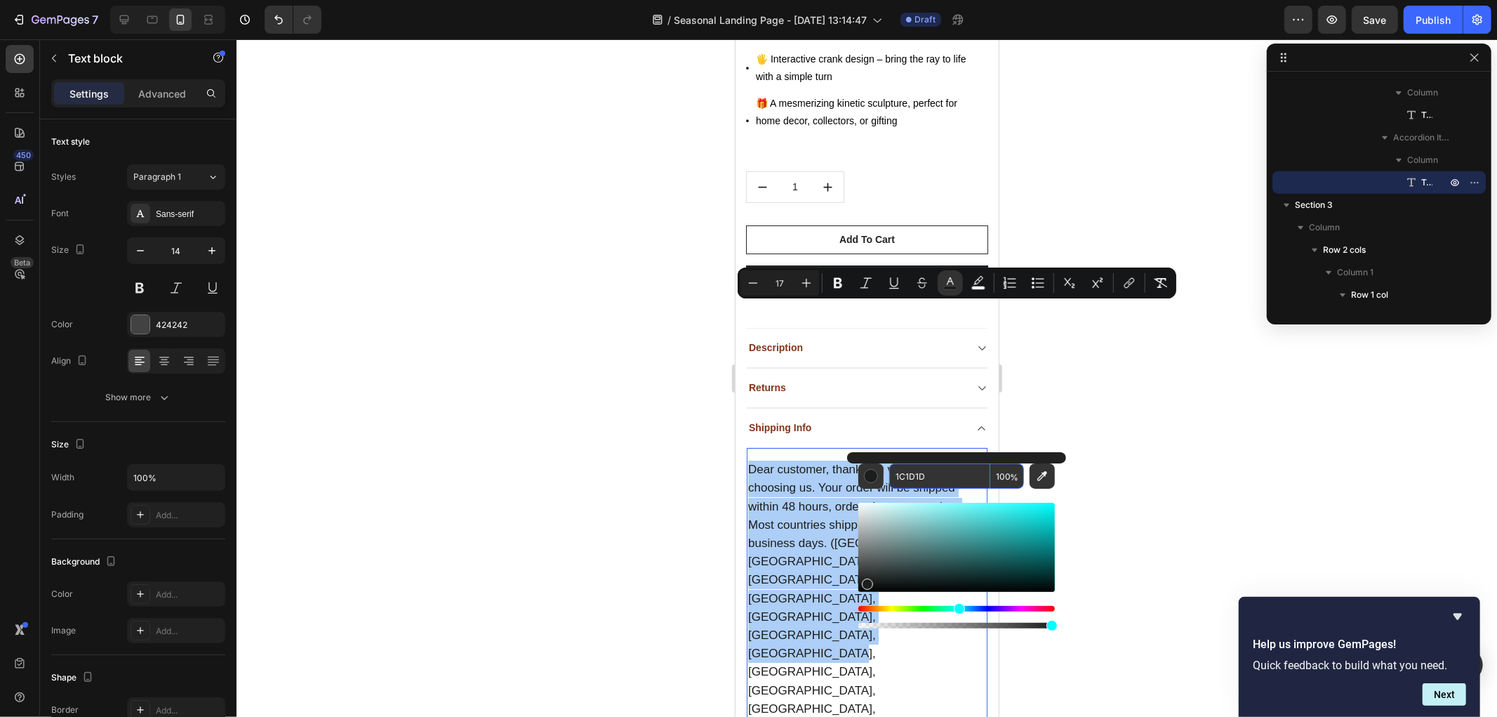
click at [932, 479] on input "1C1D1D" at bounding box center [939, 475] width 101 height 25
paste input "83351B"
type input "83351B"
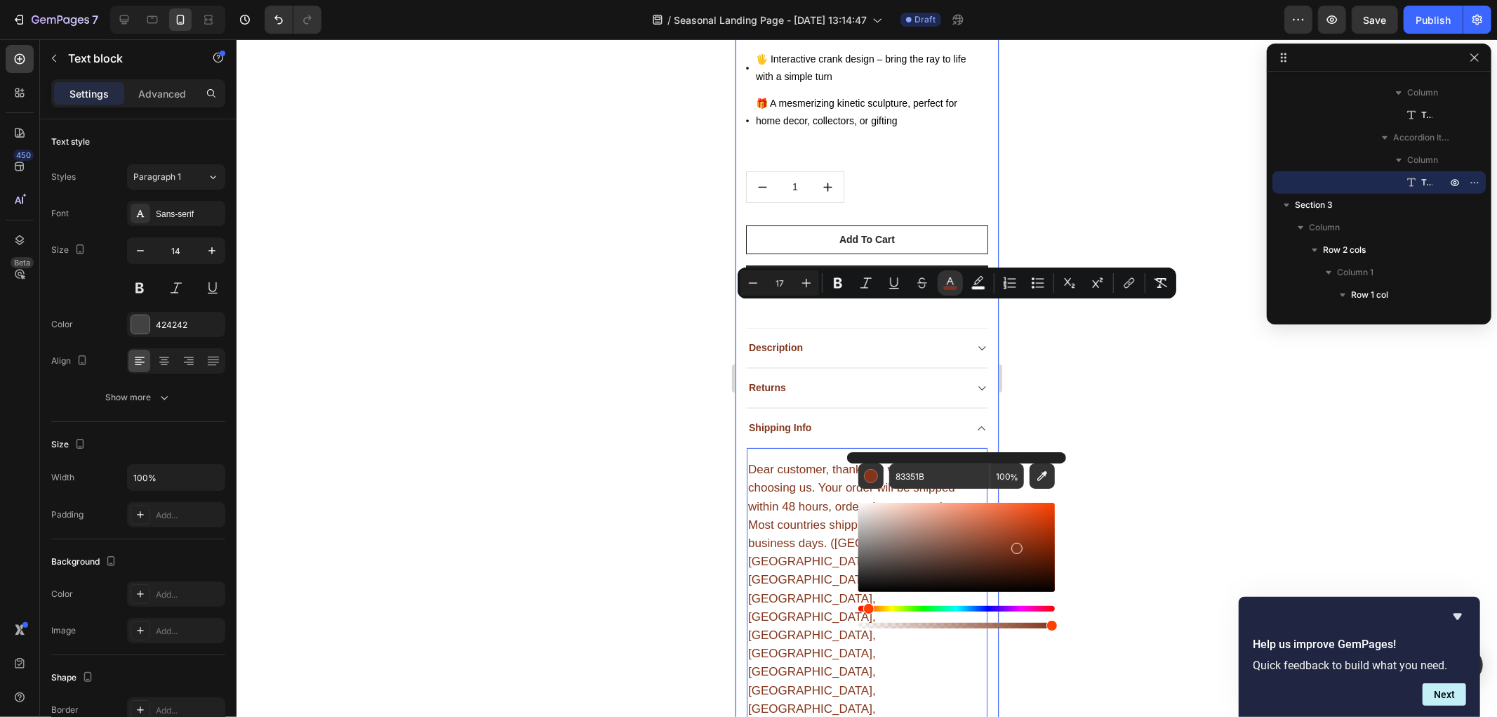
click at [576, 432] on div at bounding box center [867, 377] width 1261 height 677
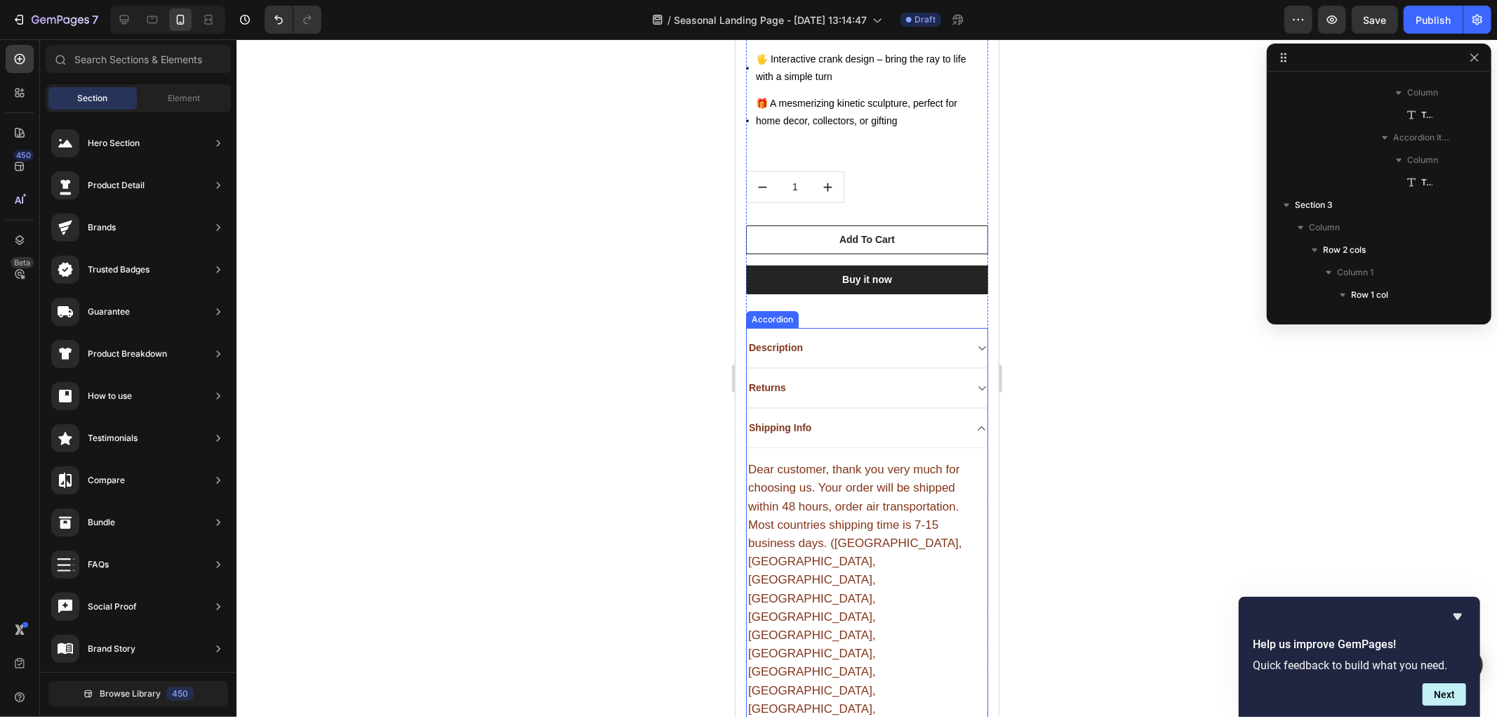
click at [952, 418] on div "Shipping Info" at bounding box center [855, 427] width 218 height 19
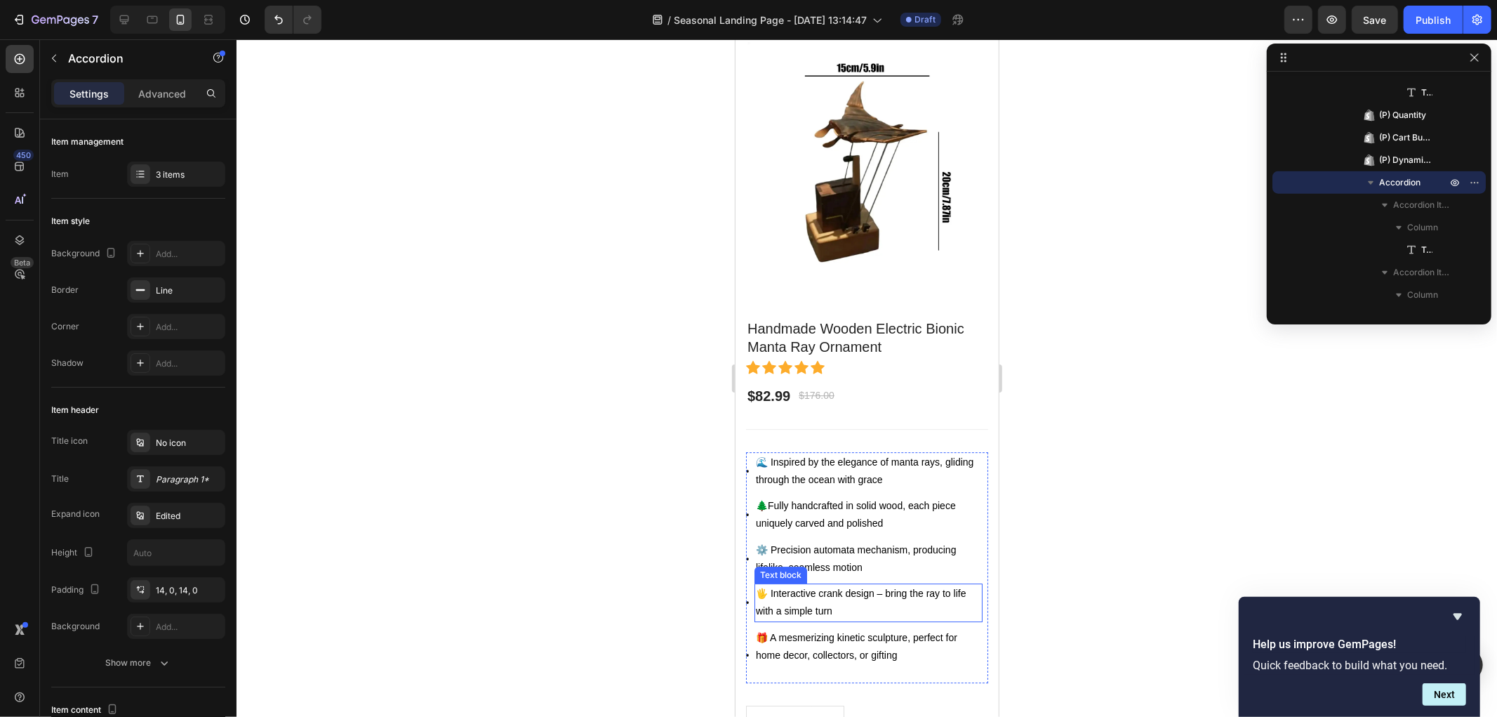
scroll to position [3547, 0]
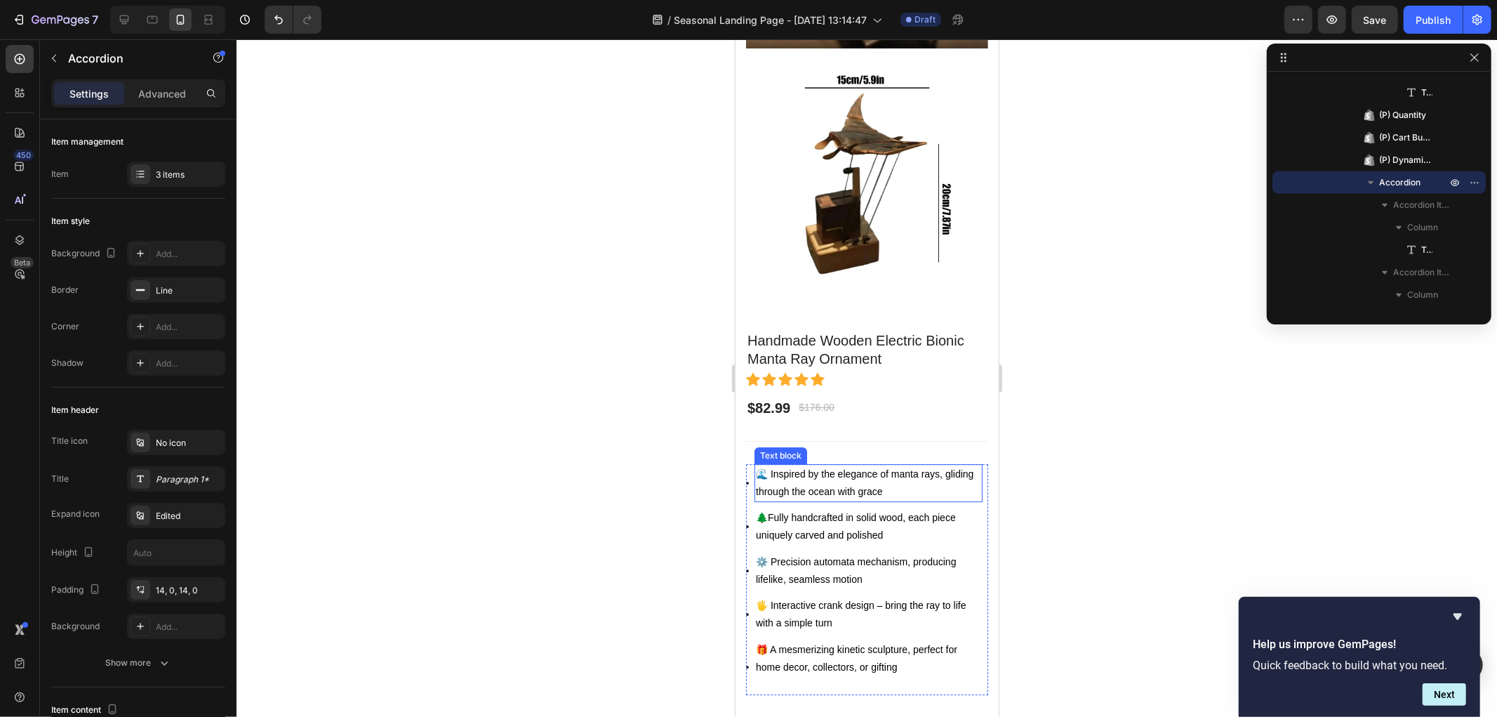
click at [823, 465] on p "🌊 Inspired by the elegance of manta rays, gliding through the ocean with grace" at bounding box center [867, 482] width 225 height 35
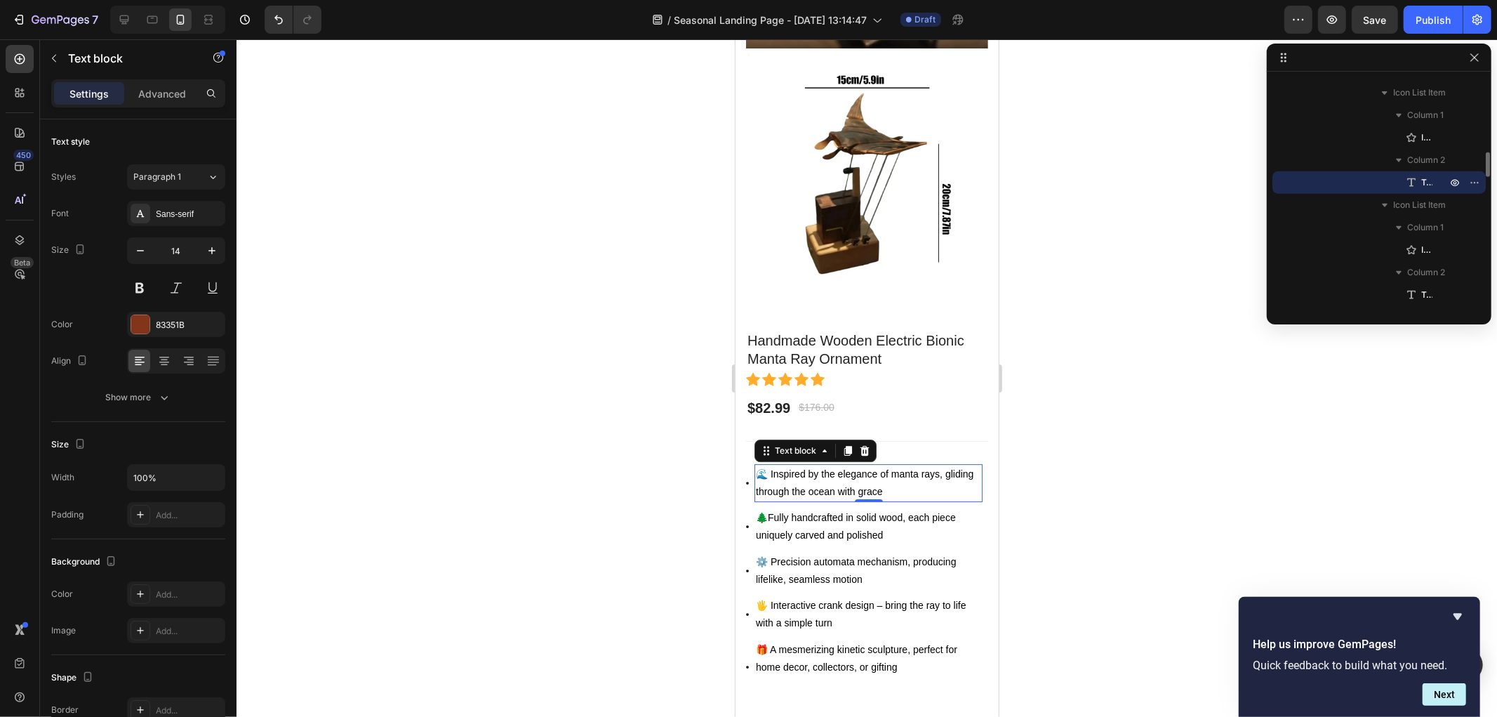
click at [856, 467] on span "🌊 Inspired by the elegance of manta rays, gliding through the ocean with grace" at bounding box center [864, 481] width 218 height 29
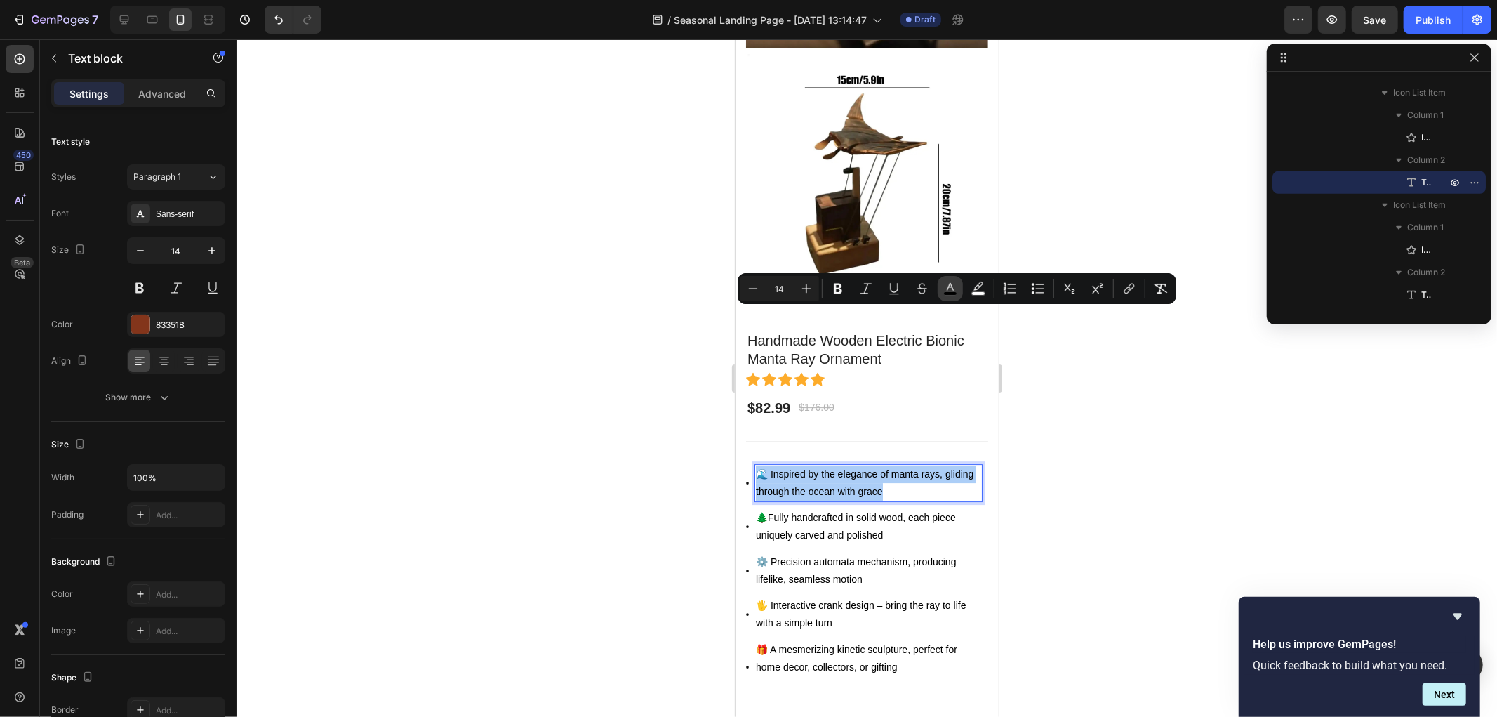
click at [948, 292] on rect "Editor contextual toolbar" at bounding box center [950, 294] width 13 height 4
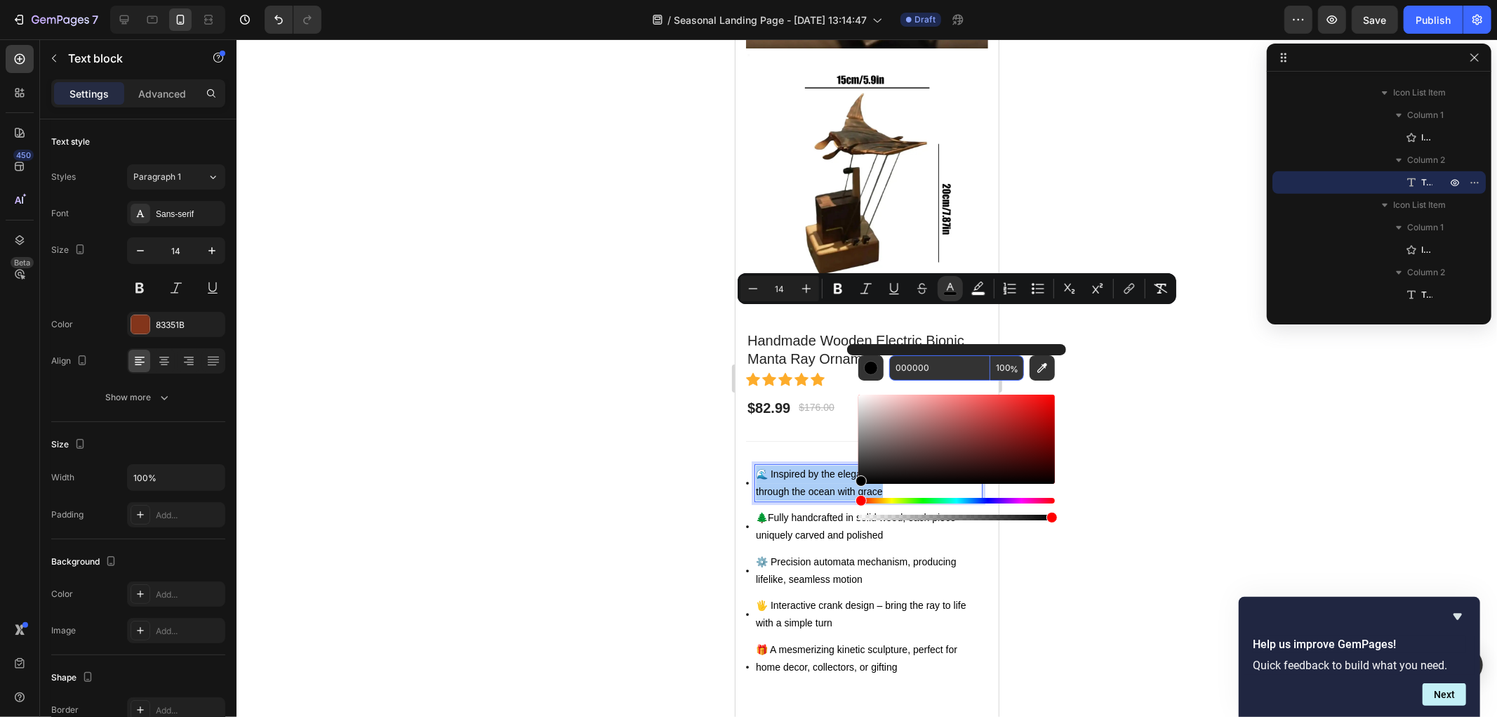
click at [930, 376] on input "000000" at bounding box center [939, 367] width 101 height 25
paste input "83351B"
type input "83351B"
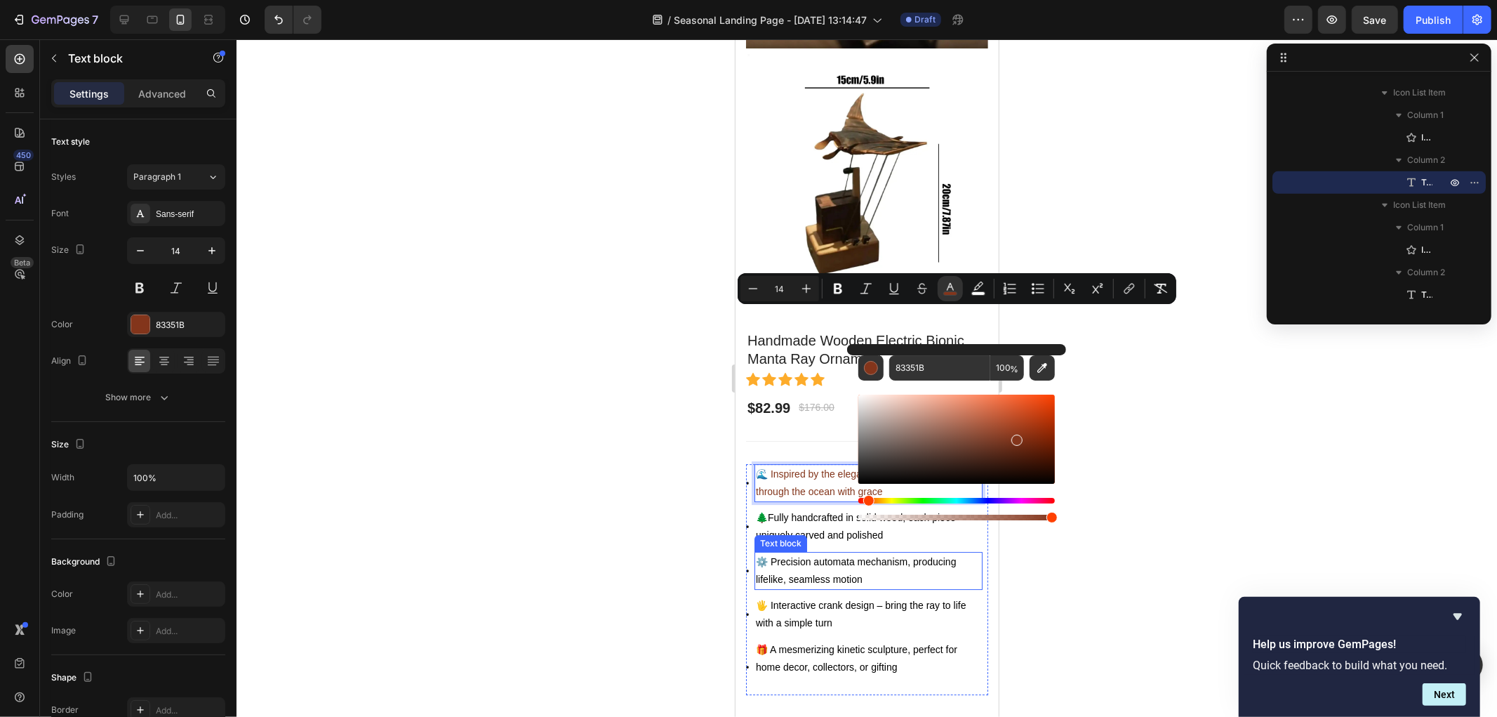
click at [799, 511] on span "🌲Fully handcrafted in solid wood, each piece uniquely carved and polished" at bounding box center [855, 525] width 200 height 29
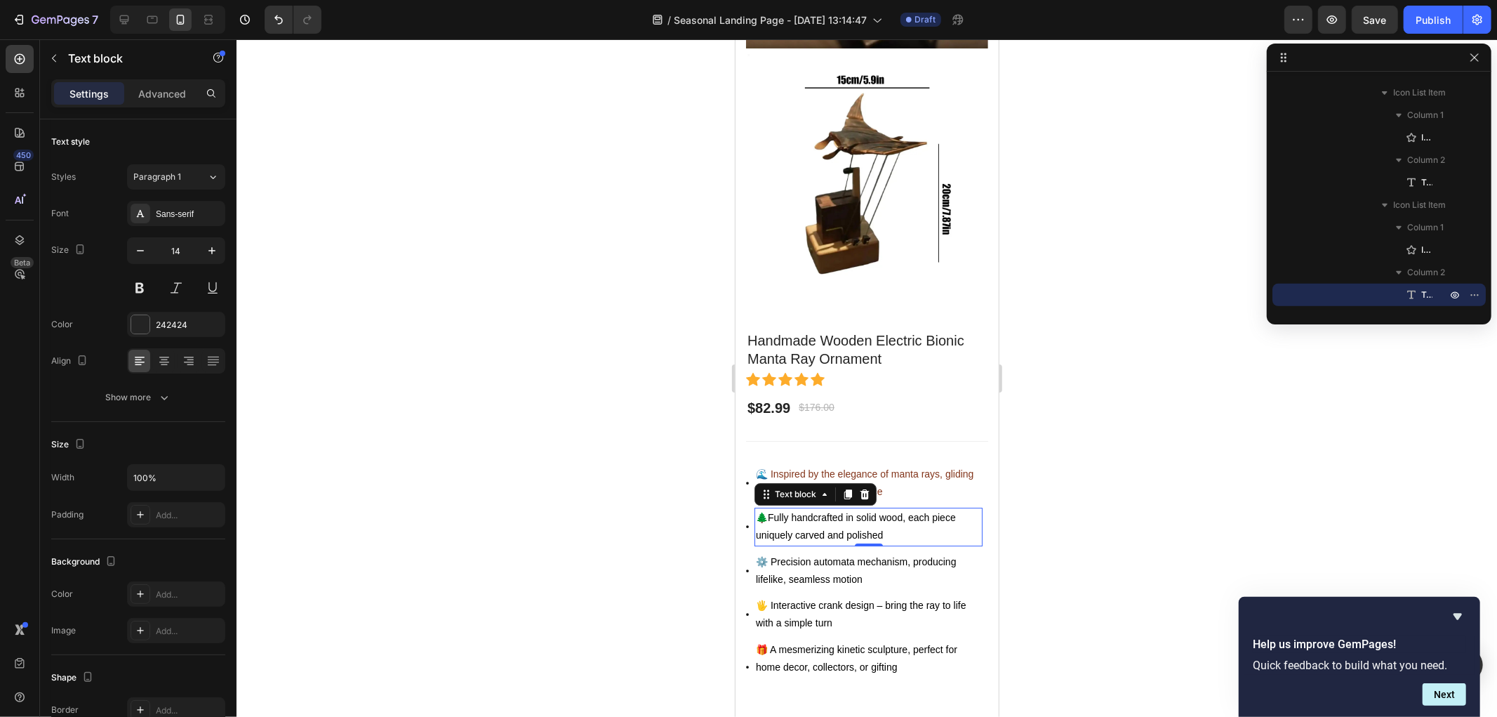
click at [826, 511] on span "🌲Fully handcrafted in solid wood, each piece uniquely carved and polished" at bounding box center [855, 525] width 200 height 29
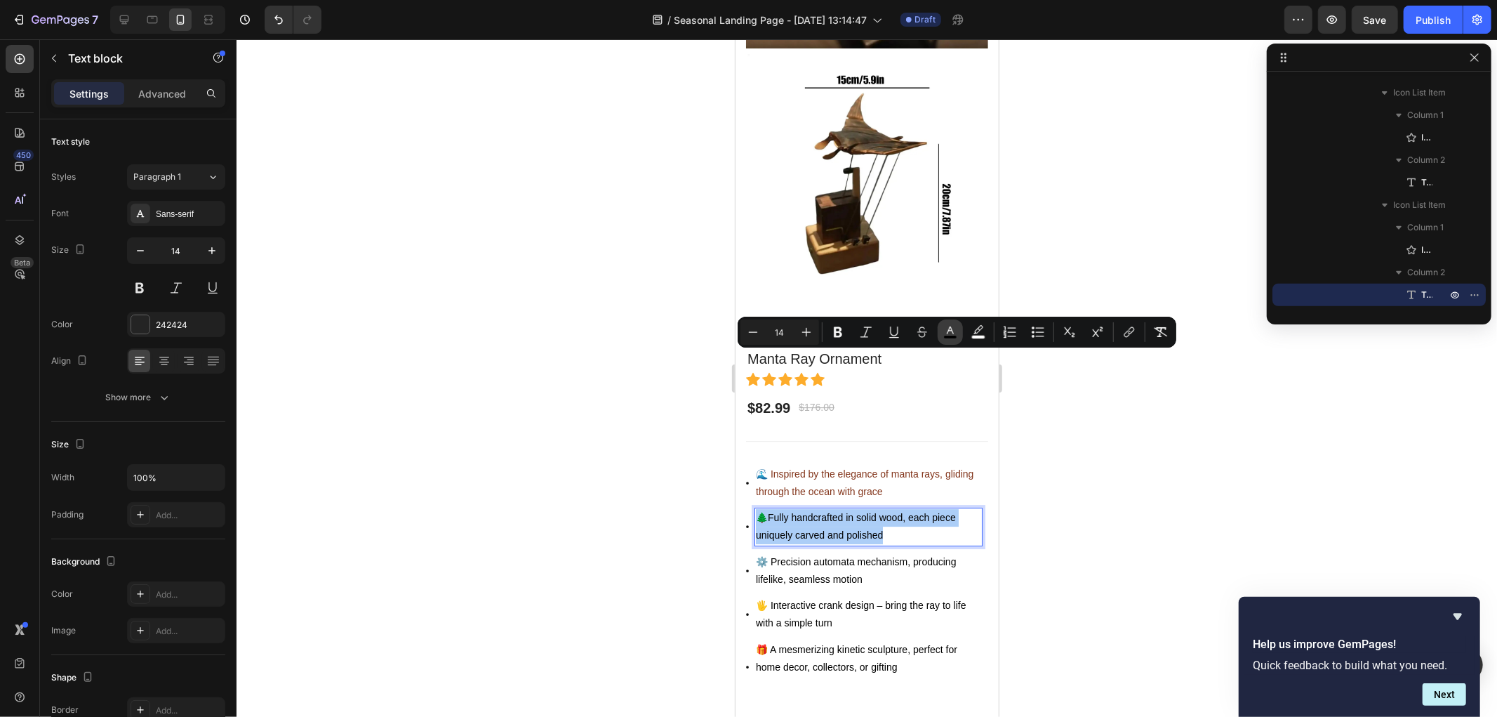
click at [948, 334] on icon "Editor contextual toolbar" at bounding box center [950, 332] width 14 height 14
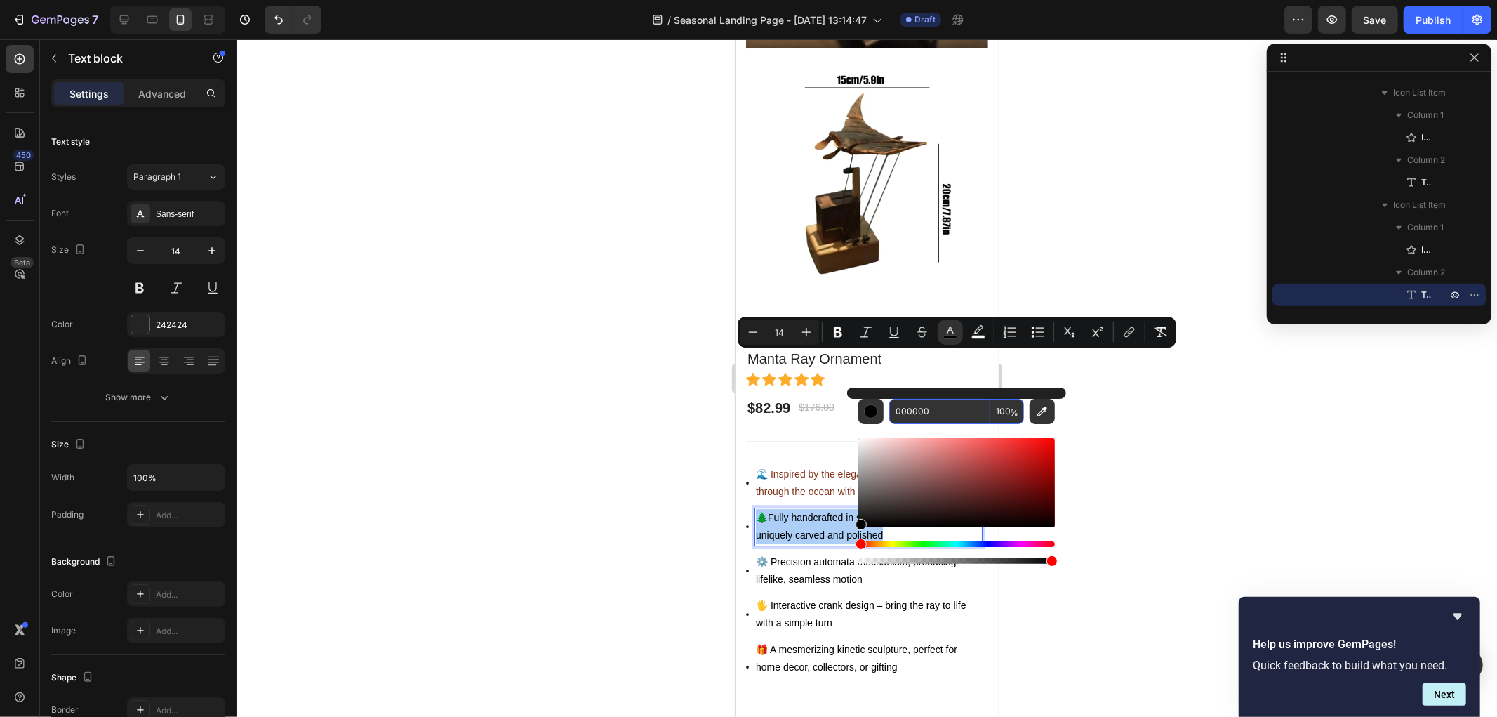
click at [925, 412] on input "000000" at bounding box center [939, 411] width 101 height 25
paste input "83351B"
type input "83351B"
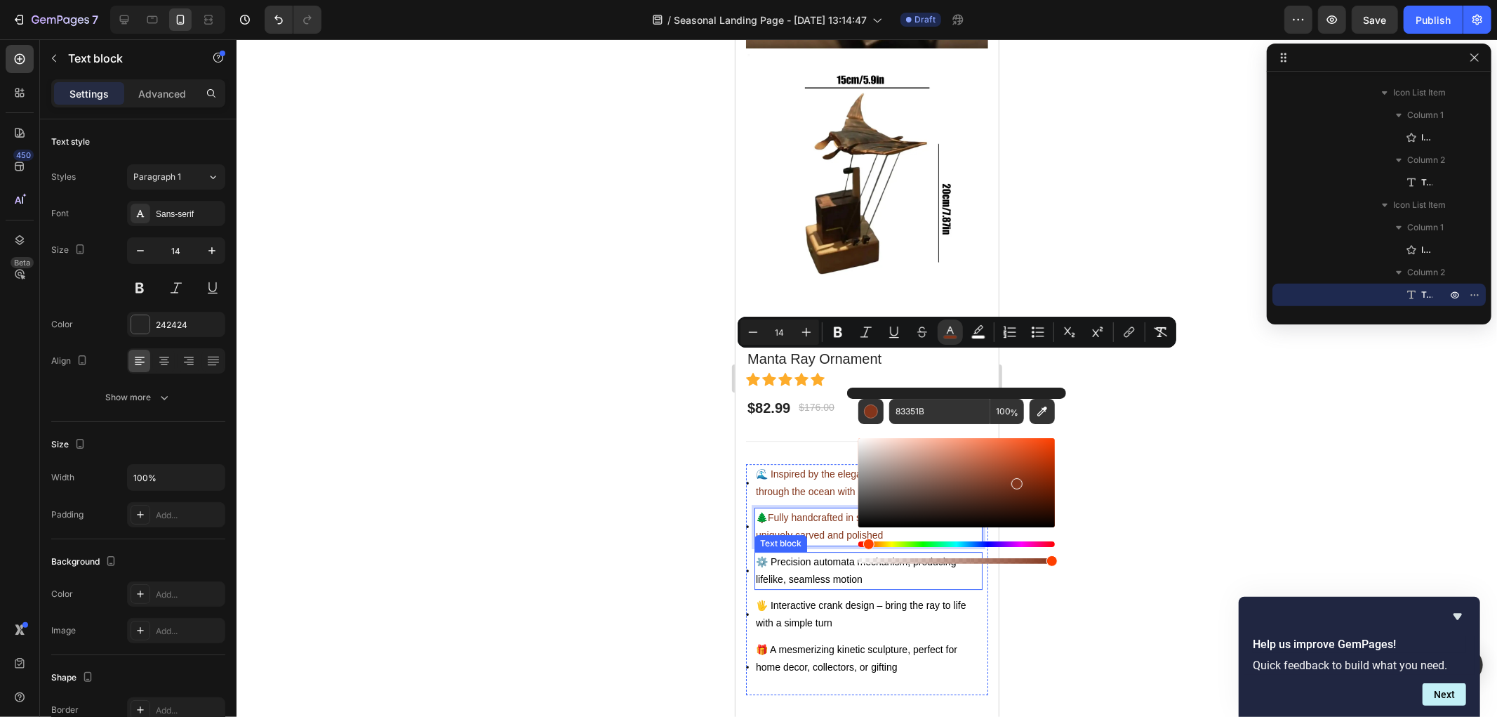
click at [806, 555] on span "⚙️ Precision automata mechanism, producing lifelike, seamless motion" at bounding box center [855, 569] width 200 height 29
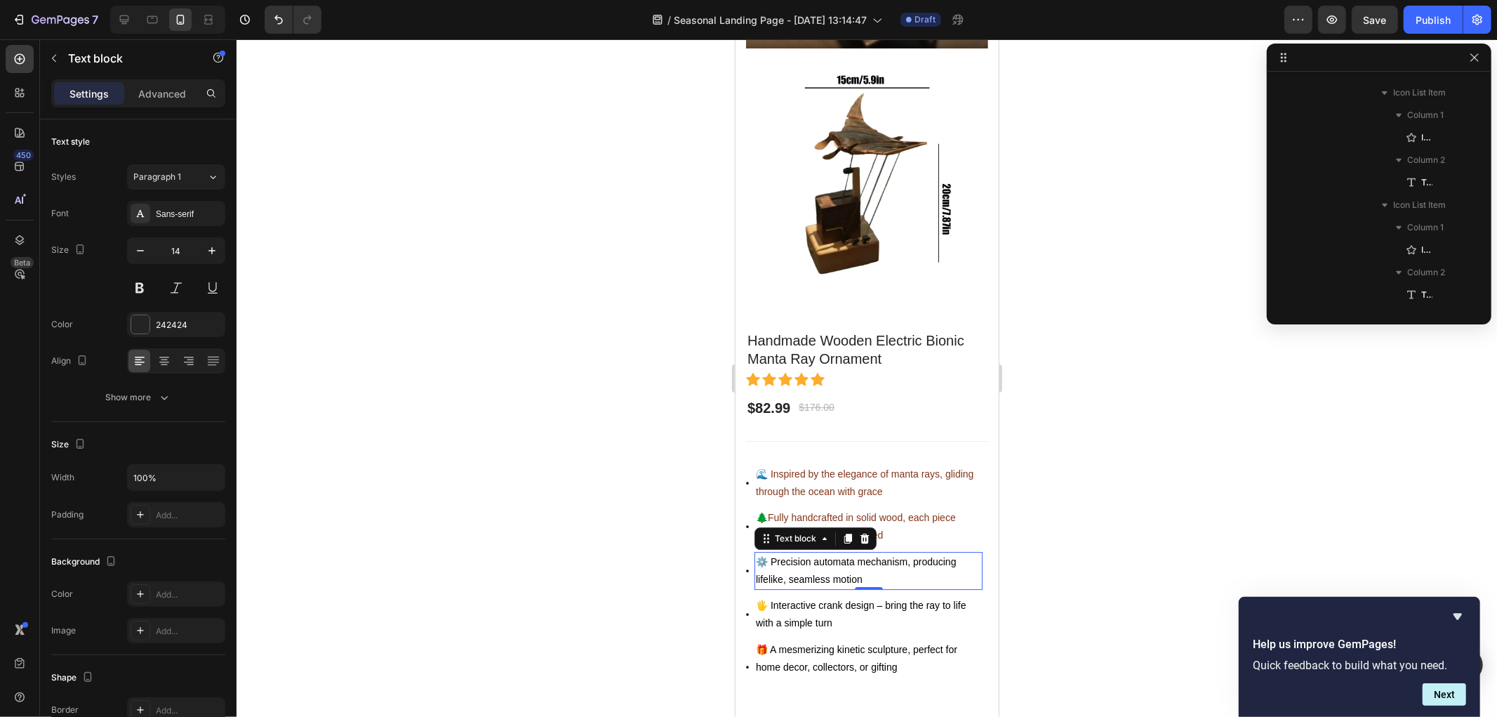
scroll to position [917, 0]
click at [806, 555] on span "⚙️ Precision automata mechanism, producing lifelike, seamless motion" at bounding box center [855, 569] width 200 height 29
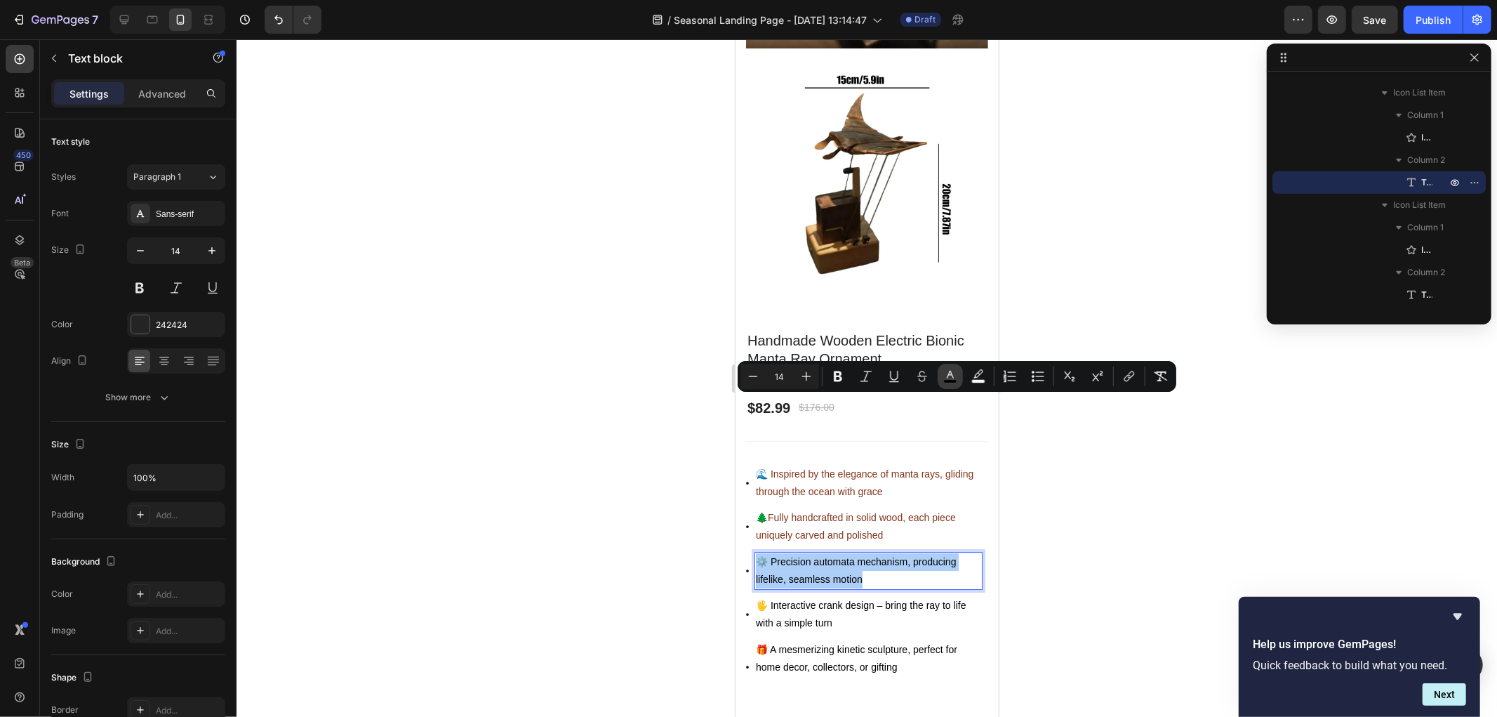
click at [945, 376] on icon "Editor contextual toolbar" at bounding box center [950, 376] width 14 height 14
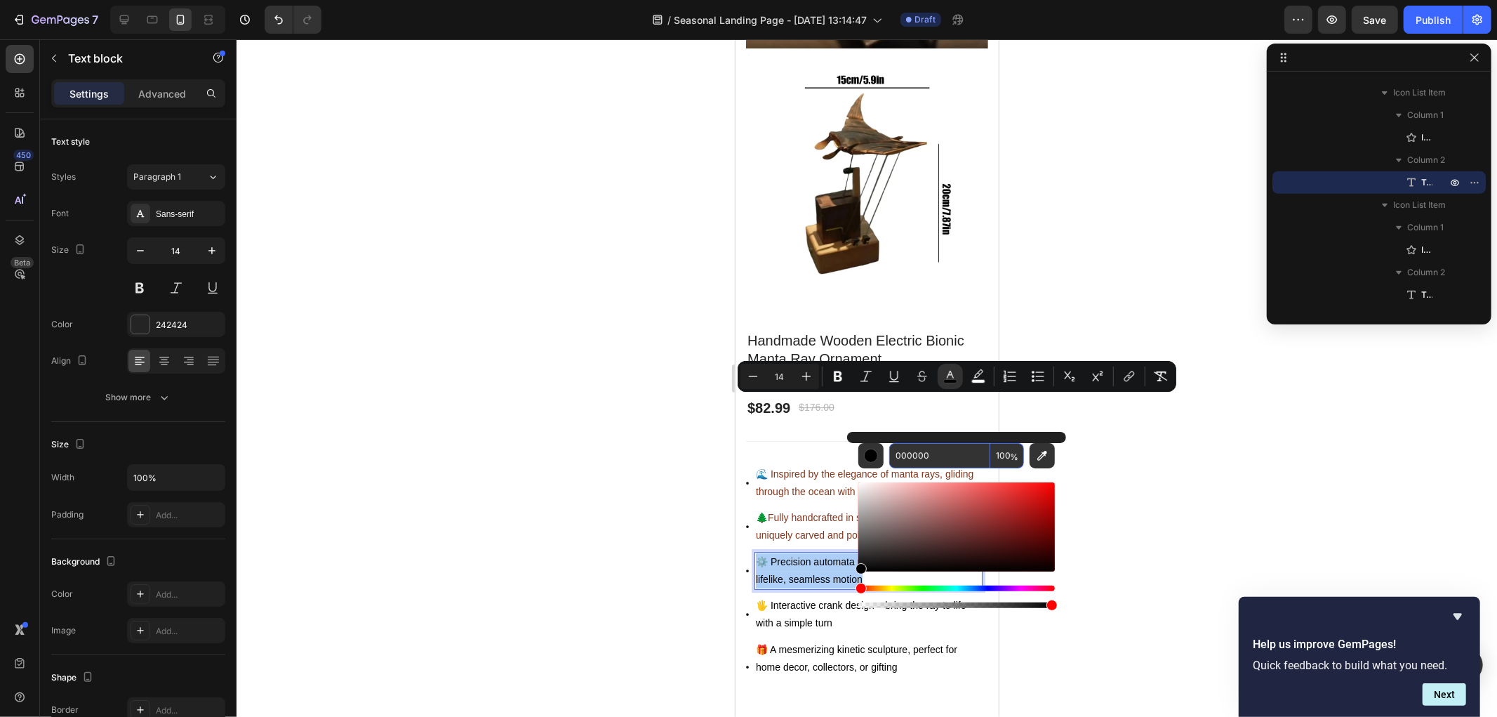
click at [937, 452] on input "000000" at bounding box center [939, 455] width 101 height 25
paste input "83351B"
type input "83351B"
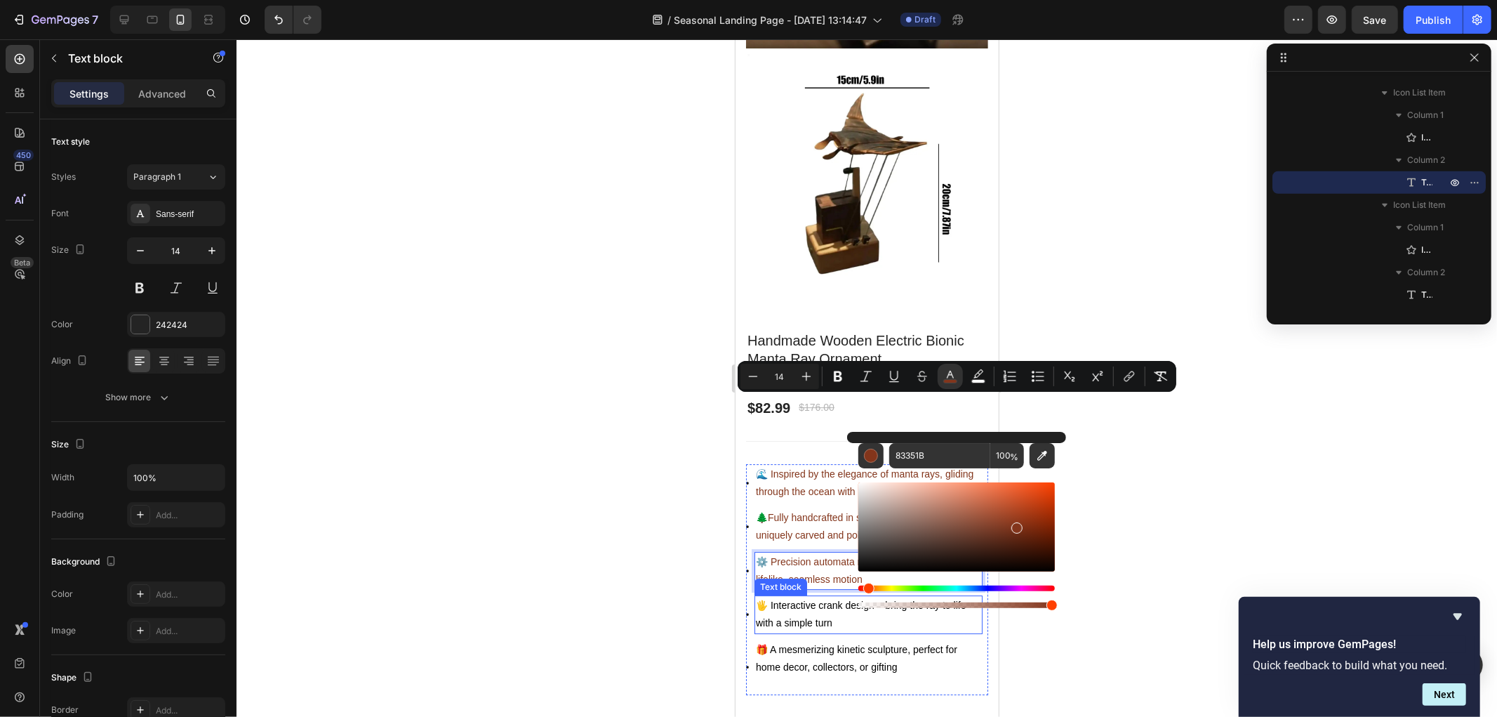
click at [817, 599] on span "🖐️ Interactive crank design – bring the ray to life with a simple turn" at bounding box center [860, 613] width 210 height 29
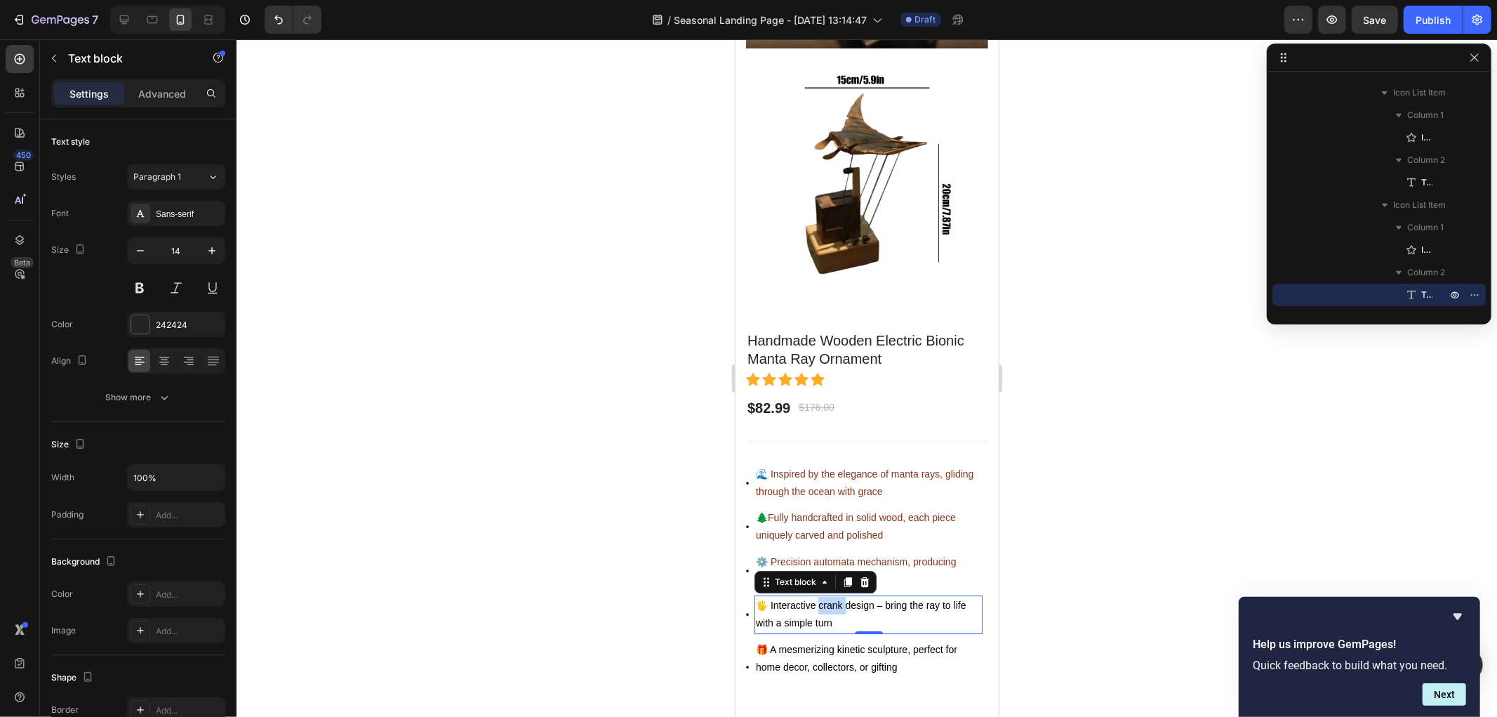
click at [817, 599] on span "🖐️ Interactive crank design – bring the ray to life with a simple turn" at bounding box center [860, 613] width 210 height 29
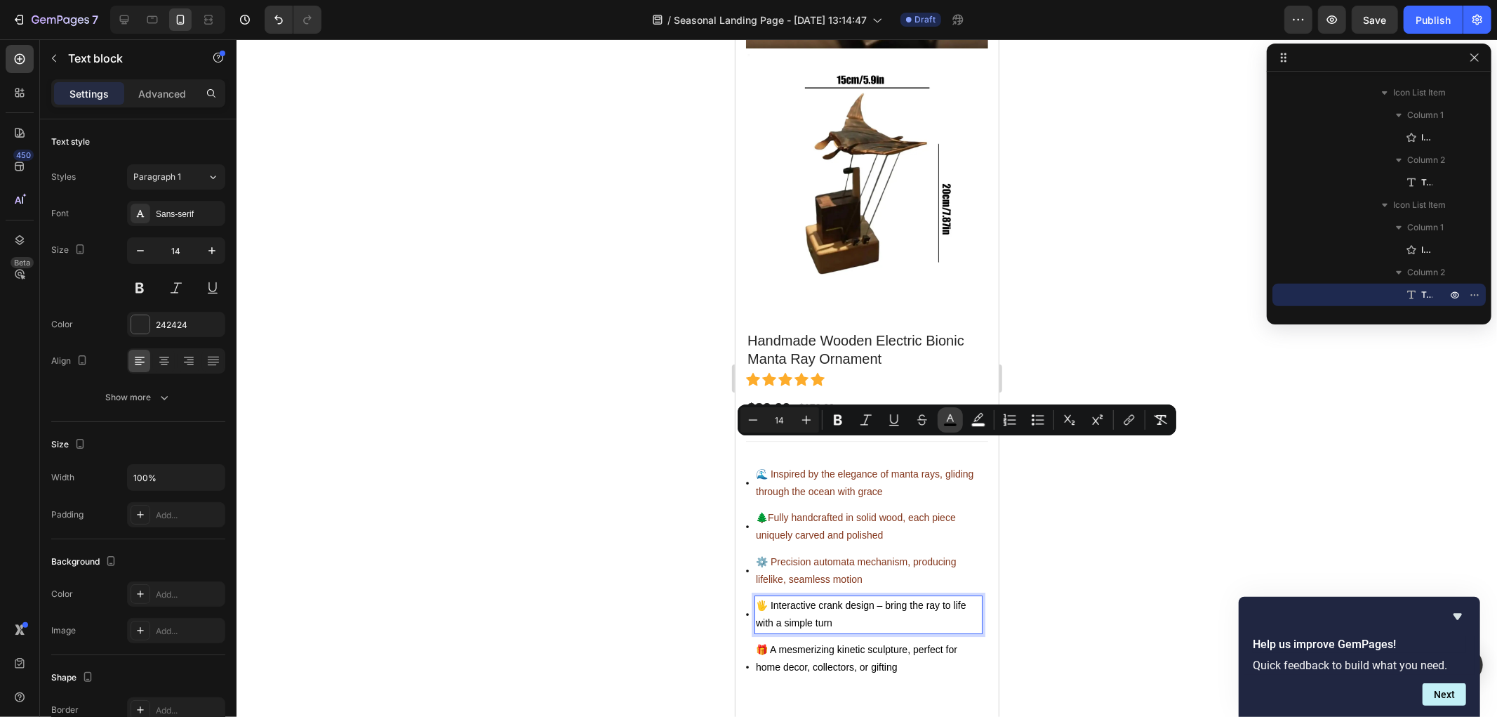
click at [952, 418] on icon "Editor contextual toolbar" at bounding box center [950, 420] width 14 height 14
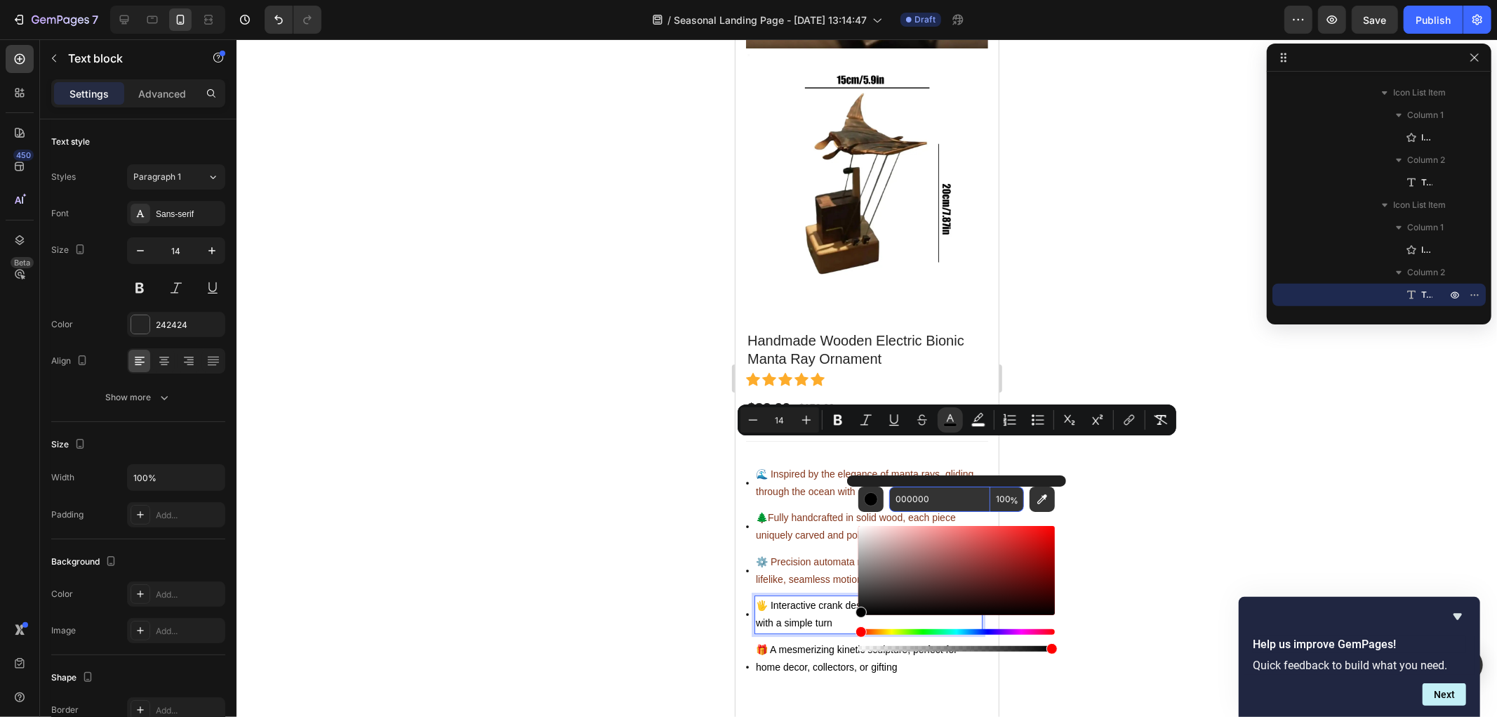
click at [938, 500] on input "000000" at bounding box center [939, 498] width 101 height 25
paste input "83351B"
type input "83351B"
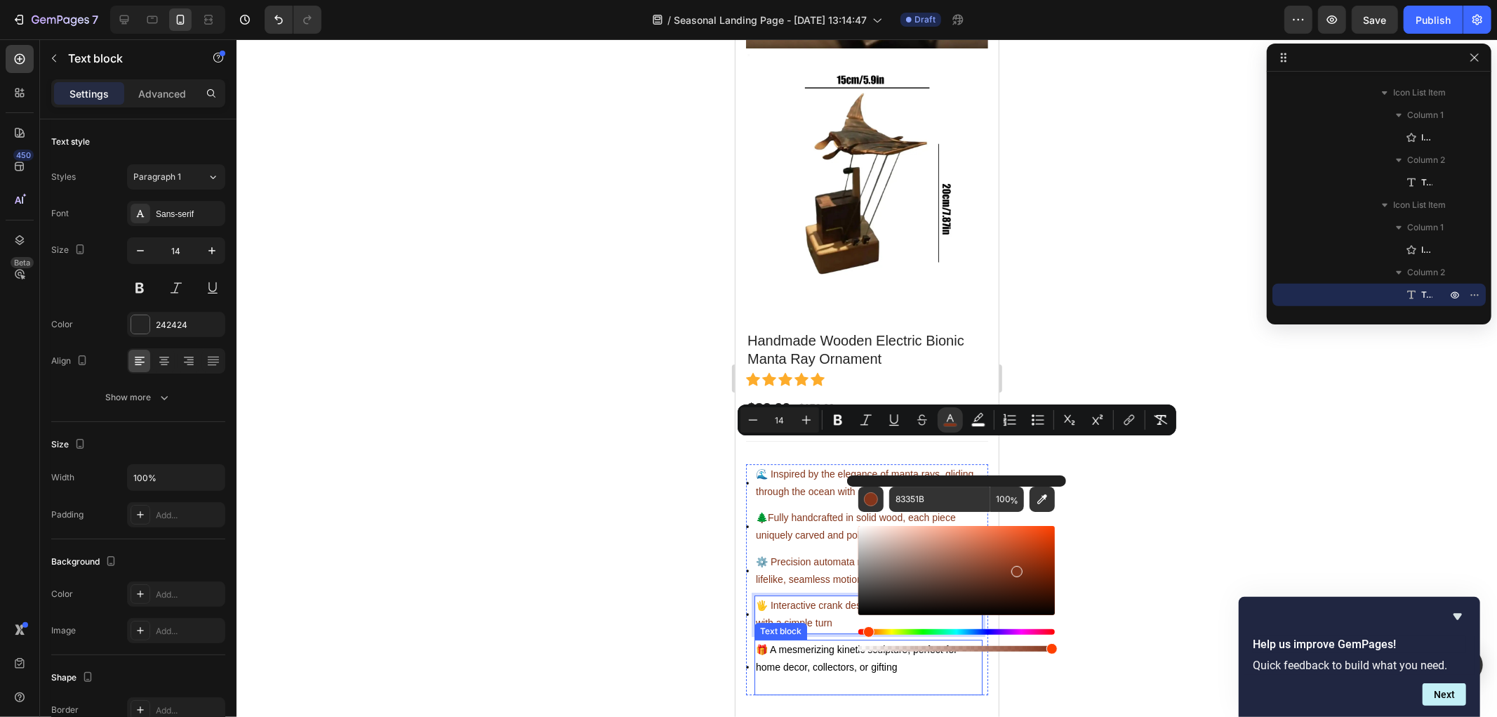
click at [815, 643] on span "🎁 A mesmerizing kinetic sculpture, perfect for home decor, collectors, or gifti…" at bounding box center [855, 657] width 201 height 29
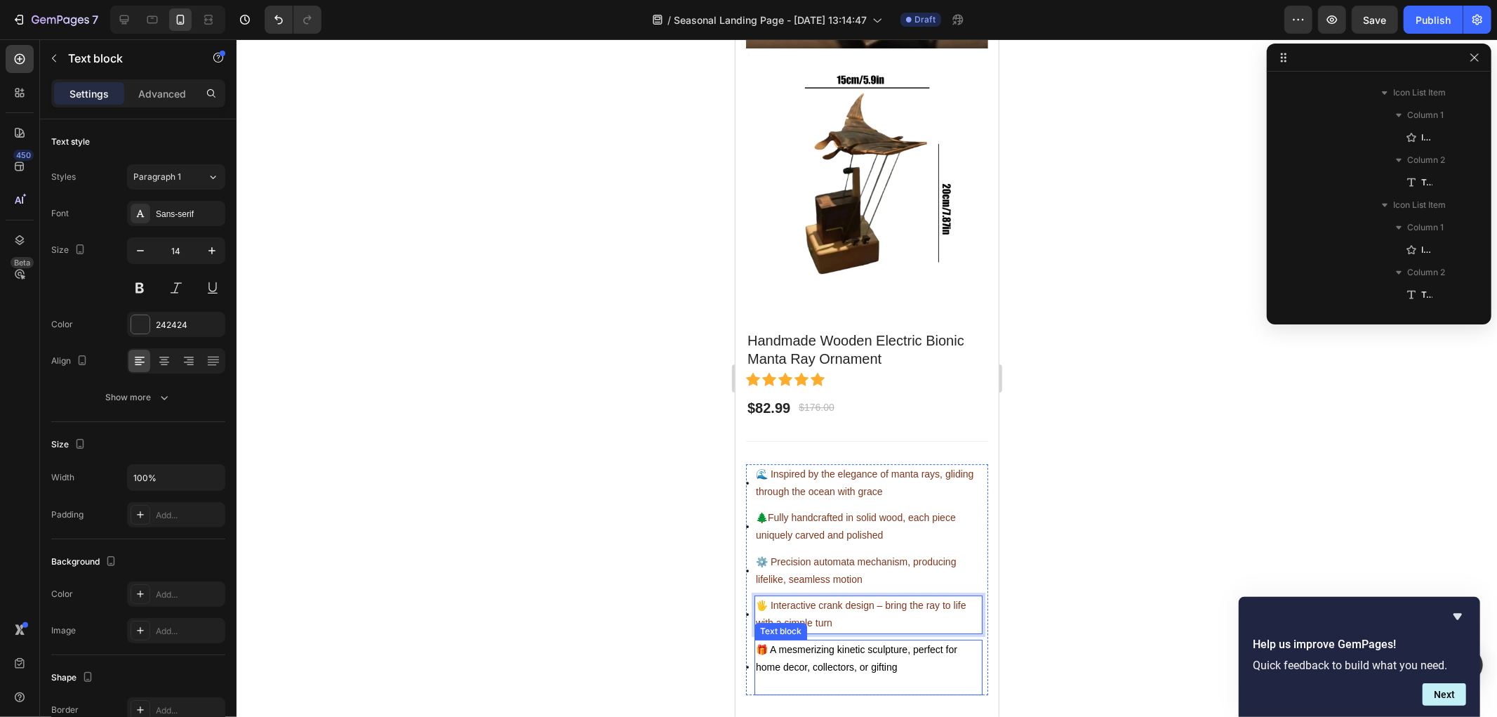
scroll to position [1141, 0]
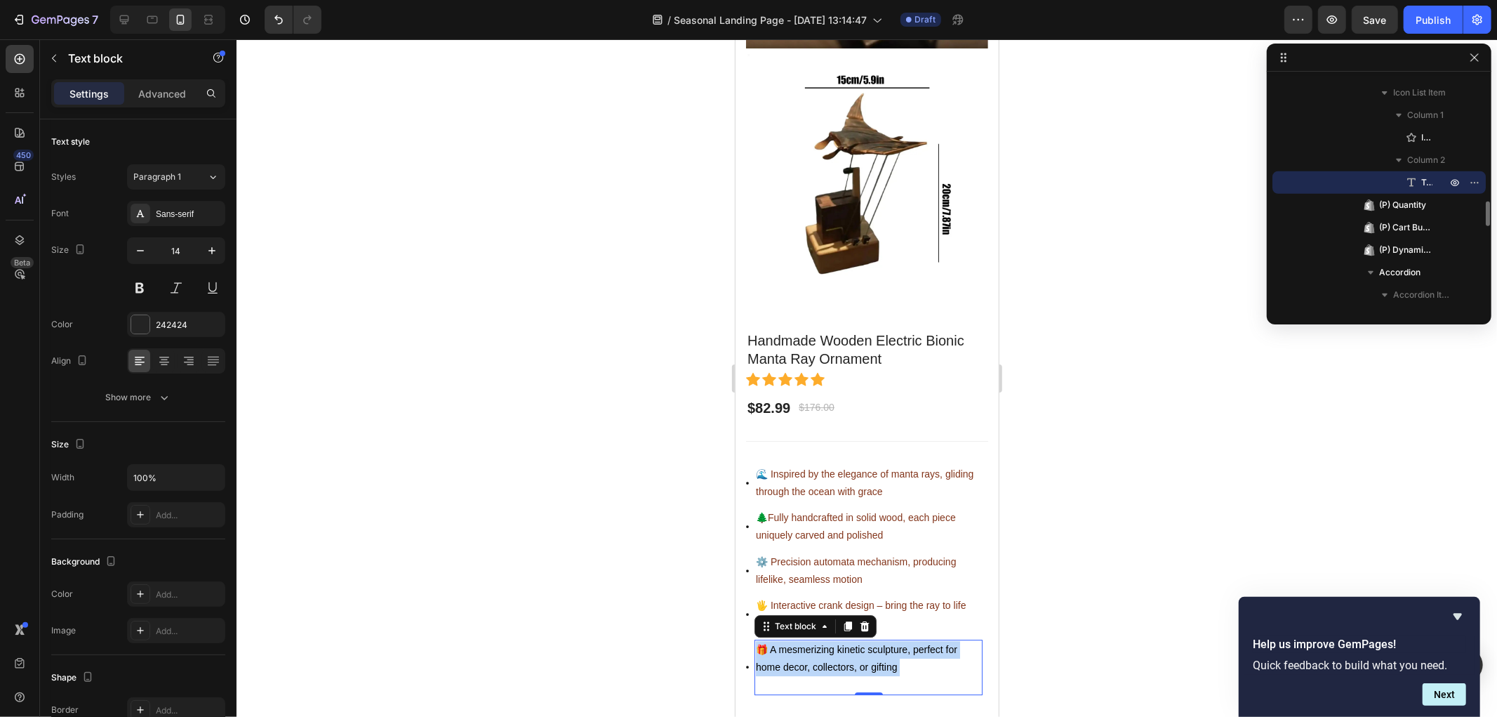
click at [815, 643] on span "🎁 A mesmerizing kinetic sculpture, perfect for home decor, collectors, or gifti…" at bounding box center [855, 657] width 201 height 29
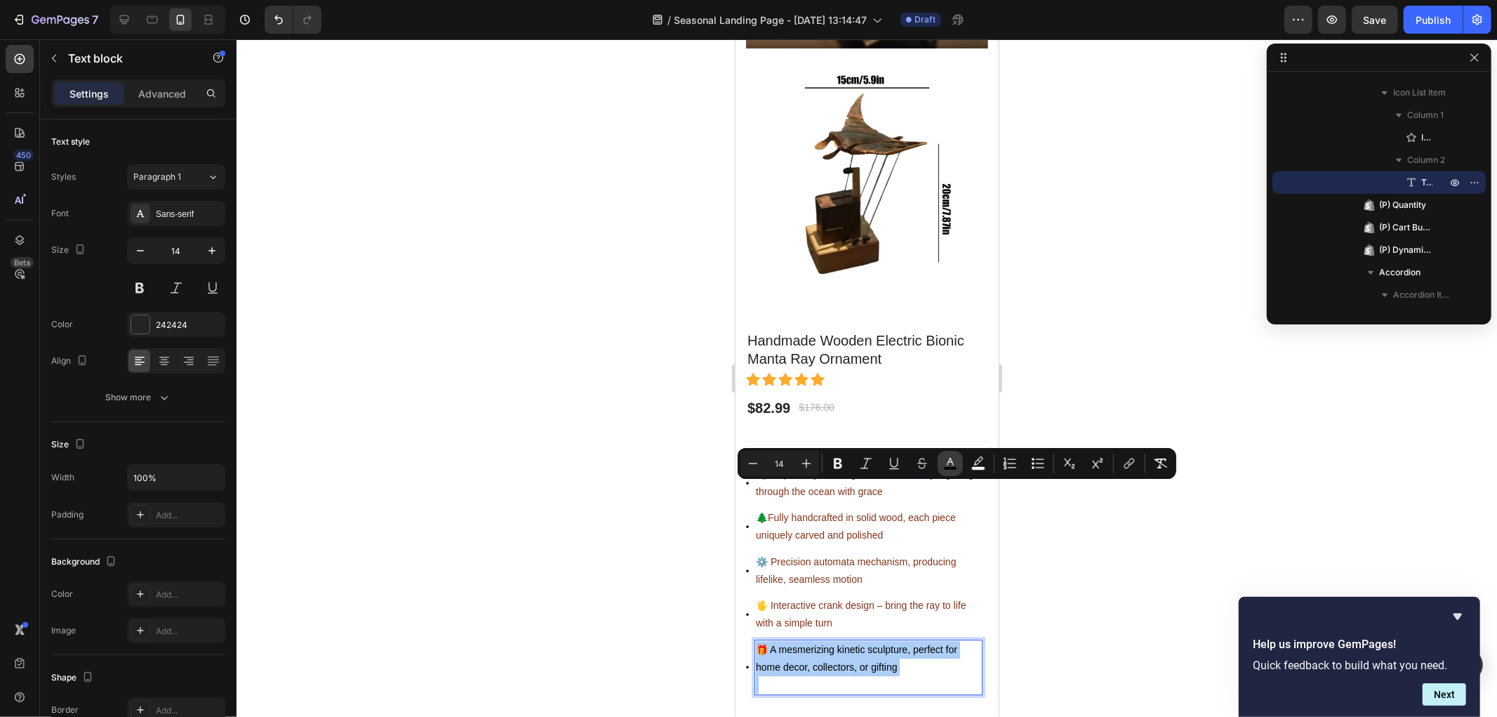
click at [943, 465] on icon "Editor contextual toolbar" at bounding box center [950, 463] width 14 height 14
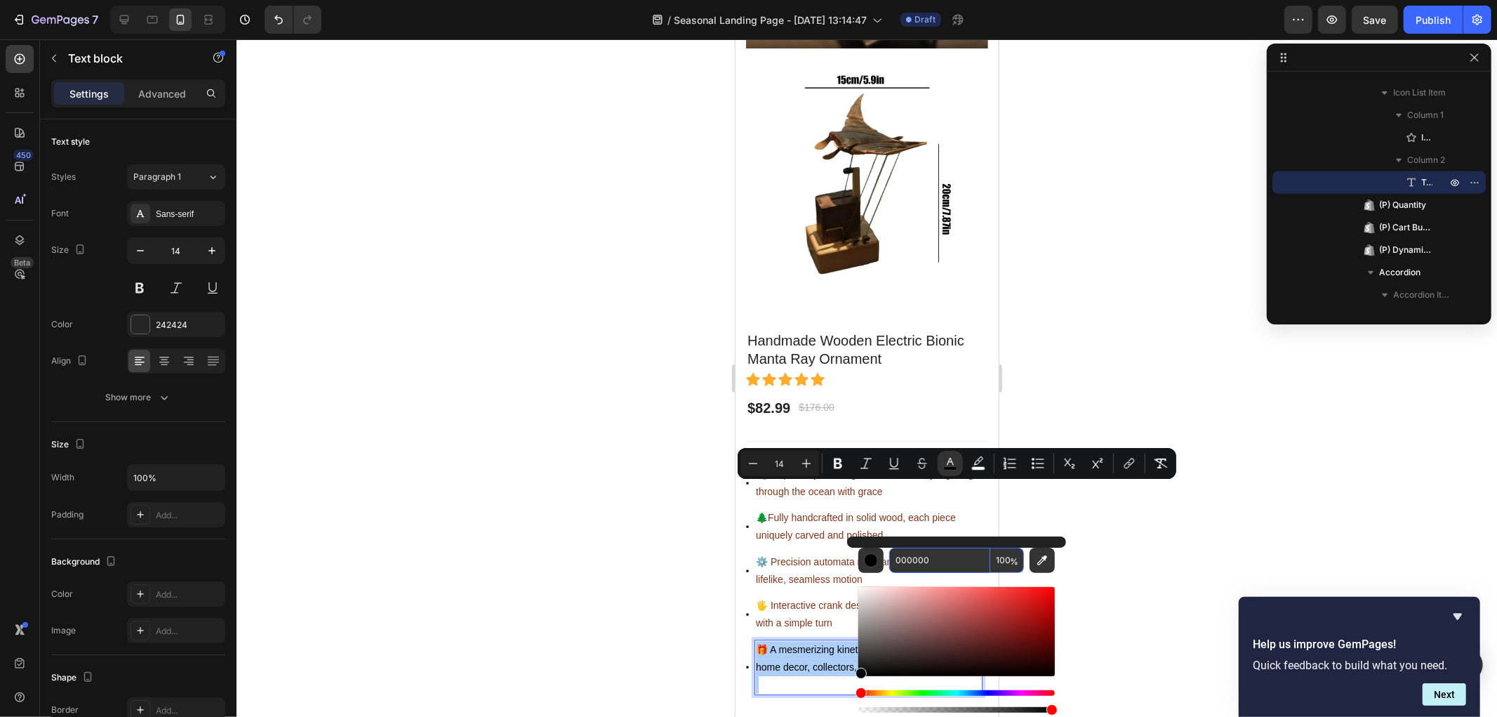
click at [922, 550] on input "000000" at bounding box center [939, 559] width 101 height 25
click at [935, 553] on input "000000" at bounding box center [939, 559] width 101 height 25
paste input "83351B"
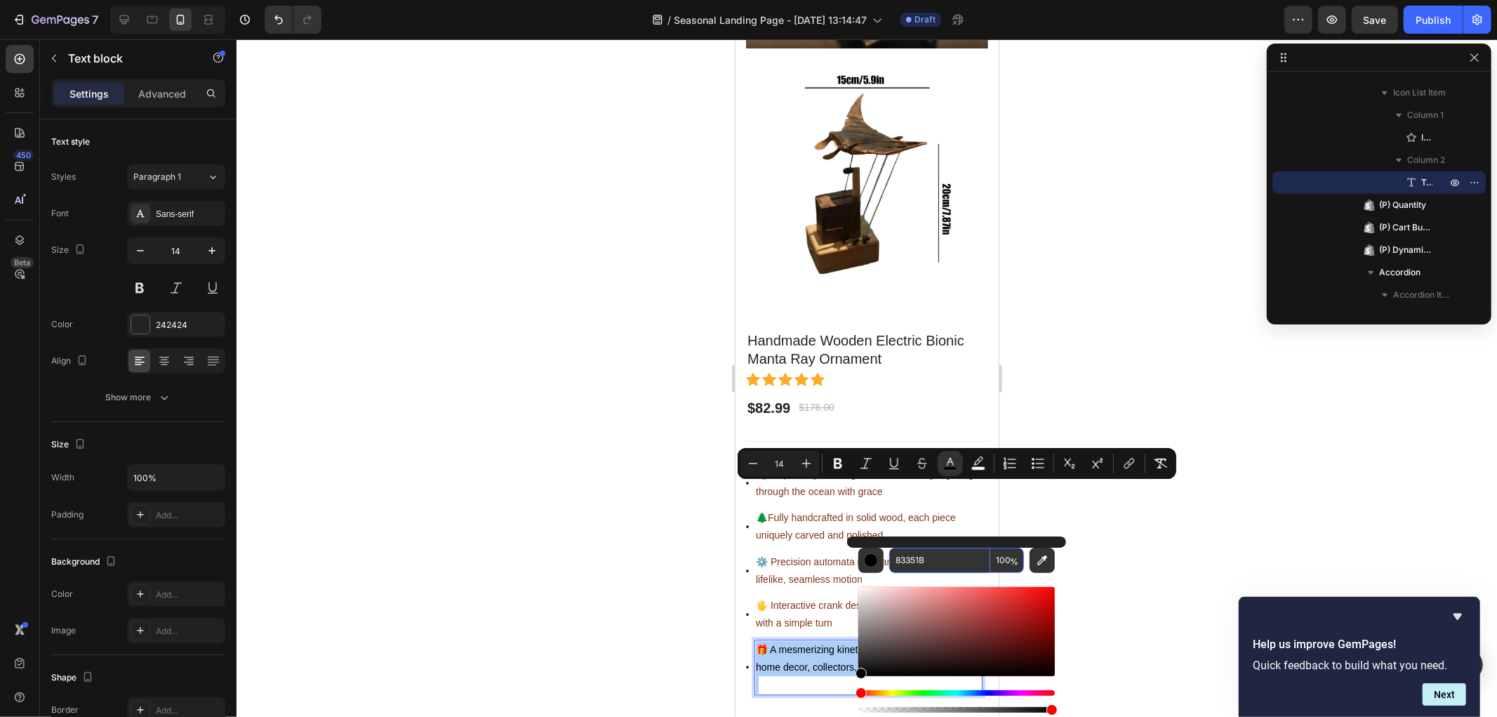
type input "83351B"
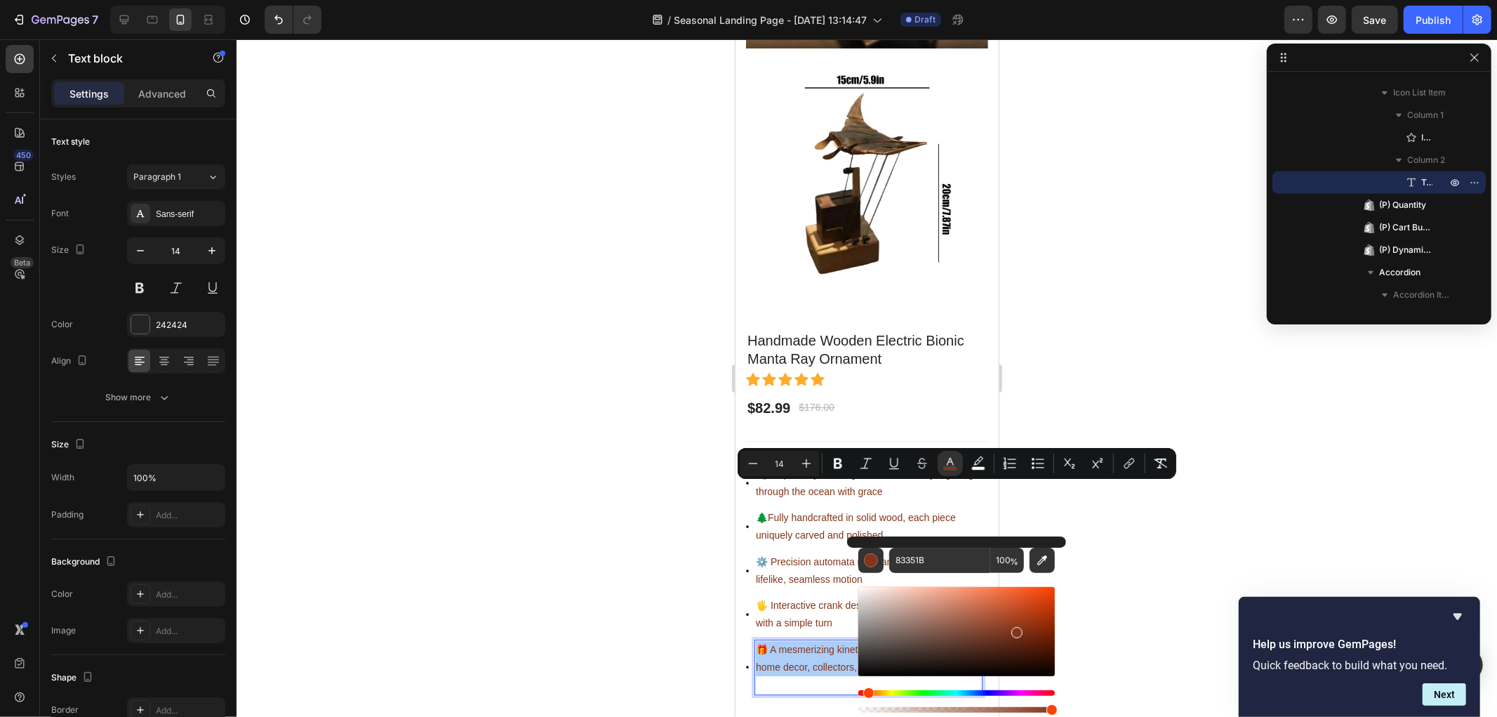
click at [552, 460] on div at bounding box center [867, 377] width 1261 height 677
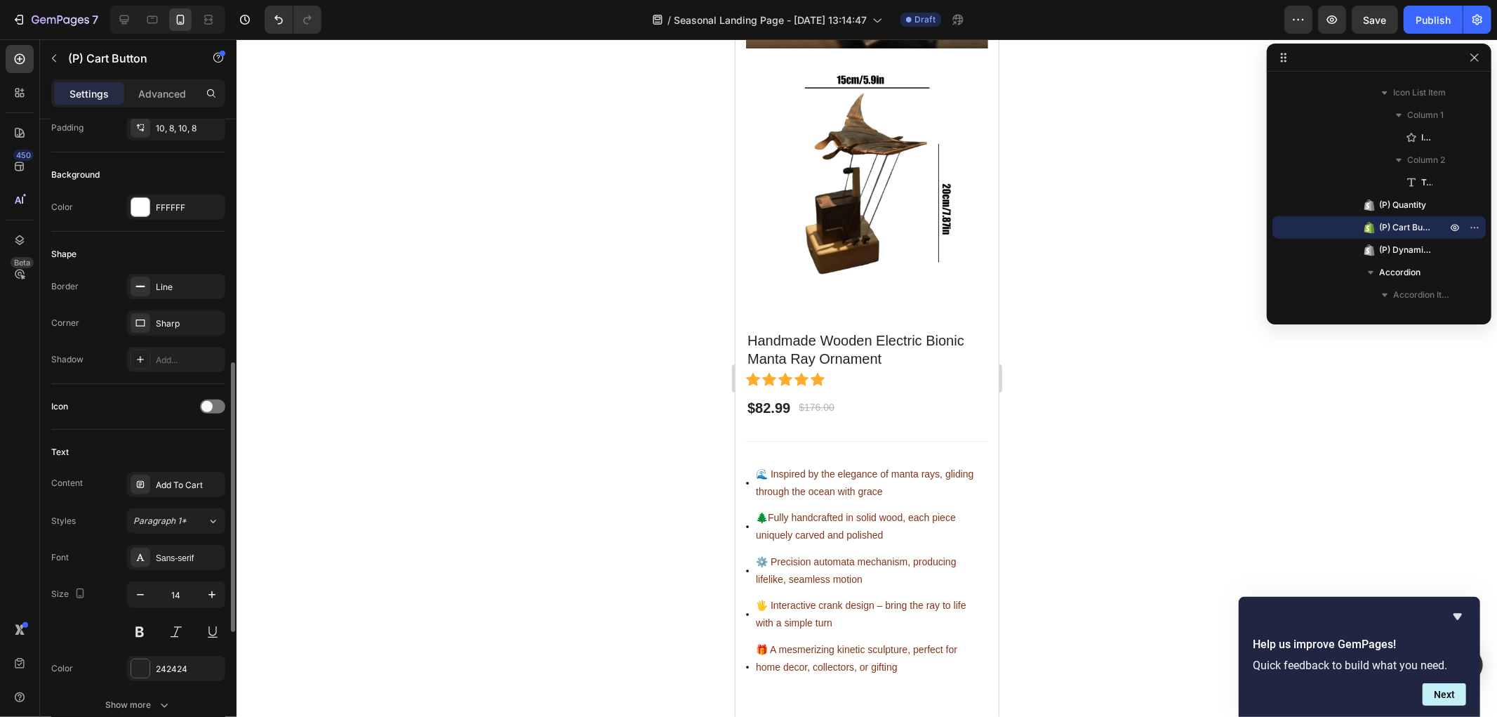
scroll to position [467, 0]
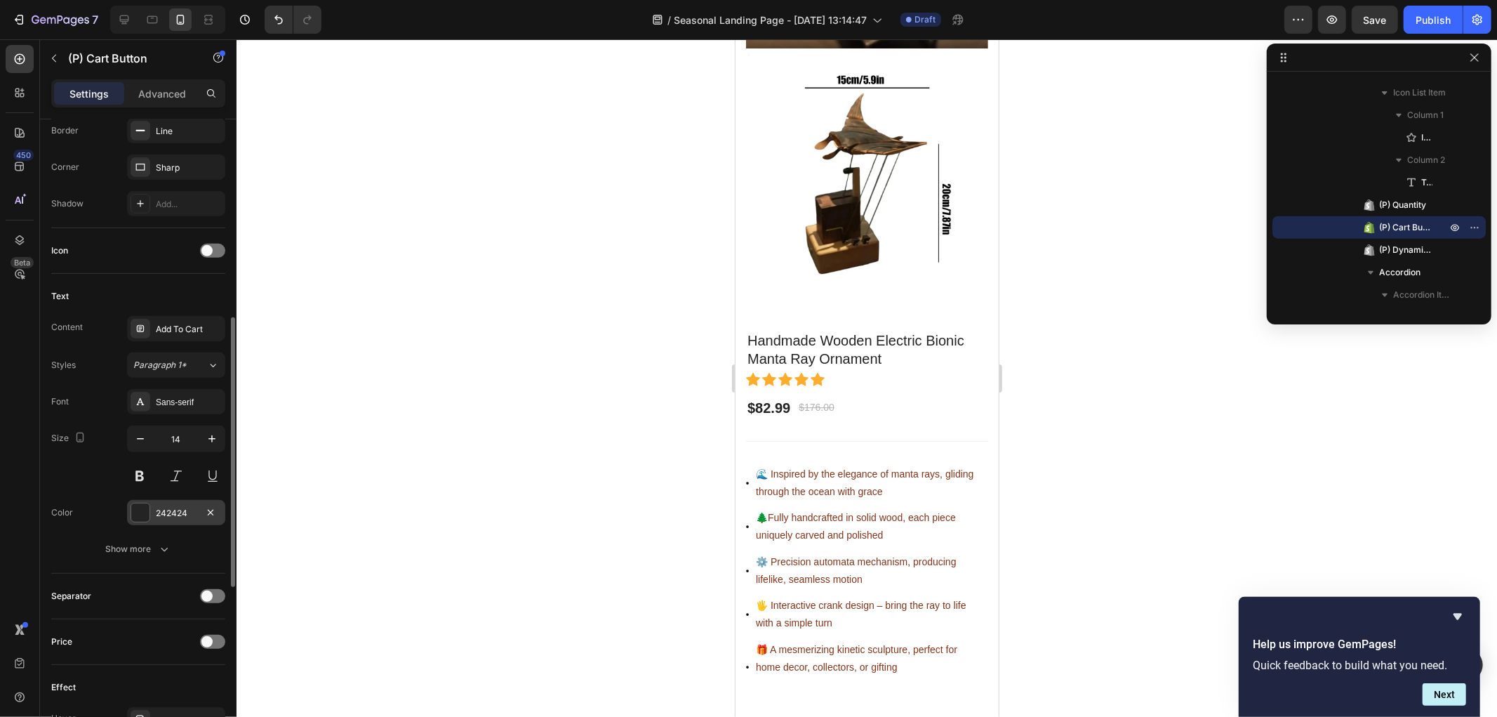
click at [171, 512] on div "242424" at bounding box center [176, 513] width 41 height 13
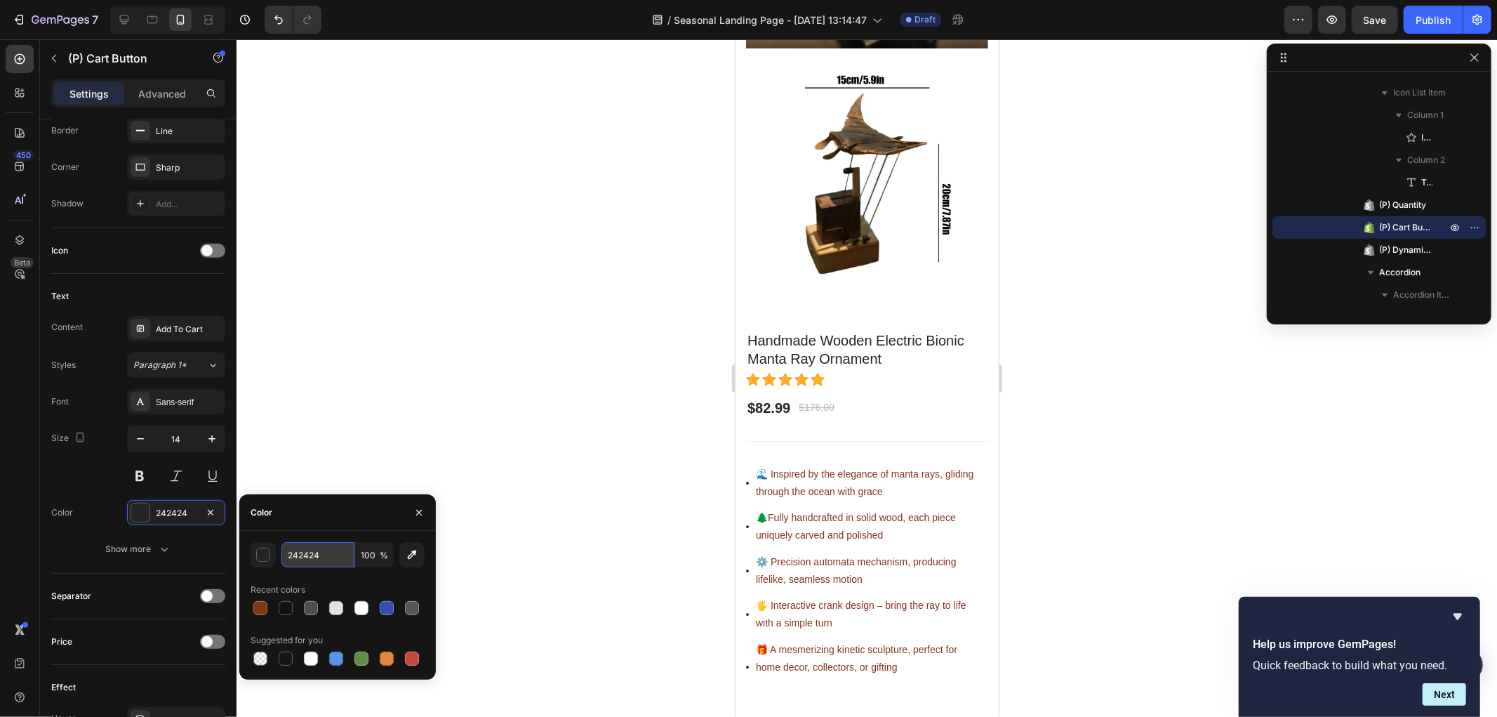
click at [323, 558] on input "242424" at bounding box center [317, 554] width 73 height 25
paste input "83351B"
type input "83351B"
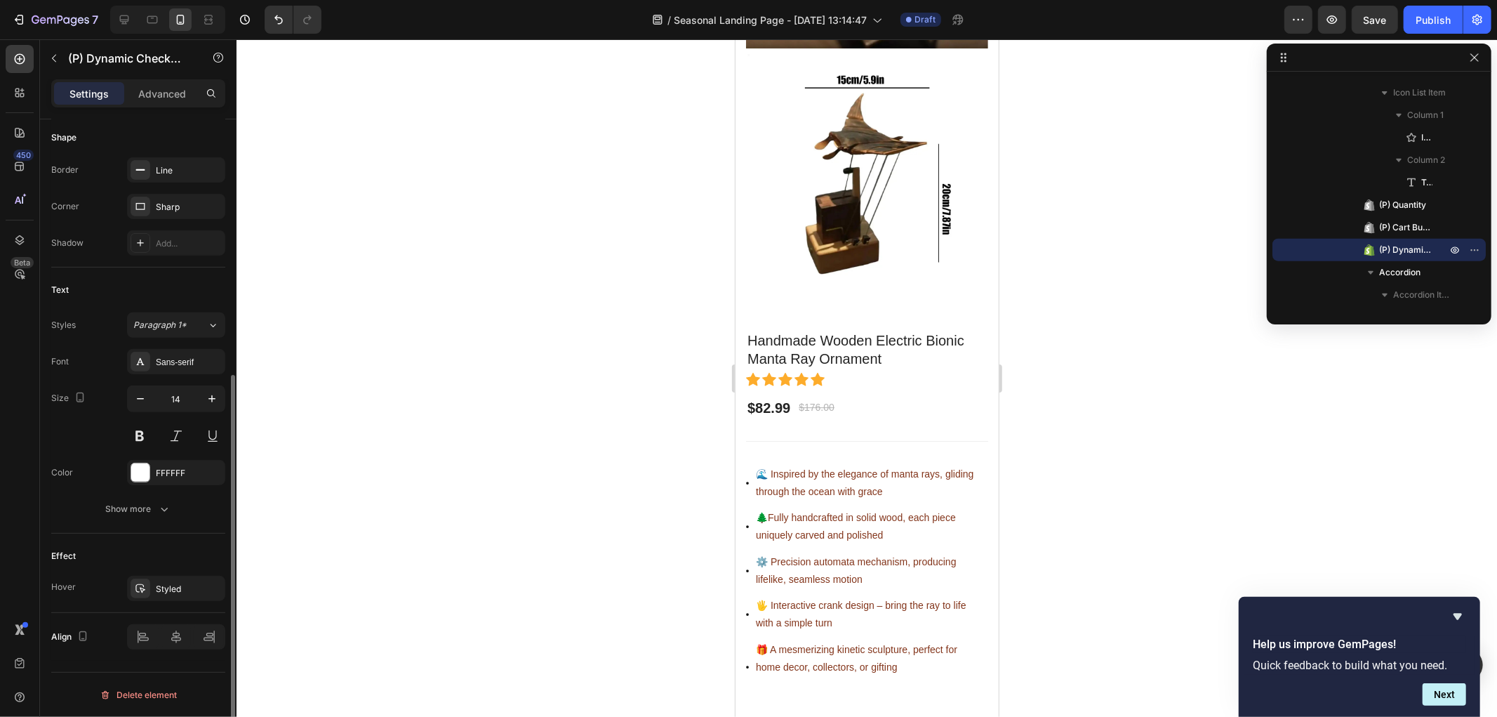
scroll to position [0, 0]
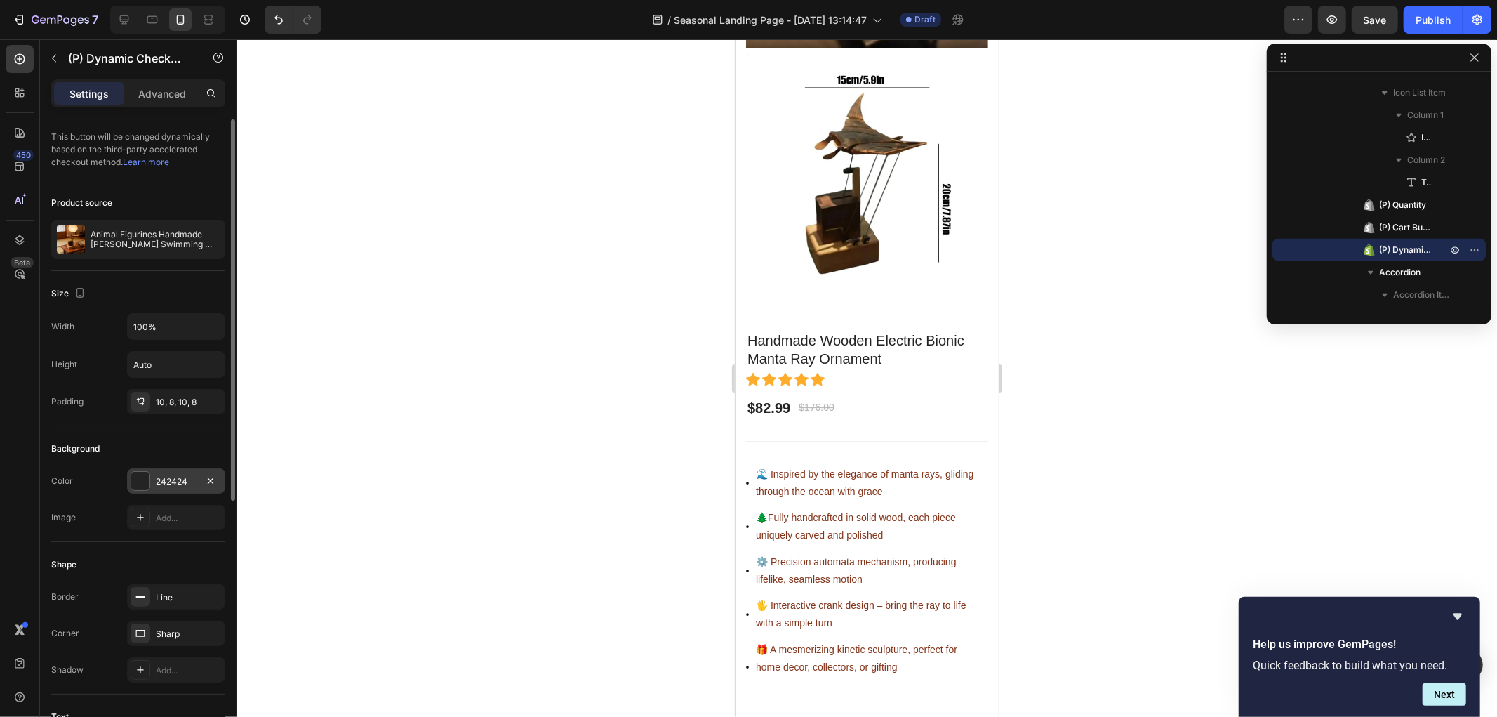
click at [184, 482] on div "242424" at bounding box center [176, 481] width 41 height 13
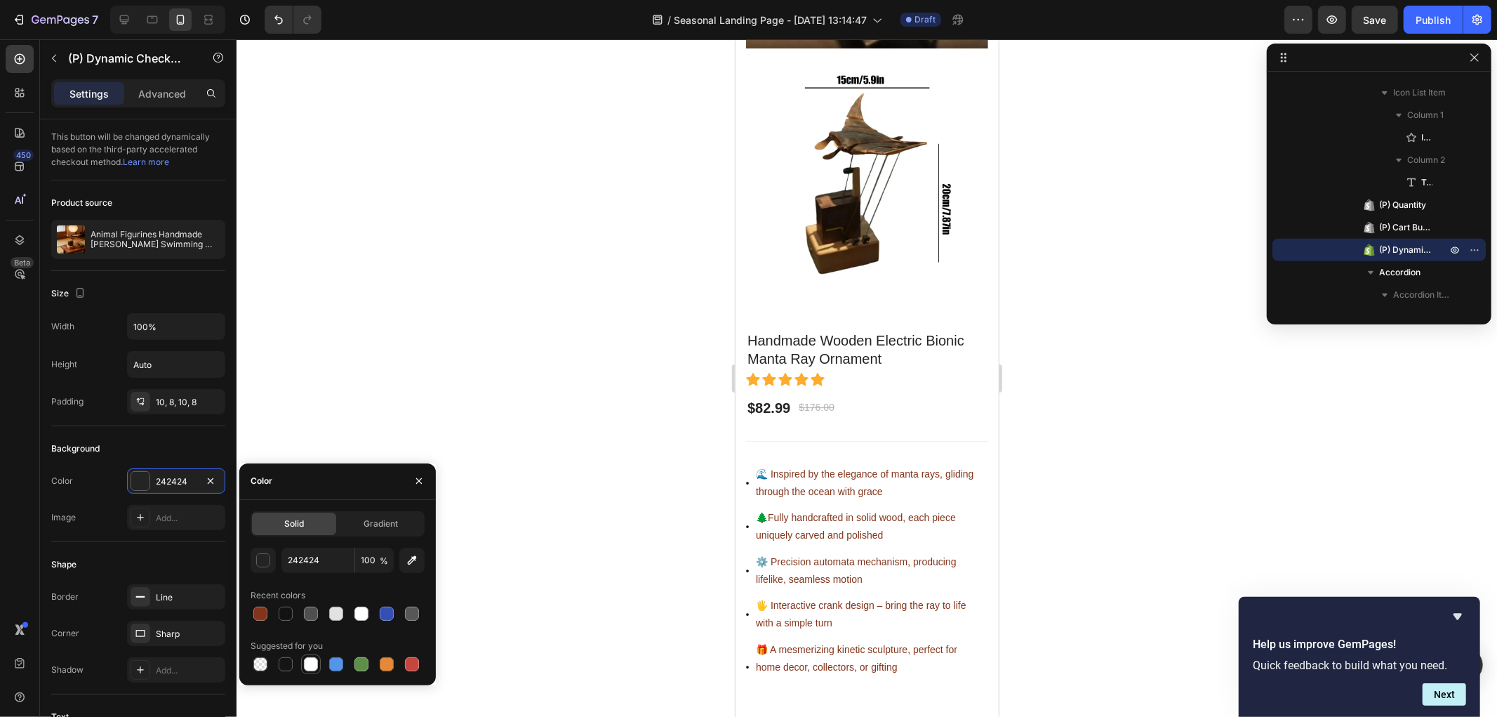
click at [312, 661] on div at bounding box center [311, 664] width 14 height 14
click at [336, 611] on div at bounding box center [336, 613] width 14 height 14
click at [358, 611] on div at bounding box center [361, 613] width 14 height 14
click at [258, 658] on div at bounding box center [260, 664] width 14 height 14
type input "000000"
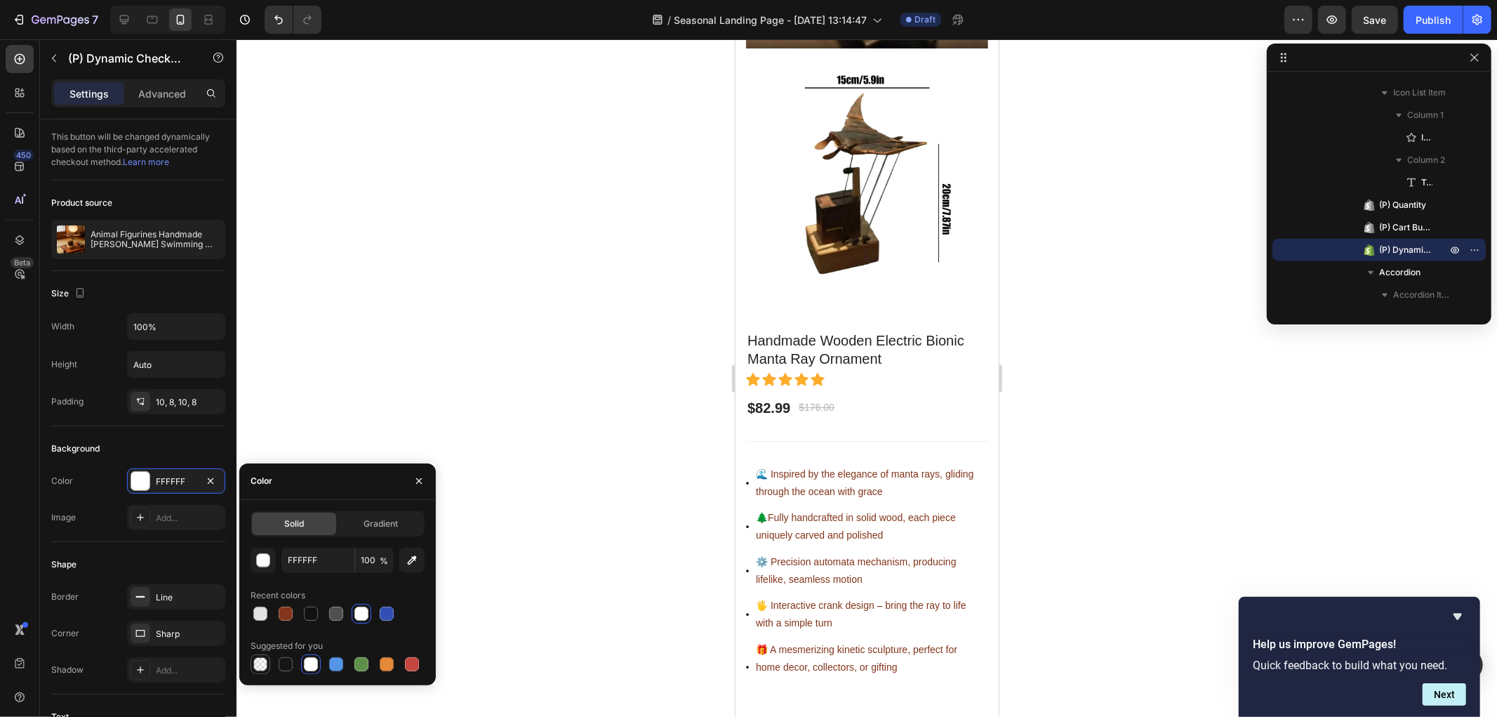
type input "0"
click at [258, 661] on div at bounding box center [260, 664] width 14 height 14
click at [310, 663] on div at bounding box center [311, 664] width 14 height 14
type input "FFFFFF"
type input "100"
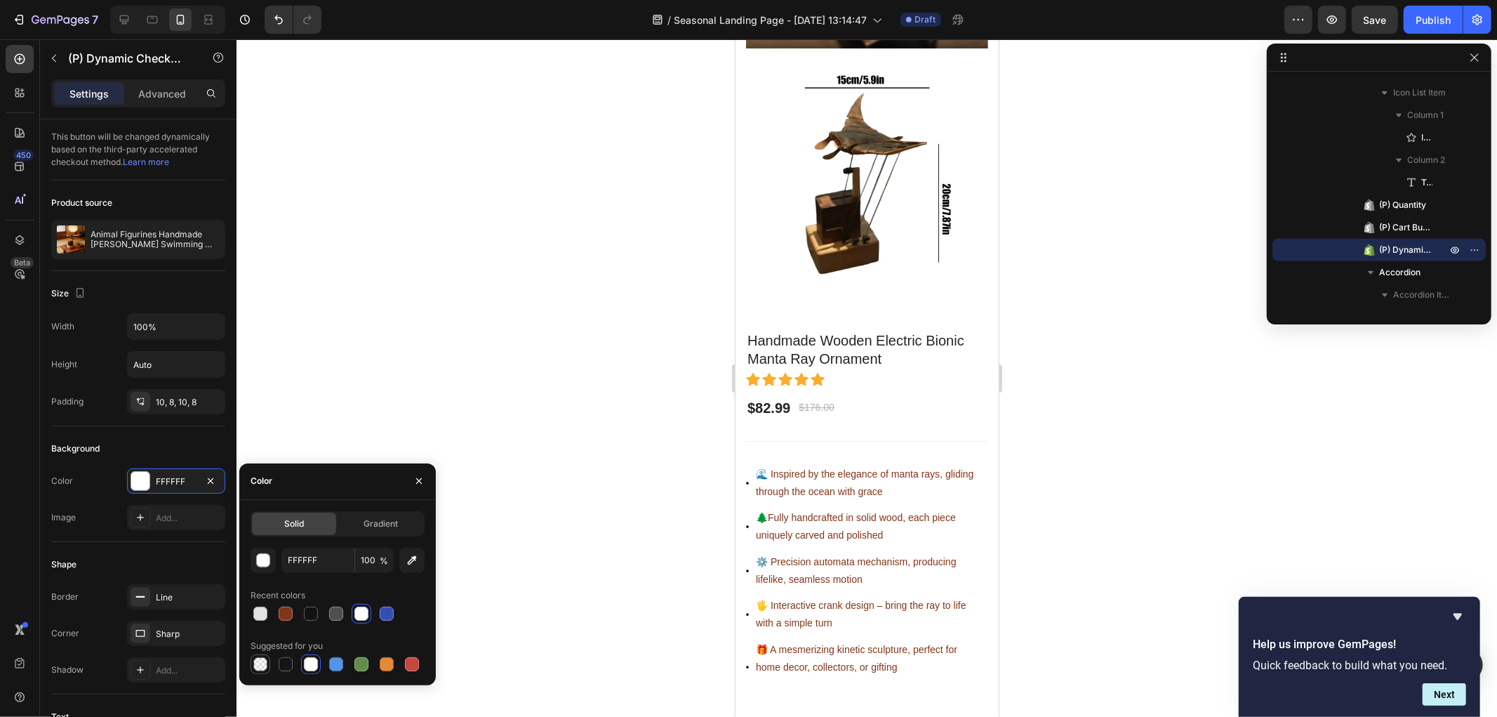
click at [262, 660] on div at bounding box center [260, 664] width 14 height 14
type input "000000"
type input "0"
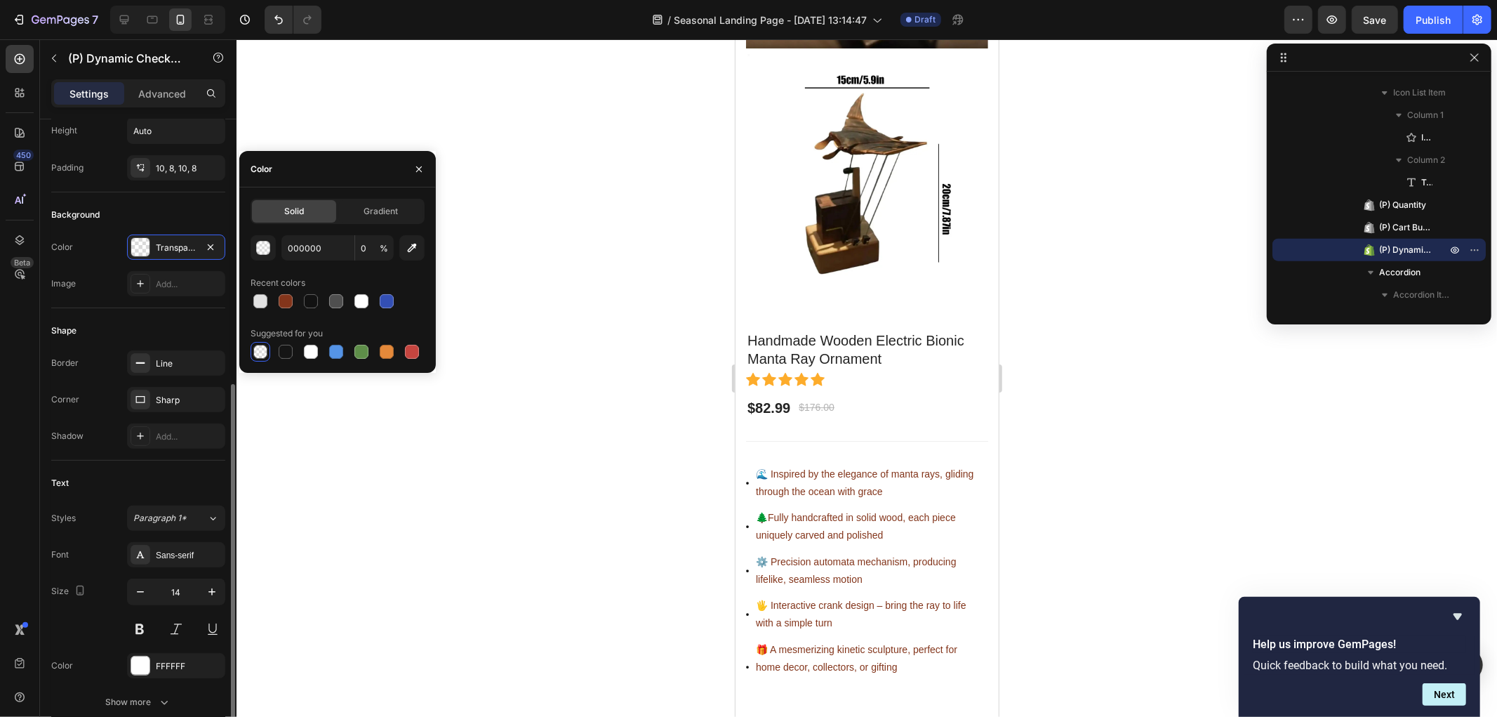
scroll to position [312, 0]
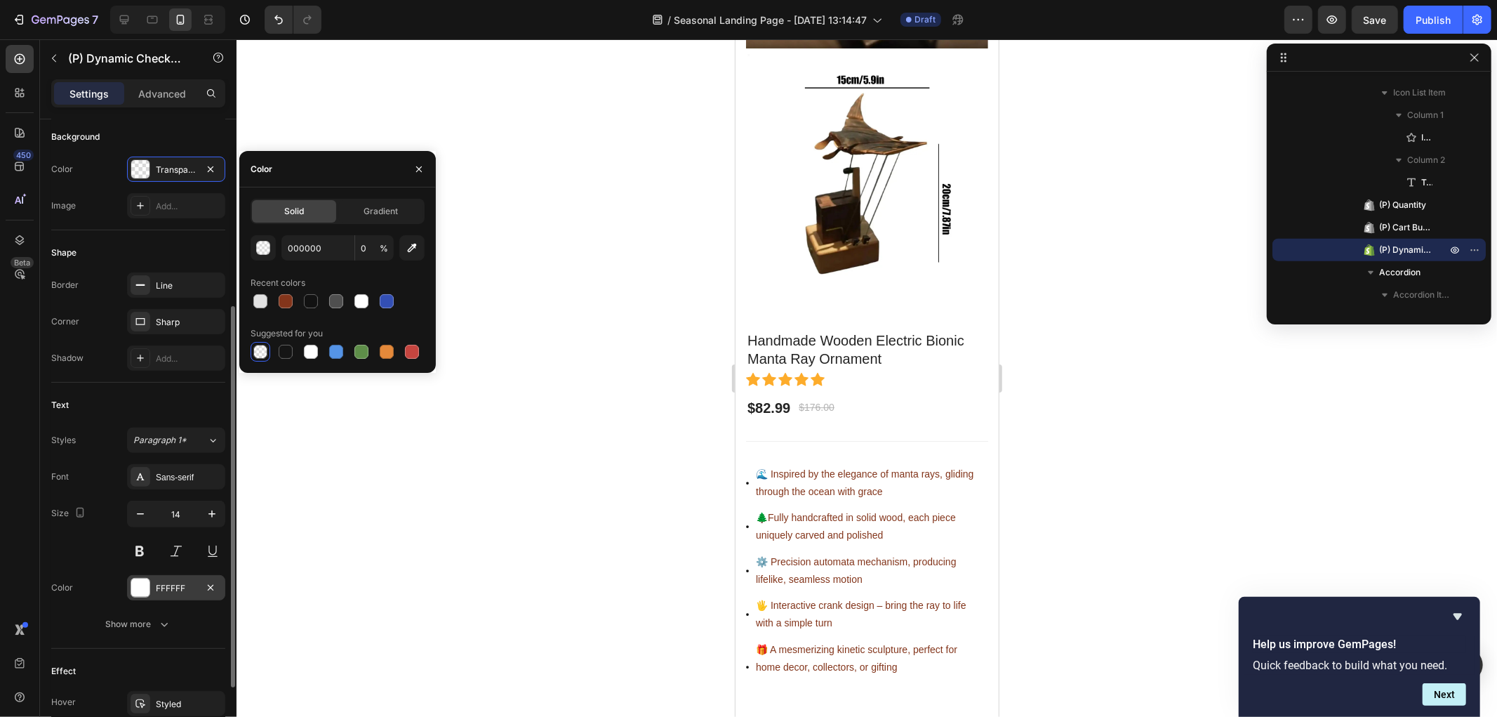
click at [174, 592] on div "FFFFFF" at bounding box center [176, 588] width 41 height 13
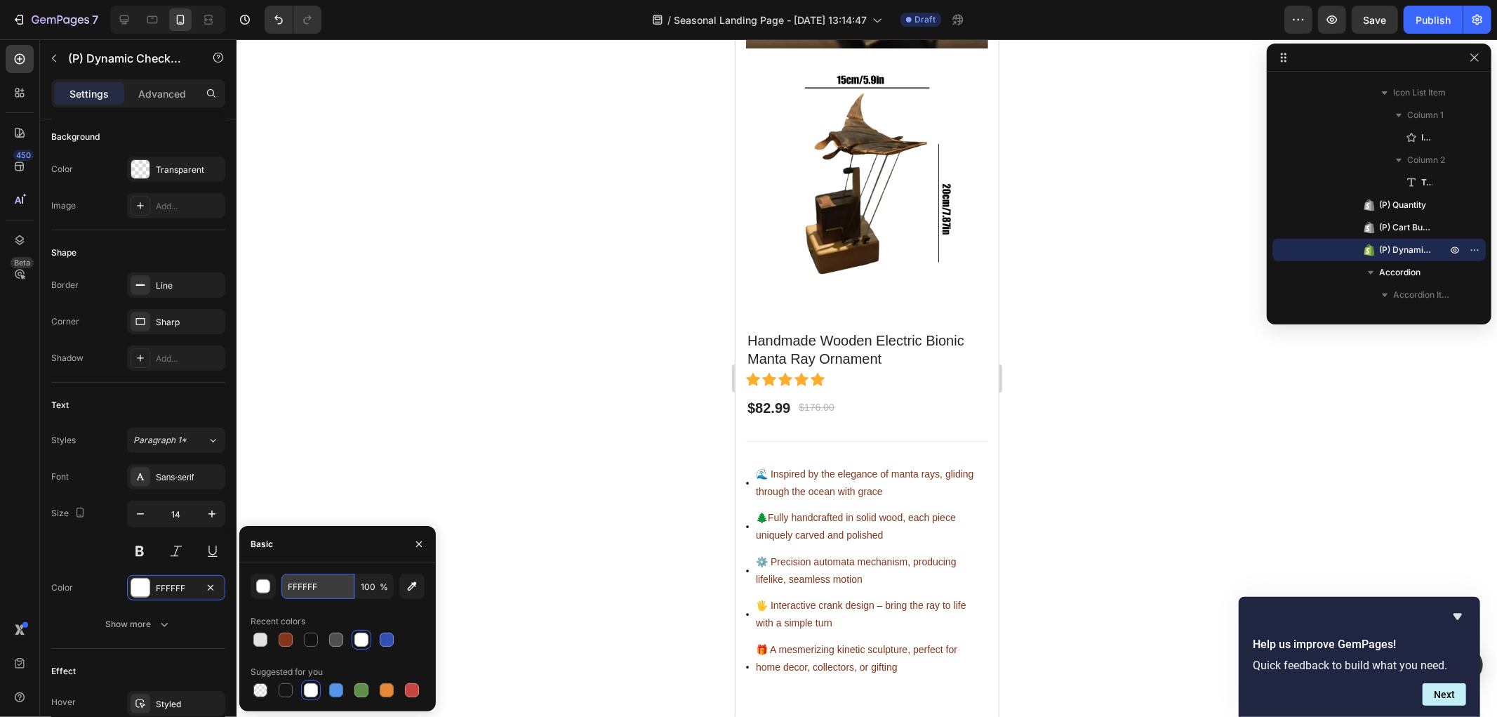
click at [316, 587] on input "FFFFFF" at bounding box center [317, 585] width 73 height 25
paste input "83351B"
type input "83351B"
click at [514, 484] on div at bounding box center [867, 377] width 1261 height 677
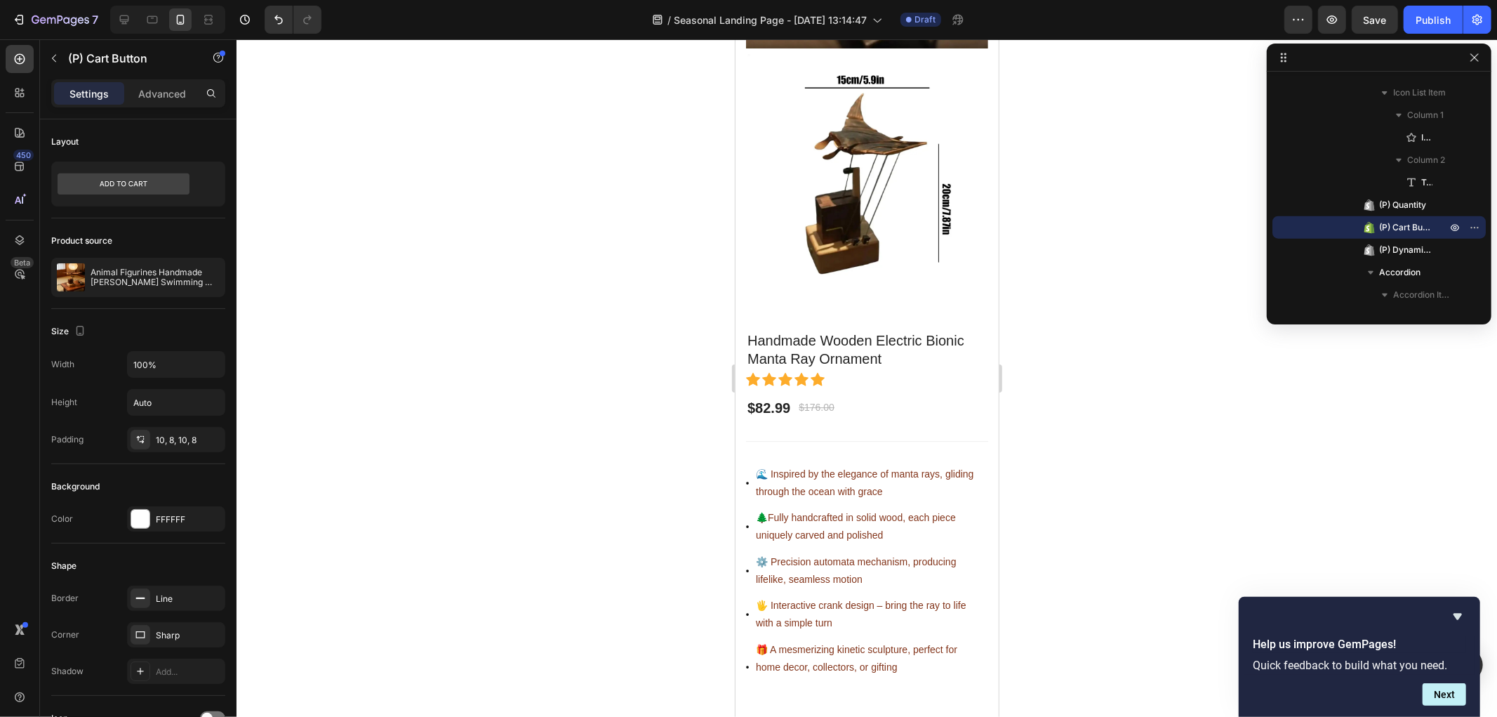
click at [469, 520] on div at bounding box center [867, 377] width 1261 height 677
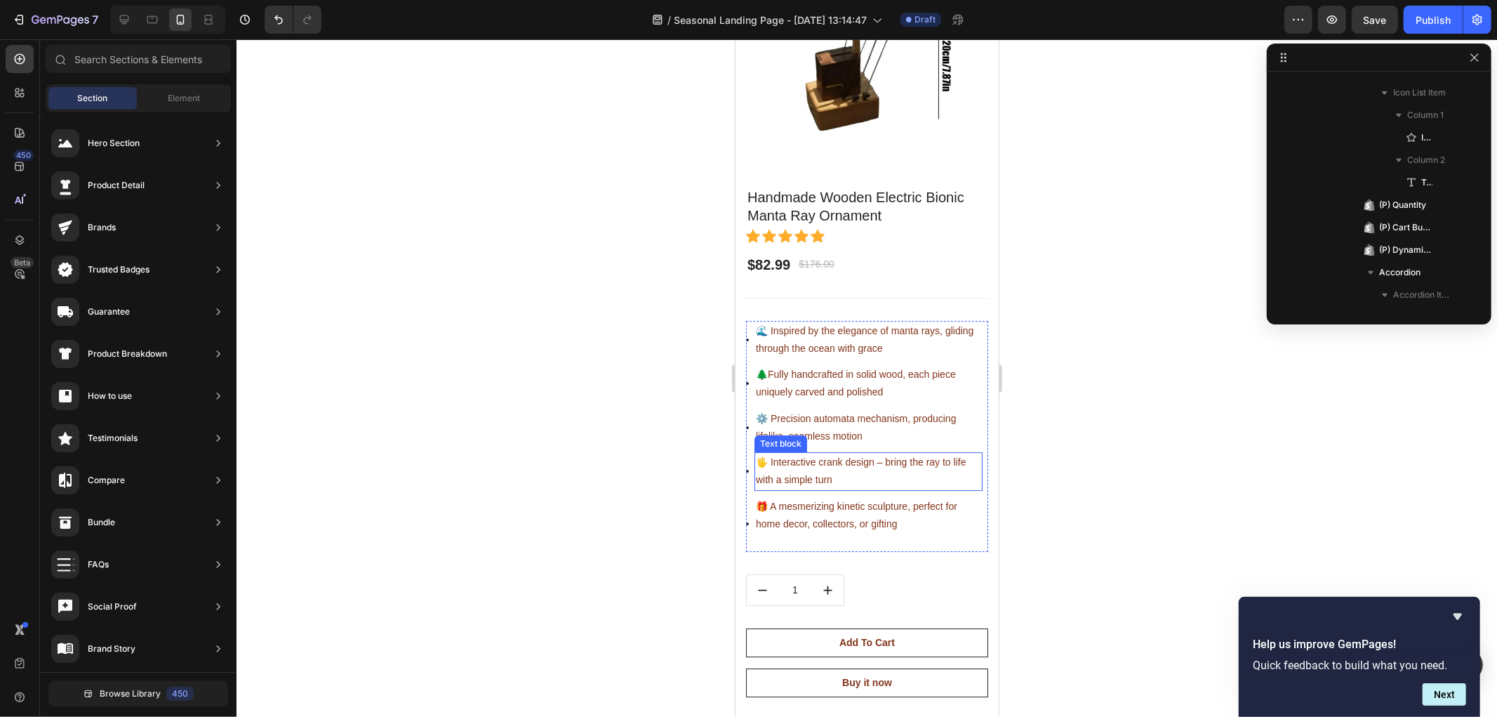
scroll to position [3703, 0]
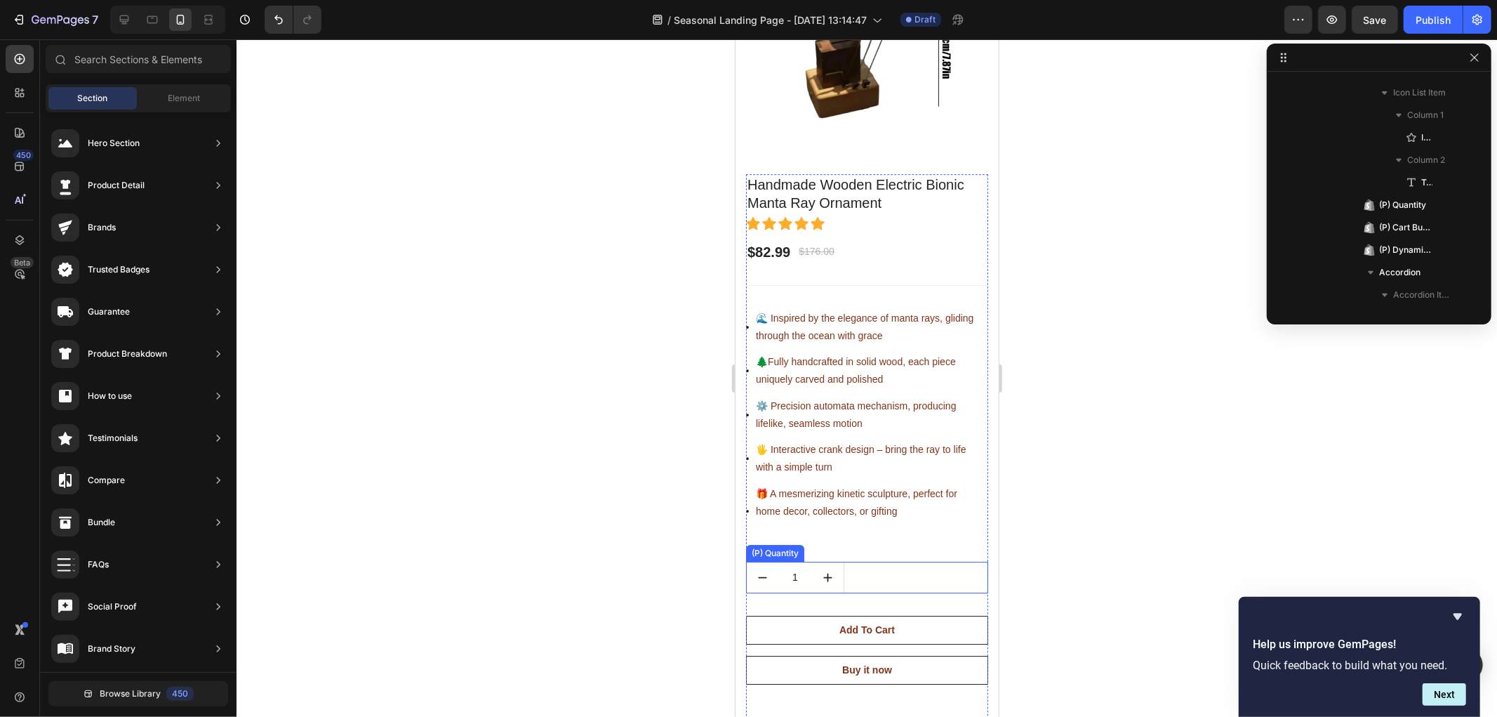
click at [799, 562] on input "1" at bounding box center [795, 577] width 34 height 30
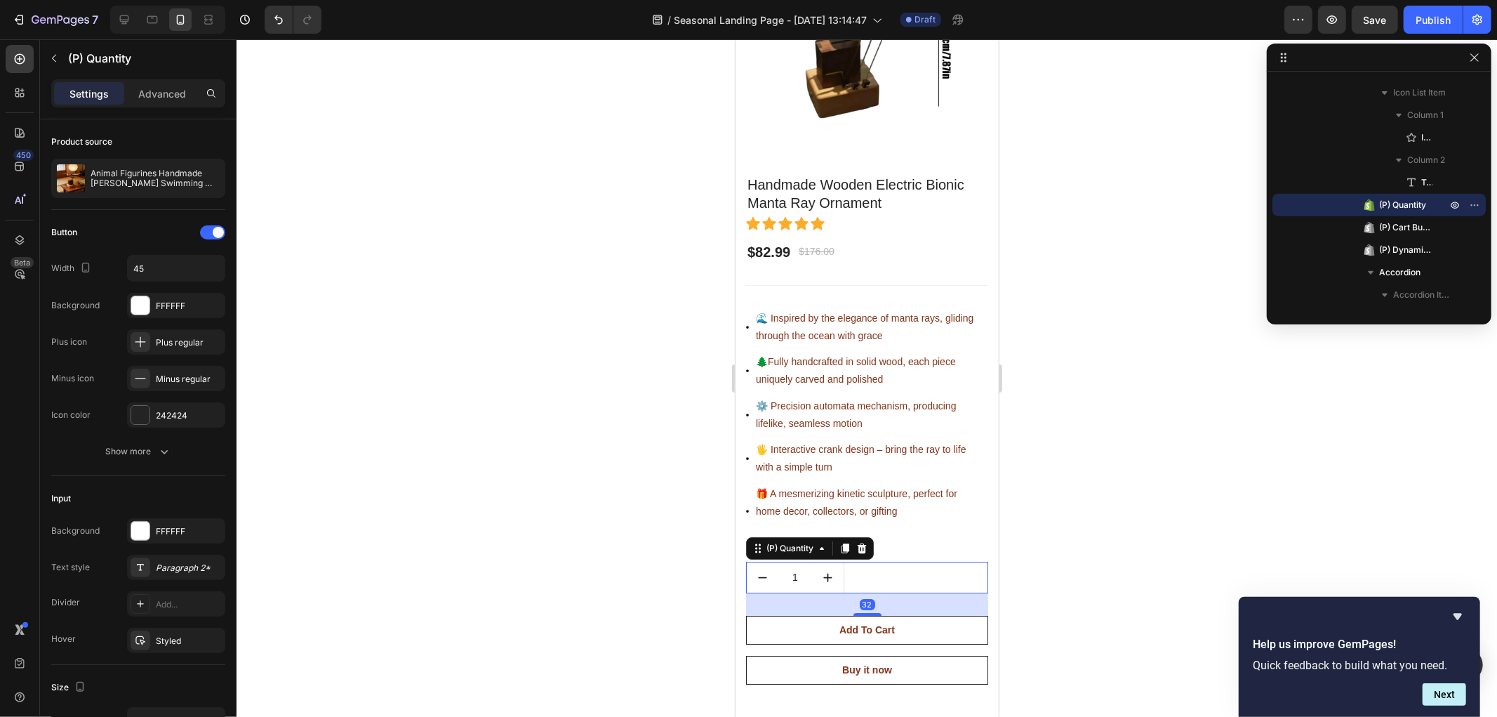
click at [799, 562] on input "1" at bounding box center [795, 577] width 34 height 30
click at [176, 416] on div "242424" at bounding box center [176, 415] width 41 height 13
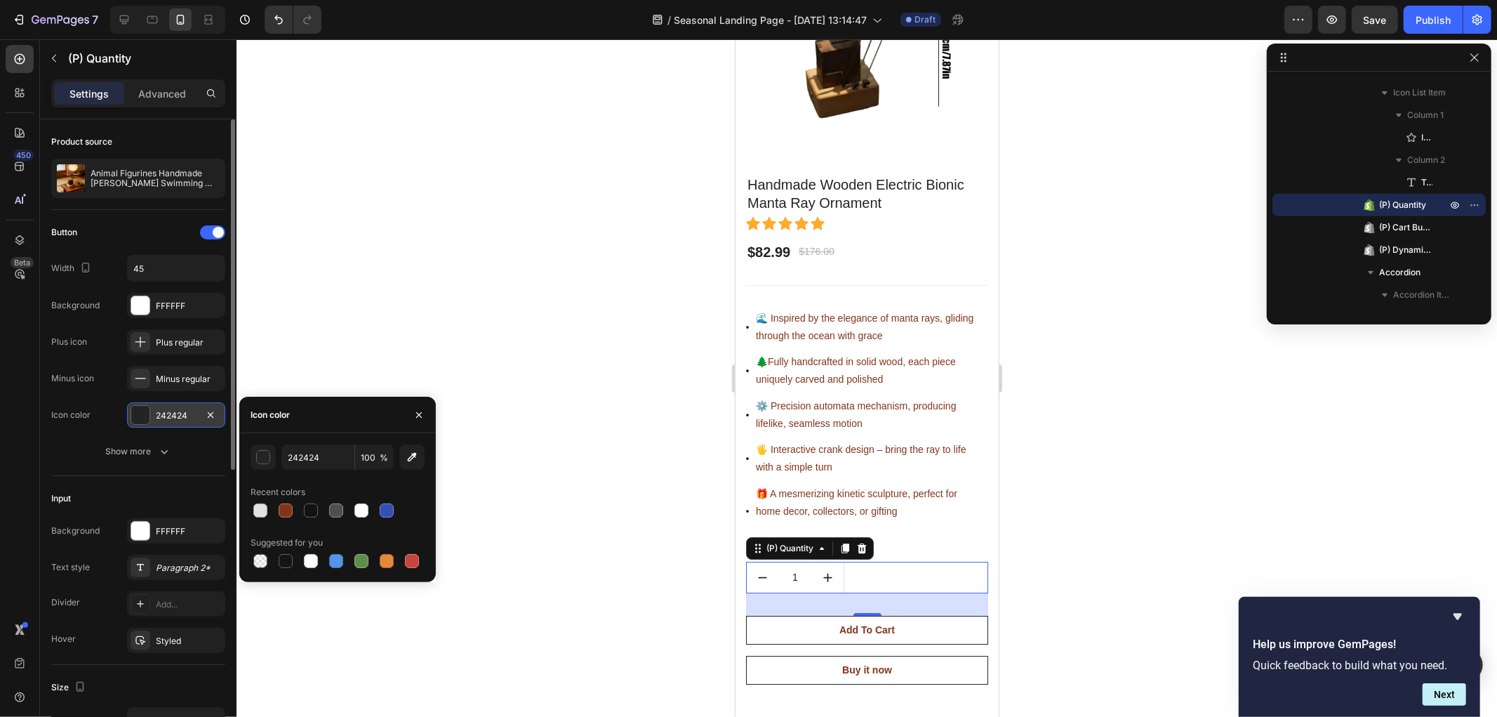
click at [176, 416] on div "242424" at bounding box center [176, 415] width 41 height 13
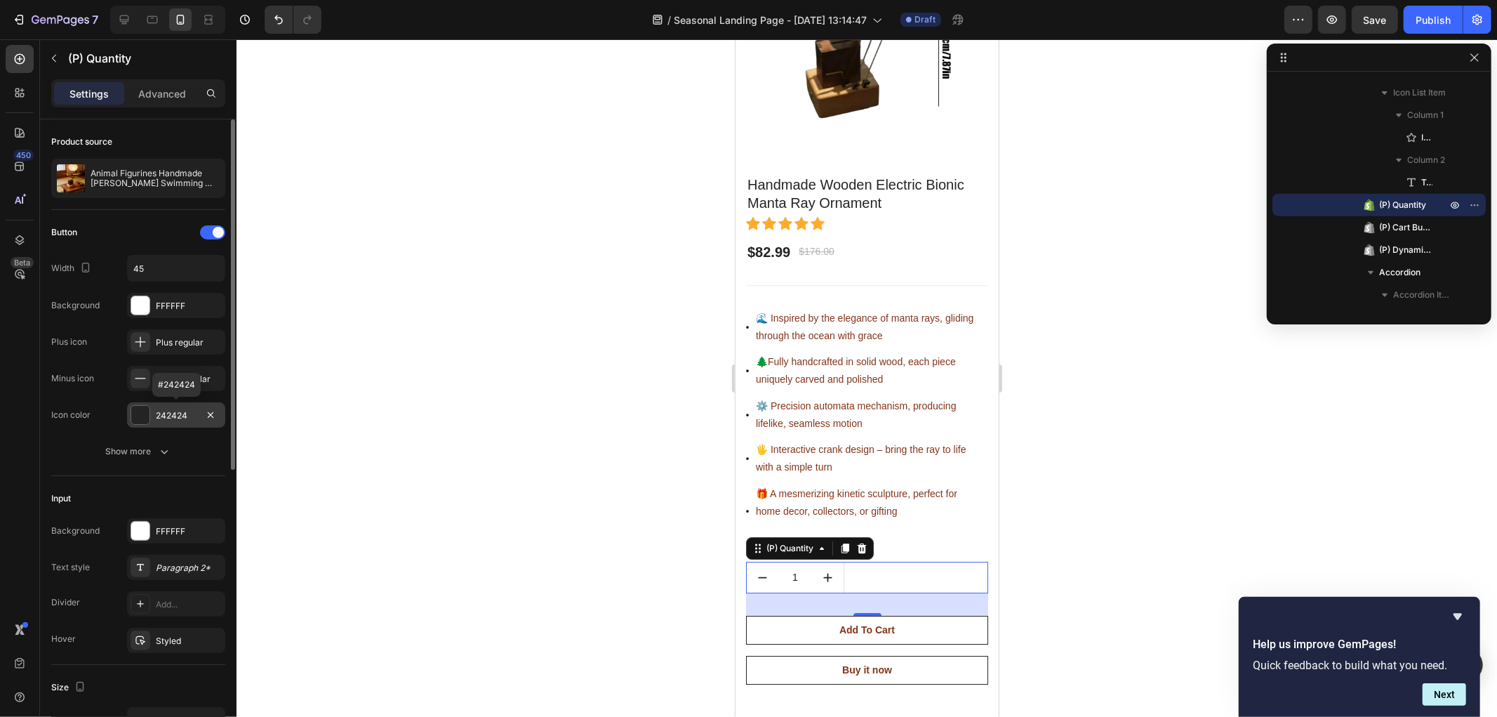
click at [176, 415] on div "242424" at bounding box center [176, 415] width 41 height 13
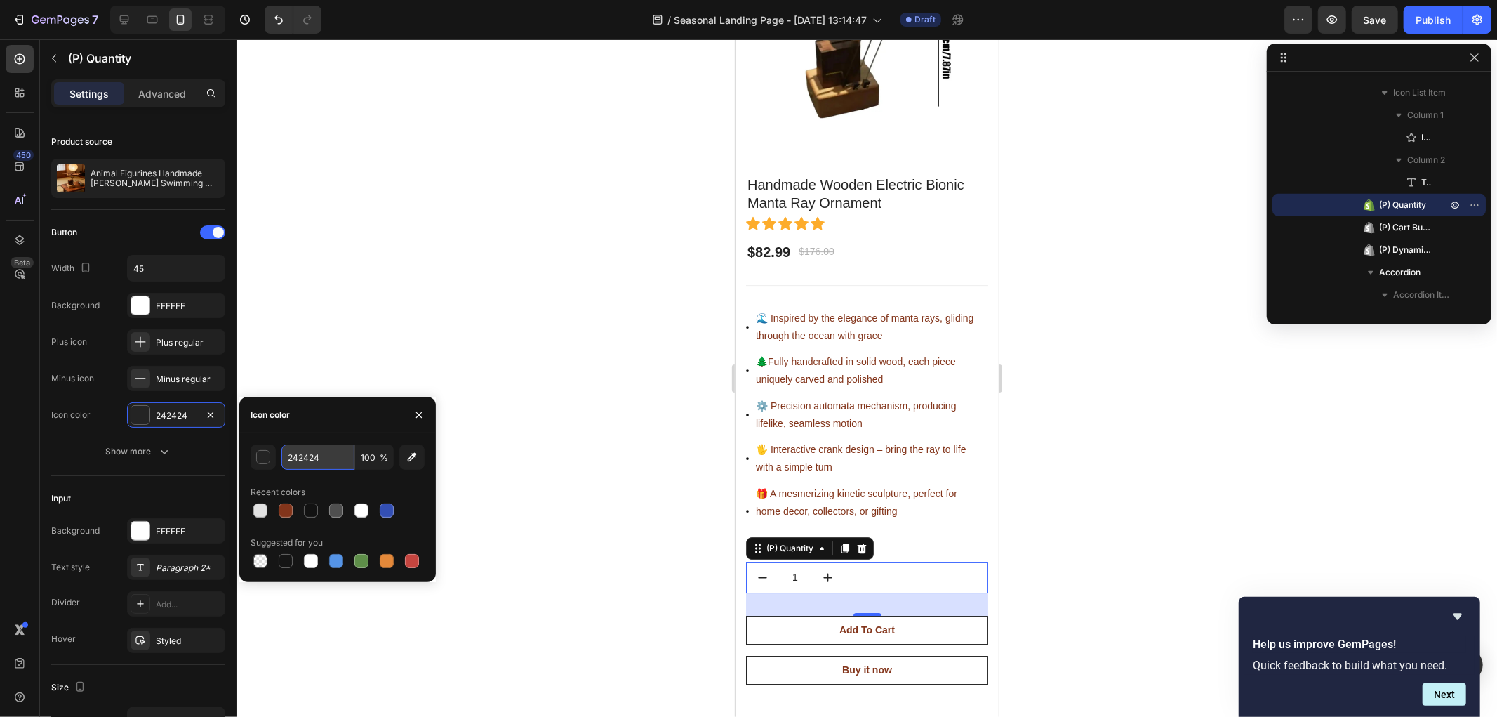
click at [321, 462] on input "242424" at bounding box center [317, 456] width 73 height 25
paste input "83351B"
type input "83351B"
click at [564, 451] on div at bounding box center [867, 377] width 1261 height 677
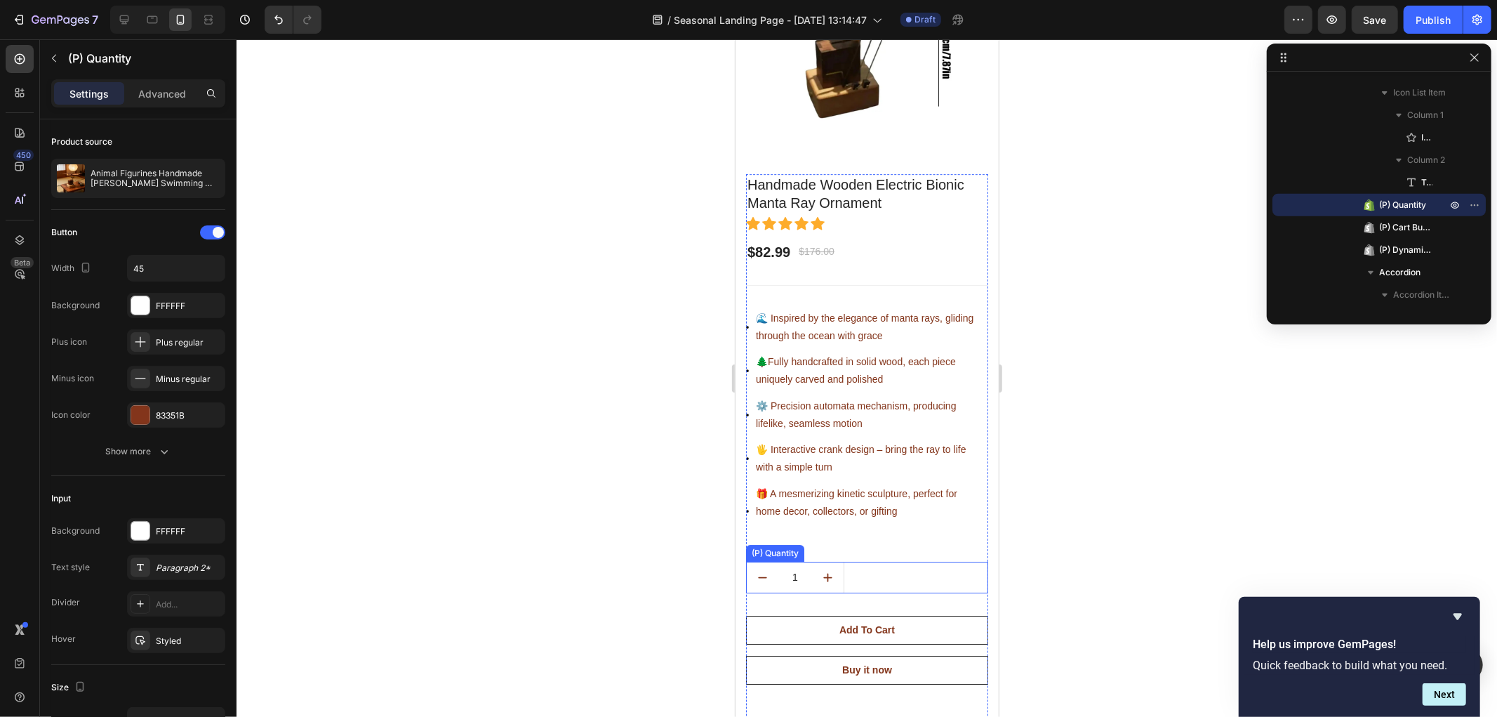
click at [792, 562] on input "1" at bounding box center [795, 577] width 34 height 30
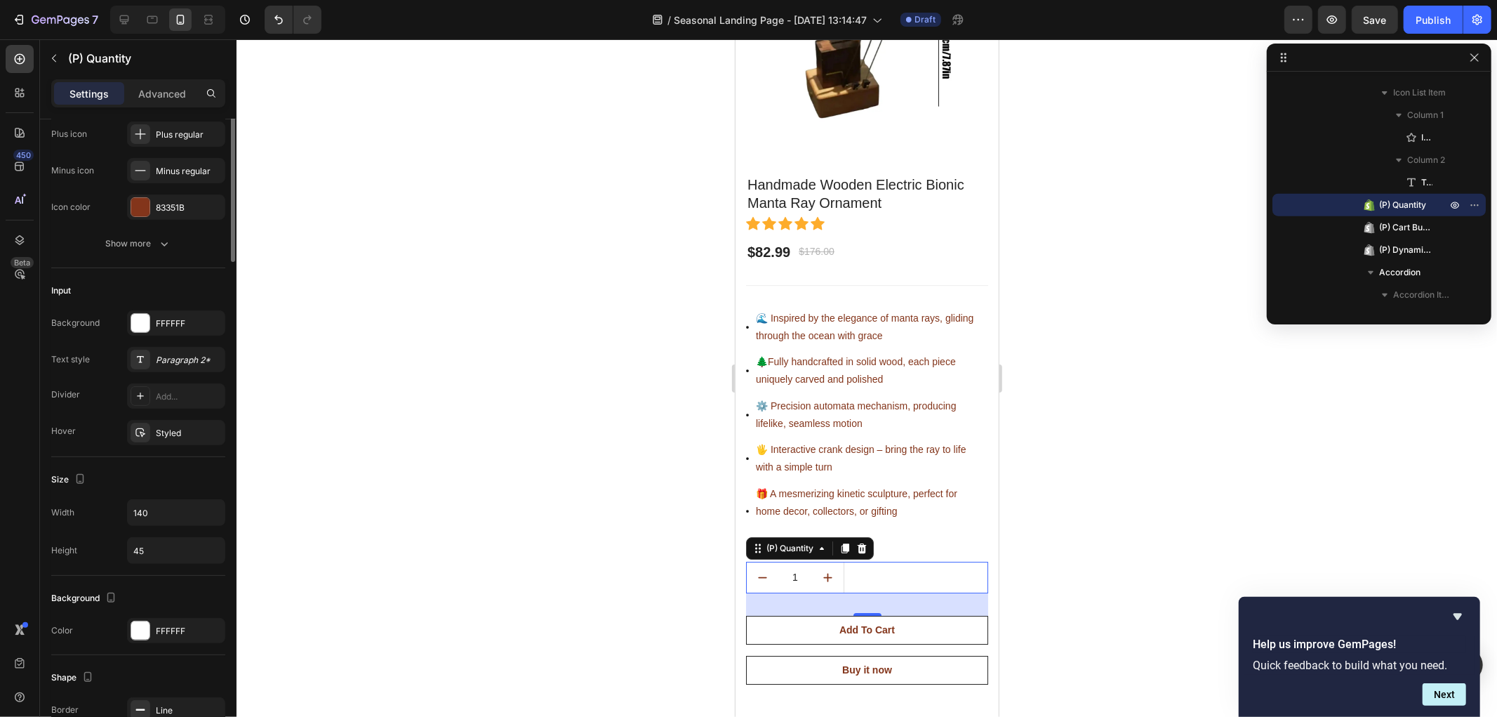
scroll to position [0, 0]
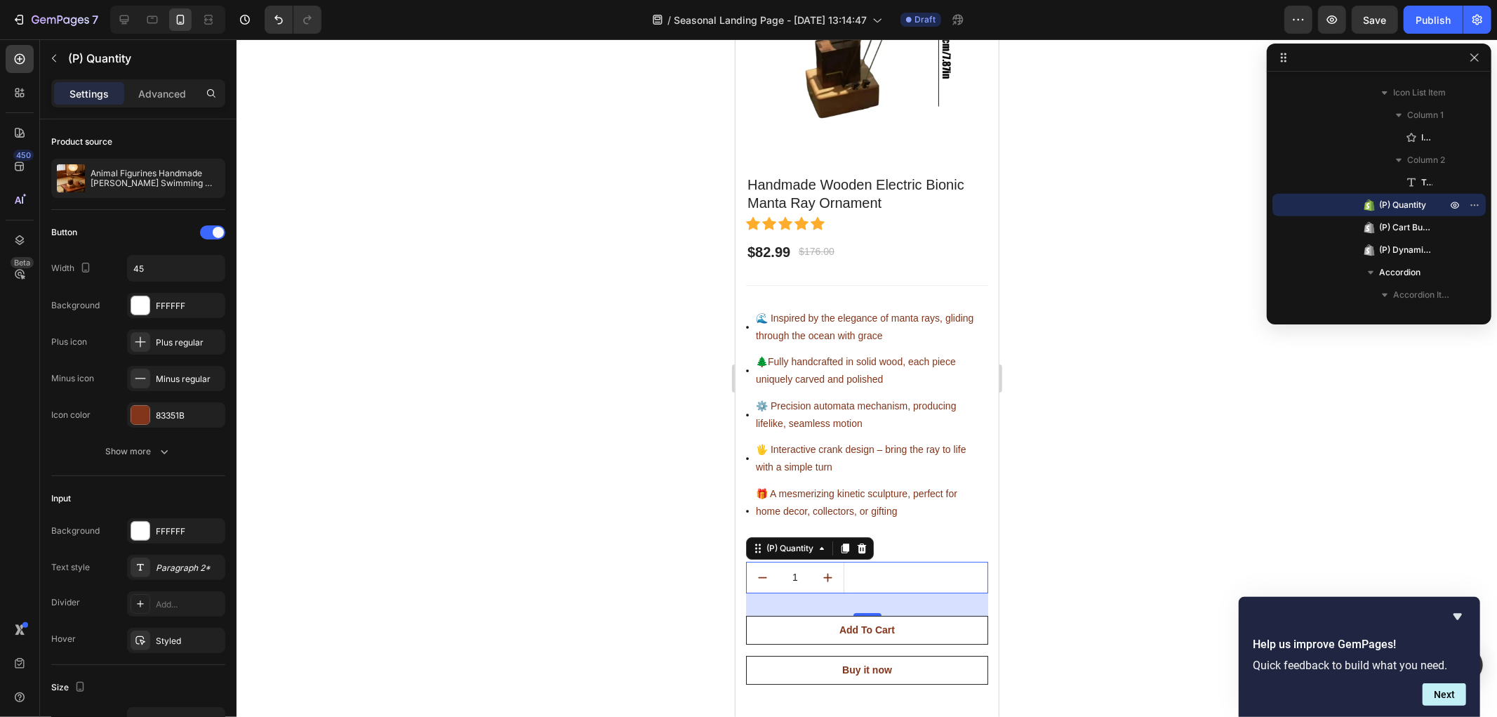
click at [550, 414] on div at bounding box center [867, 377] width 1261 height 677
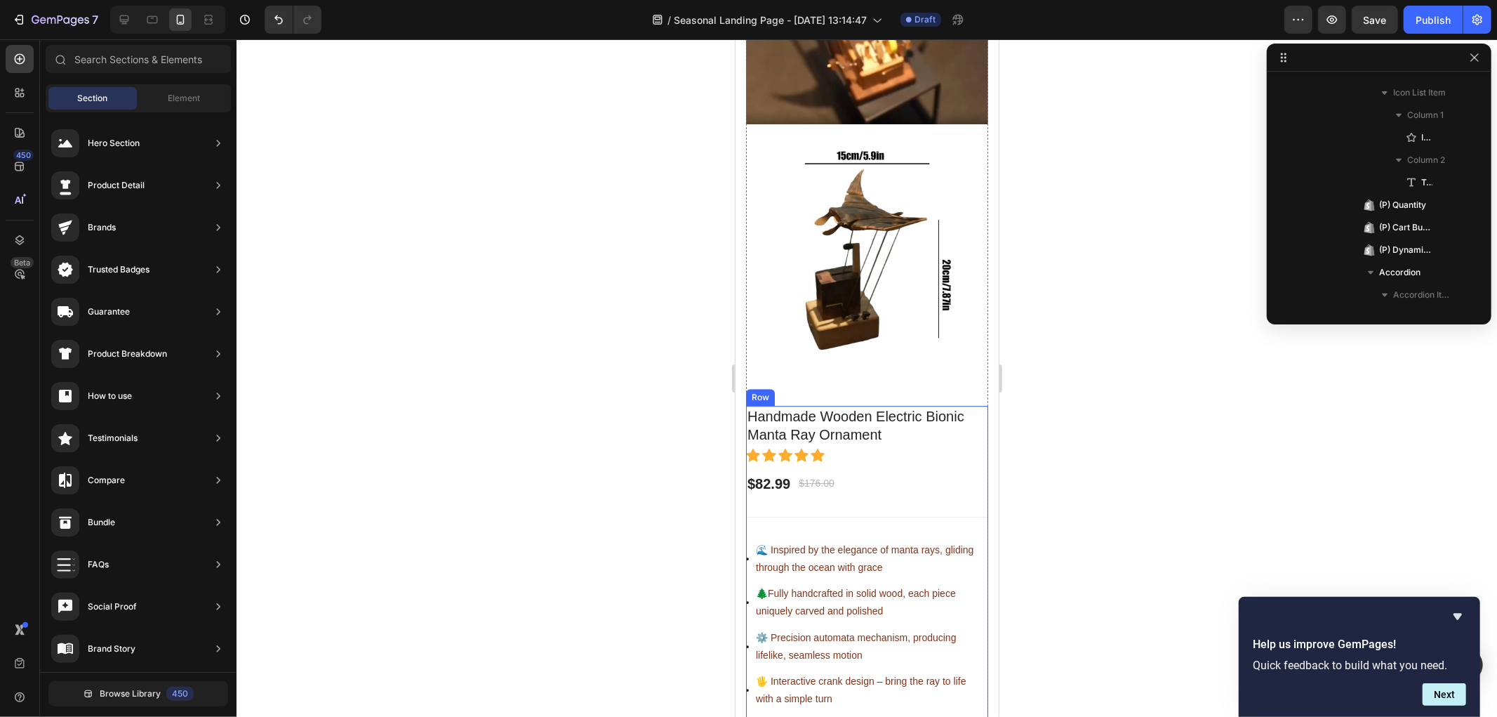
scroll to position [3314, 0]
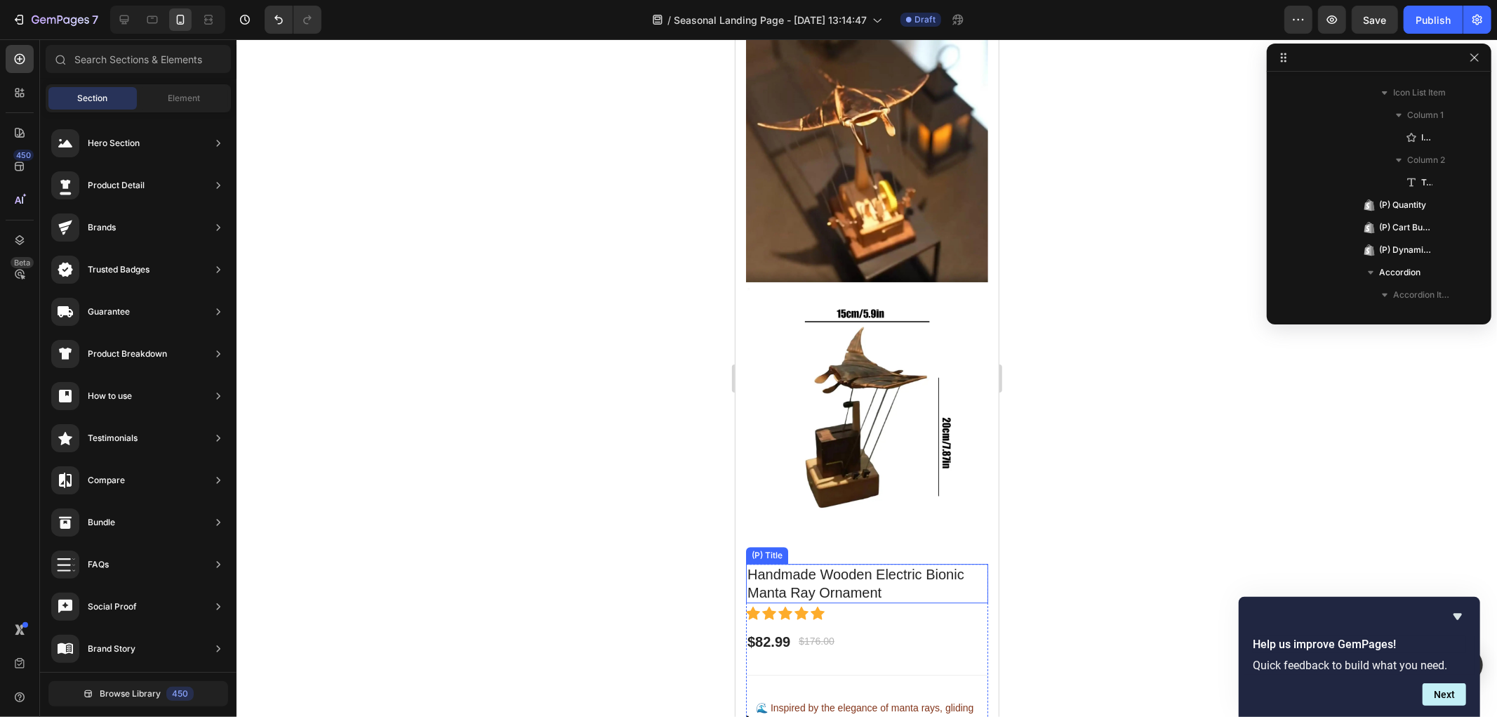
click at [848, 563] on h1 "Handmade Wooden Electric Bionic Manta Ray Ornament" at bounding box center [866, 582] width 242 height 39
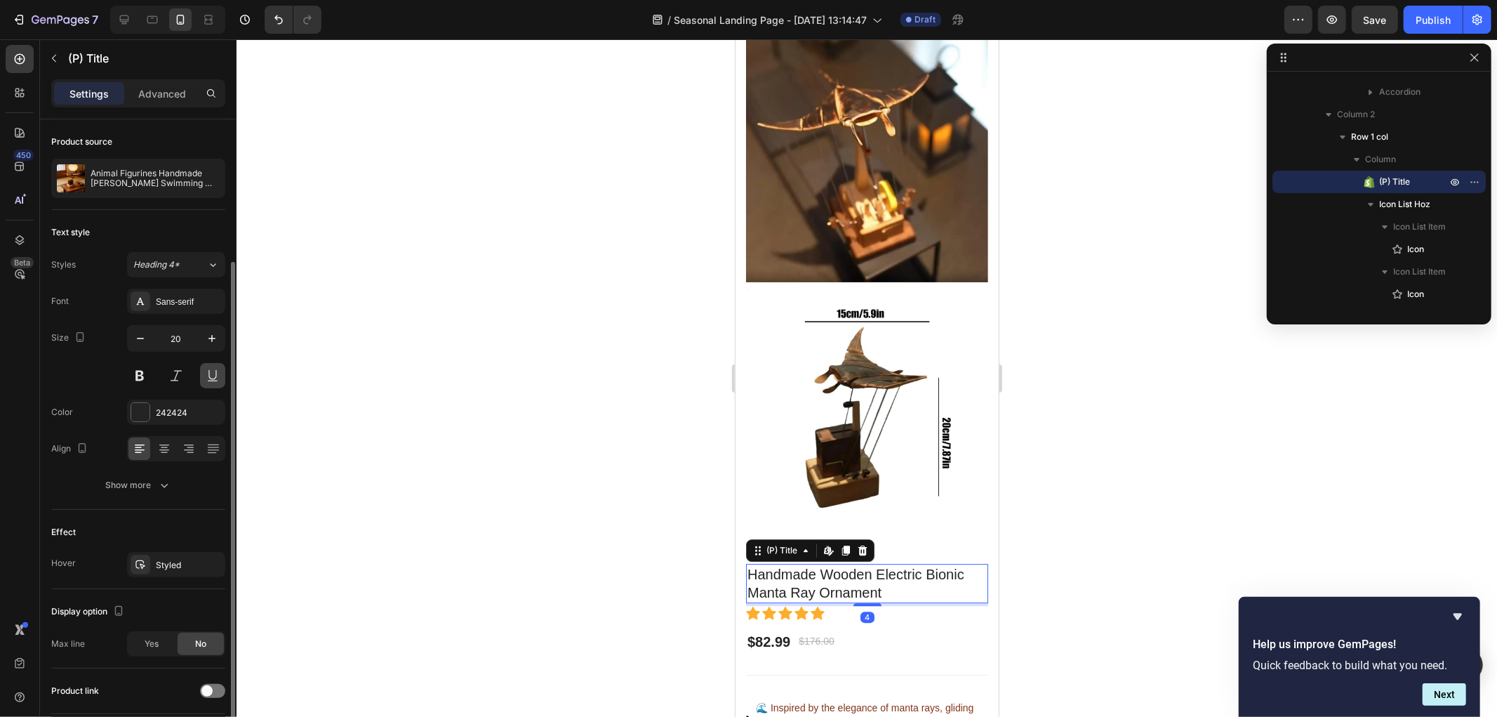
scroll to position [78, 0]
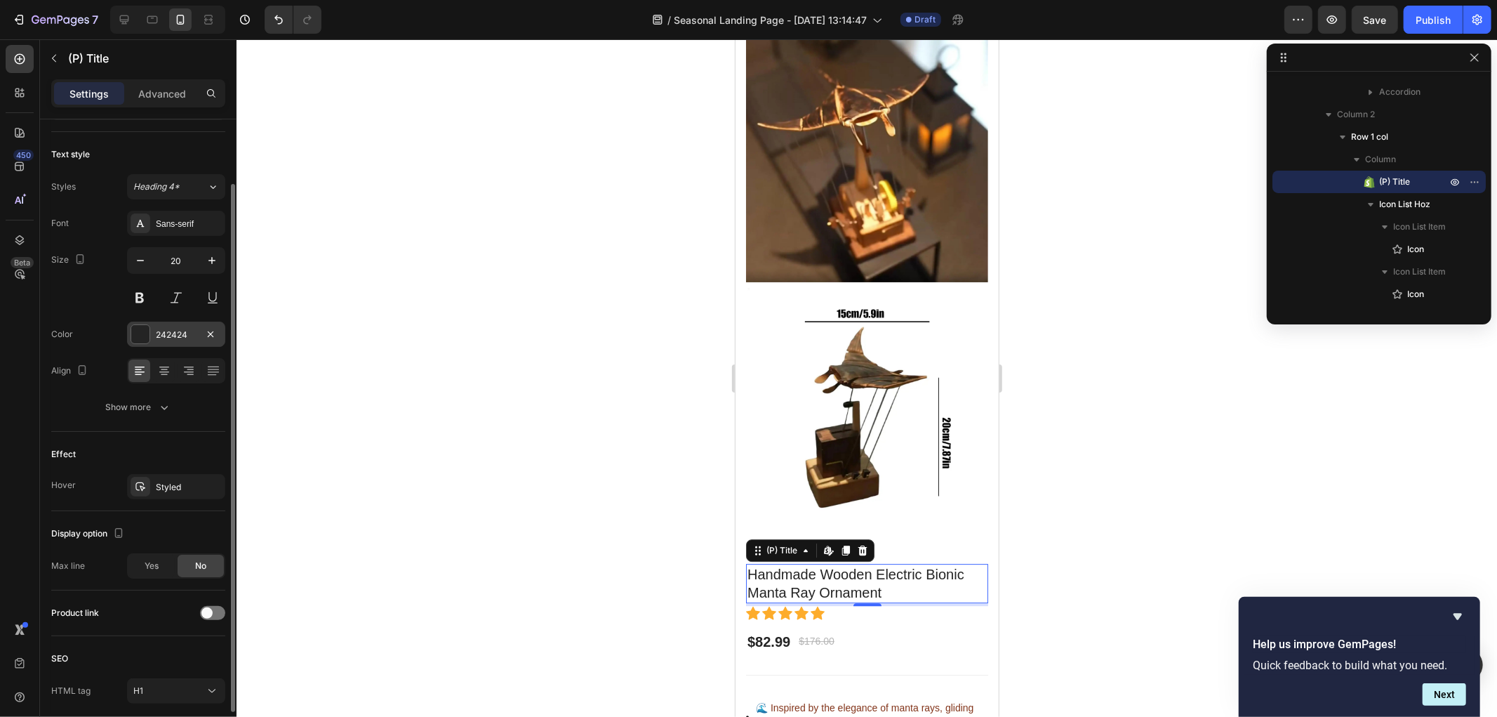
click at [164, 331] on div "242424" at bounding box center [176, 334] width 41 height 13
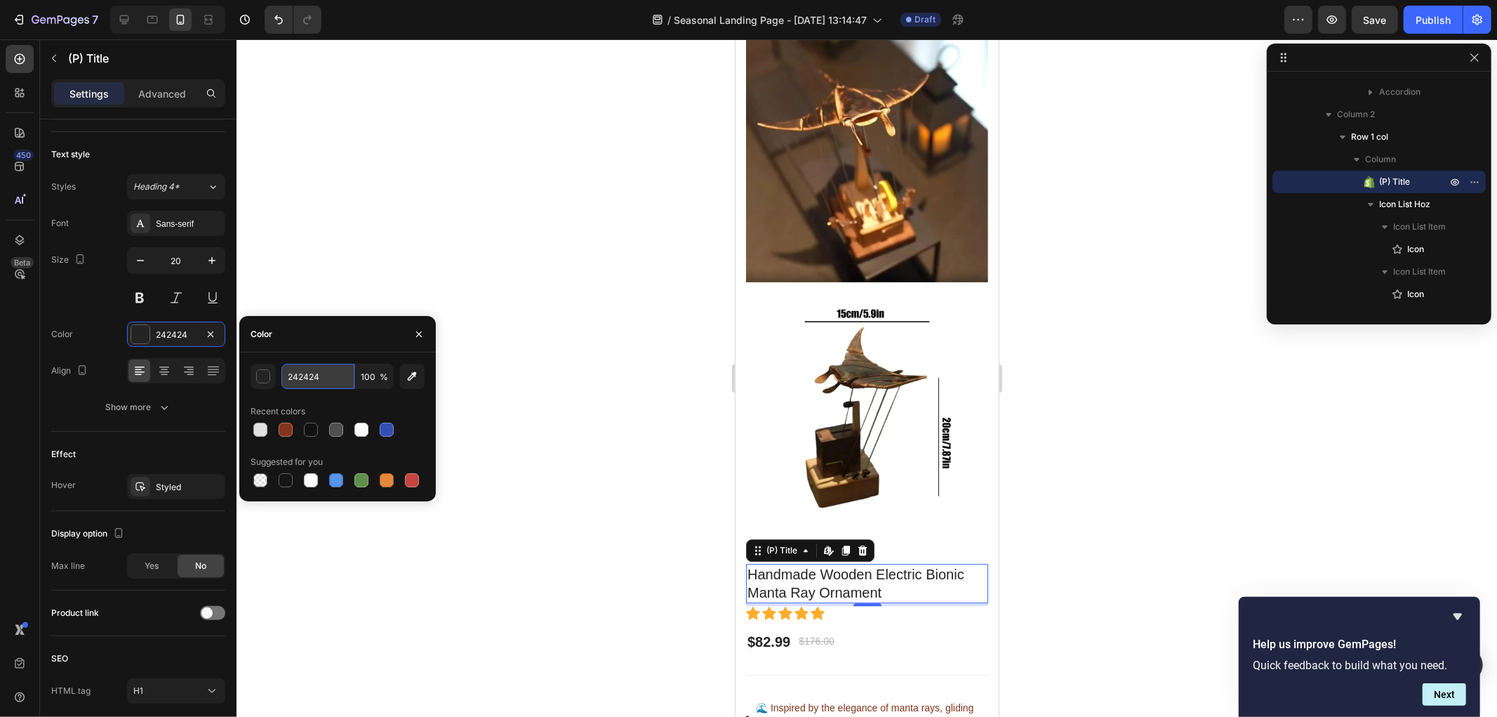
click at [326, 366] on input "242424" at bounding box center [317, 376] width 73 height 25
paste input "83351B"
type input "83351B"
click at [572, 522] on div at bounding box center [867, 377] width 1261 height 677
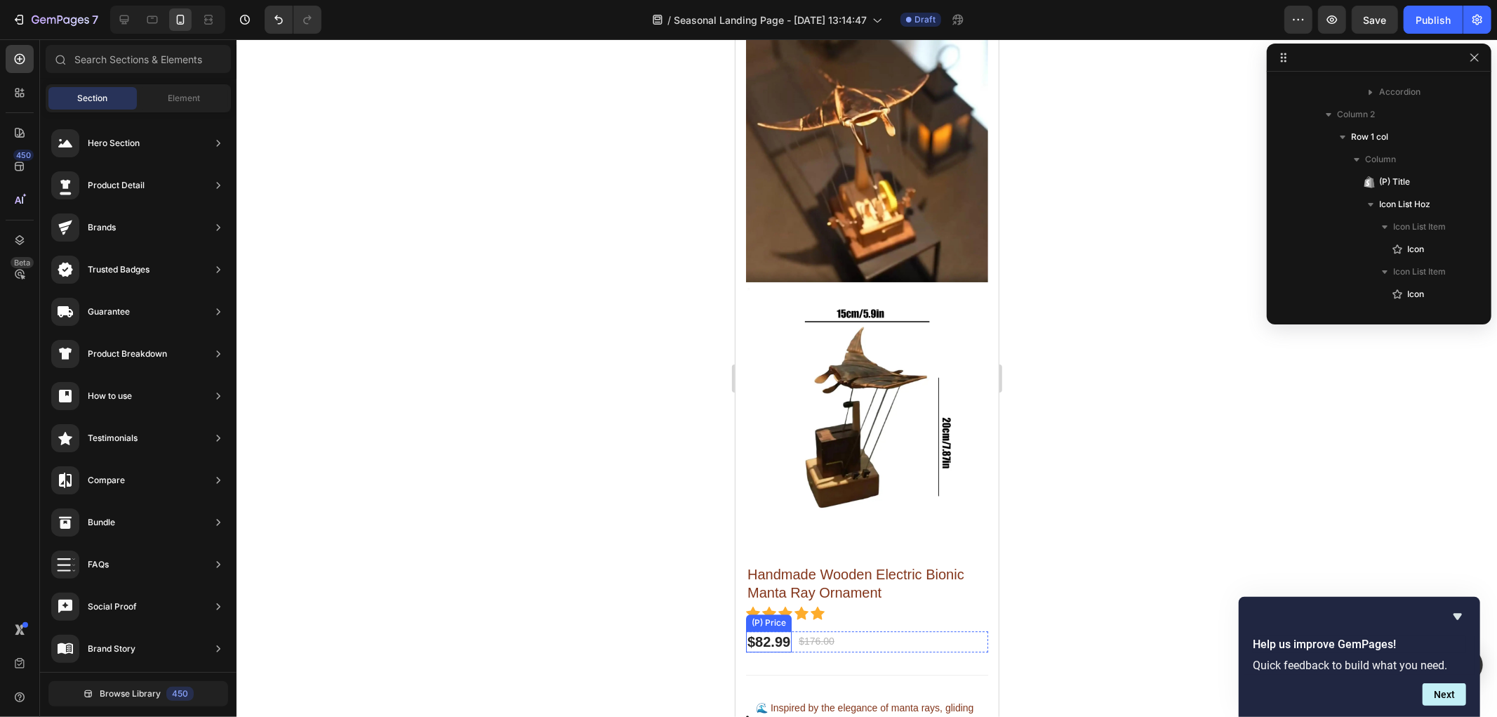
click at [781, 630] on div "$82.99" at bounding box center [768, 640] width 46 height 21
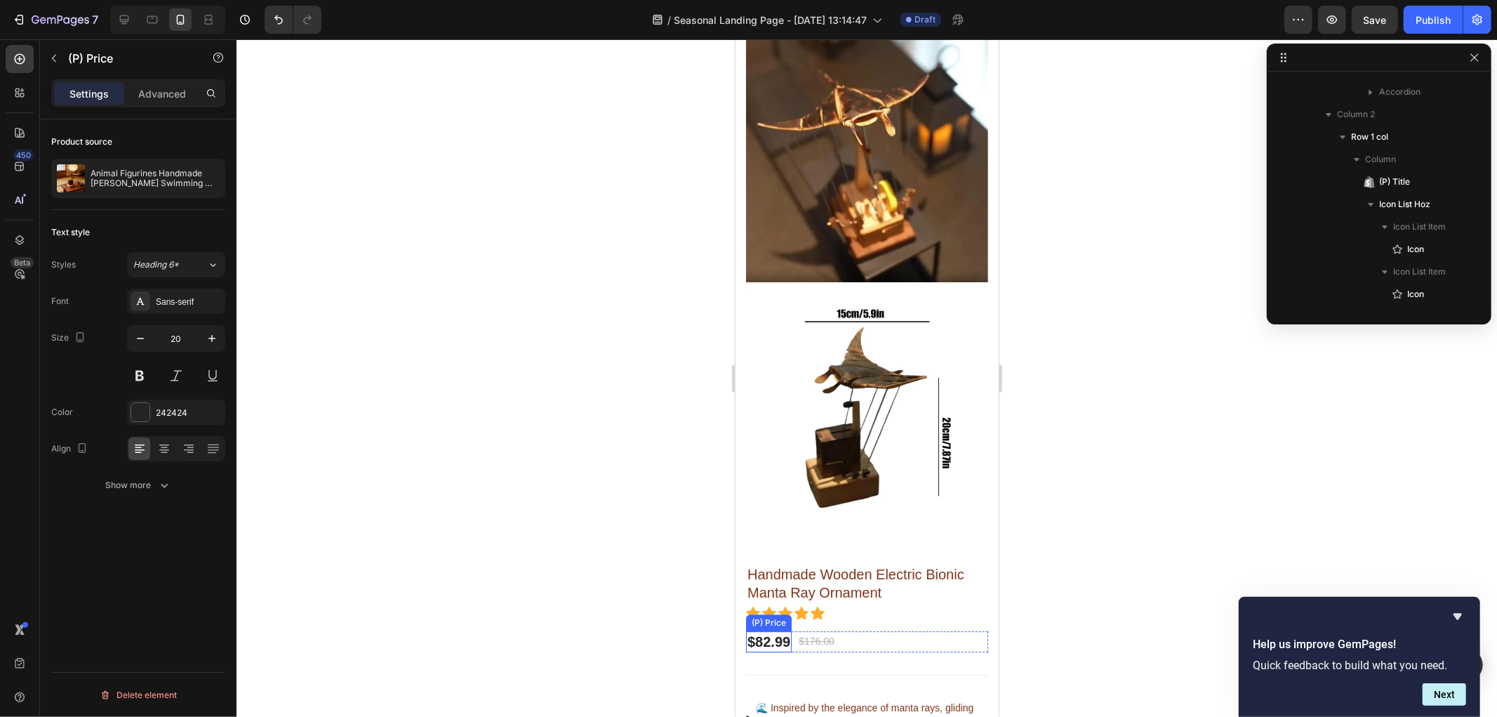
scroll to position [490, 0]
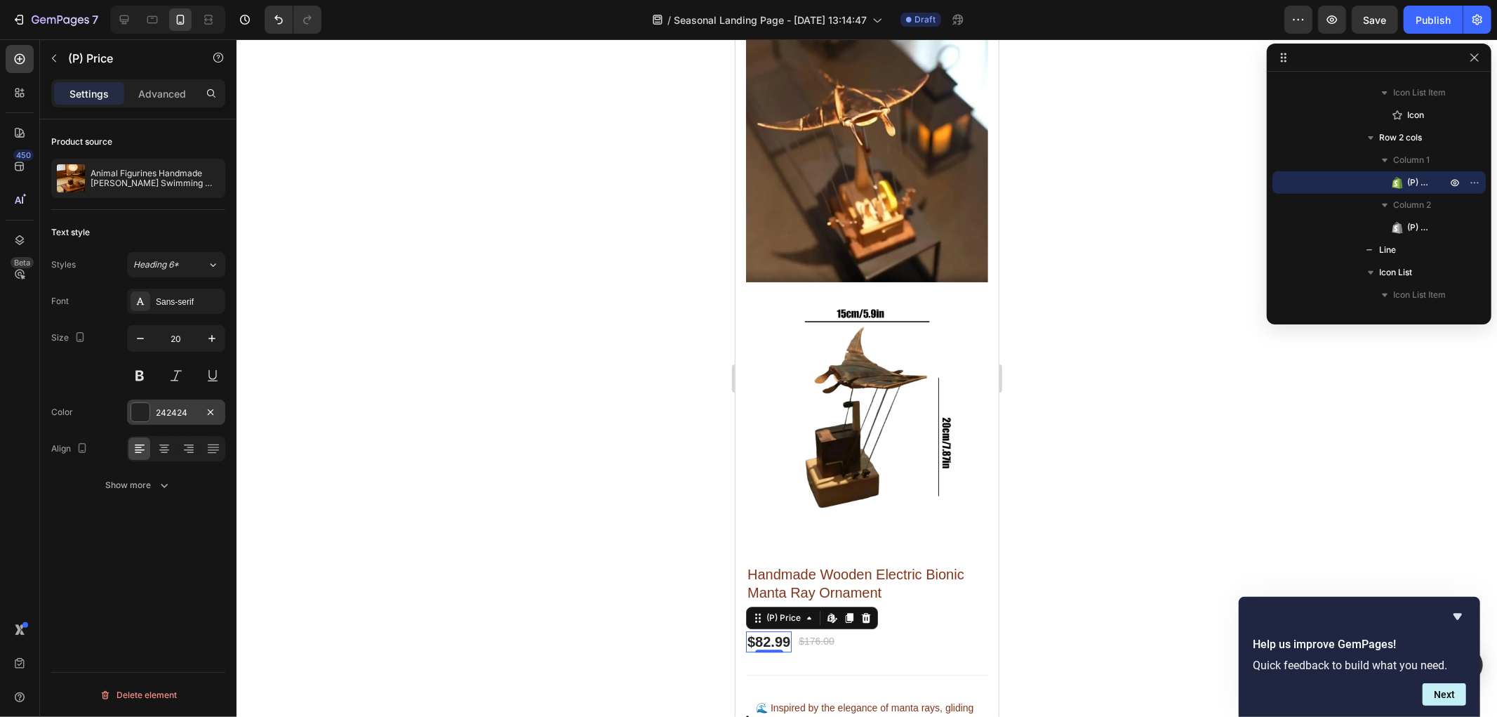
click at [173, 411] on div "242424" at bounding box center [176, 412] width 41 height 13
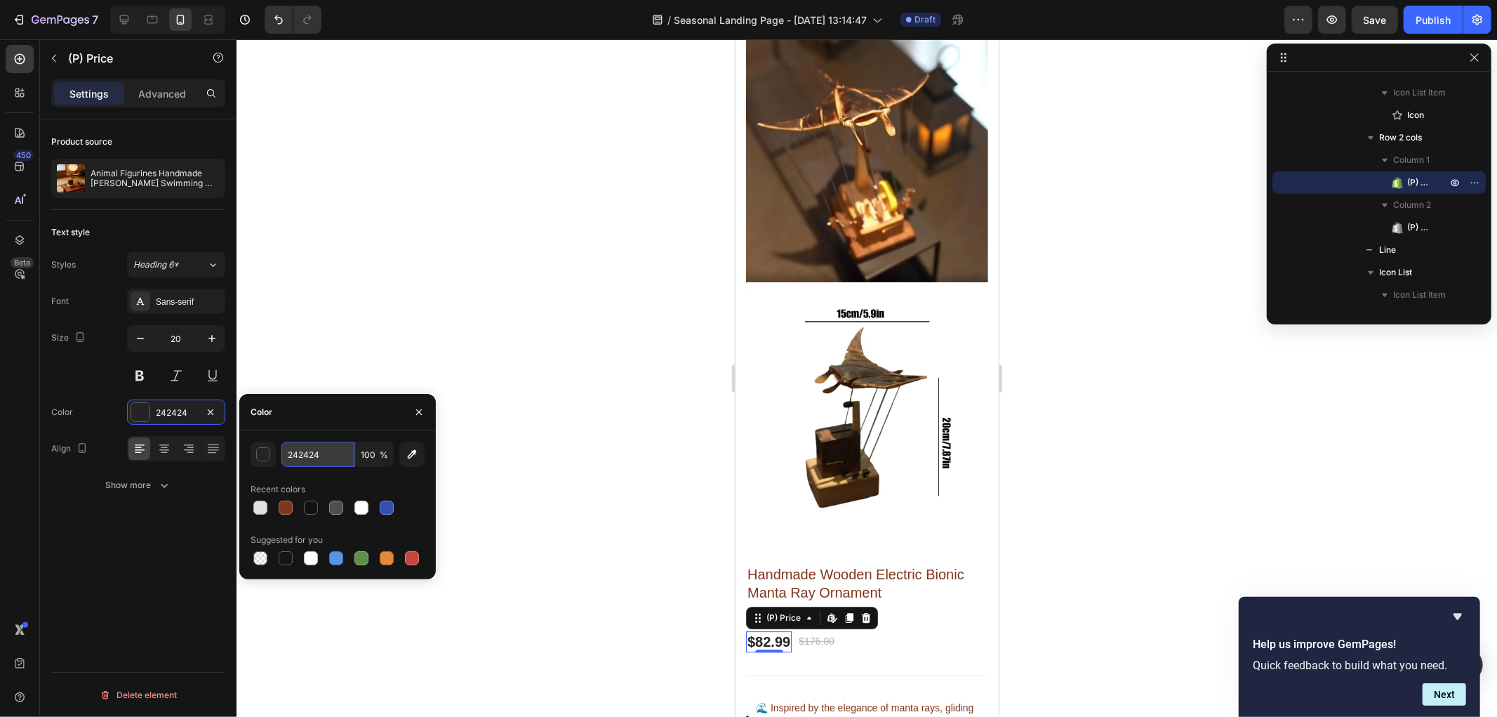
click at [328, 459] on input "242424" at bounding box center [317, 453] width 73 height 25
paste input "83351B"
type input "83351B"
click at [524, 345] on div at bounding box center [867, 377] width 1261 height 677
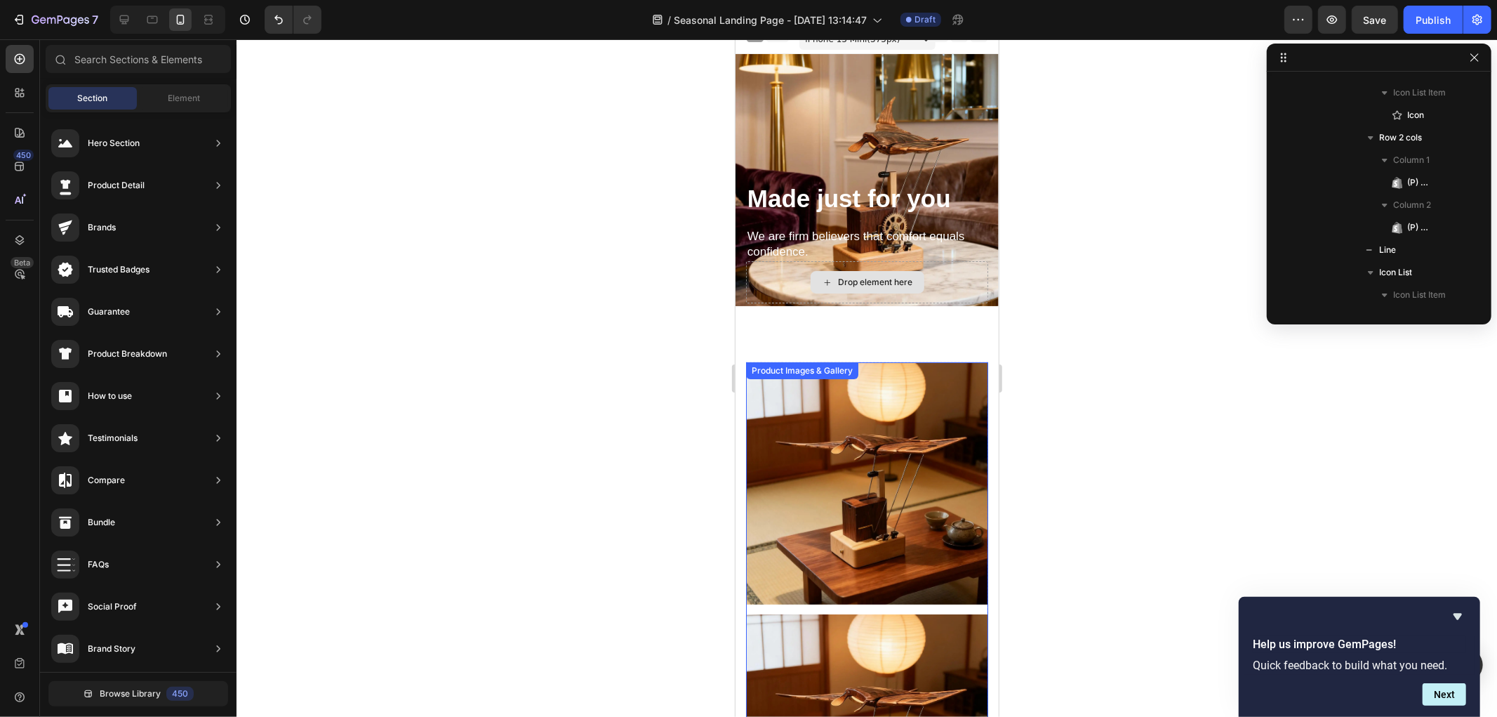
scroll to position [0, 0]
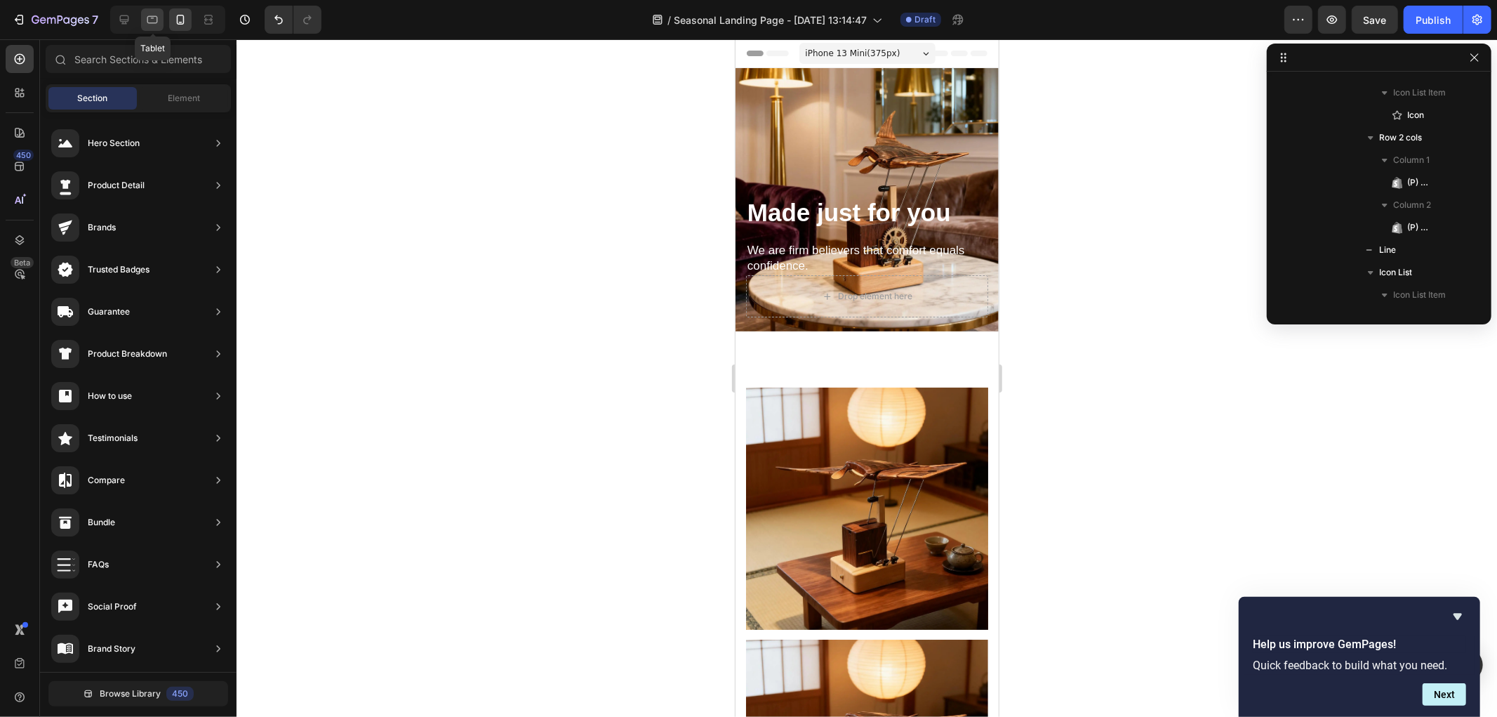
click at [155, 23] on icon at bounding box center [152, 20] width 11 height 8
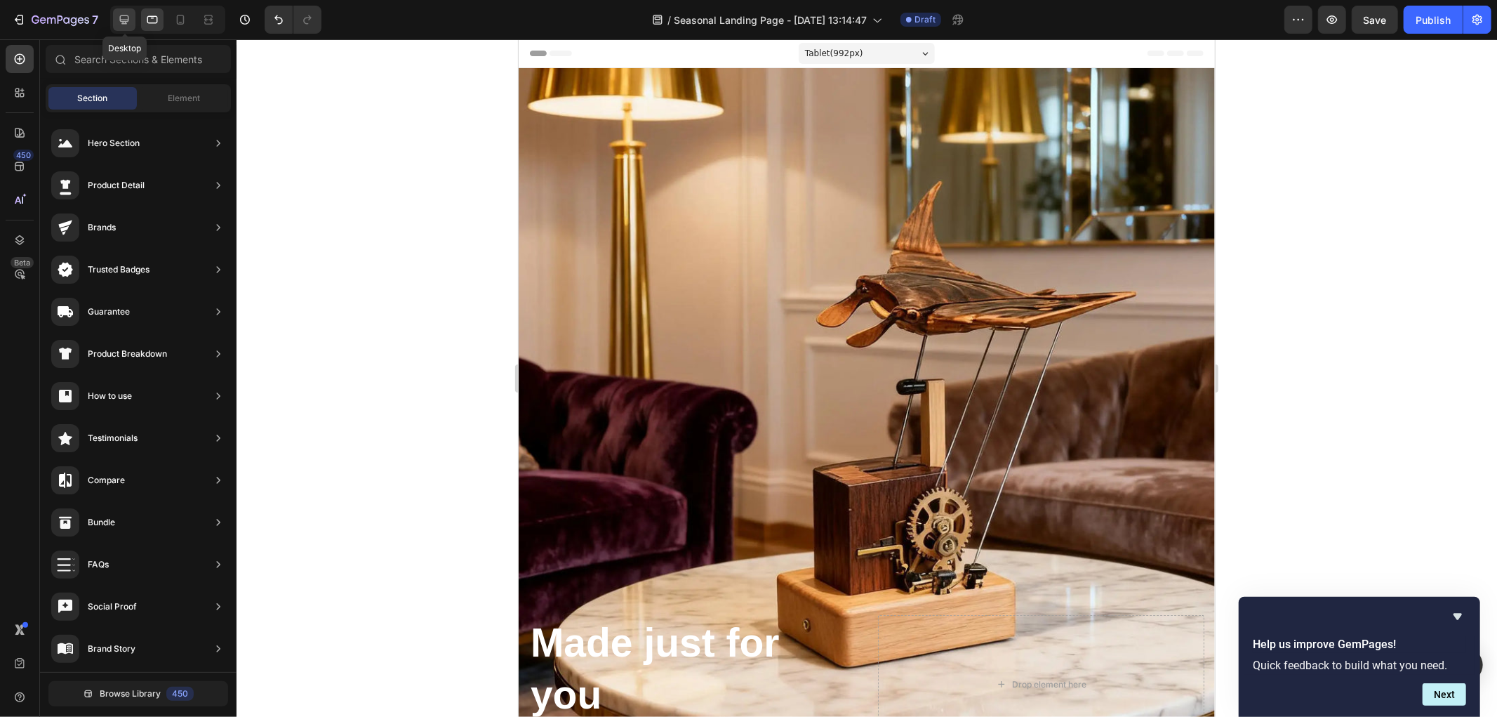
click at [131, 22] on div at bounding box center [124, 19] width 22 height 22
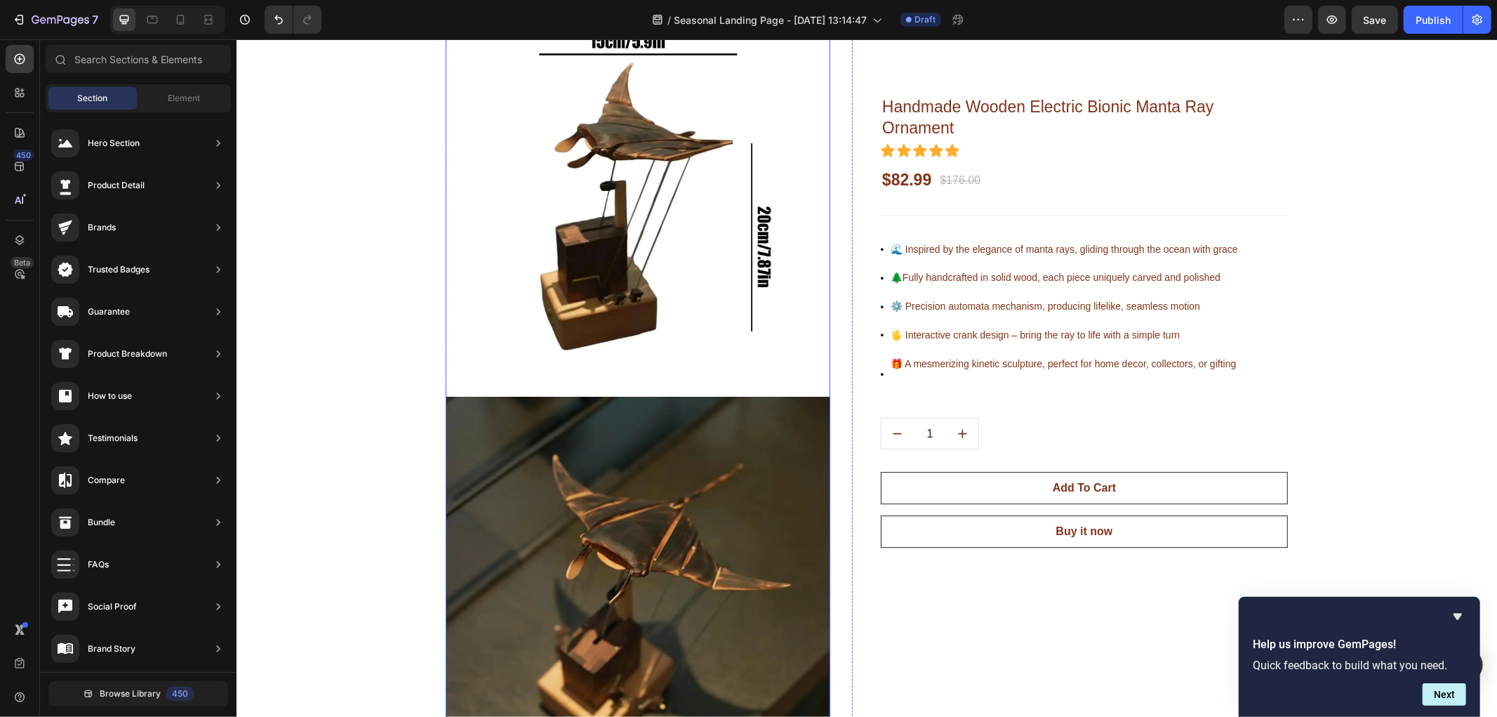
scroll to position [3353, 0]
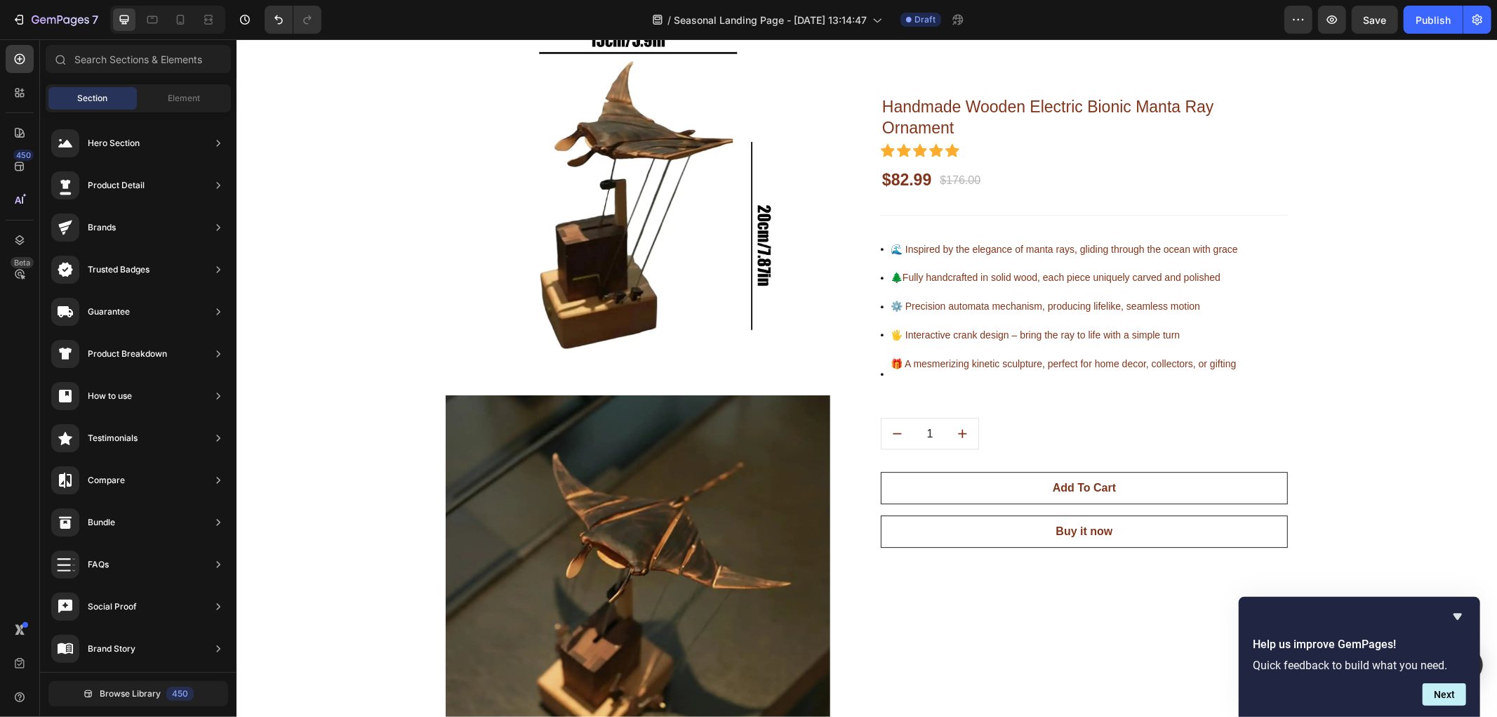
drag, startPoint x: 1496, startPoint y: 336, endPoint x: 1493, endPoint y: 416, distance: 80.1
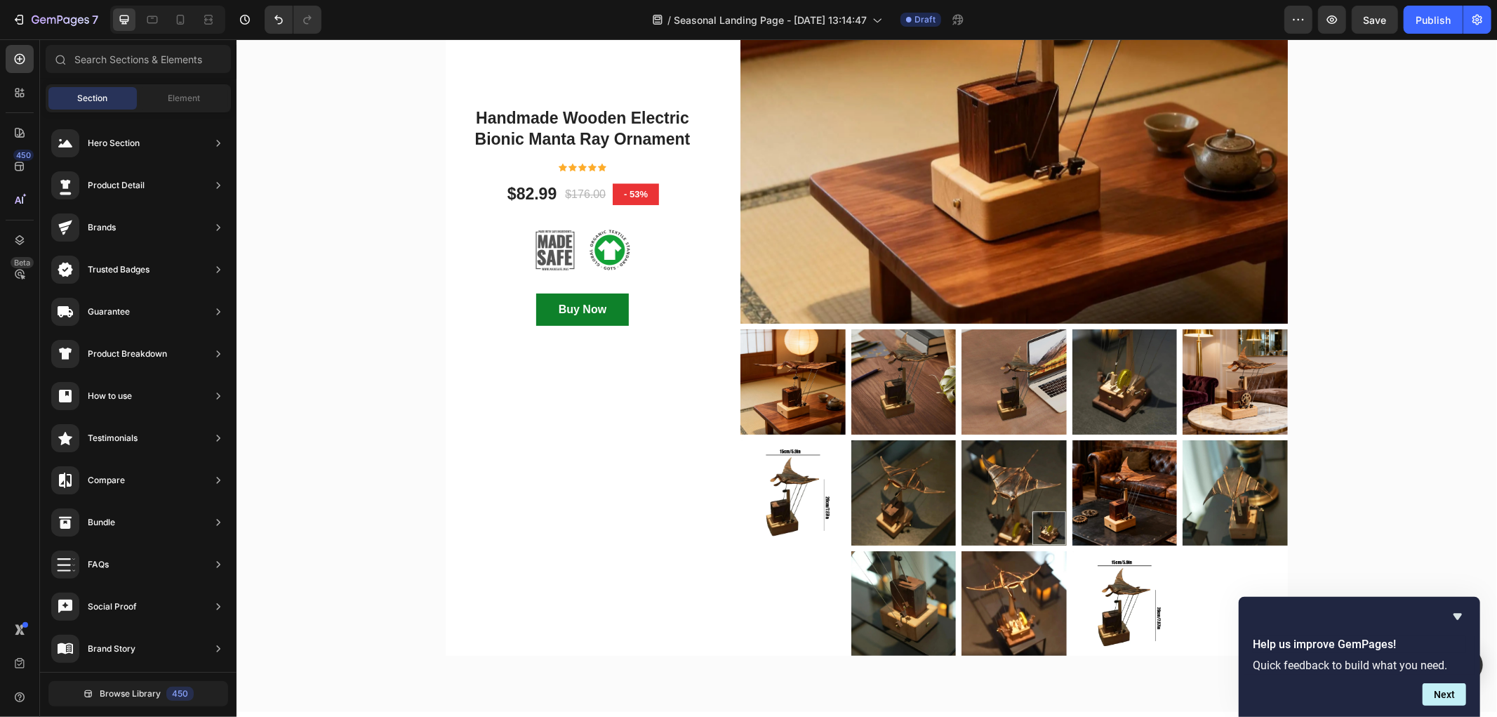
scroll to position [7449, 0]
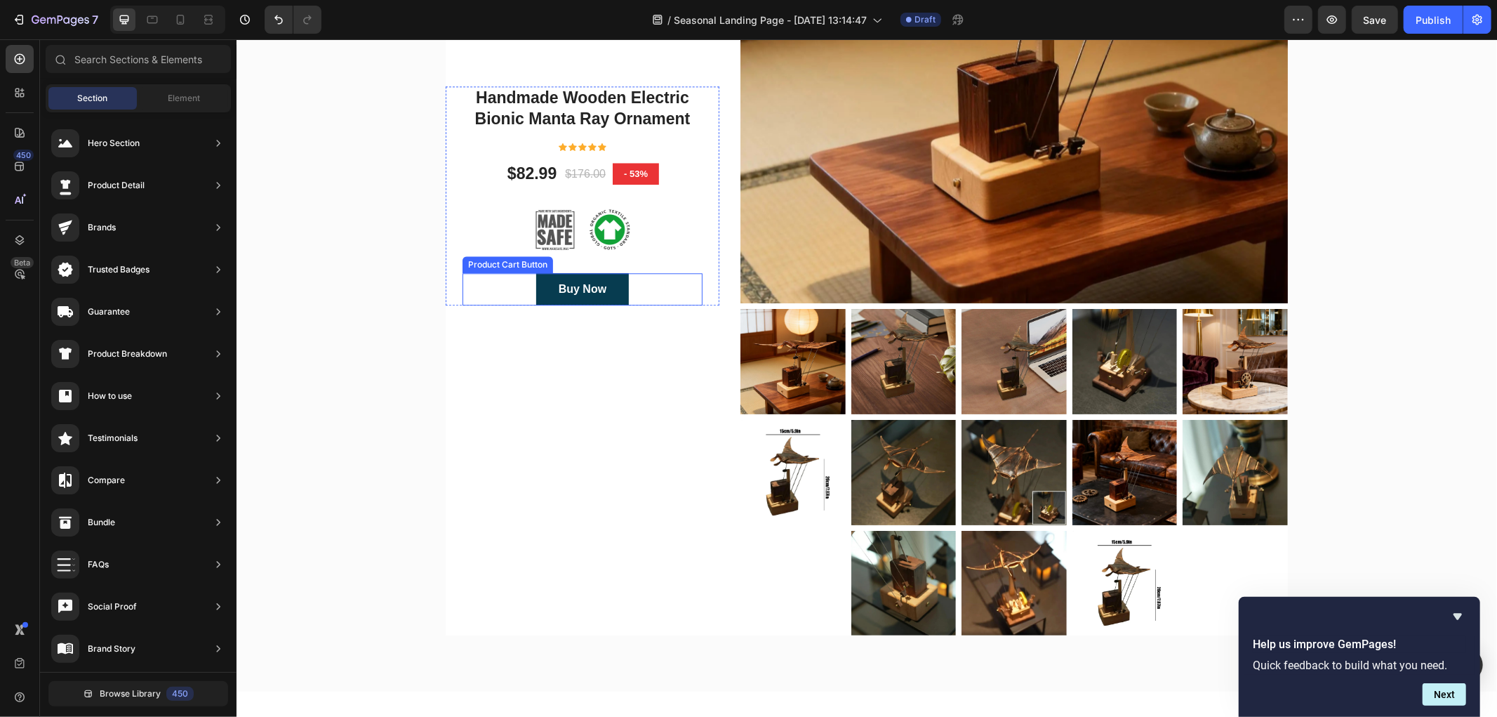
click at [606, 290] on button "Buy Now" at bounding box center [582, 288] width 93 height 32
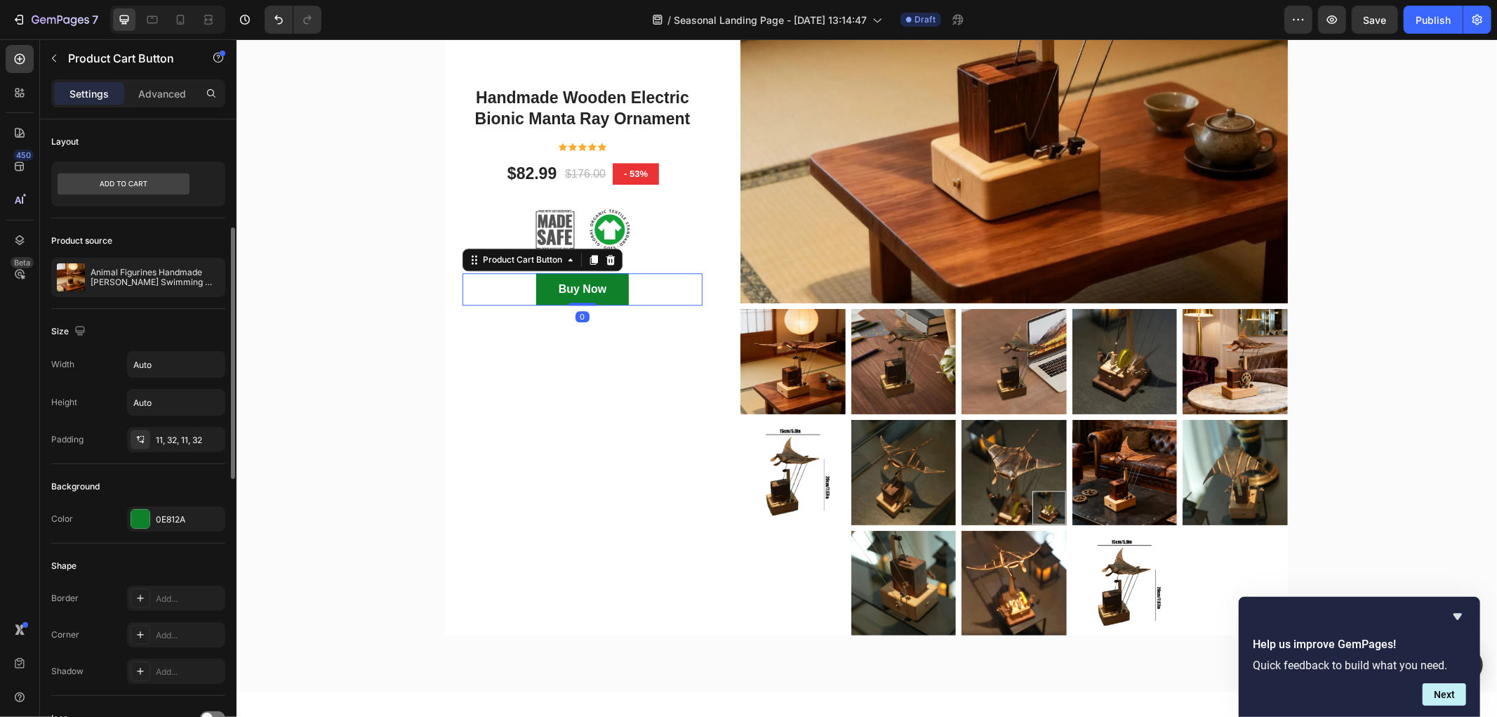
scroll to position [156, 0]
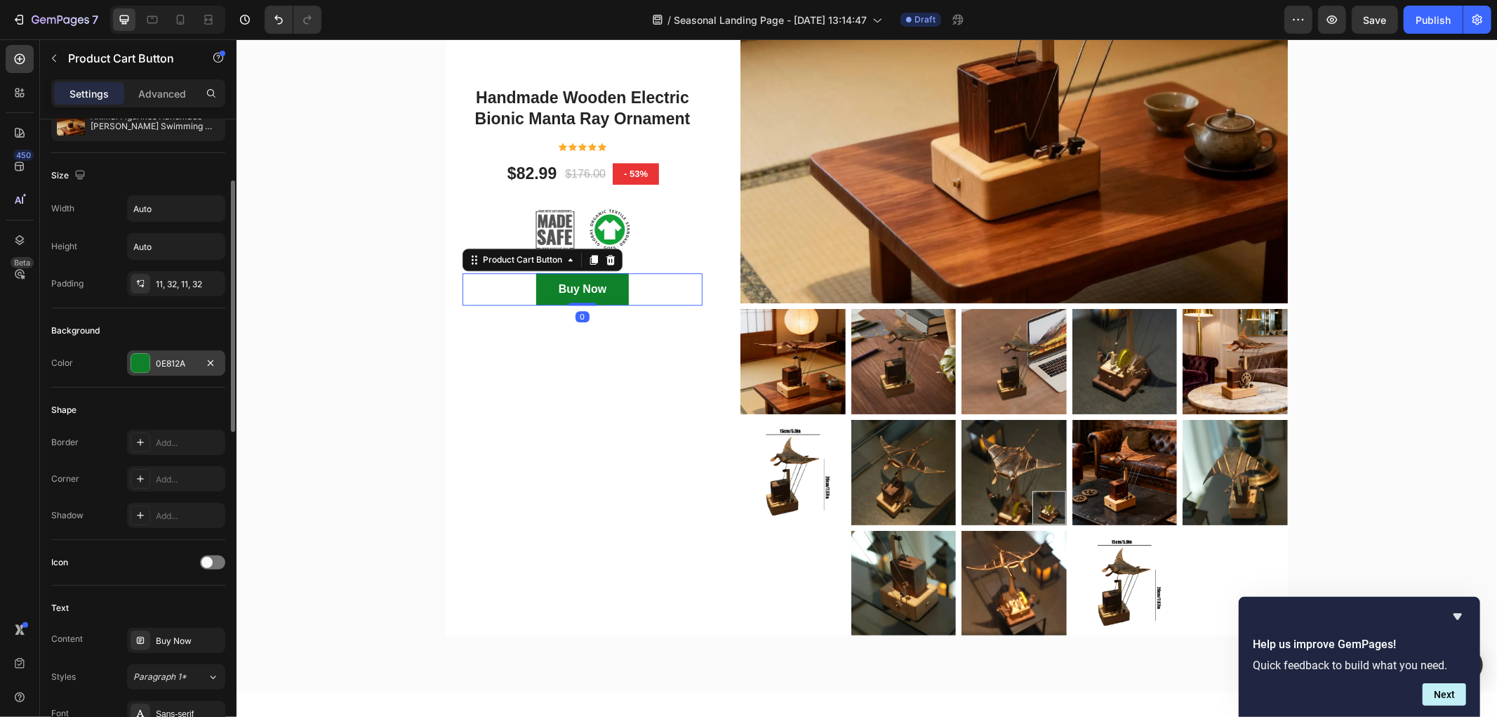
click at [181, 366] on div "0E812A" at bounding box center [176, 363] width 41 height 13
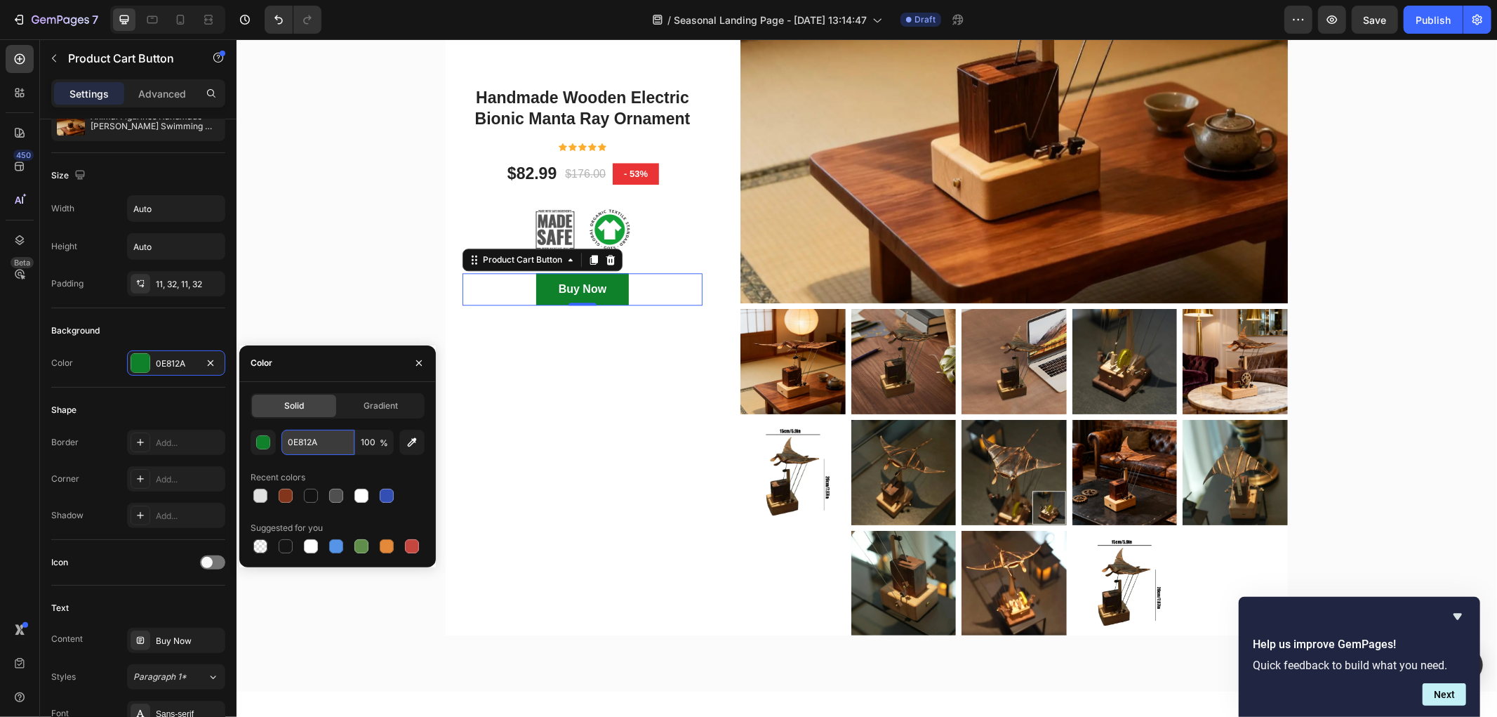
click at [331, 445] on input "0E812A" at bounding box center [317, 442] width 73 height 25
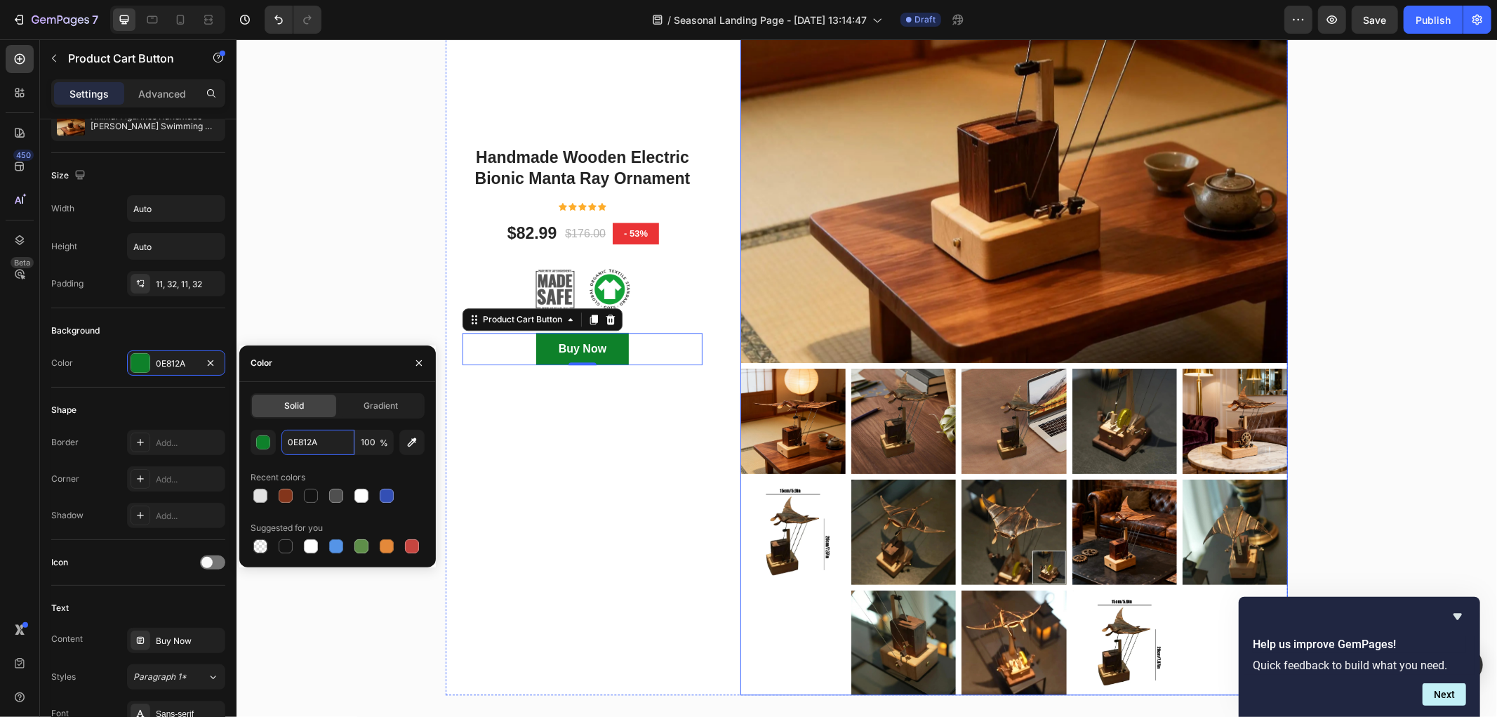
scroll to position [7293, 0]
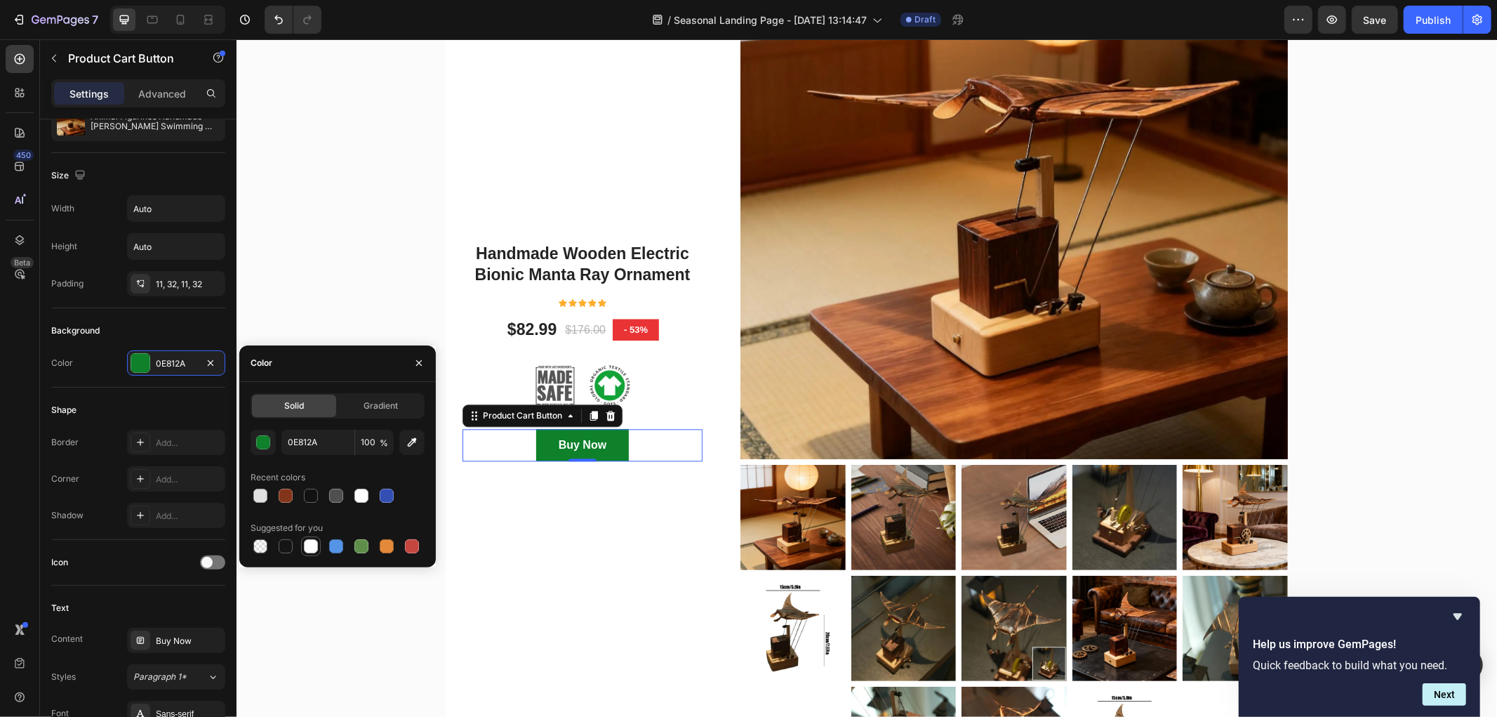
click at [306, 543] on div at bounding box center [311, 546] width 14 height 14
click at [258, 543] on div at bounding box center [260, 546] width 14 height 14
type input "000000"
type input "0"
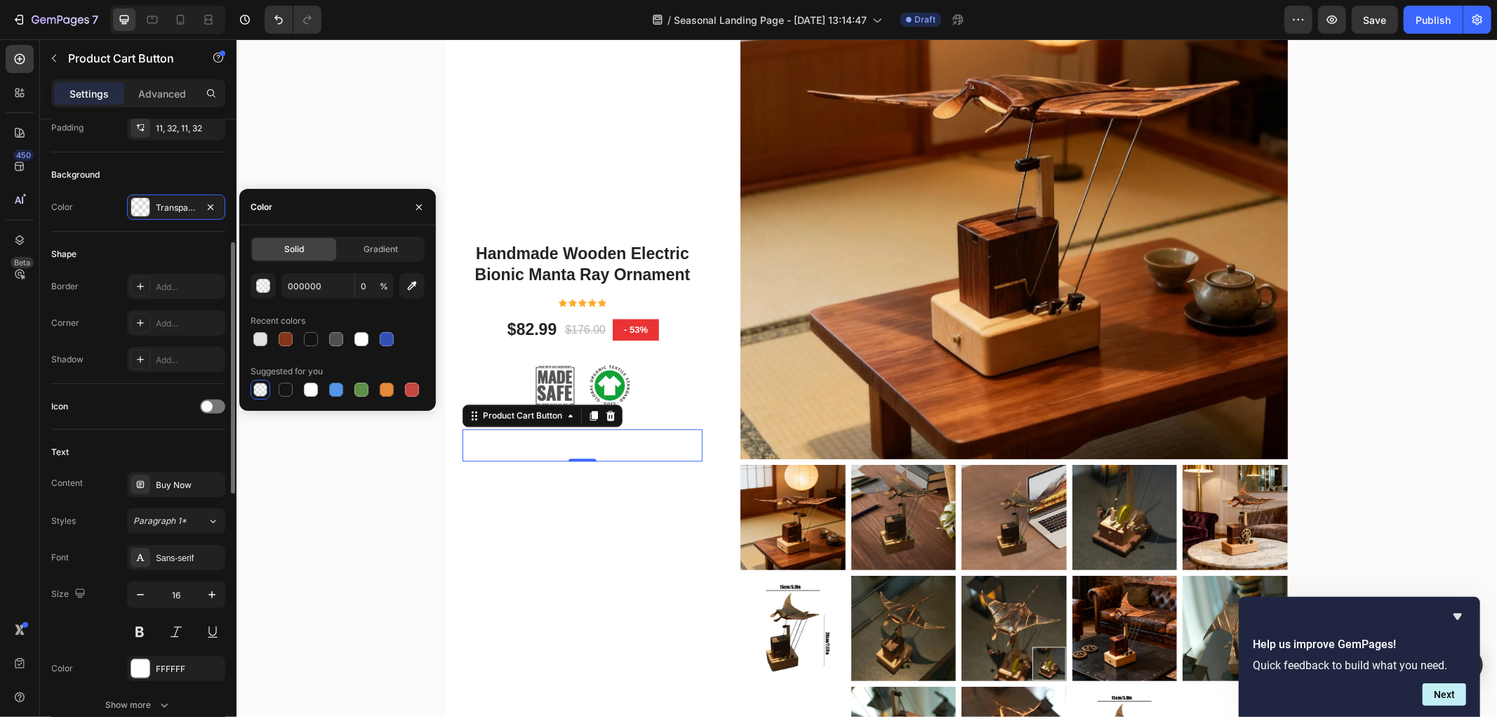
scroll to position [467, 0]
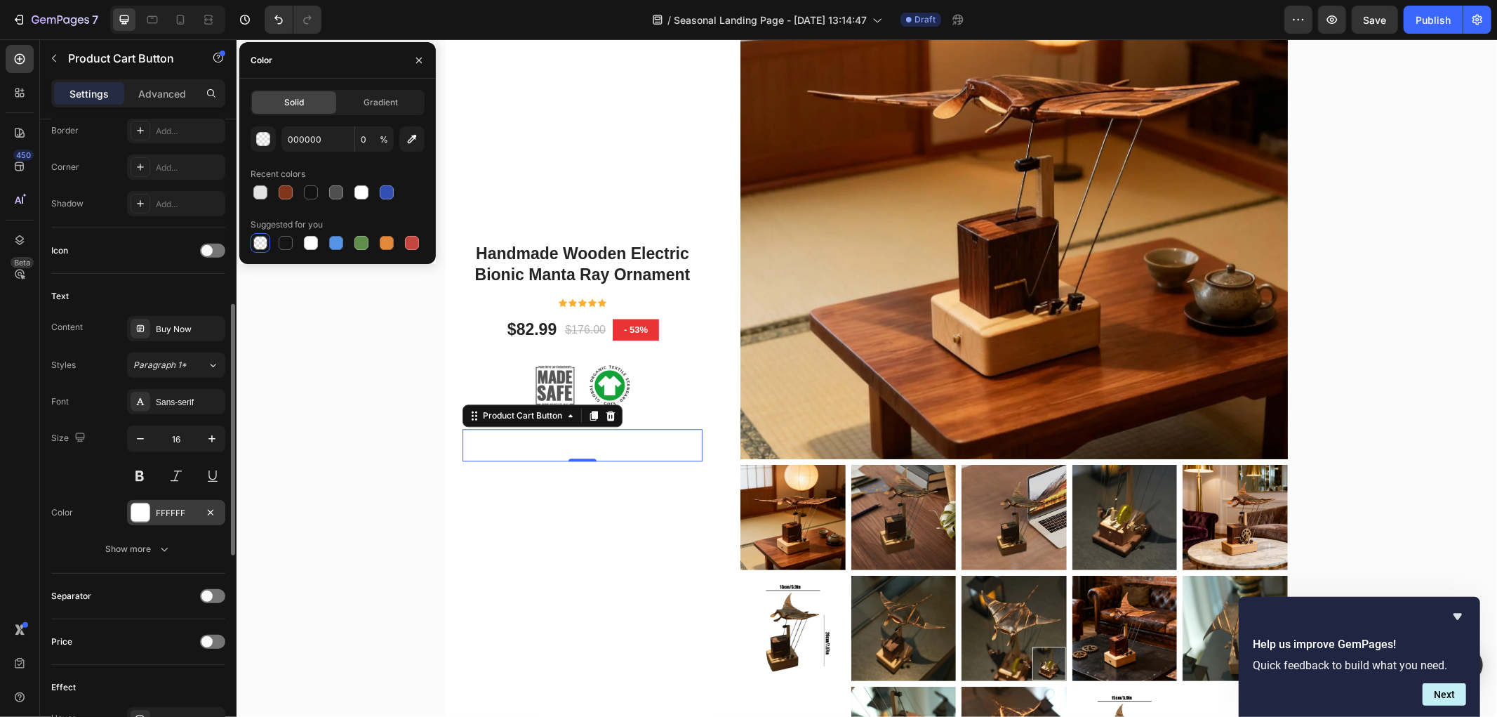
click at [169, 510] on div "FFFFFF" at bounding box center [176, 513] width 41 height 13
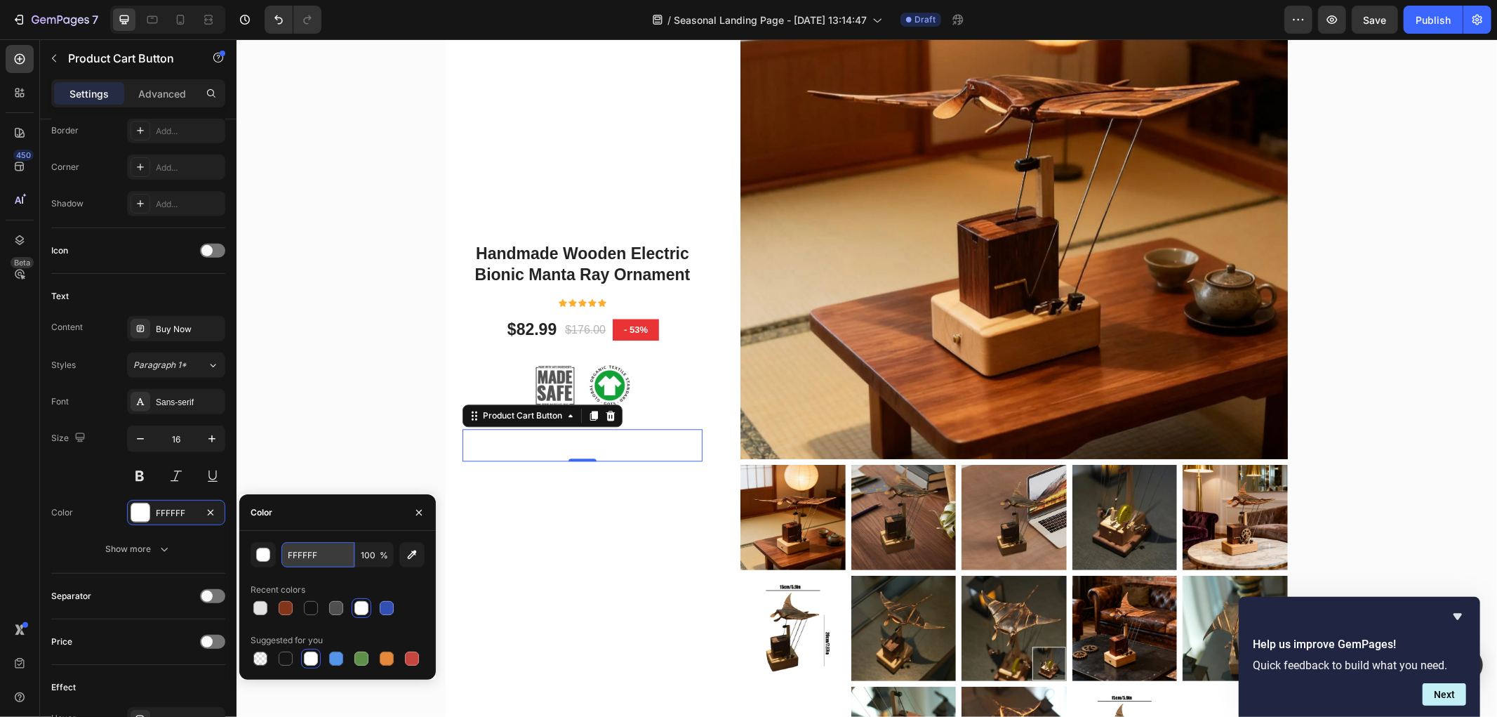
click at [318, 549] on input "FFFFFF" at bounding box center [317, 554] width 73 height 25
paste input "83351B"
type input "83351B"
click at [368, 389] on div "Handmade Wooden Electric Bionic Manta Ray Ornament Product Title Icon Icon Icon…" at bounding box center [866, 350] width 1240 height 879
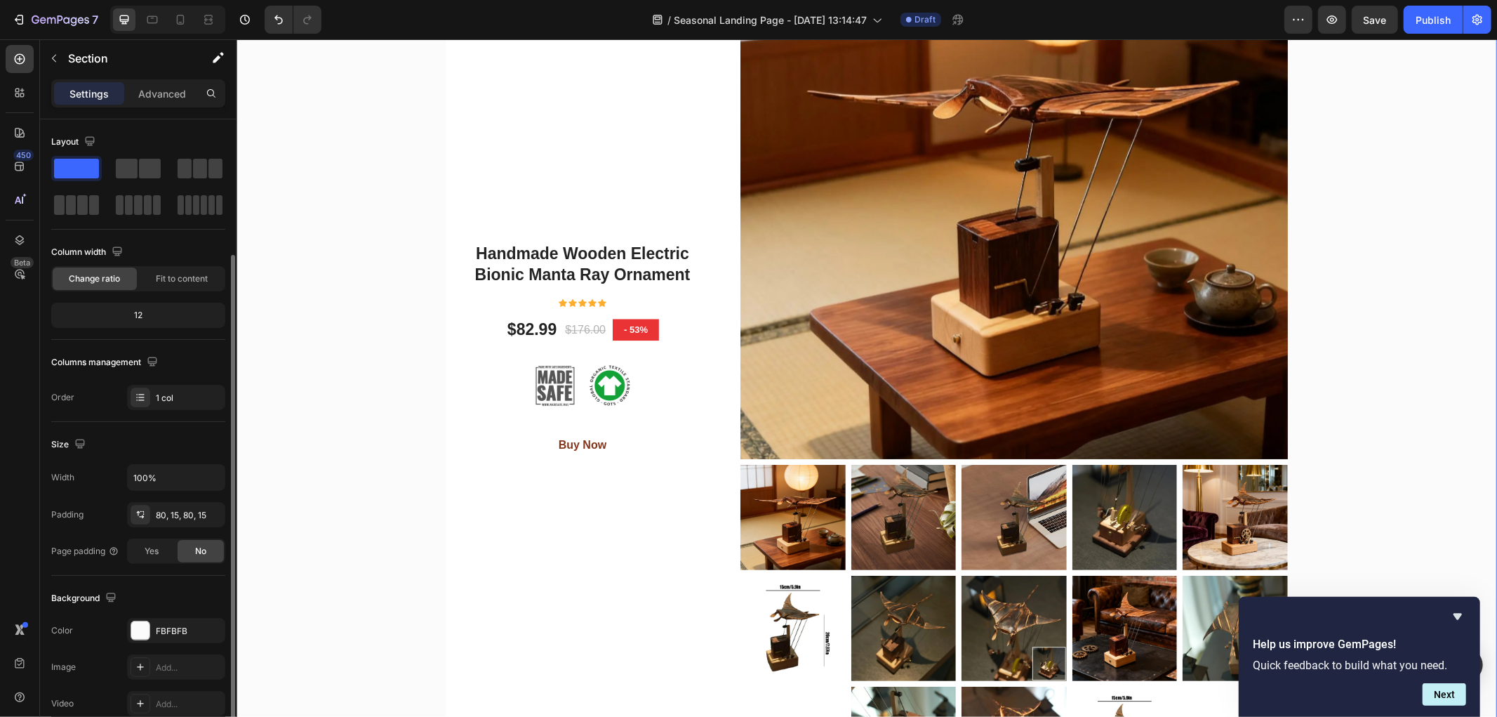
scroll to position [78, 0]
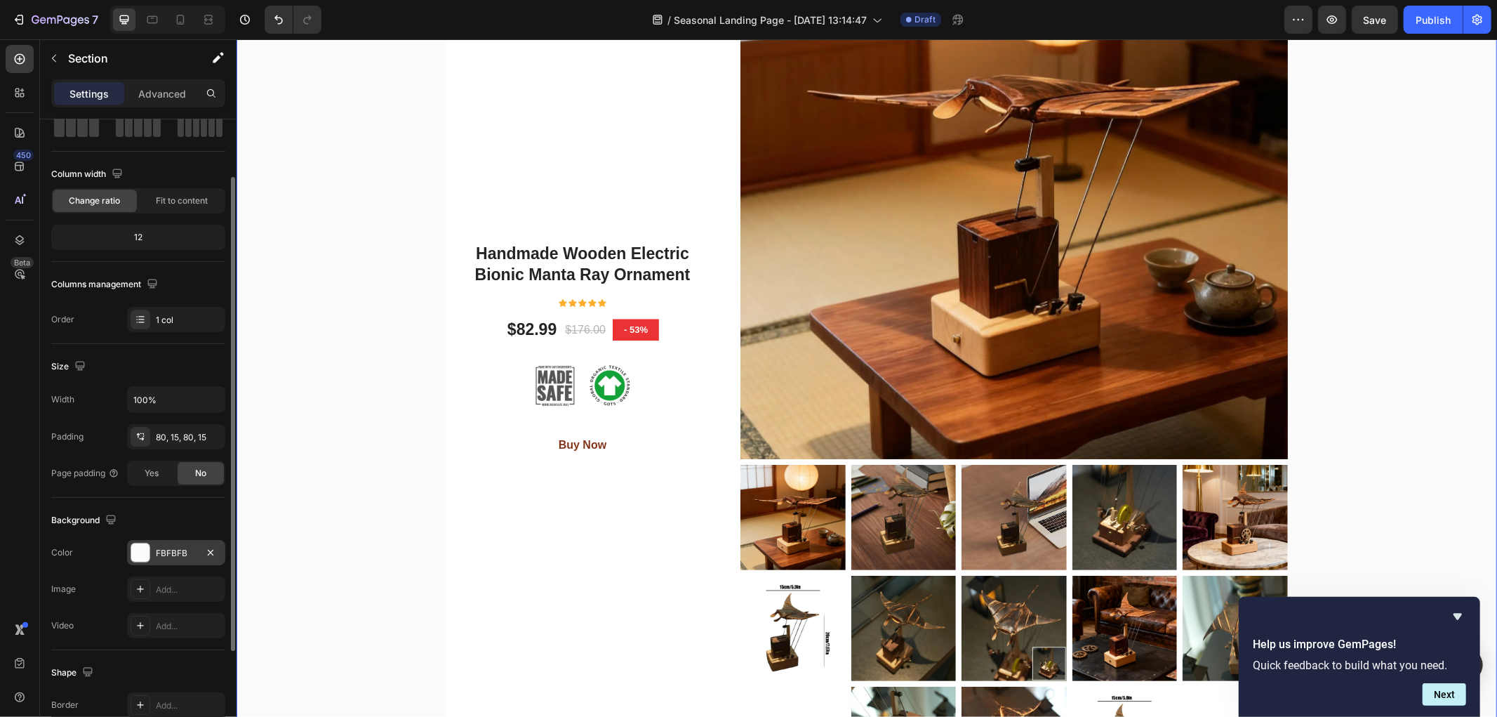
click at [171, 550] on div "FBFBFB" at bounding box center [176, 553] width 41 height 13
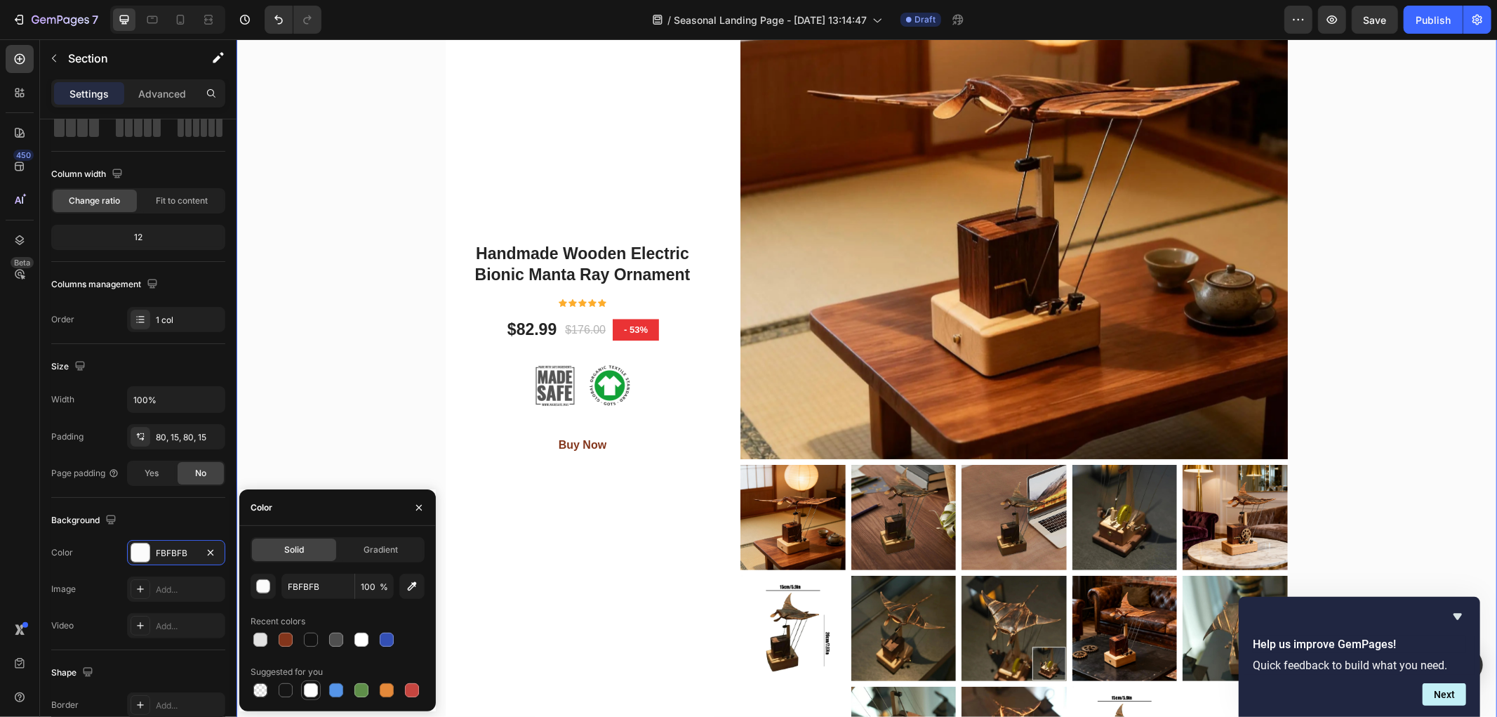
click at [309, 689] on div at bounding box center [311, 690] width 14 height 14
click at [312, 640] on div at bounding box center [311, 639] width 14 height 14
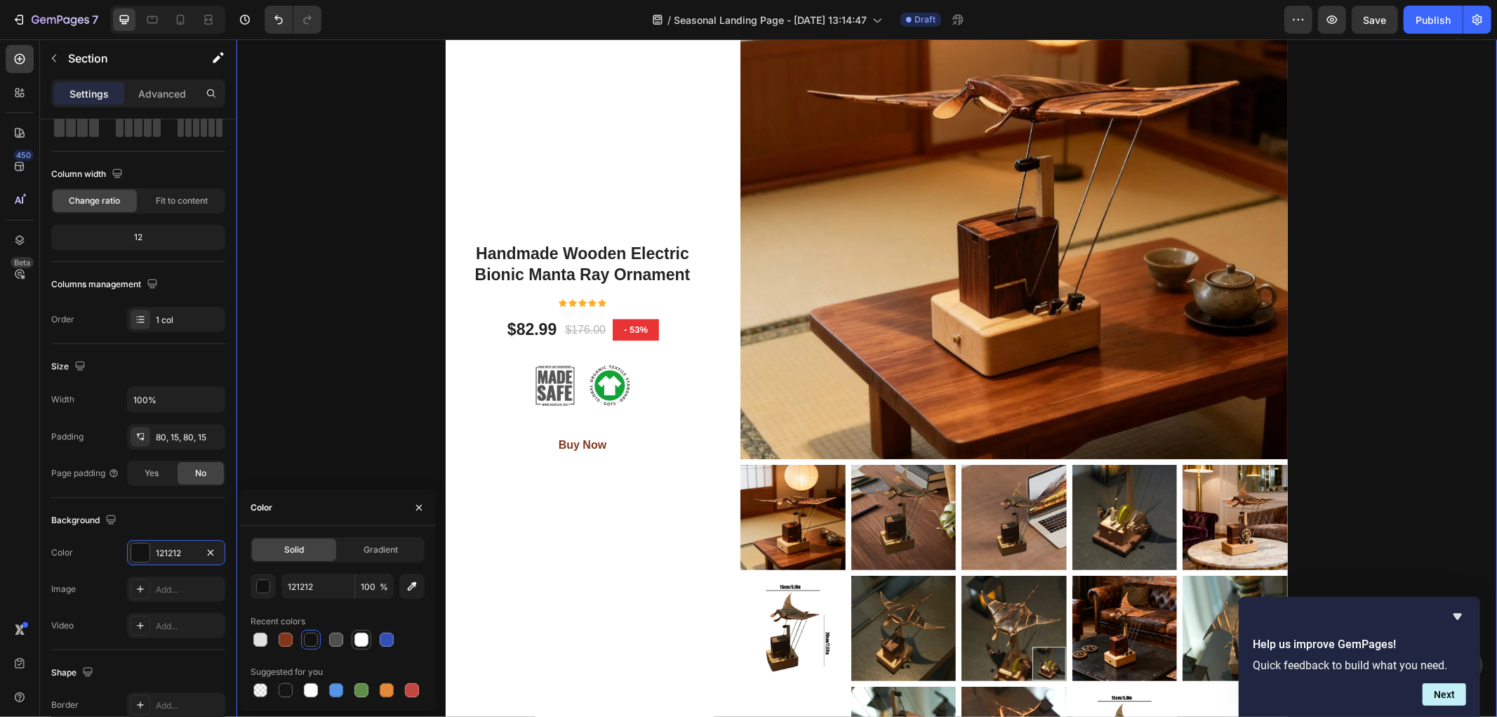
click at [359, 640] on div at bounding box center [361, 639] width 14 height 14
type input "FFFFFF"
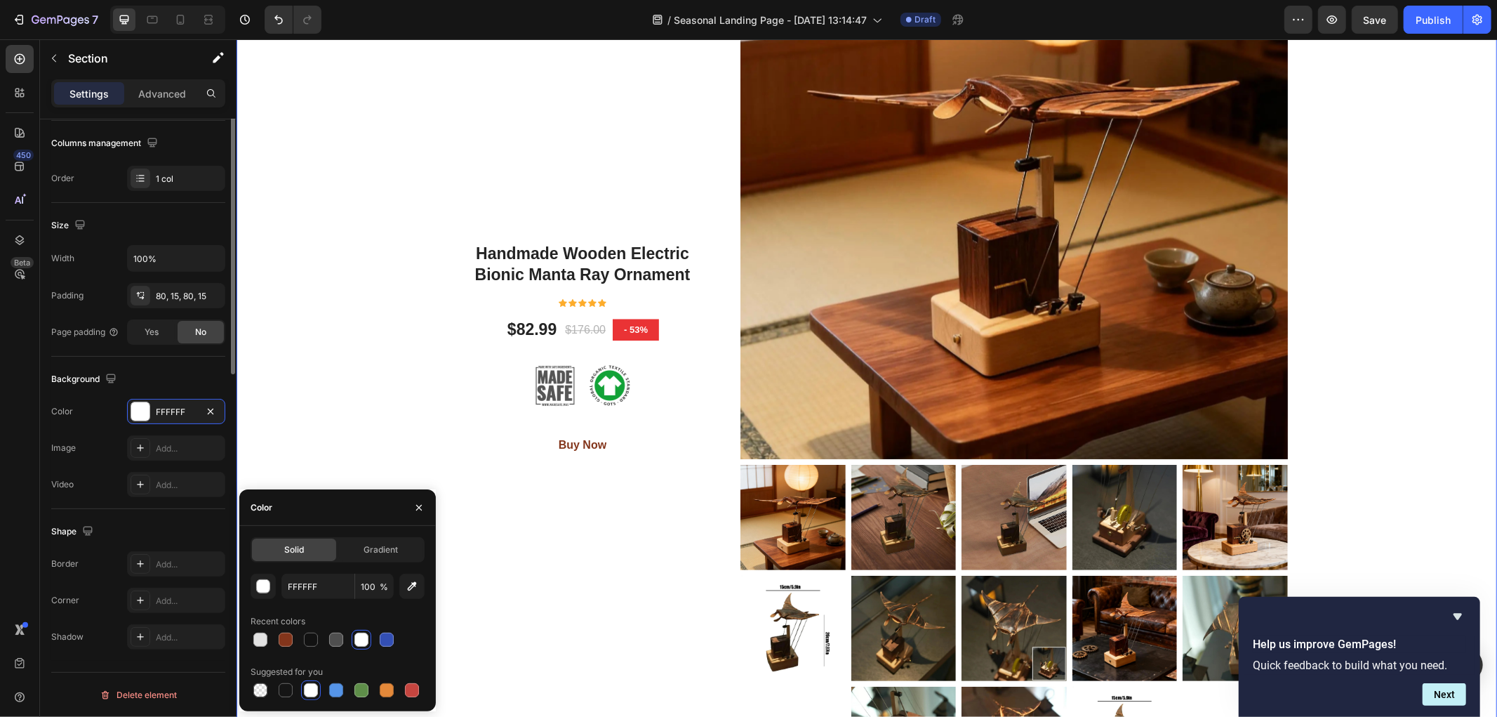
scroll to position [0, 0]
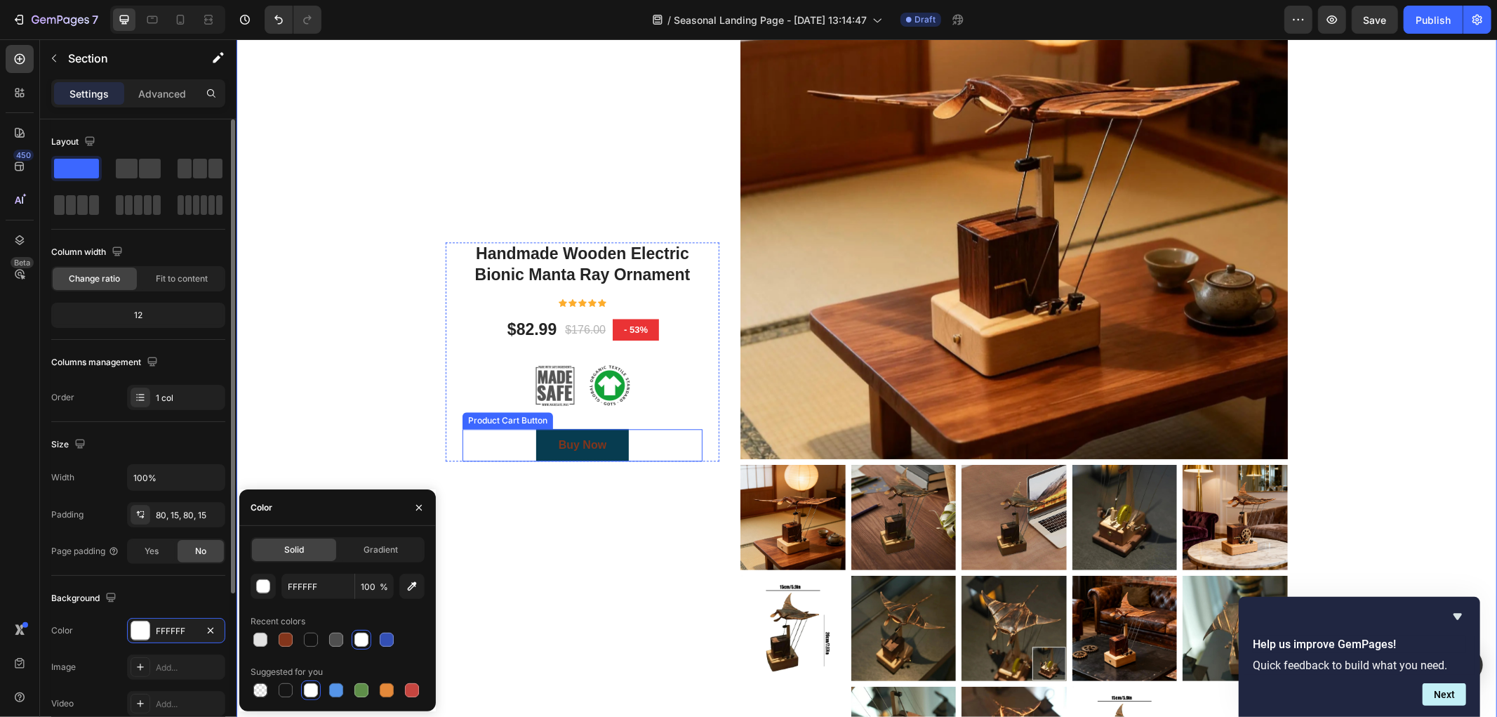
click at [536, 444] on button "Buy Now" at bounding box center [582, 444] width 93 height 32
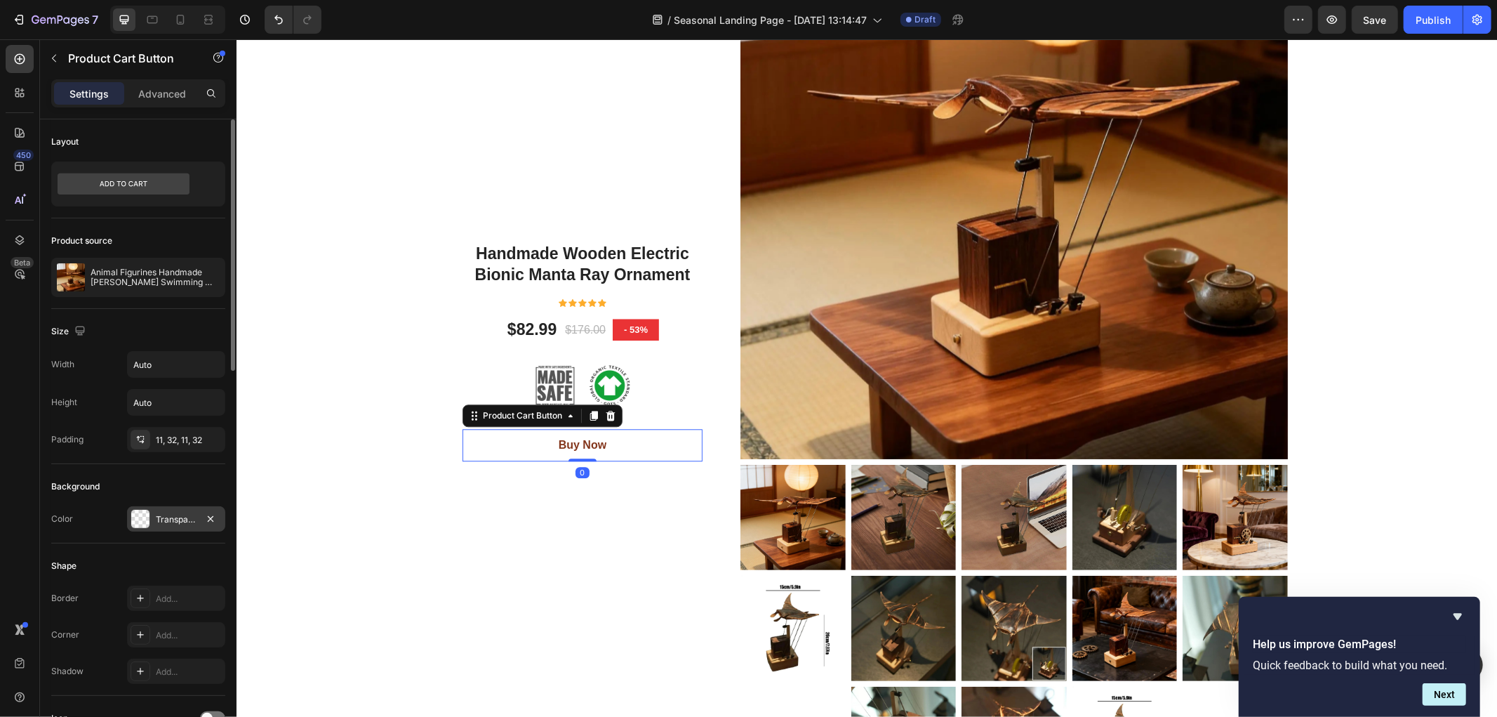
click at [169, 521] on div "Transparent" at bounding box center [176, 519] width 41 height 13
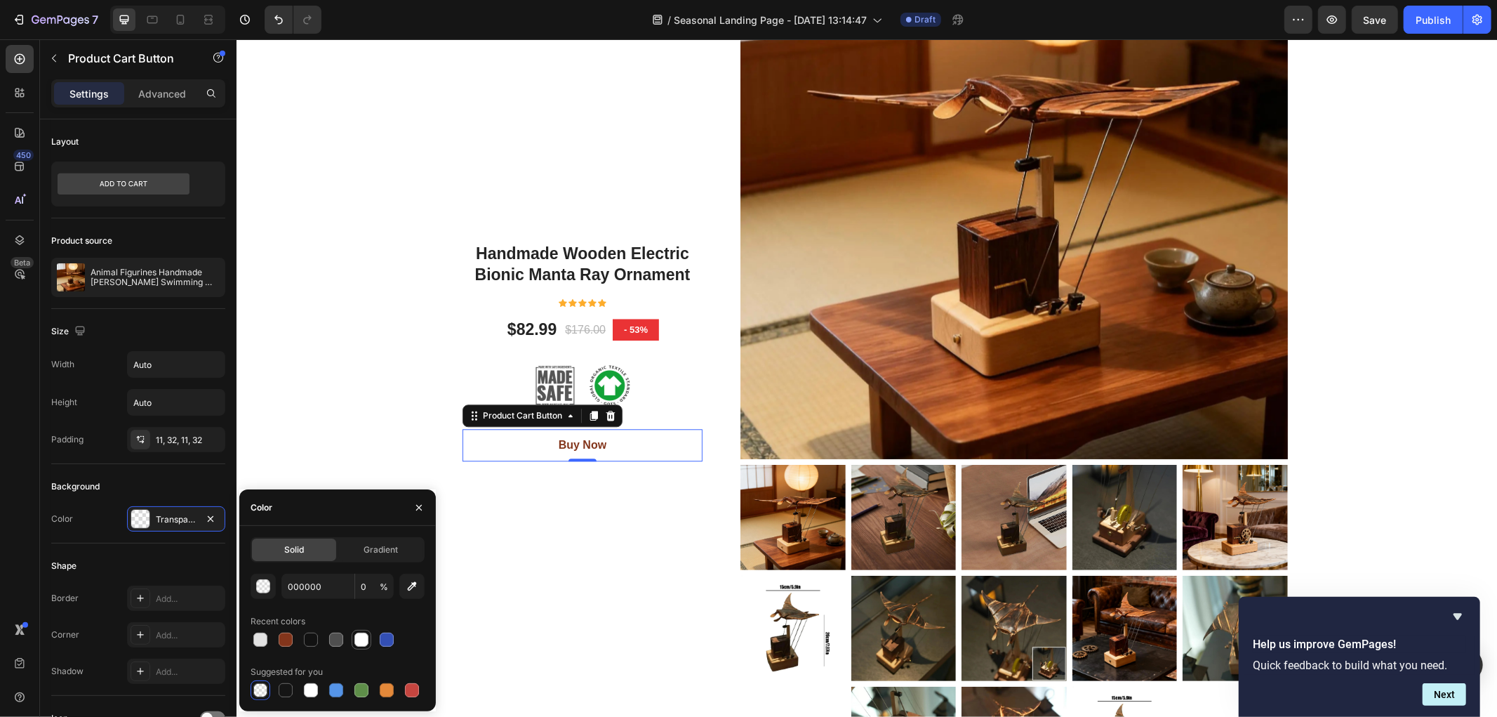
click at [356, 639] on div at bounding box center [361, 639] width 14 height 14
type input "FFFFFF"
type input "100"
click at [310, 359] on div "Handmade Wooden Electric Bionic Manta Ray Ornament Product Title Icon Icon Icon…" at bounding box center [866, 350] width 1240 height 879
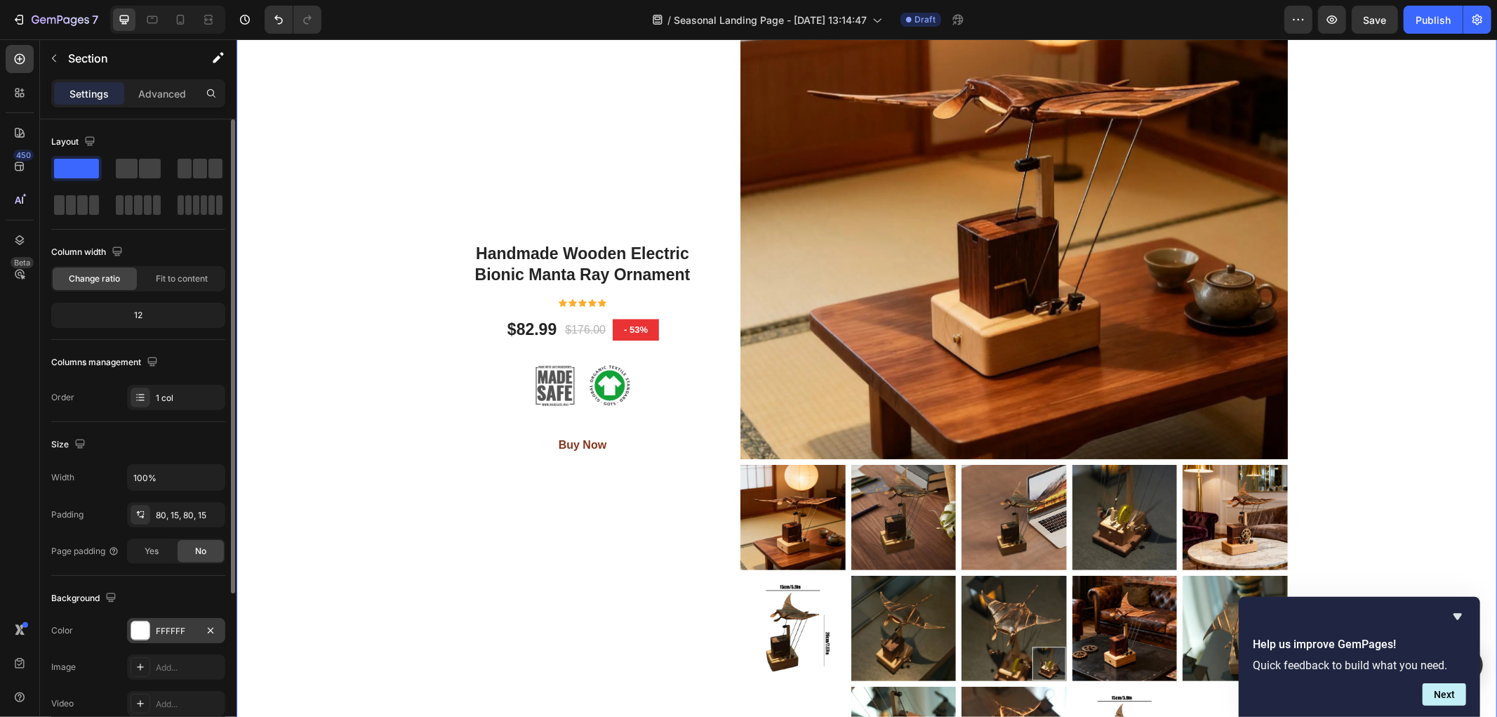
click at [161, 630] on div "FFFFFF" at bounding box center [176, 631] width 41 height 13
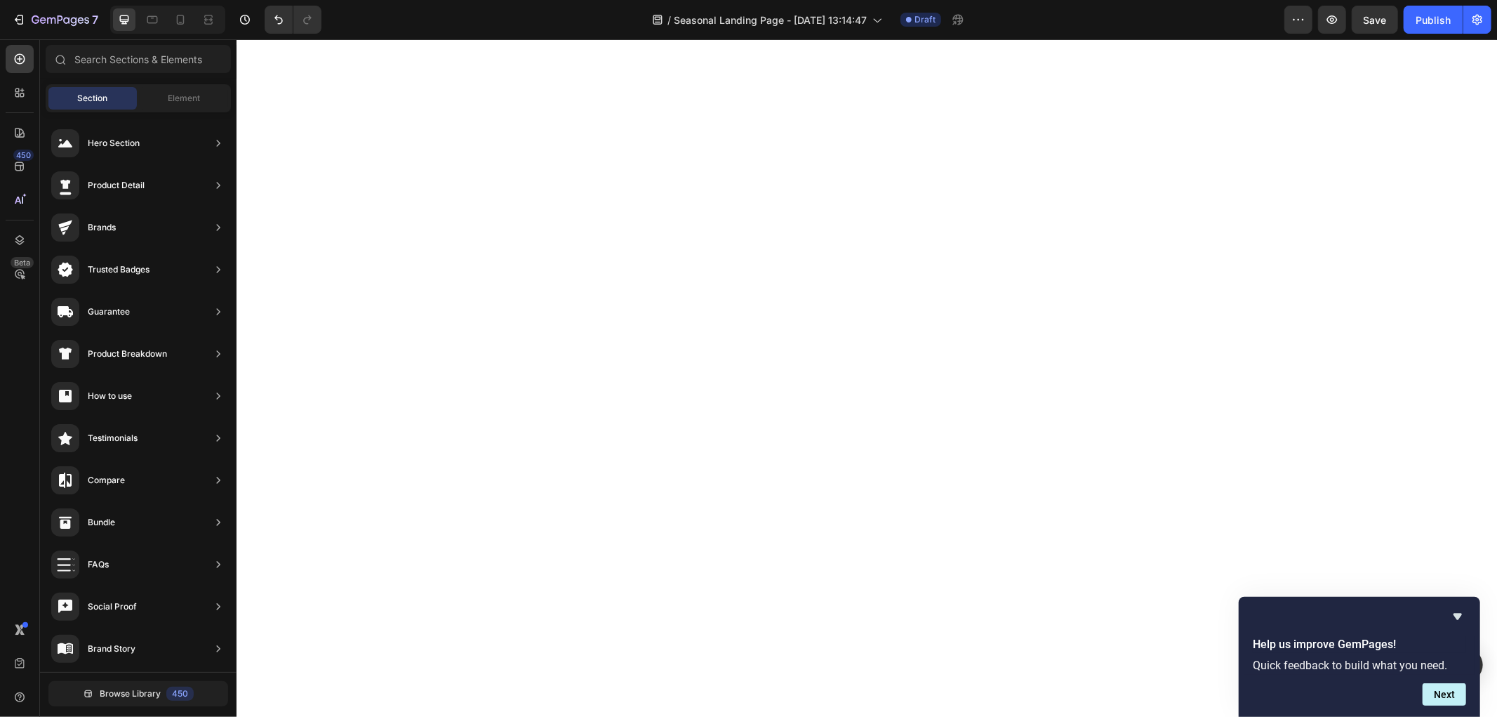
scroll to position [4560, 0]
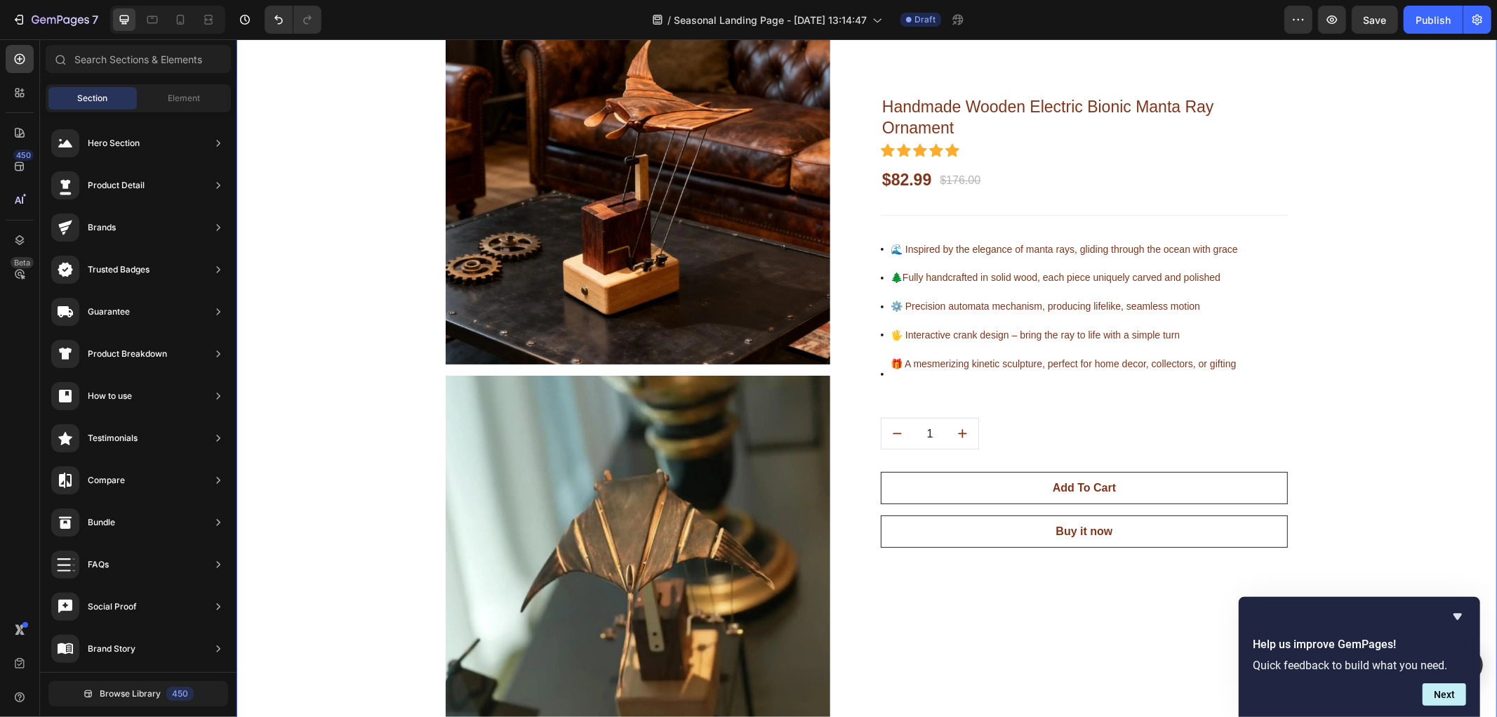
drag, startPoint x: 1496, startPoint y: 420, endPoint x: 1478, endPoint y: 291, distance: 131.0
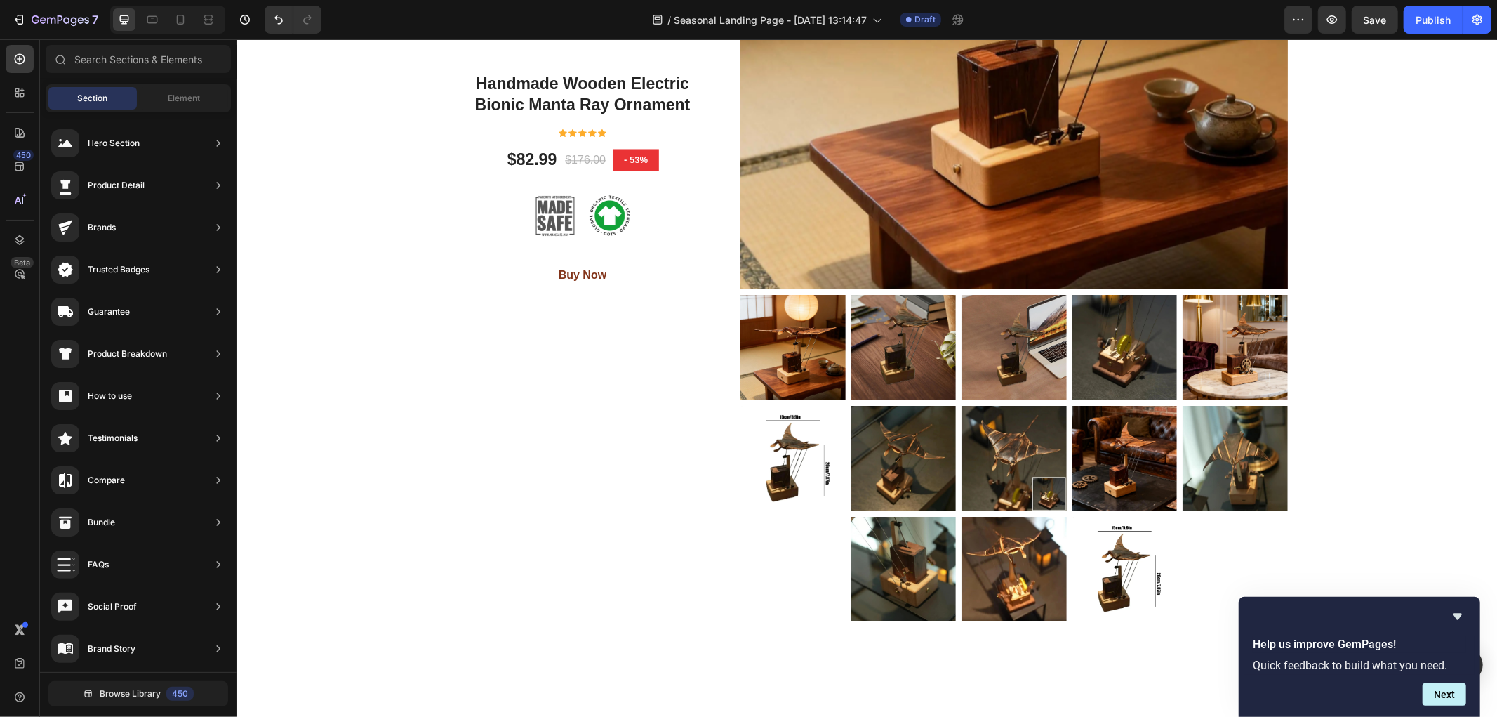
scroll to position [7524, 0]
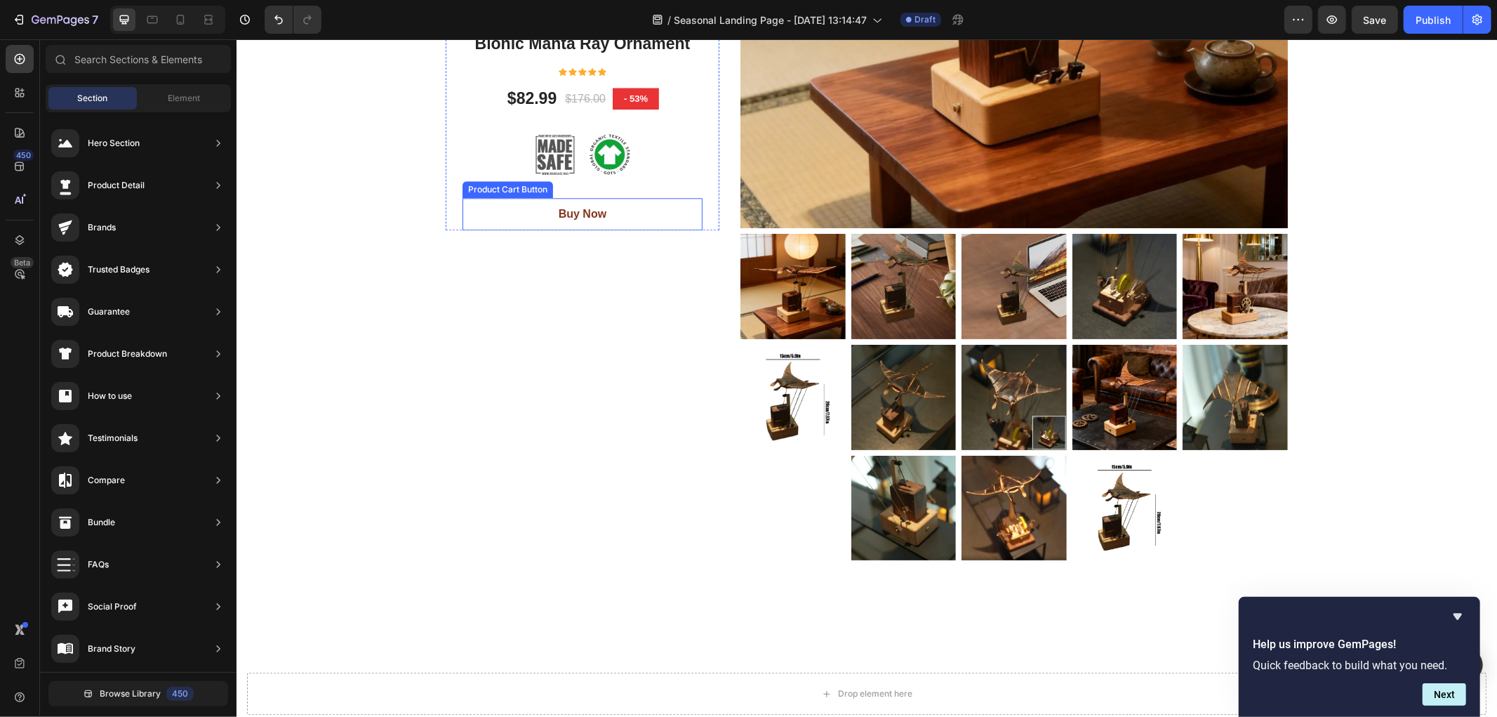
click at [507, 208] on div "Buy Now Product Cart Button" at bounding box center [582, 213] width 240 height 32
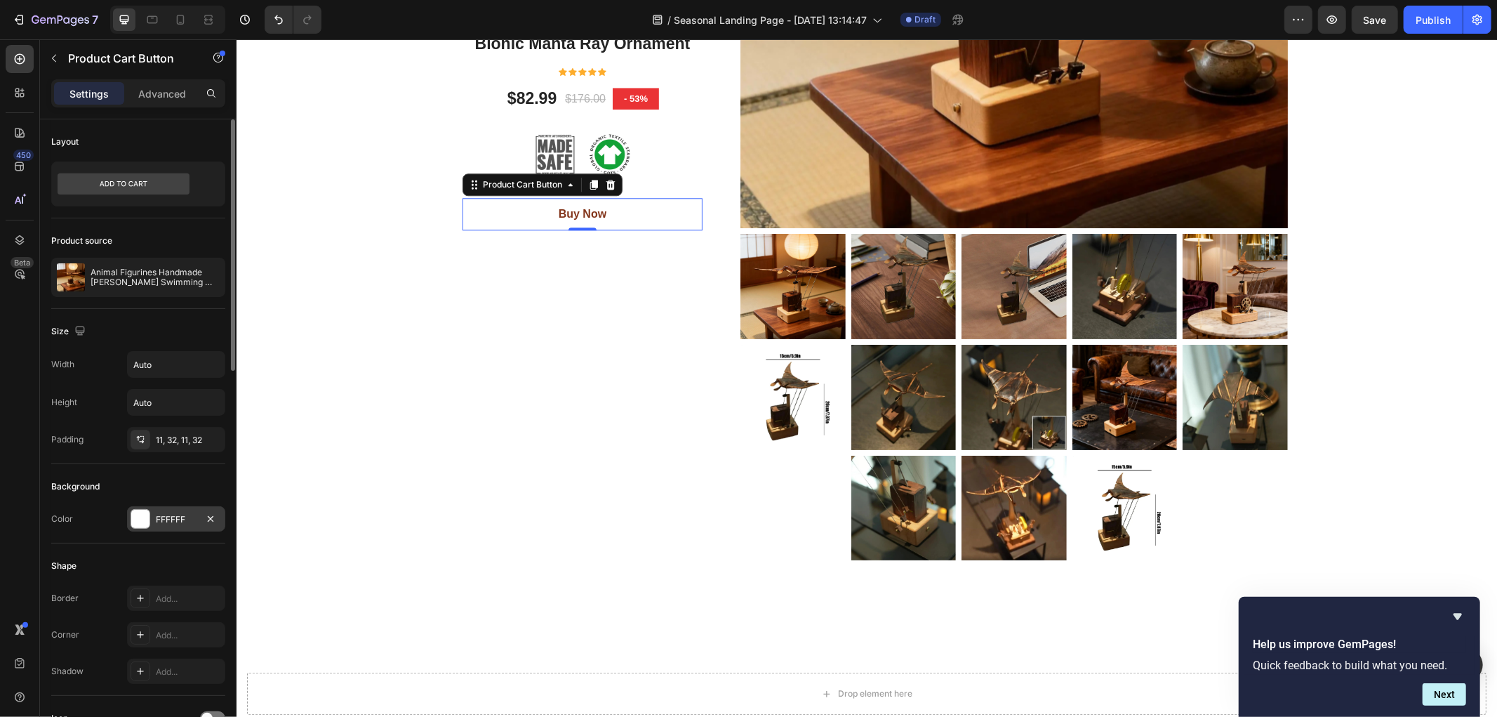
click at [155, 528] on div "FFFFFF" at bounding box center [176, 518] width 98 height 25
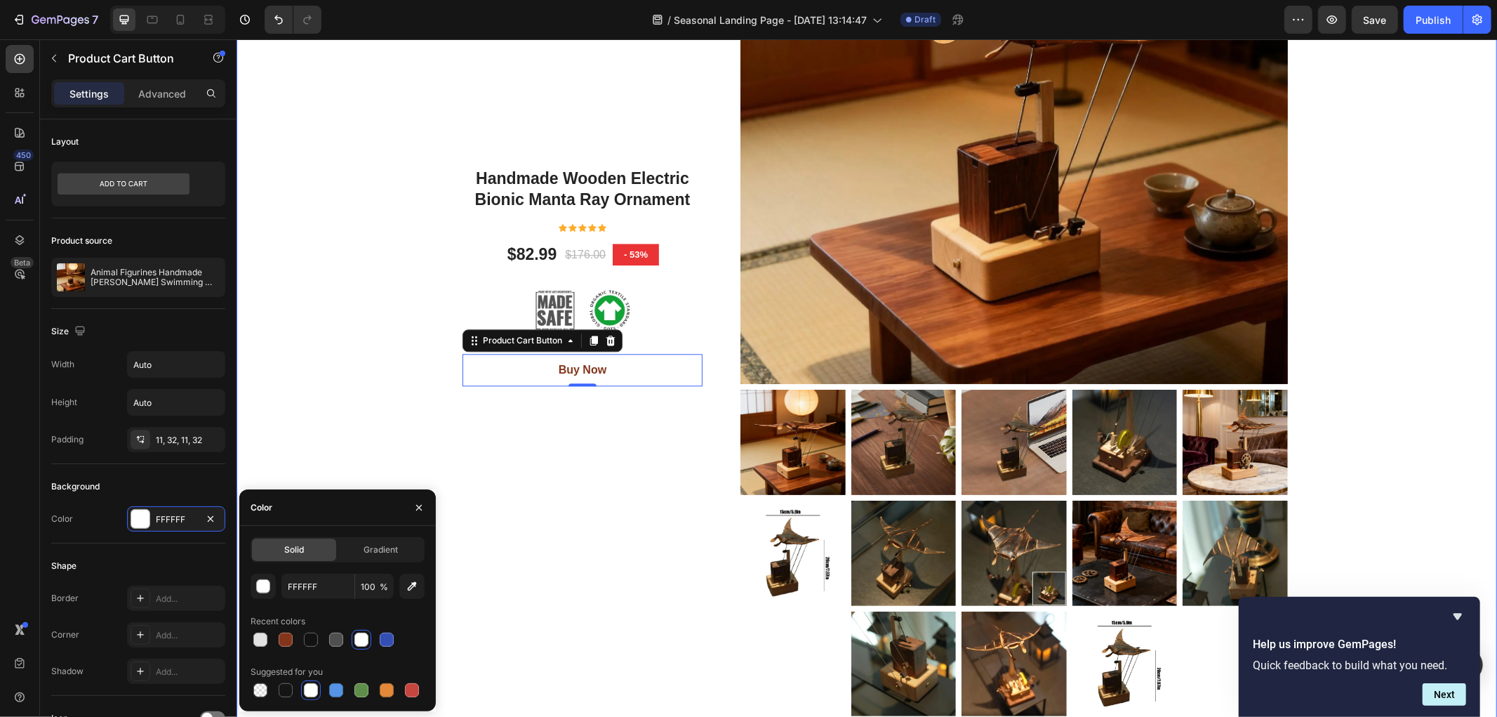
scroll to position [7368, 0]
click at [536, 194] on h1 "Handmade Wooden Electric Bionic Manta Ray Ornament" at bounding box center [582, 189] width 240 height 45
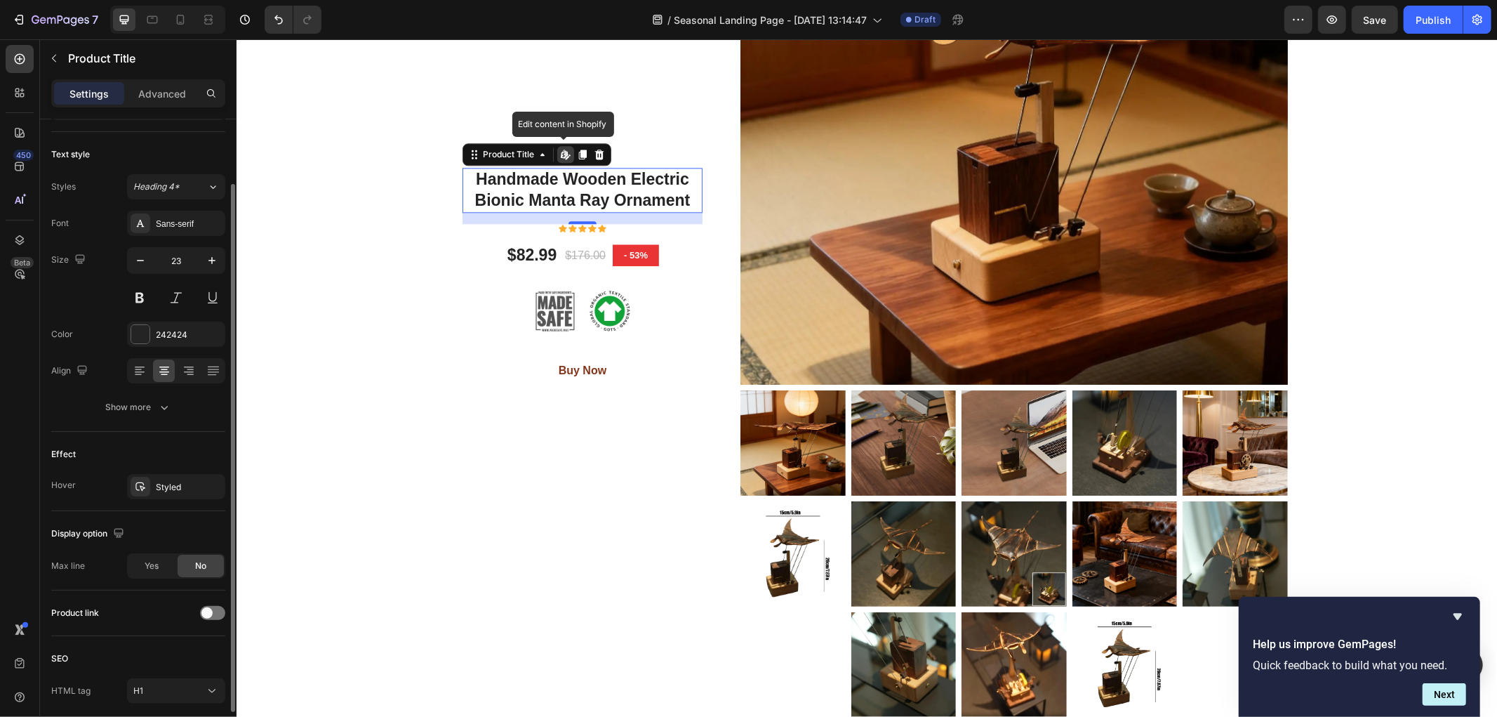
scroll to position [132, 0]
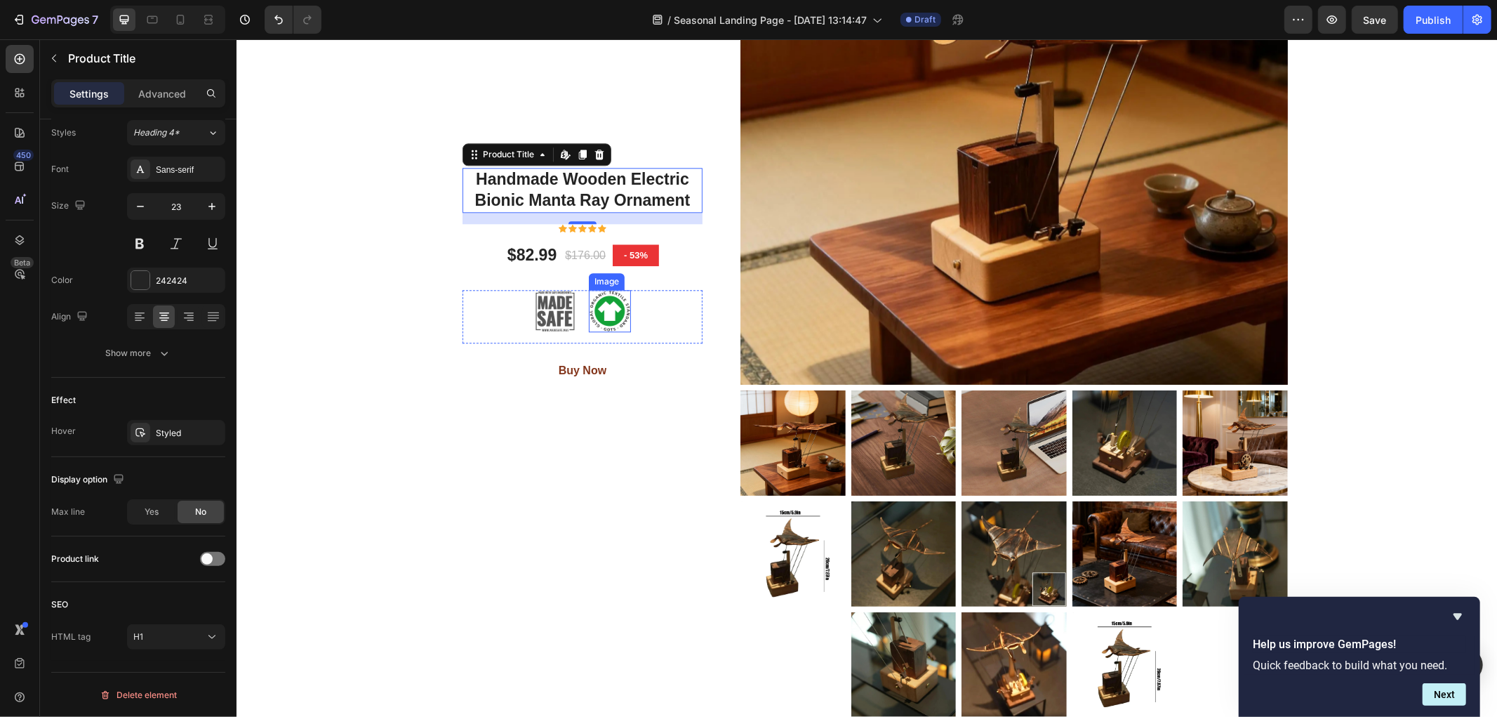
click at [606, 312] on img at bounding box center [609, 310] width 42 height 42
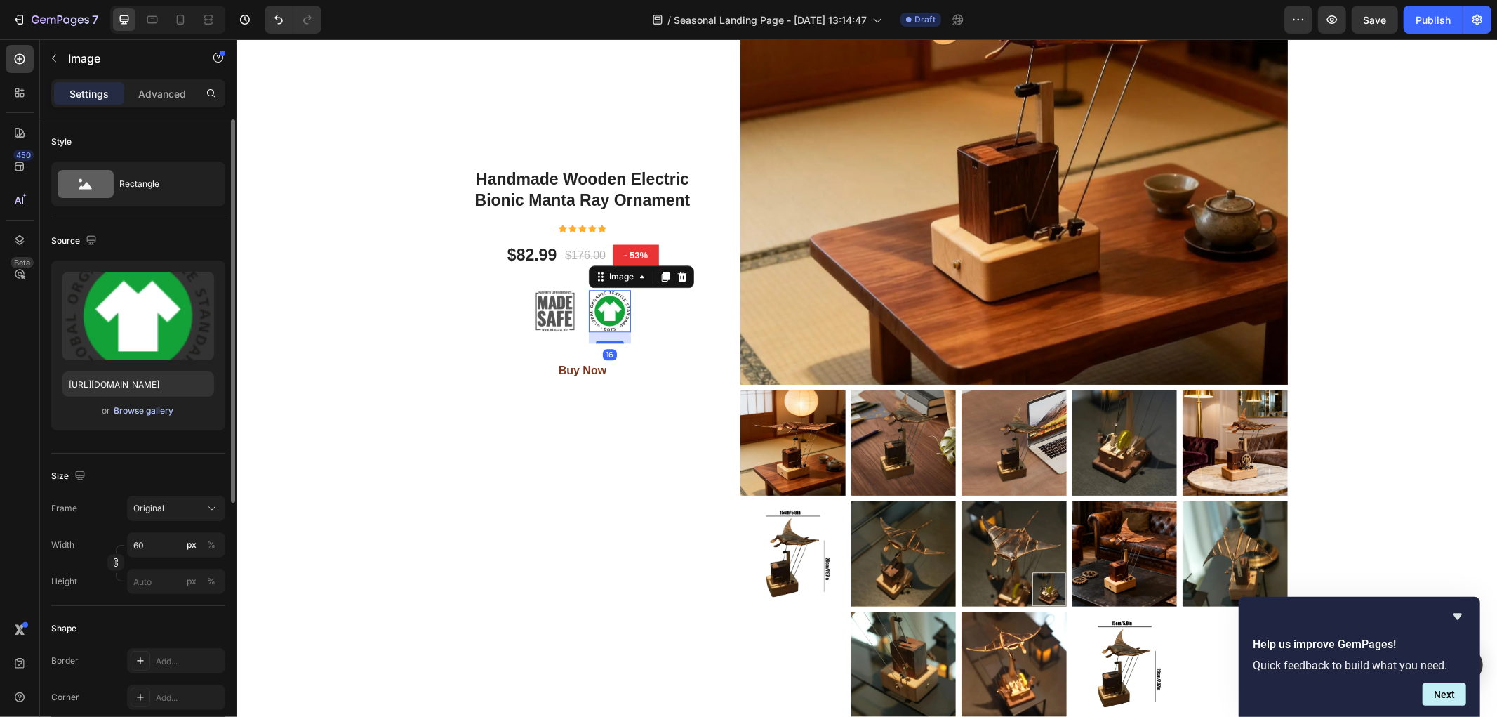
click at [159, 409] on div "Browse gallery" at bounding box center [144, 410] width 60 height 13
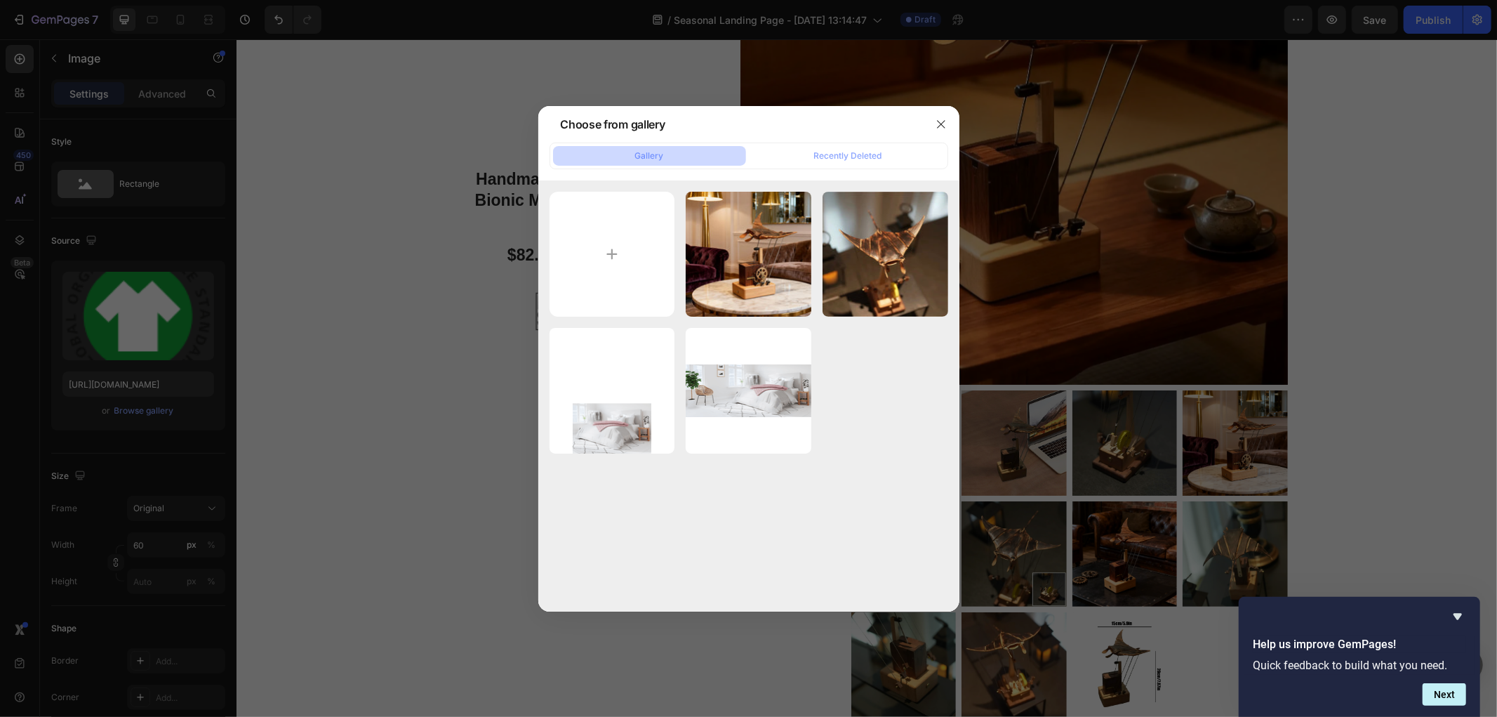
click at [184, 434] on div at bounding box center [748, 358] width 1497 height 717
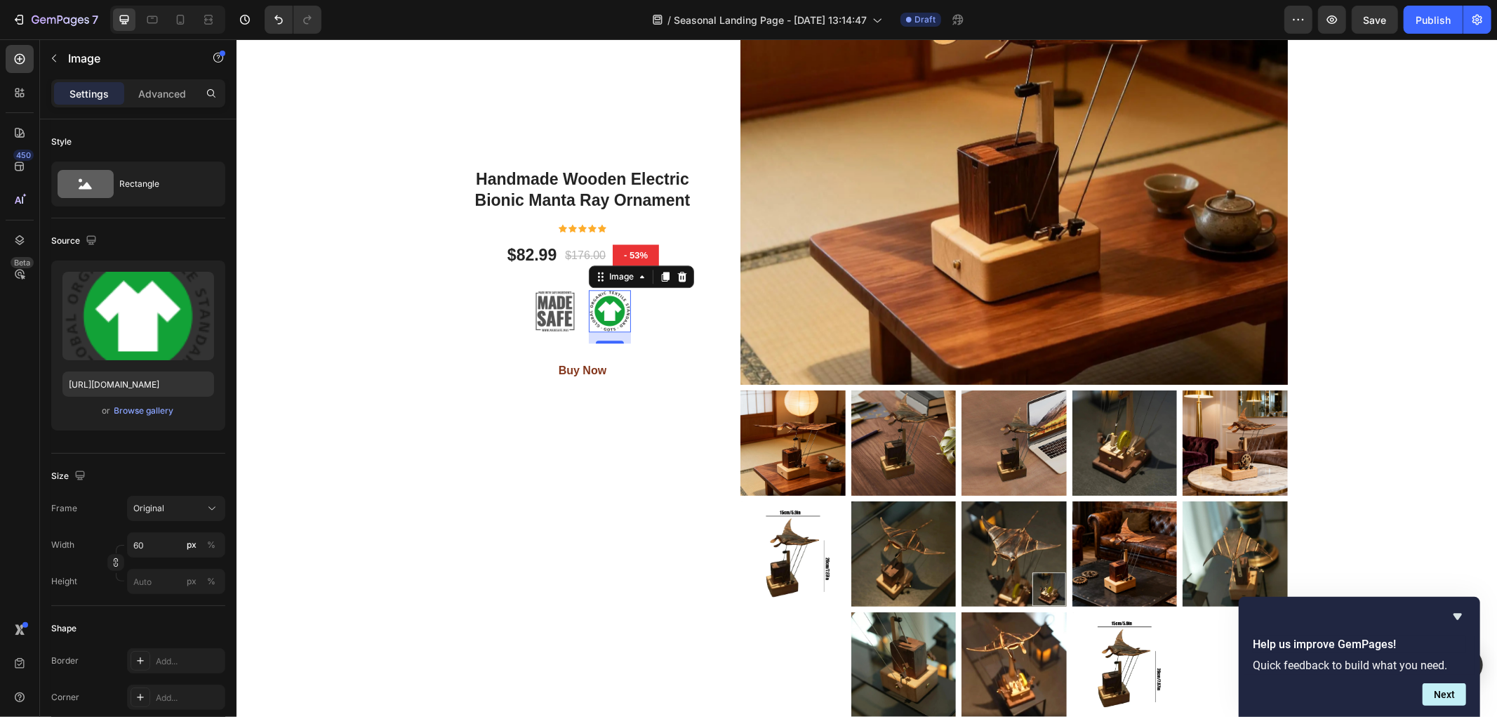
click at [610, 313] on img at bounding box center [609, 310] width 42 height 42
click at [677, 276] on icon at bounding box center [681, 276] width 9 height 10
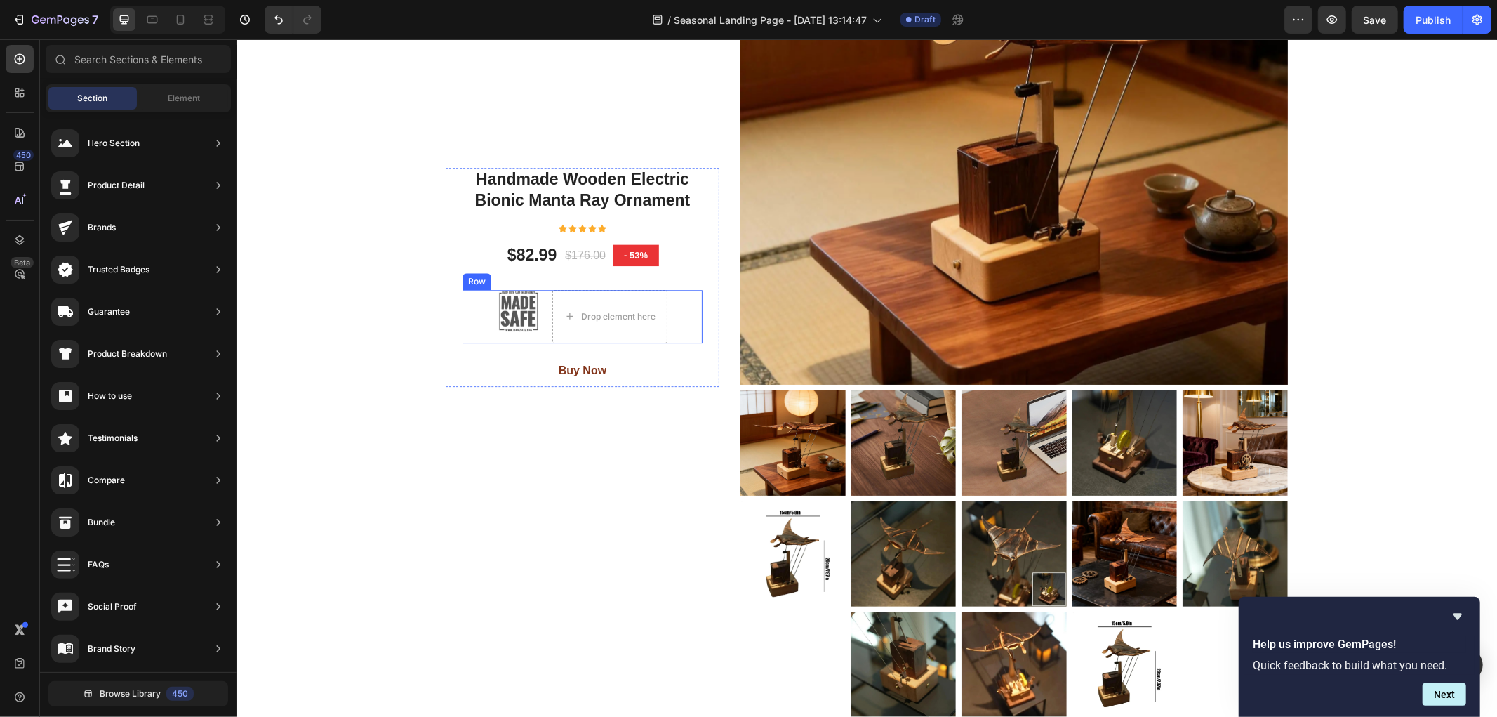
click at [470, 311] on div "Image Drop element here Row" at bounding box center [582, 315] width 240 height 53
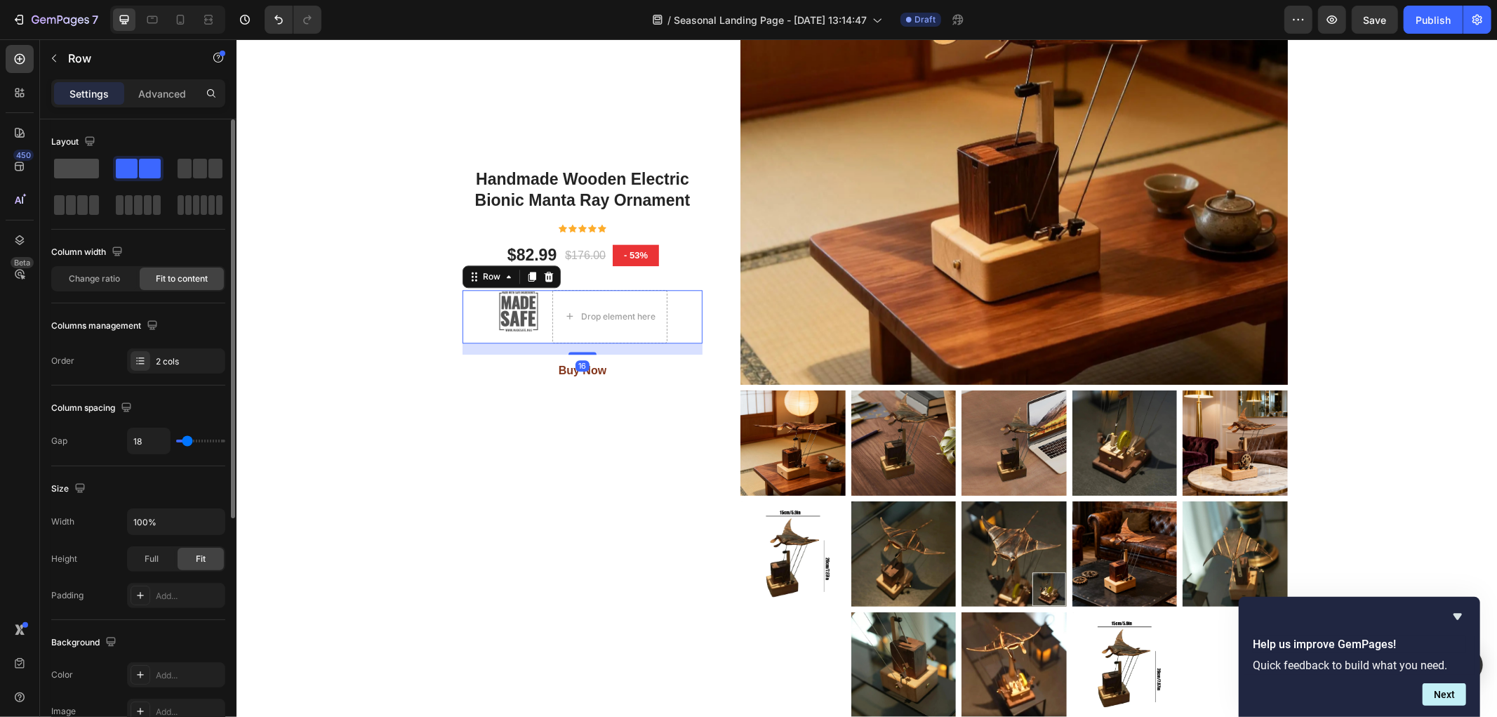
click at [85, 168] on span at bounding box center [76, 169] width 45 height 20
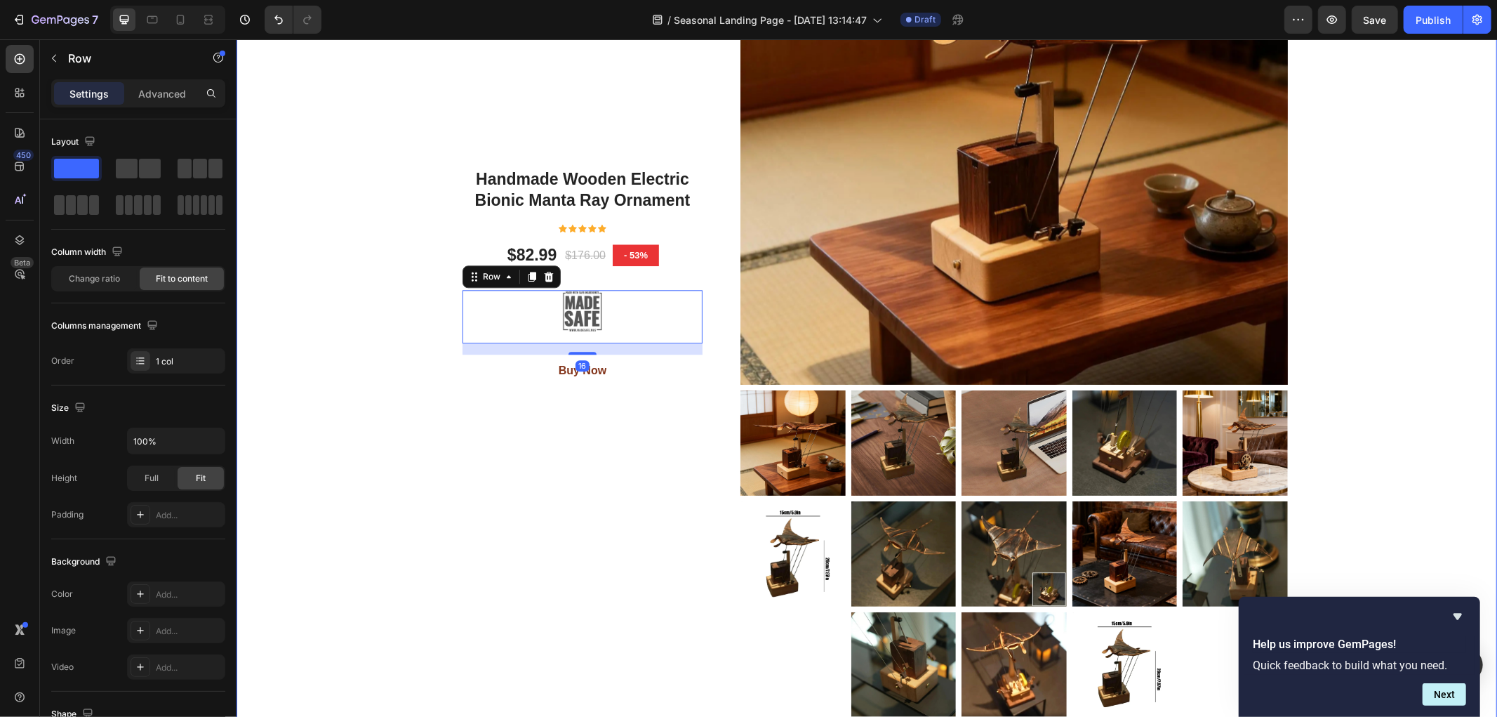
click at [404, 416] on div "Handmade Wooden Electric Bionic Manta Ray Ornament Product Title Icon Icon Icon…" at bounding box center [866, 275] width 1240 height 879
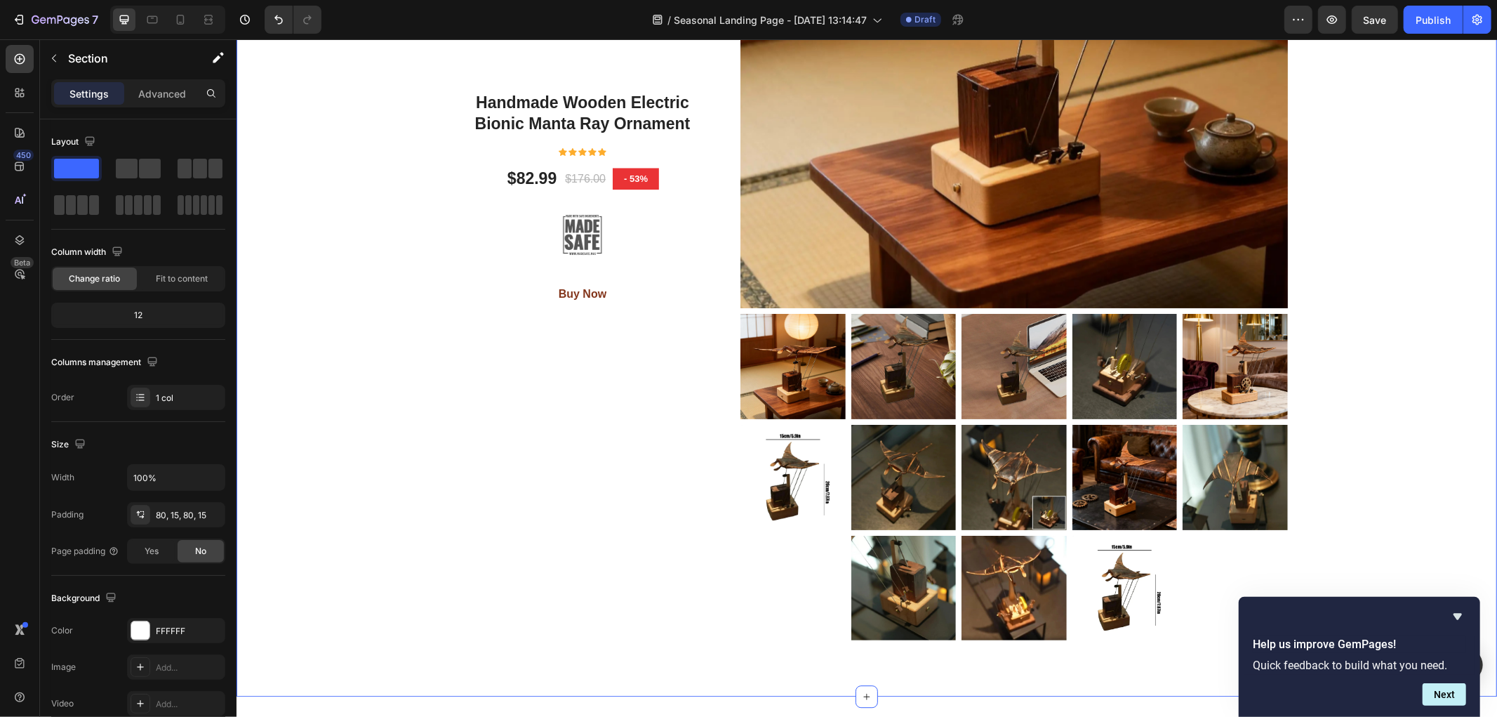
scroll to position [7446, 0]
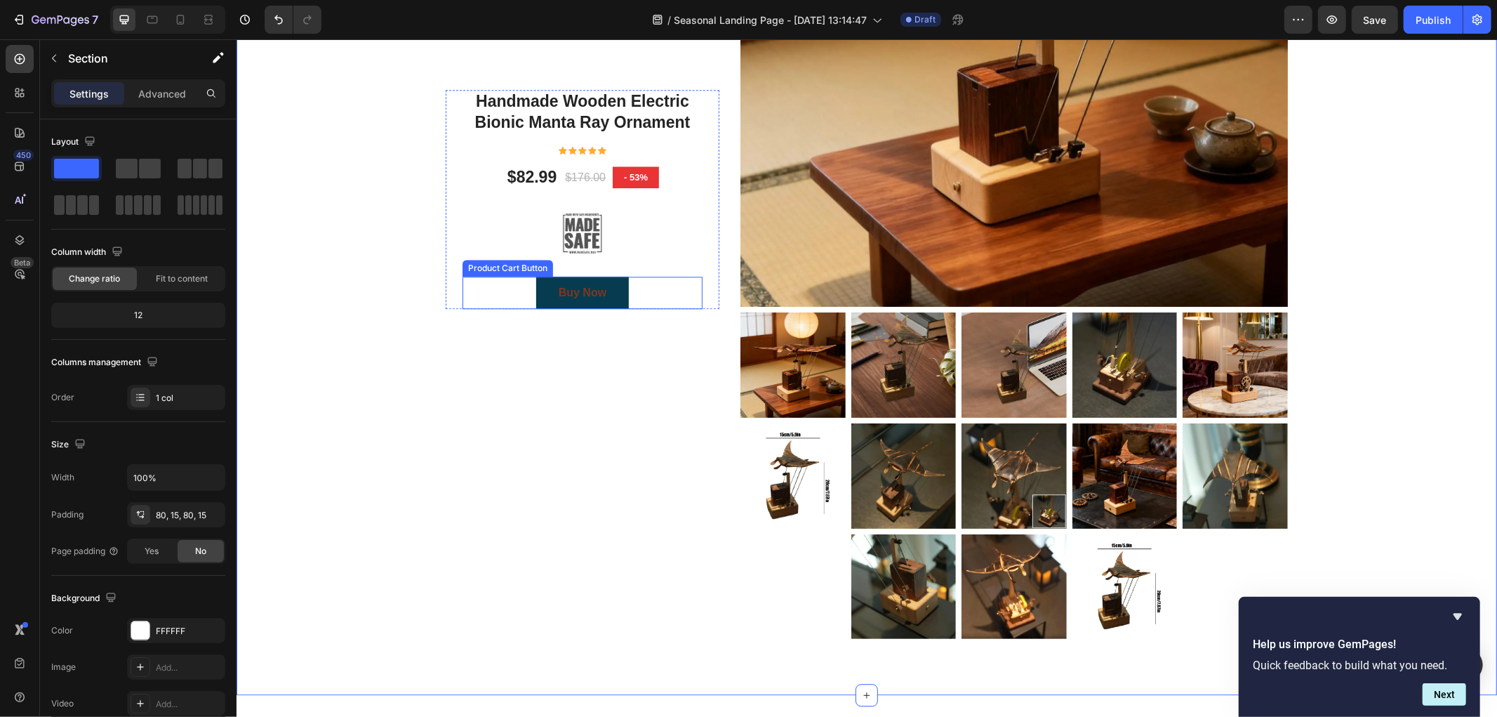
click at [619, 288] on button "Buy Now" at bounding box center [582, 292] width 93 height 32
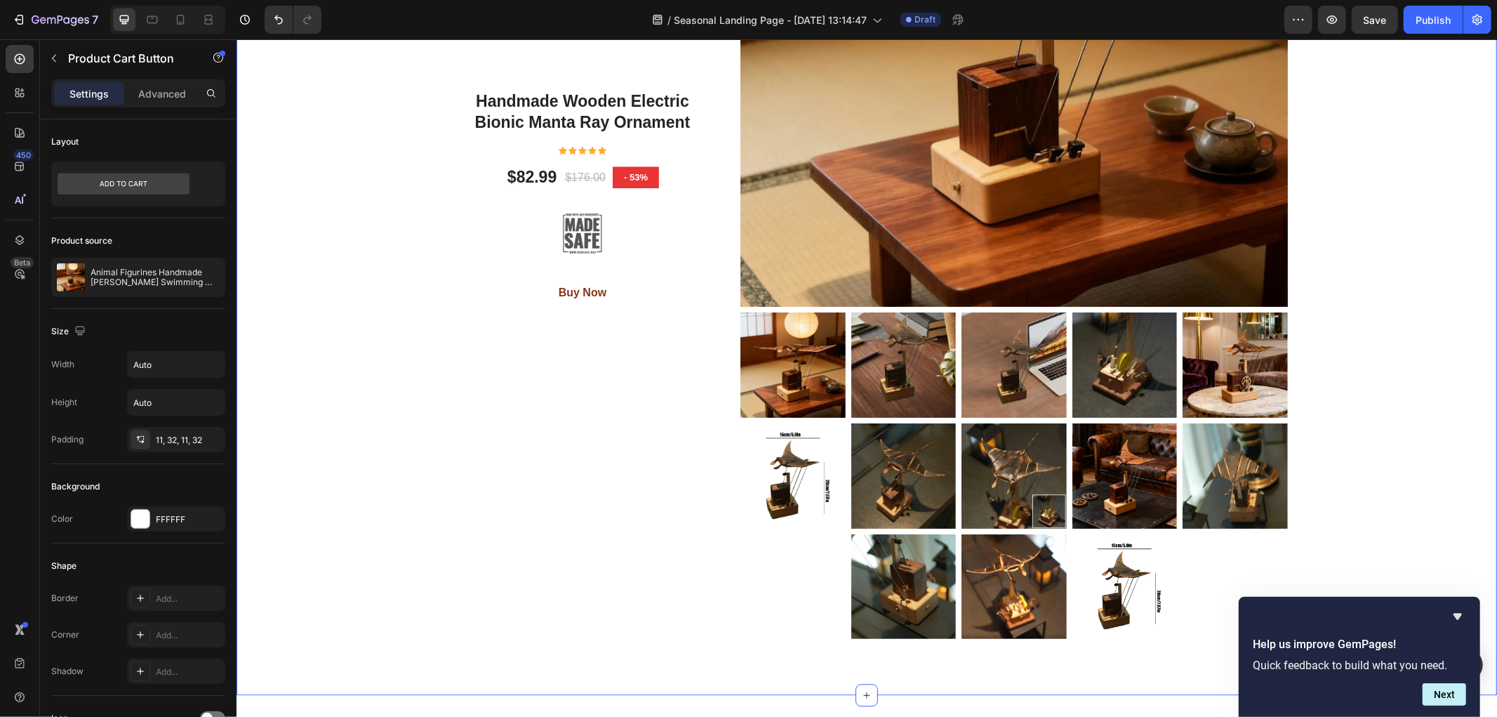
click at [401, 387] on div "Handmade Wooden Electric Bionic Manta Ray Ornament Product Title Icon Icon Icon…" at bounding box center [866, 198] width 1240 height 879
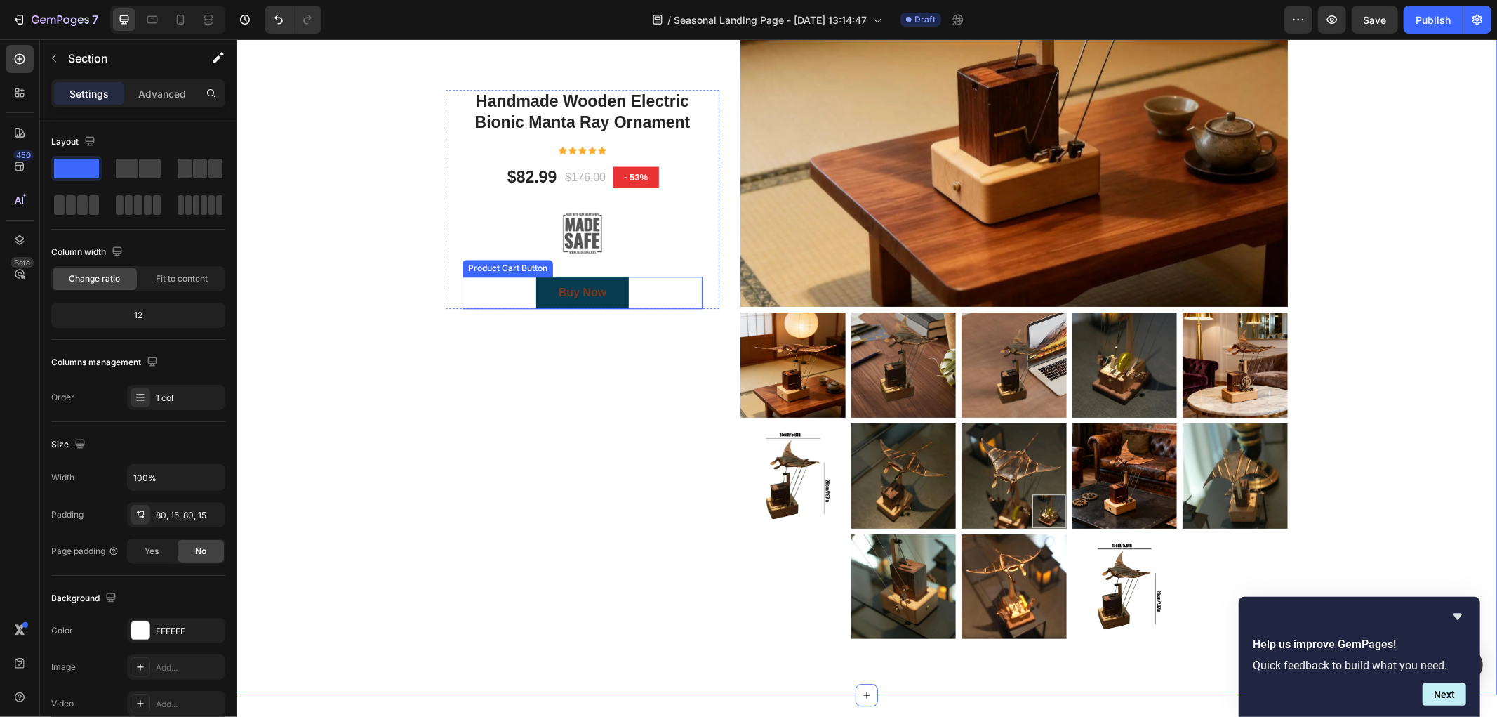
click at [598, 302] on button "Buy Now" at bounding box center [582, 292] width 93 height 32
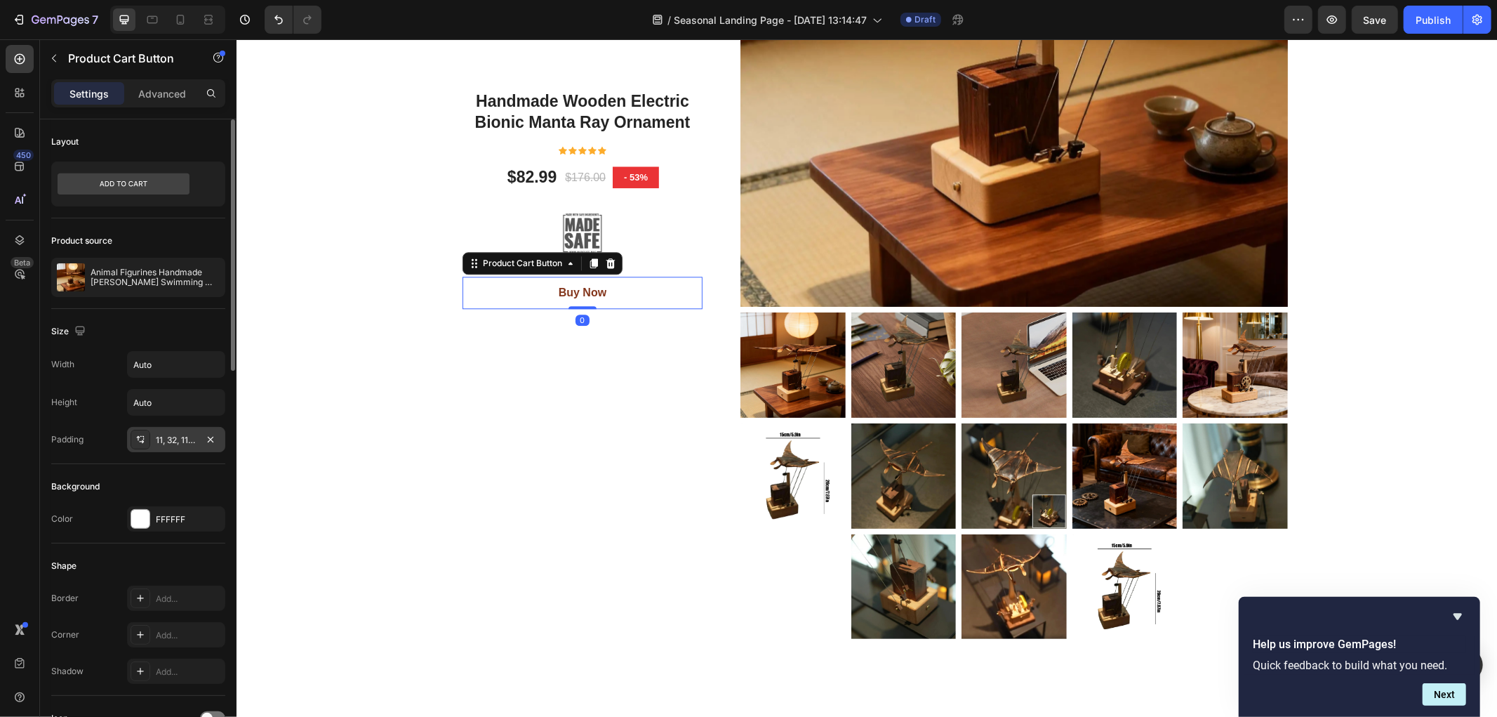
scroll to position [156, 0]
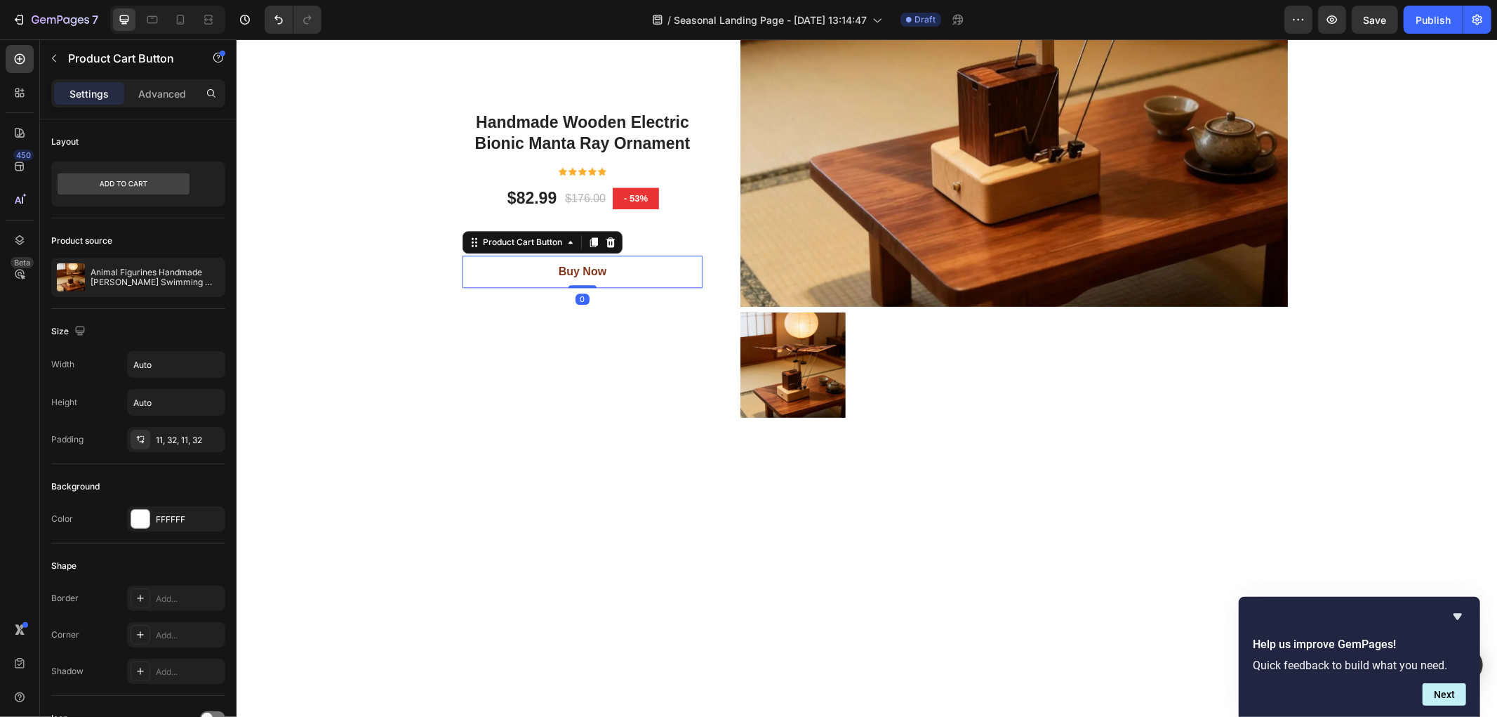
scroll to position [156, 0]
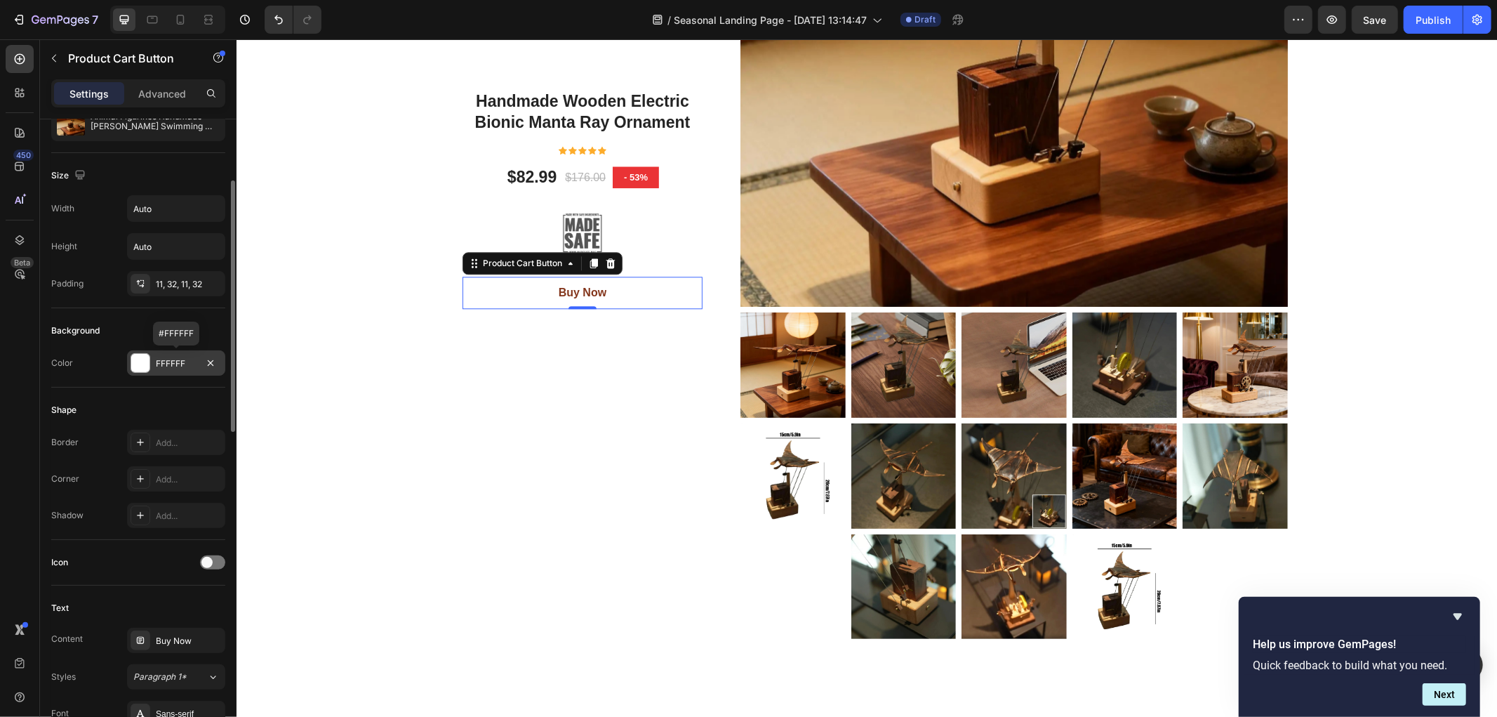
click at [156, 366] on div "FFFFFF" at bounding box center [176, 363] width 41 height 13
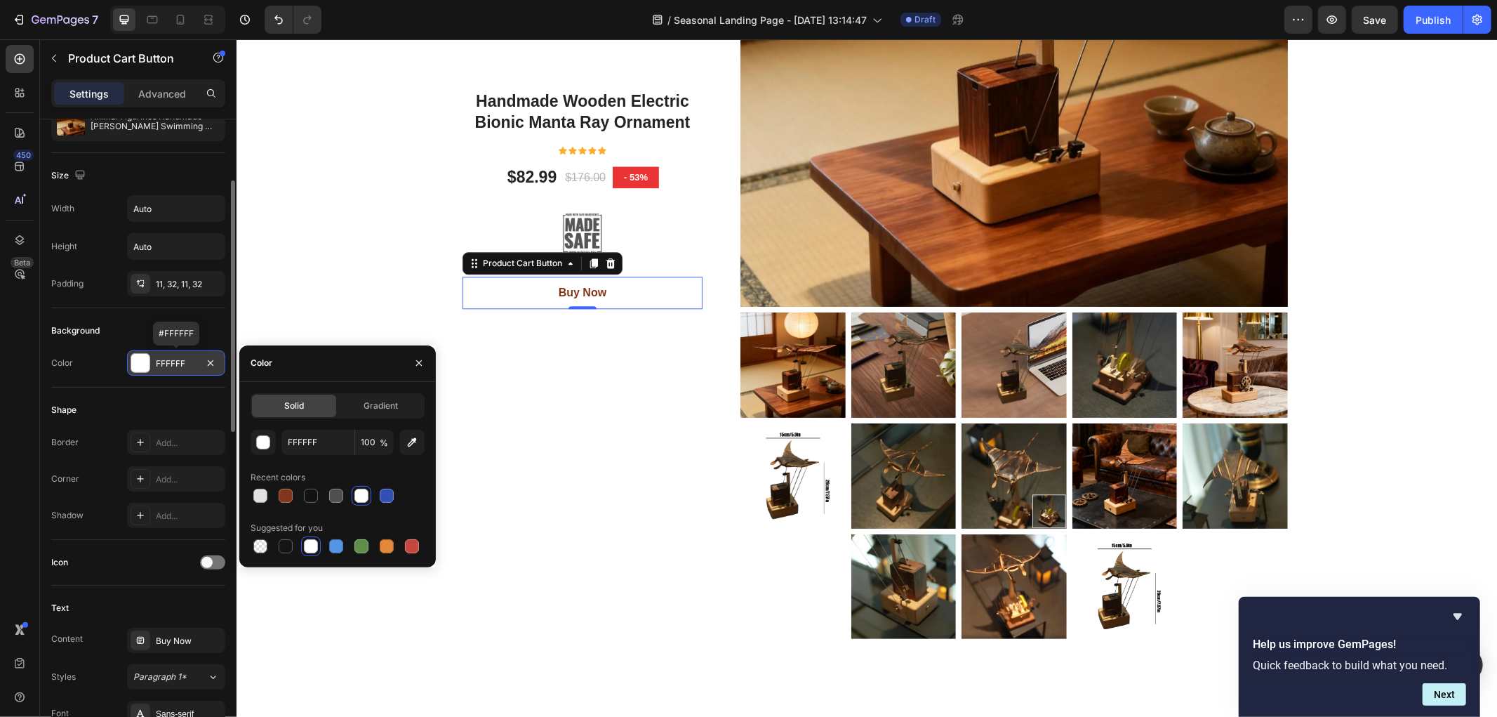
click at [156, 366] on div "FFFFFF" at bounding box center [176, 363] width 41 height 13
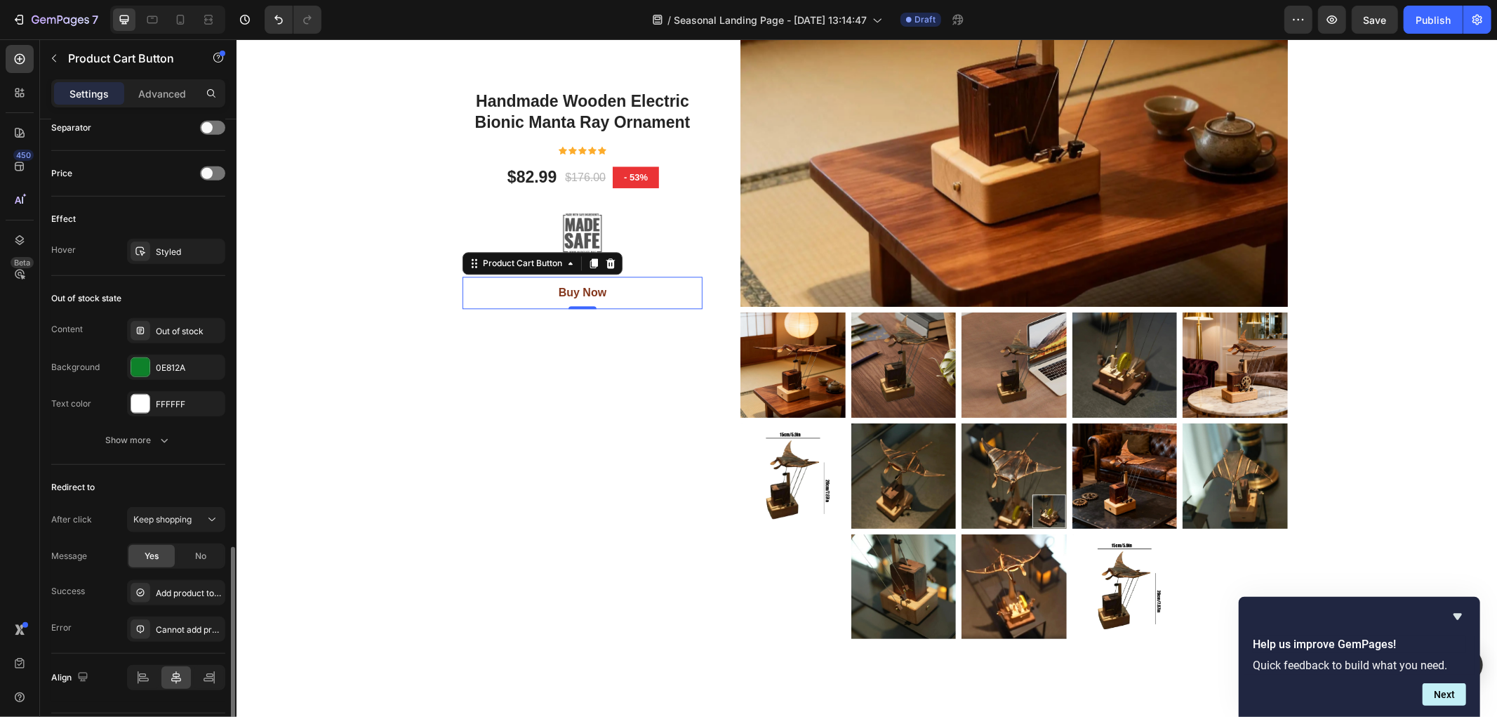
scroll to position [977, 0]
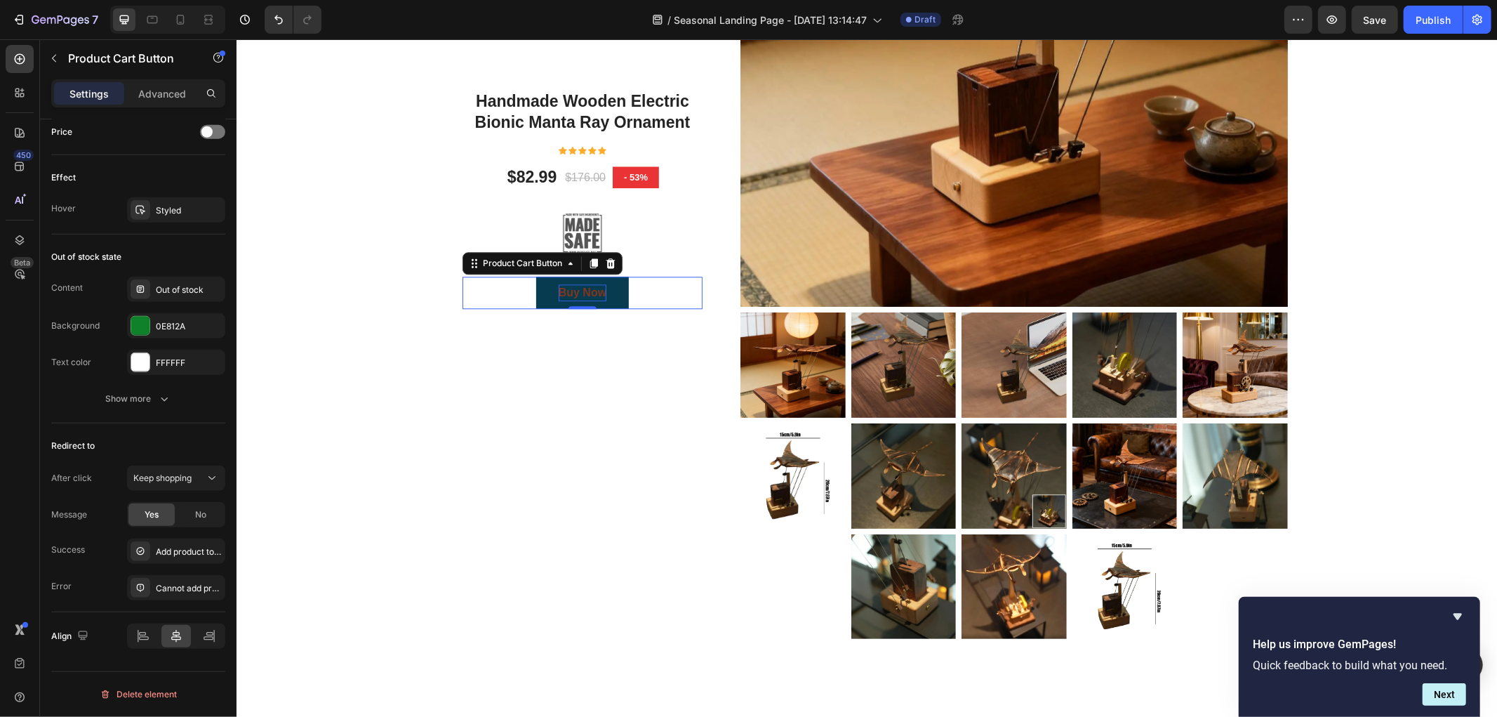
click at [576, 291] on div "Buy Now" at bounding box center [582, 292] width 48 height 17
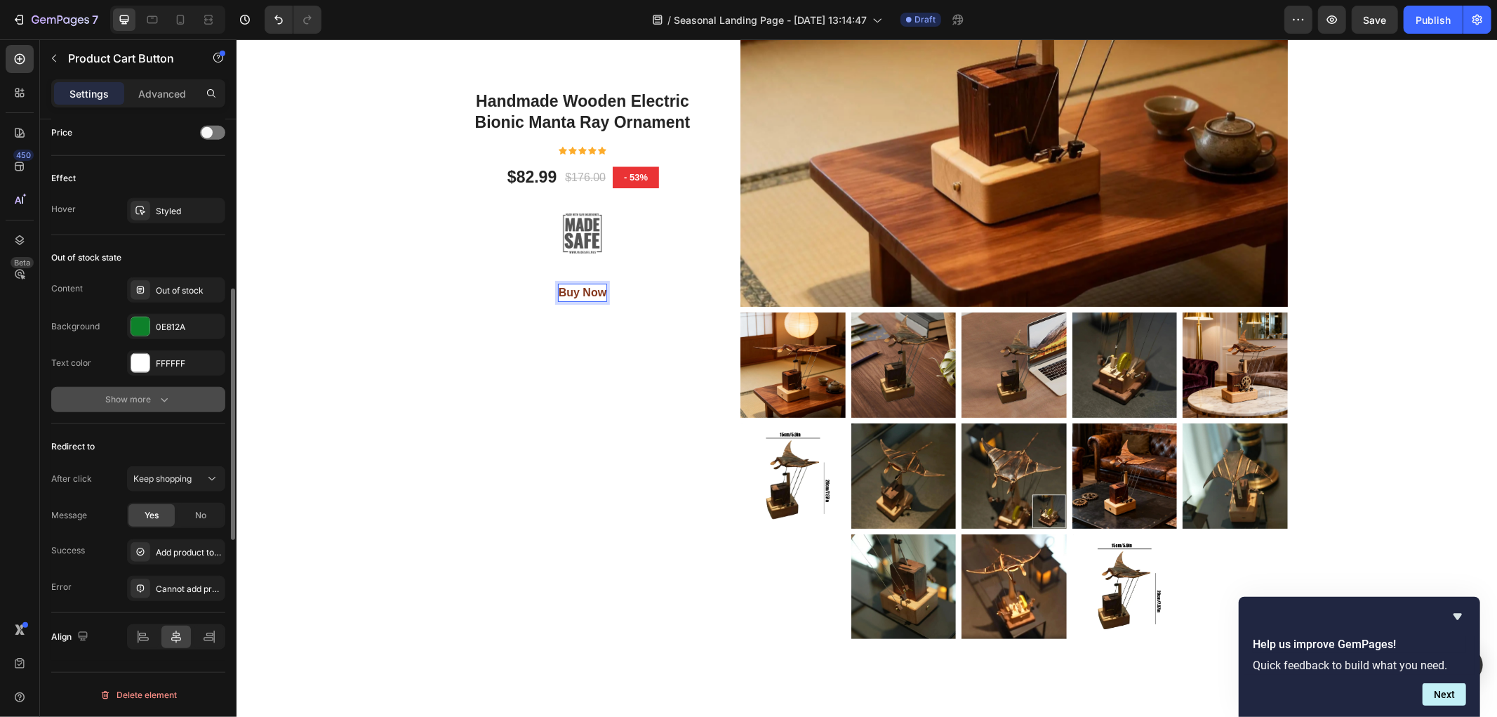
scroll to position [743, 0]
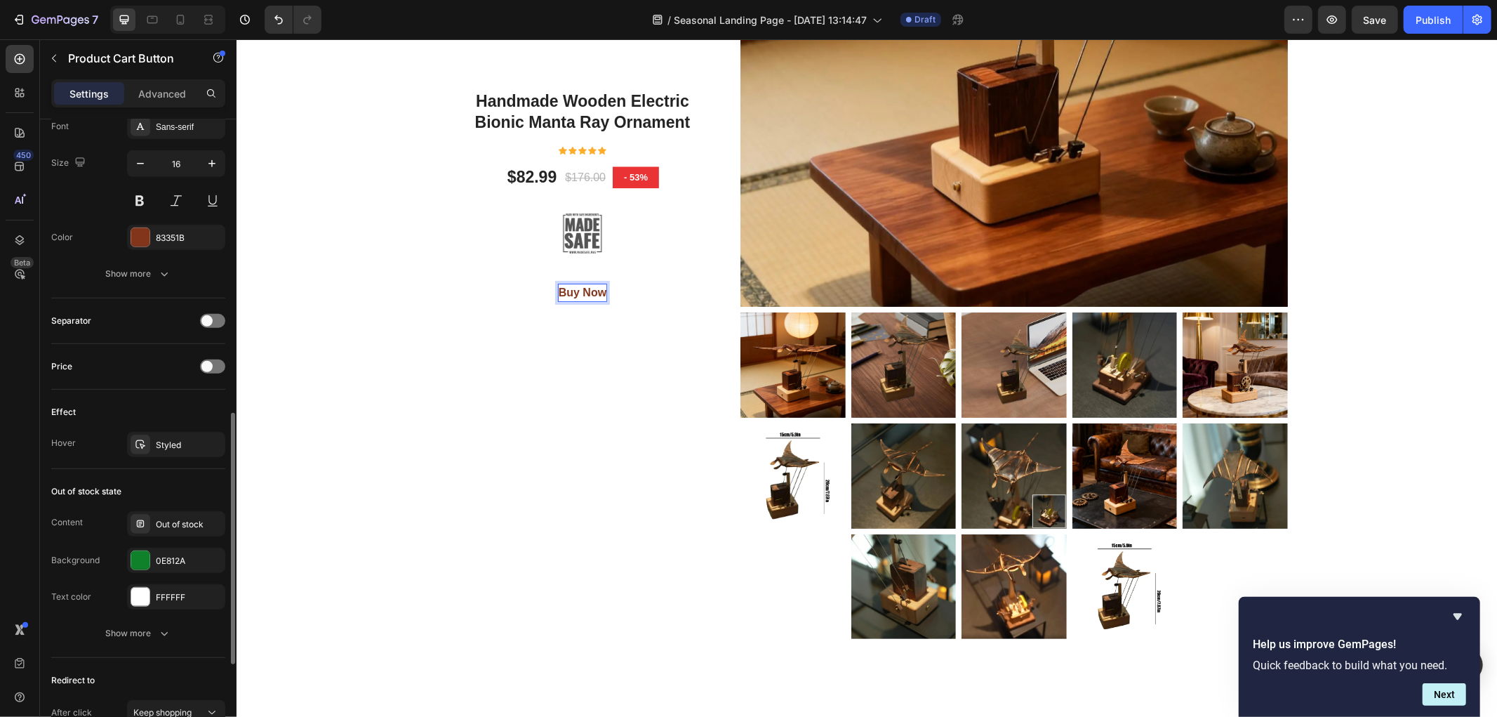
click at [451, 389] on div "Handmade Wooden Electric Bionic Manta Ray Ornament Product Title Icon Icon Icon…" at bounding box center [582, 198] width 274 height 879
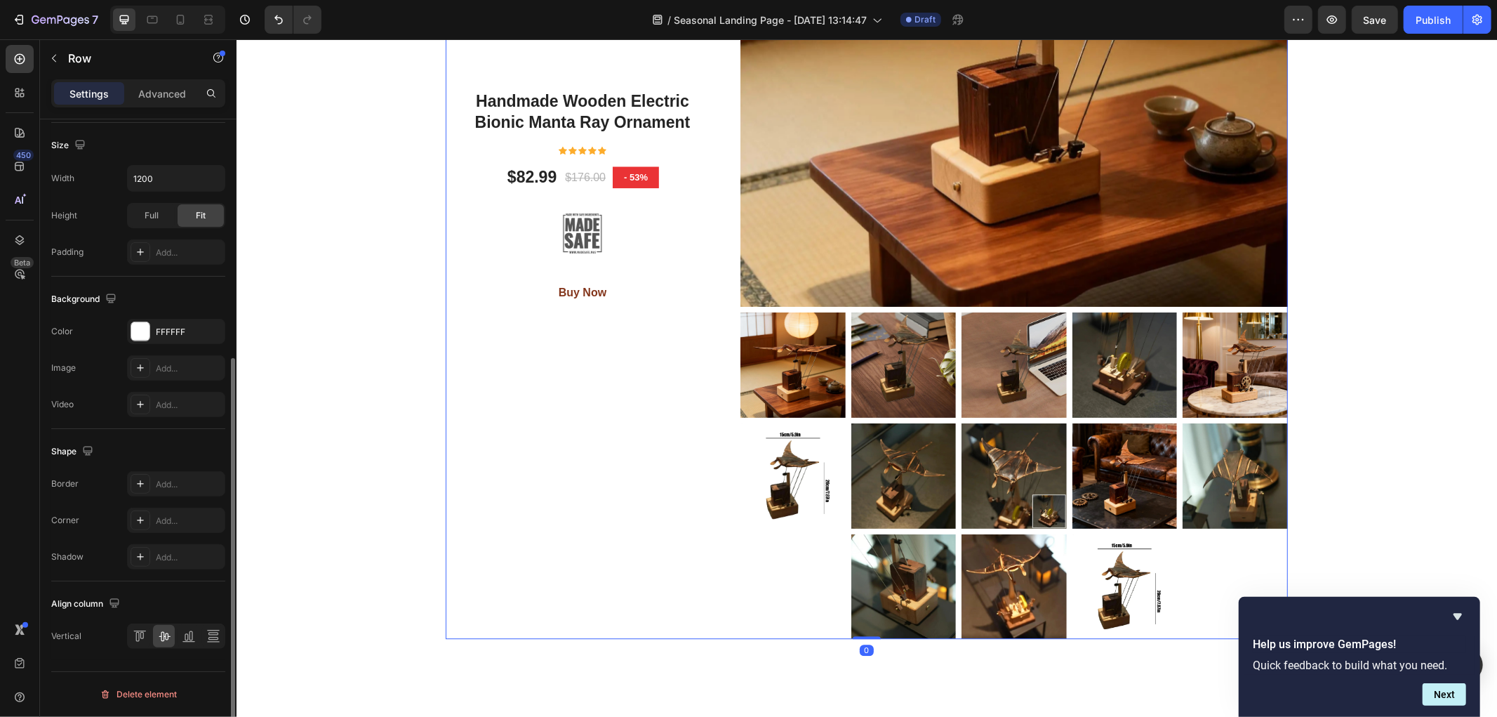
scroll to position [0, 0]
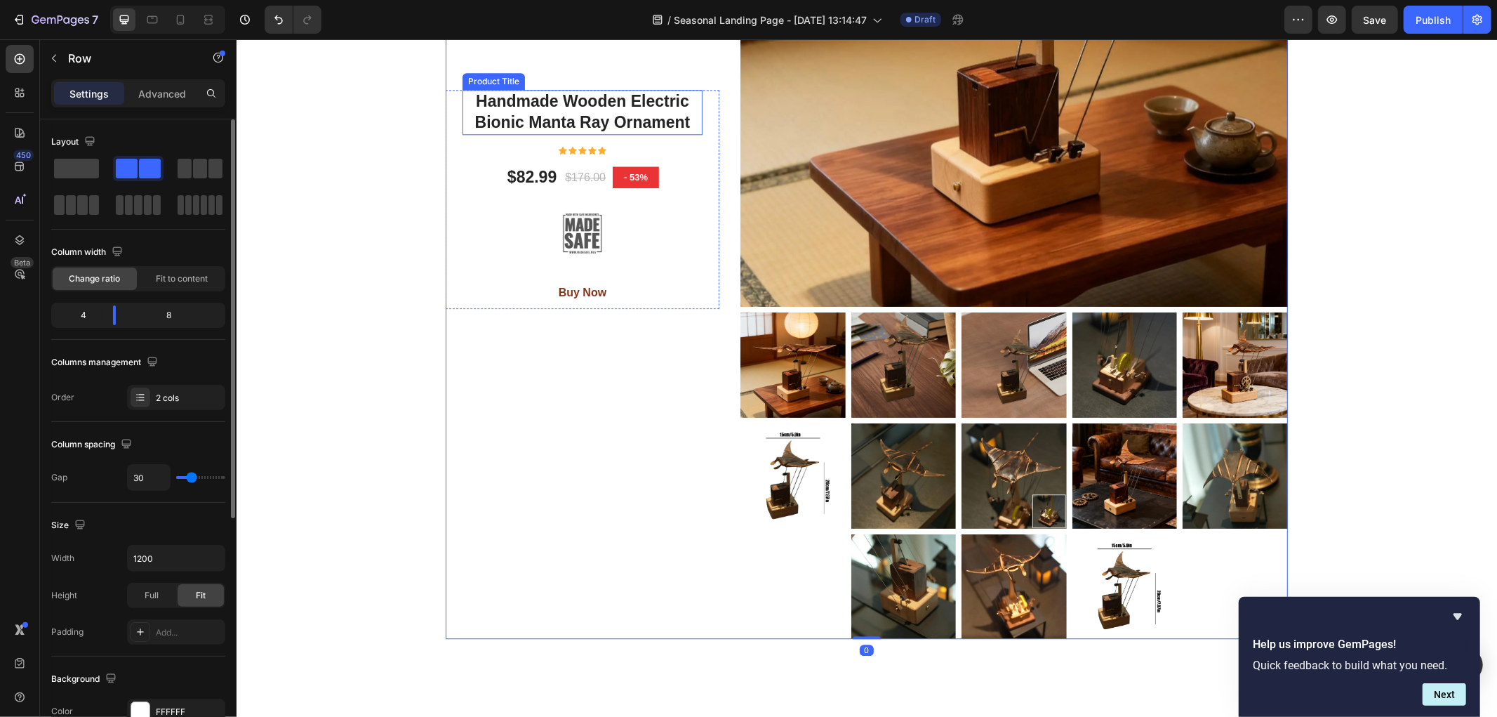
click at [630, 109] on h1 "Handmade Wooden Electric Bionic Manta Ray Ornament" at bounding box center [582, 111] width 240 height 45
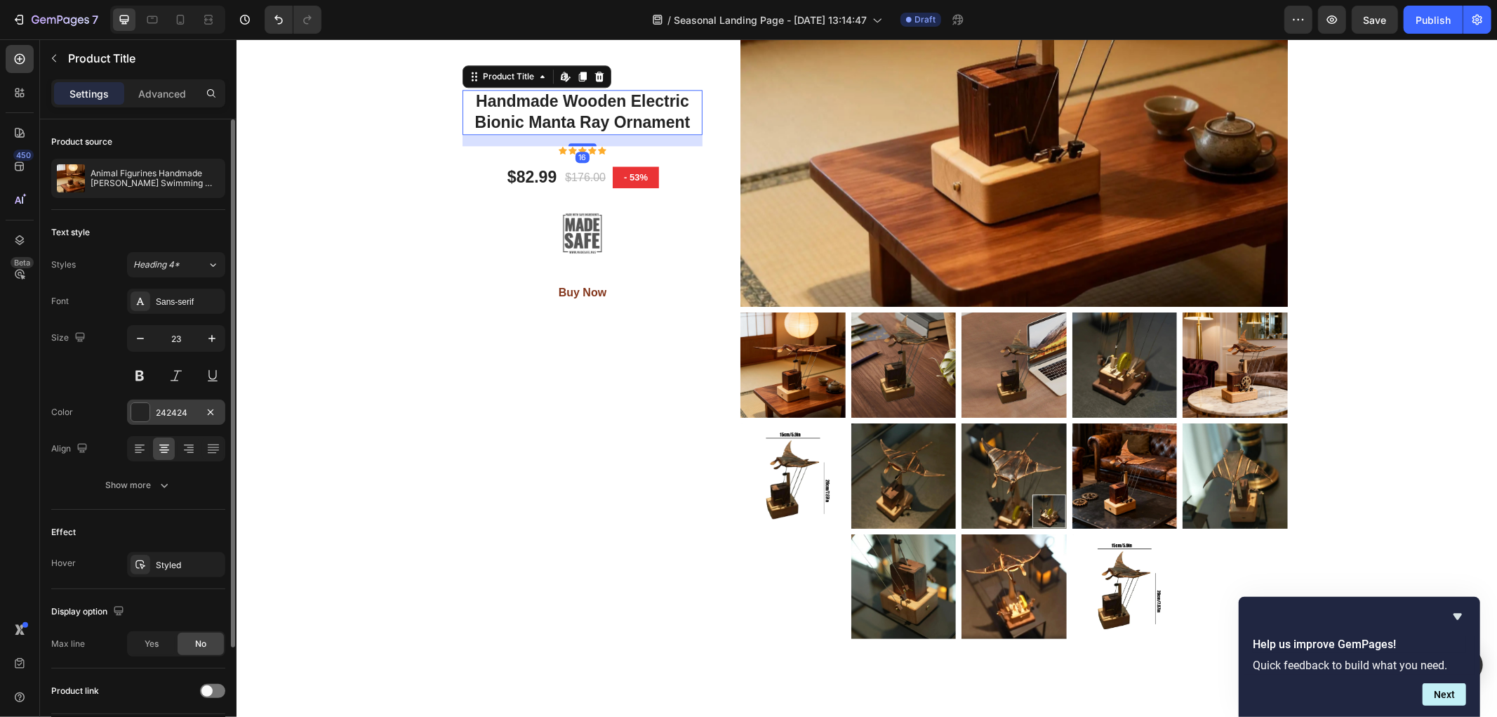
click at [179, 410] on div "242424" at bounding box center [176, 412] width 41 height 13
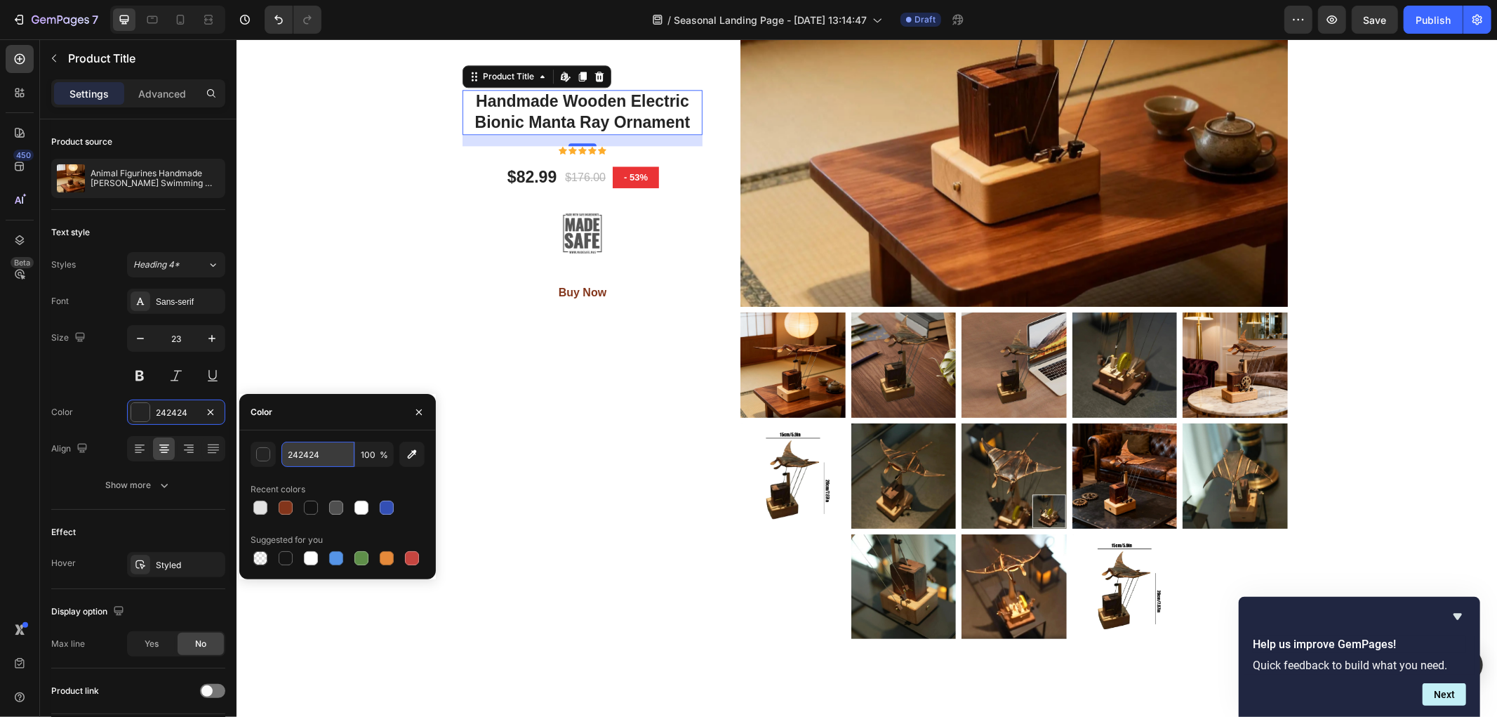
click at [326, 446] on input "242424" at bounding box center [317, 453] width 73 height 25
paste input "83351B"
type input "83351B"
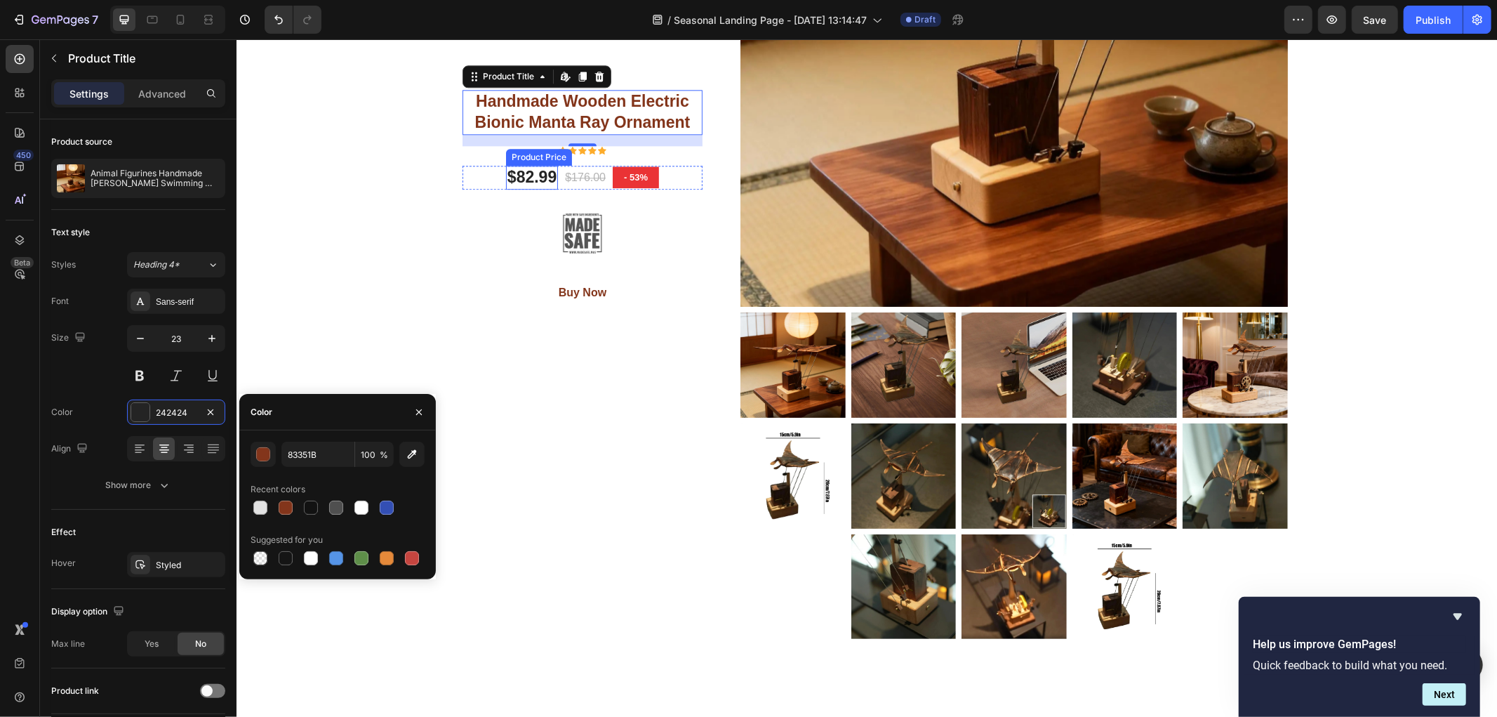
click at [526, 177] on div "$82.99" at bounding box center [531, 177] width 52 height 24
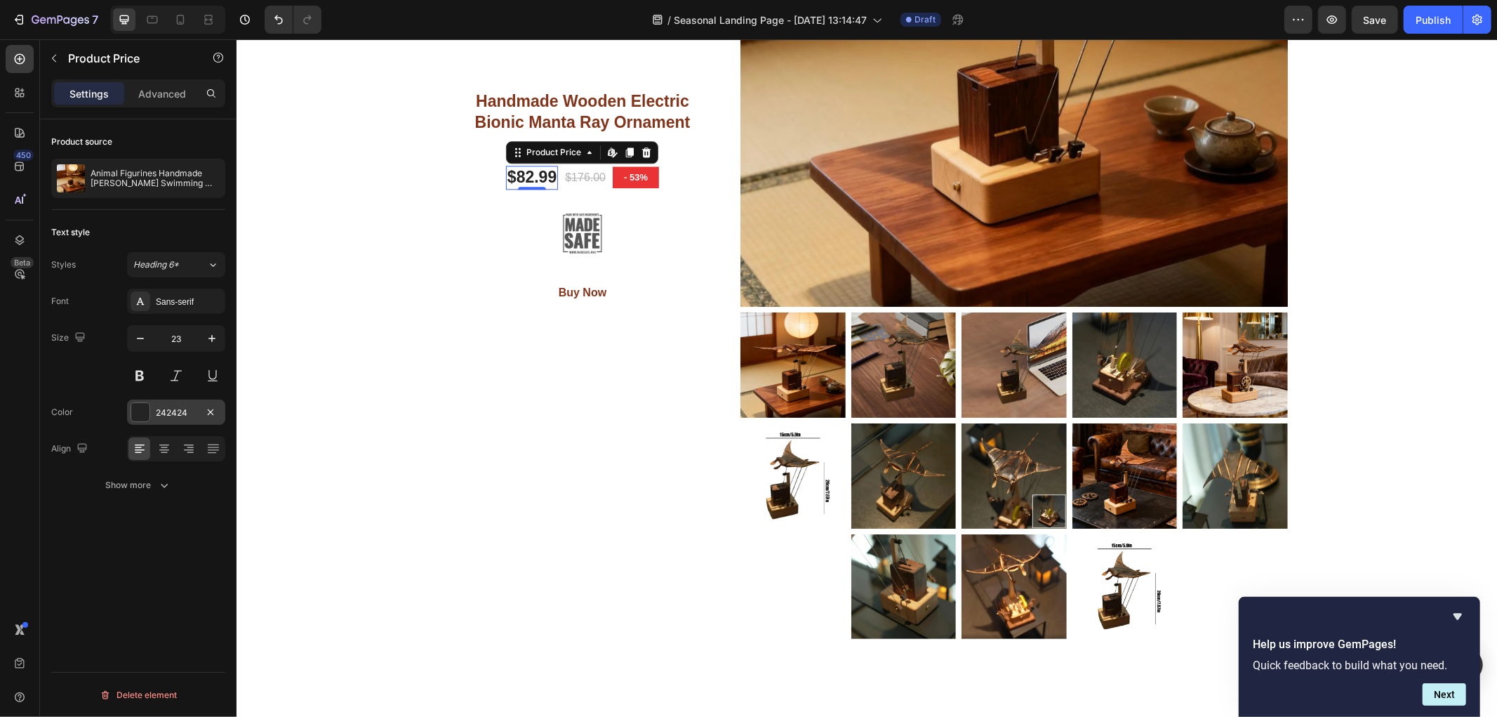
click at [164, 412] on div "242424" at bounding box center [176, 412] width 41 height 13
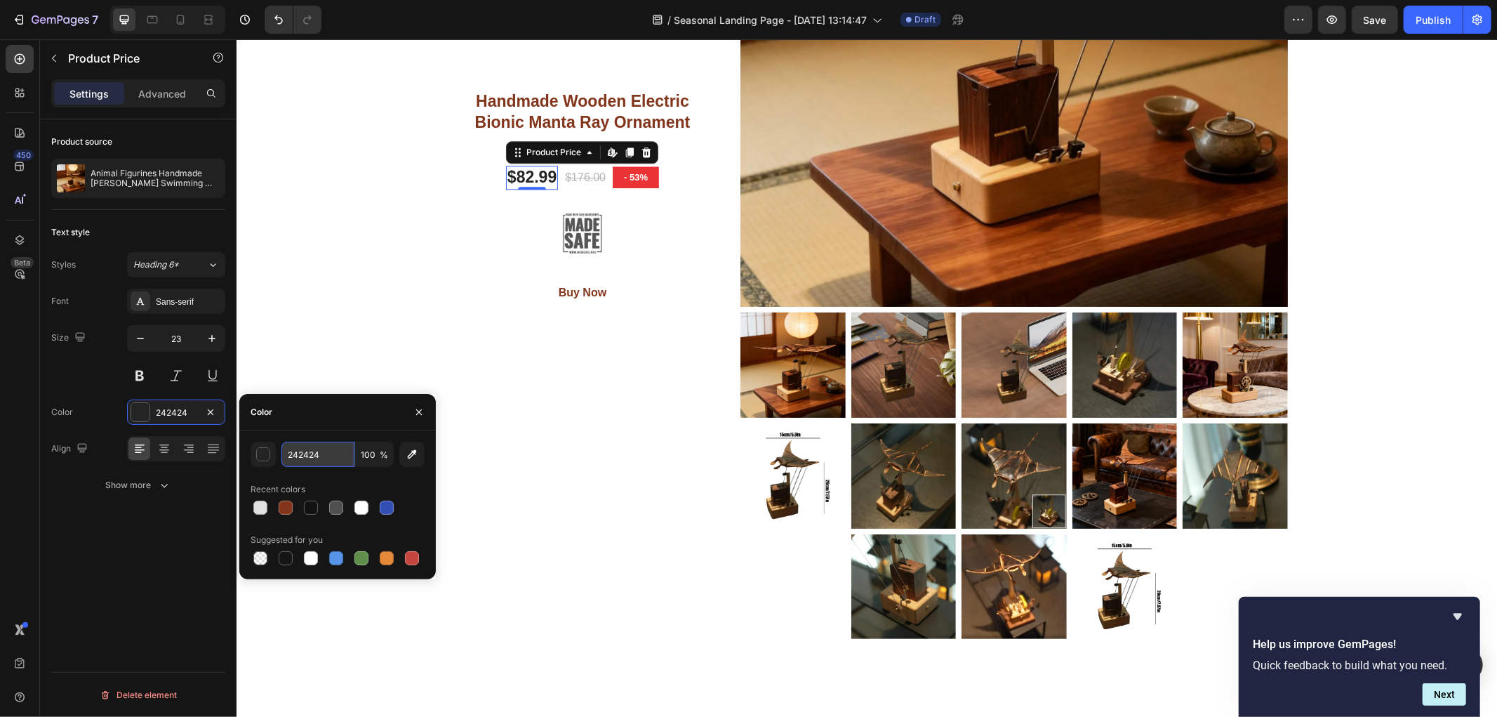
click at [314, 443] on input "242424" at bounding box center [317, 453] width 73 height 25
paste input "83351B"
type input "83351B"
click at [305, 313] on div "Handmade Wooden Electric Bionic Manta Ray Ornament Product Title Icon Icon Icon…" at bounding box center [866, 198] width 1240 height 879
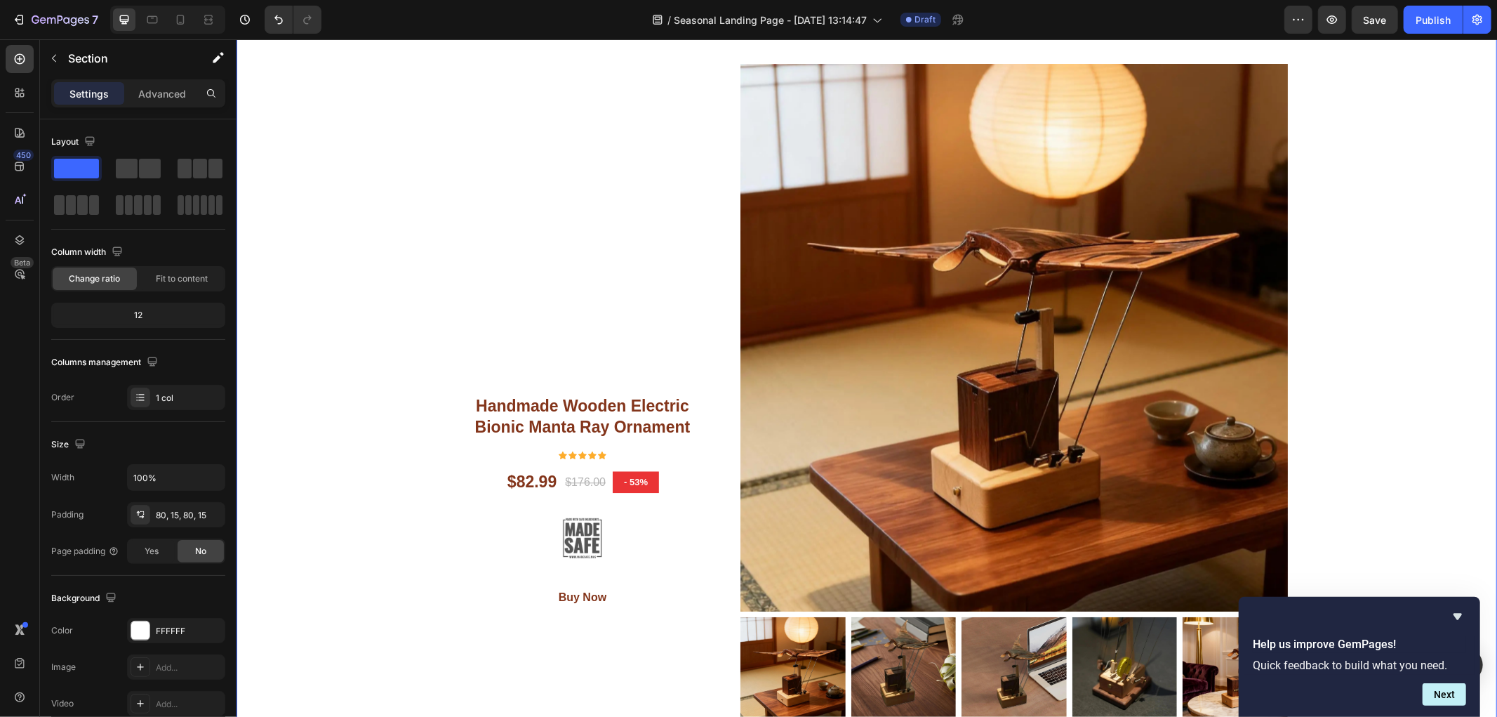
scroll to position [7134, 0]
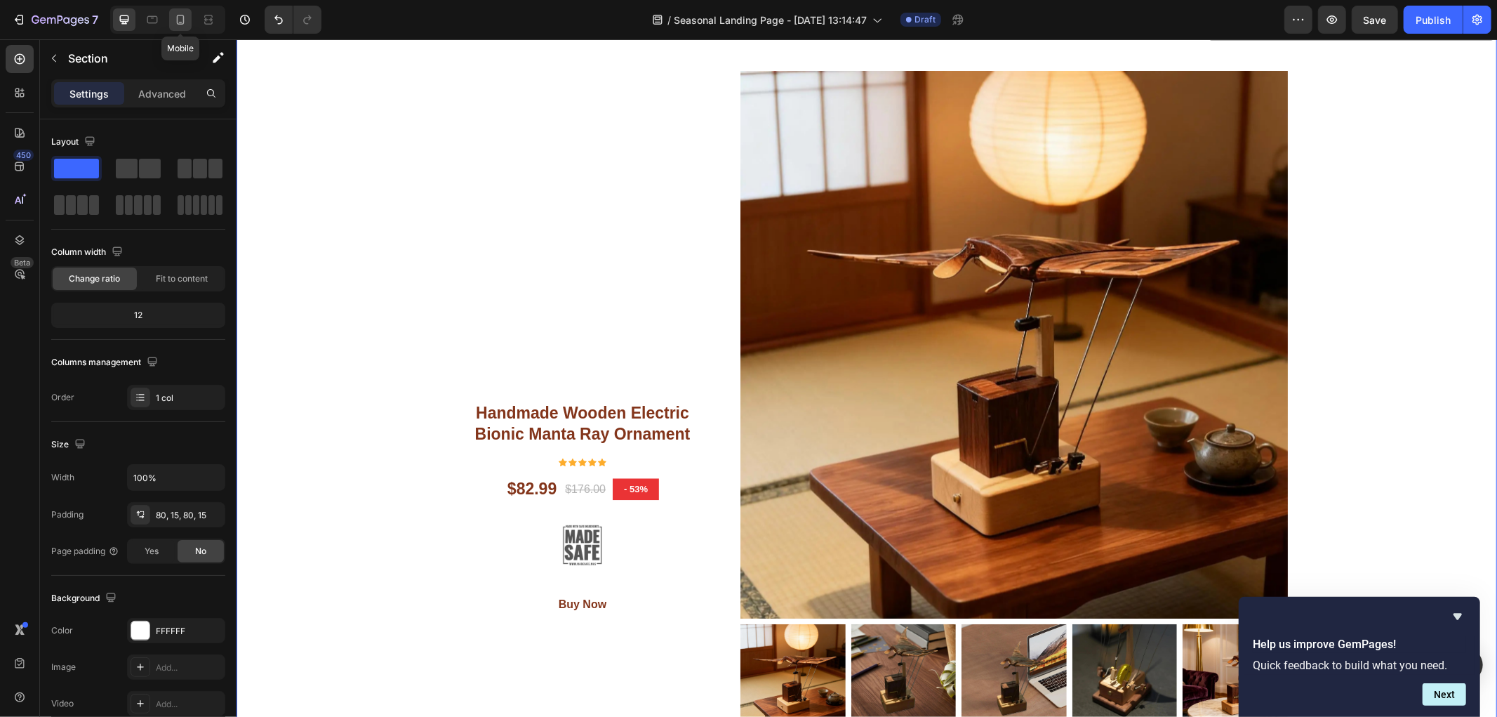
click at [173, 17] on icon at bounding box center [180, 20] width 14 height 14
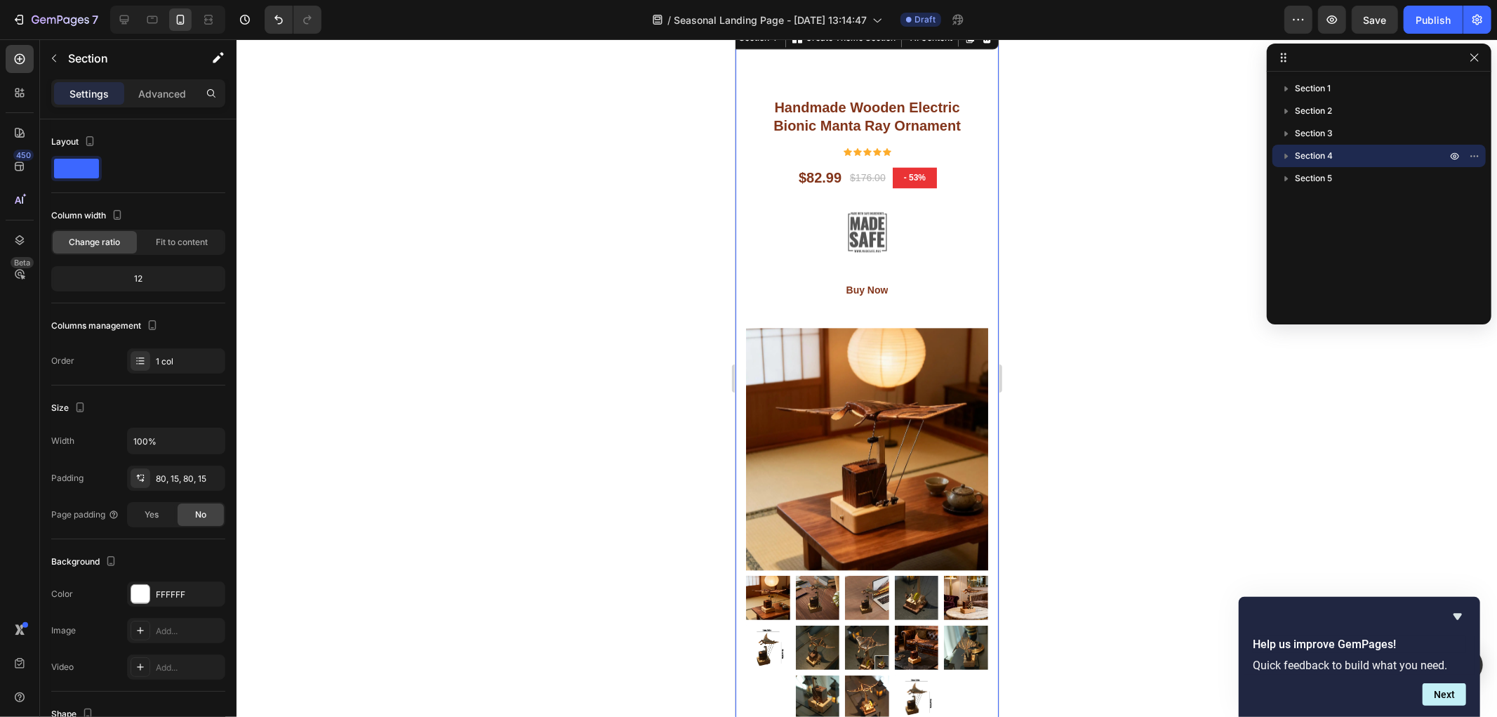
scroll to position [6735, 0]
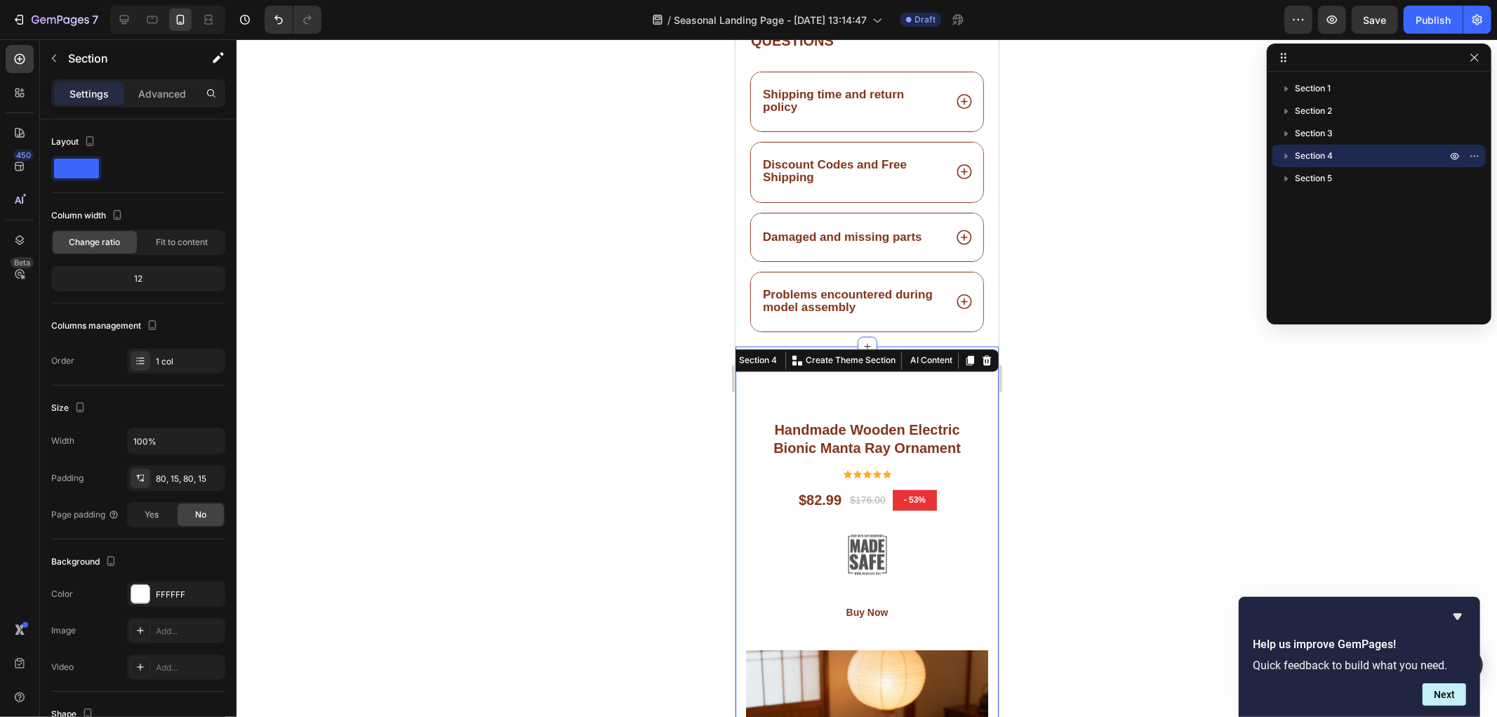
click at [633, 430] on div at bounding box center [867, 377] width 1261 height 677
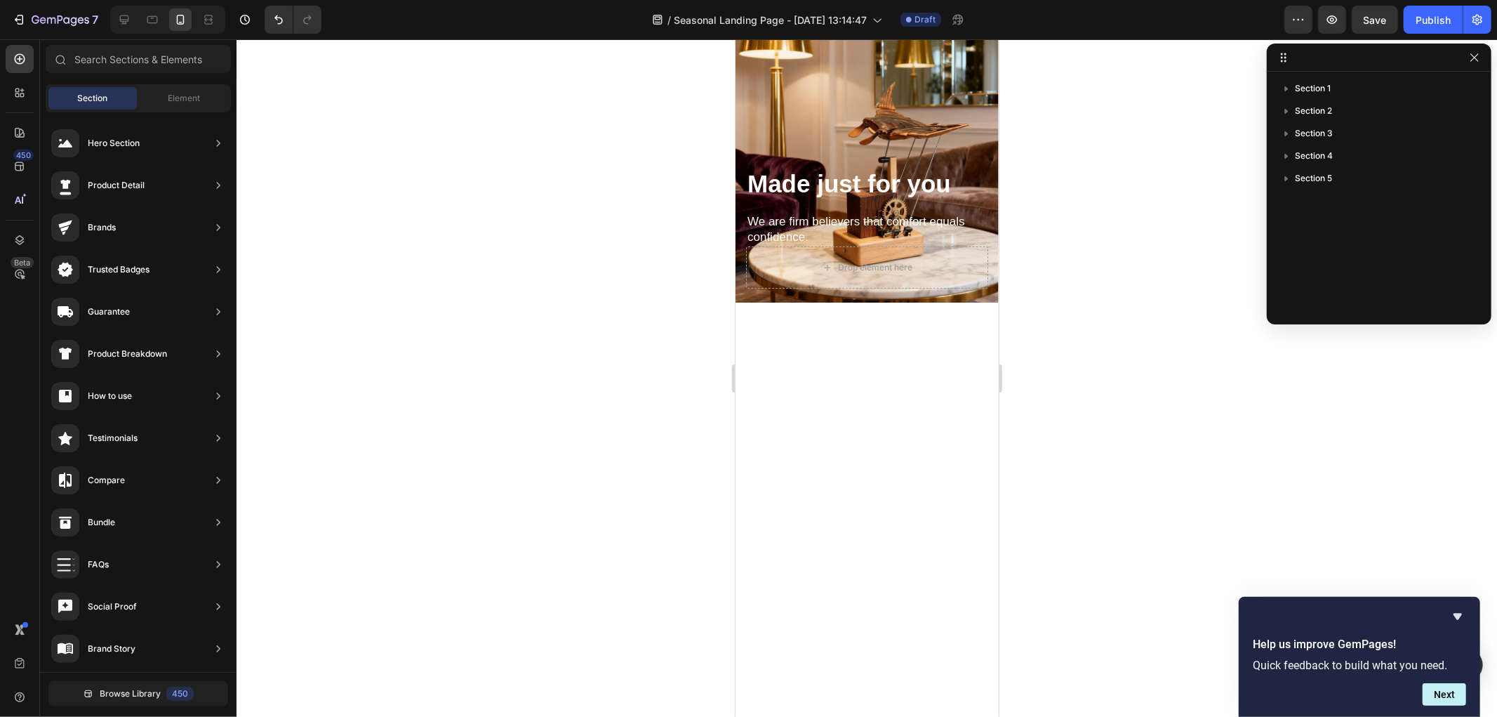
scroll to position [0, 0]
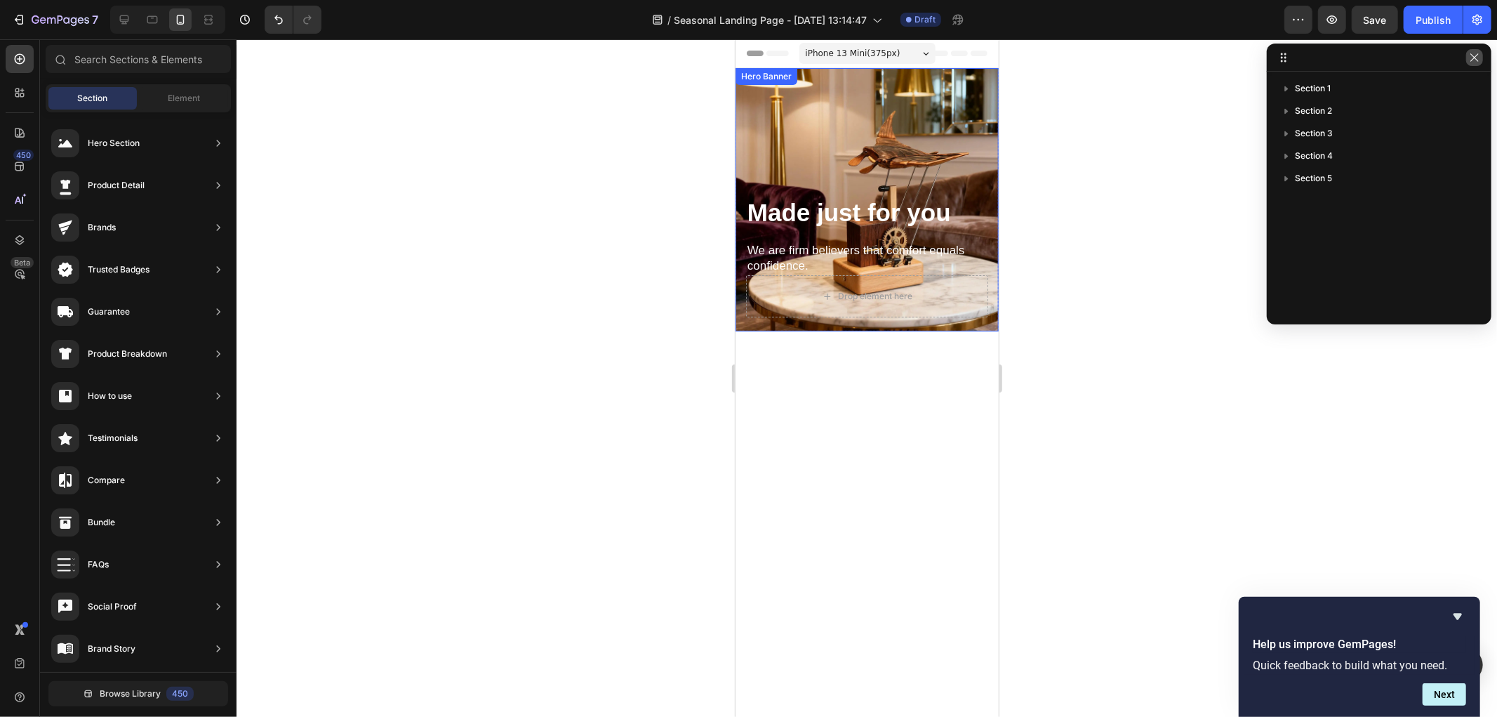
click at [1471, 55] on icon "button" at bounding box center [1474, 57] width 11 height 11
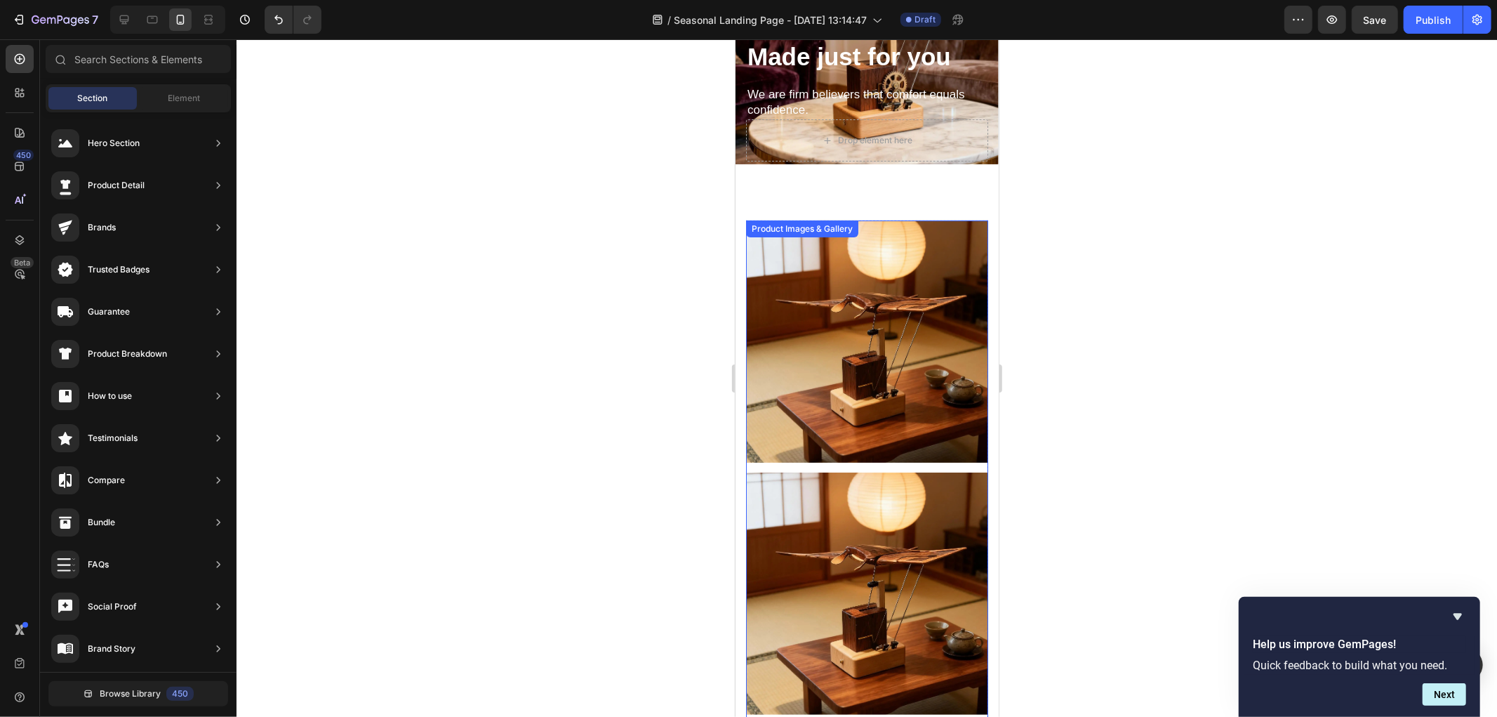
scroll to position [78, 0]
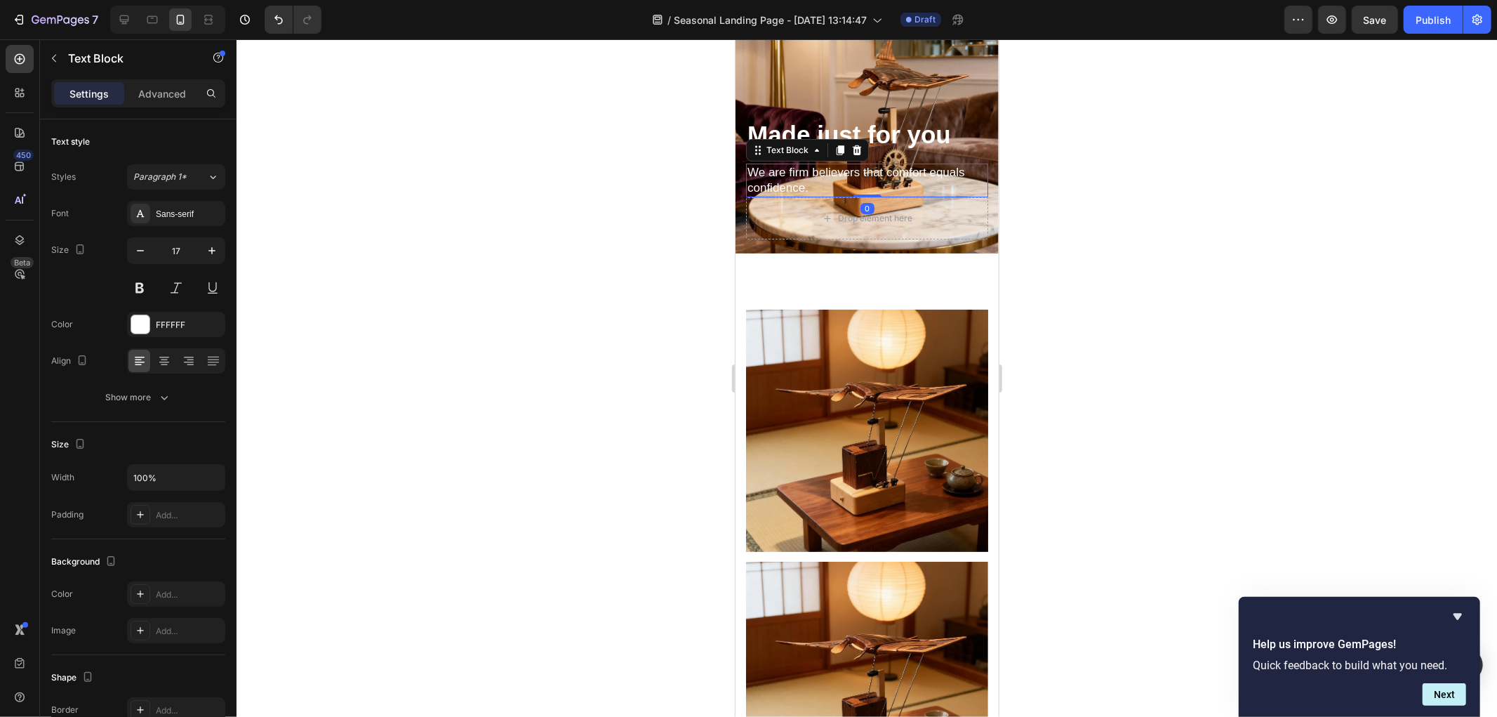
click at [839, 164] on p "We are firm believers that comfort equals confidence." at bounding box center [866, 179] width 239 height 31
click at [857, 145] on icon at bounding box center [856, 150] width 9 height 10
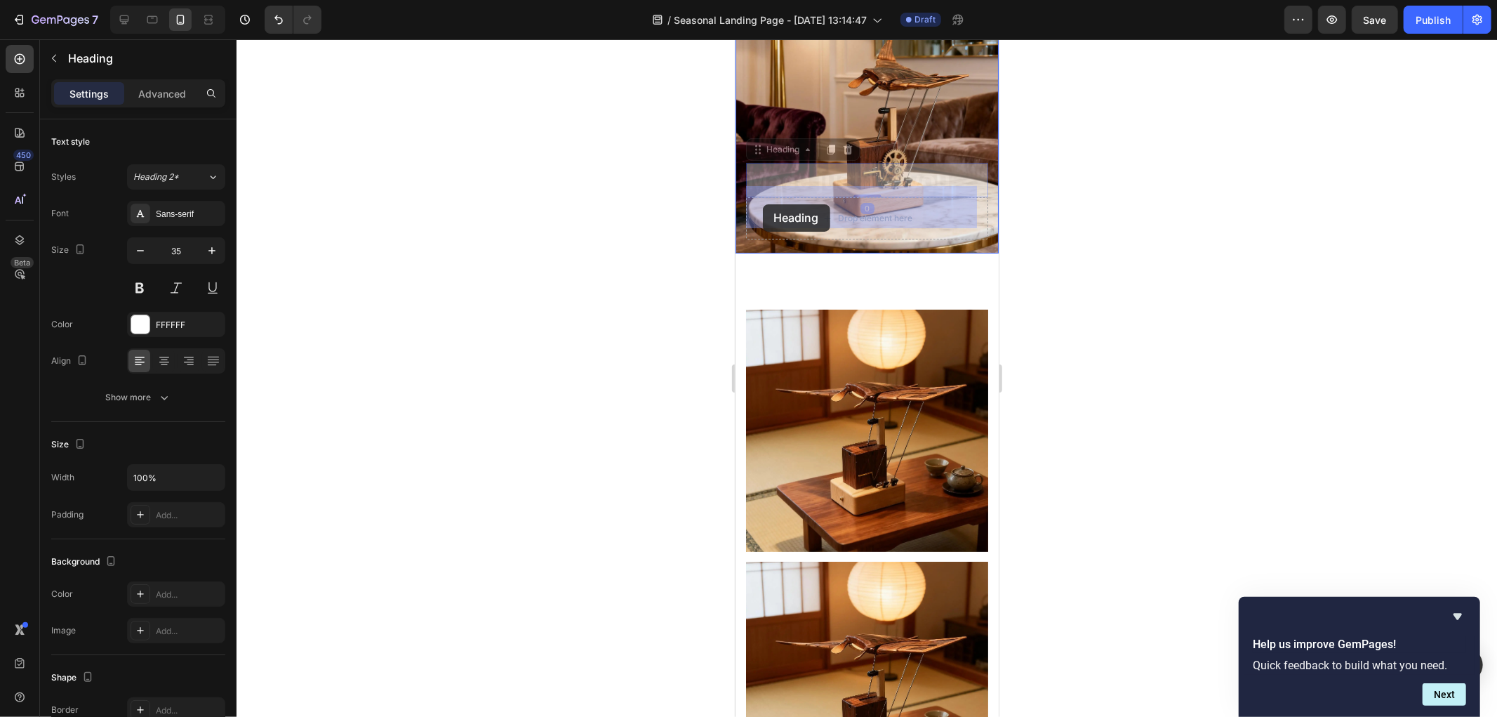
drag, startPoint x: 765, startPoint y: 147, endPoint x: 762, endPoint y: 204, distance: 56.9
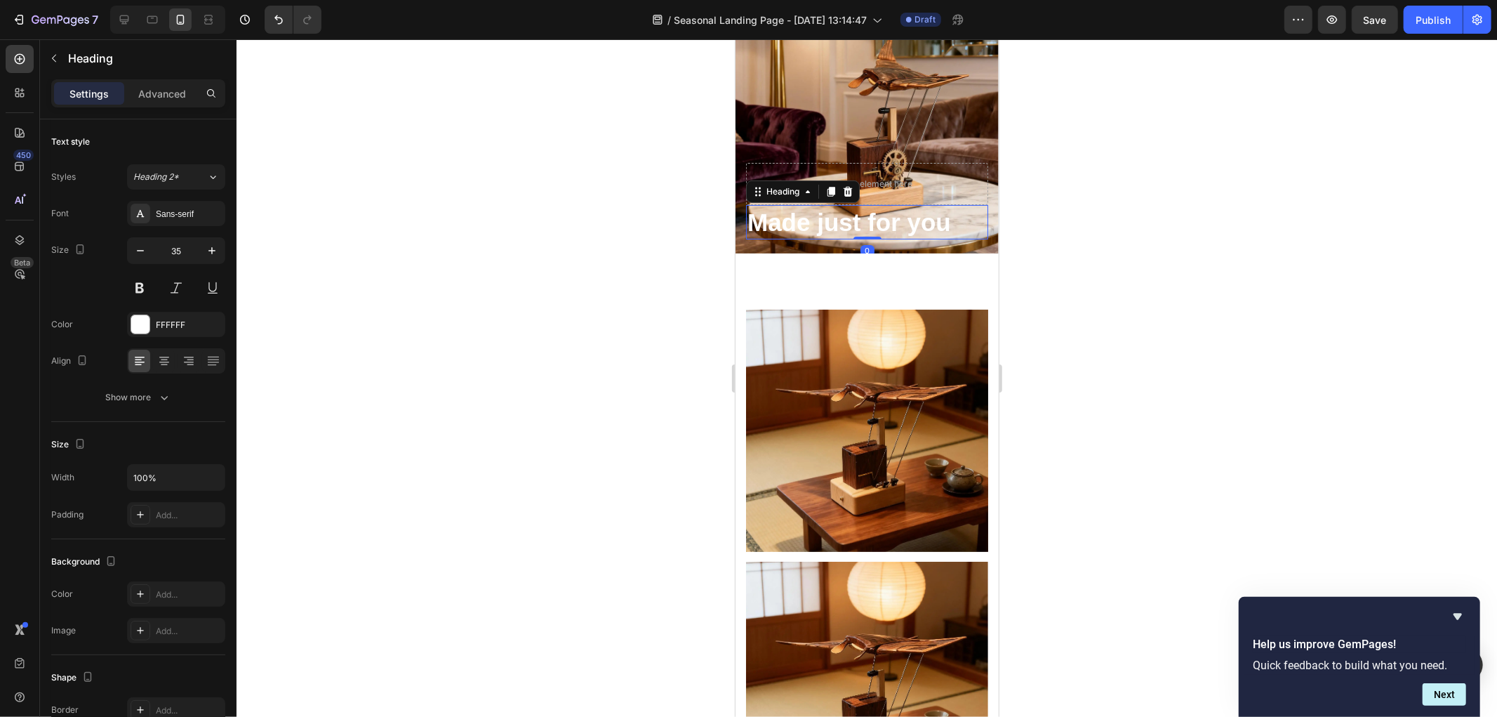
click at [1179, 232] on div at bounding box center [867, 377] width 1261 height 677
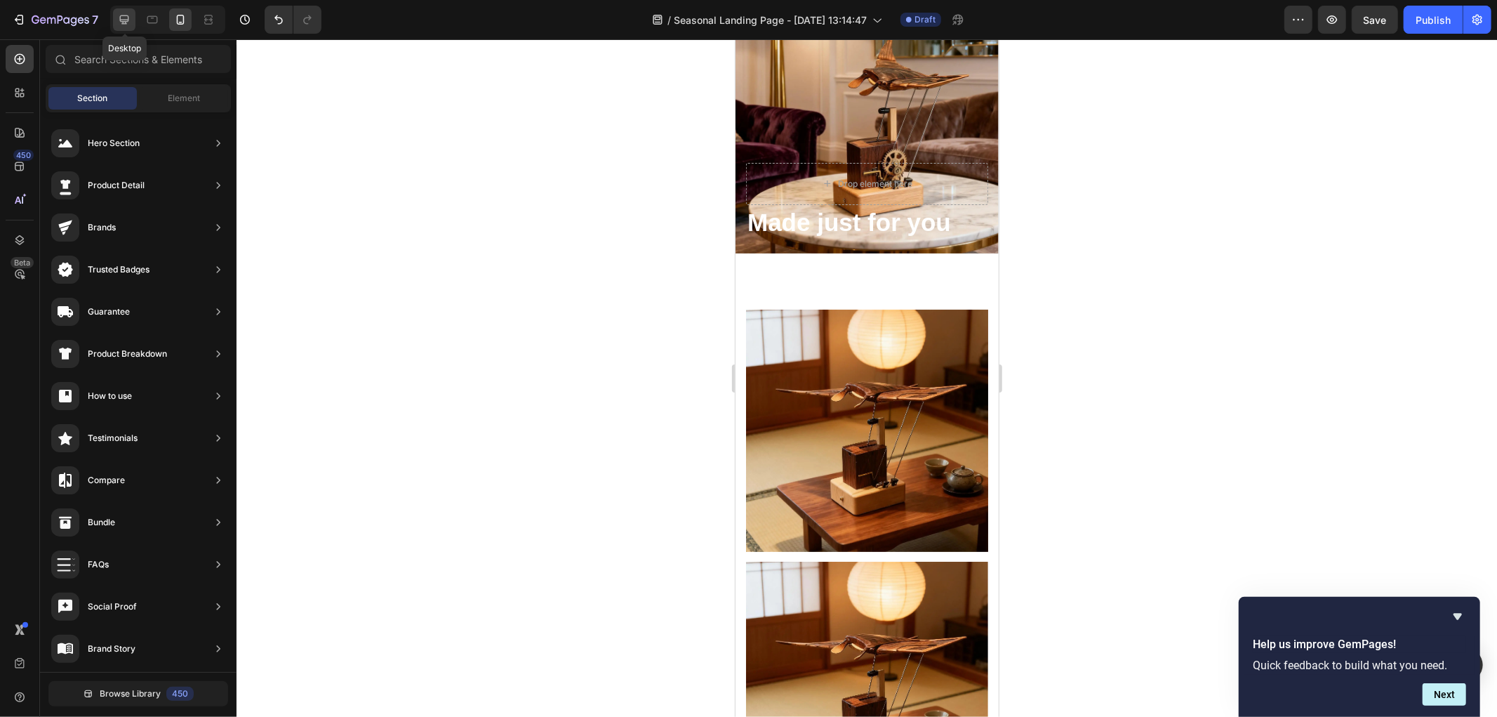
click at [128, 23] on icon at bounding box center [124, 20] width 14 height 14
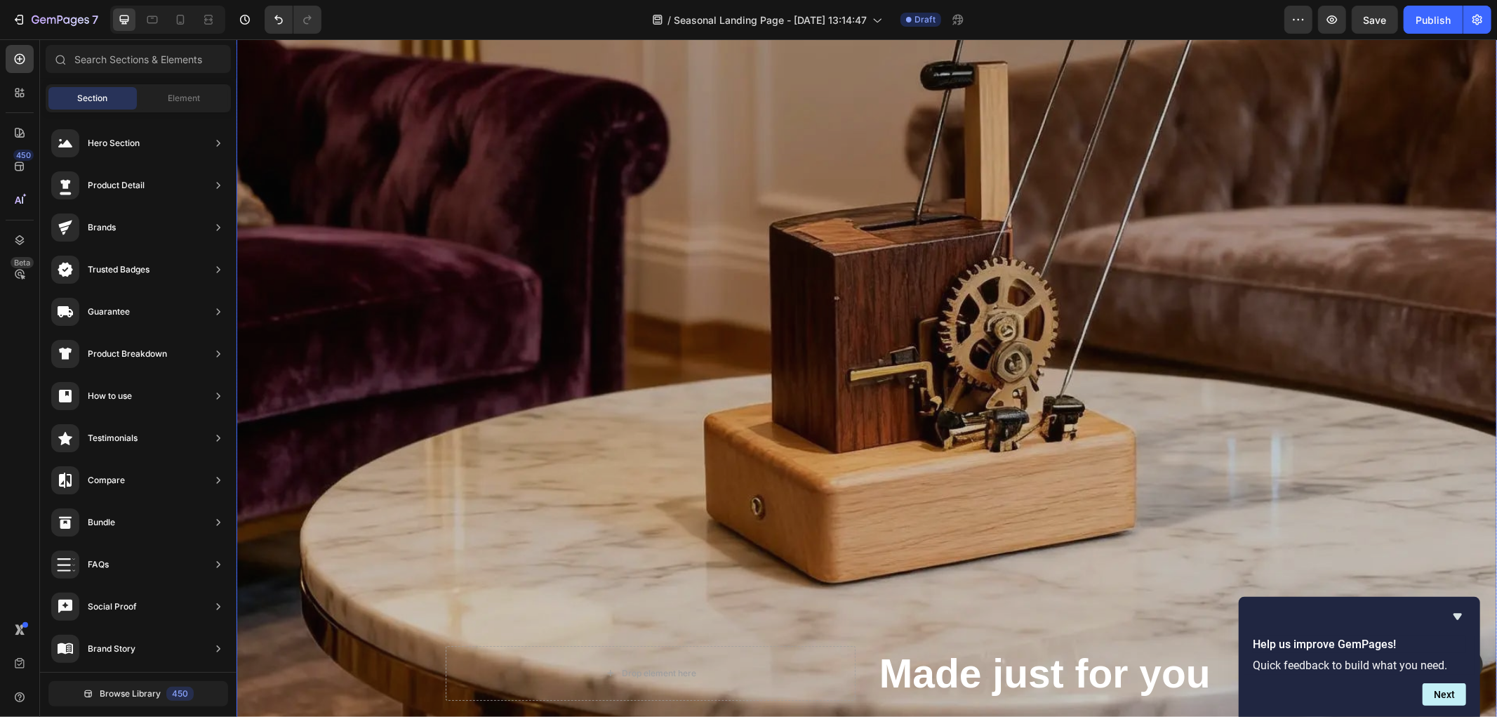
scroll to position [858, 0]
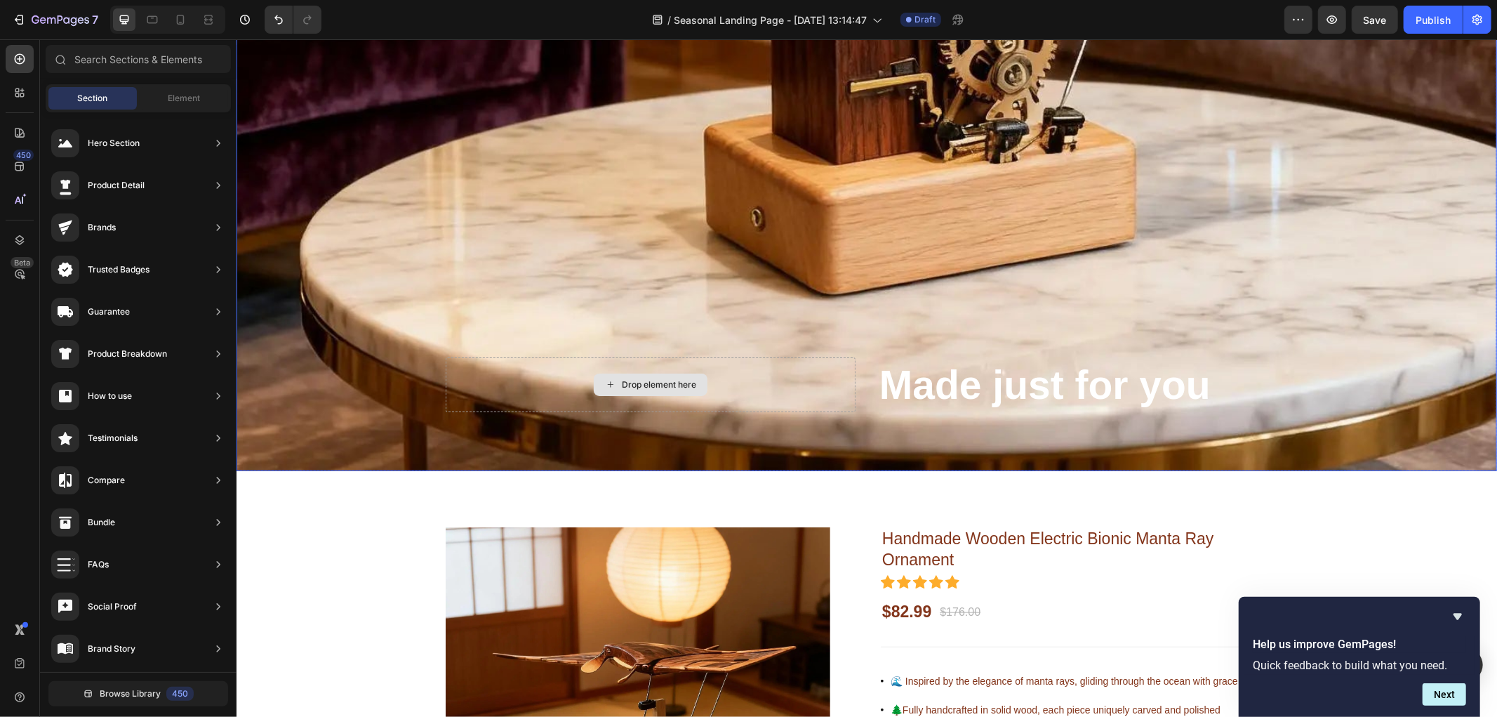
click at [776, 357] on div "Drop element here" at bounding box center [650, 384] width 410 height 55
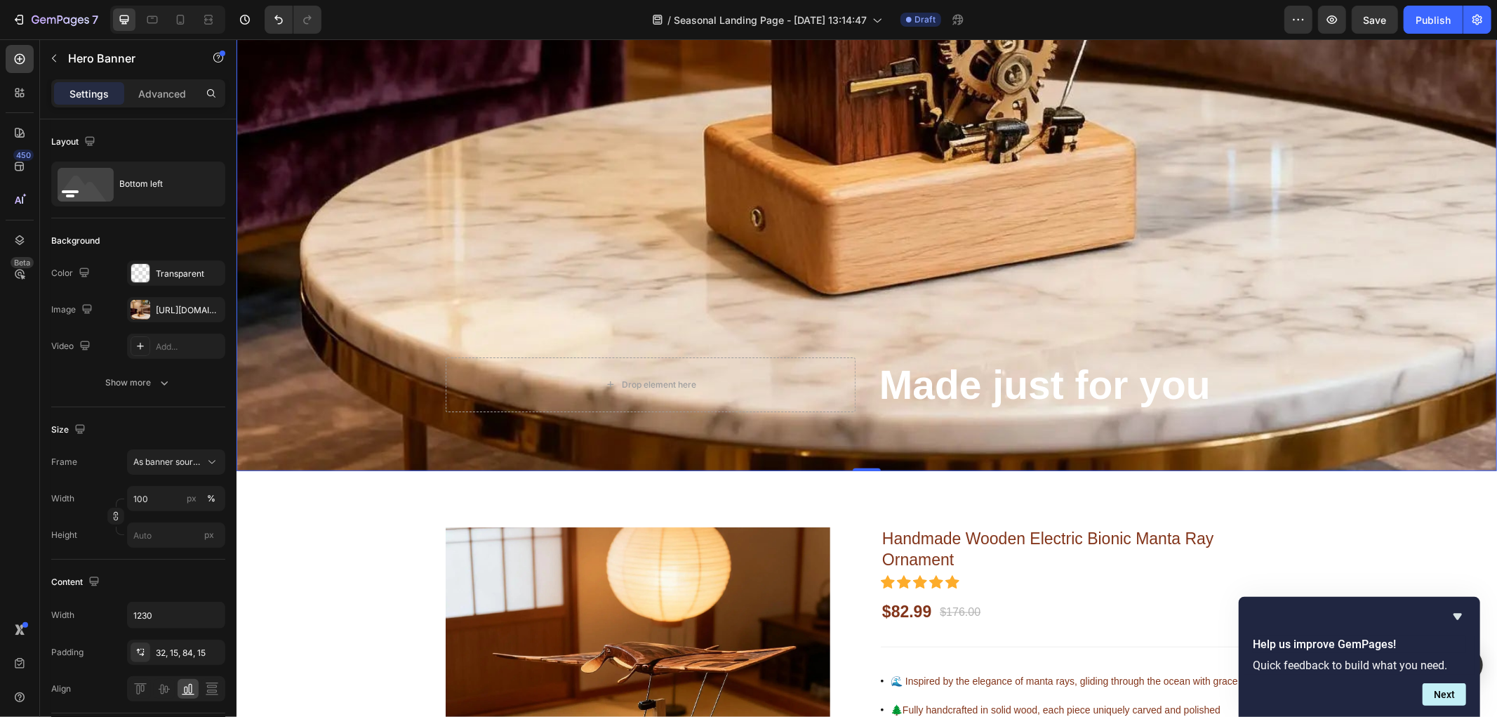
click at [846, 334] on div "Drop element here Made just for you Heading" at bounding box center [865, 402] width 863 height 136
click at [797, 367] on div "Drop element here" at bounding box center [650, 384] width 410 height 55
click at [445, 366] on div "Drop element here" at bounding box center [650, 384] width 410 height 55
click at [531, 367] on div "Drop element here" at bounding box center [650, 384] width 410 height 55
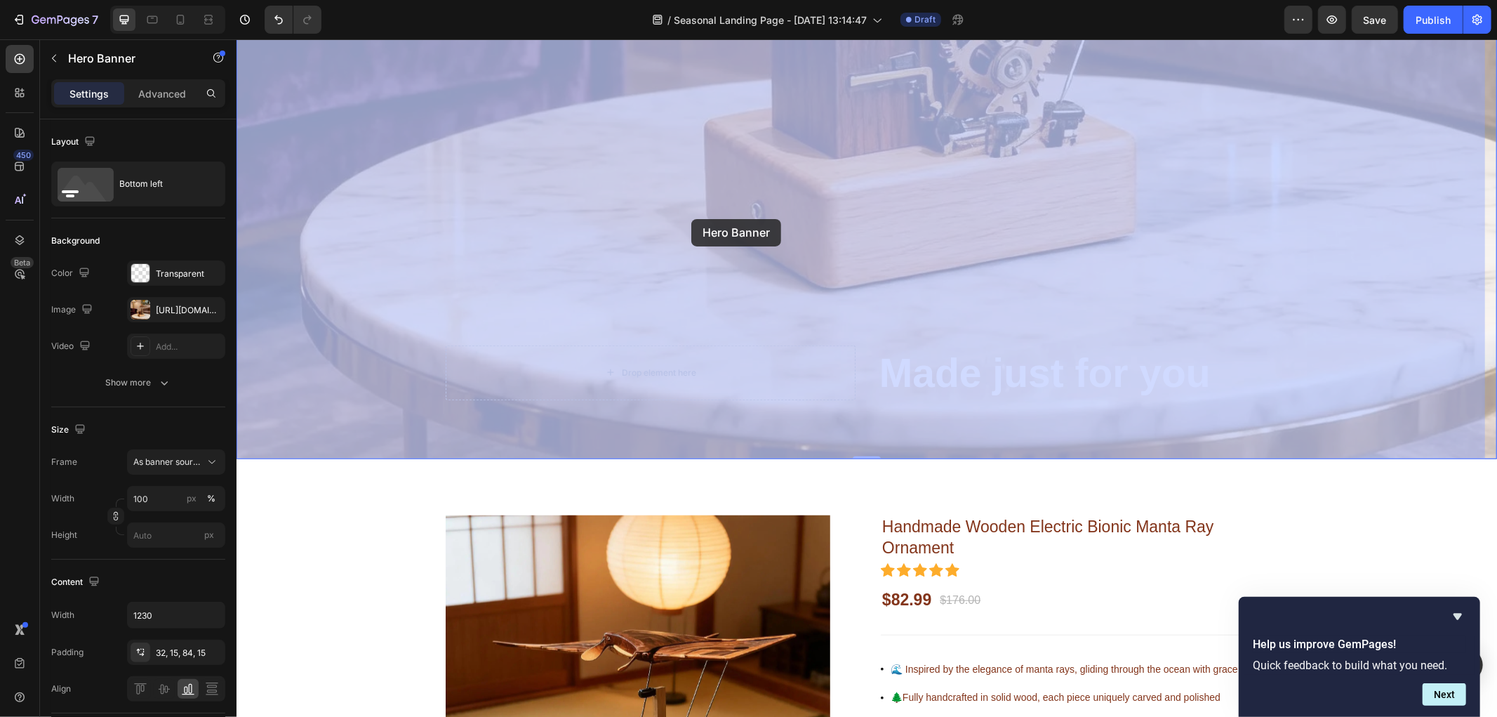
drag, startPoint x: 531, startPoint y: 367, endPoint x: 694, endPoint y: 217, distance: 221.5
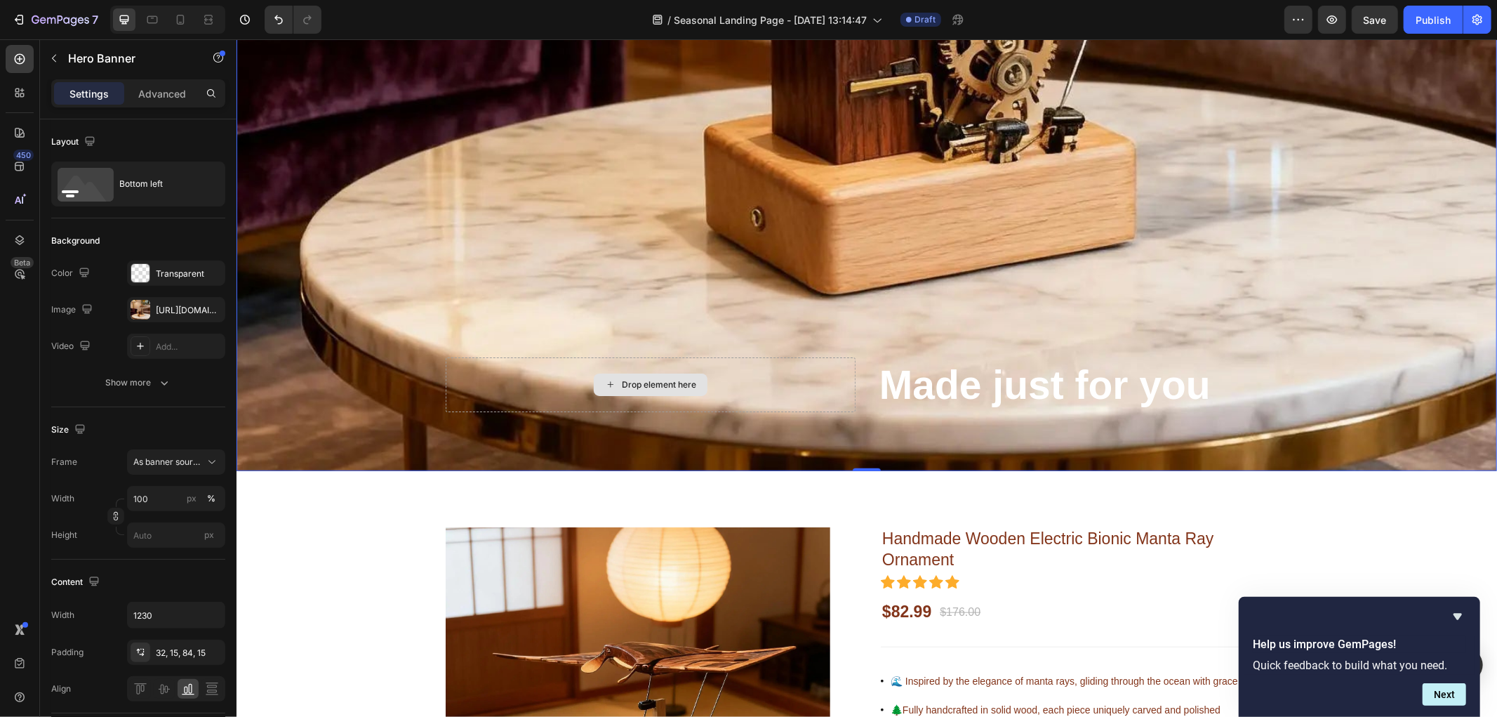
click at [507, 370] on div "Drop element here" at bounding box center [650, 384] width 410 height 55
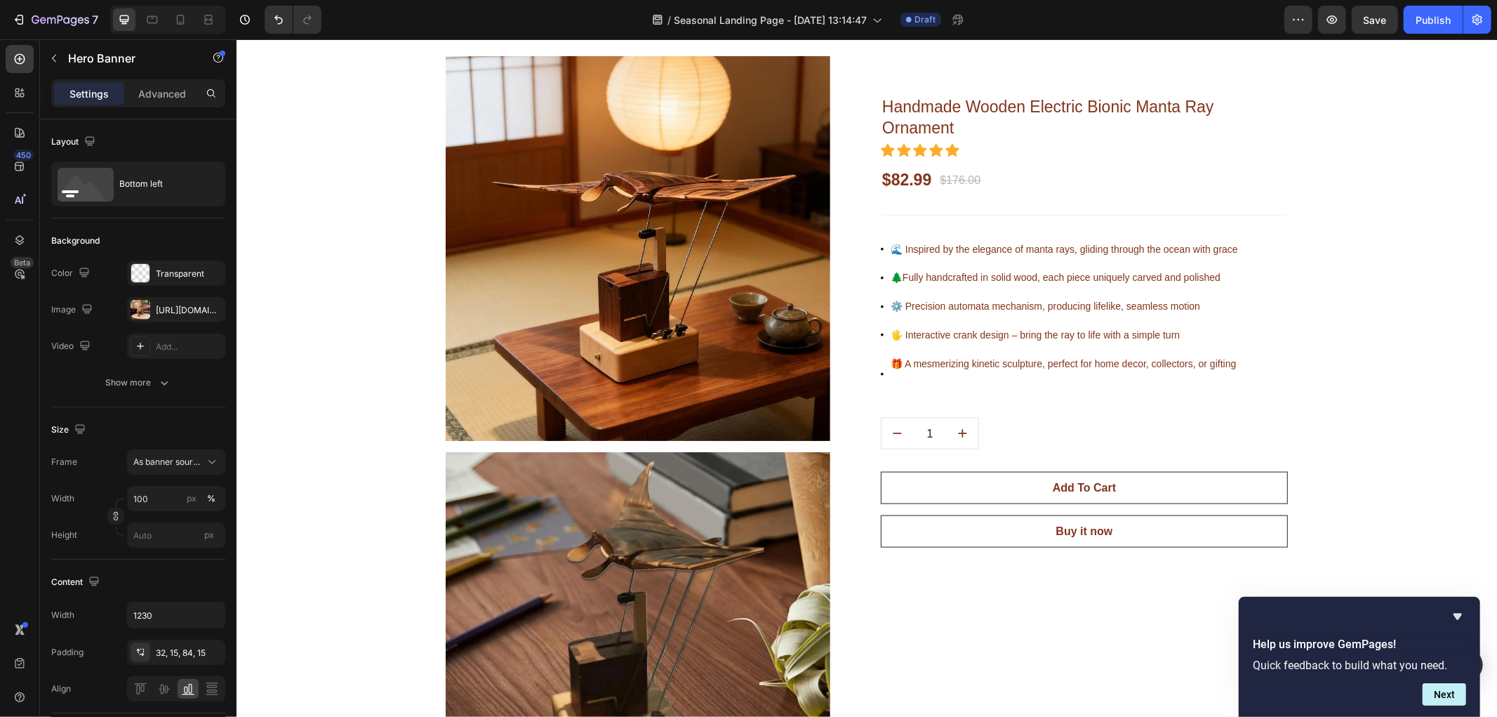
scroll to position [1169, 0]
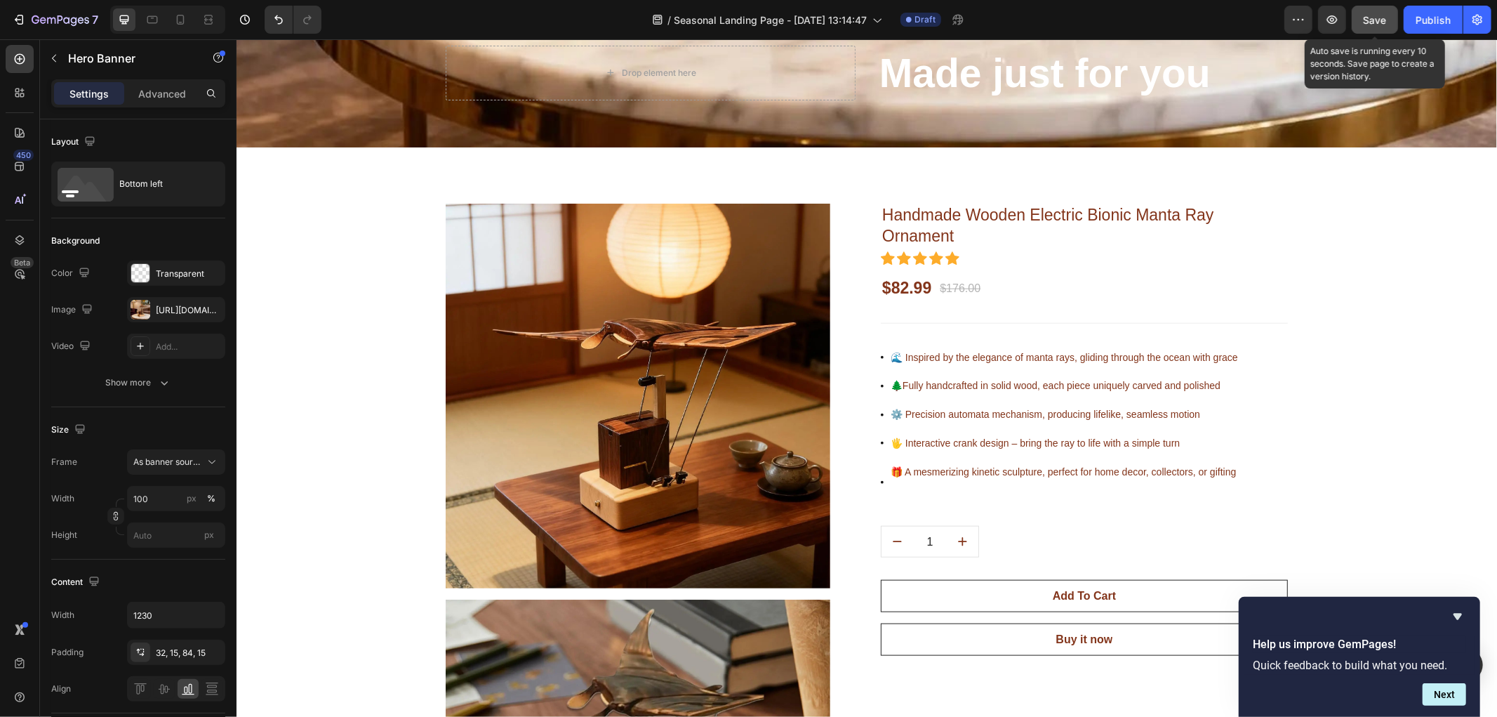
click at [1376, 20] on span "Save" at bounding box center [1375, 20] width 23 height 12
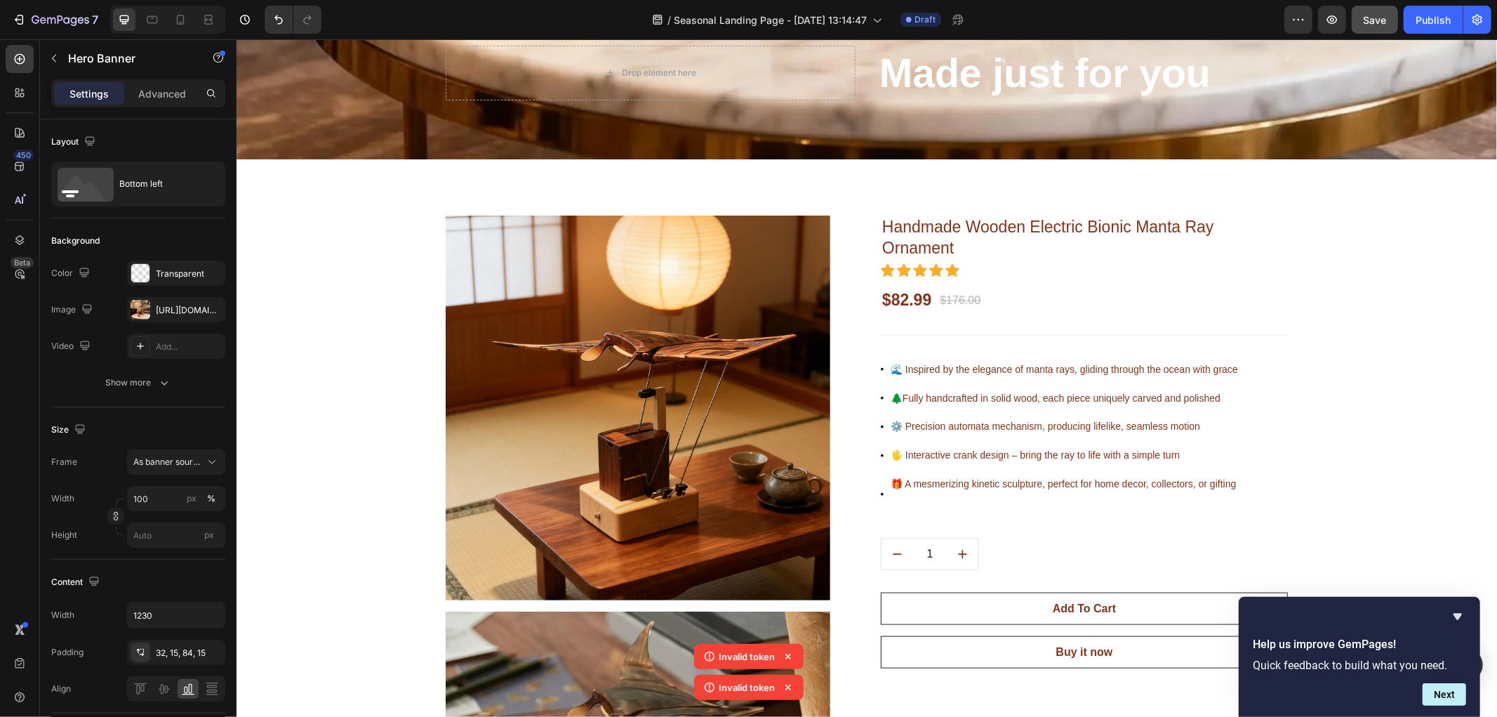
click at [788, 656] on icon at bounding box center [788, 656] width 6 height 6
click at [790, 691] on icon at bounding box center [788, 687] width 14 height 14
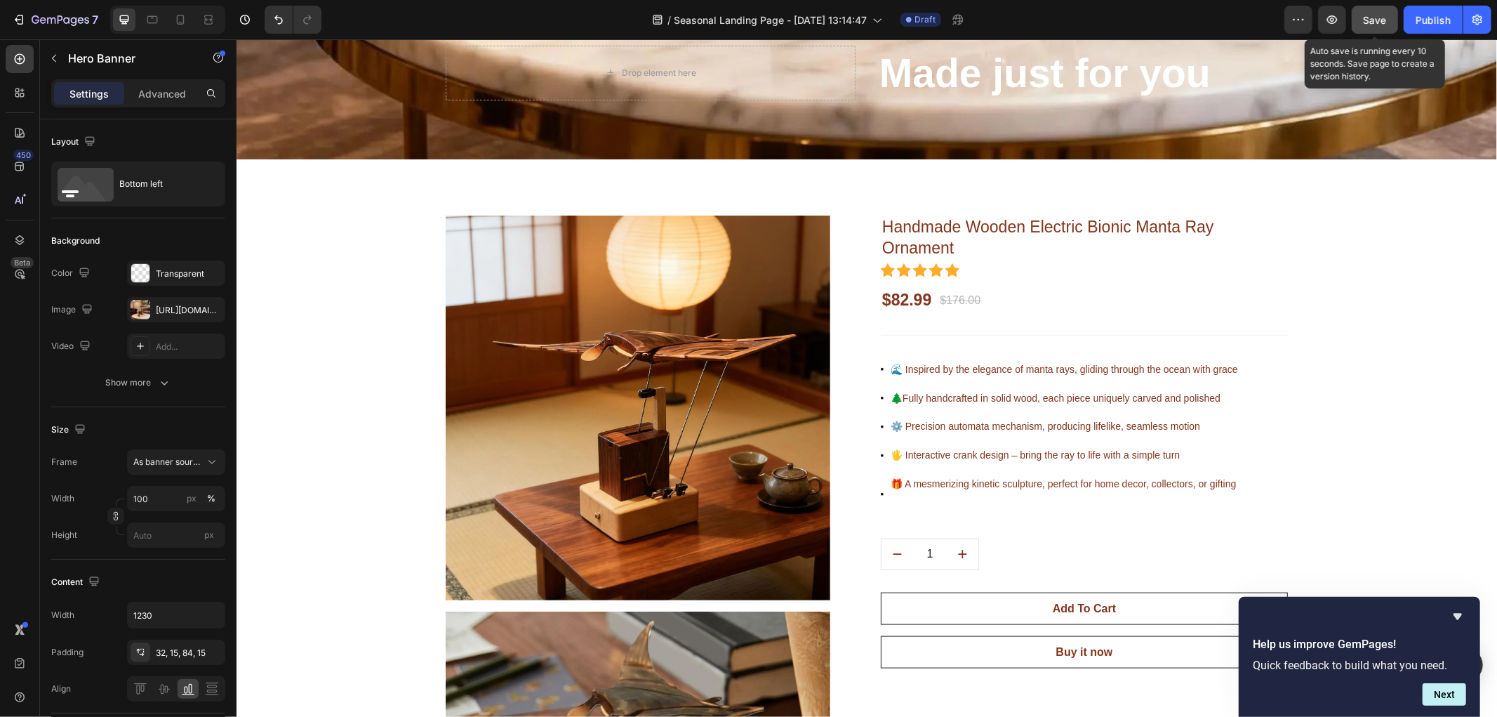
click at [1376, 25] on div "Save" at bounding box center [1375, 20] width 23 height 15
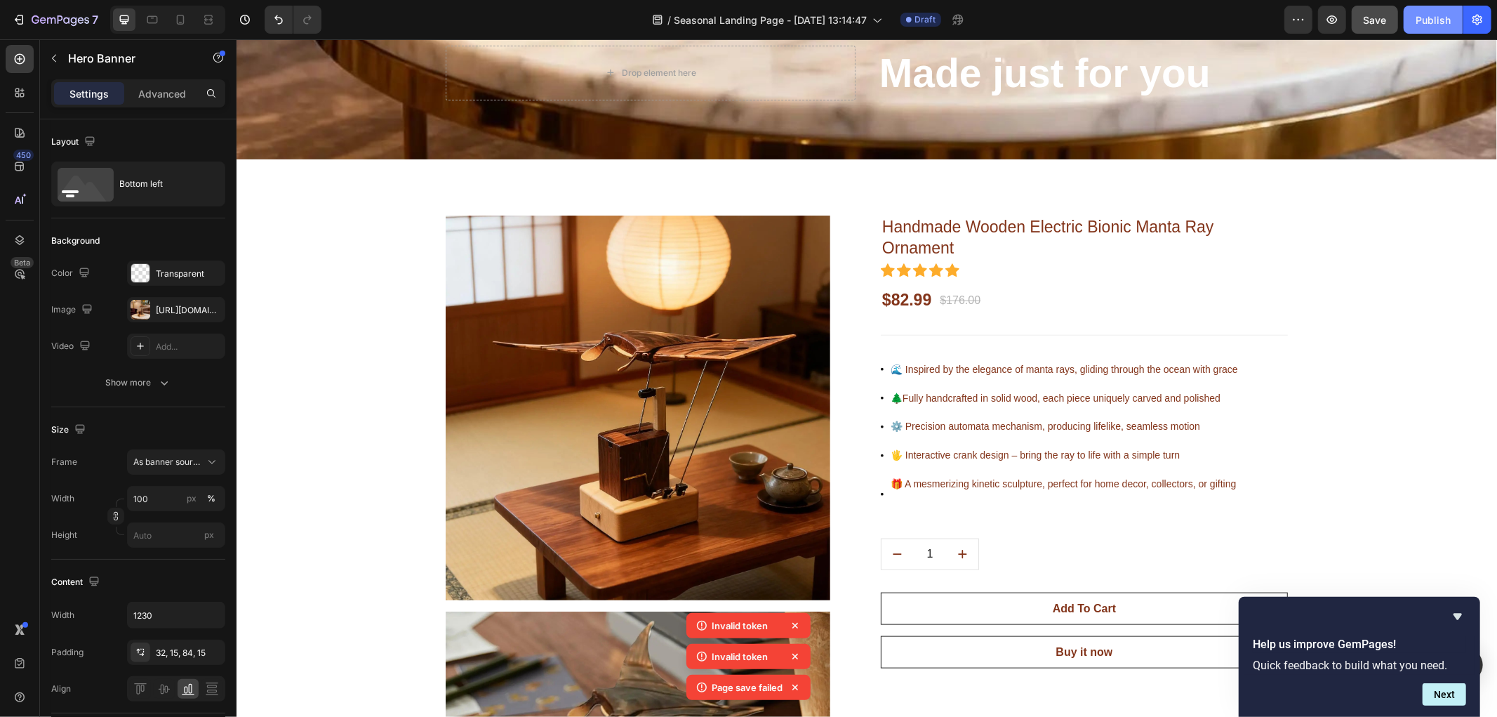
click at [1419, 23] on div "Publish" at bounding box center [1433, 20] width 35 height 15
click at [1429, 17] on div "Publish" at bounding box center [1433, 20] width 35 height 15
click at [1449, 697] on button "Next" at bounding box center [1445, 694] width 44 height 22
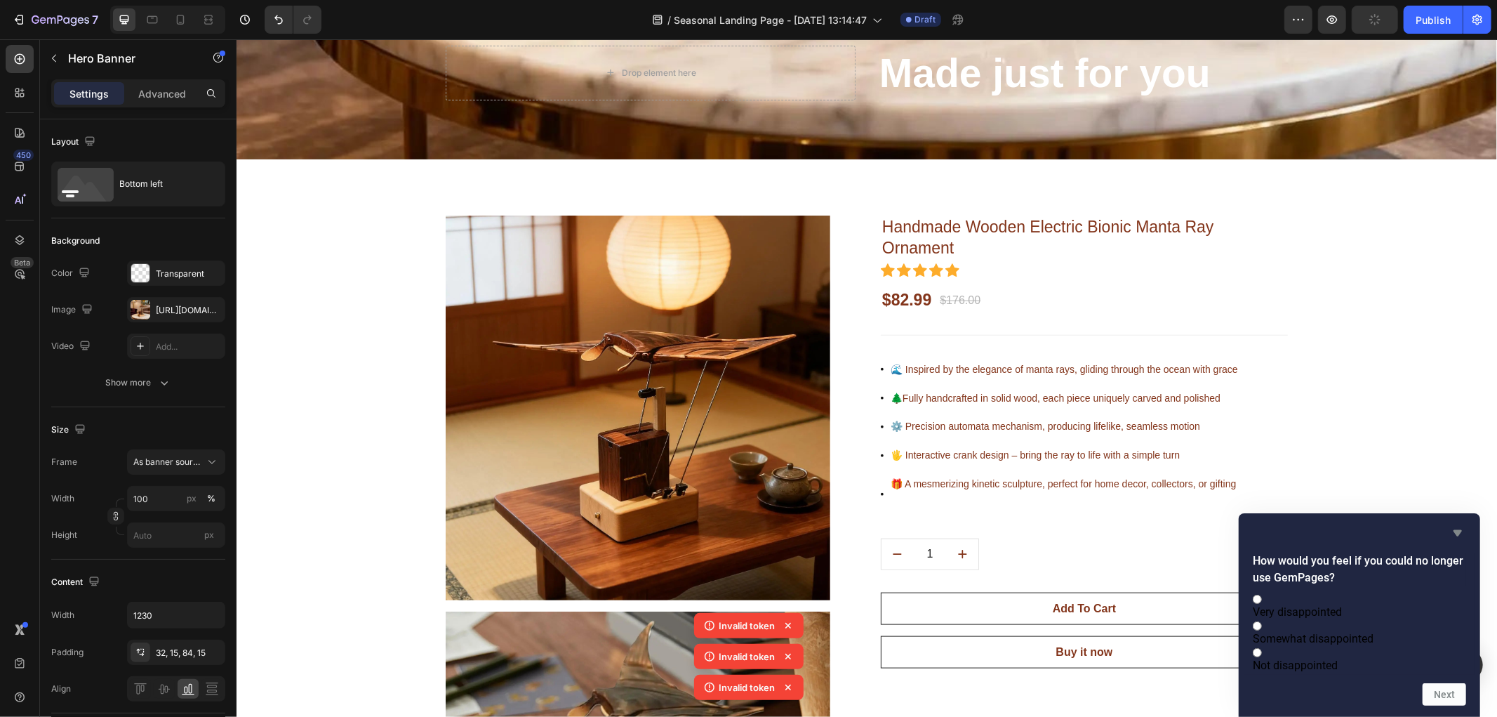
click at [1458, 530] on icon "Hide survey" at bounding box center [1458, 533] width 8 height 6
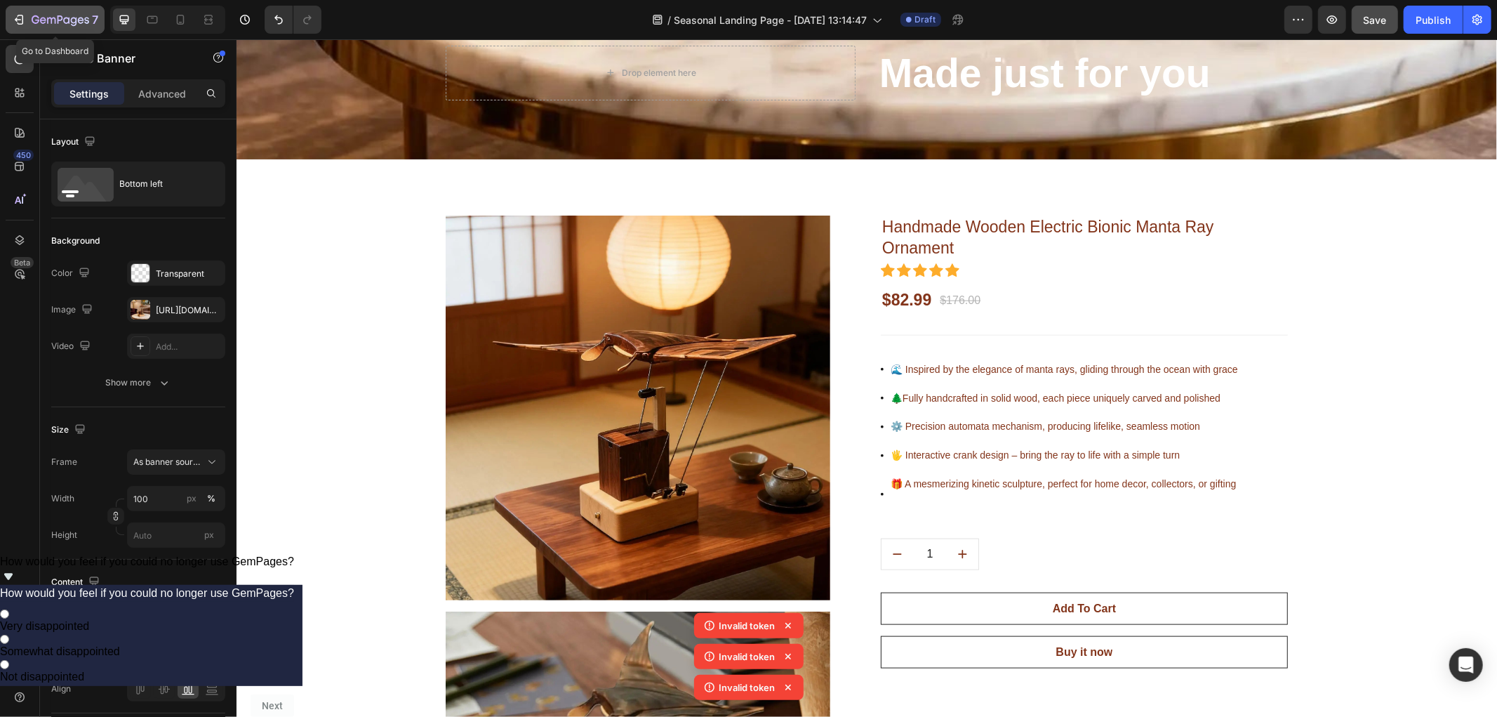
click at [8, 20] on button "7" at bounding box center [55, 20] width 99 height 28
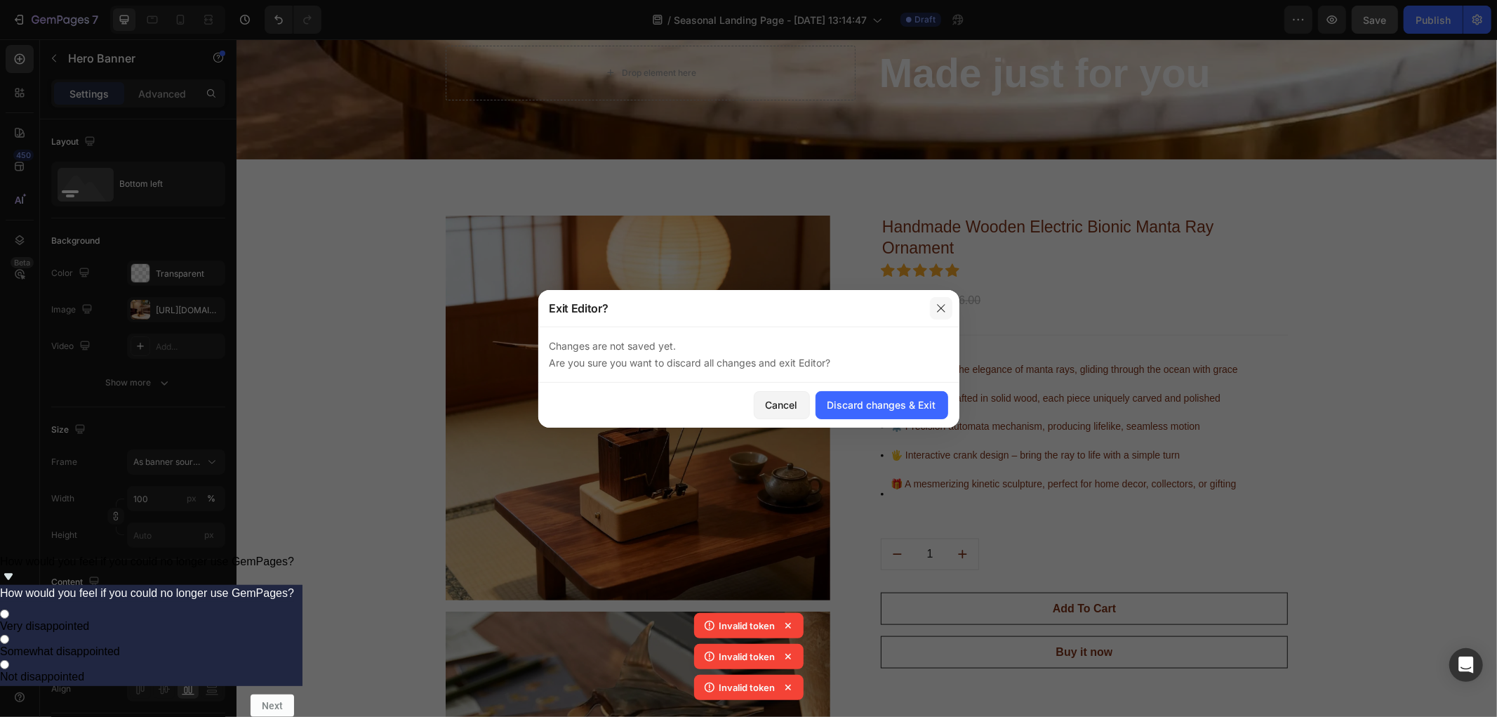
click at [931, 309] on button "button" at bounding box center [941, 308] width 22 height 22
click at [930, 308] on div "Handmade Wooden Electric Bionic Manta Ray Ornament (P) Title Icon Icon Icon Ico…" at bounding box center [1083, 441] width 407 height 453
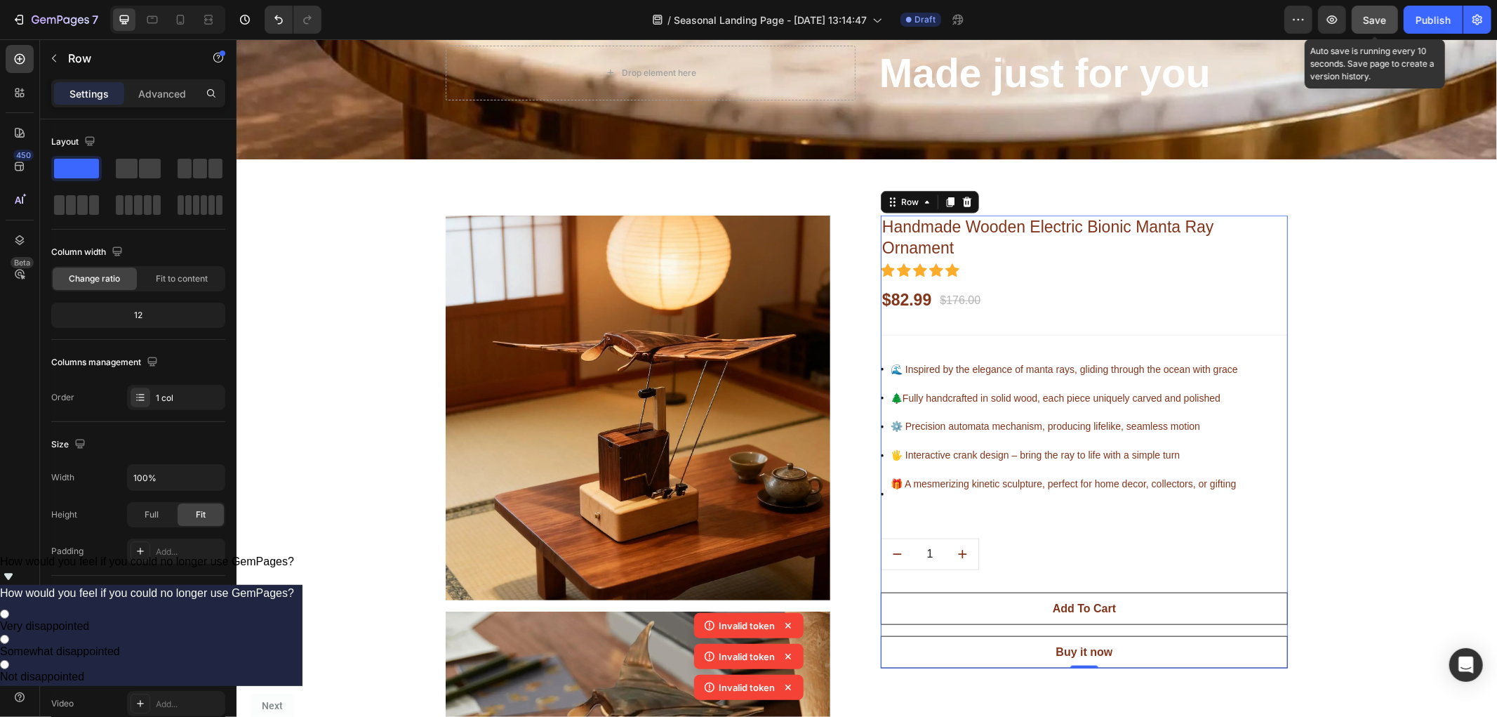
click at [1386, 21] on span "Save" at bounding box center [1375, 20] width 23 height 12
click at [763, 629] on p "Invalid token" at bounding box center [747, 625] width 56 height 14
click at [1419, 18] on div "Publish" at bounding box center [1433, 20] width 35 height 15
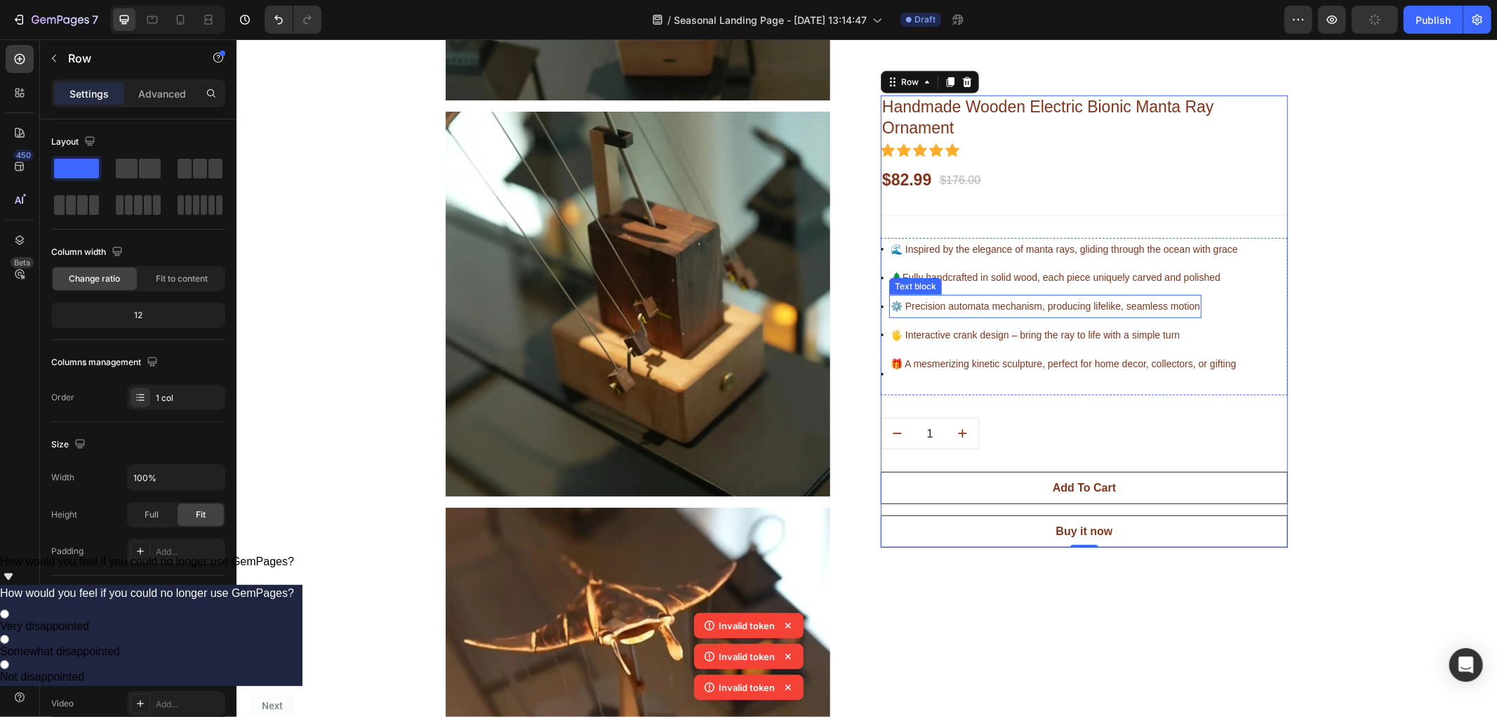
scroll to position [5225, 0]
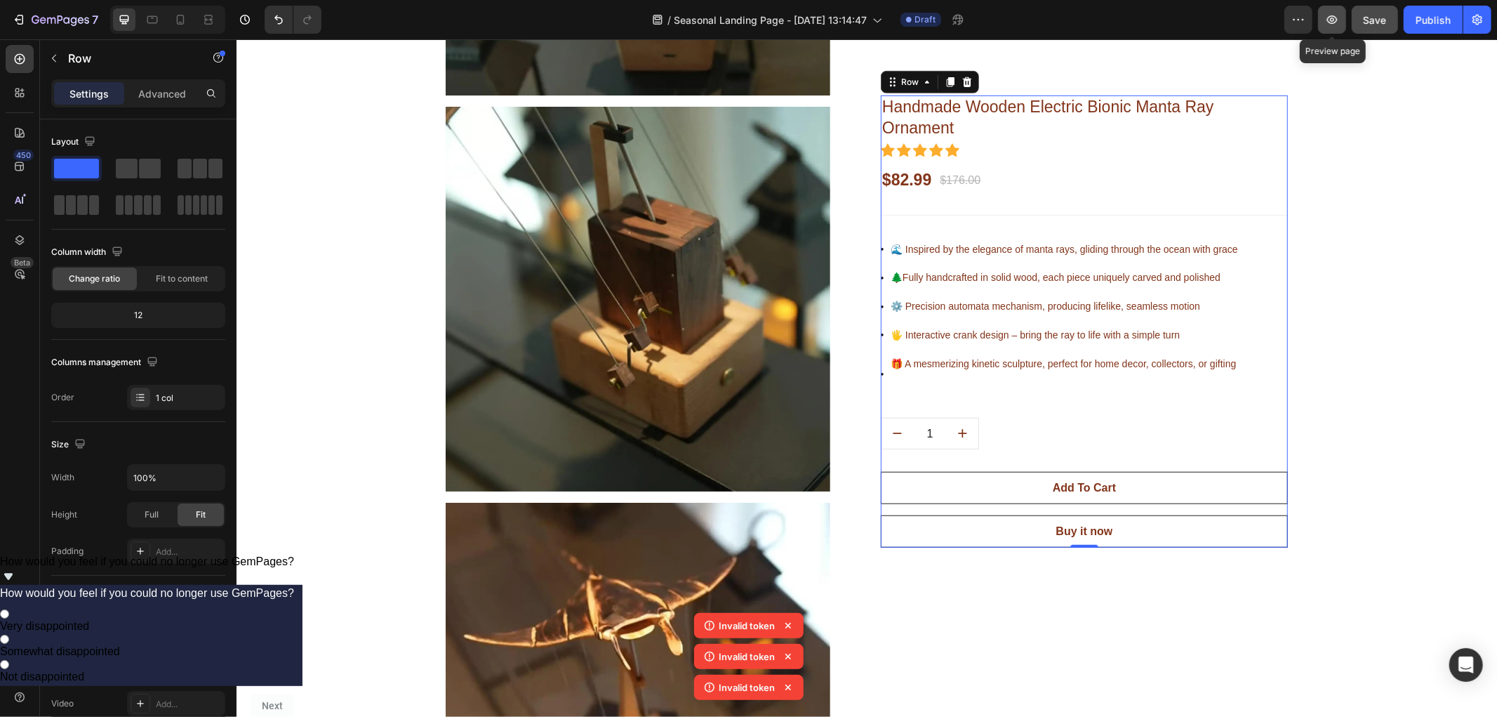
click at [1324, 15] on button "button" at bounding box center [1332, 20] width 28 height 28
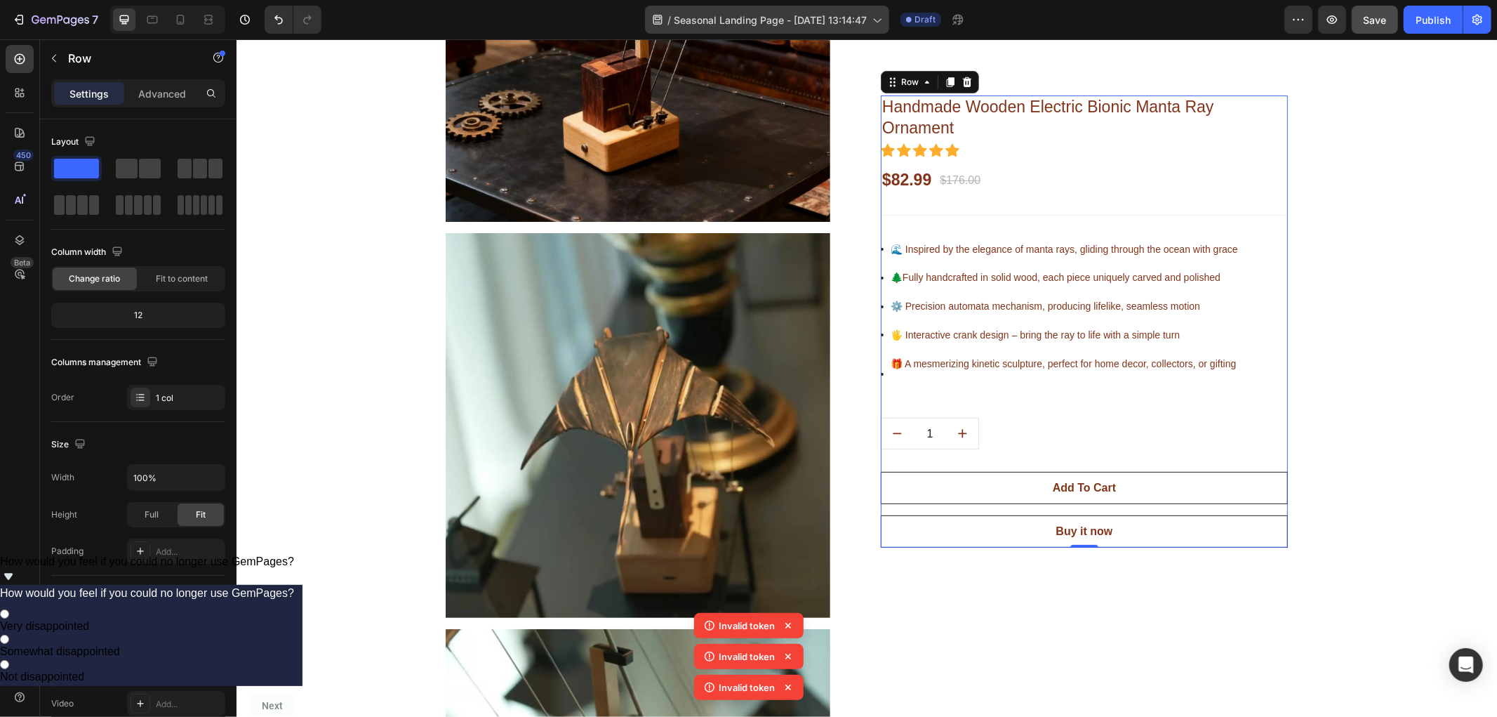
scroll to position [4679, 0]
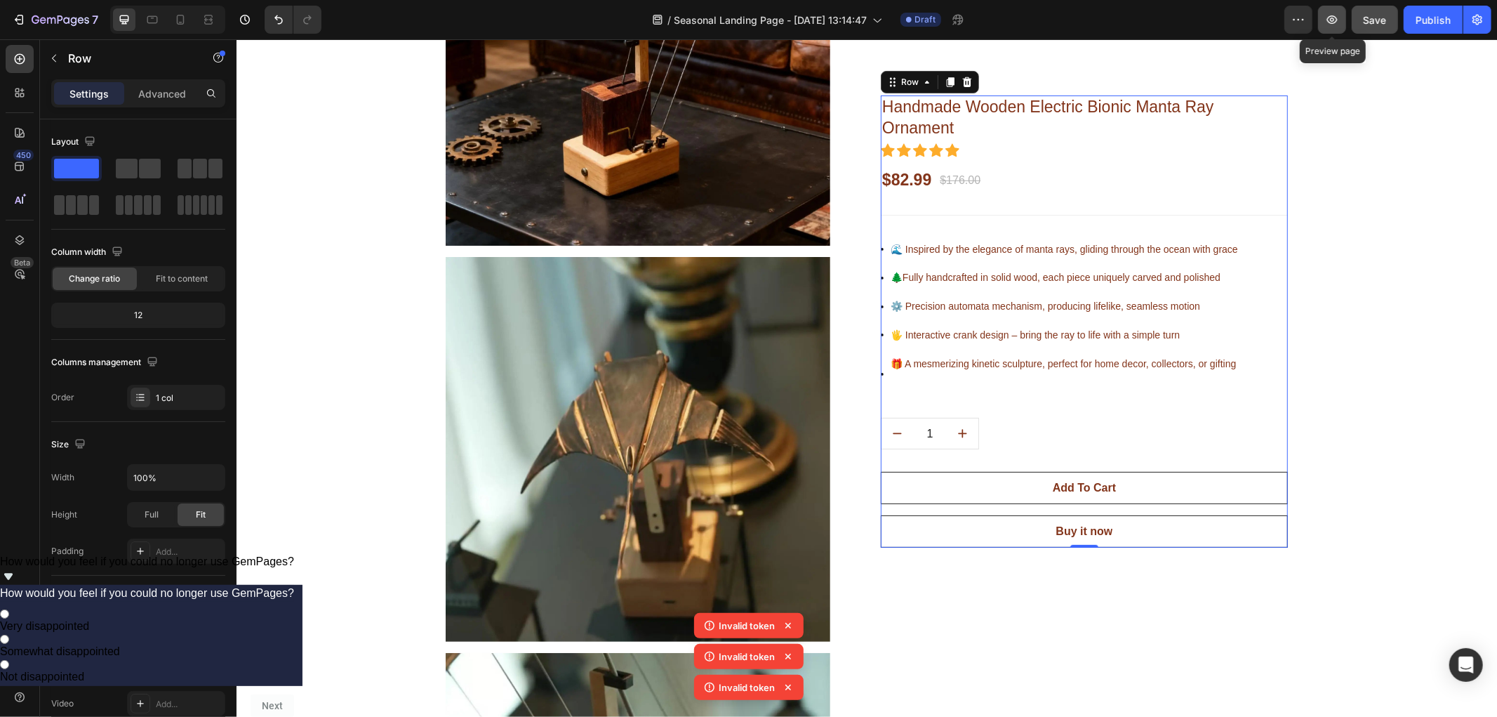
click at [1330, 14] on icon "button" at bounding box center [1332, 20] width 14 height 14
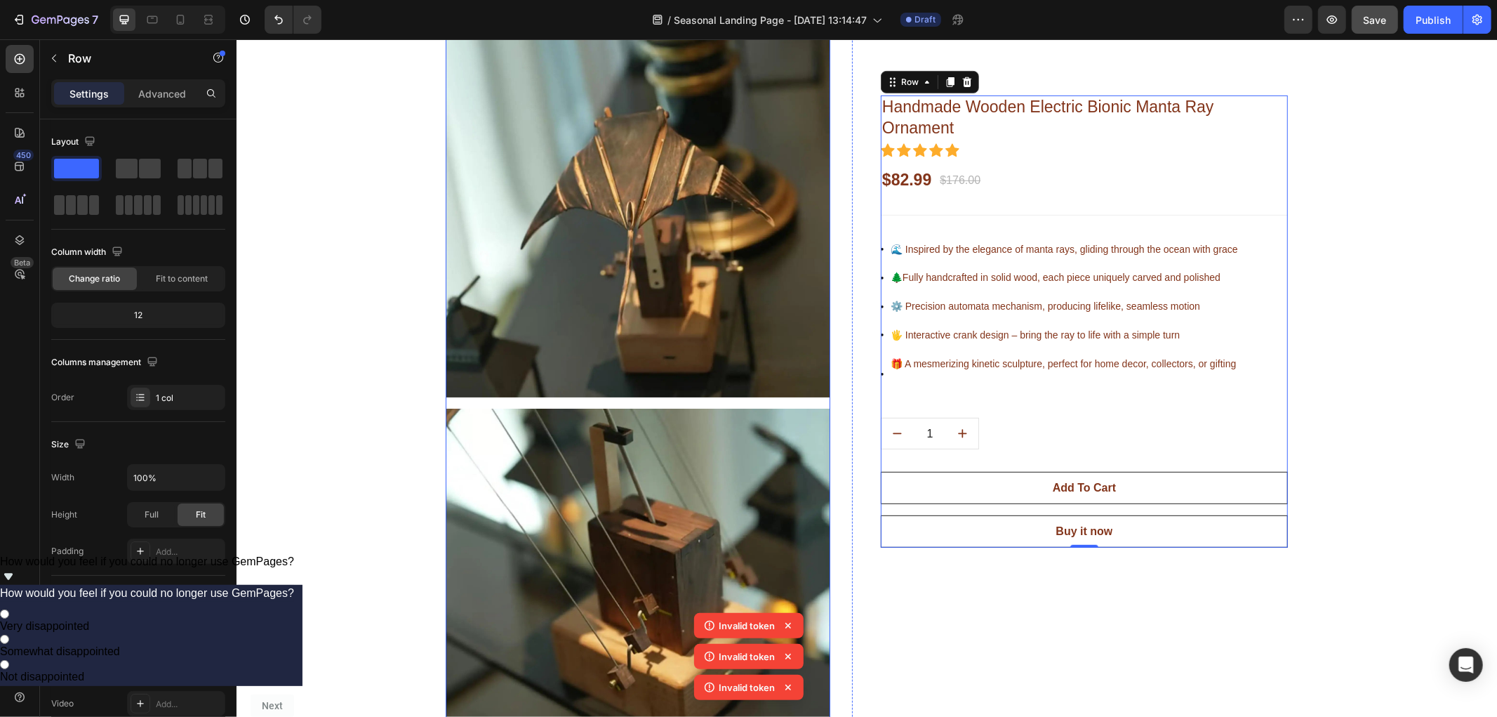
scroll to position [4991, 0]
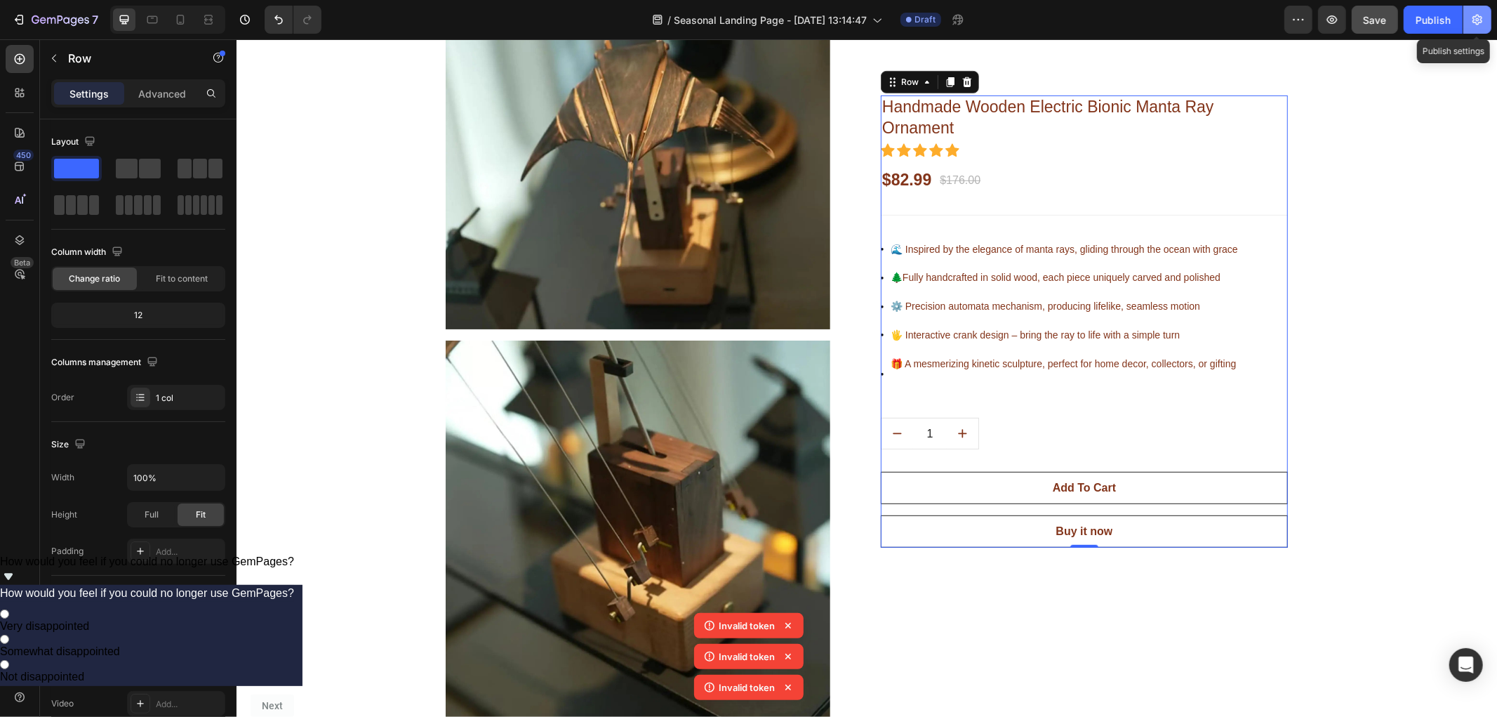
click at [1474, 28] on button "button" at bounding box center [1477, 20] width 28 height 28
click at [1475, 23] on icon "button" at bounding box center [1477, 20] width 14 height 14
click at [1470, 26] on icon "button" at bounding box center [1477, 20] width 14 height 14
click at [17, 16] on icon "button" at bounding box center [19, 20] width 14 height 14
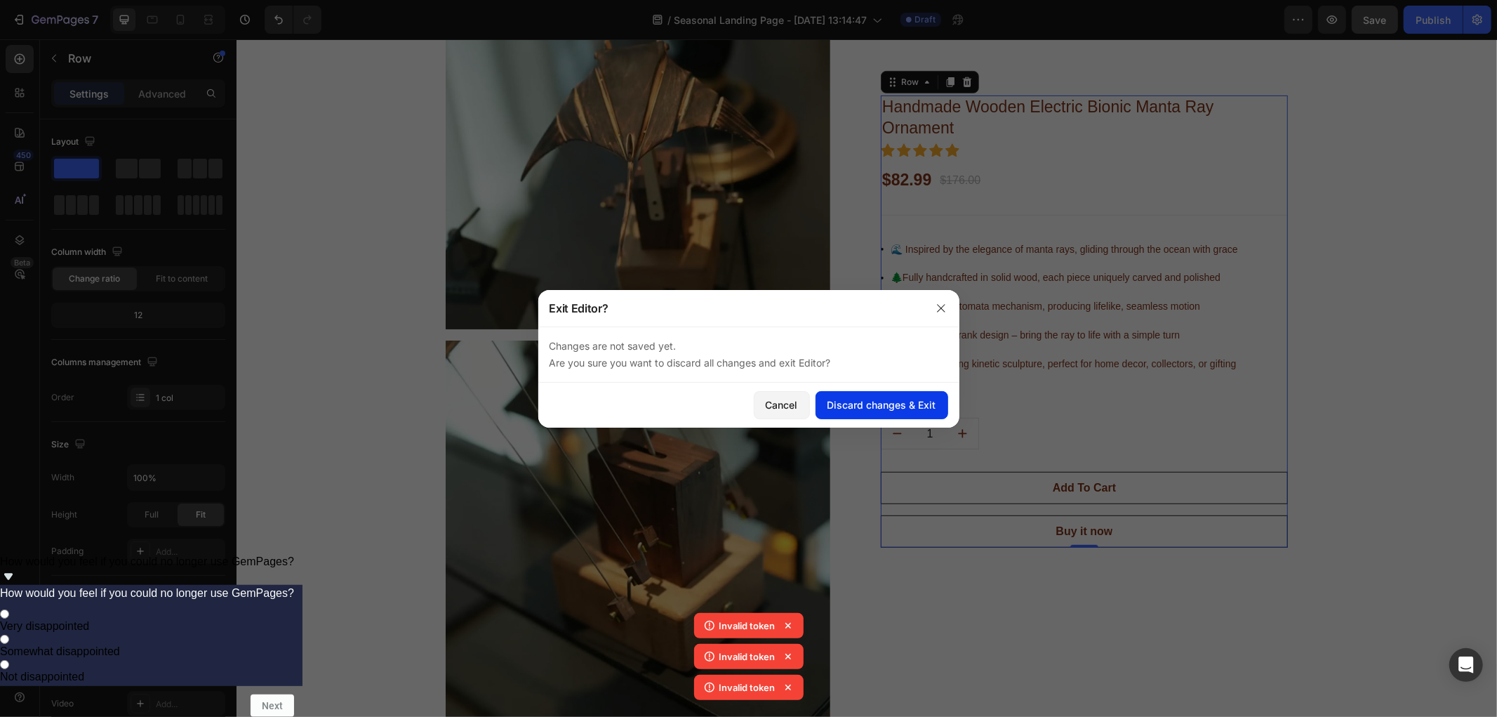
click at [866, 404] on div "Discard changes & Exit" at bounding box center [882, 404] width 109 height 15
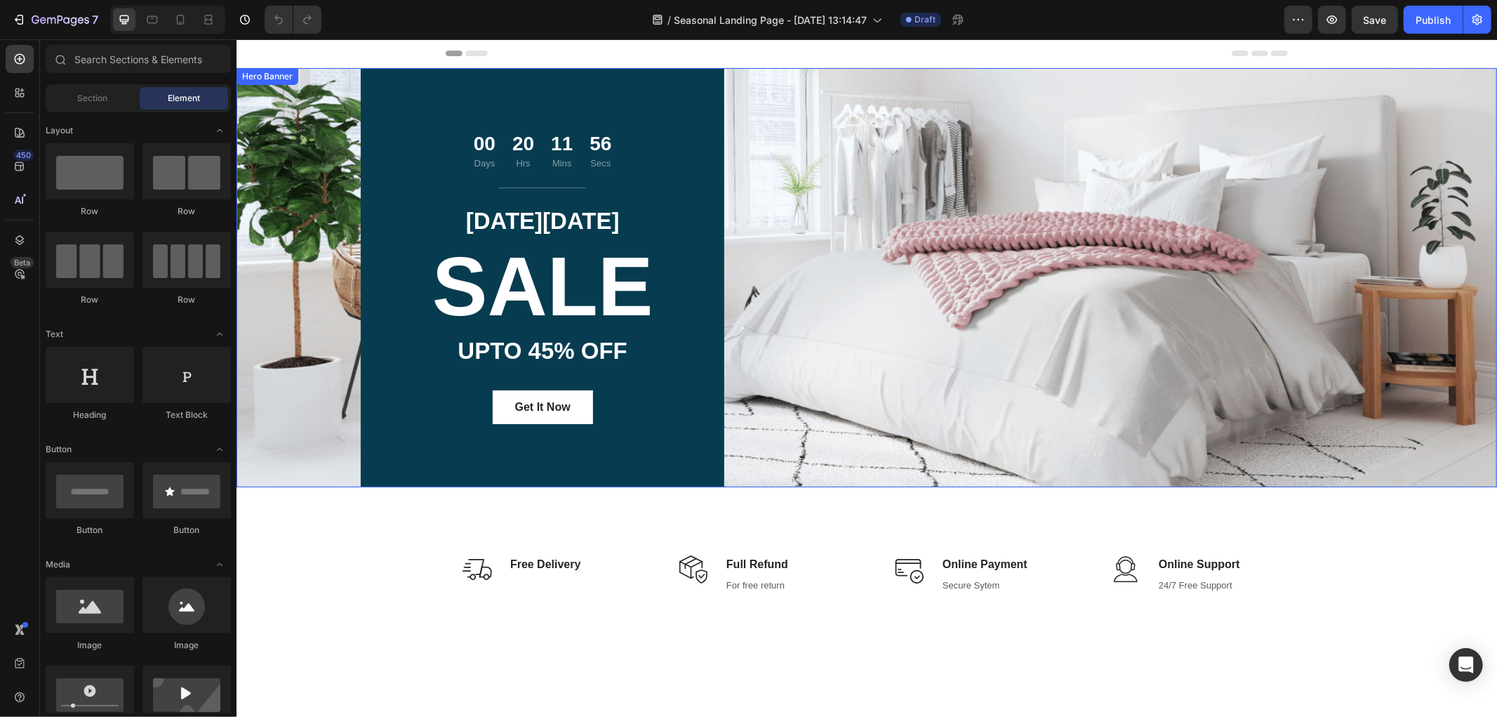
click at [908, 262] on div "00 Days 20 Hrs 11 Mins 56 Secs Countdown Timer Title Line CYBER MONDAY Text blo…" at bounding box center [866, 276] width 1011 height 419
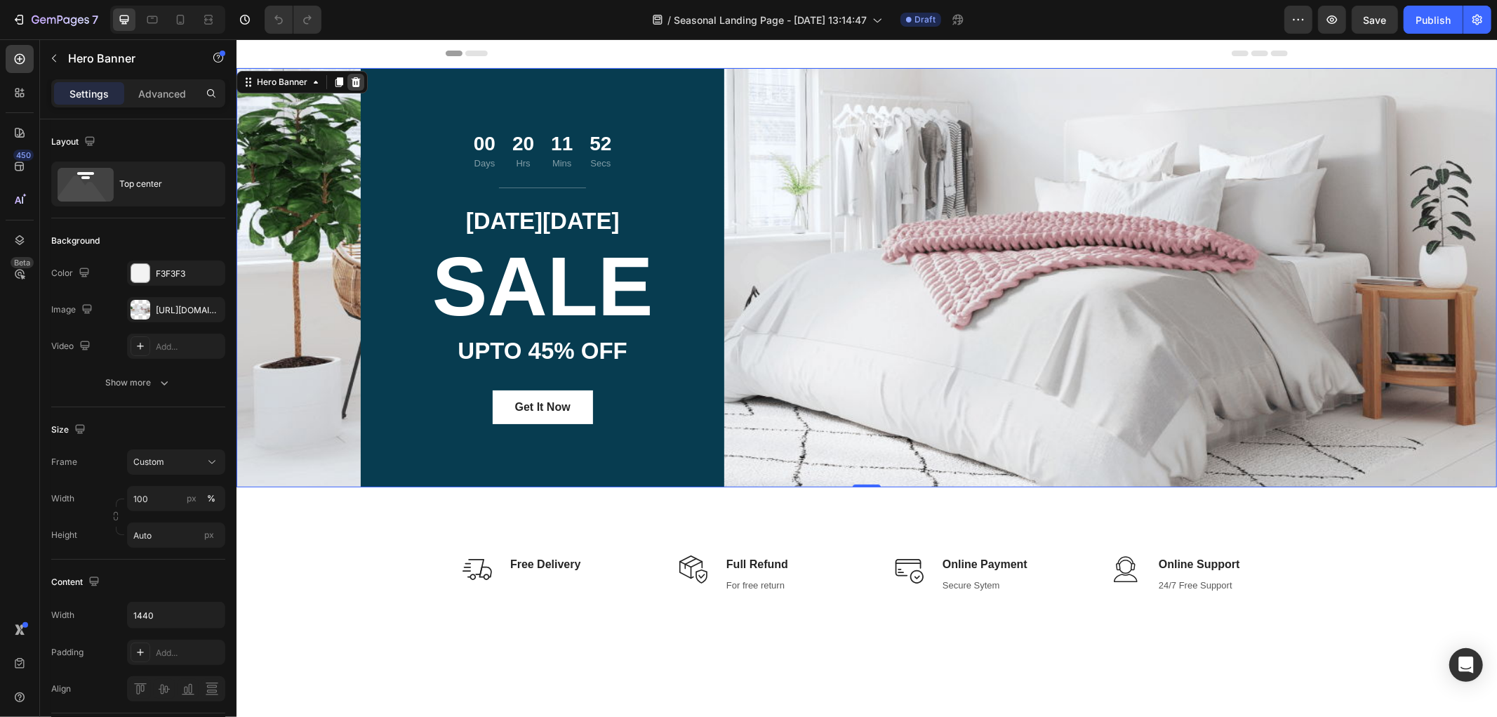
click at [353, 82] on icon at bounding box center [355, 81] width 11 height 11
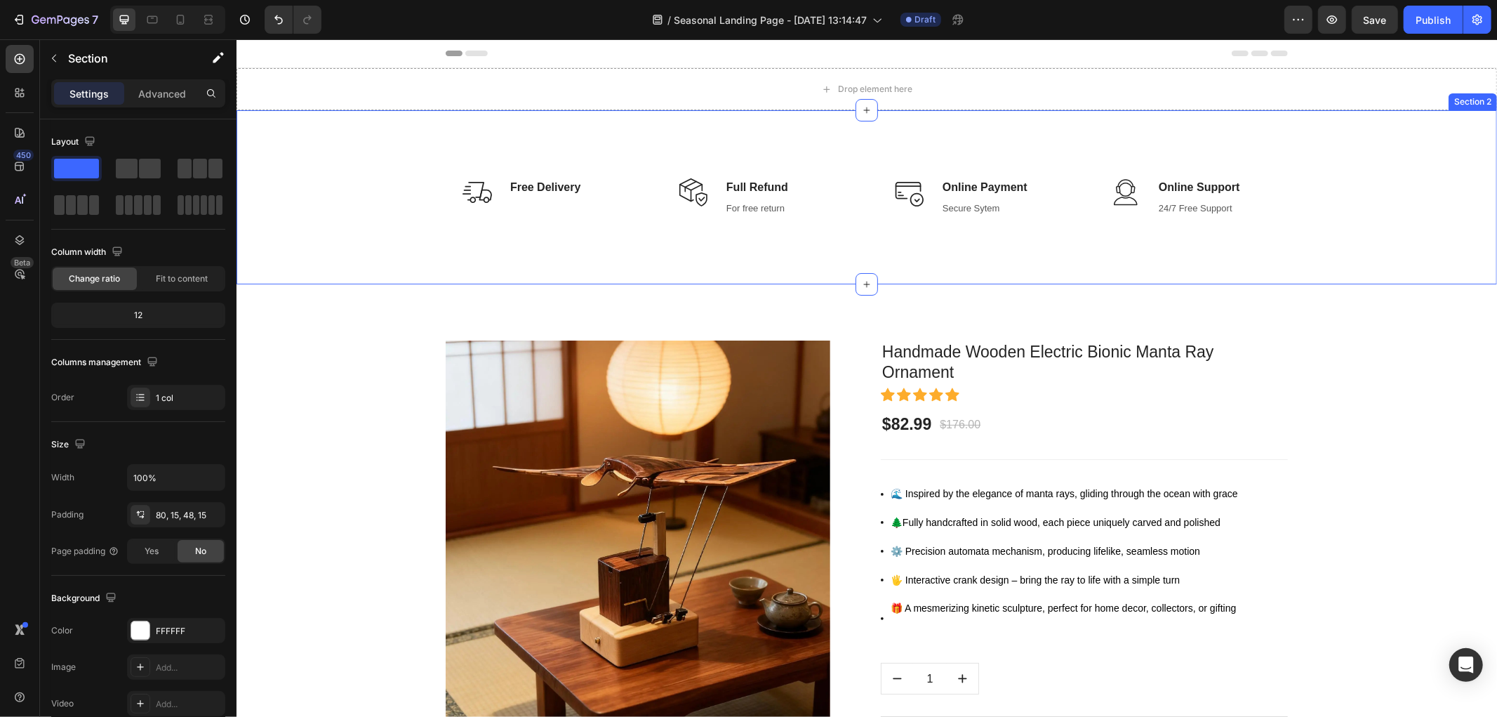
click at [835, 138] on div "Image Free Delivery Text block Row Image Full Refund Text block For free return…" at bounding box center [866, 196] width 1261 height 174
click at [1480, 93] on icon at bounding box center [1484, 96] width 9 height 10
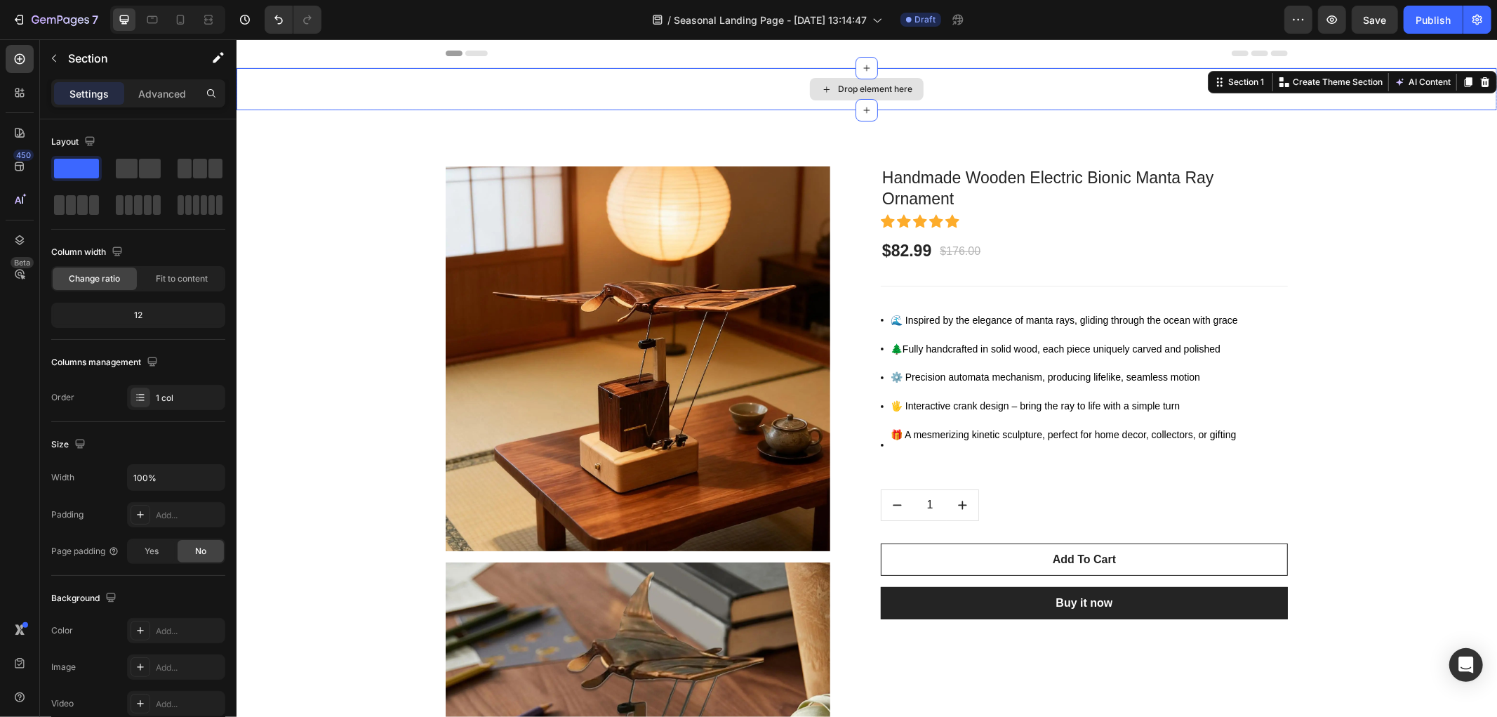
click at [429, 86] on div "Drop element here" at bounding box center [866, 88] width 1261 height 42
click at [147, 93] on p "Advanced" at bounding box center [162, 93] width 48 height 15
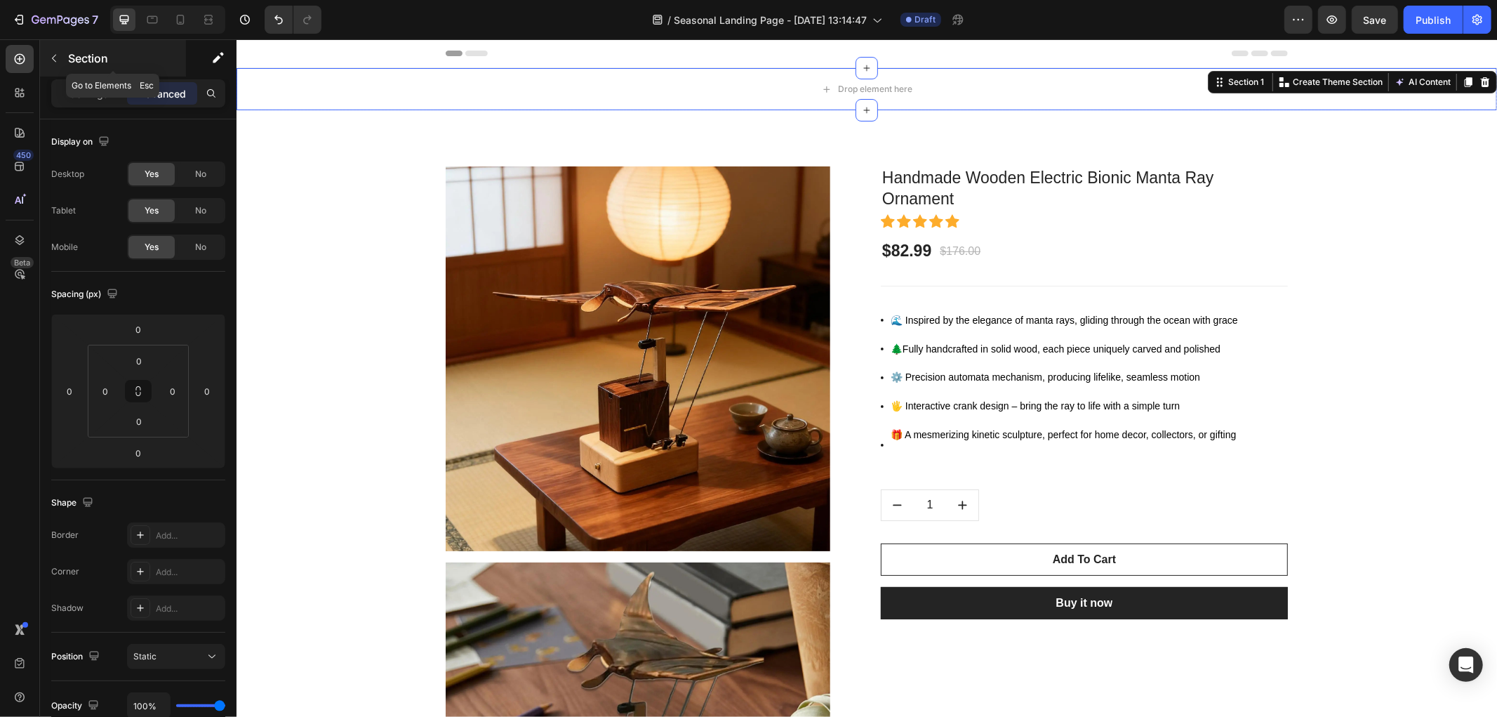
click at [55, 62] on icon "button" at bounding box center [53, 58] width 11 height 11
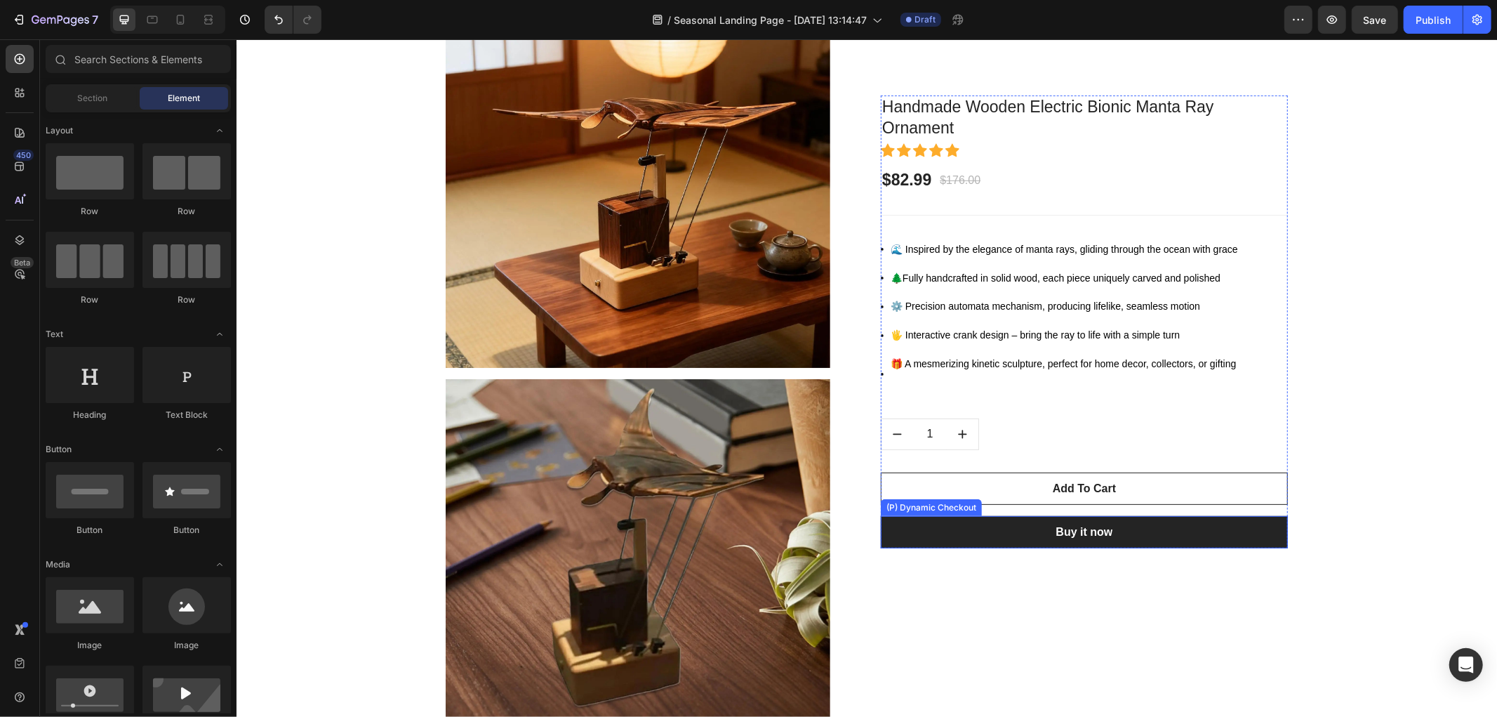
scroll to position [467, 0]
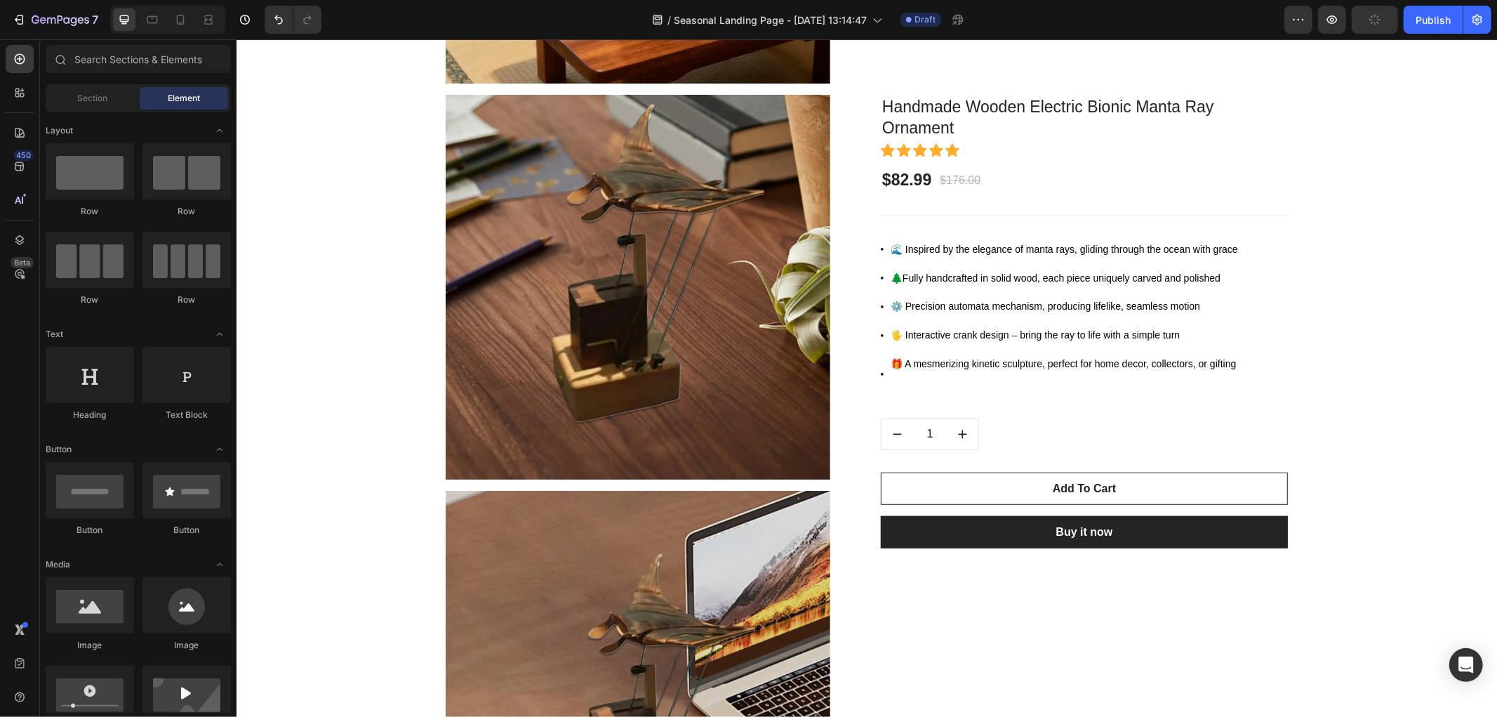
drag, startPoint x: 1496, startPoint y: 147, endPoint x: 1496, endPoint y: 345, distance: 197.9
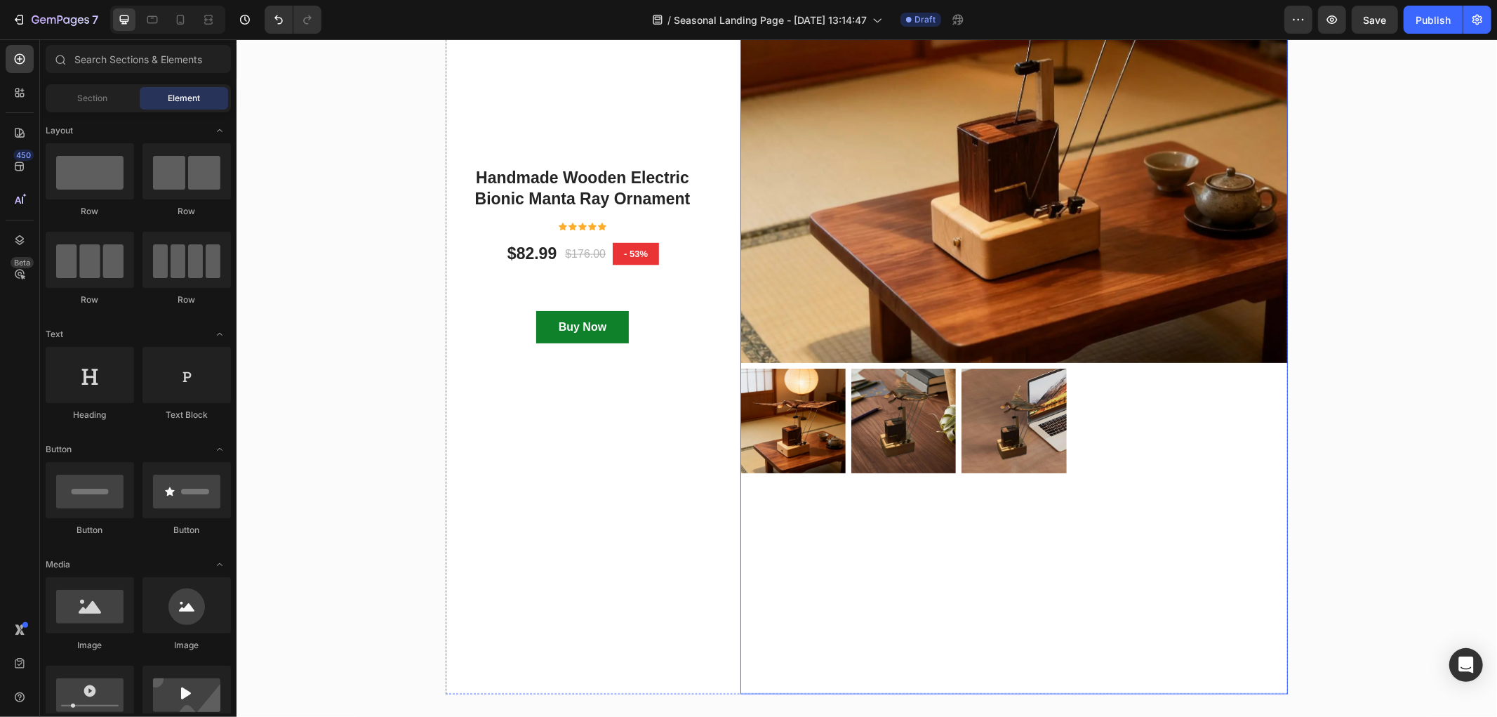
scroll to position [6278, 0]
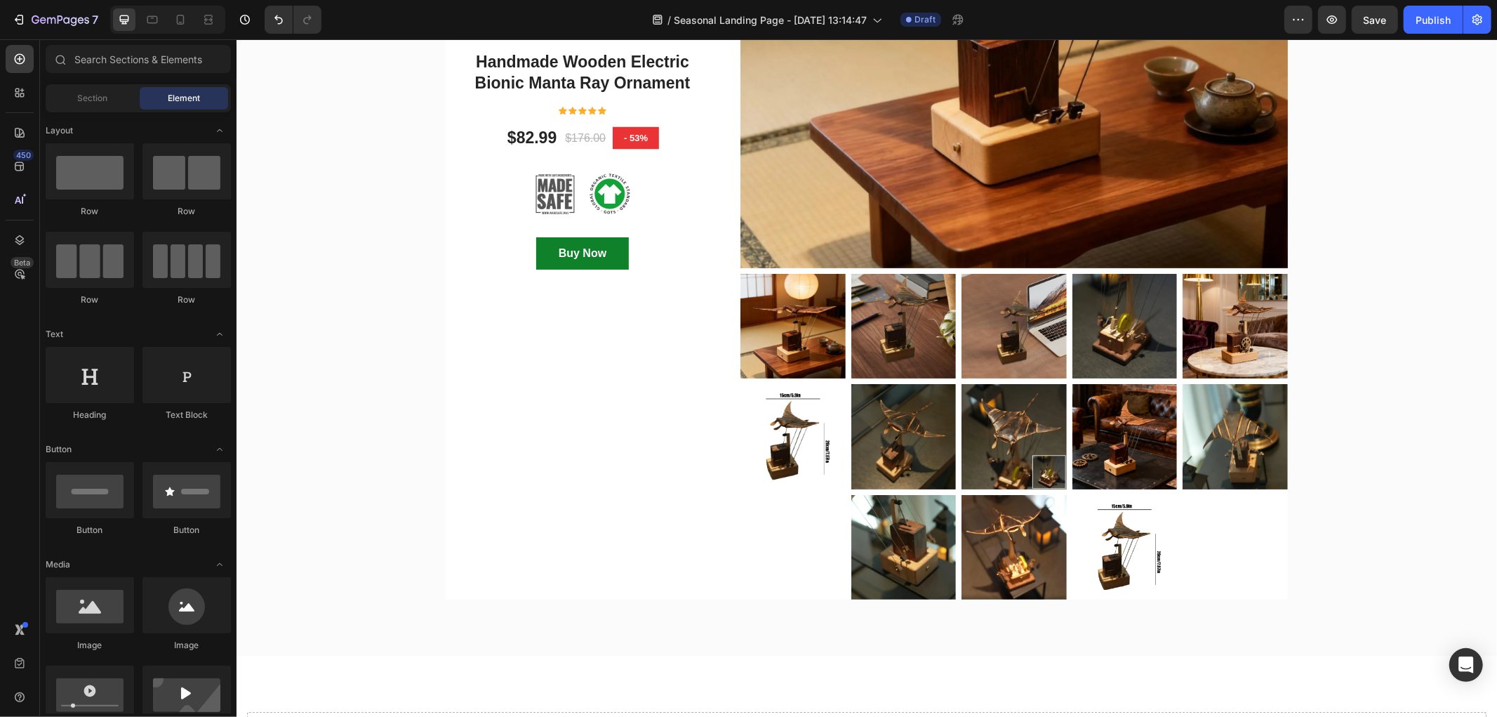
drag, startPoint x: 1496, startPoint y: 647, endPoint x: 1494, endPoint y: 430, distance: 217.6
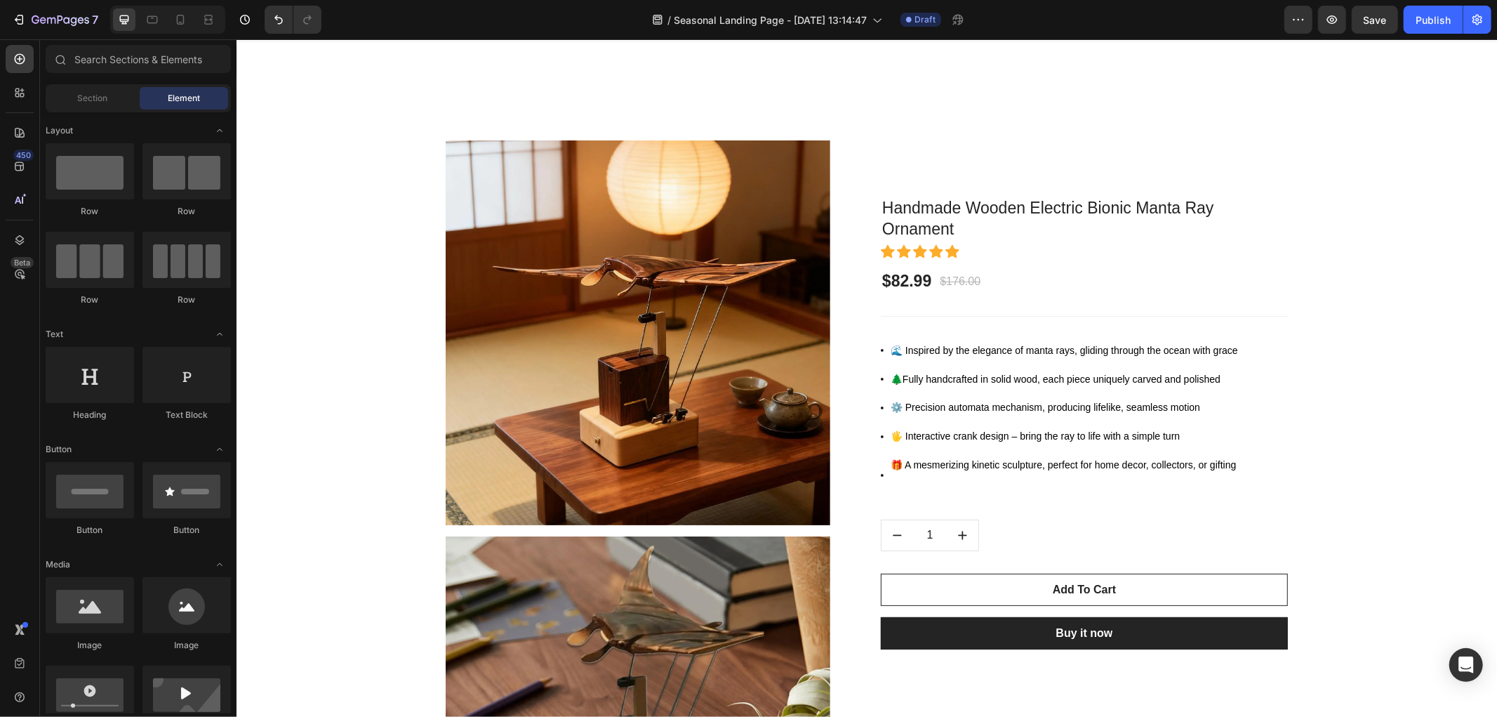
scroll to position [0, 0]
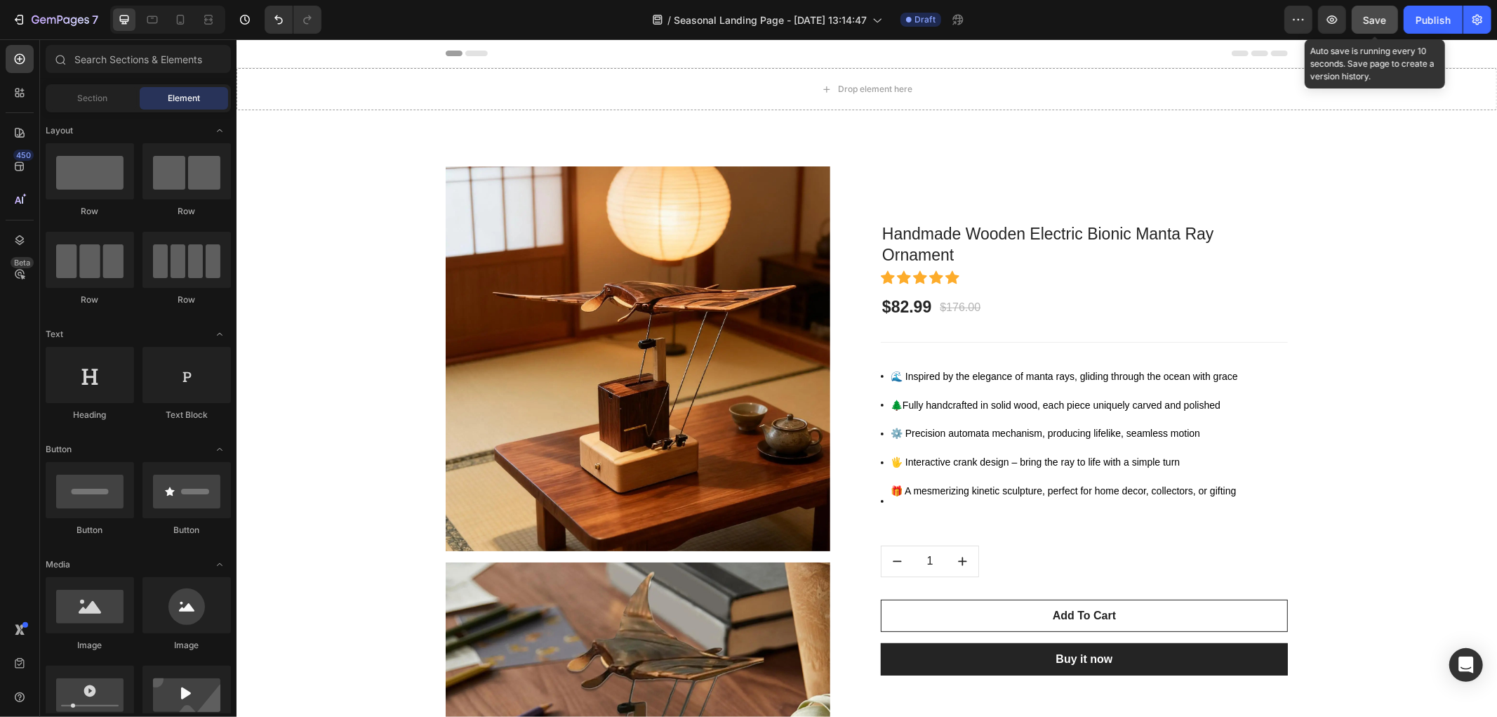
click at [1372, 25] on div "Save" at bounding box center [1375, 20] width 23 height 15
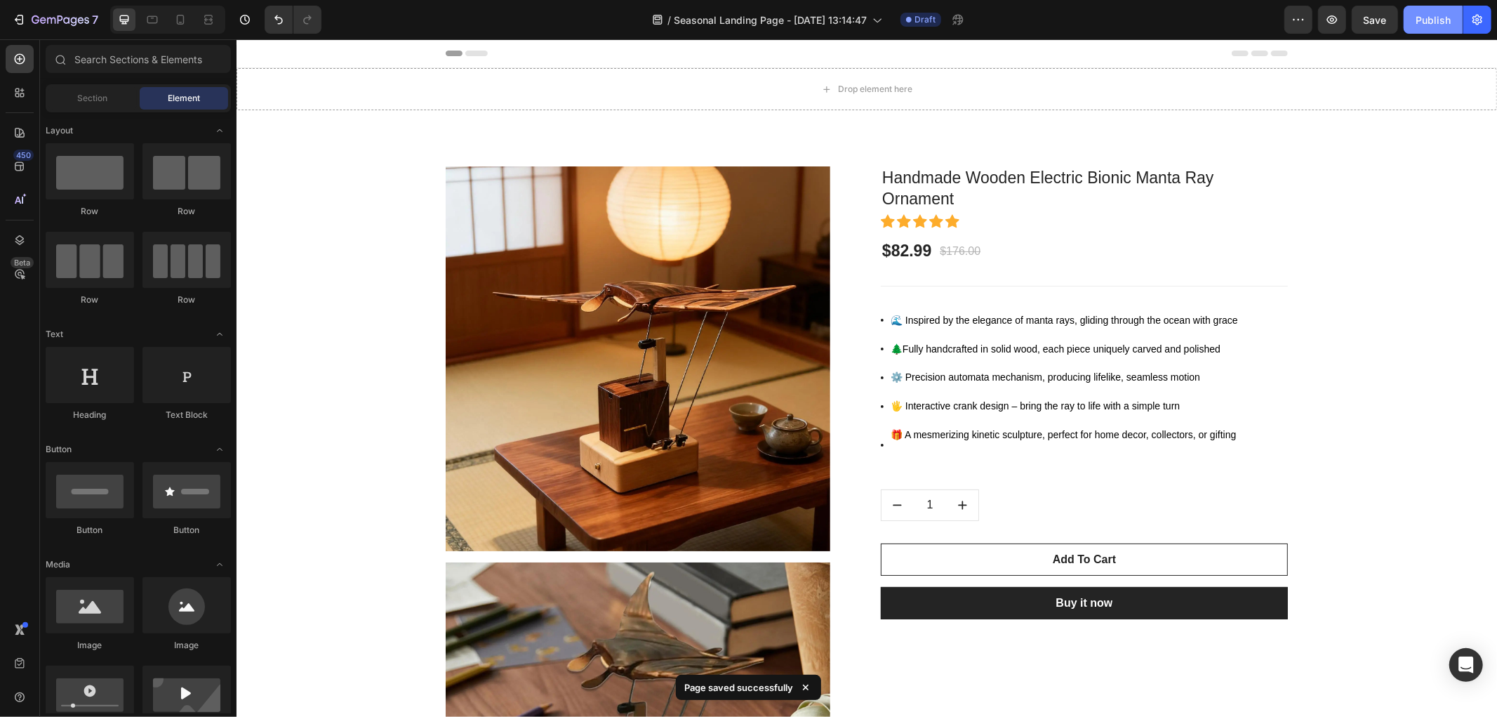
click at [1454, 14] on button "Publish" at bounding box center [1433, 20] width 59 height 28
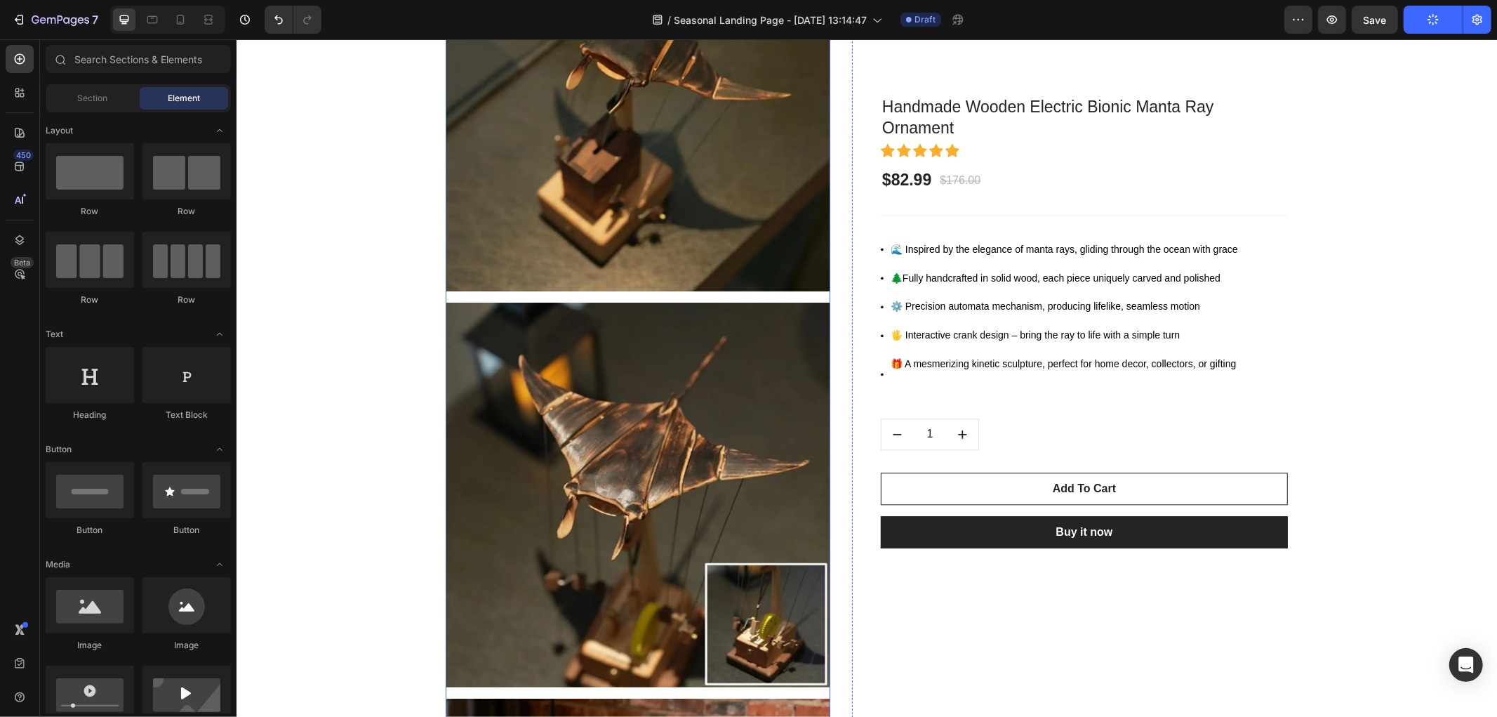
scroll to position [2651, 0]
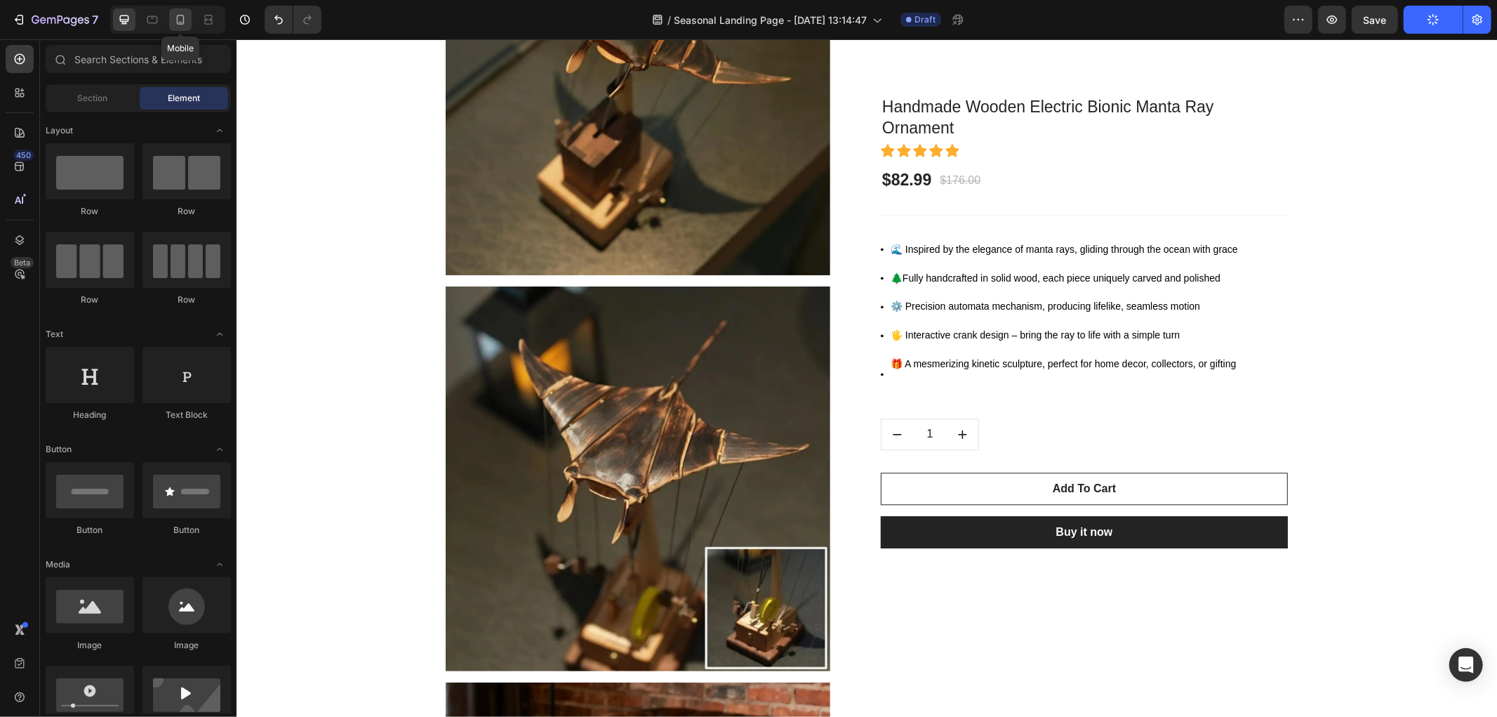
click at [178, 20] on icon at bounding box center [180, 20] width 14 height 14
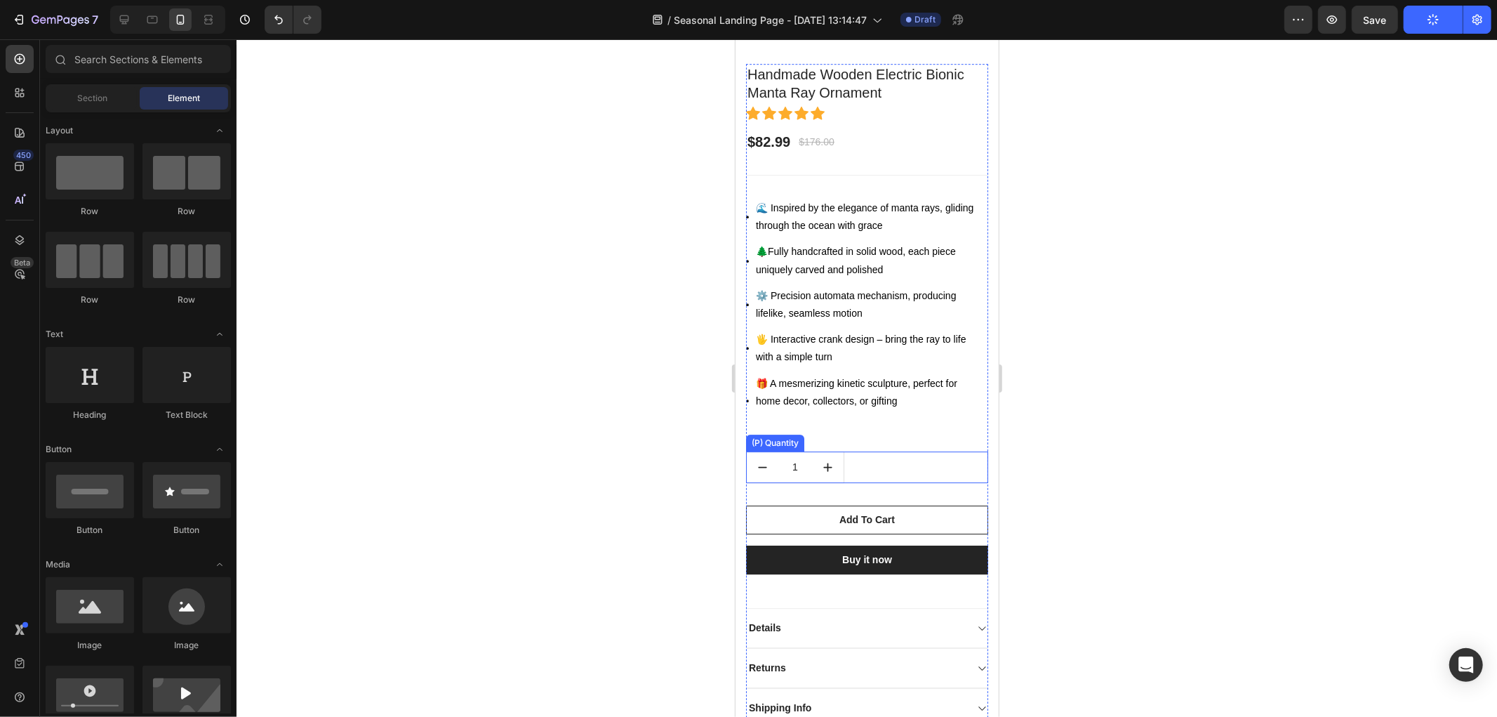
scroll to position [3613, 0]
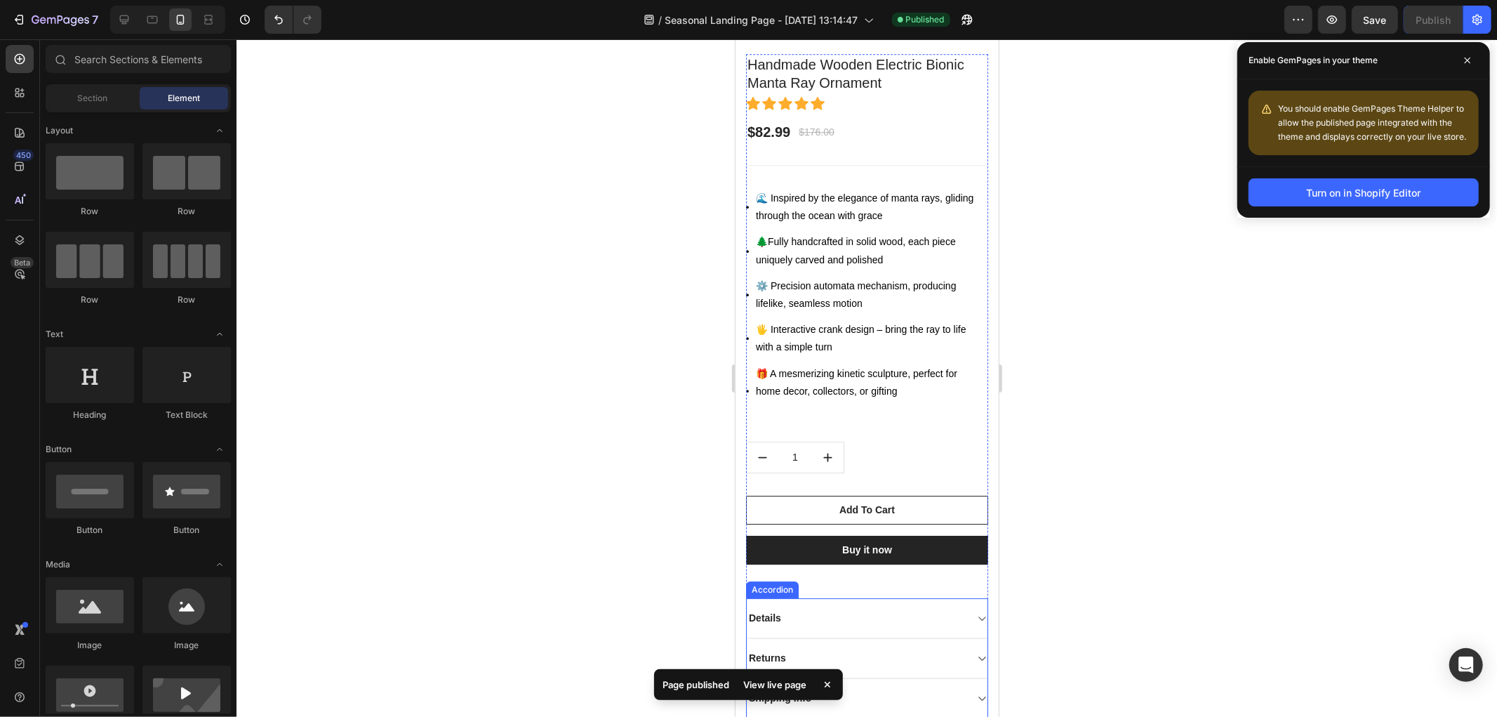
click at [839, 608] on div "Details" at bounding box center [855, 617] width 218 height 19
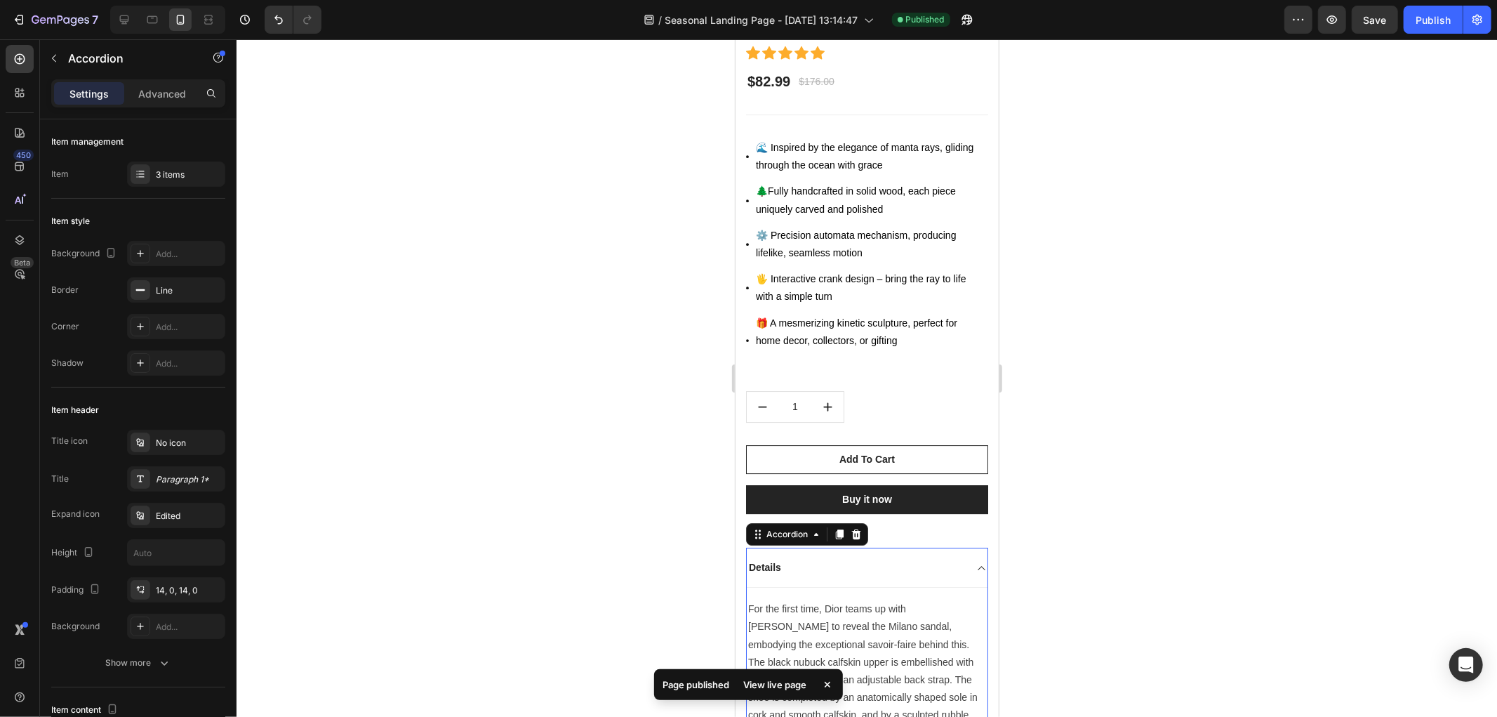
scroll to position [3692, 0]
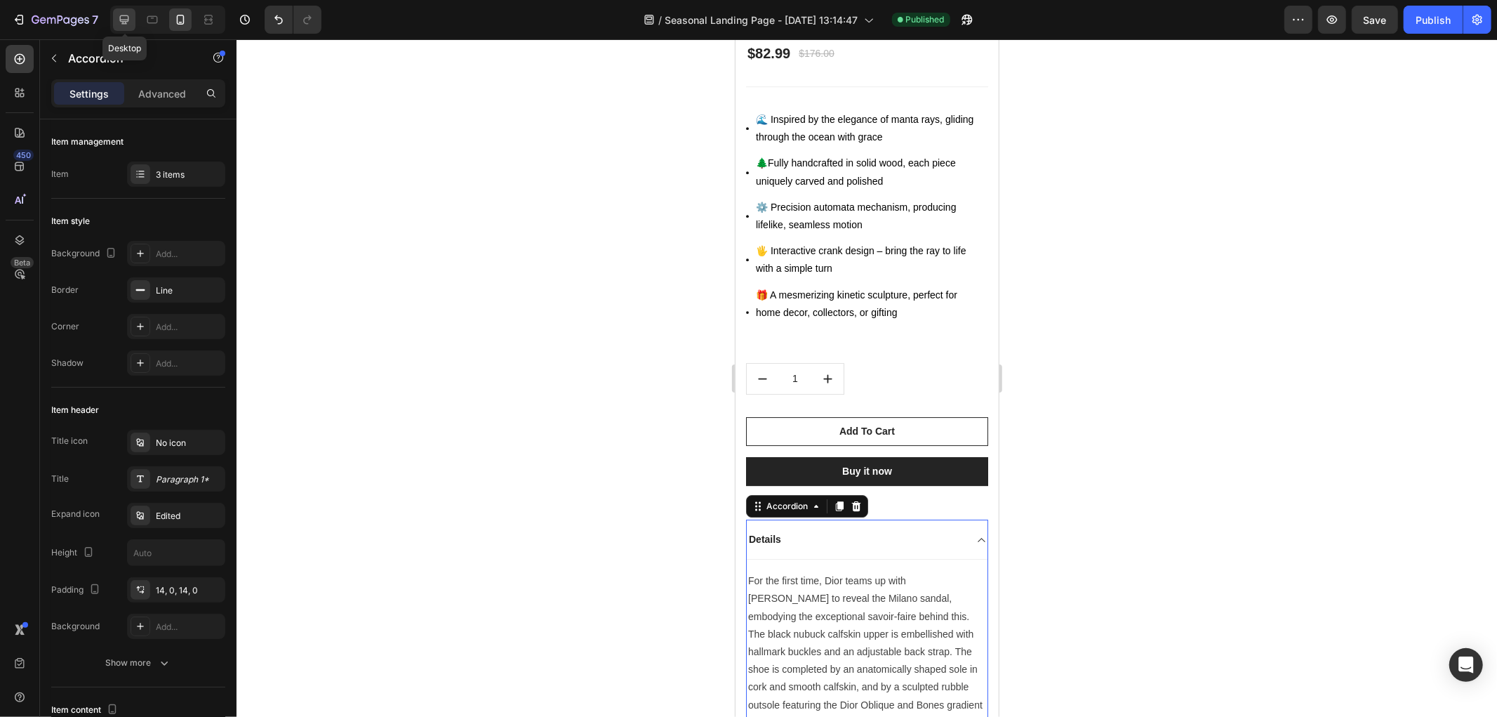
click at [130, 19] on icon at bounding box center [124, 20] width 14 height 14
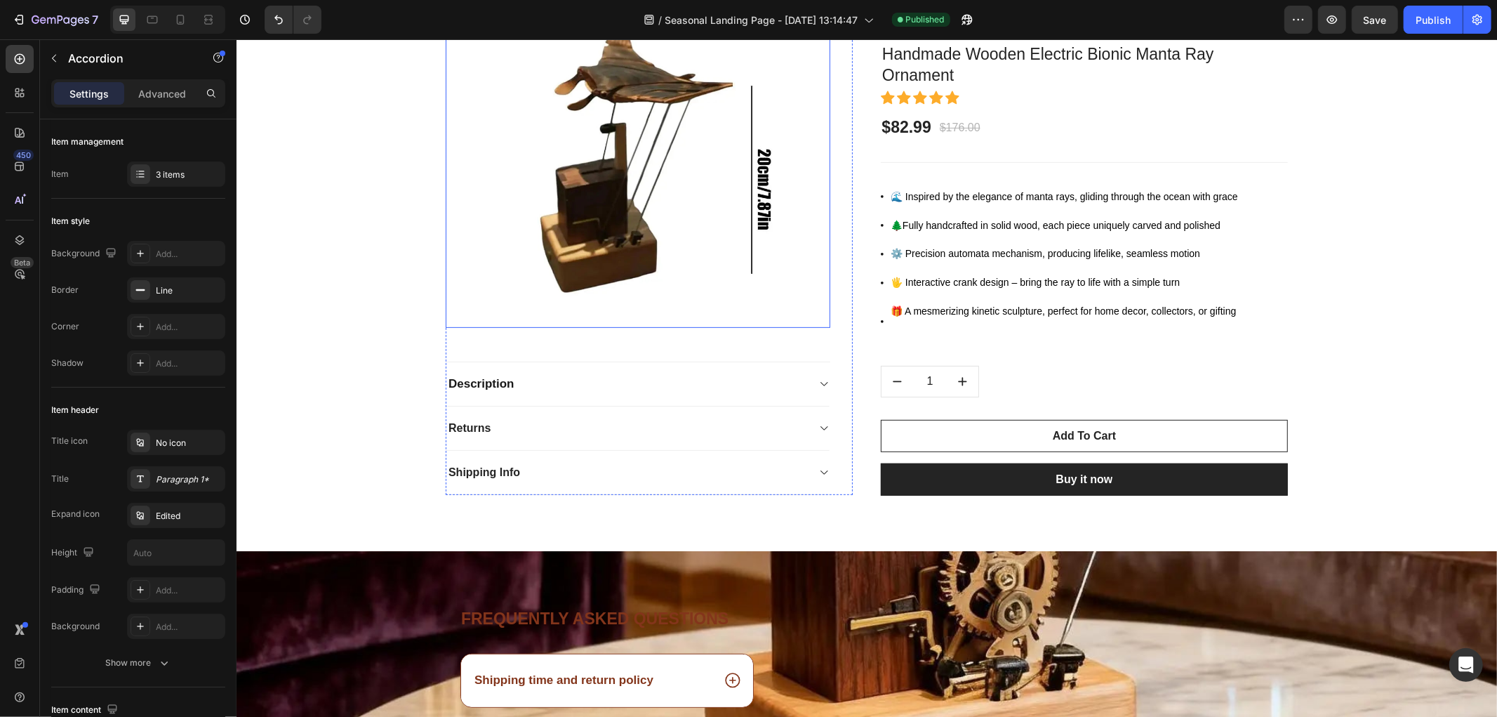
scroll to position [5202, 0]
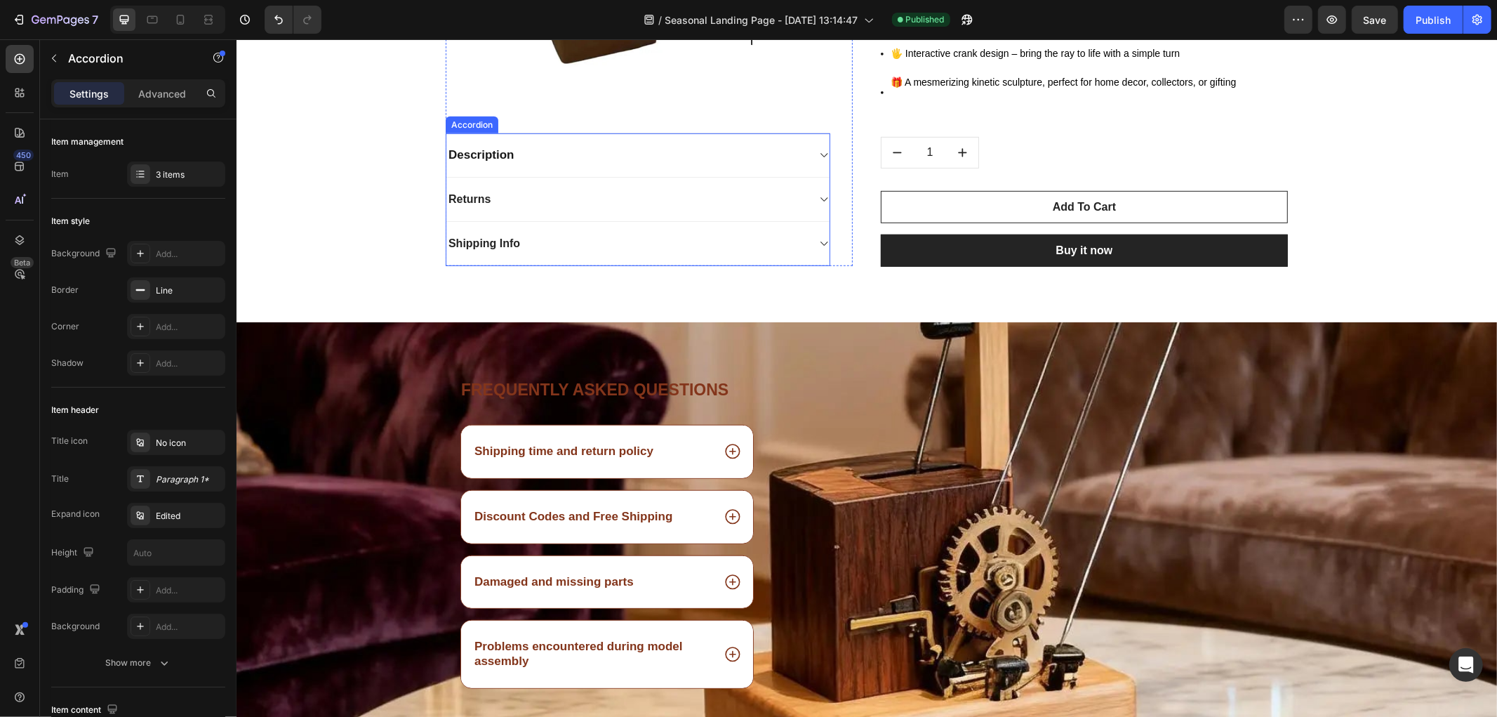
click at [515, 155] on div "Description" at bounding box center [626, 154] width 361 height 21
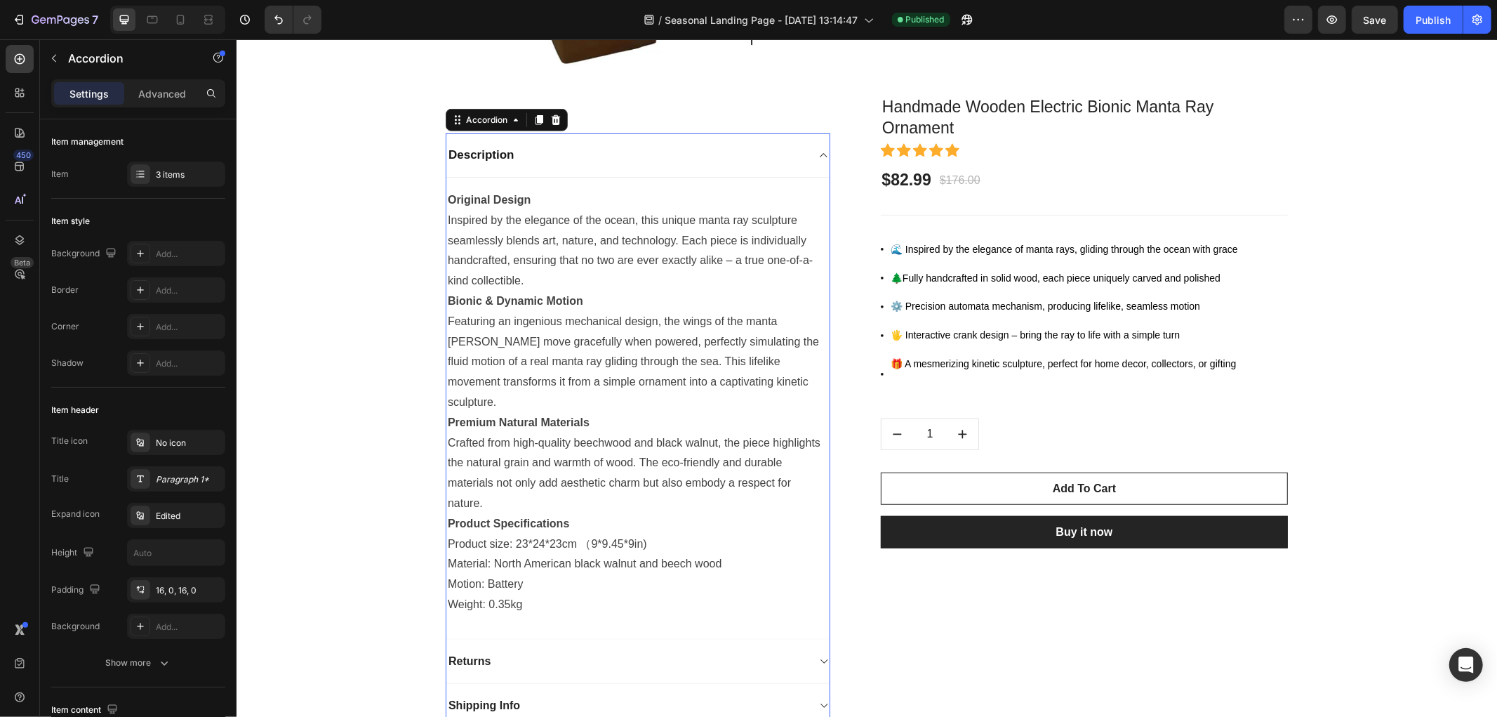
click at [480, 152] on strong "Description" at bounding box center [481, 153] width 66 height 13
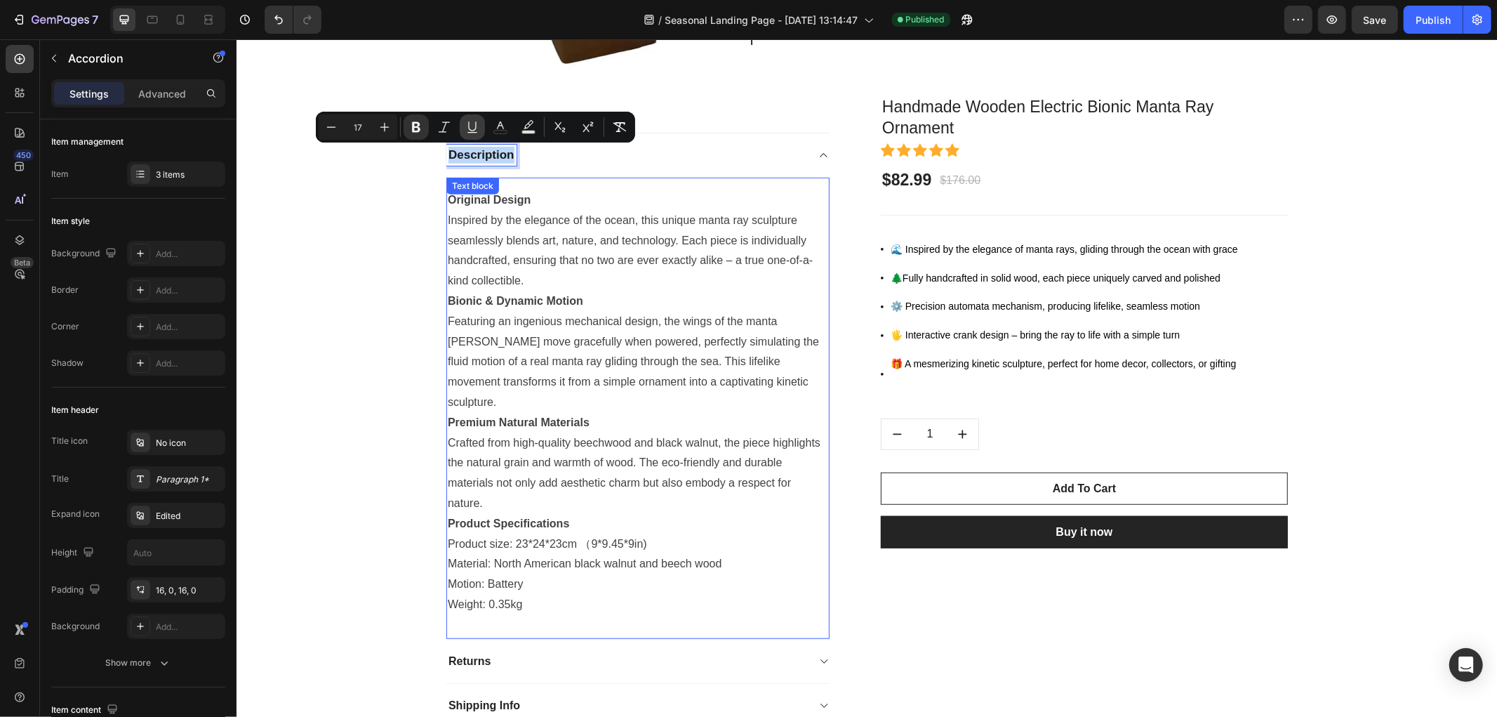
copy strong "Description"
click at [180, 18] on icon at bounding box center [180, 20] width 14 height 14
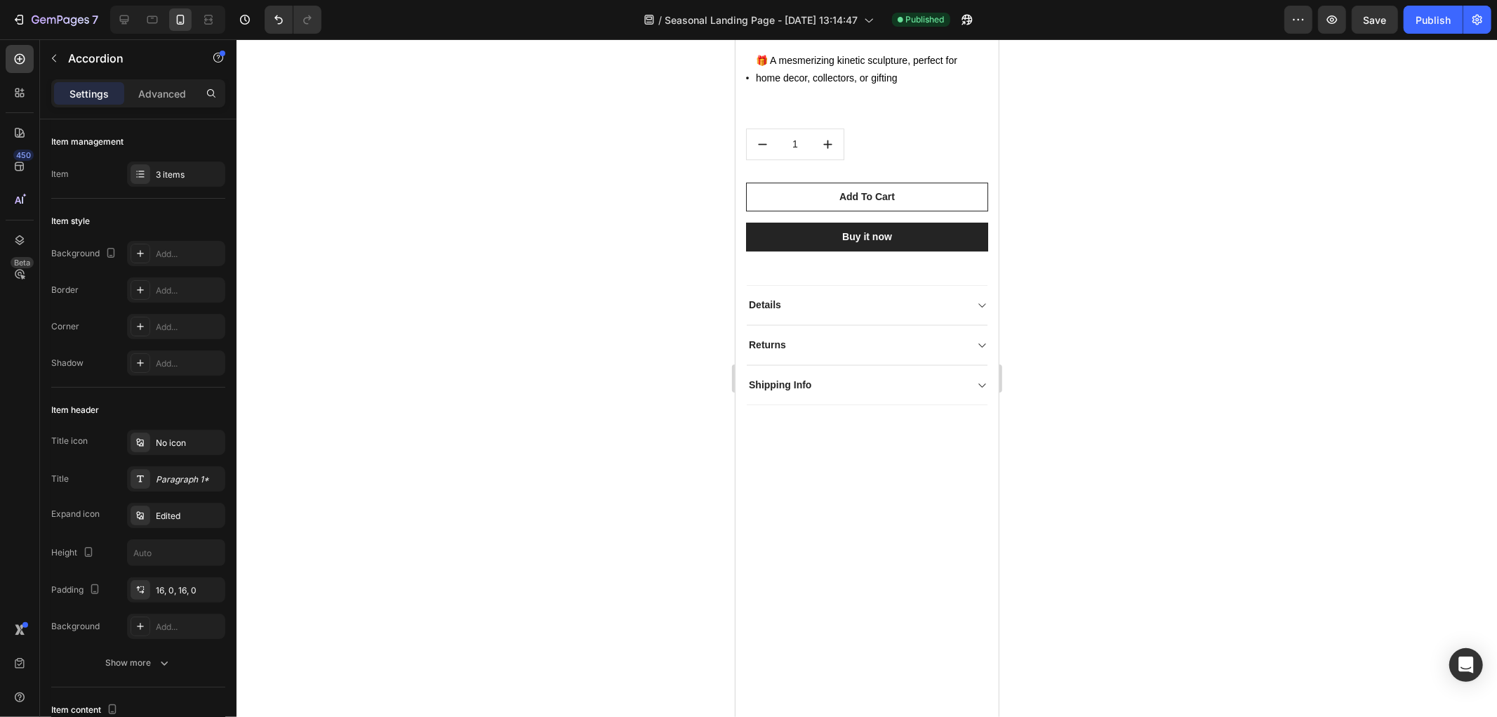
scroll to position [3536, 0]
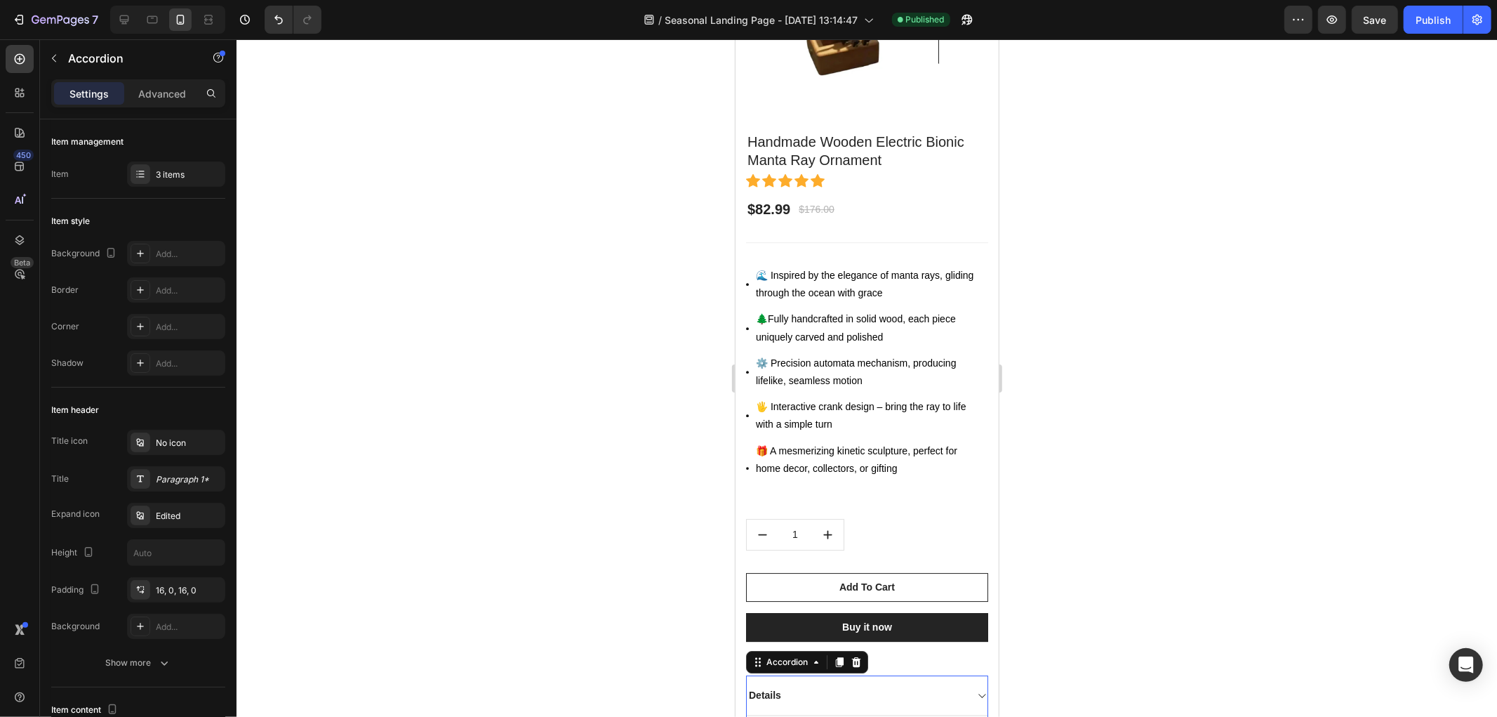
click at [777, 675] on div "Details" at bounding box center [866, 694] width 241 height 39
click at [772, 685] on div "Details" at bounding box center [764, 694] width 36 height 19
click at [772, 687] on p "Details" at bounding box center [764, 694] width 32 height 15
click at [955, 675] on div "Description" at bounding box center [866, 695] width 241 height 40
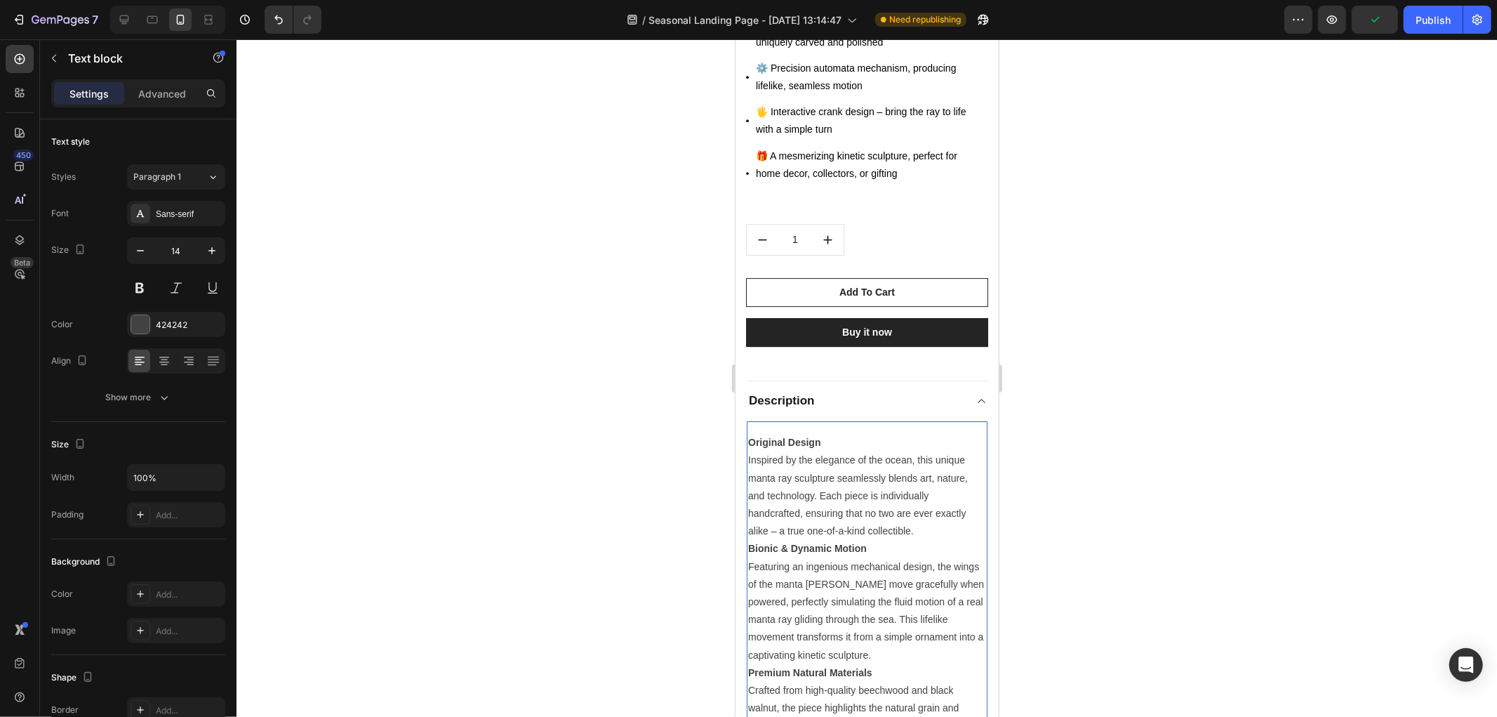
scroll to position [3843, 0]
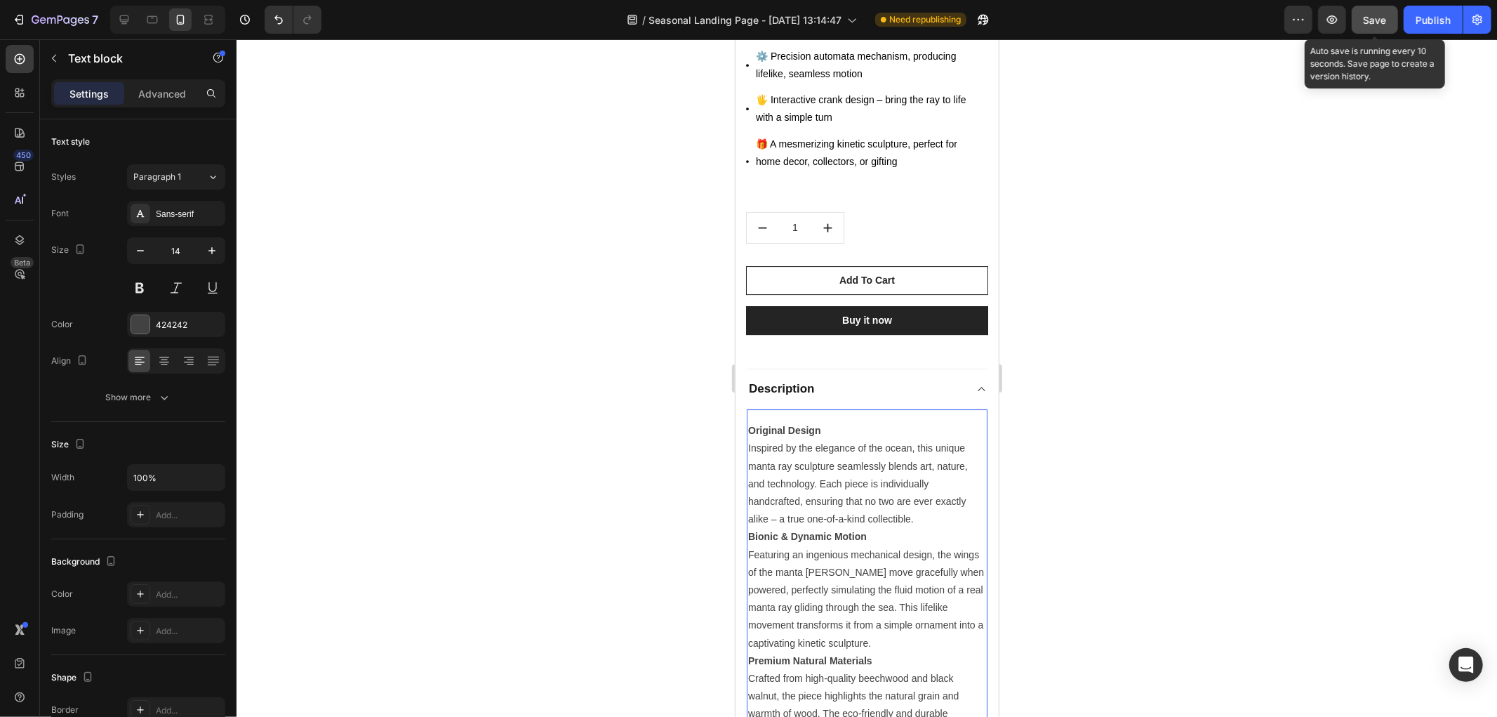
click at [1376, 20] on span "Save" at bounding box center [1375, 20] width 23 height 12
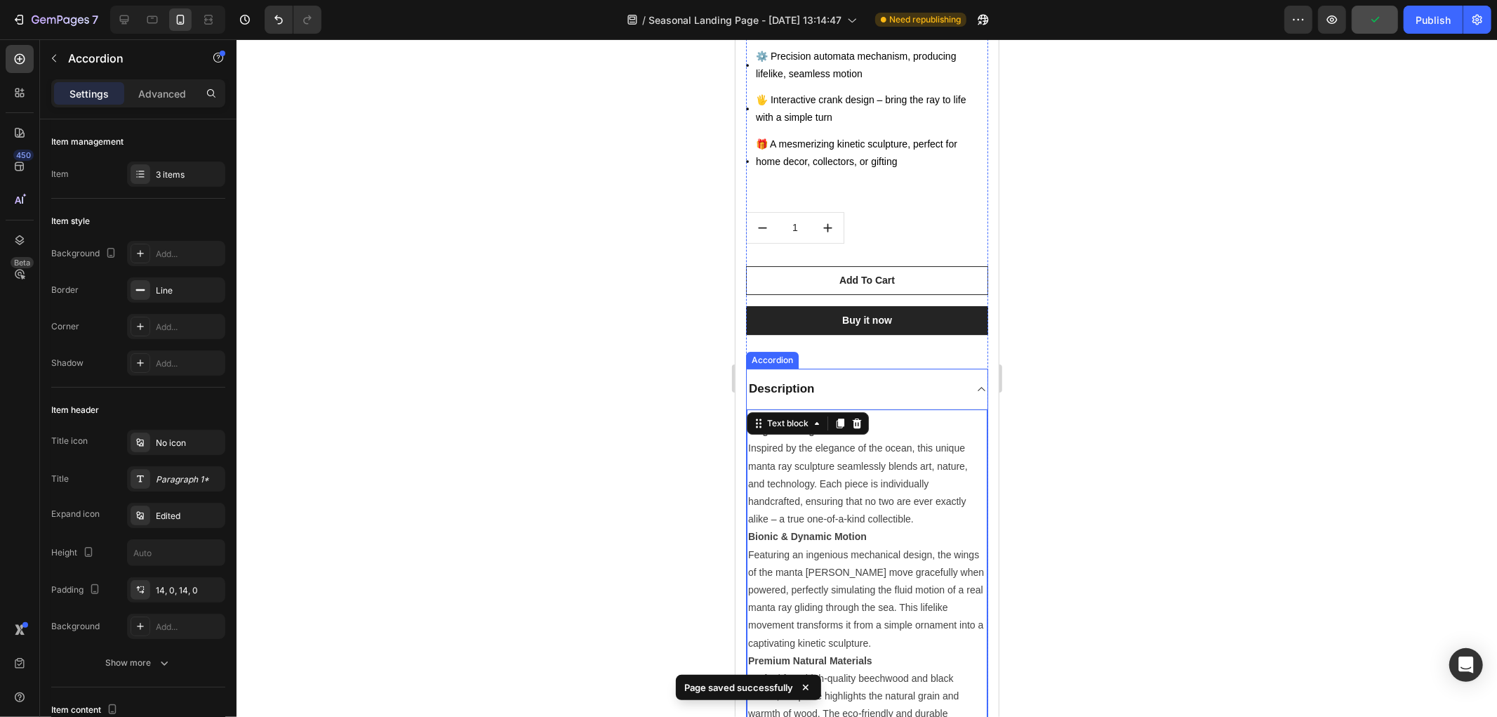
click at [802, 381] on strong "Description" at bounding box center [781, 387] width 66 height 13
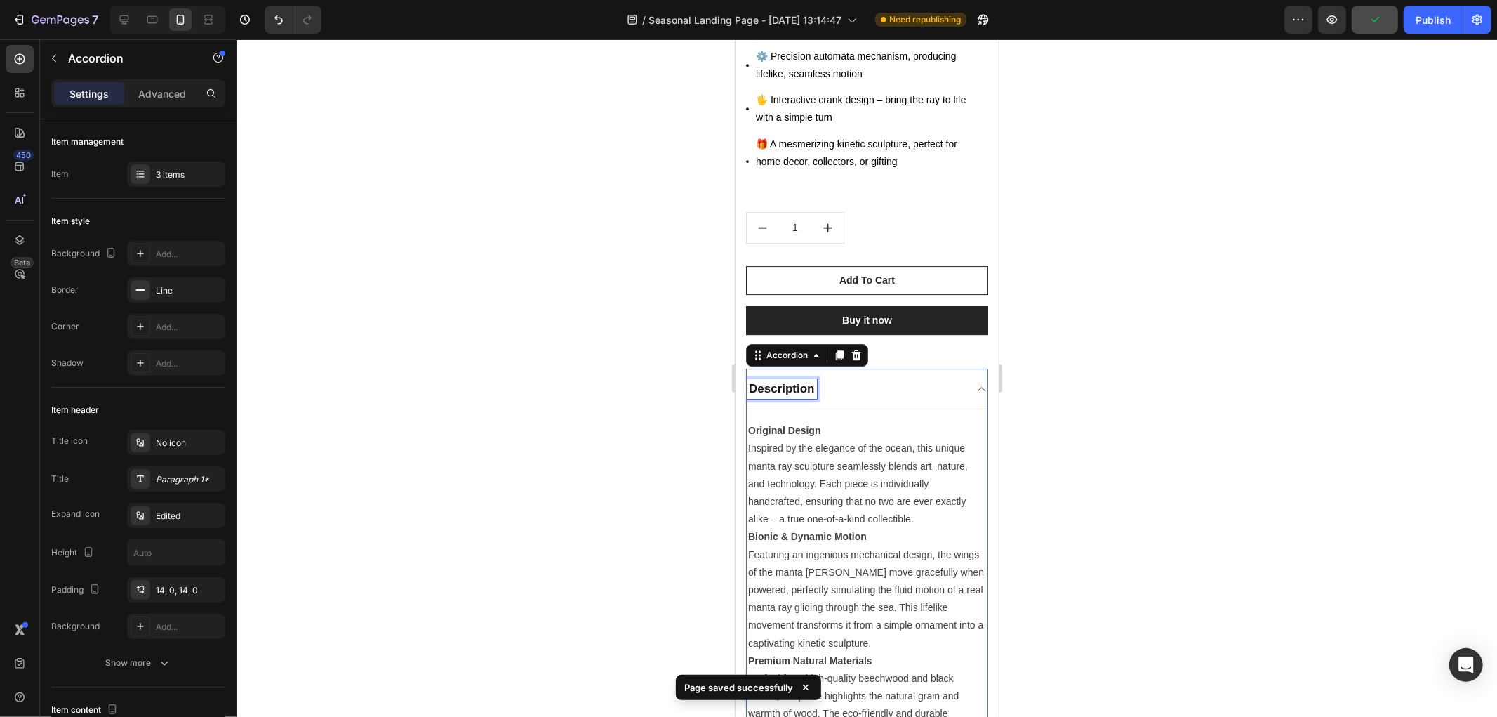
click at [802, 381] on strong "Description" at bounding box center [781, 387] width 66 height 13
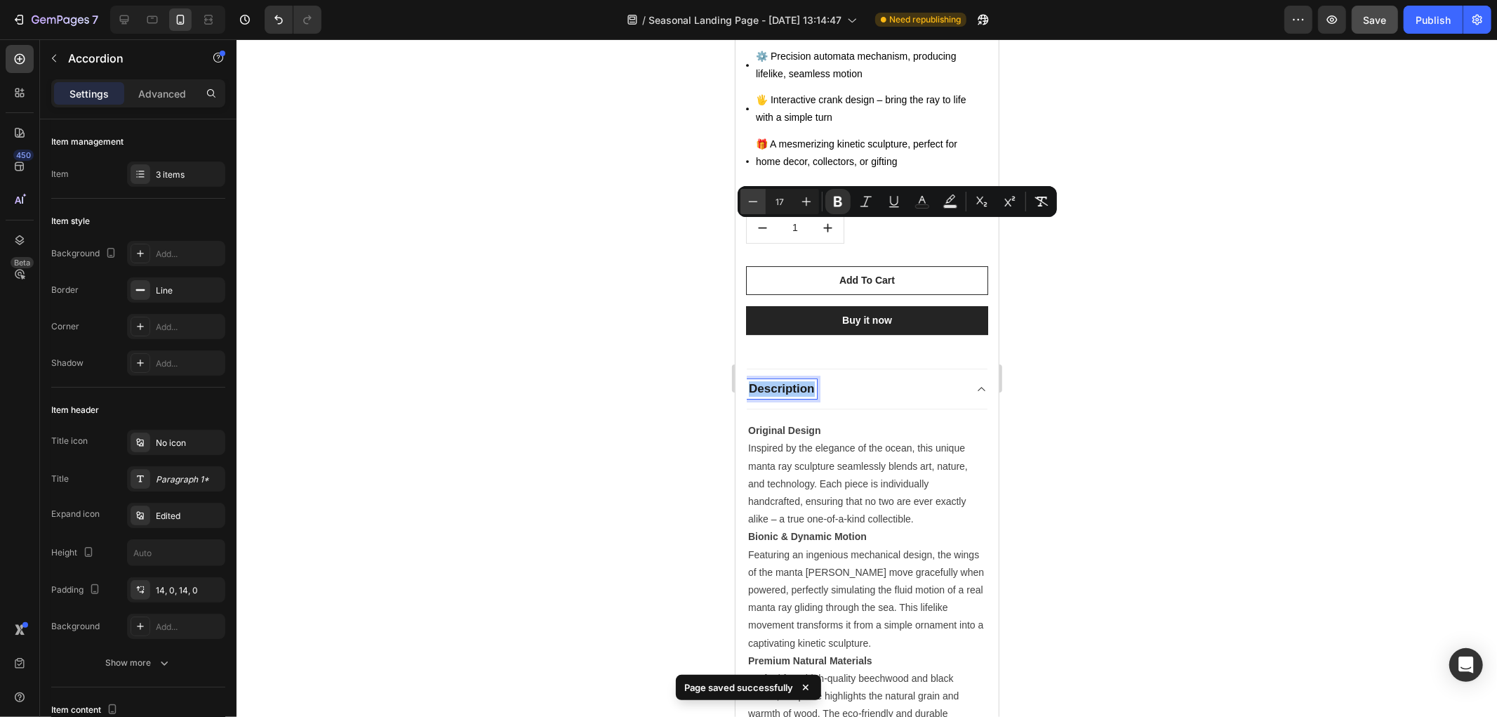
click at [759, 201] on icon "Editor contextual toolbar" at bounding box center [753, 201] width 14 height 14
type input "14"
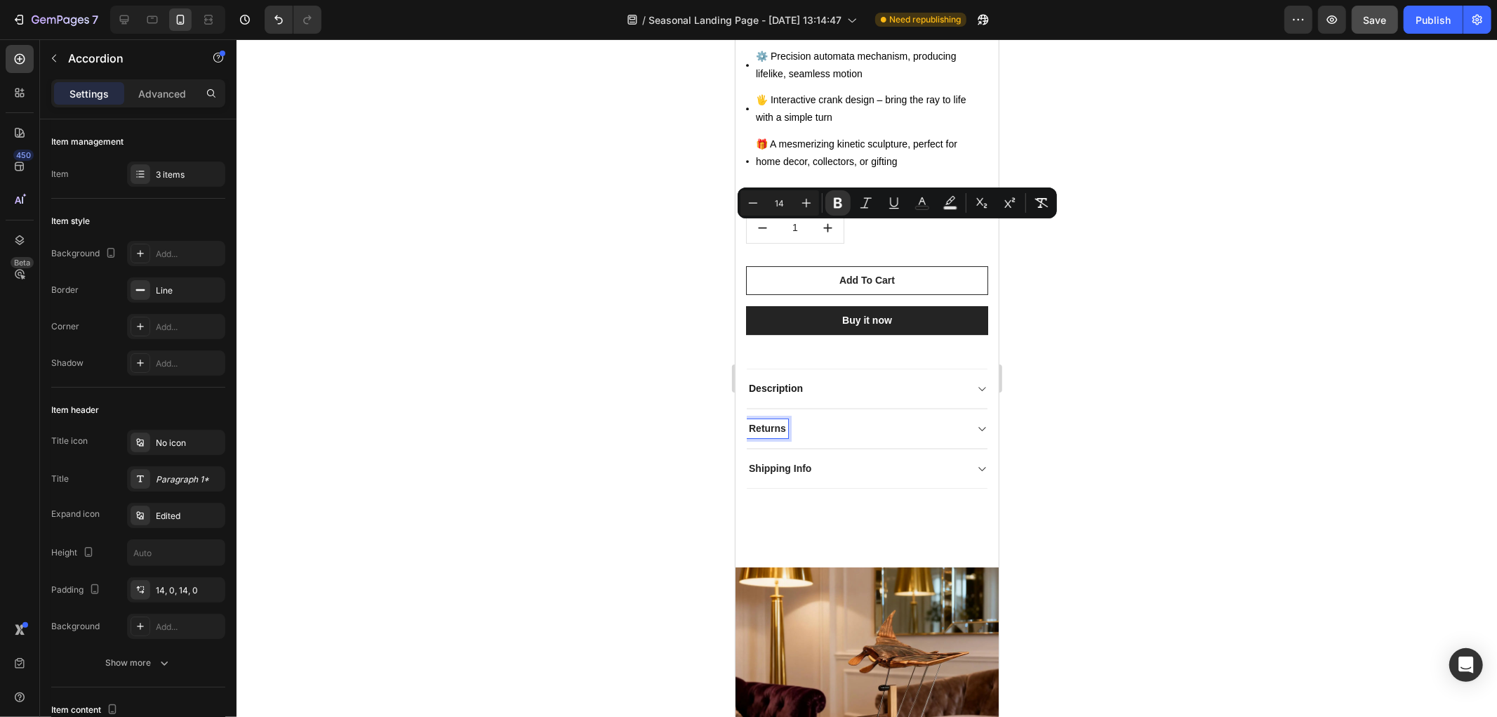
click at [770, 420] on p "Returns" at bounding box center [766, 427] width 37 height 15
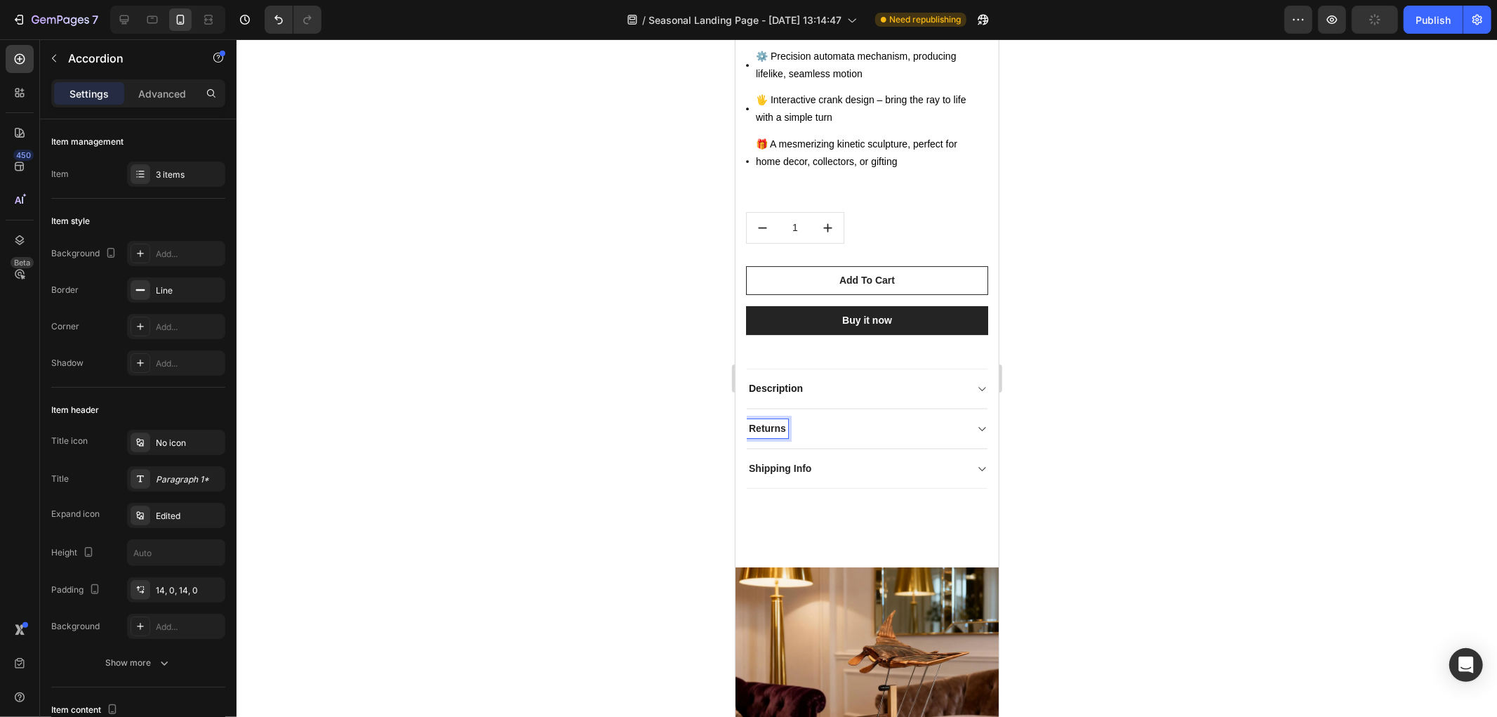
click at [857, 418] on div "Returns" at bounding box center [855, 427] width 218 height 19
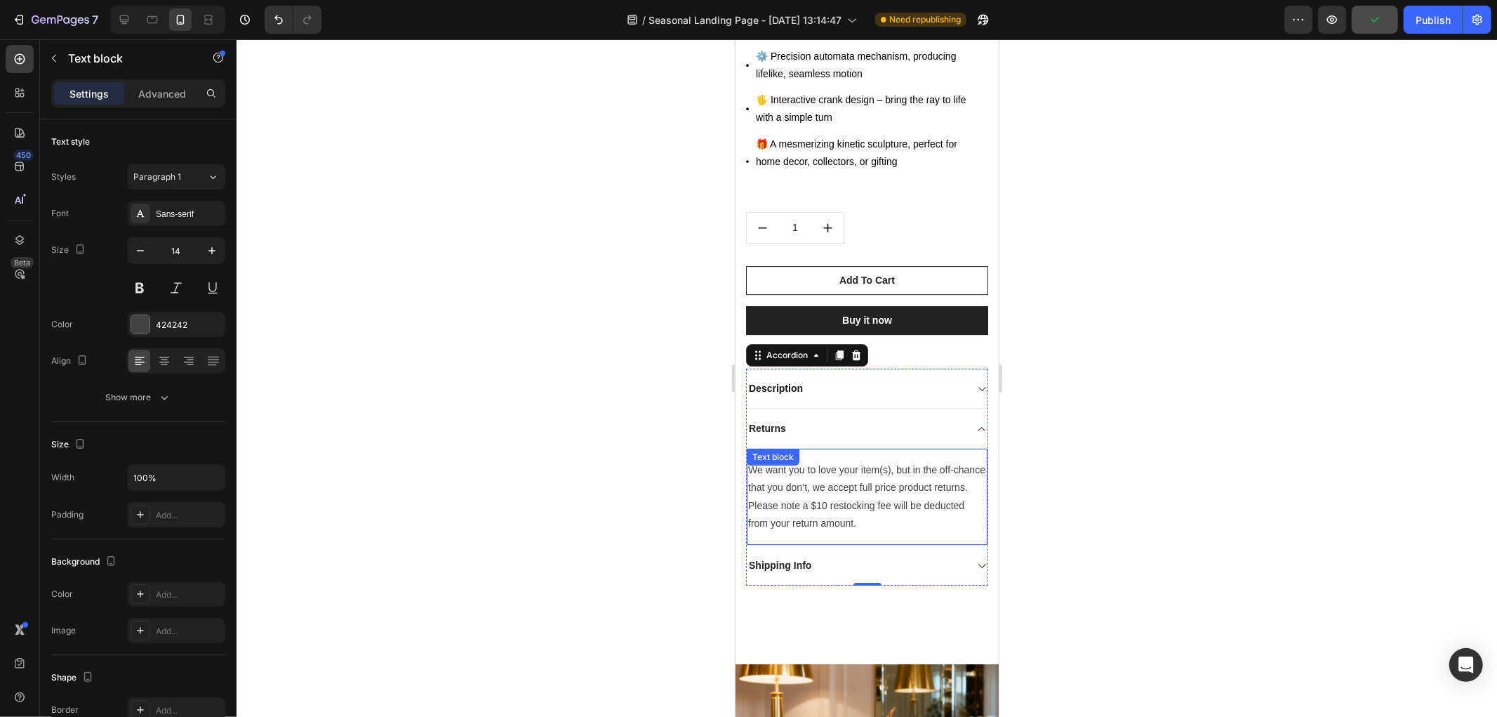
click at [825, 460] on p "We want you to love your item(s), but in the off-chance that you don’t, we acce…" at bounding box center [867, 495] width 238 height 71
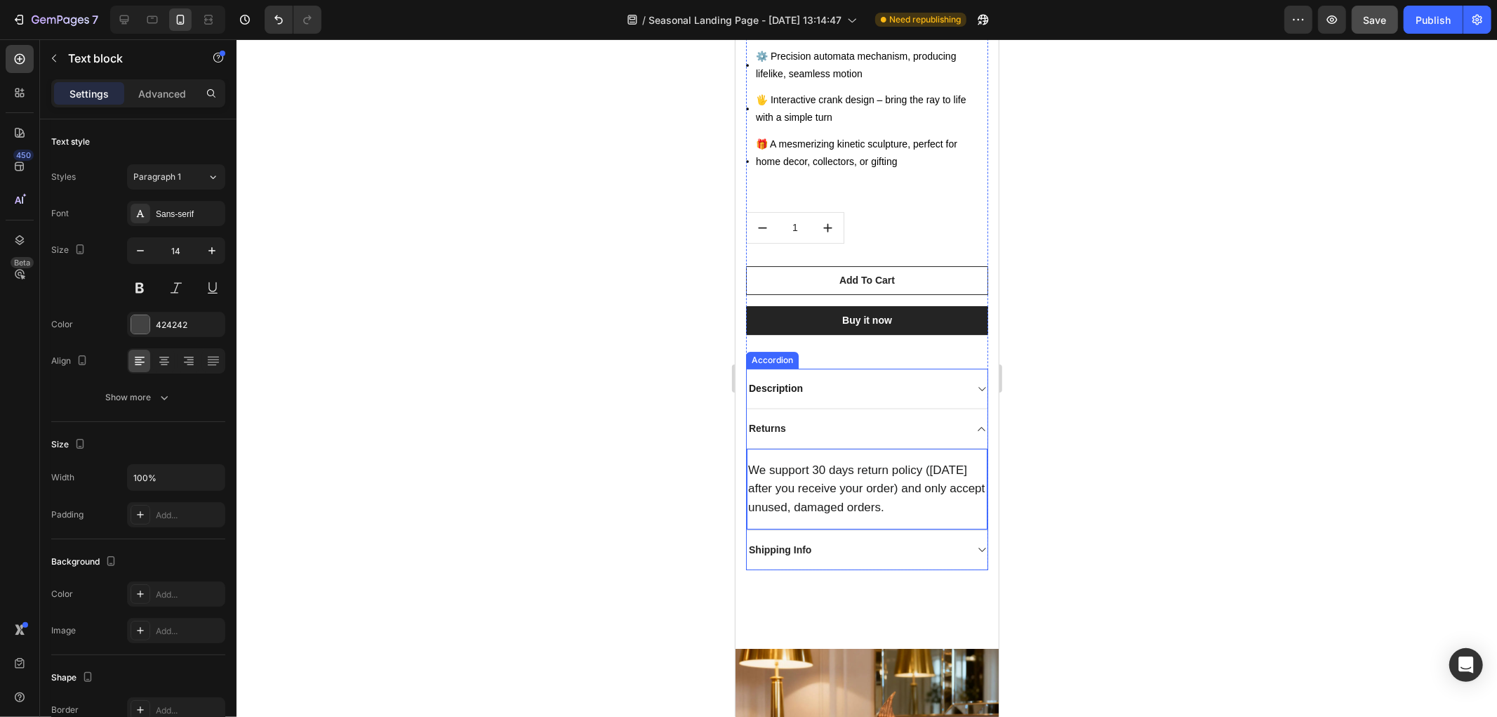
click at [788, 542] on p "Shipping Info" at bounding box center [779, 549] width 62 height 15
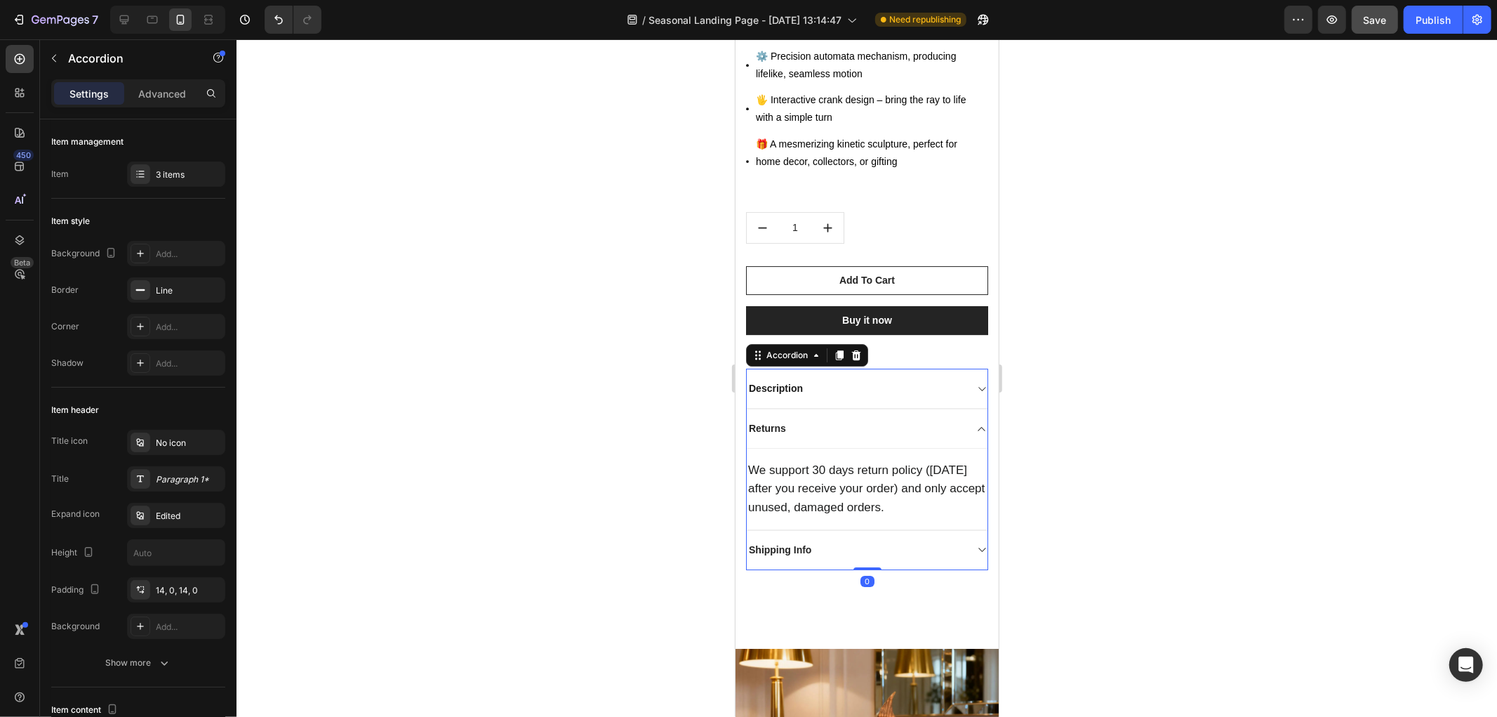
click at [938, 540] on div "Shipping Info" at bounding box center [855, 549] width 218 height 19
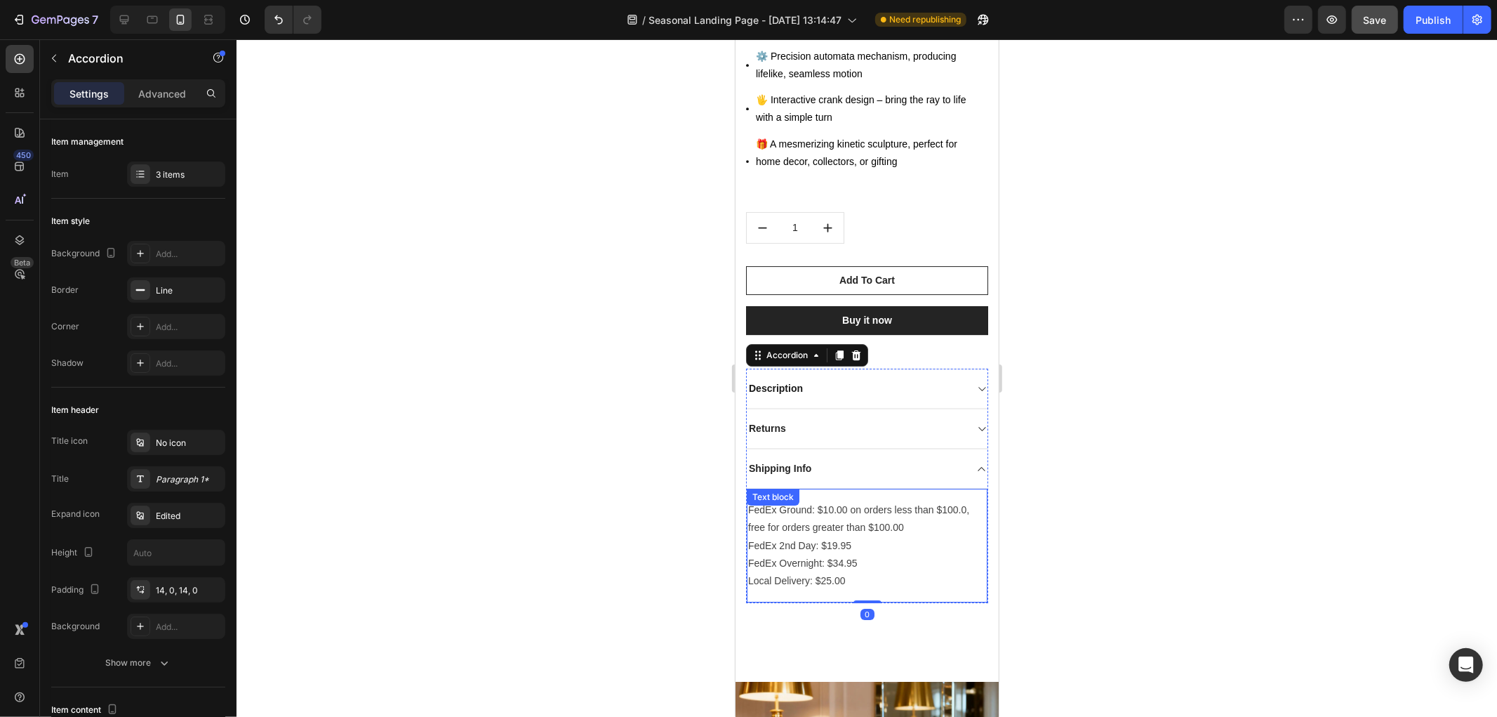
click at [846, 500] on p "FedEx Ground: $10.00 on orders less than $100.0, free for orders greater than $…" at bounding box center [867, 544] width 238 height 88
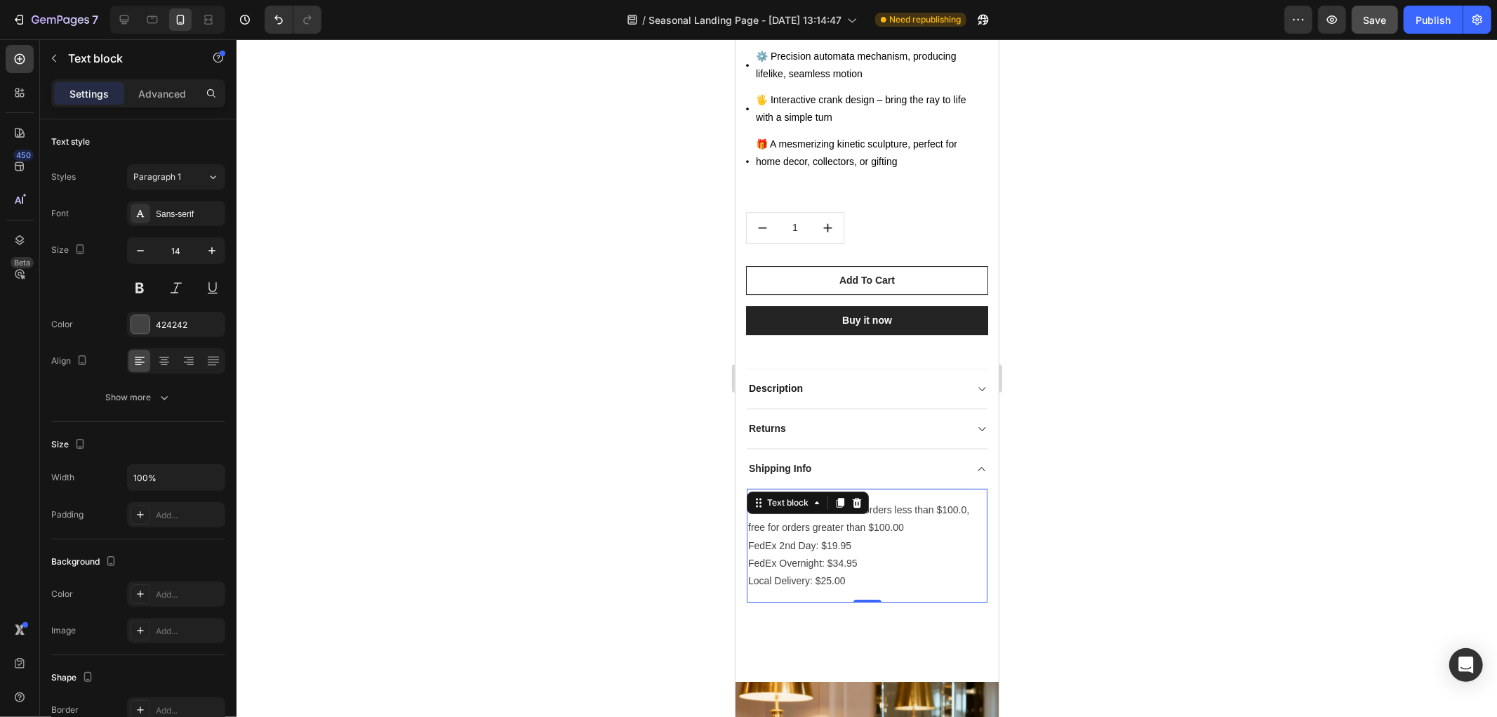
click at [848, 500] on p "FedEx Ground: $10.00 on orders less than $100.0, free for orders greater than $…" at bounding box center [867, 544] width 238 height 88
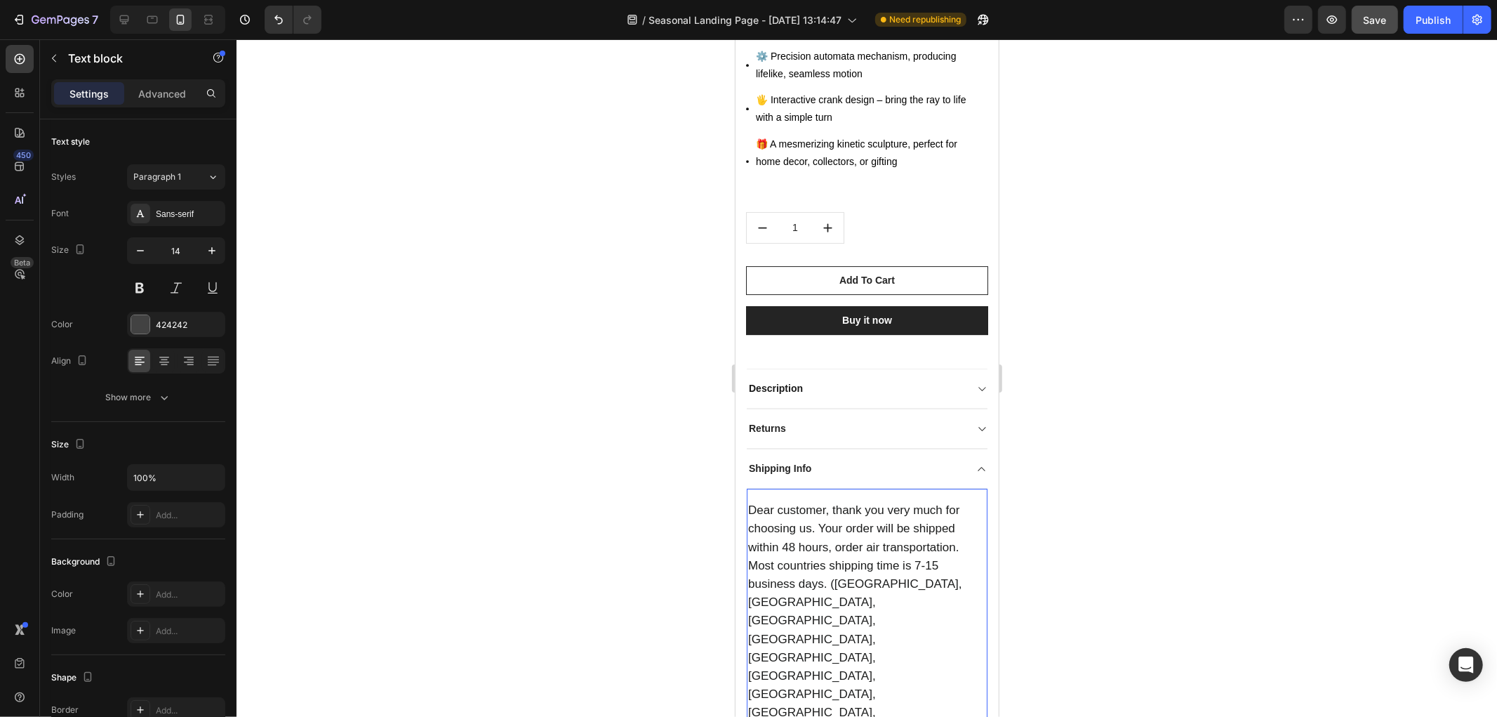
click at [1364, 17] on span "Save" at bounding box center [1375, 20] width 23 height 12
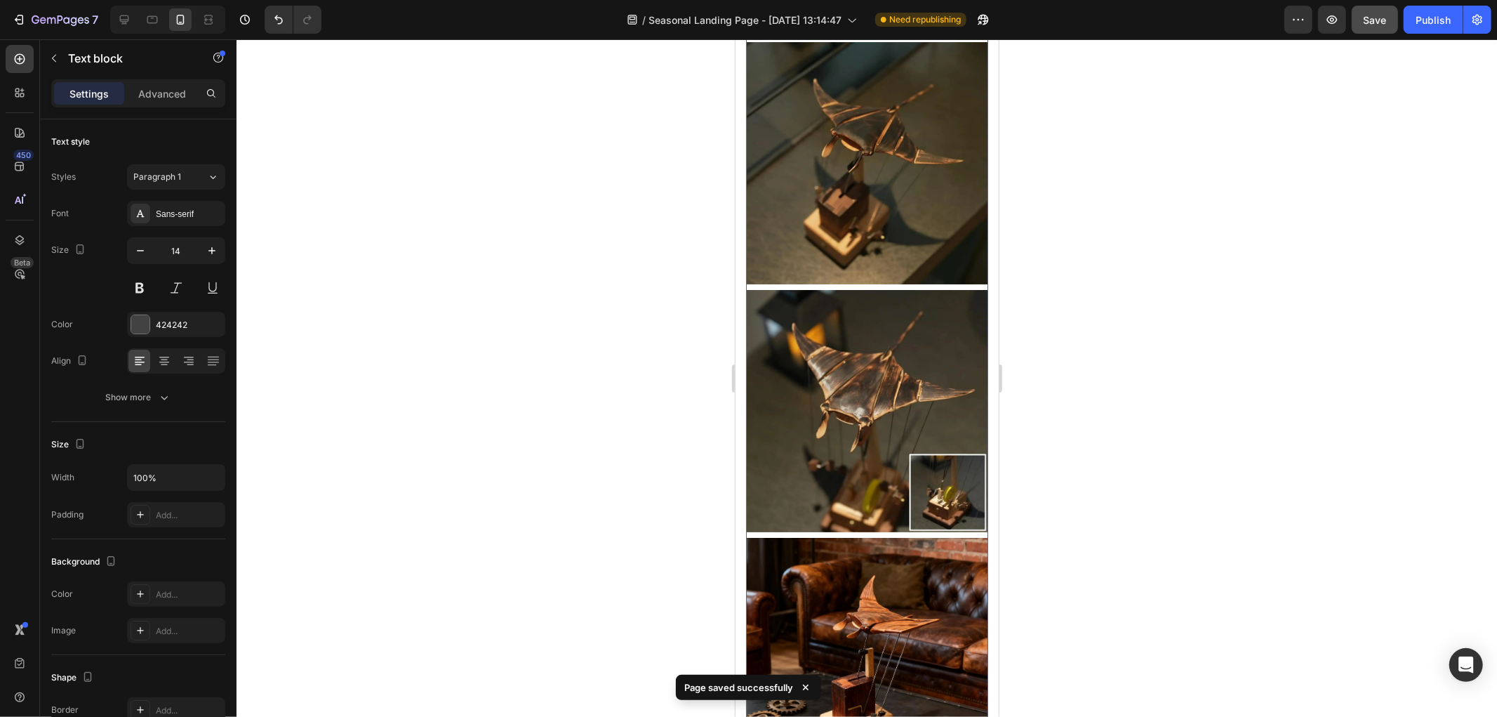
scroll to position [1426, 0]
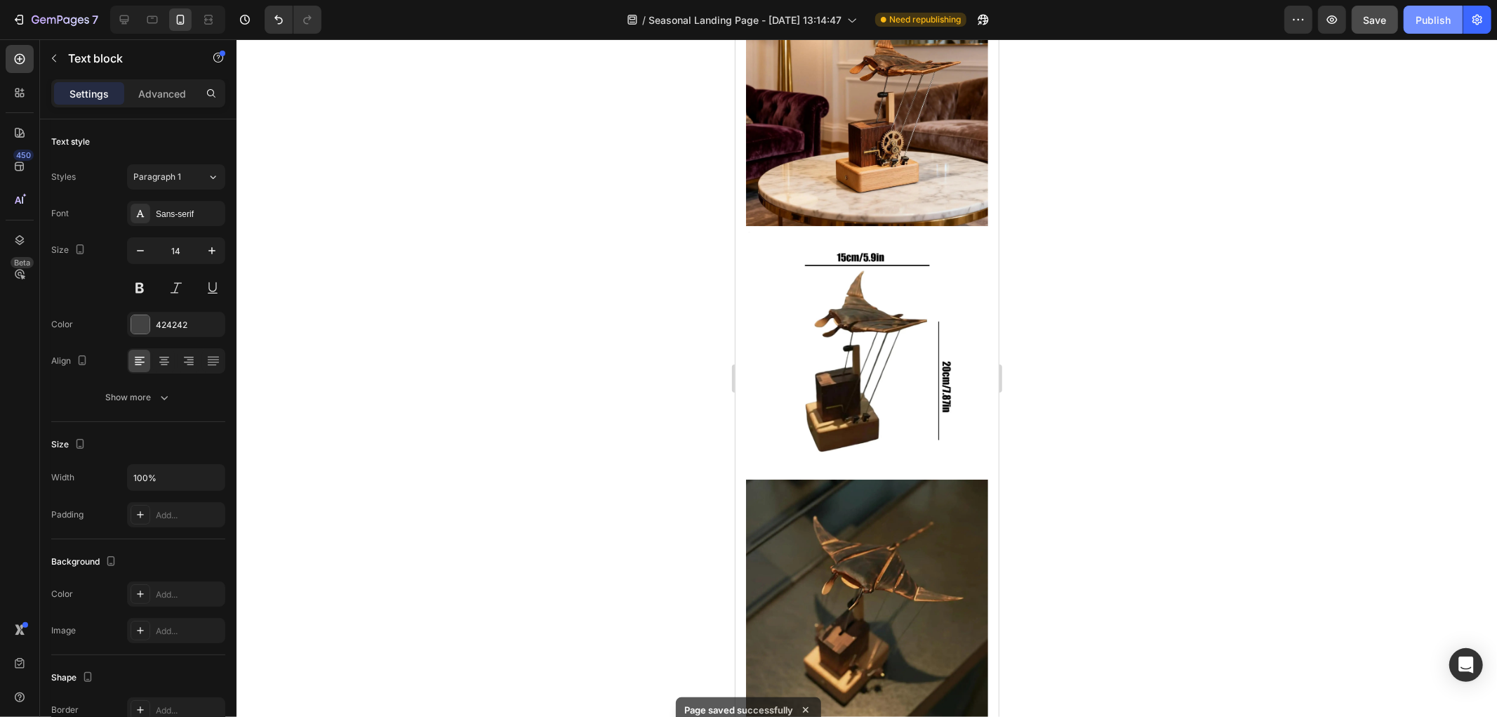
click at [1447, 20] on div "Publish" at bounding box center [1433, 20] width 35 height 15
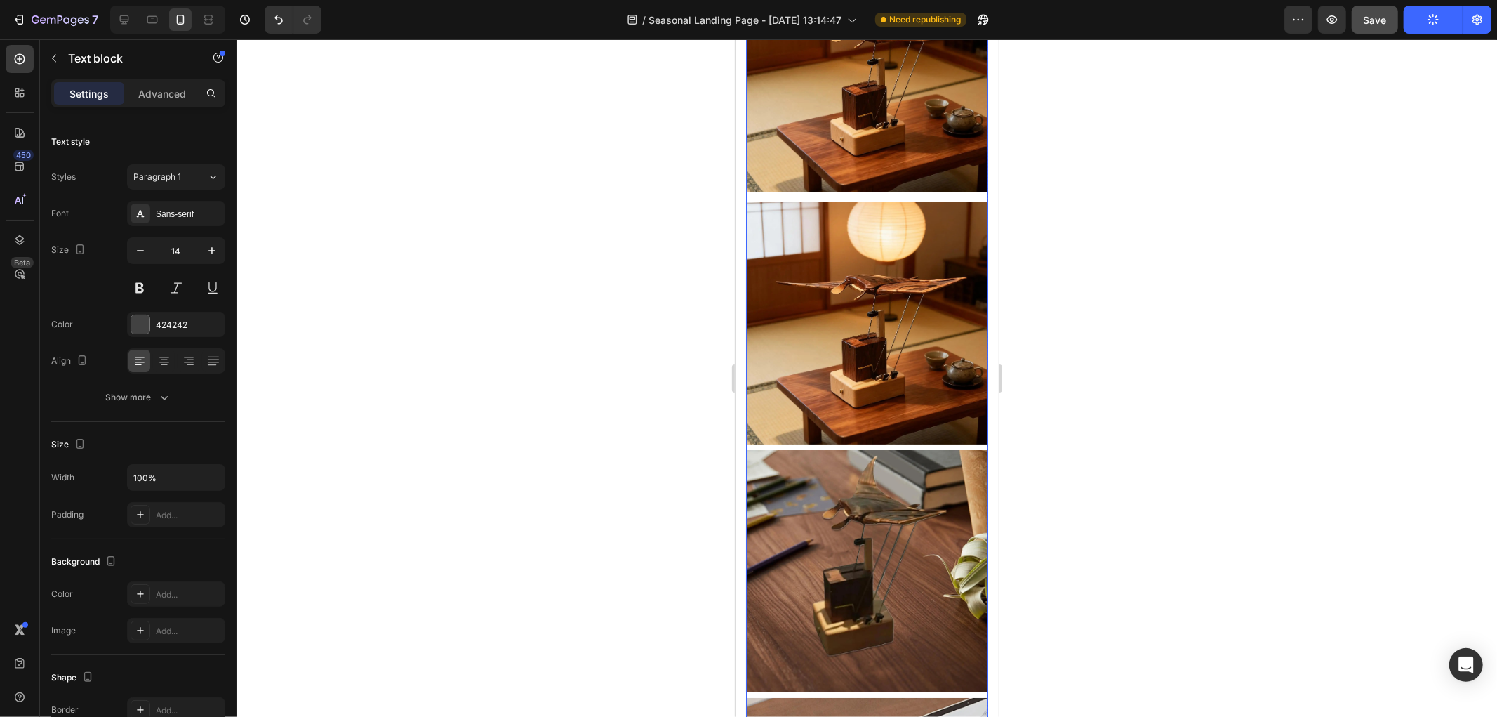
scroll to position [0, 0]
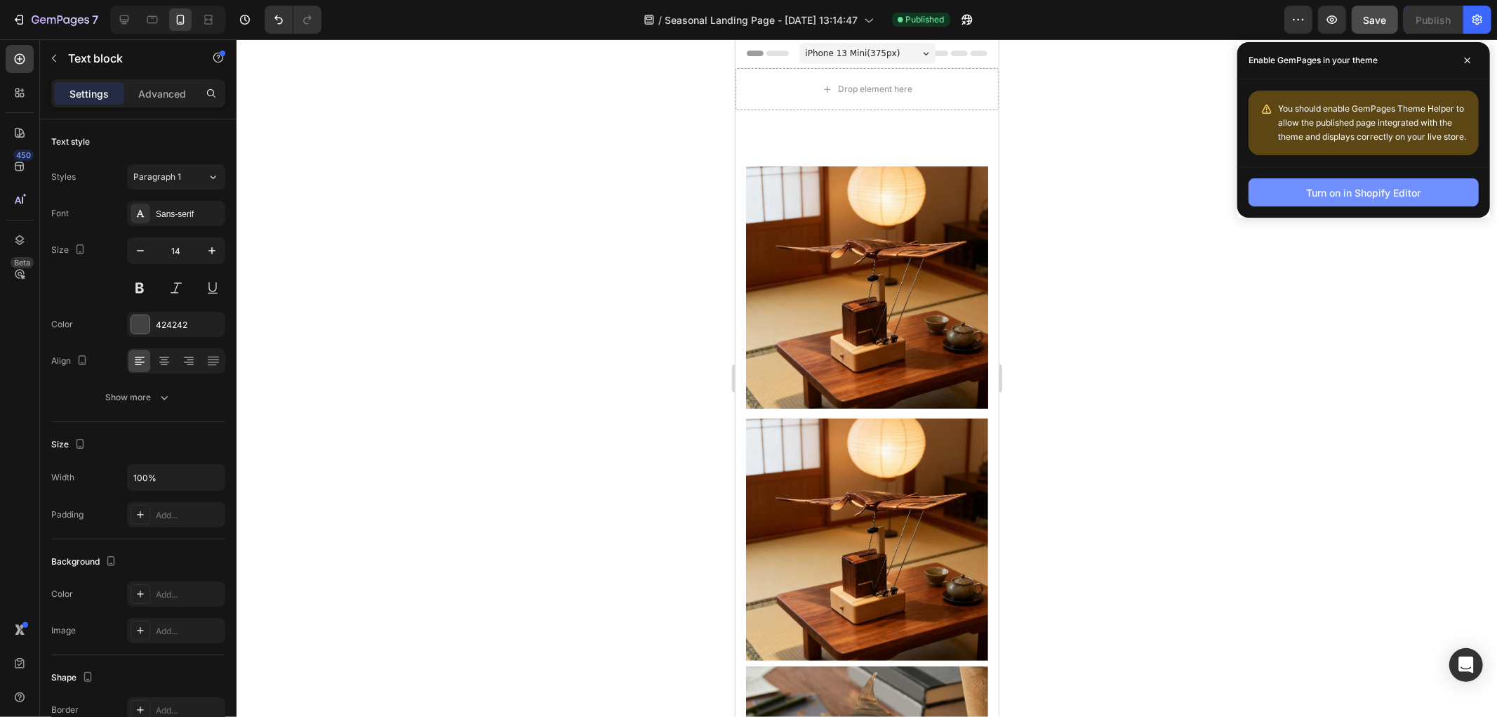
click at [1337, 191] on div "Turn on in Shopify Editor" at bounding box center [1364, 192] width 114 height 15
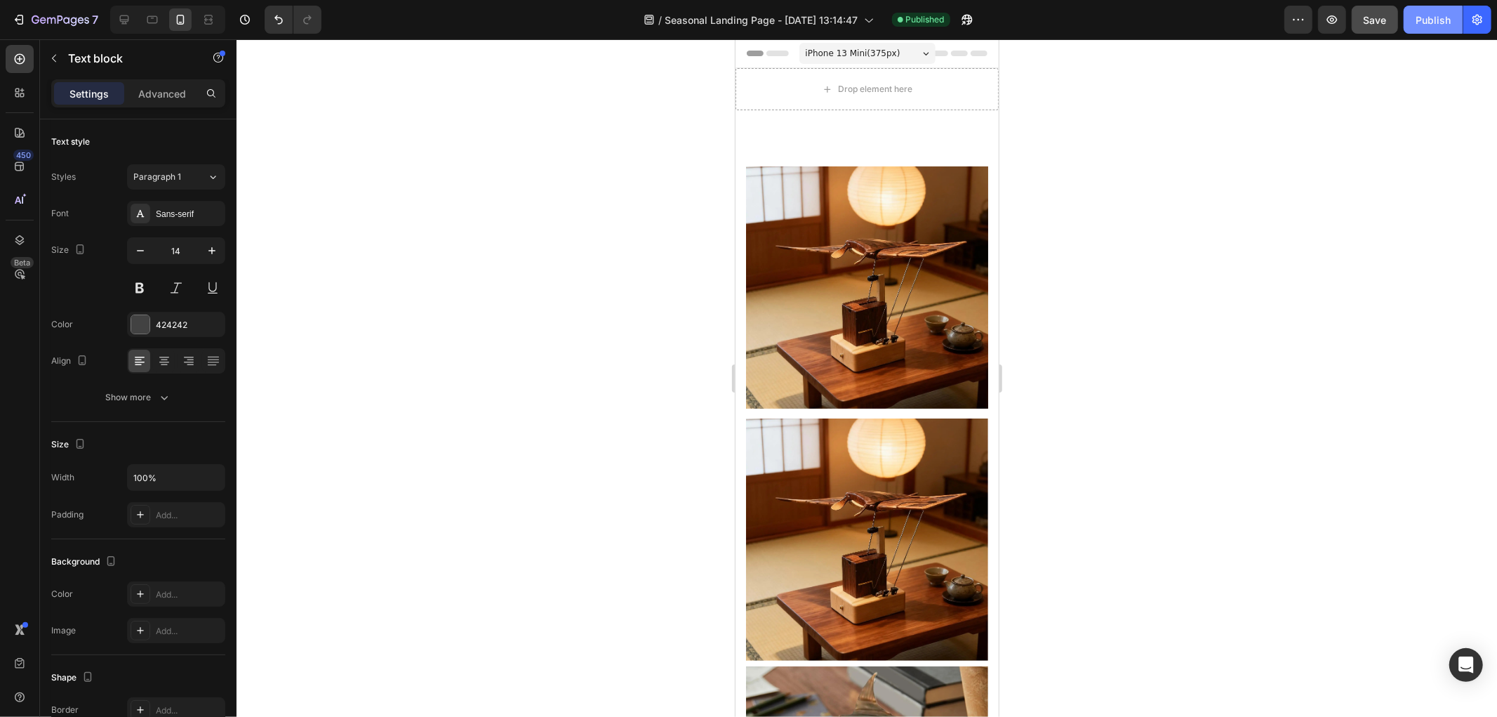
click at [1428, 17] on div "Publish" at bounding box center [1433, 20] width 35 height 15
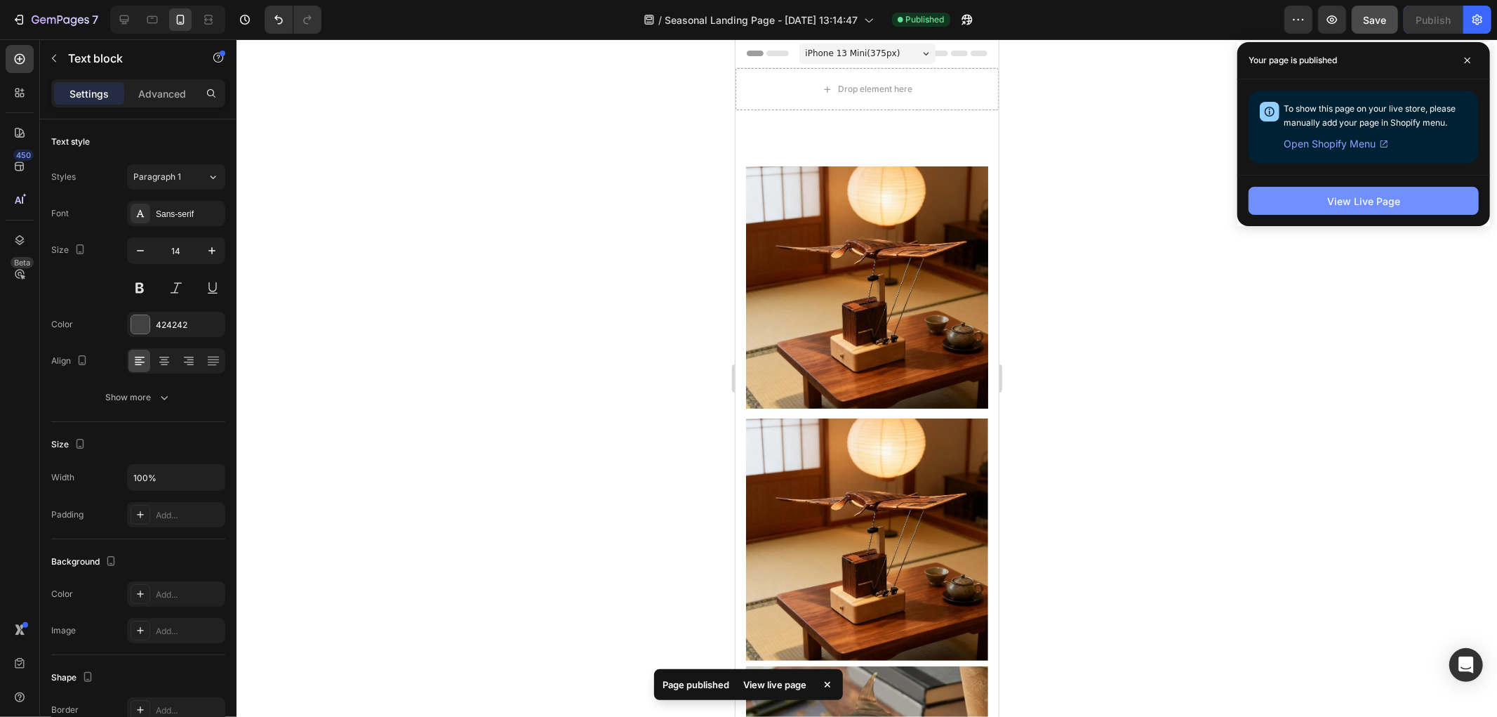
click at [1345, 197] on div "View Live Page" at bounding box center [1363, 201] width 73 height 15
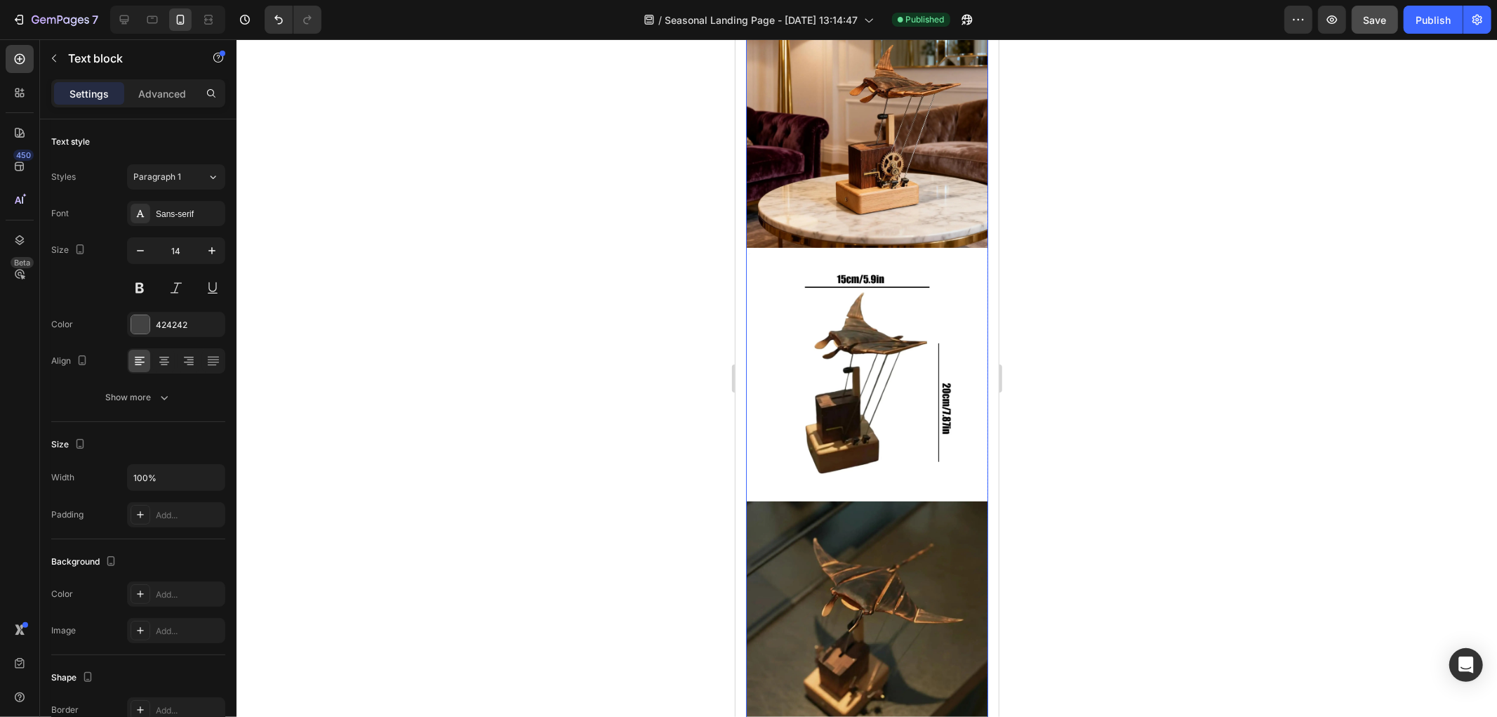
scroll to position [858, 0]
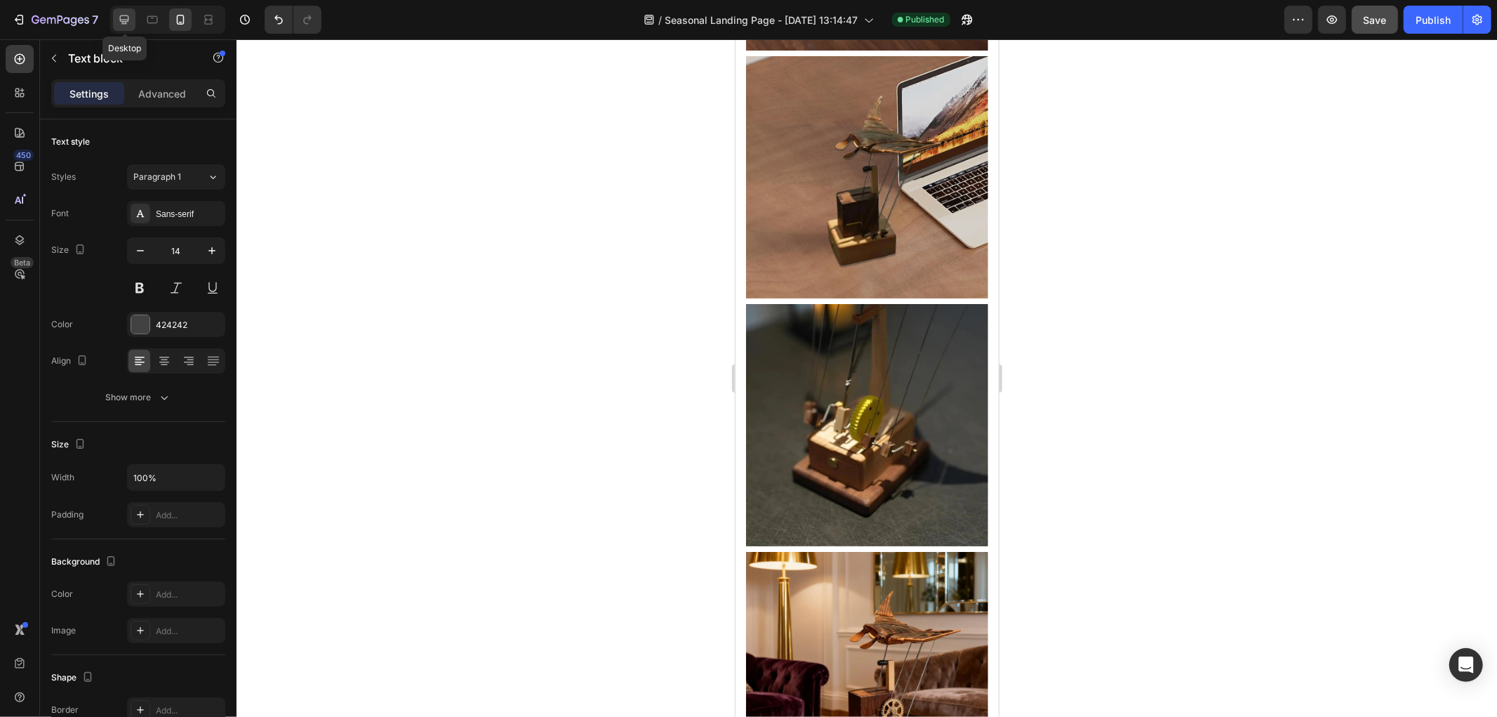
click at [122, 18] on icon at bounding box center [124, 20] width 14 height 14
type input "16"
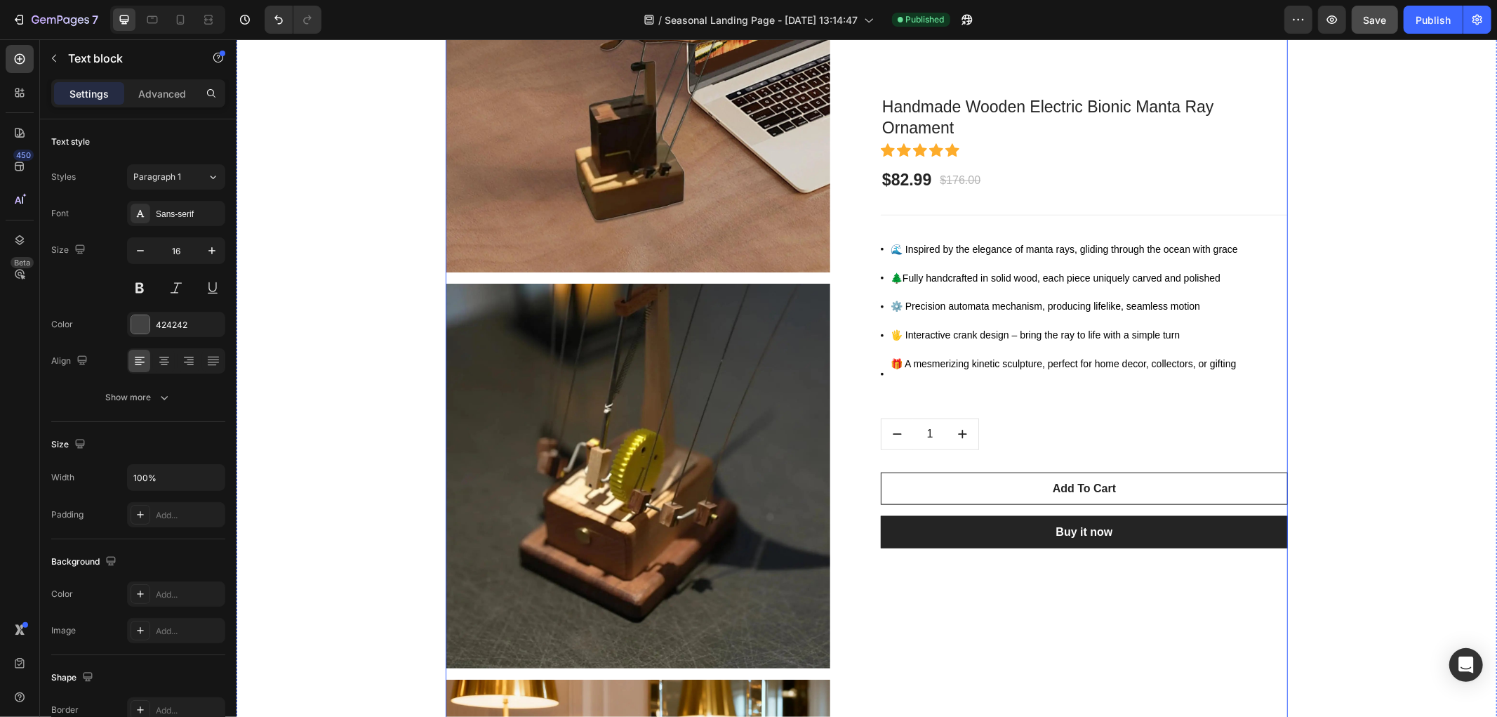
scroll to position [1021, 0]
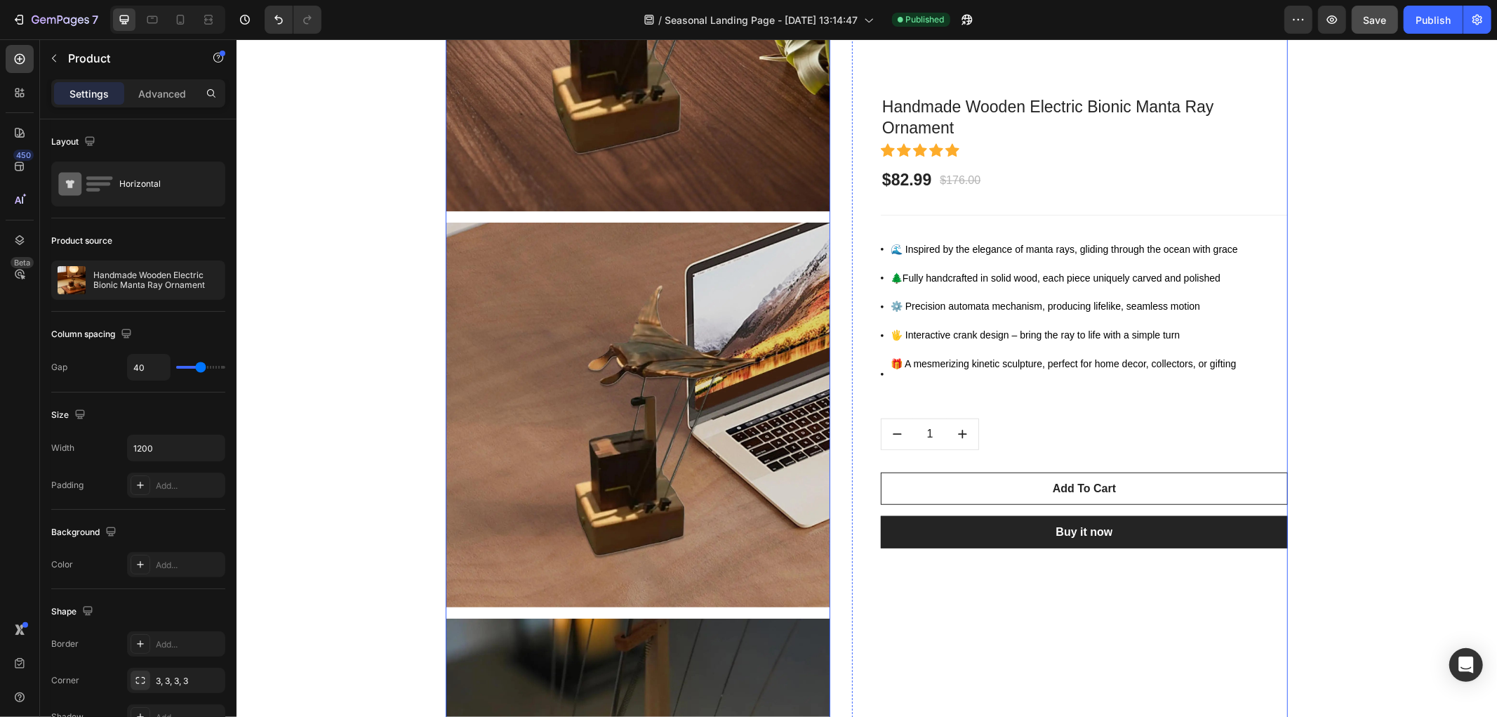
scroll to position [710, 0]
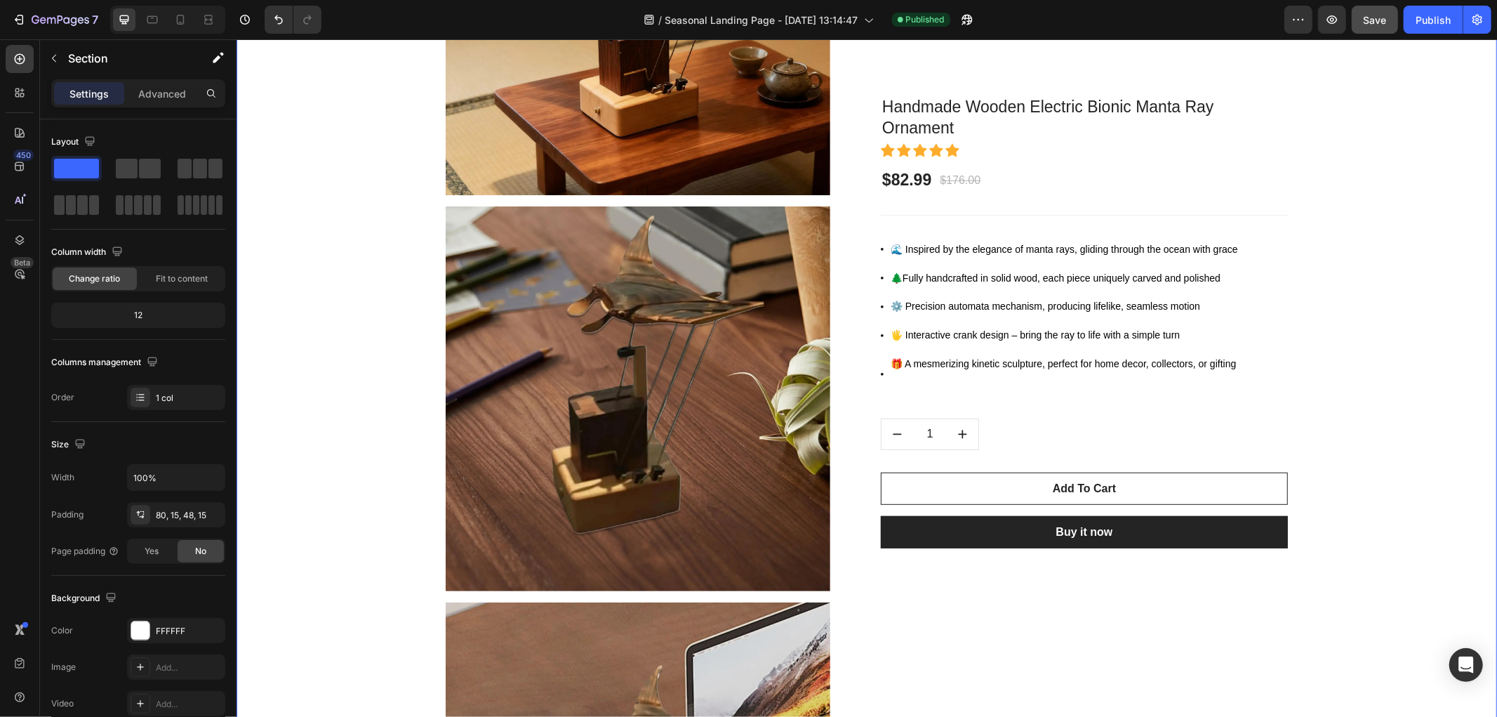
scroll to position [319, 0]
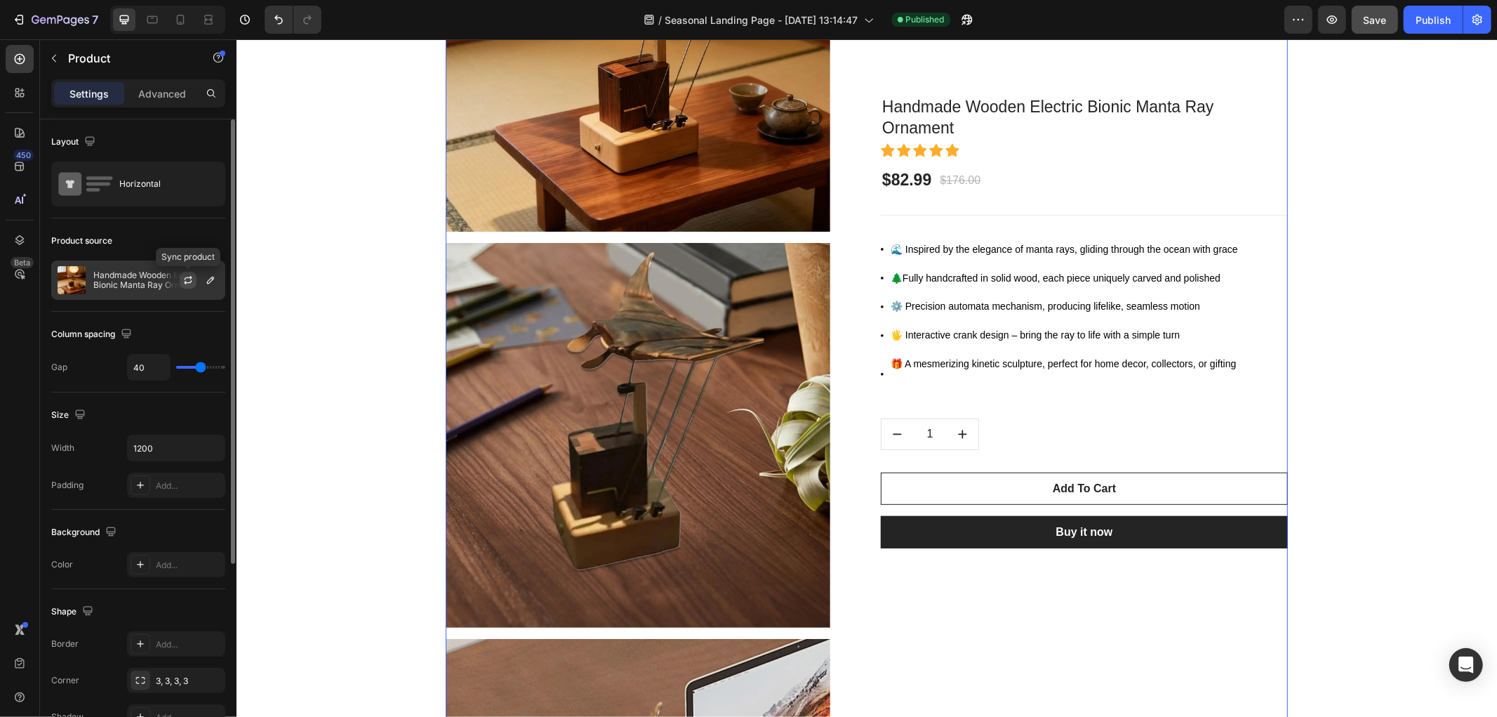
click at [191, 281] on icon "button" at bounding box center [188, 282] width 8 height 4
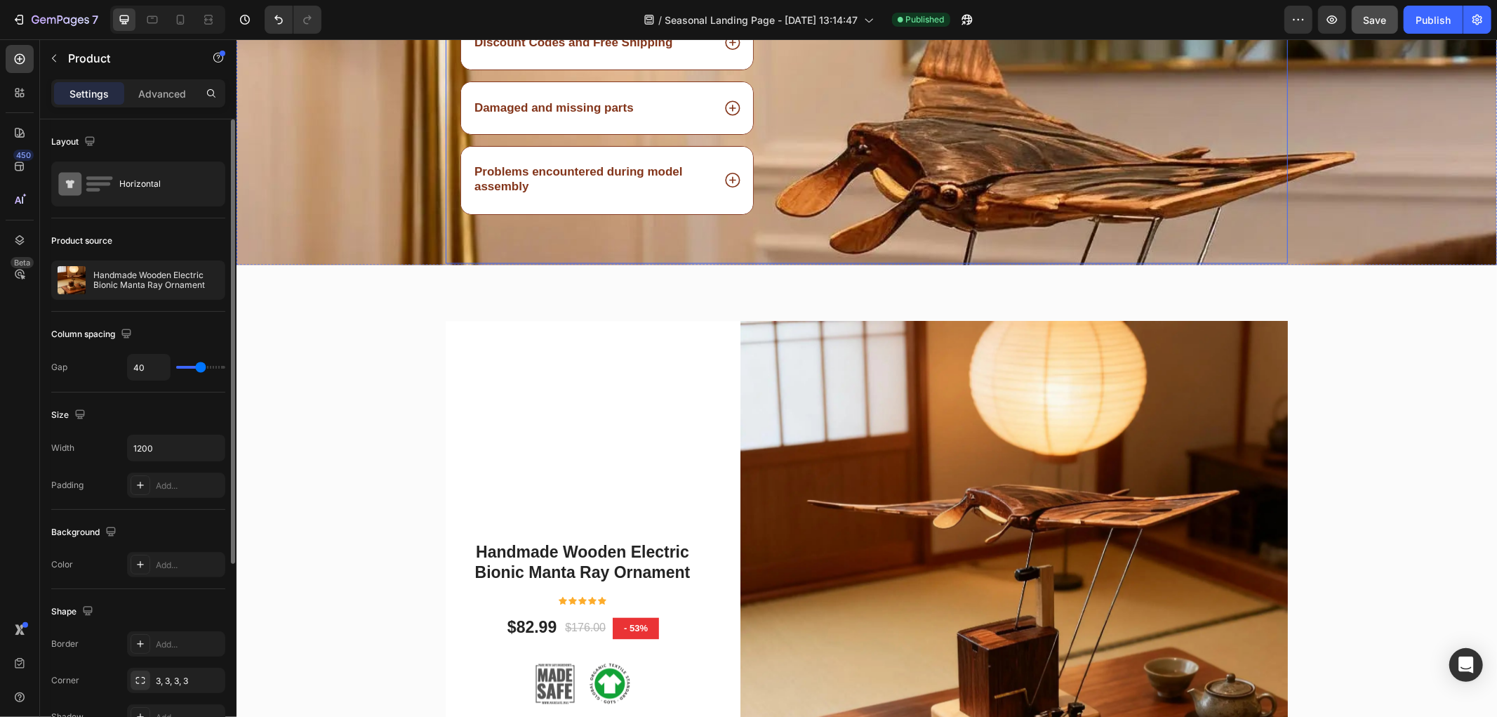
scroll to position [2113, 0]
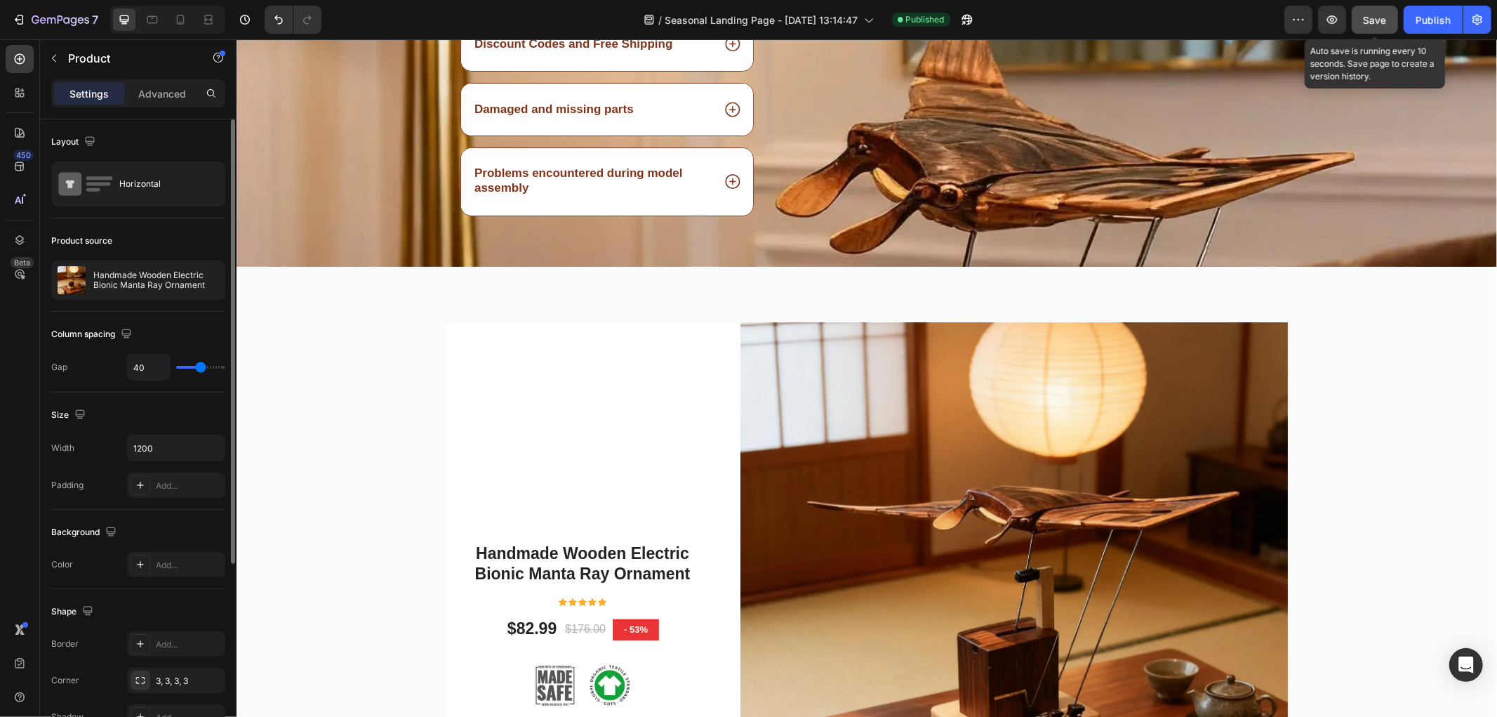
click at [1379, 18] on span "Save" at bounding box center [1375, 20] width 23 height 12
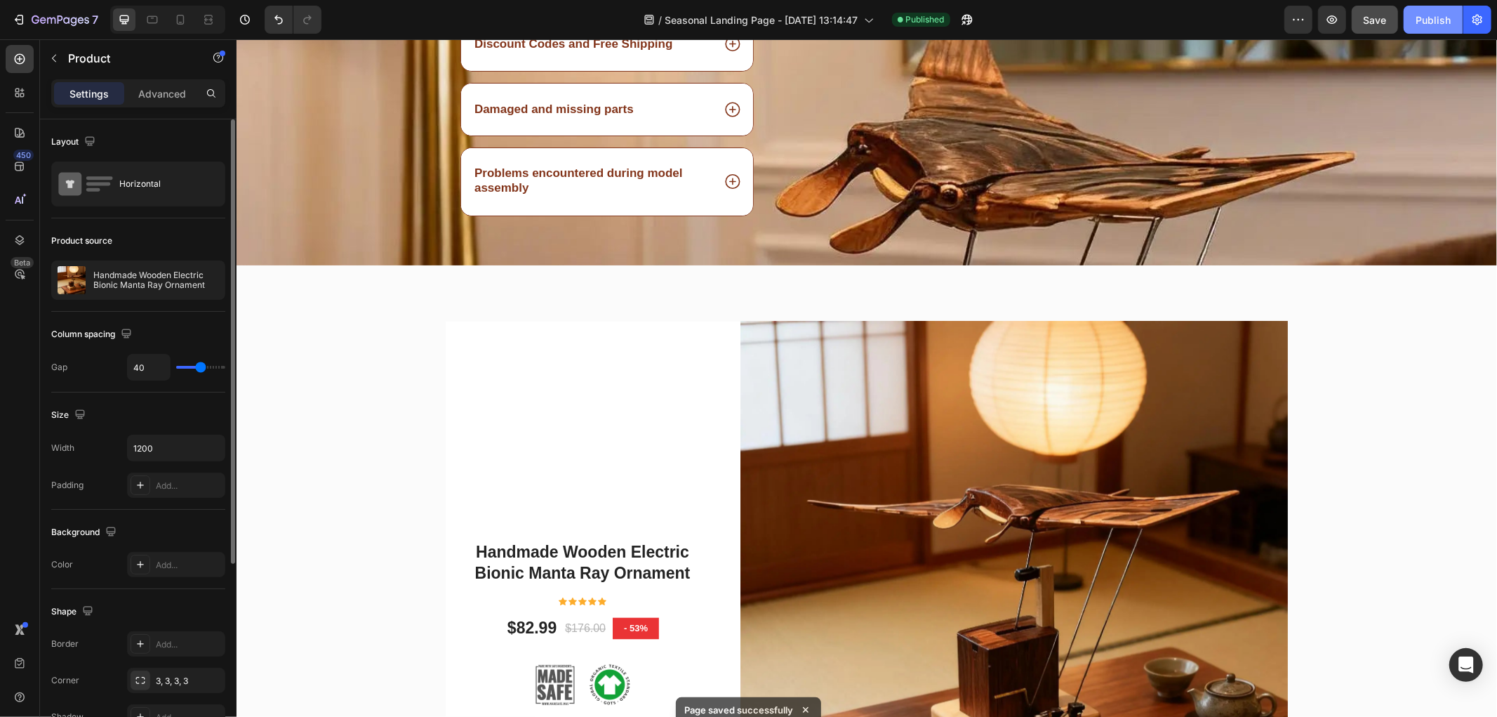
click at [1426, 20] on div "Publish" at bounding box center [1433, 20] width 35 height 15
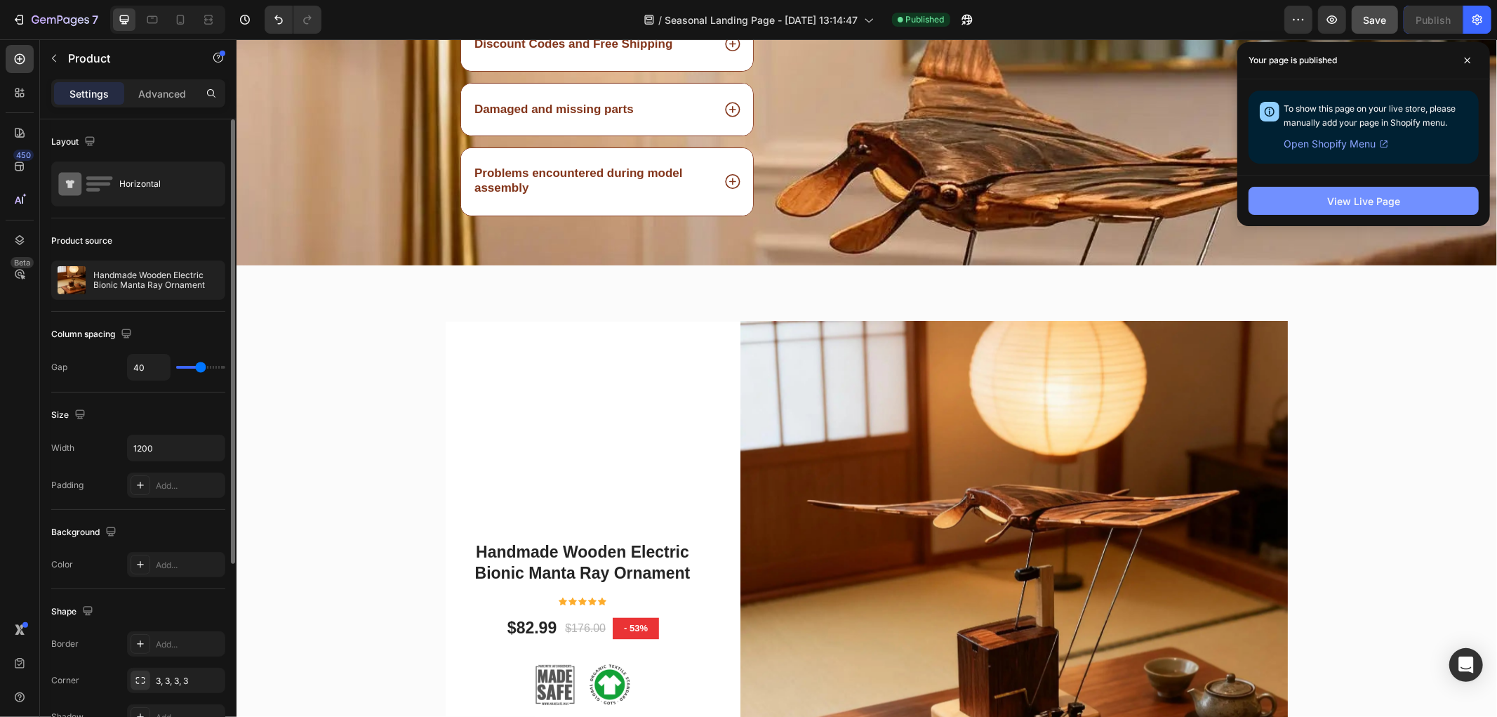
click at [1275, 202] on button "View Live Page" at bounding box center [1364, 201] width 230 height 28
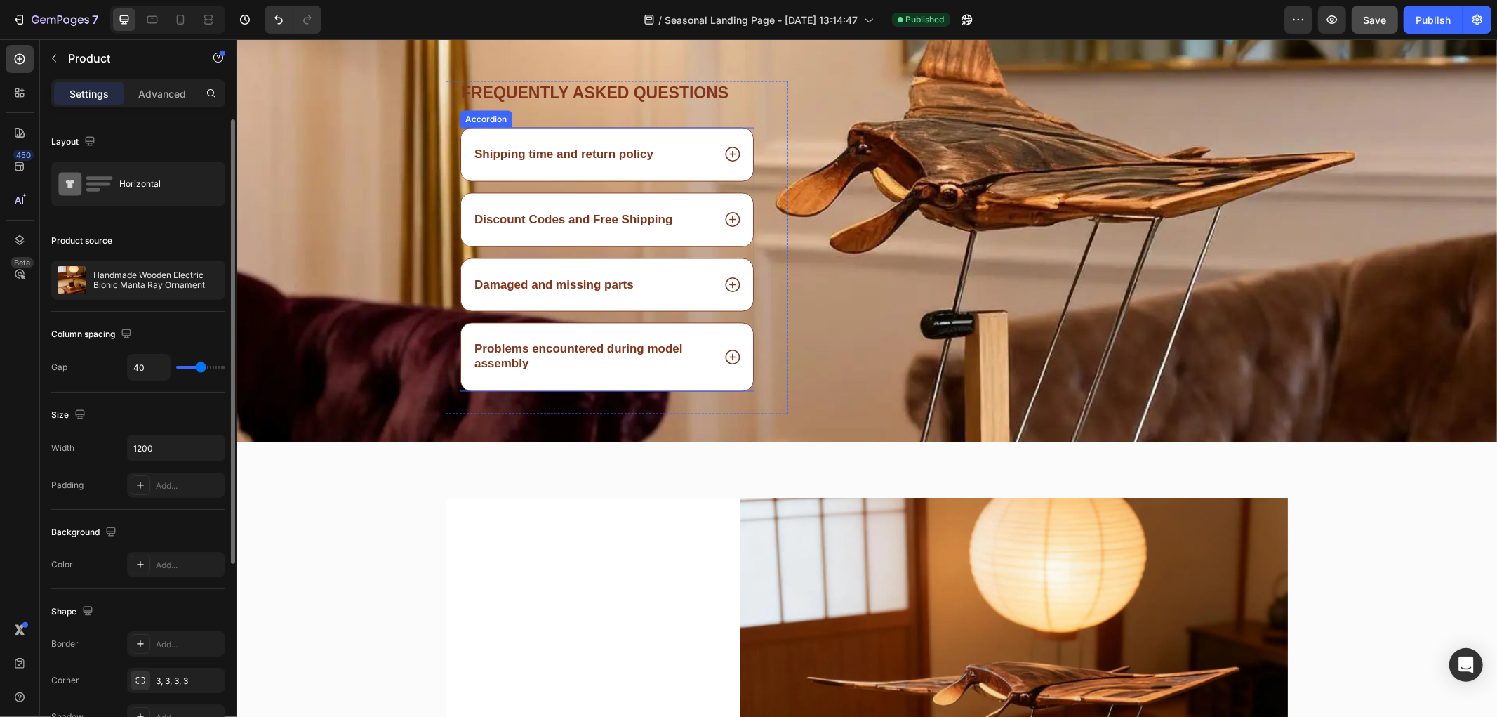
scroll to position [1879, 0]
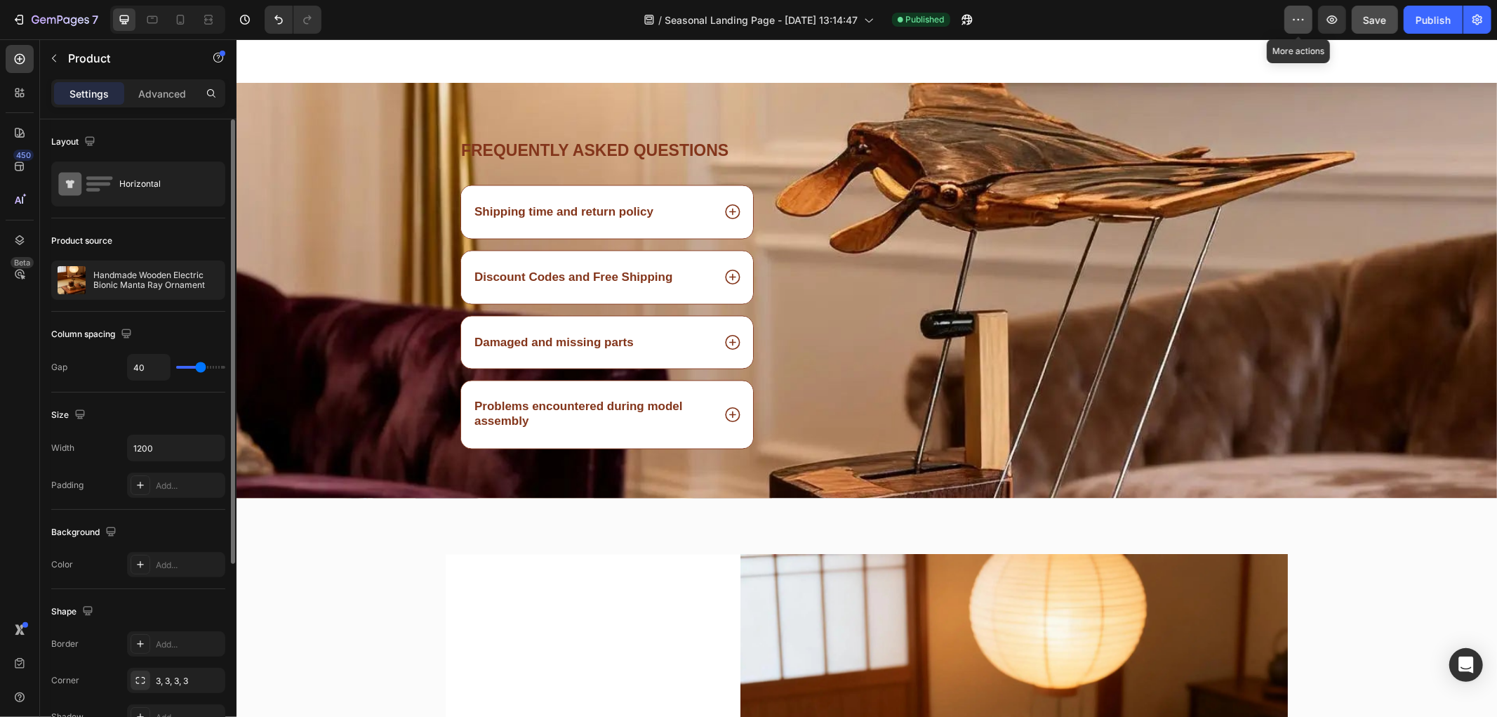
click at [1289, 22] on button "button" at bounding box center [1298, 20] width 28 height 28
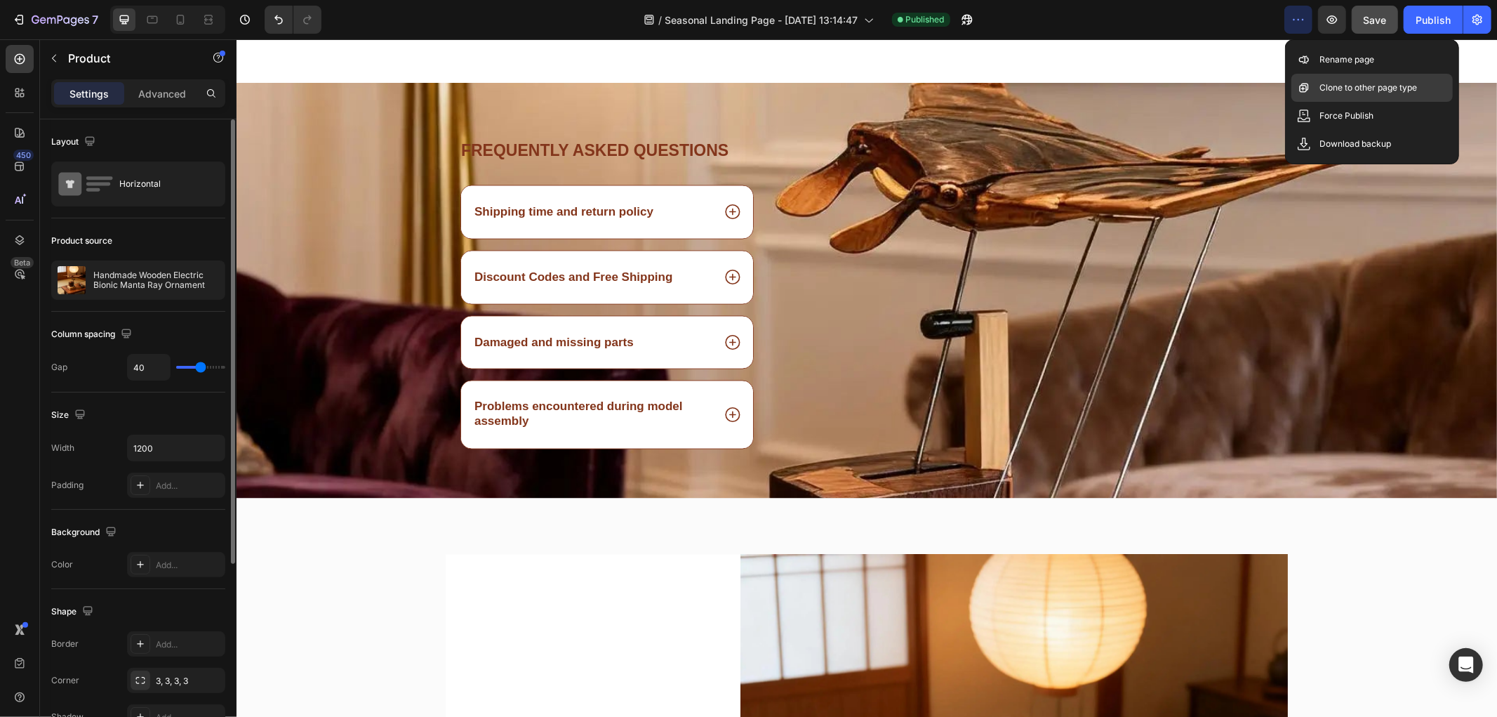
click at [1332, 94] on p "Clone to other page type" at bounding box center [1369, 88] width 98 height 14
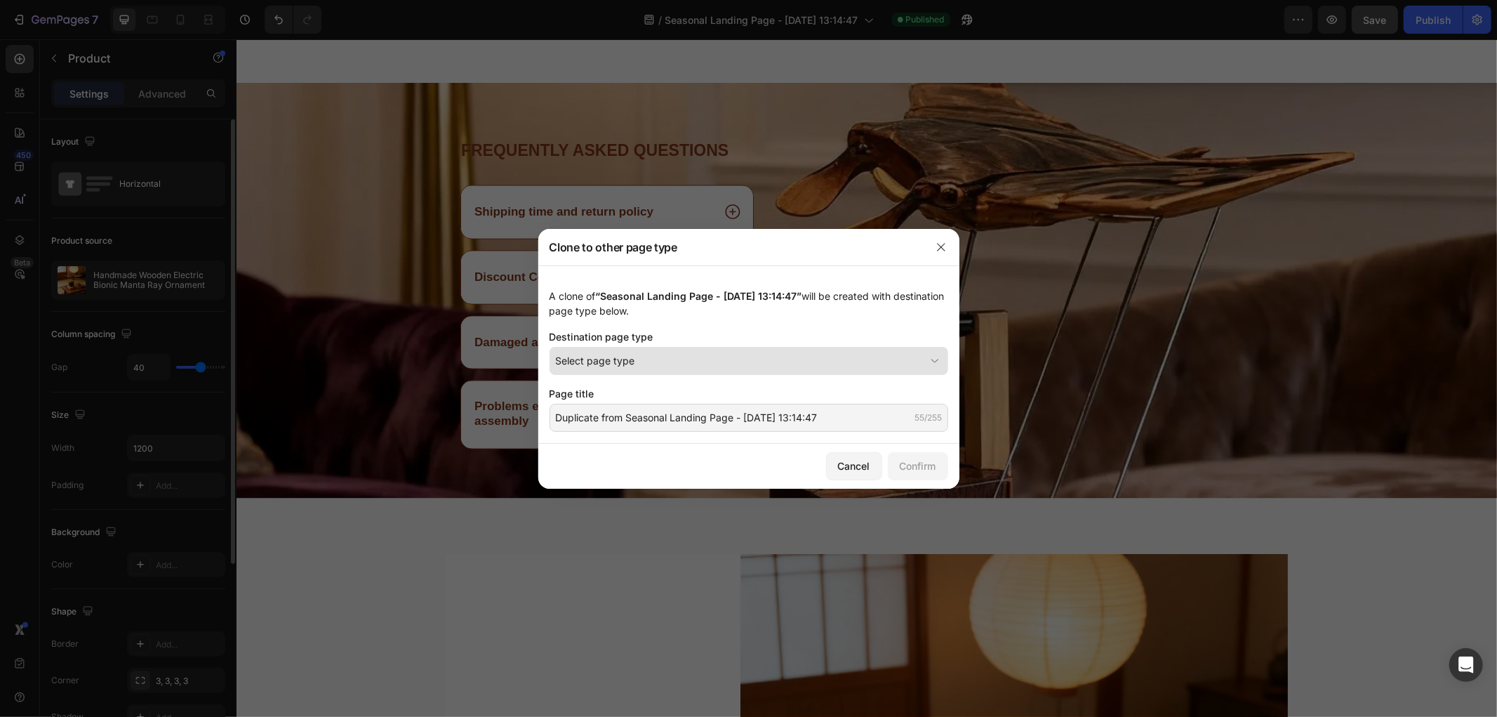
click at [662, 363] on div "Select page type" at bounding box center [740, 360] width 369 height 15
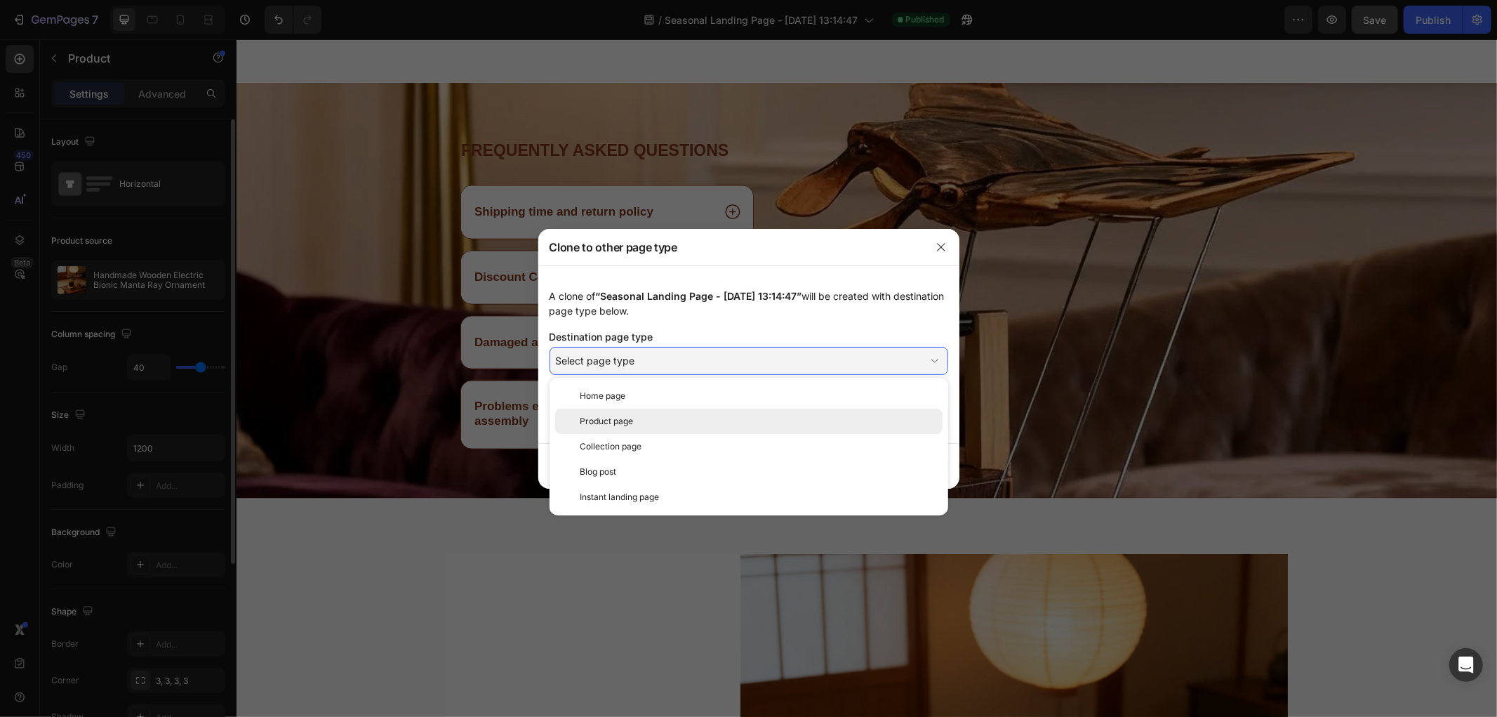
click at [633, 421] on span "Product page" at bounding box center [606, 421] width 53 height 13
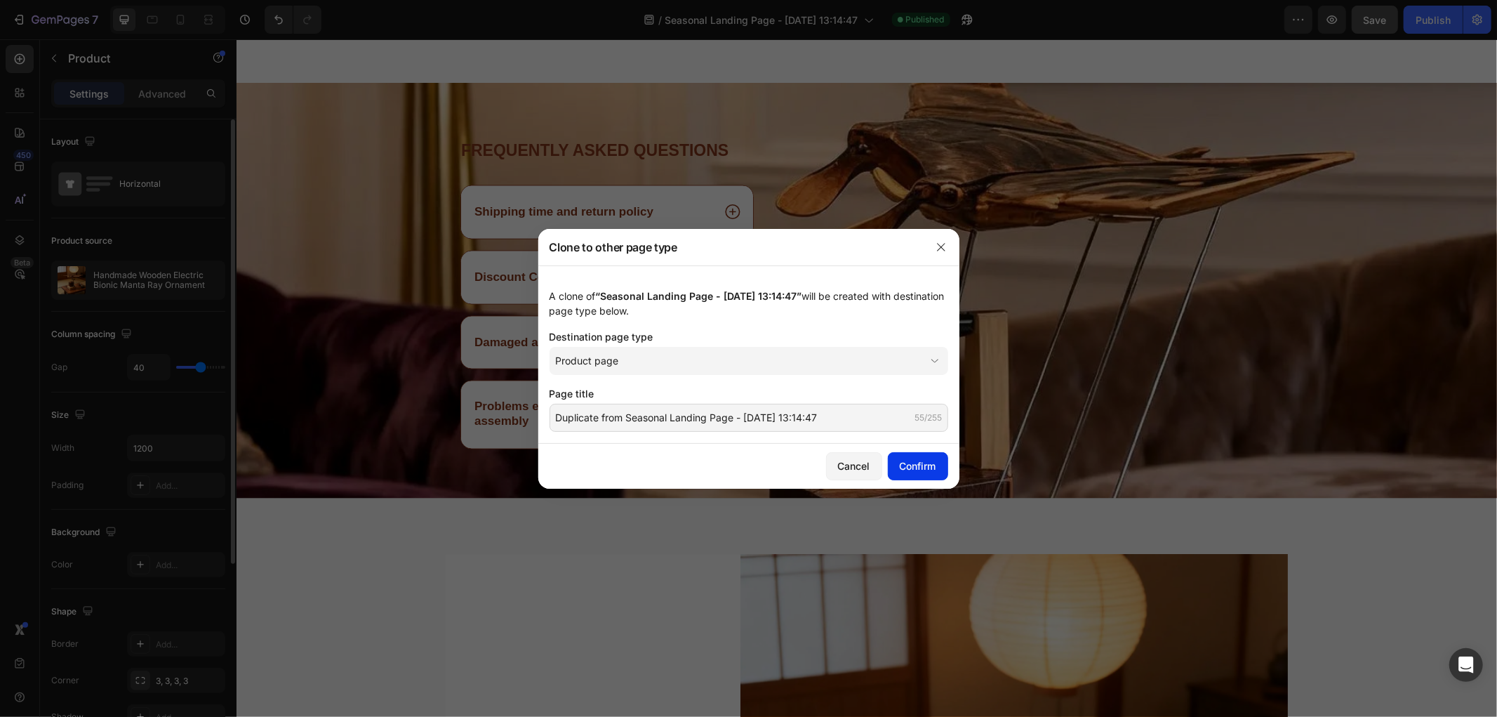
click at [913, 463] on div "Confirm" at bounding box center [918, 465] width 36 height 15
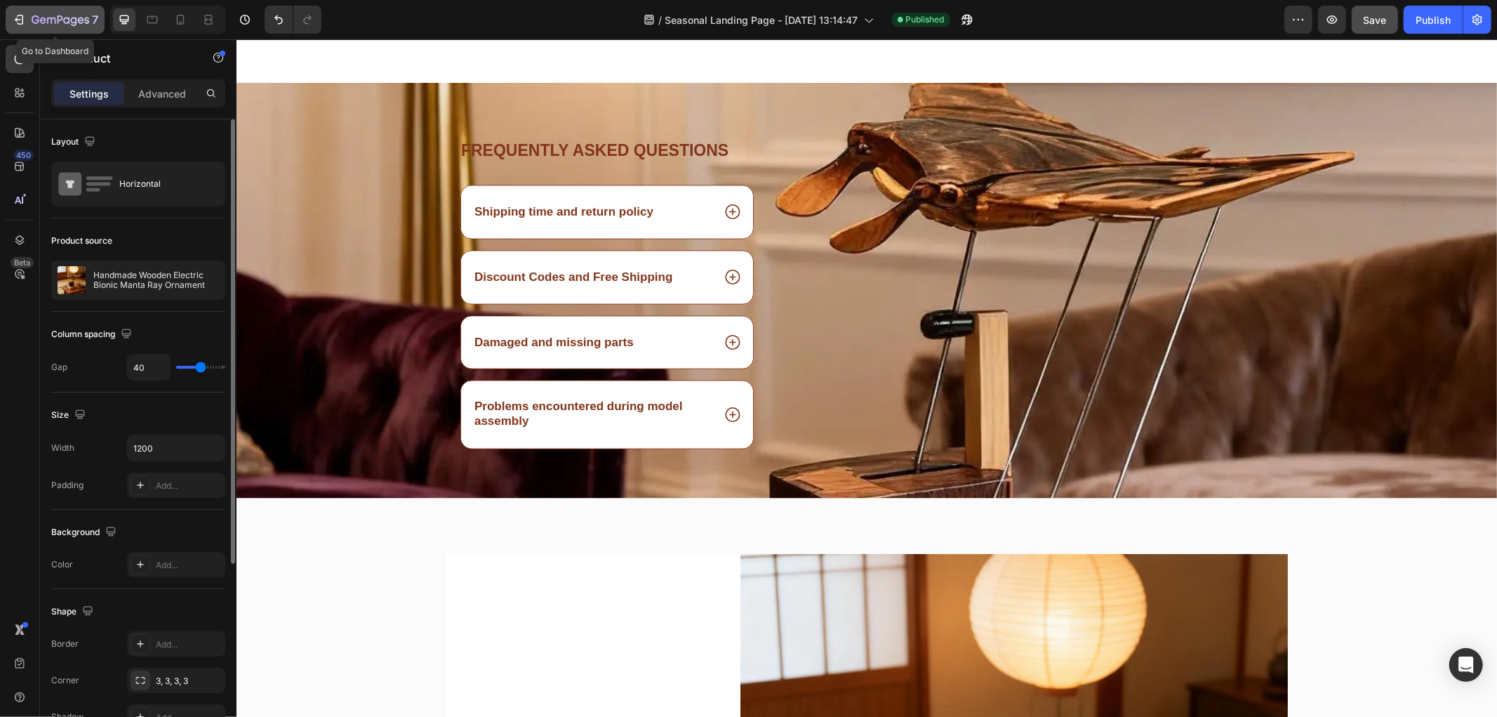
click at [18, 20] on icon "button" at bounding box center [19, 20] width 14 height 14
